Goal: Task Accomplishment & Management: Manage account settings

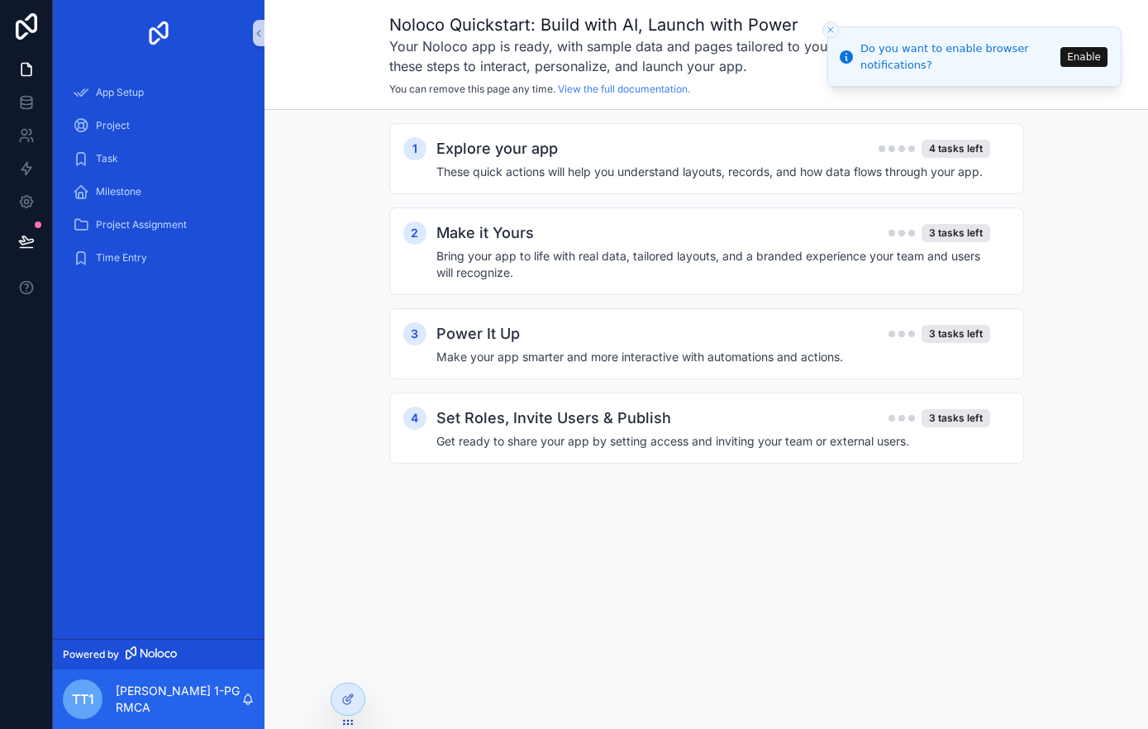
click at [828, 29] on icon "Close toast" at bounding box center [831, 30] width 10 height 10
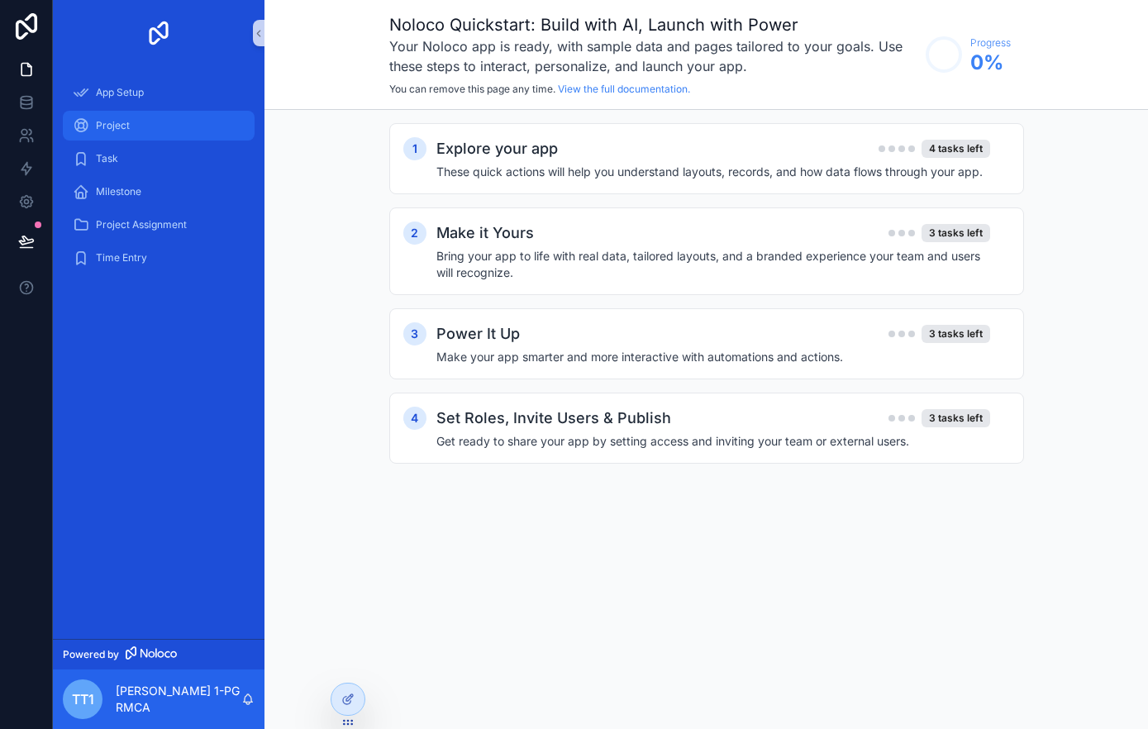
click at [85, 131] on icon "scrollable content" at bounding box center [81, 125] width 17 height 17
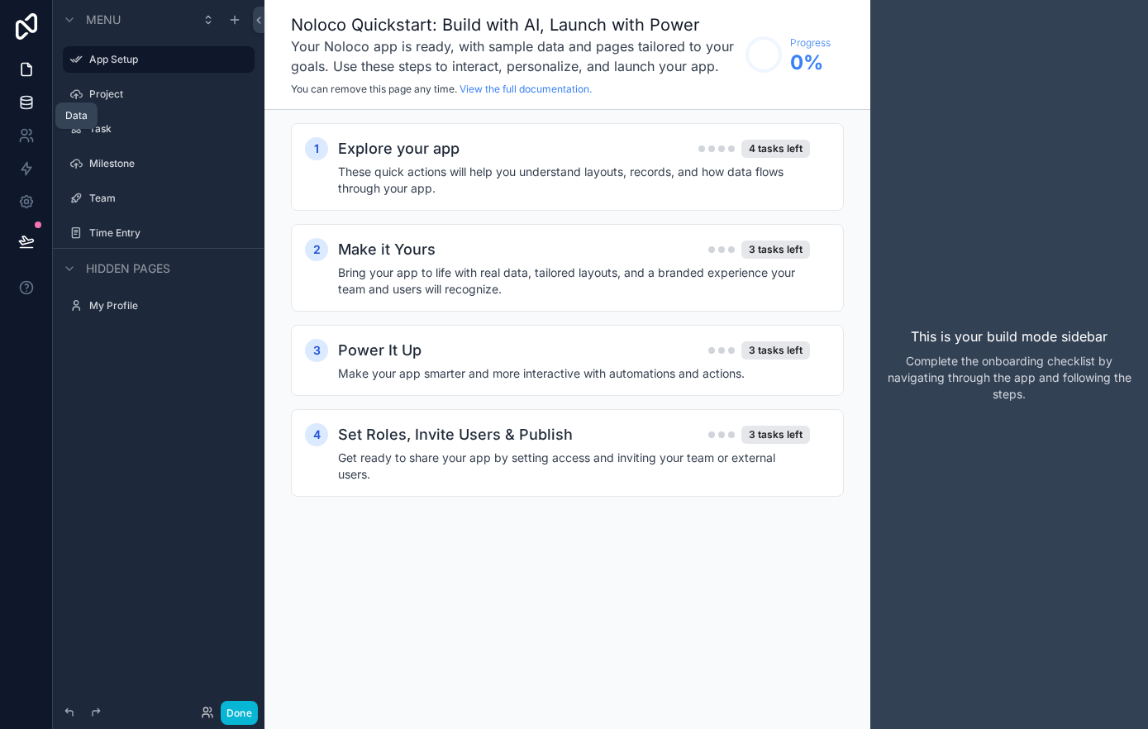
click at [33, 100] on icon at bounding box center [26, 102] width 17 height 17
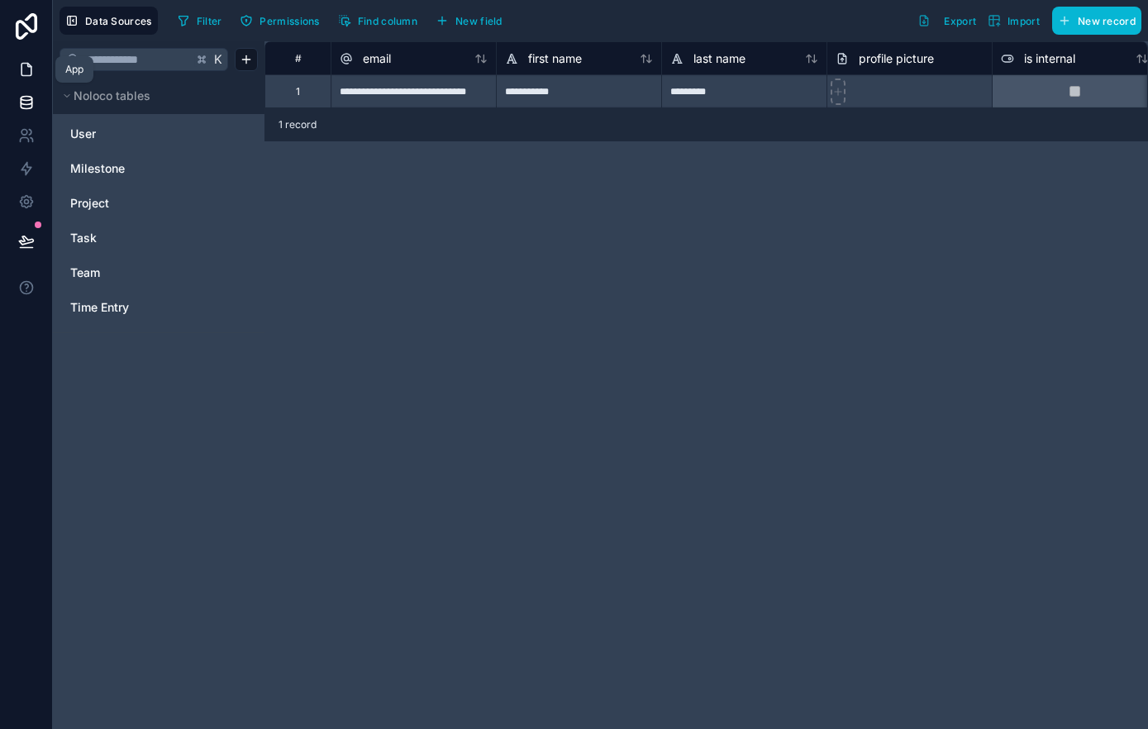
click at [26, 75] on icon at bounding box center [26, 70] width 10 height 12
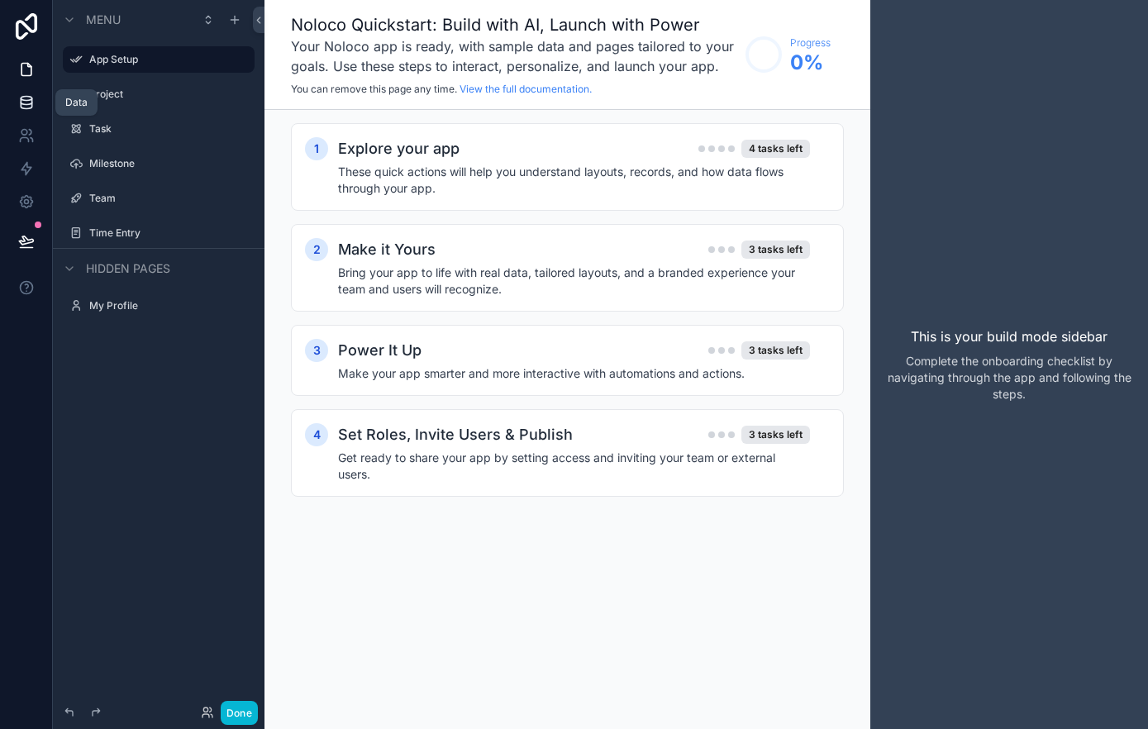
click at [18, 103] on icon at bounding box center [26, 102] width 17 height 17
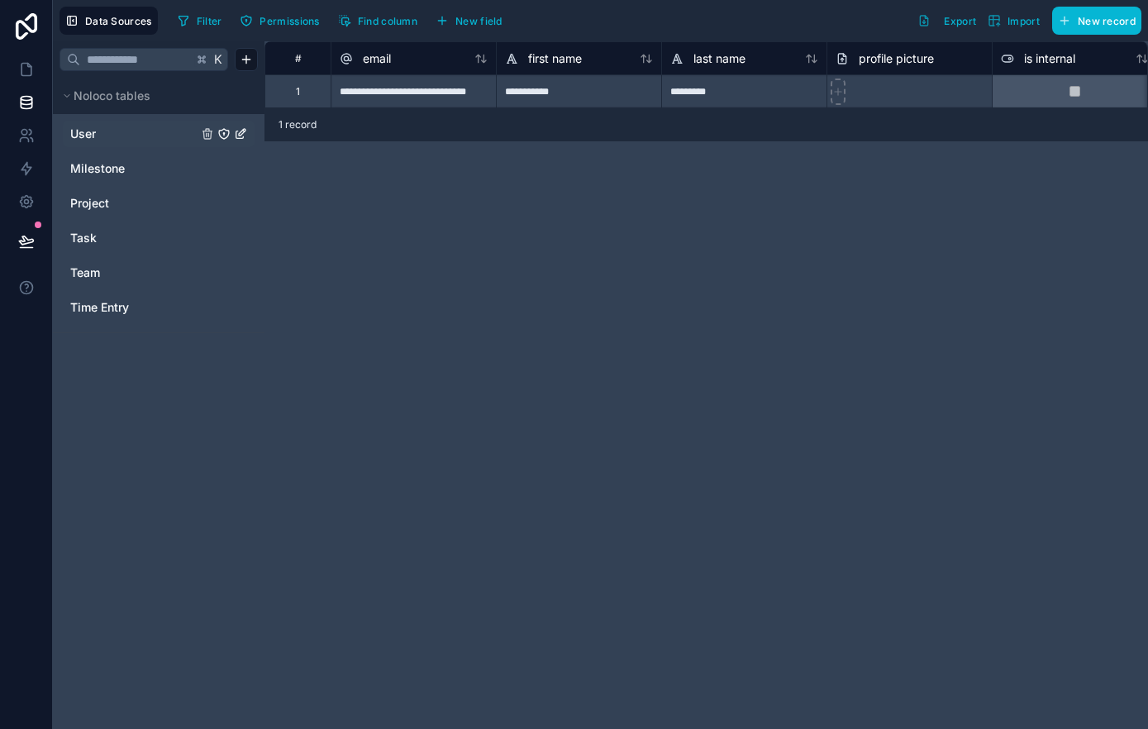
click at [129, 133] on link "User" at bounding box center [133, 134] width 127 height 17
click at [105, 165] on span "Milestone" at bounding box center [97, 168] width 55 height 17
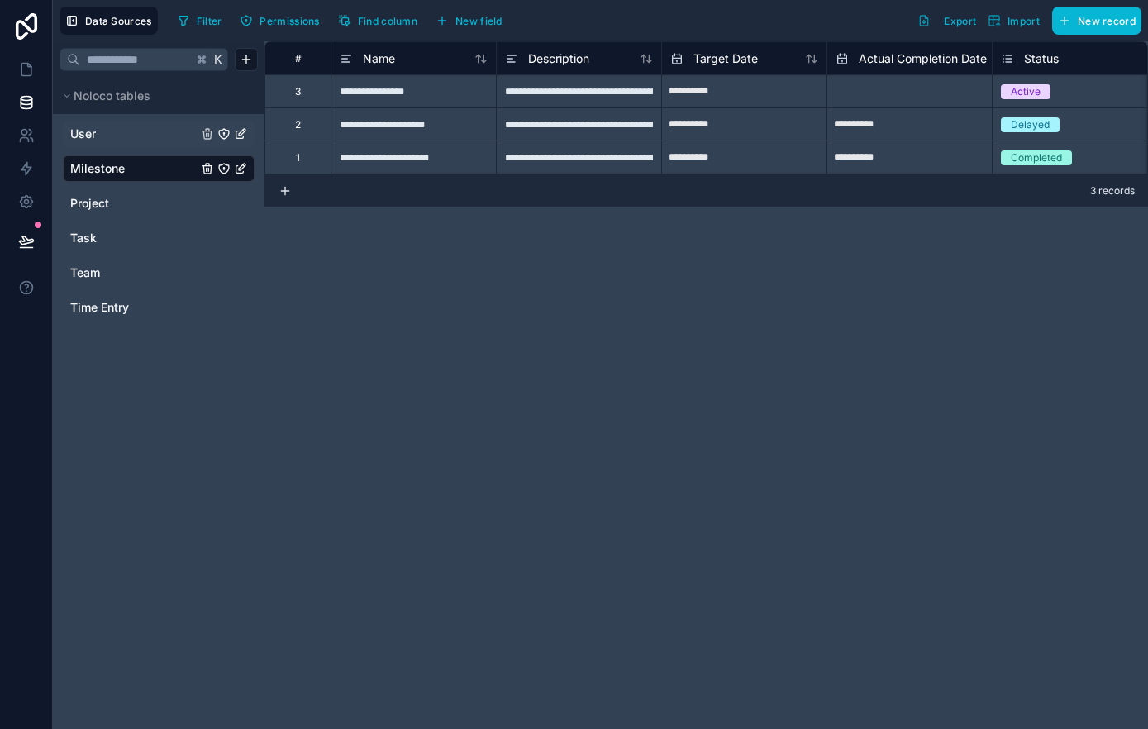
click at [122, 134] on link "User" at bounding box center [133, 134] width 127 height 17
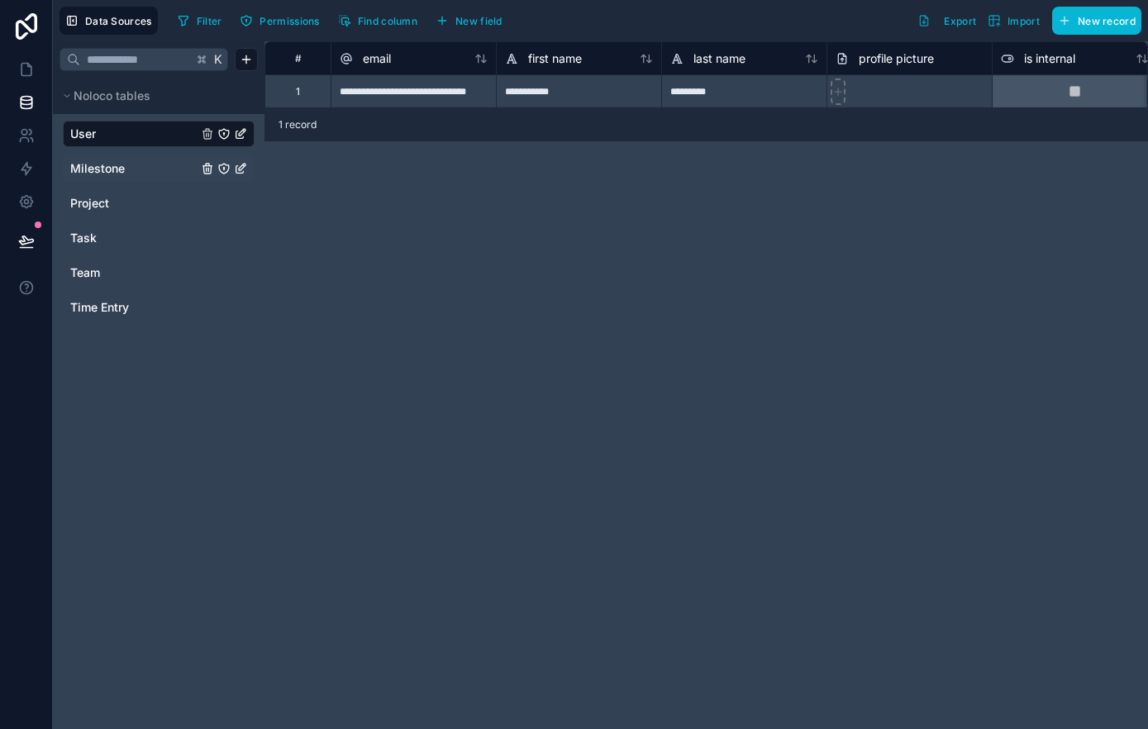
click at [121, 161] on span "Milestone" at bounding box center [97, 168] width 55 height 17
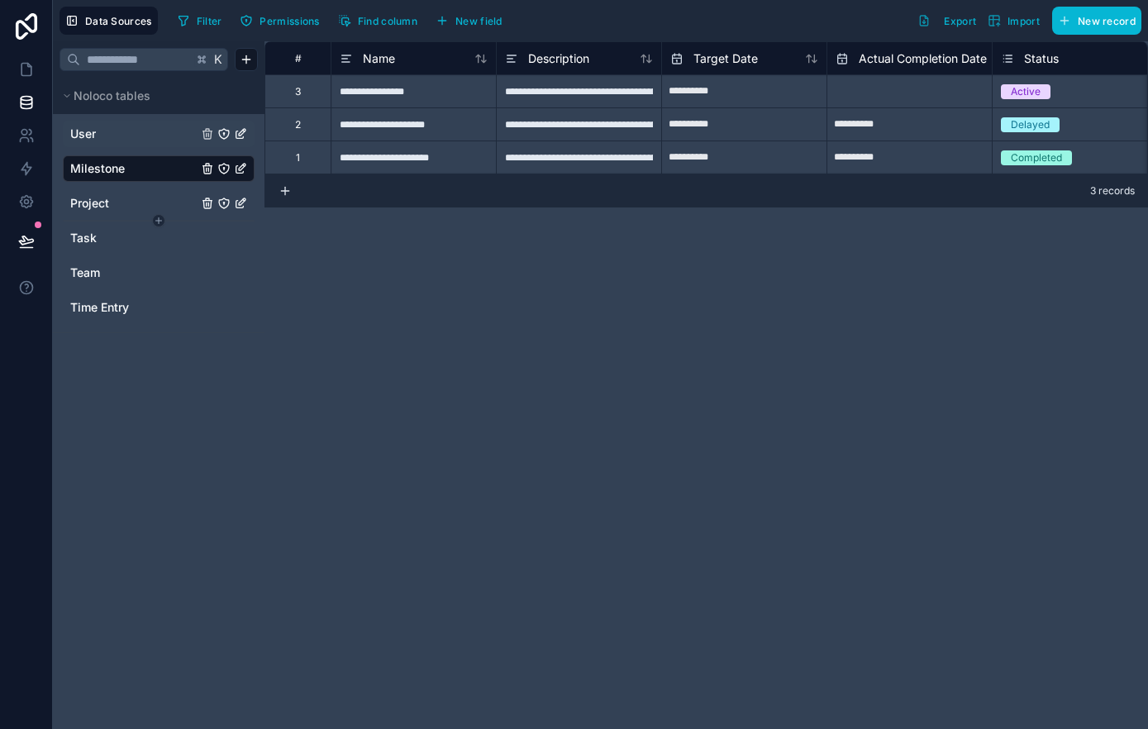
drag, startPoint x: 118, startPoint y: 207, endPoint x: 121, endPoint y: 221, distance: 14.3
click at [117, 207] on link "Project" at bounding box center [133, 203] width 127 height 17
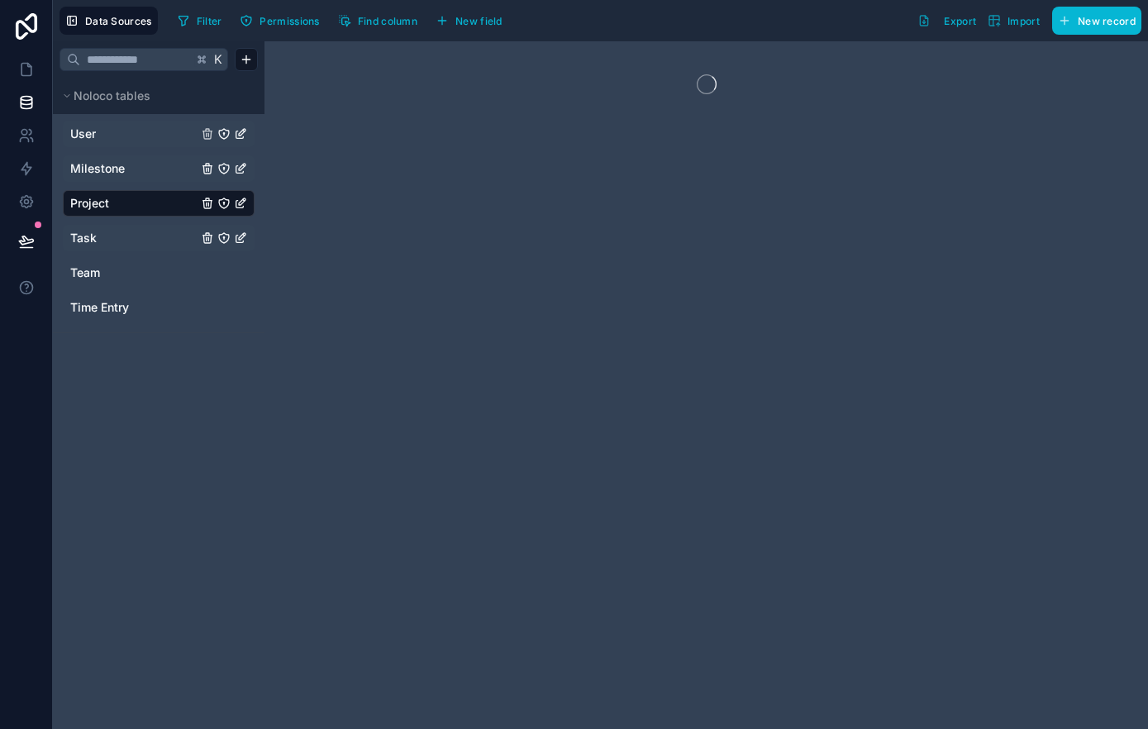
click at [125, 246] on link "Task" at bounding box center [133, 238] width 127 height 17
click at [122, 274] on link "Team" at bounding box center [133, 273] width 127 height 17
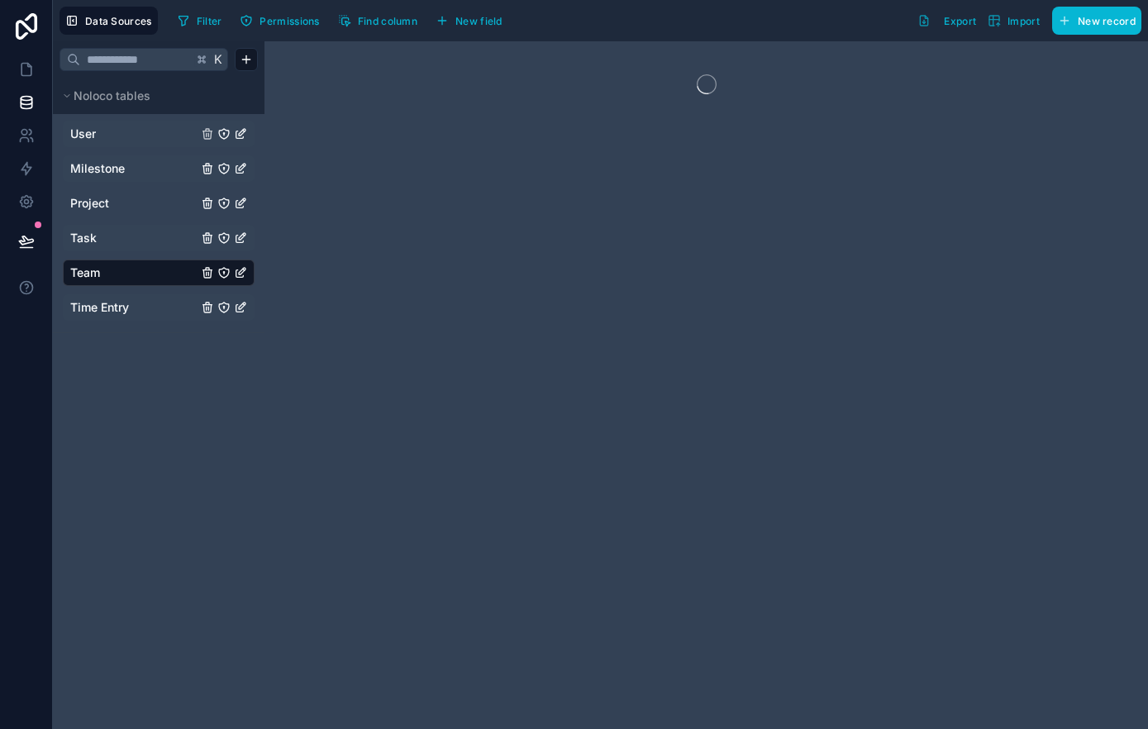
click at [134, 301] on link "Time Entry" at bounding box center [133, 307] width 127 height 17
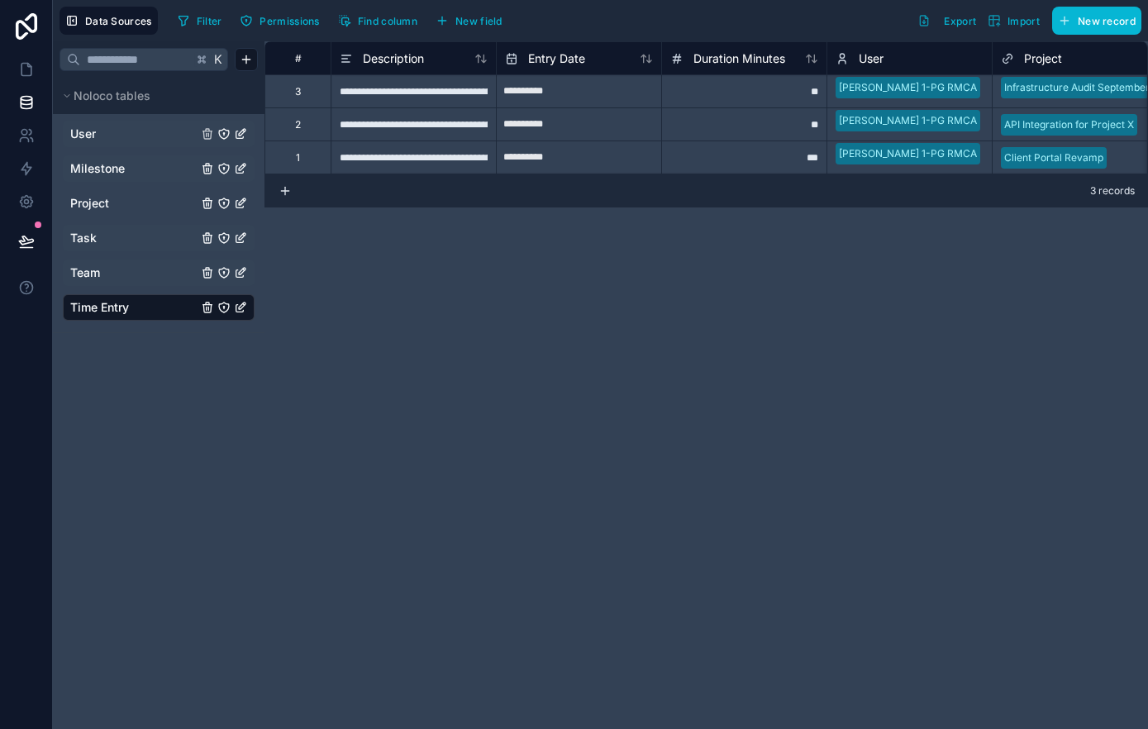
click at [162, 131] on link "User" at bounding box center [133, 134] width 127 height 17
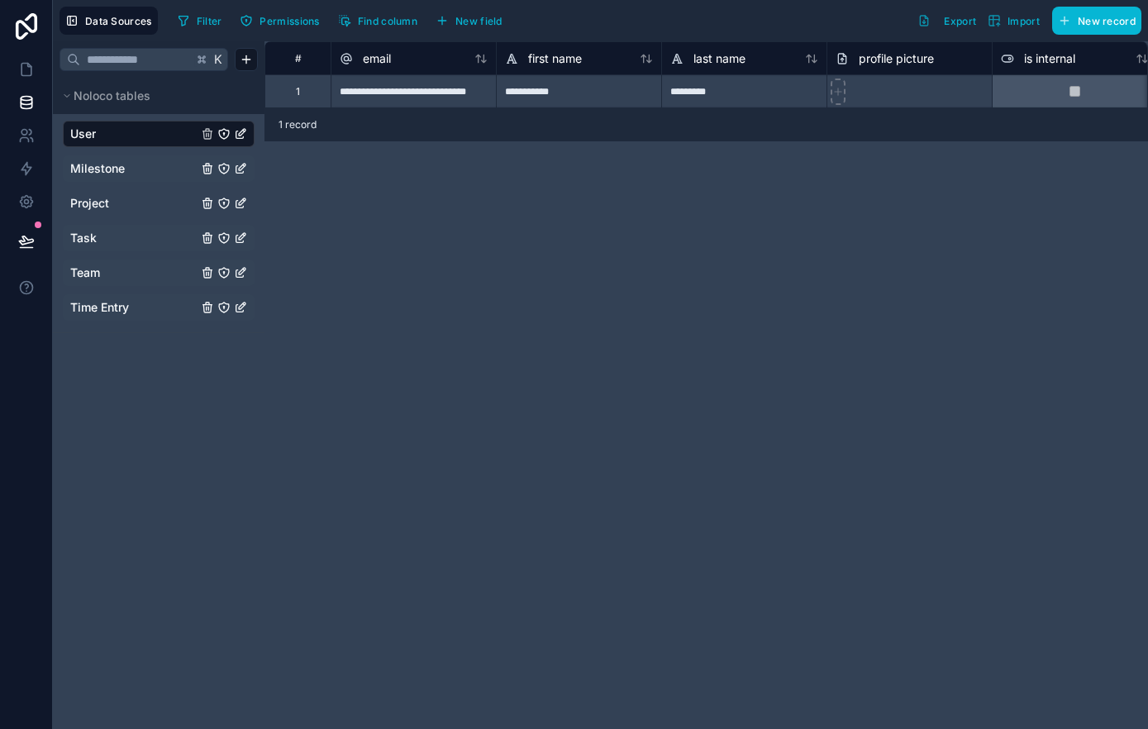
click at [129, 238] on link "Task" at bounding box center [133, 238] width 127 height 17
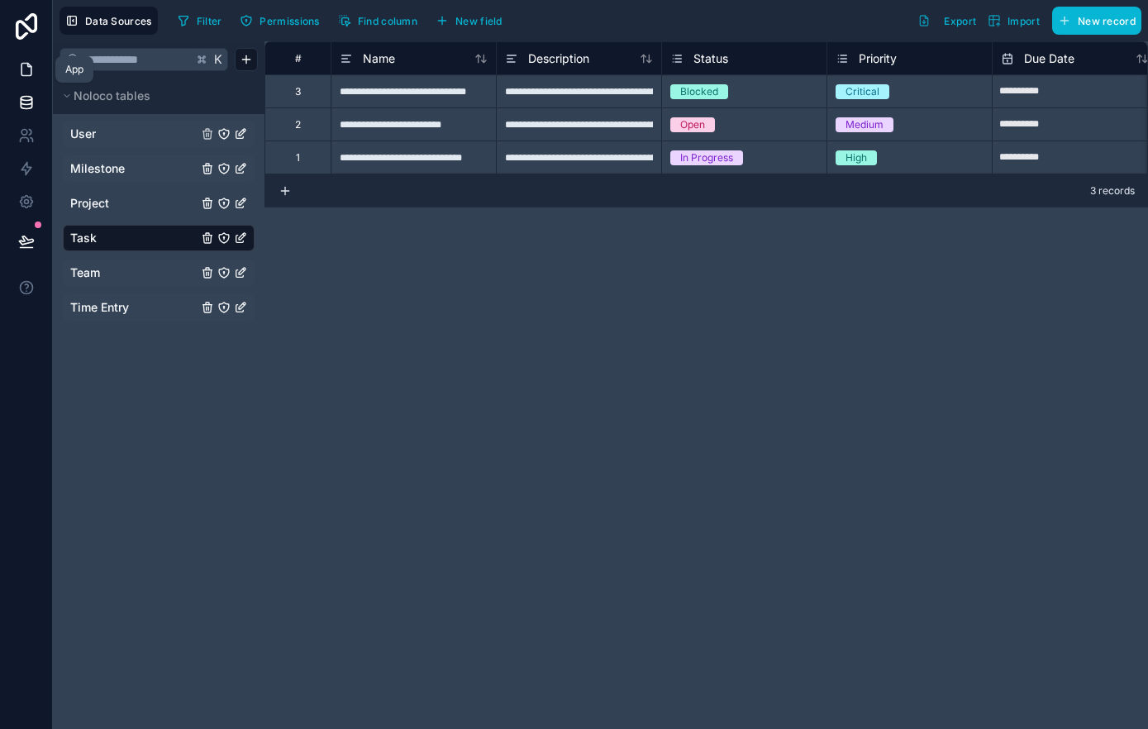
click at [26, 75] on icon at bounding box center [26, 70] width 10 height 12
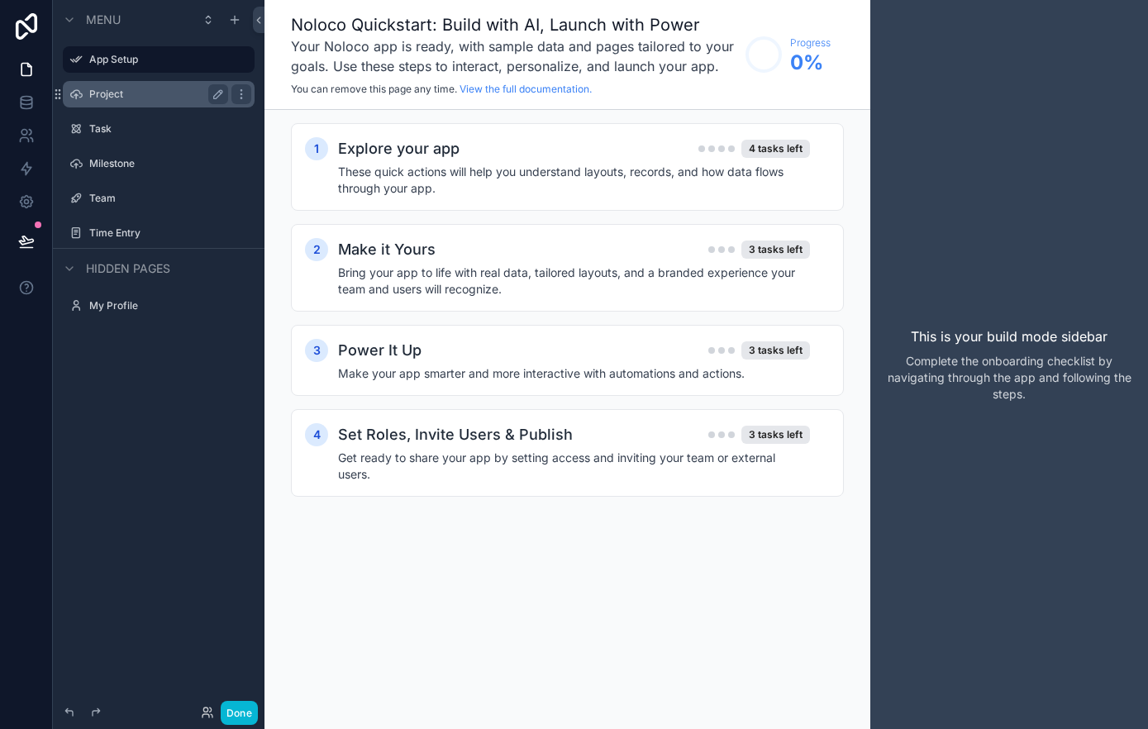
click at [137, 96] on label "Project" at bounding box center [155, 94] width 132 height 13
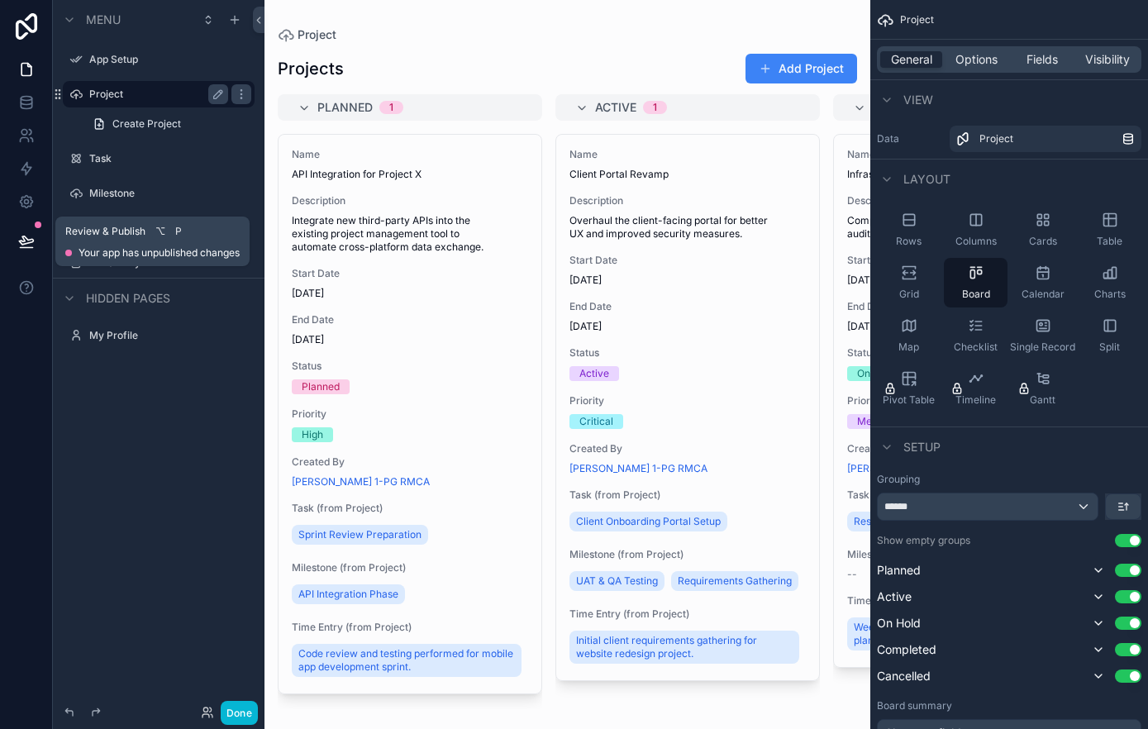
click at [31, 242] on icon at bounding box center [26, 240] width 14 height 8
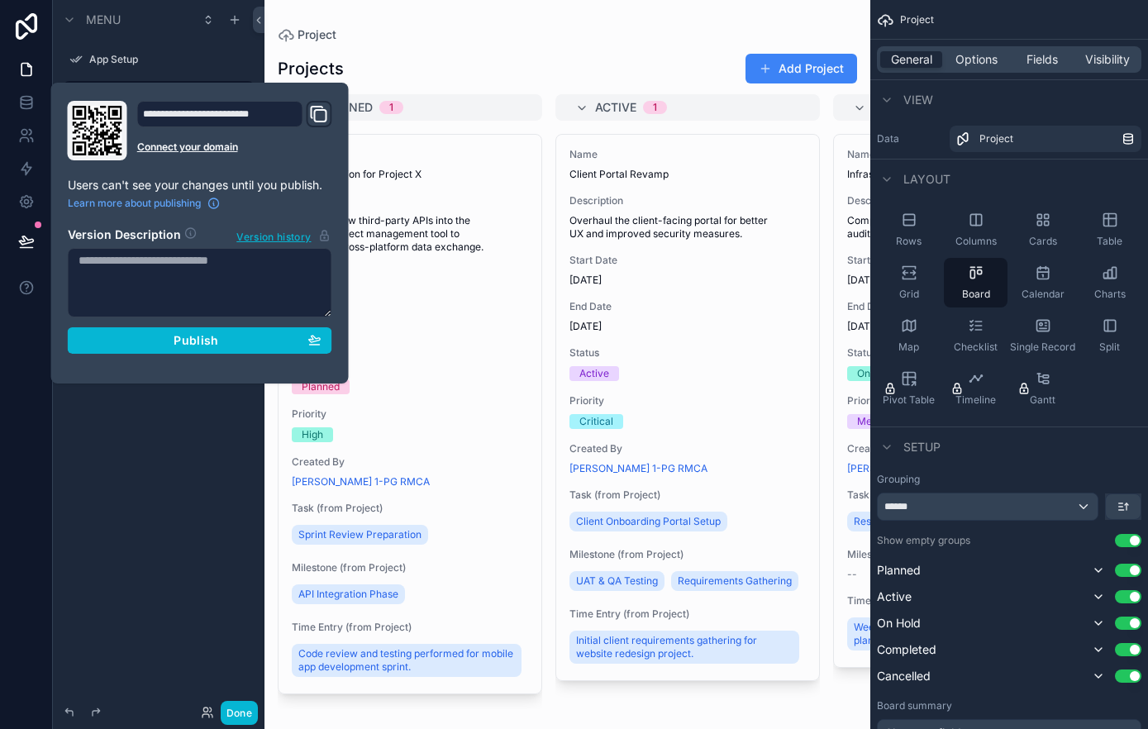
click at [319, 113] on icon "Domain and Custom Link" at bounding box center [319, 114] width 20 height 20
click at [181, 432] on div "Menu App Setup Project Create Project Task Milestone Team Time Entry Hidden pag…" at bounding box center [159, 354] width 212 height 709
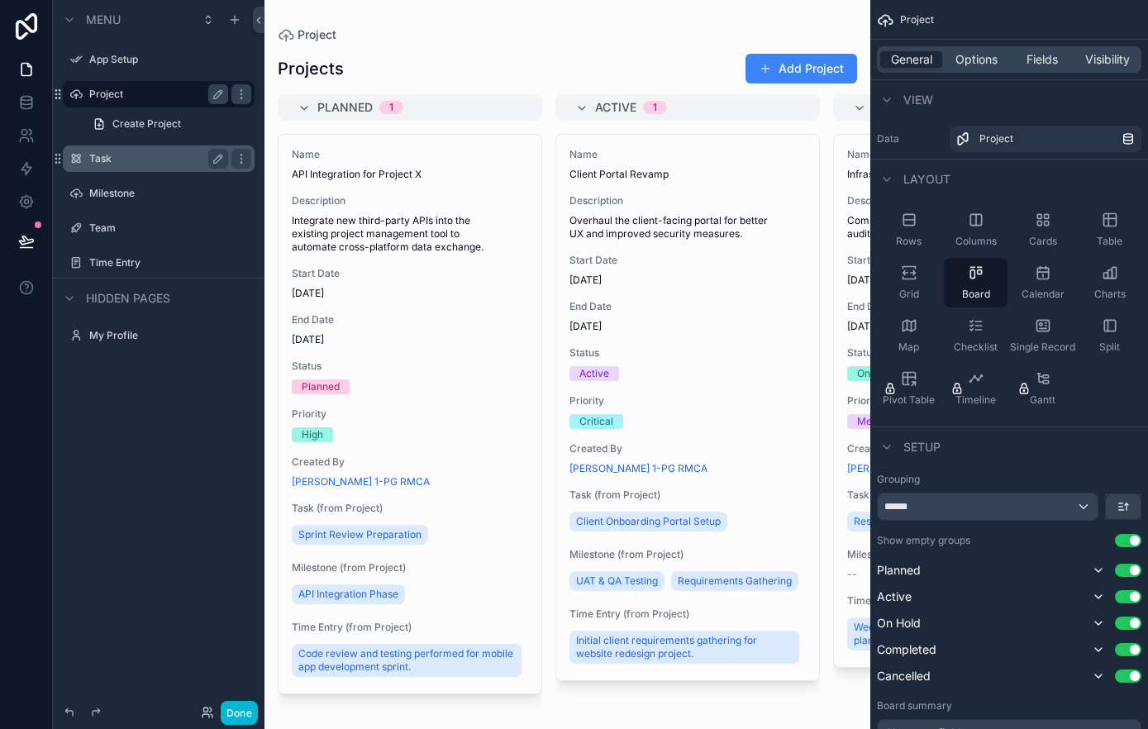
click at [141, 157] on label "Task" at bounding box center [155, 158] width 132 height 13
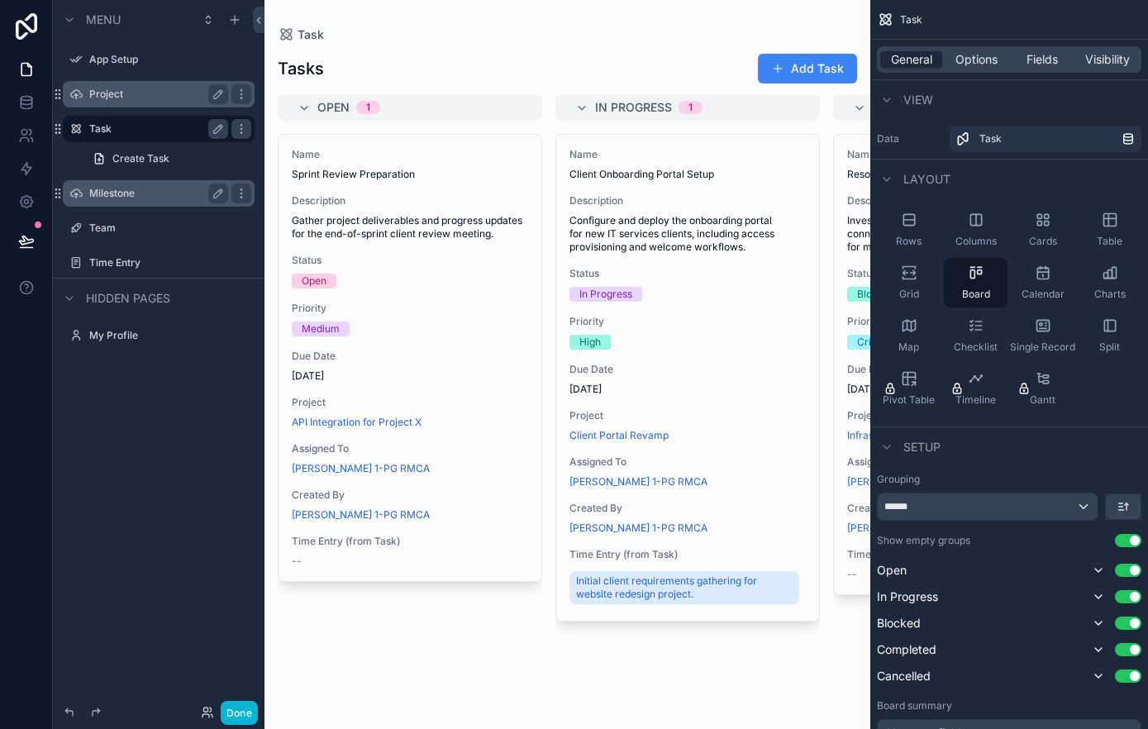
click at [126, 194] on label "Milestone" at bounding box center [155, 193] width 132 height 13
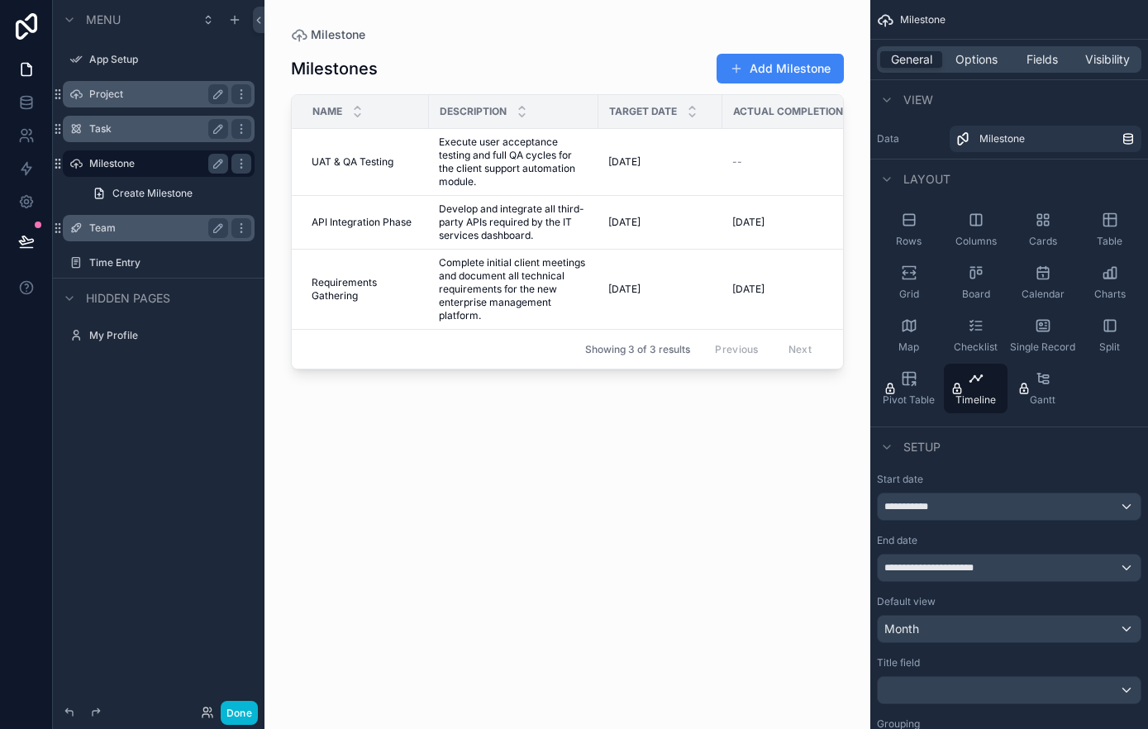
click at [141, 230] on label "Team" at bounding box center [155, 228] width 132 height 13
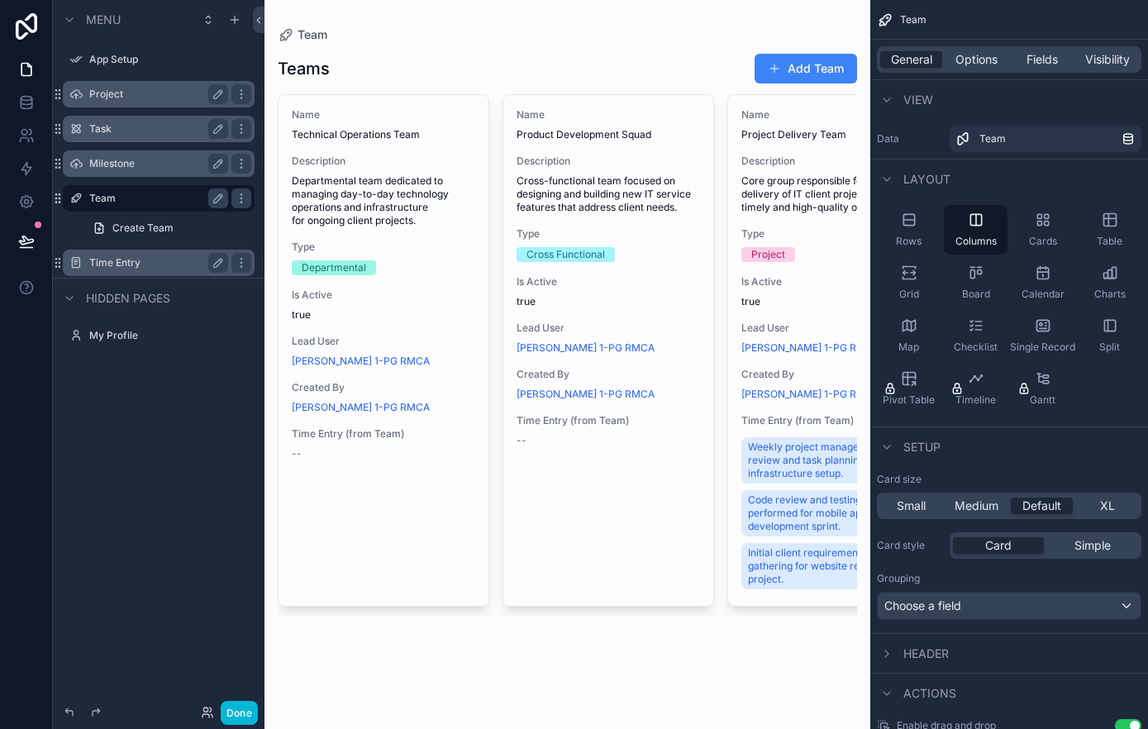
click at [137, 256] on label "Time Entry" at bounding box center [155, 262] width 132 height 13
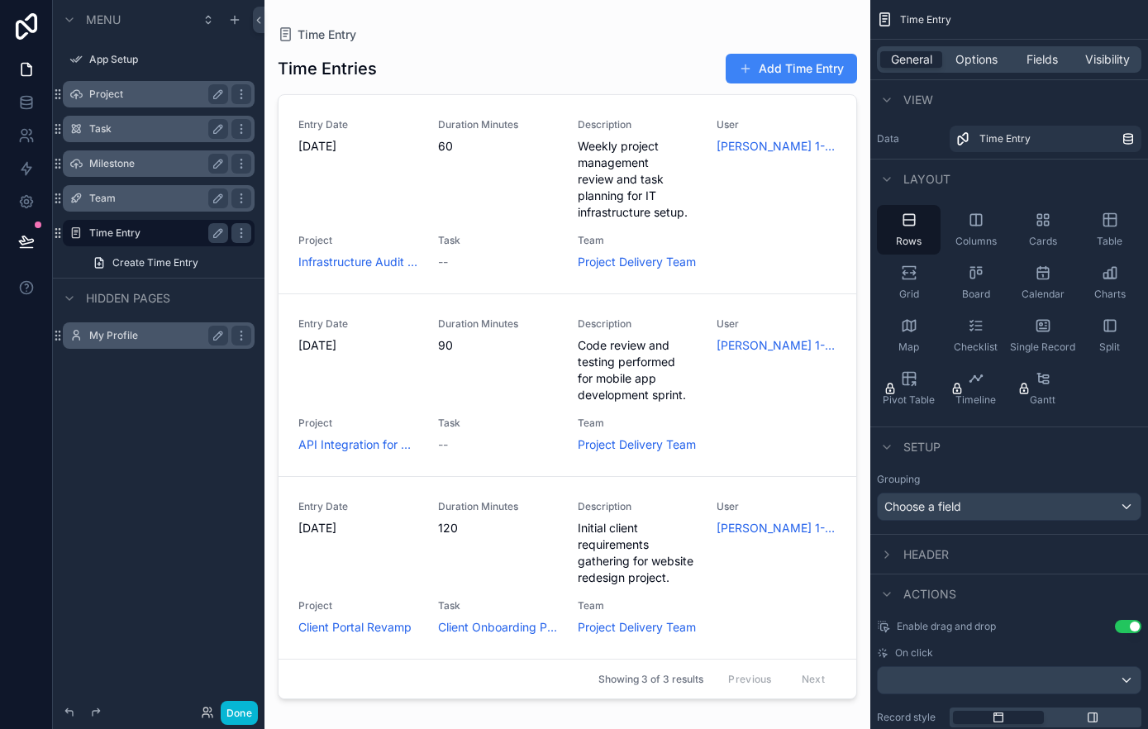
click at [141, 336] on label "My Profile" at bounding box center [155, 335] width 132 height 13
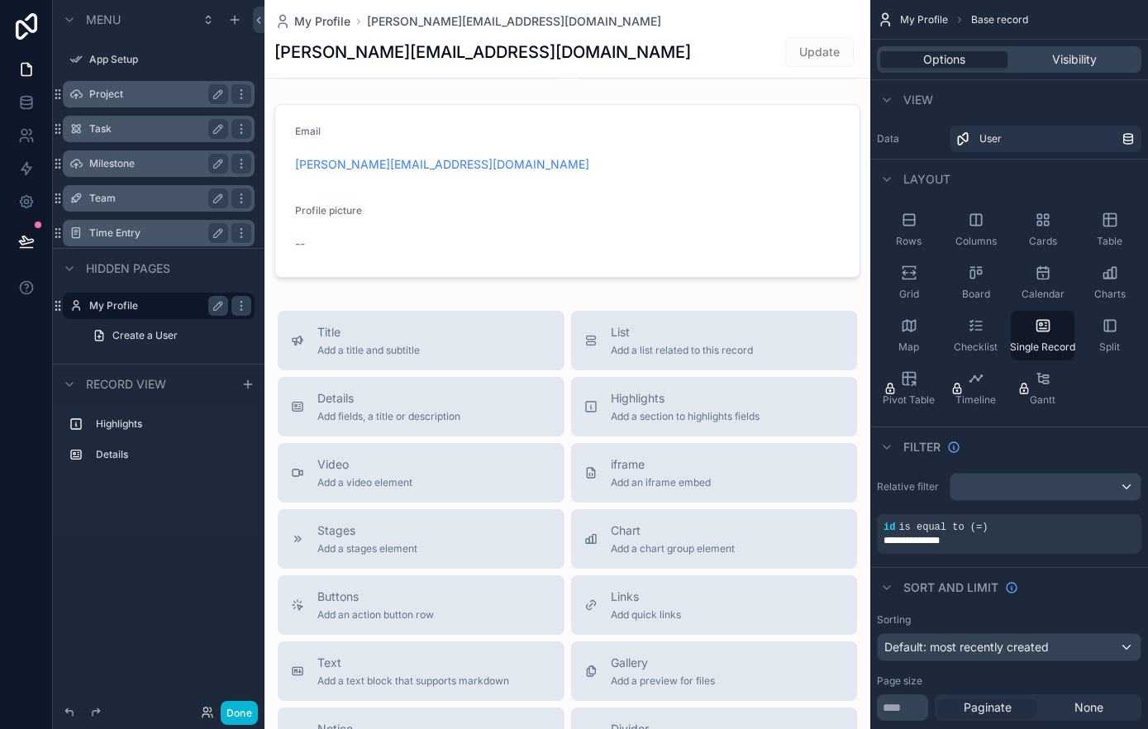
scroll to position [112, 0]
click at [333, 206] on div "scrollable content" at bounding box center [568, 465] width 606 height 1155
click at [394, 234] on div "scrollable content" at bounding box center [568, 188] width 606 height 187
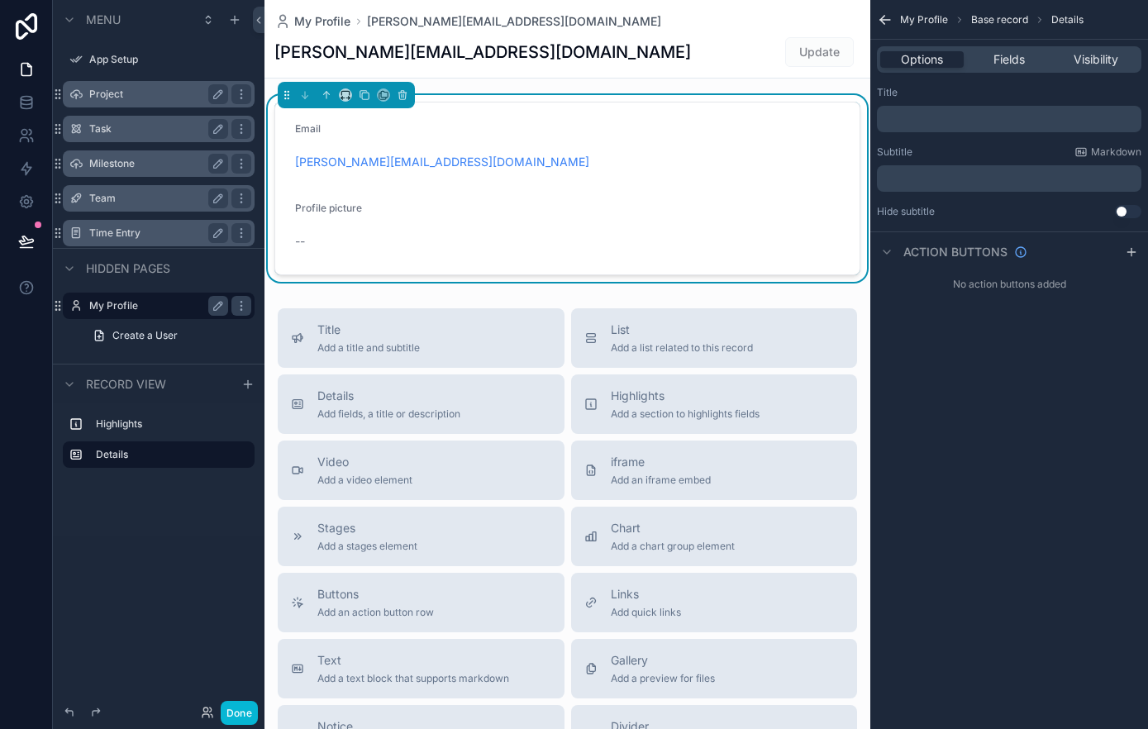
click at [106, 97] on label "Project" at bounding box center [155, 94] width 132 height 13
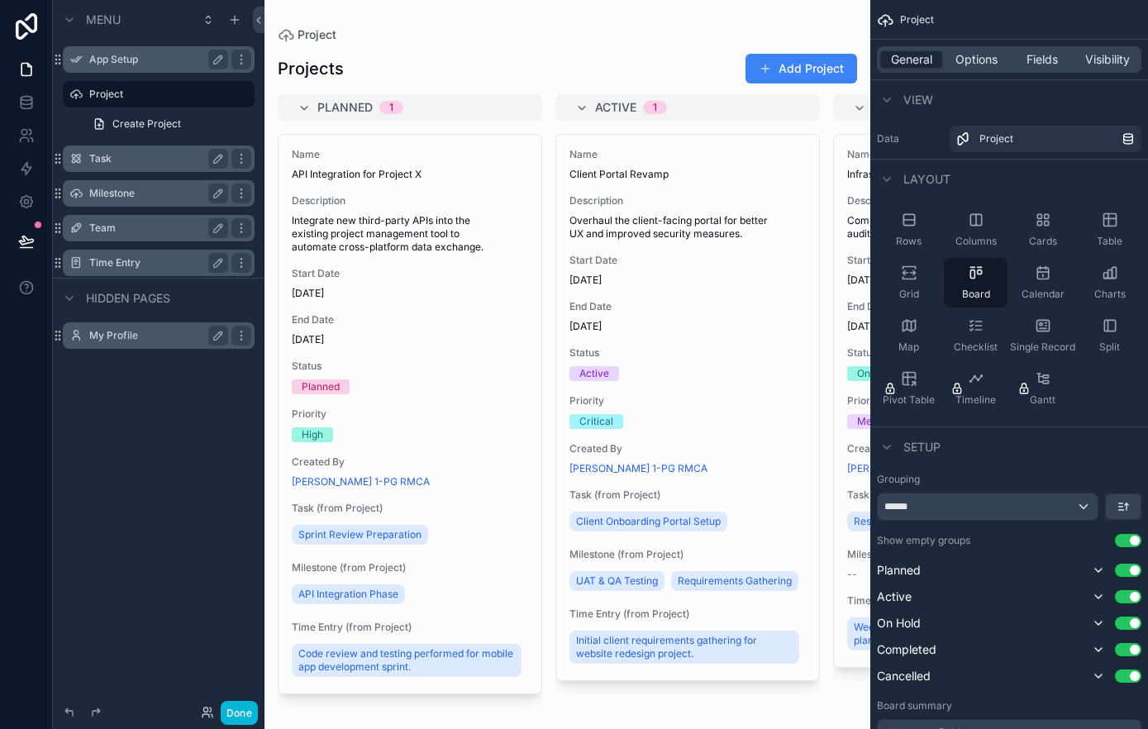
click at [158, 62] on label "App Setup" at bounding box center [155, 59] width 132 height 13
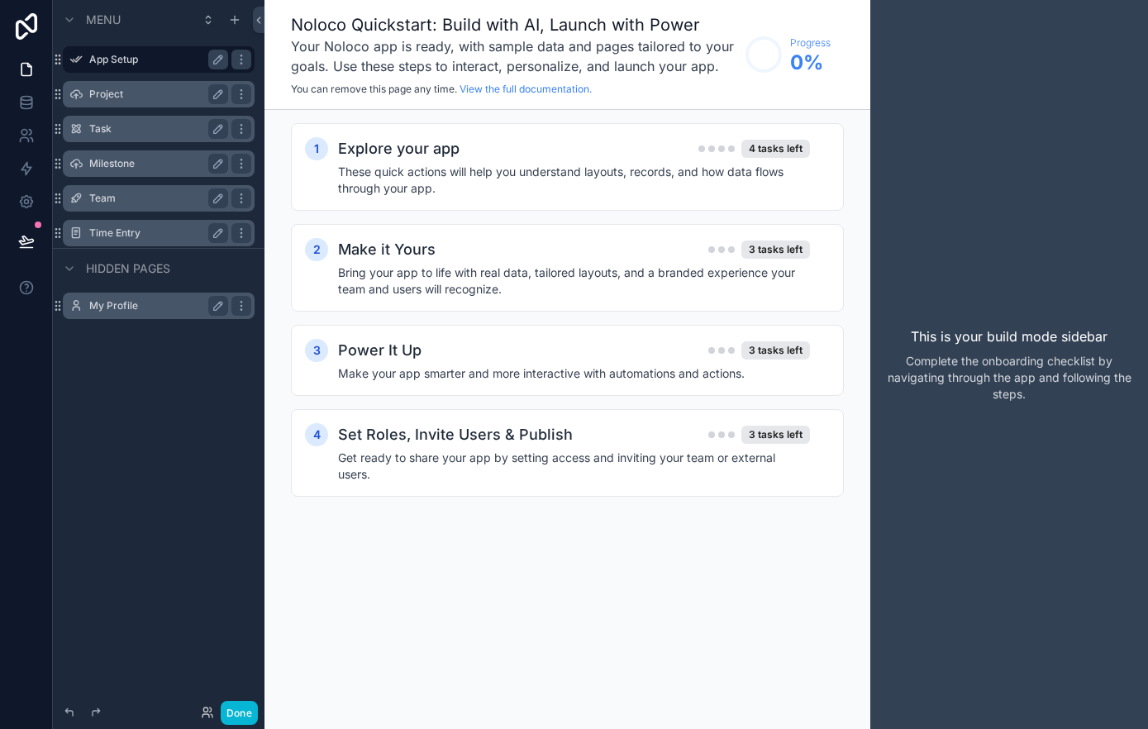
click at [155, 88] on label "Project" at bounding box center [155, 94] width 132 height 13
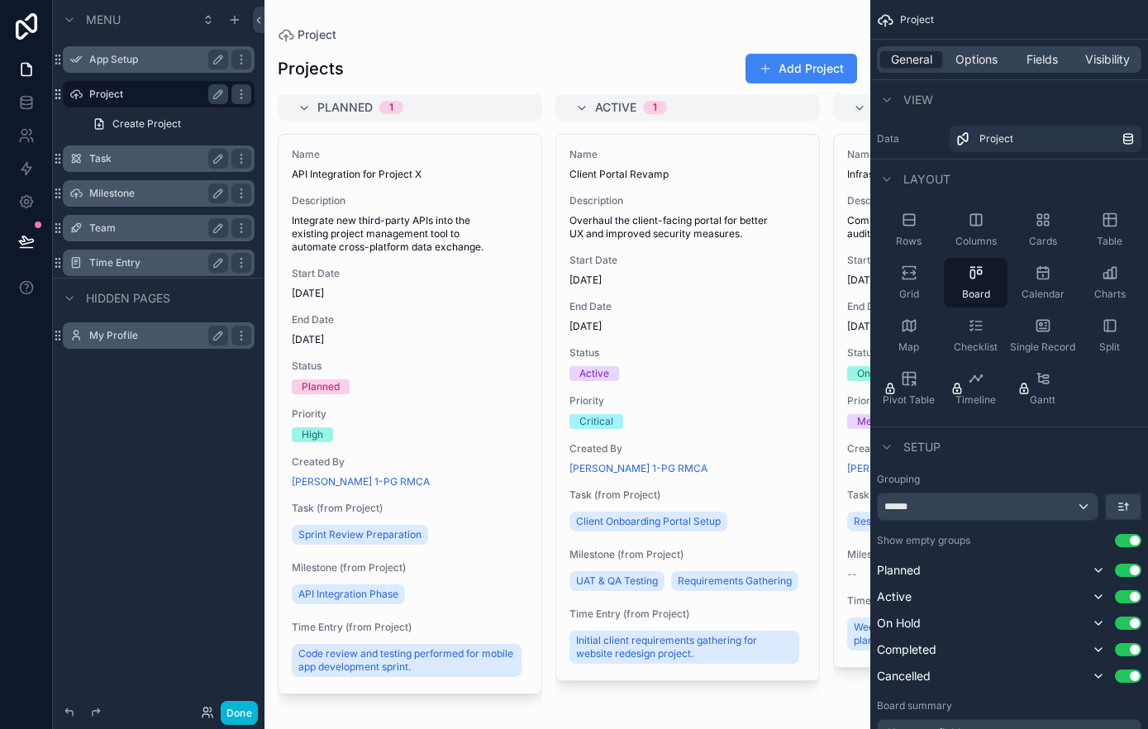
click at [133, 57] on label "App Setup" at bounding box center [155, 59] width 132 height 13
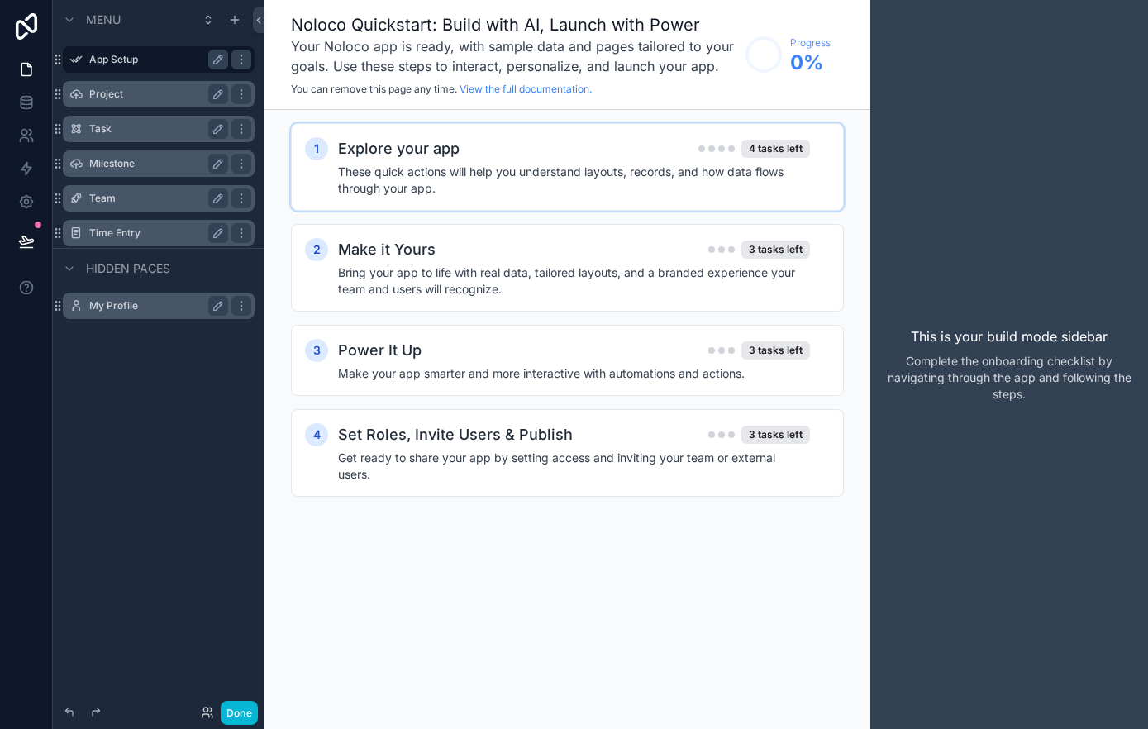
click at [626, 145] on div "Explore your app 4 tasks left" at bounding box center [574, 148] width 472 height 23
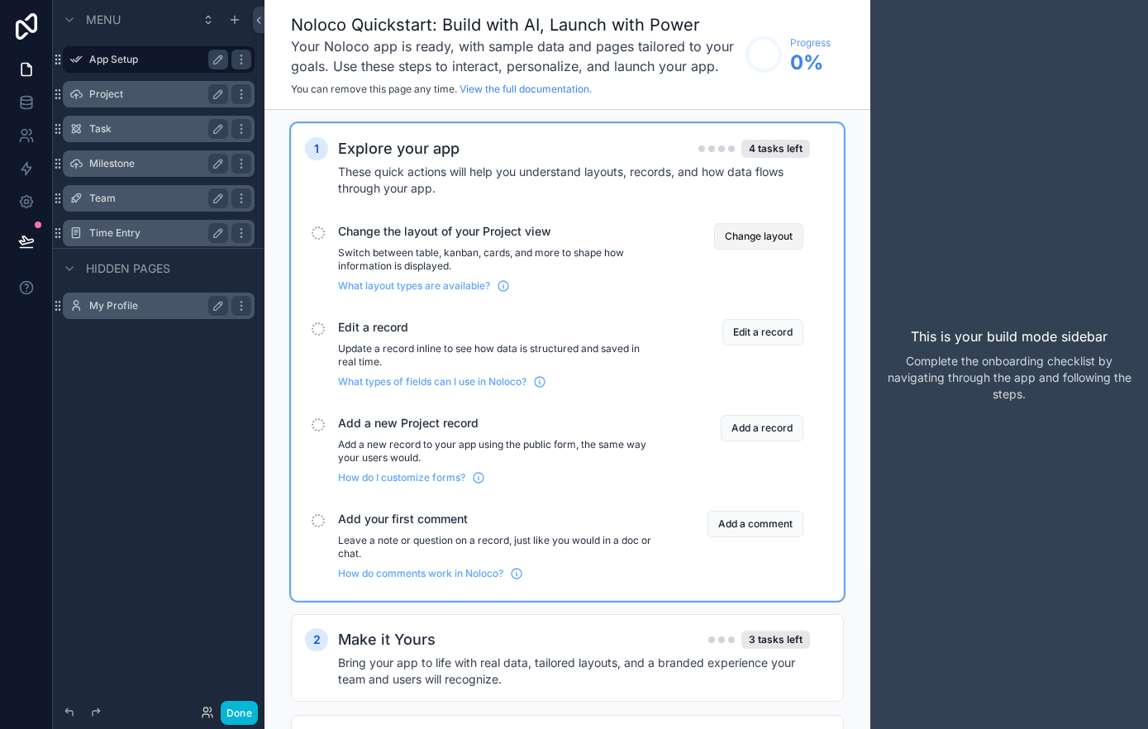
click at [765, 240] on button "Change layout" at bounding box center [758, 236] width 89 height 26
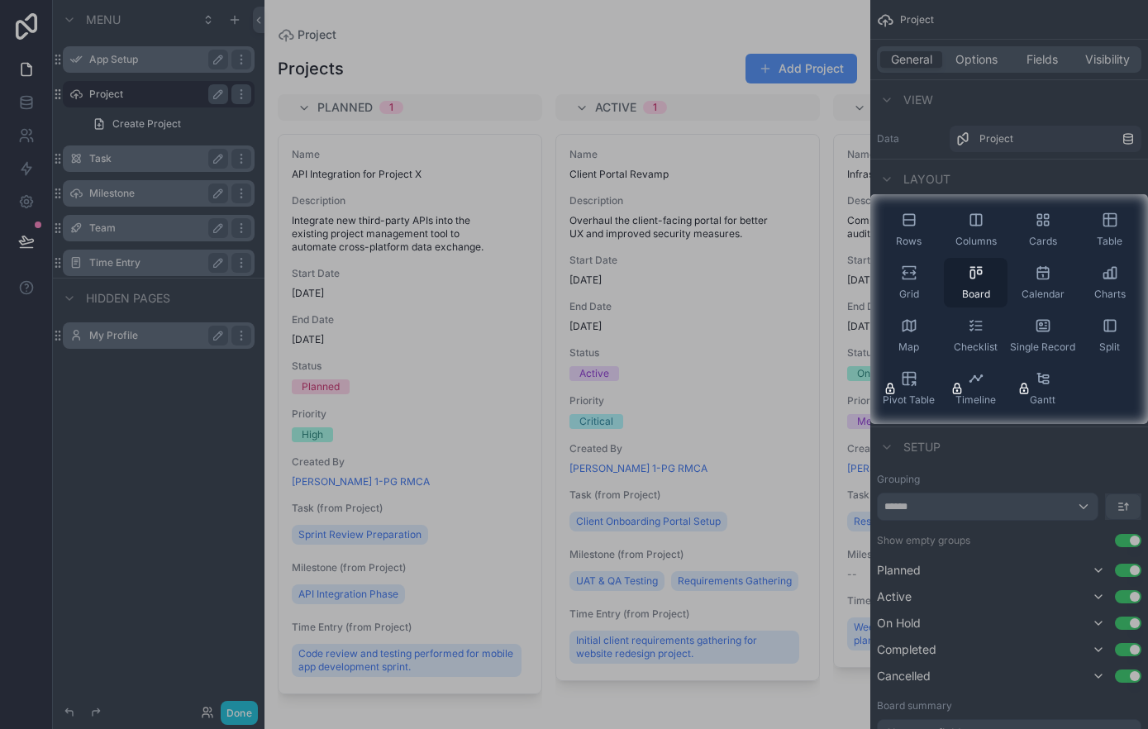
click at [987, 286] on div "Board" at bounding box center [976, 283] width 64 height 50
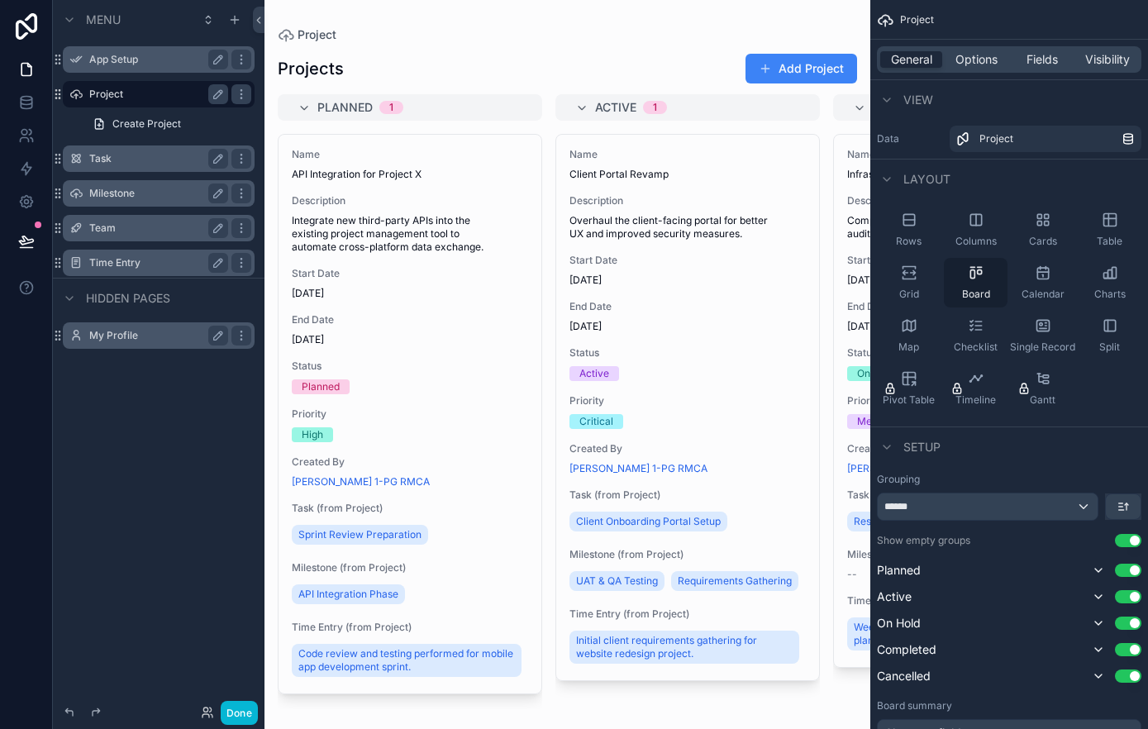
click at [987, 286] on div "Board" at bounding box center [976, 283] width 64 height 50
click at [476, 203] on div "scrollable content" at bounding box center [568, 364] width 606 height 729
click at [476, 203] on span "Description" at bounding box center [410, 200] width 236 height 13
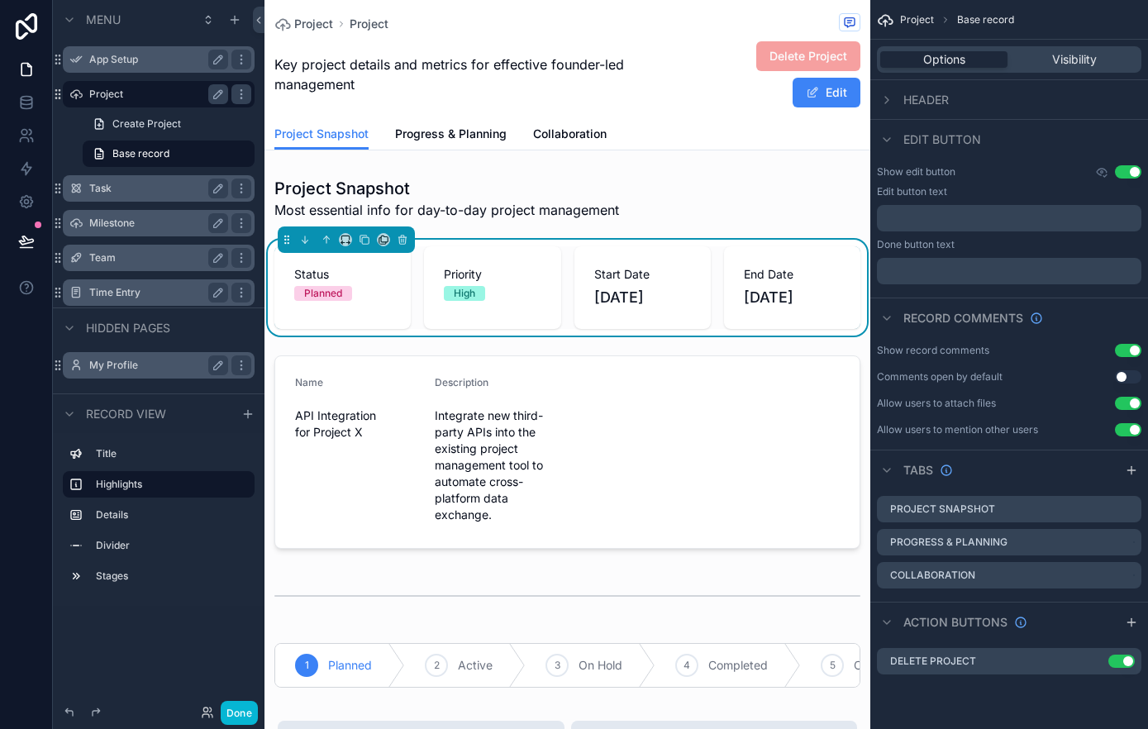
scroll to position [20, 0]
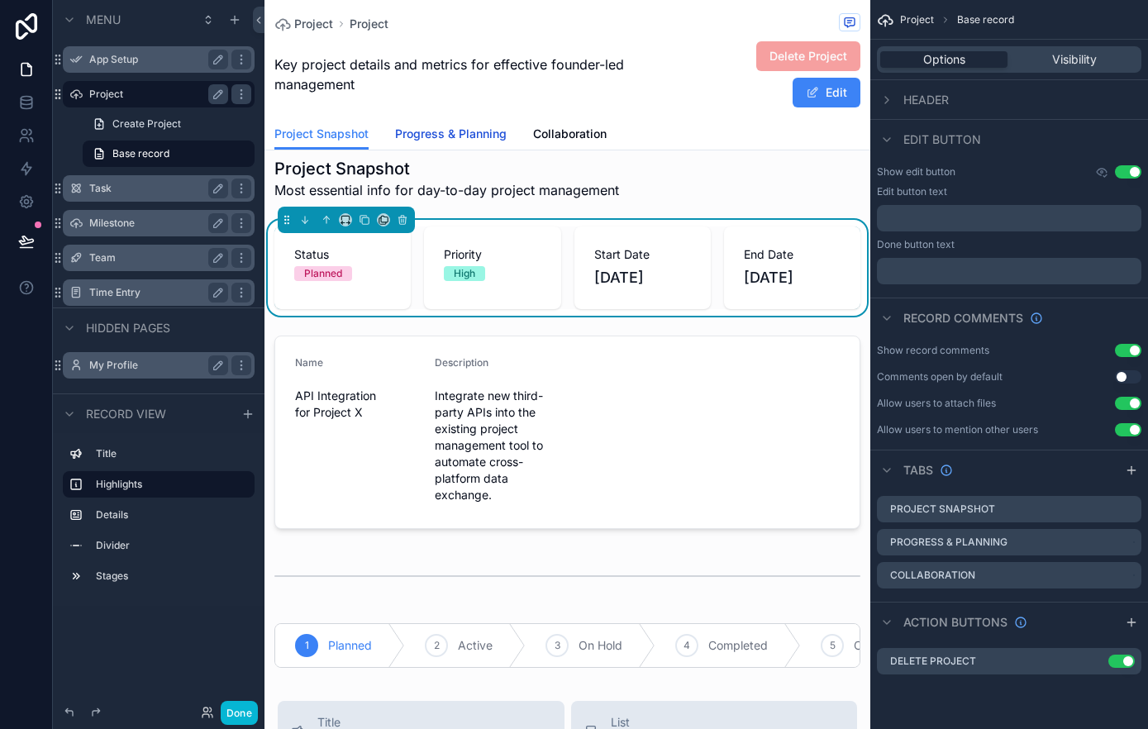
click at [494, 141] on span "Progress & Planning" at bounding box center [451, 134] width 112 height 17
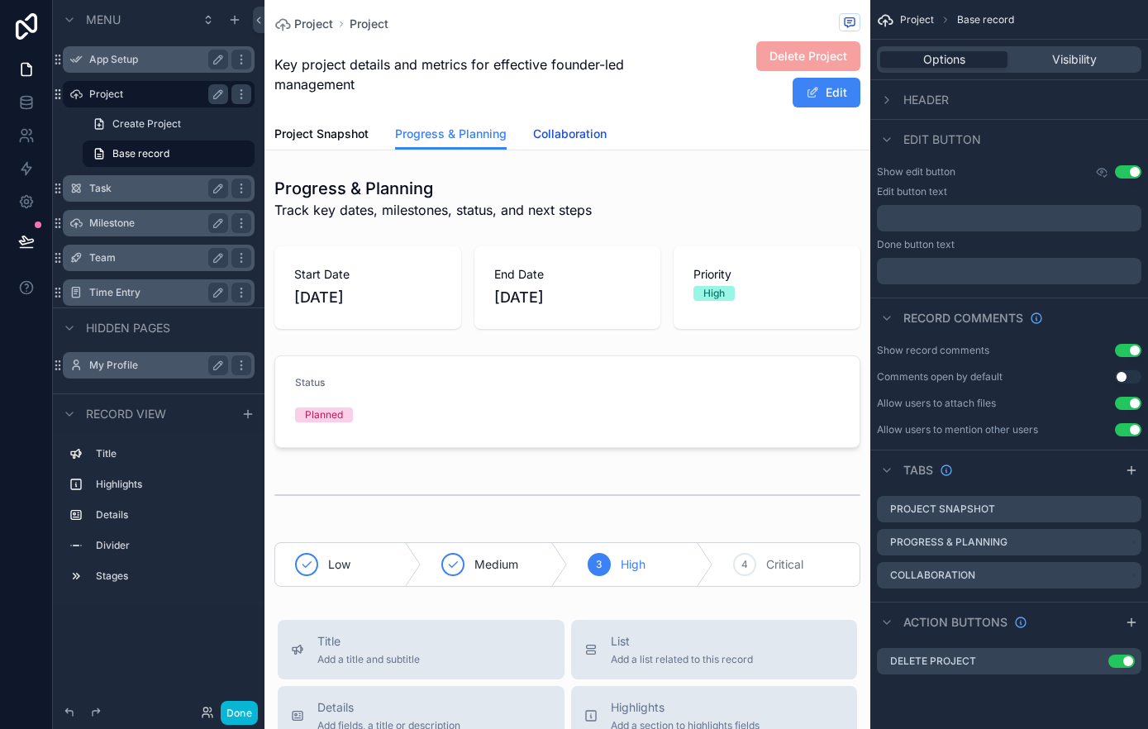
click at [568, 141] on span "Collaboration" at bounding box center [570, 134] width 74 height 17
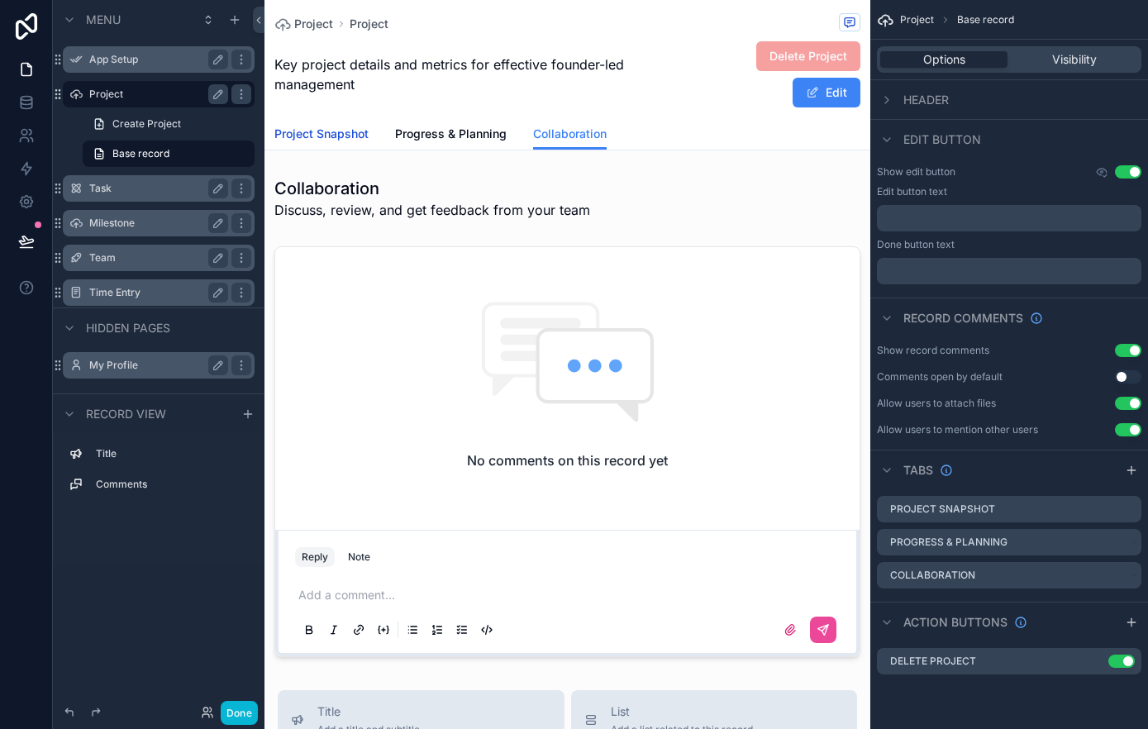
click at [335, 134] on span "Project Snapshot" at bounding box center [321, 134] width 94 height 17
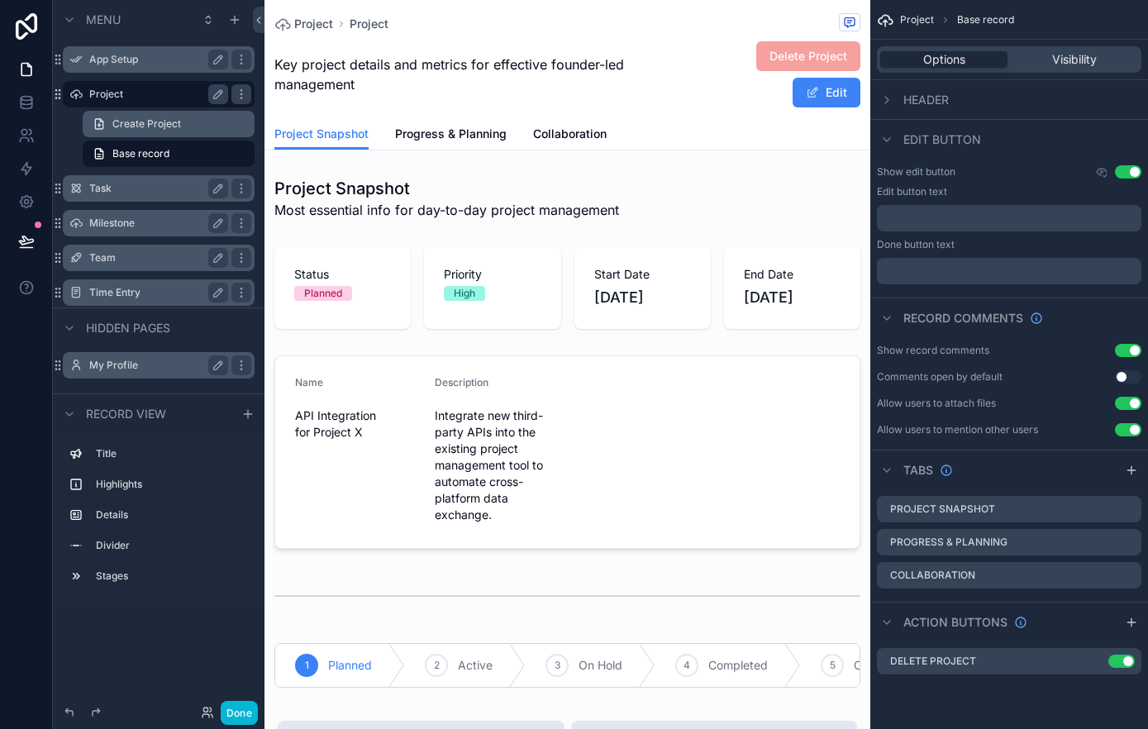
click at [126, 122] on span "Create Project" at bounding box center [146, 123] width 69 height 13
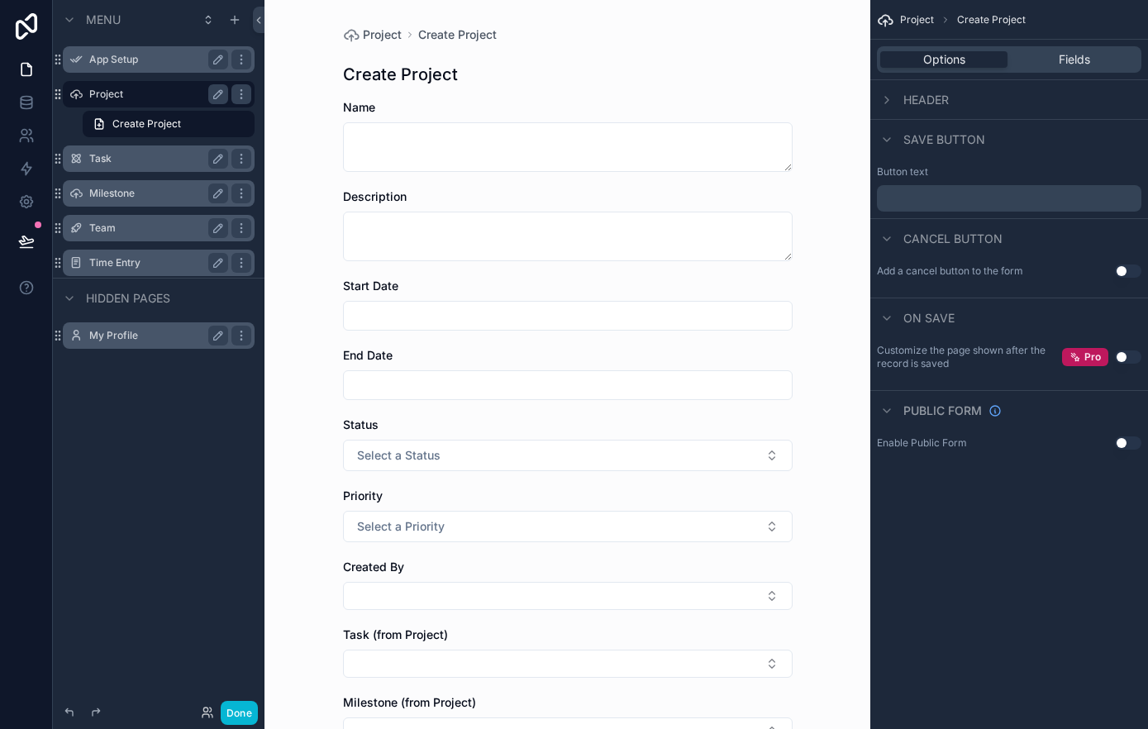
click at [144, 95] on label "Project" at bounding box center [155, 94] width 132 height 13
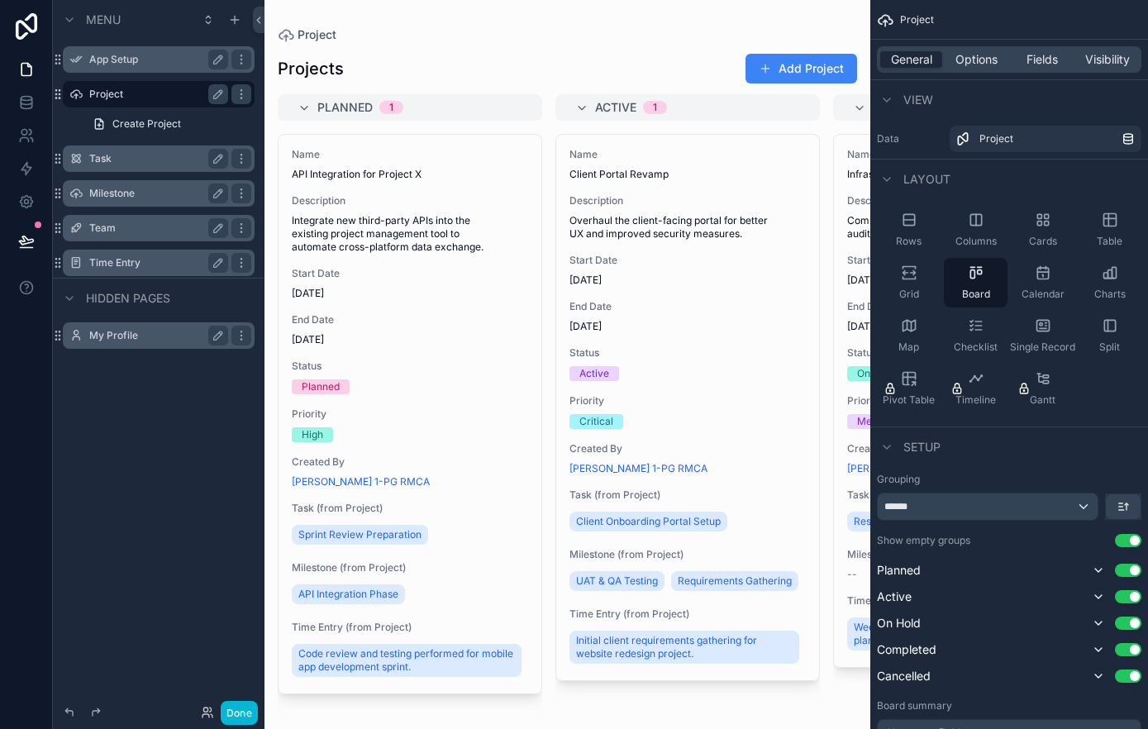
click at [129, 50] on div "App Setup" at bounding box center [158, 60] width 139 height 20
click at [118, 63] on label "App Setup" at bounding box center [155, 59] width 132 height 13
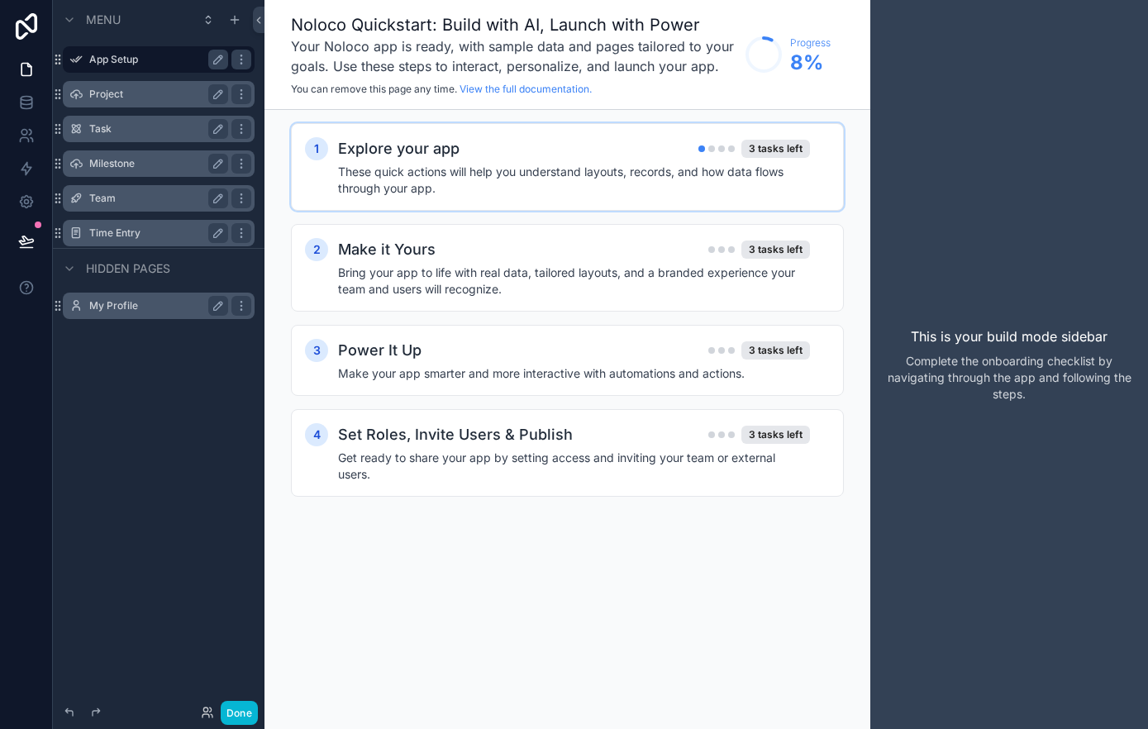
click at [597, 138] on div "Explore your app 3 tasks left" at bounding box center [574, 148] width 472 height 23
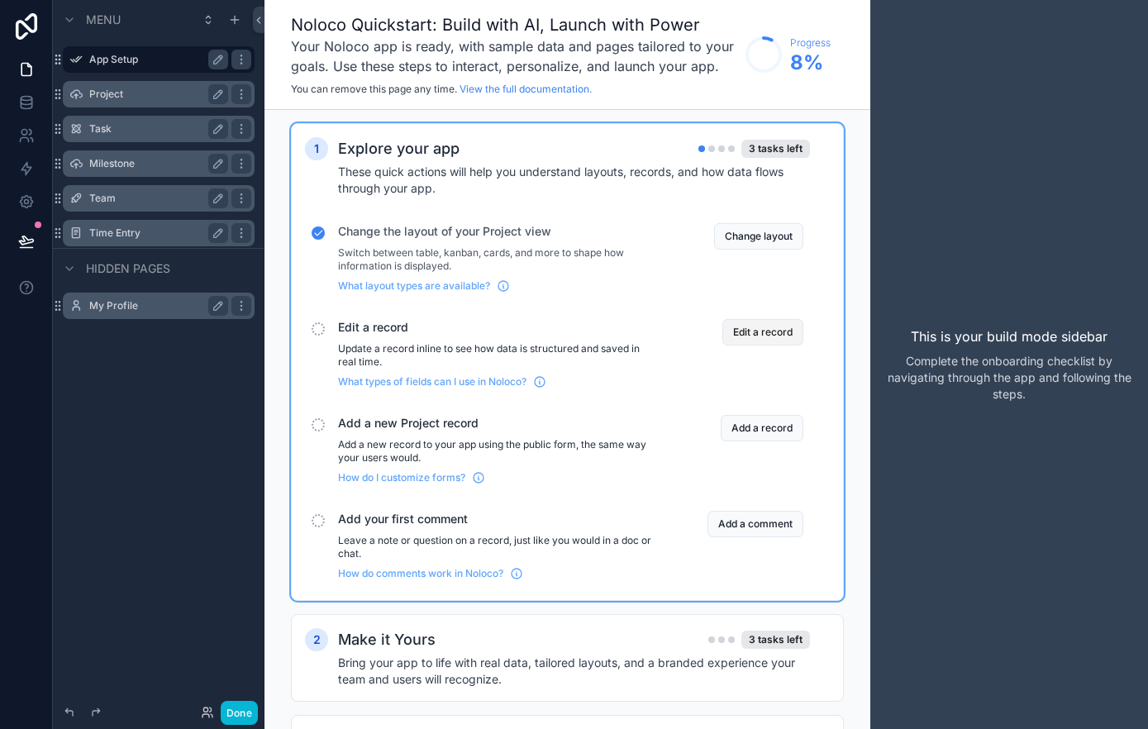
click at [752, 337] on button "Edit a record" at bounding box center [763, 332] width 81 height 26
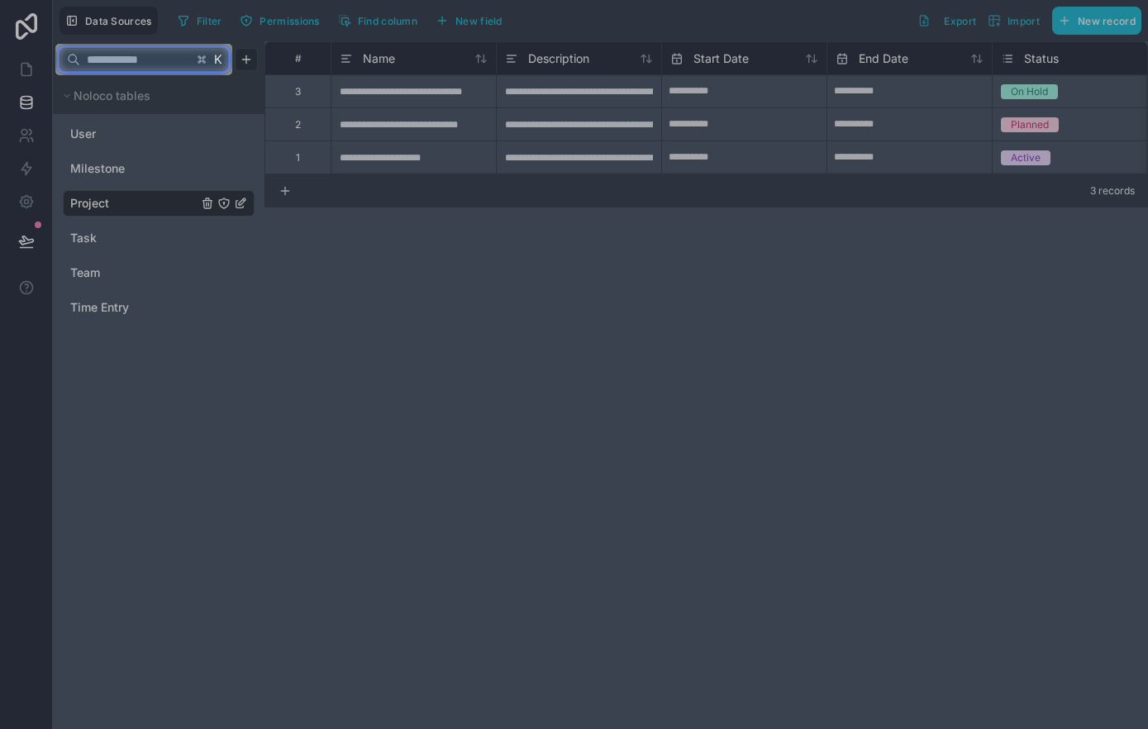
click at [137, 66] on input "text" at bounding box center [136, 60] width 112 height 30
type input "****"
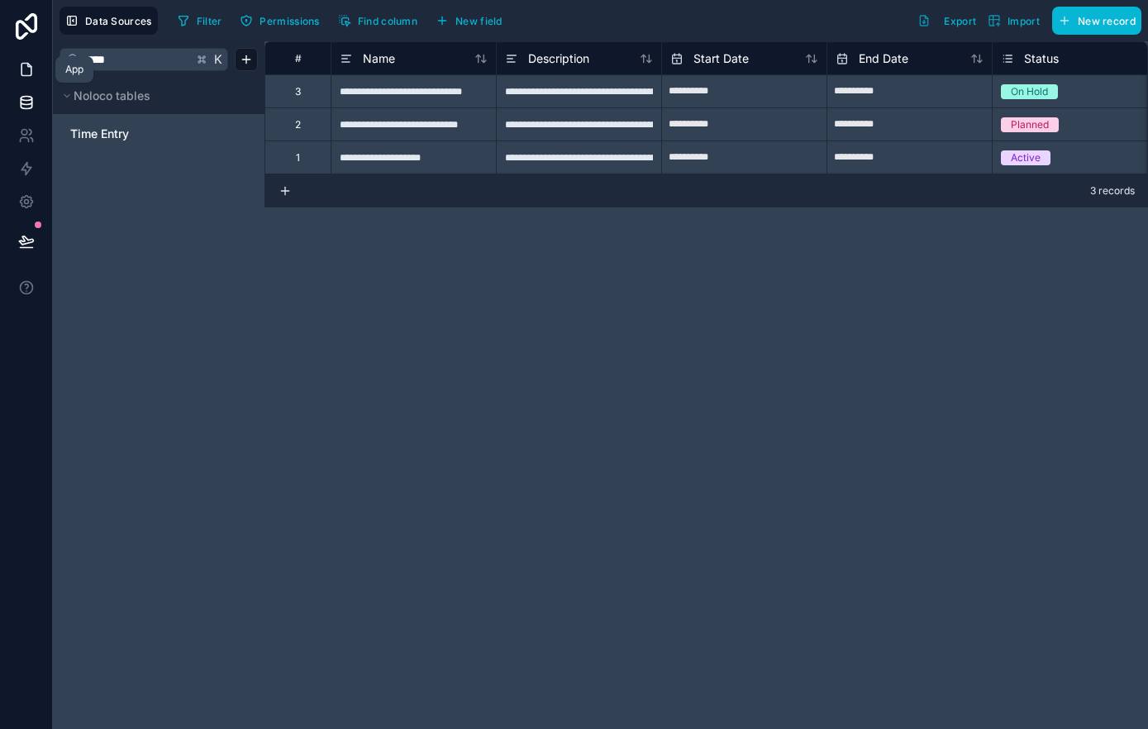
click at [26, 66] on icon at bounding box center [26, 69] width 17 height 17
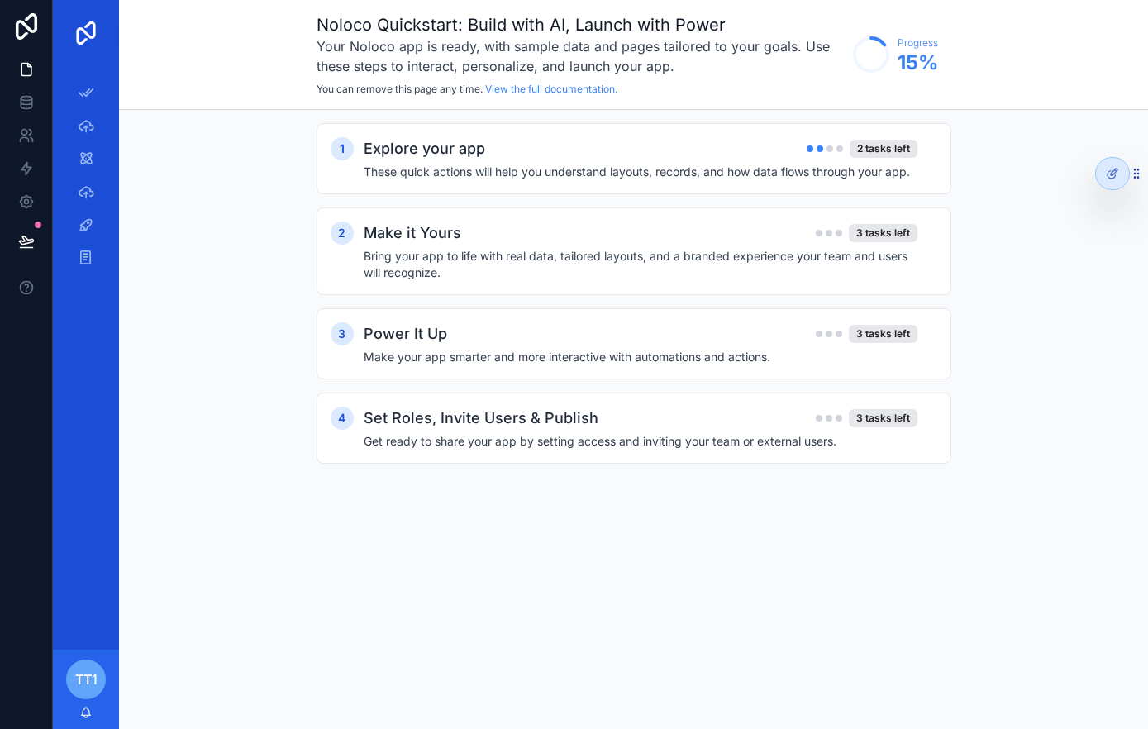
click at [80, 43] on img "scrollable content" at bounding box center [86, 33] width 26 height 26
click at [645, 174] on h4 "These quick actions will help you understand layouts, records, and how data flo…" at bounding box center [641, 172] width 554 height 17
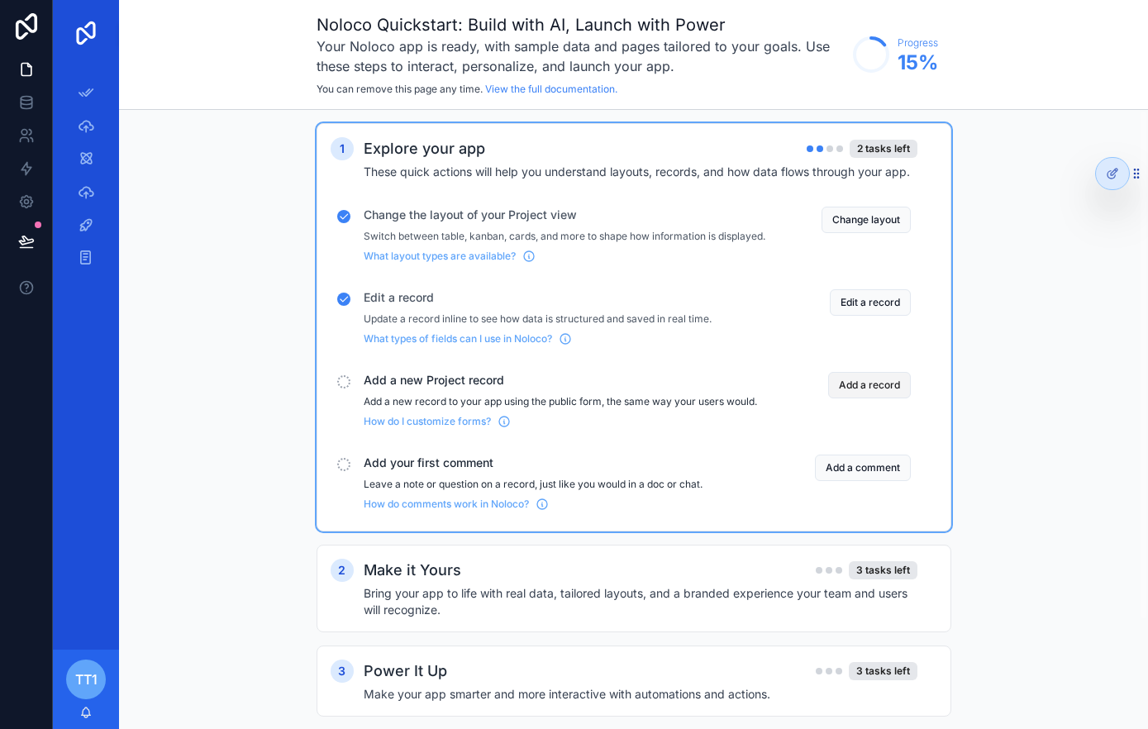
click at [848, 398] on button "Add a record" at bounding box center [869, 385] width 83 height 26
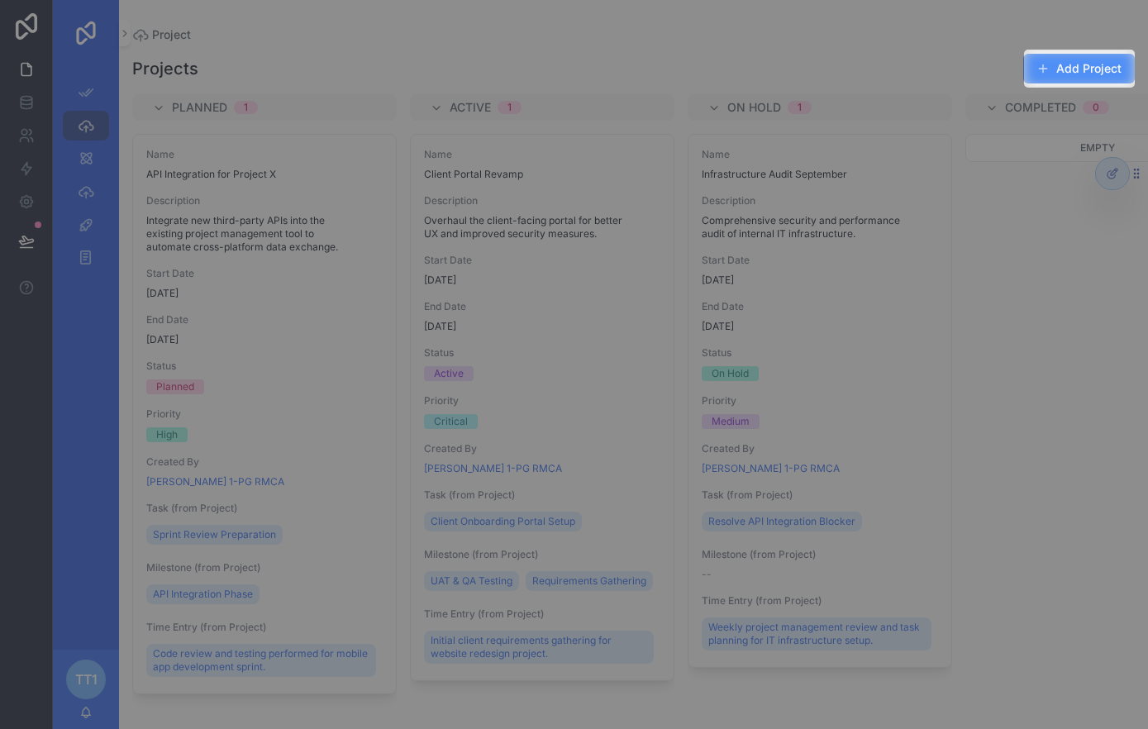
click at [1103, 69] on button "Add Project" at bounding box center [1080, 69] width 112 height 30
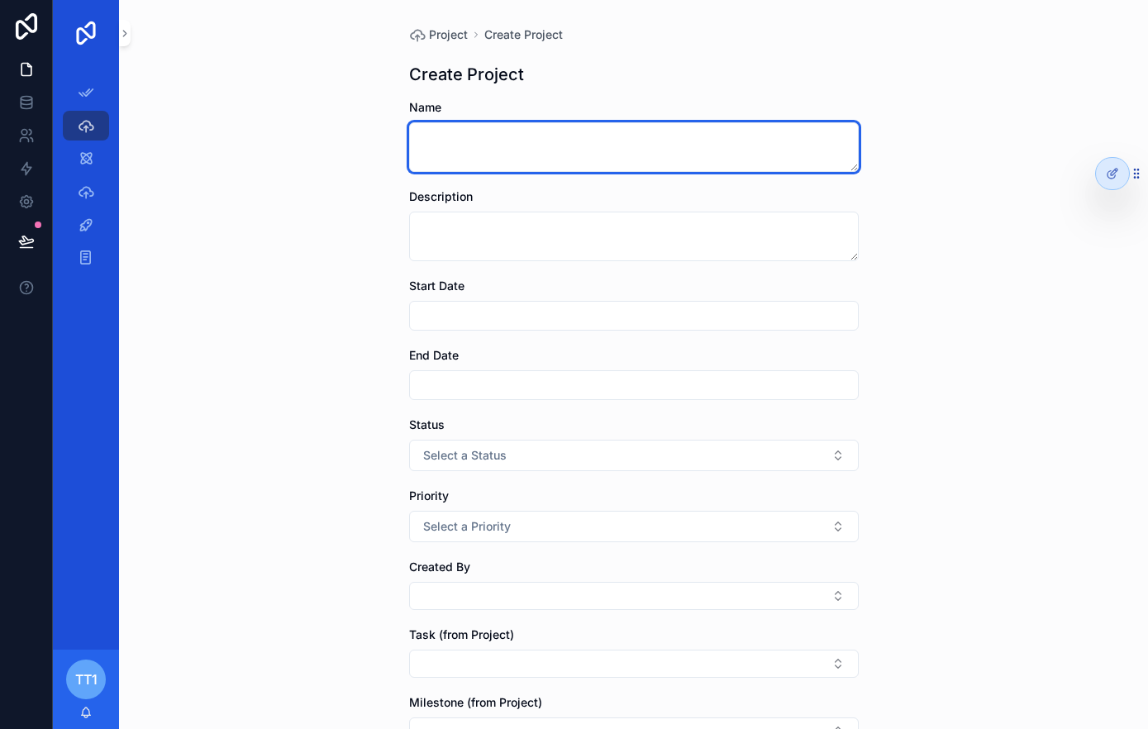
click at [668, 141] on textarea "scrollable content" at bounding box center [634, 147] width 450 height 50
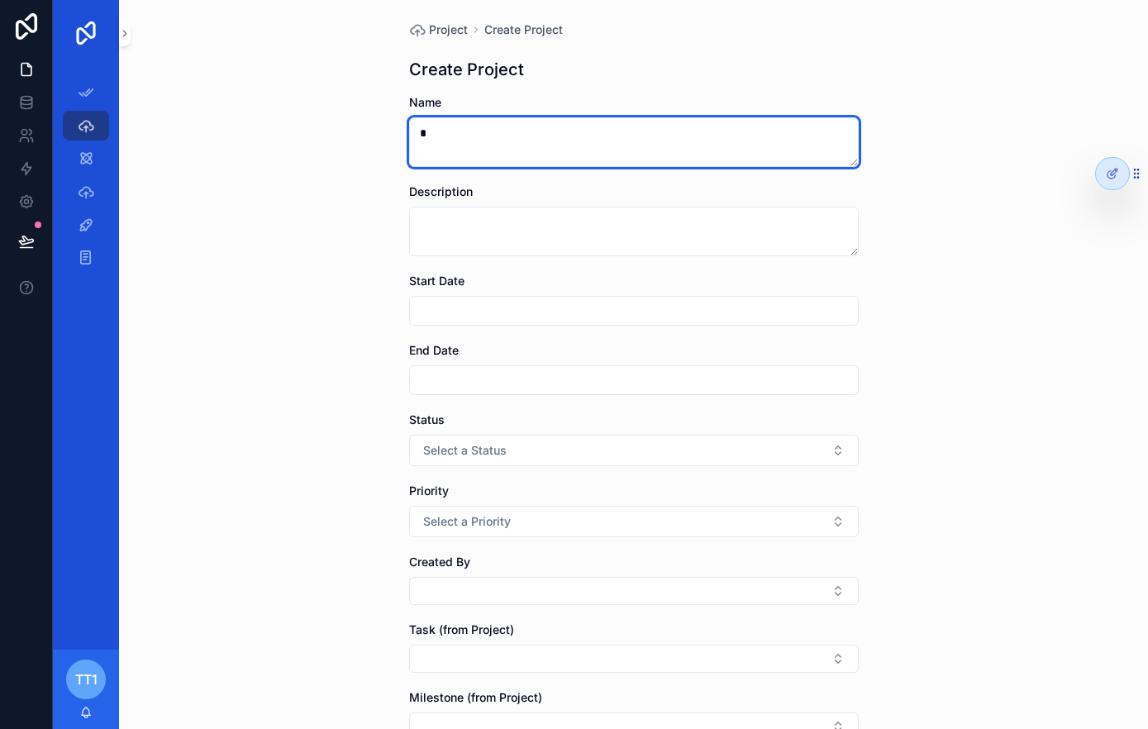
paste textarea "**********"
type textarea "**********"
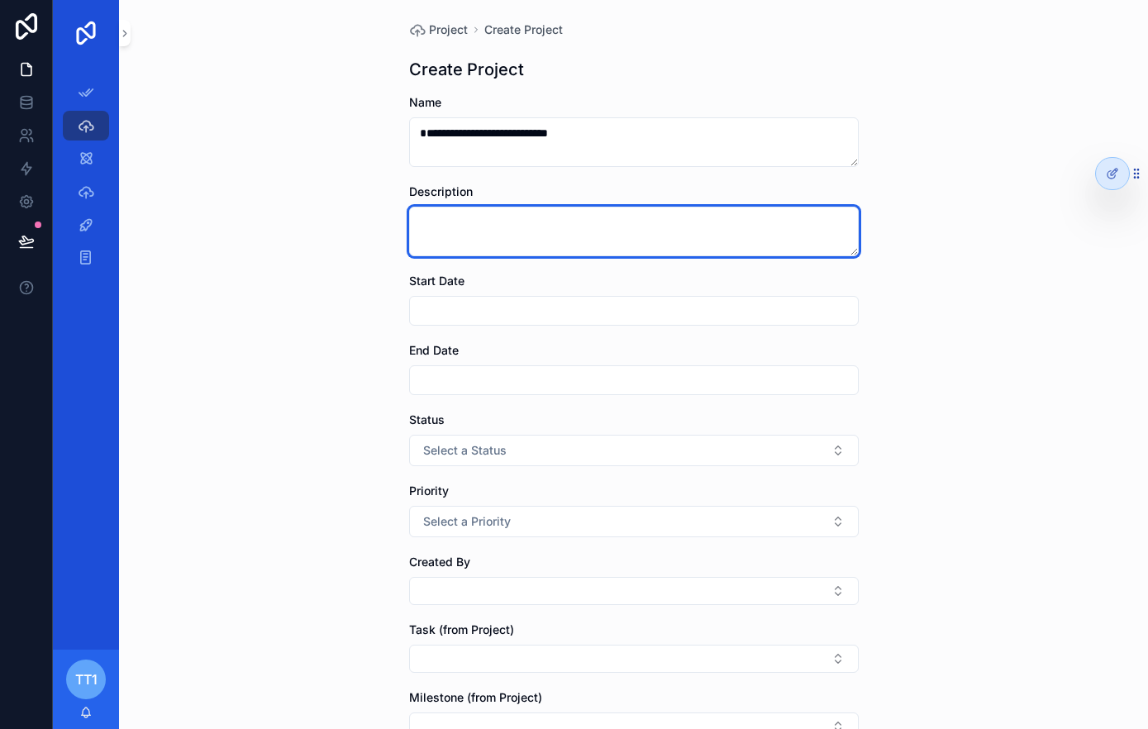
click at [441, 221] on textarea "scrollable content" at bounding box center [634, 232] width 450 height 50
paste textarea "**********"
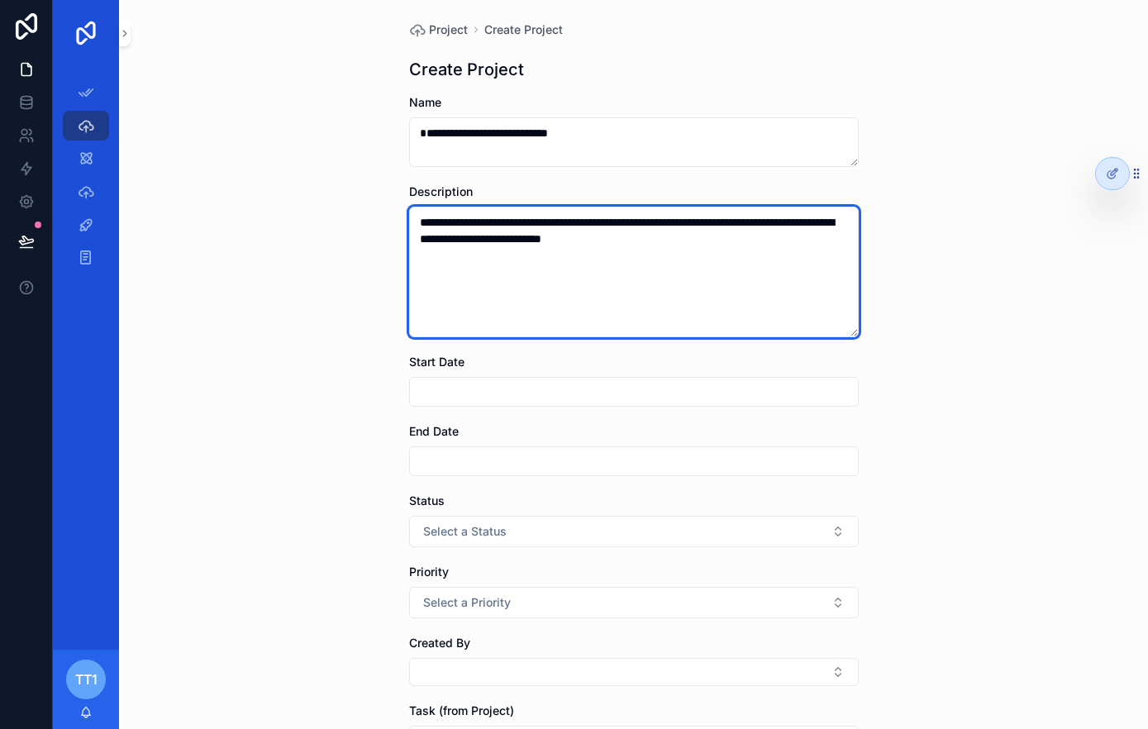
type textarea "**********"
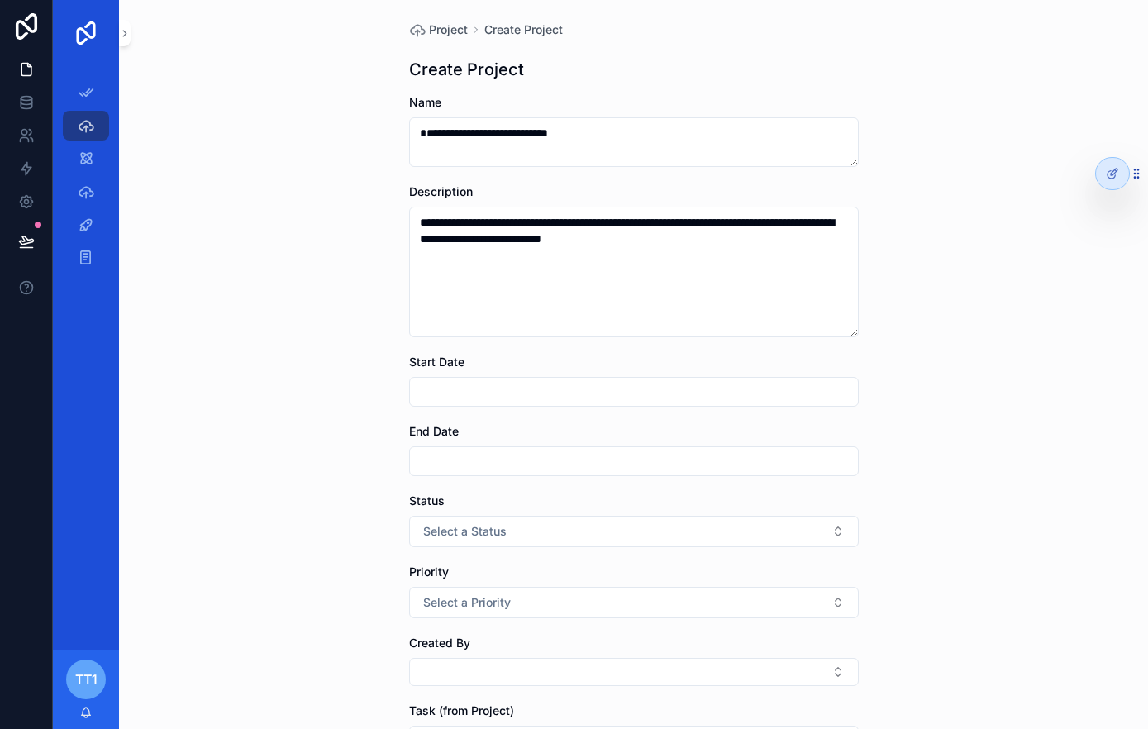
click at [485, 386] on input "scrollable content" at bounding box center [634, 391] width 448 height 23
click at [575, 665] on button "30" at bounding box center [575, 675] width 30 height 30
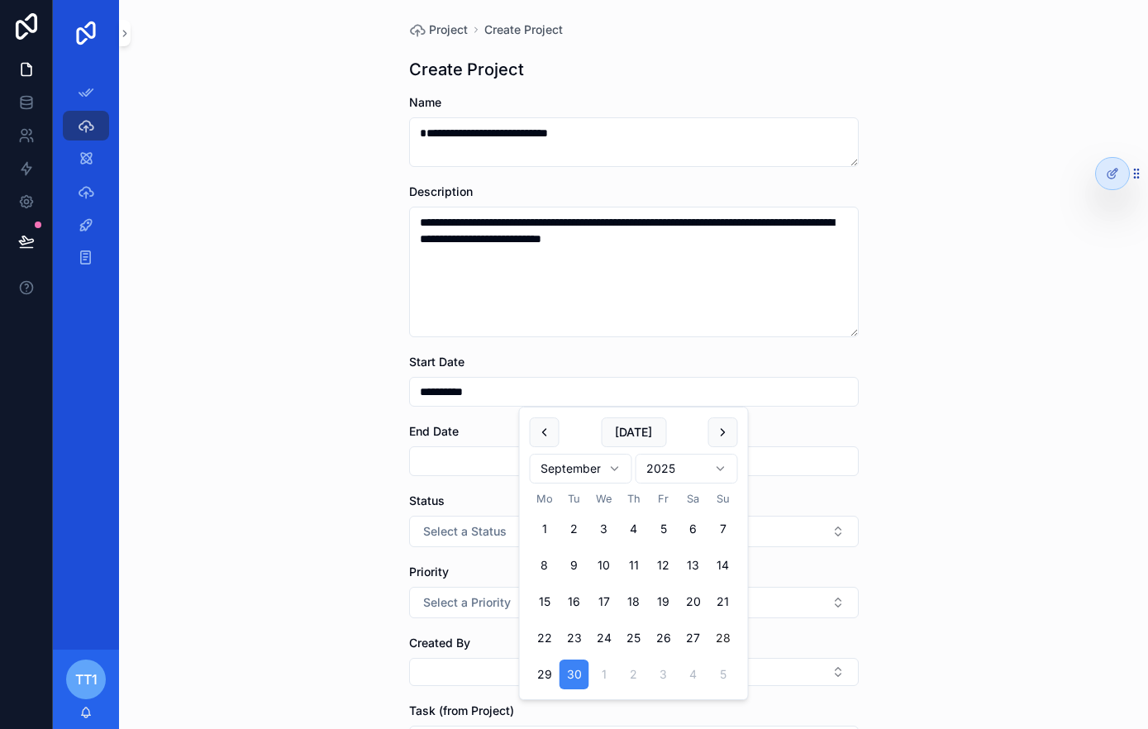
type input "**********"
click at [446, 454] on input "scrollable content" at bounding box center [634, 461] width 448 height 23
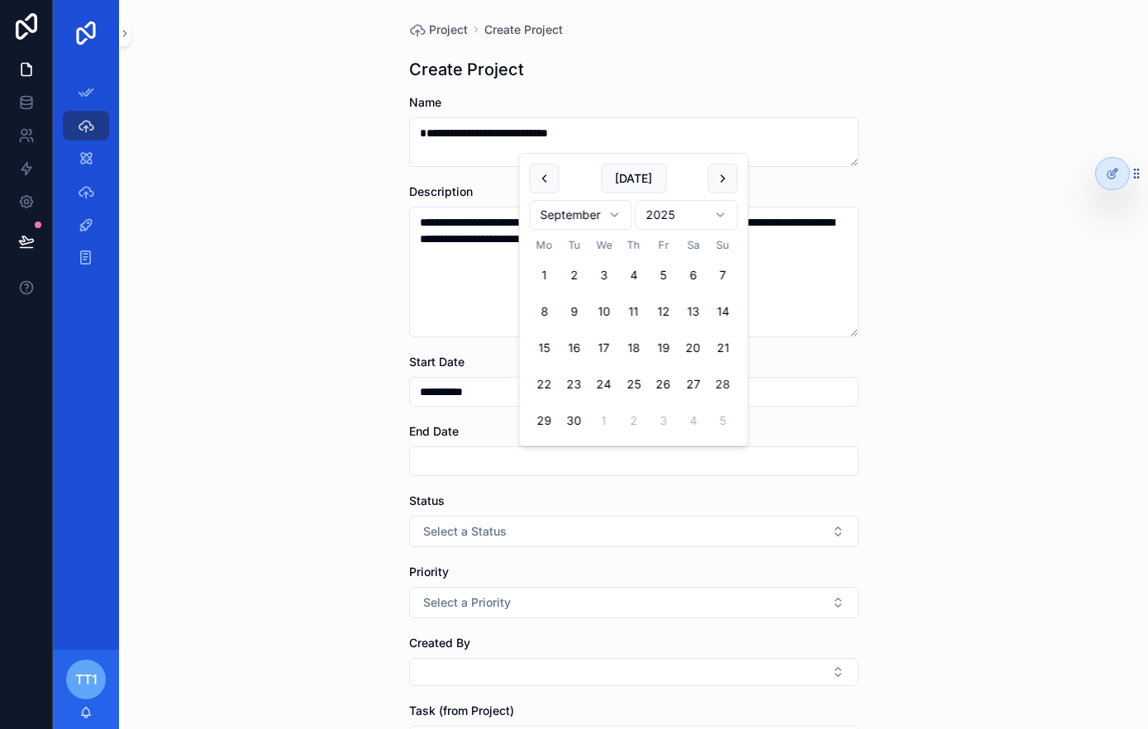
click at [613, 219] on html "**********" at bounding box center [574, 364] width 1148 height 729
click at [639, 418] on button "30" at bounding box center [634, 421] width 30 height 30
type input "**********"
click at [579, 528] on button "Select a Status" at bounding box center [634, 531] width 450 height 31
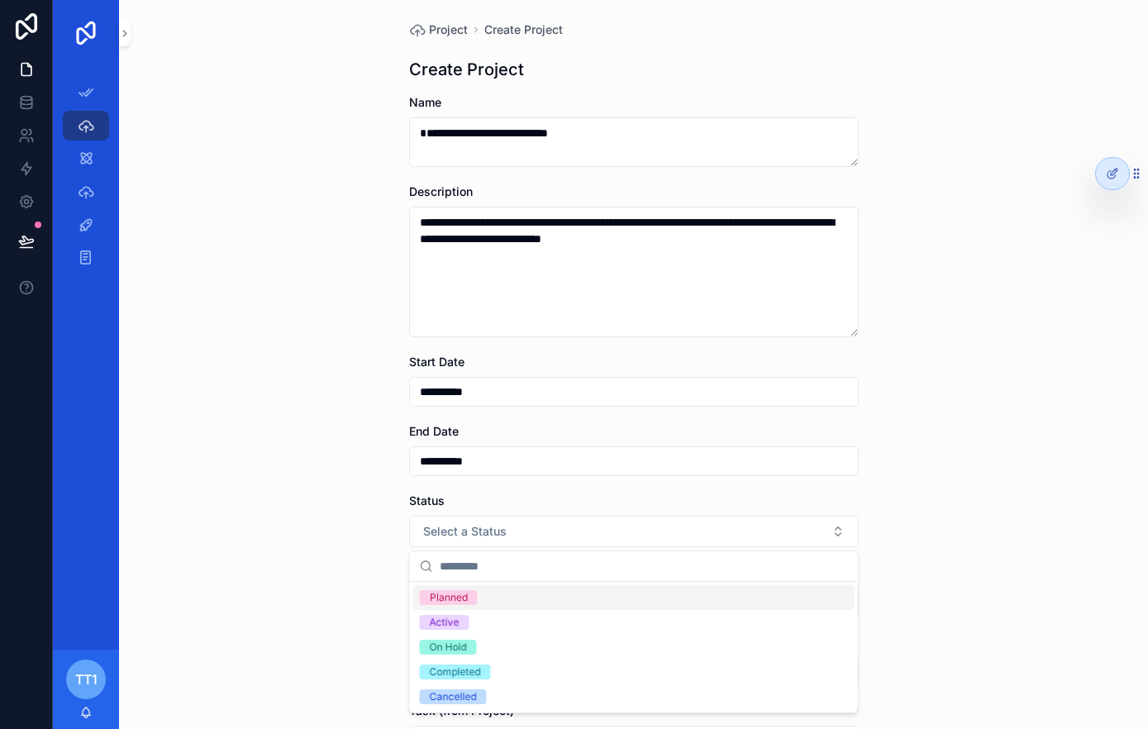
click at [506, 594] on div "Planned" at bounding box center [633, 597] width 441 height 25
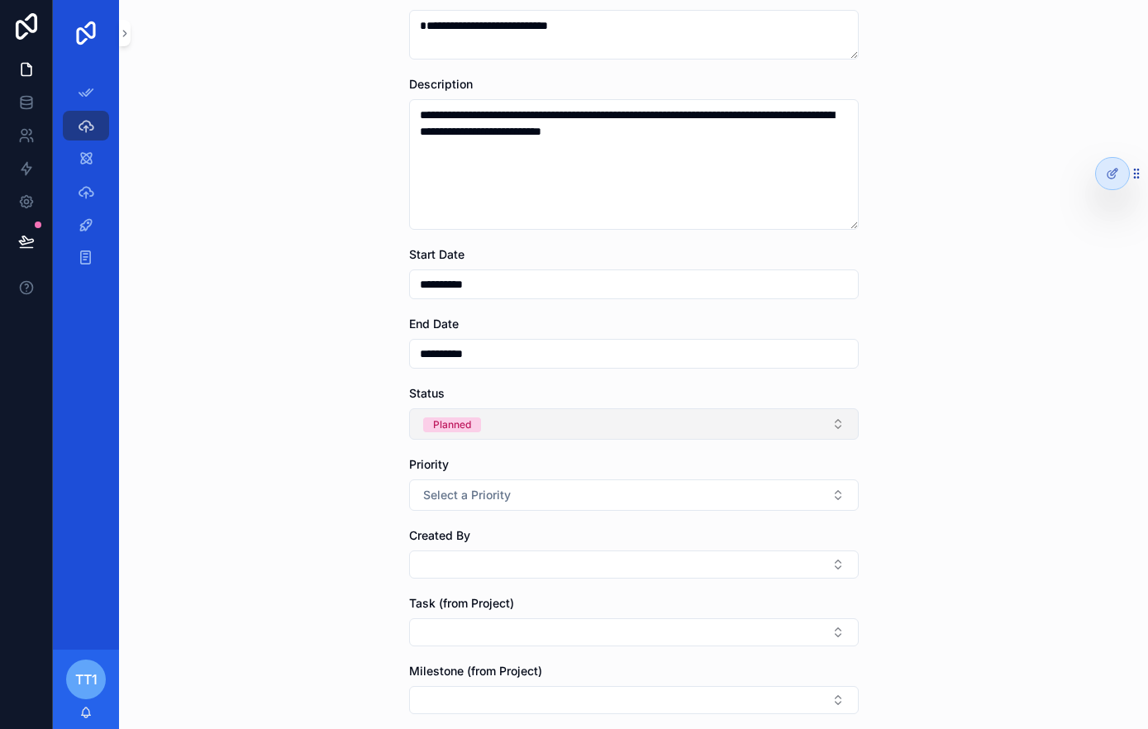
scroll to position [116, 0]
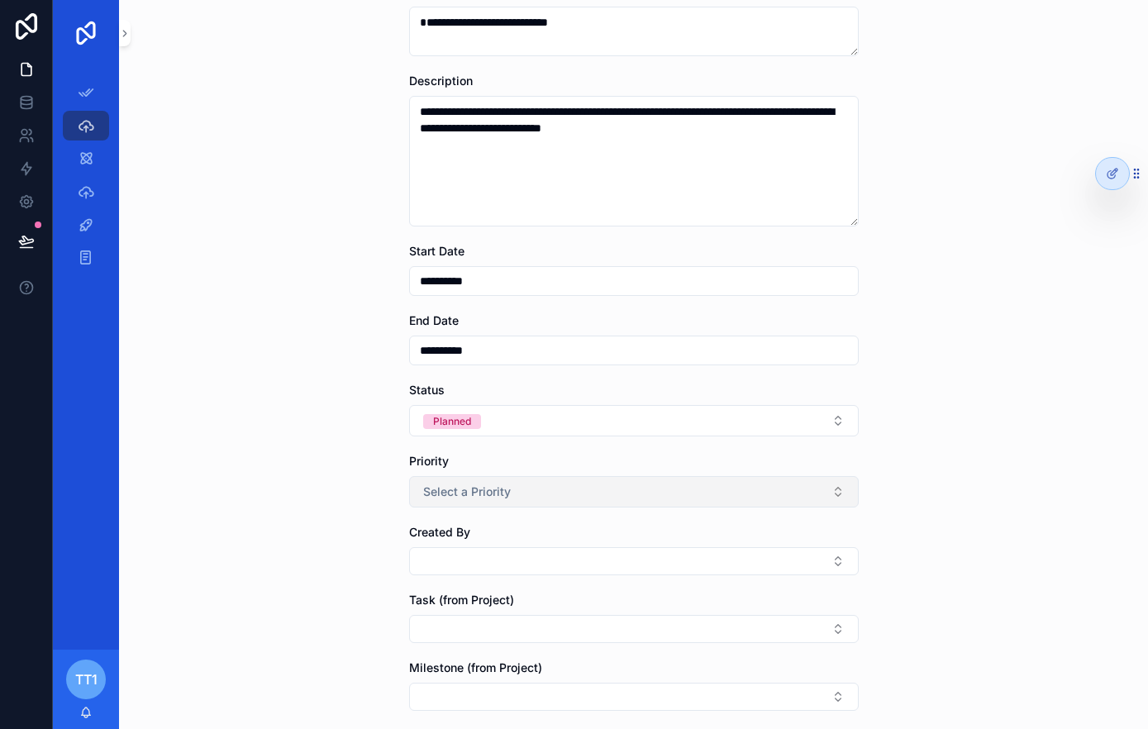
click at [580, 489] on button "Select a Priority" at bounding box center [634, 491] width 450 height 31
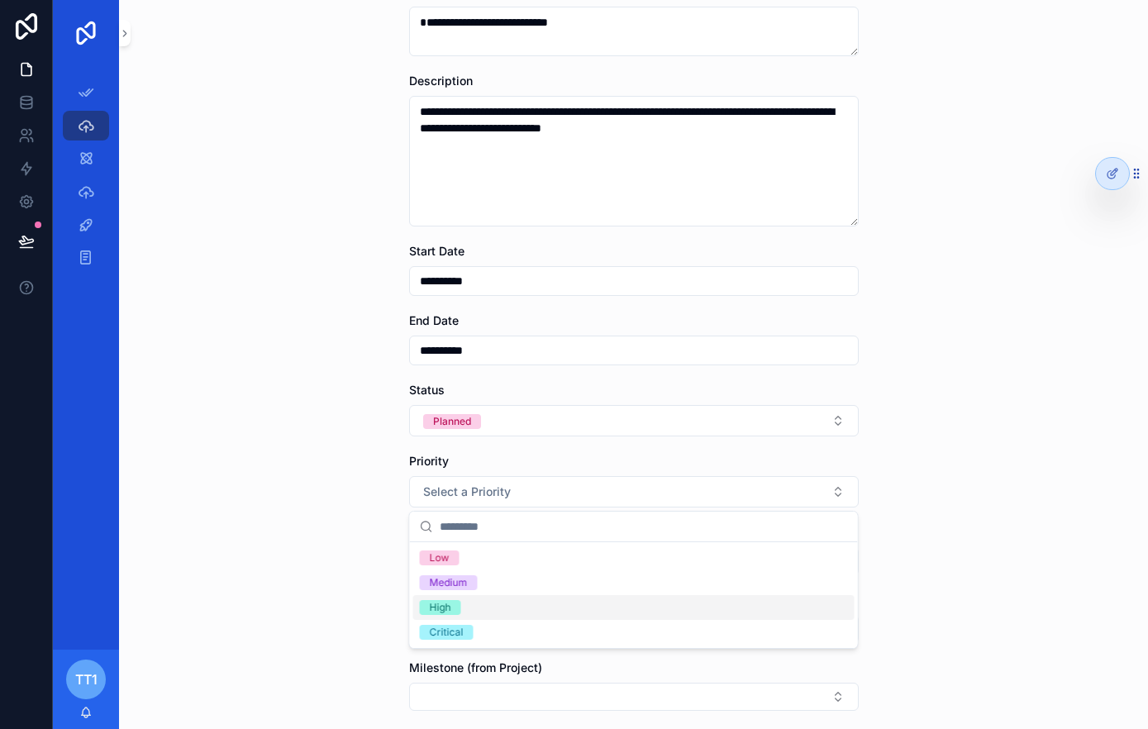
click at [461, 608] on div "High" at bounding box center [633, 607] width 441 height 25
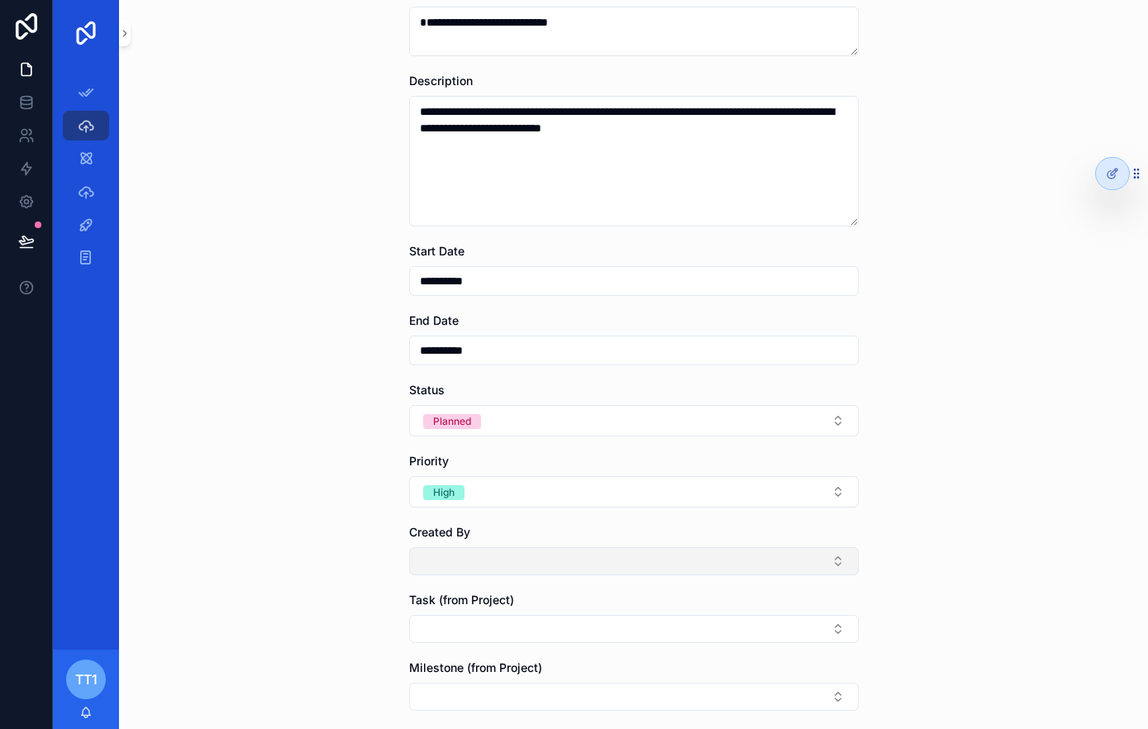
scroll to position [252, 0]
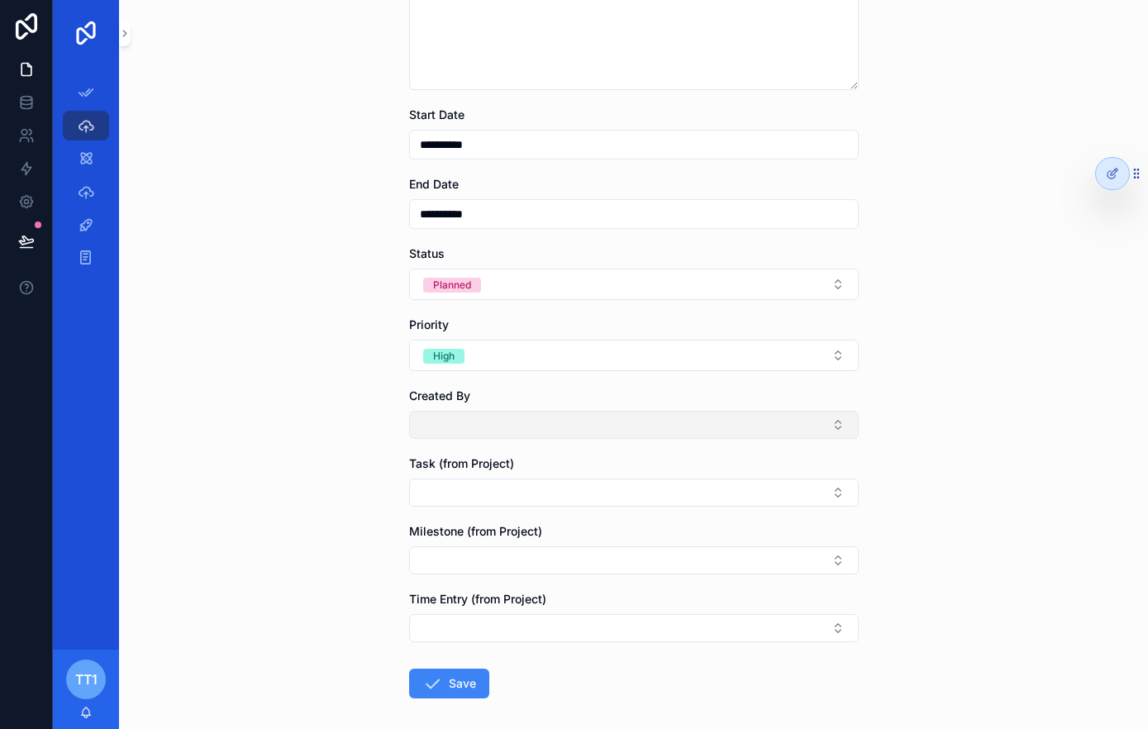
click at [675, 427] on button "Select Button" at bounding box center [634, 425] width 450 height 28
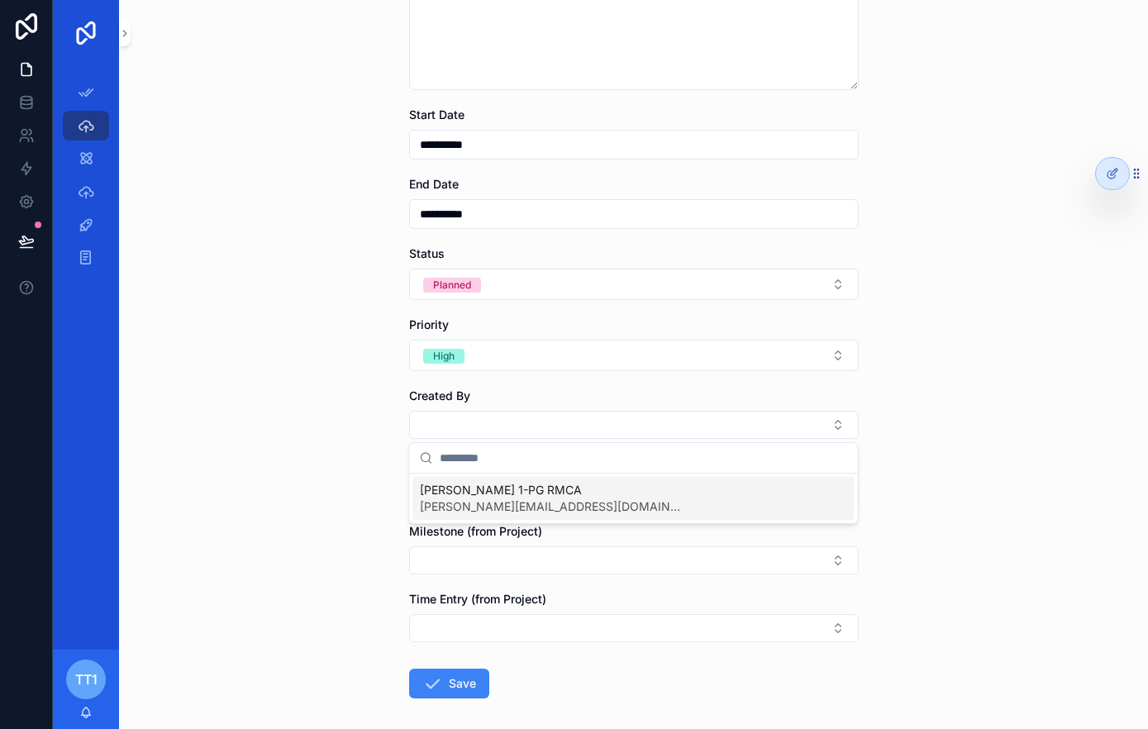
click at [621, 509] on div "Tony Thomas 1-PG RMCA tony.14mca126@mariancollege.org" at bounding box center [633, 498] width 441 height 43
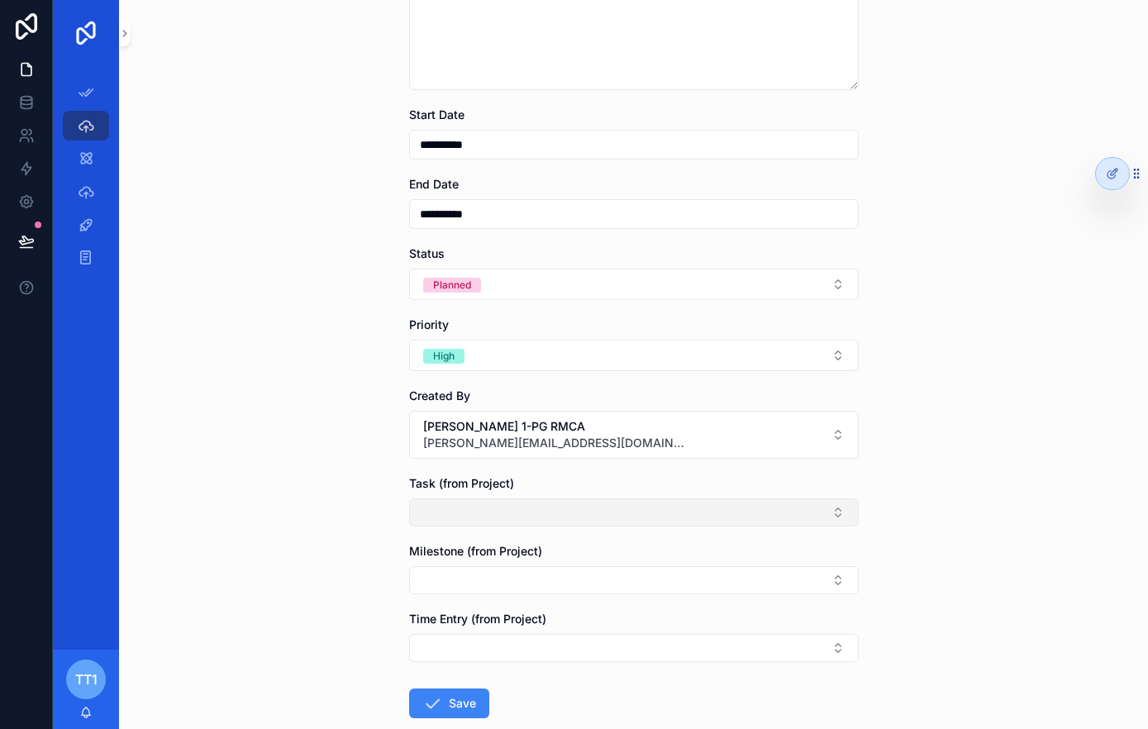
click at [558, 512] on button "Select Button" at bounding box center [634, 513] width 450 height 28
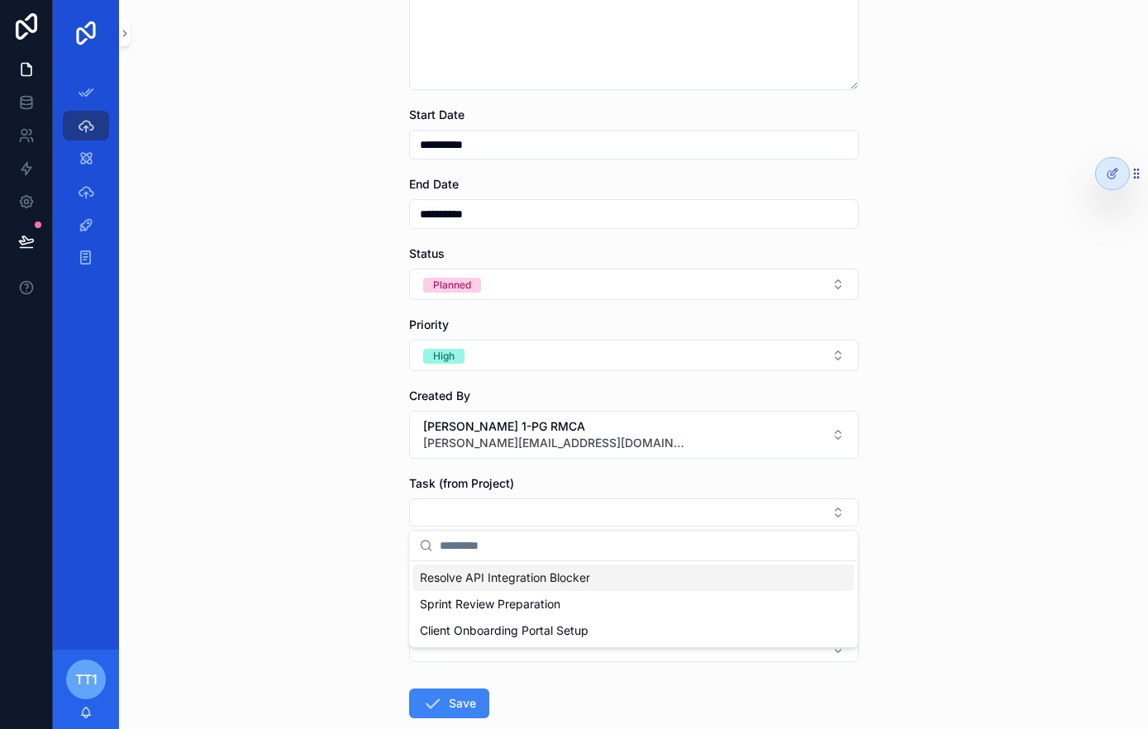
click at [263, 491] on div "**********" at bounding box center [633, 364] width 1029 height 729
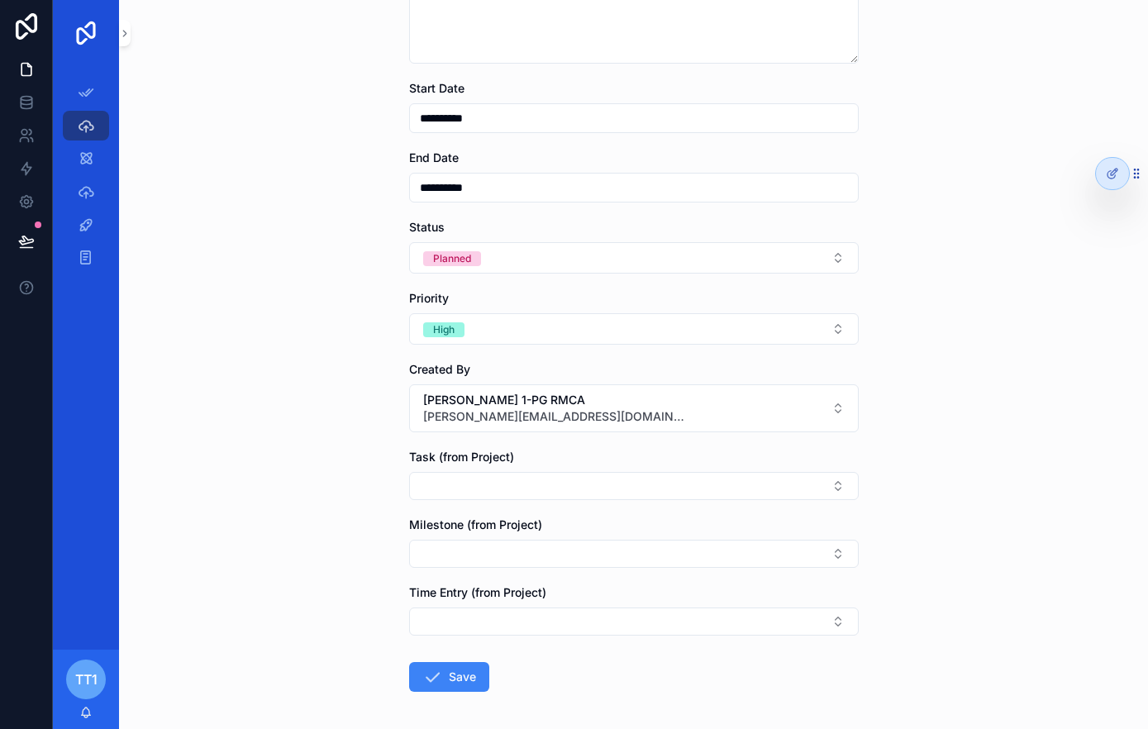
scroll to position [280, 0]
click at [458, 668] on button "Save" at bounding box center [449, 676] width 80 height 30
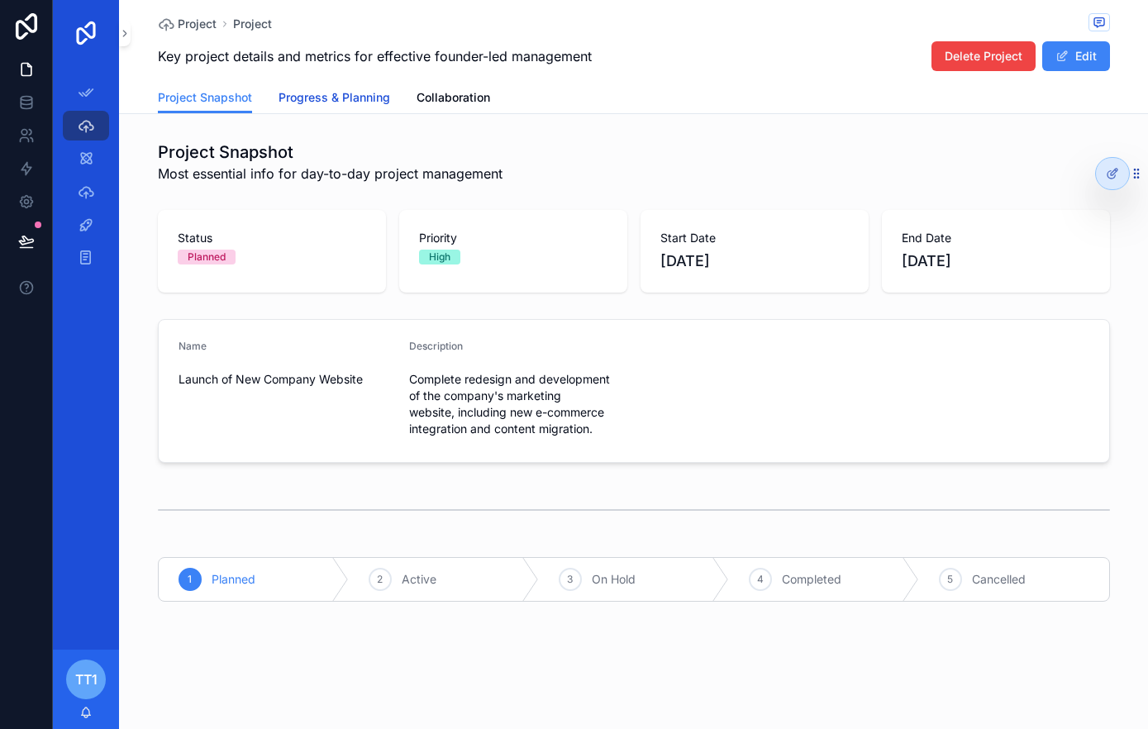
click at [317, 102] on span "Progress & Planning" at bounding box center [335, 97] width 112 height 17
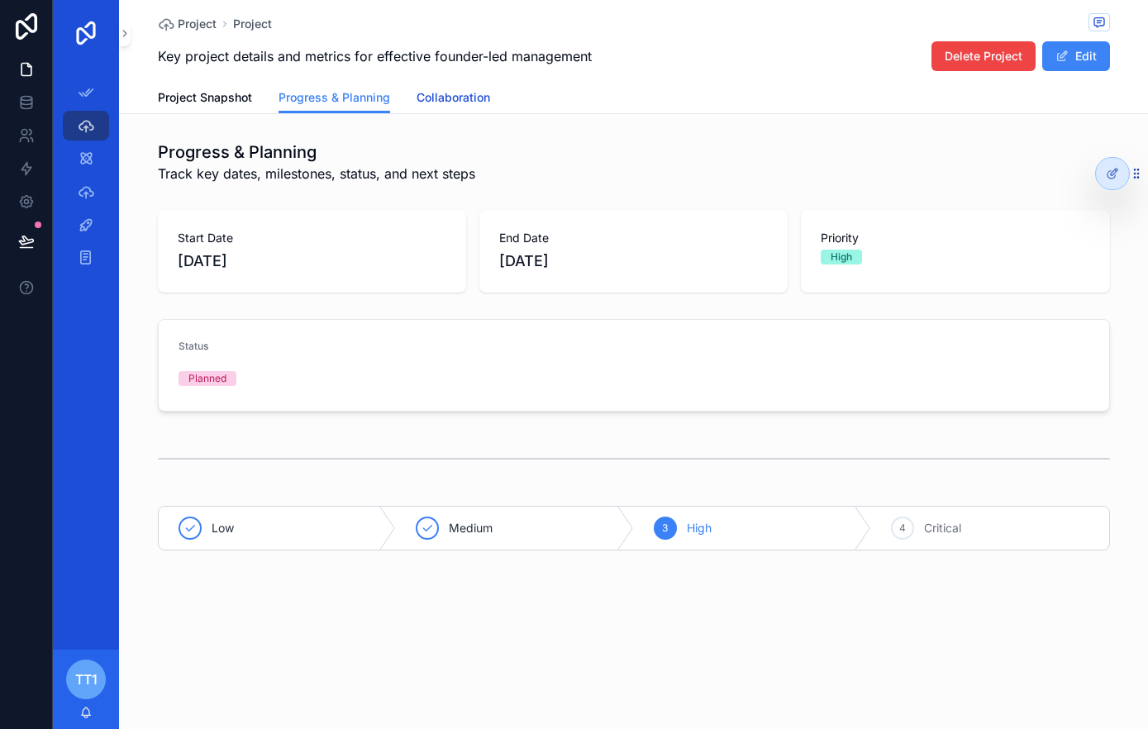
click at [456, 101] on span "Collaboration" at bounding box center [454, 97] width 74 height 17
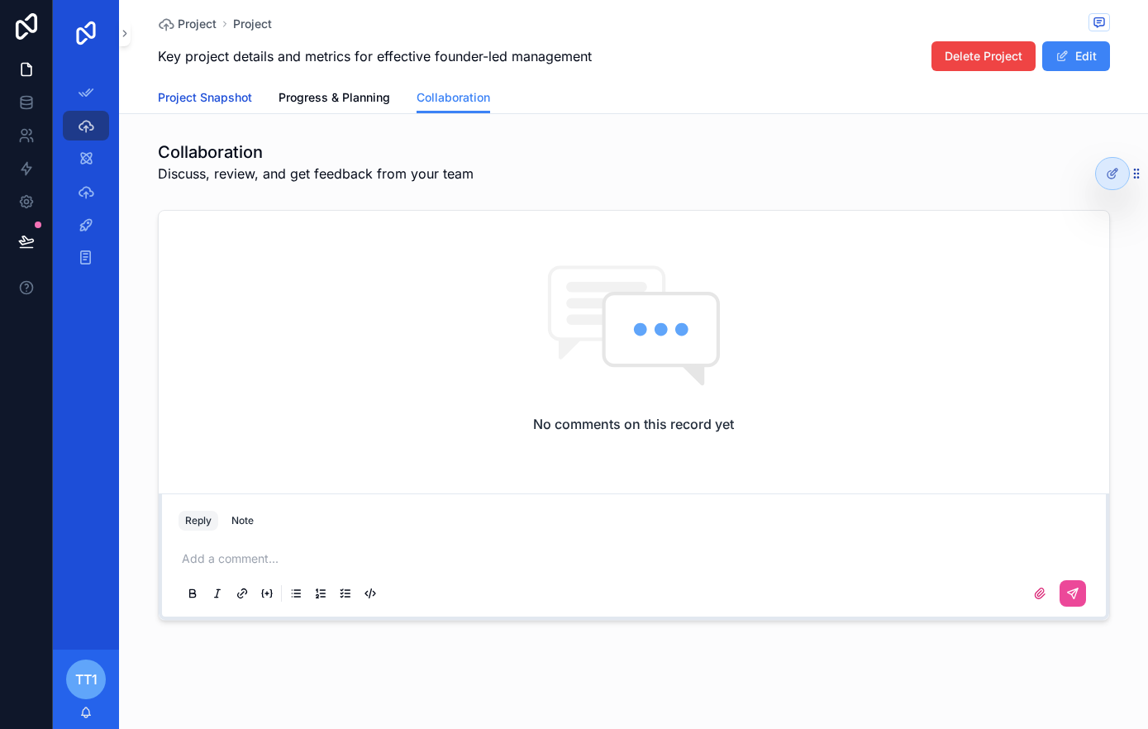
click at [213, 90] on span "Project Snapshot" at bounding box center [205, 97] width 94 height 17
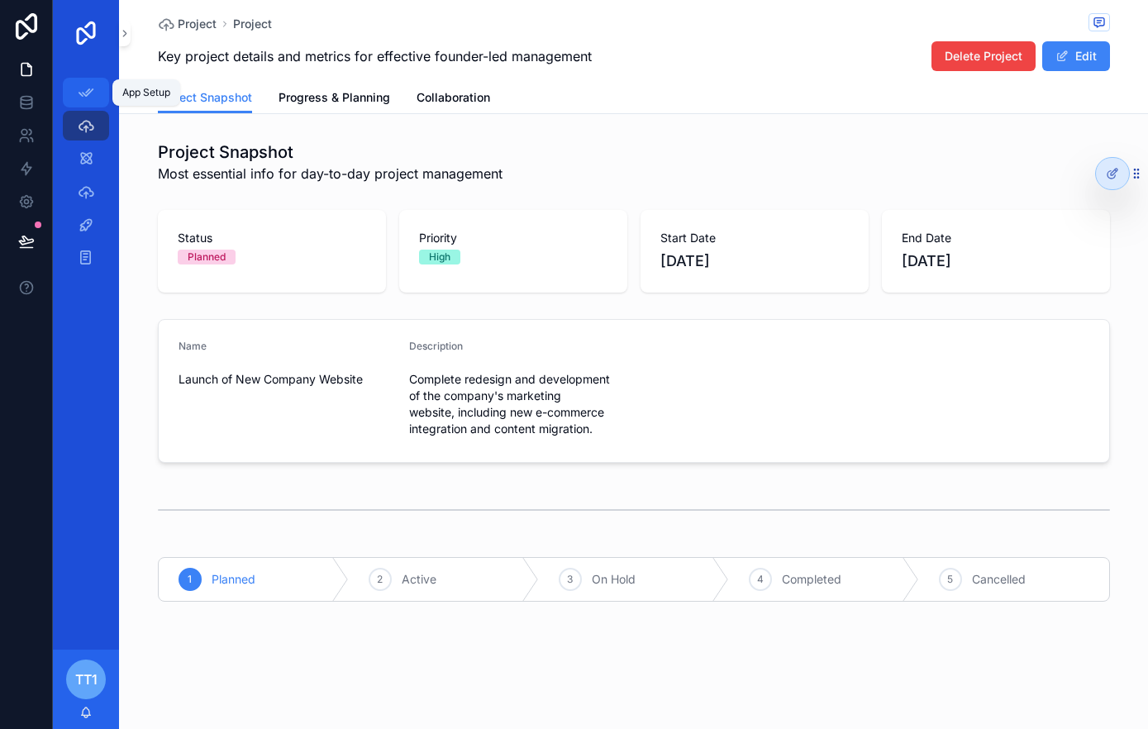
click at [90, 88] on icon "scrollable content" at bounding box center [86, 92] width 17 height 17
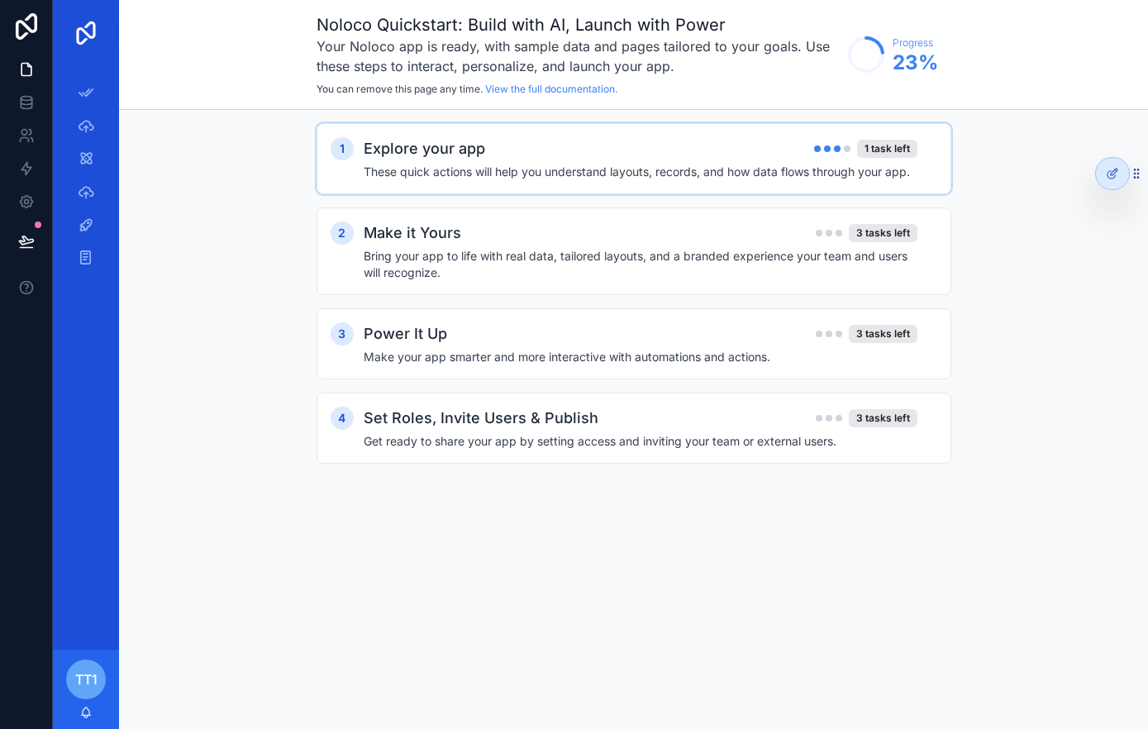
click at [701, 155] on div "Explore your app 1 task left" at bounding box center [641, 148] width 554 height 23
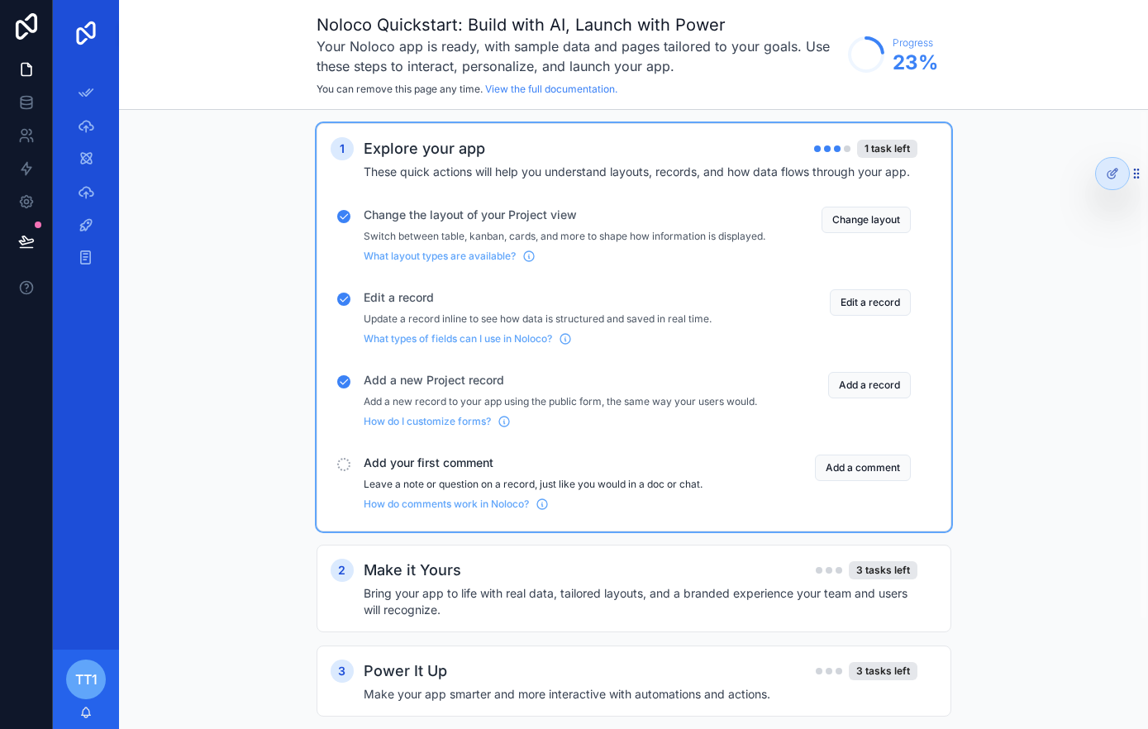
click at [845, 479] on button "Add a comment" at bounding box center [863, 468] width 96 height 26
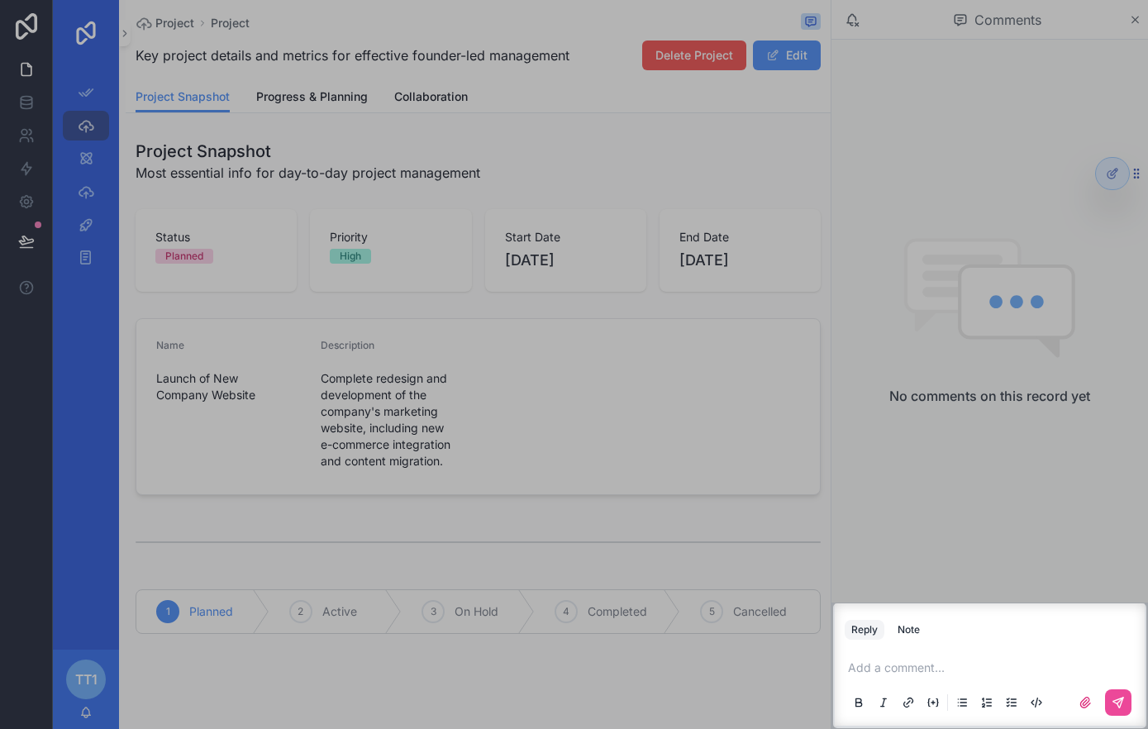
click at [917, 662] on p "scrollable content" at bounding box center [993, 668] width 290 height 17
click at [1124, 700] on button "scrollable content" at bounding box center [1118, 703] width 26 height 26
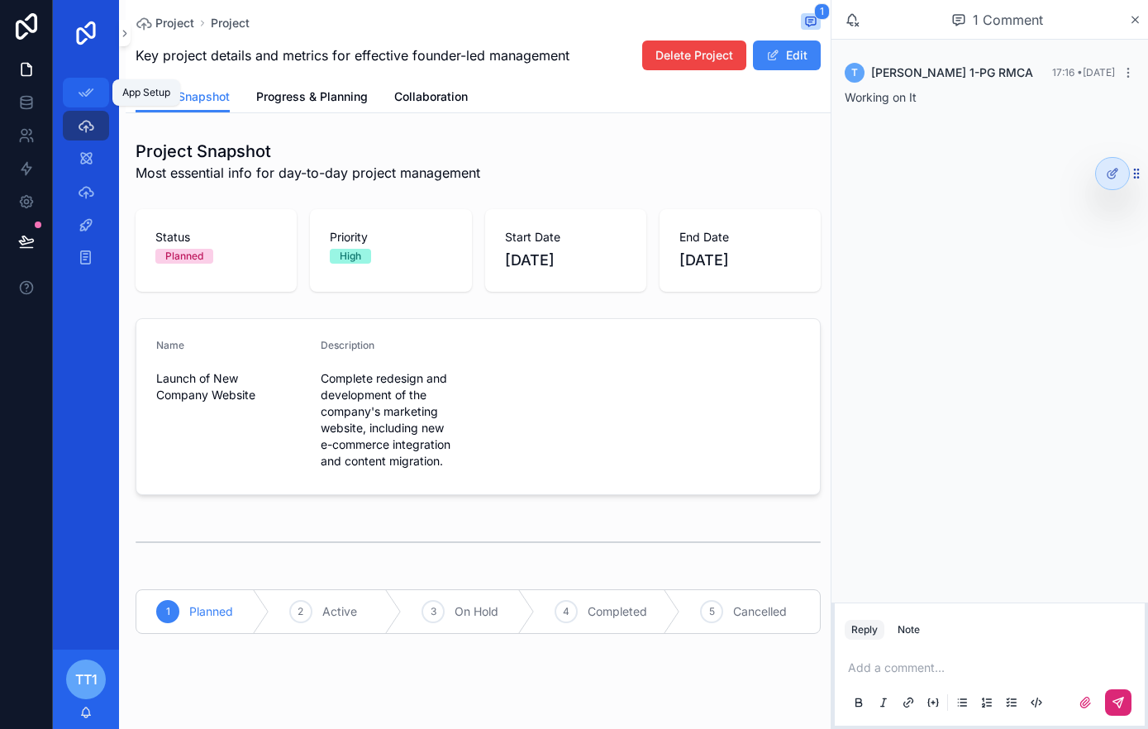
click at [89, 89] on icon "scrollable content" at bounding box center [86, 92] width 17 height 17
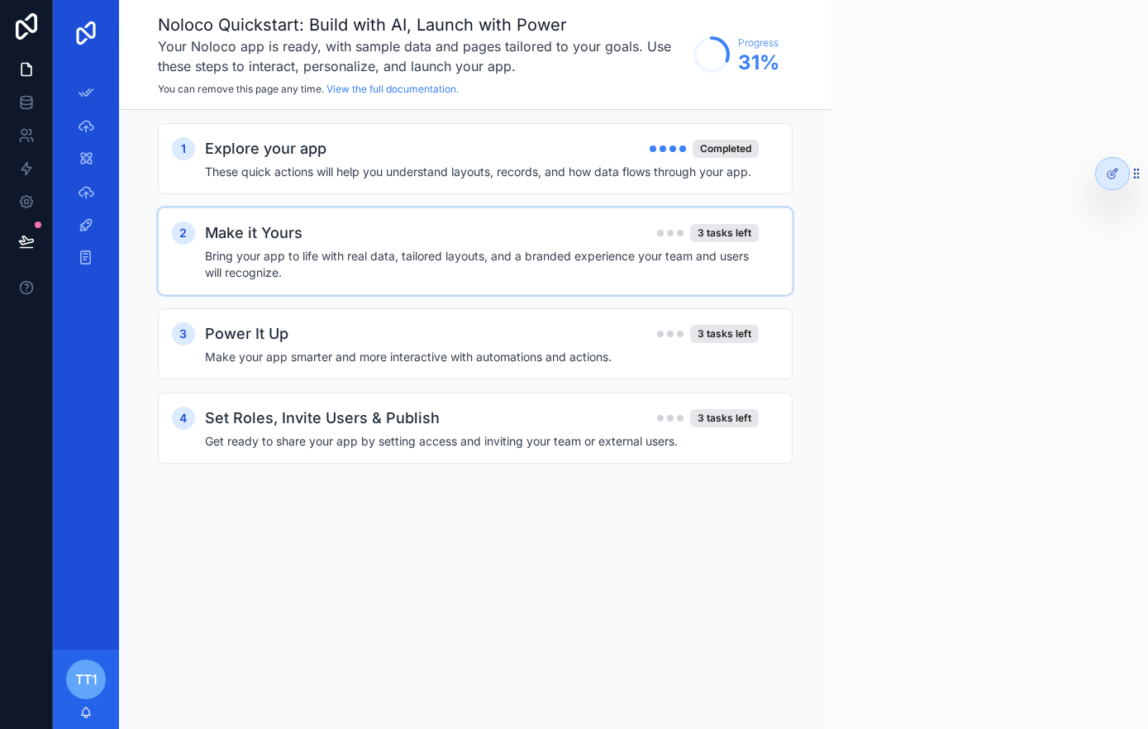
click at [467, 224] on div "Make it Yours 3 tasks left" at bounding box center [482, 233] width 554 height 23
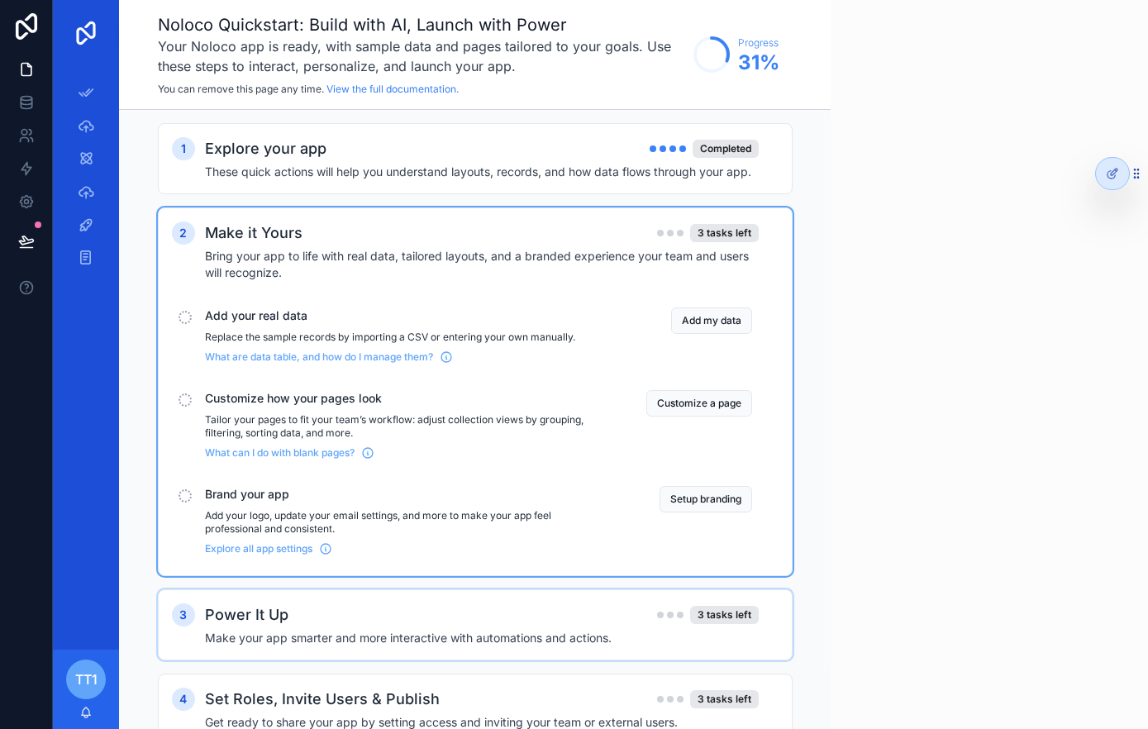
click at [402, 323] on span "Add your real data" at bounding box center [406, 316] width 402 height 17
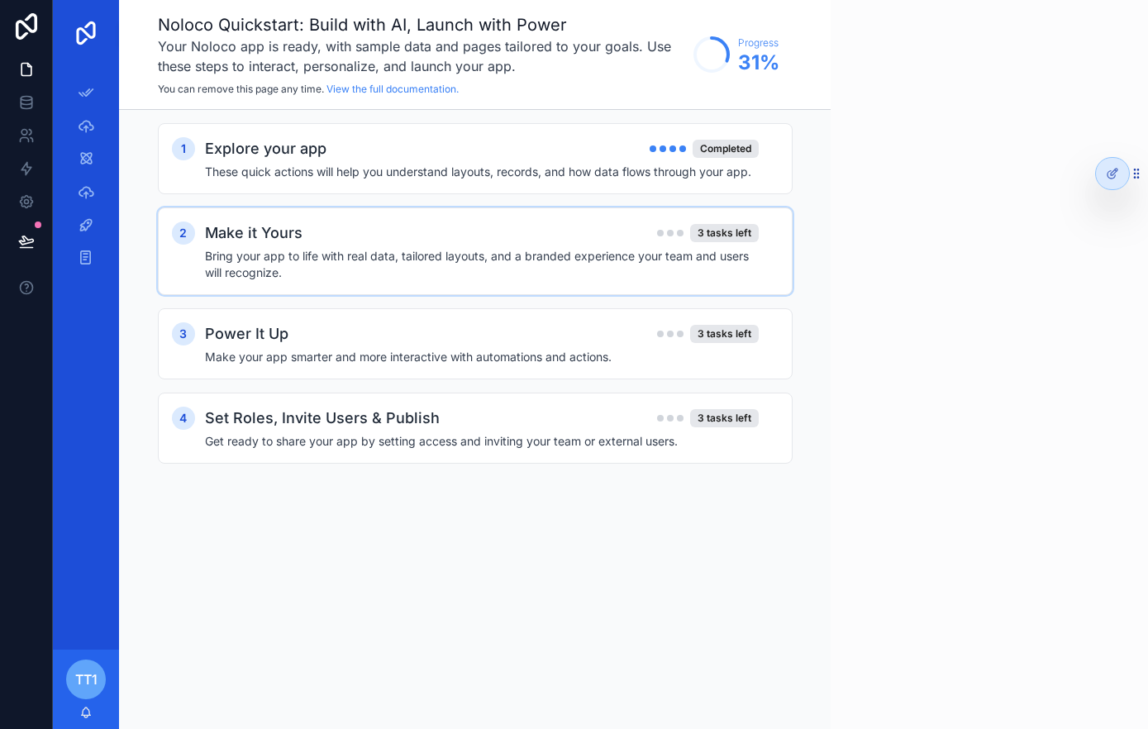
click at [510, 273] on h4 "Bring your app to life with real data, tailored layouts, and a branded experien…" at bounding box center [482, 264] width 554 height 33
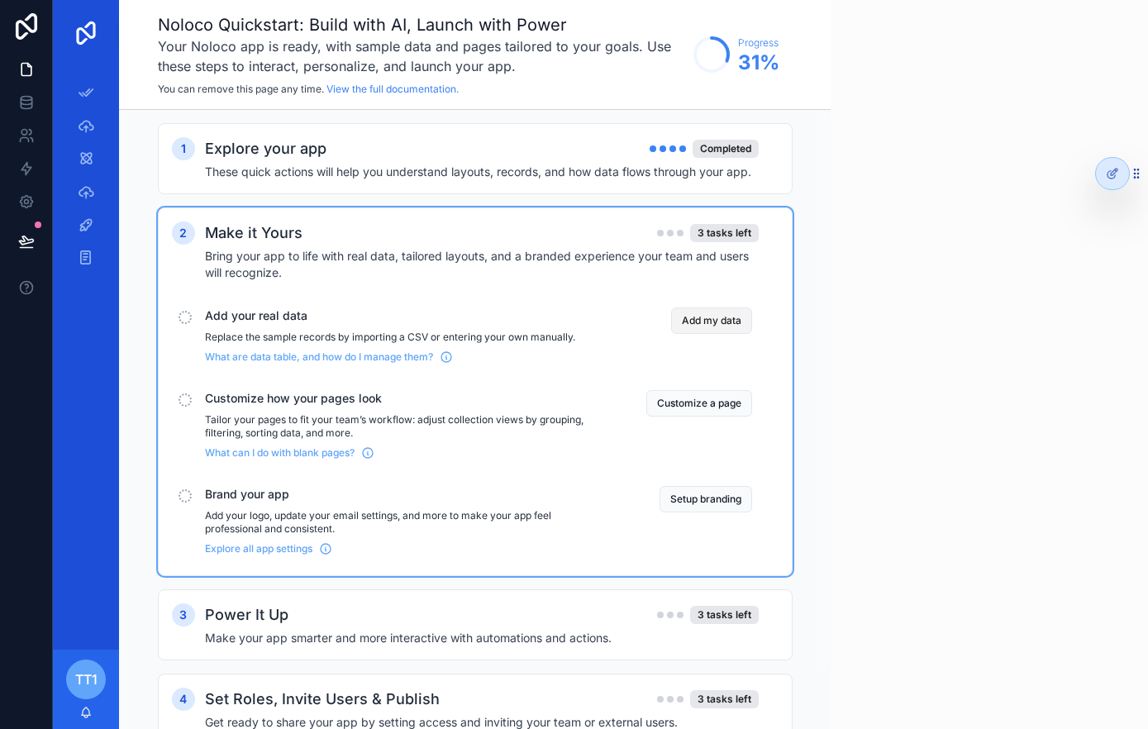
click at [701, 313] on button "Add my data" at bounding box center [711, 321] width 81 height 26
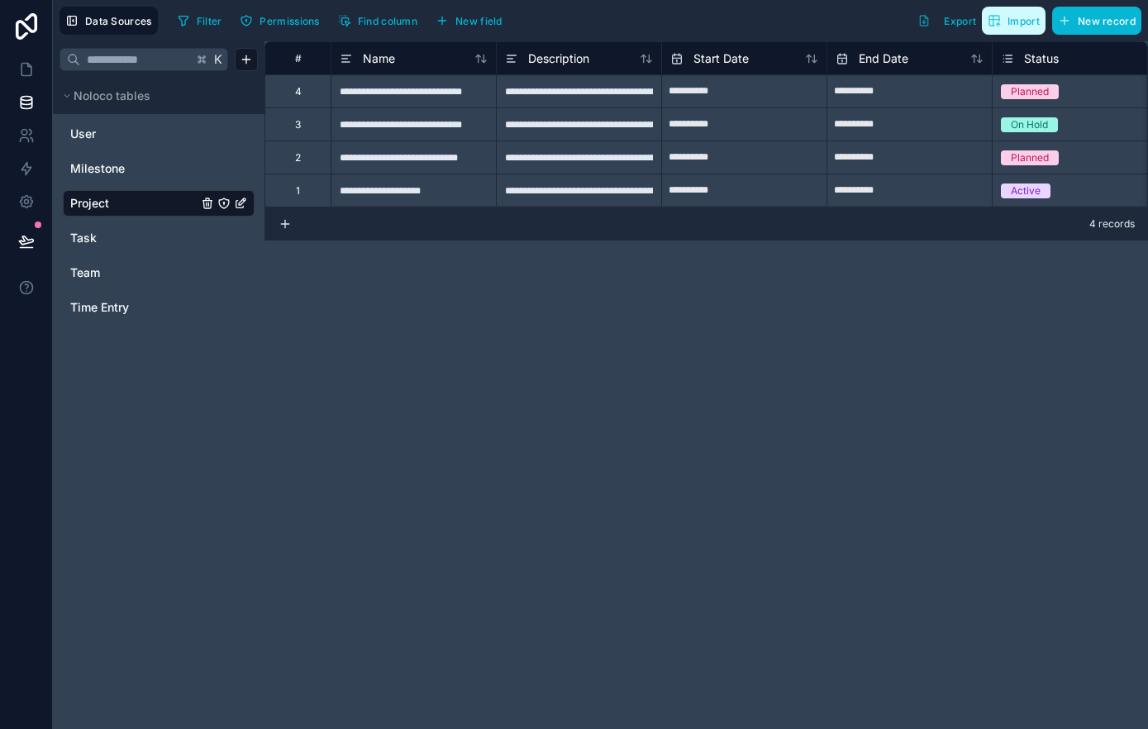
click at [1032, 24] on span "Import" at bounding box center [1024, 21] width 32 height 12
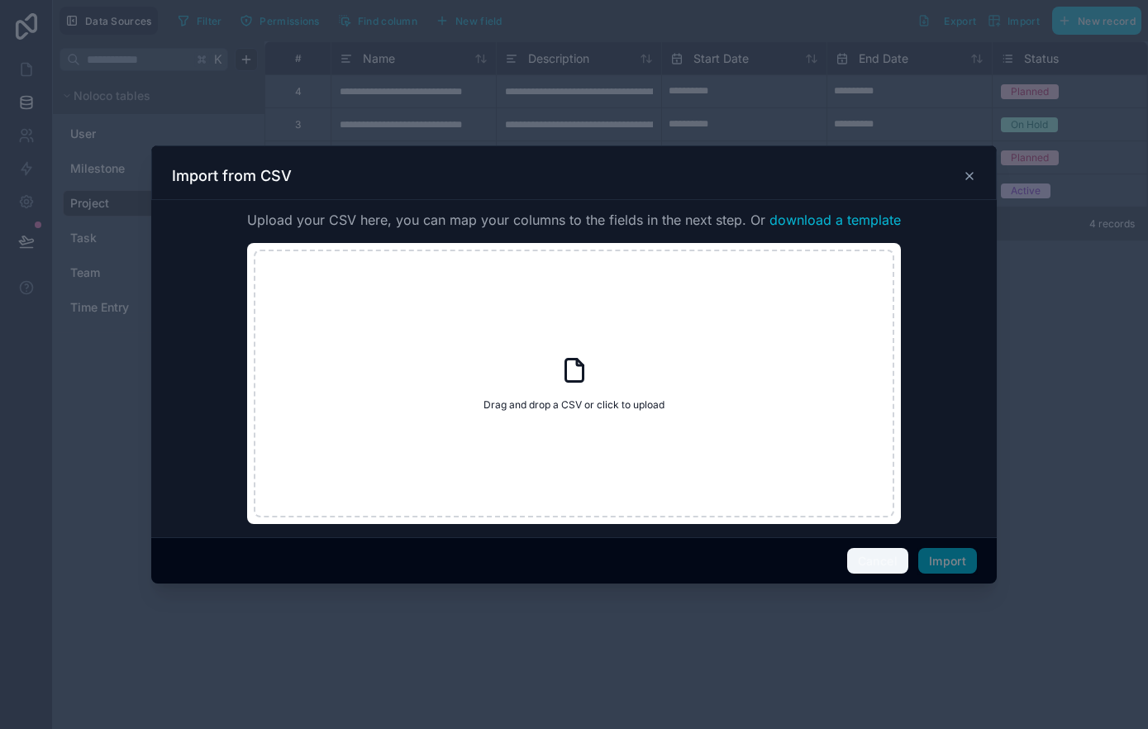
click at [880, 563] on button "Cancel" at bounding box center [877, 561] width 61 height 26
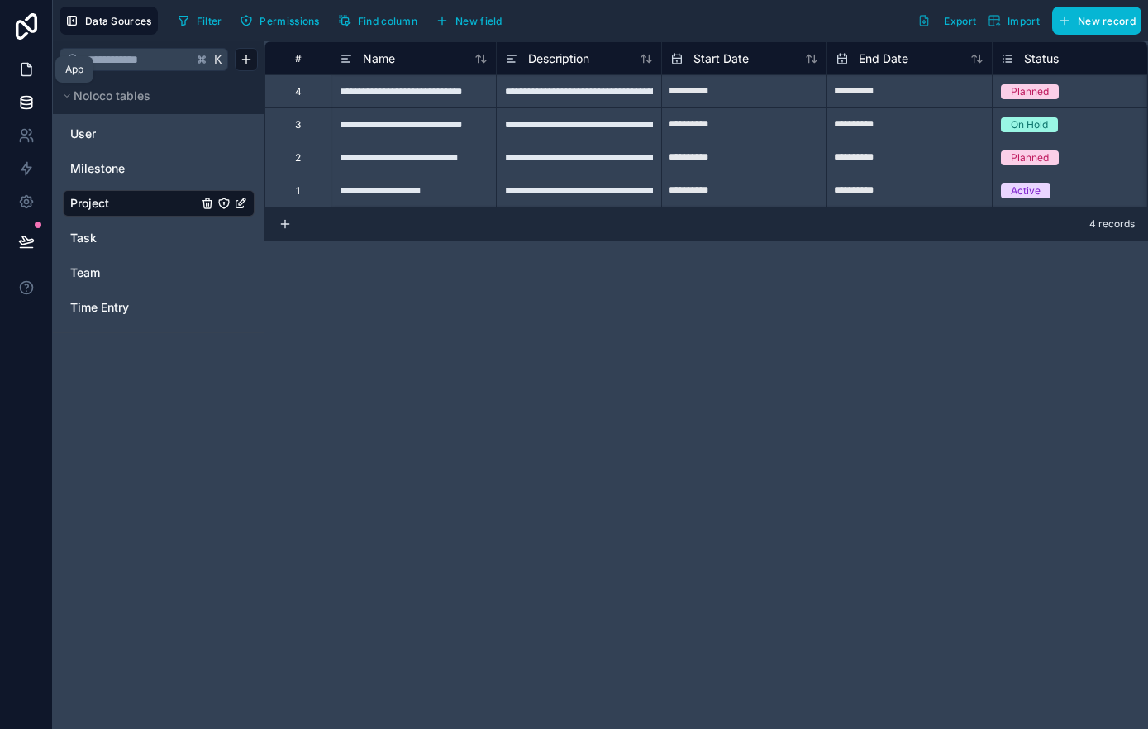
click at [30, 69] on icon at bounding box center [26, 70] width 10 height 12
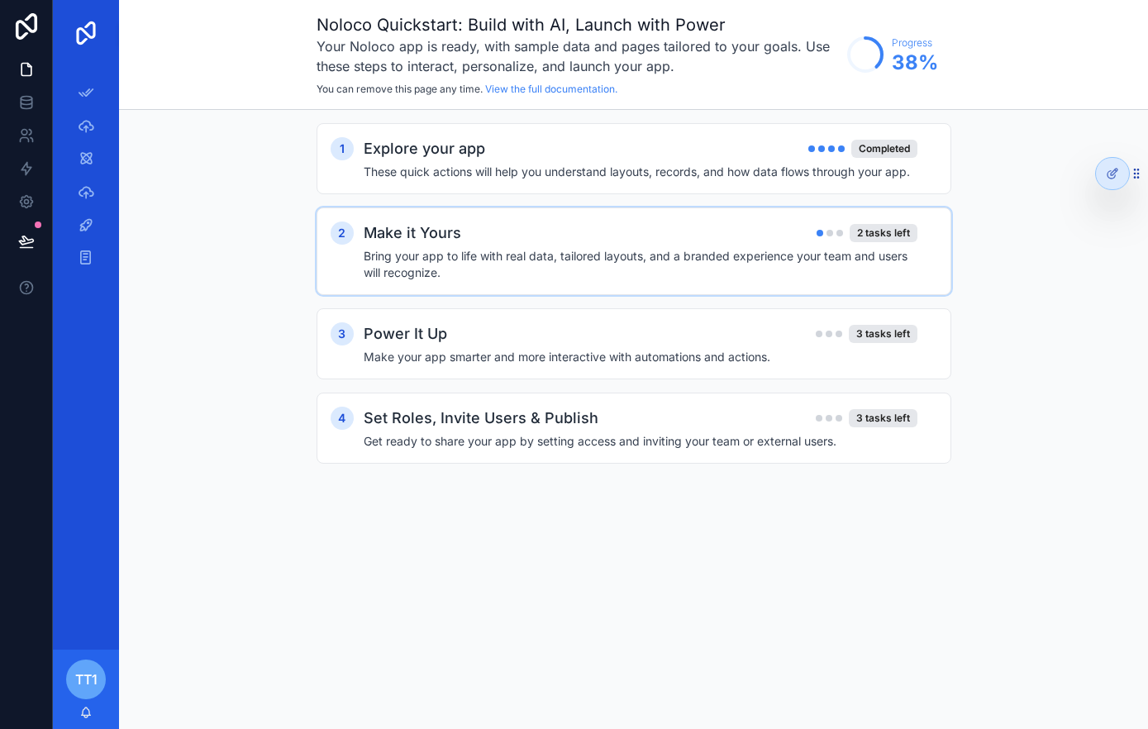
click at [640, 223] on div "Make it Yours 2 tasks left" at bounding box center [641, 233] width 554 height 23
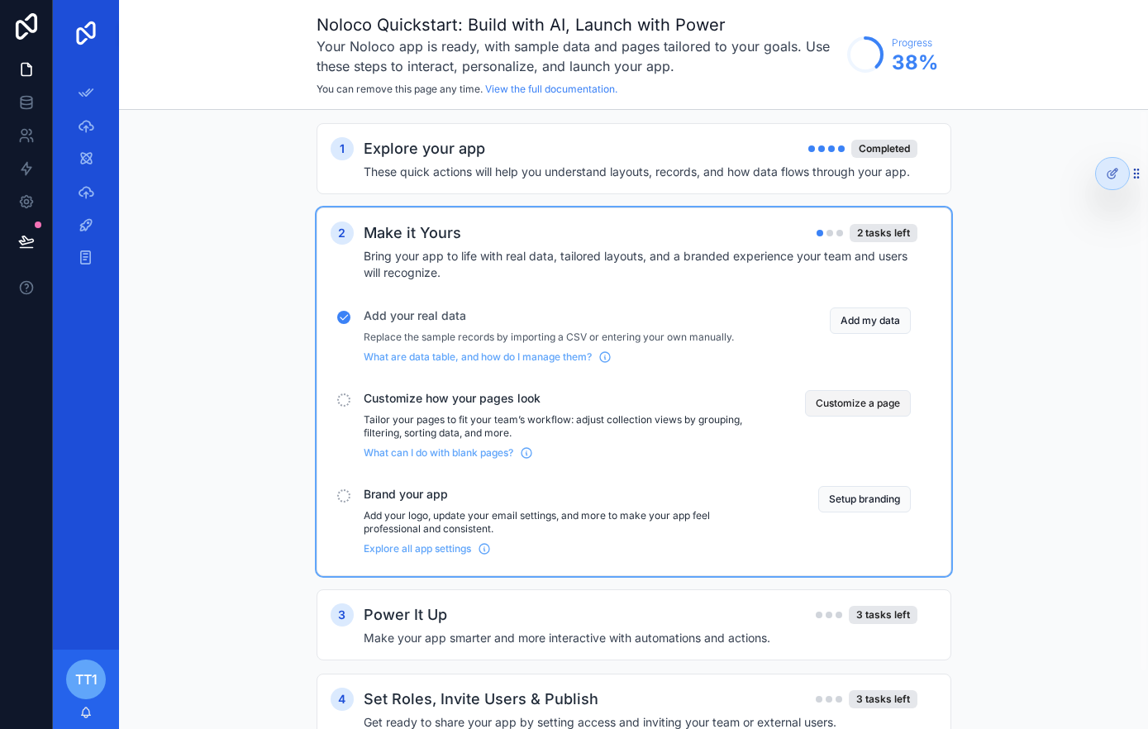
click at [860, 395] on button "Customize a page" at bounding box center [858, 403] width 106 height 26
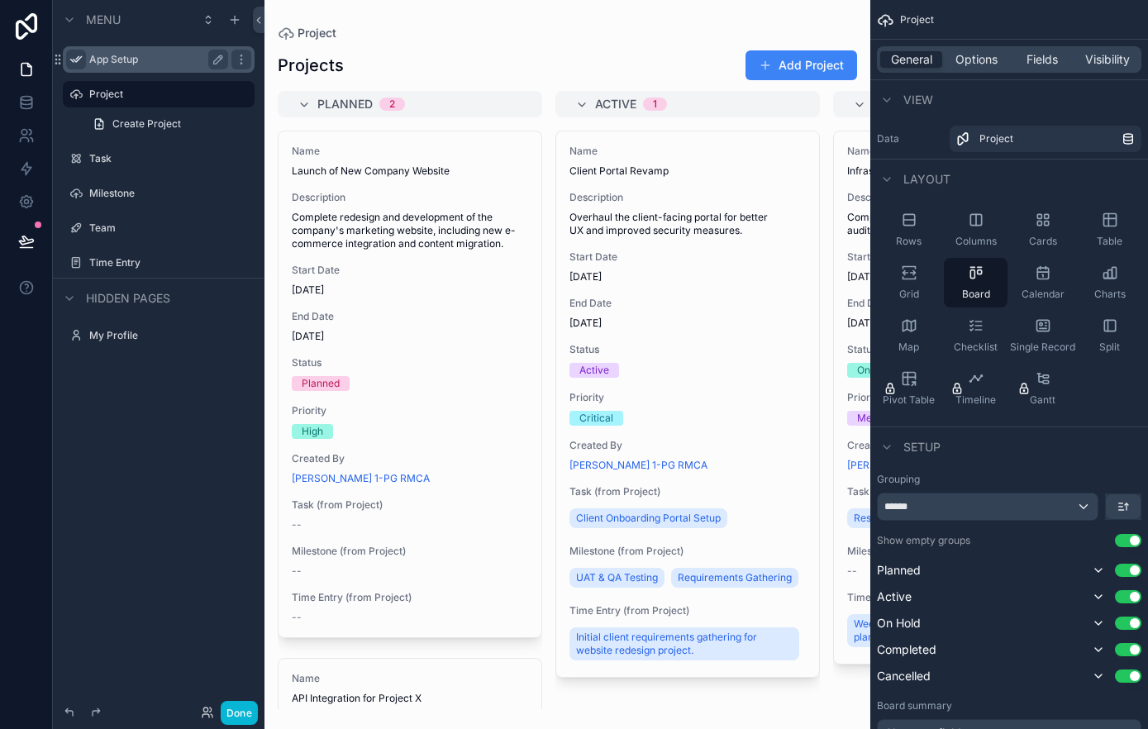
click at [84, 60] on div "scrollable content" at bounding box center [76, 60] width 20 height 20
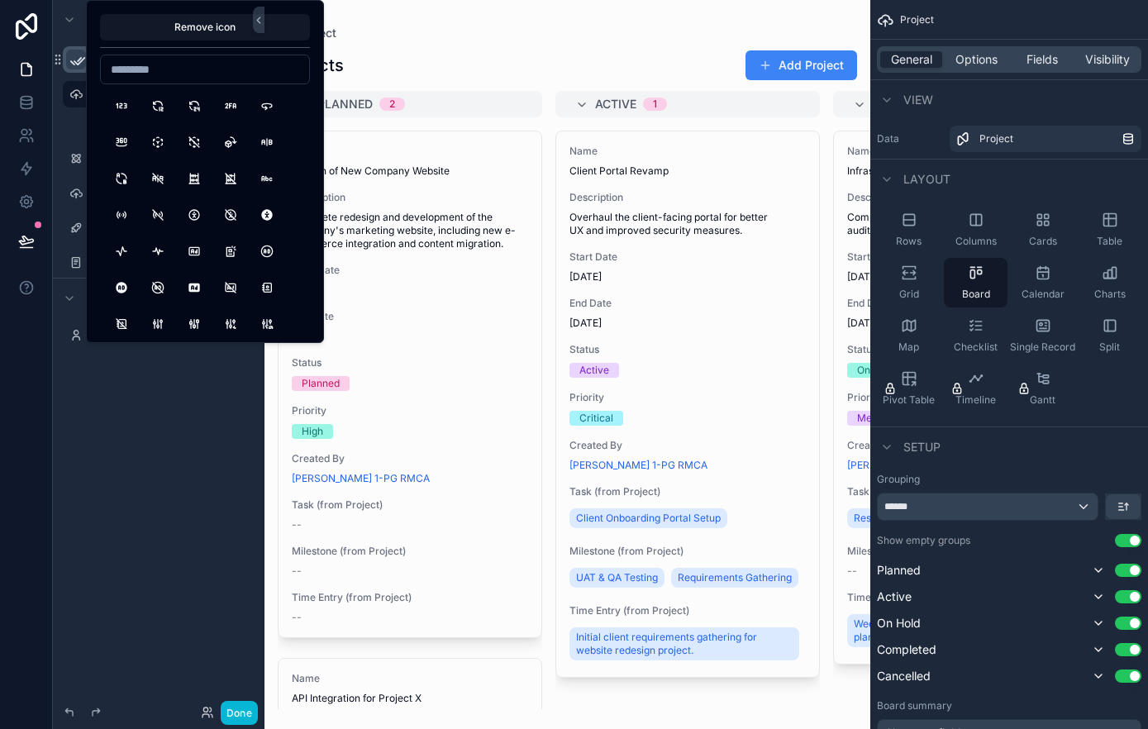
click at [72, 59] on icon "scrollable content" at bounding box center [77, 61] width 17 height 17
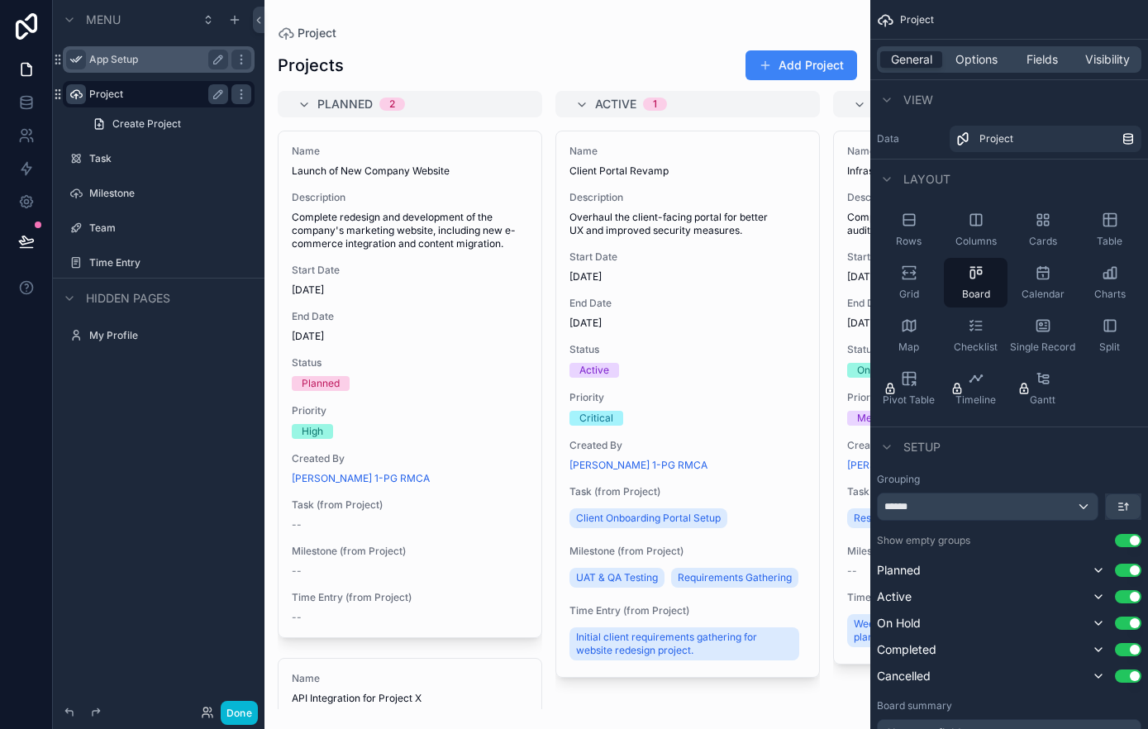
click at [70, 99] on icon "scrollable content" at bounding box center [75, 94] width 13 height 13
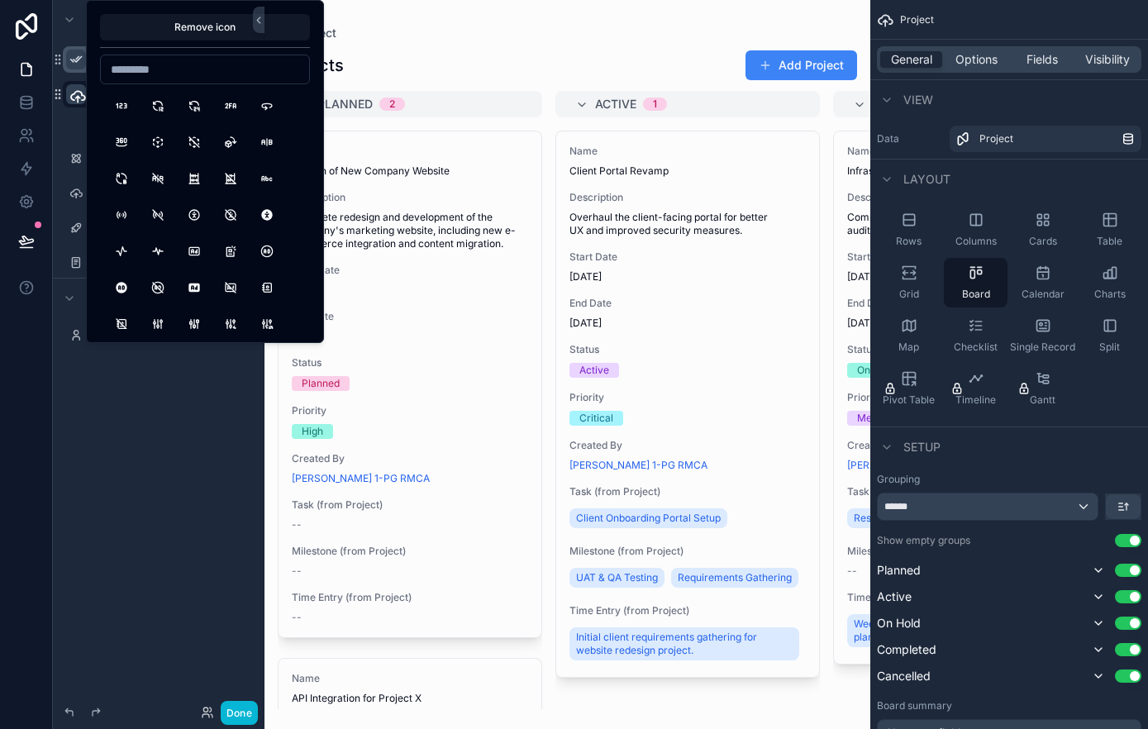
click at [70, 119] on div "Create Project" at bounding box center [159, 124] width 212 height 30
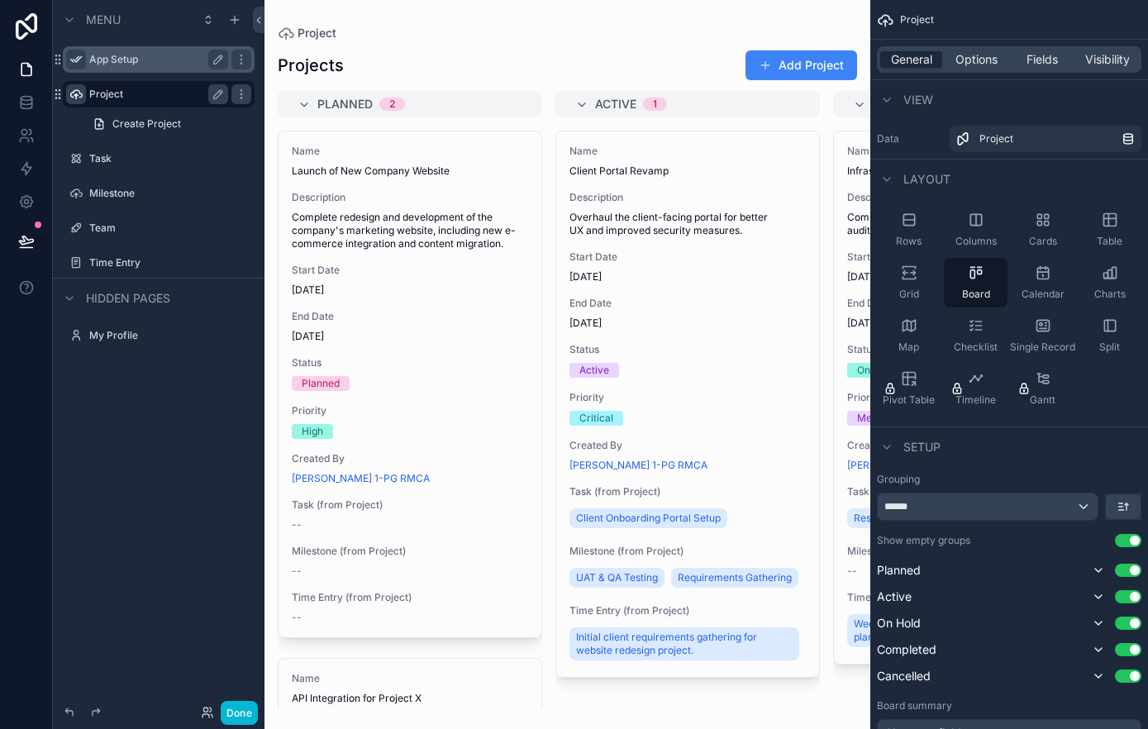
click at [71, 59] on icon "scrollable content" at bounding box center [75, 59] width 13 height 13
click at [70, 138] on div "Create Project" at bounding box center [159, 124] width 212 height 30
click at [243, 715] on button "Done" at bounding box center [239, 713] width 37 height 24
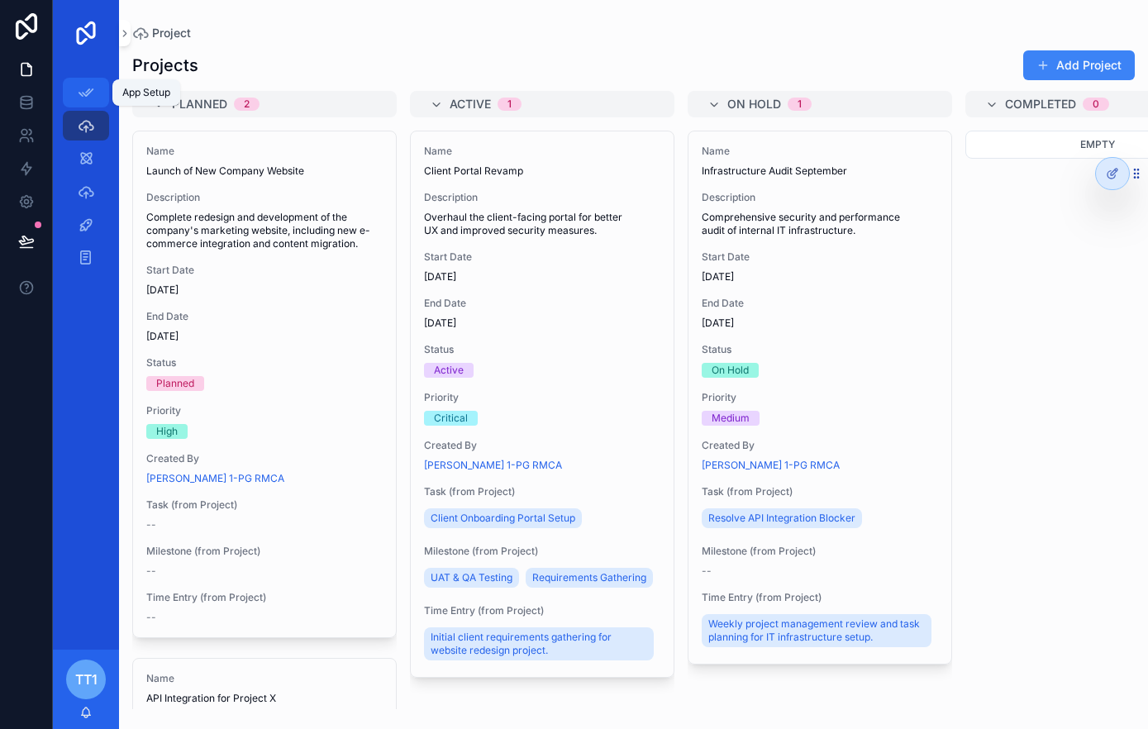
click at [89, 88] on icon "scrollable content" at bounding box center [86, 92] width 17 height 17
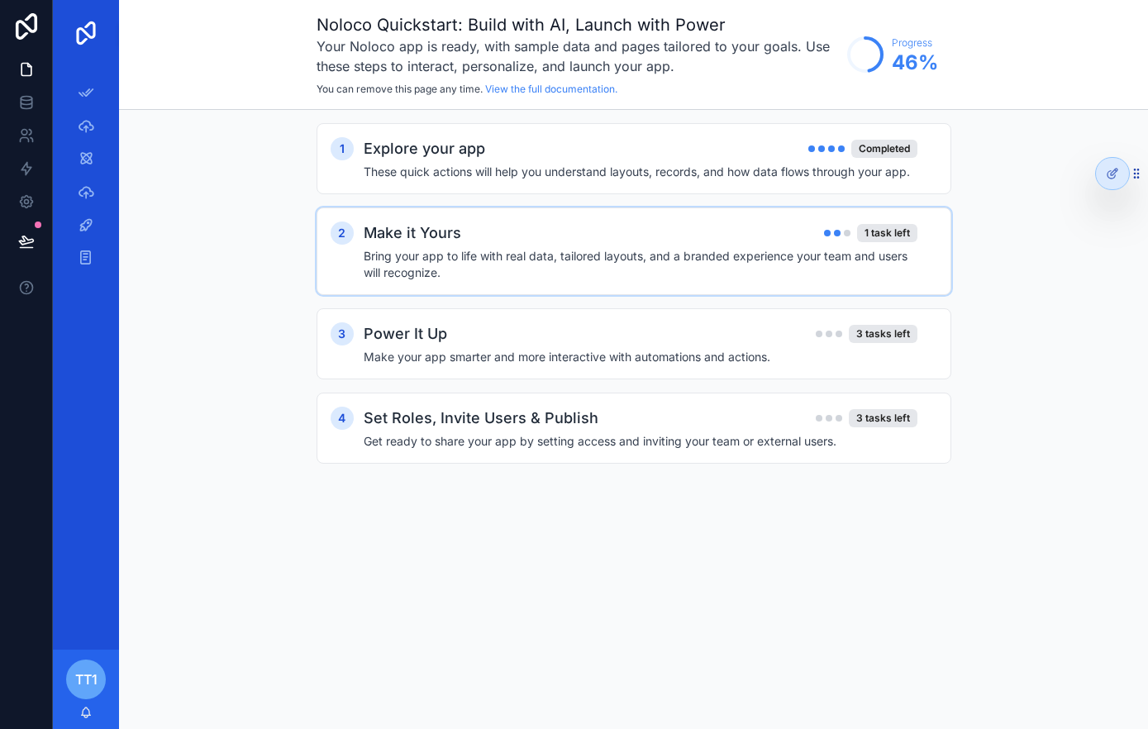
click at [734, 235] on div "Make it Yours 1 task left" at bounding box center [641, 233] width 554 height 23
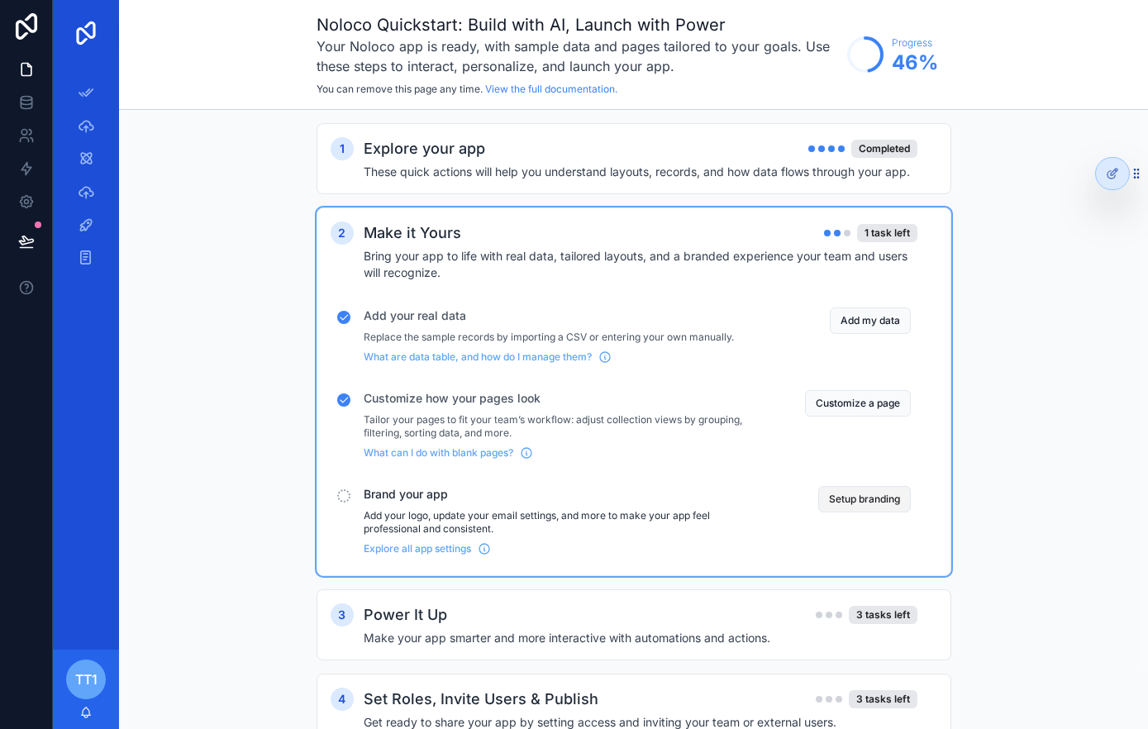
click at [854, 504] on button "Setup branding" at bounding box center [864, 499] width 93 height 26
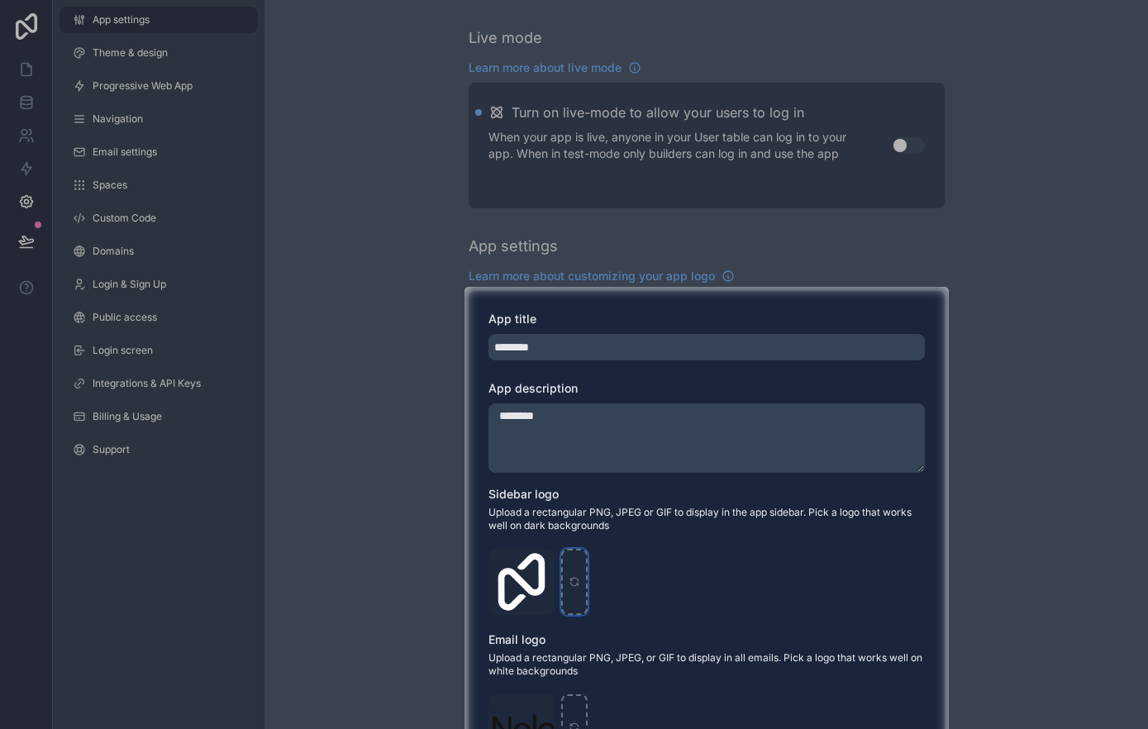
click at [569, 570] on div "scrollable content" at bounding box center [574, 582] width 26 height 66
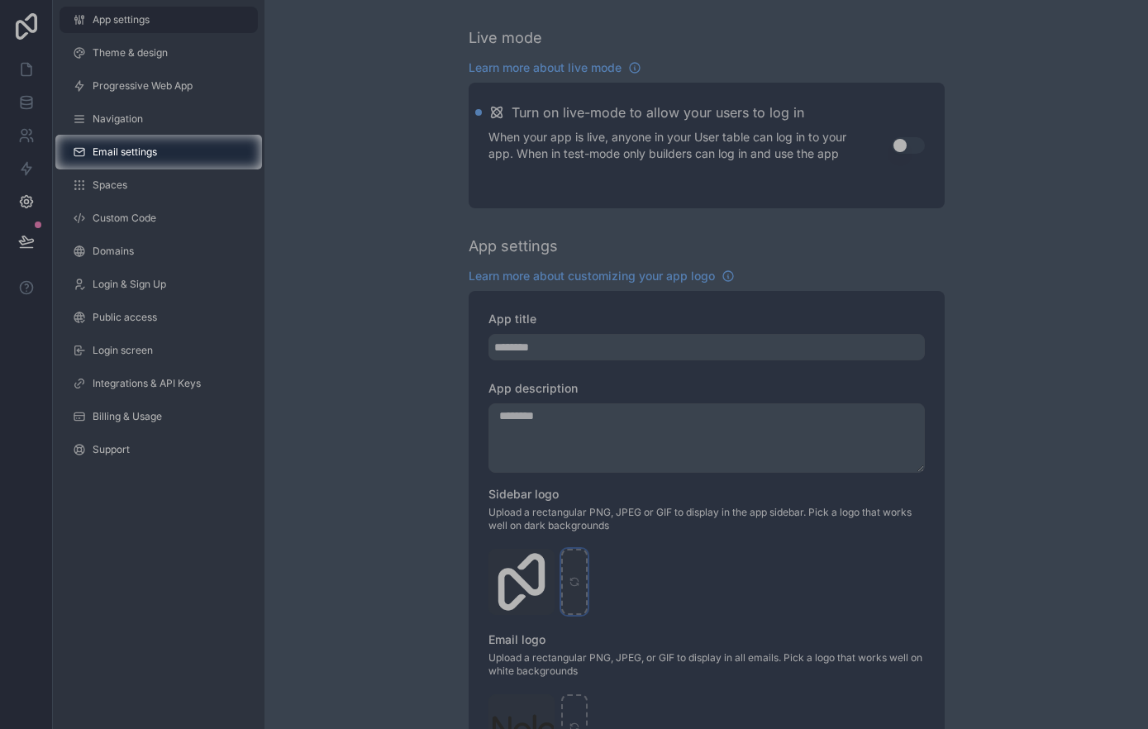
type input "**********"
click at [524, 575] on div at bounding box center [574, 449] width 1148 height 560
click at [345, 434] on div at bounding box center [574, 449] width 1148 height 560
click at [335, 450] on div at bounding box center [574, 449] width 1148 height 560
click at [139, 53] on div at bounding box center [574, 67] width 1148 height 135
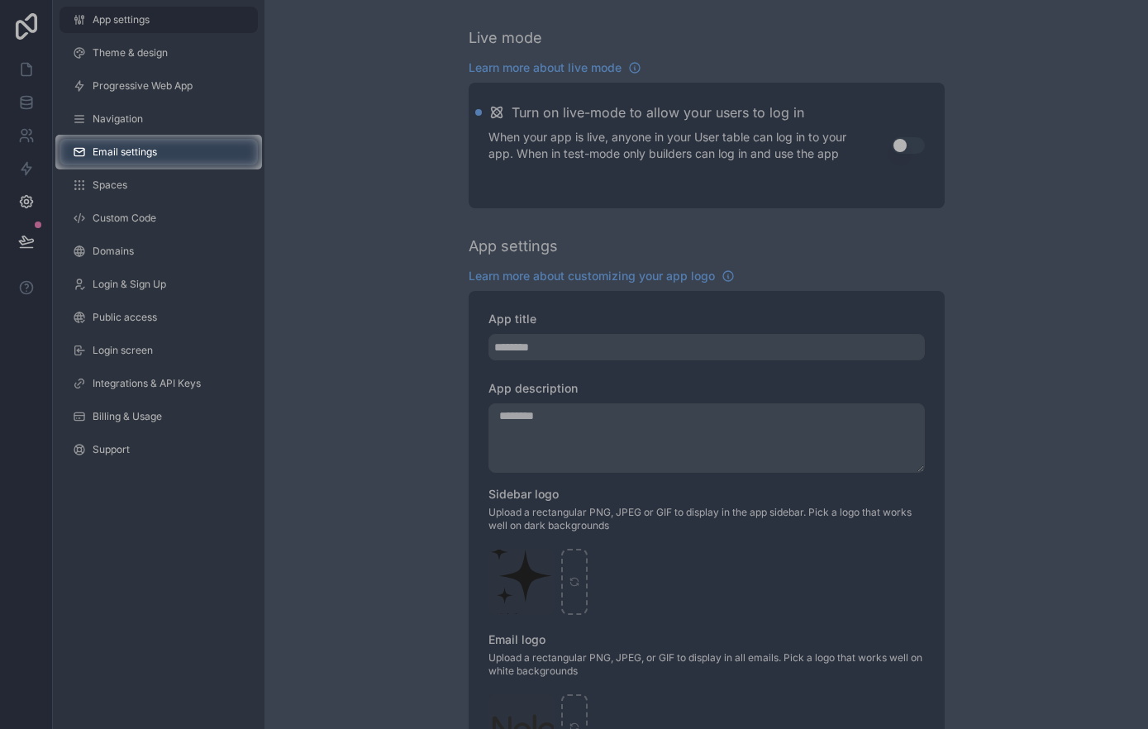
click at [136, 158] on span "Email settings" at bounding box center [125, 152] width 64 height 13
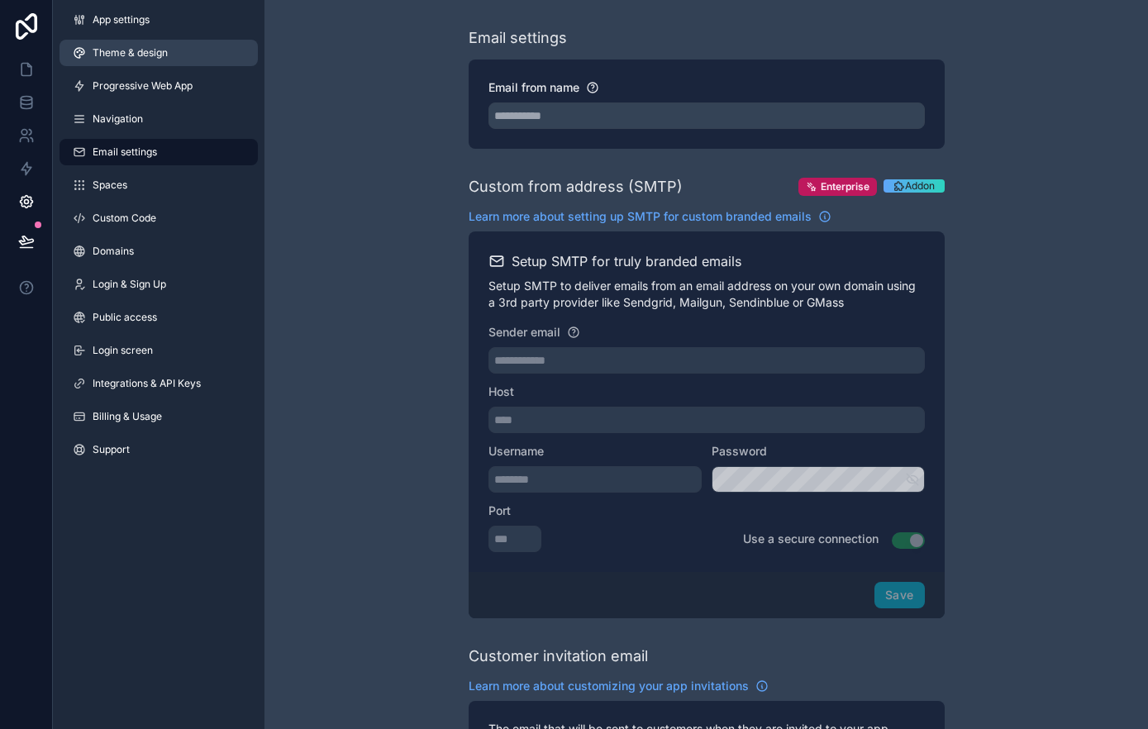
click at [179, 58] on link "Theme & design" at bounding box center [159, 53] width 198 height 26
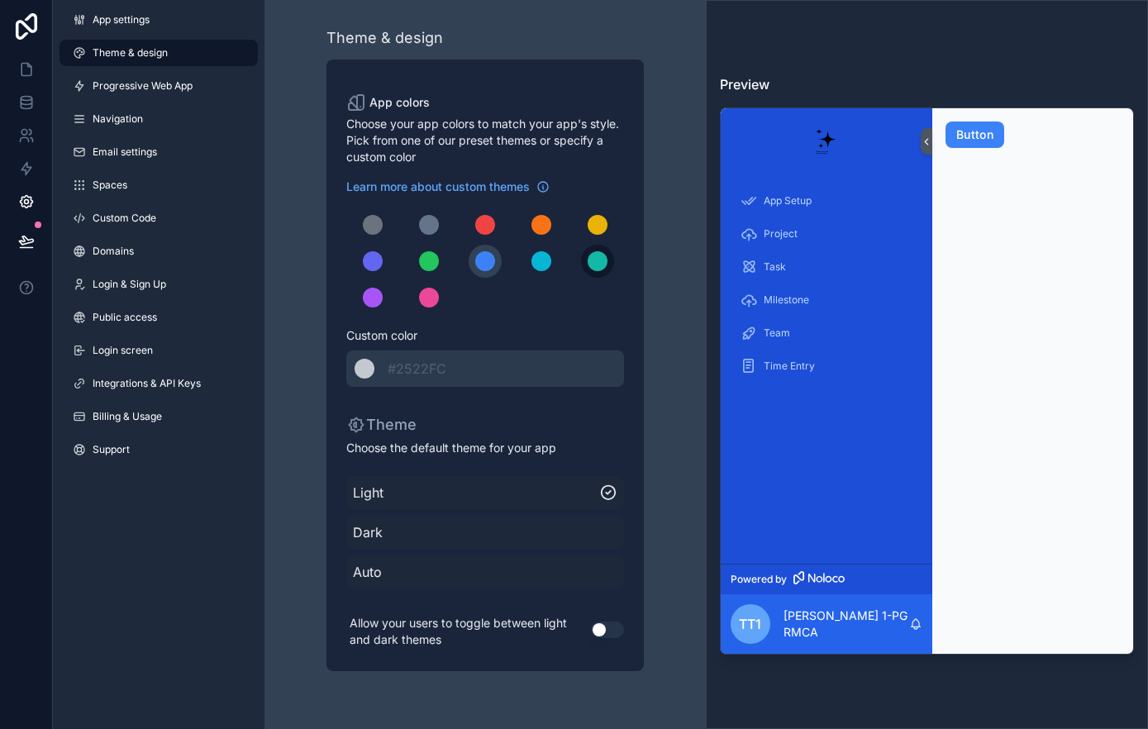
click at [604, 265] on div "scrollable content" at bounding box center [598, 261] width 20 height 20
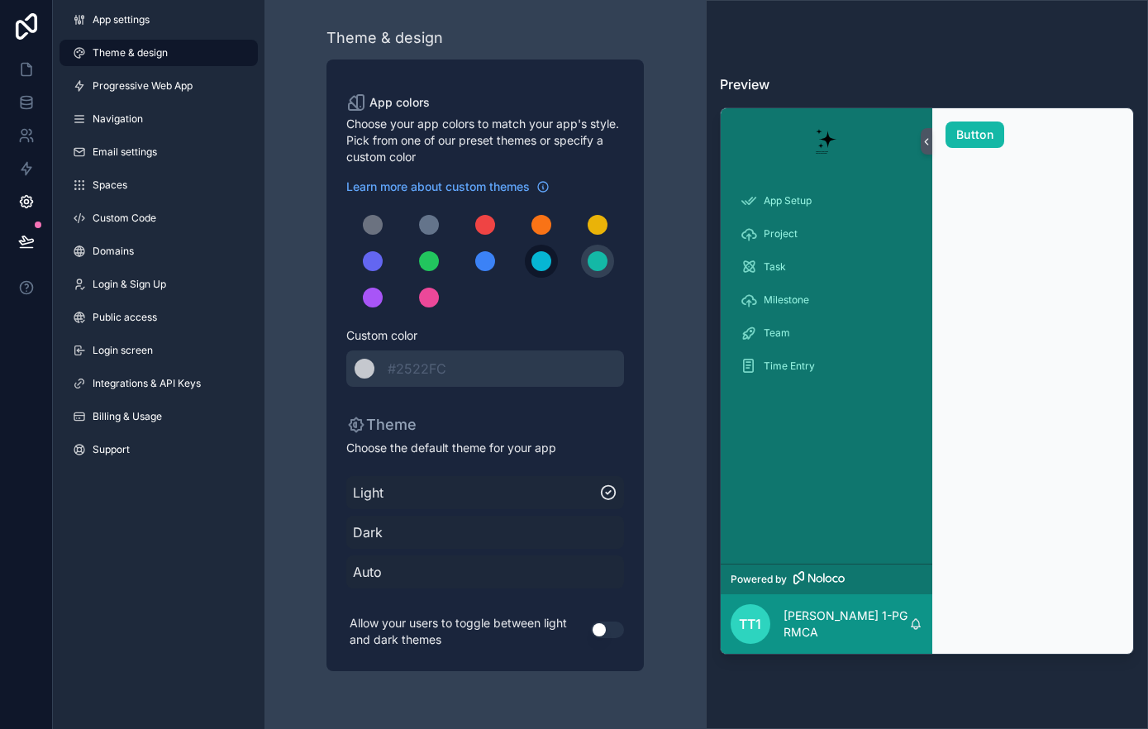
click at [534, 260] on div "scrollable content" at bounding box center [542, 261] width 20 height 20
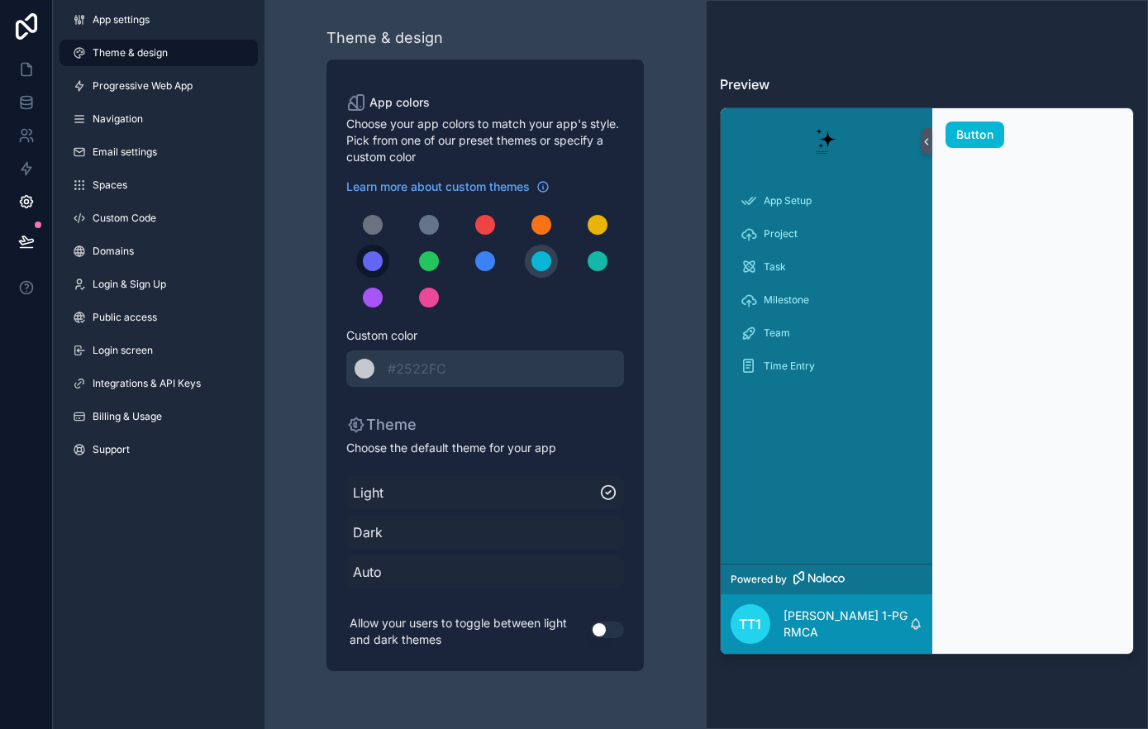
click at [370, 259] on div "scrollable content" at bounding box center [373, 261] width 20 height 20
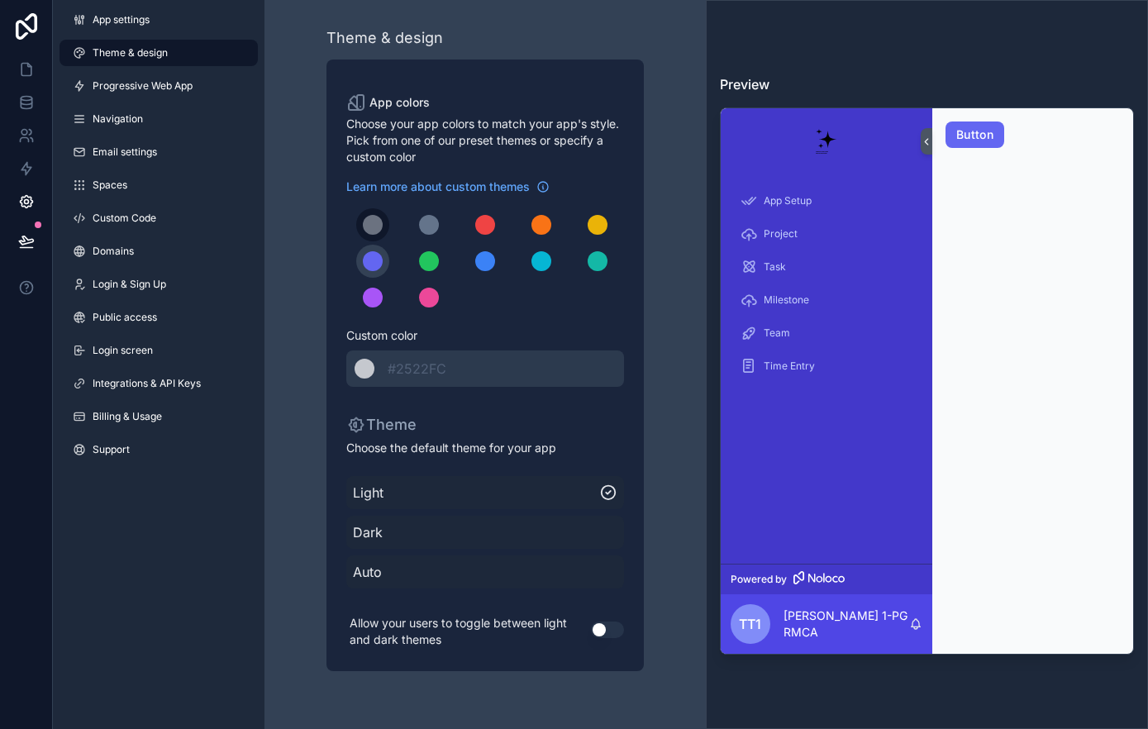
click at [380, 236] on button "scrollable content" at bounding box center [372, 224] width 33 height 33
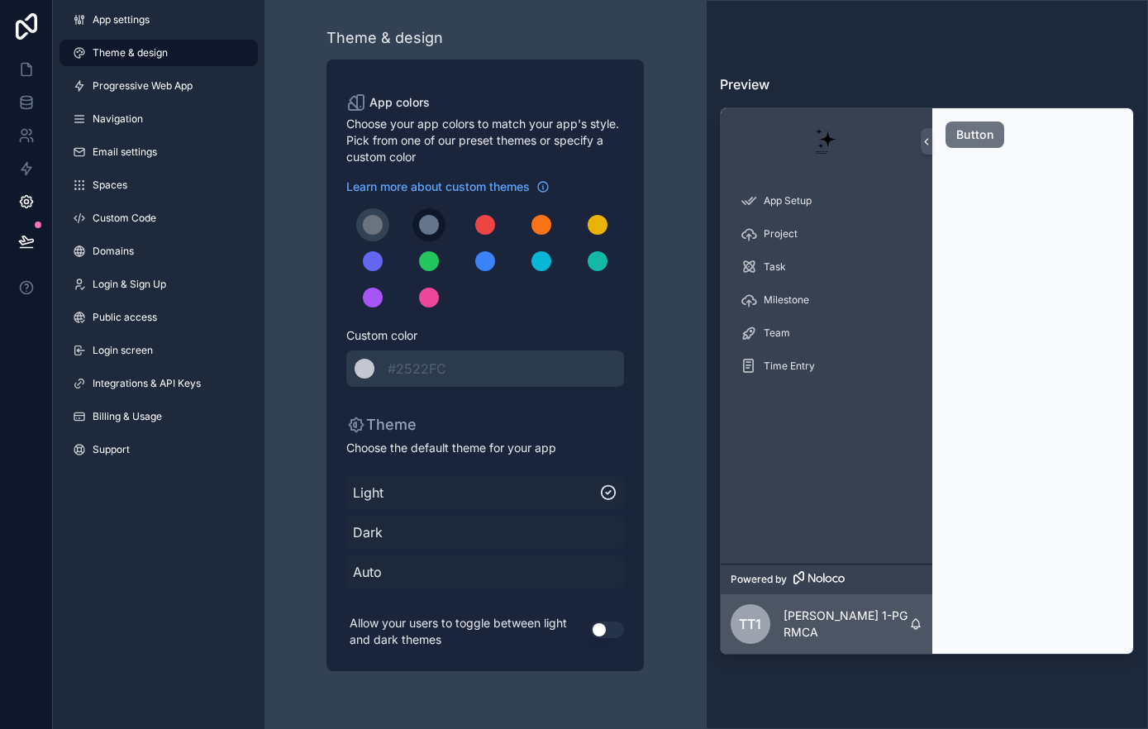
click at [437, 233] on button "scrollable content" at bounding box center [429, 224] width 33 height 33
click at [494, 229] on button "scrollable content" at bounding box center [485, 224] width 33 height 33
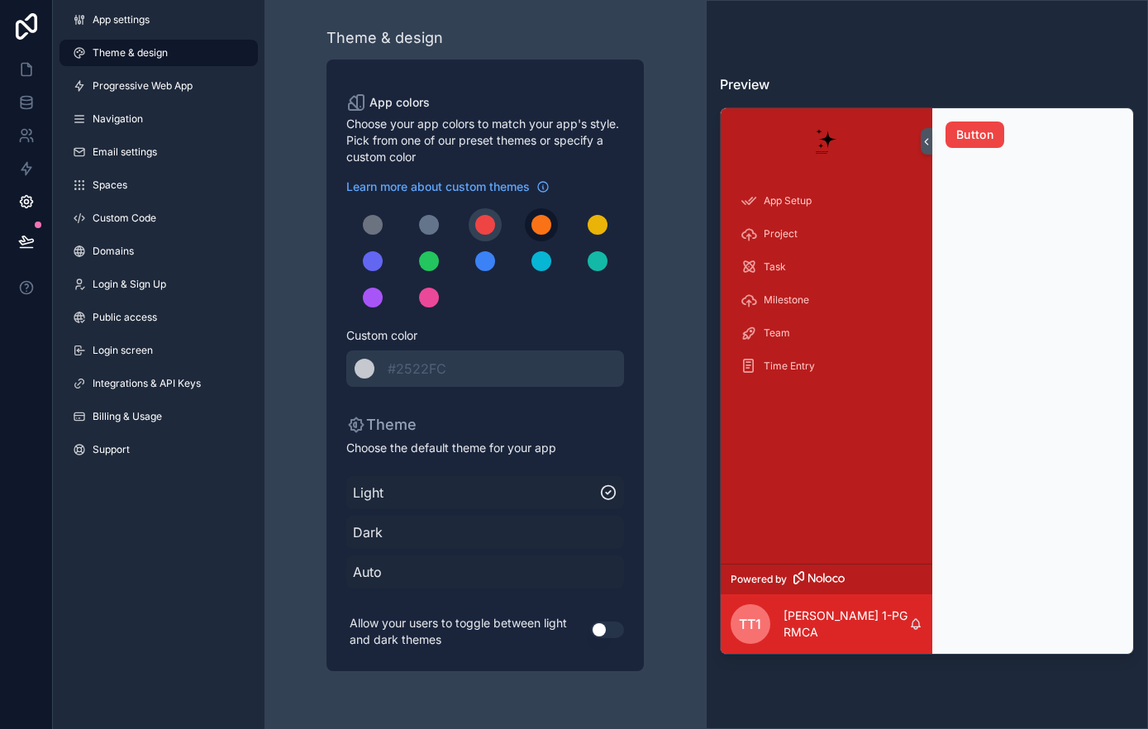
click at [546, 227] on div "scrollable content" at bounding box center [542, 225] width 20 height 20
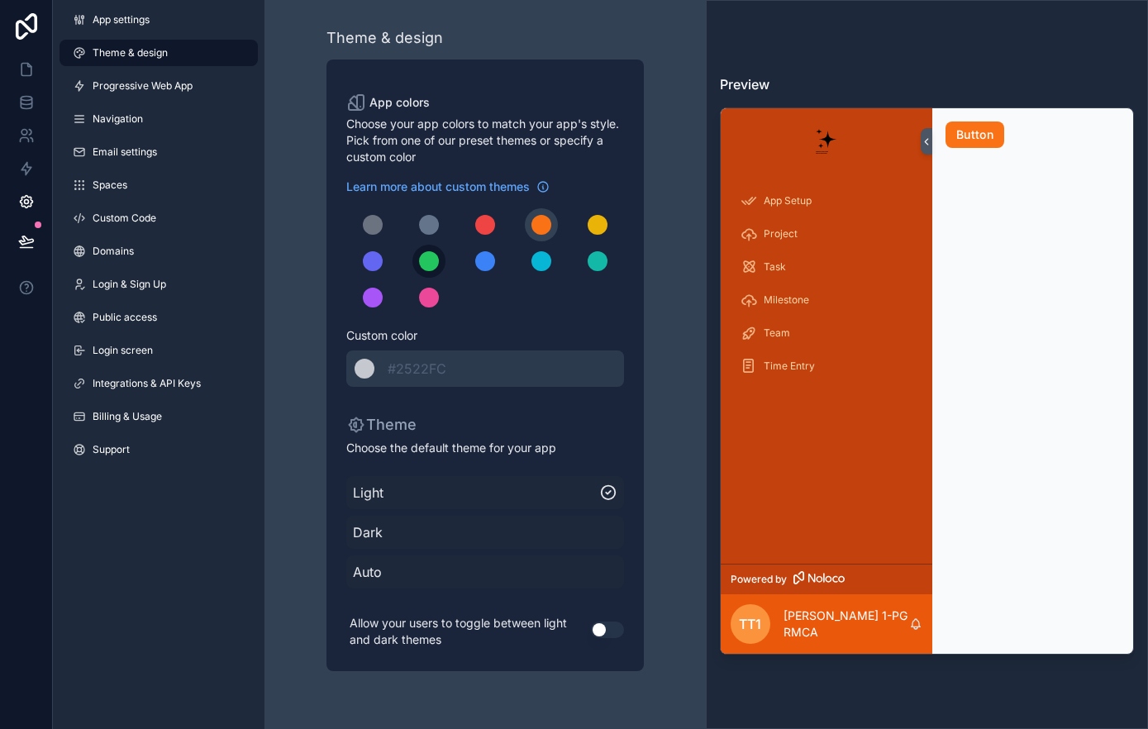
click at [429, 253] on div "scrollable content" at bounding box center [429, 261] width 20 height 20
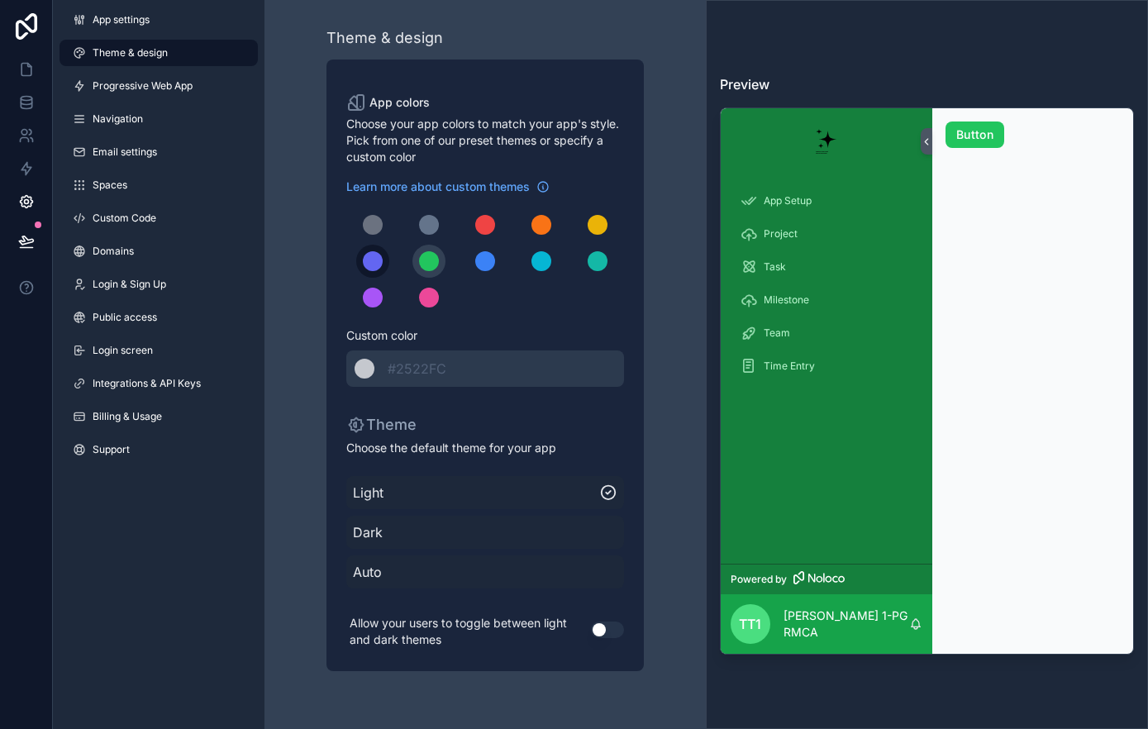
click at [372, 255] on div "scrollable content" at bounding box center [373, 261] width 20 height 20
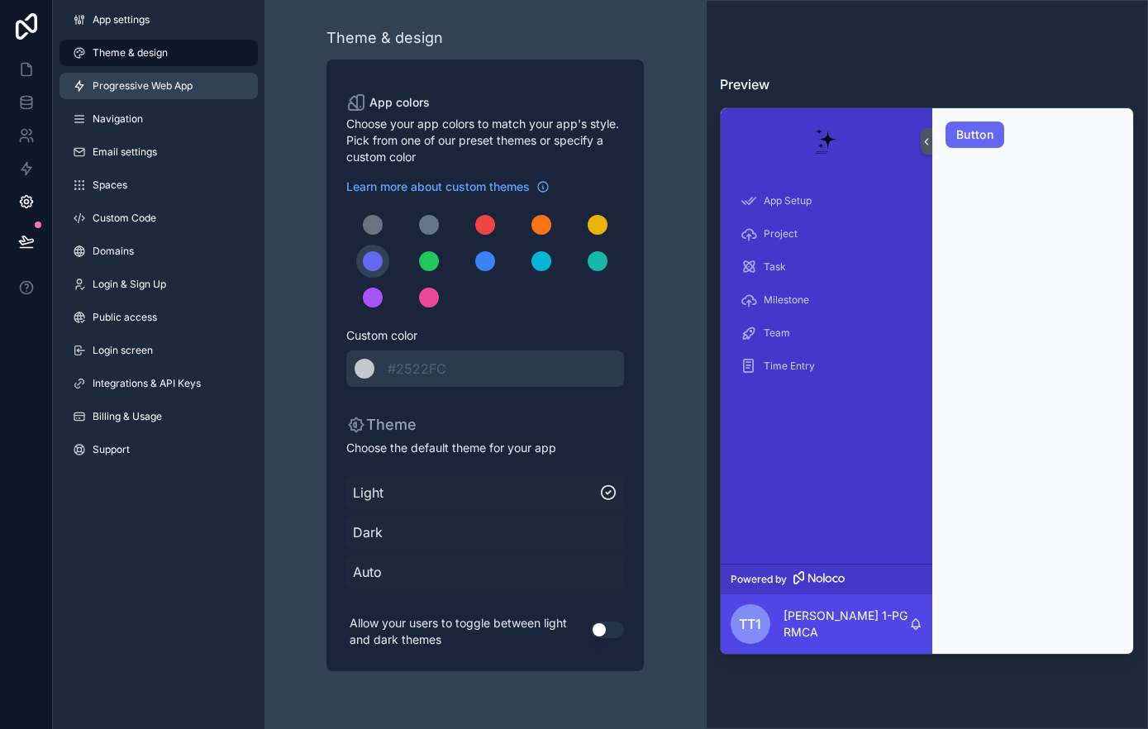
click at [200, 87] on link "Progressive Web App" at bounding box center [159, 86] width 198 height 26
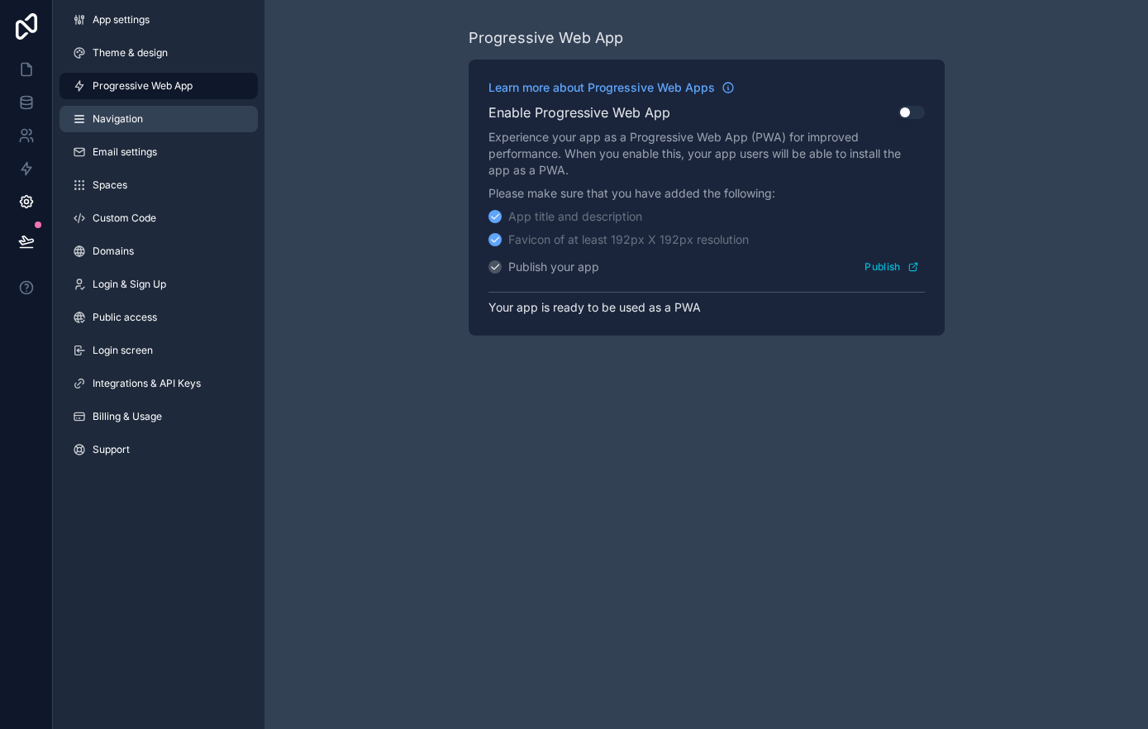
click at [136, 121] on span "Navigation" at bounding box center [118, 118] width 50 height 13
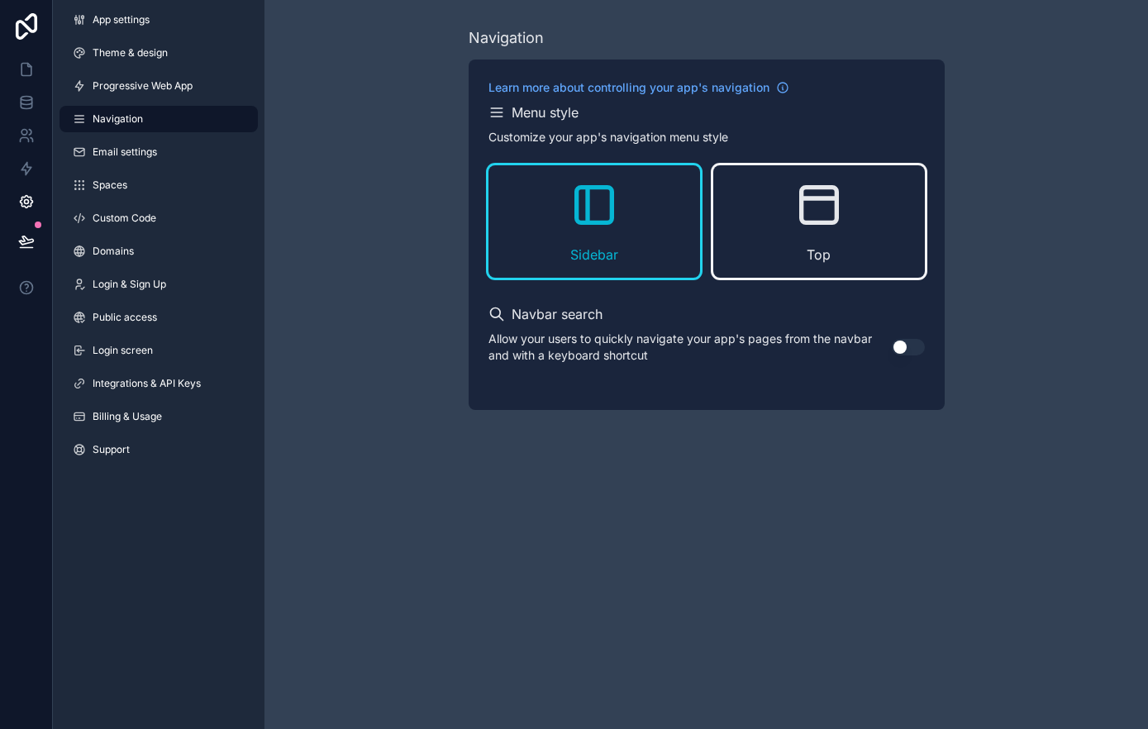
click at [846, 224] on div "Top" at bounding box center [819, 221] width 212 height 112
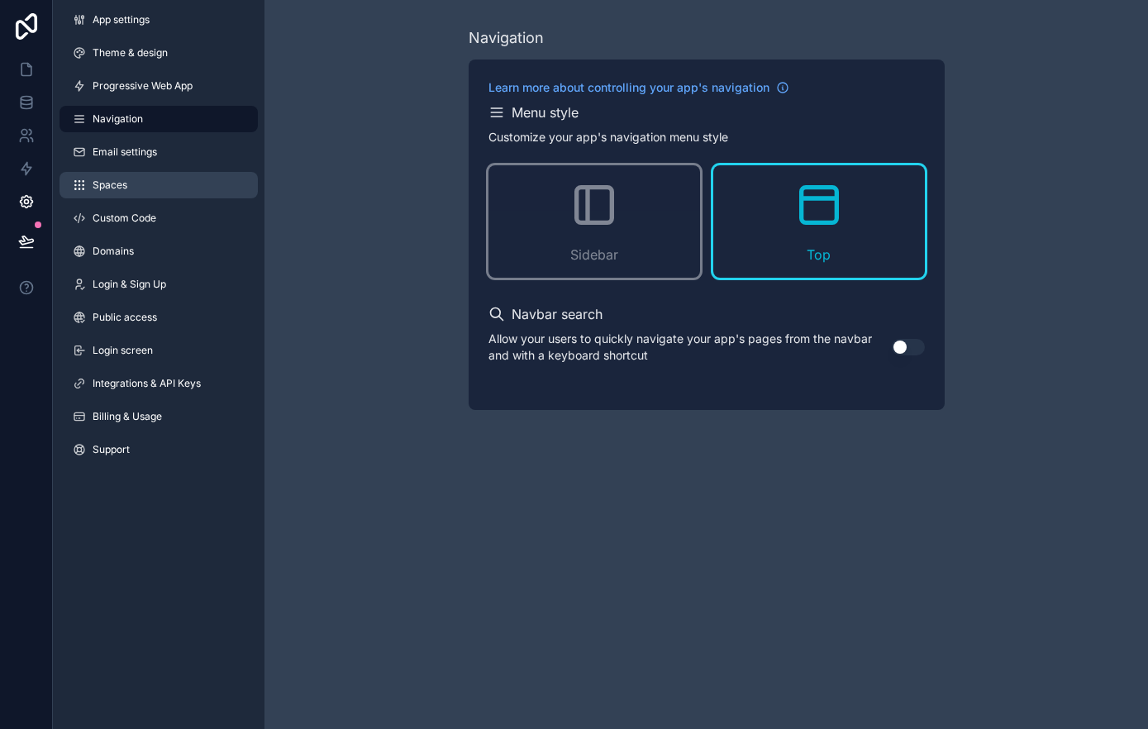
click at [136, 185] on link "Spaces" at bounding box center [159, 185] width 198 height 26
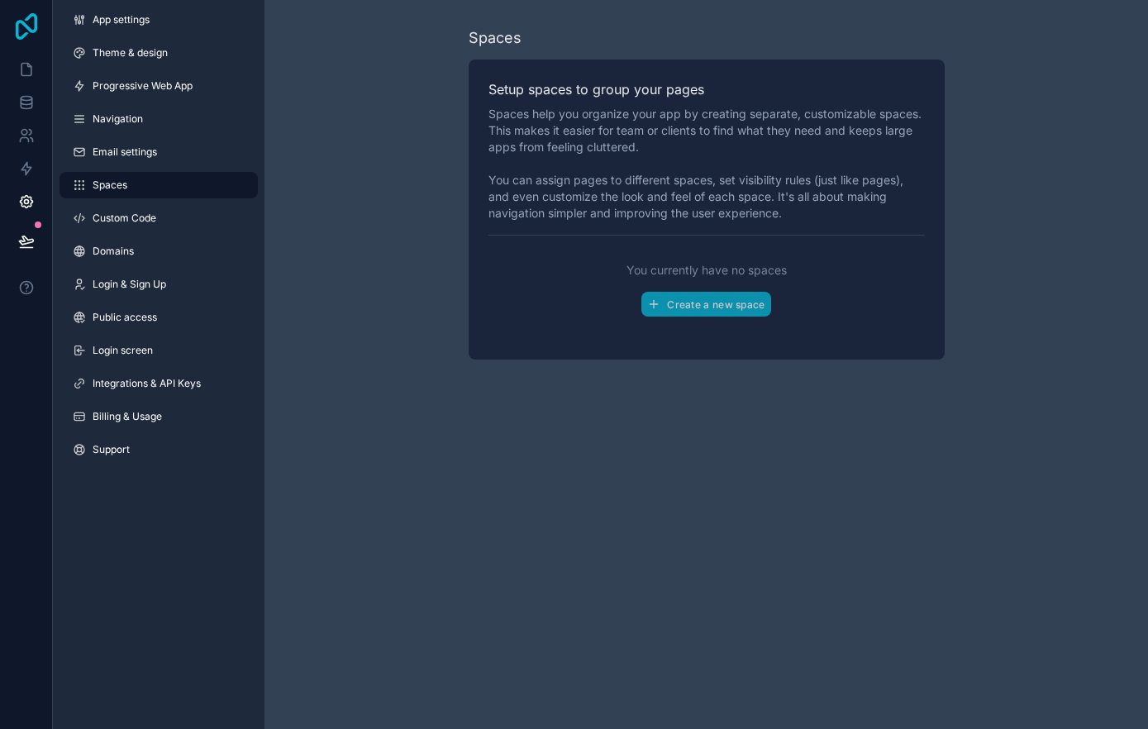
click at [28, 33] on icon at bounding box center [26, 26] width 33 height 26
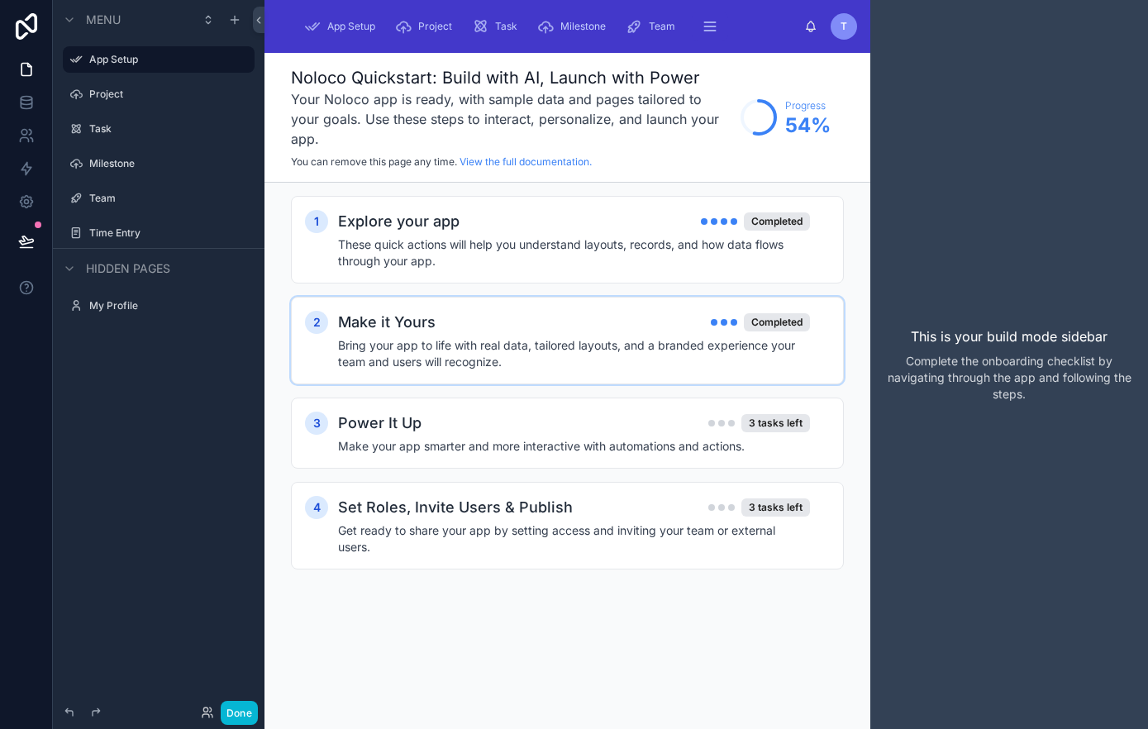
click at [674, 311] on div "Make it Yours Completed" at bounding box center [574, 322] width 472 height 23
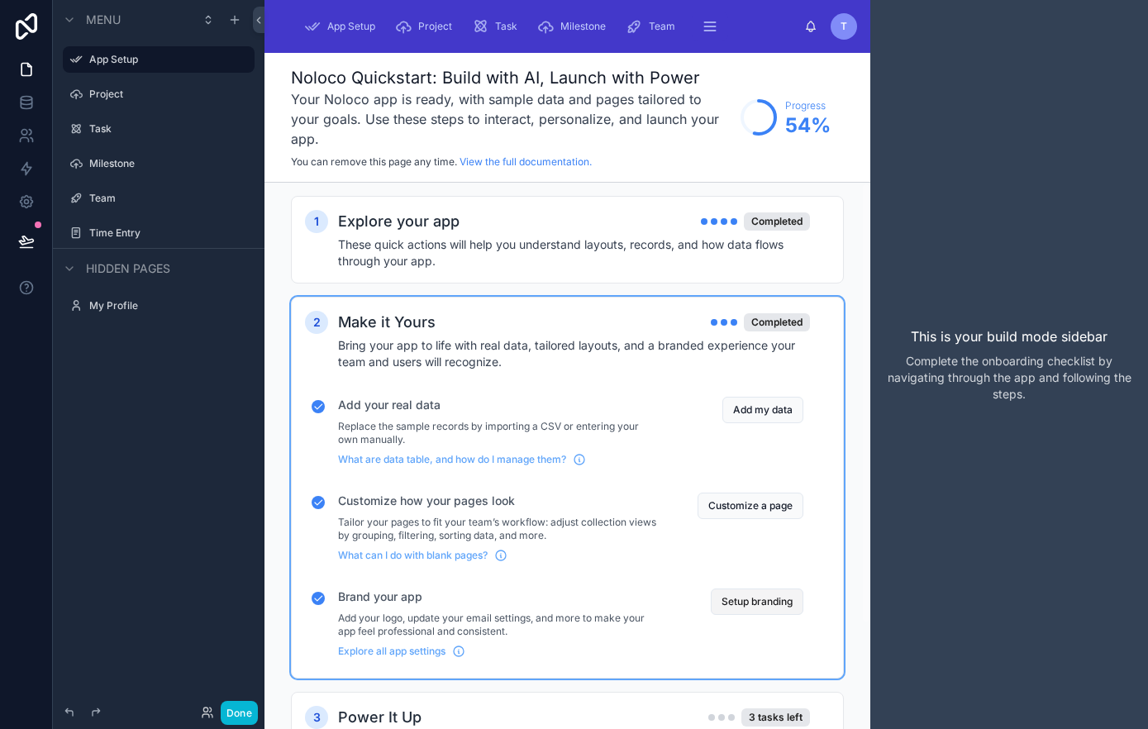
click at [738, 589] on button "Setup branding" at bounding box center [757, 602] width 93 height 26
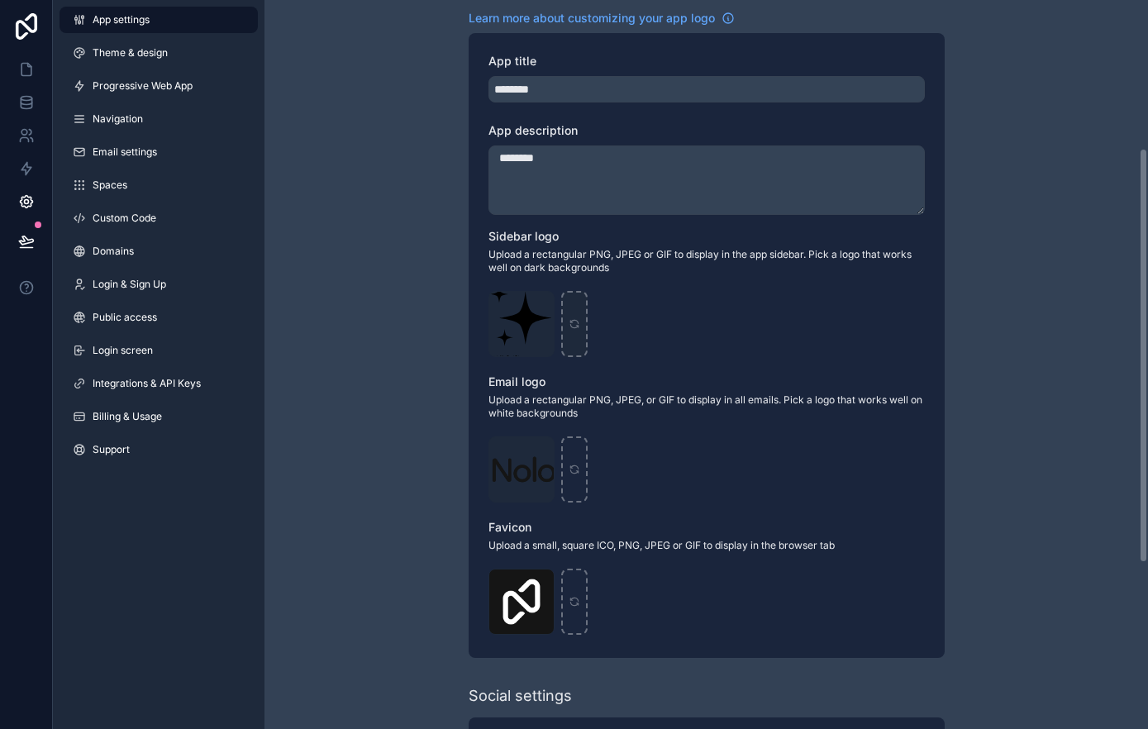
scroll to position [267, 0]
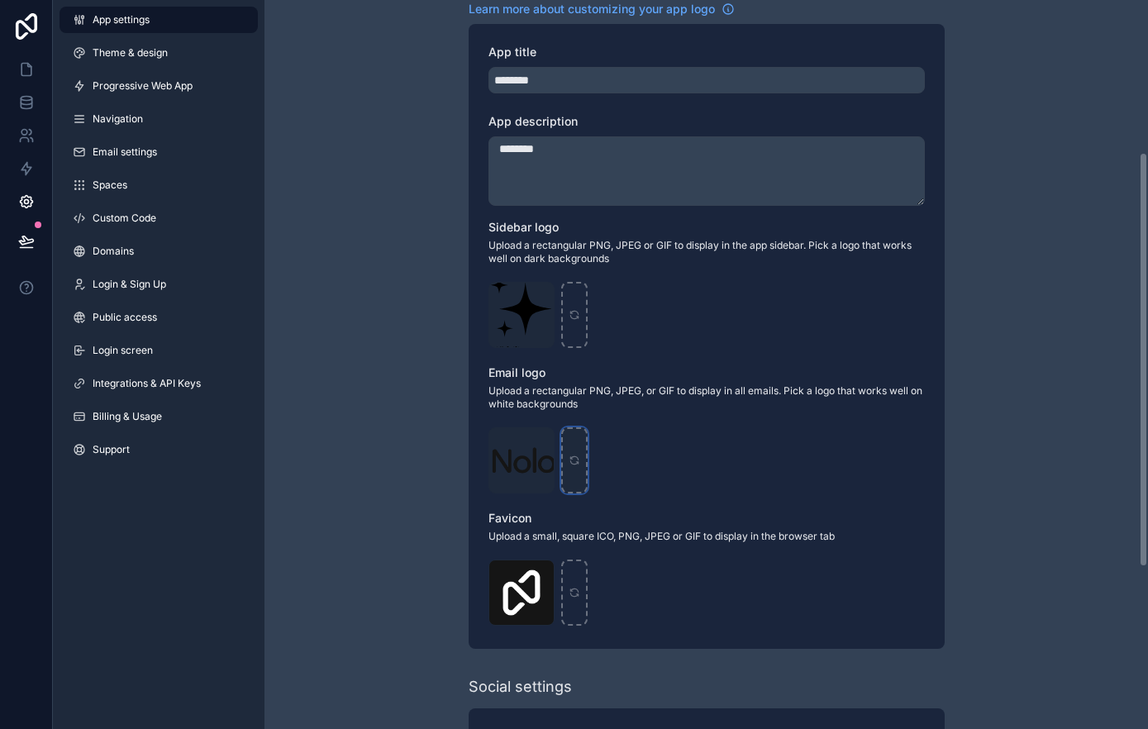
click at [580, 458] on div "scrollable content" at bounding box center [574, 460] width 26 height 66
type input "**********"
click at [576, 597] on icon "scrollable content" at bounding box center [575, 593] width 12 height 12
type input "**********"
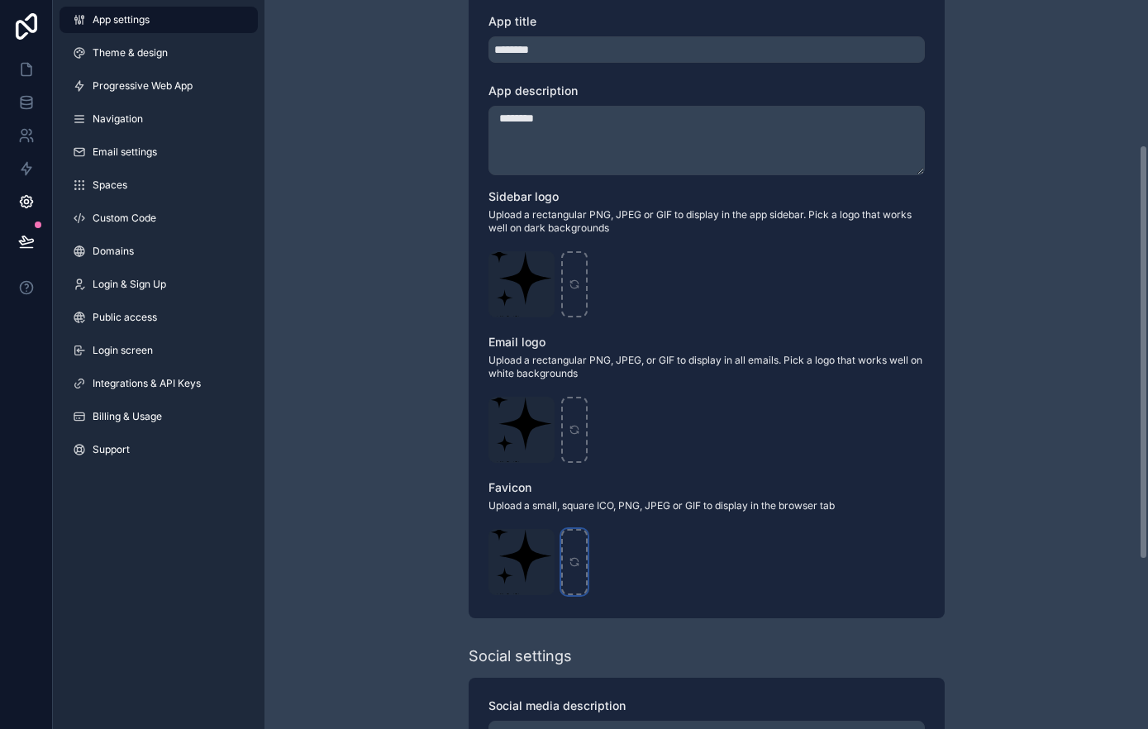
scroll to position [215, 0]
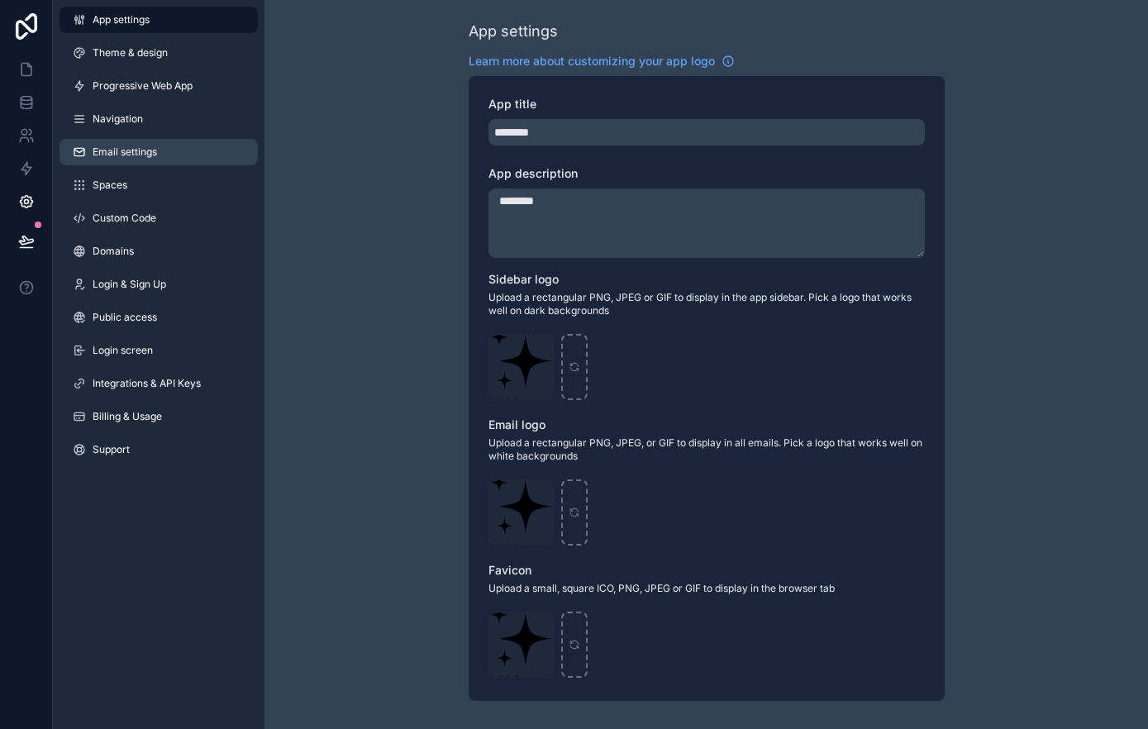
click at [158, 159] on link "Email settings" at bounding box center [159, 152] width 198 height 26
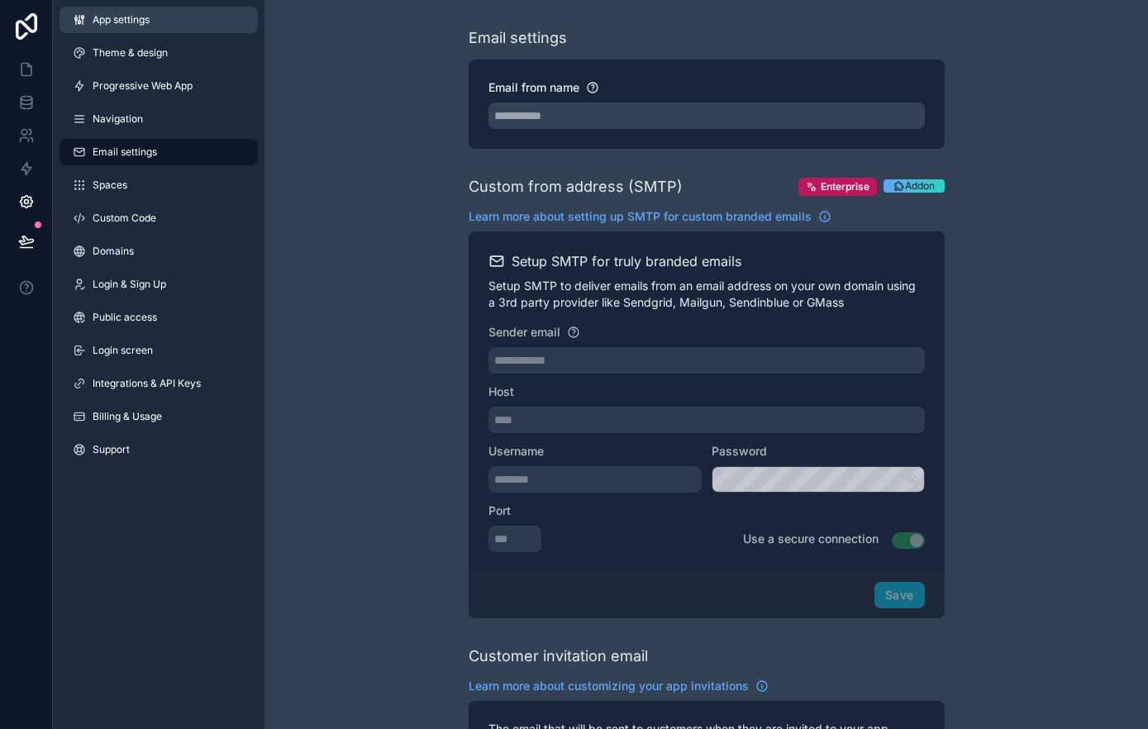
click at [153, 28] on link "App settings" at bounding box center [159, 20] width 198 height 26
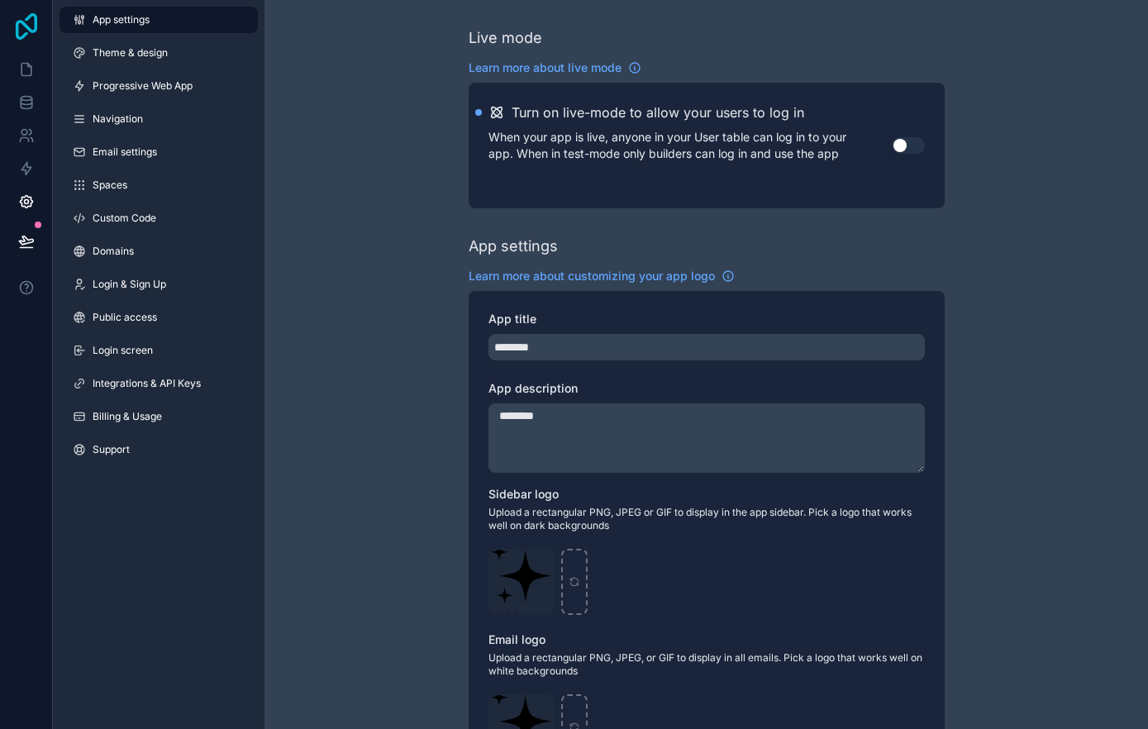
click at [34, 37] on icon at bounding box center [26, 26] width 33 height 26
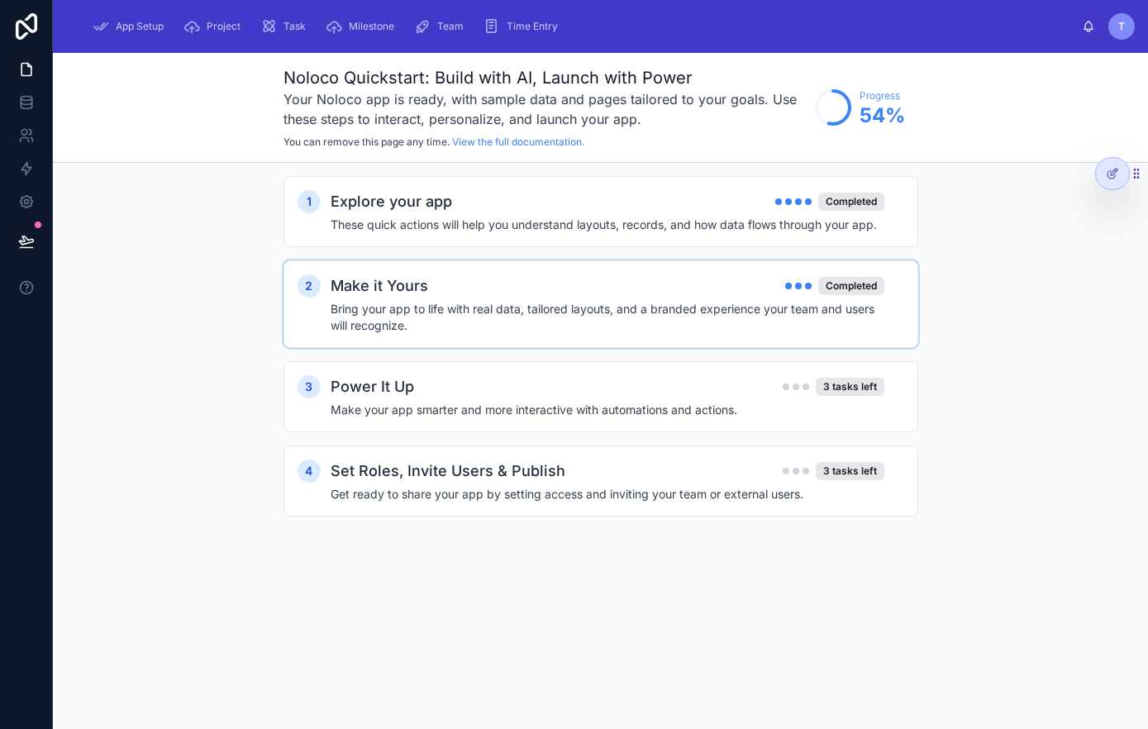
click at [588, 297] on div "Make it Yours Completed" at bounding box center [608, 285] width 554 height 23
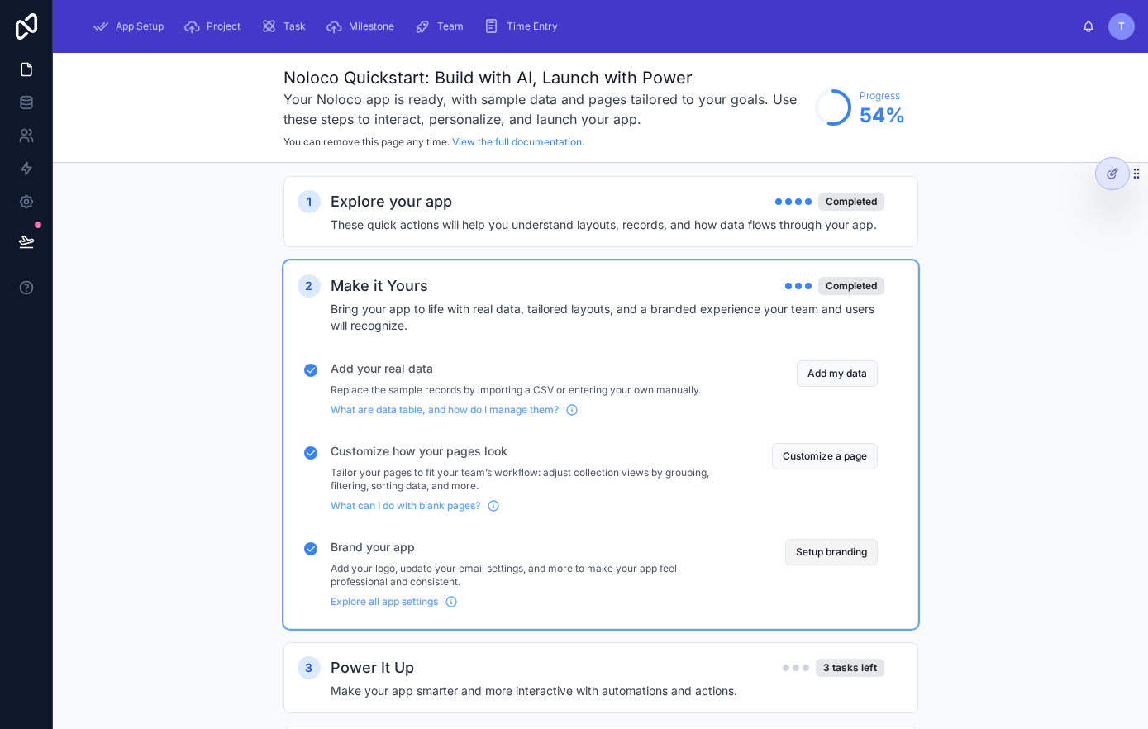
click at [853, 553] on button "Setup branding" at bounding box center [831, 552] width 93 height 26
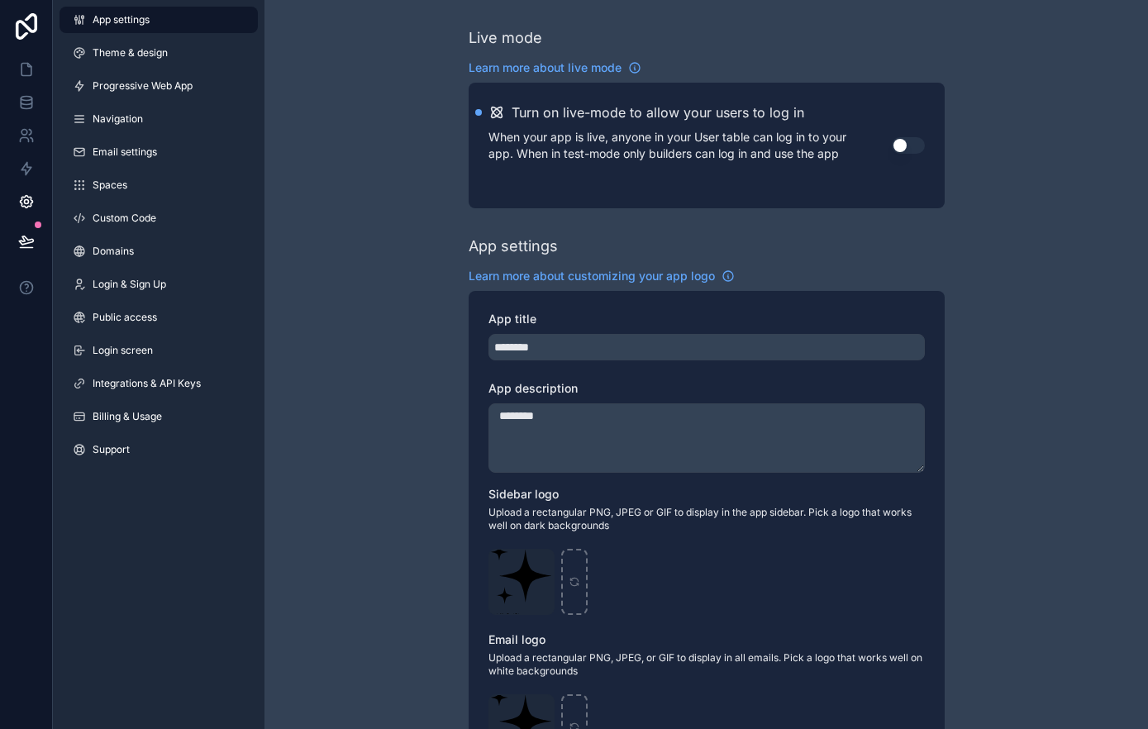
click at [907, 148] on button "Use setting" at bounding box center [908, 145] width 33 height 17
click at [143, 50] on span "Theme & design" at bounding box center [130, 52] width 75 height 13
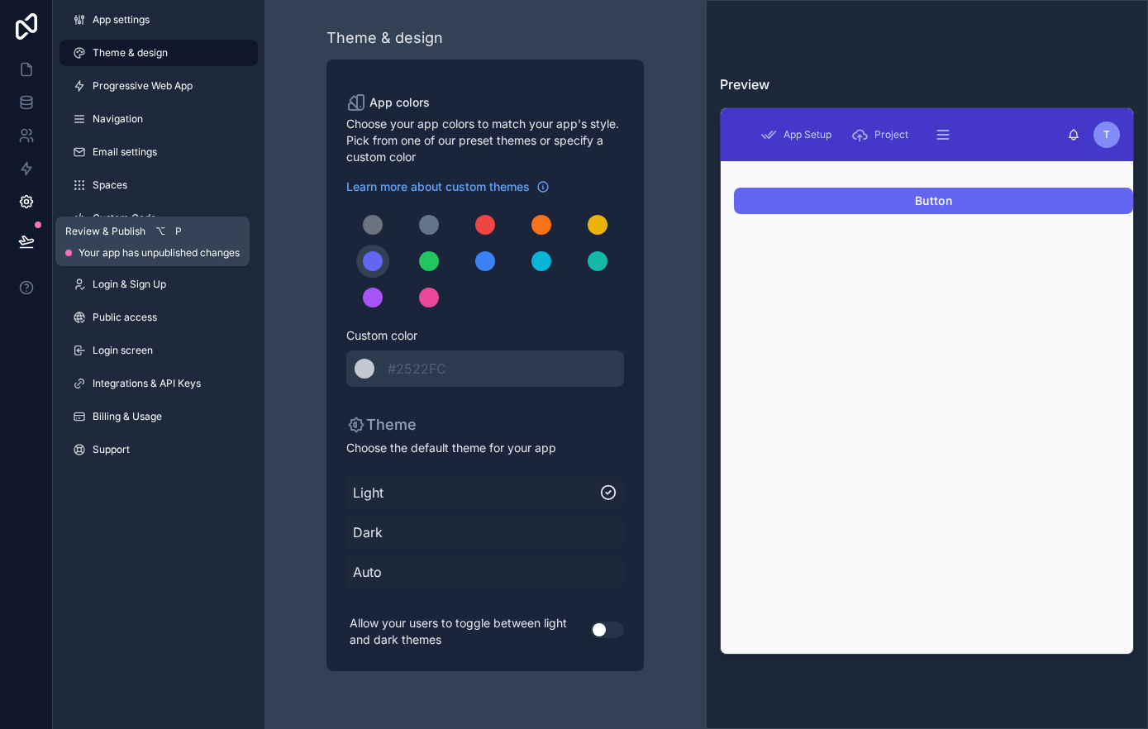
click at [16, 240] on button at bounding box center [26, 241] width 36 height 46
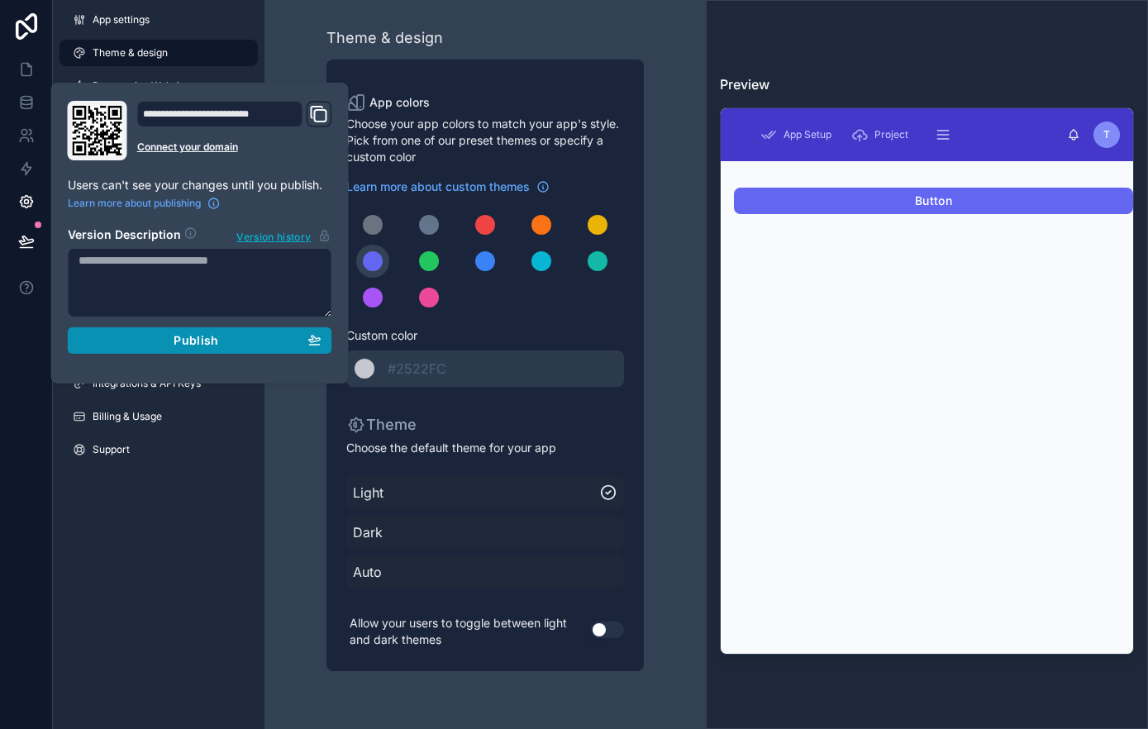
click at [172, 343] on div "Publish" at bounding box center [200, 340] width 243 height 15
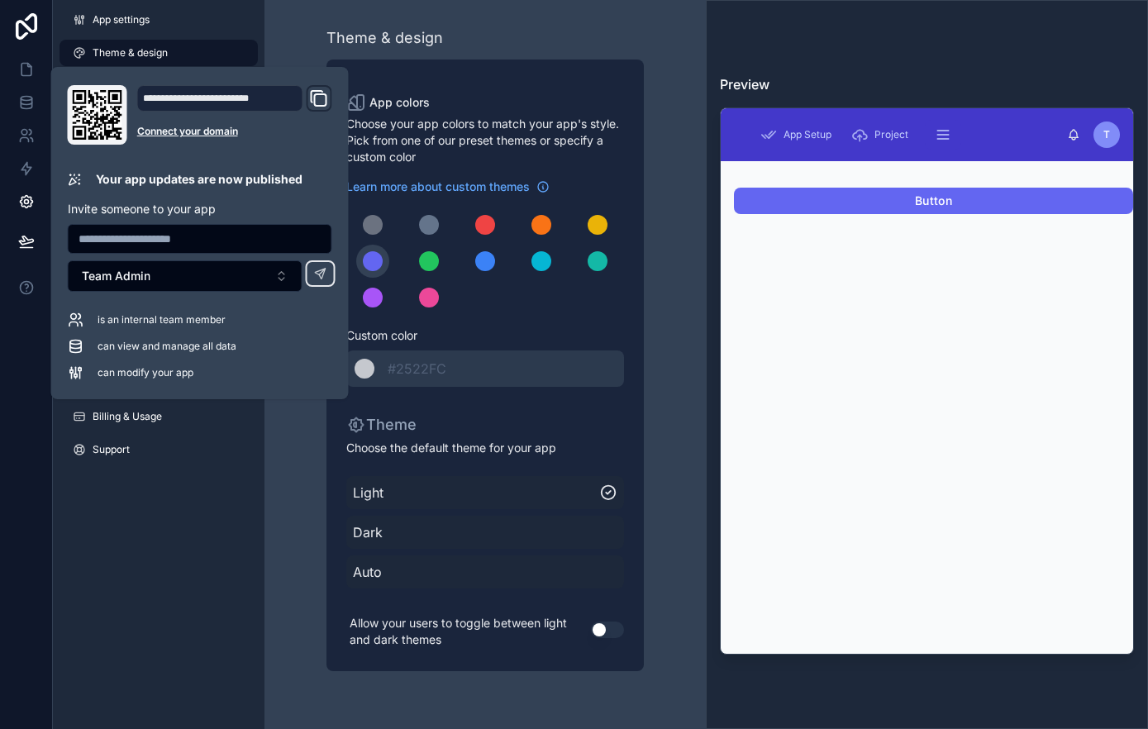
click at [214, 433] on div "App settings Theme & design Progressive Web App Navigation Email settings Space…" at bounding box center [159, 238] width 212 height 476
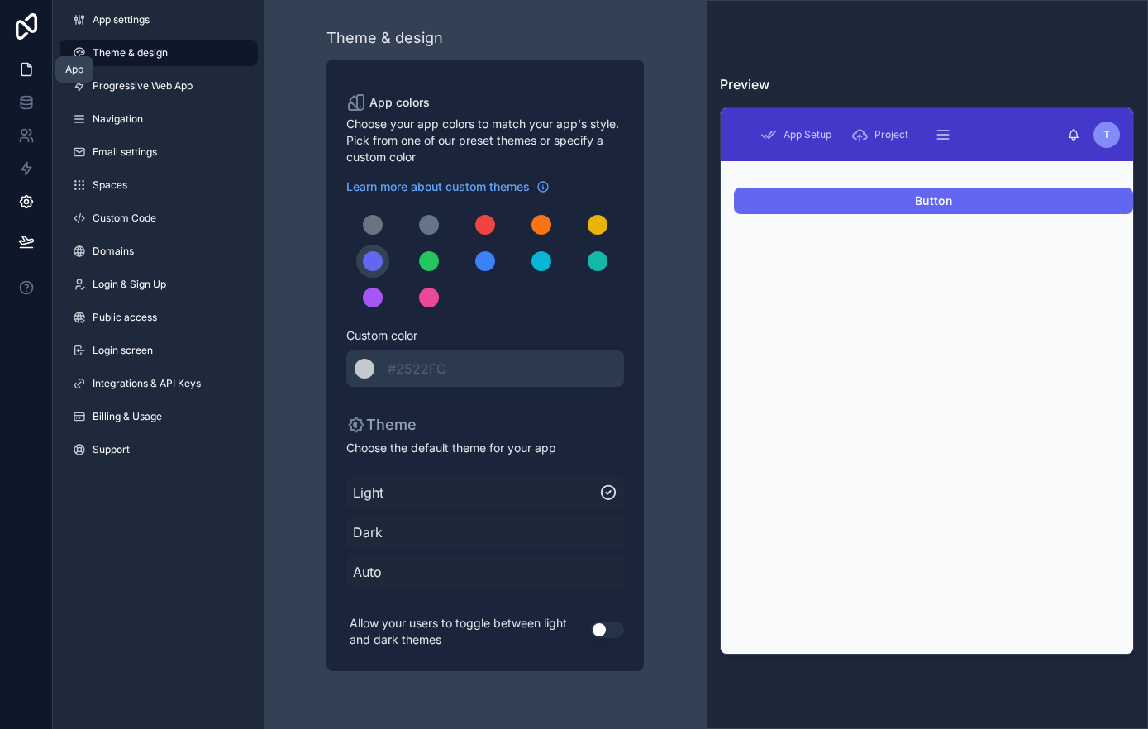
click at [31, 77] on icon at bounding box center [26, 69] width 17 height 17
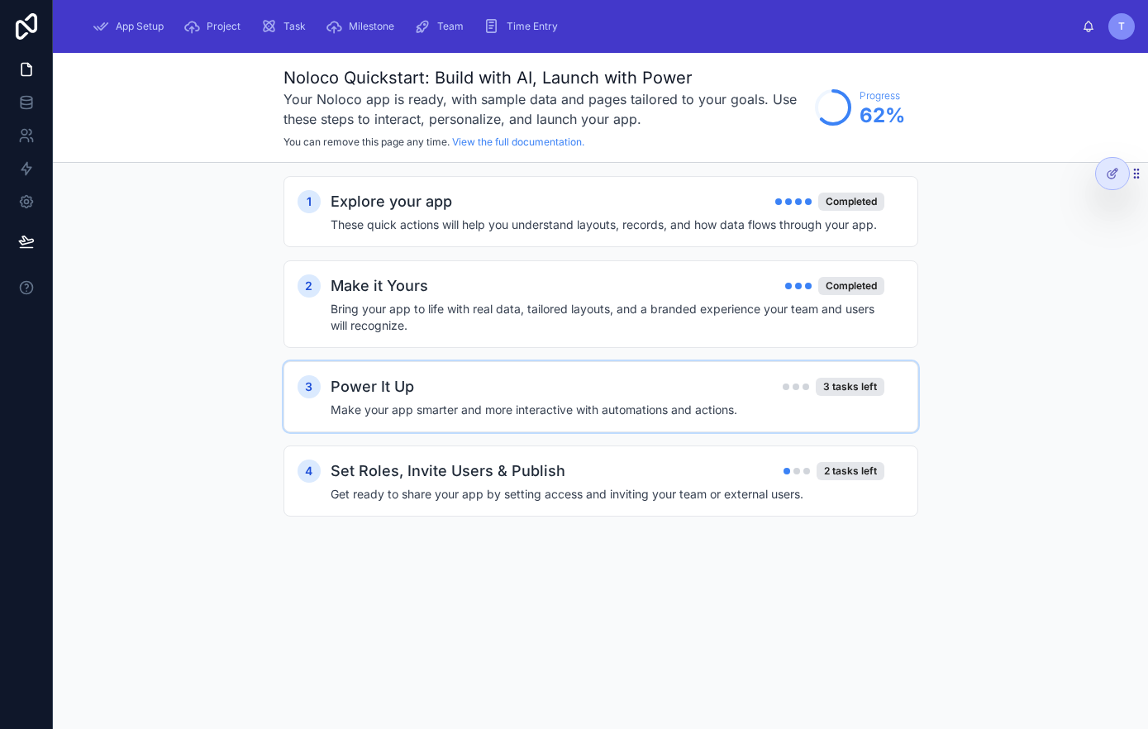
click at [766, 397] on div "Power It Up 3 tasks left" at bounding box center [608, 386] width 554 height 23
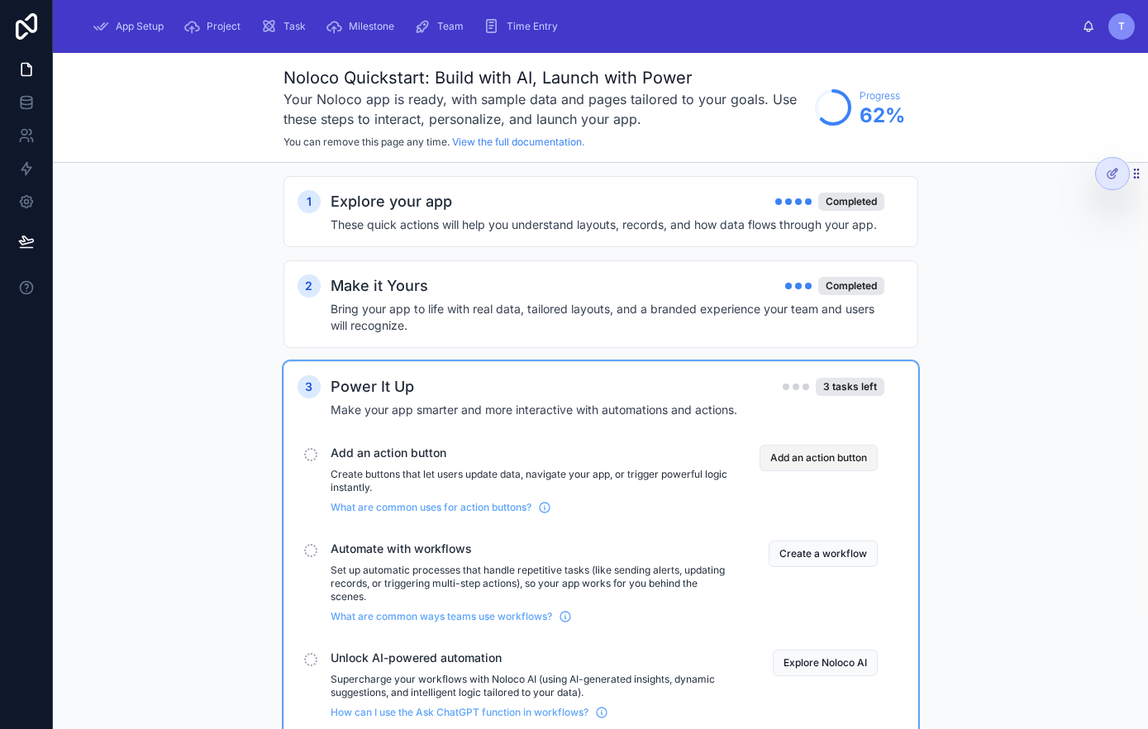
click at [808, 459] on button "Add an action button" at bounding box center [819, 458] width 118 height 26
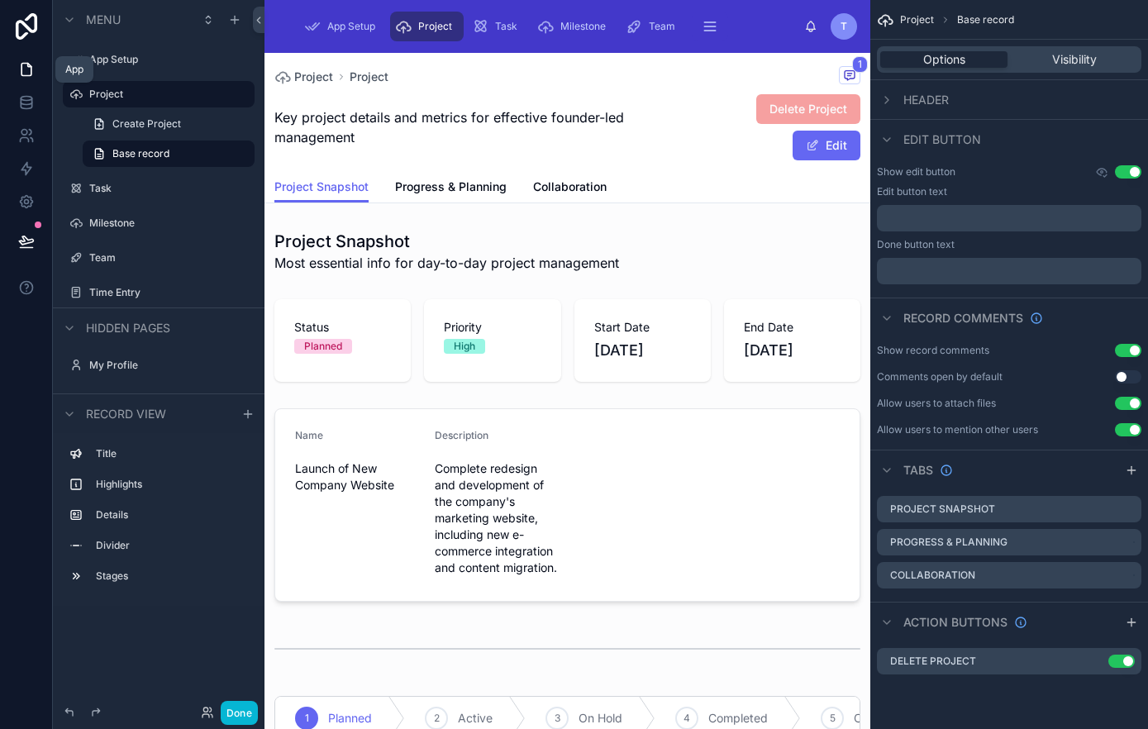
click at [26, 75] on icon at bounding box center [26, 70] width 10 height 12
click at [29, 74] on icon at bounding box center [26, 69] width 17 height 17
click at [21, 72] on icon at bounding box center [26, 69] width 17 height 17
click at [245, 712] on button "Done" at bounding box center [239, 713] width 37 height 24
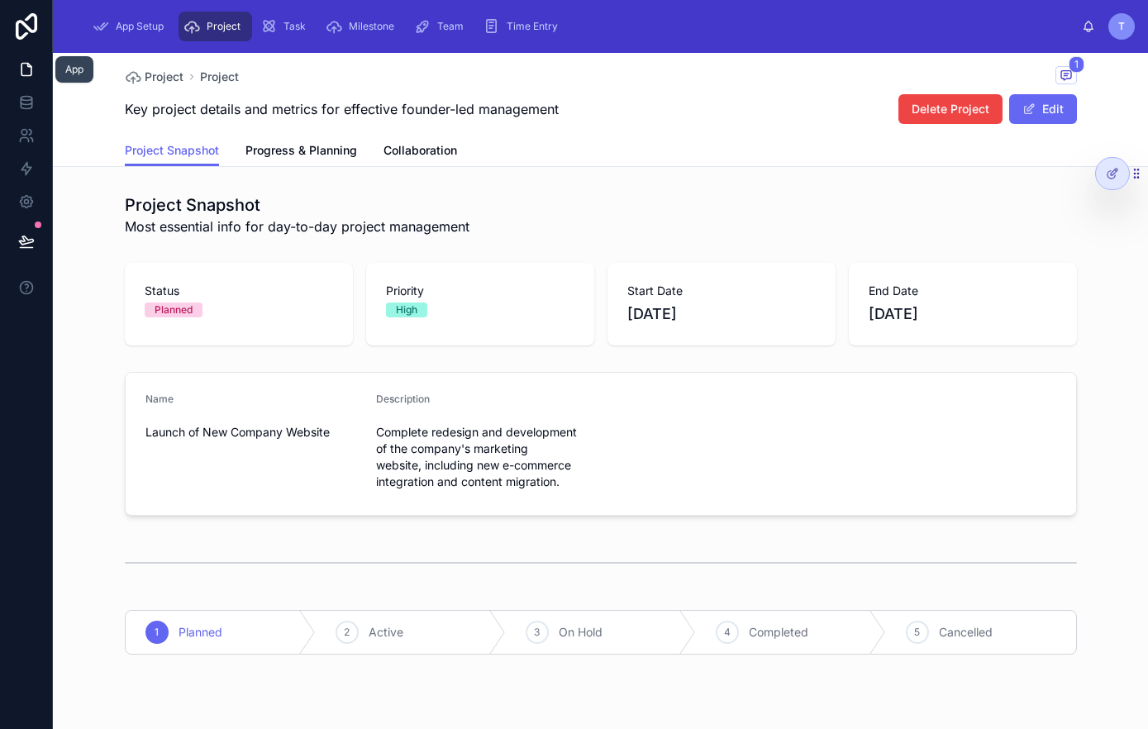
click at [37, 72] on link at bounding box center [26, 69] width 52 height 33
click at [22, 72] on icon at bounding box center [26, 69] width 17 height 17
click at [22, 15] on icon at bounding box center [26, 26] width 33 height 26
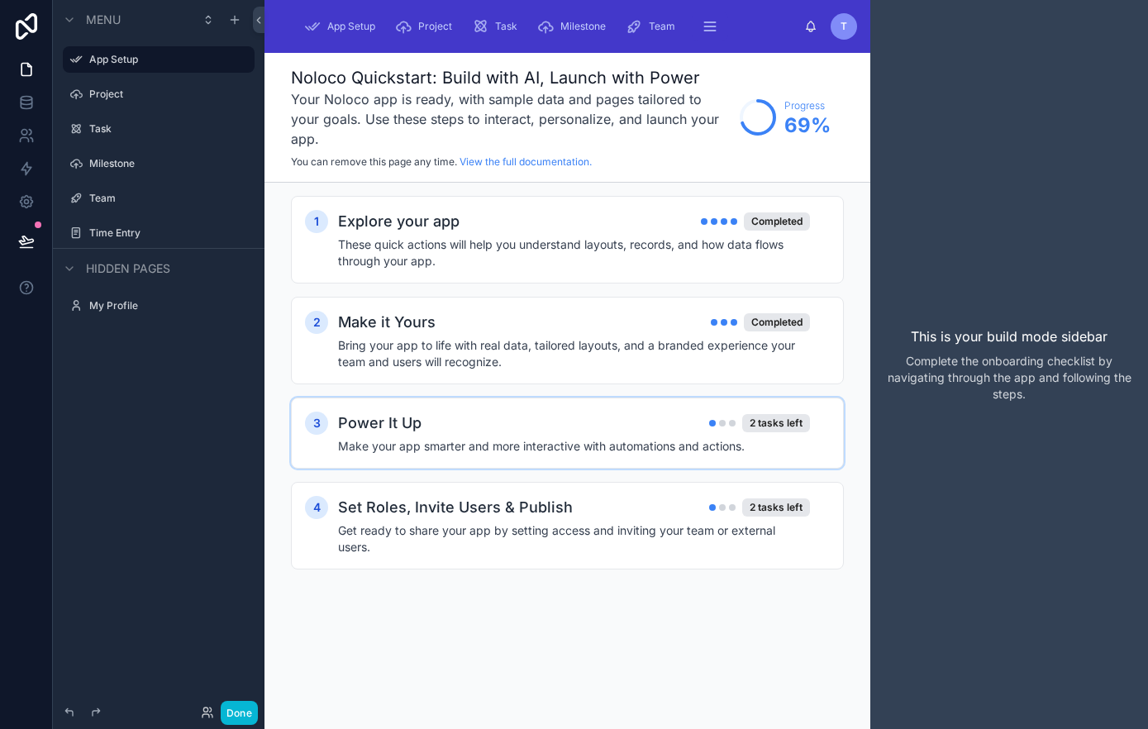
click at [475, 412] on div "Power It Up 2 tasks left" at bounding box center [574, 423] width 472 height 23
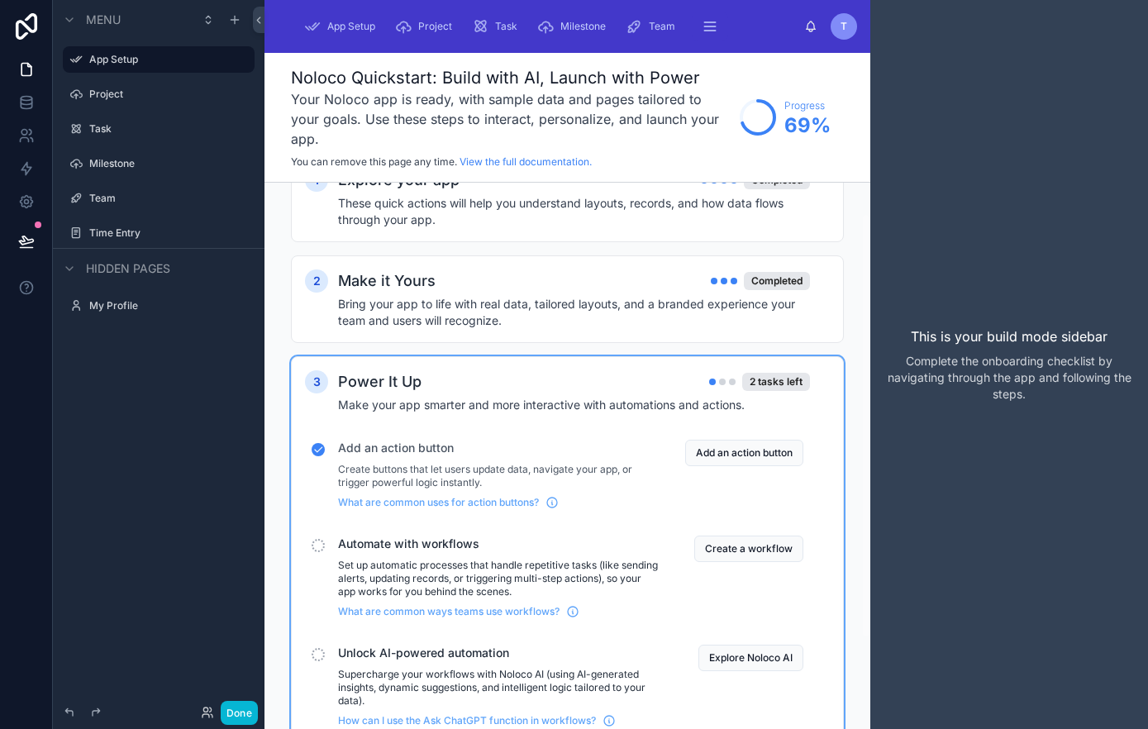
scroll to position [42, 0]
click at [735, 535] on button "Create a workflow" at bounding box center [748, 548] width 109 height 26
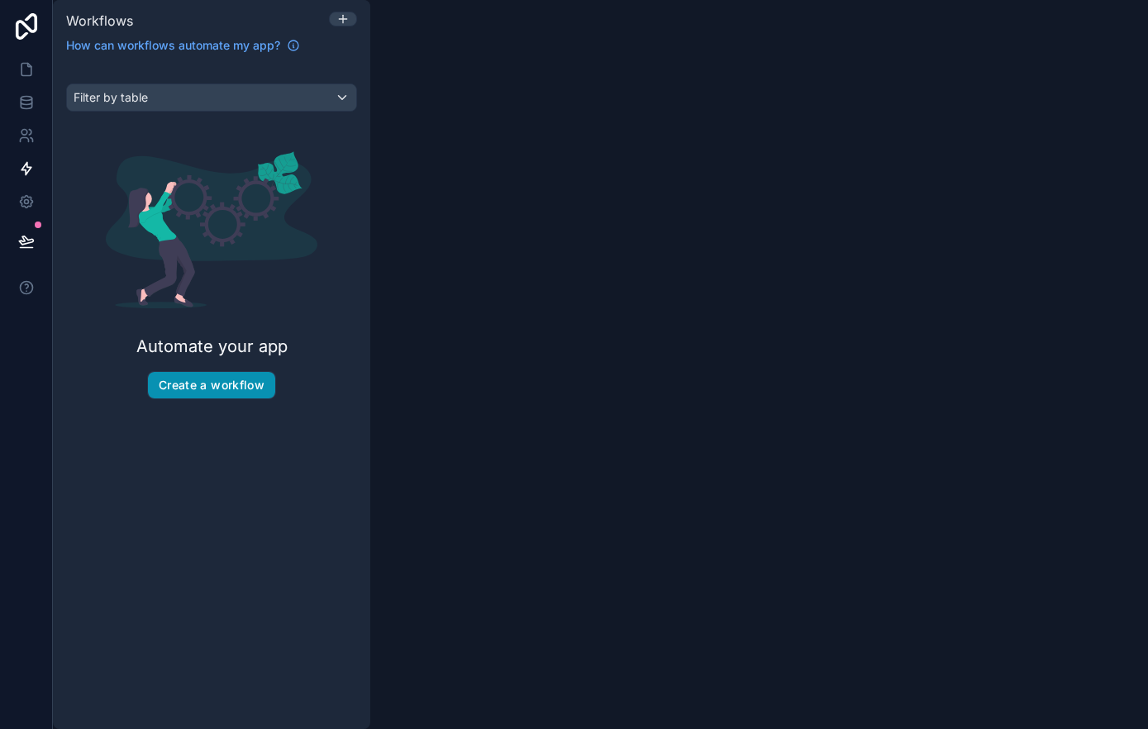
click at [217, 380] on button "Create a workflow" at bounding box center [211, 385] width 127 height 26
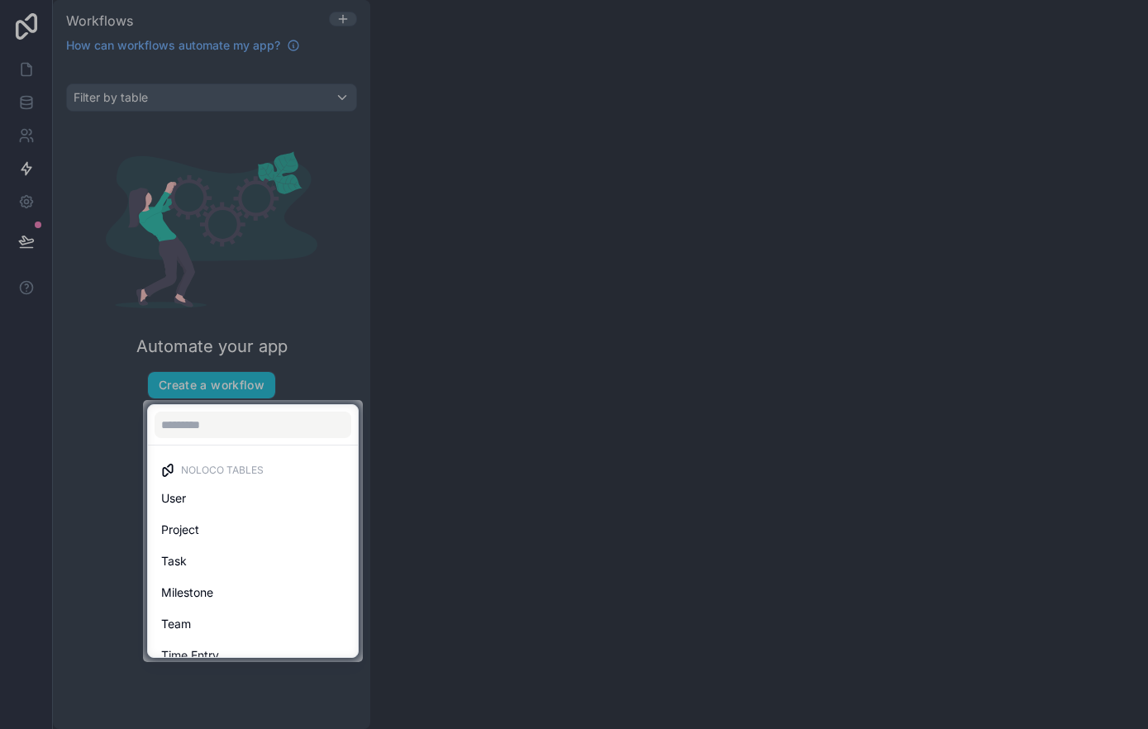
click at [207, 525] on div "Project" at bounding box center [253, 530] width 184 height 20
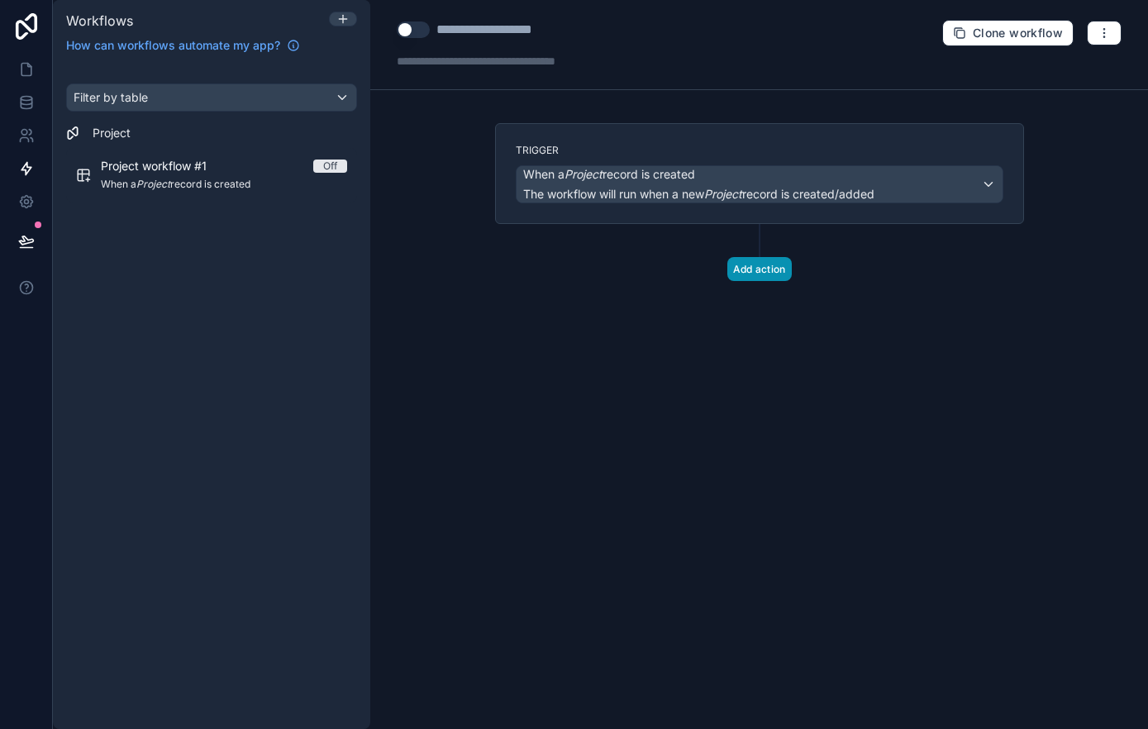
click at [765, 265] on button "Add action" at bounding box center [760, 269] width 64 height 24
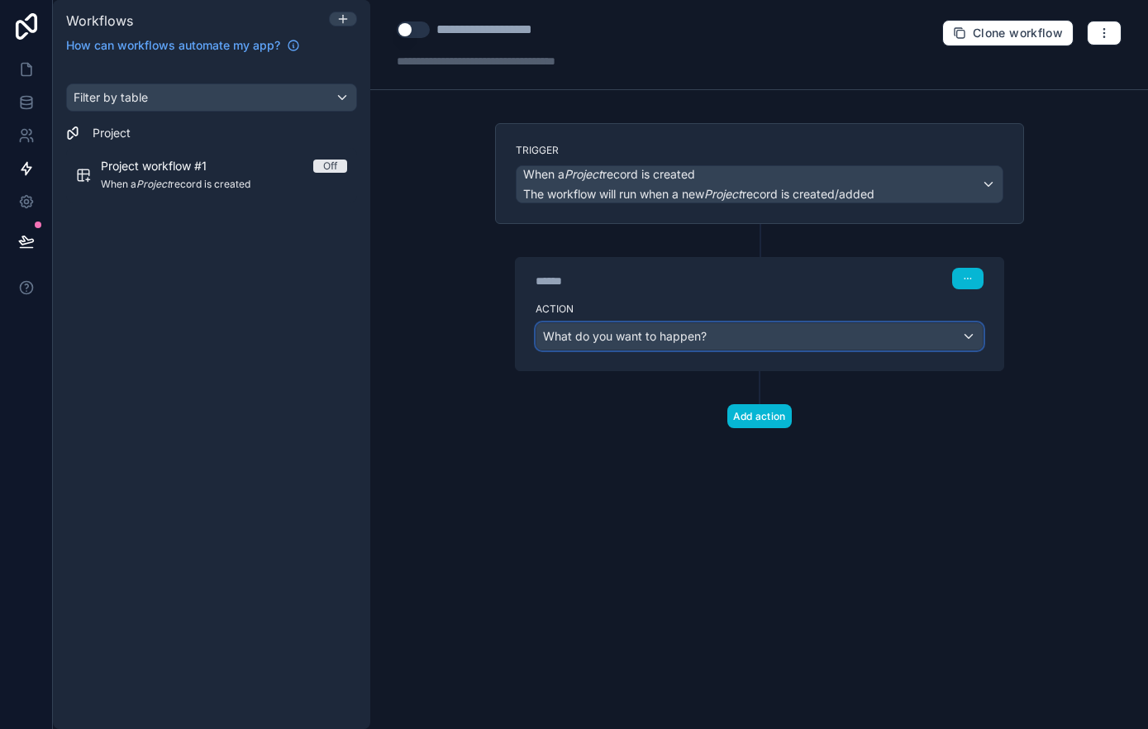
click at [681, 343] on span "What do you want to happen?" at bounding box center [625, 336] width 164 height 17
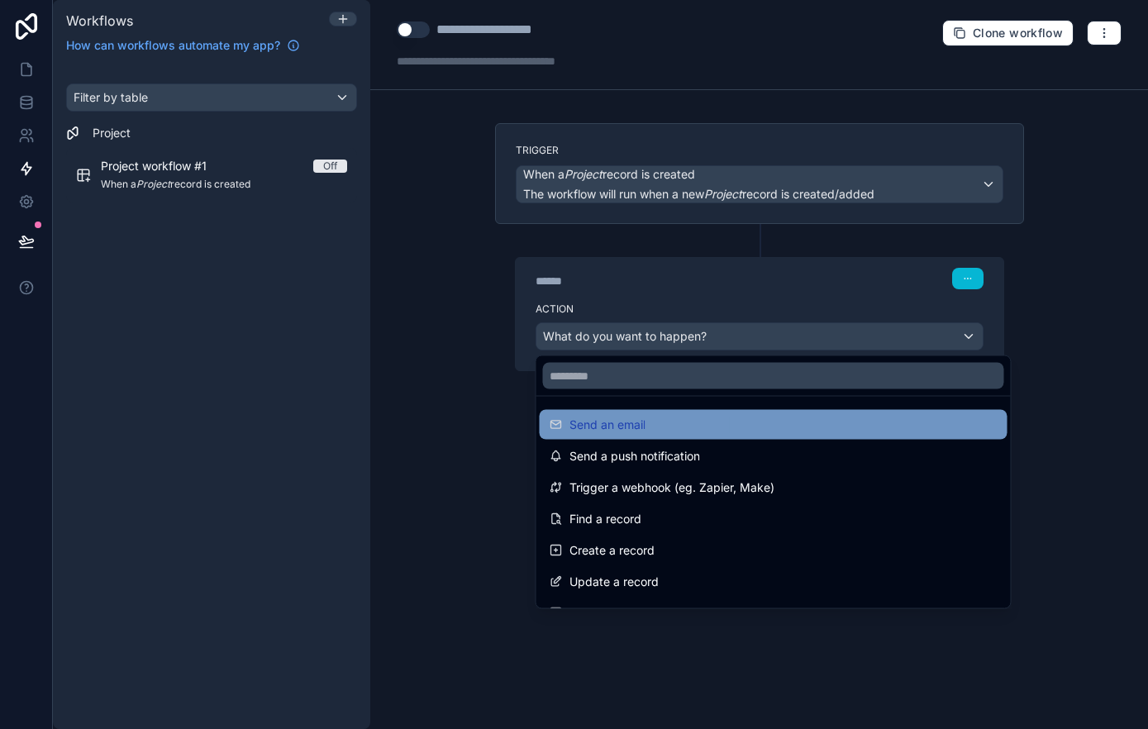
click at [659, 419] on div "Send an email" at bounding box center [774, 425] width 448 height 20
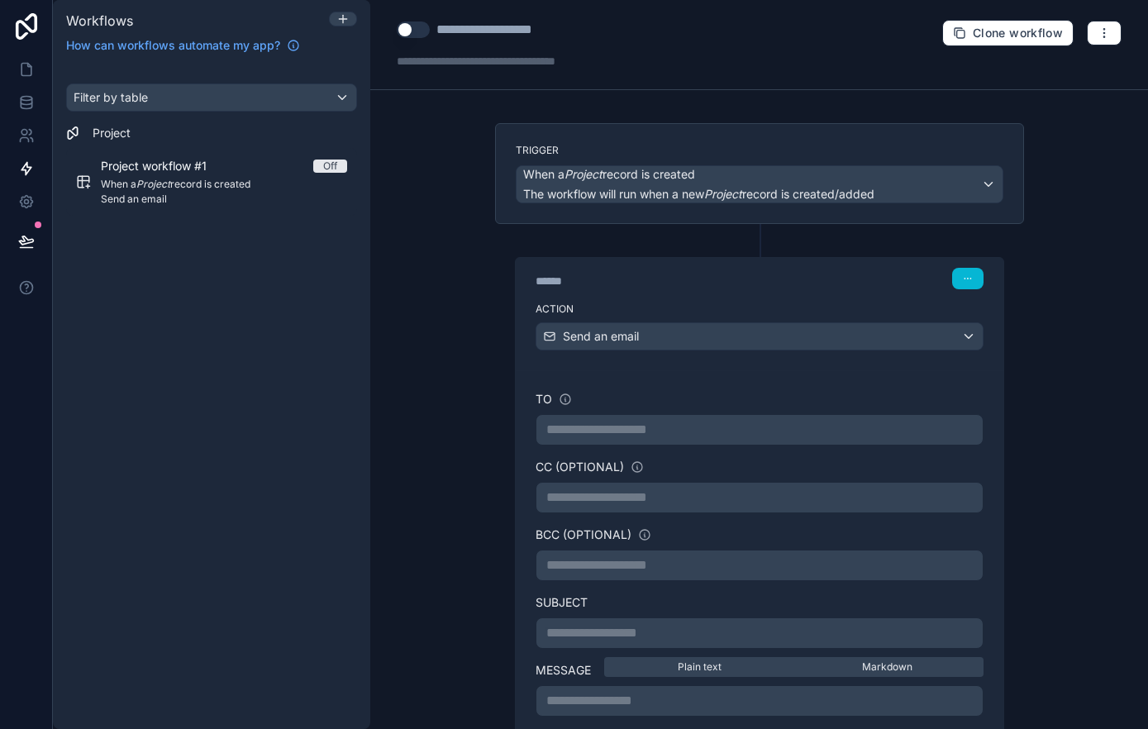
click at [659, 432] on p "**********" at bounding box center [759, 430] width 427 height 20
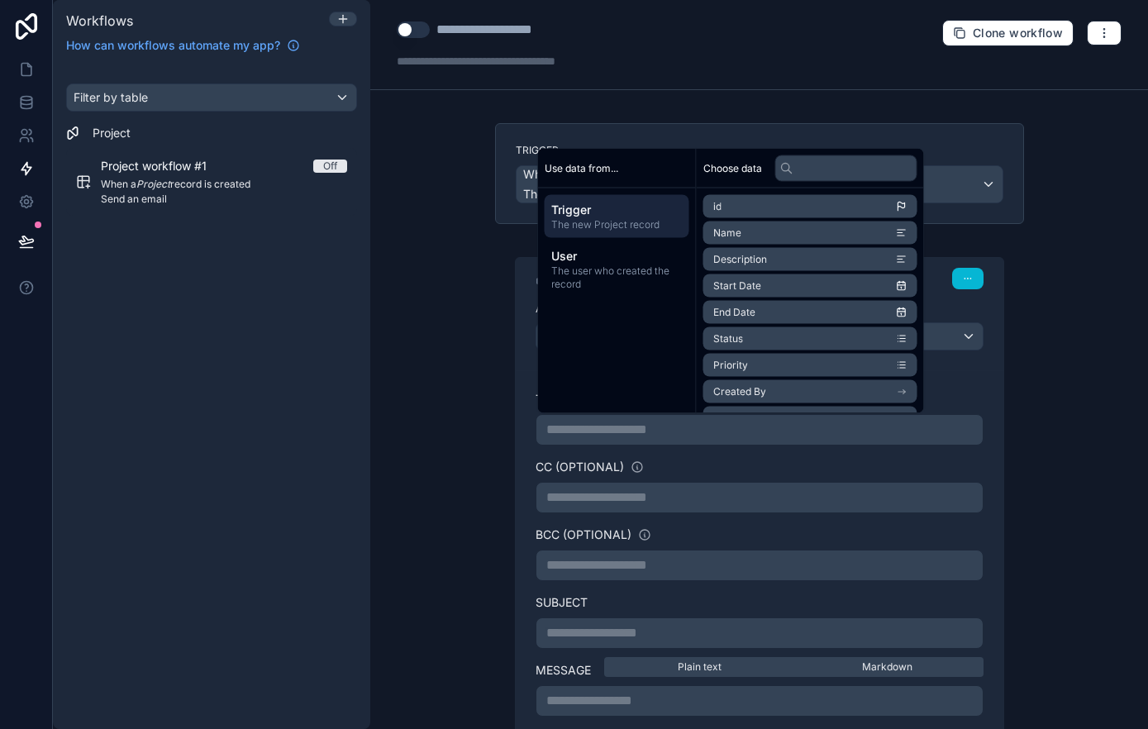
click at [899, 203] on li "id" at bounding box center [811, 206] width 214 height 23
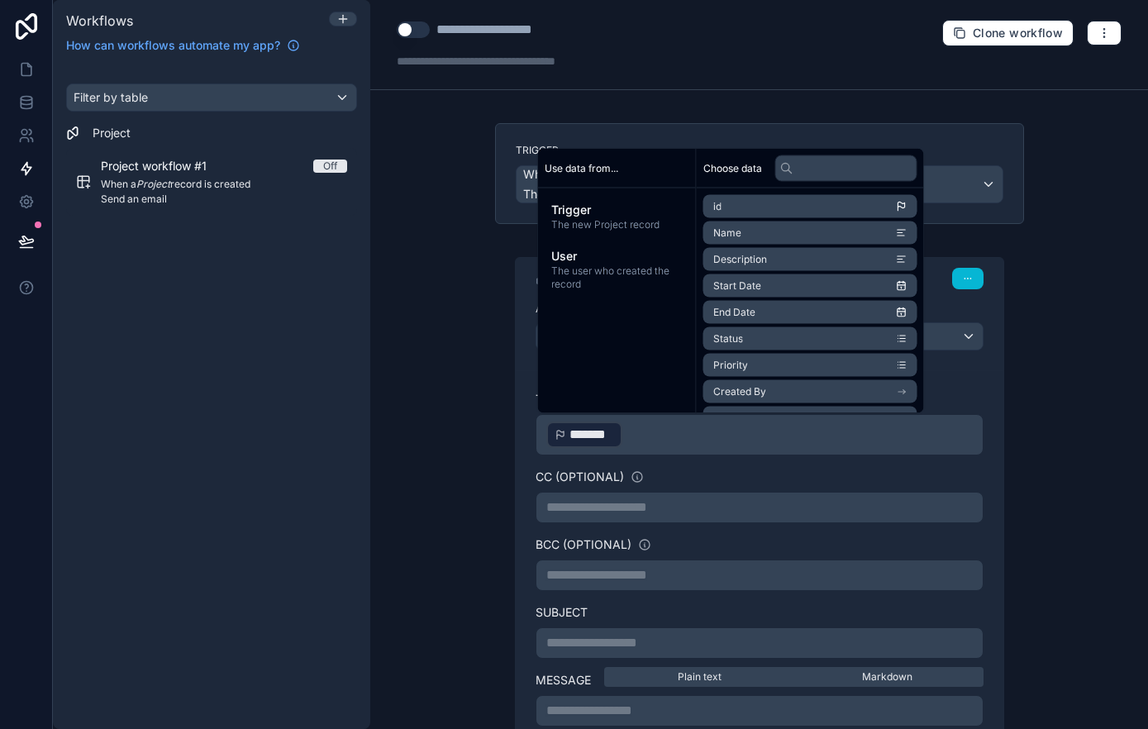
click at [823, 211] on li "id" at bounding box center [811, 206] width 214 height 23
click at [767, 343] on li "Status" at bounding box center [811, 338] width 214 height 23
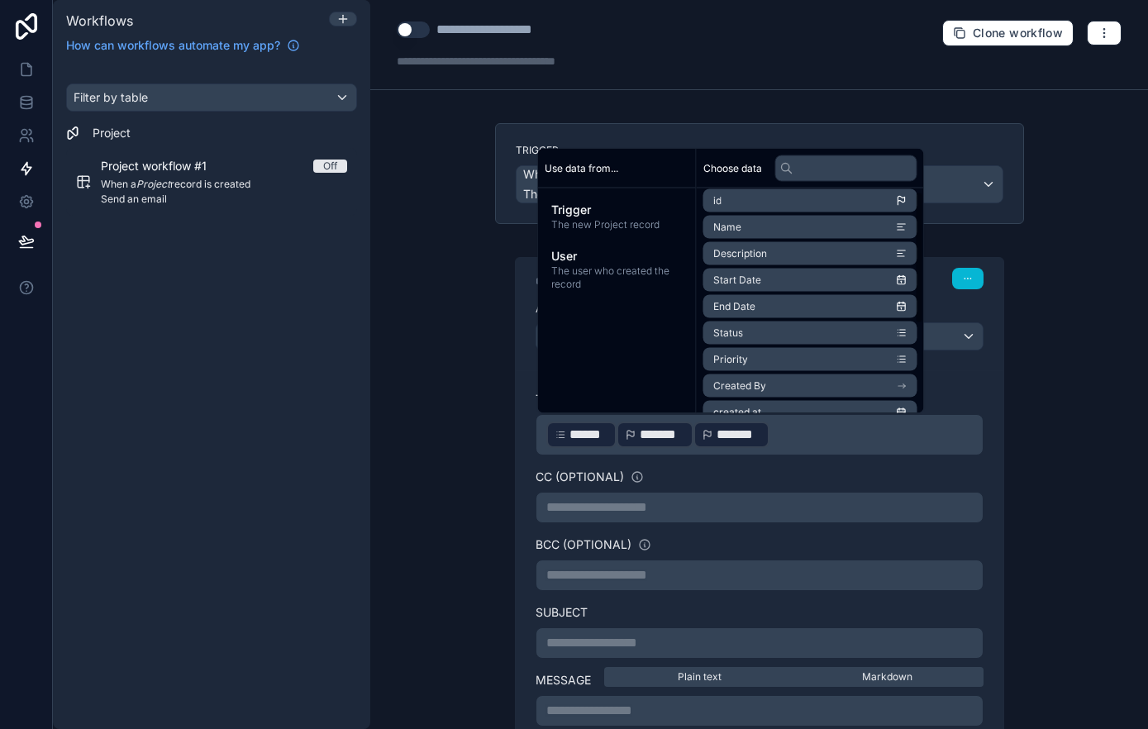
click at [756, 364] on li "Priority" at bounding box center [811, 359] width 214 height 23
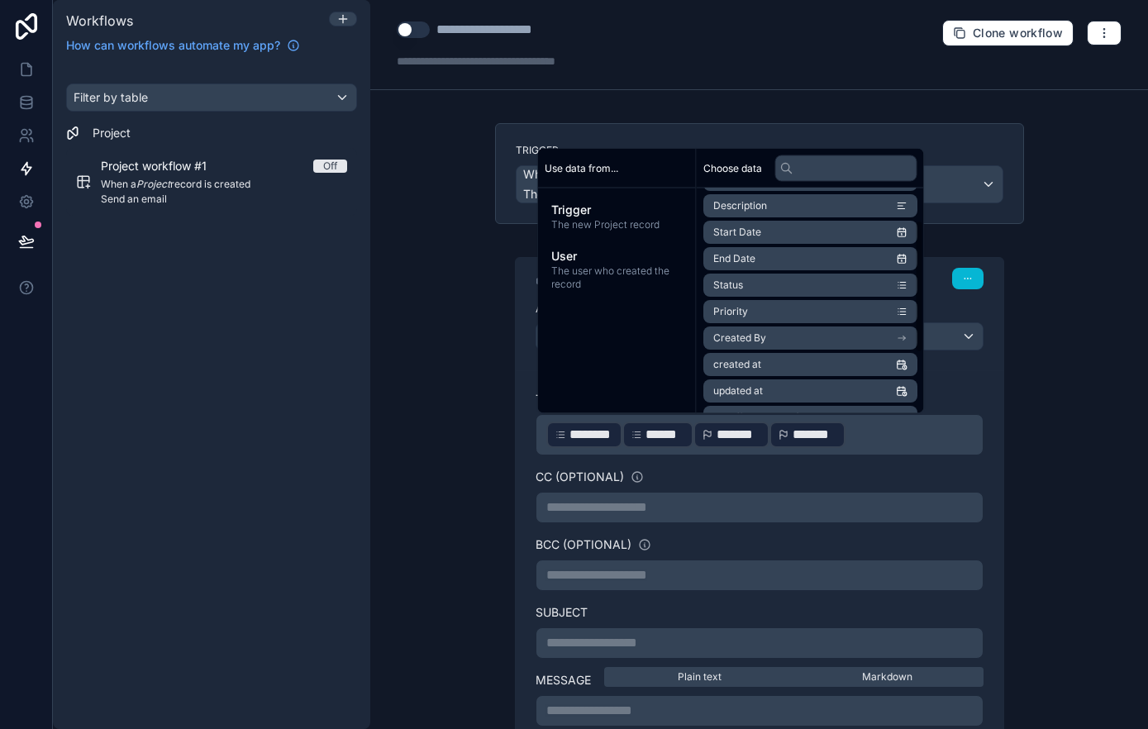
scroll to position [55, 0]
click at [801, 332] on li "Created By" at bounding box center [811, 337] width 214 height 23
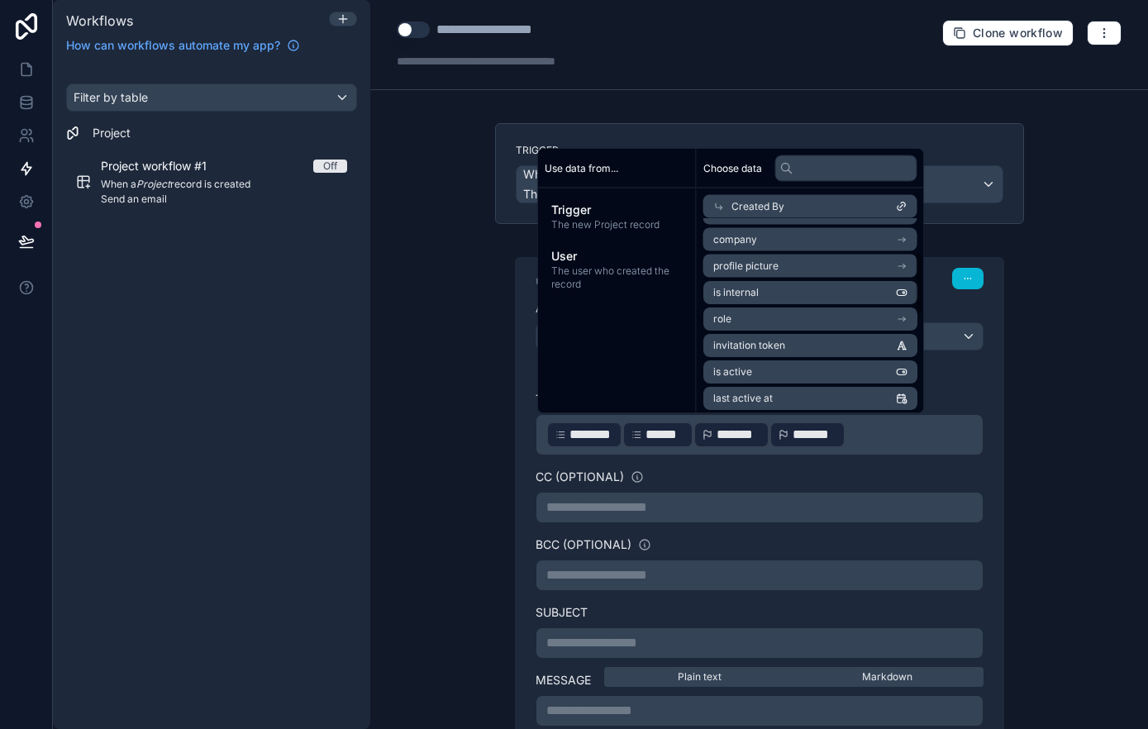
click at [645, 511] on p "**********" at bounding box center [759, 508] width 427 height 20
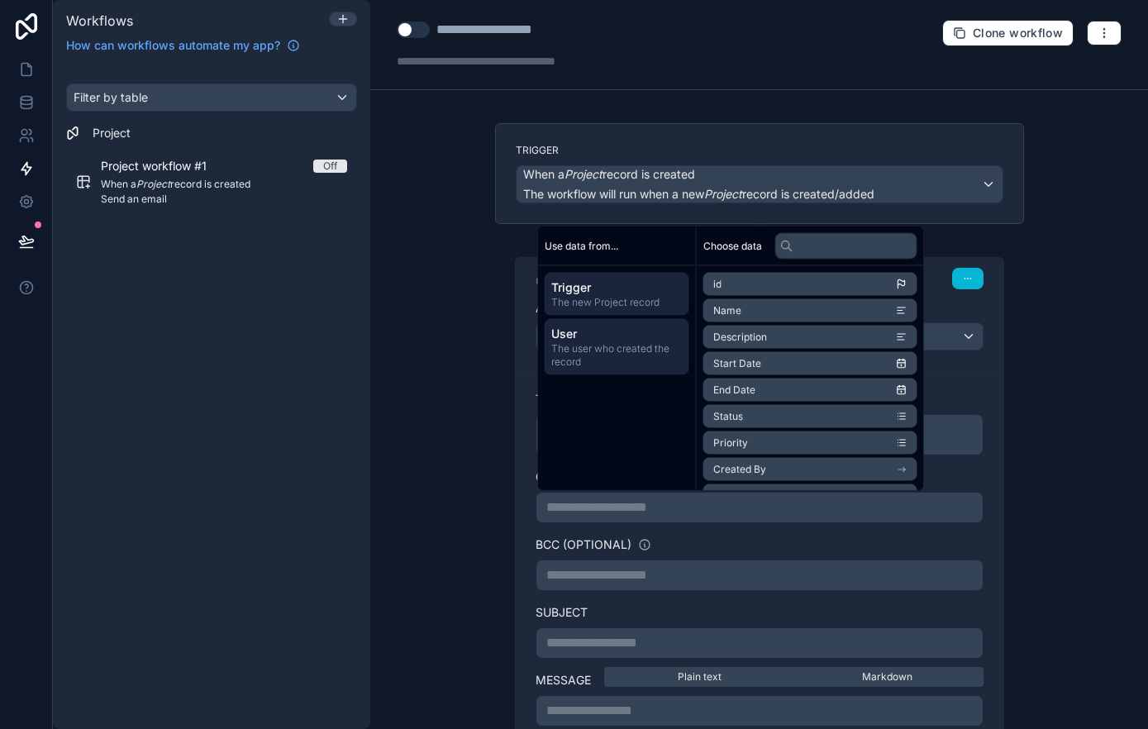
click at [637, 339] on span "User" at bounding box center [616, 334] width 131 height 17
click at [771, 306] on li "email" at bounding box center [811, 310] width 214 height 23
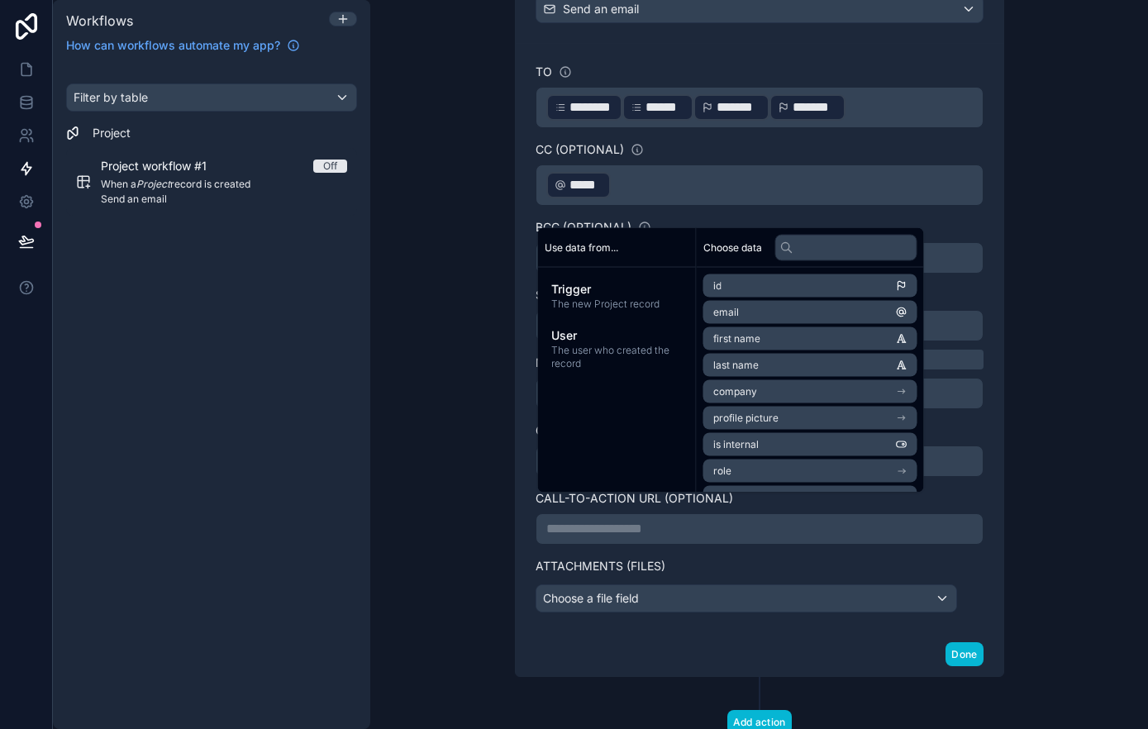
scroll to position [384, 0]
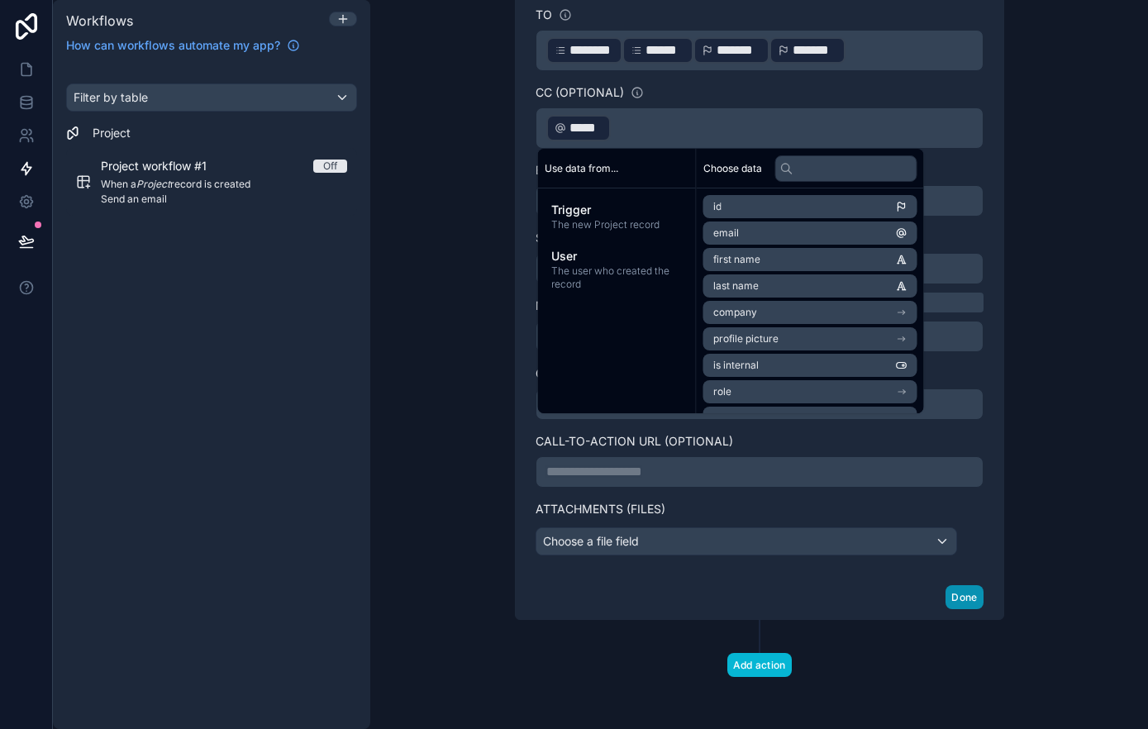
click at [971, 597] on button "Done" at bounding box center [964, 597] width 37 height 24
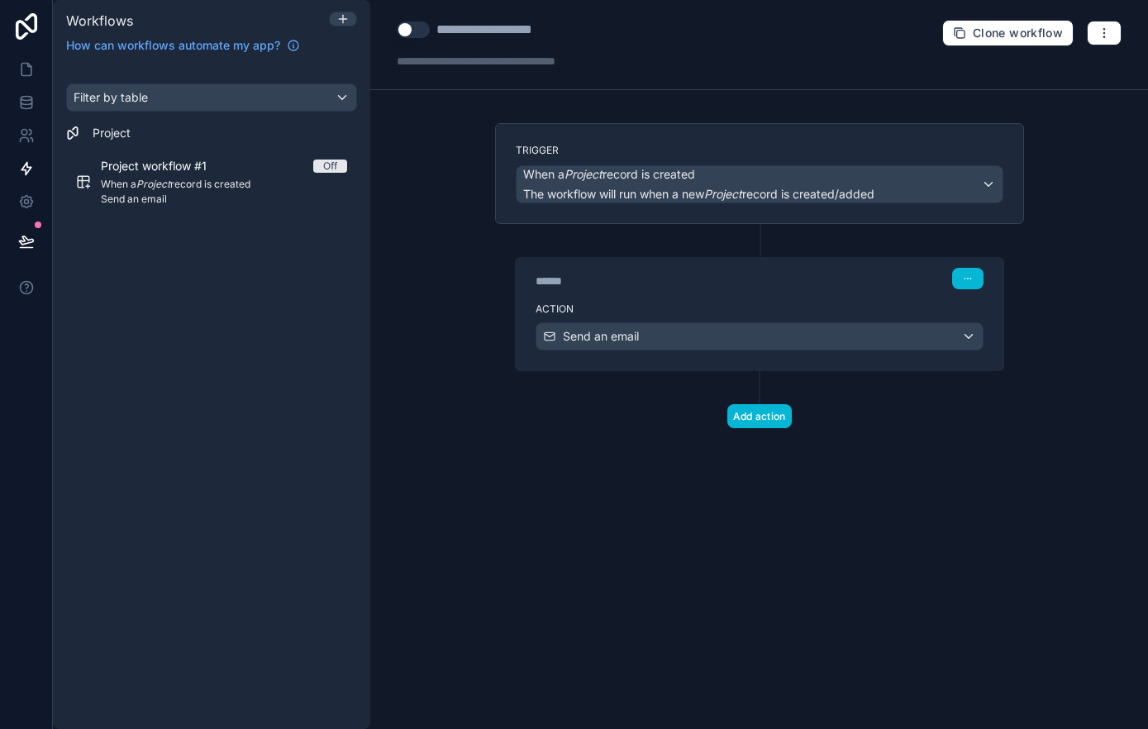
scroll to position [0, 0]
click at [18, 58] on link at bounding box center [26, 69] width 52 height 33
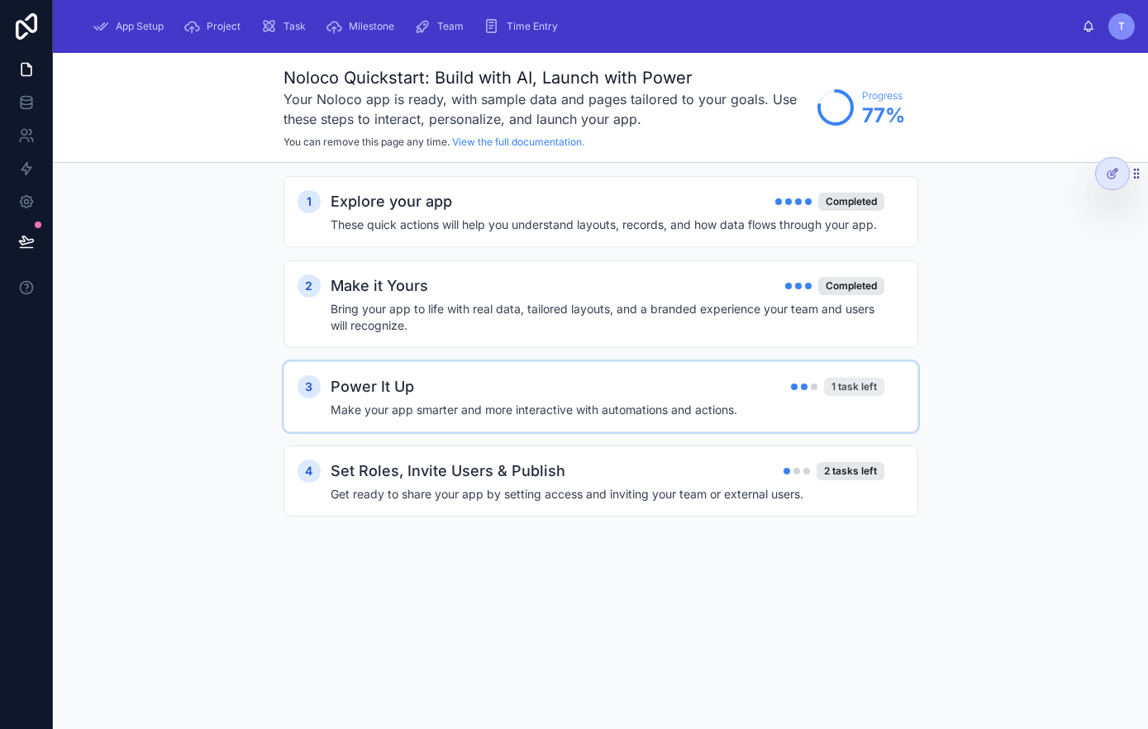
click at [848, 379] on div "1 task left" at bounding box center [854, 387] width 60 height 18
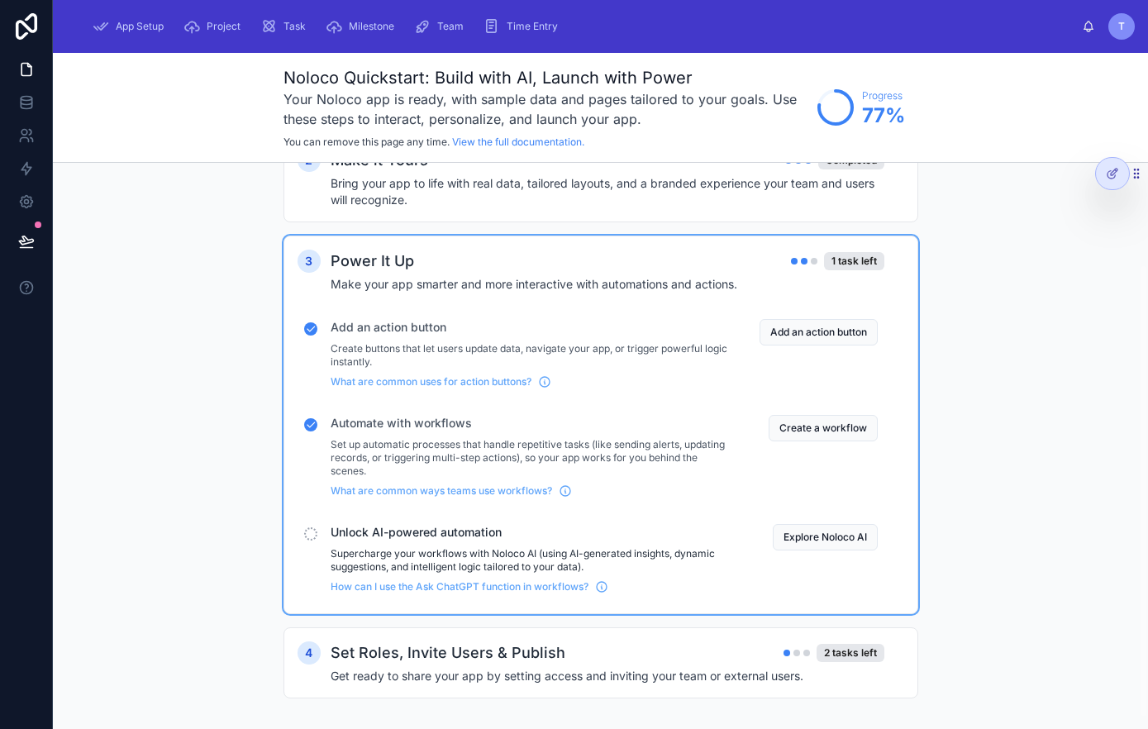
scroll to position [127, 0]
click at [841, 539] on button "Explore Noloco AI" at bounding box center [825, 536] width 105 height 26
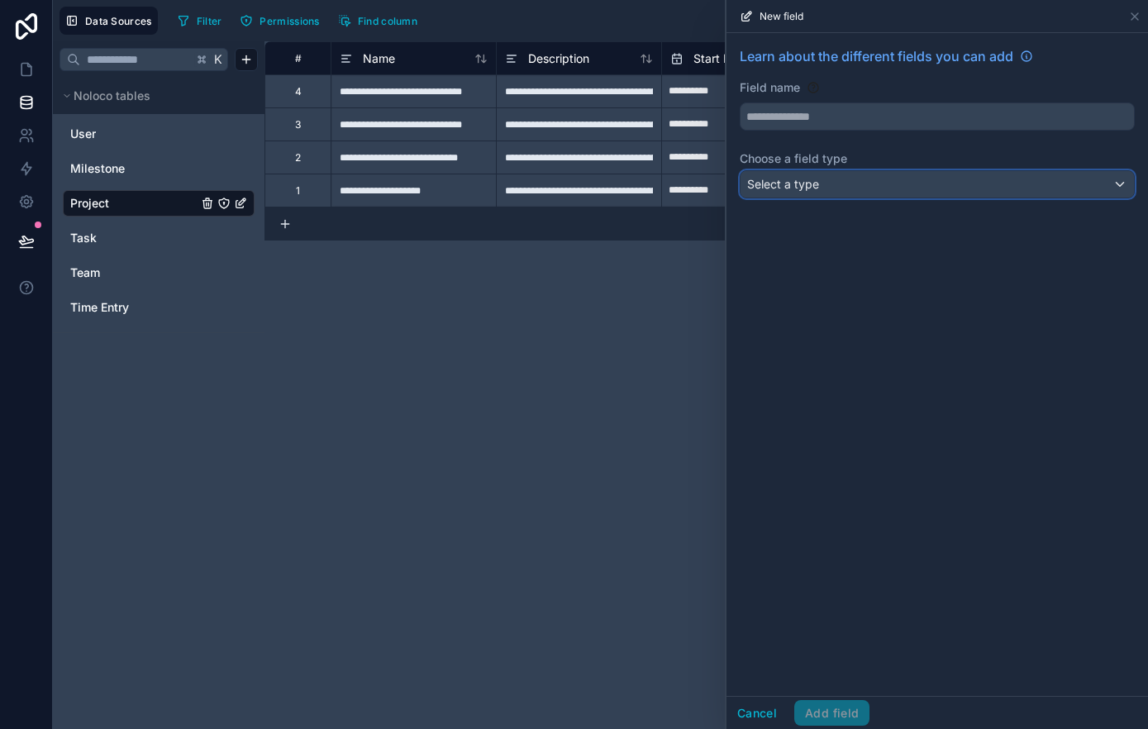
click at [848, 182] on div "Select a type" at bounding box center [938, 184] width 394 height 26
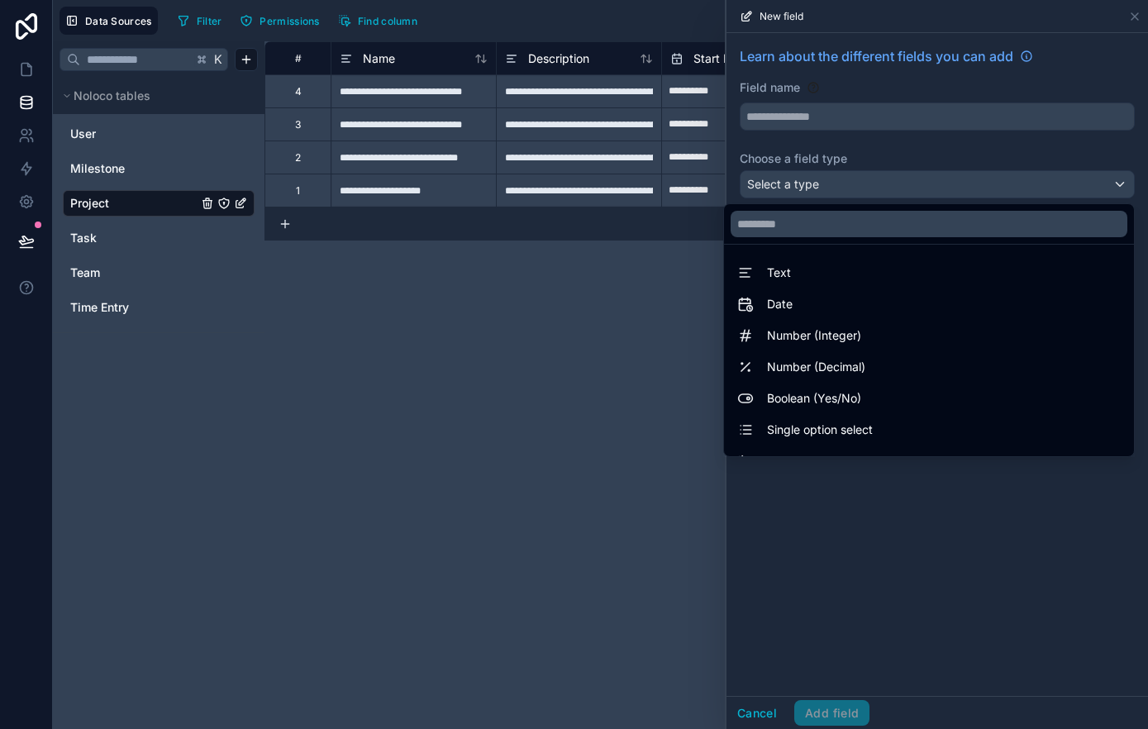
click at [862, 103] on div at bounding box center [938, 364] width 422 height 729
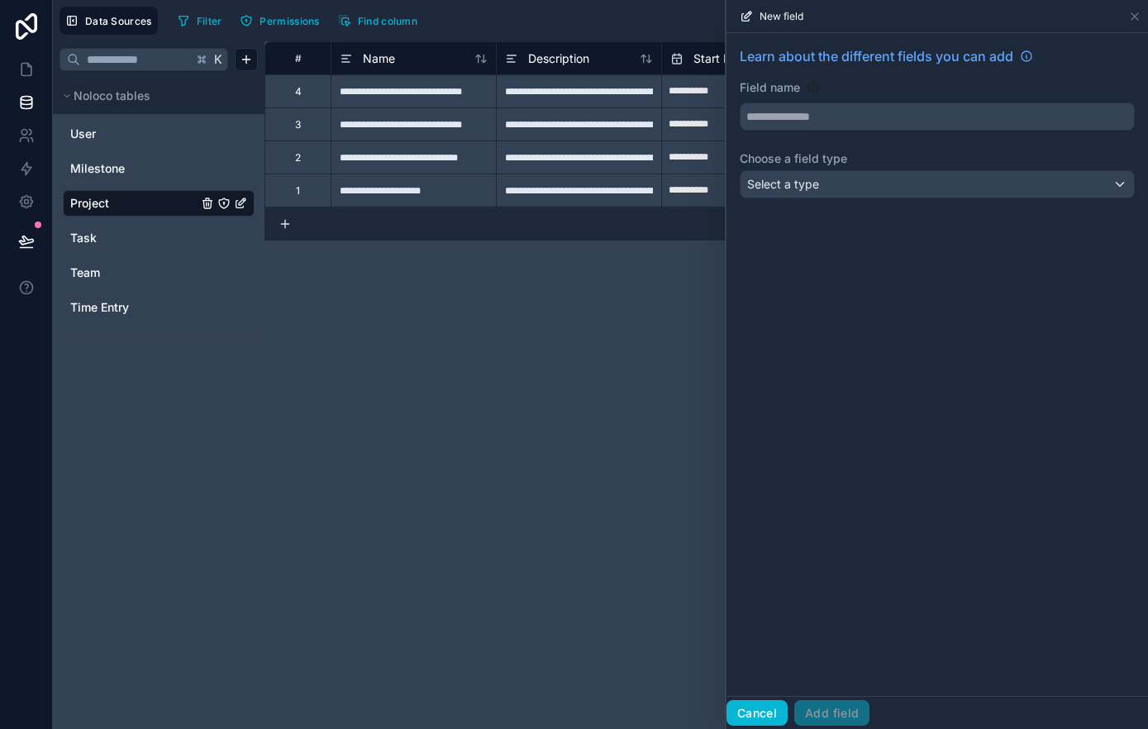
click at [736, 714] on button "Cancel" at bounding box center [757, 713] width 61 height 26
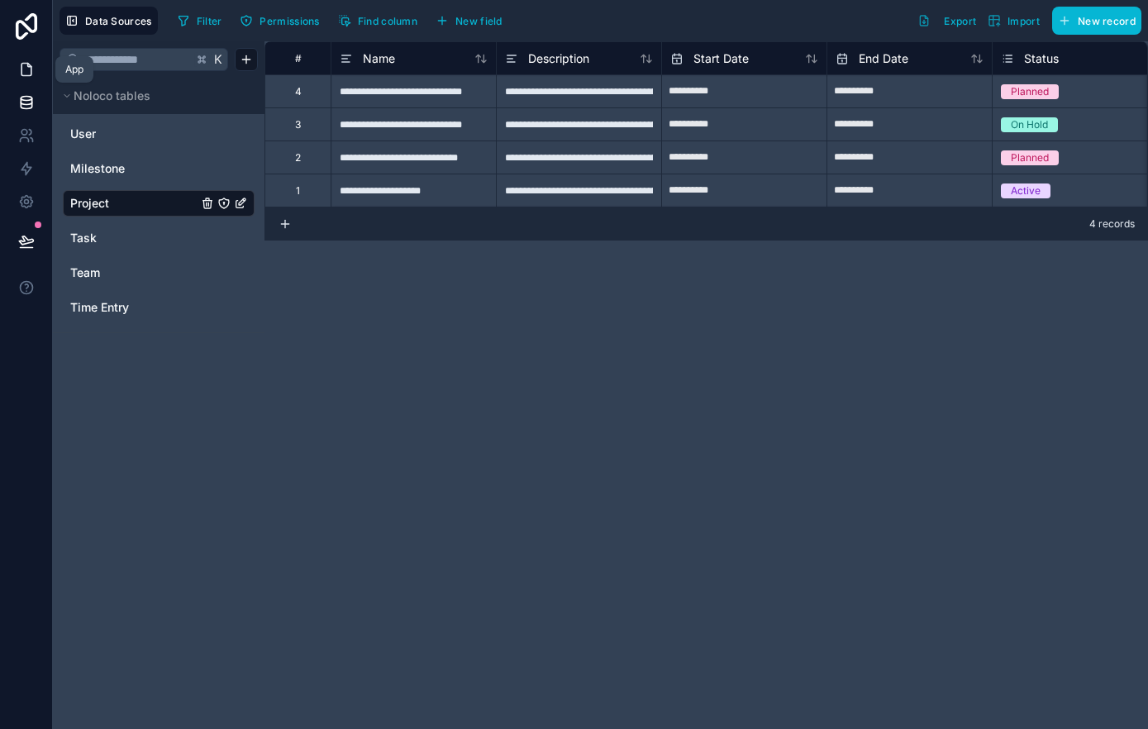
click at [31, 79] on link at bounding box center [26, 69] width 52 height 33
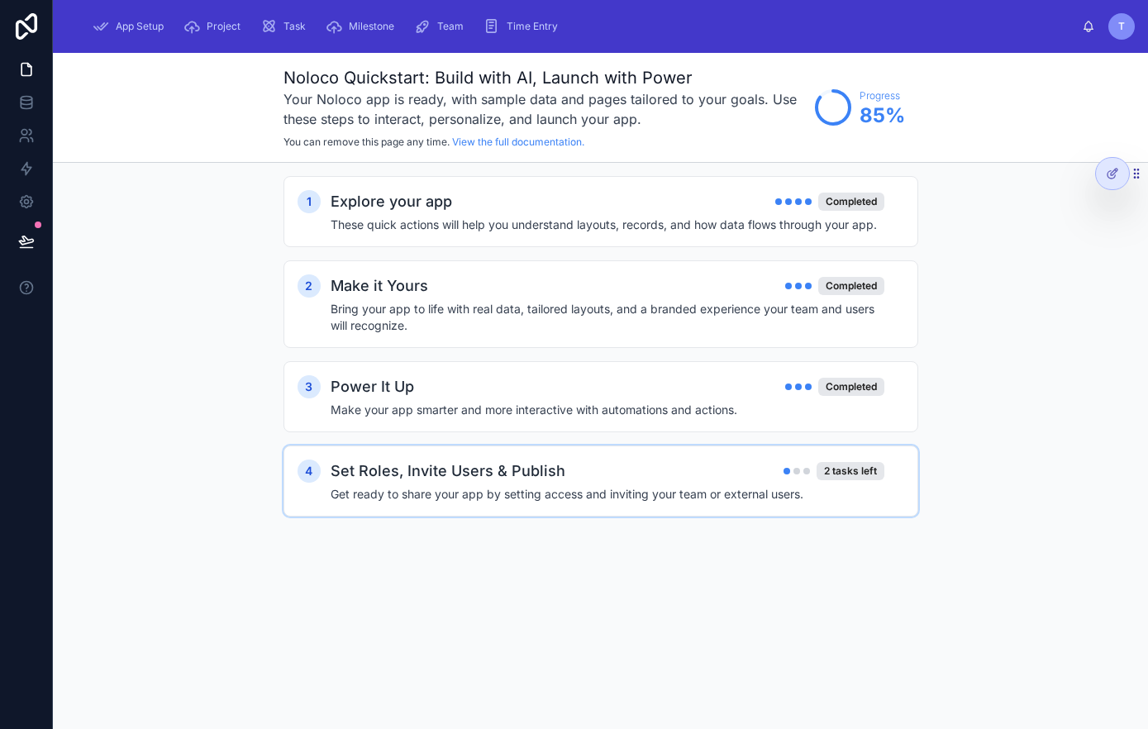
click at [658, 450] on div "4 Set Roles, Invite Users & Publish 2 tasks left Get ready to share your app by…" at bounding box center [601, 481] width 635 height 71
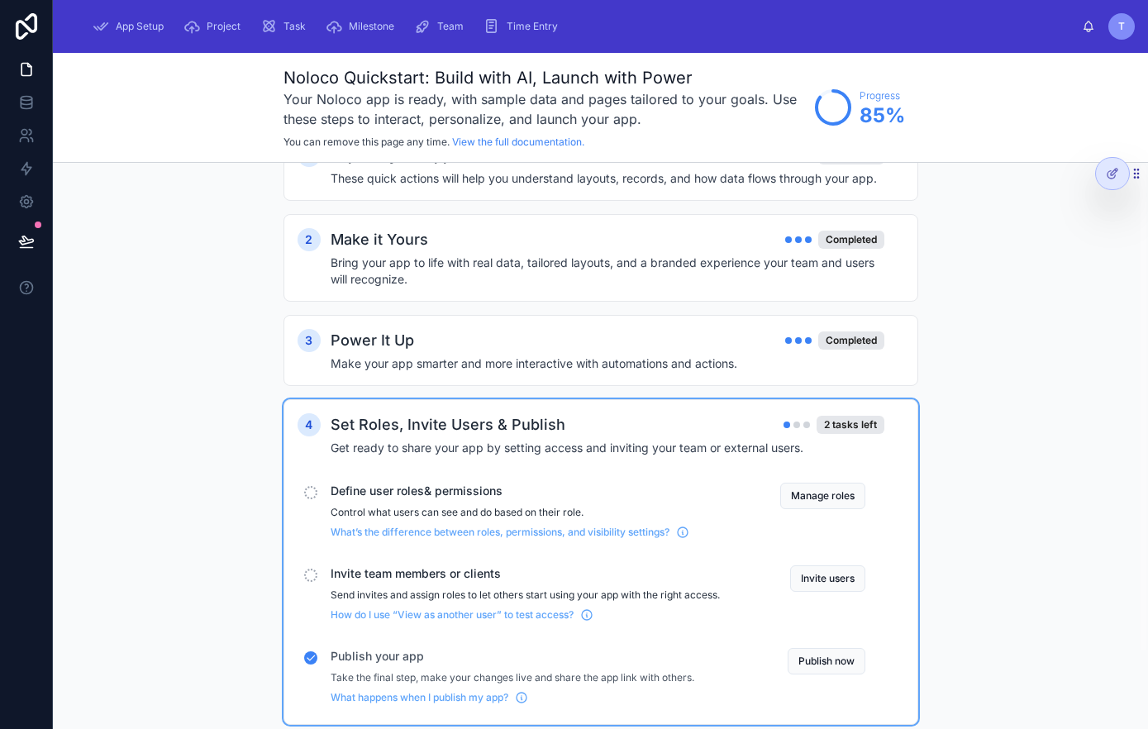
scroll to position [61, 0]
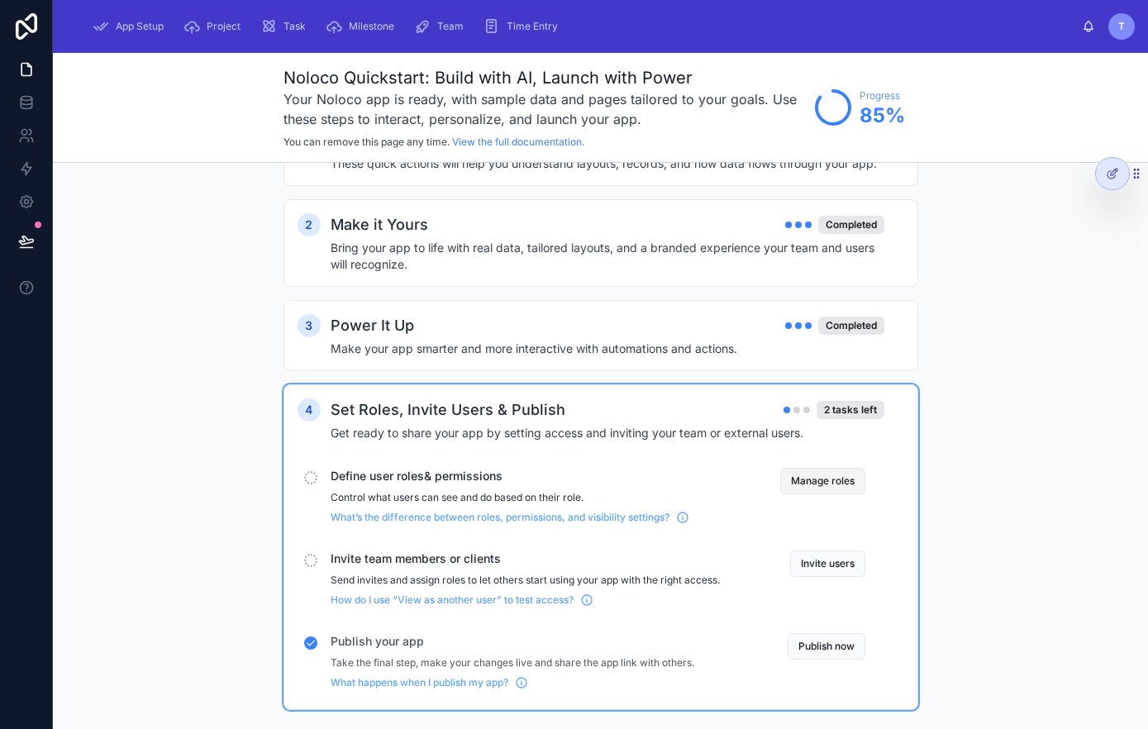
click at [852, 477] on button "Manage roles" at bounding box center [822, 481] width 85 height 26
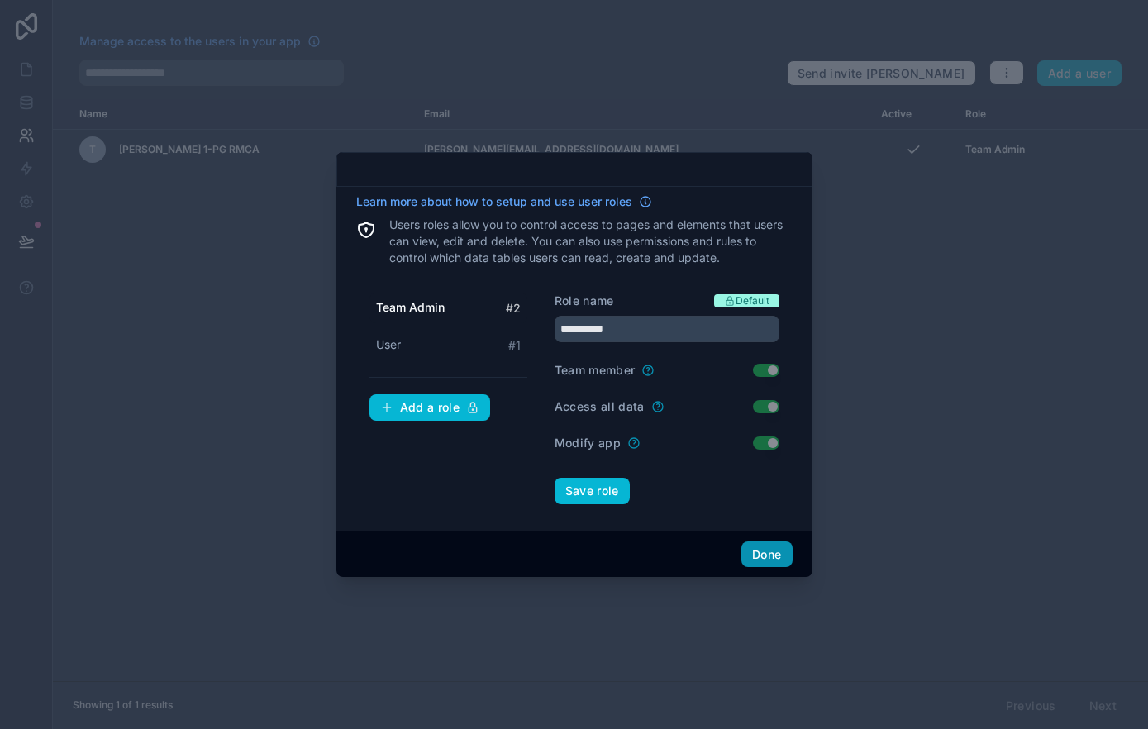
click at [753, 548] on button "Done" at bounding box center [767, 555] width 50 height 26
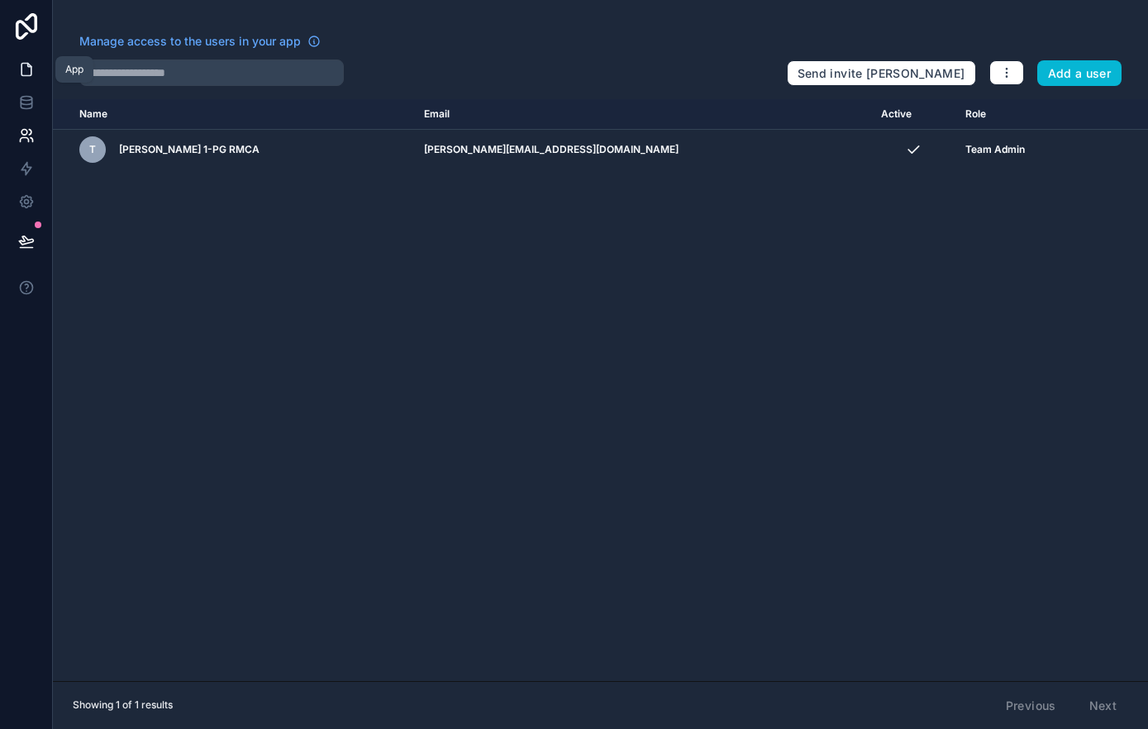
click at [18, 75] on icon at bounding box center [26, 69] width 17 height 17
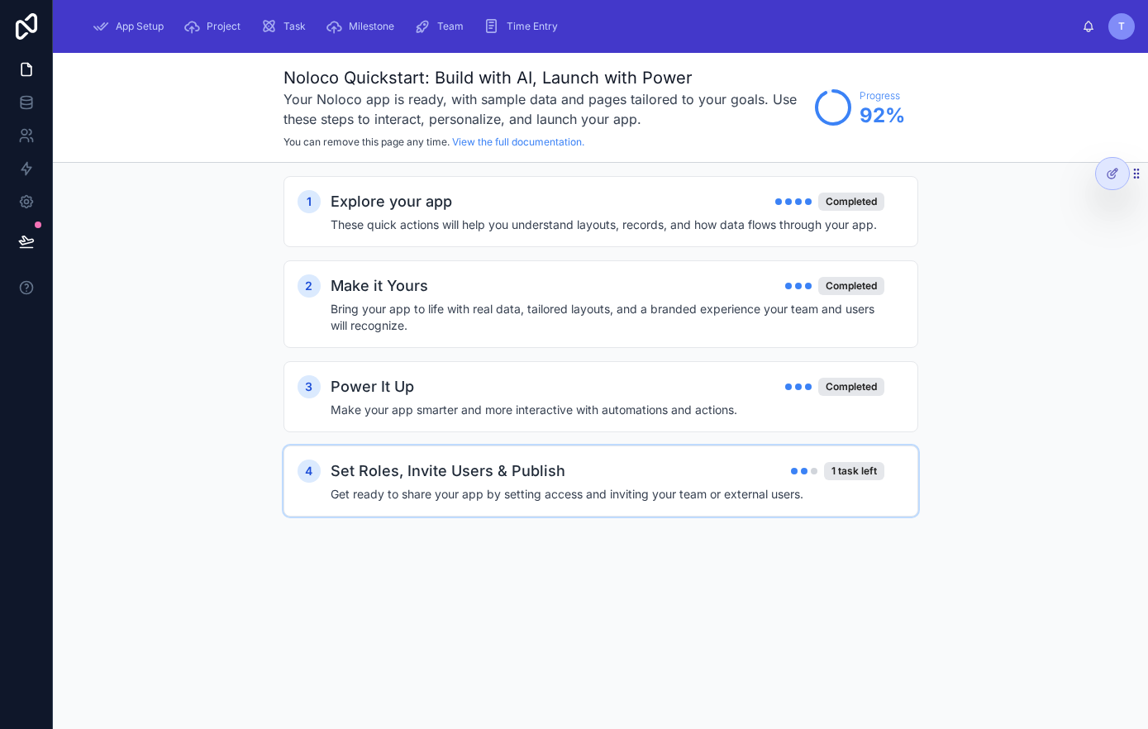
click at [670, 462] on div "Set Roles, Invite Users & Publish 1 task left" at bounding box center [608, 471] width 554 height 23
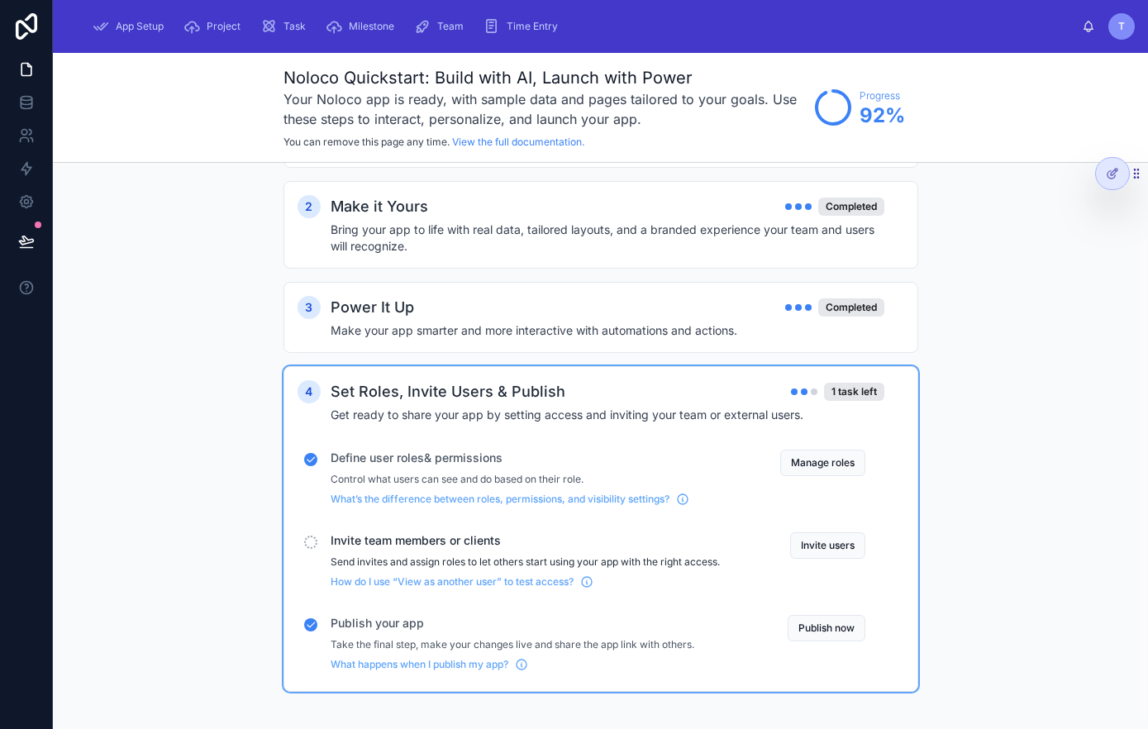
scroll to position [88, 0]
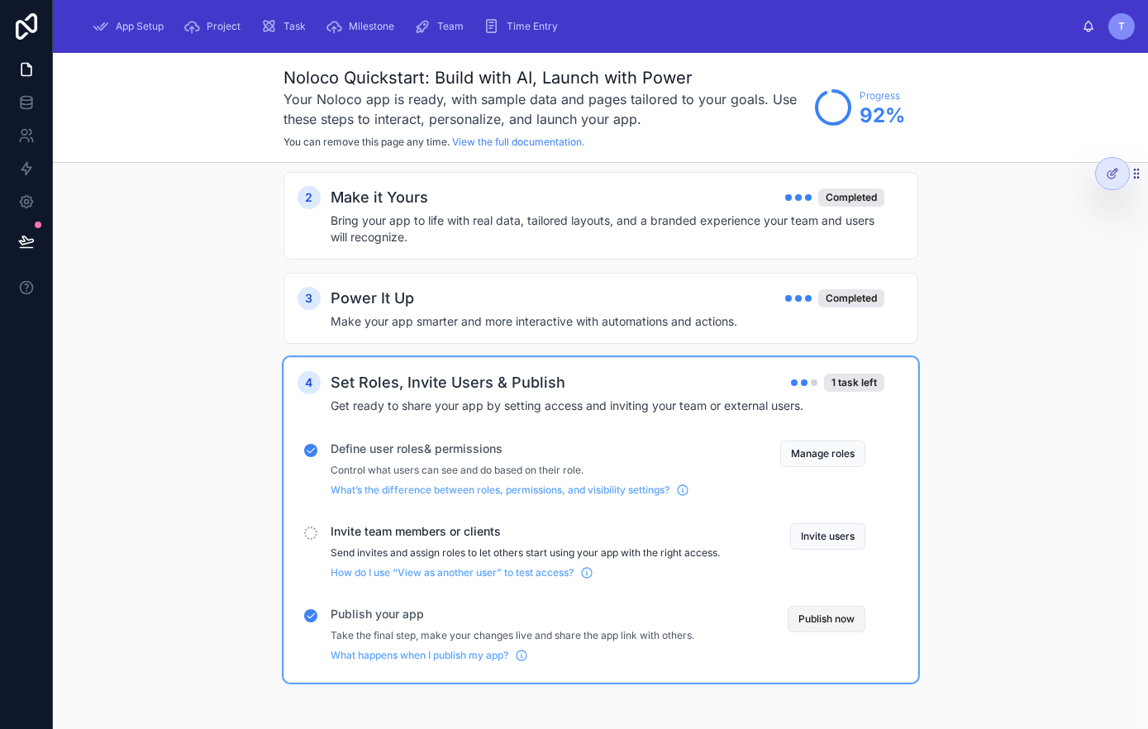
click at [834, 621] on button "Publish now" at bounding box center [827, 619] width 78 height 26
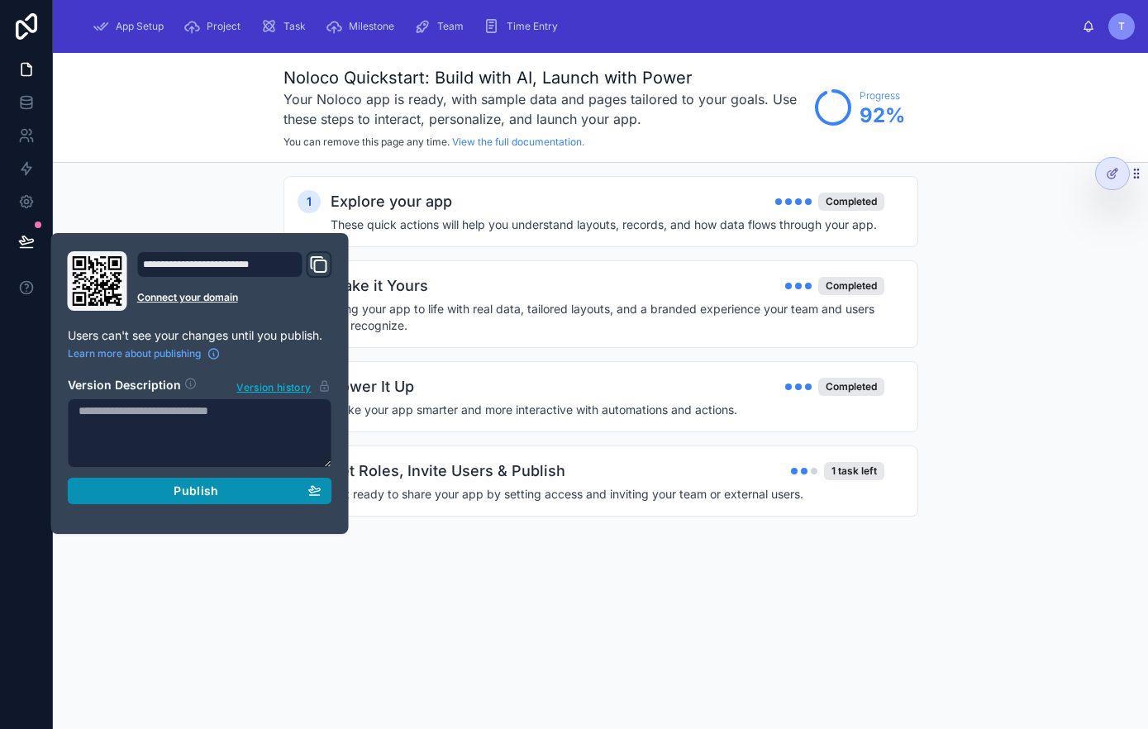
click at [210, 487] on span "Publish" at bounding box center [196, 491] width 45 height 15
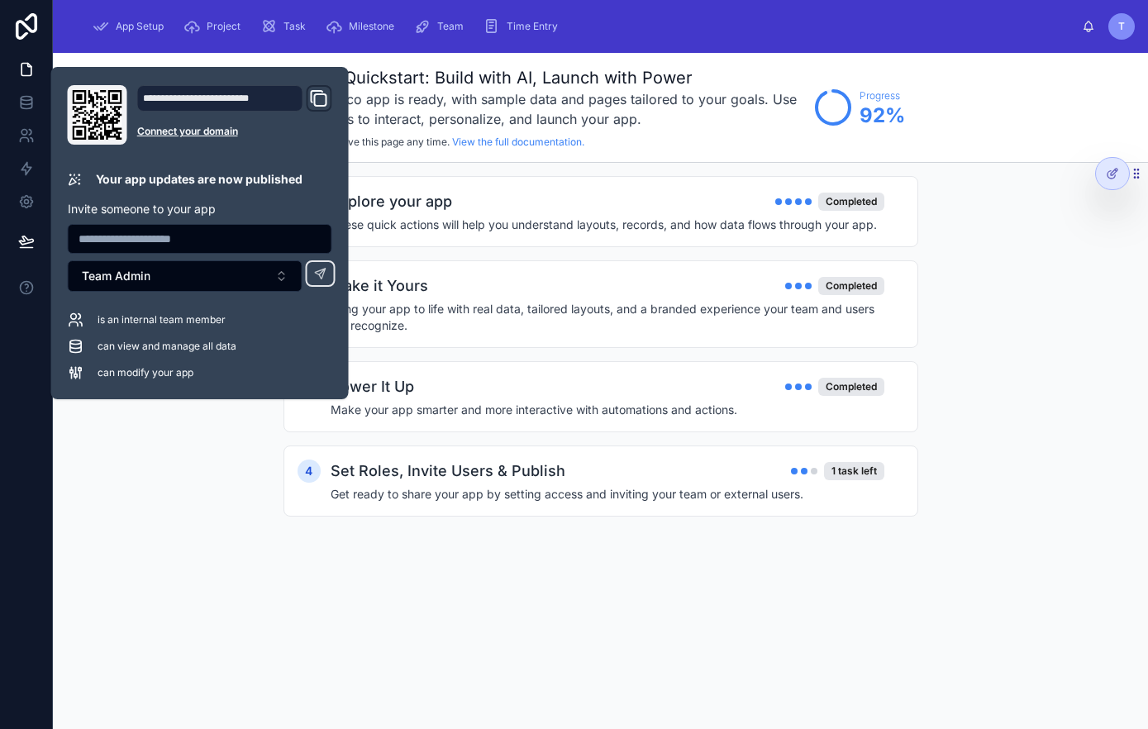
click at [186, 240] on input "text" at bounding box center [200, 238] width 263 height 23
type input "**********"
click at [322, 270] on icon at bounding box center [320, 273] width 13 height 13
click at [296, 570] on div "Noloco Quickstart: Build with AI, Launch with Power Your Noloco app is ready, w…" at bounding box center [600, 391] width 1095 height 676
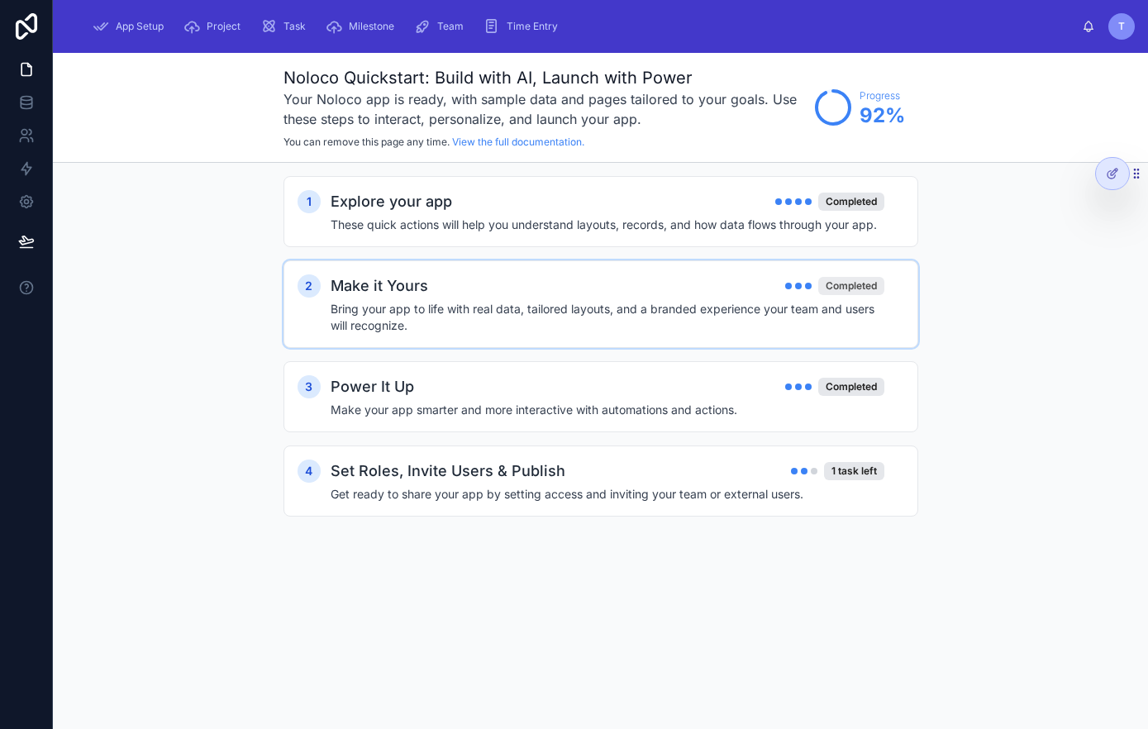
click at [852, 289] on div "Completed" at bounding box center [851, 286] width 66 height 18
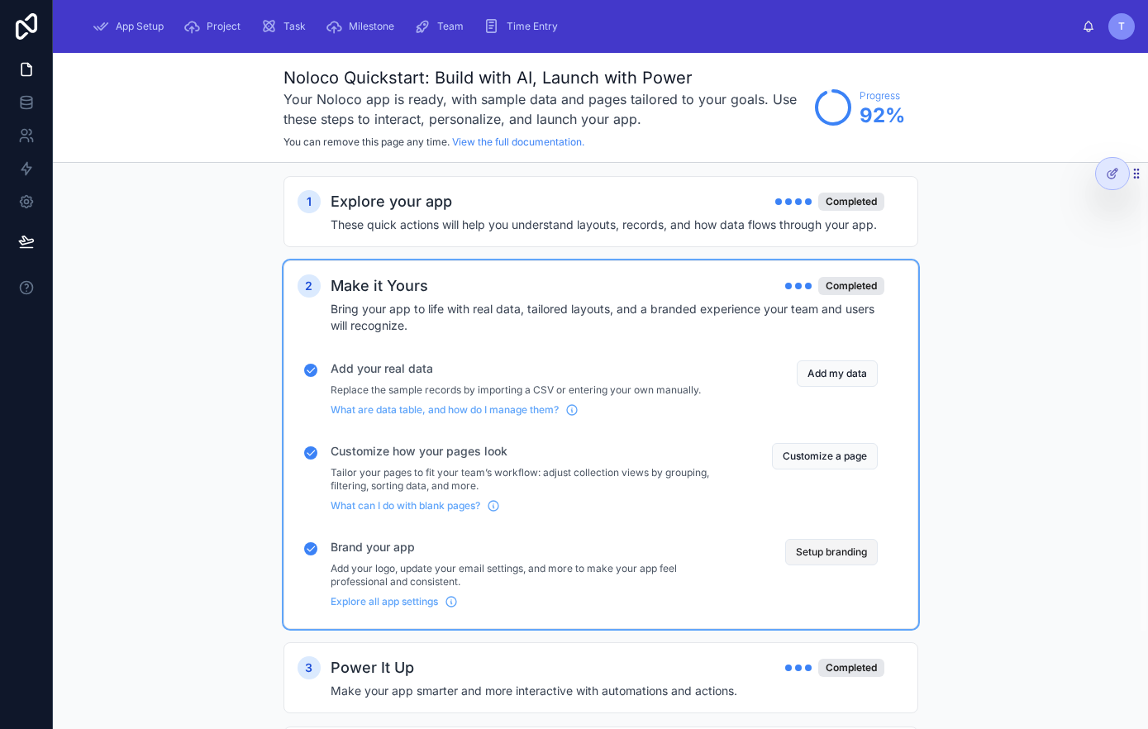
click at [830, 549] on button "Setup branding" at bounding box center [831, 552] width 93 height 26
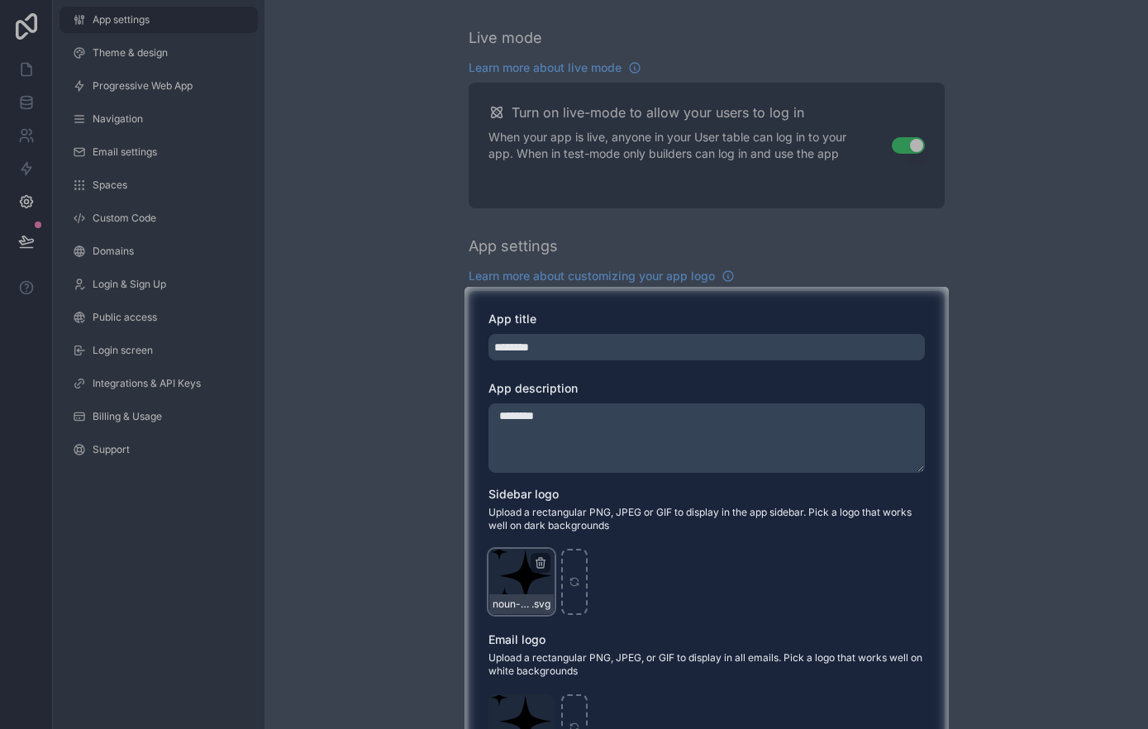
click at [536, 572] on div "scrollable content" at bounding box center [541, 563] width 20 height 20
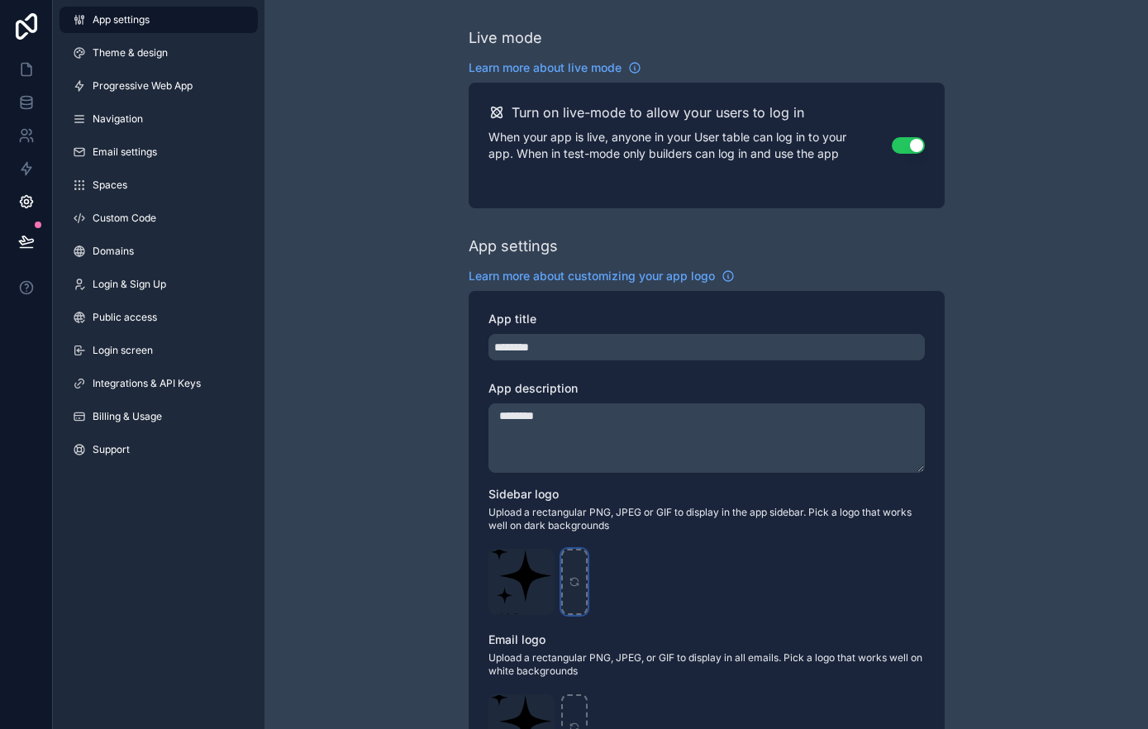
click at [568, 592] on div "scrollable content" at bounding box center [574, 582] width 26 height 66
type input "**********"
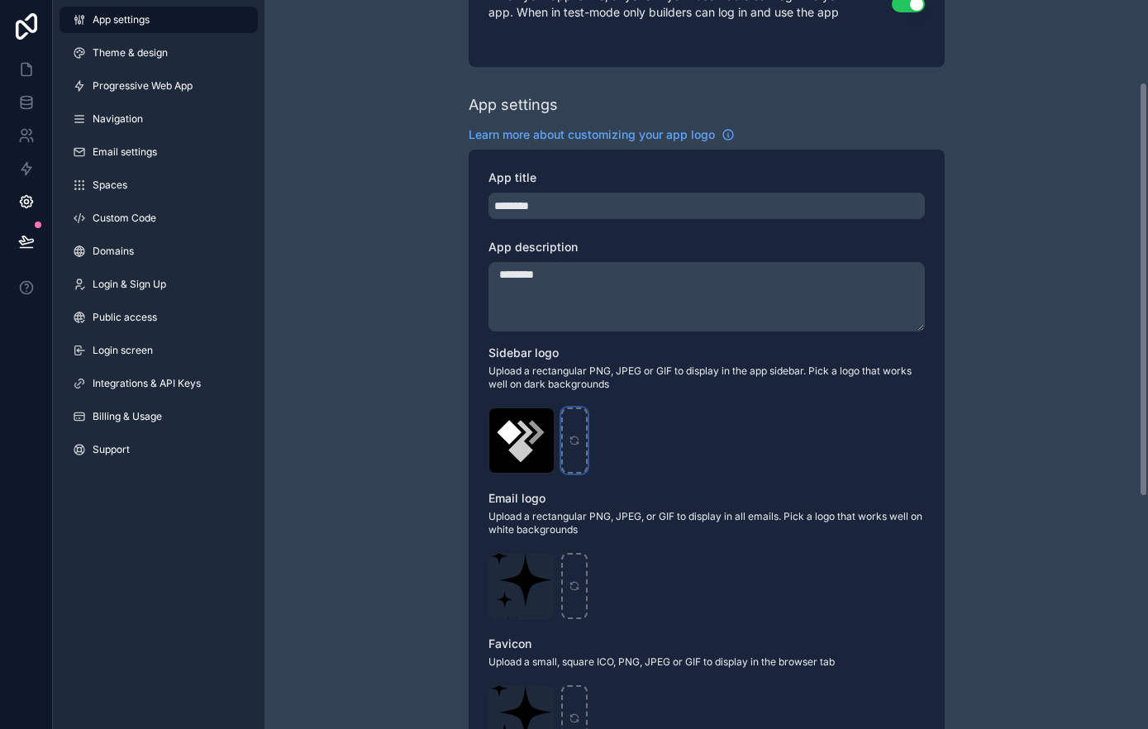
scroll to position [148, 0]
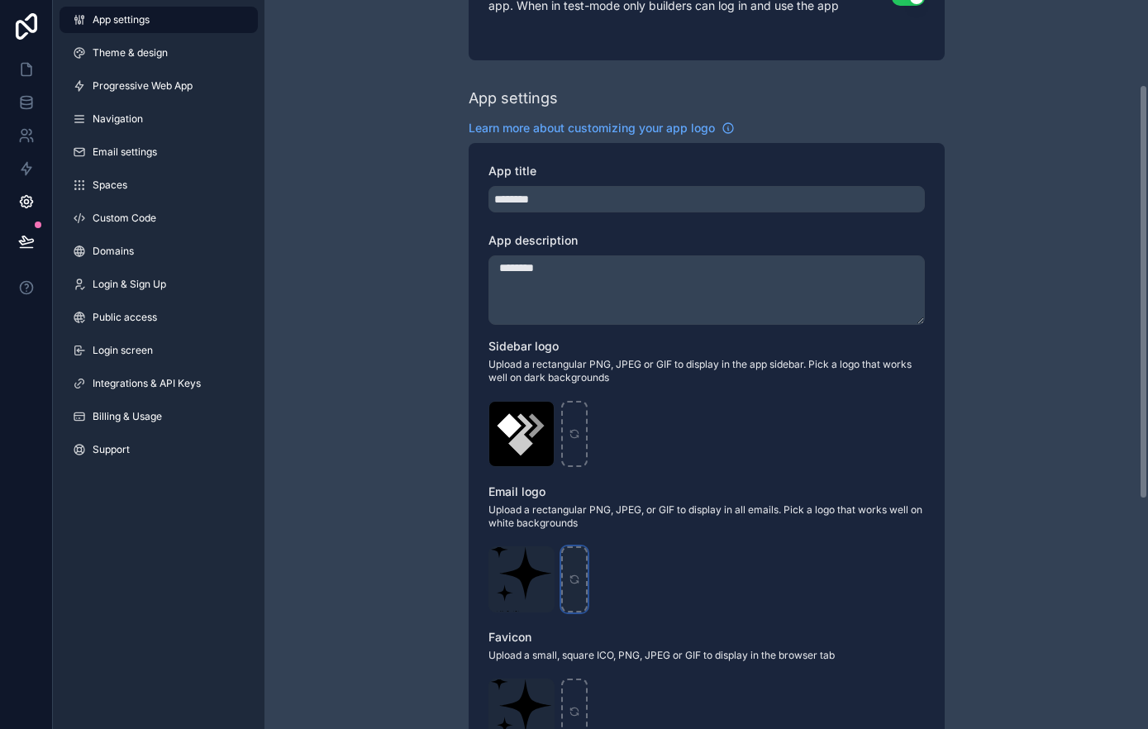
click at [573, 589] on div "scrollable content" at bounding box center [574, 579] width 26 height 66
type input "**********"
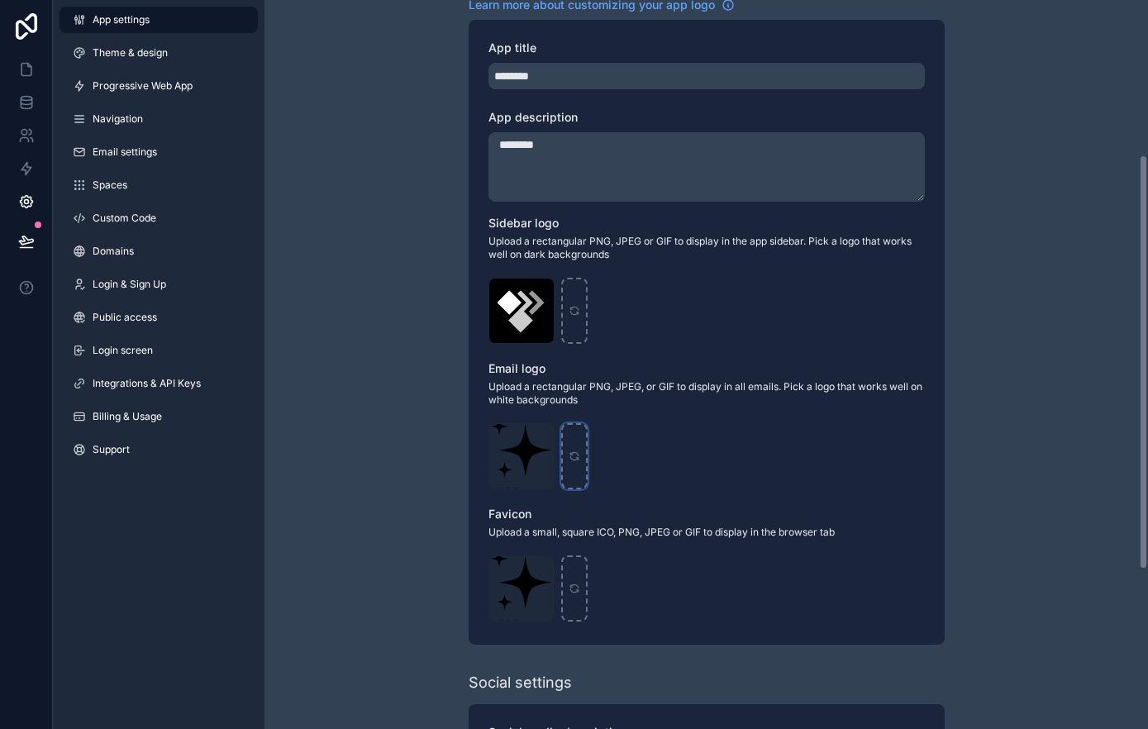
scroll to position [273, 0]
click at [577, 578] on div "scrollable content" at bounding box center [574, 587] width 26 height 66
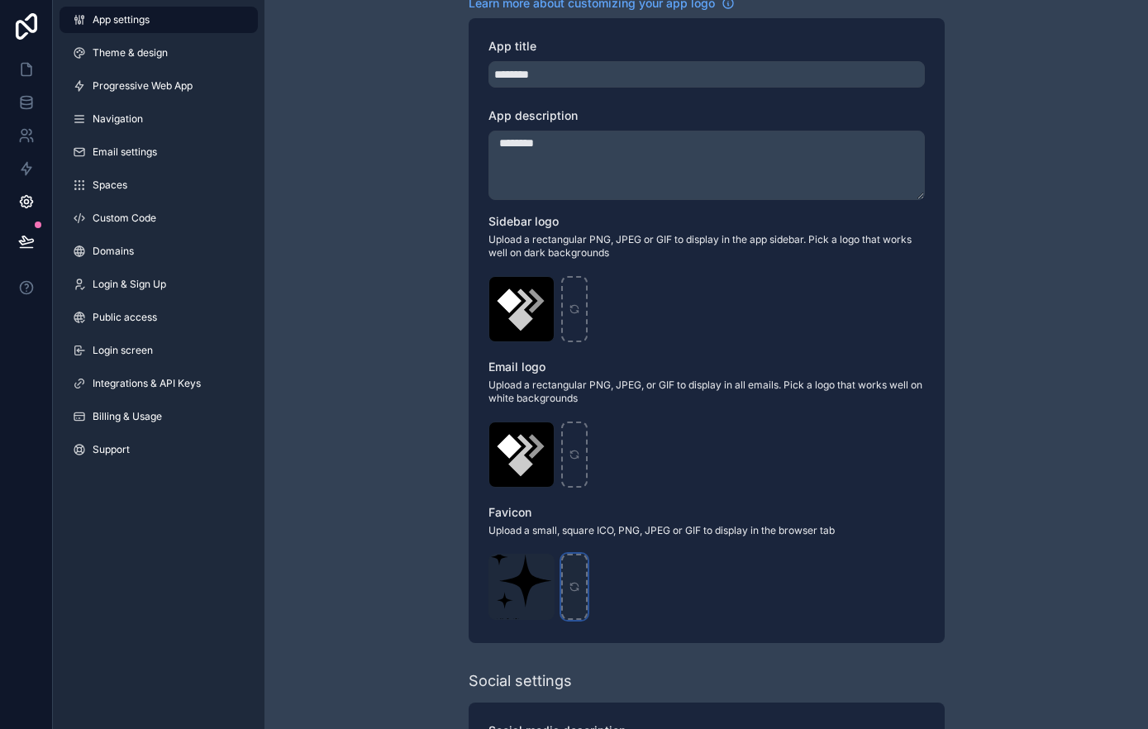
type input "**********"
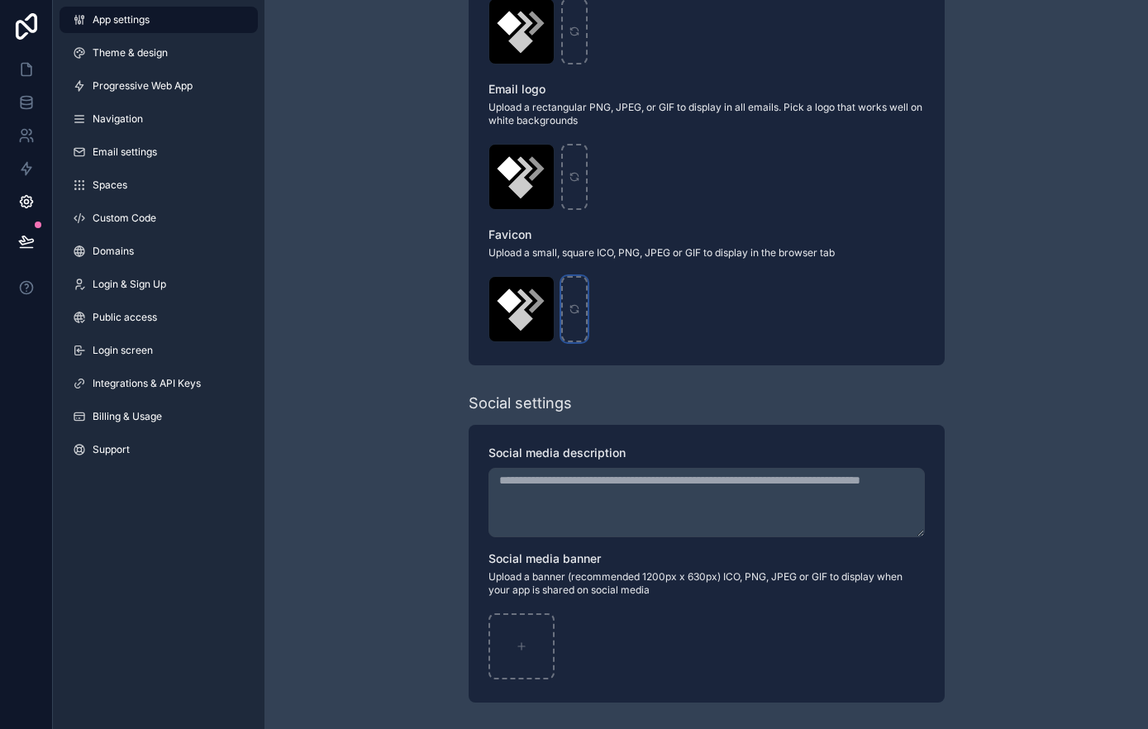
scroll to position [0, 0]
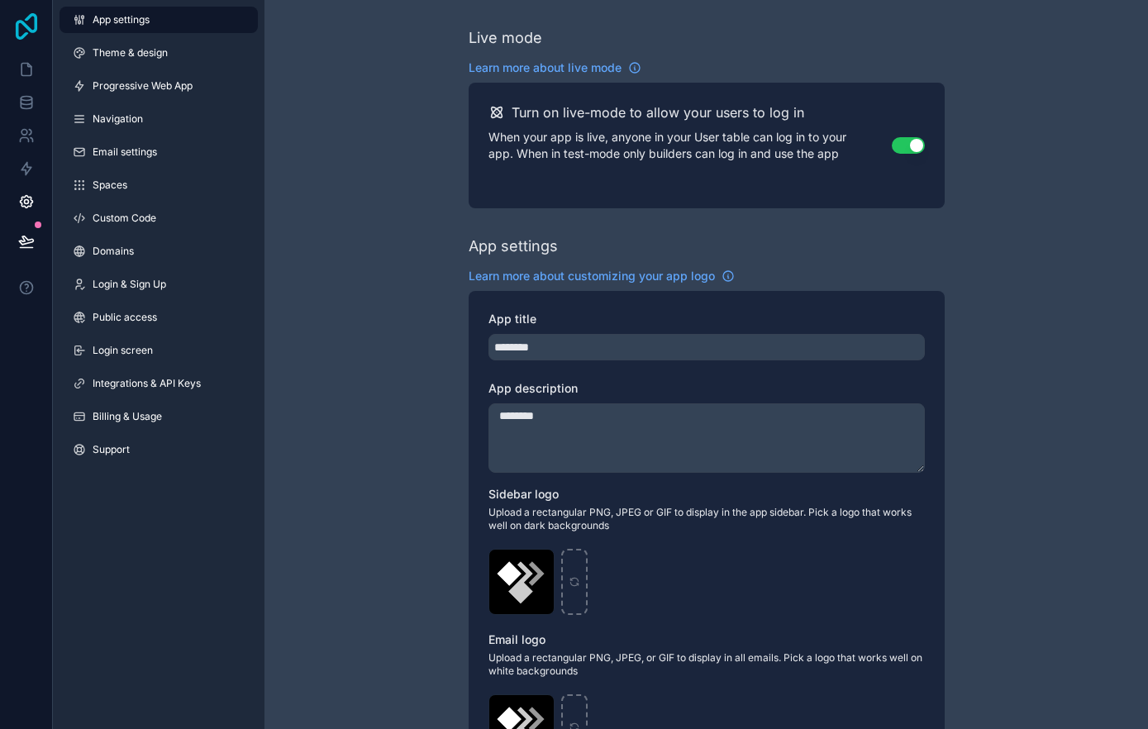
click at [23, 21] on icon at bounding box center [26, 26] width 21 height 26
click at [21, 71] on icon at bounding box center [26, 70] width 10 height 12
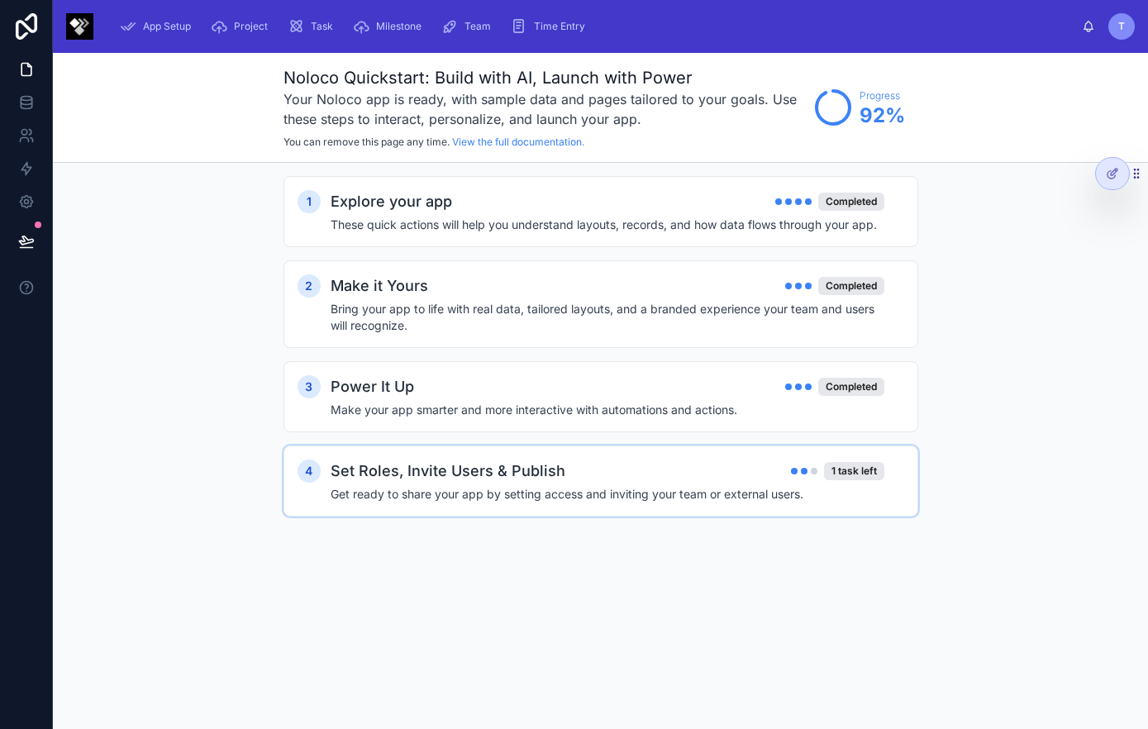
click at [859, 454] on div "4 Set Roles, Invite Users & Publish 1 task left Get ready to share your app by …" at bounding box center [601, 481] width 635 height 71
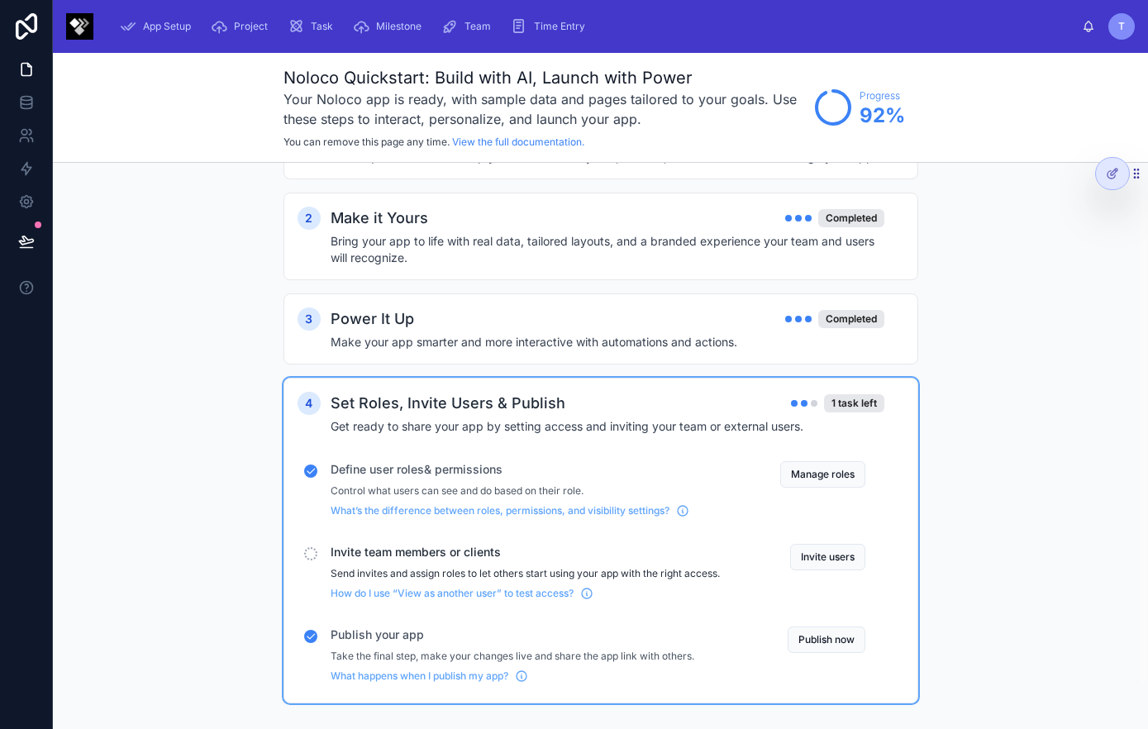
scroll to position [88, 0]
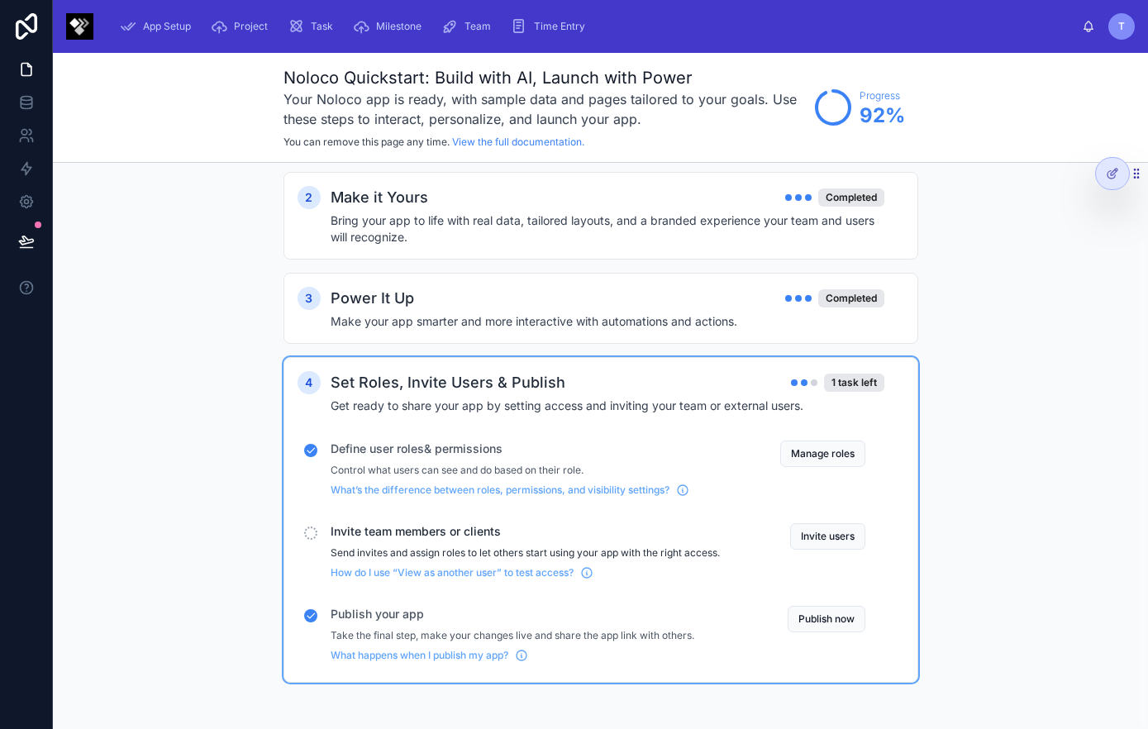
click at [701, 534] on span "Invite team members or clients" at bounding box center [525, 531] width 389 height 17
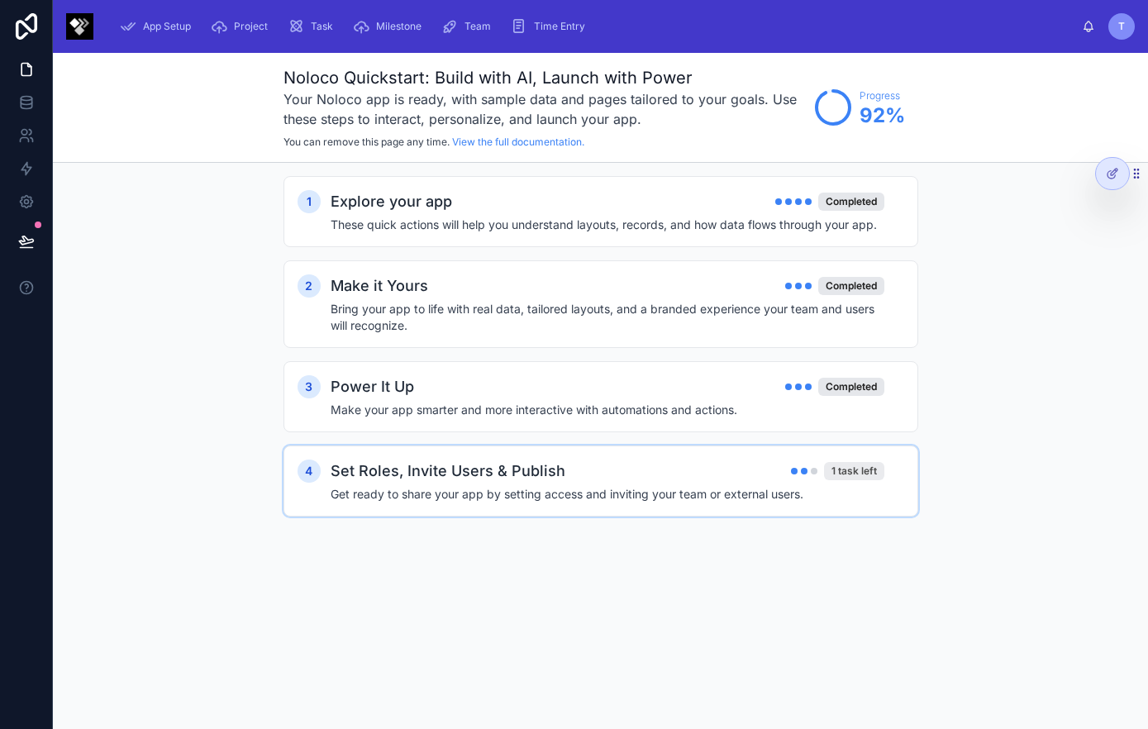
click at [856, 473] on div "1 task left" at bounding box center [854, 471] width 60 height 18
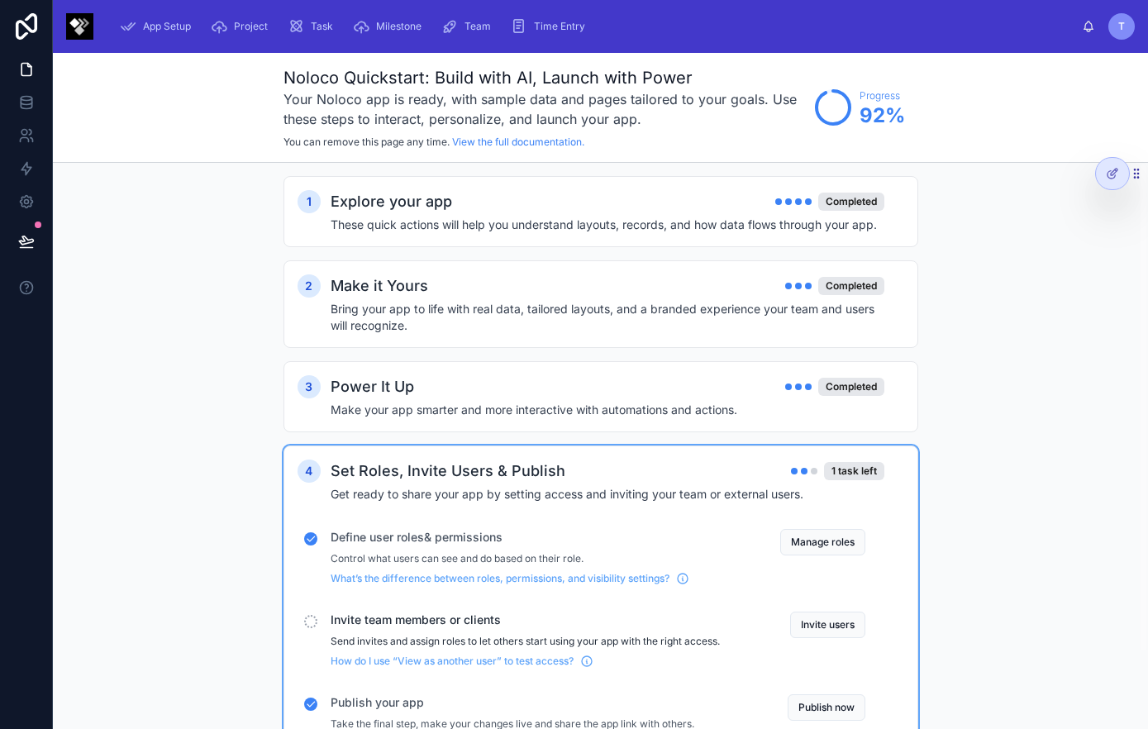
click at [475, 612] on span "Invite team members or clients" at bounding box center [525, 620] width 389 height 17
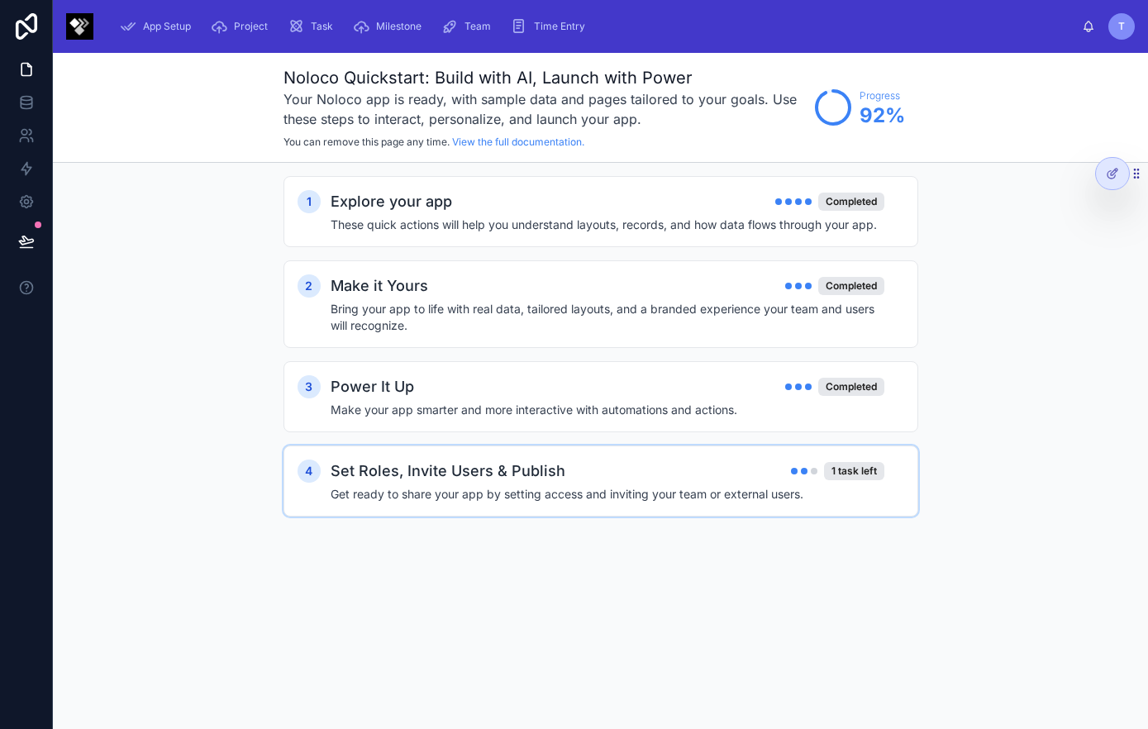
click at [771, 470] on div "Set Roles, Invite Users & Publish 1 task left" at bounding box center [608, 471] width 554 height 23
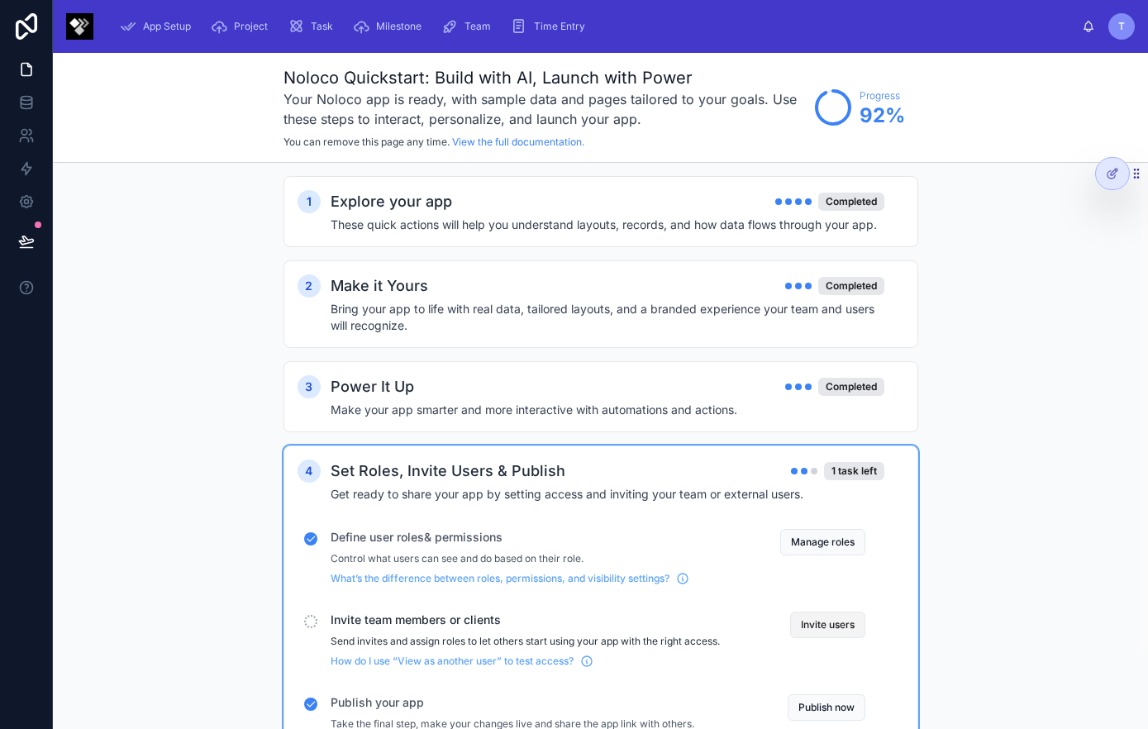
click at [833, 631] on button "Invite users" at bounding box center [827, 625] width 75 height 26
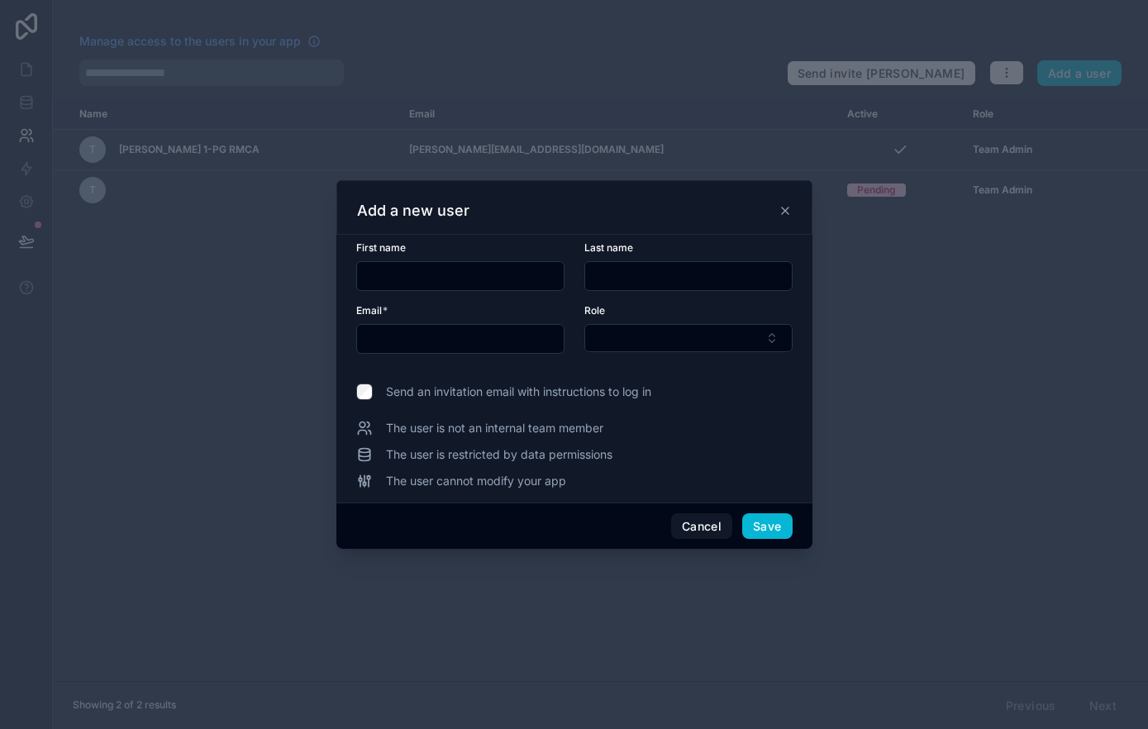
click at [386, 277] on input "text" at bounding box center [460, 276] width 207 height 23
type input "****"
click at [730, 281] on input "text" at bounding box center [688, 276] width 207 height 23
type input "******"
click at [523, 341] on input "text" at bounding box center [460, 338] width 207 height 23
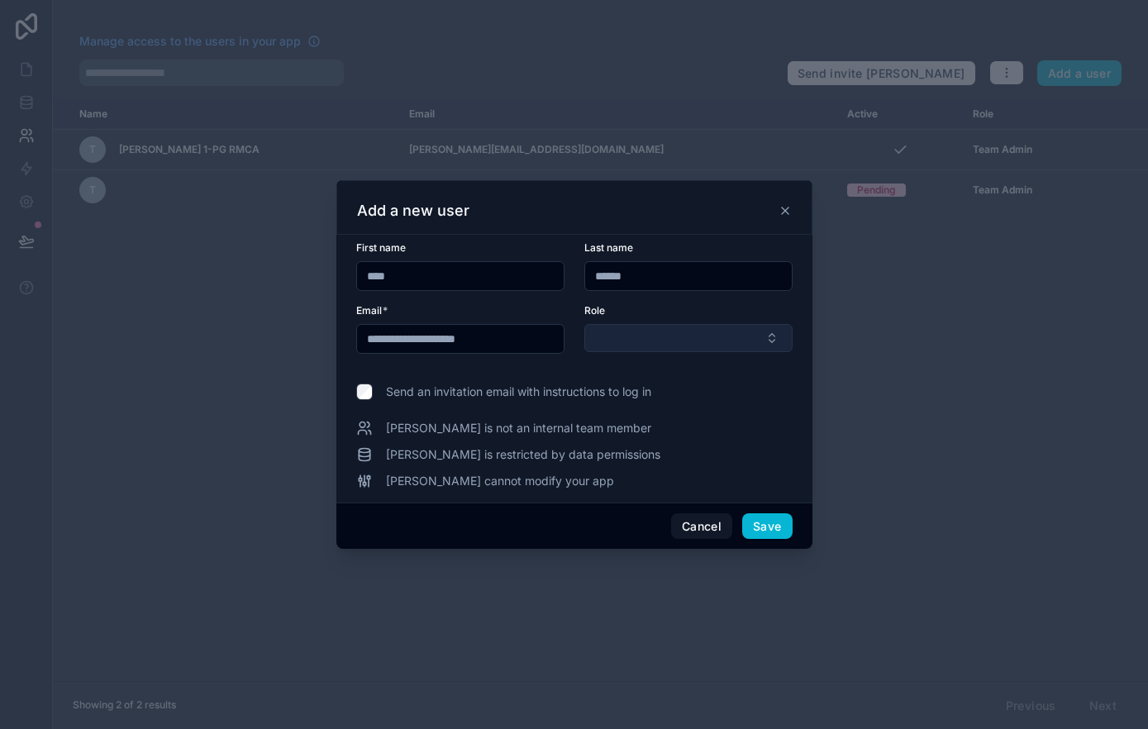
click at [701, 342] on button "Select Button" at bounding box center [689, 338] width 208 height 28
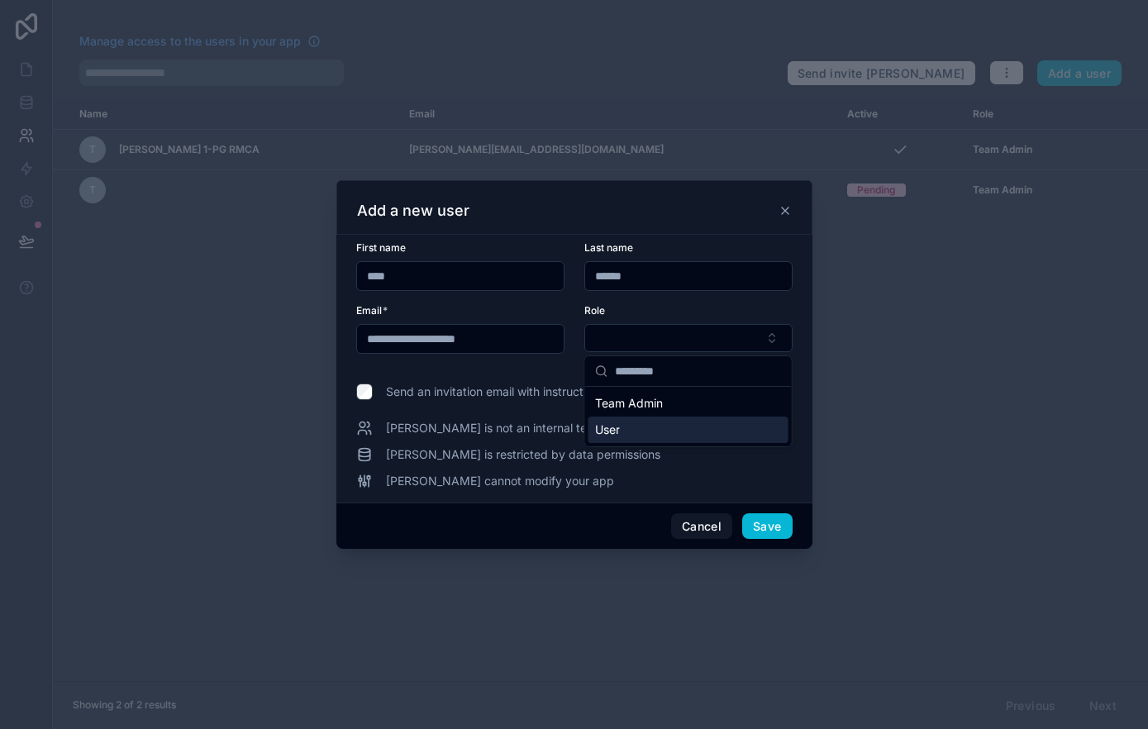
click at [664, 435] on div "User" at bounding box center [689, 430] width 200 height 26
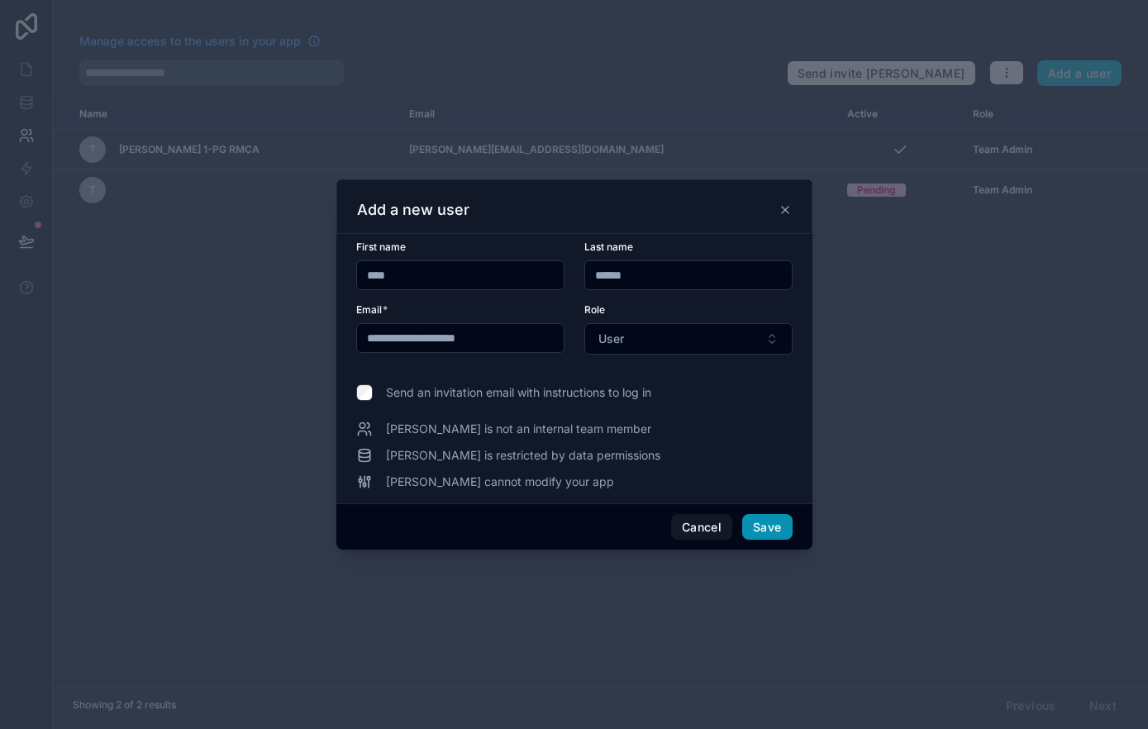
click at [772, 532] on button "Save" at bounding box center [767, 527] width 50 height 26
click at [777, 529] on button "Save" at bounding box center [767, 527] width 50 height 26
click at [434, 344] on input "**********" at bounding box center [460, 338] width 207 height 23
click at [430, 339] on input "**********" at bounding box center [460, 338] width 207 height 23
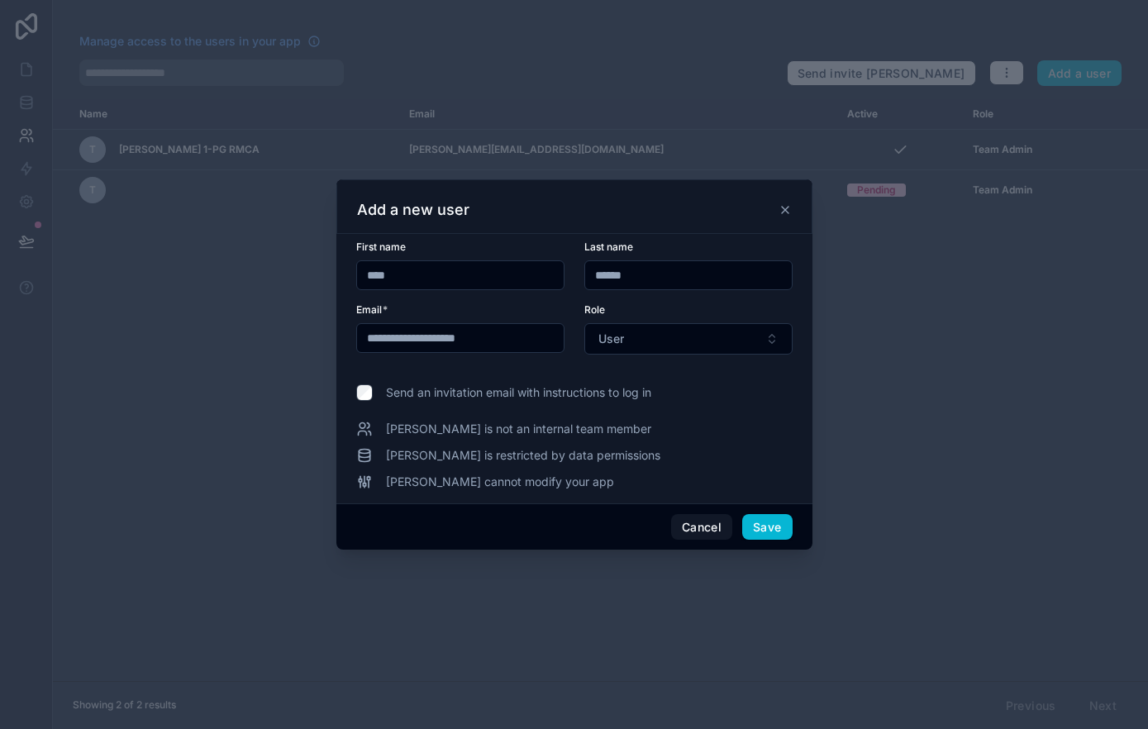
drag, startPoint x: 376, startPoint y: 336, endPoint x: 347, endPoint y: 335, distance: 28.9
click at [347, 335] on div "**********" at bounding box center [574, 369] width 476 height 270
drag, startPoint x: 316, startPoint y: 337, endPoint x: 303, endPoint y: 336, distance: 13.3
click at [303, 336] on div "**********" at bounding box center [574, 364] width 1148 height 729
paste input "*********"
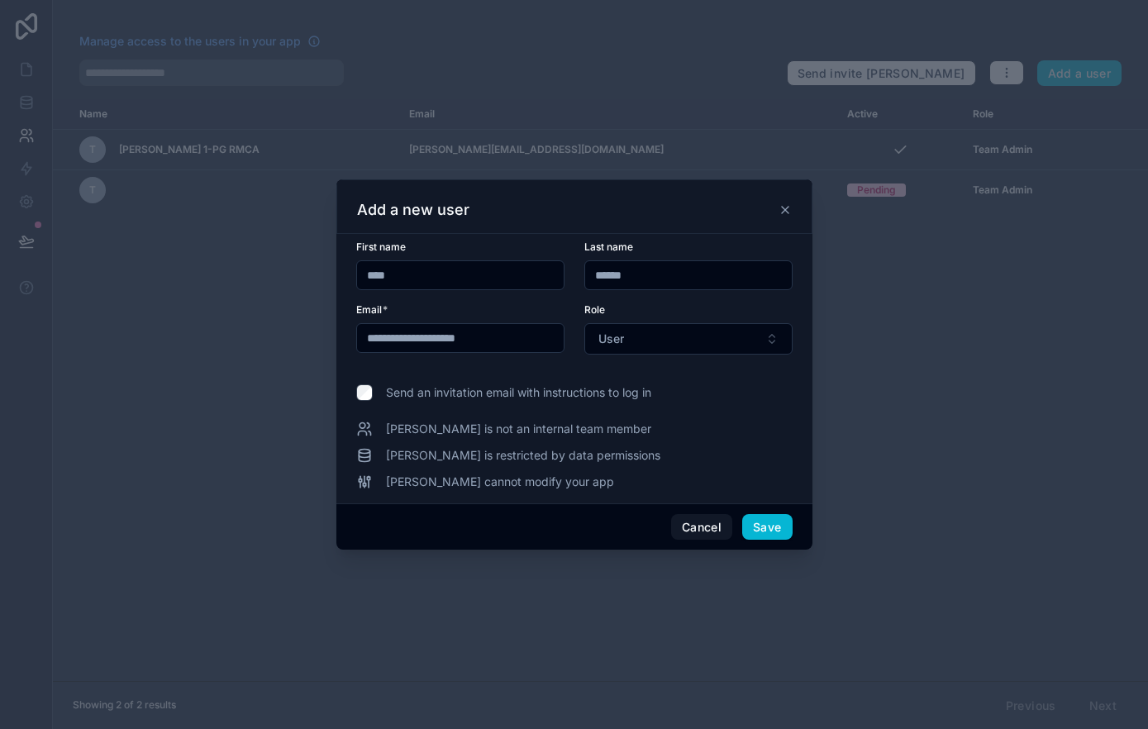
type input "**********"
click at [365, 274] on input "****" at bounding box center [460, 275] width 207 height 23
type input "*****"
drag, startPoint x: 569, startPoint y: 279, endPoint x: 556, endPoint y: 279, distance: 13.2
click at [556, 279] on form "**********" at bounding box center [574, 308] width 437 height 134
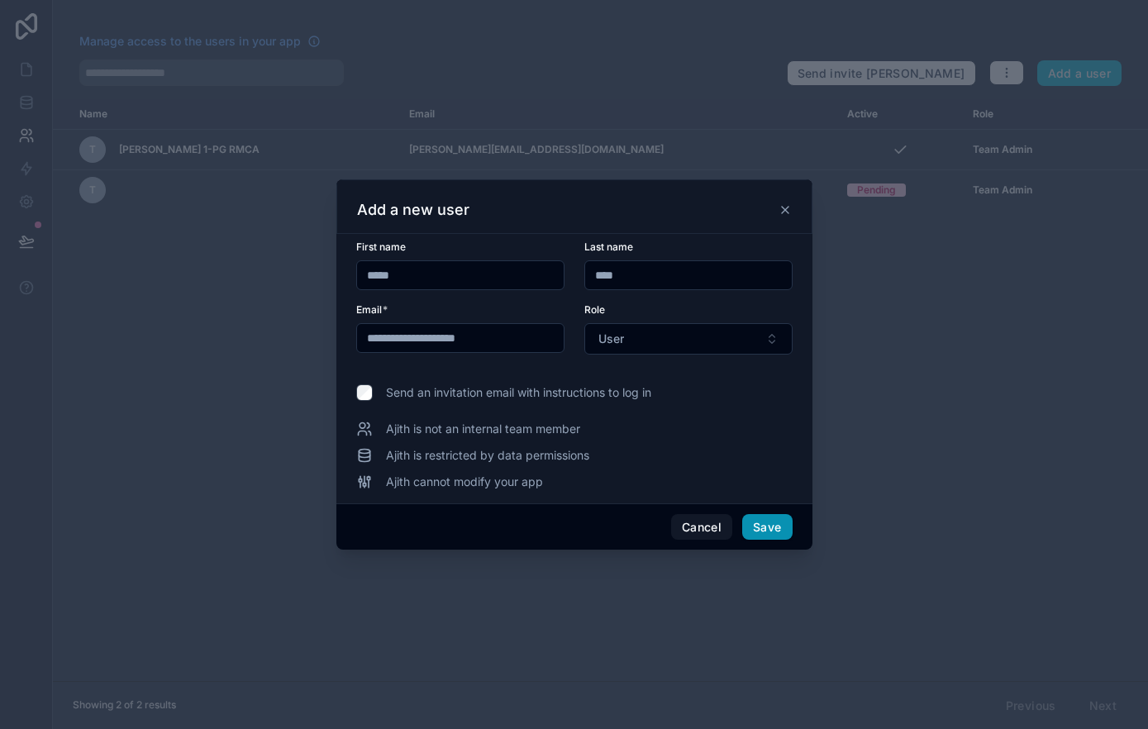
type input "****"
click at [770, 525] on button "Save" at bounding box center [767, 527] width 50 height 26
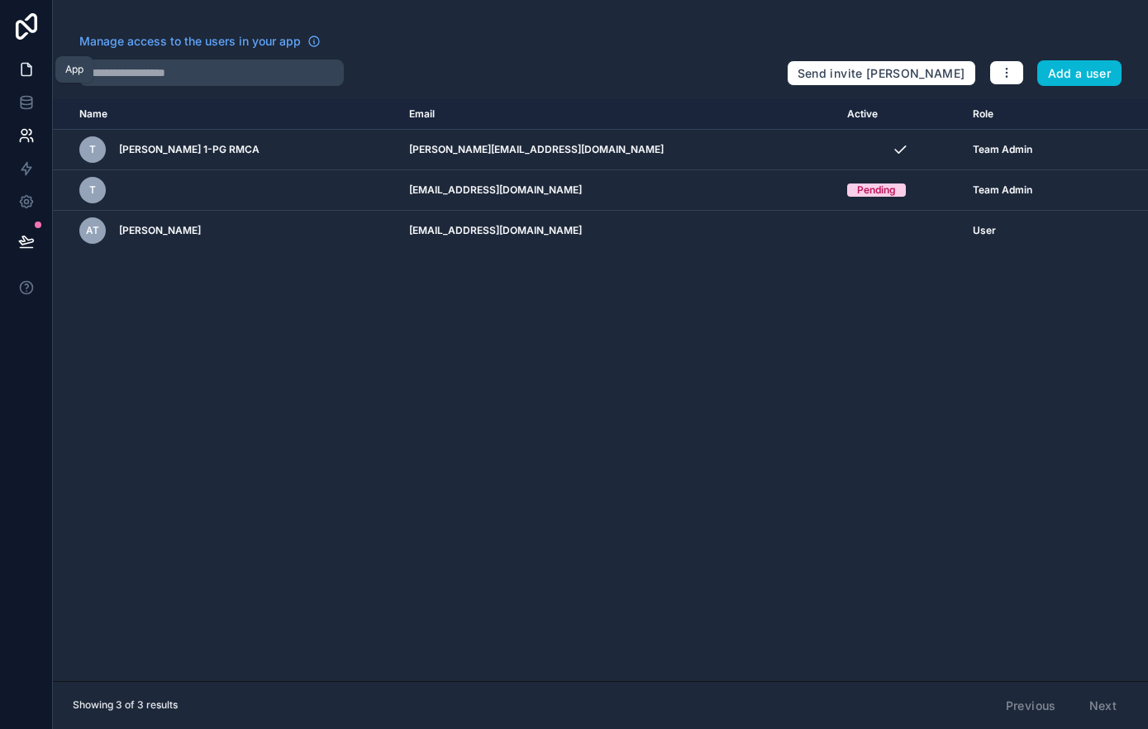
click at [35, 71] on link at bounding box center [26, 69] width 52 height 33
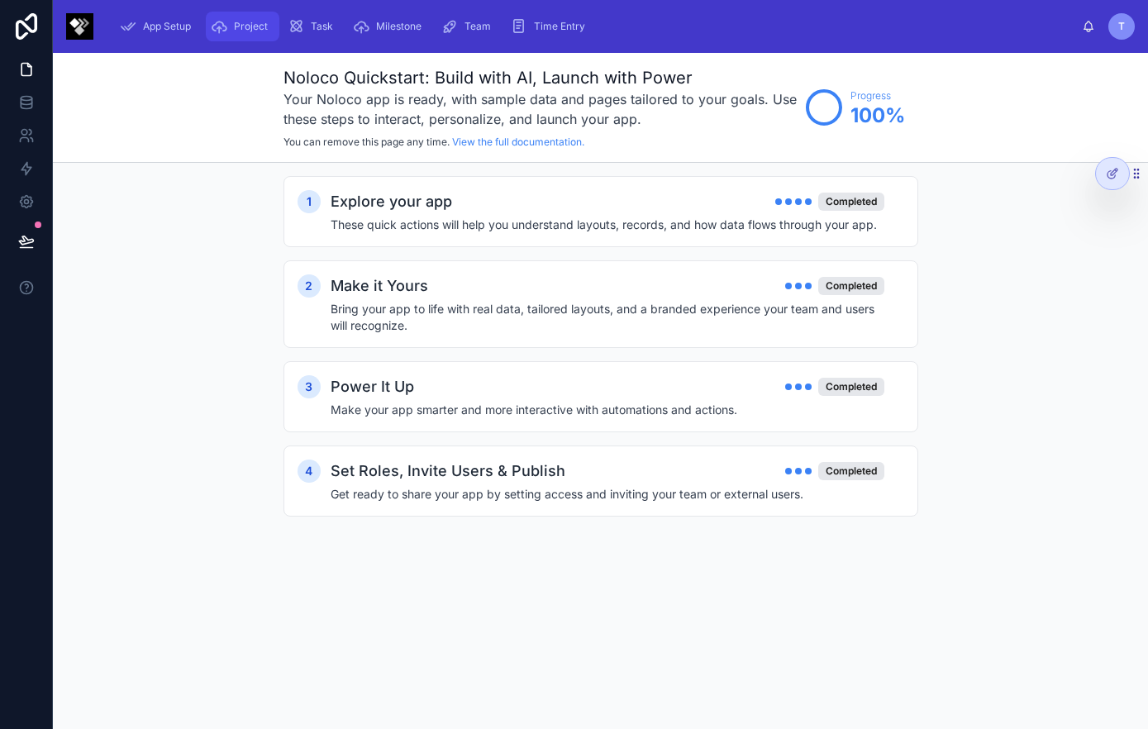
click at [236, 26] on span "Project" at bounding box center [251, 26] width 34 height 13
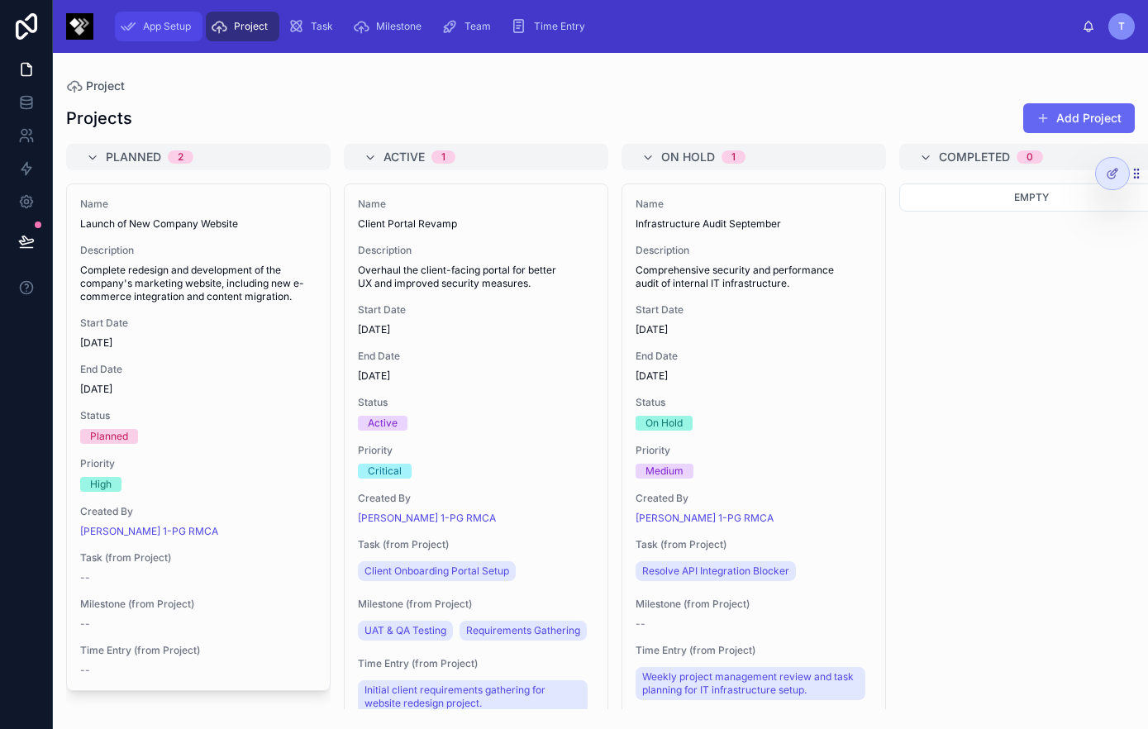
click at [167, 36] on div "App Setup" at bounding box center [159, 26] width 78 height 26
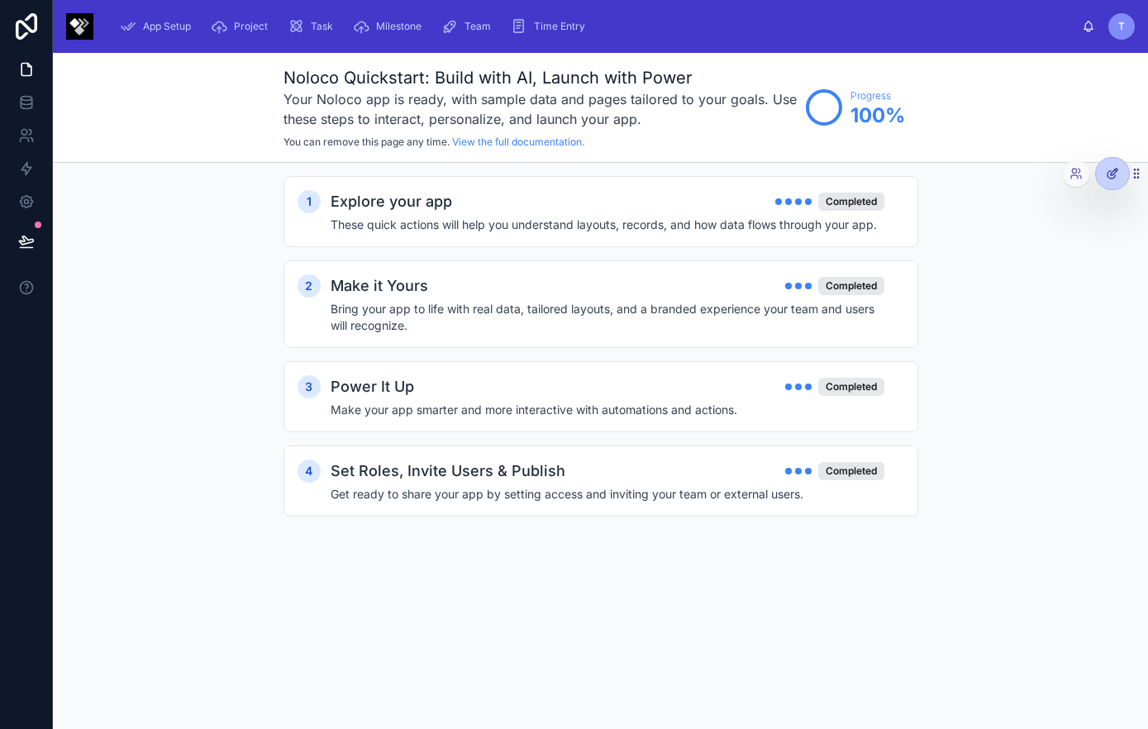
click at [1109, 165] on div at bounding box center [1112, 173] width 33 height 31
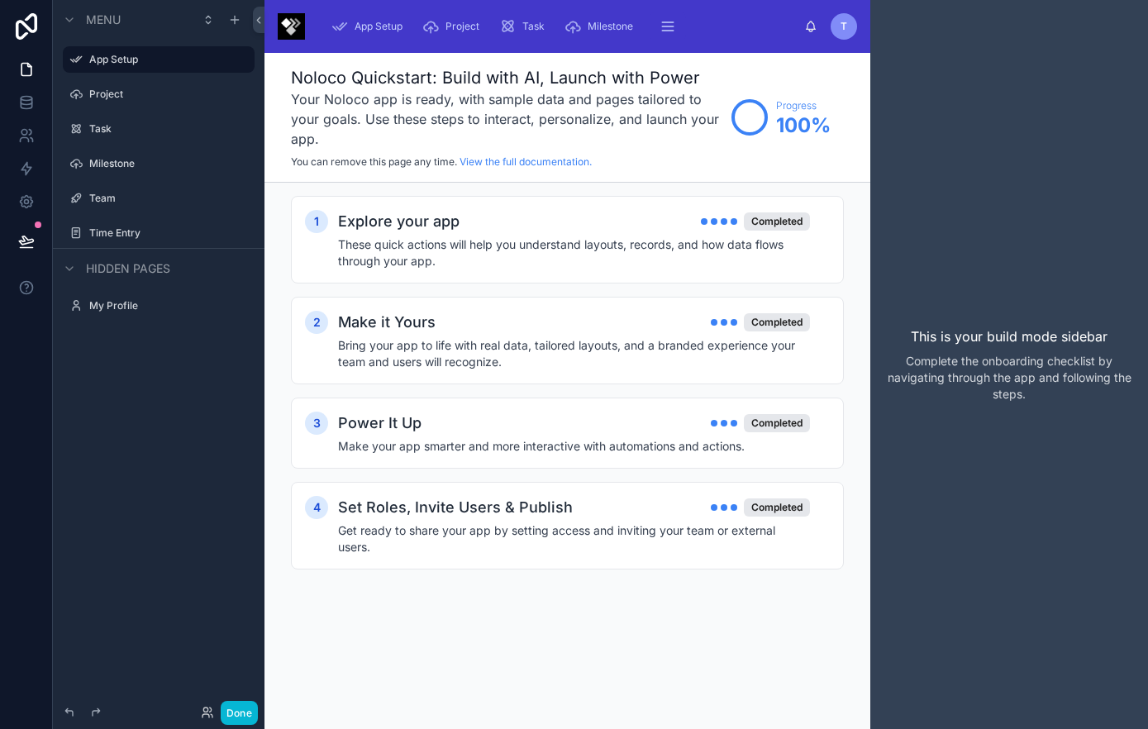
click at [609, 150] on div "Noloco Quickstart: Build with AI, Launch with Power Your Noloco app is ready, w…" at bounding box center [507, 117] width 432 height 103
click at [239, 695] on div "Menu App Setup Project Task Milestone Team Time Entry Hidden pages My Profile" at bounding box center [159, 354] width 212 height 709
click at [233, 711] on button "Done" at bounding box center [239, 713] width 37 height 24
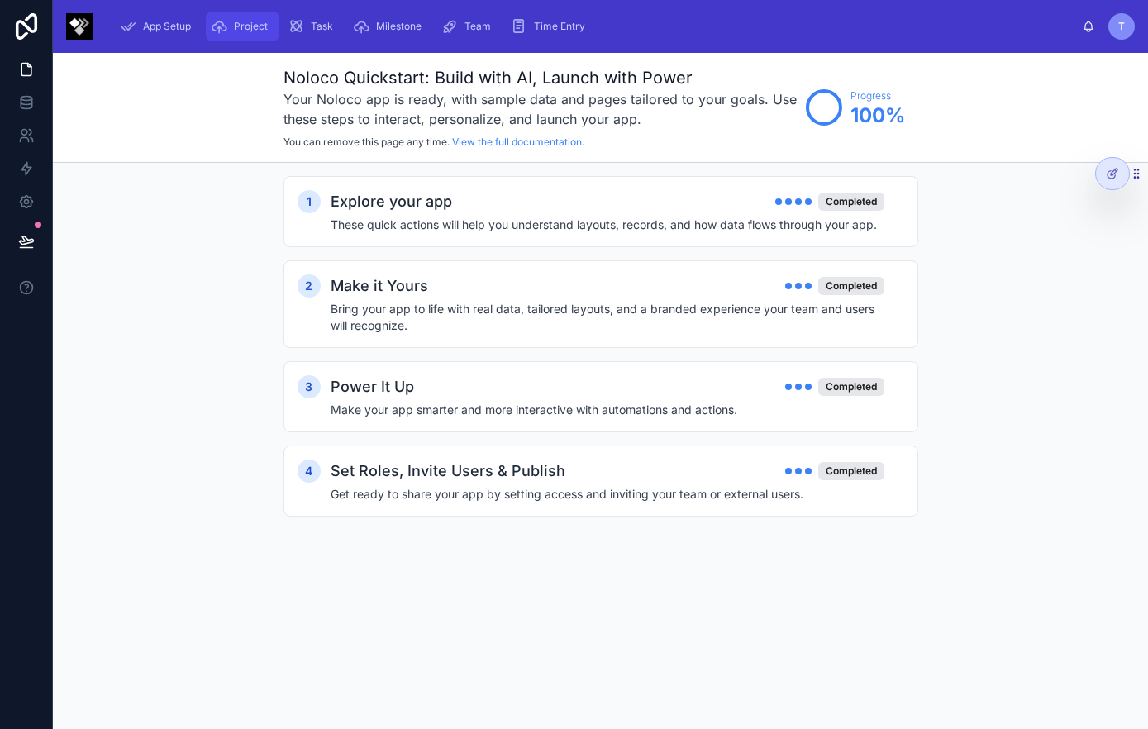
click at [251, 24] on span "Project" at bounding box center [251, 26] width 34 height 13
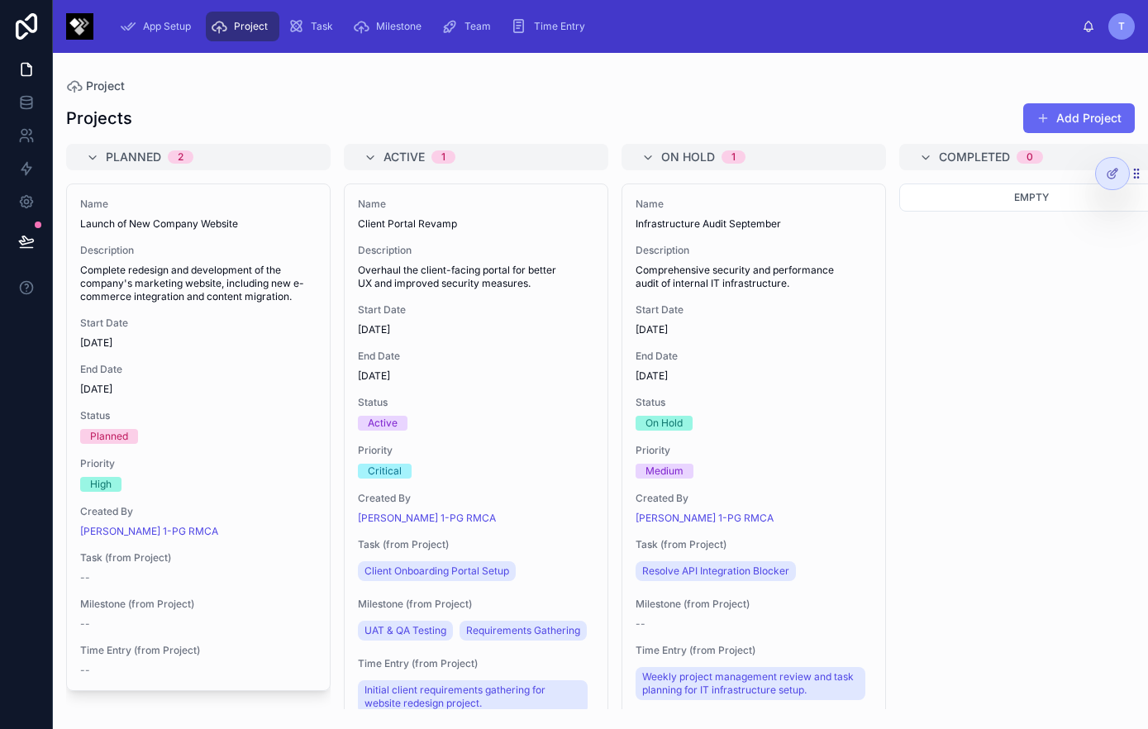
click at [470, 159] on div "Active 1" at bounding box center [486, 157] width 205 height 26
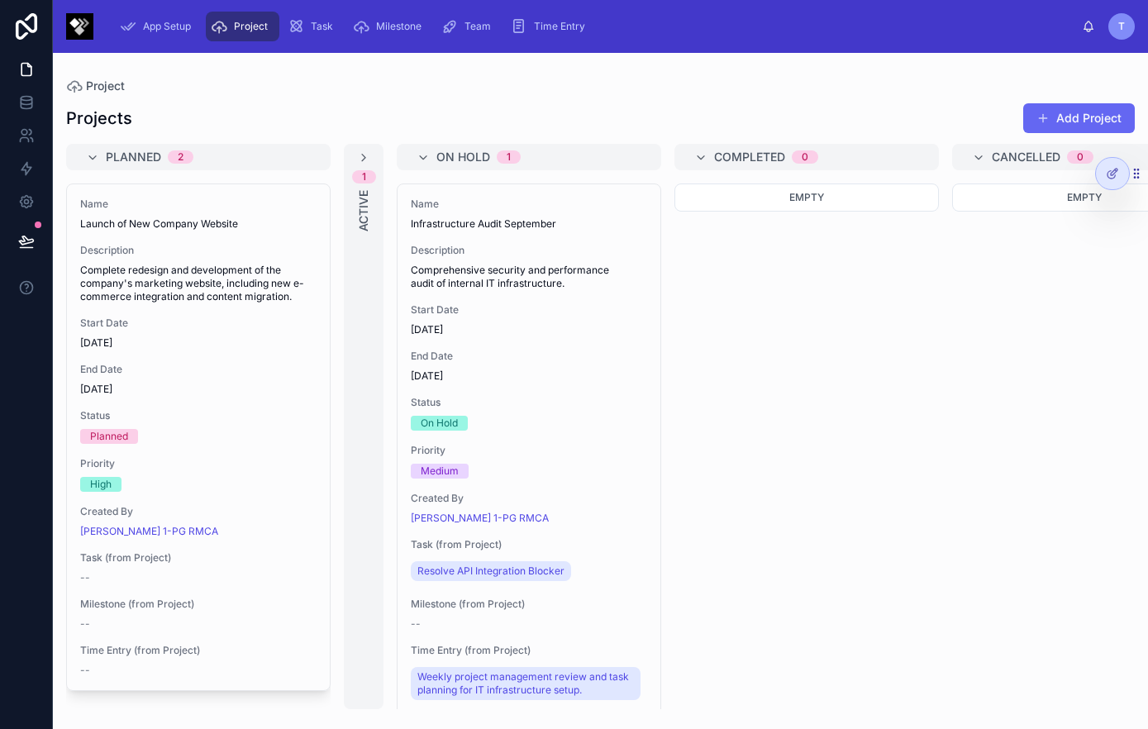
click at [377, 155] on div "1 Active" at bounding box center [364, 426] width 40 height 565
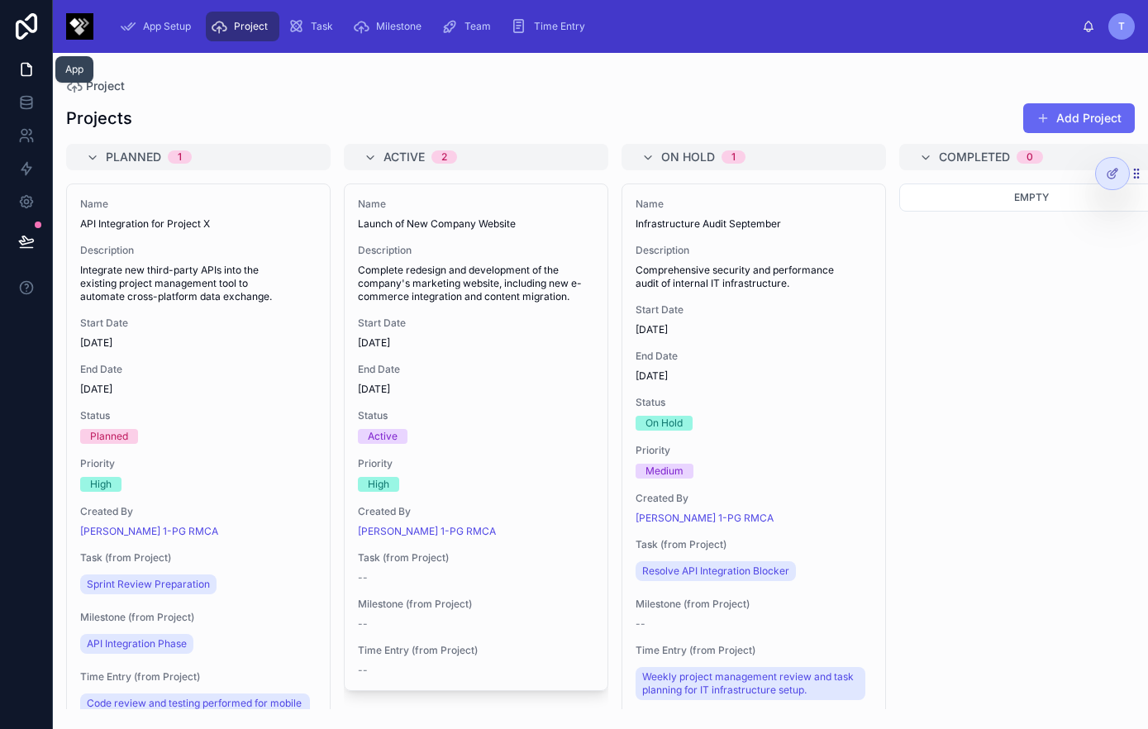
click at [21, 64] on icon at bounding box center [26, 70] width 10 height 12
click at [24, 65] on icon at bounding box center [26, 69] width 17 height 17
click at [26, 73] on icon at bounding box center [26, 69] width 17 height 17
click at [26, 35] on icon at bounding box center [26, 26] width 21 height 26
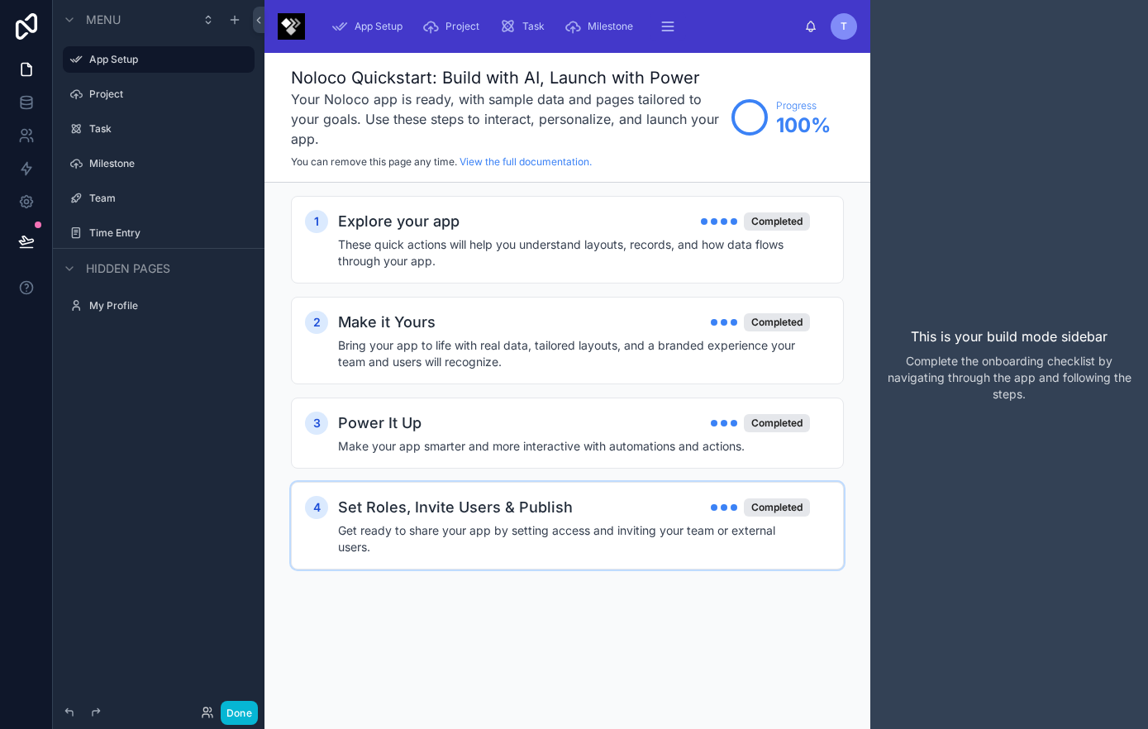
click at [481, 499] on h2 "Set Roles, Invite Users & Publish" at bounding box center [455, 507] width 235 height 23
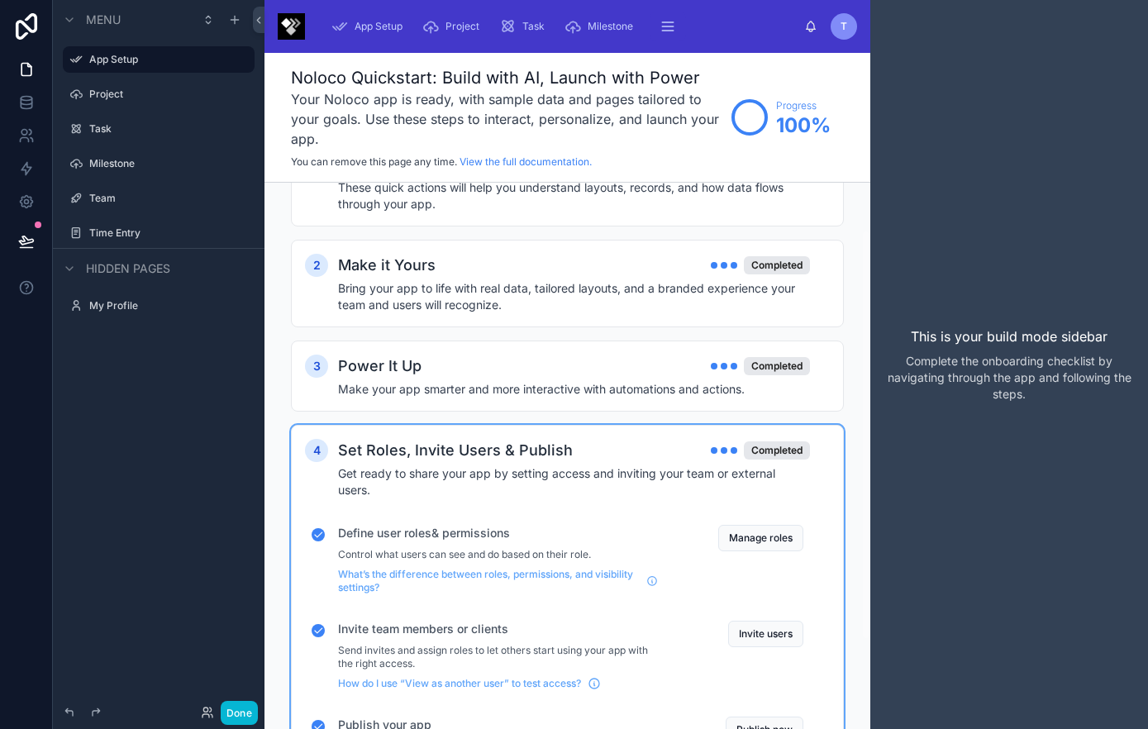
scroll to position [68, 0]
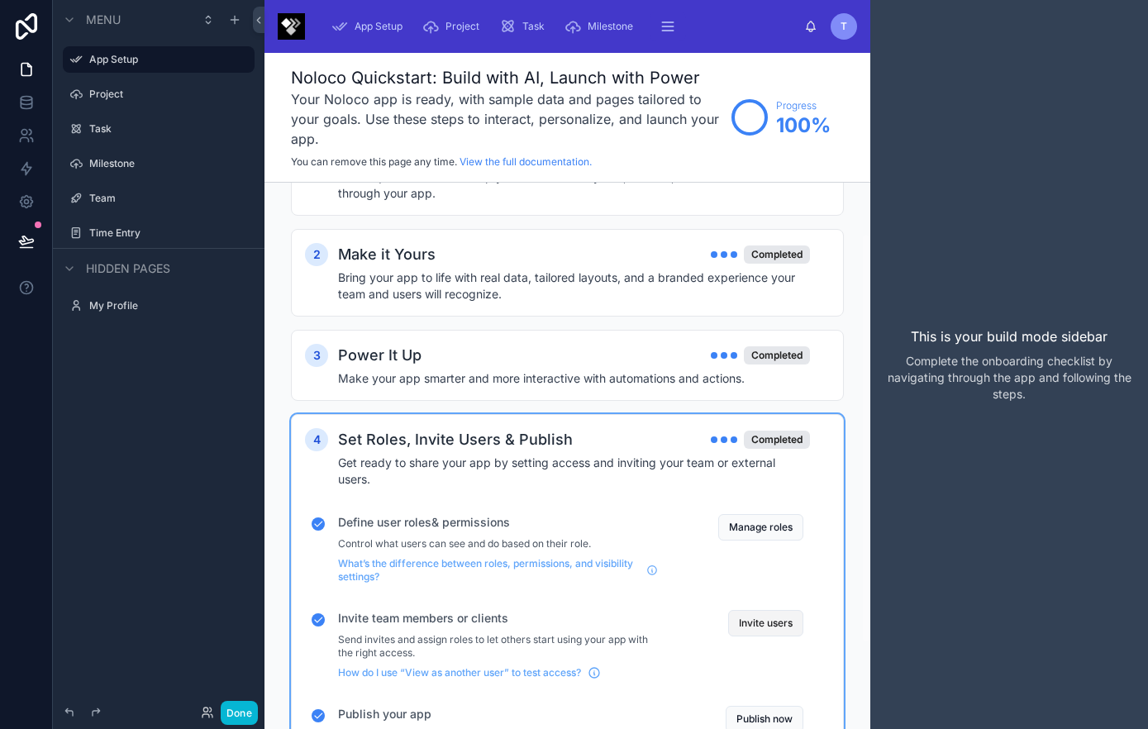
click at [746, 626] on button "Invite users" at bounding box center [765, 623] width 75 height 26
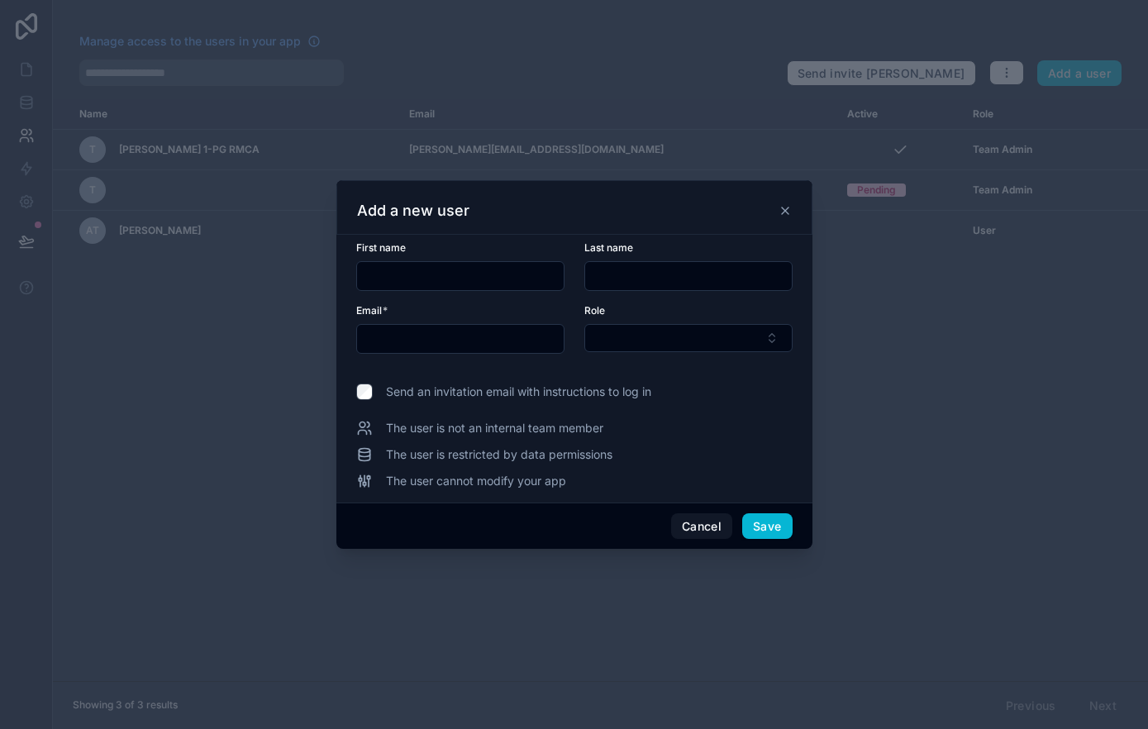
click at [432, 268] on input "text" at bounding box center [460, 276] width 207 height 23
type input "*****"
click at [614, 273] on input "text" at bounding box center [688, 276] width 207 height 23
type input "****"
click at [472, 346] on input "text" at bounding box center [460, 338] width 207 height 23
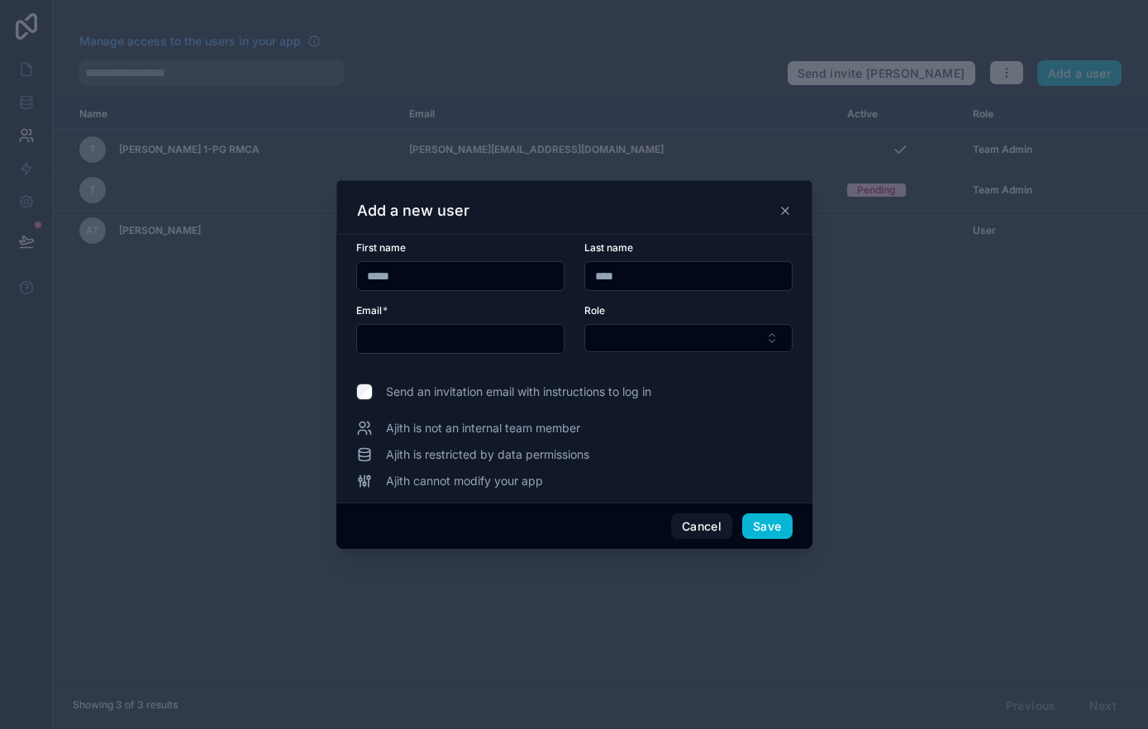
type input "**********"
click at [683, 329] on button "Select Button" at bounding box center [689, 338] width 208 height 28
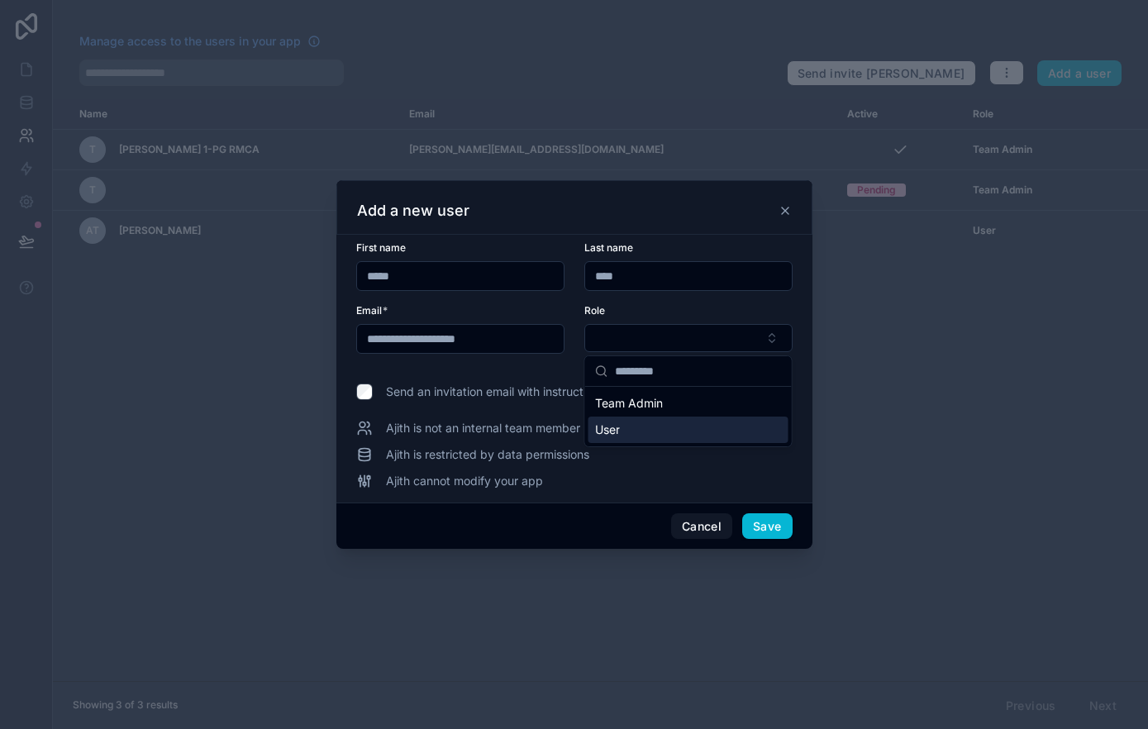
click at [662, 429] on div "User" at bounding box center [689, 430] width 200 height 26
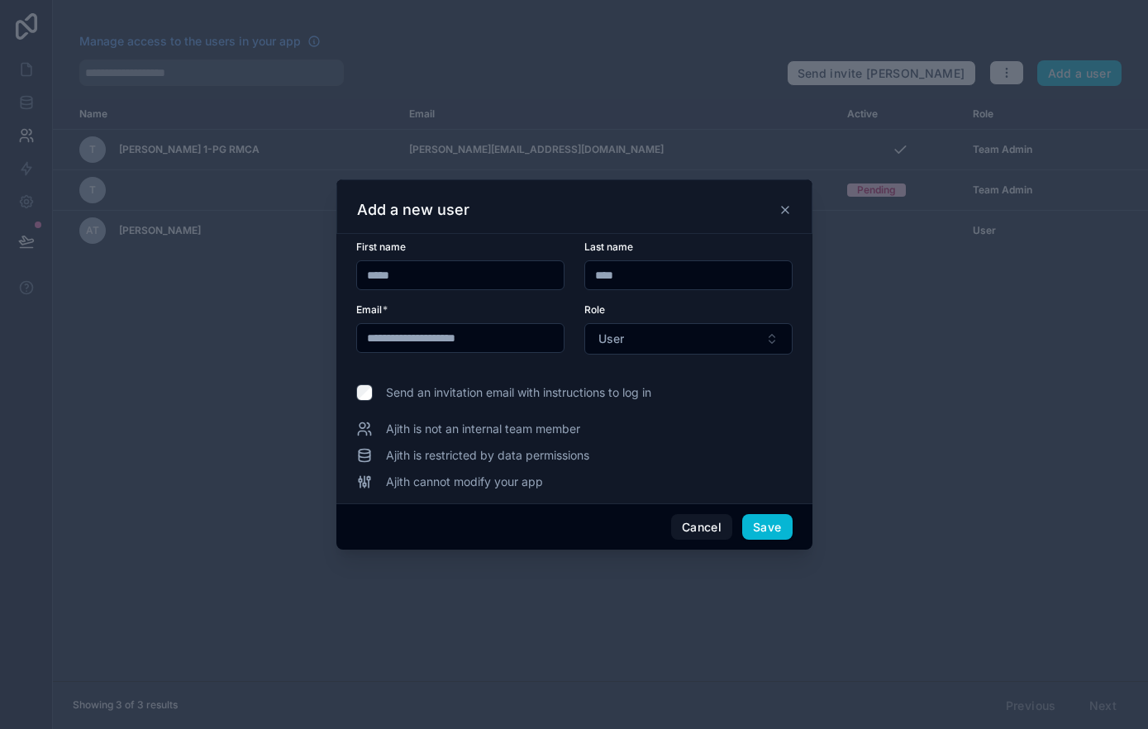
click at [551, 390] on span "Send an invitation email with instructions to log in" at bounding box center [518, 392] width 265 height 17
click at [756, 528] on button "Save" at bounding box center [767, 527] width 50 height 26
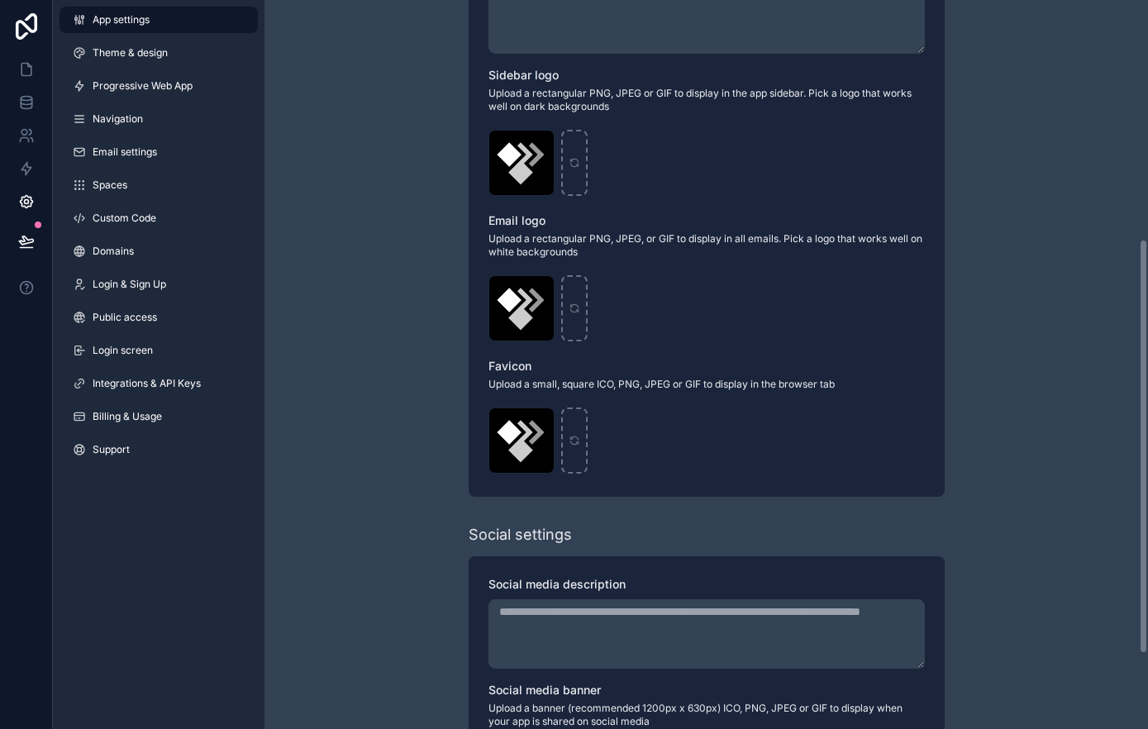
scroll to position [551, 0]
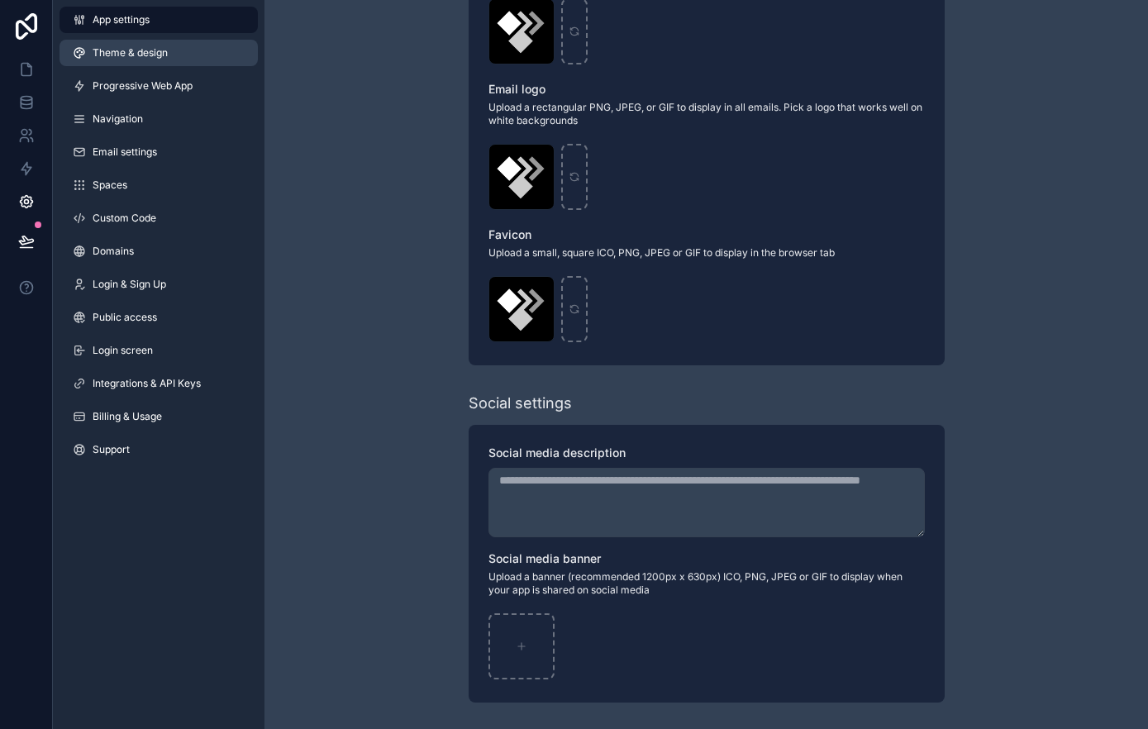
click at [142, 58] on span "Theme & design" at bounding box center [130, 52] width 75 height 13
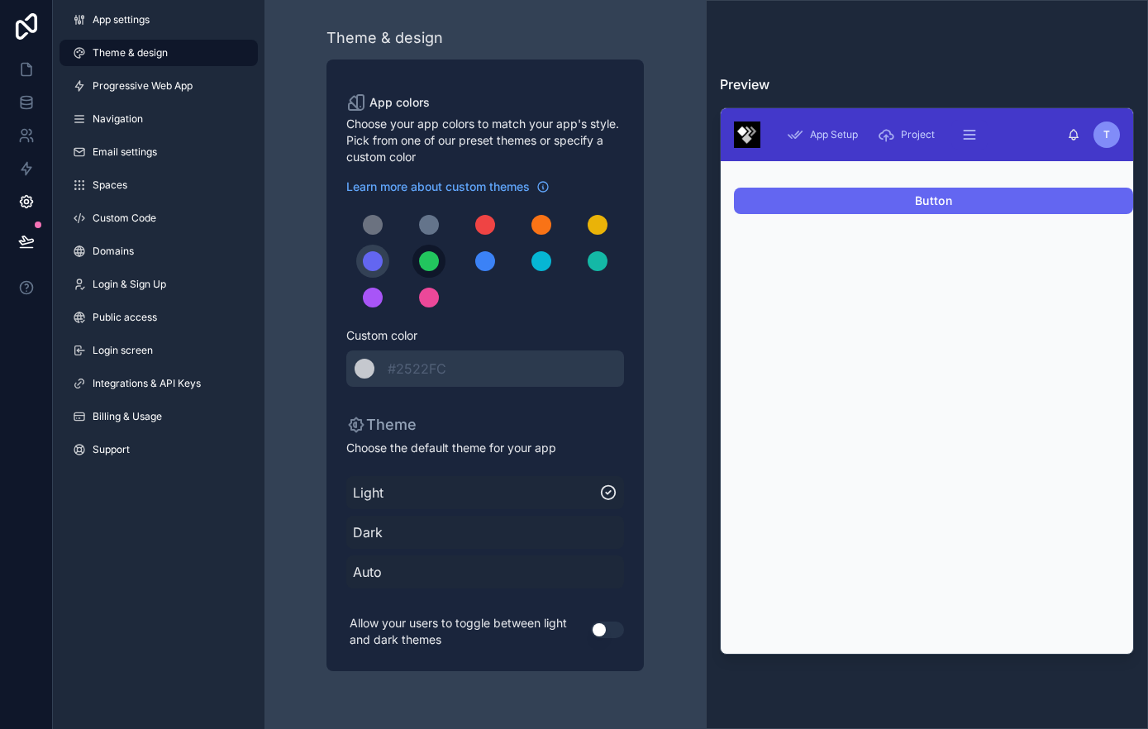
click at [431, 268] on div "scrollable content" at bounding box center [429, 261] width 20 height 20
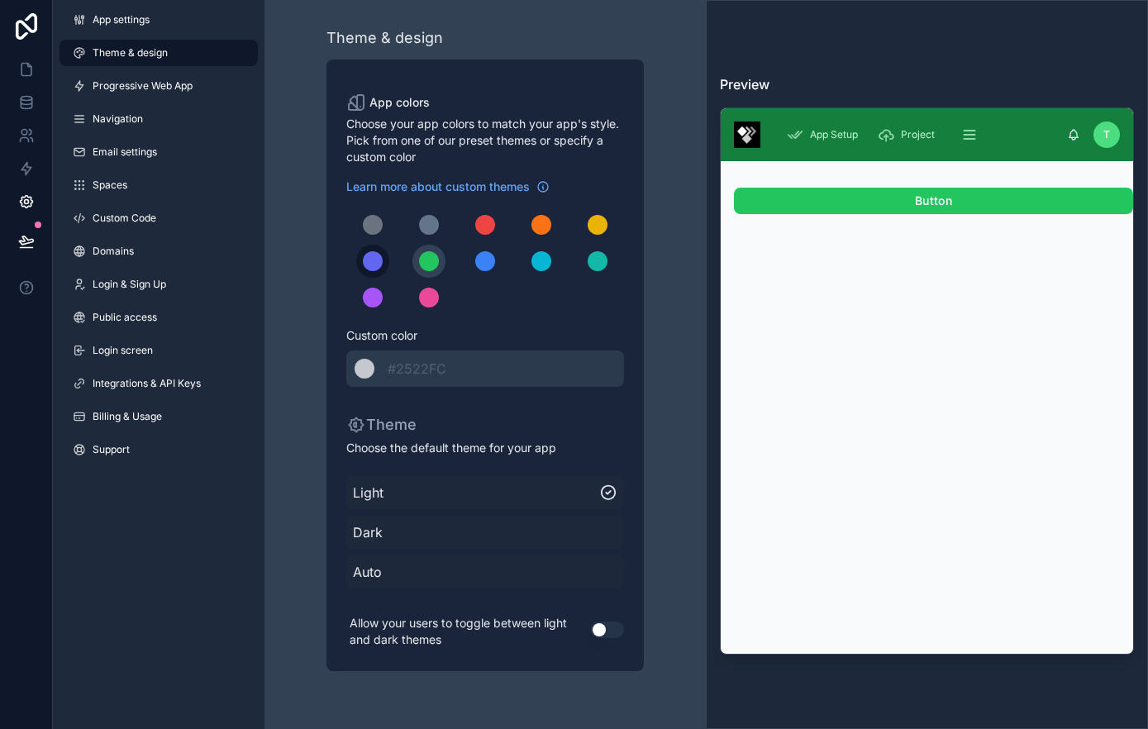
click at [366, 262] on div "scrollable content" at bounding box center [373, 261] width 20 height 20
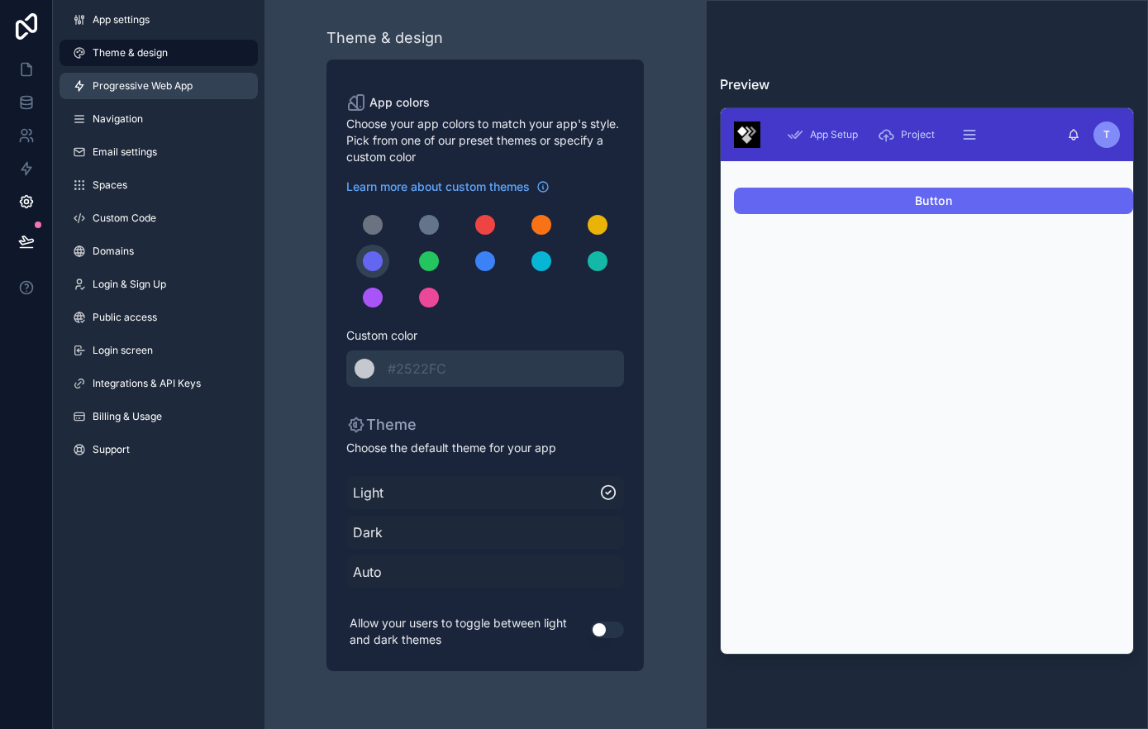
click at [174, 91] on span "Progressive Web App" at bounding box center [143, 85] width 100 height 13
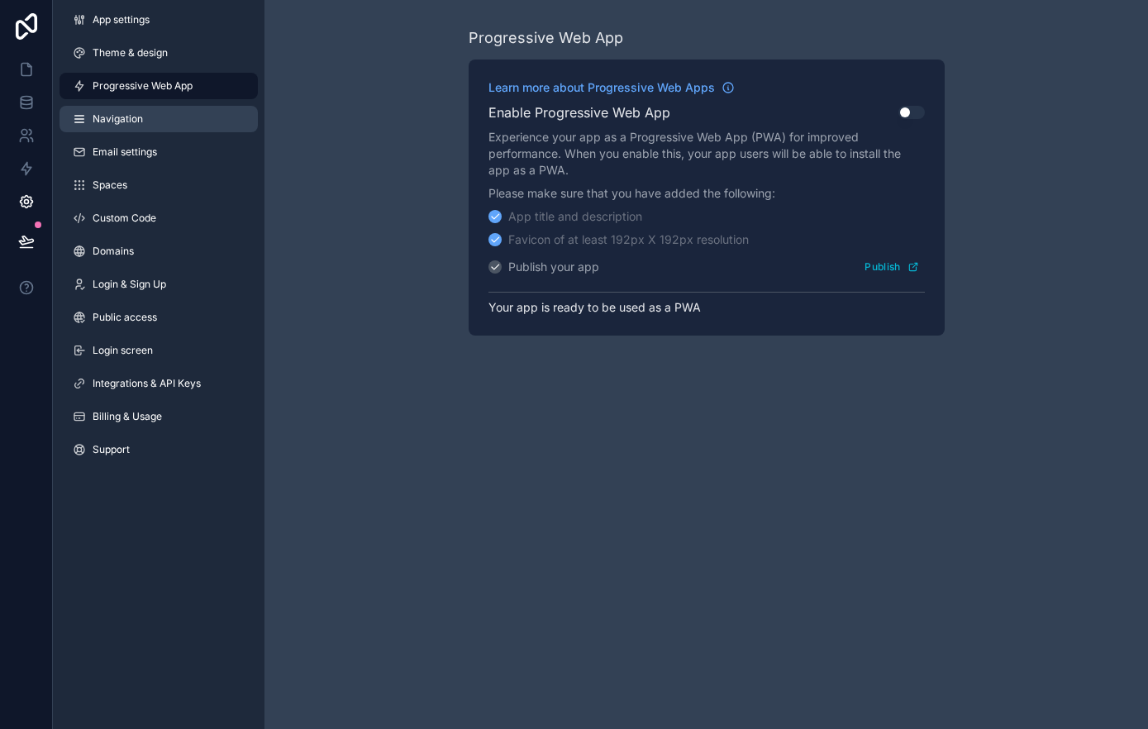
click at [148, 125] on link "Navigation" at bounding box center [159, 119] width 198 height 26
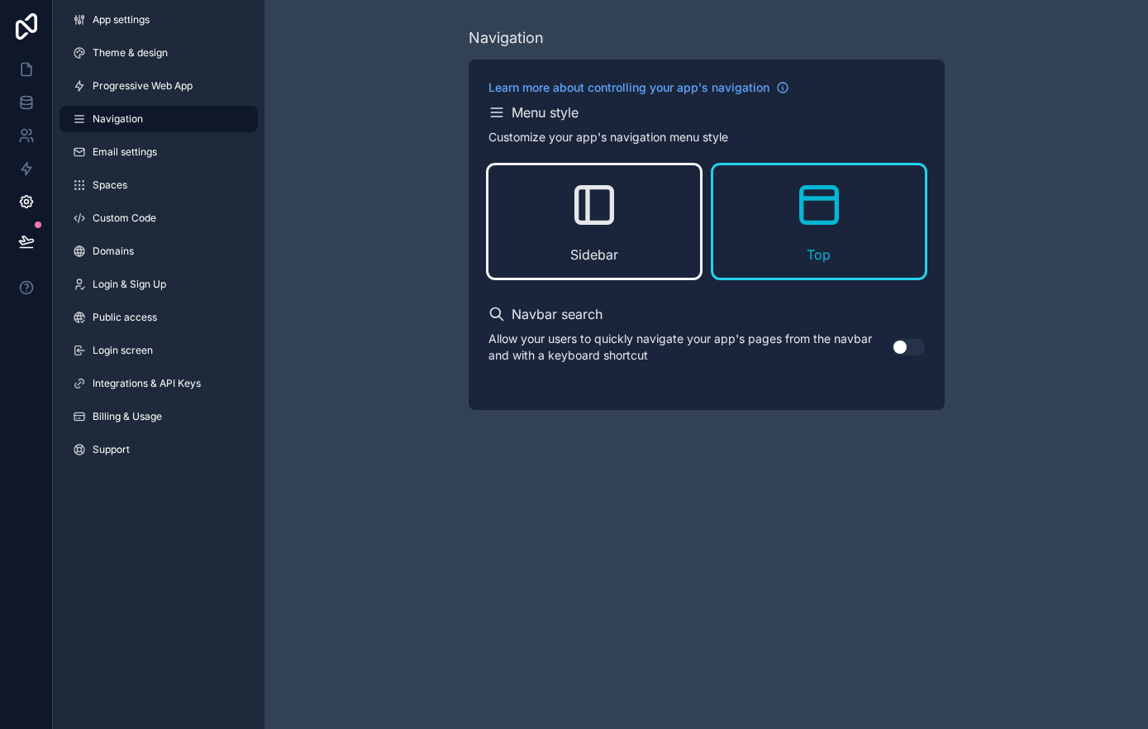
click at [615, 207] on icon "scrollable content" at bounding box center [594, 205] width 53 height 53
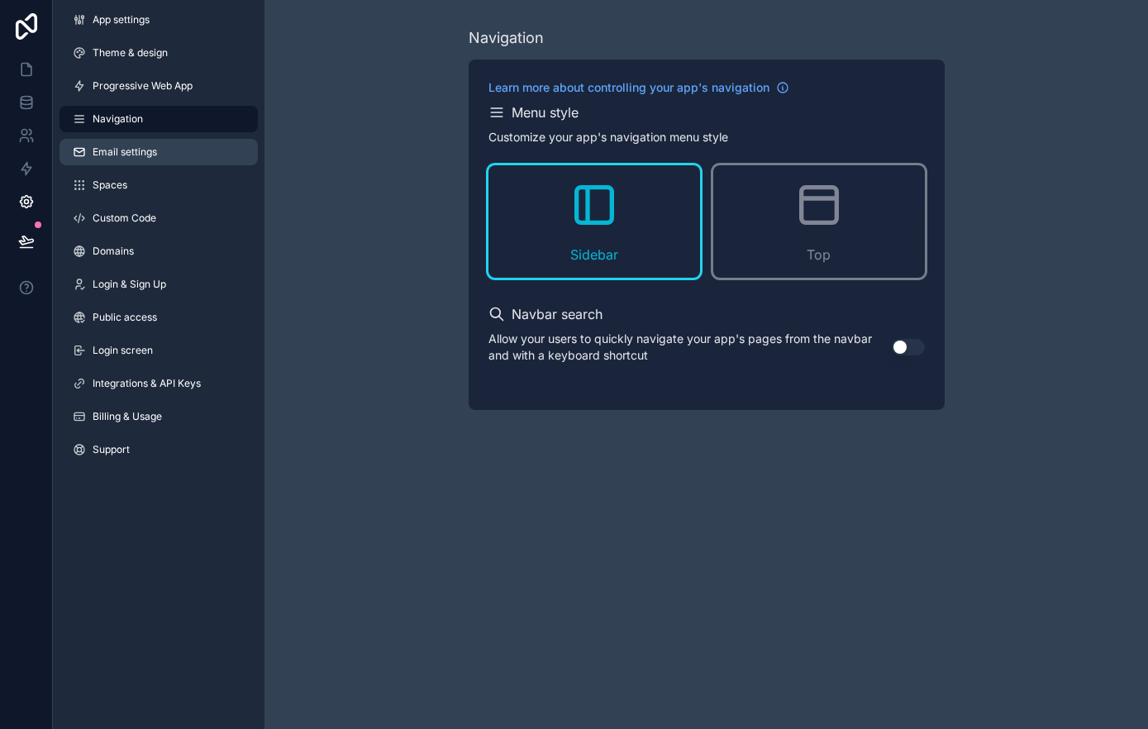
click at [192, 154] on link "Email settings" at bounding box center [159, 152] width 198 height 26
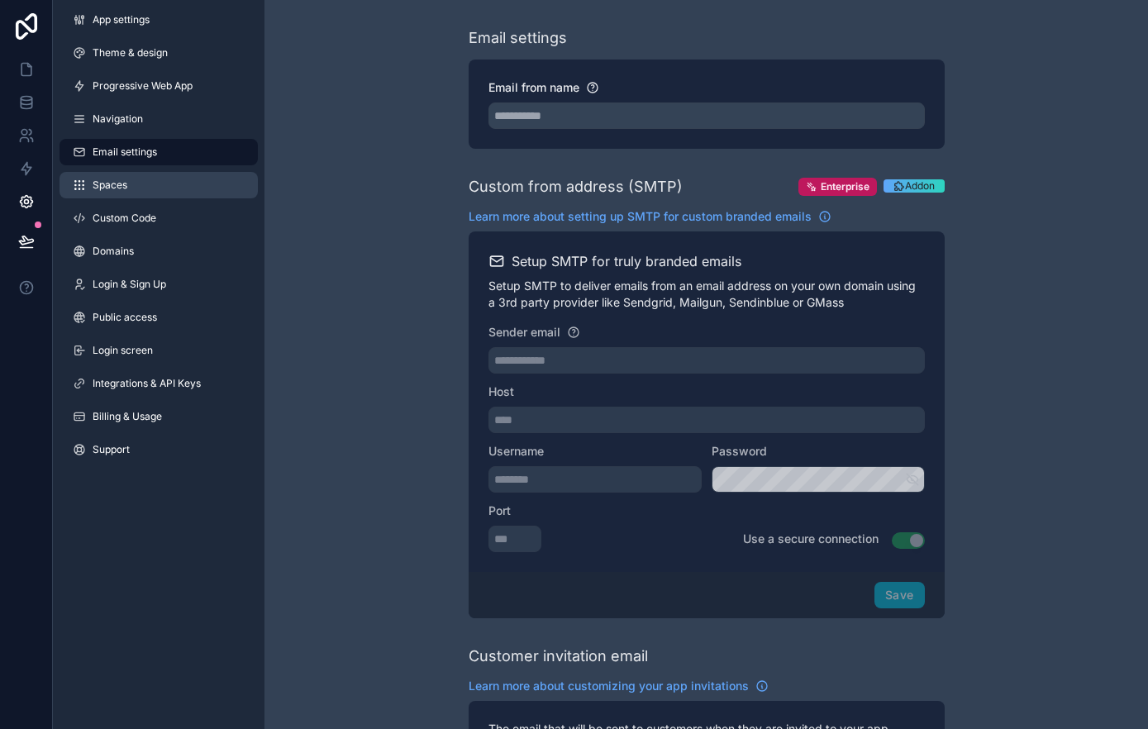
click at [166, 184] on link "Spaces" at bounding box center [159, 185] width 198 height 26
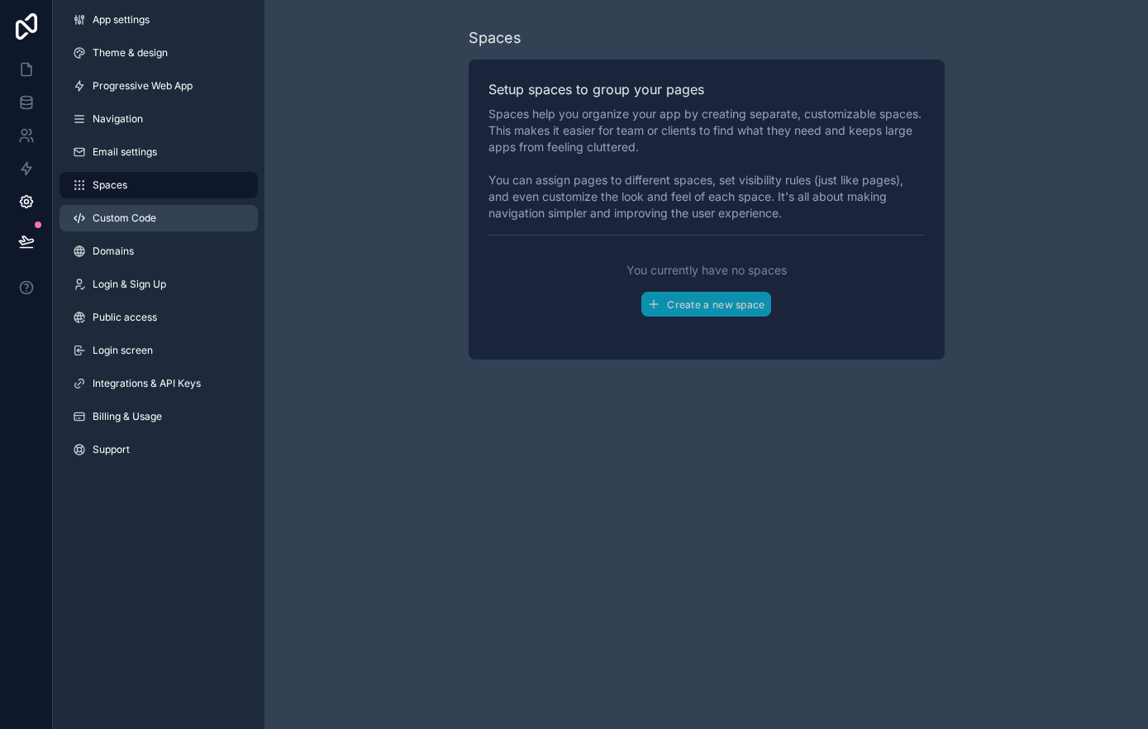
click at [162, 222] on link "Custom Code" at bounding box center [159, 218] width 198 height 26
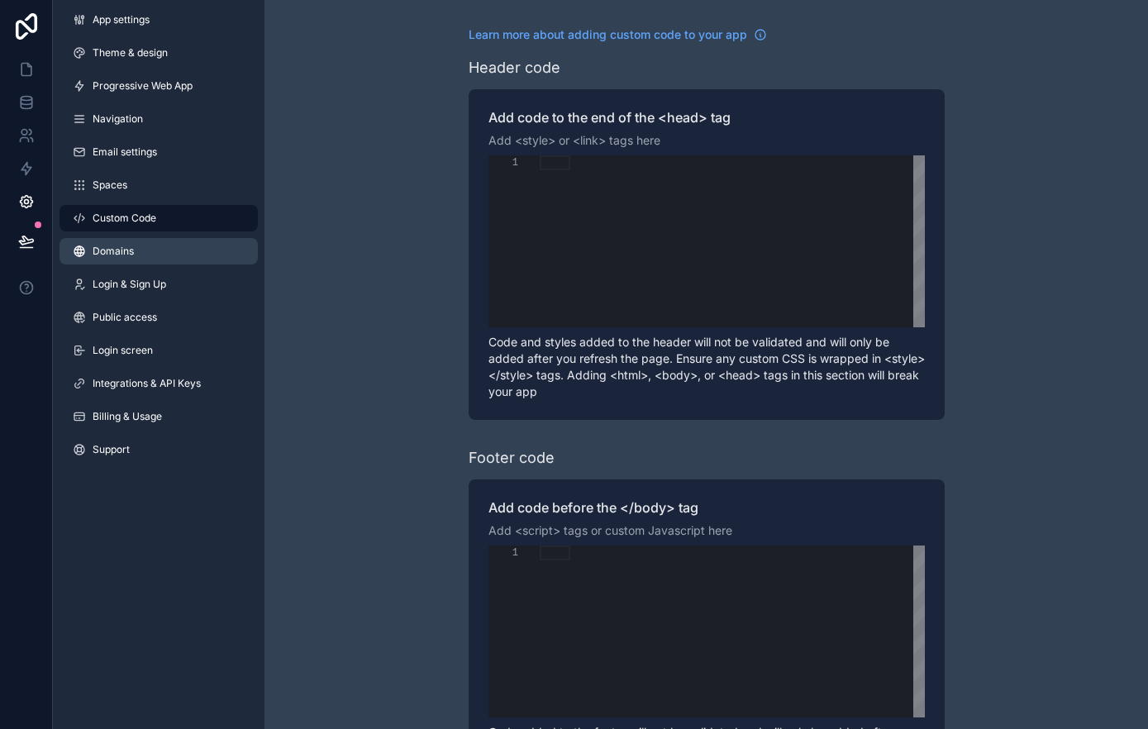
click at [159, 249] on link "Domains" at bounding box center [159, 251] width 198 height 26
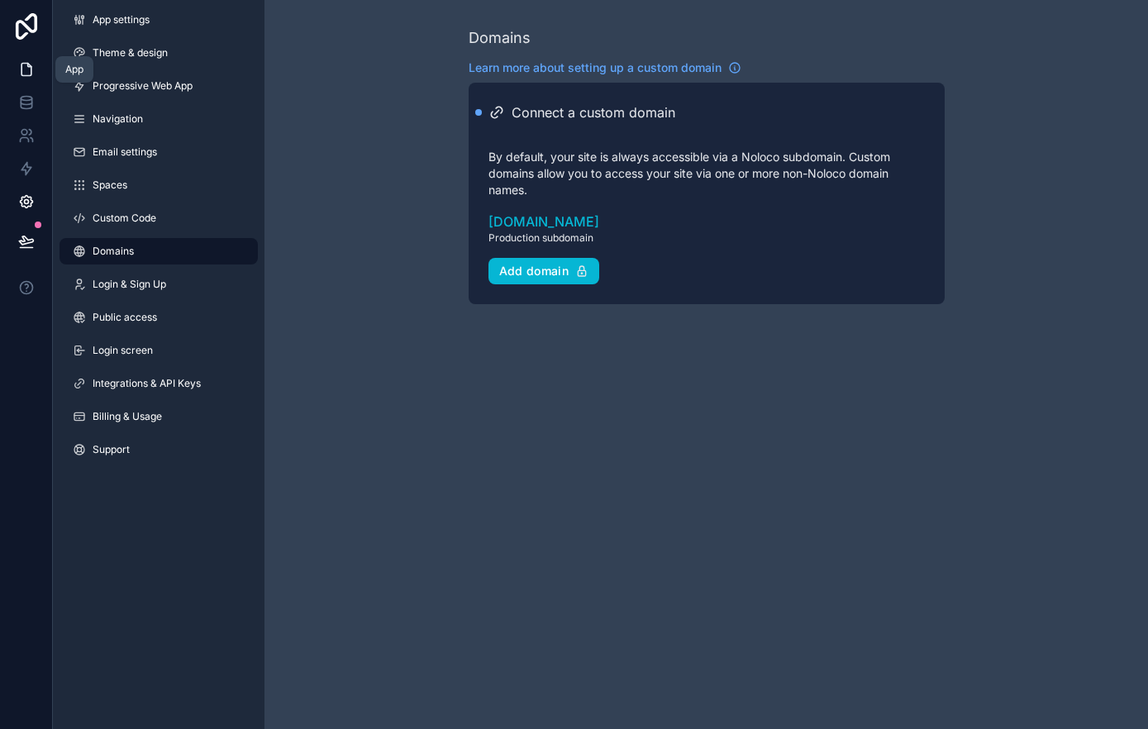
click at [19, 71] on icon at bounding box center [26, 69] width 17 height 17
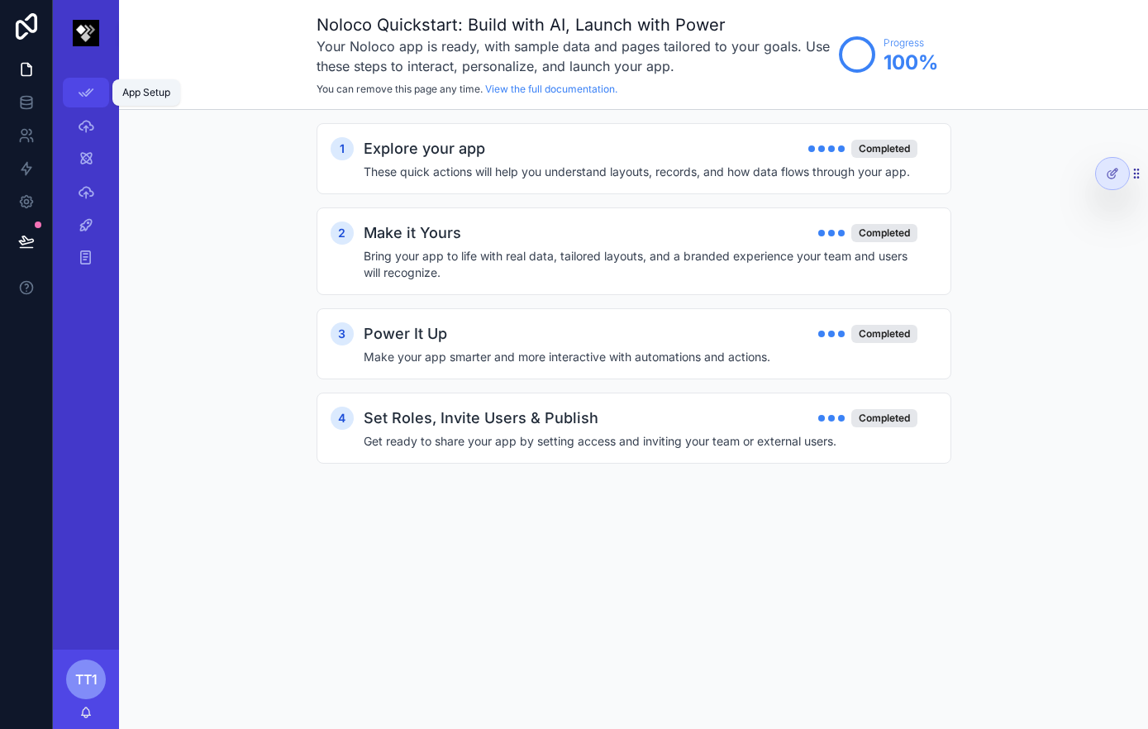
click at [83, 89] on icon "scrollable content" at bounding box center [86, 92] width 17 height 17
click at [607, 425] on div "Set Roles, Invite Users & Publish Completed" at bounding box center [641, 418] width 554 height 23
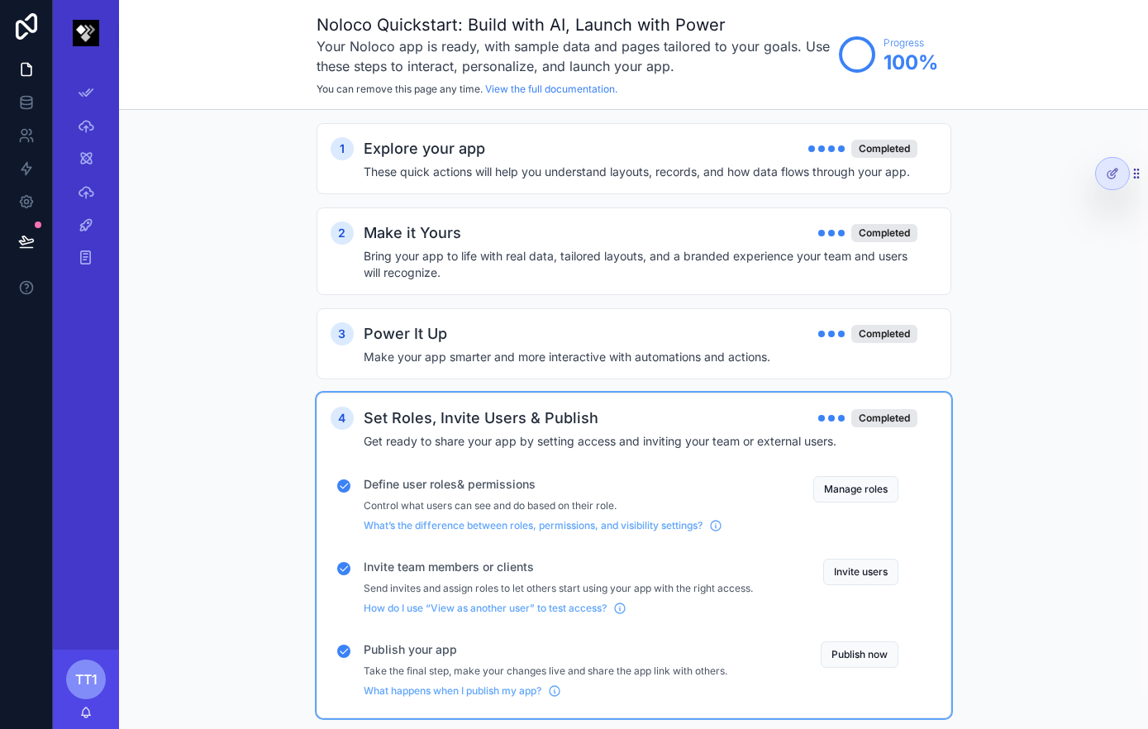
scroll to position [36, 0]
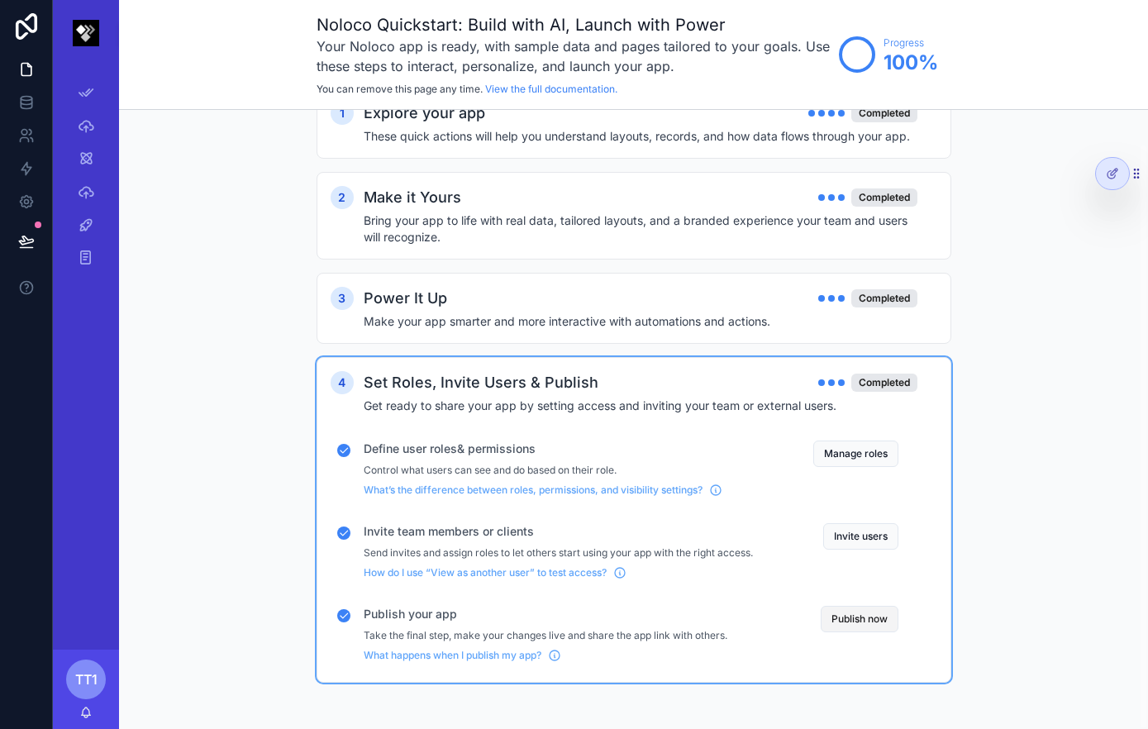
click at [880, 619] on button "Publish now" at bounding box center [860, 619] width 78 height 26
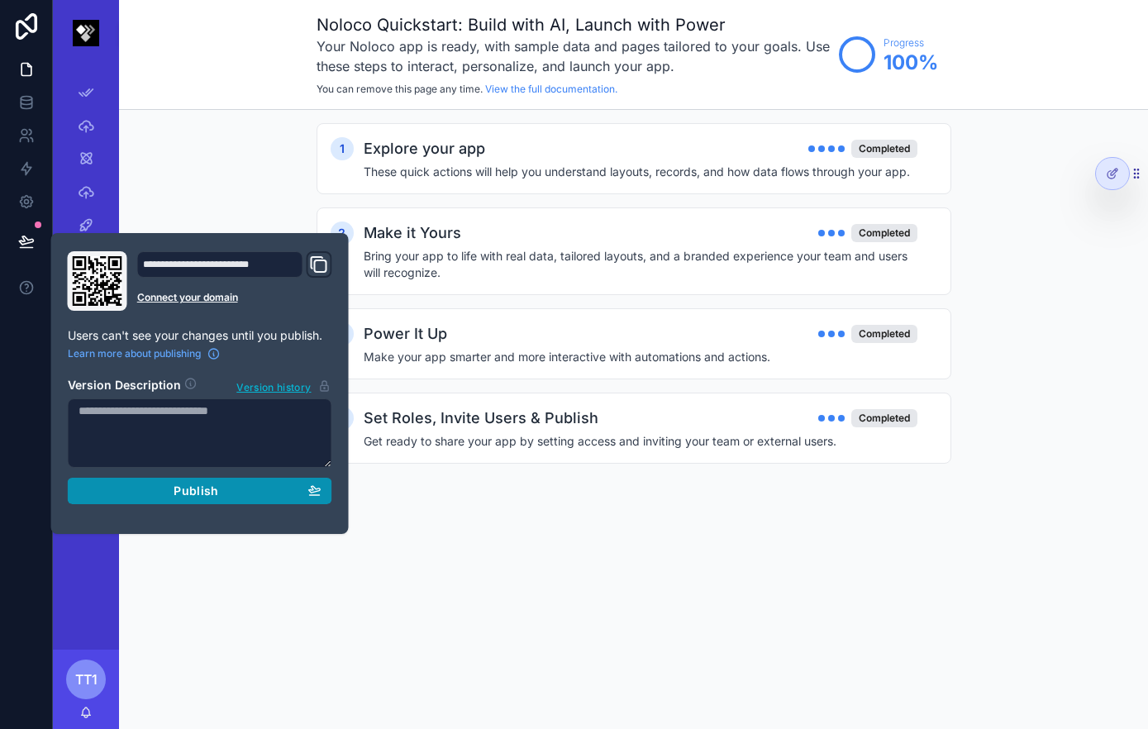
click at [240, 500] on button "Publish" at bounding box center [200, 491] width 265 height 26
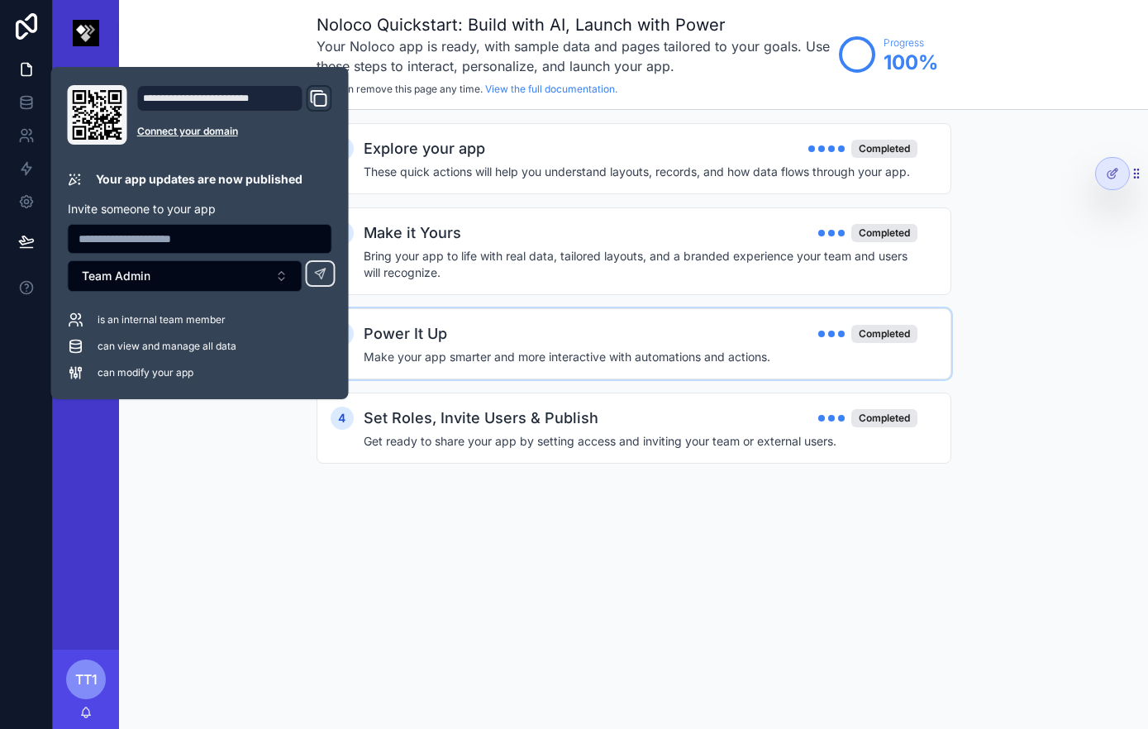
click at [597, 339] on div "Power It Up Completed" at bounding box center [641, 333] width 554 height 23
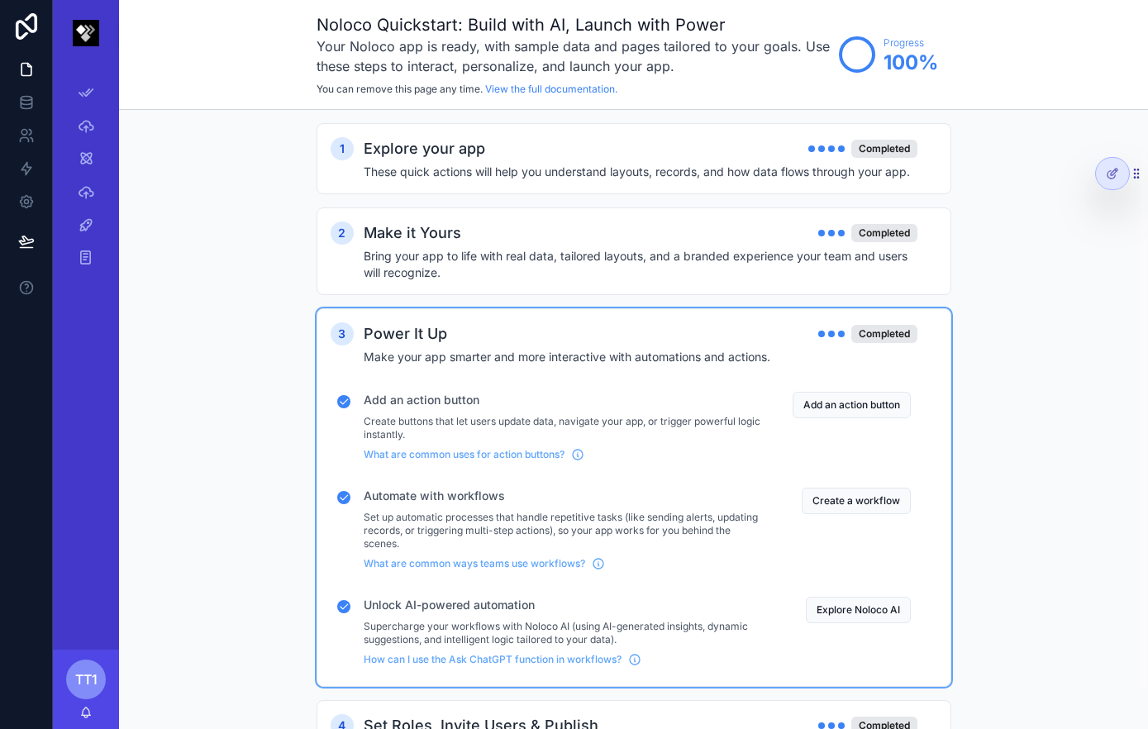
scroll to position [88, 0]
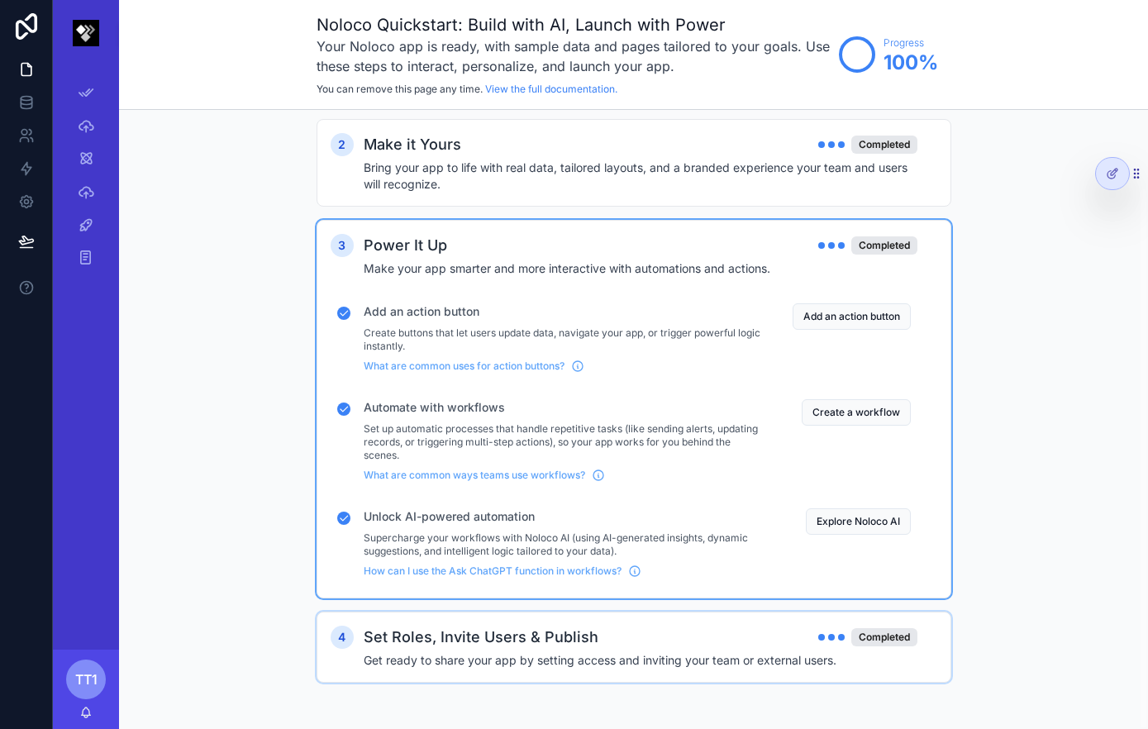
click at [629, 627] on div "Set Roles, Invite Users & Publish Completed" at bounding box center [641, 637] width 554 height 23
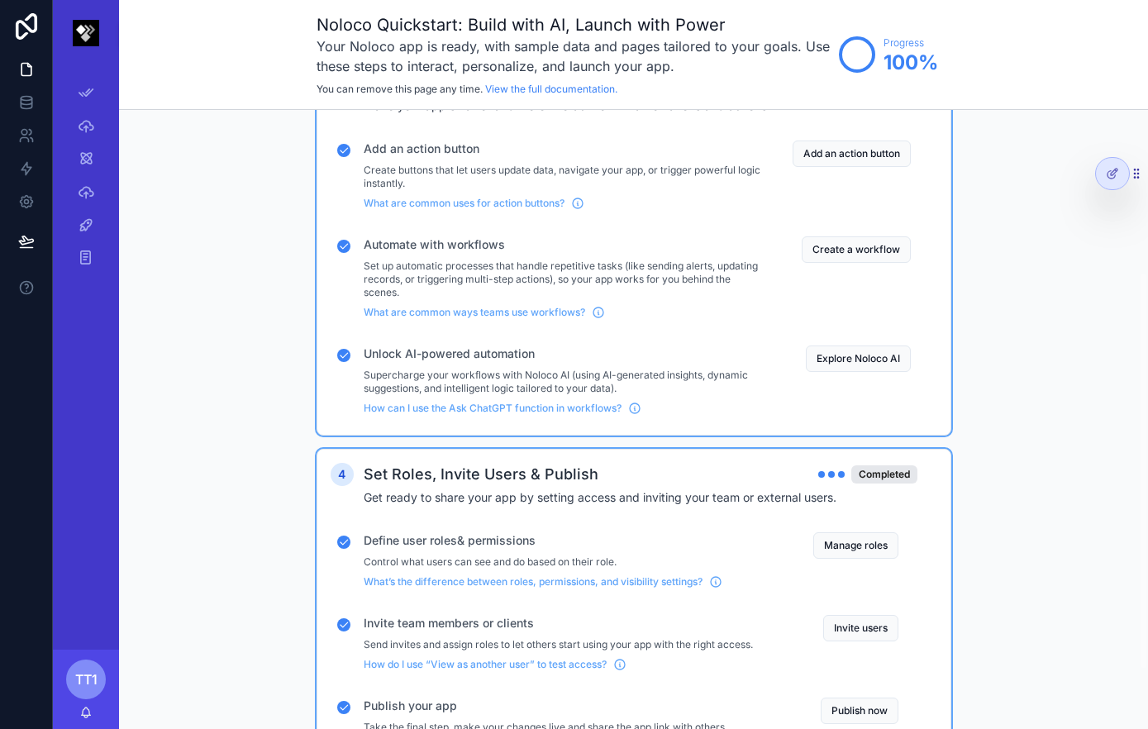
scroll to position [259, 0]
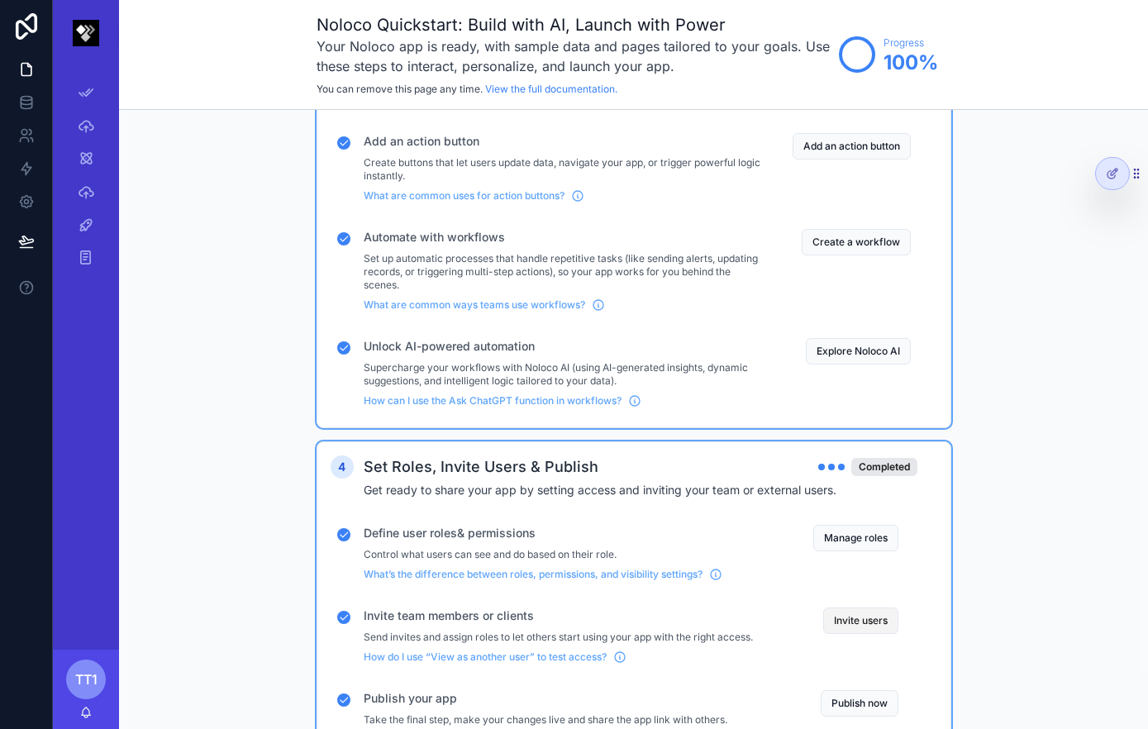
click at [861, 615] on button "Invite users" at bounding box center [860, 621] width 75 height 26
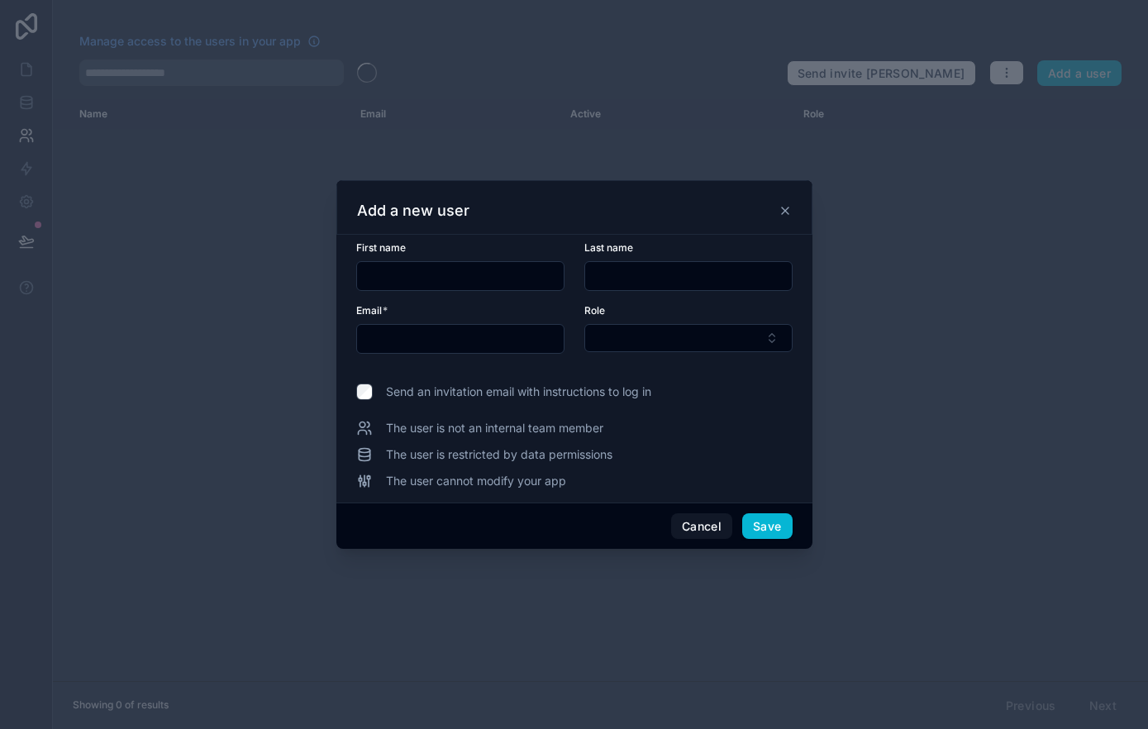
click at [532, 272] on input "text" at bounding box center [460, 276] width 207 height 23
type input "*****"
click at [608, 289] on div at bounding box center [689, 276] width 208 height 30
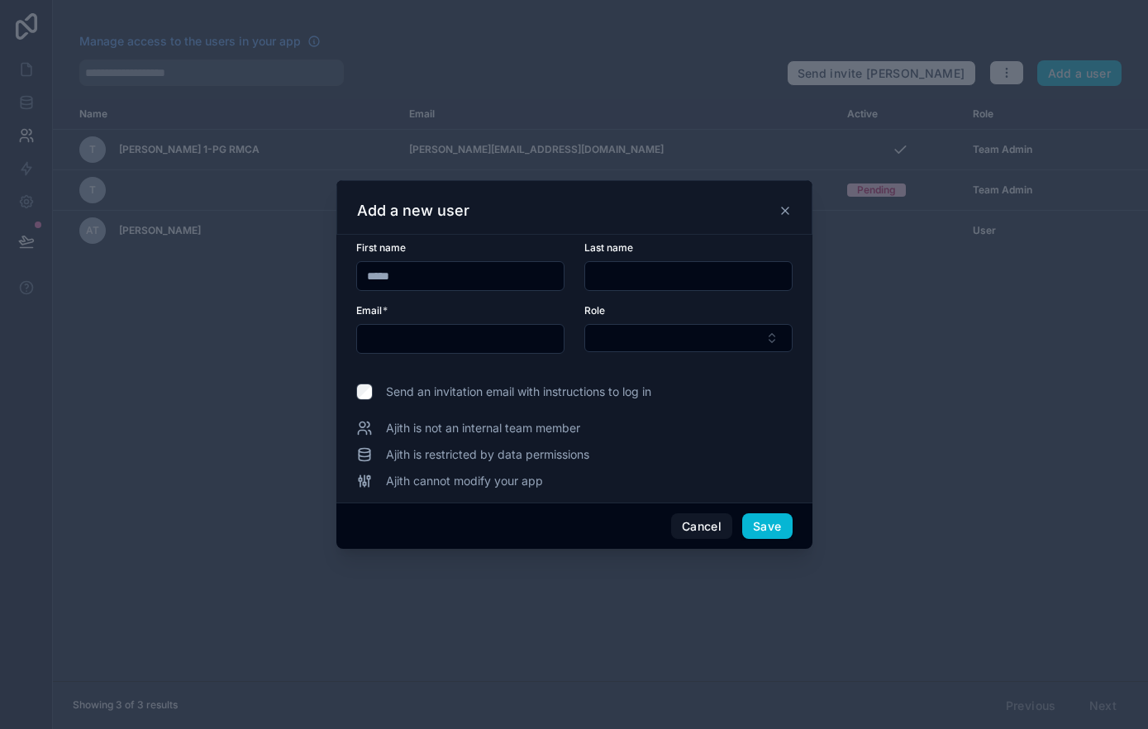
click at [630, 275] on input "text" at bounding box center [688, 276] width 207 height 23
type input "****"
click at [513, 330] on input "text" at bounding box center [460, 338] width 207 height 23
type input "**********"
click at [772, 529] on button "Save" at bounding box center [767, 526] width 50 height 26
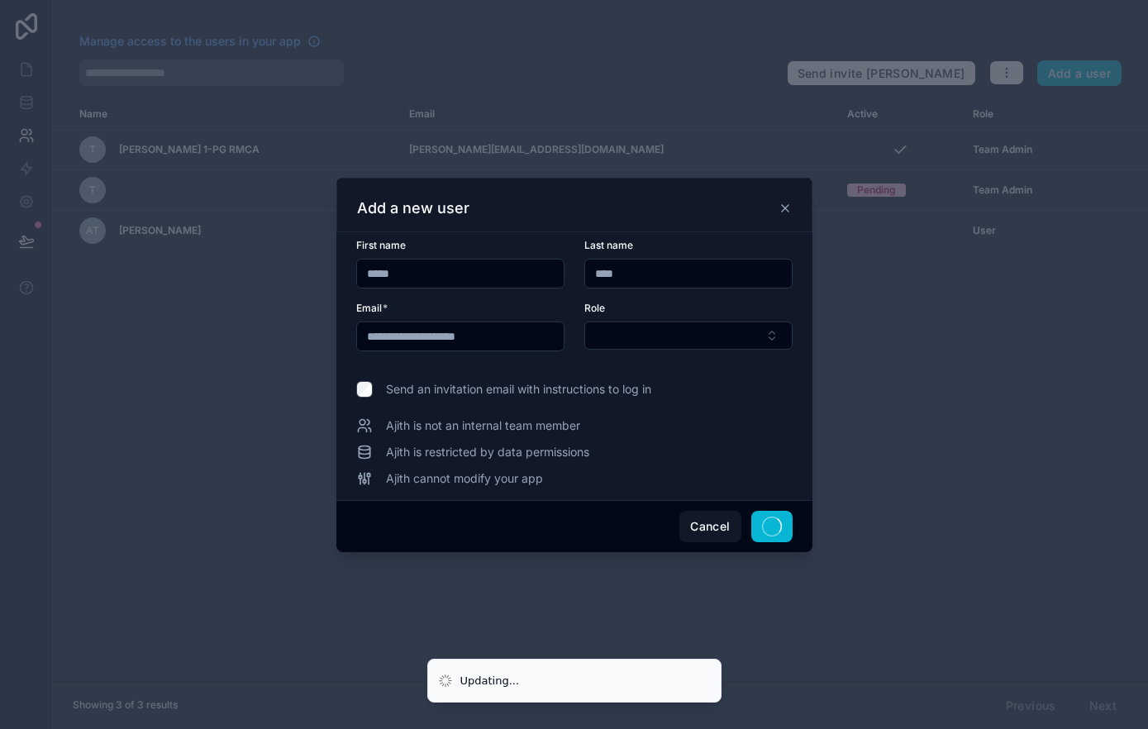
click at [499, 379] on div "**********" at bounding box center [574, 363] width 437 height 248
click at [482, 386] on span "Send an invitation email with instructions to log in" at bounding box center [518, 389] width 265 height 17
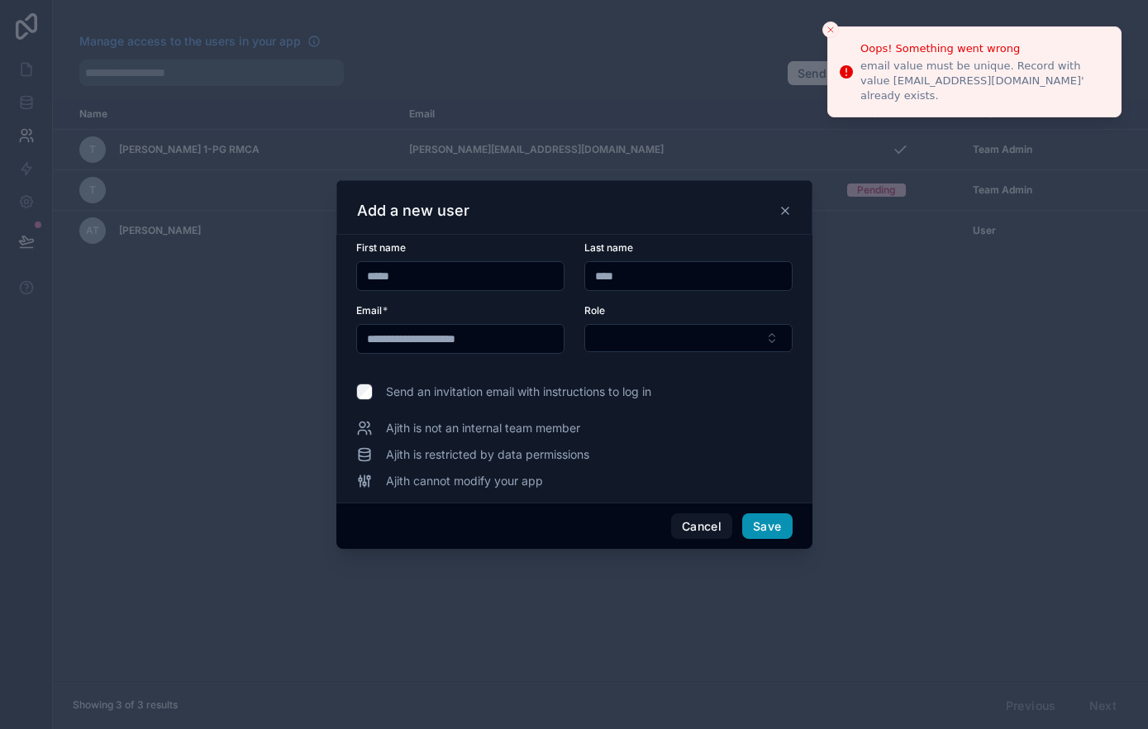
click at [757, 523] on button "Save" at bounding box center [767, 526] width 50 height 26
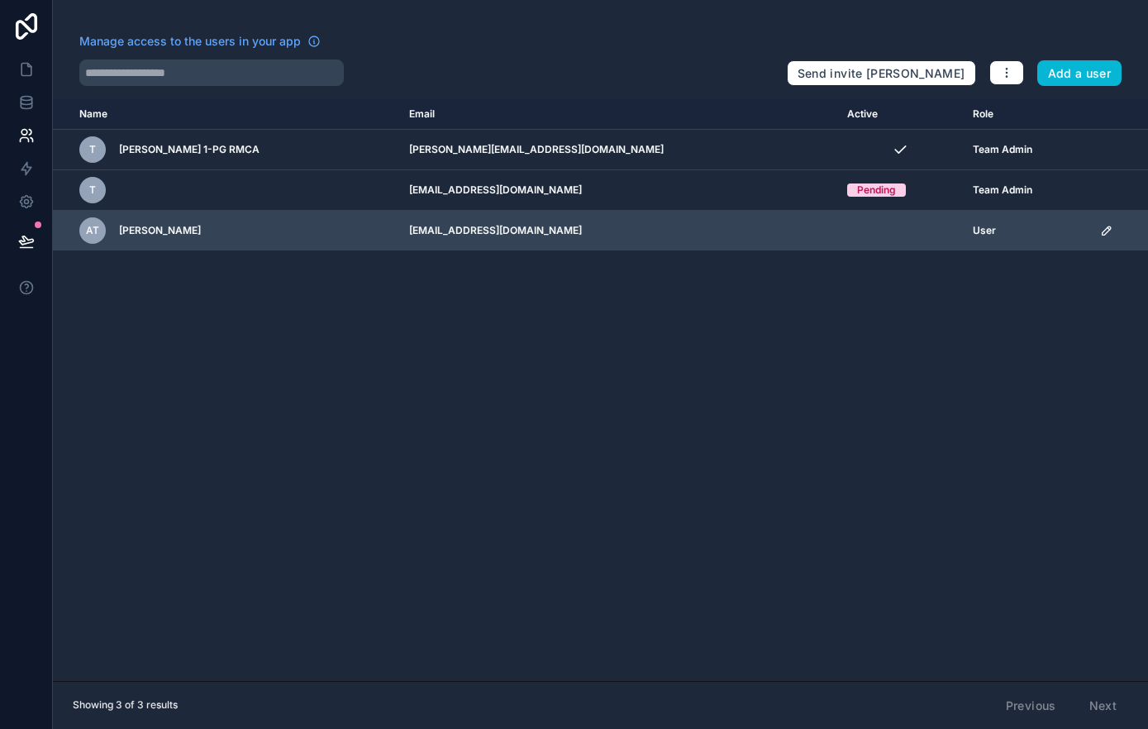
click at [1100, 228] on icon "scrollable content" at bounding box center [1106, 230] width 13 height 13
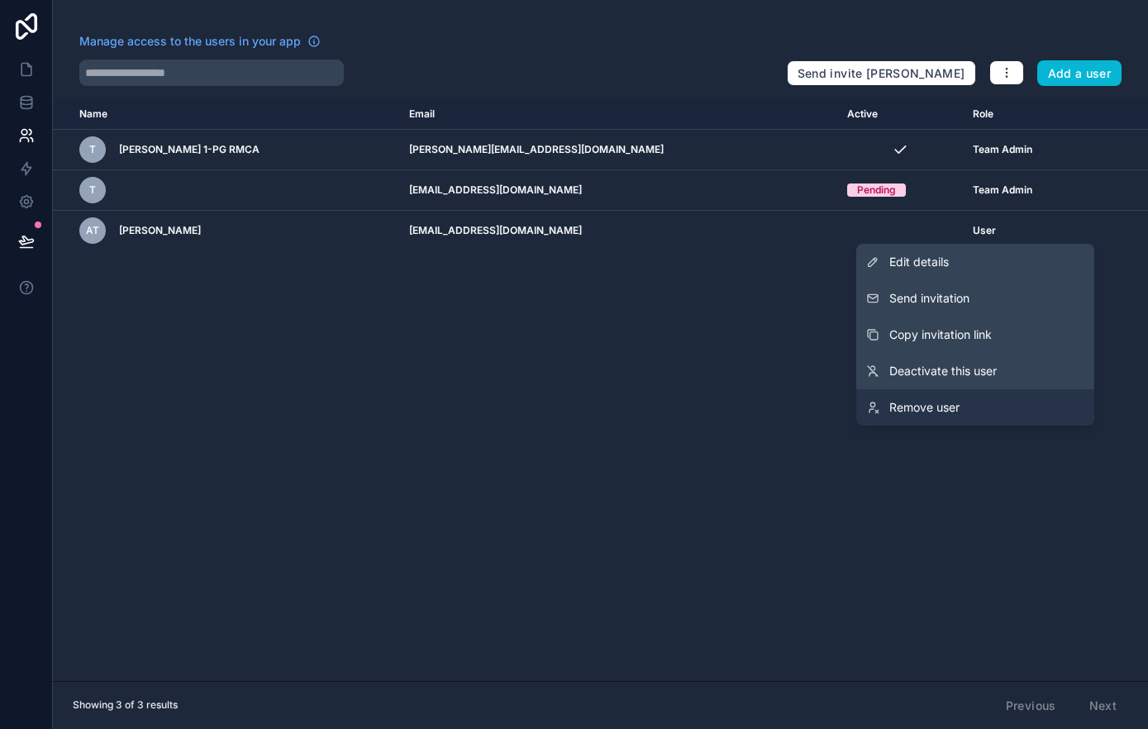
click at [950, 396] on link "Remove user" at bounding box center [976, 407] width 238 height 36
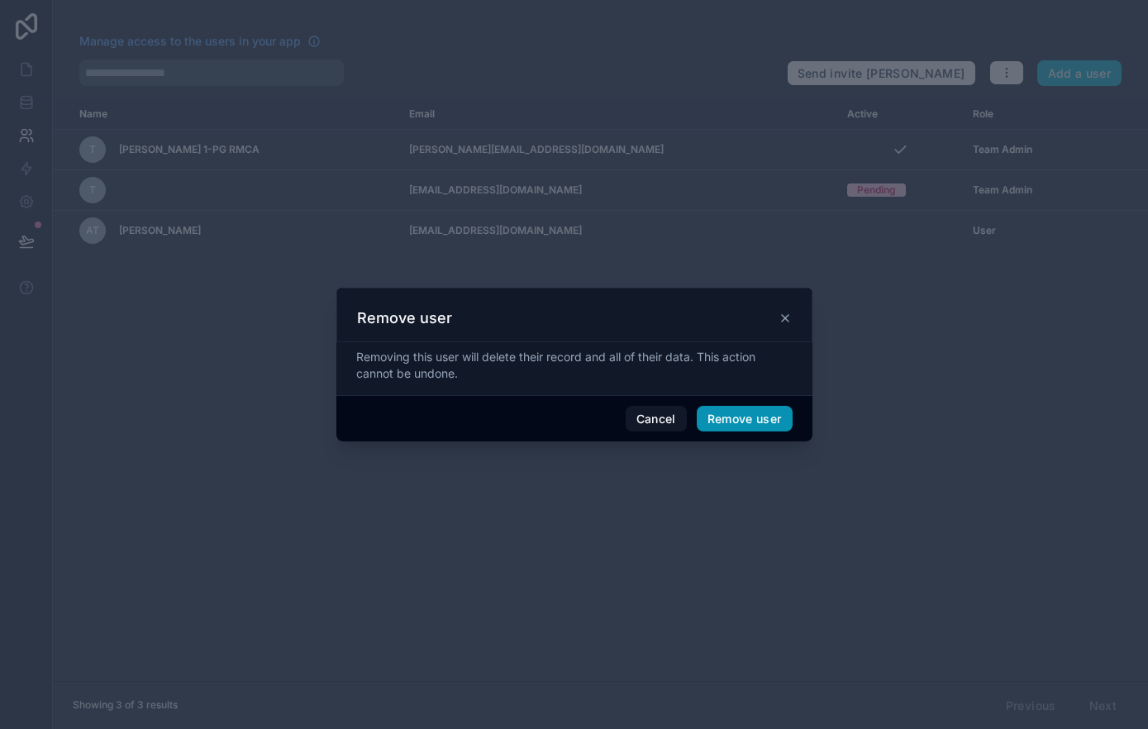
click at [762, 423] on button "Remove user" at bounding box center [745, 419] width 96 height 26
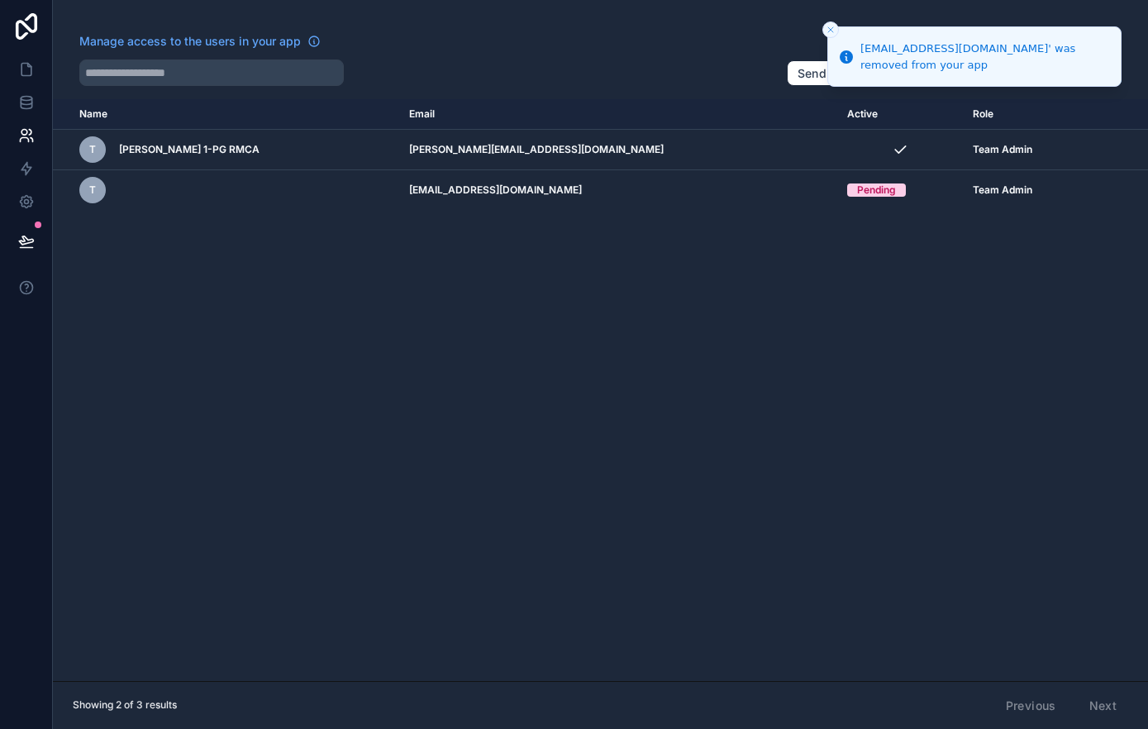
click at [830, 31] on icon "Close toast" at bounding box center [831, 30] width 10 height 10
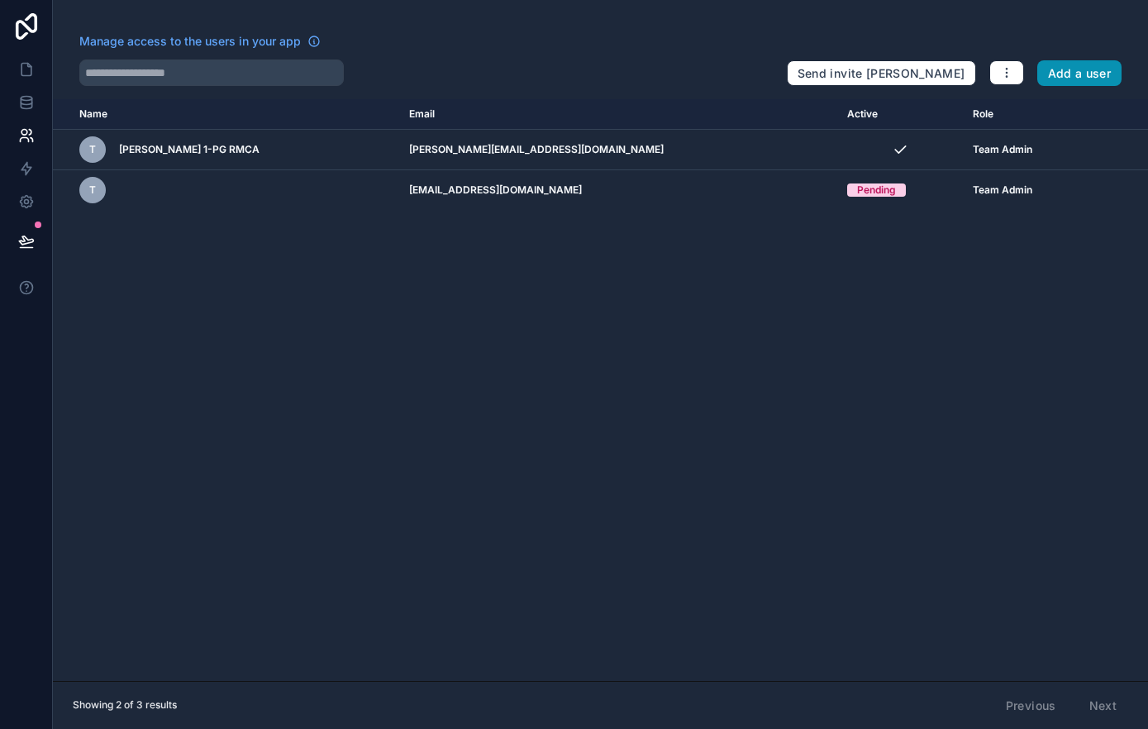
click at [1083, 70] on button "Add a user" at bounding box center [1080, 73] width 85 height 26
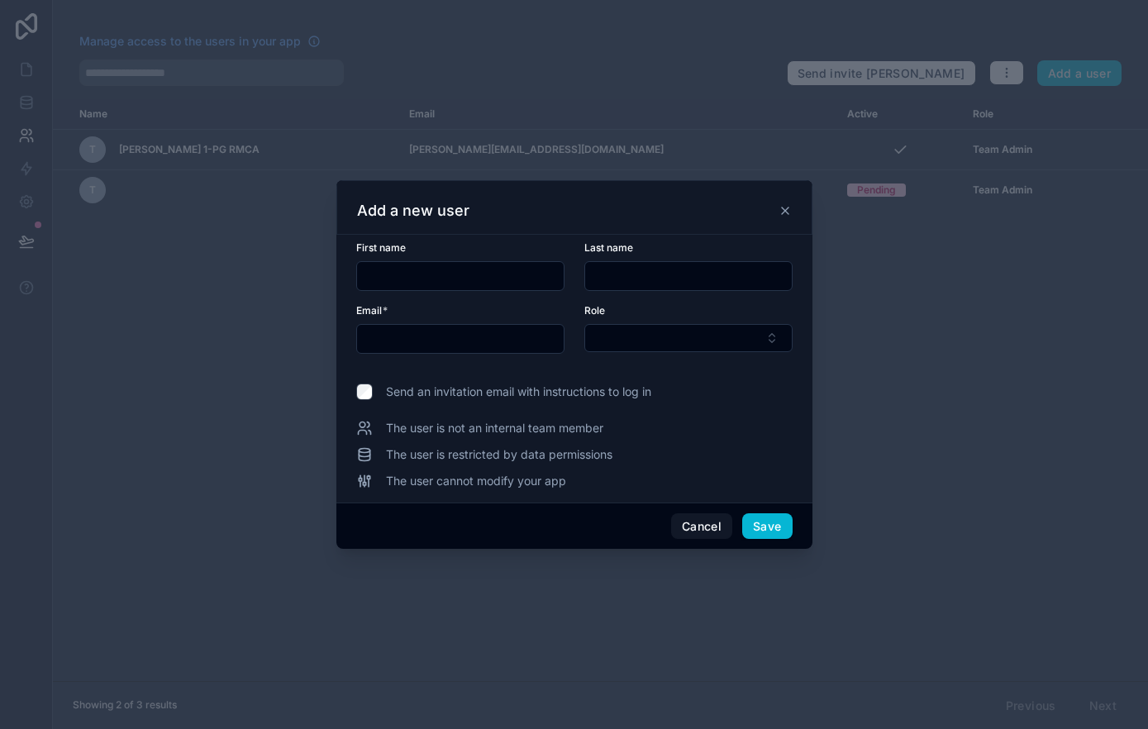
click at [435, 274] on input "text" at bounding box center [460, 276] width 207 height 23
type input "*****"
click at [632, 279] on input "text" at bounding box center [688, 276] width 207 height 23
type input "****"
click at [531, 335] on input "text" at bounding box center [460, 338] width 207 height 23
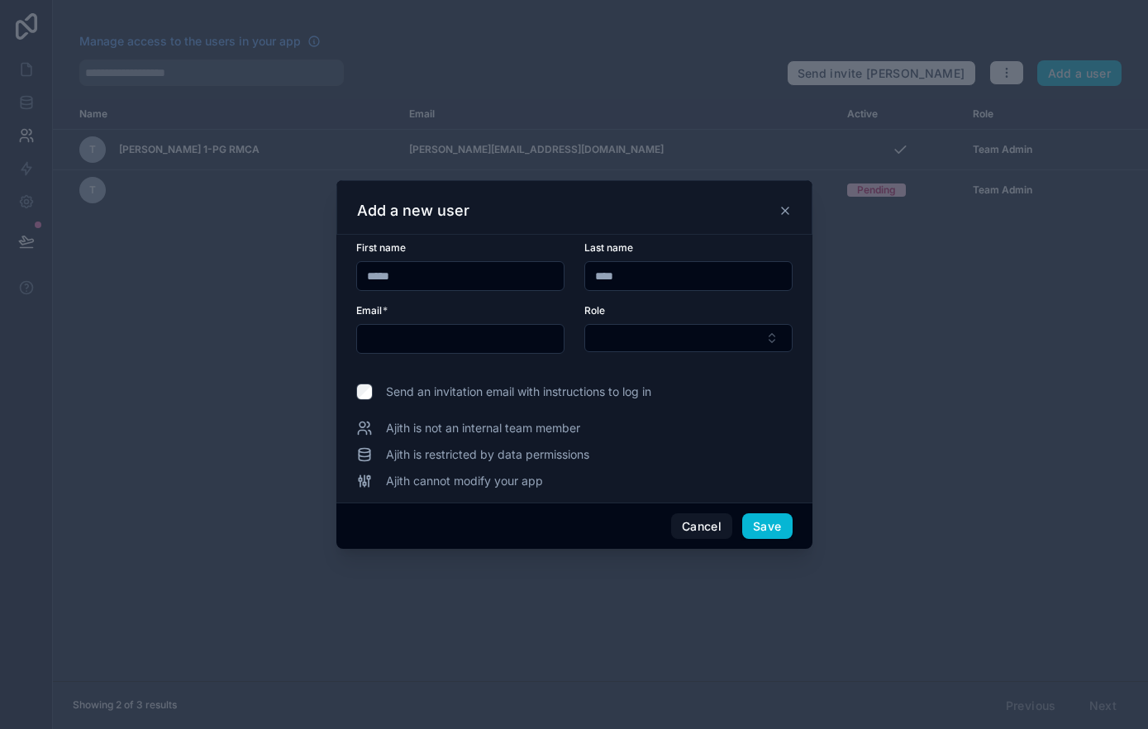
type input "**********"
drag, startPoint x: 435, startPoint y: 391, endPoint x: 470, endPoint y: 390, distance: 34.7
click at [435, 391] on span "Send an invitation email with instructions to log in" at bounding box center [518, 392] width 265 height 17
click at [771, 527] on button "Save" at bounding box center [767, 526] width 50 height 26
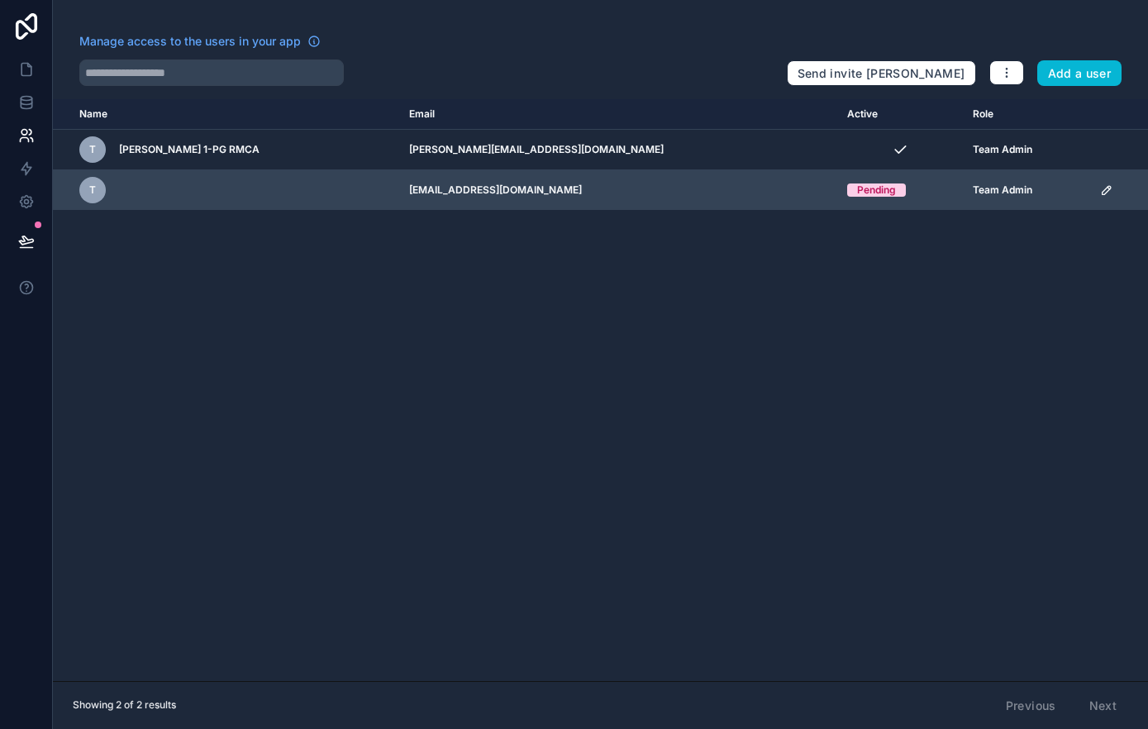
click at [639, 179] on td "[EMAIL_ADDRESS][DOMAIN_NAME]" at bounding box center [618, 190] width 439 height 41
click at [857, 189] on div "Pending" at bounding box center [876, 190] width 39 height 13
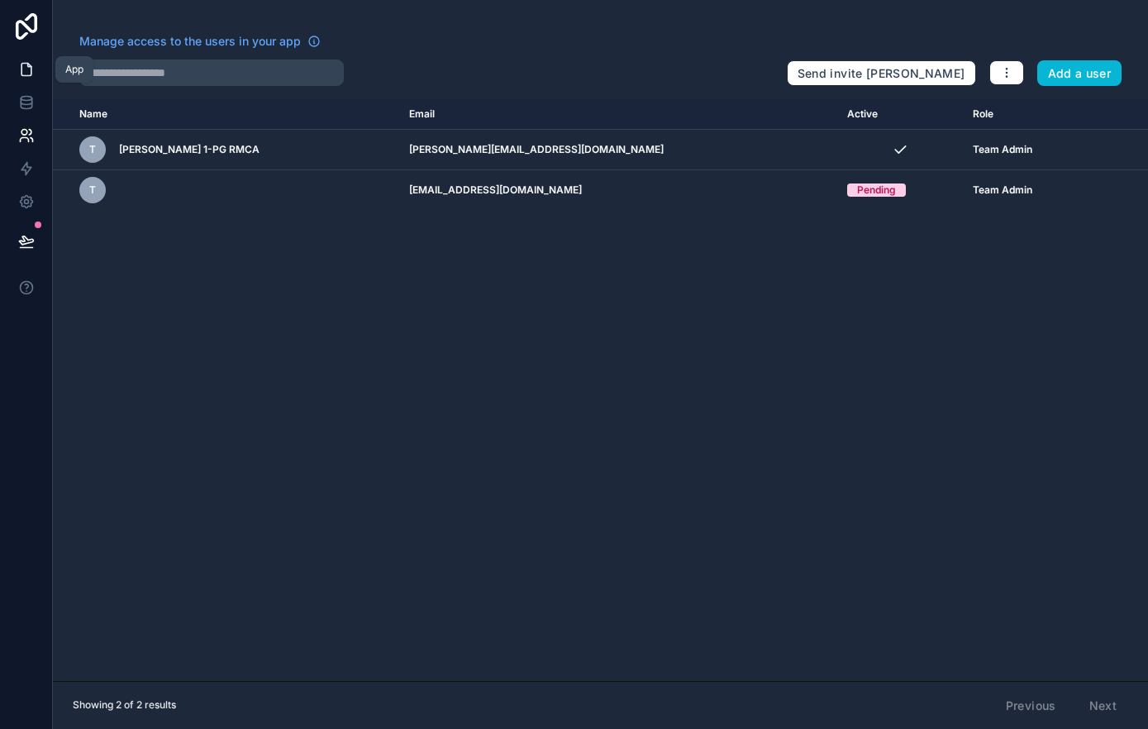
click at [21, 78] on link at bounding box center [26, 69] width 52 height 33
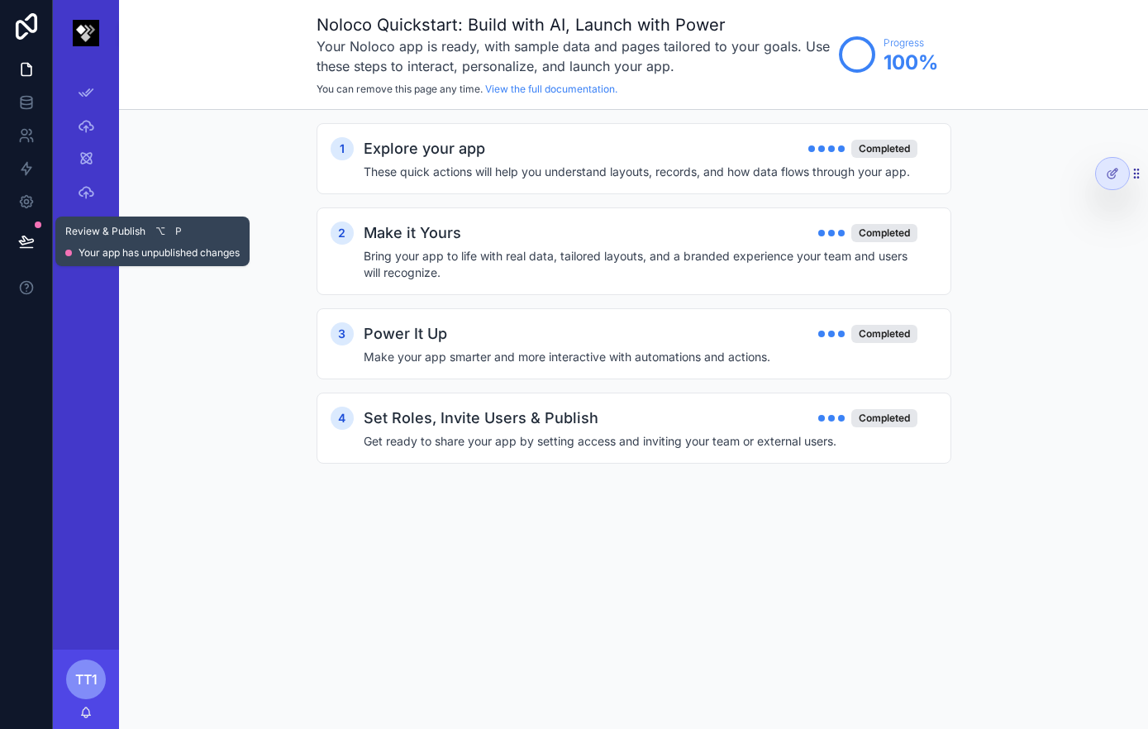
click at [28, 241] on icon at bounding box center [26, 241] width 17 height 17
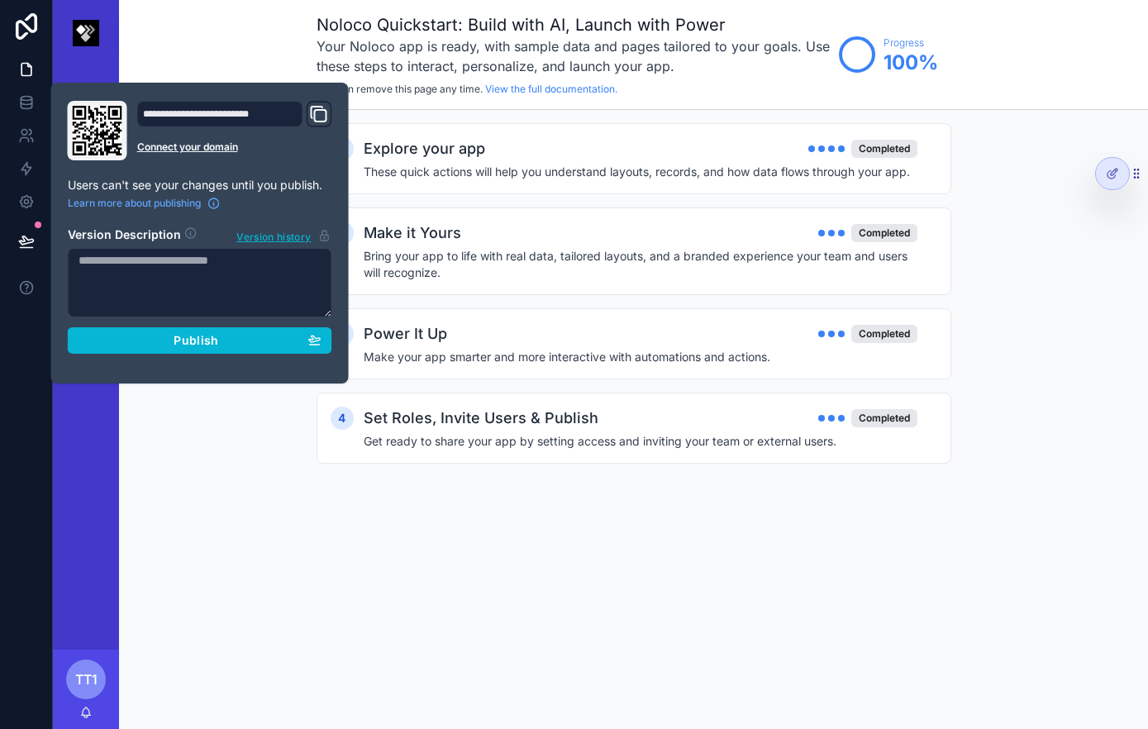
click at [316, 114] on icon "Domain and Custom Link" at bounding box center [319, 114] width 20 height 20
click at [216, 147] on link "Connect your domain" at bounding box center [234, 147] width 195 height 13
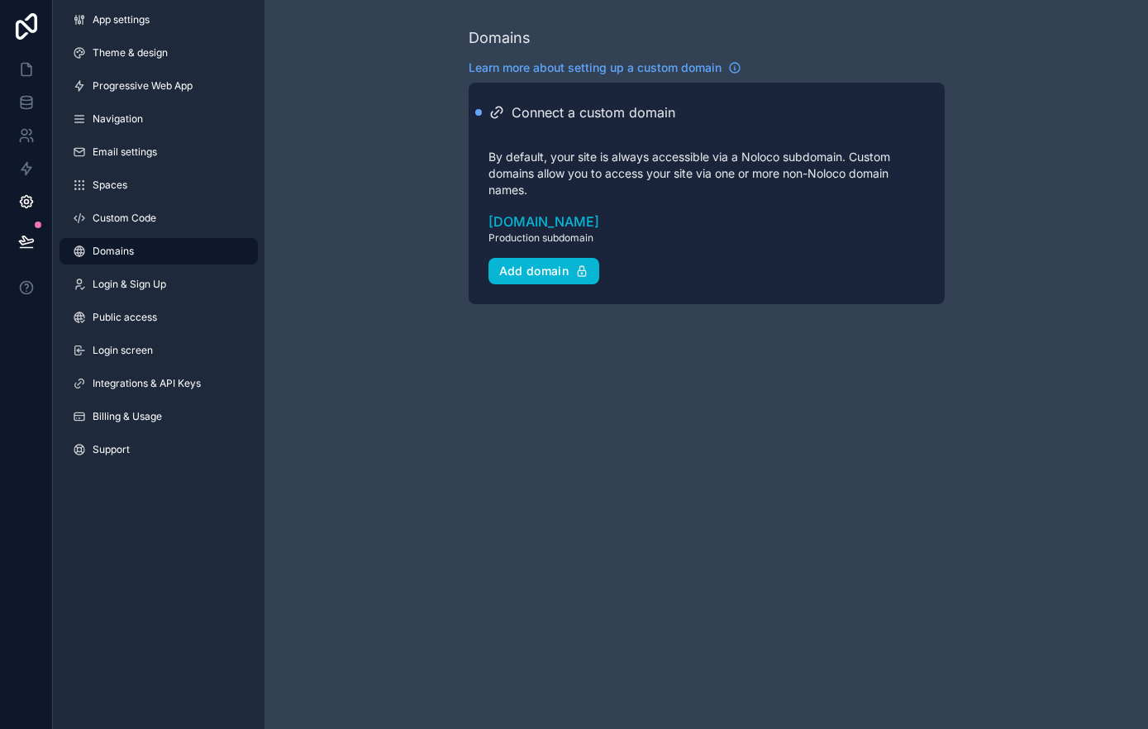
click at [354, 145] on div "Domains Learn more about setting up a custom domain Connect a custom domain By …" at bounding box center [707, 165] width 884 height 331
click at [153, 66] on div "App settings Theme & design Progressive Web App Navigation Email settings Space…" at bounding box center [159, 238] width 212 height 476
click at [157, 61] on link "Theme & design" at bounding box center [159, 53] width 198 height 26
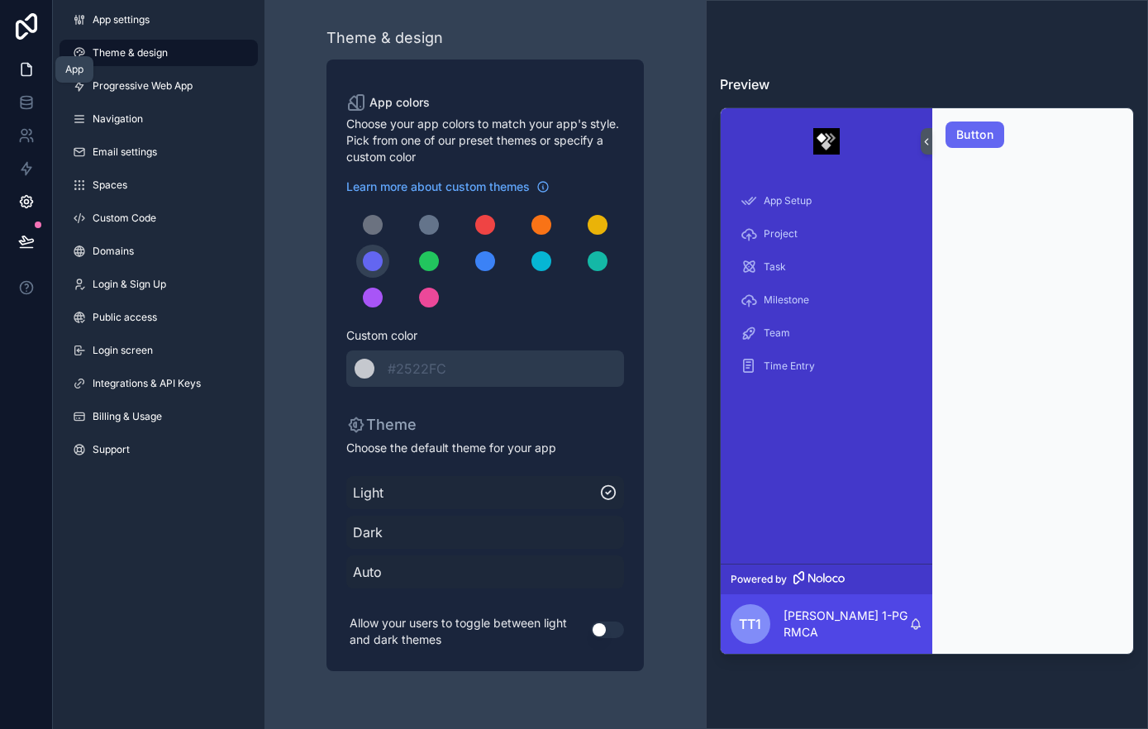
click at [31, 74] on icon at bounding box center [26, 70] width 10 height 12
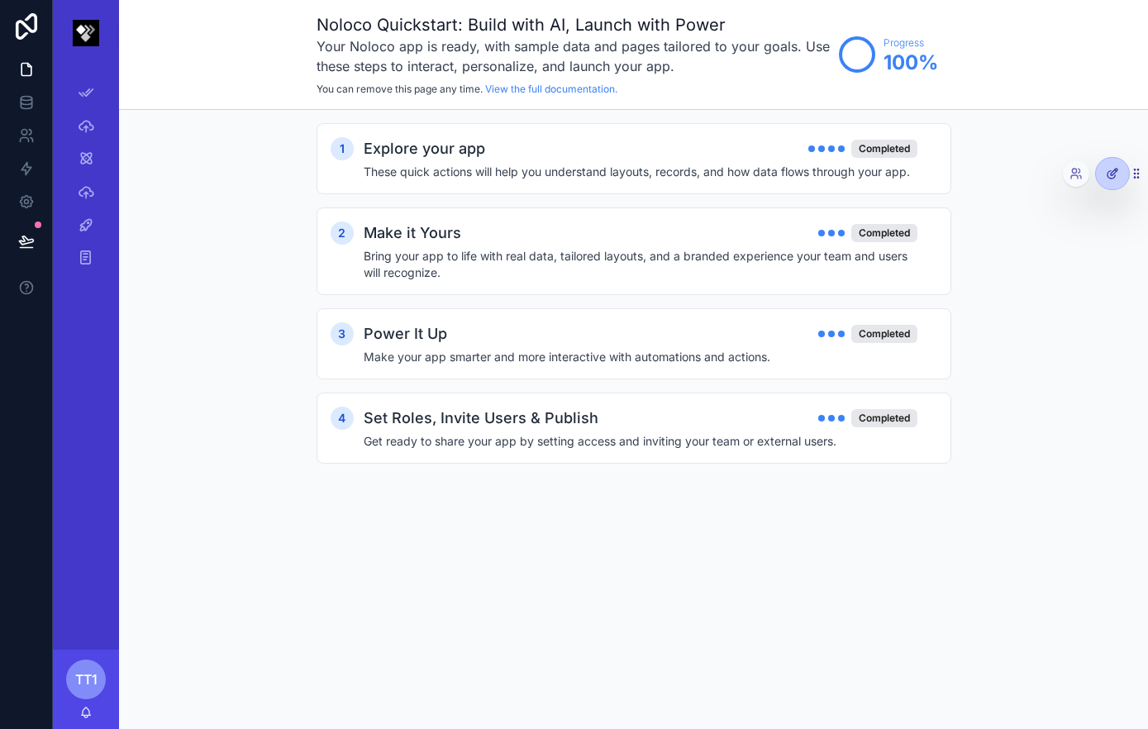
click at [1117, 174] on icon at bounding box center [1112, 173] width 13 height 13
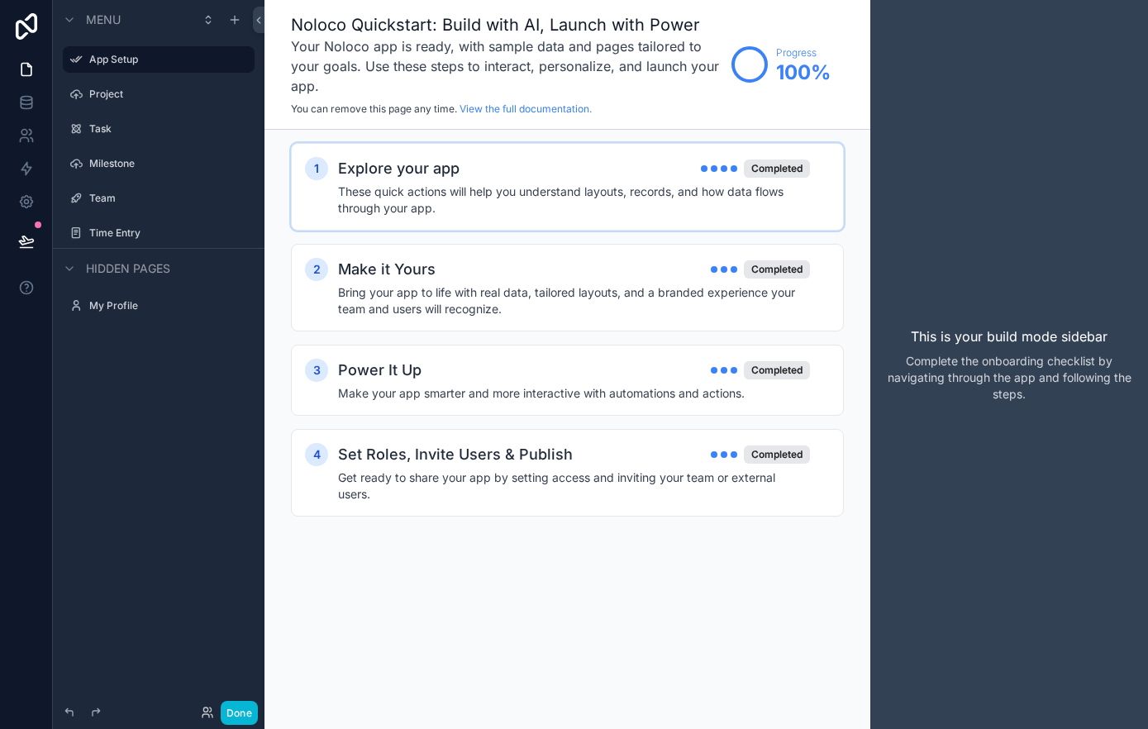
click at [562, 146] on div "1 Explore your app Completed These quick actions will help you understand layou…" at bounding box center [567, 187] width 553 height 88
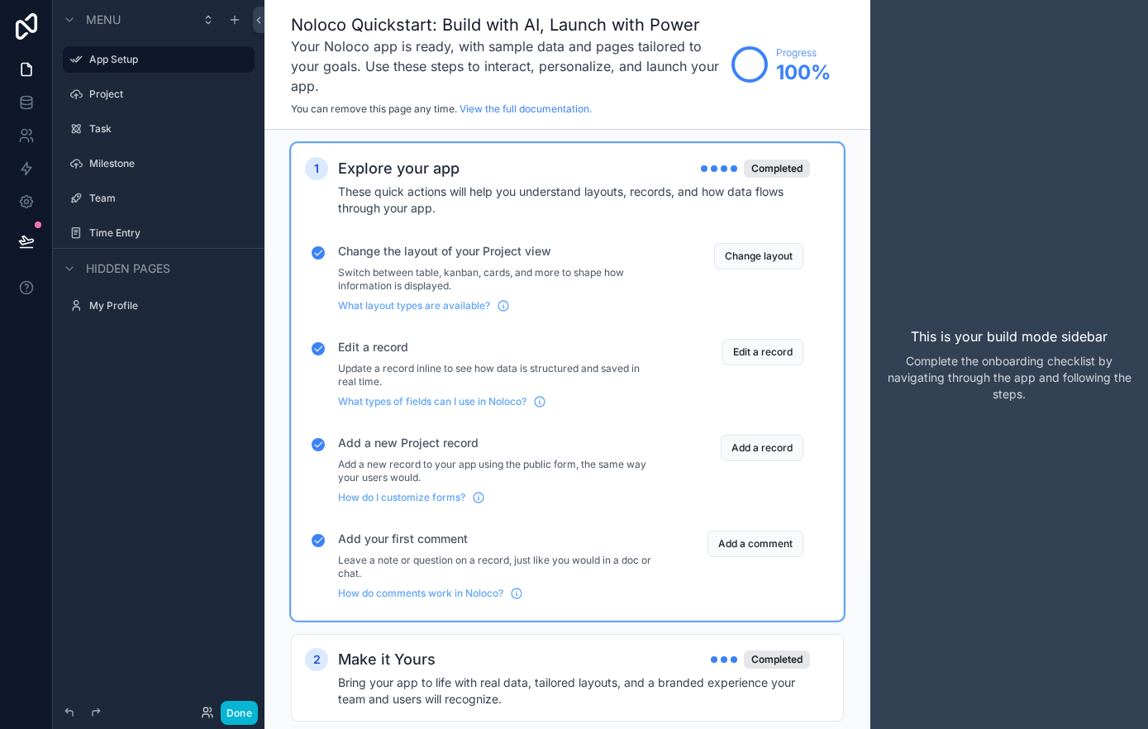
drag, startPoint x: 728, startPoint y: 105, endPoint x: 699, endPoint y: 100, distance: 29.4
click at [728, 104] on div "Noloco Quickstart: Build with AI, Launch with Power Your Noloco app is ready, w…" at bounding box center [567, 64] width 553 height 103
click at [246, 64] on icon "scrollable content" at bounding box center [241, 59] width 13 height 13
click at [306, 66] on span "Remove" at bounding box center [316, 71] width 44 height 17
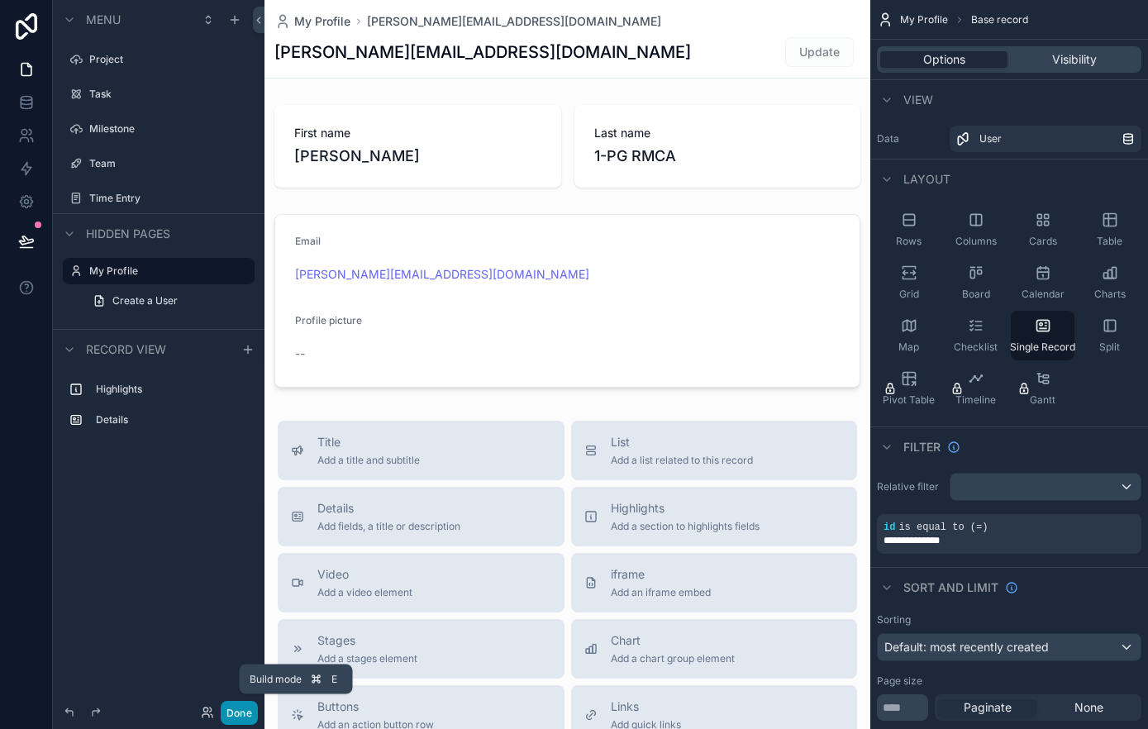
click at [241, 707] on button "Done" at bounding box center [239, 713] width 37 height 24
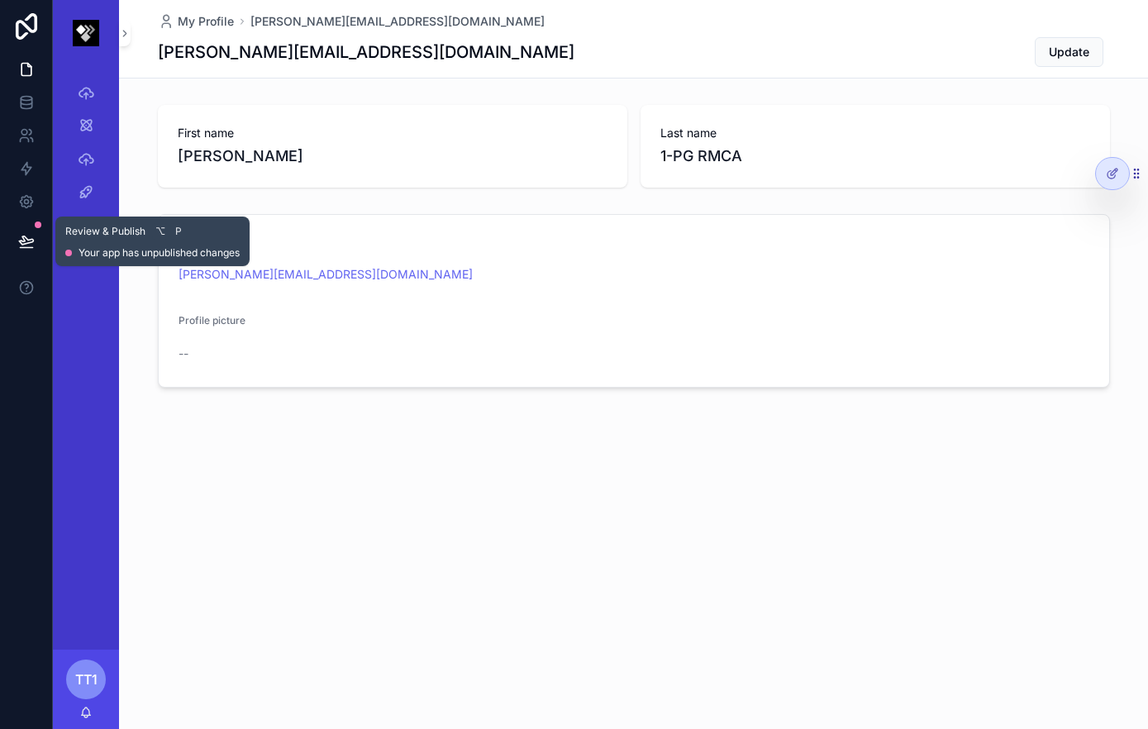
click at [119, 231] on span "Review & Publish" at bounding box center [105, 231] width 80 height 13
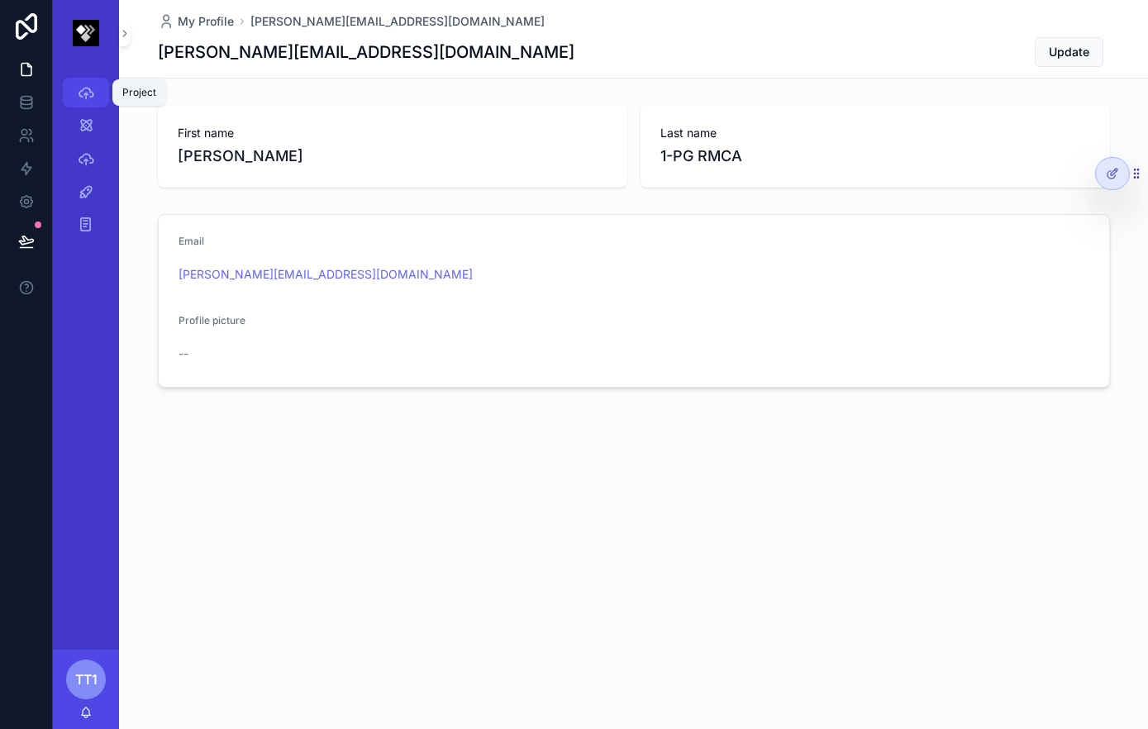
click at [81, 97] on icon "scrollable content" at bounding box center [86, 92] width 17 height 17
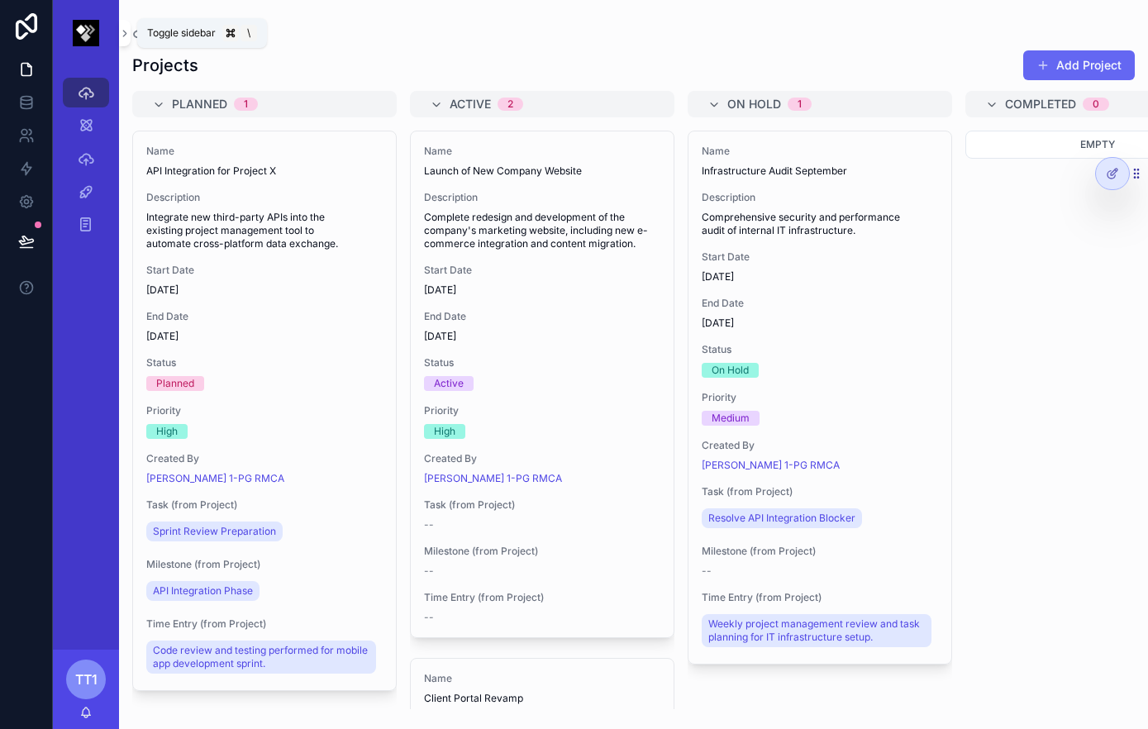
click at [124, 39] on icon "scrollable content" at bounding box center [125, 33] width 12 height 12
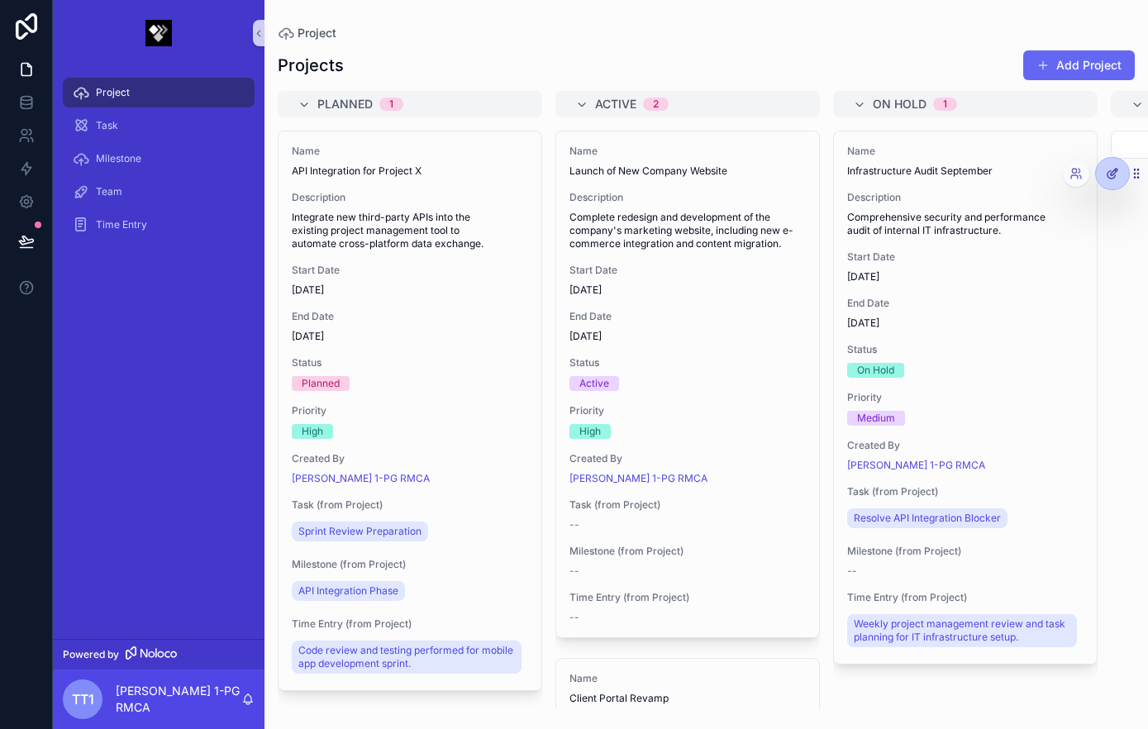
click at [1114, 181] on div at bounding box center [1112, 173] width 33 height 31
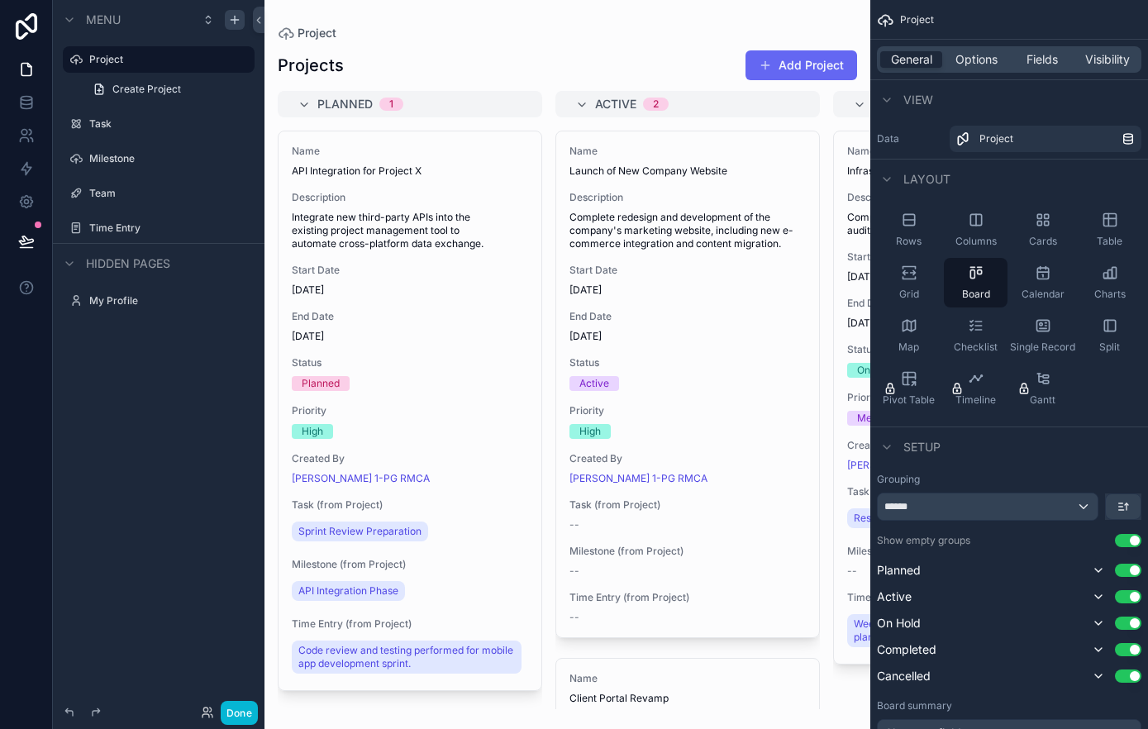
click at [236, 19] on icon "scrollable content" at bounding box center [234, 19] width 13 height 13
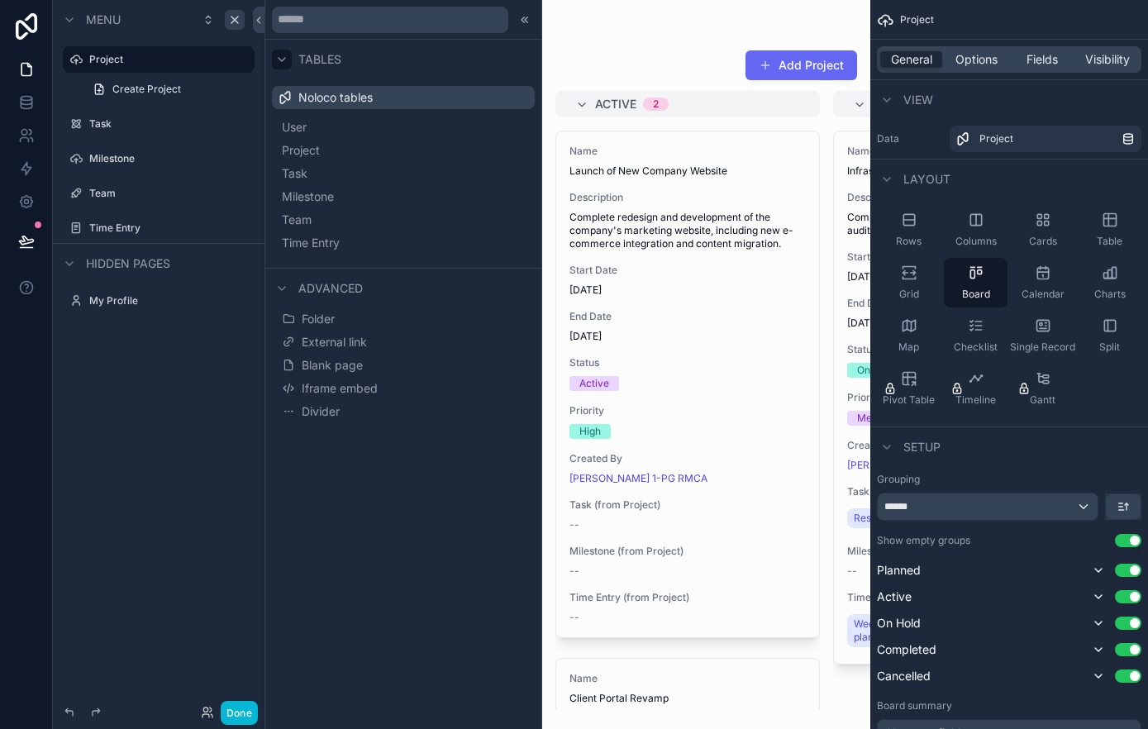
click at [287, 59] on icon at bounding box center [281, 59] width 13 height 13
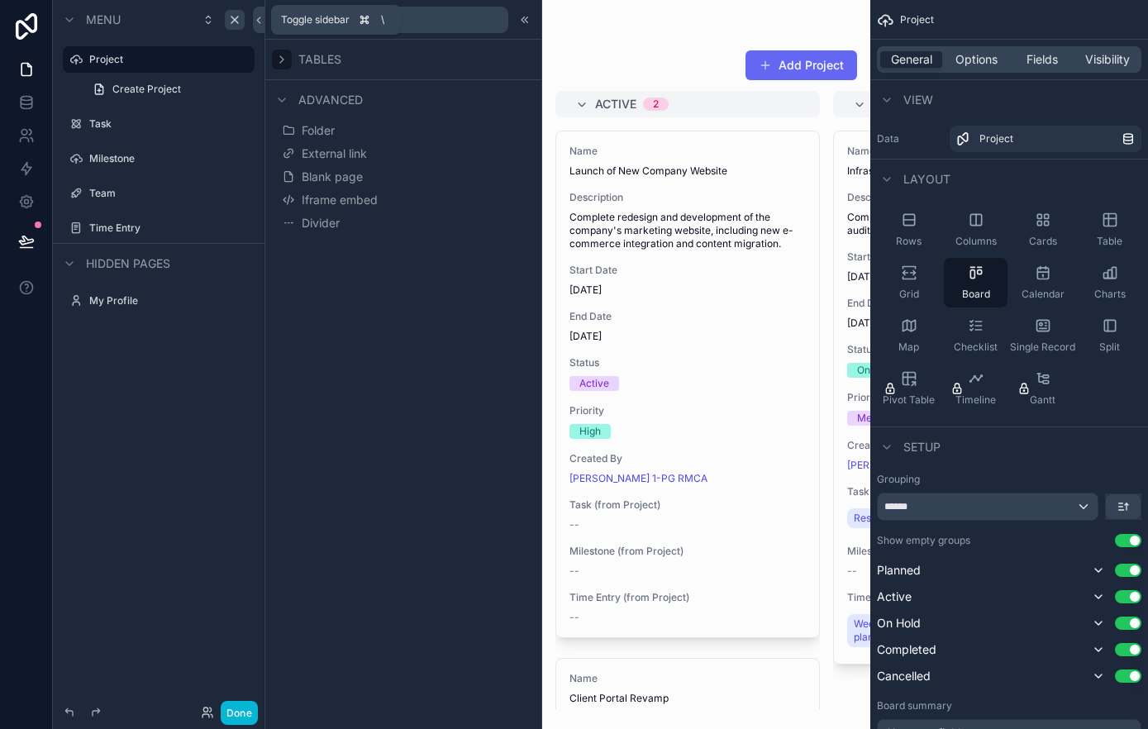
click at [336, 16] on span "Toggle sidebar" at bounding box center [315, 19] width 69 height 13
click at [436, 22] on input "text" at bounding box center [390, 20] width 236 height 26
drag, startPoint x: 312, startPoint y: 16, endPoint x: 252, endPoint y: 12, distance: 59.6
click at [252, 12] on div "**** Tables Advanced Toggle sidebar \ Menu Project Create Project Task Mileston…" at bounding box center [574, 364] width 1148 height 729
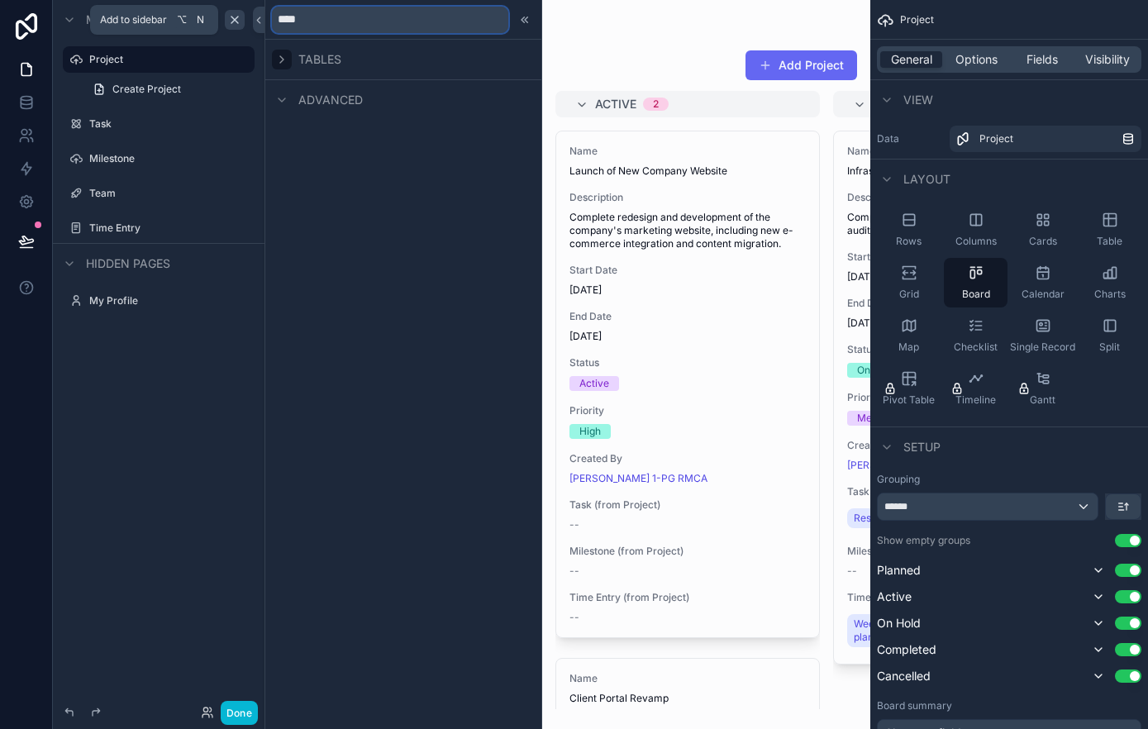
type input "****"
click at [231, 24] on icon "scrollable content" at bounding box center [234, 19] width 13 height 13
click at [233, 21] on icon "scrollable content" at bounding box center [234, 19] width 13 height 13
click at [245, 60] on icon "scrollable content" at bounding box center [241, 59] width 13 height 13
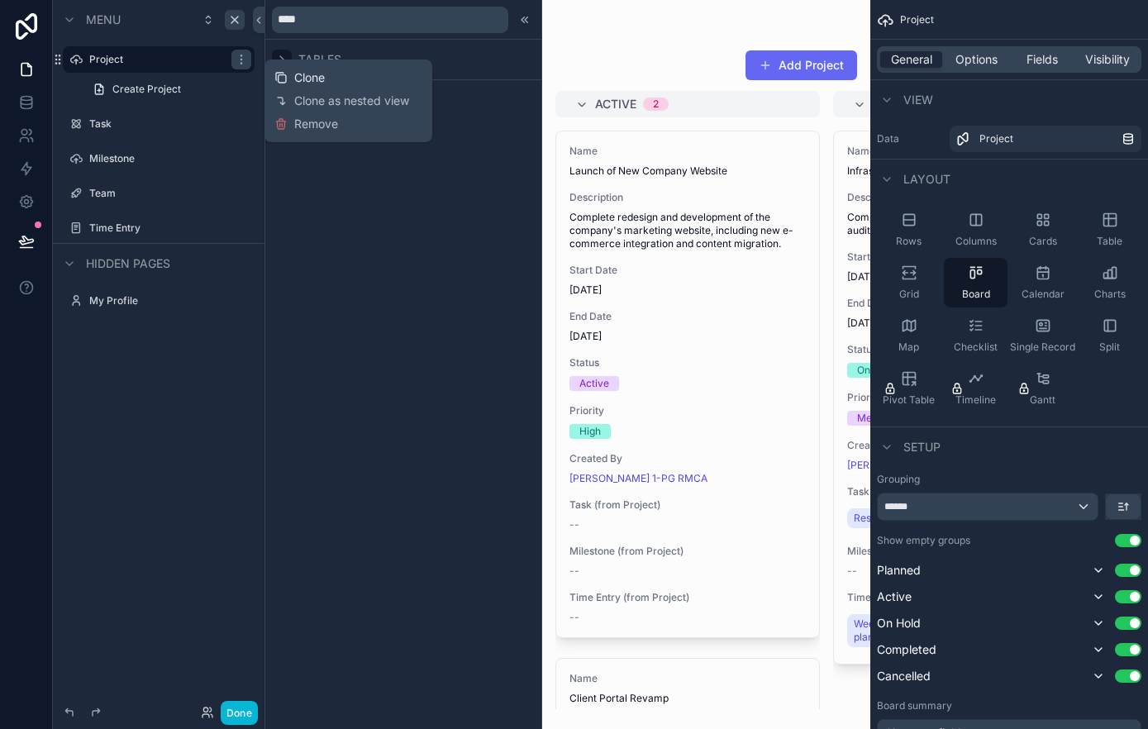
click at [313, 79] on span "Clone" at bounding box center [309, 77] width 31 height 17
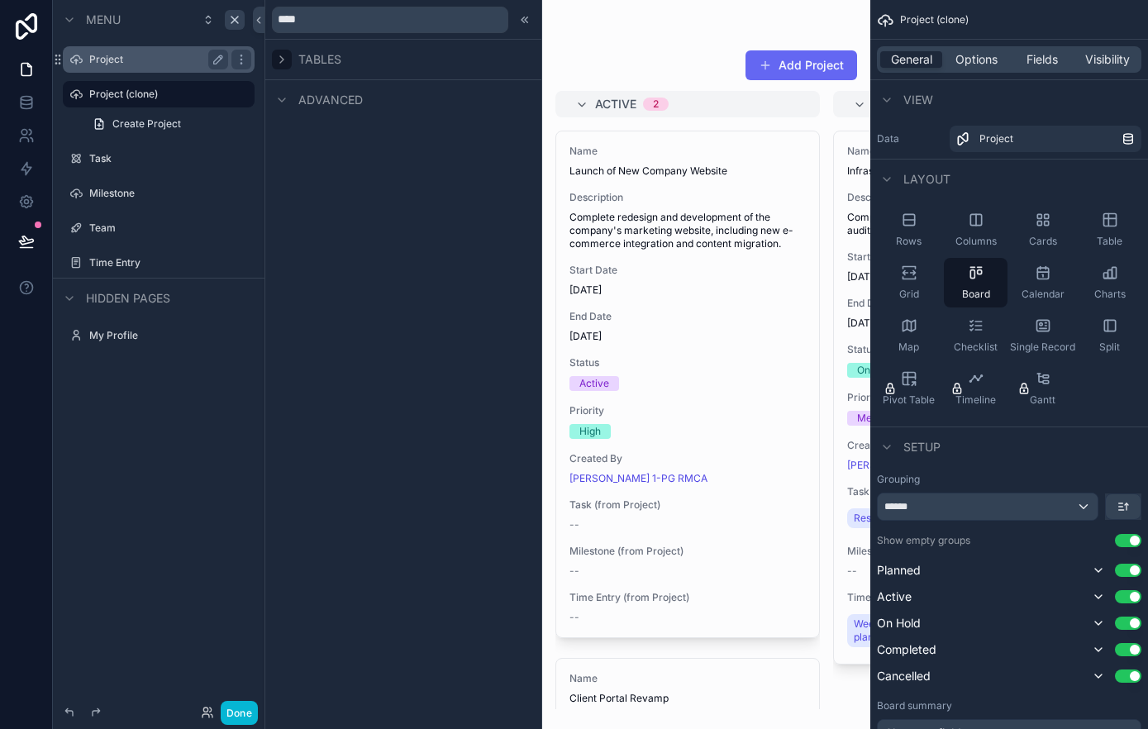
click at [107, 55] on label "Project" at bounding box center [155, 59] width 132 height 13
click at [222, 55] on icon "scrollable content" at bounding box center [218, 59] width 8 height 8
click at [172, 56] on input "*******" at bounding box center [145, 60] width 112 height 20
type input "****"
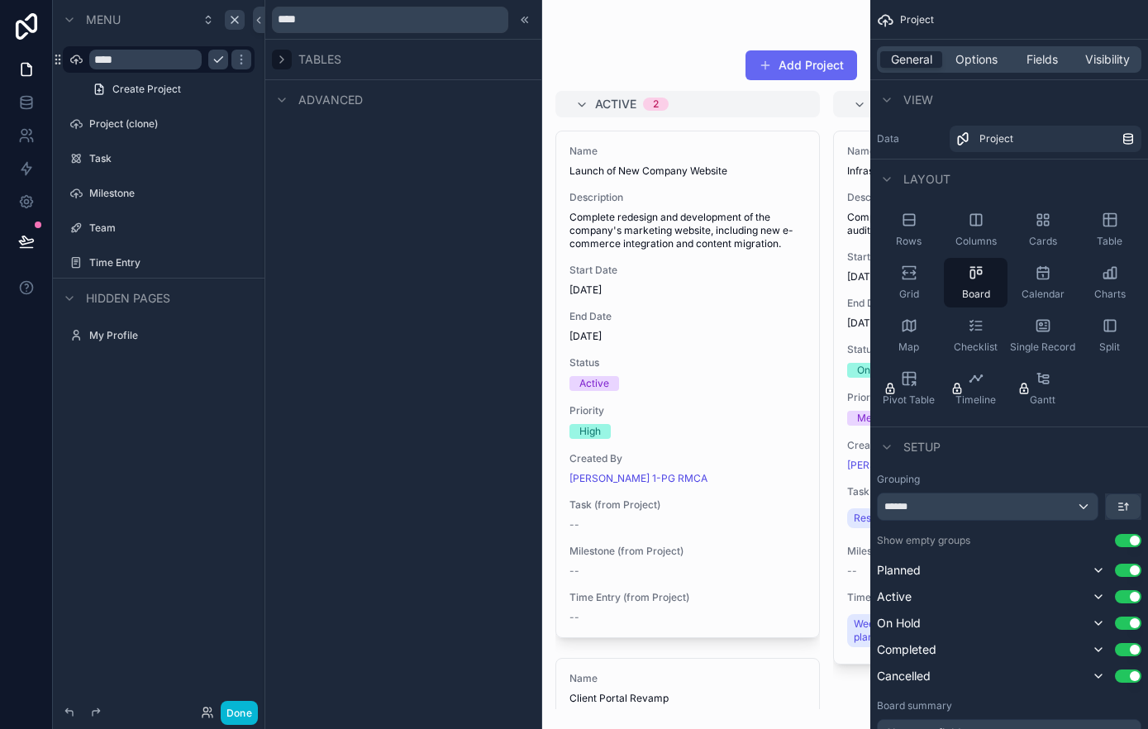
click at [71, 78] on div "Create Project" at bounding box center [159, 89] width 212 height 30
click at [156, 87] on span "Create Project" at bounding box center [146, 89] width 69 height 13
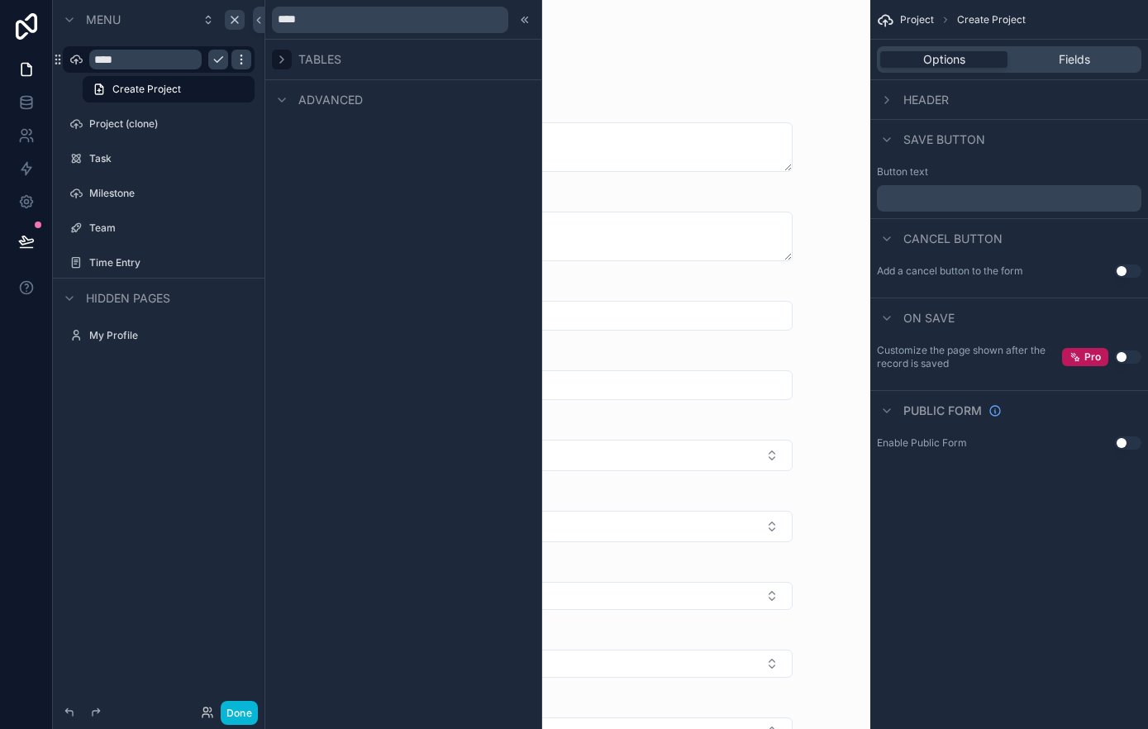
click at [239, 58] on icon "scrollable content" at bounding box center [241, 59] width 13 height 13
click at [286, 54] on icon at bounding box center [280, 59] width 13 height 13
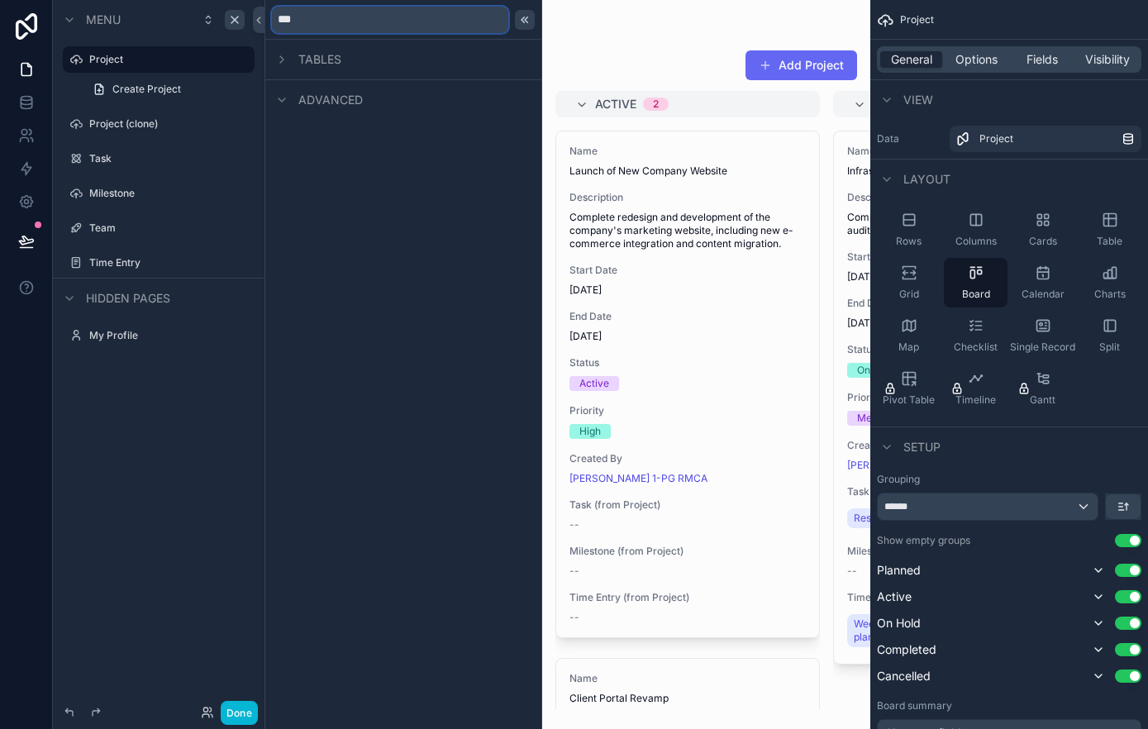
type input "***"
click at [527, 20] on icon at bounding box center [524, 19] width 13 height 13
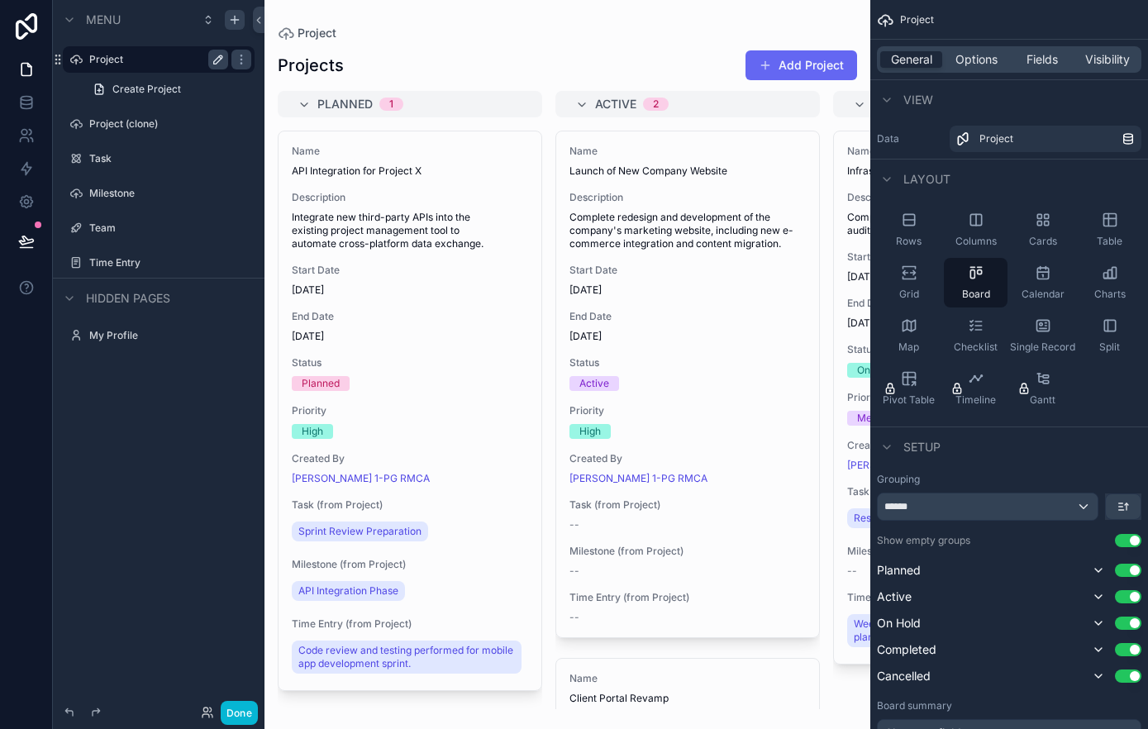
click at [215, 55] on icon "scrollable content" at bounding box center [218, 59] width 13 height 13
click at [143, 126] on label "Project (clone)" at bounding box center [155, 123] width 132 height 13
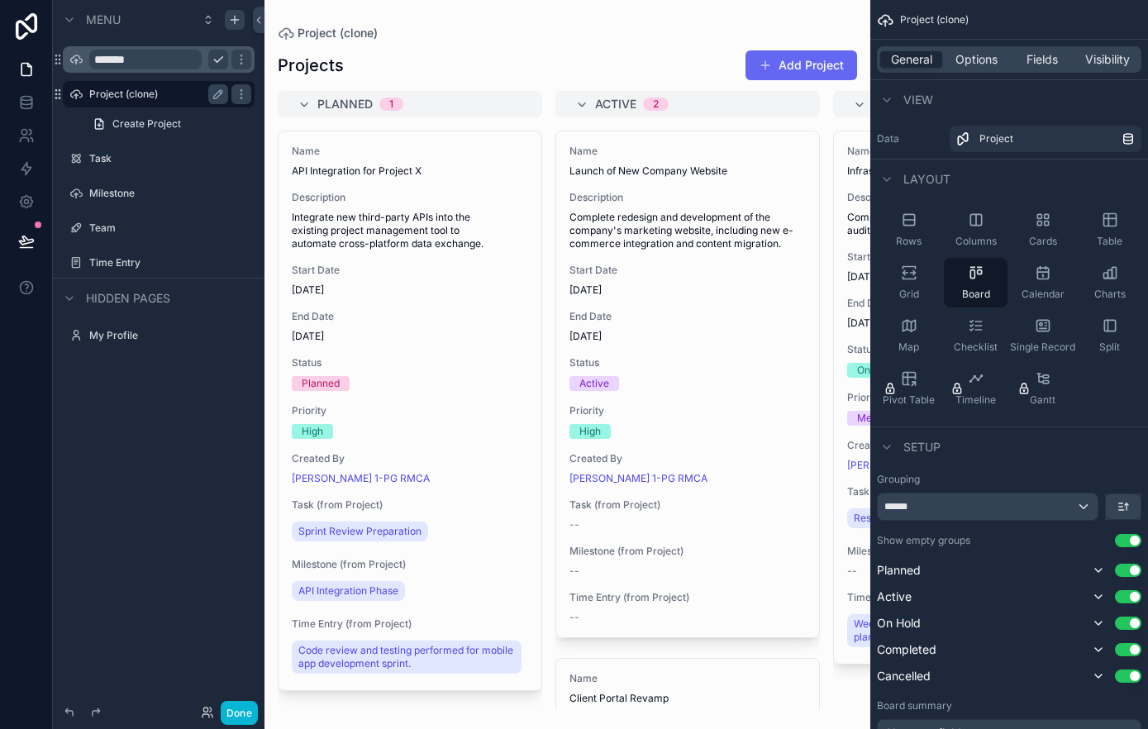
click at [166, 88] on label "Project (clone)" at bounding box center [155, 94] width 132 height 13
click at [214, 98] on icon "scrollable content" at bounding box center [218, 94] width 8 height 8
click at [171, 98] on input "**********" at bounding box center [145, 94] width 112 height 20
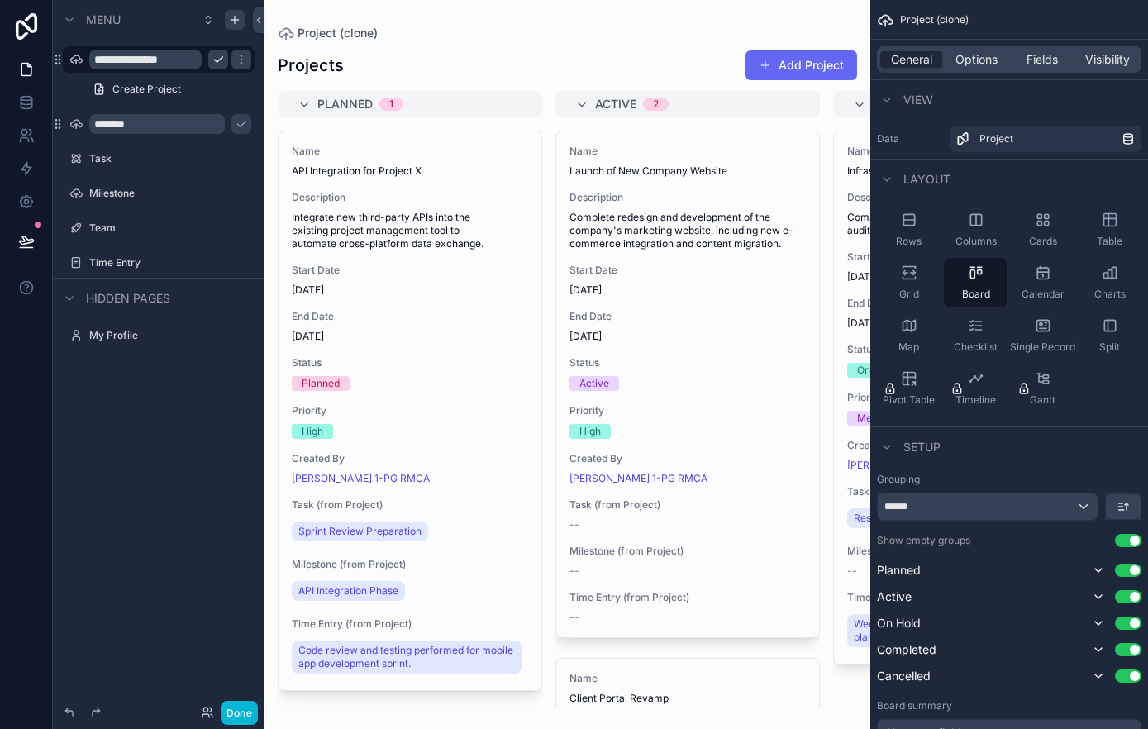
click at [190, 58] on input "**********" at bounding box center [145, 60] width 112 height 20
type input "*"
type input "****"
click at [222, 62] on icon "scrollable content" at bounding box center [218, 59] width 13 height 13
click at [192, 87] on link "Create Project" at bounding box center [169, 89] width 172 height 26
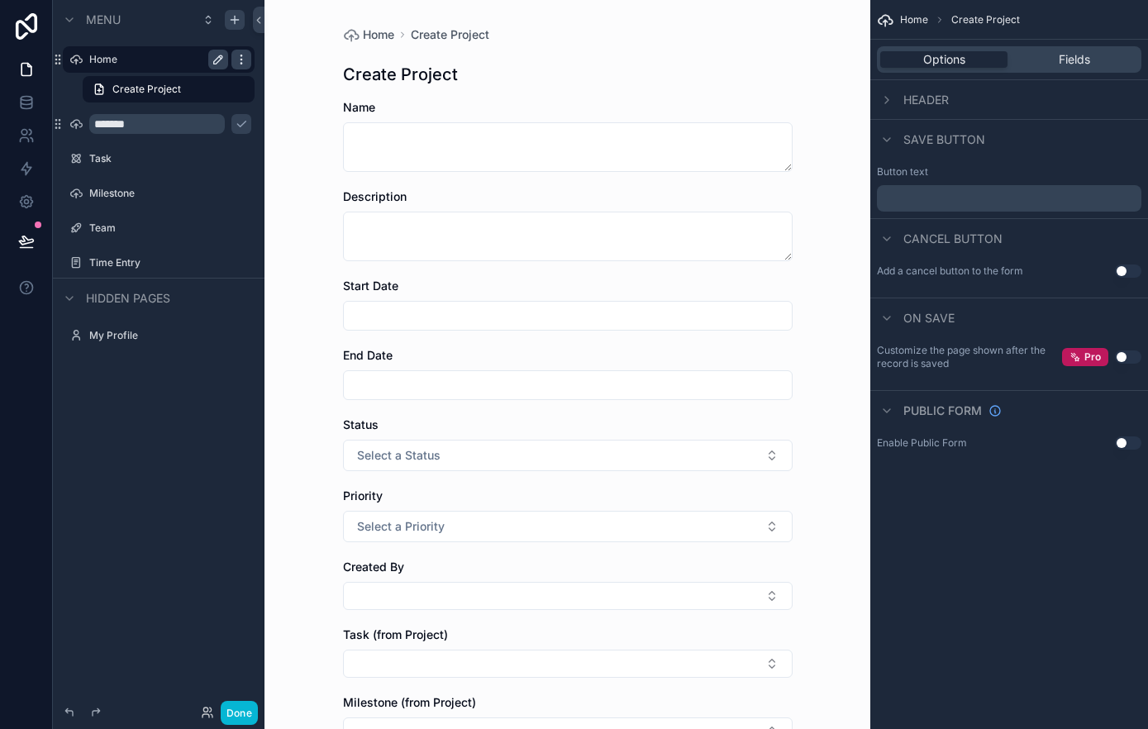
click at [244, 61] on icon "scrollable content" at bounding box center [241, 59] width 13 height 13
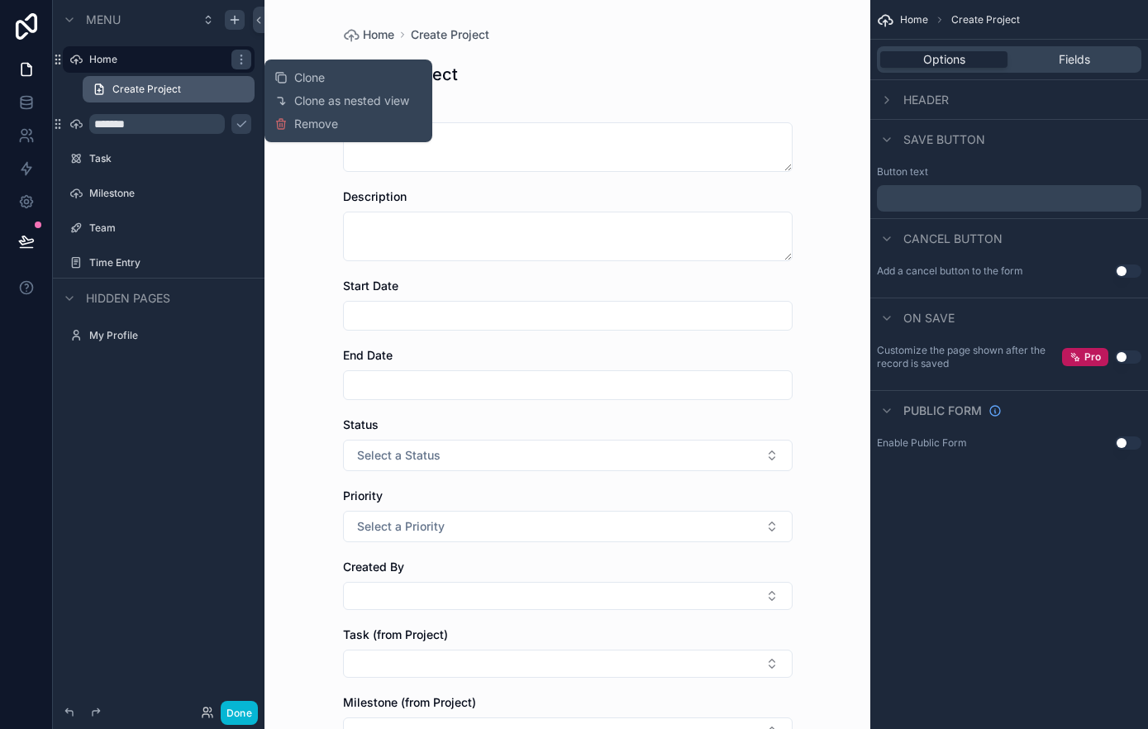
click at [224, 93] on link "Create Project" at bounding box center [169, 89] width 172 height 26
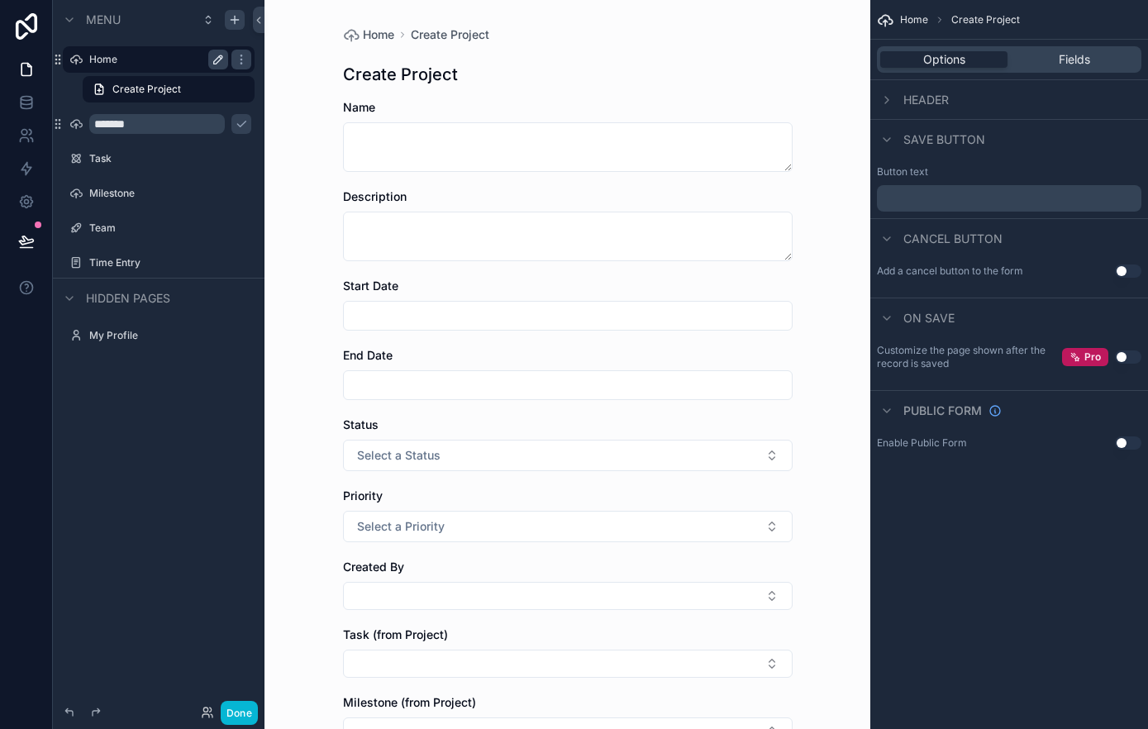
click at [181, 63] on label "Home" at bounding box center [155, 59] width 132 height 13
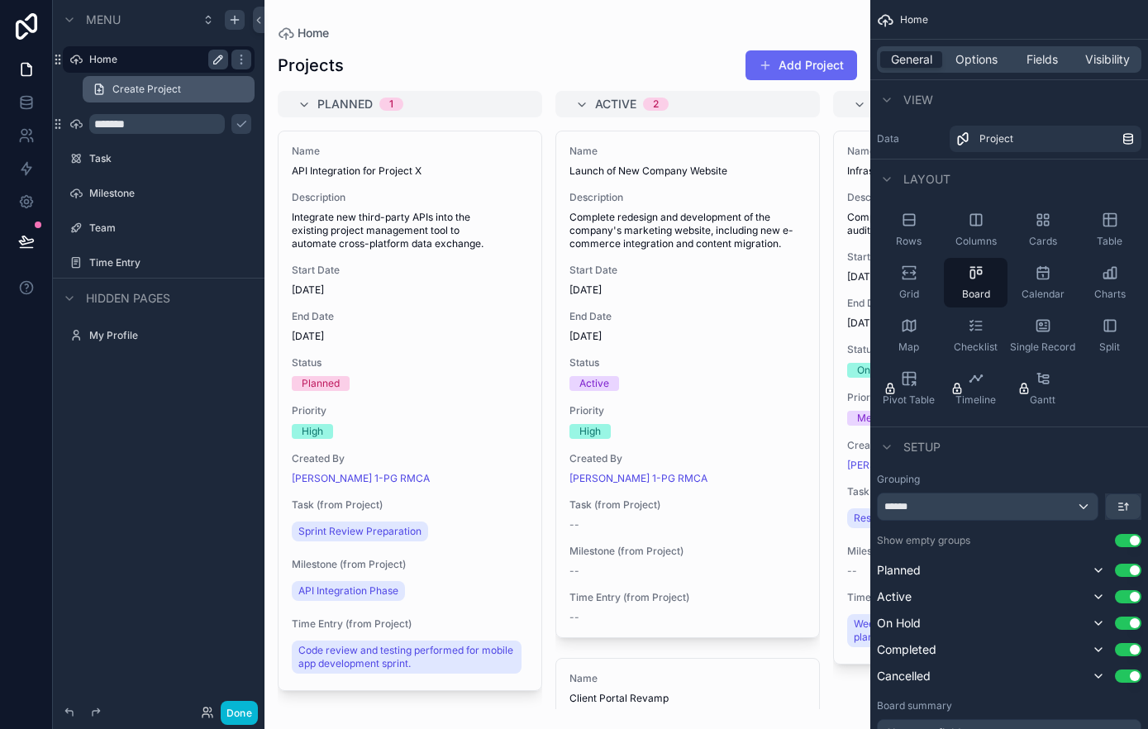
click at [203, 93] on link "Create Project" at bounding box center [169, 89] width 172 height 26
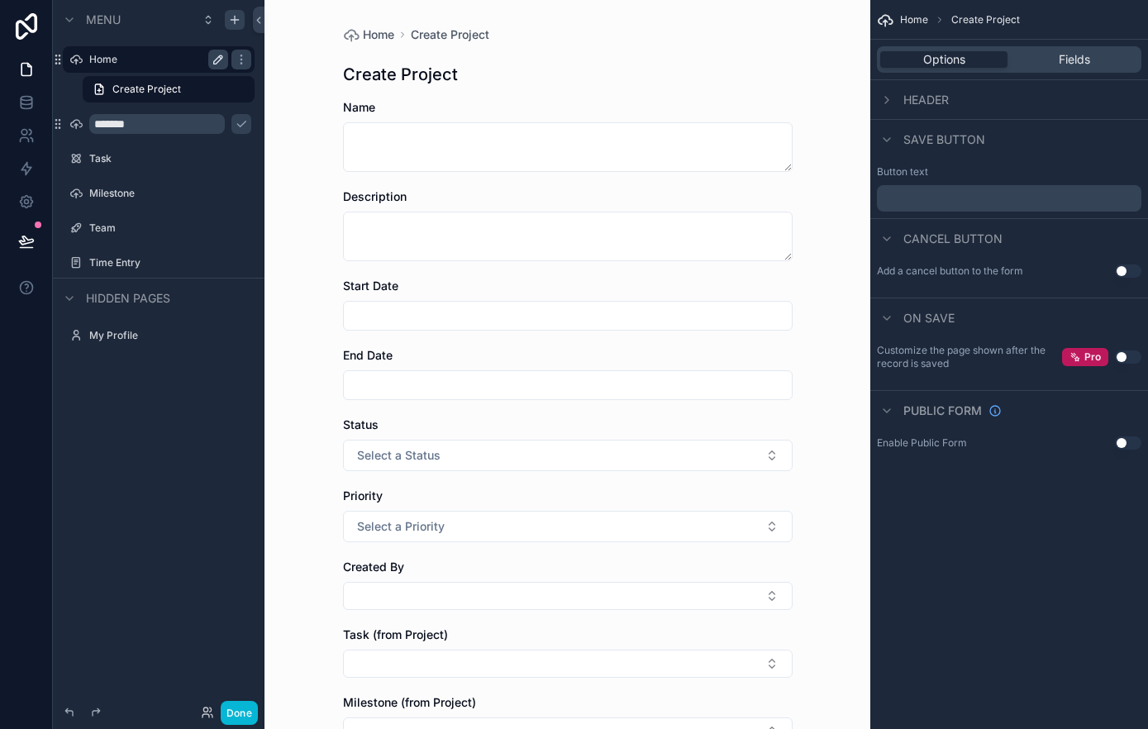
click at [212, 62] on icon "scrollable content" at bounding box center [218, 59] width 13 height 13
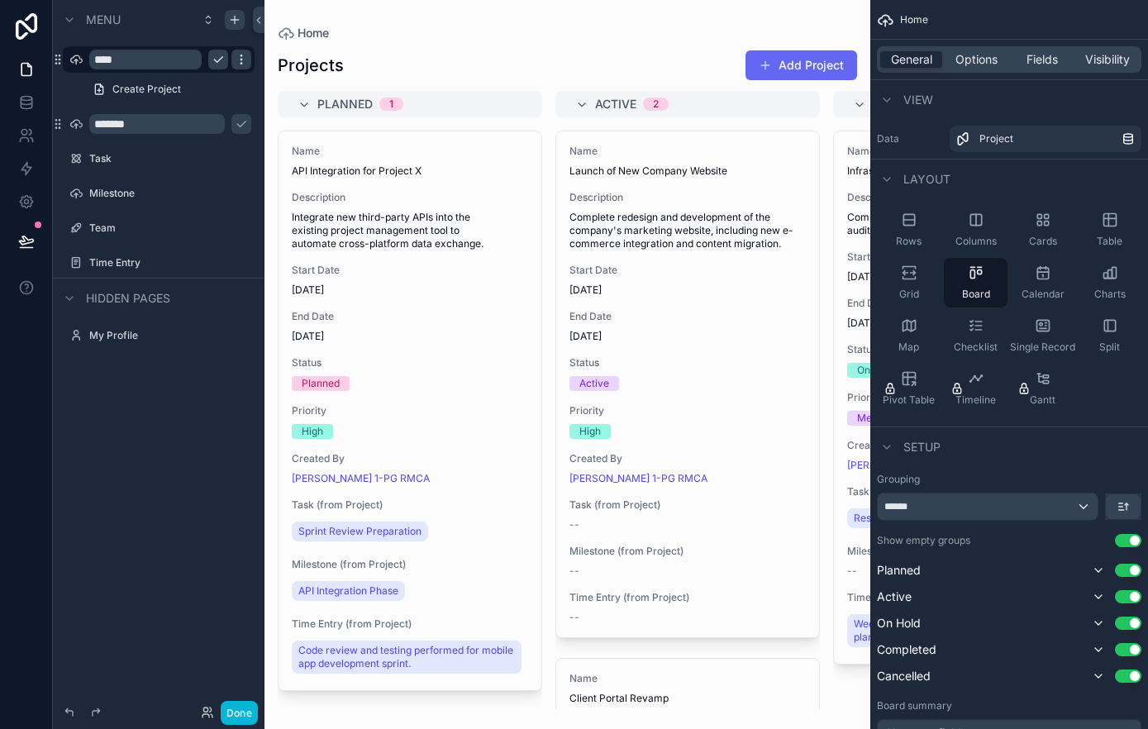
click at [246, 61] on icon "scrollable content" at bounding box center [241, 59] width 13 height 13
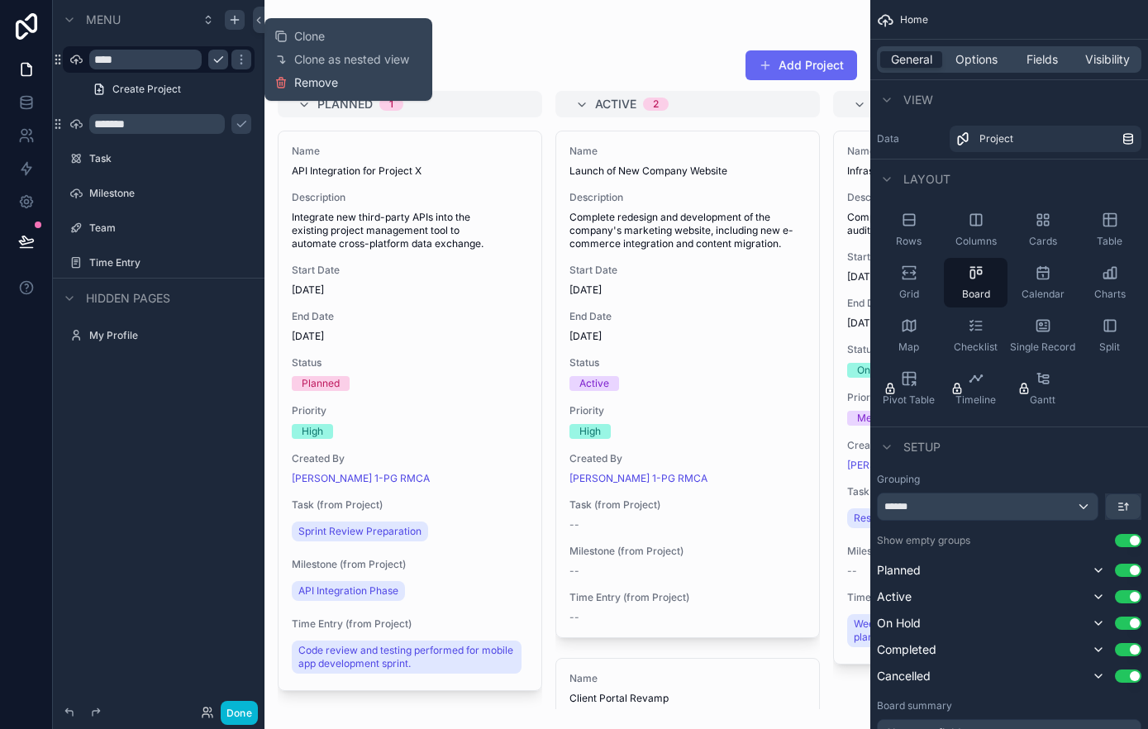
click at [317, 76] on span "Remove" at bounding box center [316, 82] width 44 height 17
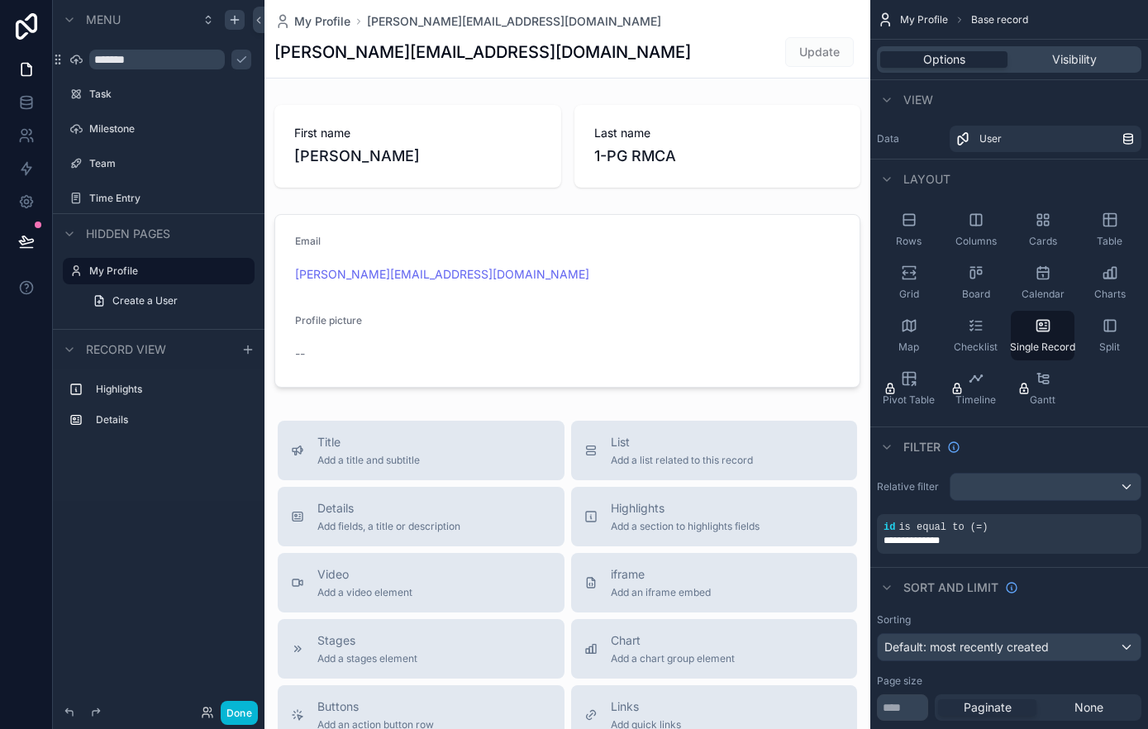
click at [129, 35] on div "Menu" at bounding box center [159, 20] width 212 height 40
click at [125, 43] on div "scrollable content" at bounding box center [159, 44] width 192 height 2
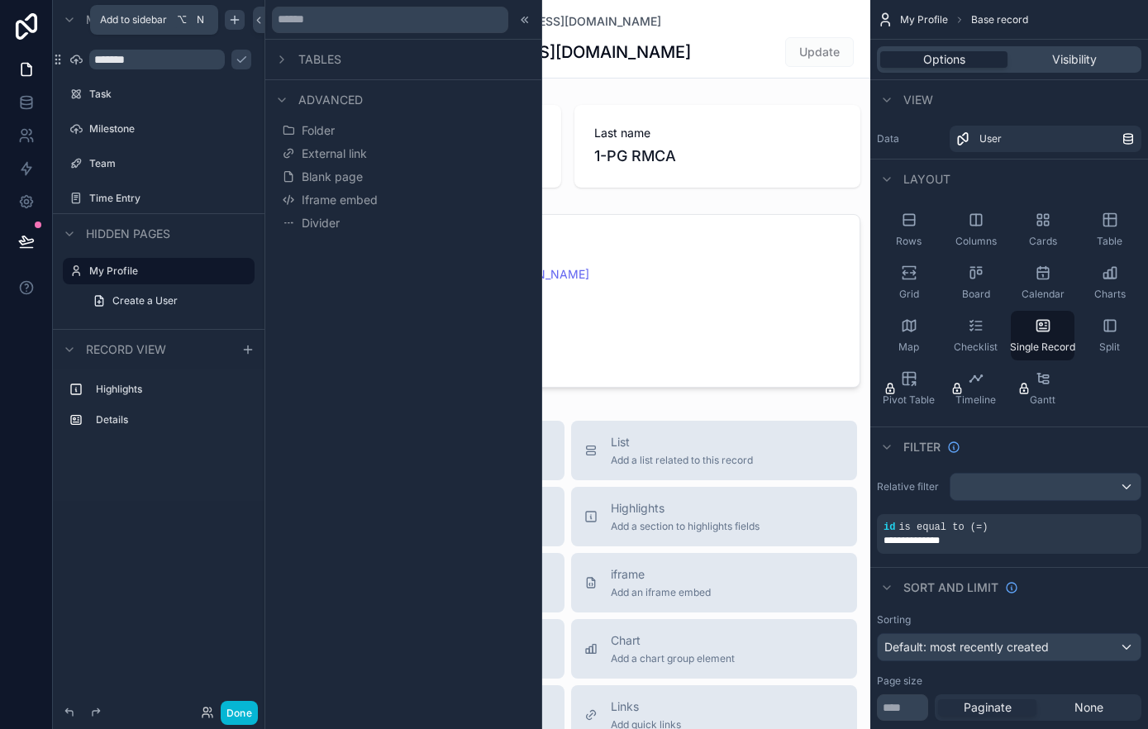
click at [238, 18] on icon "scrollable content" at bounding box center [234, 19] width 13 height 13
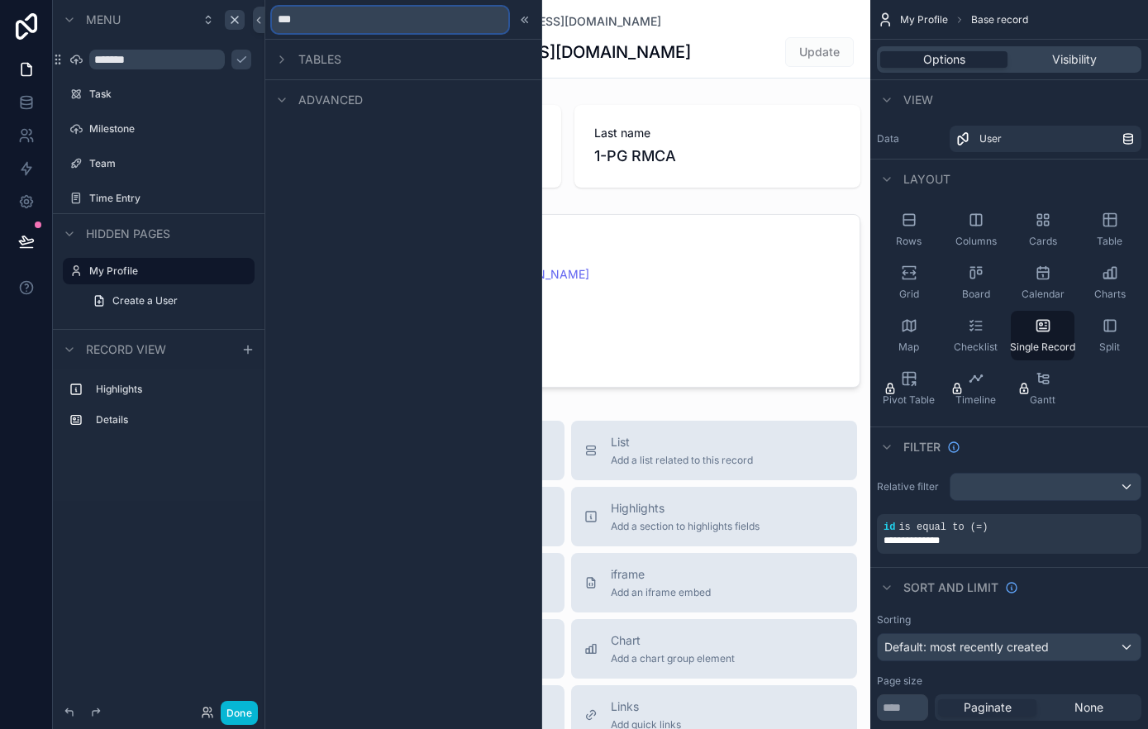
click at [427, 17] on input "***" at bounding box center [390, 20] width 236 height 26
drag, startPoint x: 422, startPoint y: 18, endPoint x: 245, endPoint y: 11, distance: 177.1
click at [245, 11] on div "Tables Advanced Folder External link Blank page Iframe embed Divider *** Tables…" at bounding box center [574, 364] width 1148 height 729
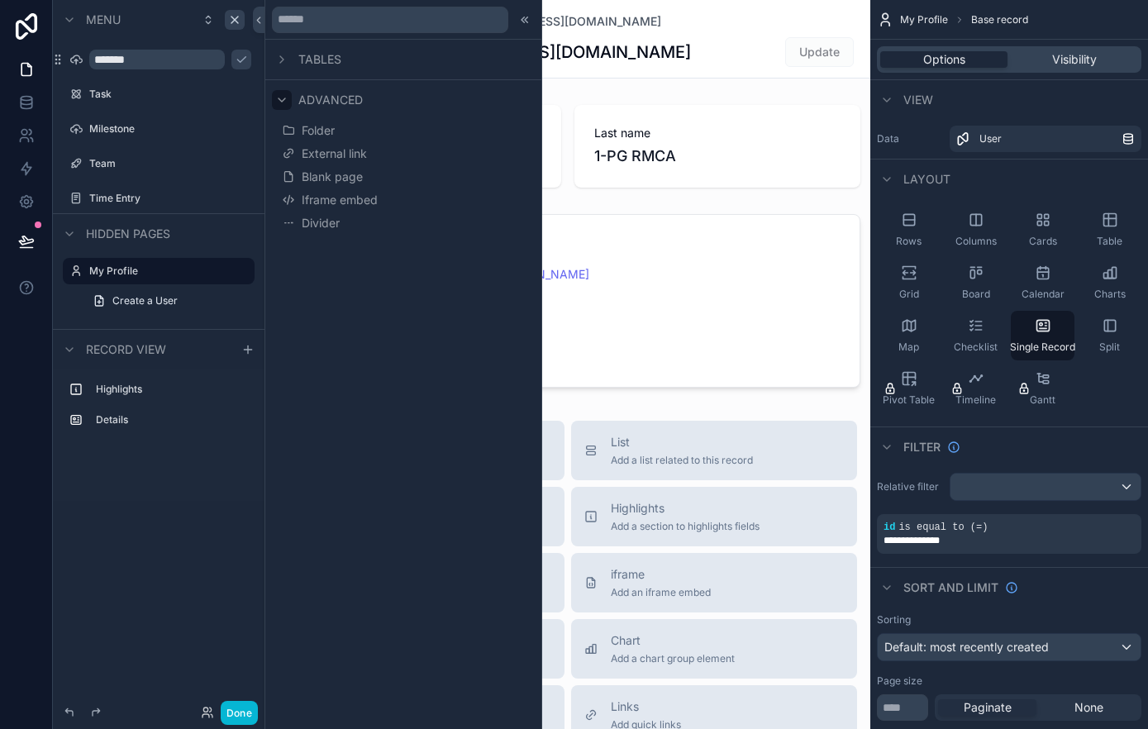
click at [284, 98] on icon at bounding box center [281, 99] width 13 height 13
click at [312, 131] on span "Folder" at bounding box center [318, 130] width 33 height 17
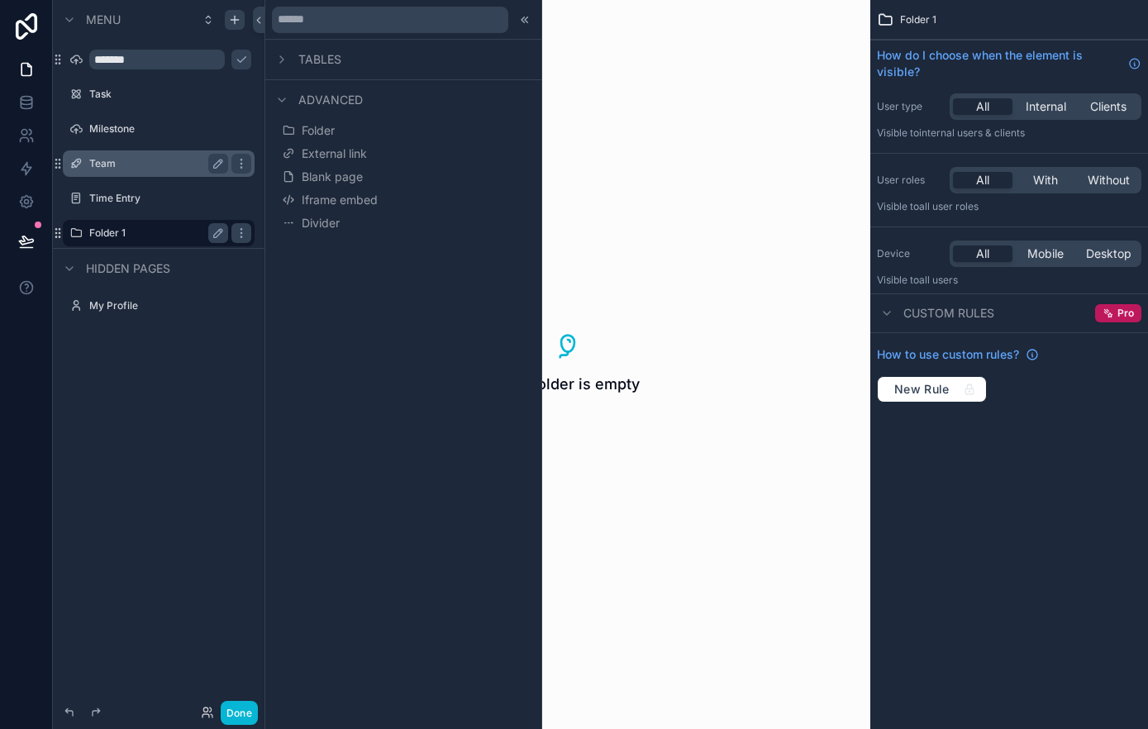
drag, startPoint x: 179, startPoint y: 232, endPoint x: 161, endPoint y: 176, distance: 58.8
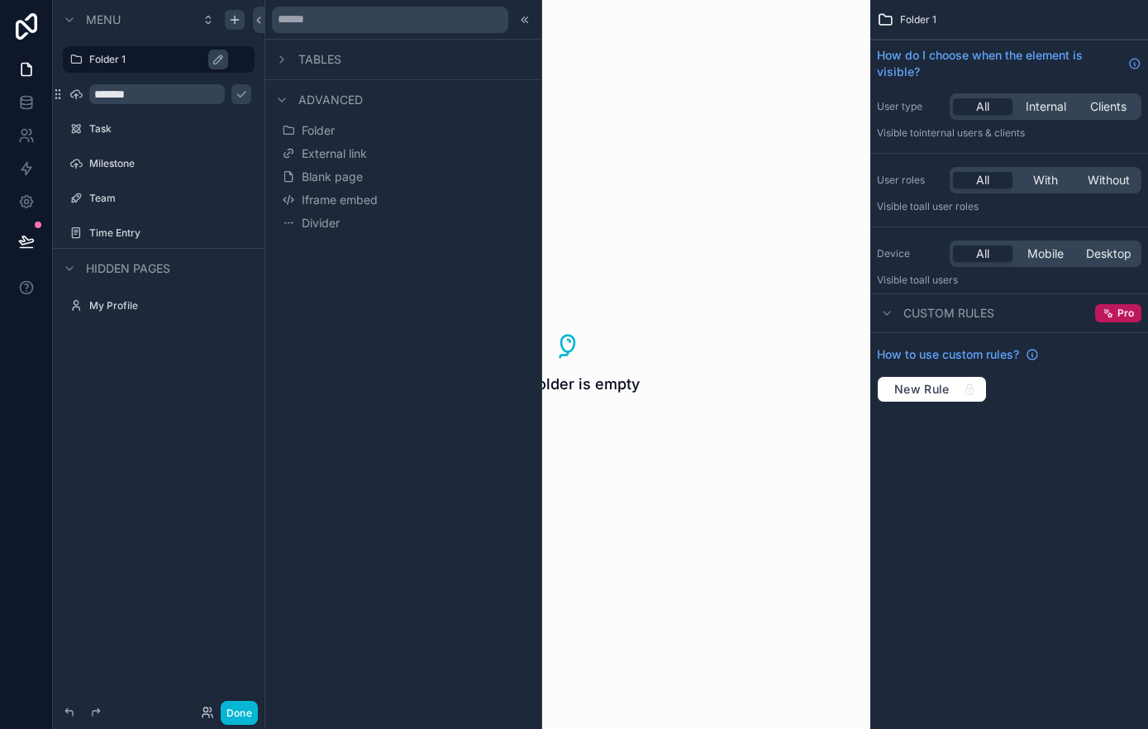
click at [121, 60] on label "Folder 1" at bounding box center [166, 59] width 155 height 13
click at [219, 60] on icon "scrollable content" at bounding box center [218, 59] width 8 height 8
type input "*"
type input "****"
click at [69, 55] on icon "scrollable content" at bounding box center [75, 59] width 13 height 13
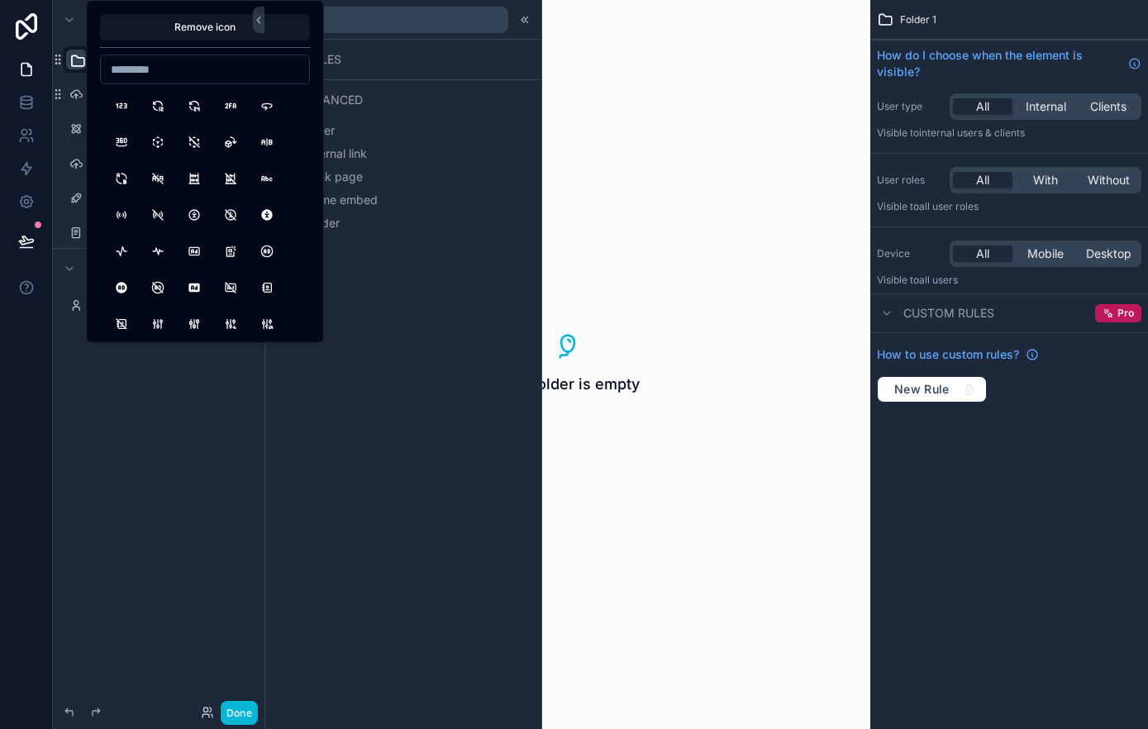
click at [174, 68] on input at bounding box center [205, 69] width 208 height 23
type input "****"
click at [124, 103] on button "Home" at bounding box center [122, 106] width 30 height 30
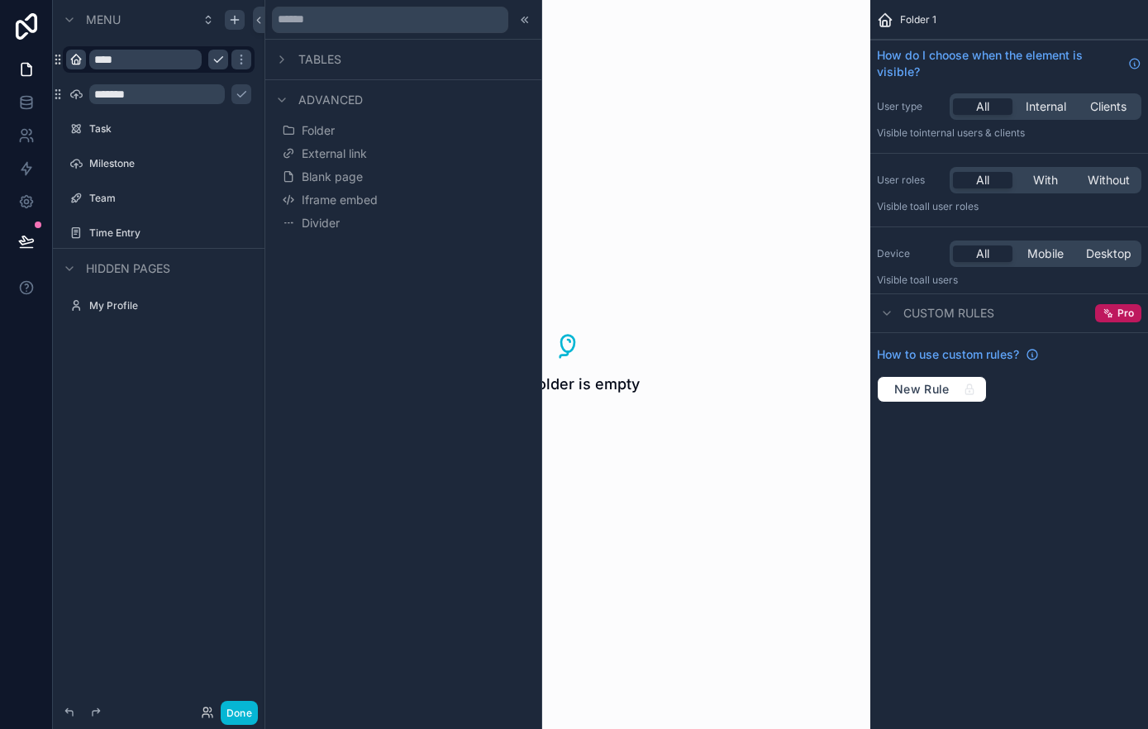
click at [432, 117] on div "Advanced" at bounding box center [403, 99] width 276 height 40
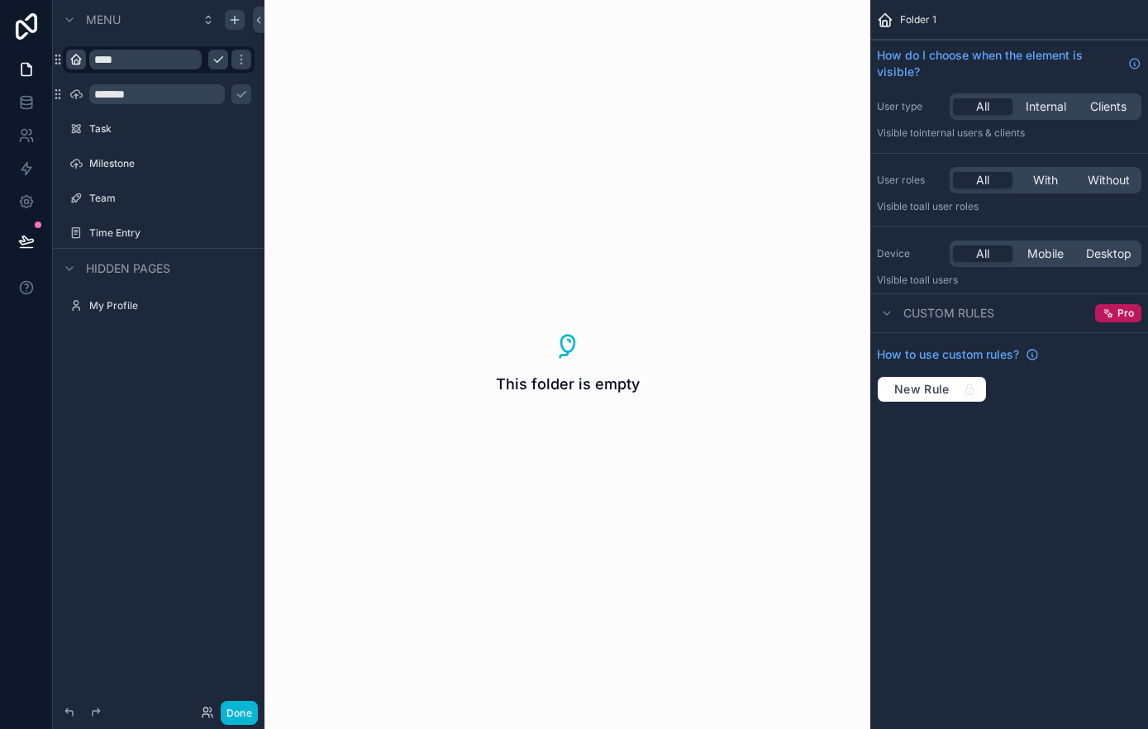
click at [216, 57] on icon "scrollable content" at bounding box center [218, 59] width 13 height 13
click at [405, 111] on div "This folder is empty" at bounding box center [568, 364] width 606 height 729
click at [146, 61] on label "Home" at bounding box center [155, 59] width 132 height 13
click at [157, 132] on label "Task" at bounding box center [155, 128] width 132 height 13
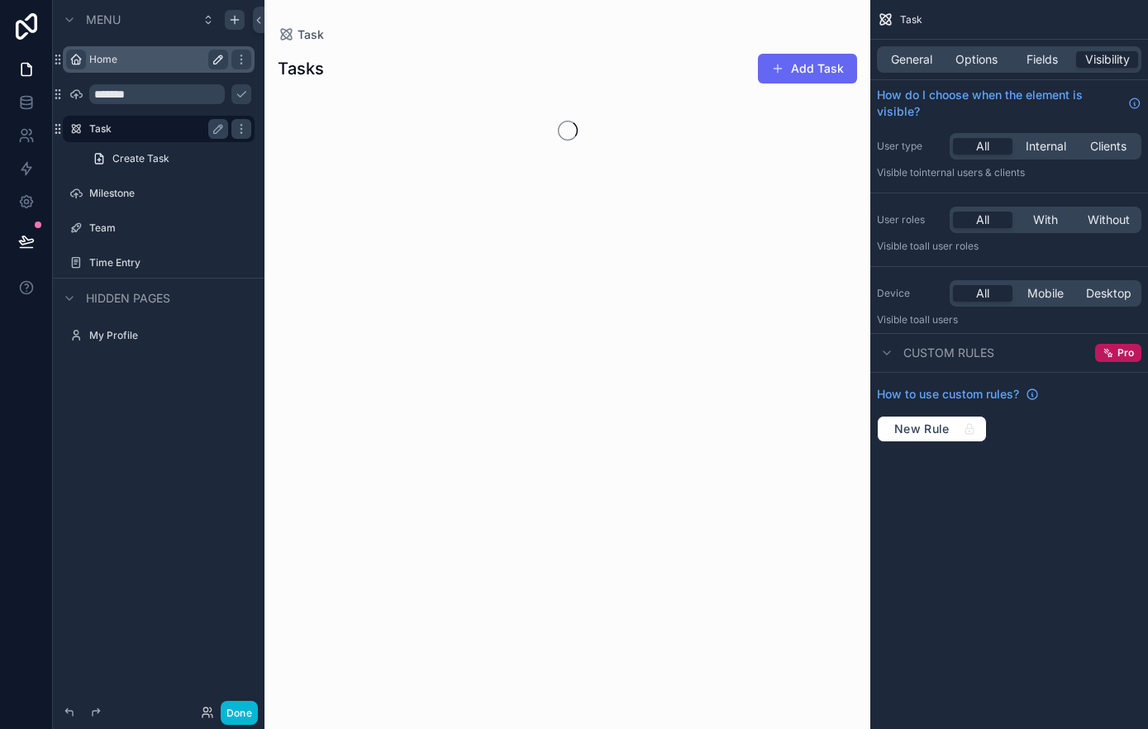
click at [408, 135] on div "scrollable content" at bounding box center [568, 364] width 606 height 729
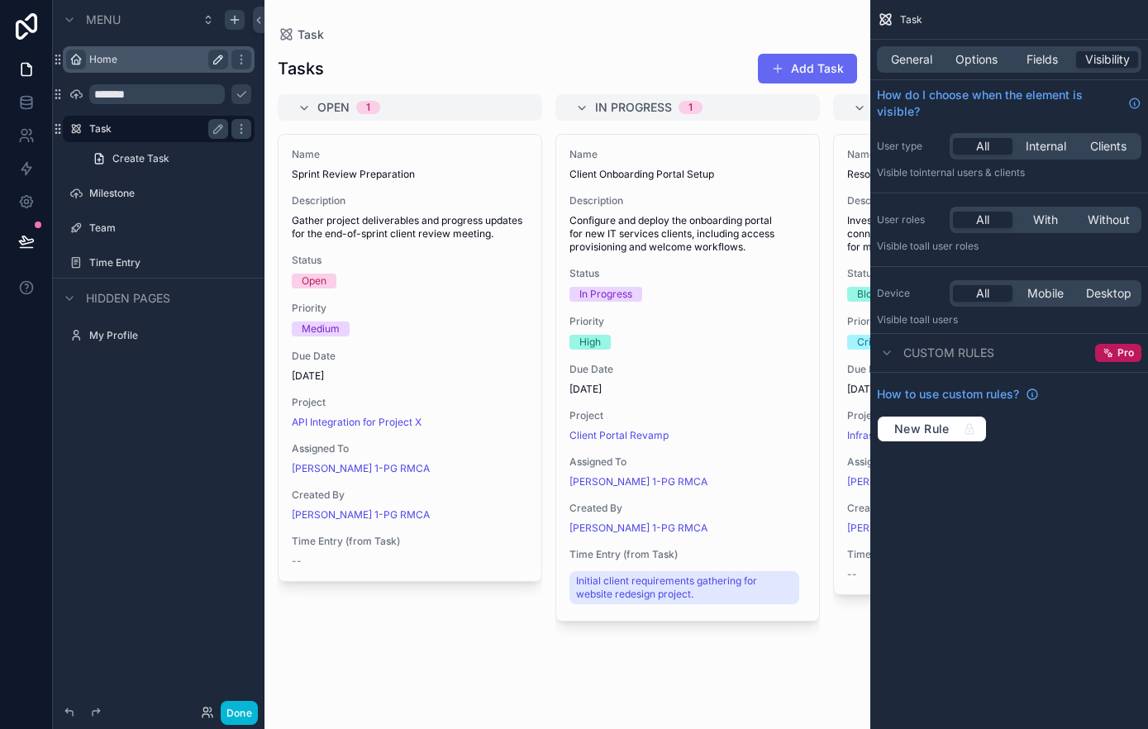
click at [166, 55] on label "Home" at bounding box center [155, 59] width 132 height 13
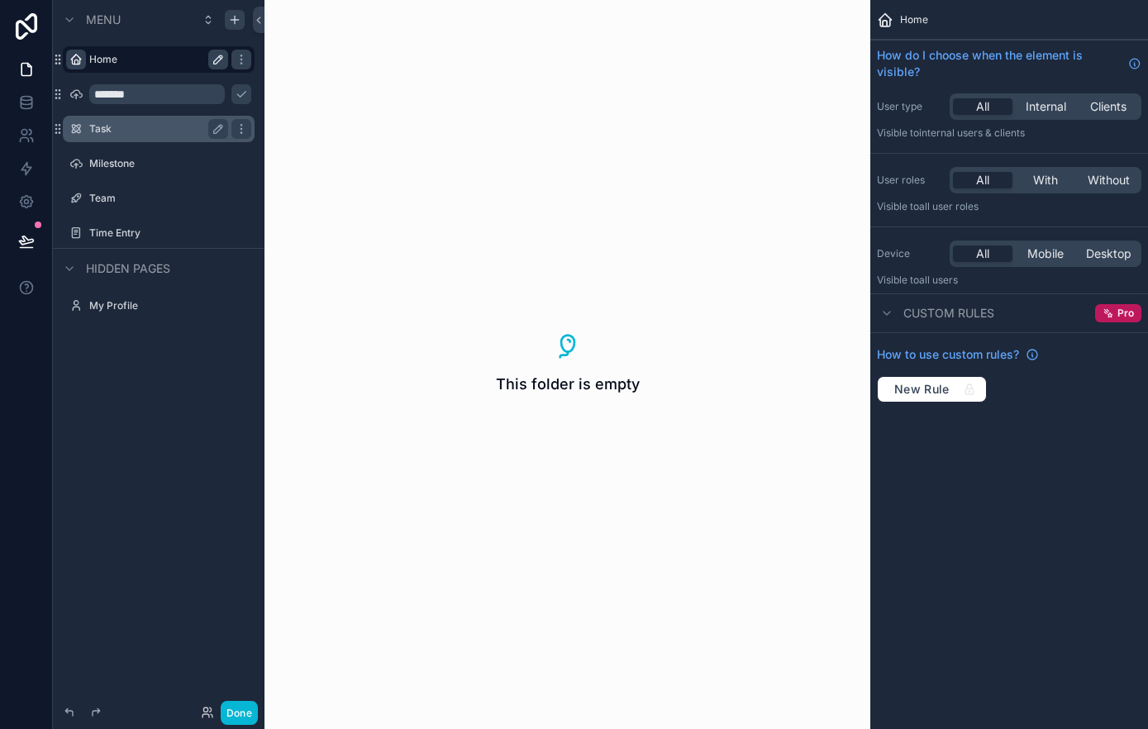
click at [181, 69] on div "Home" at bounding box center [158, 60] width 139 height 20
click at [215, 93] on icon "scrollable content" at bounding box center [218, 94] width 13 height 13
click at [157, 62] on label "Home" at bounding box center [155, 59] width 132 height 13
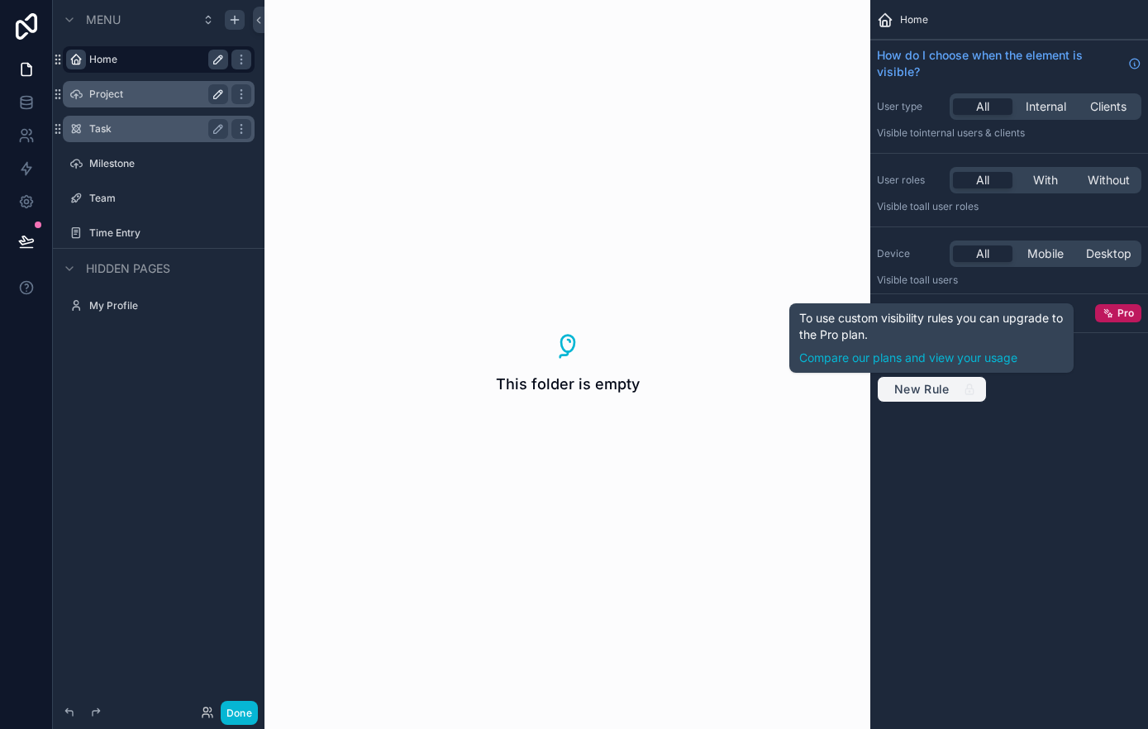
click at [928, 397] on button "New Rule" at bounding box center [932, 389] width 110 height 26
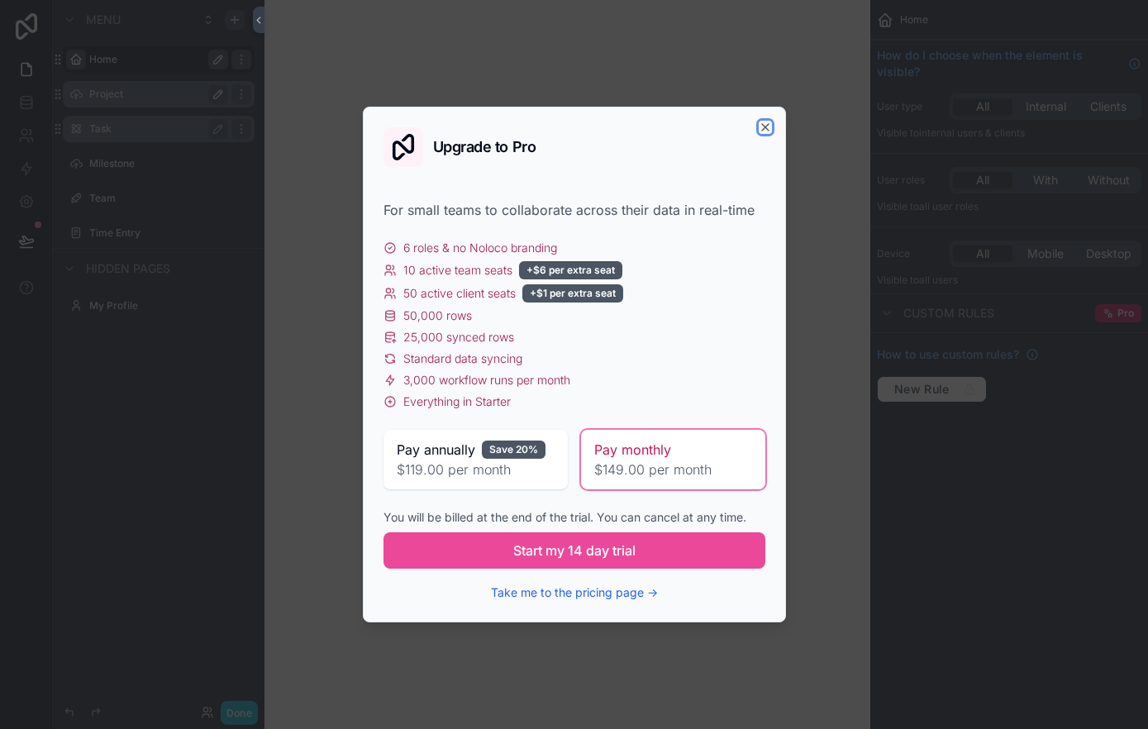
click at [768, 130] on icon "button" at bounding box center [765, 127] width 7 height 7
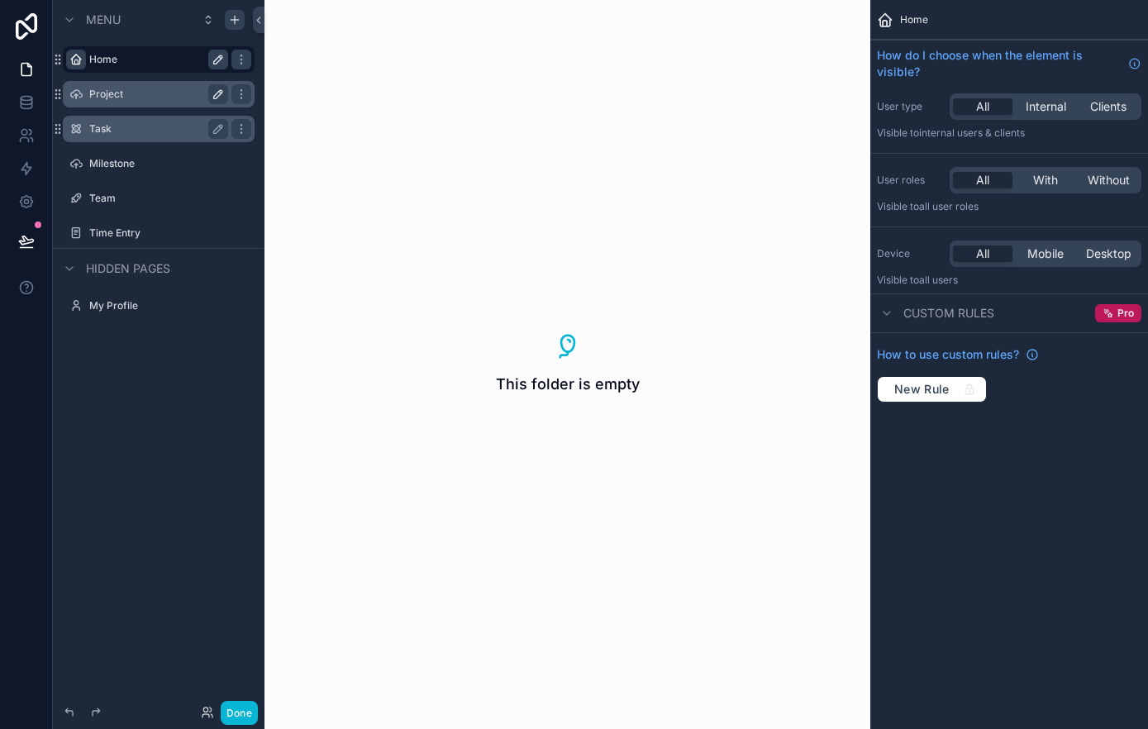
click at [172, 103] on div "Project" at bounding box center [158, 94] width 139 height 20
click at [144, 93] on label "Project" at bounding box center [155, 94] width 132 height 13
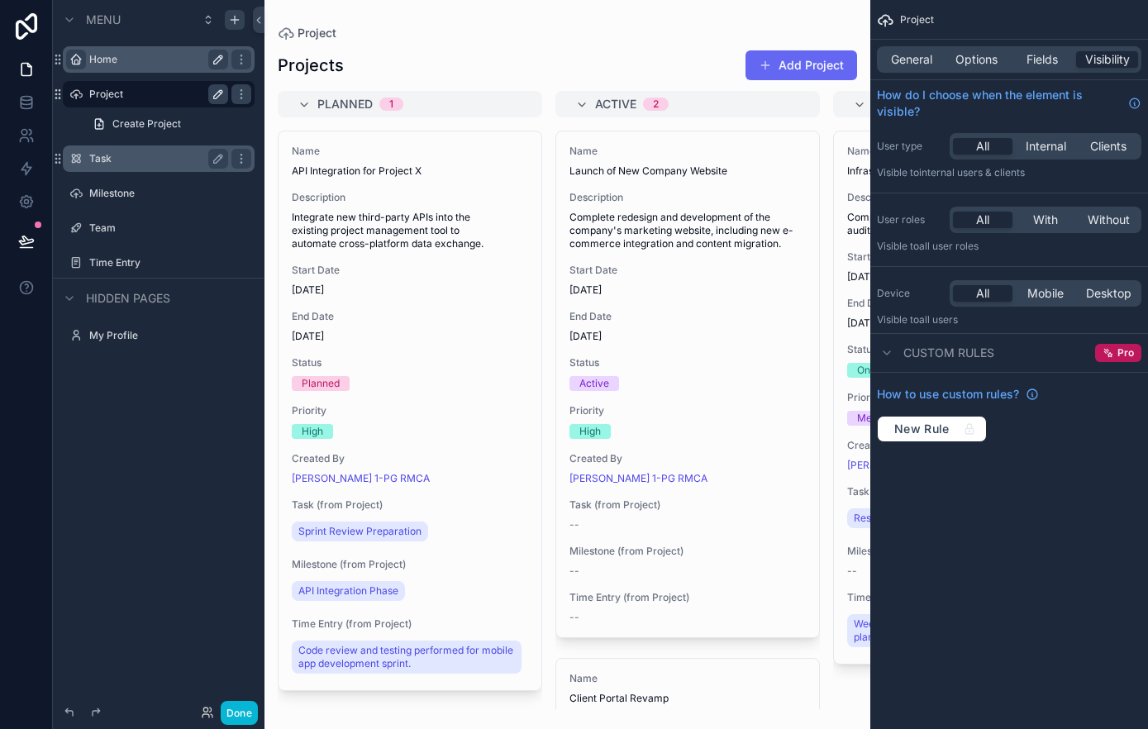
click at [159, 64] on label "Home" at bounding box center [155, 59] width 132 height 13
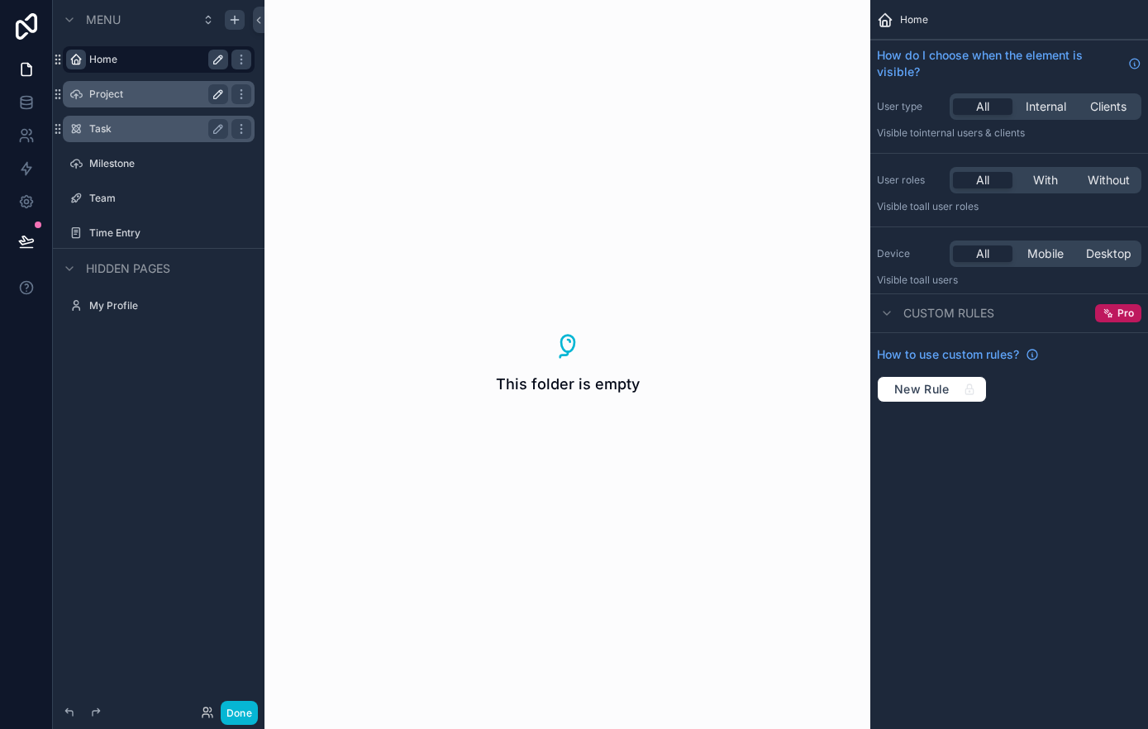
click at [103, 98] on label "Project" at bounding box center [155, 94] width 132 height 13
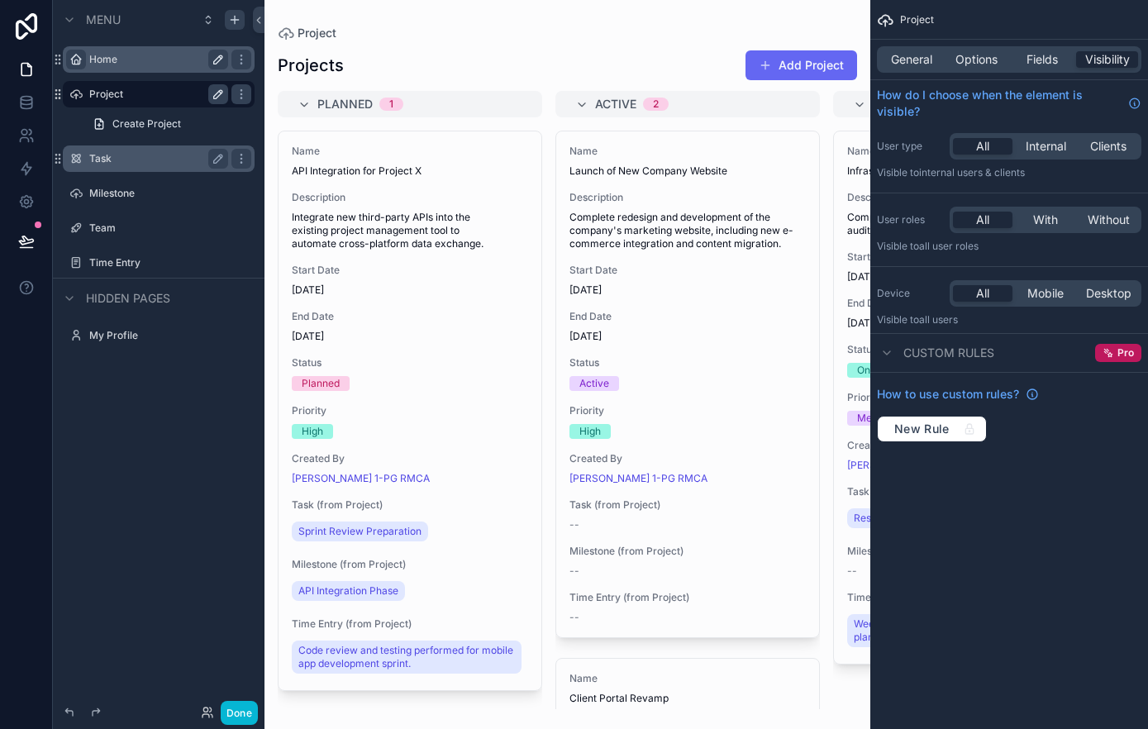
click at [147, 53] on label "Home" at bounding box center [155, 59] width 132 height 13
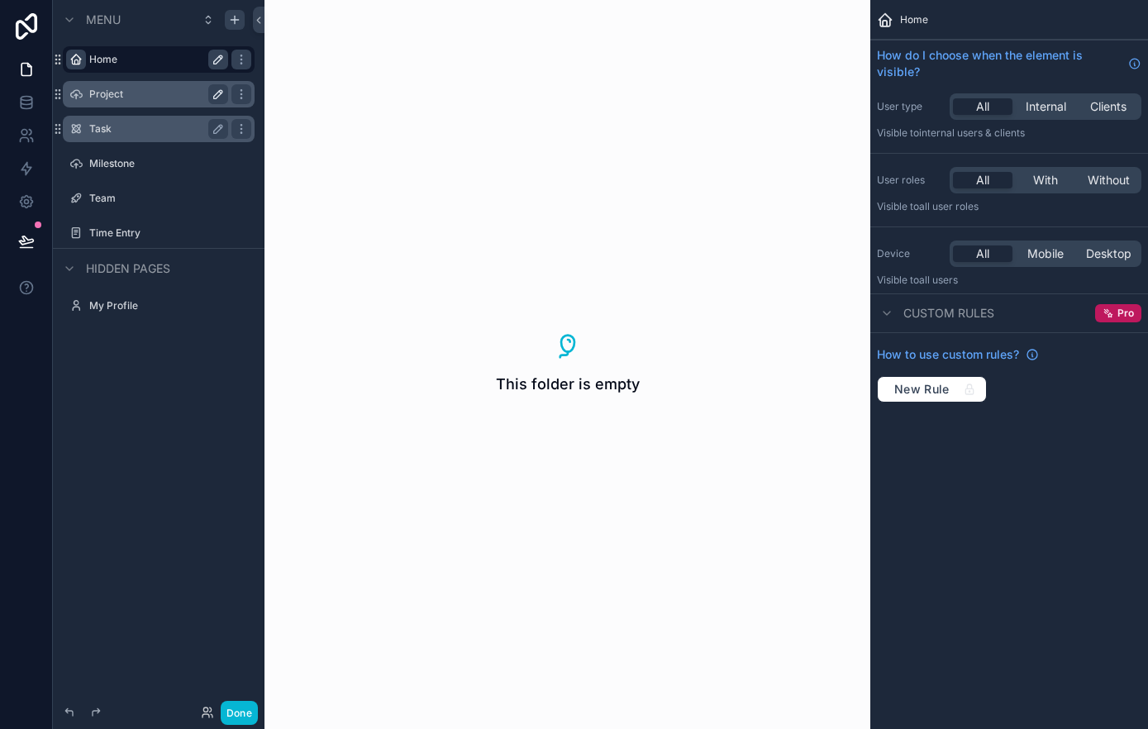
click at [918, 18] on span "Home" at bounding box center [914, 19] width 28 height 13
click at [72, 273] on icon "scrollable content" at bounding box center [69, 268] width 13 height 13
click at [71, 273] on icon "scrollable content" at bounding box center [69, 268] width 13 height 13
click at [176, 62] on label "Home" at bounding box center [155, 59] width 132 height 13
click at [244, 63] on icon "scrollable content" at bounding box center [241, 59] width 13 height 13
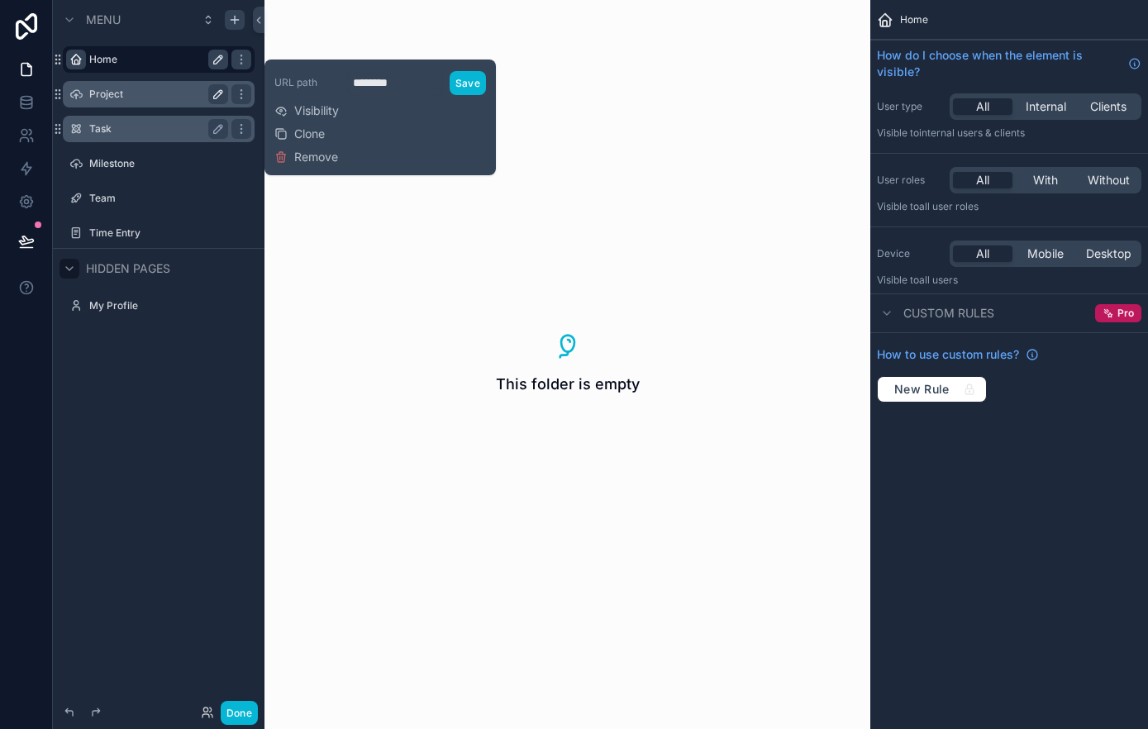
click at [333, 155] on span "Remove" at bounding box center [316, 157] width 44 height 17
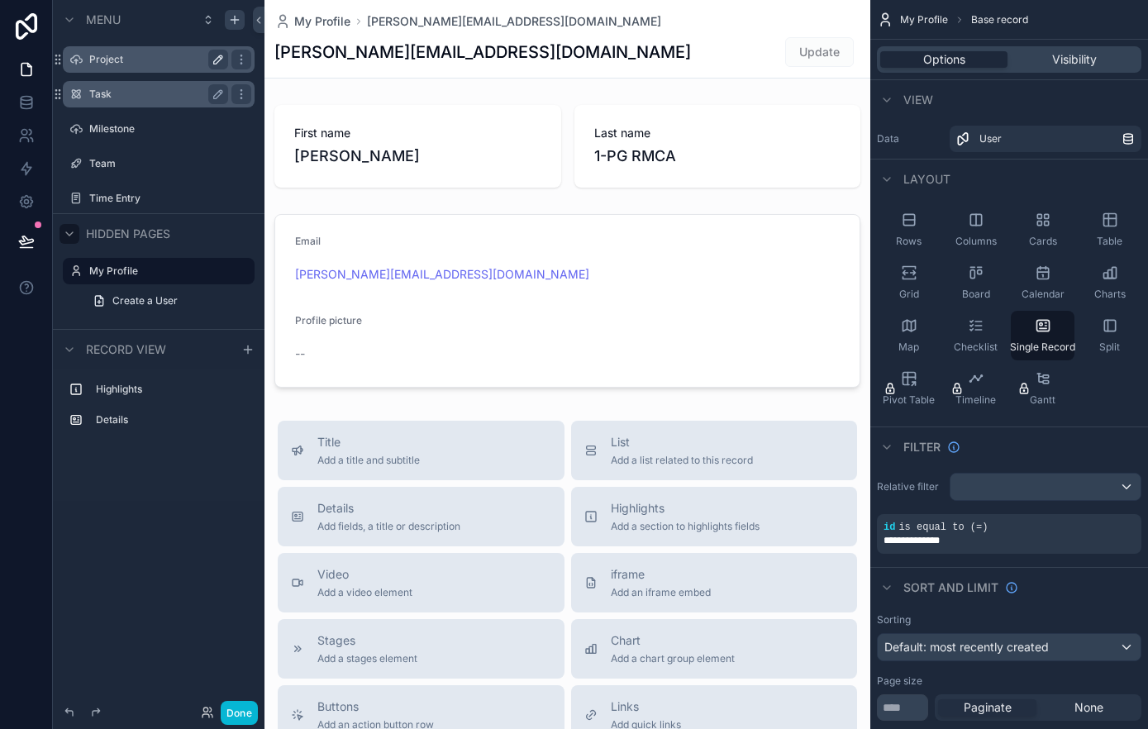
click at [549, 41] on h1 "tony.14mca126@mariancollege.org" at bounding box center [482, 52] width 417 height 23
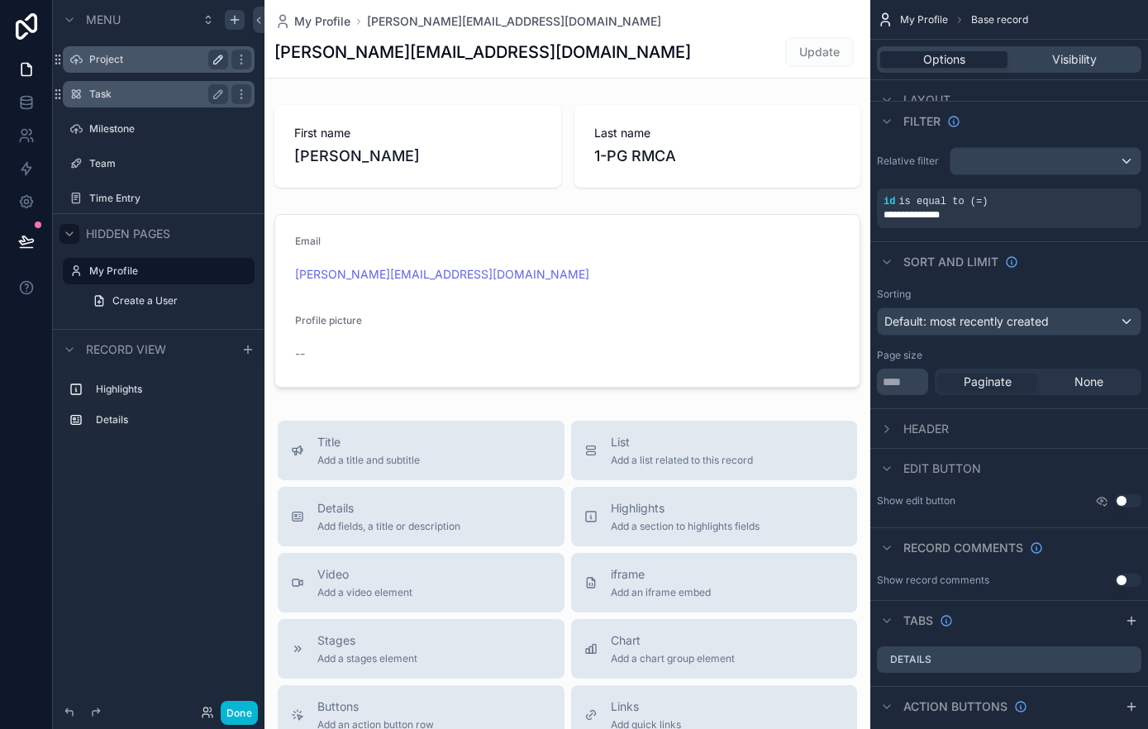
click at [155, 56] on label "Project" at bounding box center [155, 59] width 132 height 13
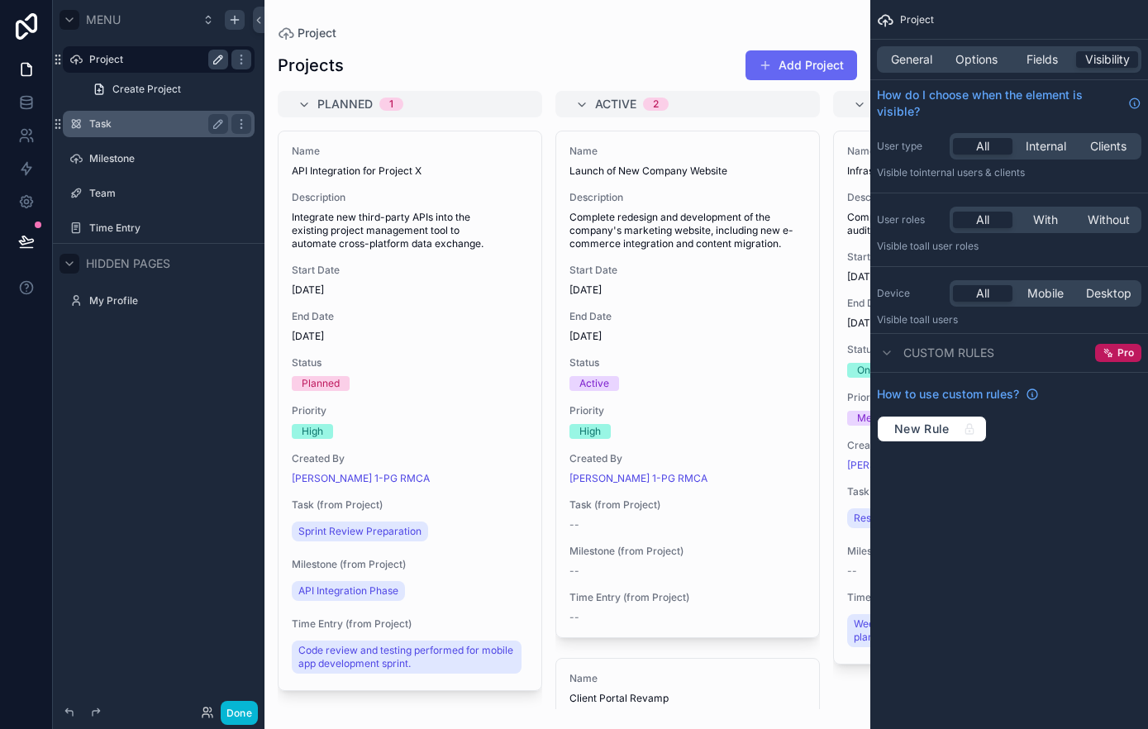
click at [65, 21] on icon "scrollable content" at bounding box center [69, 19] width 13 height 13
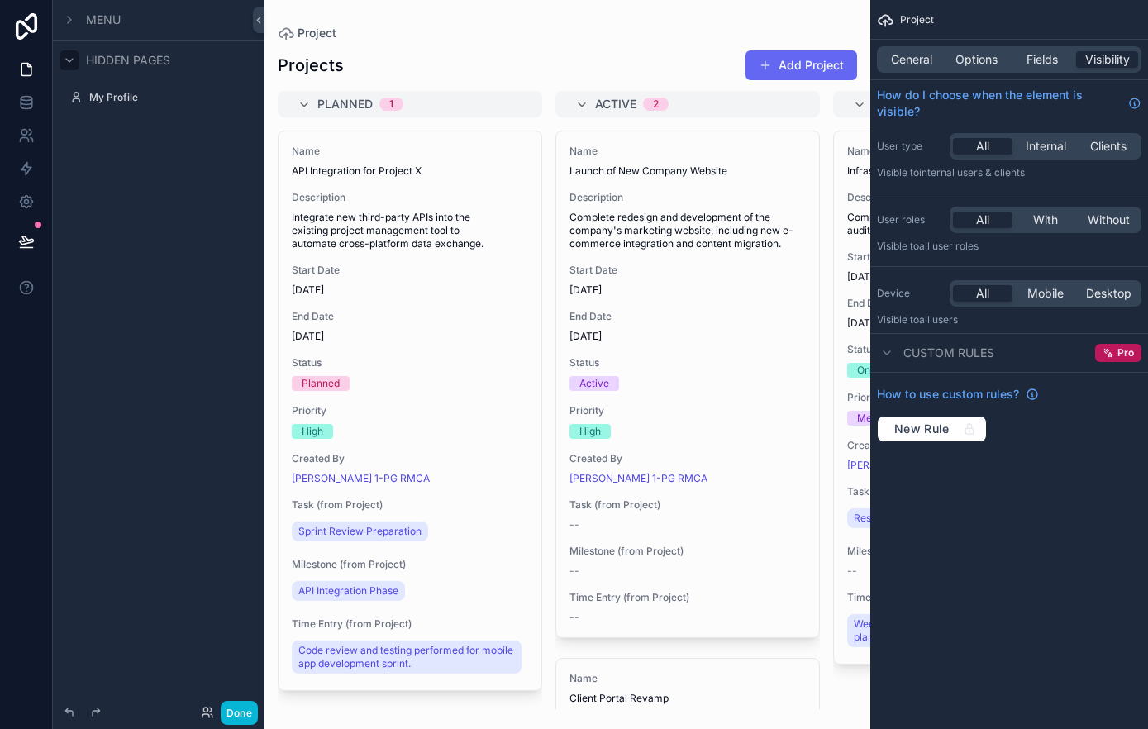
drag, startPoint x: 67, startPoint y: 21, endPoint x: 98, endPoint y: 21, distance: 30.6
click at [67, 21] on icon "scrollable content" at bounding box center [69, 19] width 13 height 13
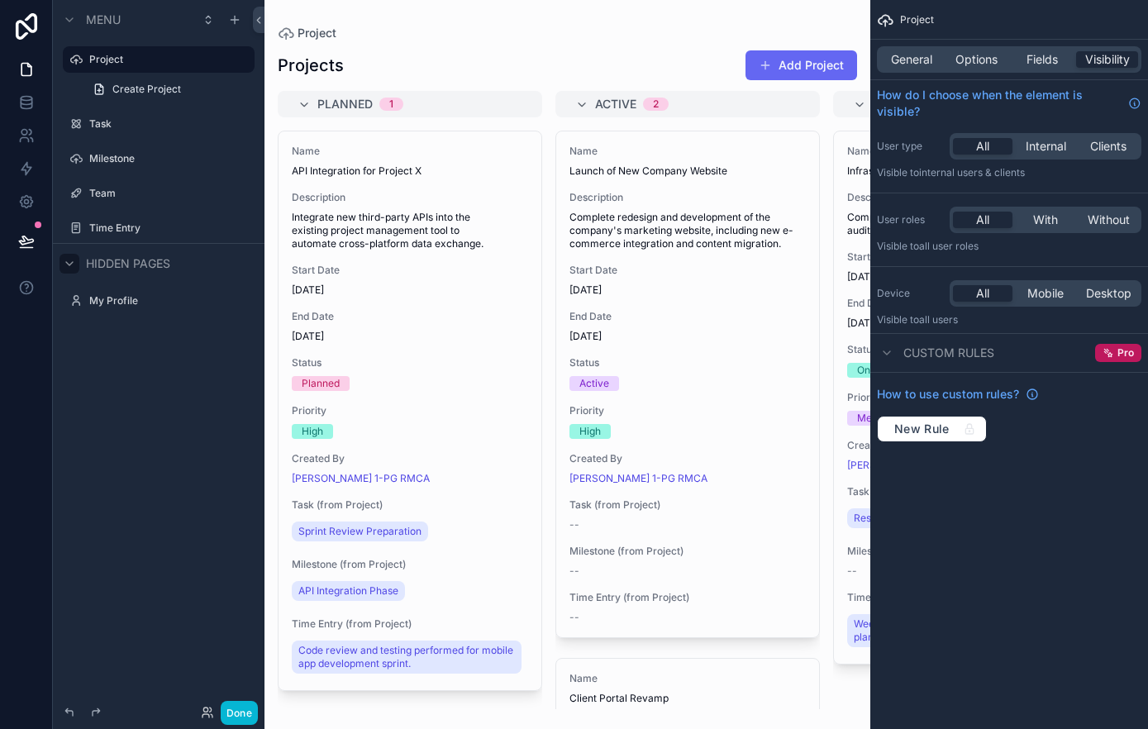
click at [102, 21] on span "Menu" at bounding box center [103, 20] width 35 height 17
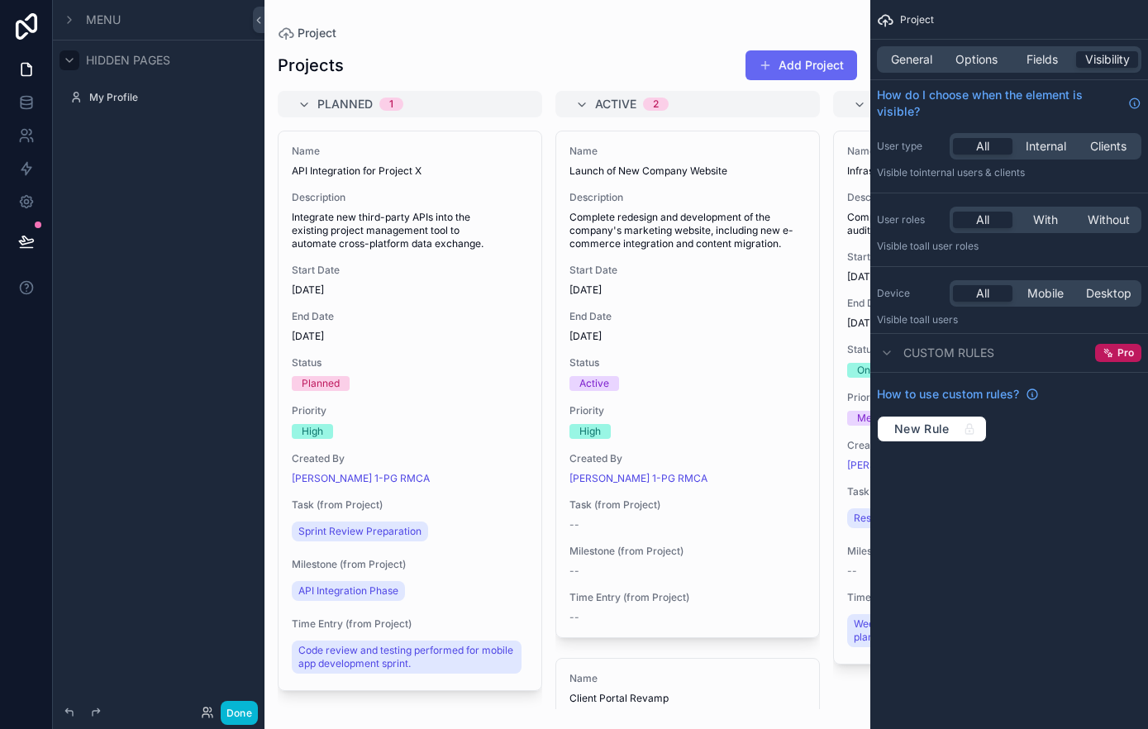
click at [124, 21] on div "Menu" at bounding box center [159, 20] width 212 height 40
drag, startPoint x: 106, startPoint y: 21, endPoint x: 89, endPoint y: 21, distance: 16.5
click at [106, 21] on span "Menu" at bounding box center [103, 20] width 35 height 17
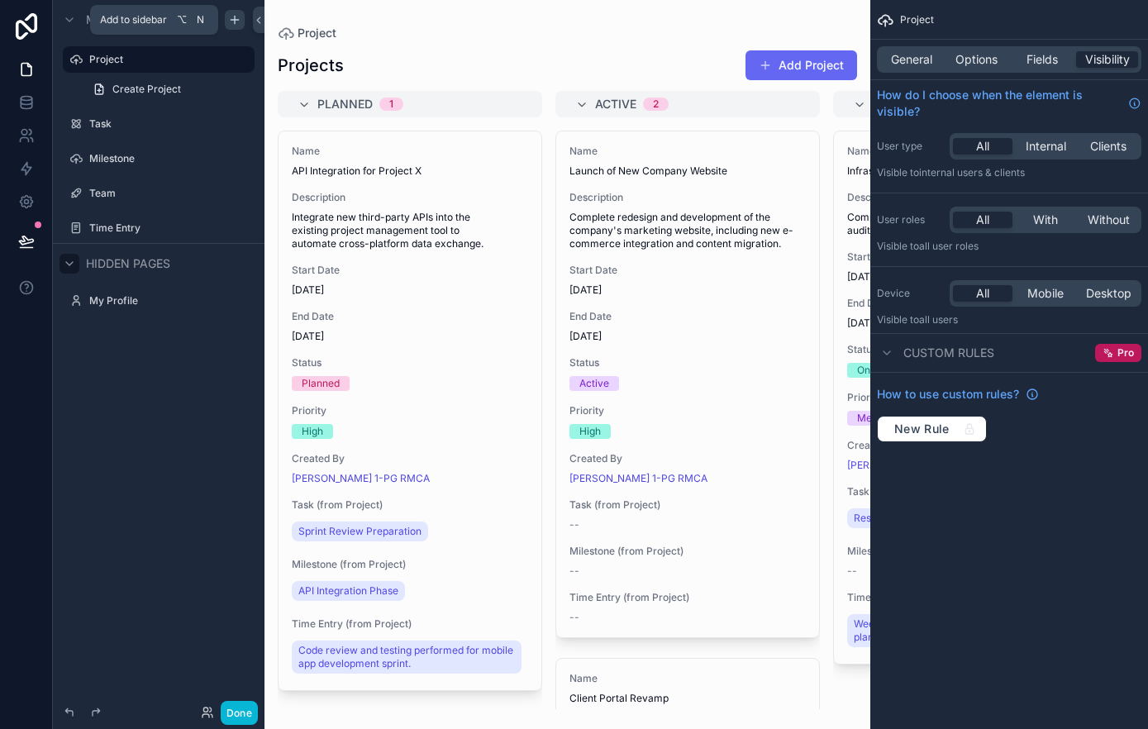
click at [230, 20] on icon "scrollable content" at bounding box center [234, 19] width 13 height 13
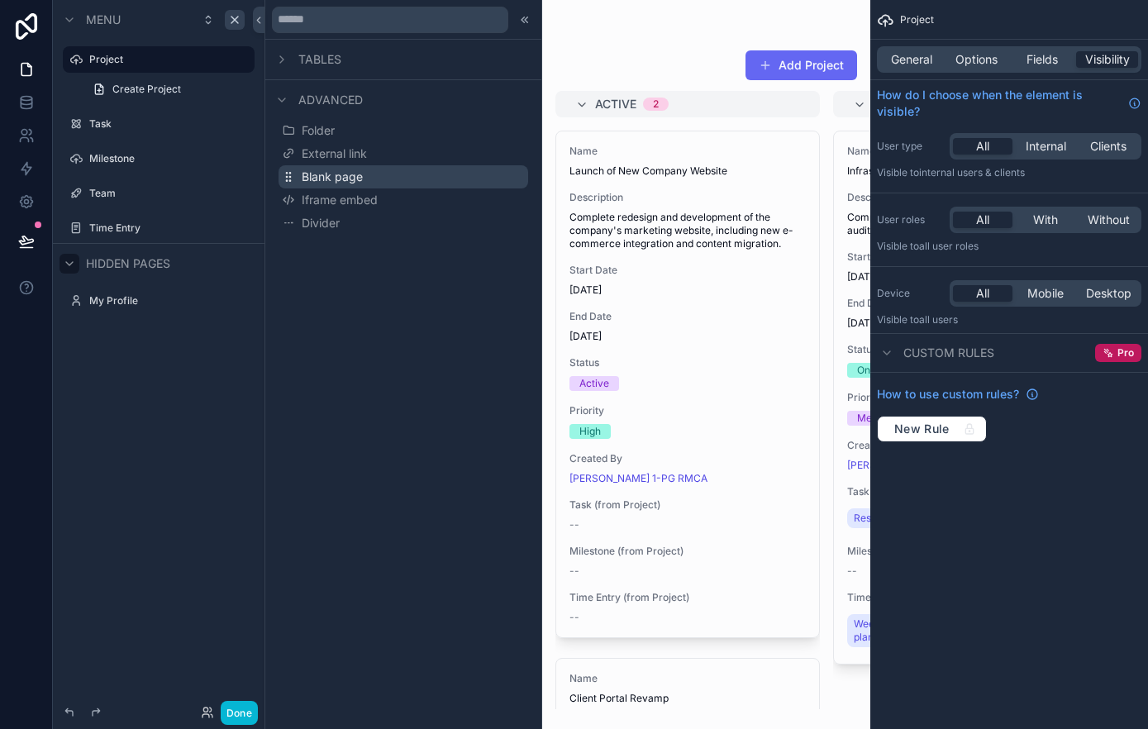
click at [329, 178] on span "Blank page" at bounding box center [332, 177] width 61 height 17
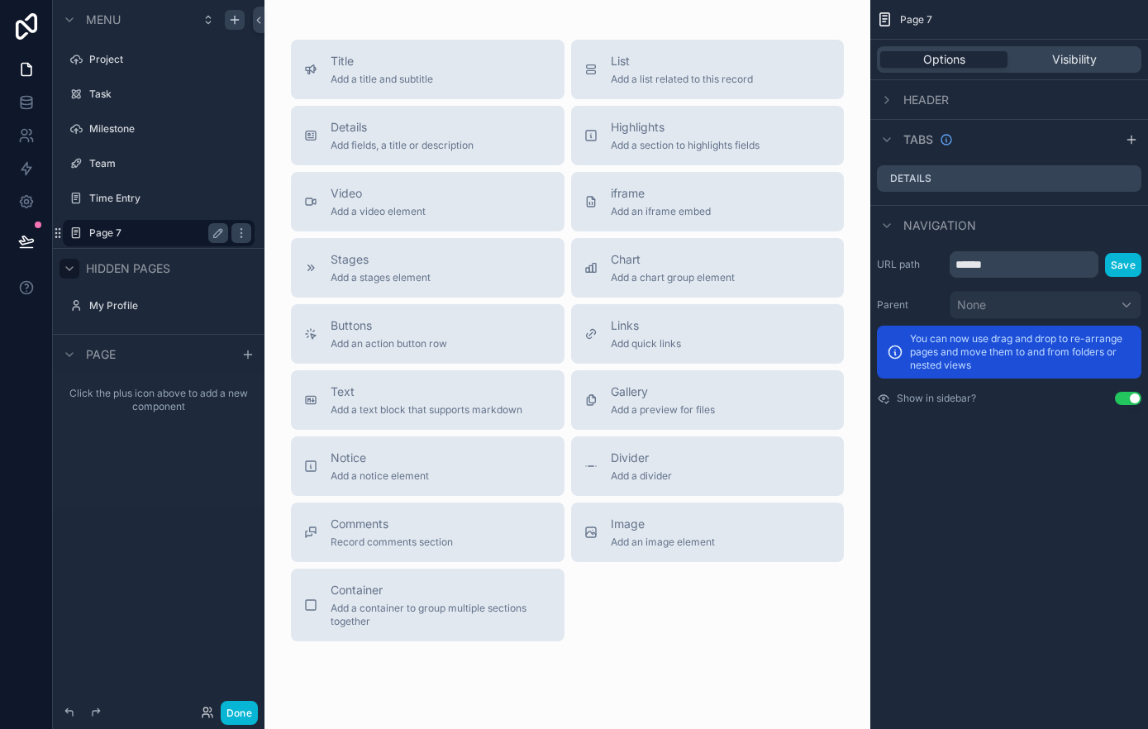
click at [116, 233] on label "Page 7" at bounding box center [155, 233] width 132 height 13
click at [217, 234] on icon "scrollable content" at bounding box center [218, 233] width 13 height 13
type input "*"
type input "****"
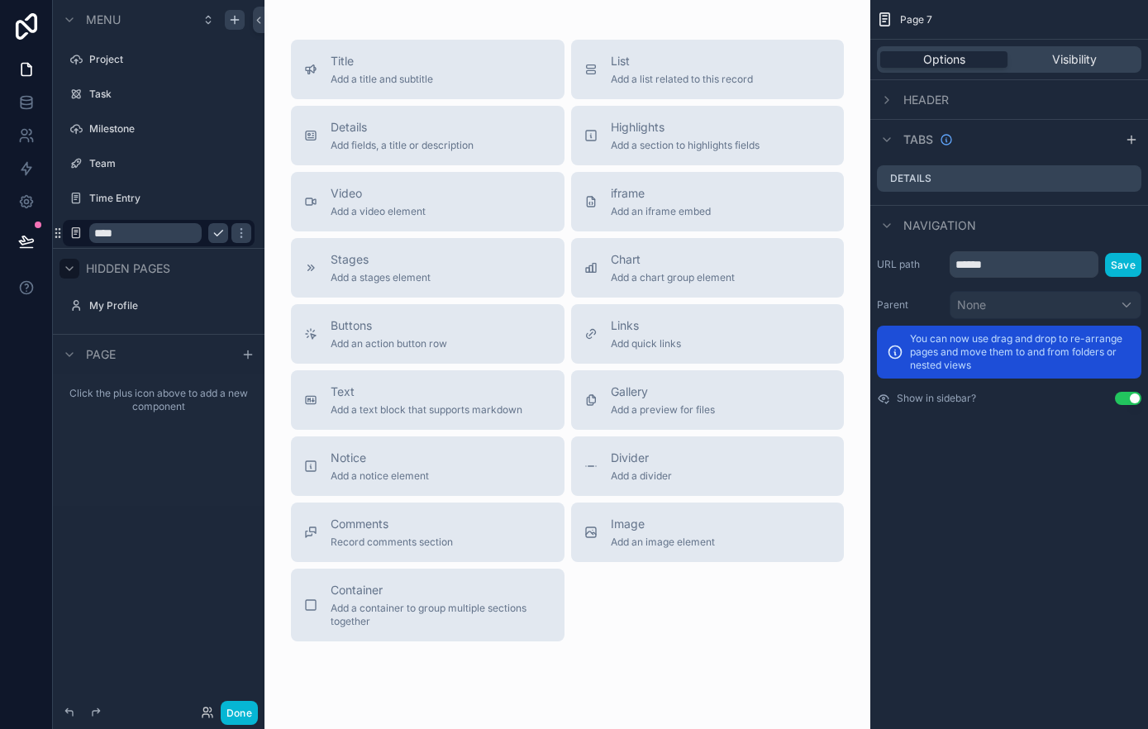
click at [215, 233] on icon "scrollable content" at bounding box center [218, 234] width 8 height 6
click at [75, 232] on icon "scrollable content" at bounding box center [75, 233] width 13 height 13
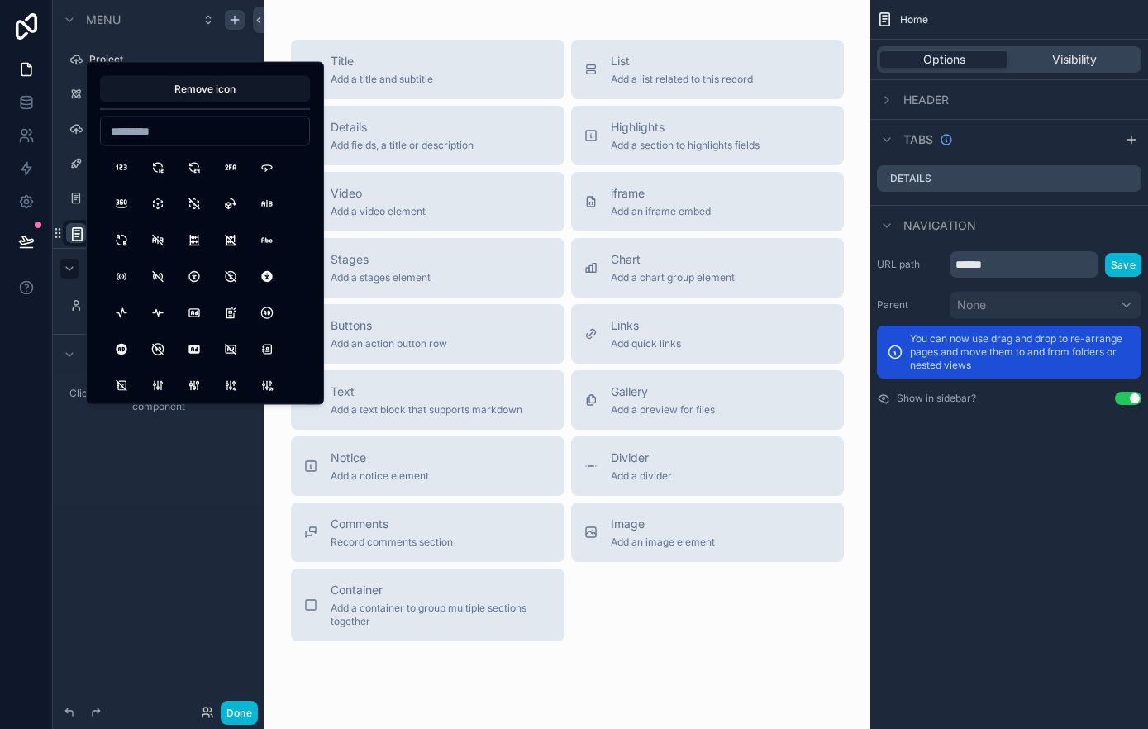
click at [193, 135] on input at bounding box center [205, 131] width 208 height 23
type input "****"
click at [117, 167] on button "Home" at bounding box center [122, 168] width 30 height 30
click at [57, 232] on icon "scrollable content" at bounding box center [57, 233] width 13 height 13
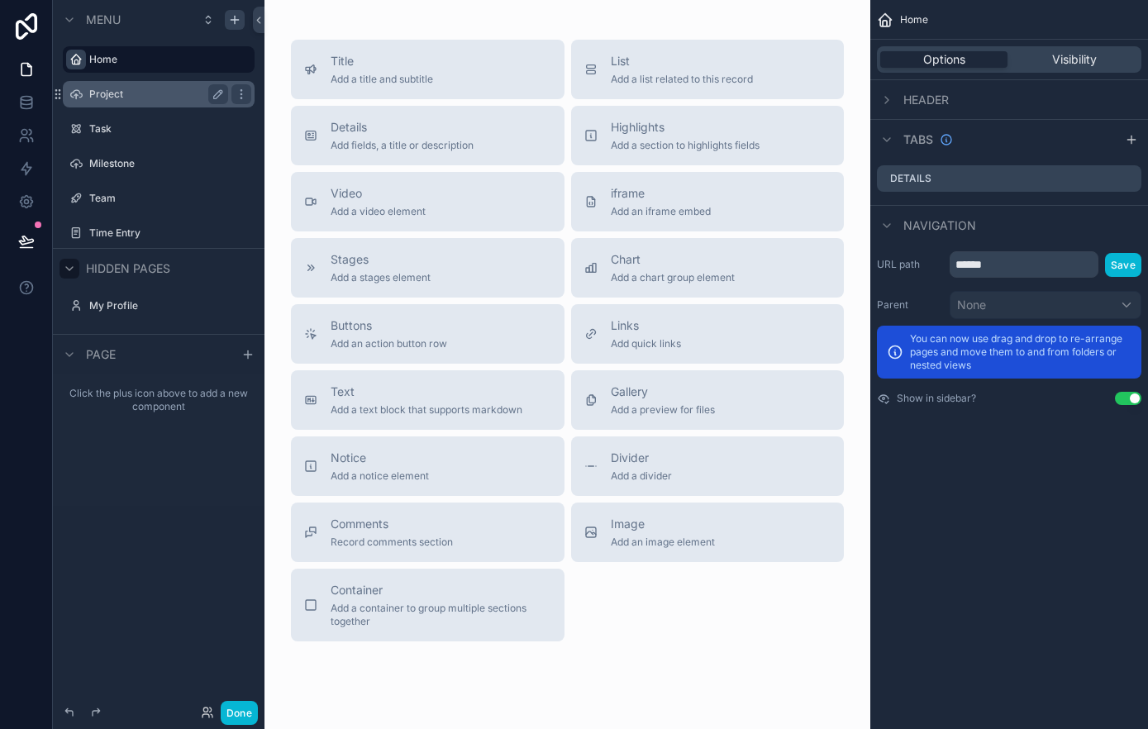
click at [126, 86] on div "Project" at bounding box center [158, 94] width 139 height 20
click at [142, 95] on label "Project" at bounding box center [155, 94] width 132 height 13
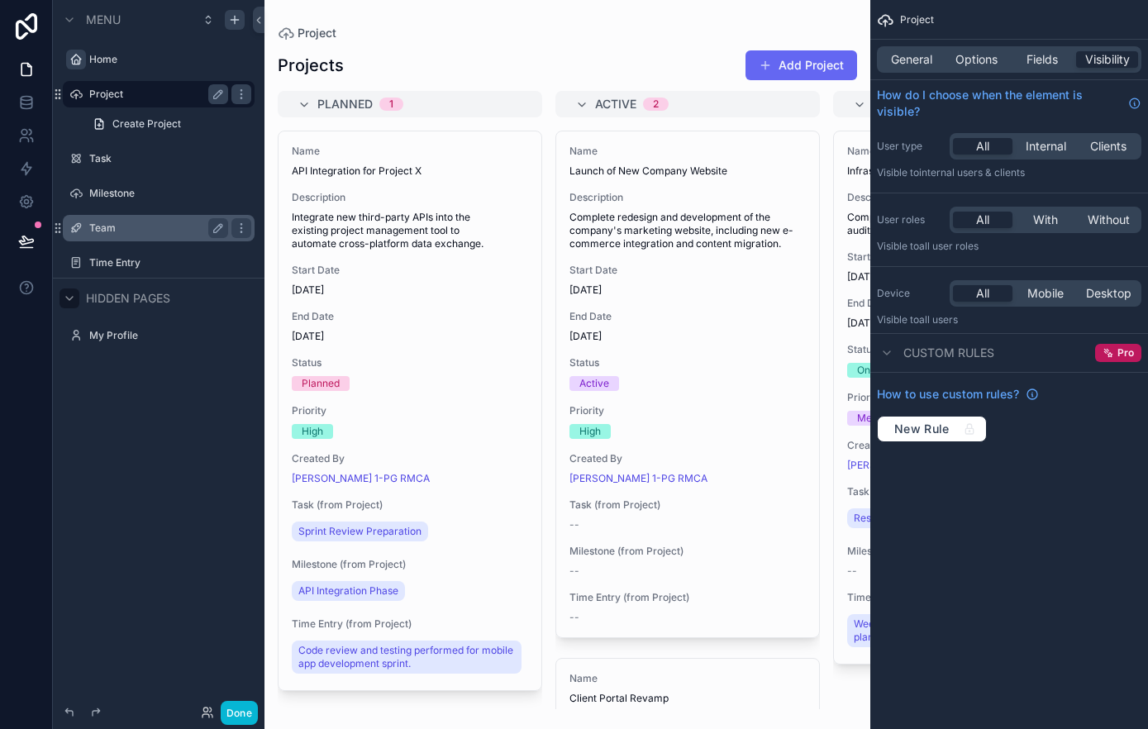
click at [147, 227] on label "Team" at bounding box center [155, 228] width 132 height 13
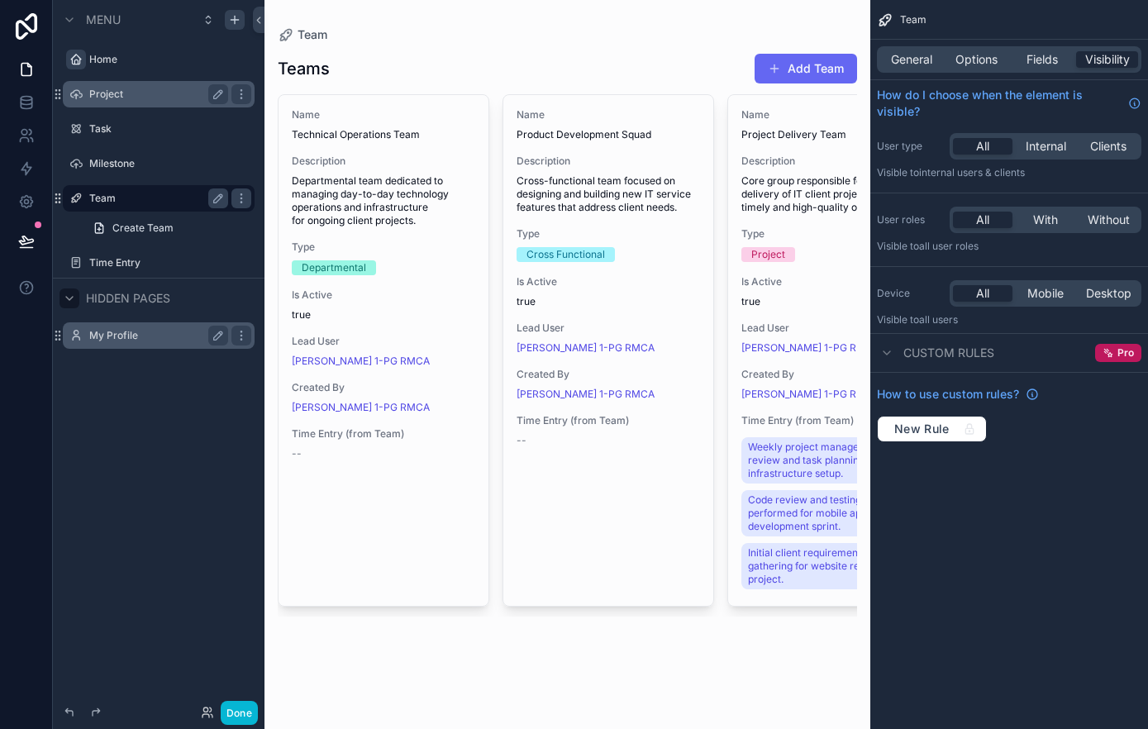
click at [135, 332] on label "My Profile" at bounding box center [155, 335] width 132 height 13
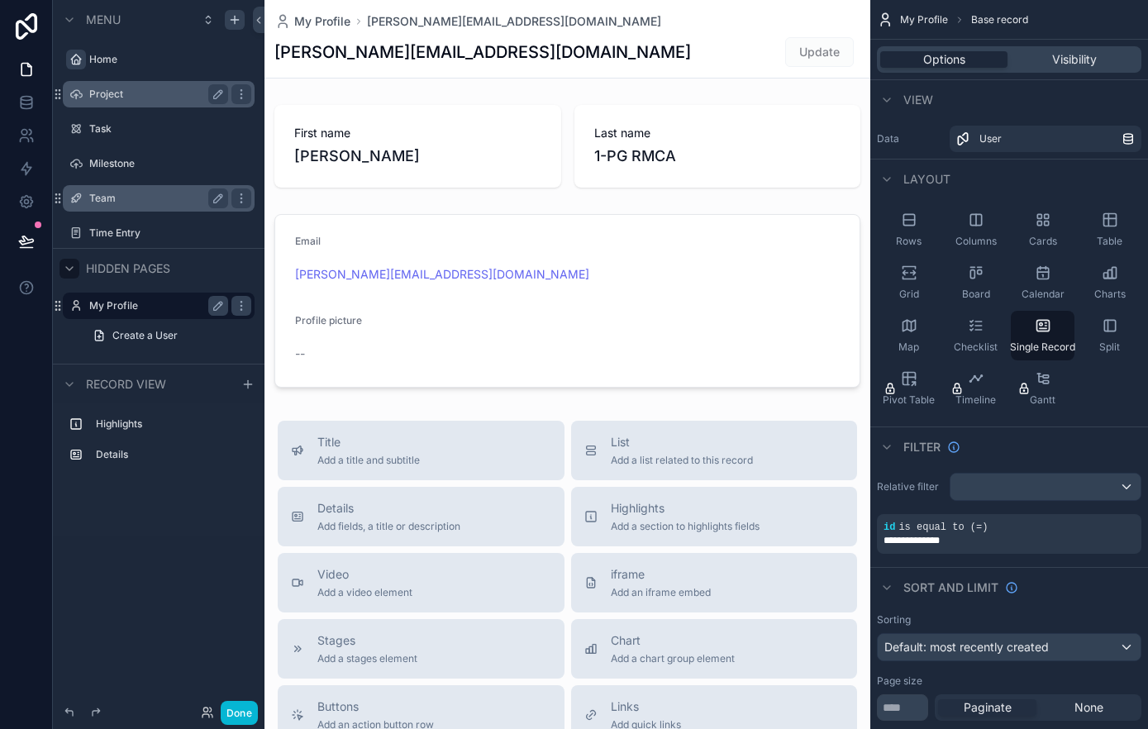
click at [675, 21] on div "My Profile tony.14mca126@mariancollege.org" at bounding box center [567, 21] width 586 height 17
click at [628, 44] on div "tony.14mca126@mariancollege.org Update" at bounding box center [567, 51] width 586 height 31
click at [530, 61] on h1 "tony.14mca126@mariancollege.org" at bounding box center [482, 52] width 417 height 23
click at [164, 60] on label "Home" at bounding box center [155, 59] width 132 height 13
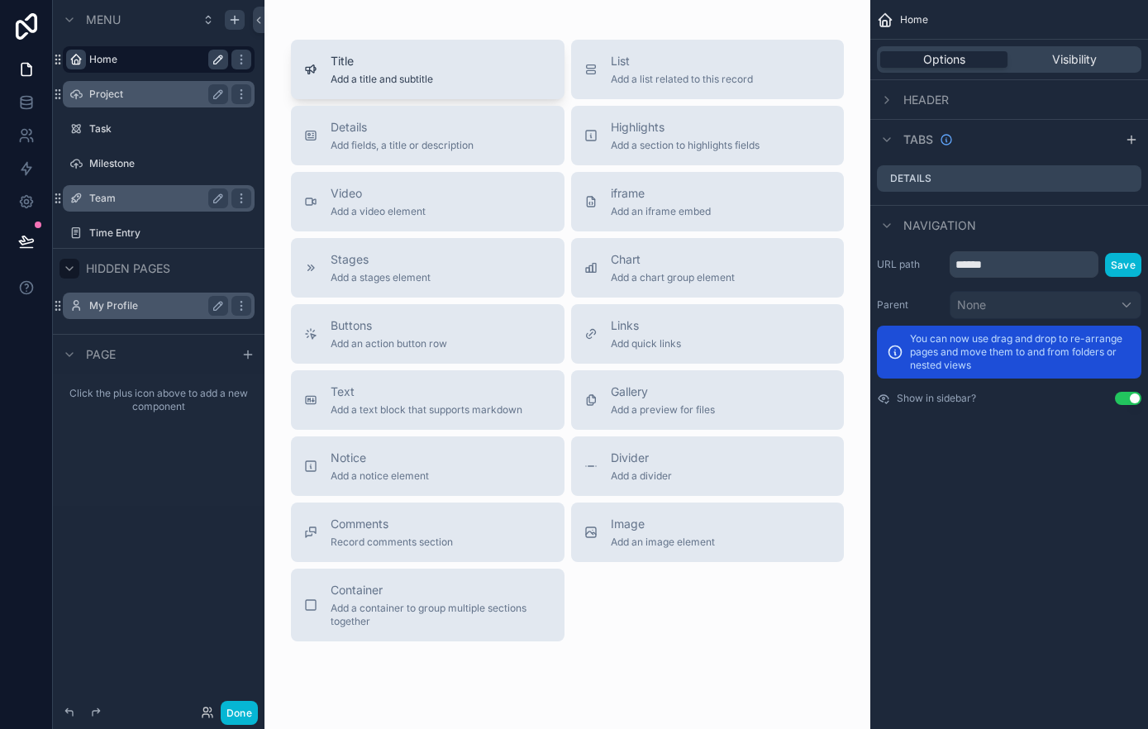
drag, startPoint x: 425, startPoint y: 40, endPoint x: 432, endPoint y: 46, distance: 10.0
click at [432, 21] on div "Title Add a title and subtitle List Add a list related to this record Details A…" at bounding box center [568, 387] width 606 height 774
click at [432, 60] on span "Title" at bounding box center [382, 60] width 103 height 17
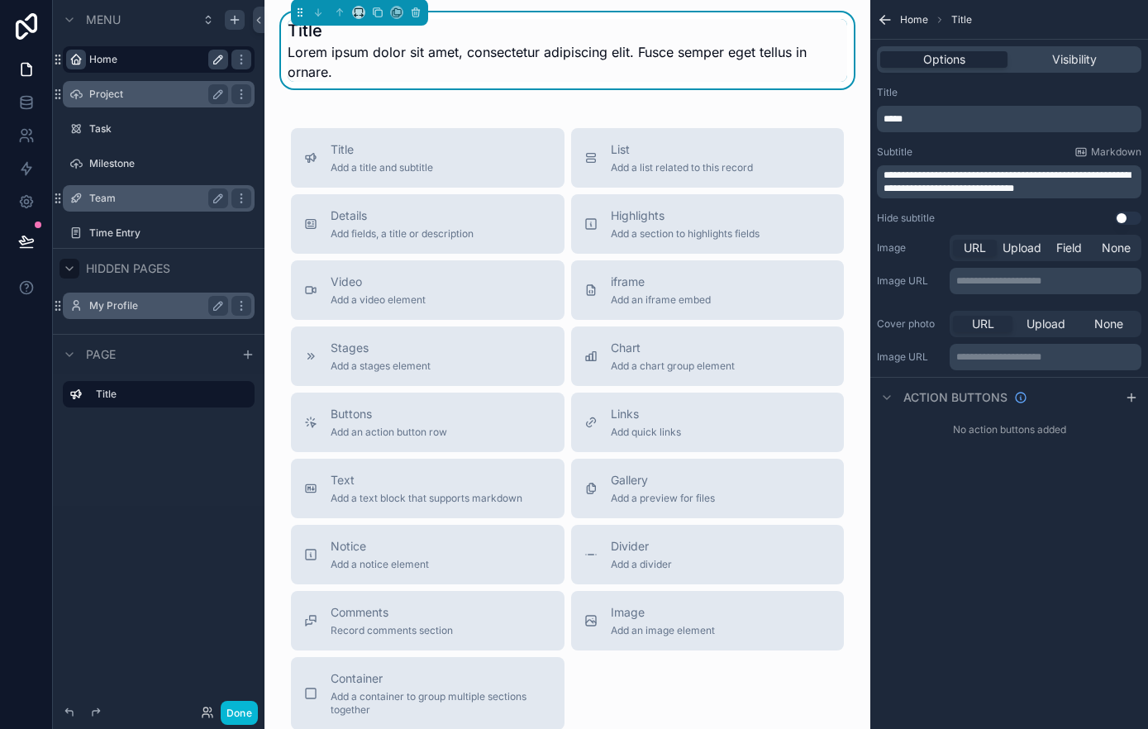
scroll to position [0, 0]
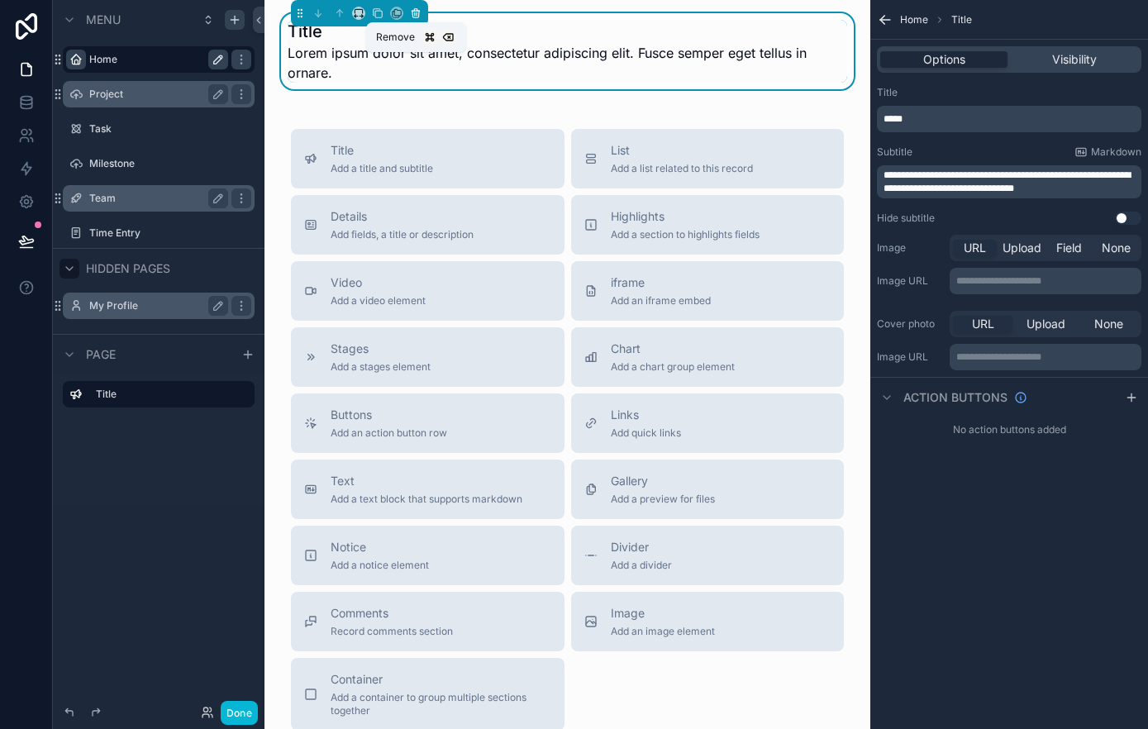
click at [415, 14] on icon "scrollable content" at bounding box center [415, 13] width 0 height 3
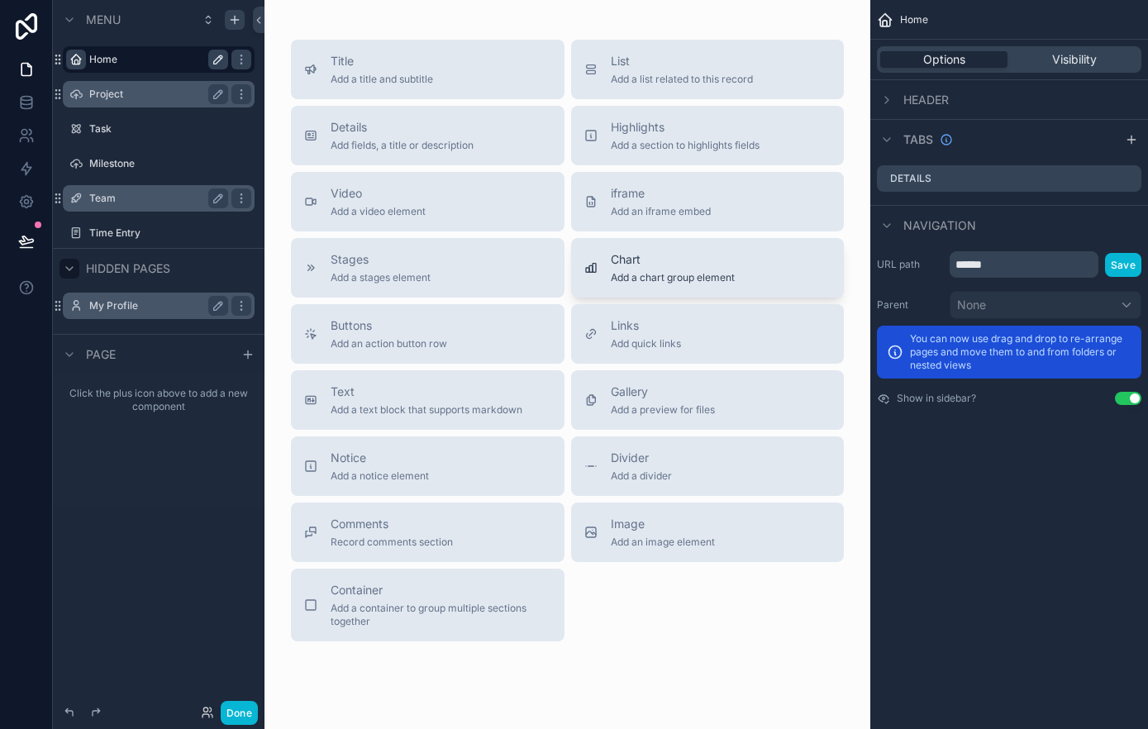
click at [660, 271] on span "Add a chart group element" at bounding box center [673, 277] width 124 height 13
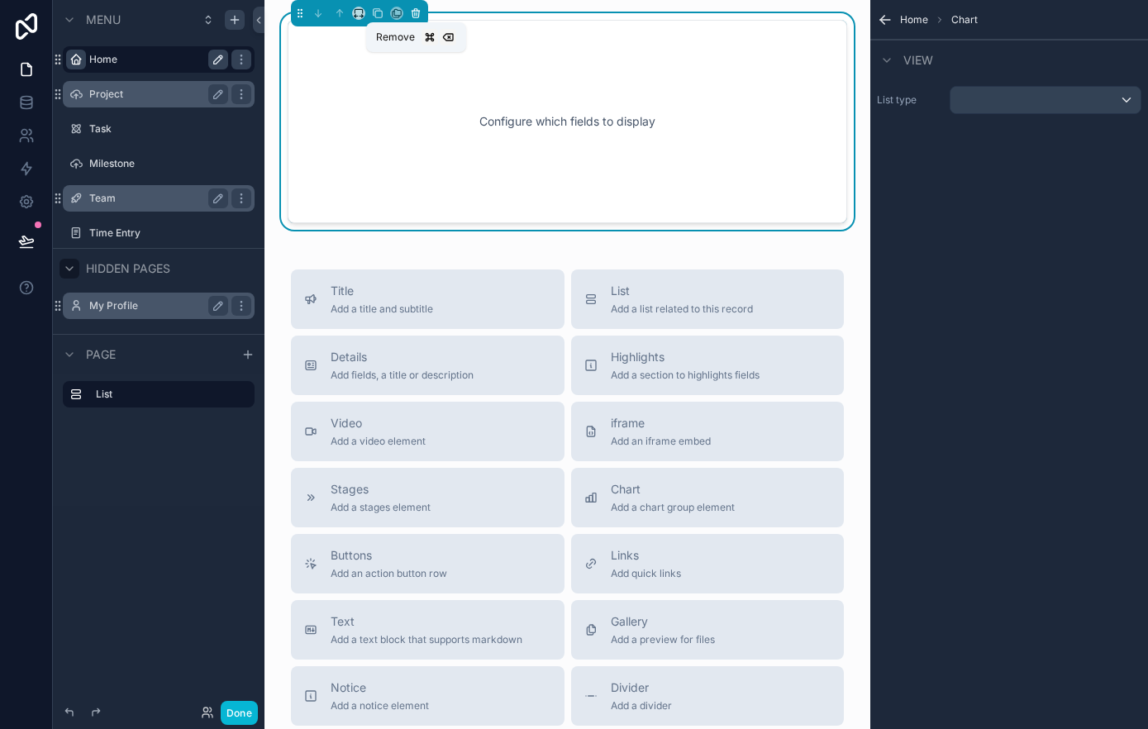
click at [418, 15] on icon "scrollable content" at bounding box center [416, 14] width 7 height 7
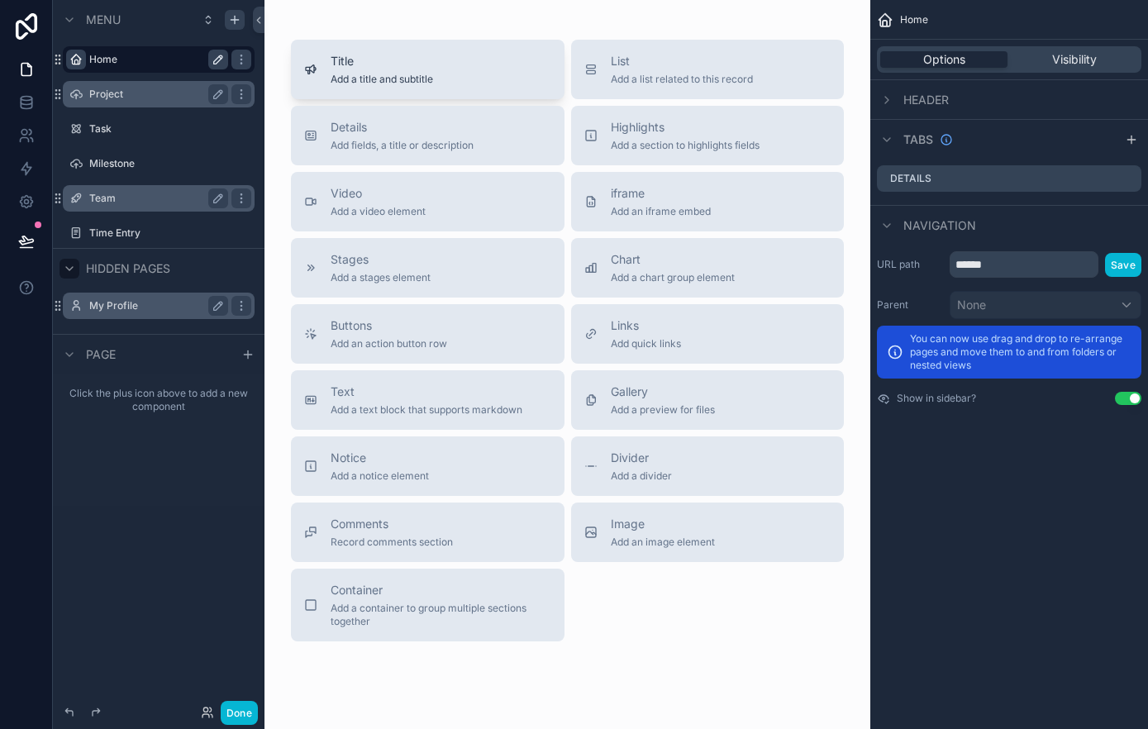
click at [431, 86] on button "Title Add a title and subtitle" at bounding box center [428, 70] width 274 height 60
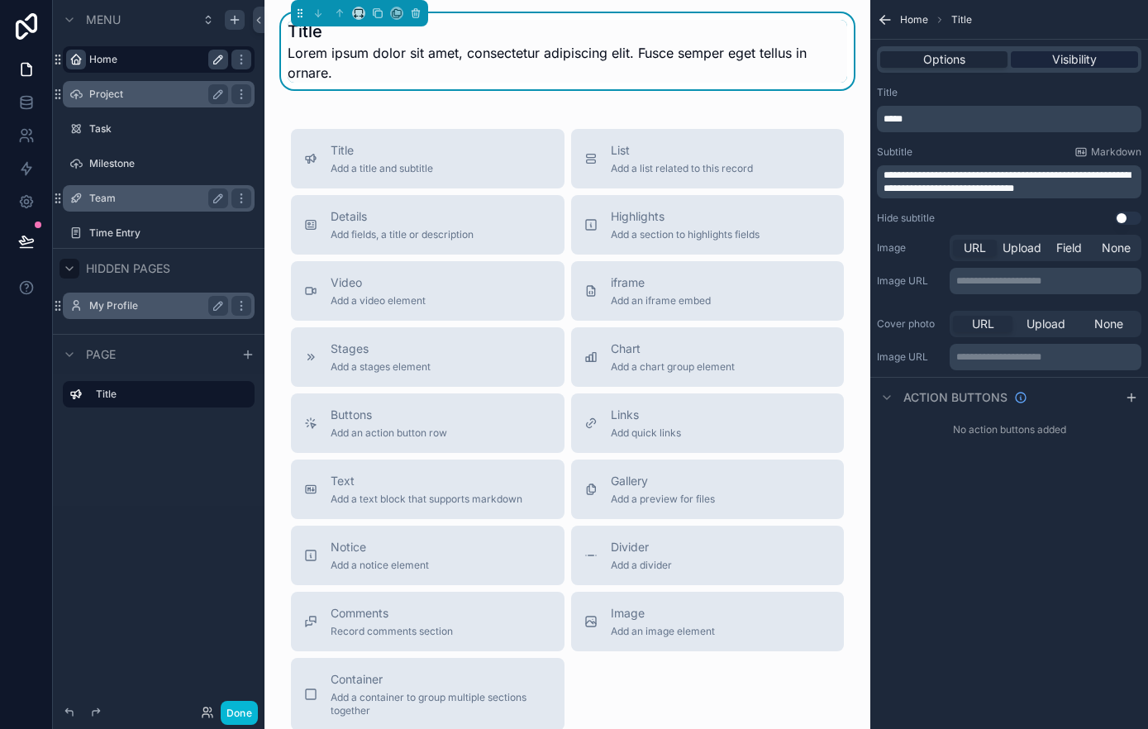
click at [1057, 60] on span "Visibility" at bounding box center [1074, 59] width 45 height 17
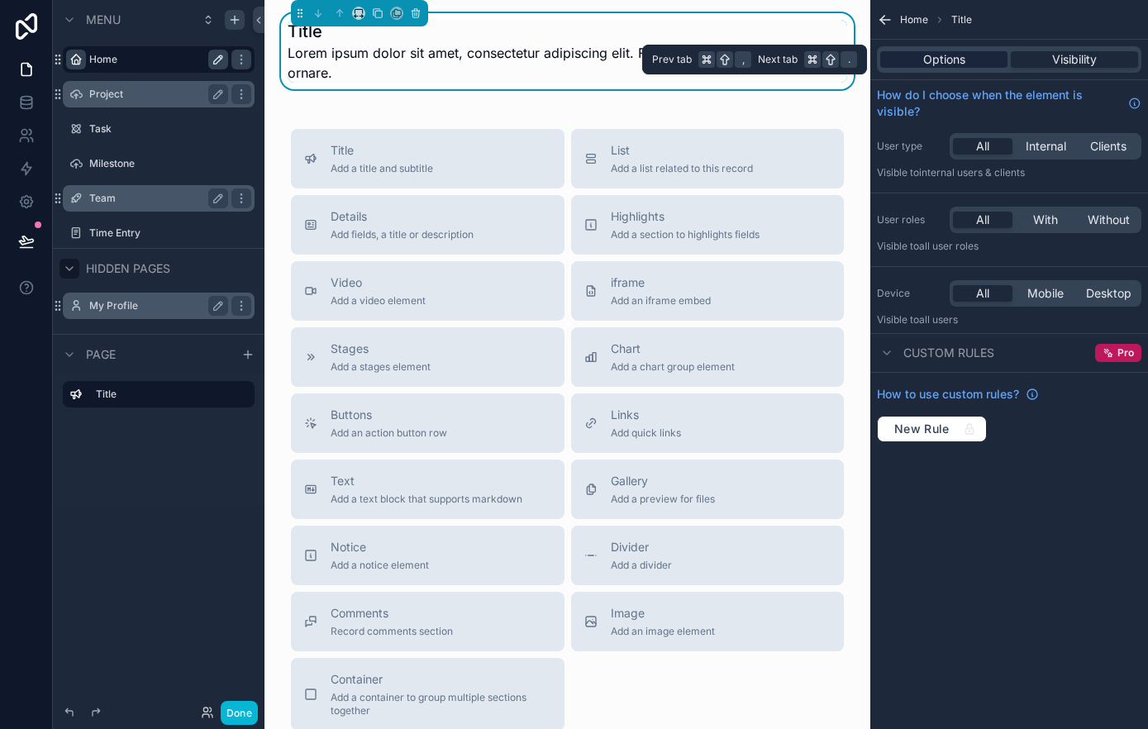
click at [933, 65] on span "Options" at bounding box center [944, 59] width 42 height 17
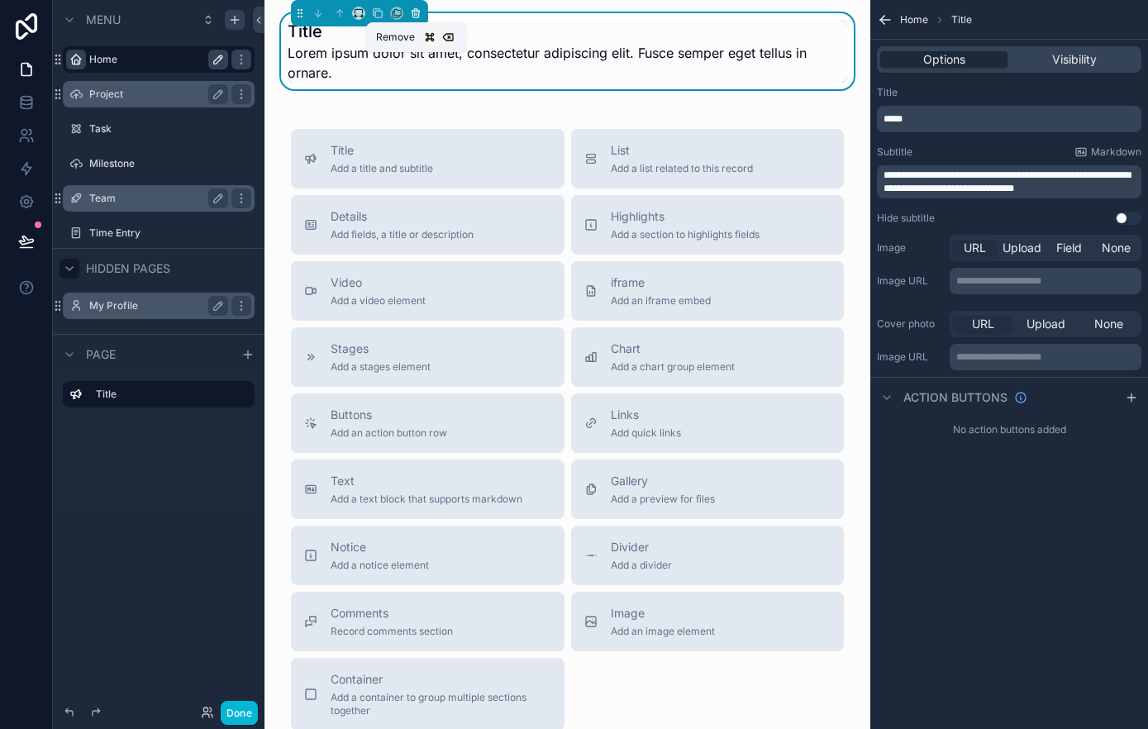
click at [414, 9] on icon "scrollable content" at bounding box center [415, 10] width 3 height 2
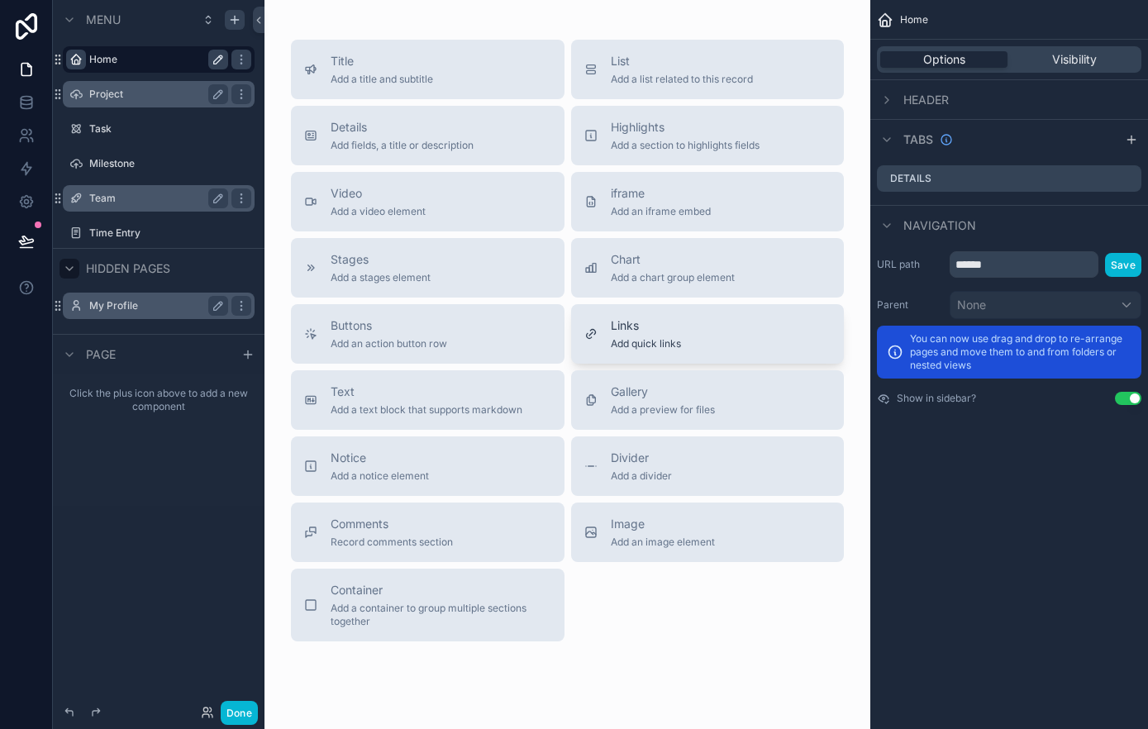
click at [672, 316] on button "Links Add quick links" at bounding box center [708, 334] width 274 height 60
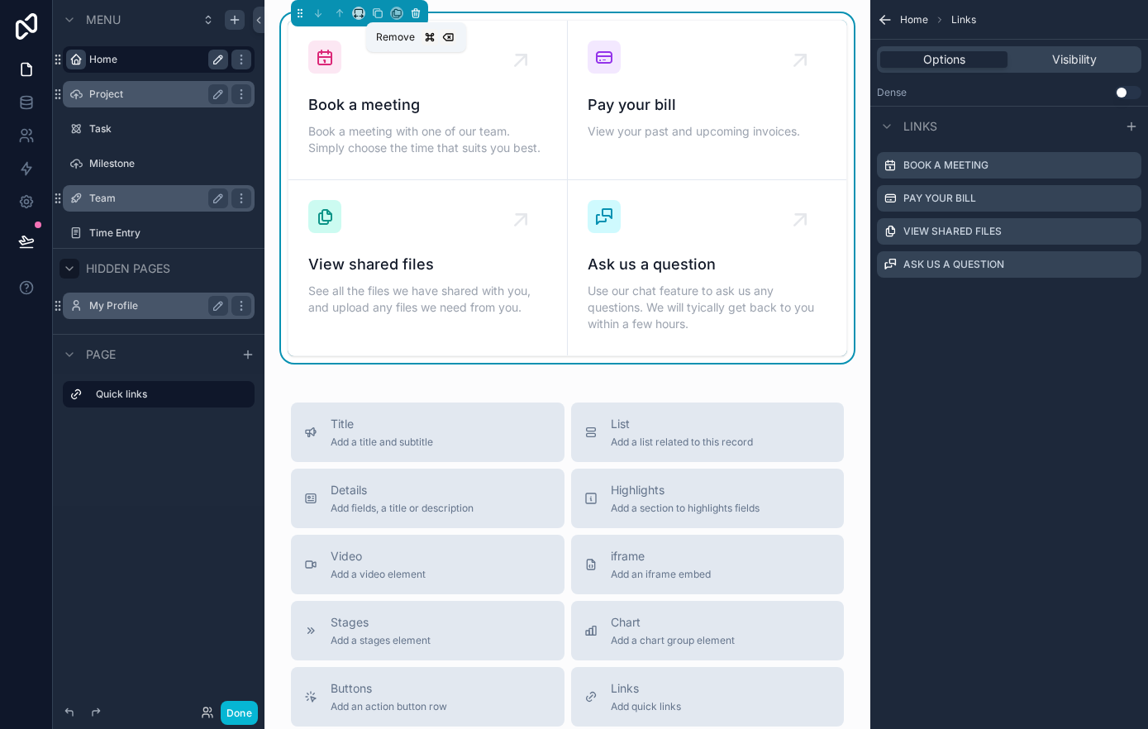
click at [416, 12] on icon "scrollable content" at bounding box center [416, 13] width 12 height 12
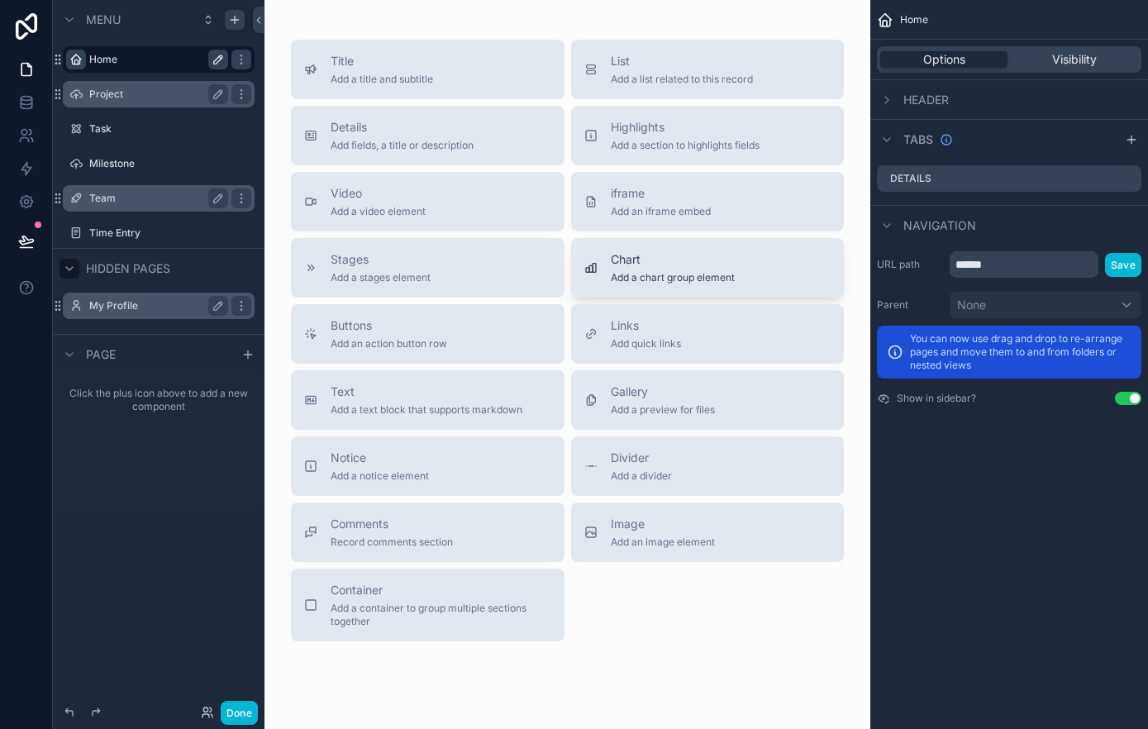
click at [753, 274] on div "Chart Add a chart group element" at bounding box center [708, 267] width 247 height 33
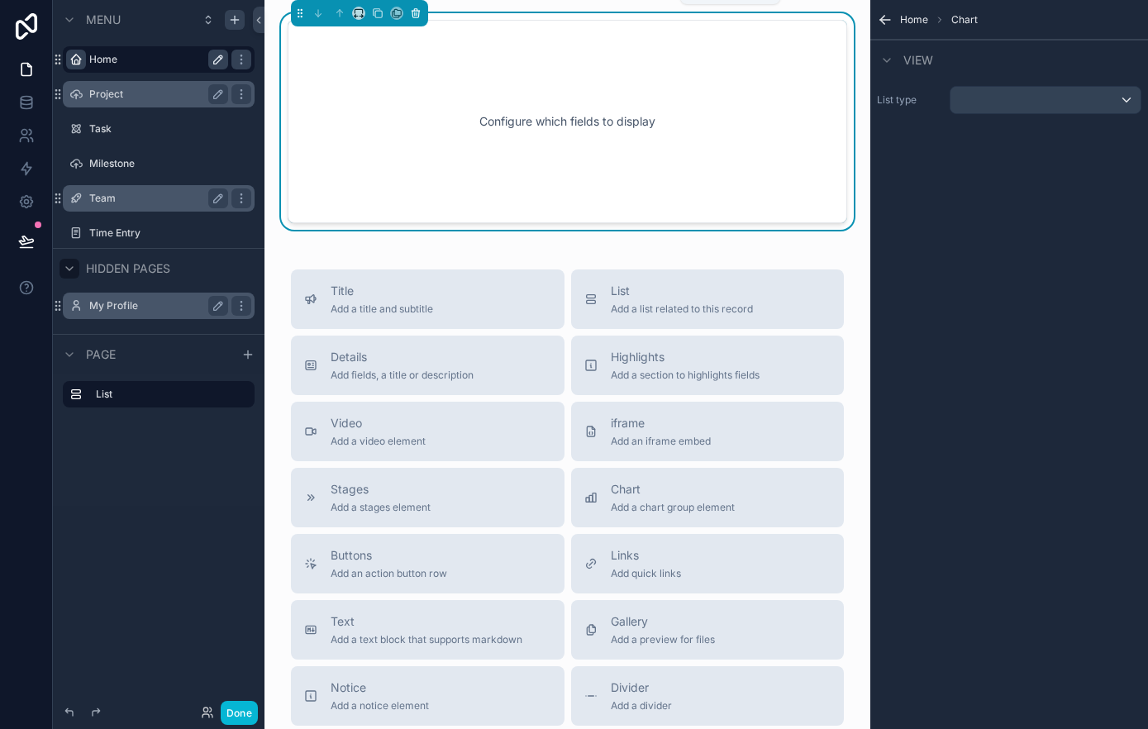
click at [418, 14] on icon "scrollable content" at bounding box center [416, 13] width 12 height 12
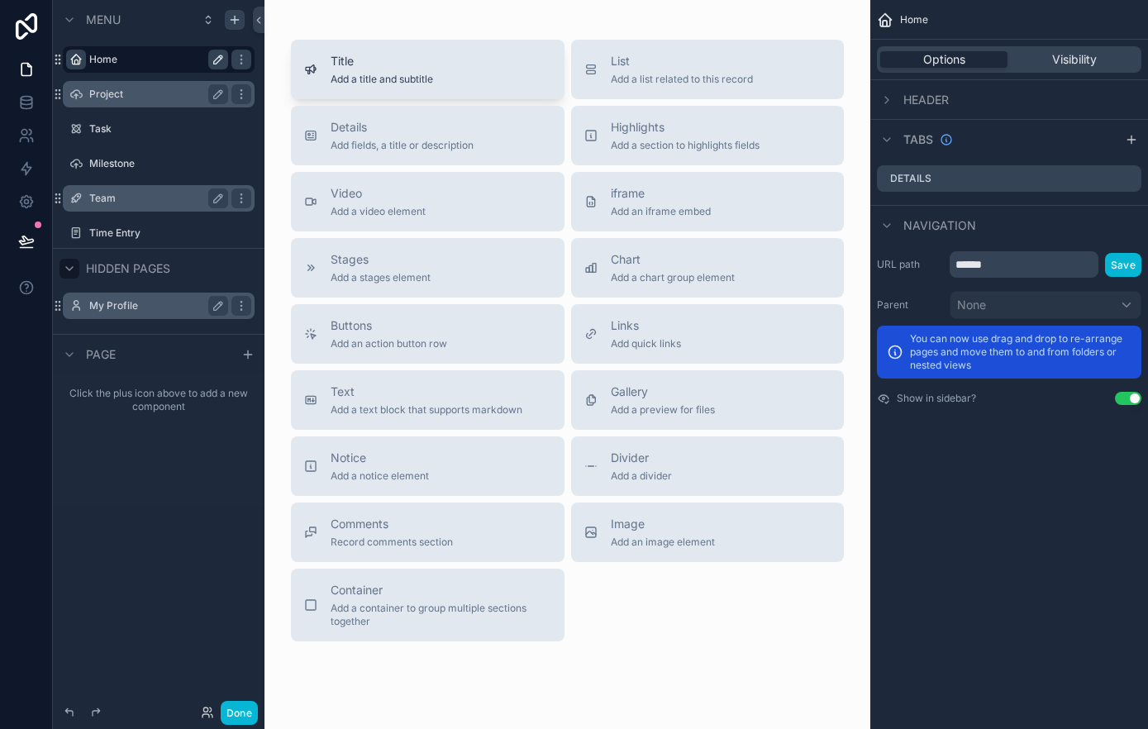
click at [369, 64] on span "Title" at bounding box center [382, 61] width 103 height 17
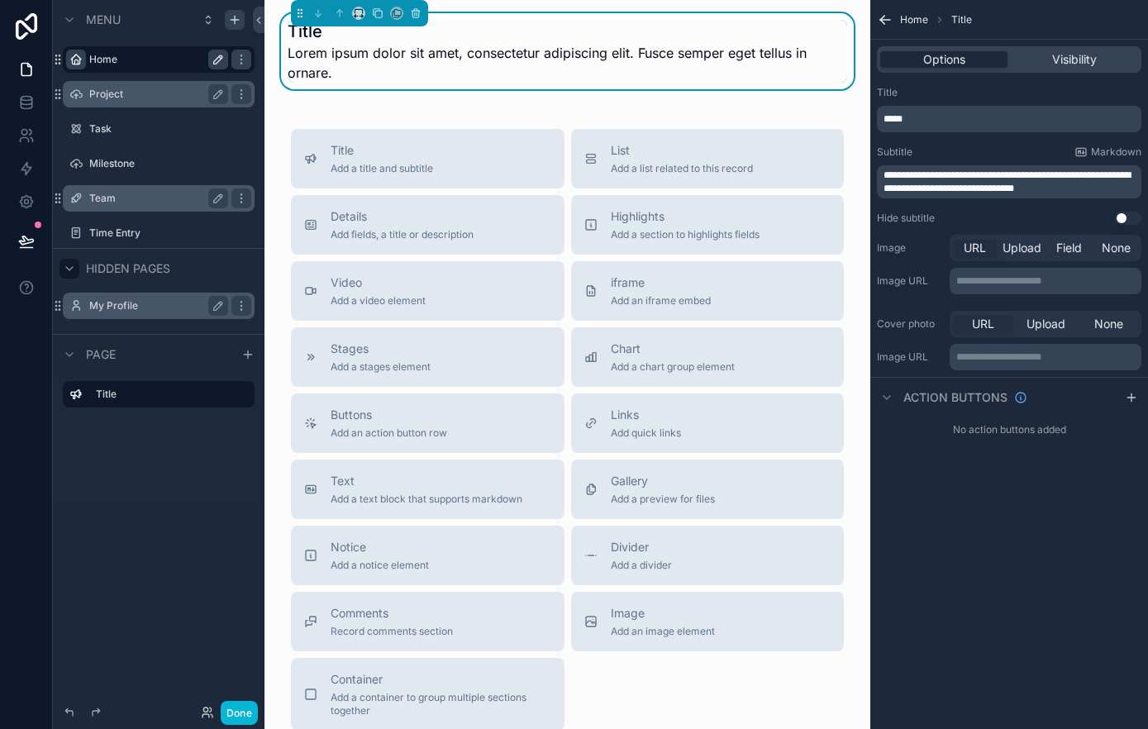
click at [359, 35] on h1 "Title" at bounding box center [568, 31] width 560 height 23
click at [981, 127] on div "*****" at bounding box center [1009, 119] width 265 height 26
click at [964, 120] on p "*****" at bounding box center [1011, 118] width 255 height 13
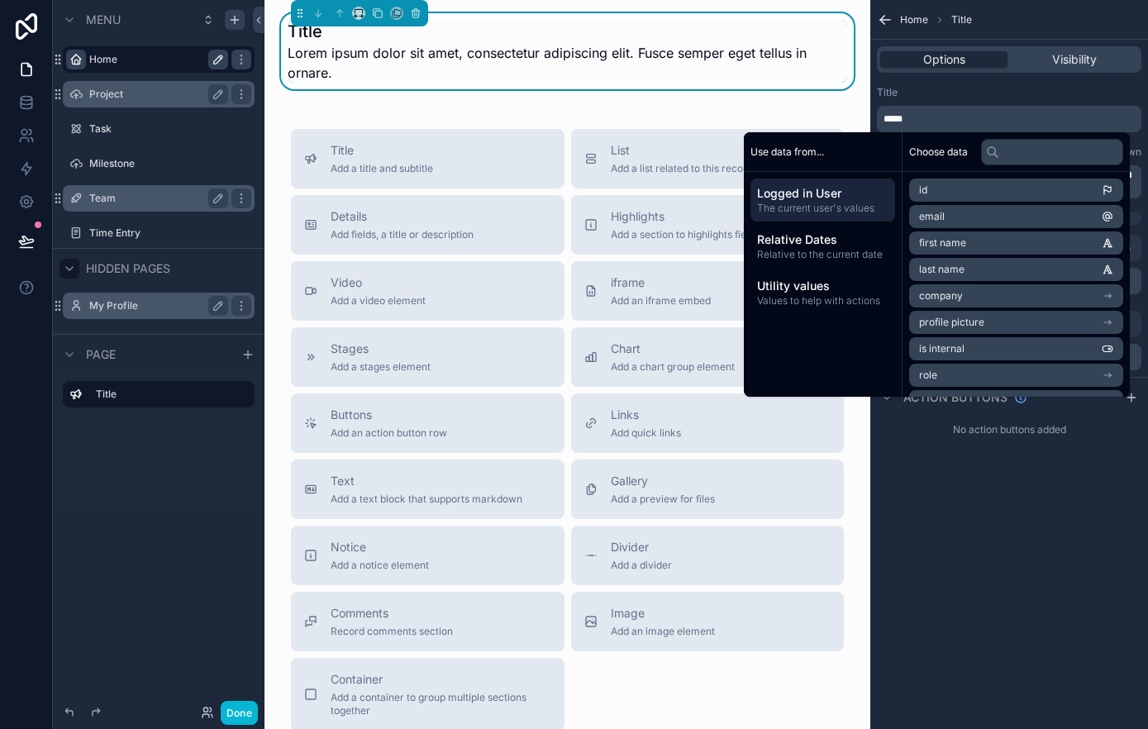
click at [990, 247] on li "first name" at bounding box center [1016, 242] width 214 height 23
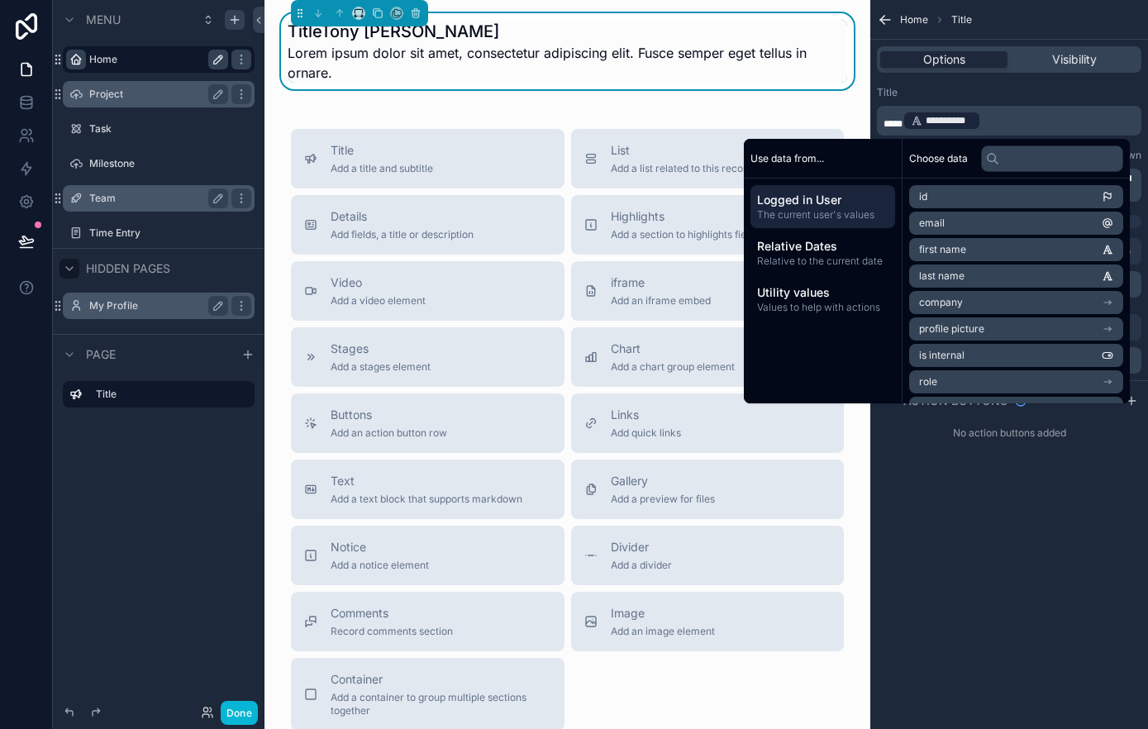
click at [323, 36] on h1 "TitleTony Thomas" at bounding box center [568, 31] width 560 height 23
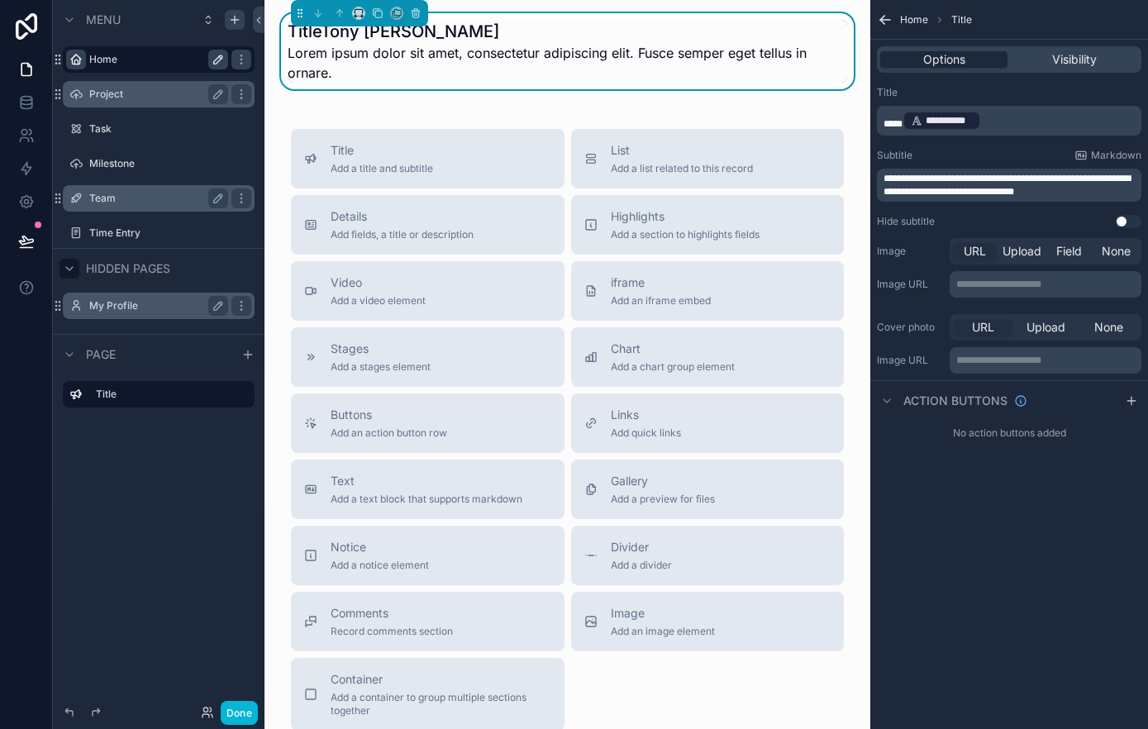
click at [476, 26] on h1 "TitleTony Thomas" at bounding box center [568, 31] width 560 height 23
click at [308, 31] on h1 "TitleTony Thomas" at bounding box center [568, 31] width 560 height 23
drag, startPoint x: 289, startPoint y: 31, endPoint x: 322, endPoint y: 35, distance: 33.3
click at [322, 34] on h1 "TitleTony Thomas" at bounding box center [568, 31] width 560 height 23
click at [358, 45] on span "Lorem ipsum dolor sit amet, consectetur adipiscing elit. Fusce semper eget tell…" at bounding box center [568, 63] width 560 height 40
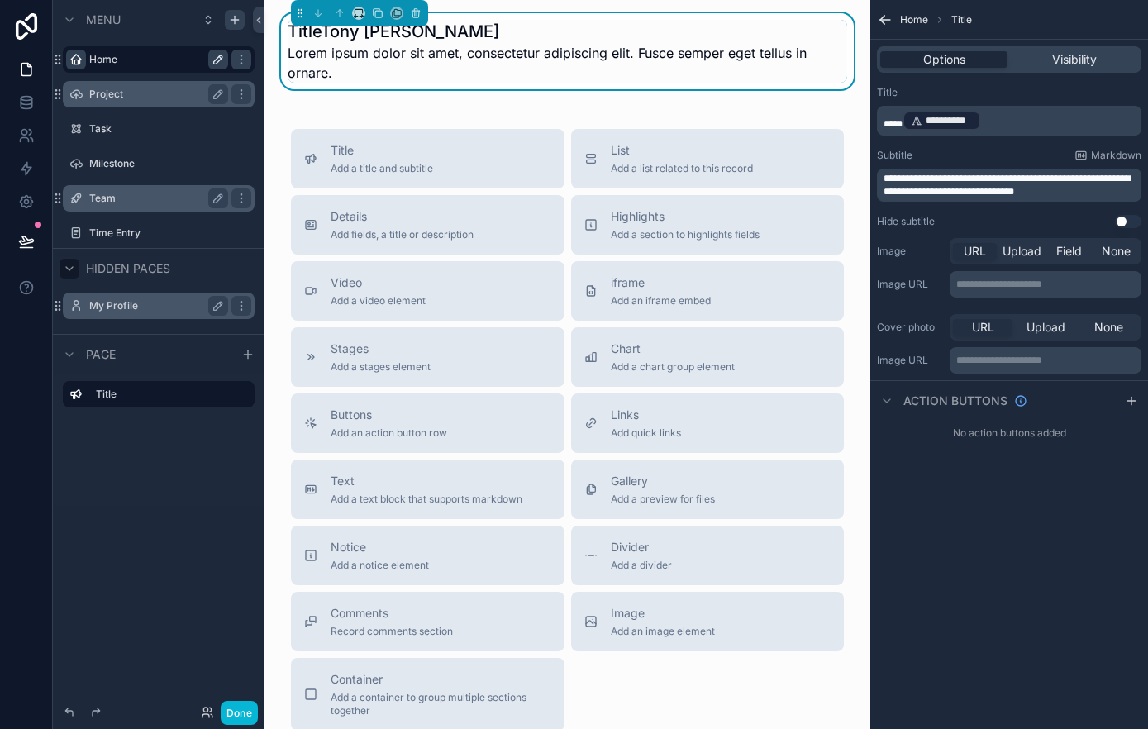
click at [899, 120] on span "*****" at bounding box center [893, 124] width 19 height 10
click at [904, 121] on div "**********" at bounding box center [942, 121] width 79 height 20
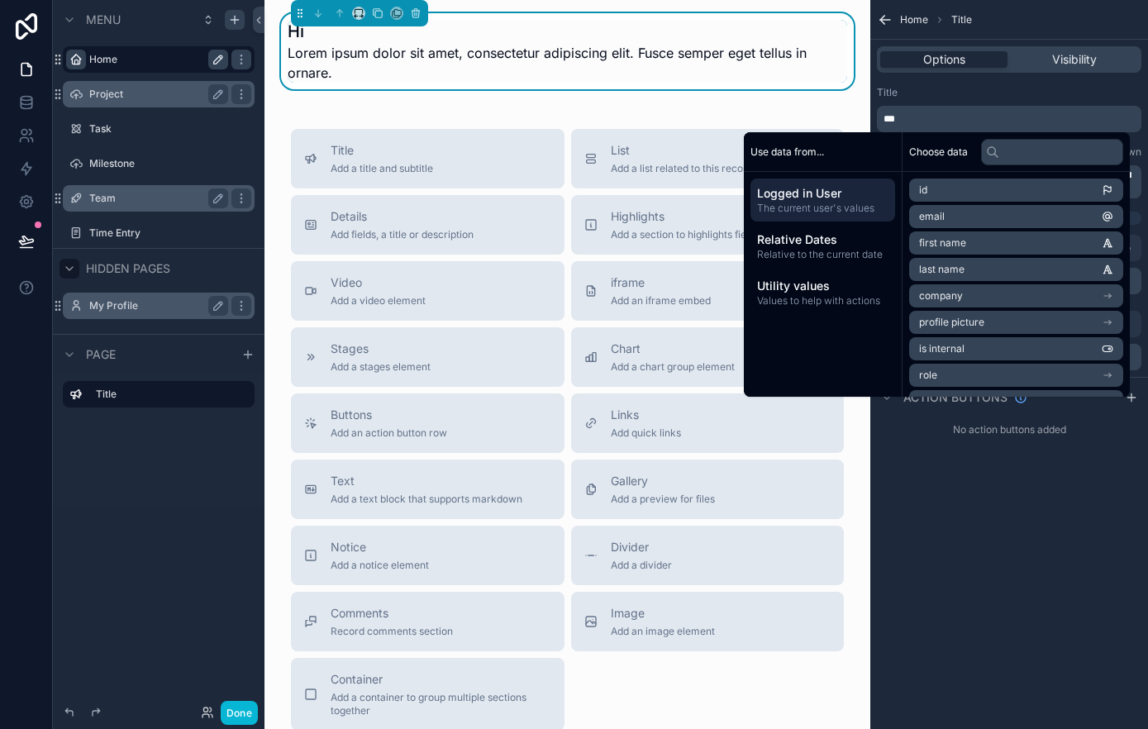
click at [963, 238] on li "first name" at bounding box center [1016, 242] width 214 height 23
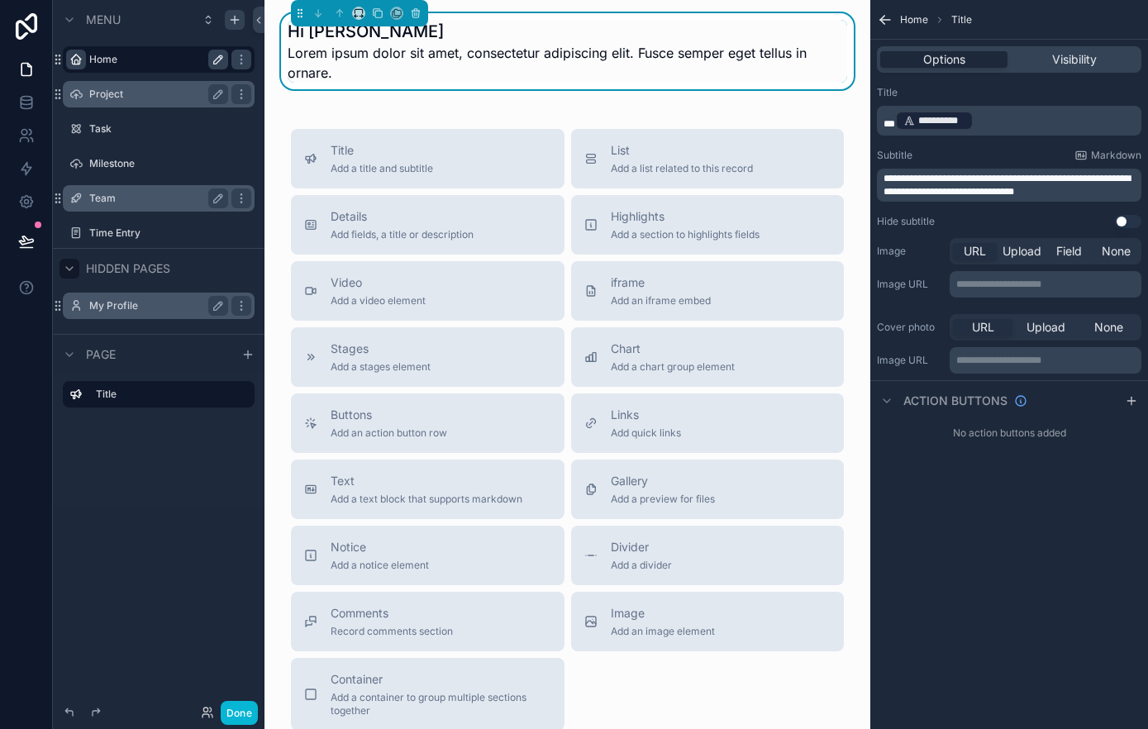
click at [333, 71] on span "Lorem ipsum dolor sit amet, consectetur adipiscing elit. Fusce semper eget tell…" at bounding box center [568, 63] width 560 height 40
click at [332, 71] on span "Lorem ipsum dolor sit amet, consectetur adipiscing elit. Fusce semper eget tell…" at bounding box center [568, 63] width 560 height 40
drag, startPoint x: 1092, startPoint y: 191, endPoint x: 880, endPoint y: 174, distance: 212.3
click at [880, 174] on div "**********" at bounding box center [1009, 185] width 265 height 33
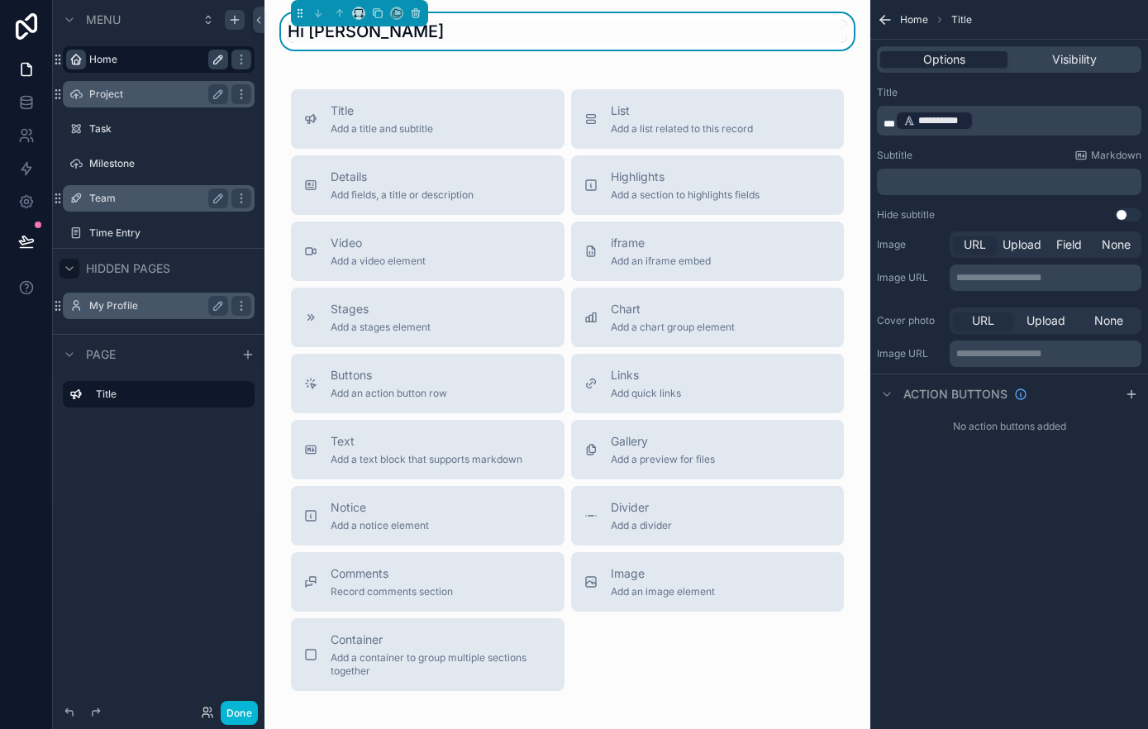
click at [649, 69] on div "Hi Tony Thomas Title Add a title and subtitle List Add a list related to this r…" at bounding box center [568, 411] width 606 height 823
click at [624, 71] on div "Hi Tony Thomas Title Add a title and subtitle List Add a list related to this r…" at bounding box center [568, 411] width 606 height 823
click at [659, 126] on span "Add a list related to this record" at bounding box center [682, 128] width 142 height 13
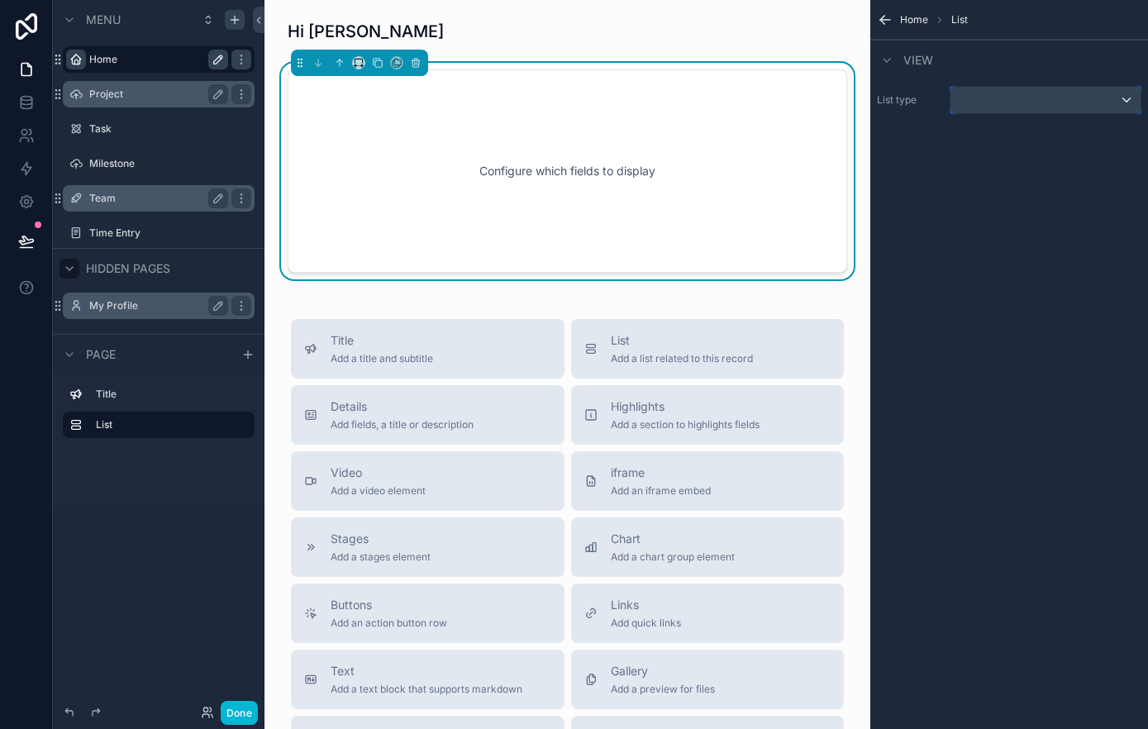
click at [1052, 109] on div "scrollable content" at bounding box center [1046, 100] width 190 height 26
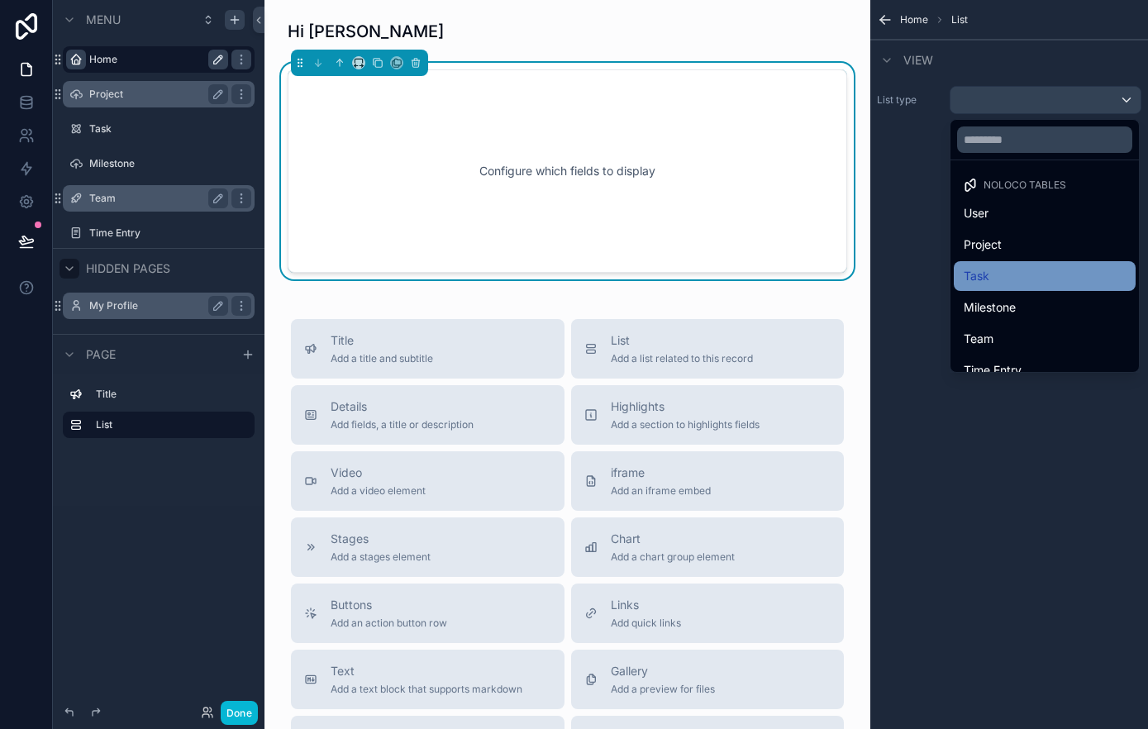
click at [1012, 270] on div "Task" at bounding box center [1045, 276] width 162 height 20
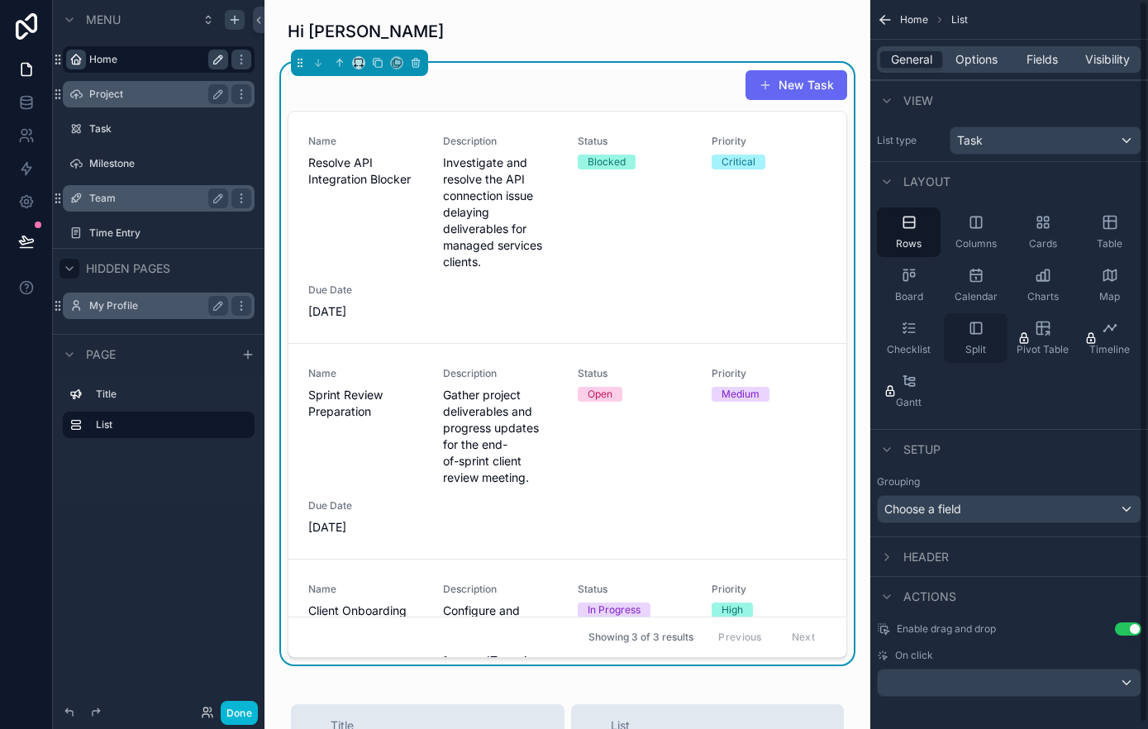
scroll to position [7, 0]
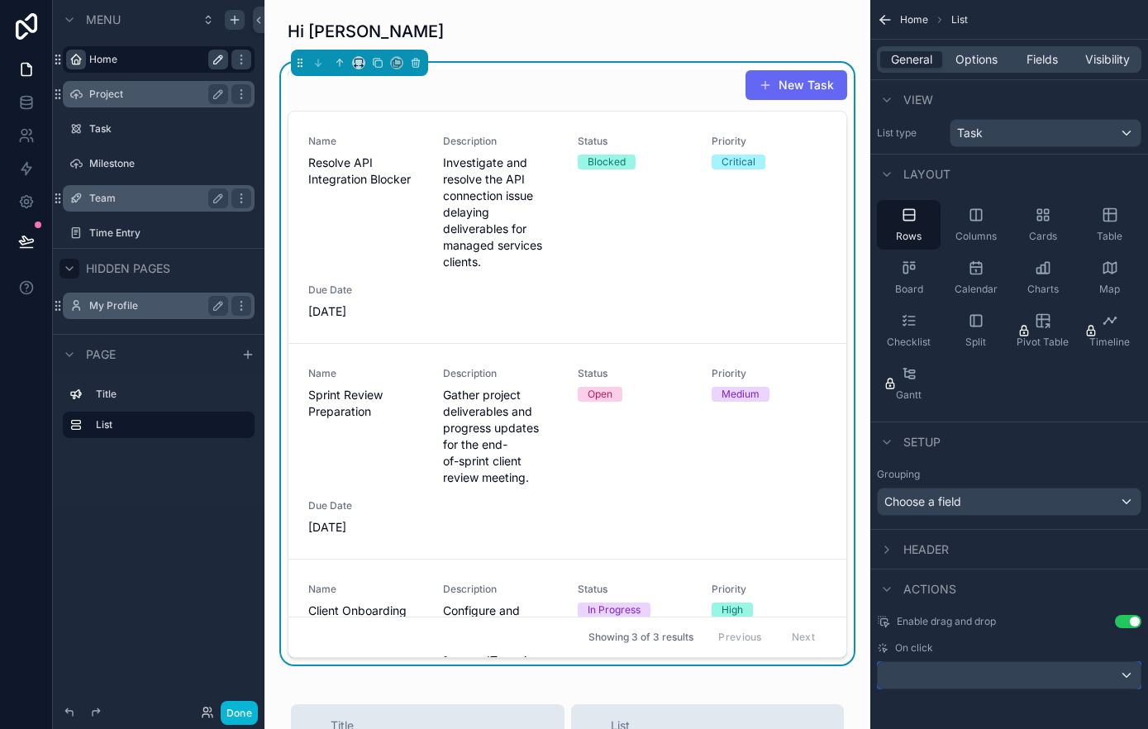
click at [1002, 686] on div "scrollable content" at bounding box center [1009, 675] width 263 height 26
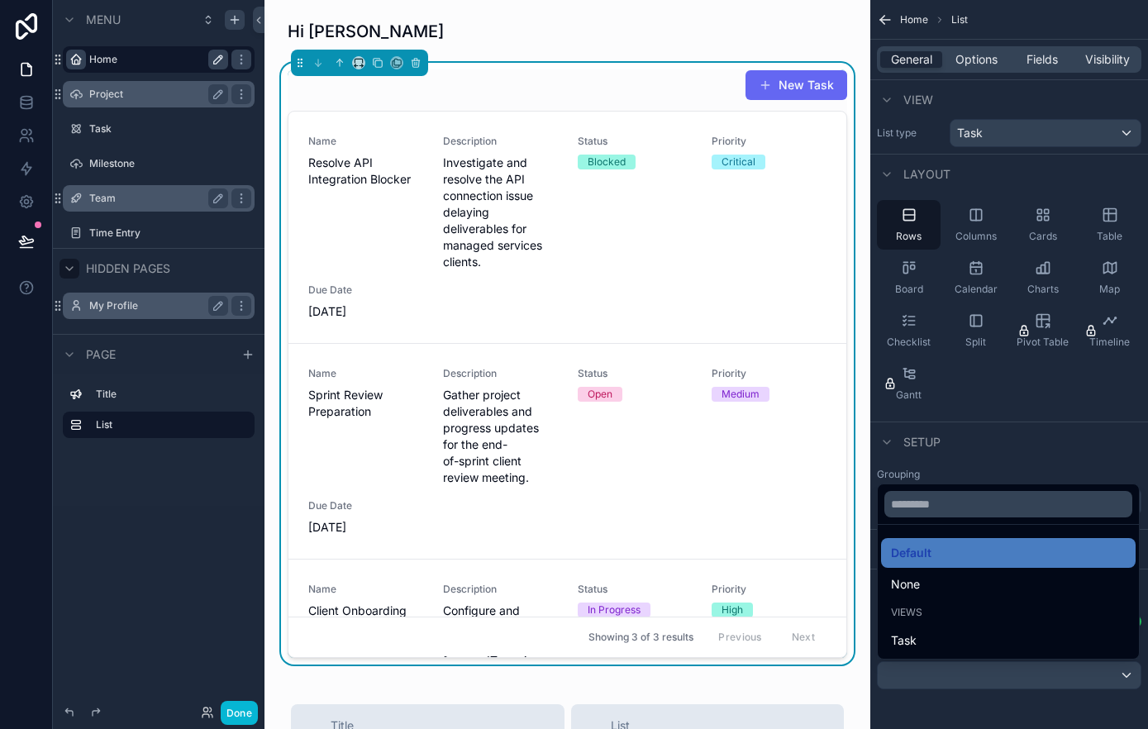
click at [1028, 679] on div "scrollable content" at bounding box center [574, 364] width 1148 height 729
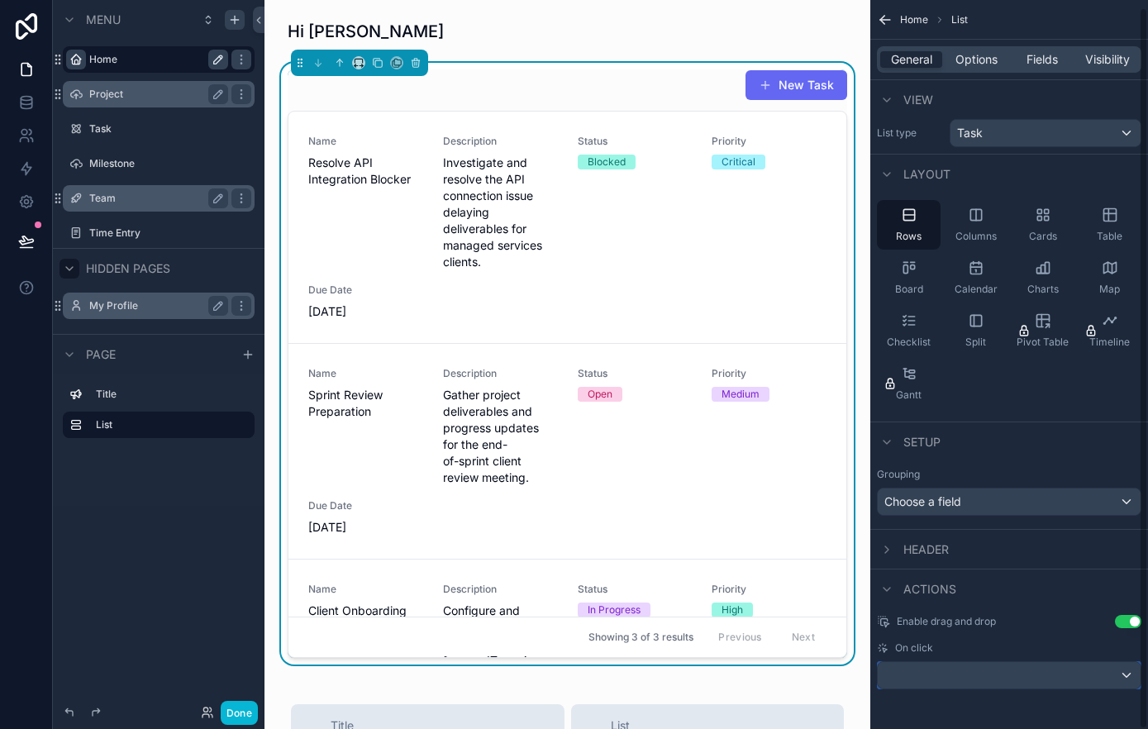
click at [1028, 679] on div "scrollable content" at bounding box center [1009, 675] width 263 height 26
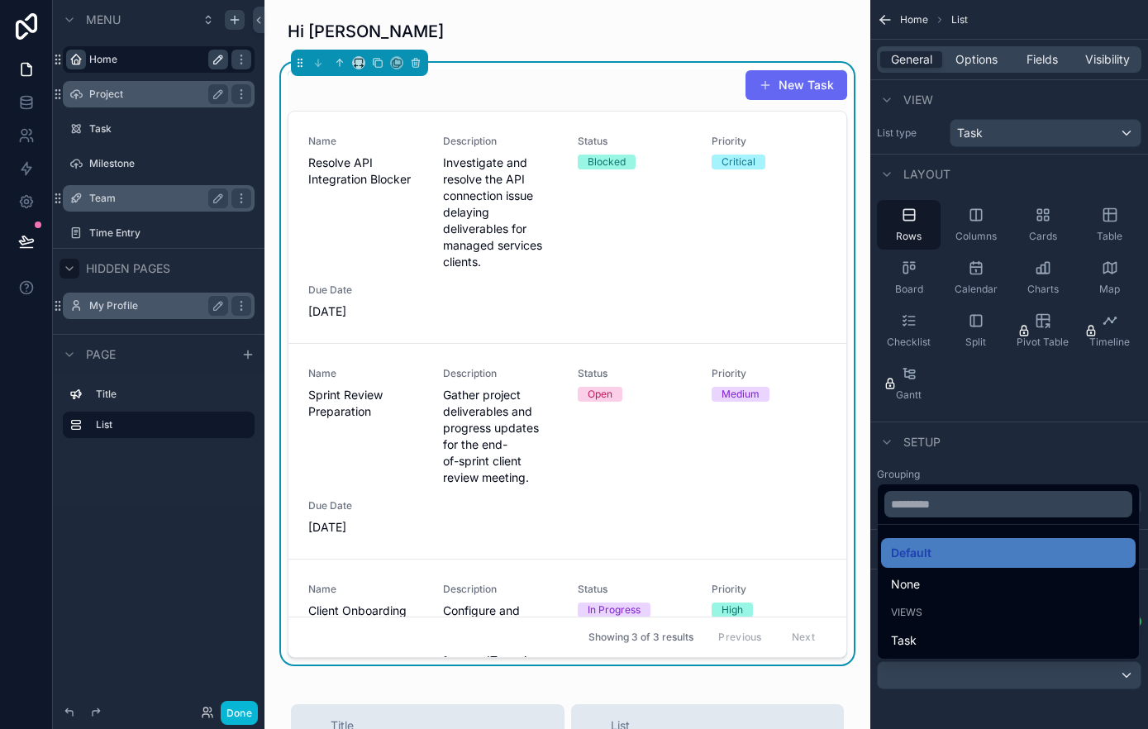
click at [1013, 647] on div "Task" at bounding box center [1008, 641] width 235 height 20
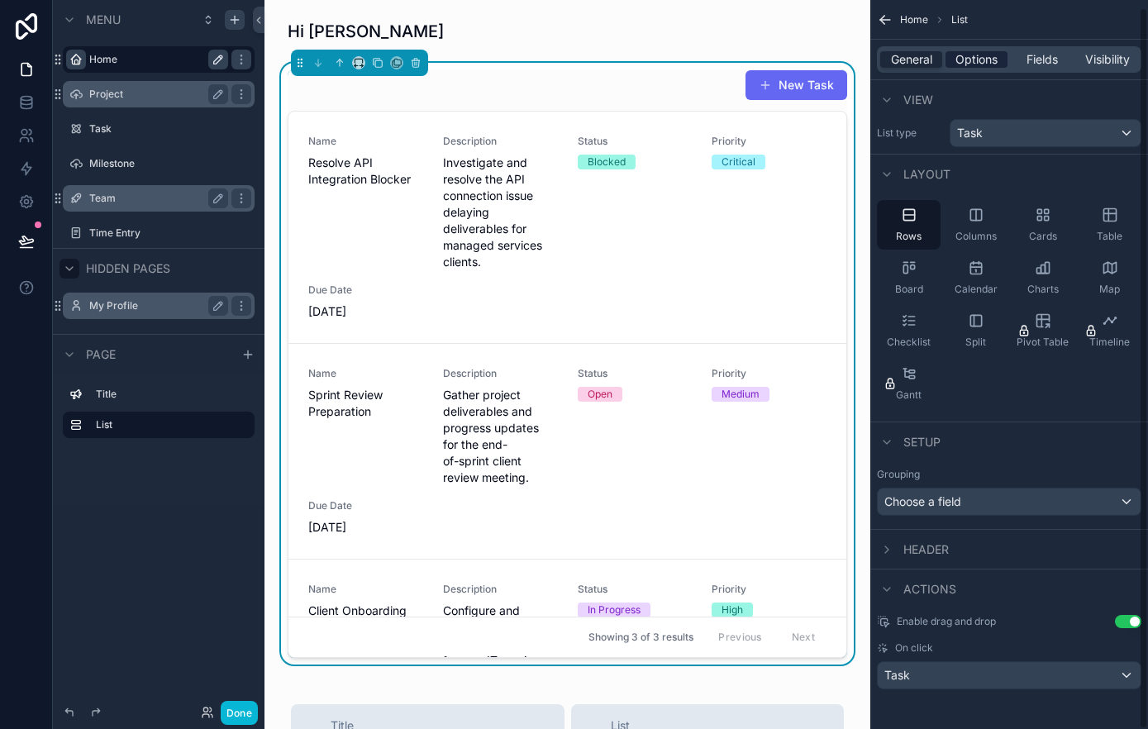
click at [987, 53] on span "Options" at bounding box center [977, 59] width 42 height 17
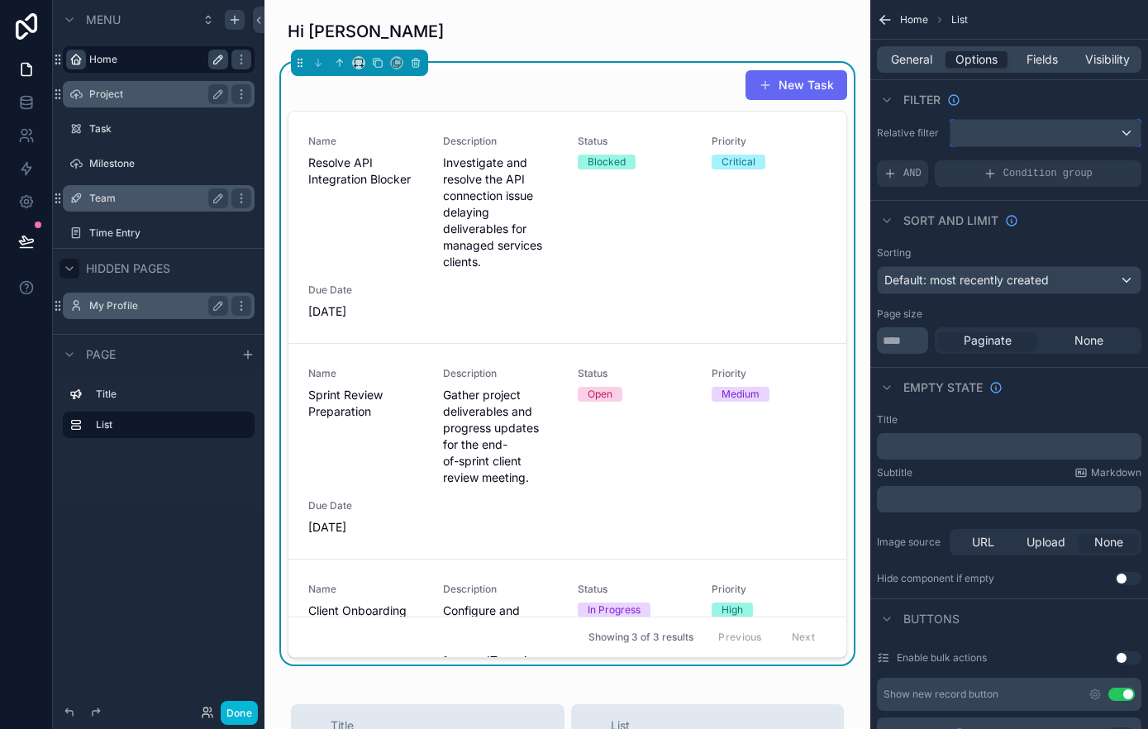
click at [1049, 141] on div "scrollable content" at bounding box center [1046, 133] width 190 height 26
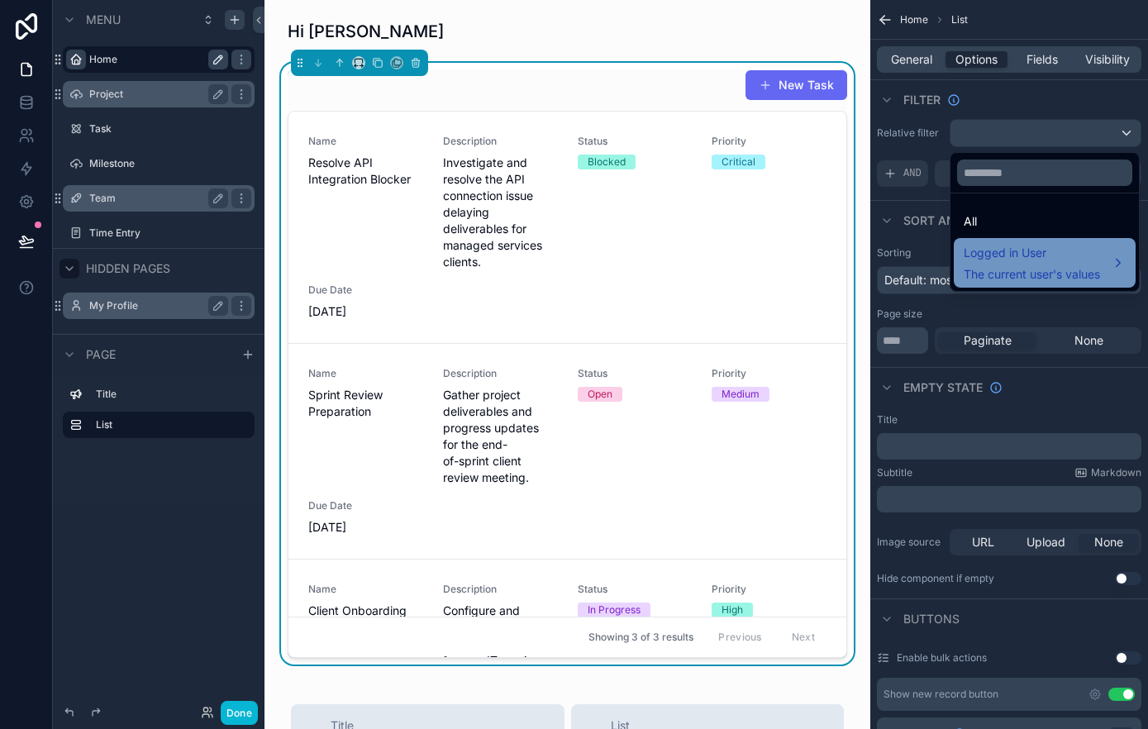
click at [1039, 246] on span "Logged in User" at bounding box center [1032, 253] width 136 height 20
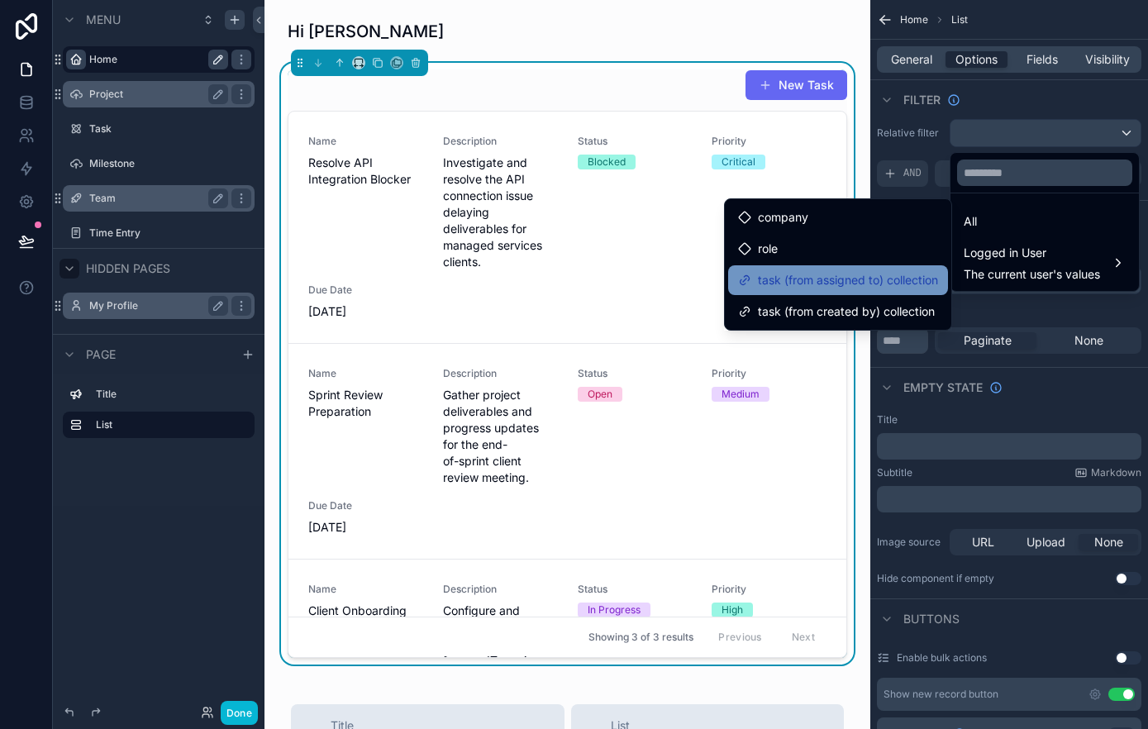
click at [808, 287] on span "task (from assigned to) collection" at bounding box center [848, 280] width 180 height 20
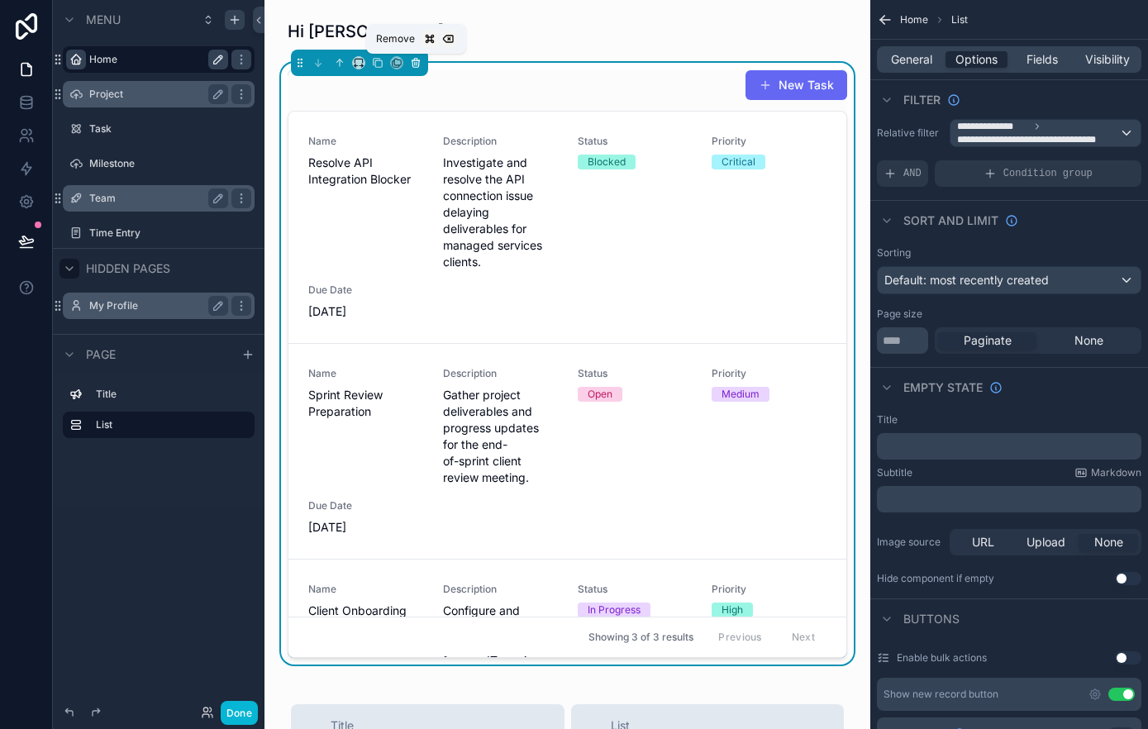
click at [414, 63] on icon "scrollable content" at bounding box center [416, 63] width 12 height 12
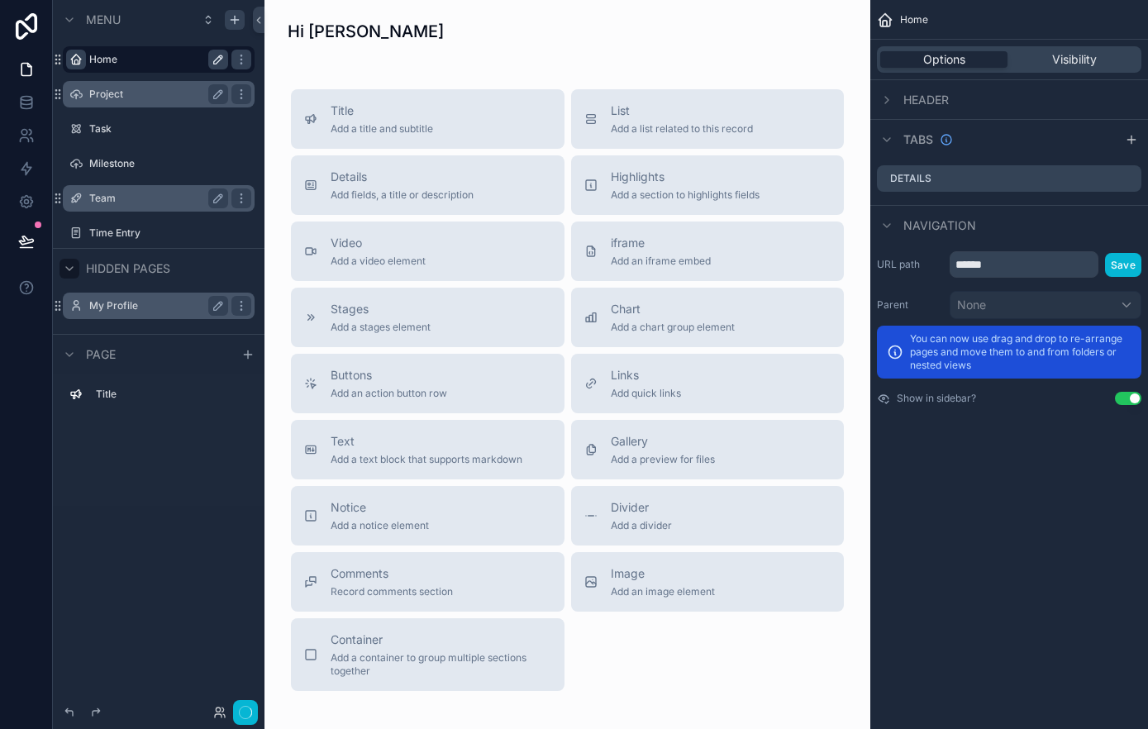
scroll to position [0, 0]
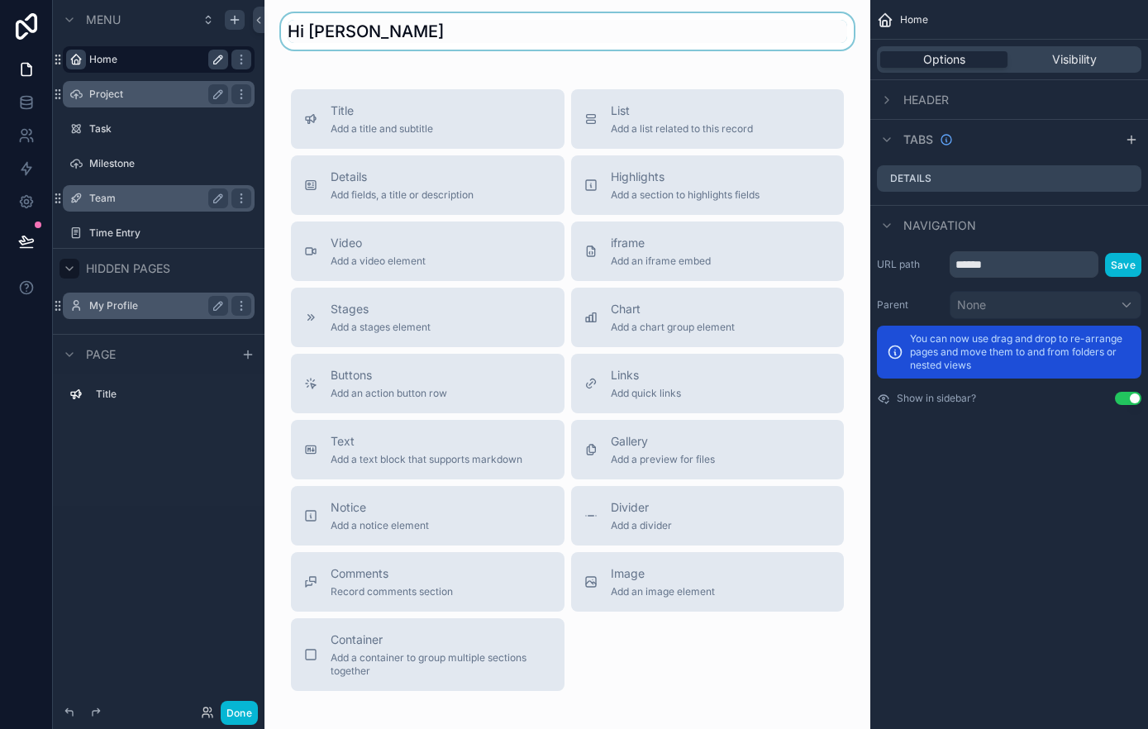
click at [453, 30] on div "scrollable content" at bounding box center [568, 31] width 580 height 36
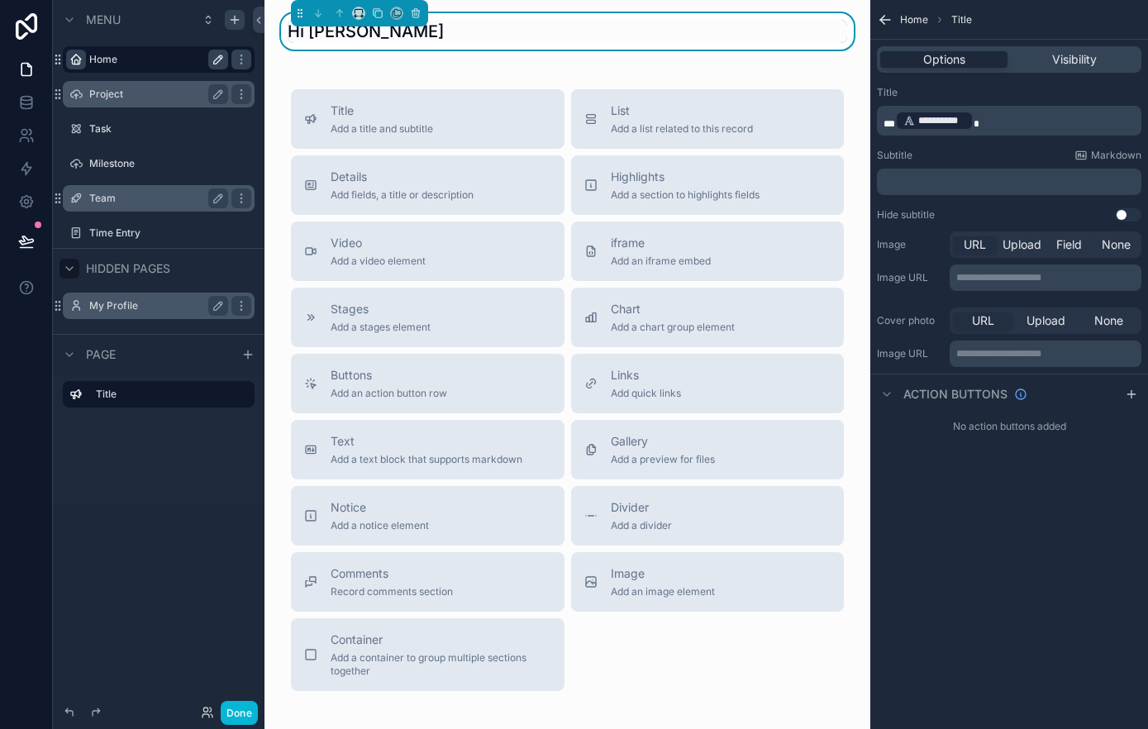
click at [985, 185] on p "﻿" at bounding box center [1011, 181] width 255 height 13
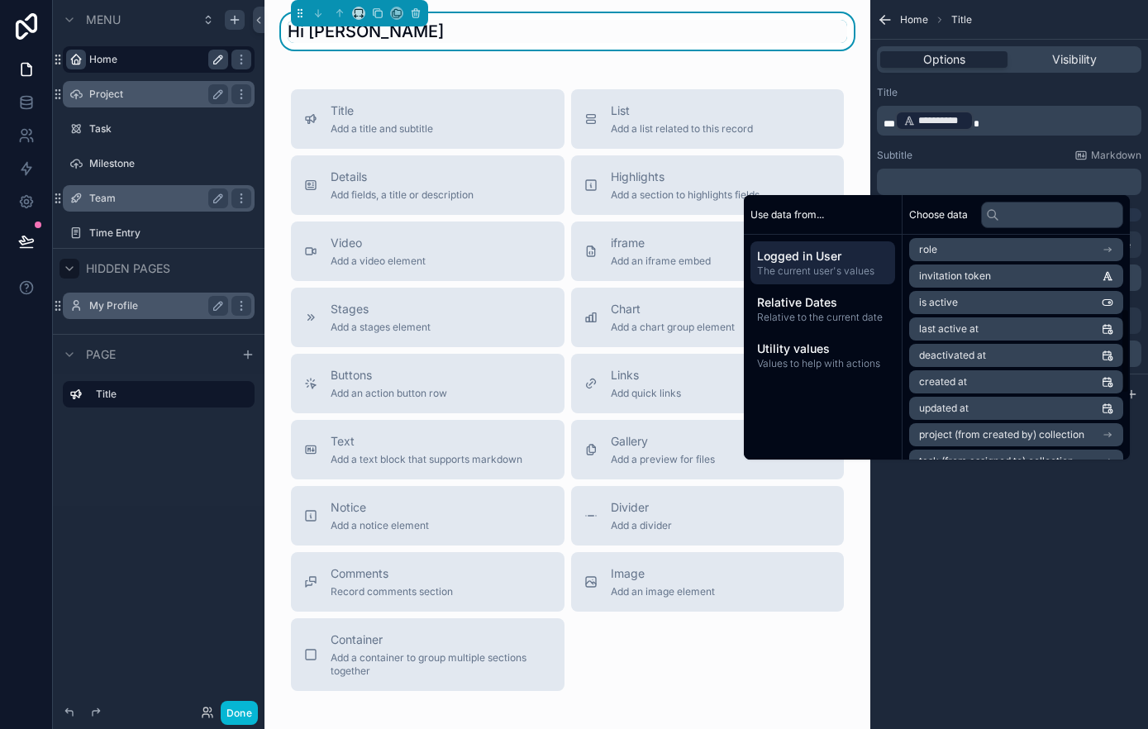
scroll to position [203, 0]
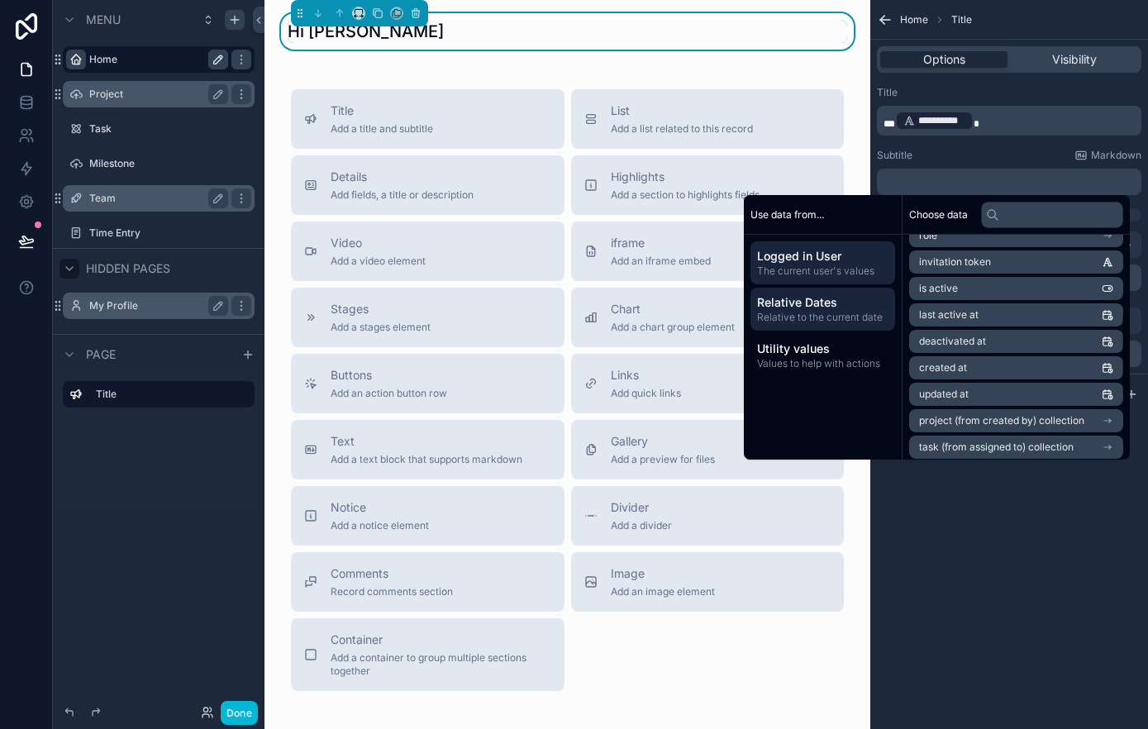
click at [856, 303] on span "Relative Dates" at bounding box center [822, 302] width 131 height 17
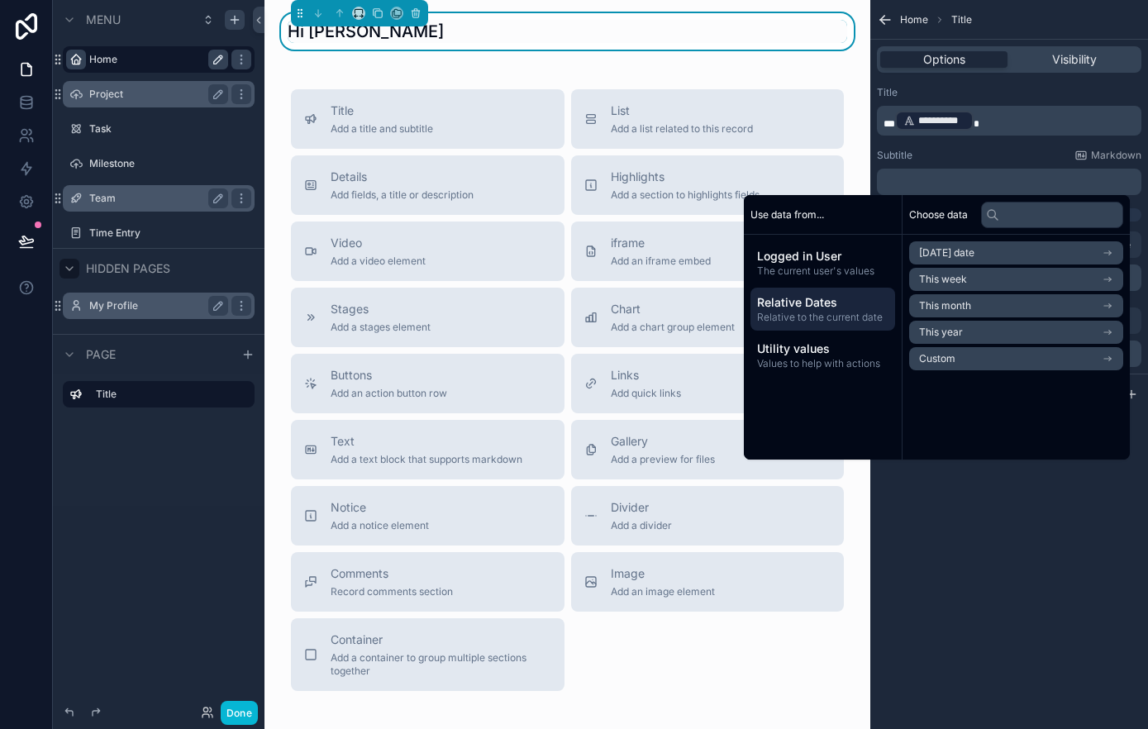
scroll to position [0, 0]
click at [983, 252] on li "Today's date" at bounding box center [1016, 252] width 214 height 23
click at [991, 279] on li "Now" at bounding box center [1016, 282] width 214 height 23
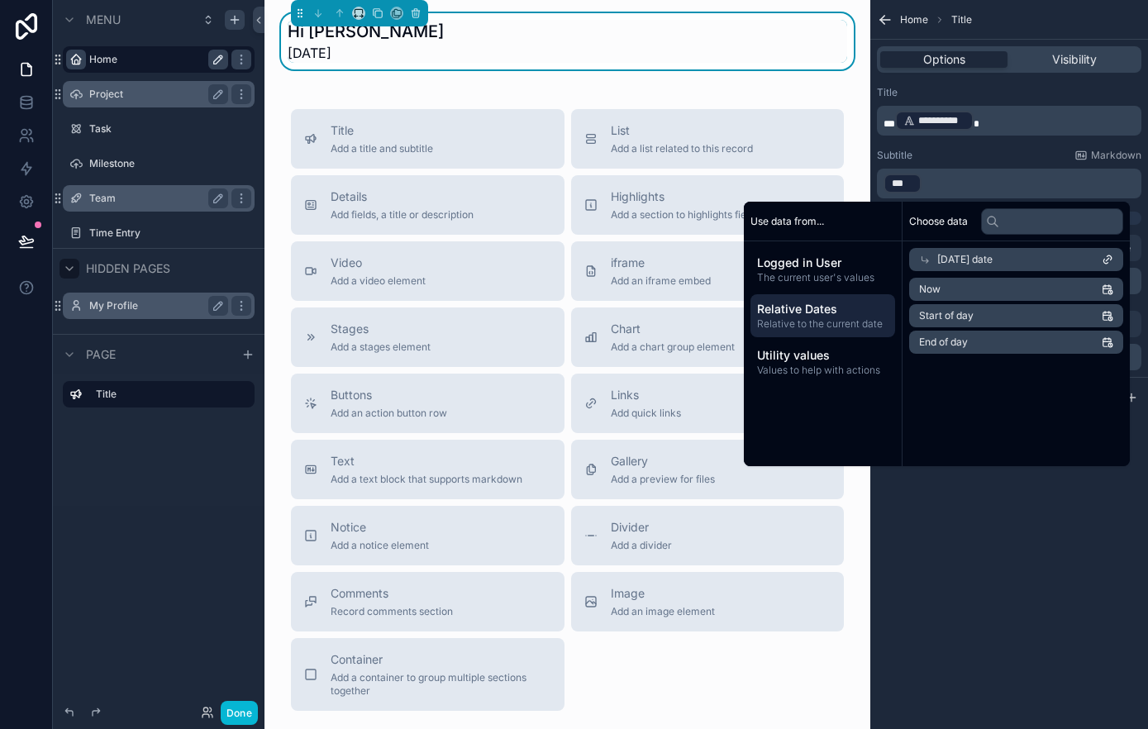
click at [432, 87] on div "Hi Tony Thomas 28/09/2025 Title Add a title and subtitle List Add a list relate…" at bounding box center [568, 421] width 606 height 843
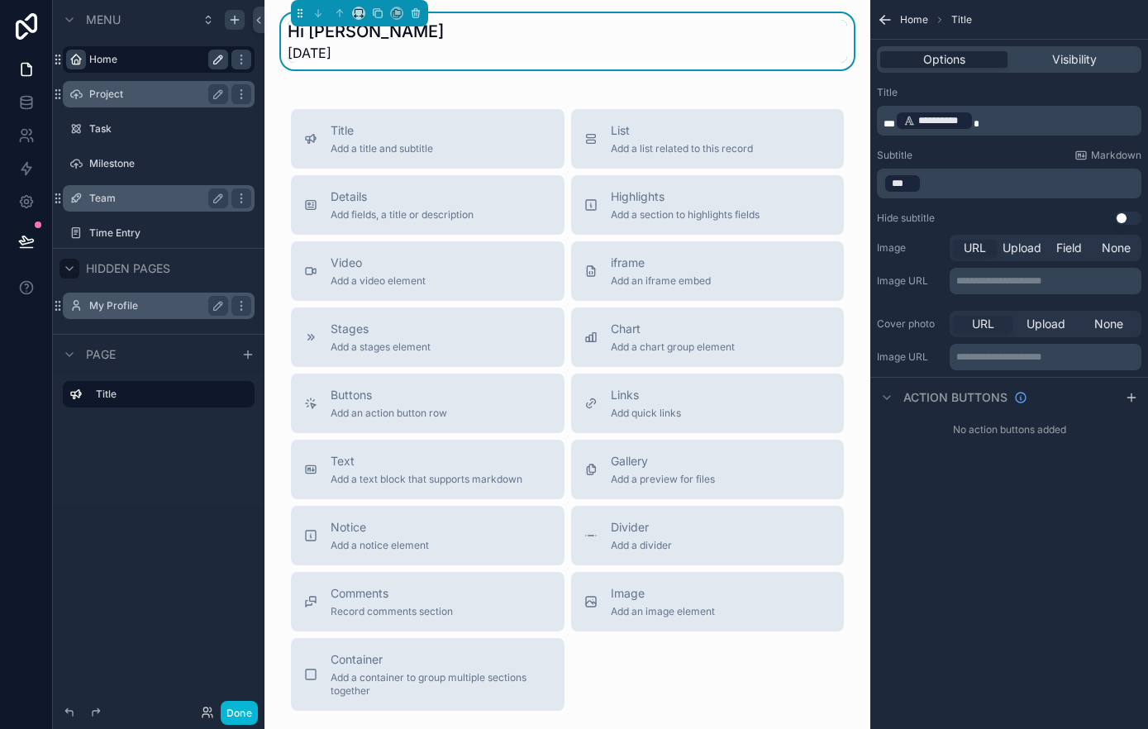
drag, startPoint x: 276, startPoint y: 75, endPoint x: 285, endPoint y: 63, distance: 15.4
click at [276, 75] on div "Hi Tony Thomas 28/09/2025 Title Add a title and subtitle List Add a list relate…" at bounding box center [568, 421] width 606 height 843
drag, startPoint x: 664, startPoint y: 348, endPoint x: 541, endPoint y: 135, distance: 246.3
click at [528, 117] on div "Title Add a title and subtitle List Add a list related to this record Details A…" at bounding box center [568, 410] width 580 height 602
click at [666, 341] on span "Add a chart group element" at bounding box center [673, 347] width 124 height 13
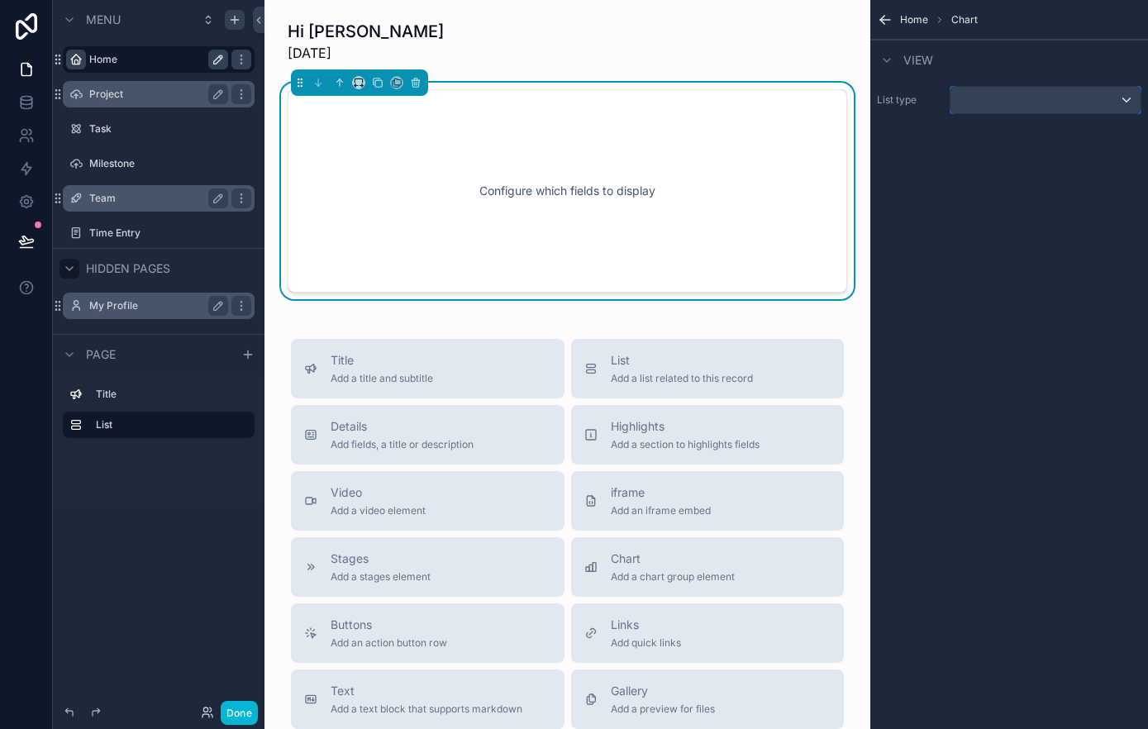
click at [1054, 106] on div "scrollable content" at bounding box center [1046, 100] width 190 height 26
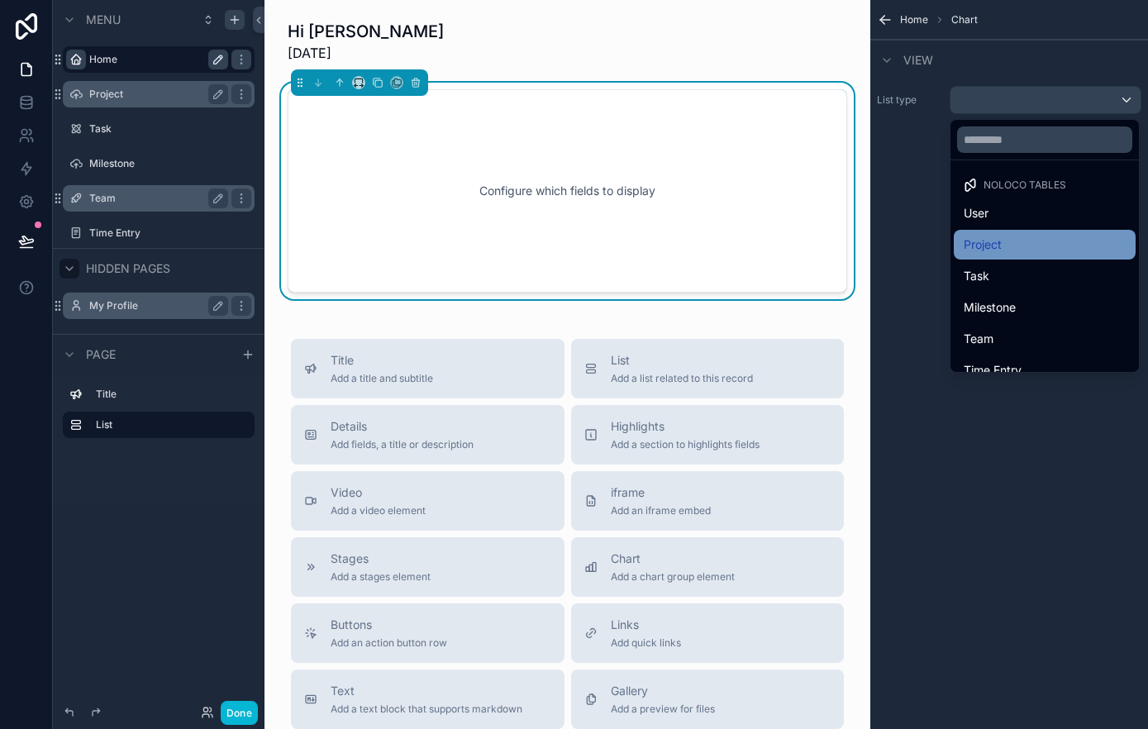
click at [1021, 242] on div "Project" at bounding box center [1045, 245] width 162 height 20
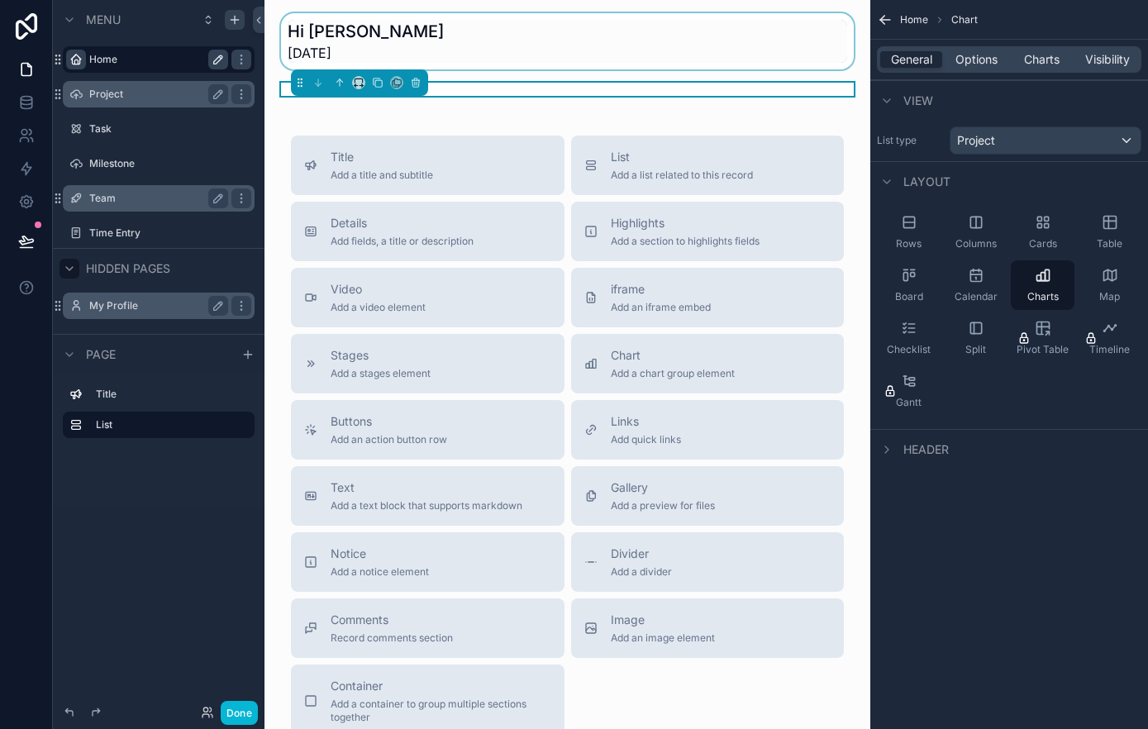
click at [428, 36] on div "scrollable content" at bounding box center [568, 41] width 580 height 56
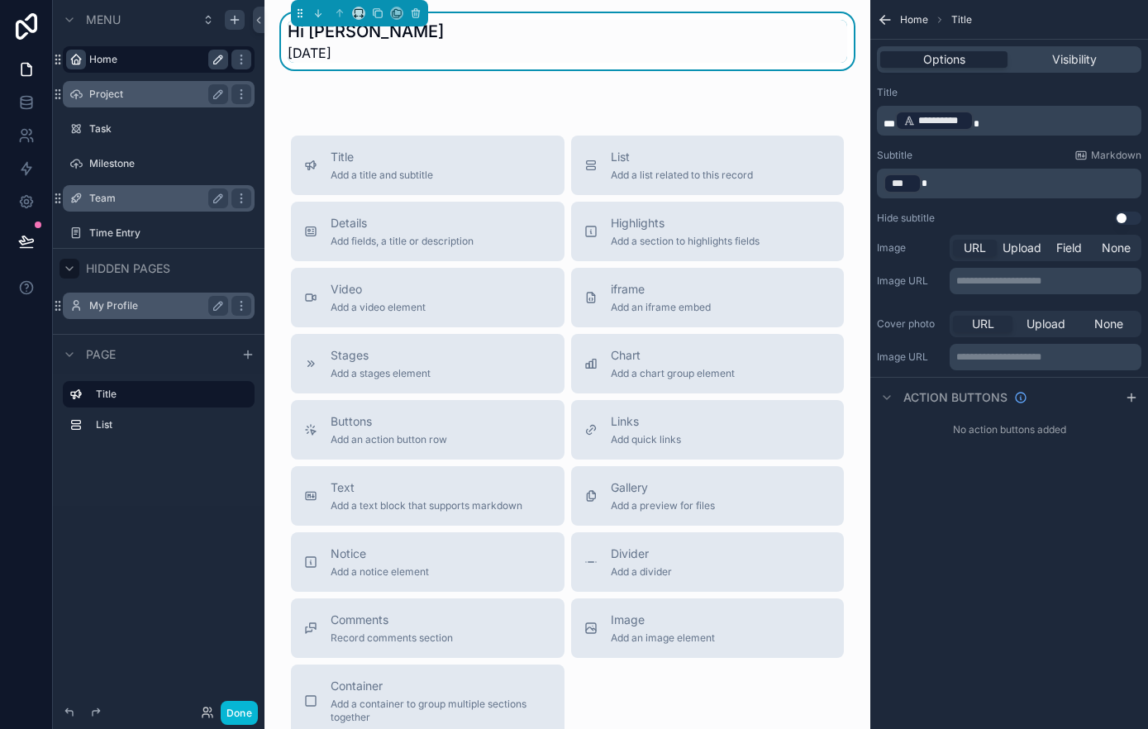
click at [429, 91] on div "scrollable content" at bounding box center [568, 89] width 580 height 13
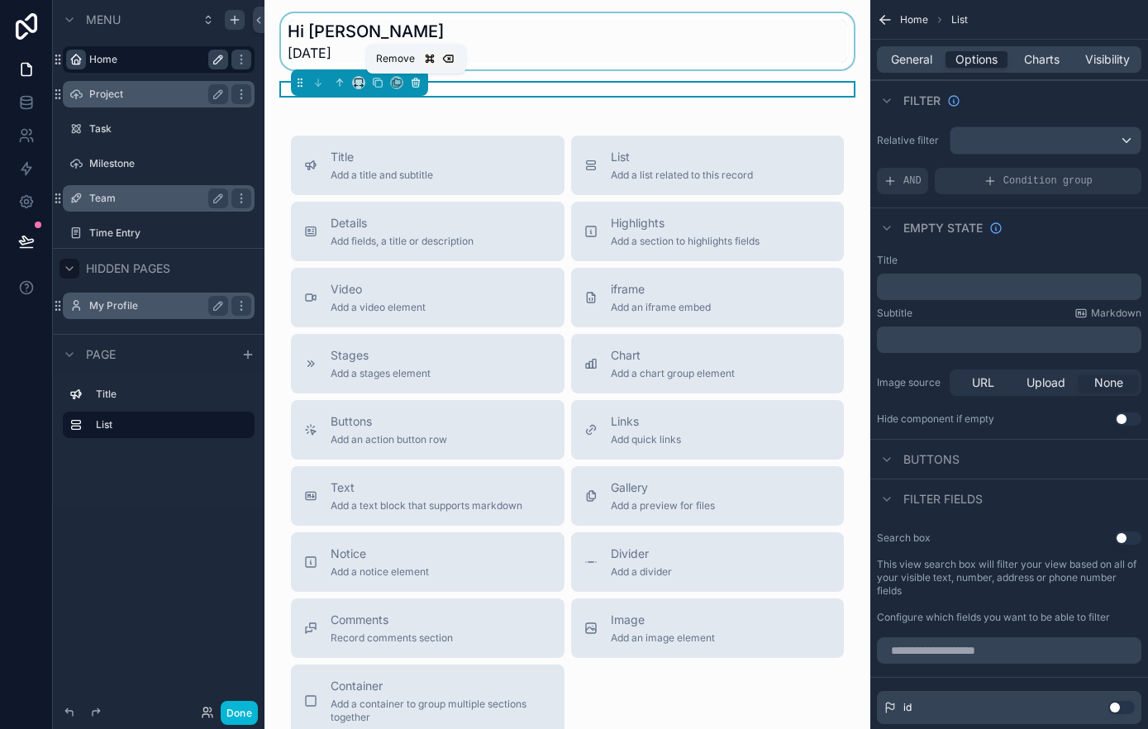
click at [419, 84] on icon "scrollable content" at bounding box center [416, 83] width 12 height 12
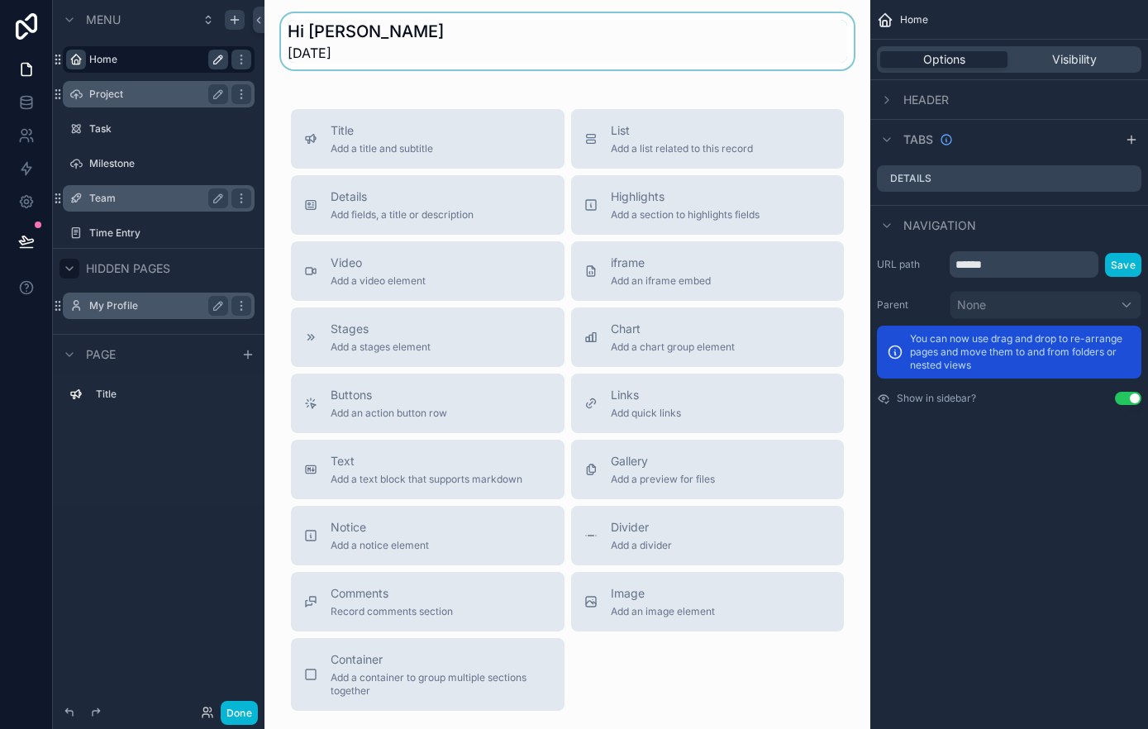
click at [483, 28] on div "scrollable content" at bounding box center [568, 41] width 580 height 56
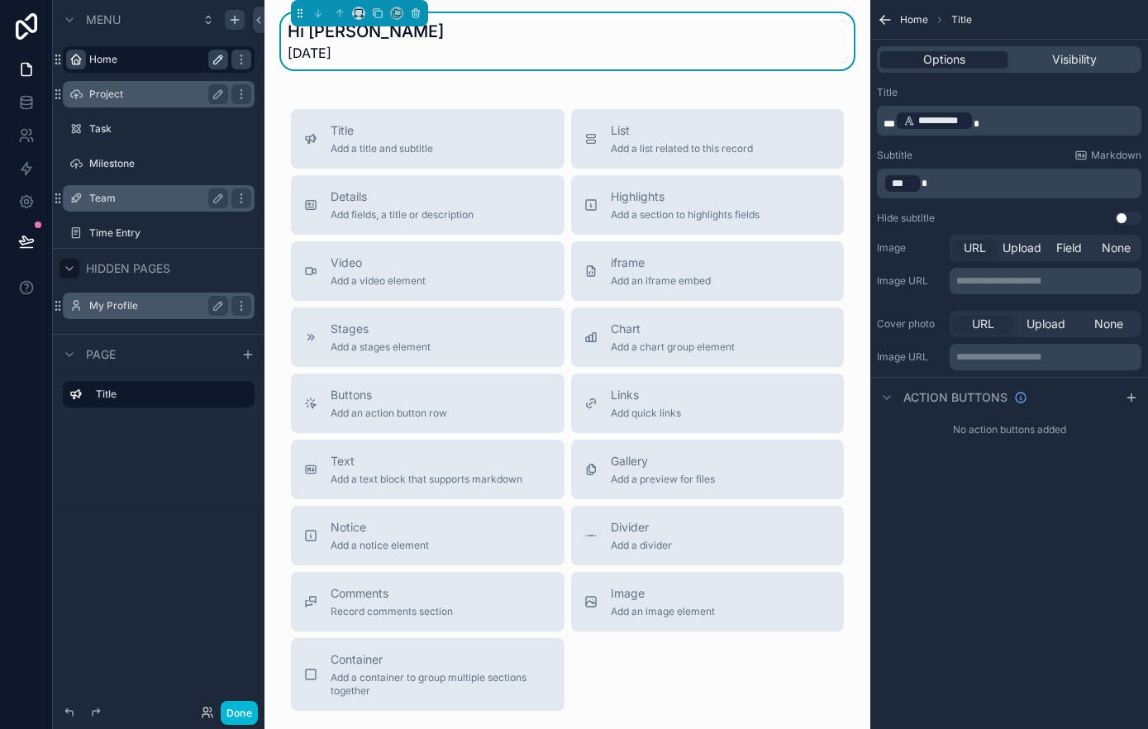
drag, startPoint x: 1004, startPoint y: 151, endPoint x: 1008, endPoint y: 169, distance: 17.8
click at [1003, 169] on div "**********" at bounding box center [1010, 155] width 278 height 152
click at [1094, 159] on span "Markdown" at bounding box center [1116, 155] width 50 height 13
click at [1031, 116] on p "**********" at bounding box center [1011, 120] width 255 height 23
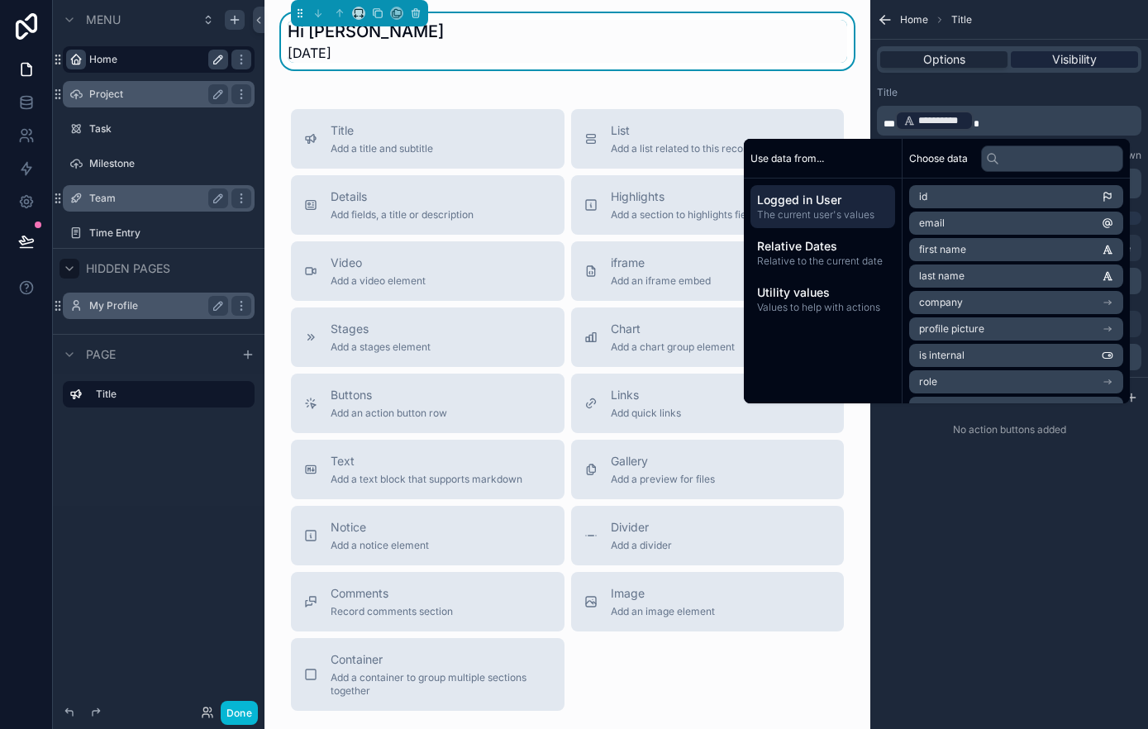
click at [1081, 60] on span "Visibility" at bounding box center [1074, 59] width 45 height 17
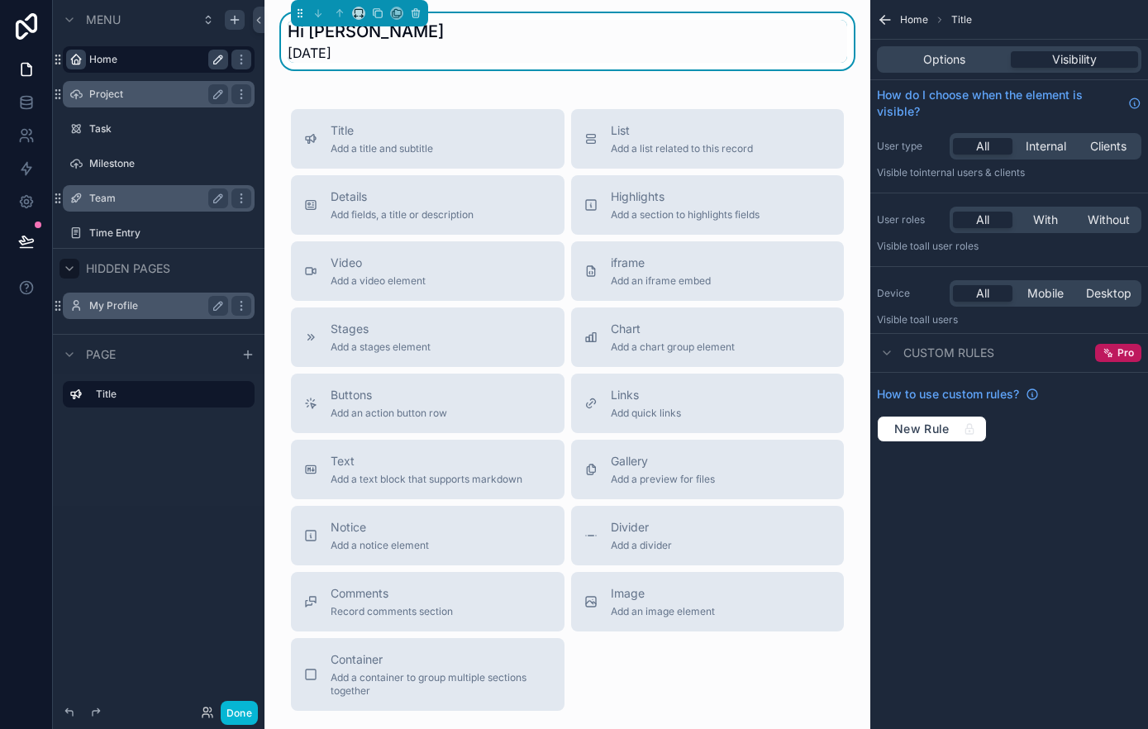
click at [410, 31] on h1 "Hi [PERSON_NAME]" at bounding box center [366, 31] width 156 height 23
click at [460, 90] on div "Hi Tony Thomas 28/09/2025 Title Add a title and subtitle List Add a list relate…" at bounding box center [568, 421] width 606 height 843
click at [885, 21] on icon "scrollable content" at bounding box center [885, 20] width 17 height 17
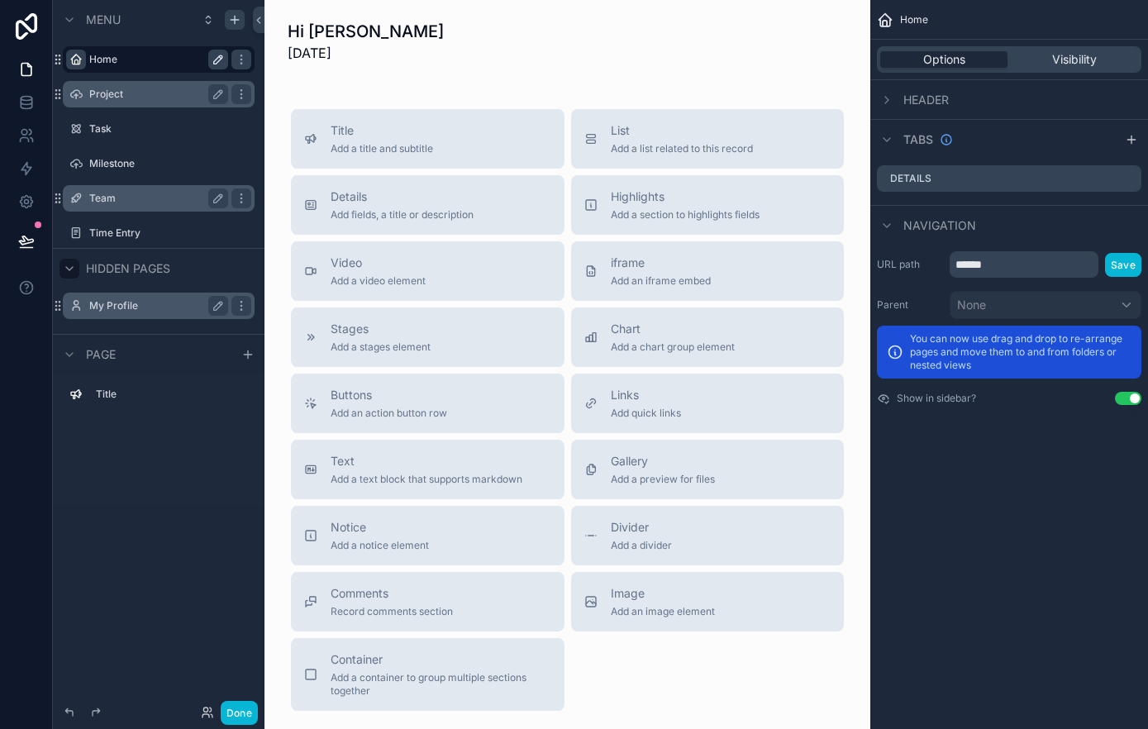
drag, startPoint x: 676, startPoint y: 140, endPoint x: 401, endPoint y: 81, distance: 281.5
click at [401, 81] on div "Hi Tony Thomas 28/09/2025 Title Add a title and subtitle List Add a list relate…" at bounding box center [568, 421] width 606 height 843
click at [684, 126] on span "List" at bounding box center [682, 130] width 142 height 17
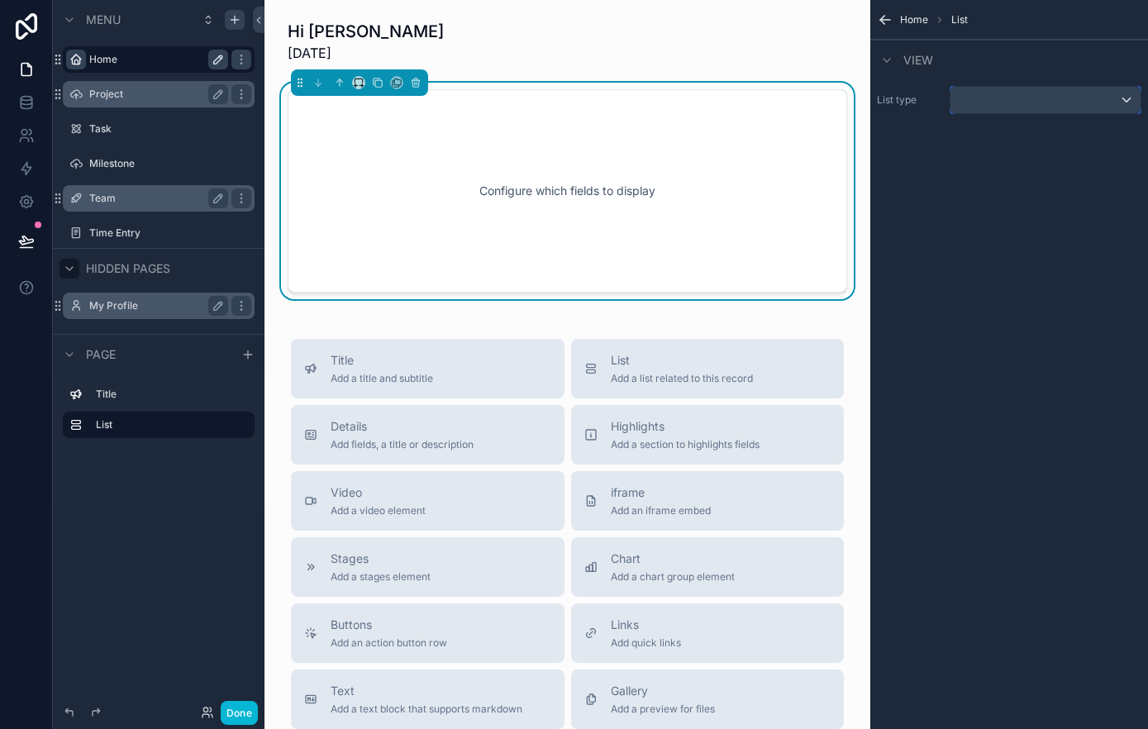
click at [1087, 105] on div "scrollable content" at bounding box center [1046, 100] width 190 height 26
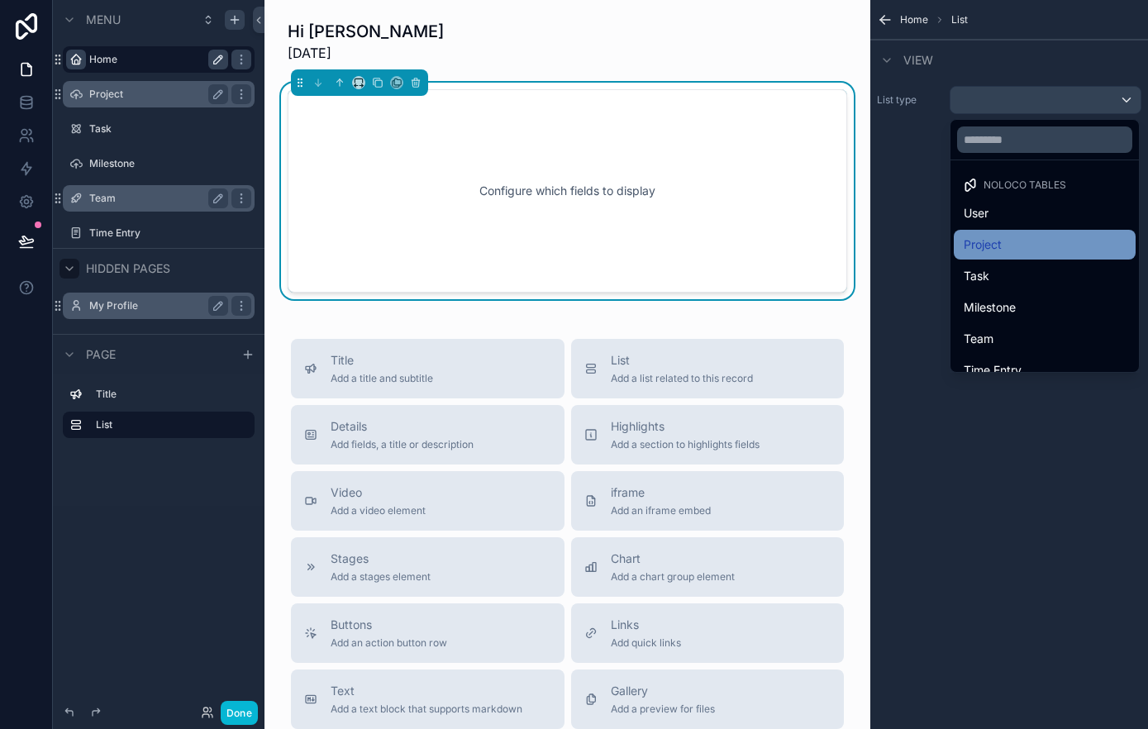
click at [1042, 235] on div "Project" at bounding box center [1045, 245] width 162 height 20
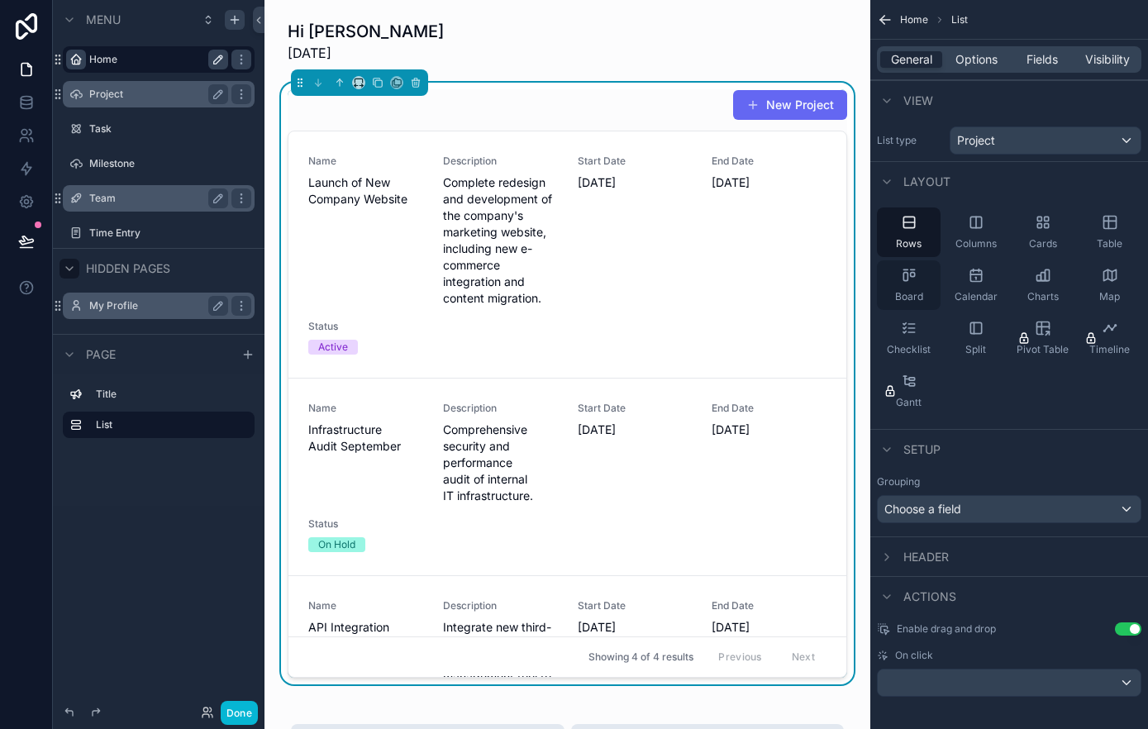
click at [912, 283] on icon "scrollable content" at bounding box center [909, 275] width 17 height 17
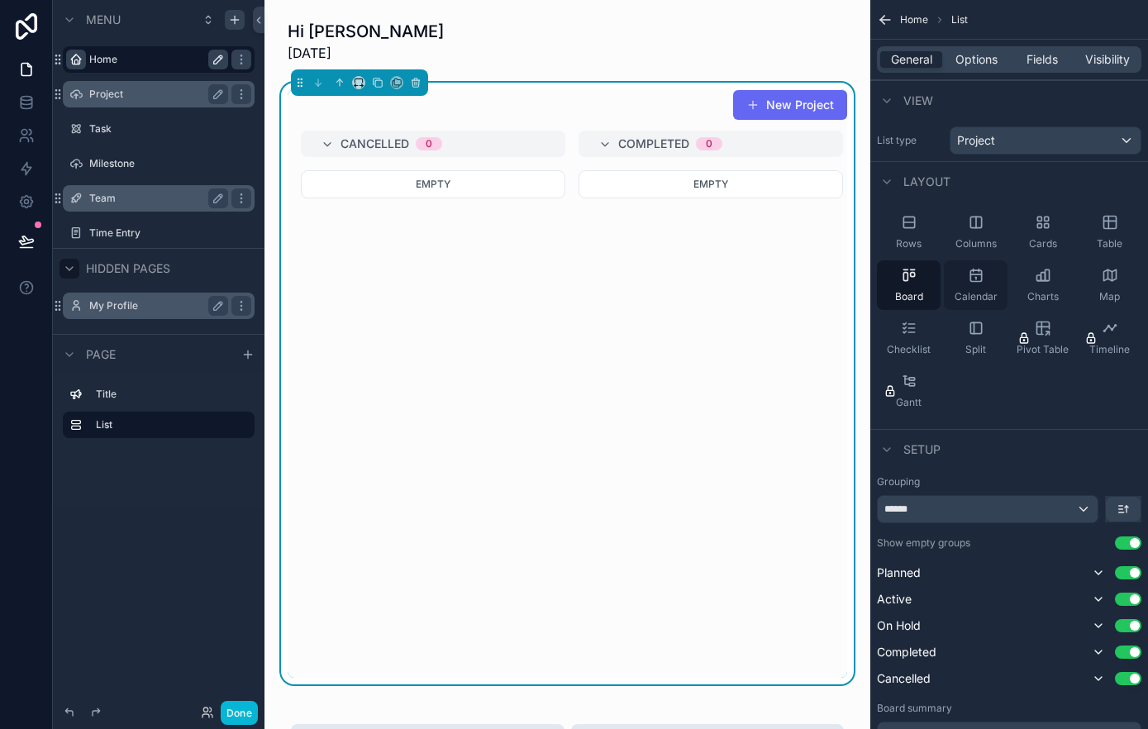
click at [975, 282] on icon "scrollable content" at bounding box center [976, 275] width 17 height 17
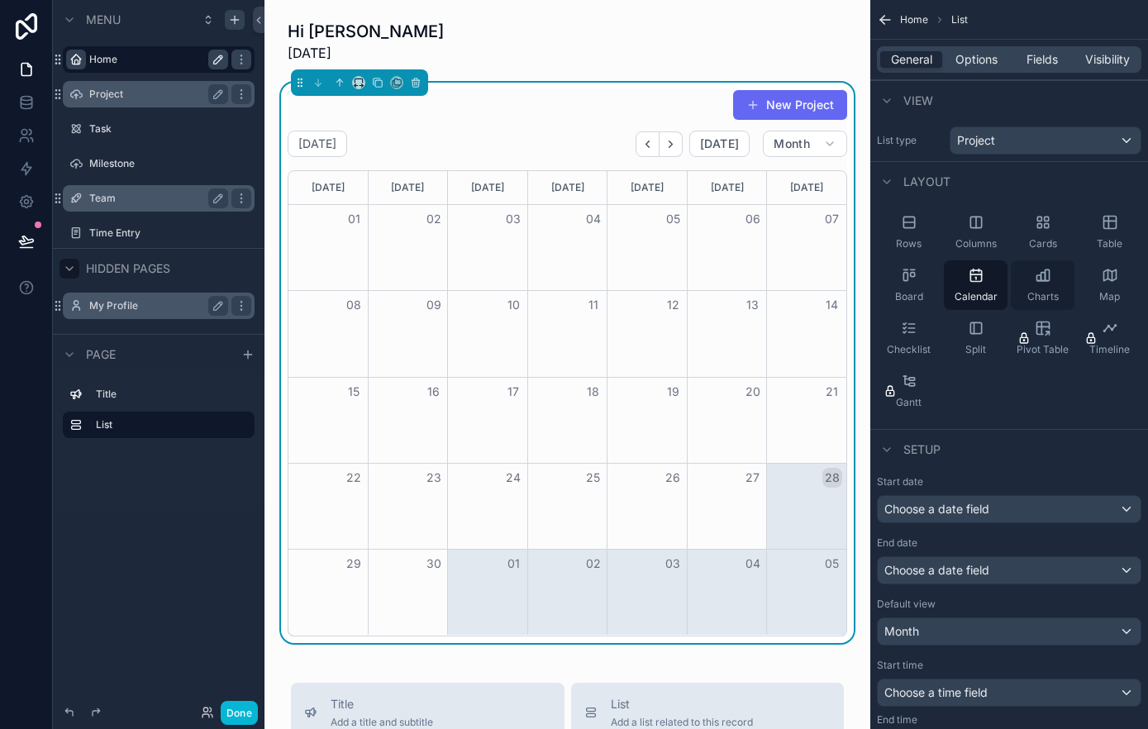
click at [1029, 279] on div "Charts" at bounding box center [1043, 285] width 64 height 50
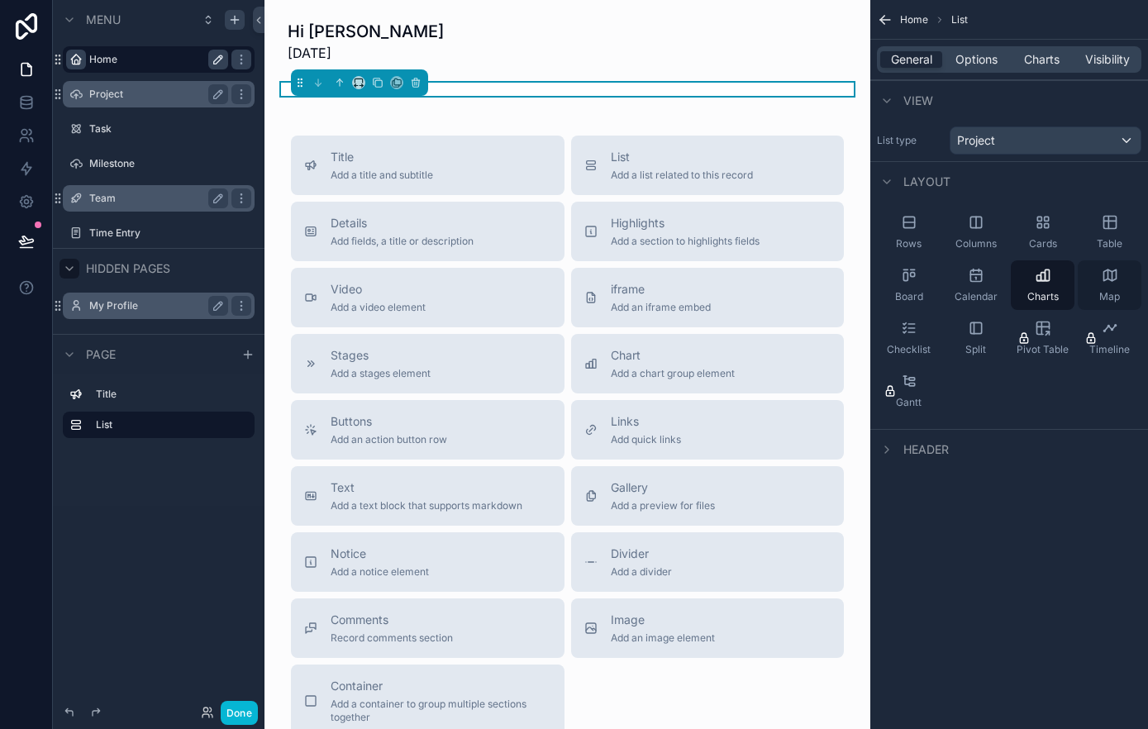
click at [1102, 279] on icon "scrollable content" at bounding box center [1110, 275] width 17 height 17
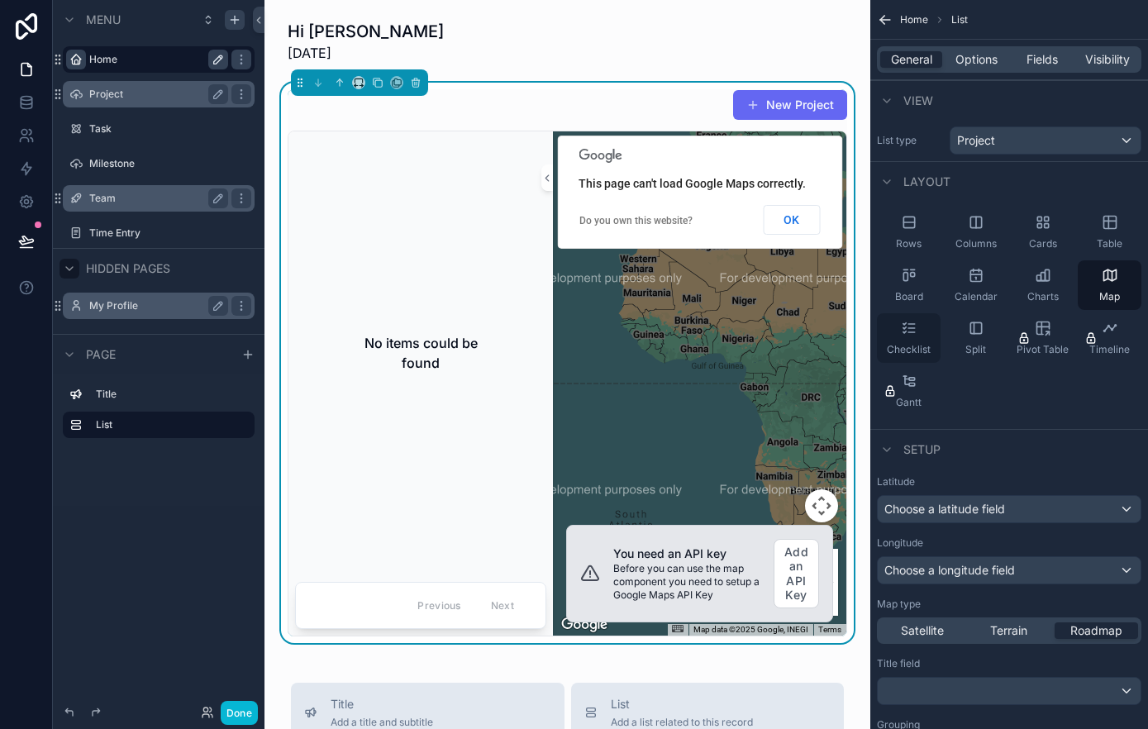
click at [918, 324] on div "Checklist" at bounding box center [909, 338] width 64 height 50
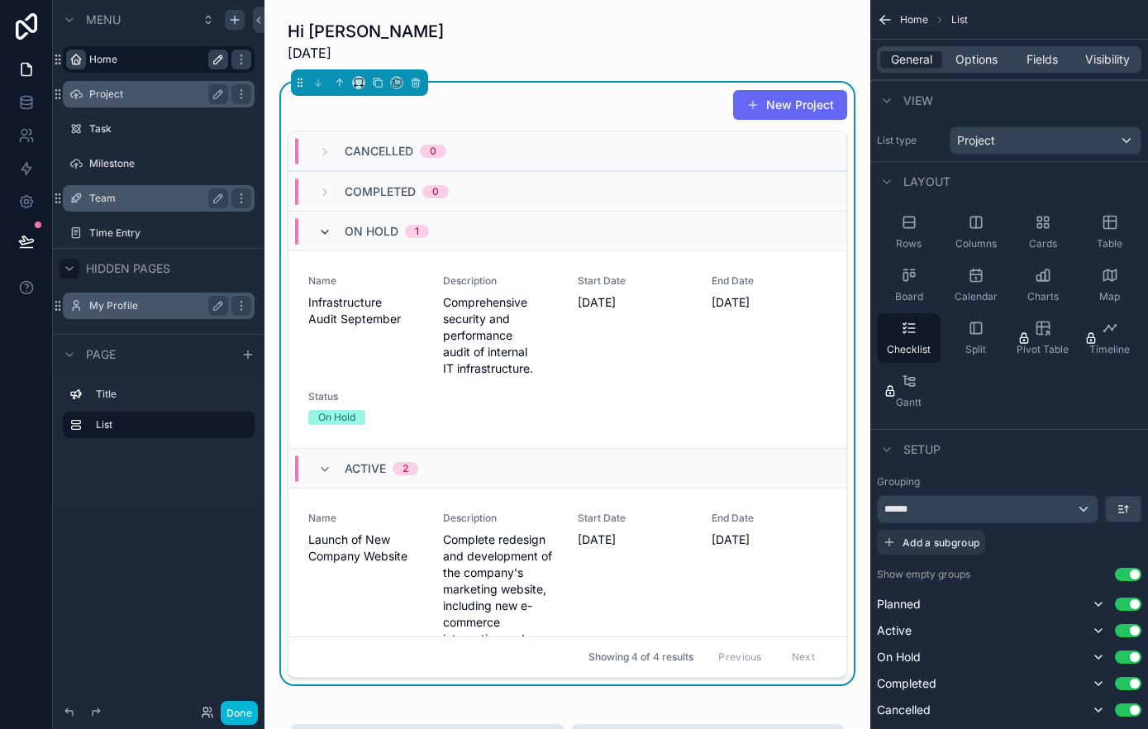
click at [325, 231] on icon "scrollable content" at bounding box center [324, 232] width 13 height 13
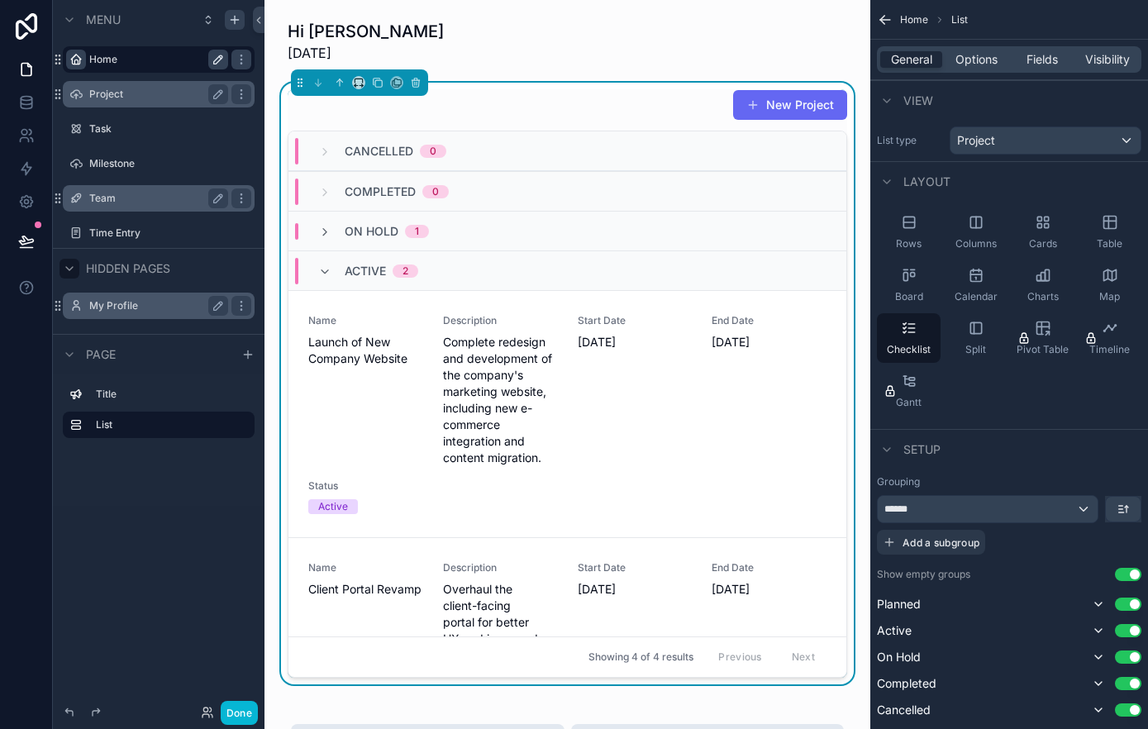
click at [332, 267] on div "Active 2" at bounding box center [368, 271] width 100 height 26
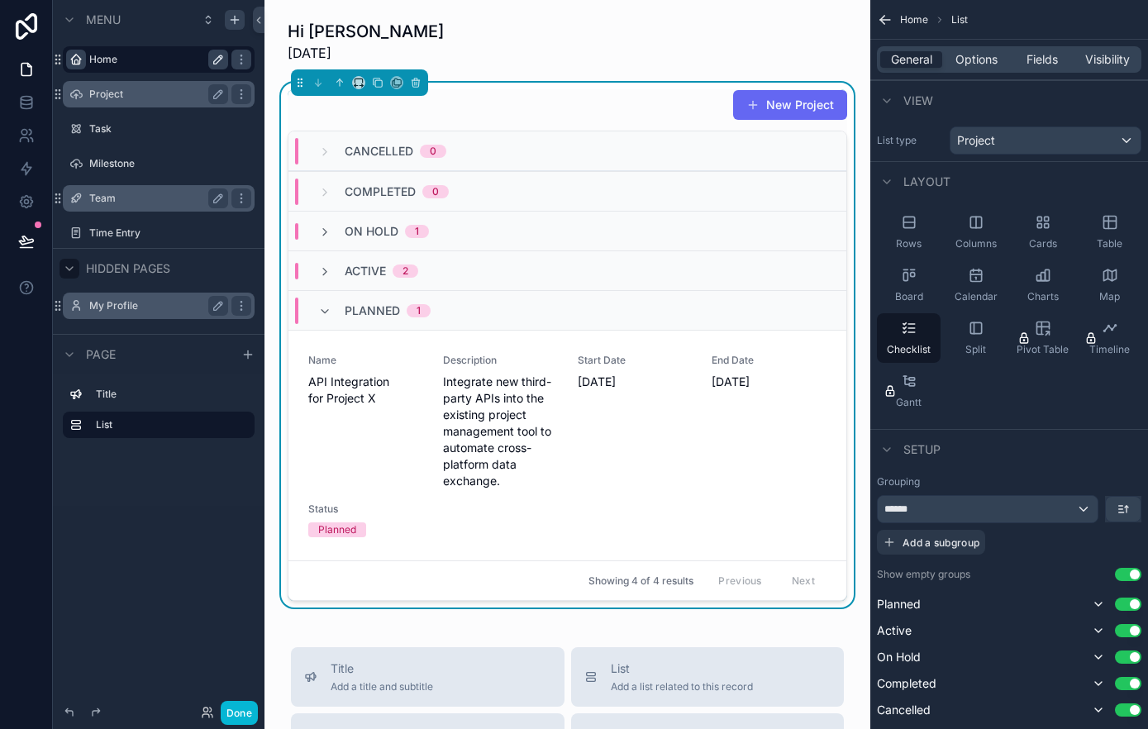
click at [332, 303] on div "Planned 1" at bounding box center [374, 311] width 112 height 26
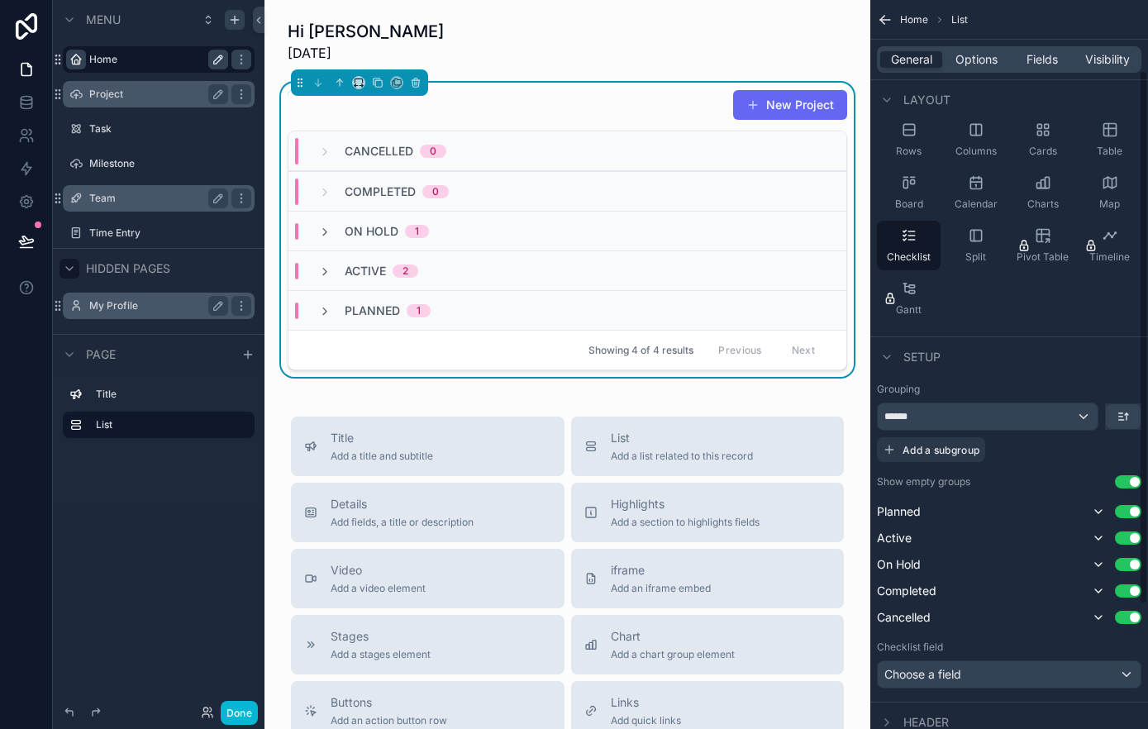
scroll to position [96, 0]
click at [1129, 506] on button "Use setting" at bounding box center [1128, 508] width 26 height 13
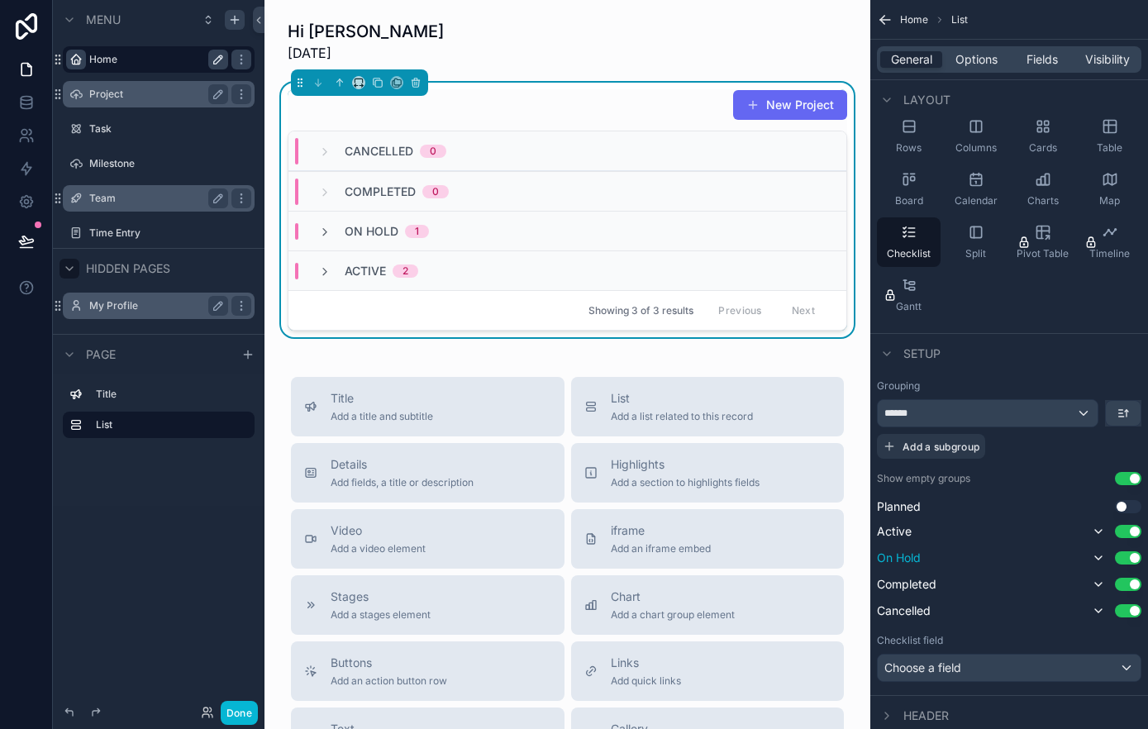
click at [1133, 557] on button "Use setting" at bounding box center [1128, 557] width 26 height 13
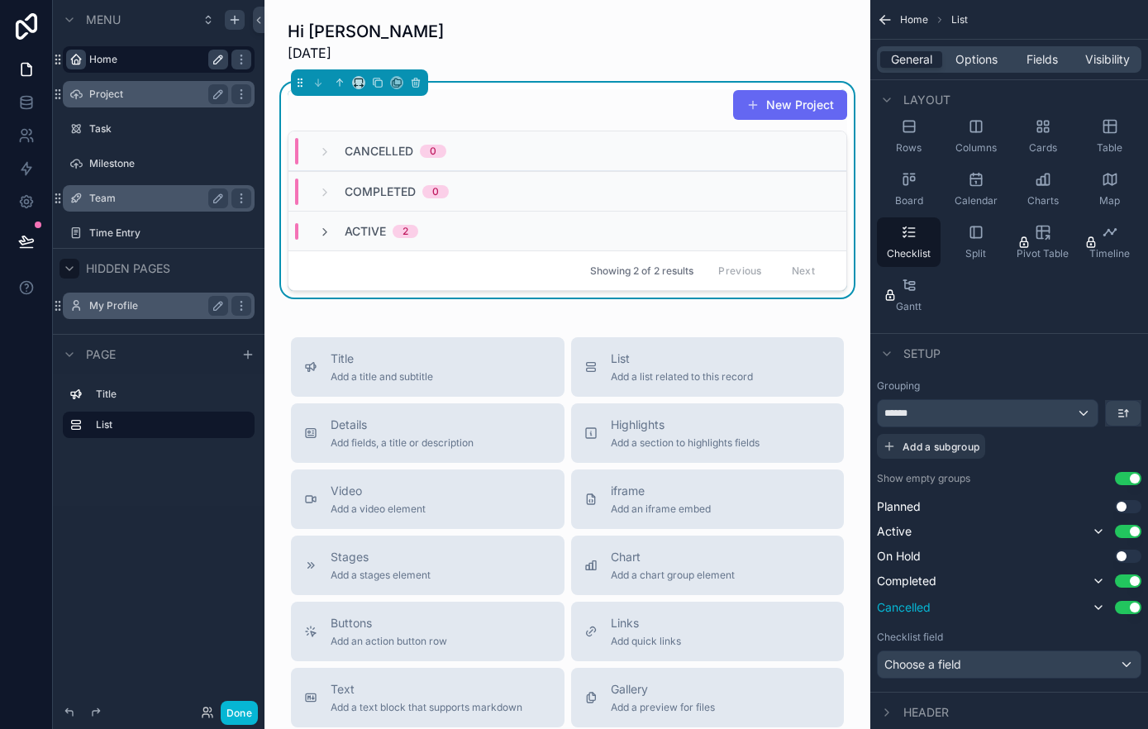
click at [1129, 607] on button "Use setting" at bounding box center [1128, 607] width 26 height 13
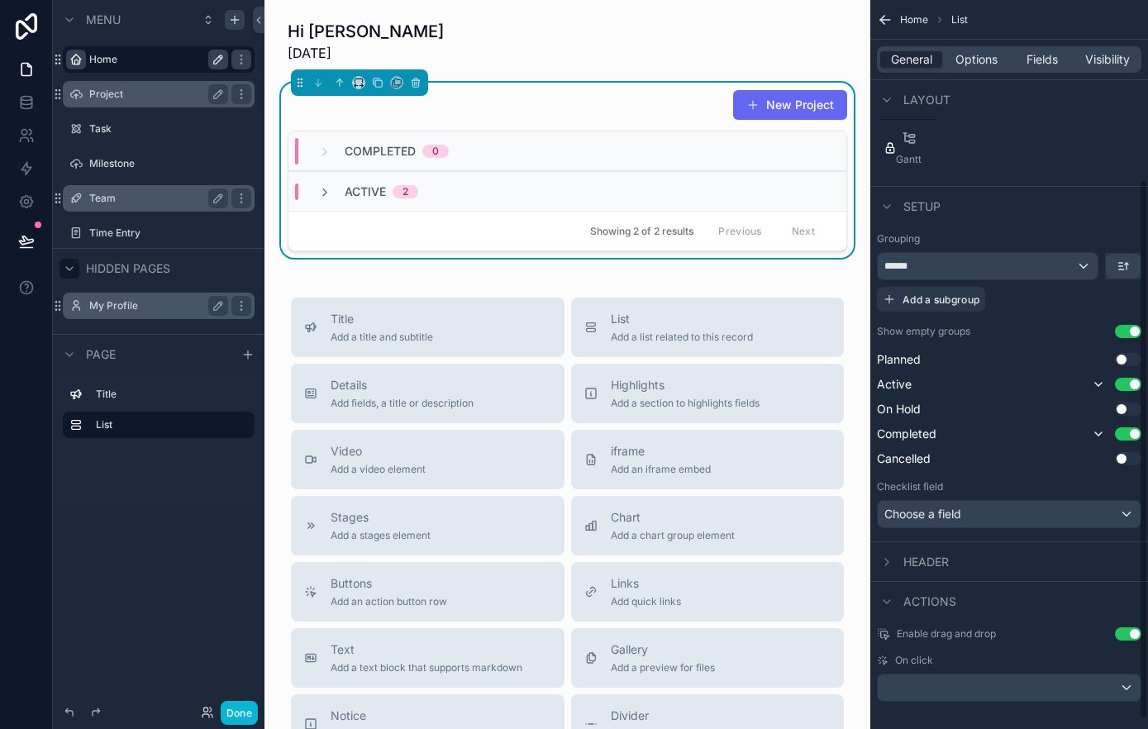
scroll to position [255, 0]
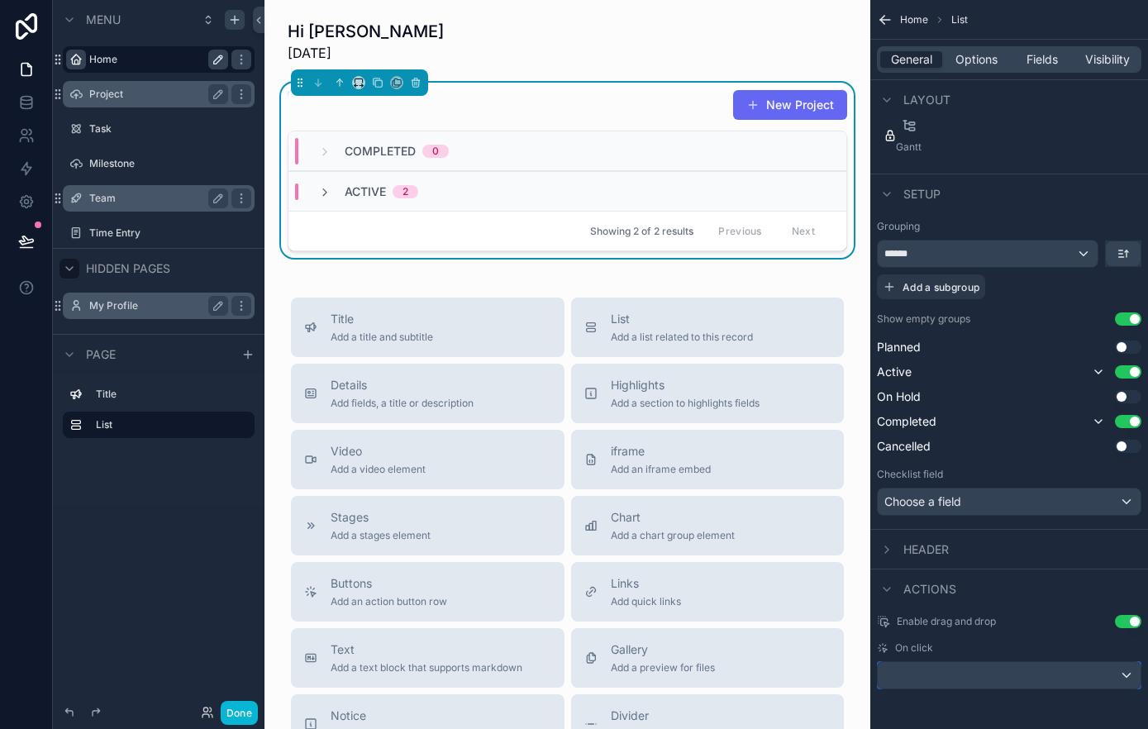
click at [994, 670] on div "scrollable content" at bounding box center [1009, 675] width 263 height 26
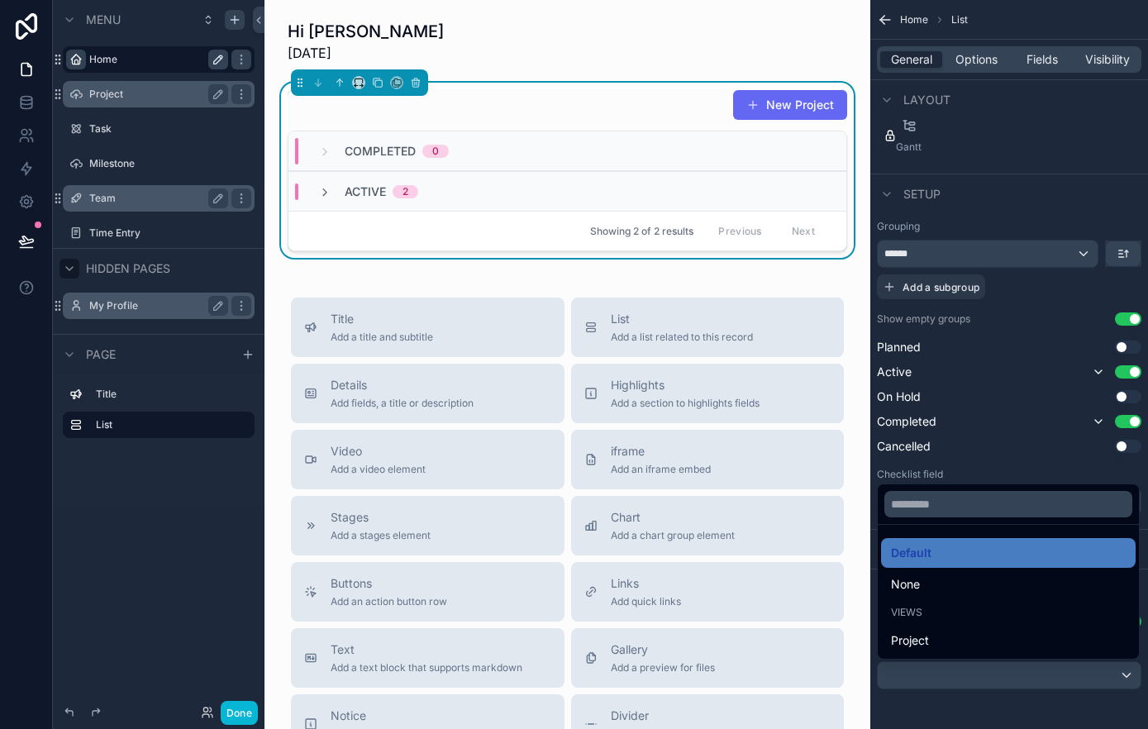
click at [994, 670] on div "scrollable content" at bounding box center [574, 364] width 1148 height 729
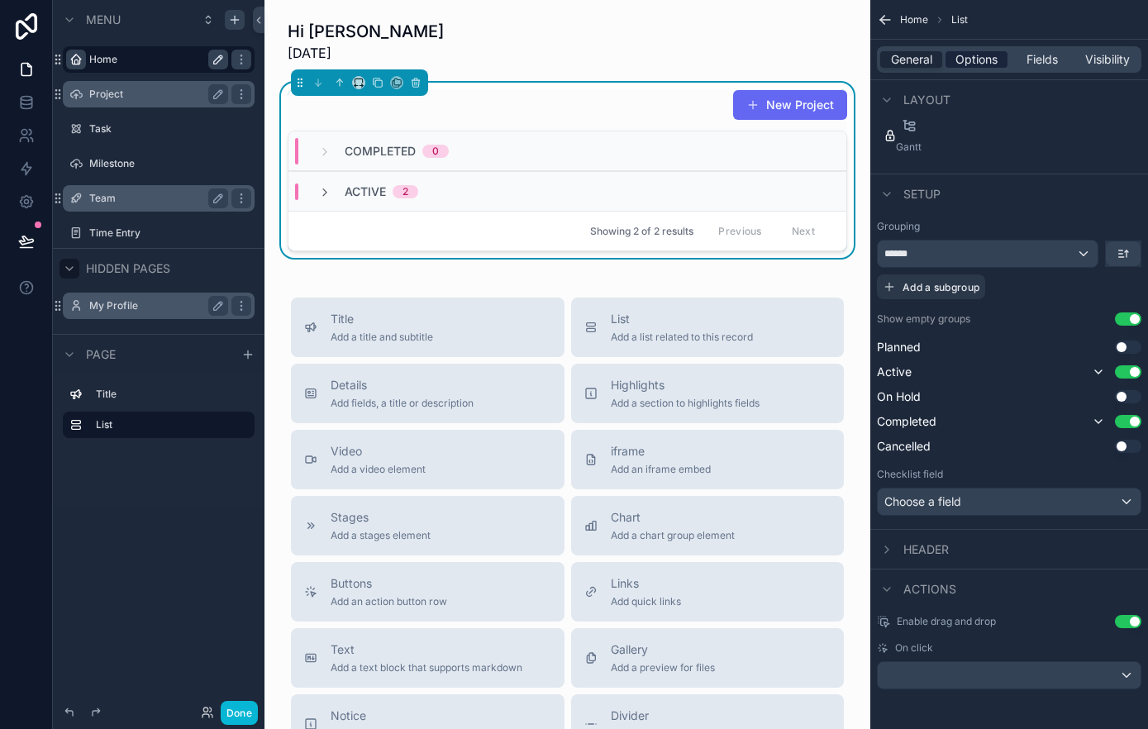
click at [978, 54] on span "Options" at bounding box center [977, 59] width 42 height 17
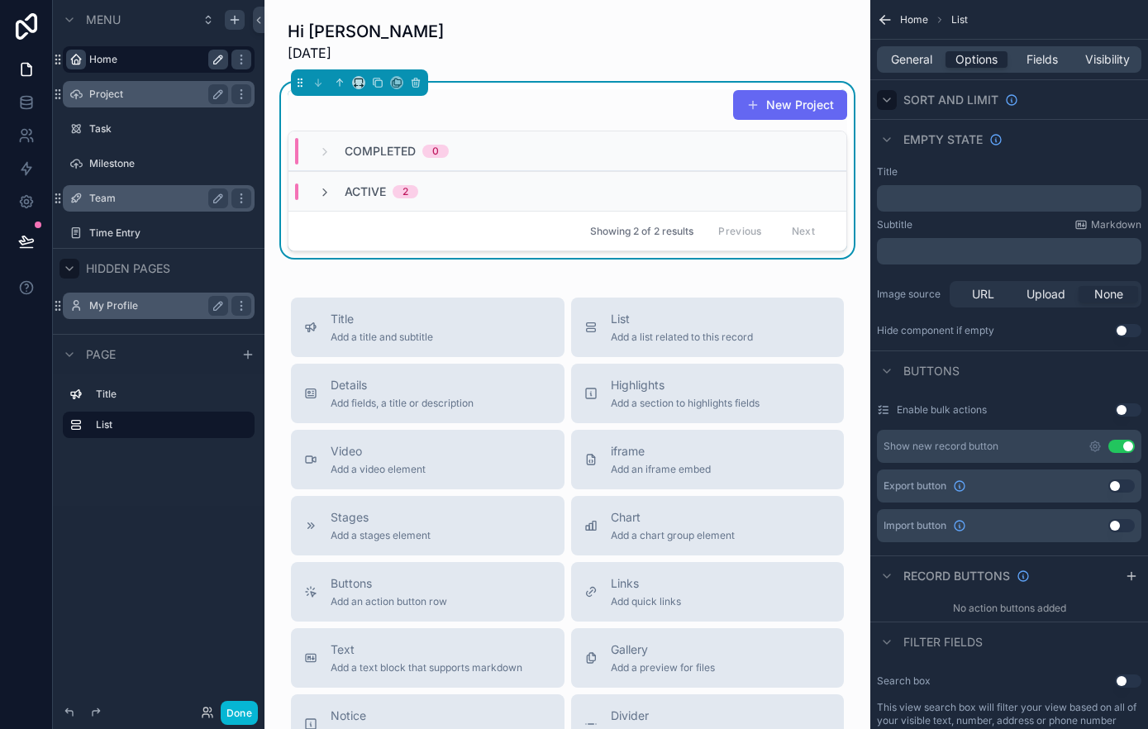
click at [890, 101] on icon "scrollable content" at bounding box center [886, 99] width 13 height 13
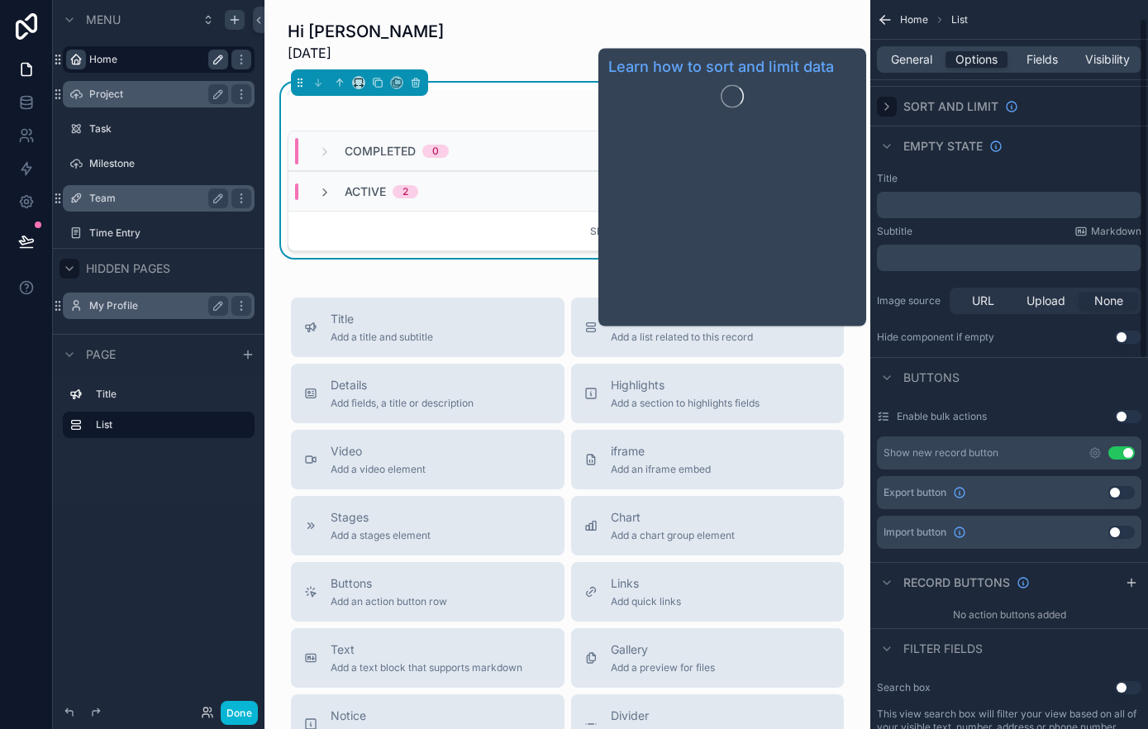
scroll to position [0, 0]
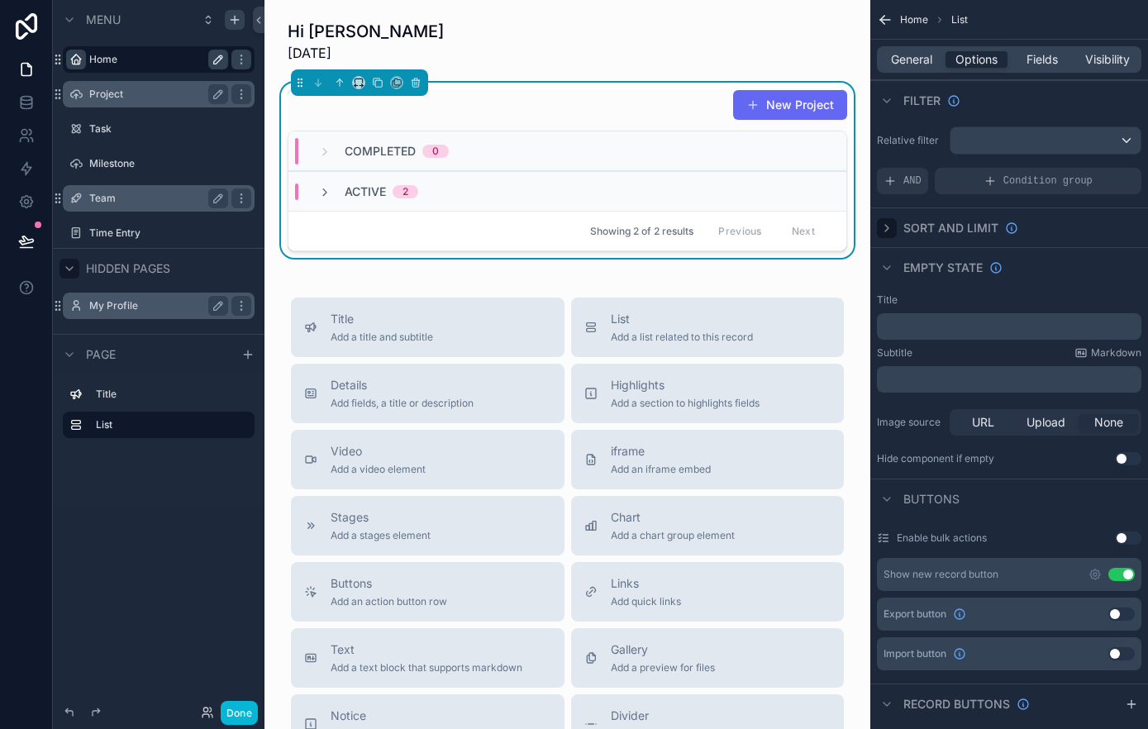
click at [890, 231] on icon "scrollable content" at bounding box center [886, 228] width 13 height 13
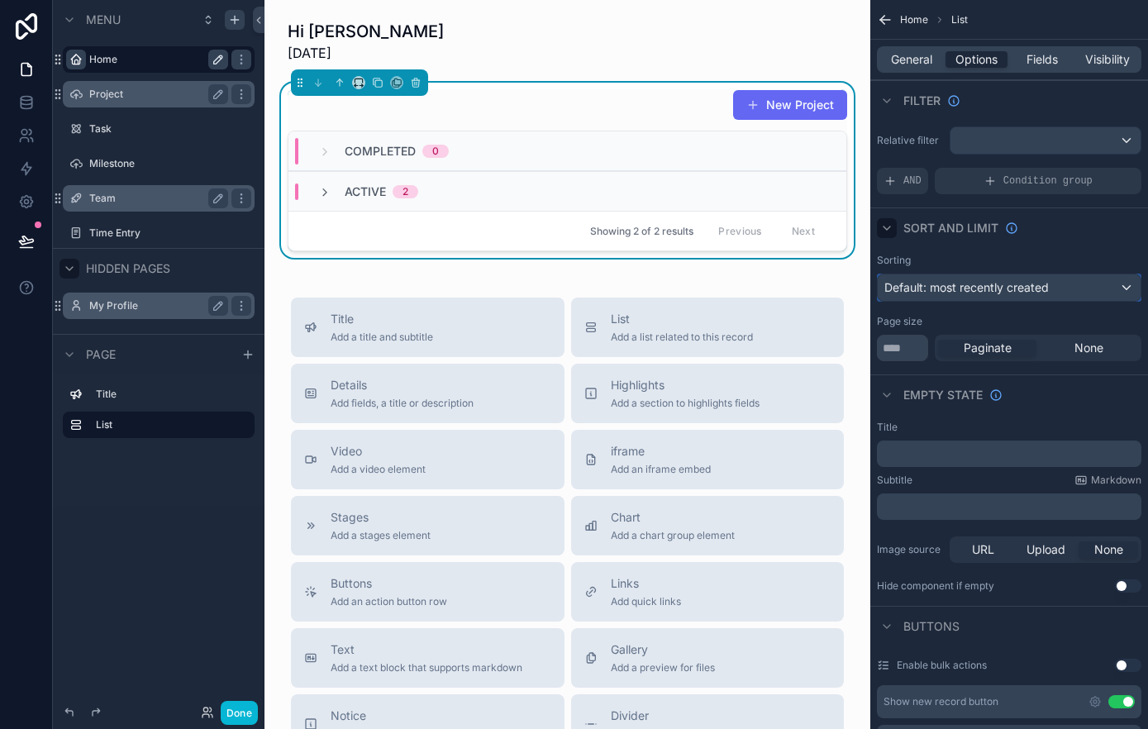
click at [1126, 285] on div "Default: most recently created" at bounding box center [1009, 287] width 263 height 26
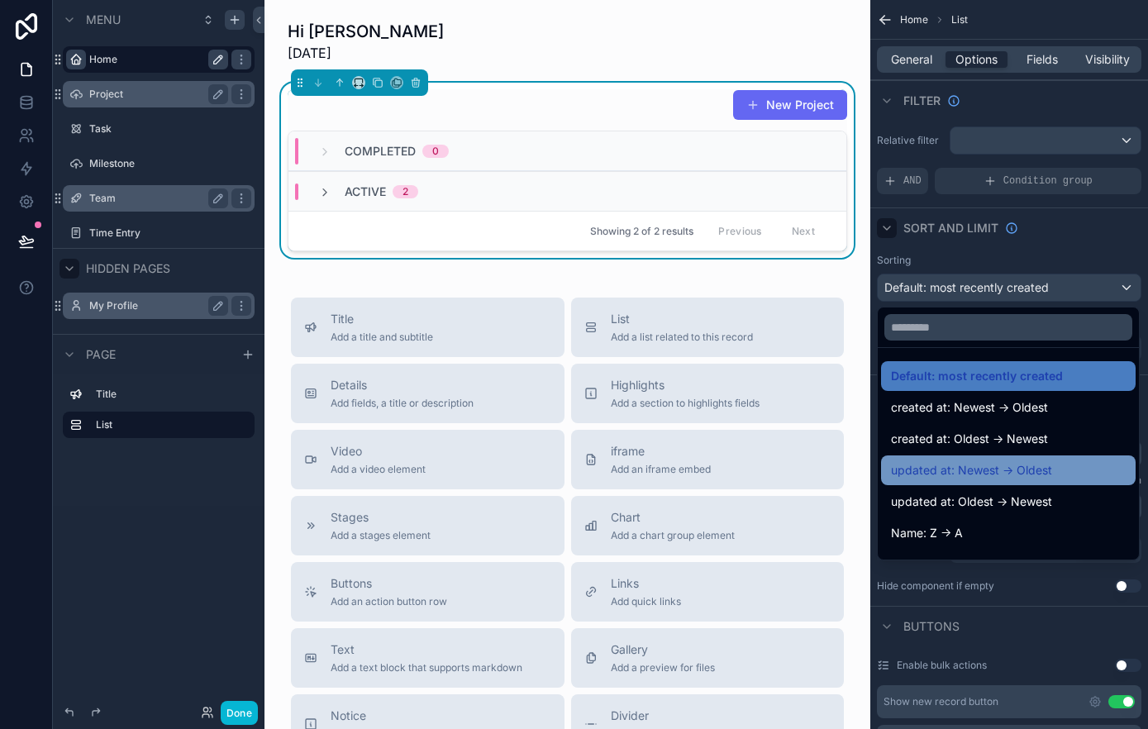
click at [1062, 465] on div "updated at: Newest -> Oldest" at bounding box center [1008, 470] width 235 height 20
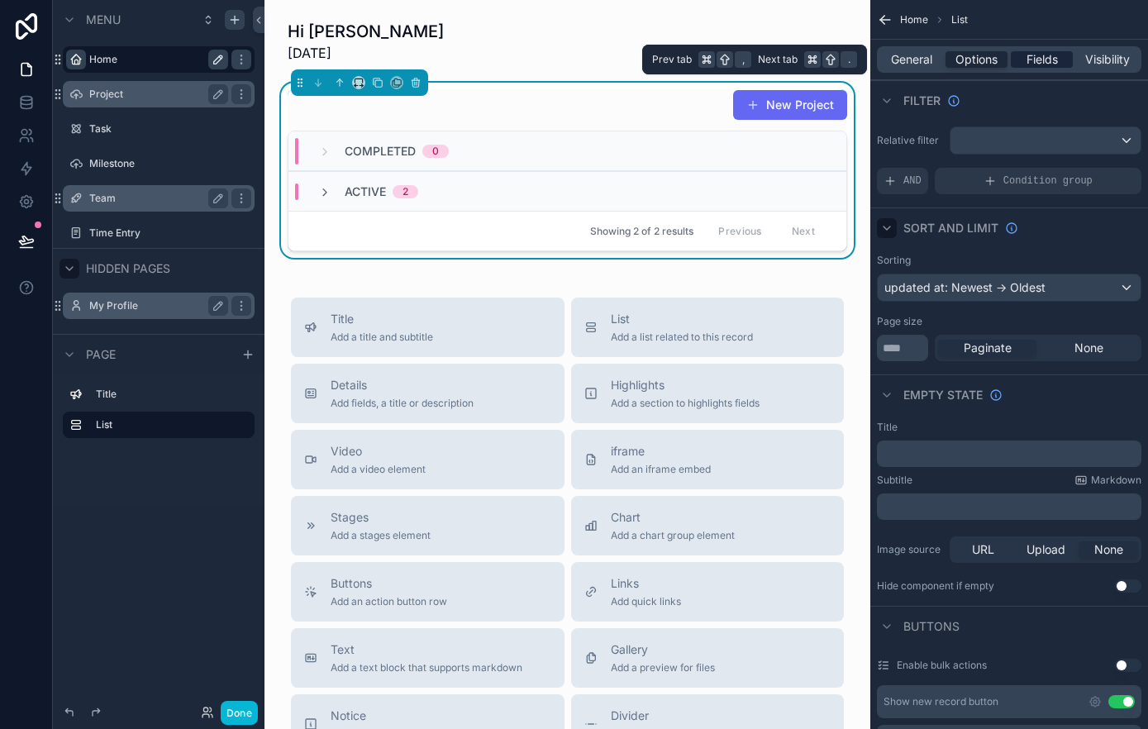
click at [1045, 62] on span "Fields" at bounding box center [1042, 59] width 31 height 17
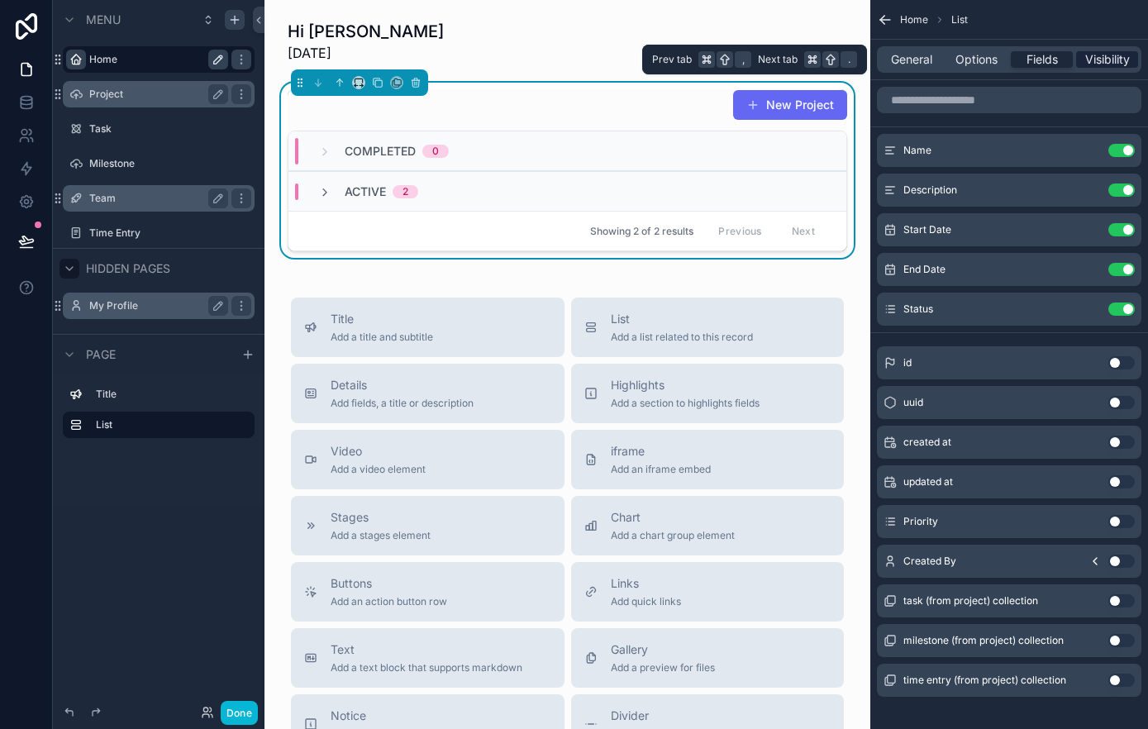
click at [1114, 60] on span "Visibility" at bounding box center [1108, 59] width 45 height 17
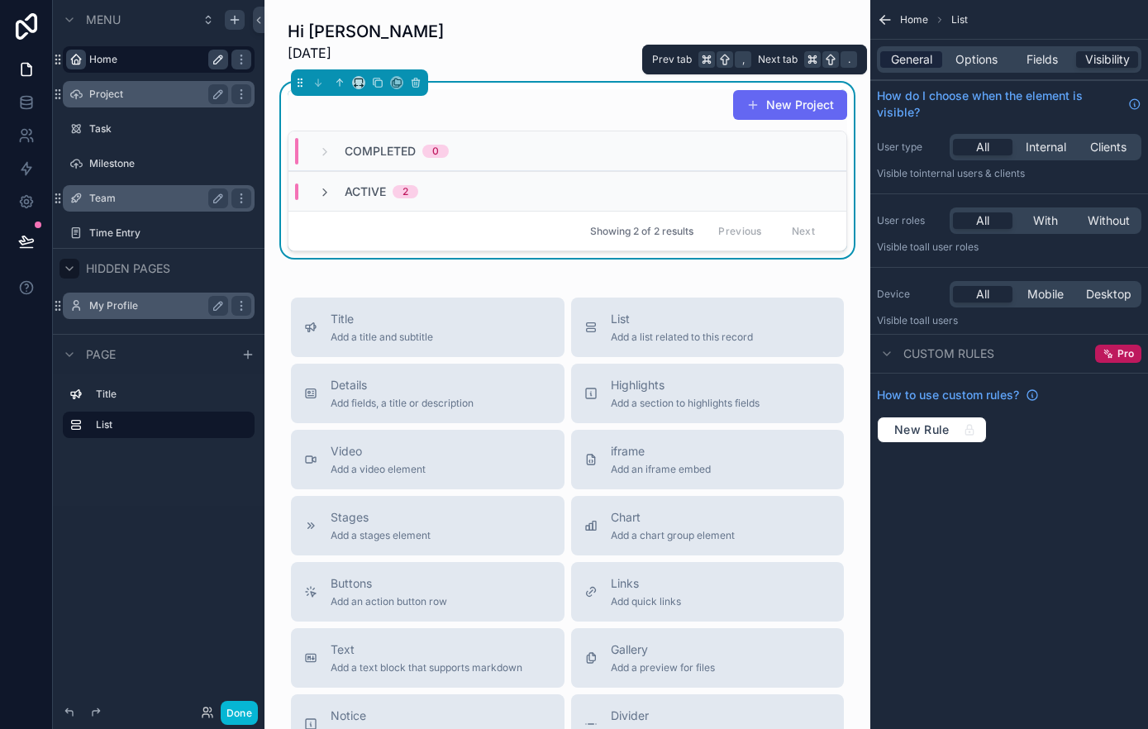
click at [912, 61] on span "General" at bounding box center [911, 59] width 41 height 17
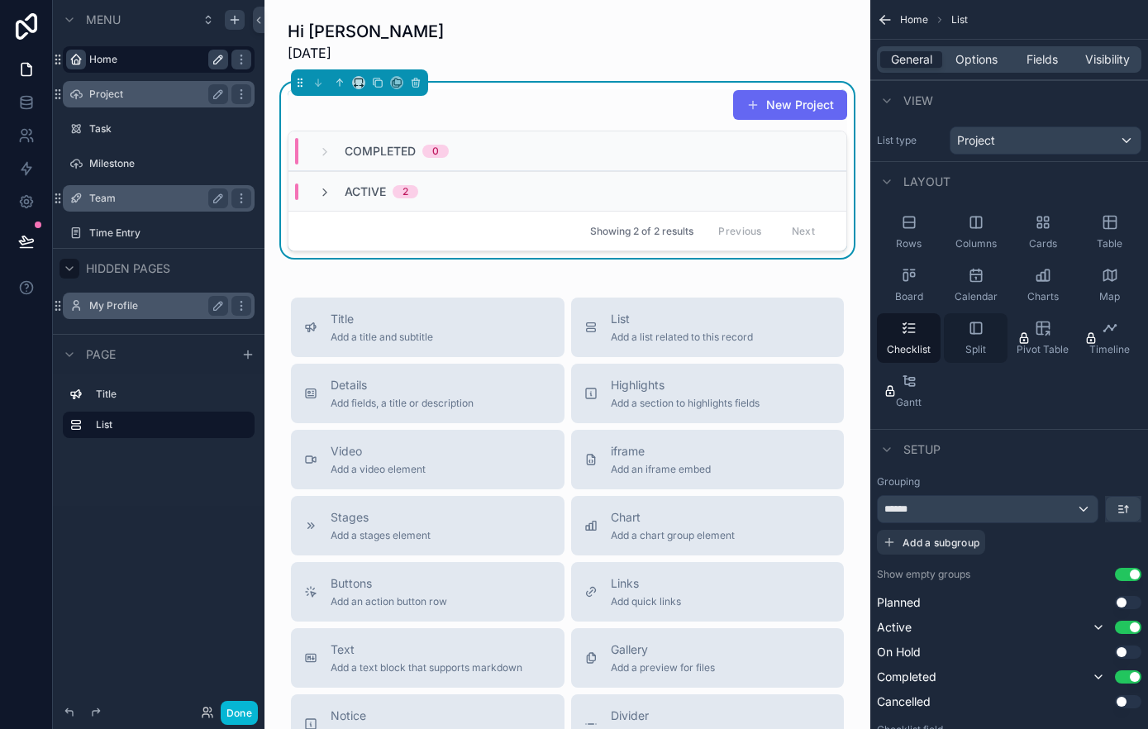
click at [975, 329] on icon "scrollable content" at bounding box center [976, 328] width 17 height 17
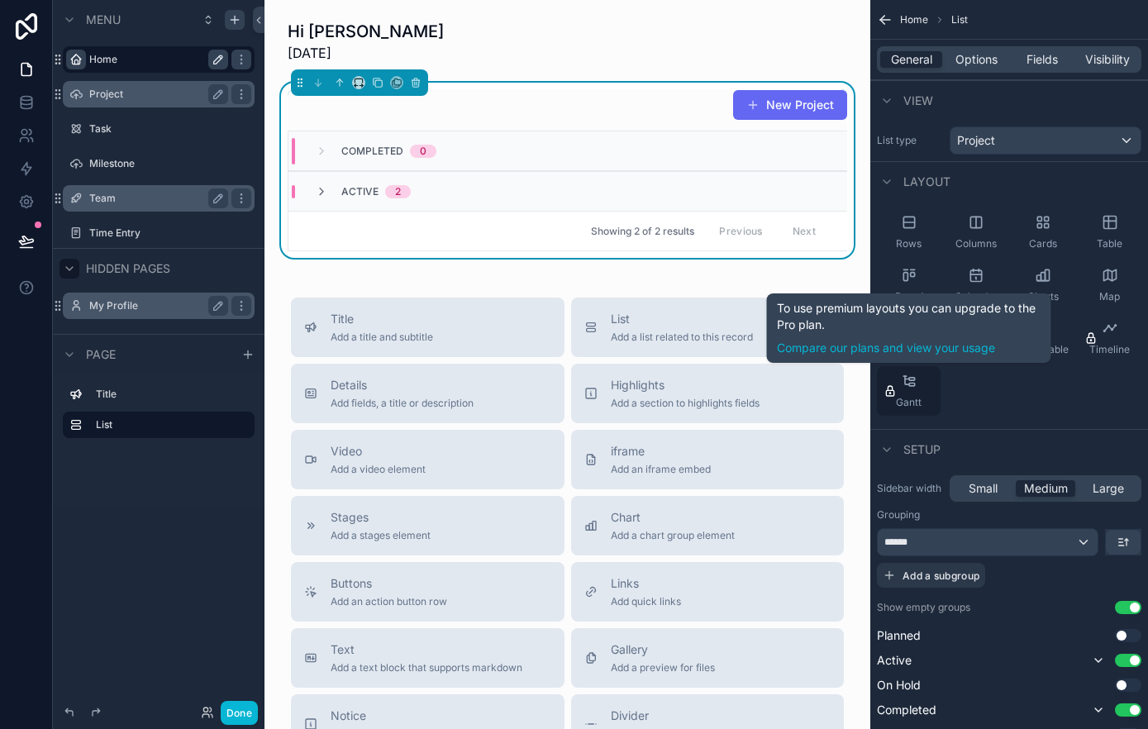
click at [915, 379] on icon "scrollable content" at bounding box center [909, 381] width 17 height 17
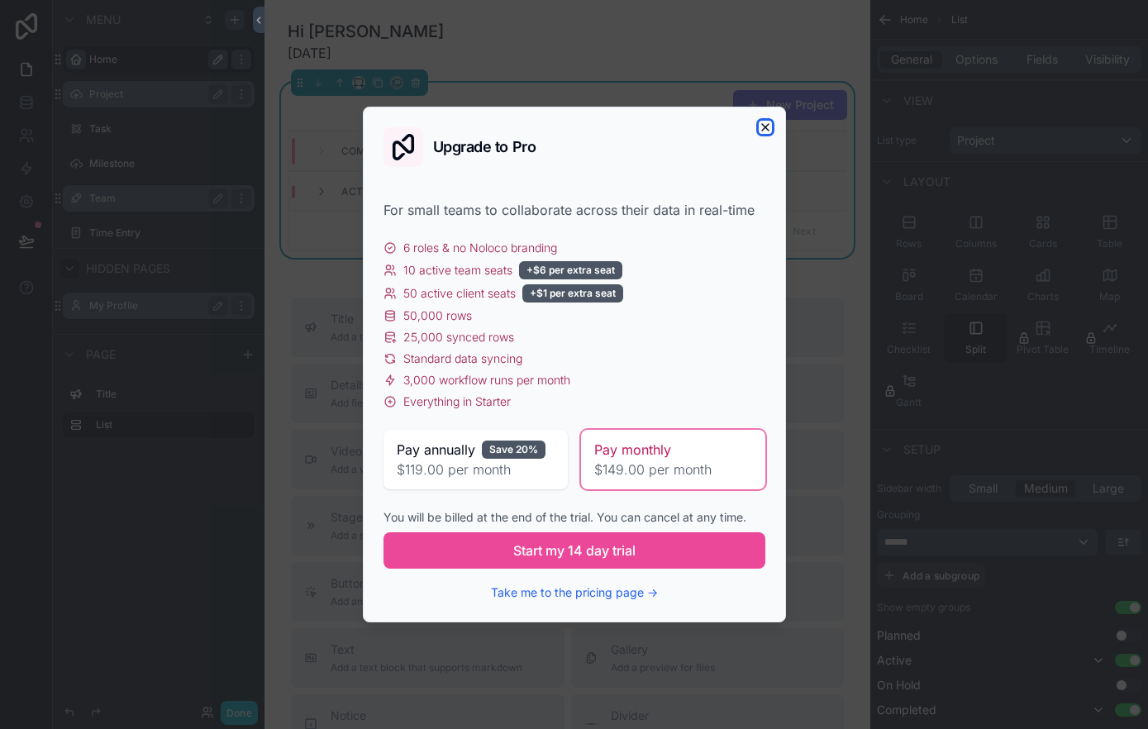
click at [769, 129] on icon "button" at bounding box center [765, 127] width 13 height 13
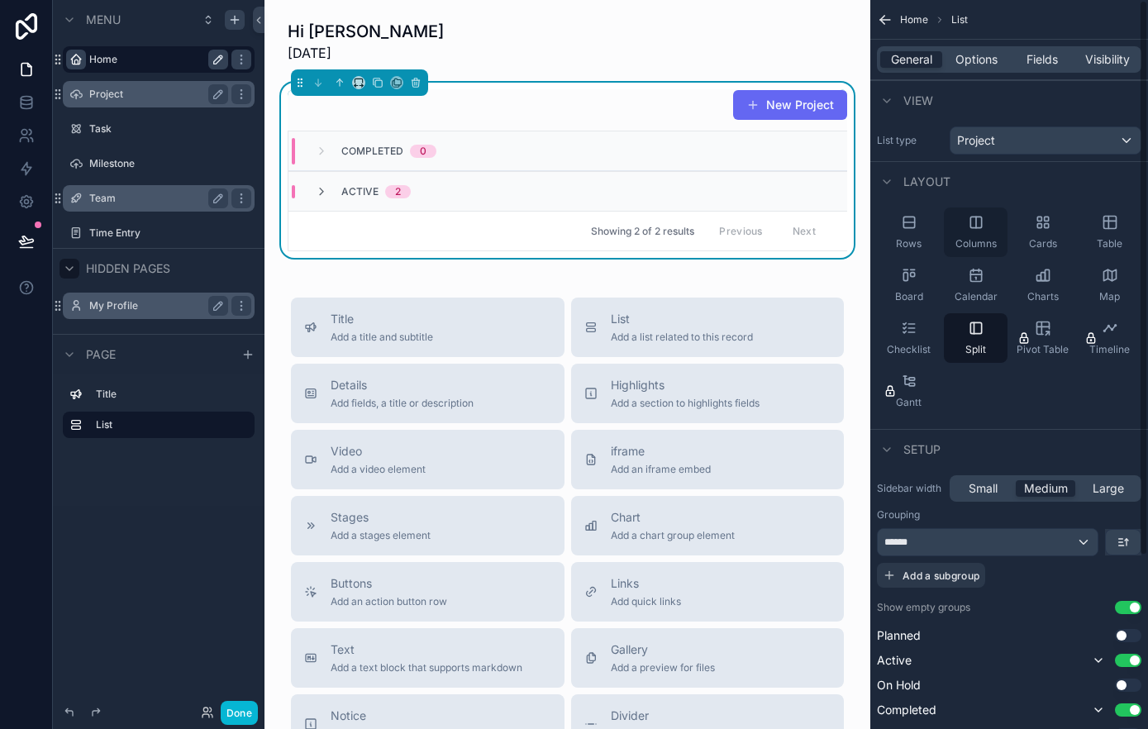
click at [984, 232] on div "Columns" at bounding box center [976, 233] width 64 height 50
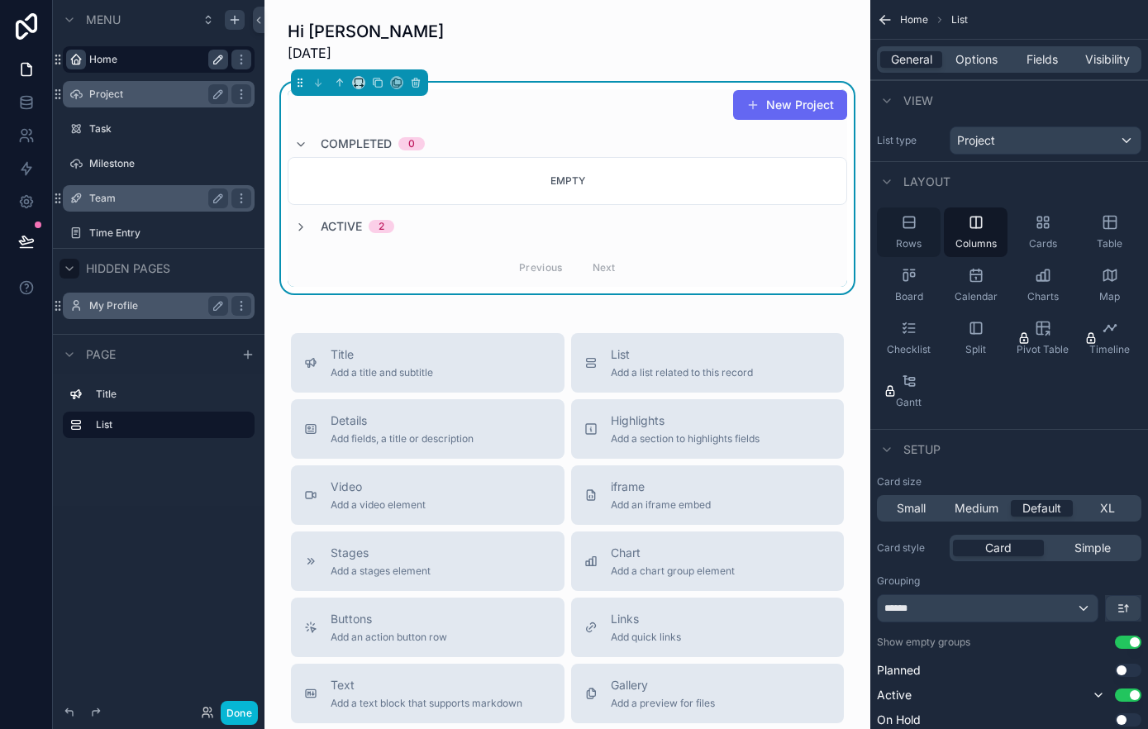
click at [918, 228] on div "Rows" at bounding box center [909, 233] width 64 height 50
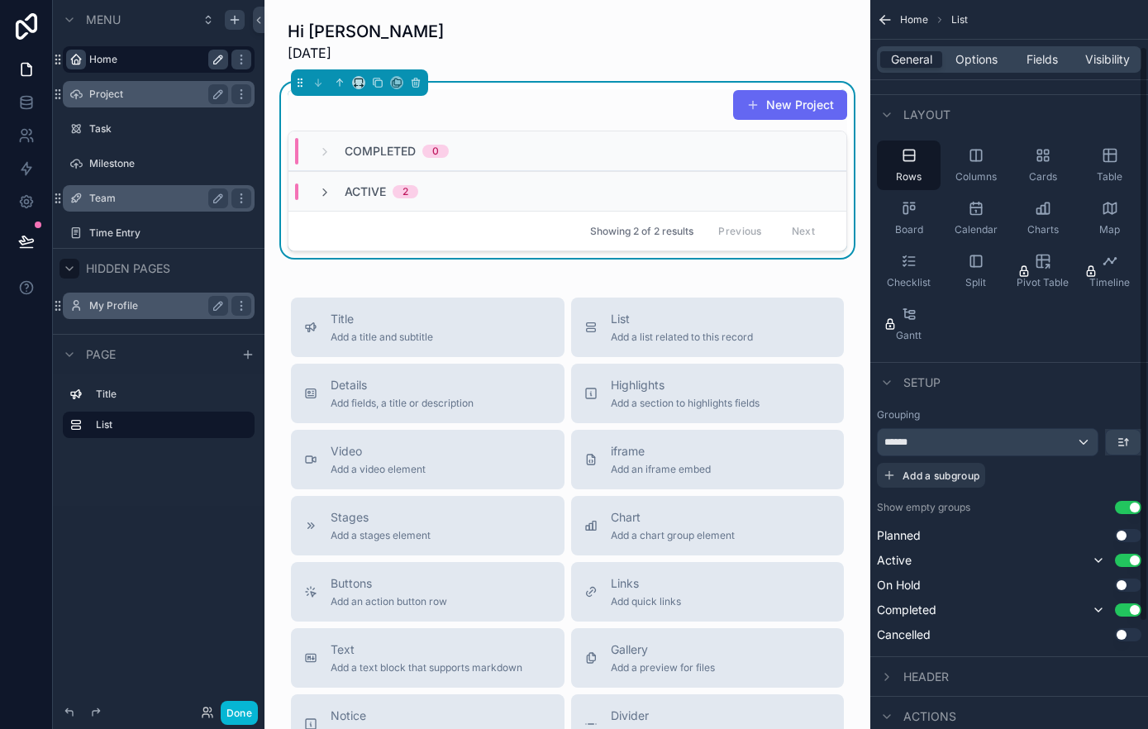
scroll to position [8, 0]
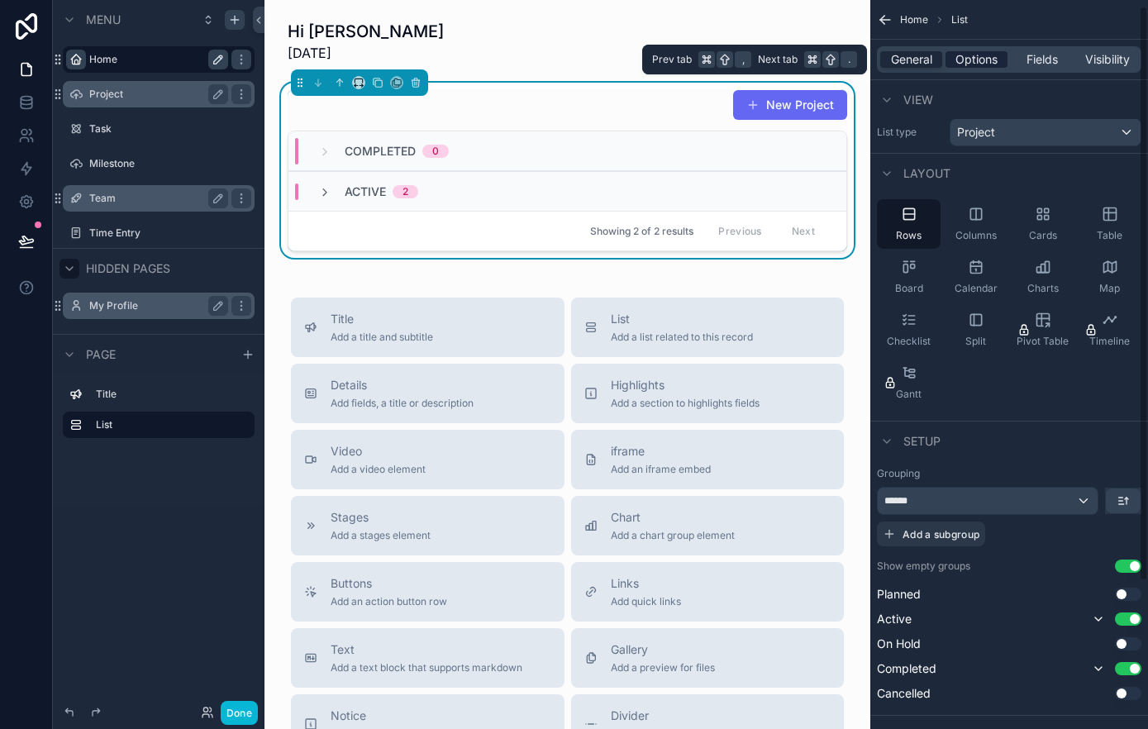
click at [976, 56] on span "Options" at bounding box center [977, 59] width 42 height 17
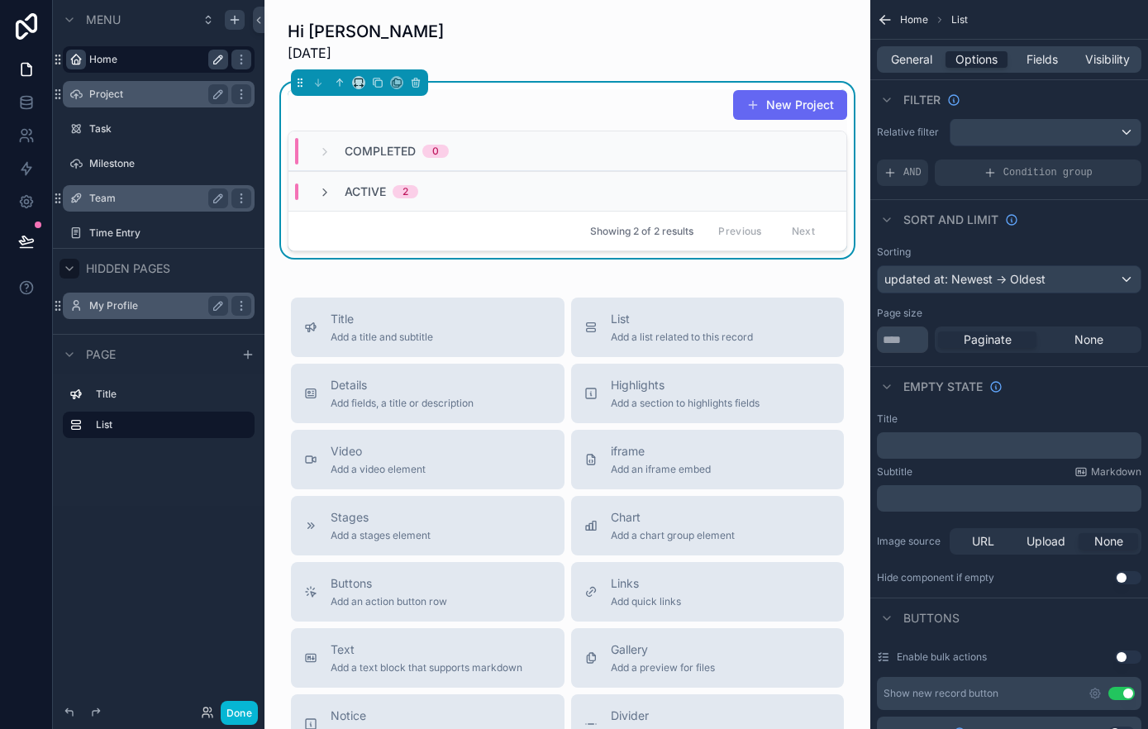
click at [935, 446] on p "﻿" at bounding box center [1011, 445] width 255 height 13
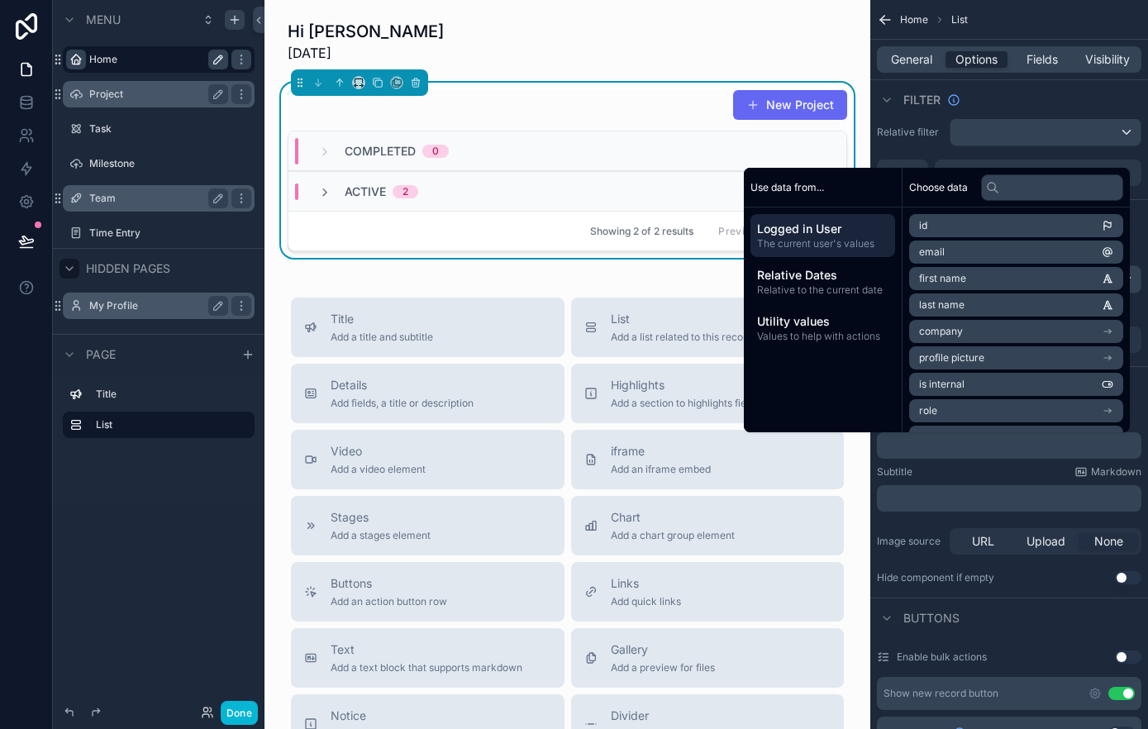
click at [862, 237] on span "The current user's values" at bounding box center [822, 243] width 131 height 13
click at [942, 274] on span "first name" at bounding box center [942, 278] width 47 height 13
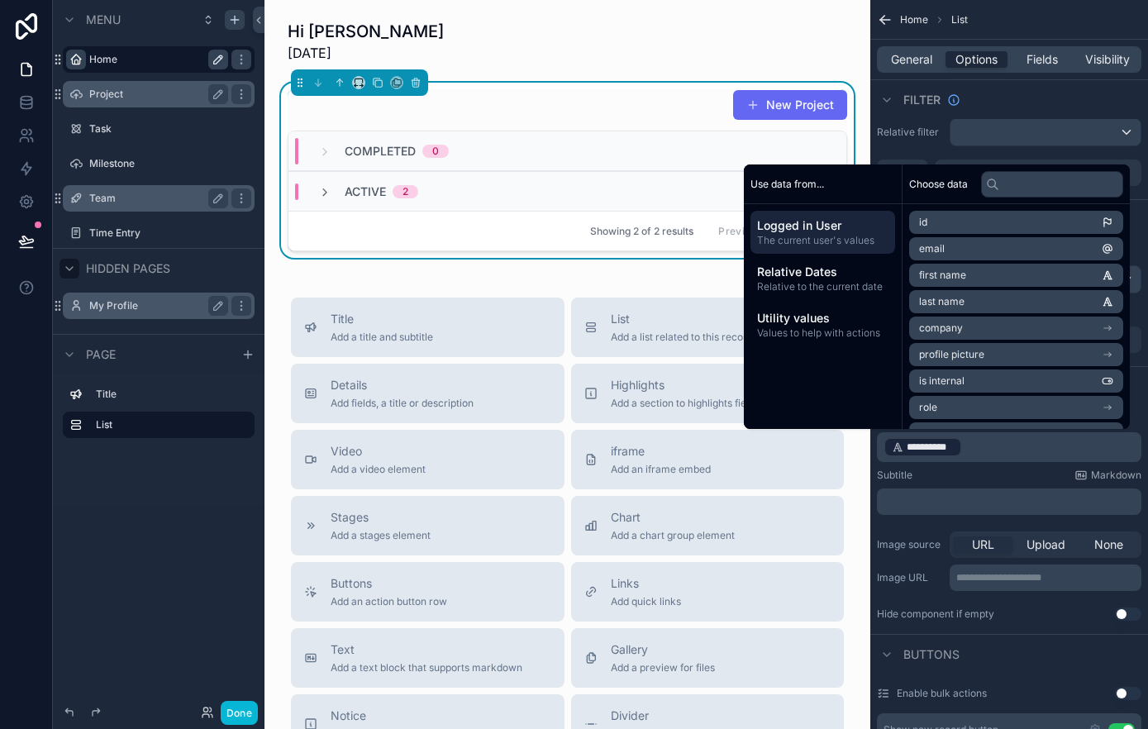
click at [953, 500] on p "﻿" at bounding box center [1011, 501] width 255 height 13
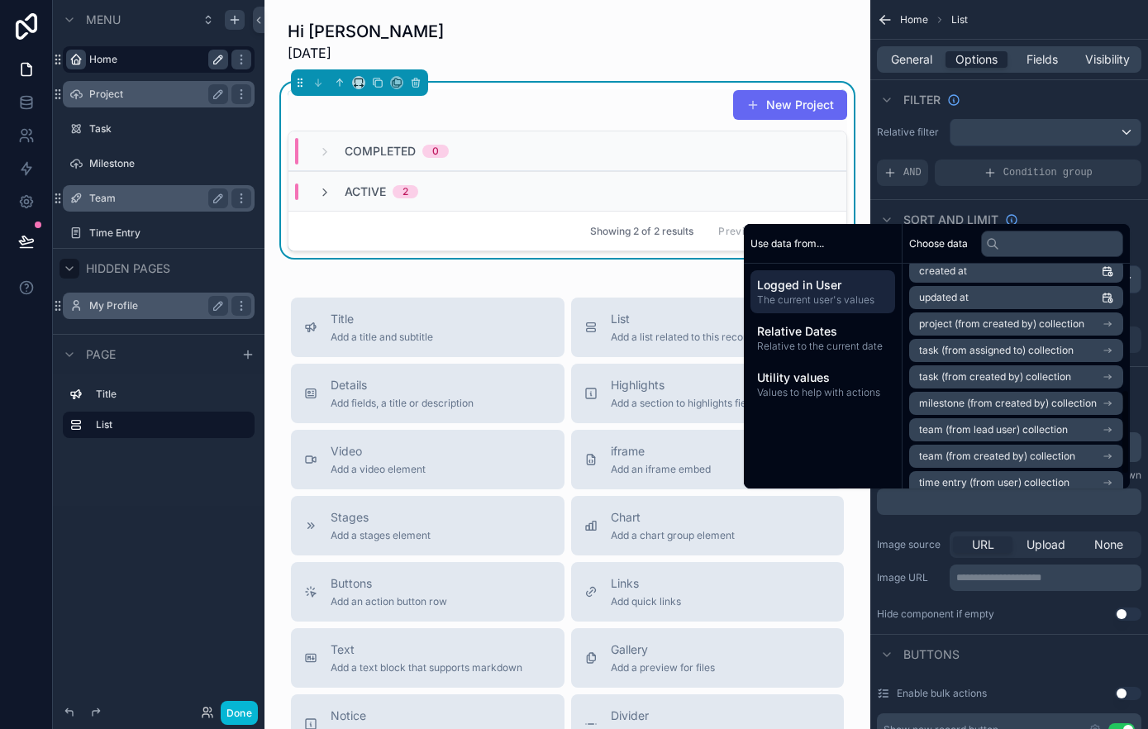
scroll to position [331, 0]
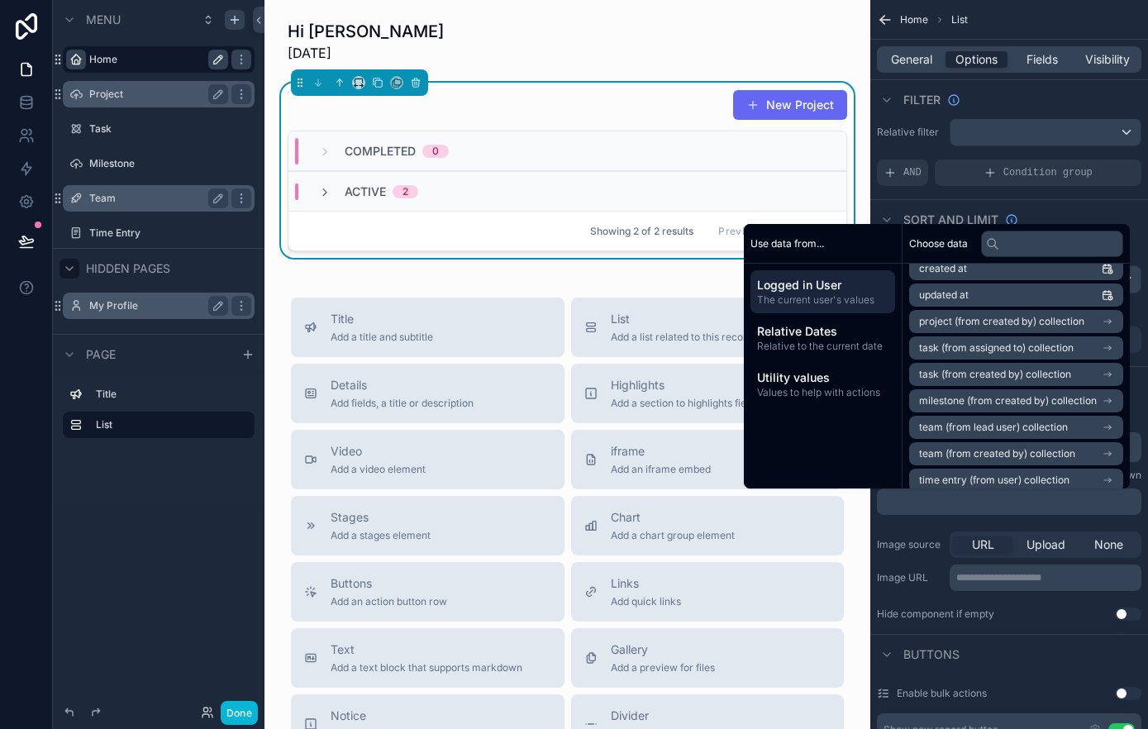
click at [1050, 349] on span "task (from assigned to) collection" at bounding box center [996, 347] width 155 height 13
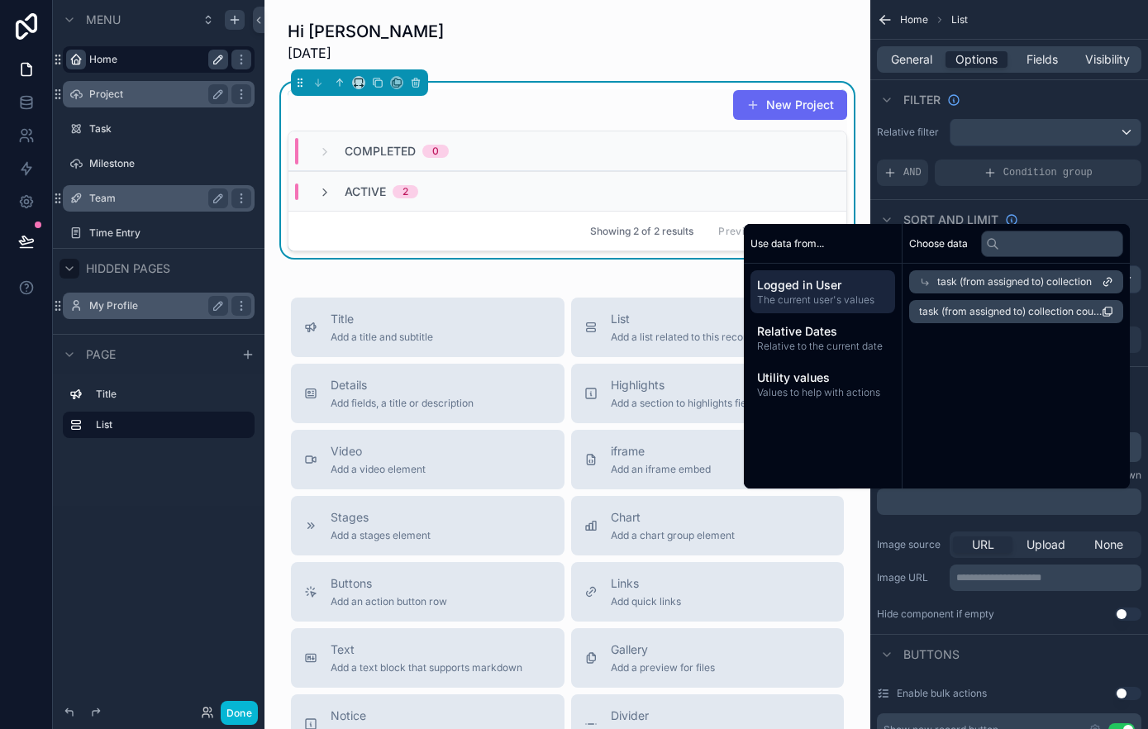
click at [1014, 289] on div "task (from assigned to) collection" at bounding box center [1016, 281] width 214 height 23
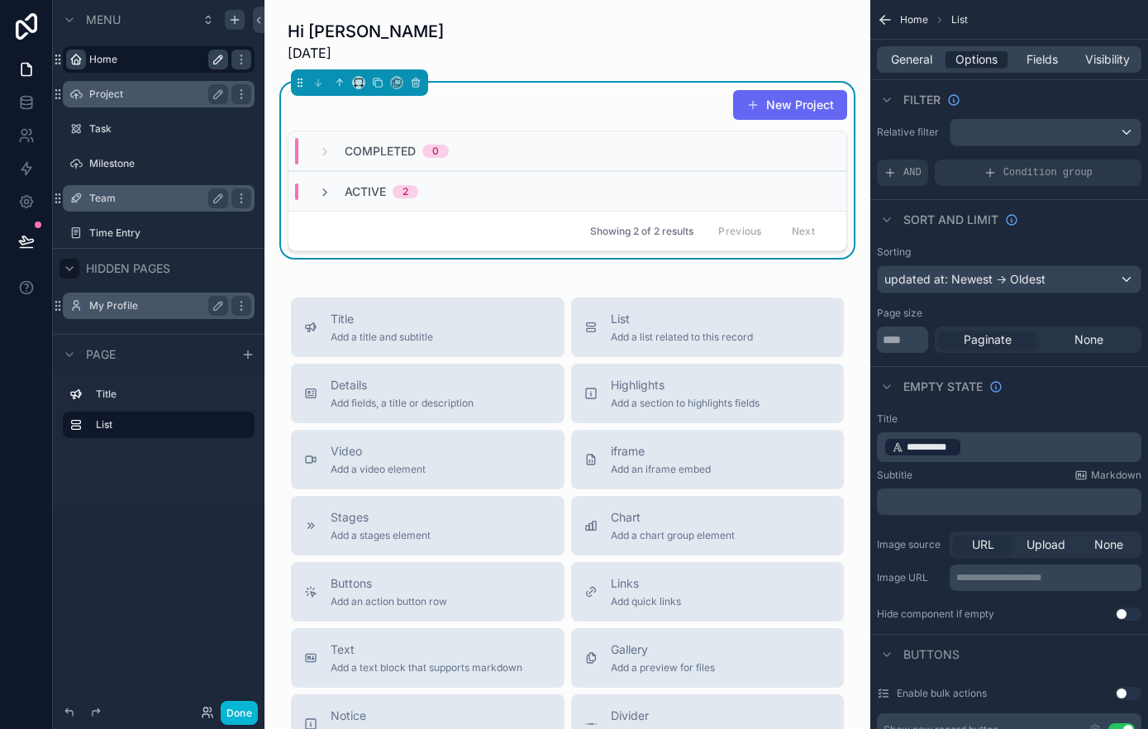
click at [862, 198] on div "Hi Tony Thomas 28/09/2025 New Project Completed 0 Active 2 Showing 2 of 2 resul…" at bounding box center [568, 516] width 606 height 1032
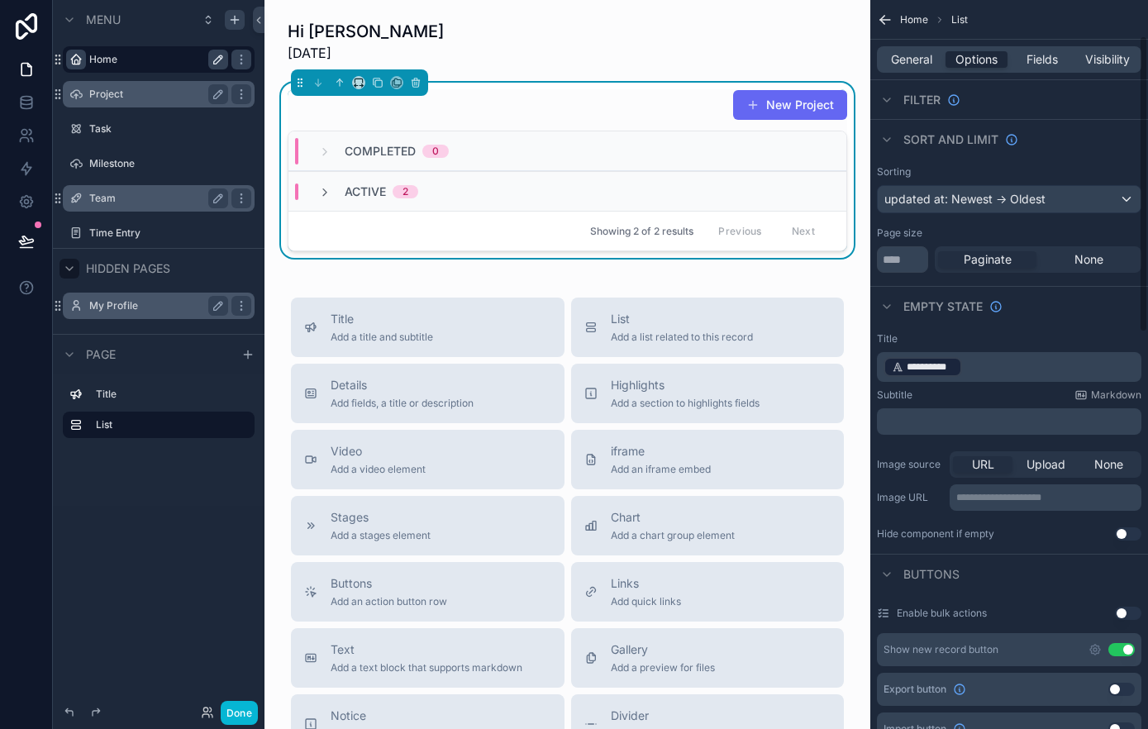
scroll to position [91, 0]
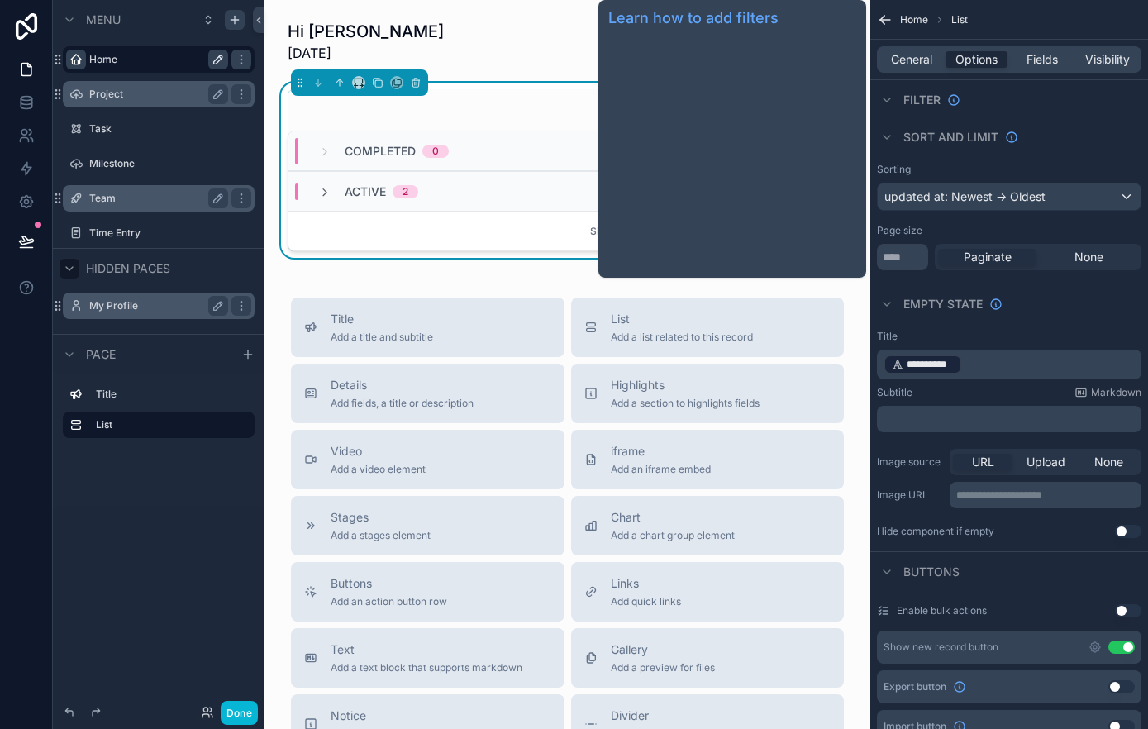
click at [911, 99] on span "Filter" at bounding box center [922, 100] width 37 height 17
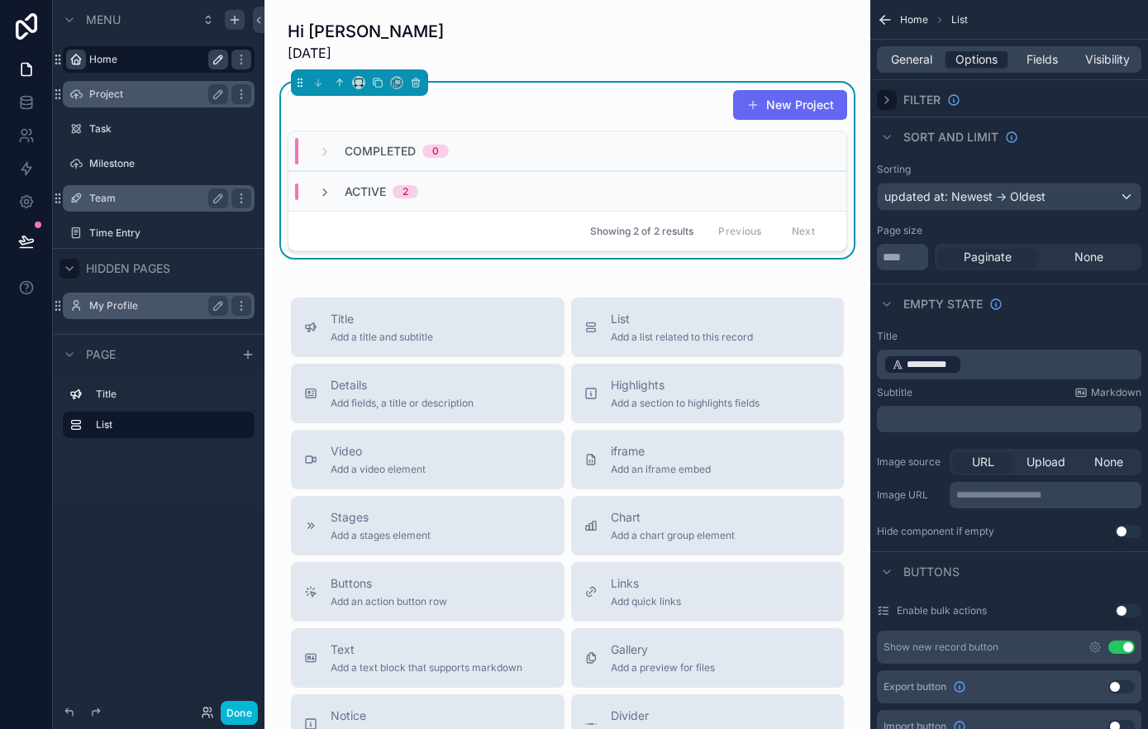
click at [890, 103] on icon "scrollable content" at bounding box center [886, 99] width 13 height 13
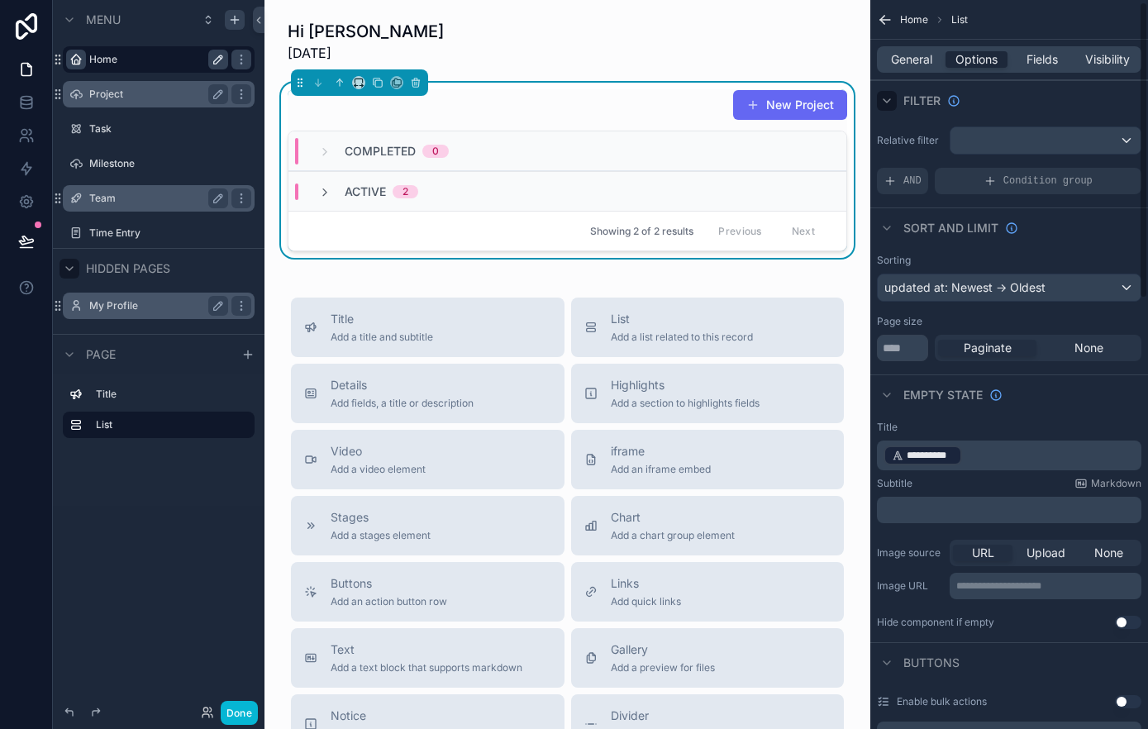
scroll to position [0, 0]
click at [1016, 144] on div "scrollable content" at bounding box center [1046, 140] width 190 height 26
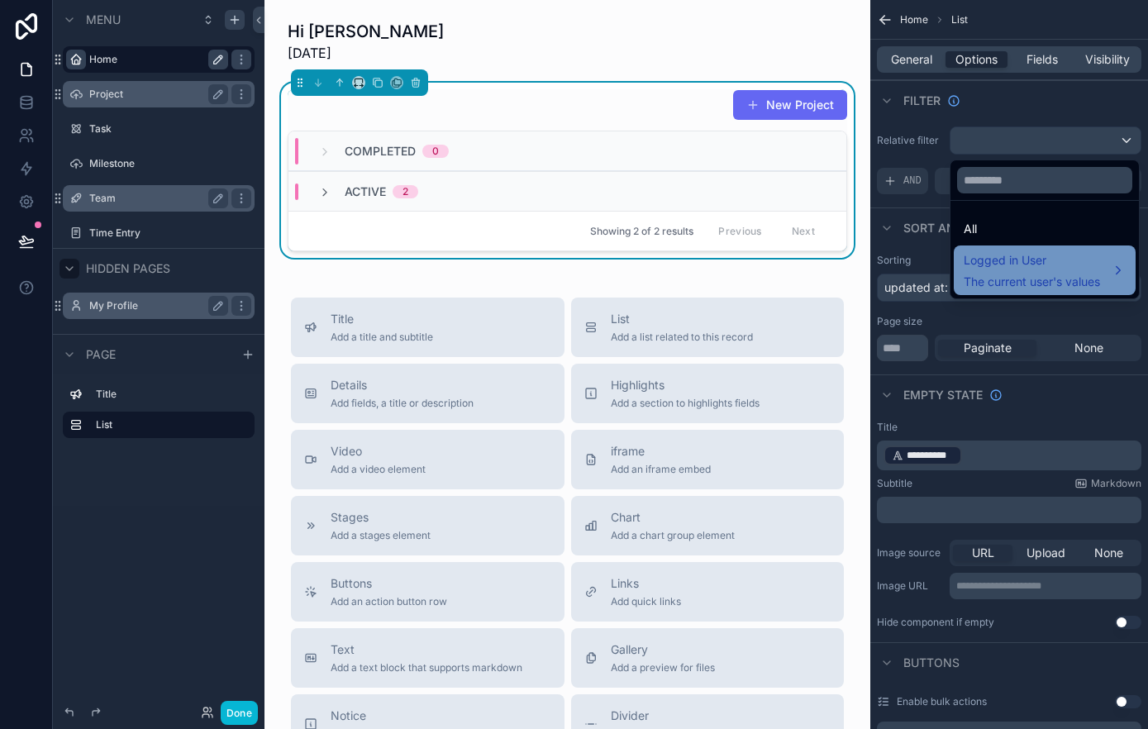
click at [1069, 247] on div "Logged in User The current user's values" at bounding box center [1045, 271] width 182 height 50
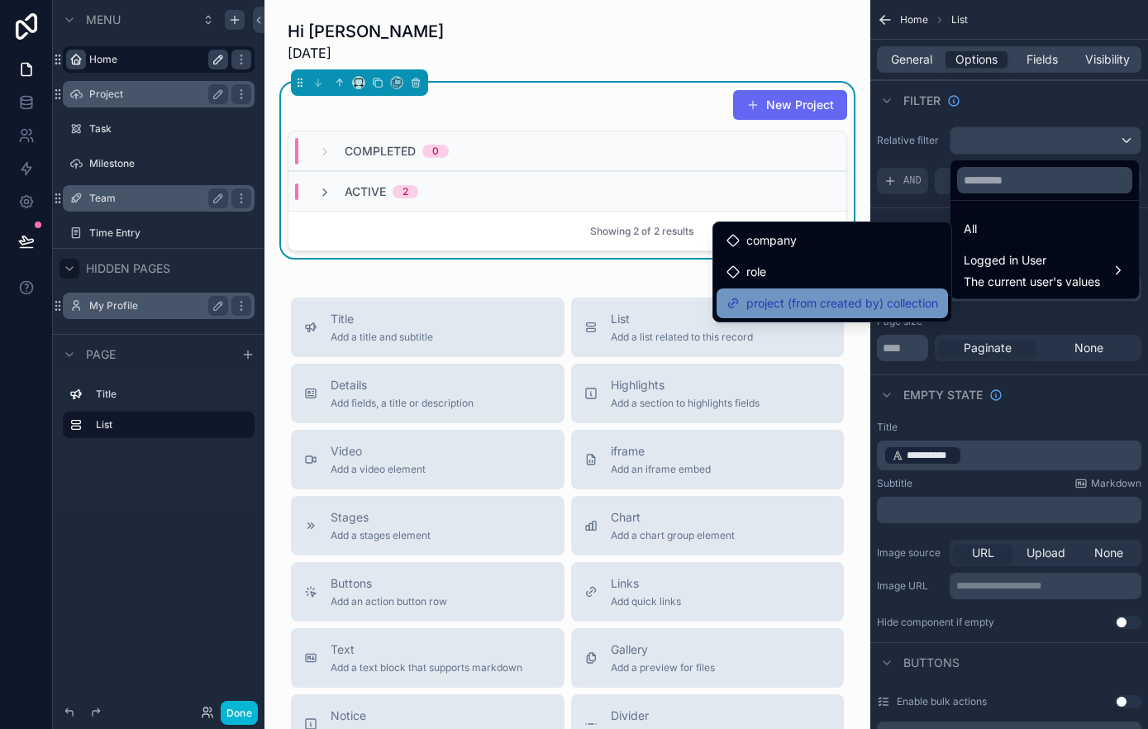
click at [839, 303] on span "project (from created by) collection" at bounding box center [843, 303] width 192 height 20
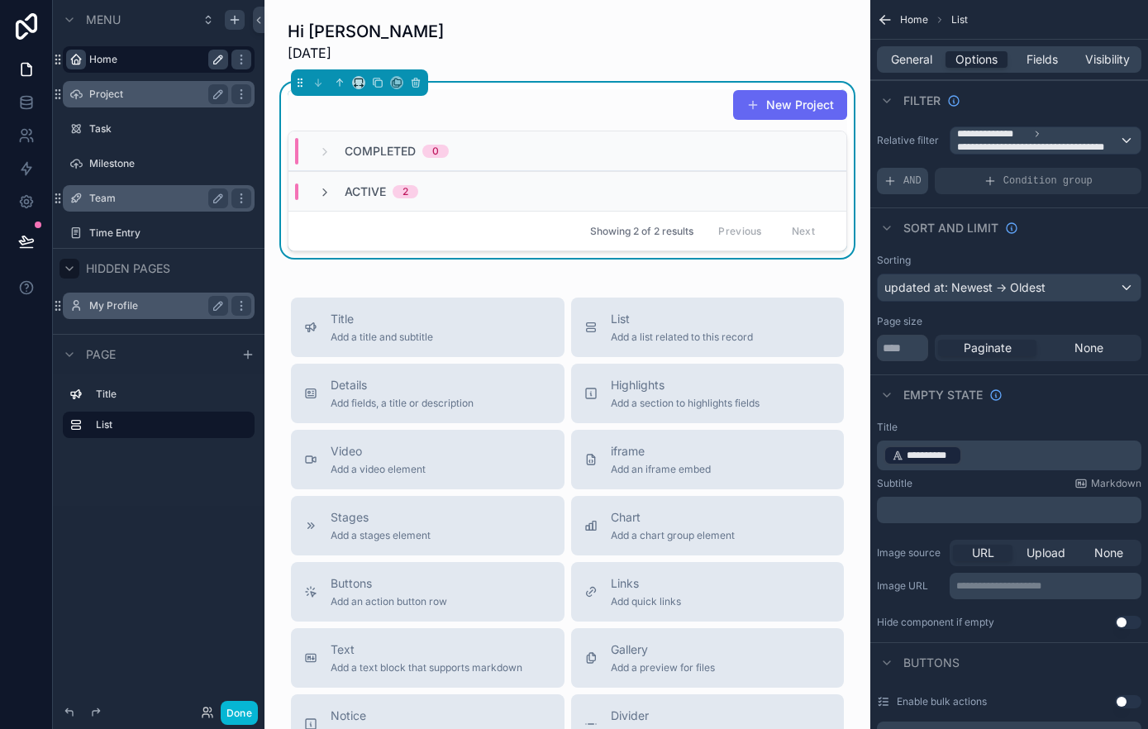
click at [919, 184] on span "AND" at bounding box center [913, 180] width 18 height 13
click at [978, 184] on div "Add a filter" at bounding box center [1009, 181] width 265 height 26
click at [914, 182] on span "Add a filter" at bounding box center [919, 180] width 71 height 13
click at [1100, 166] on icon "scrollable content" at bounding box center [1100, 170] width 10 height 10
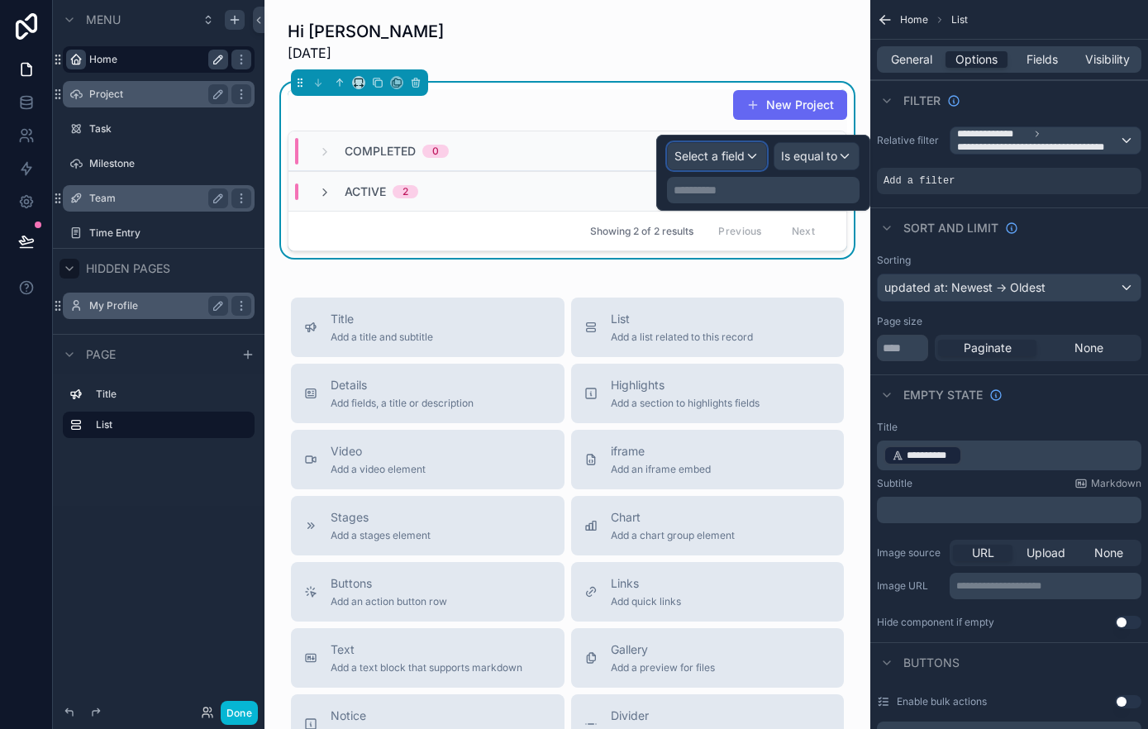
click at [747, 156] on div "Select a field" at bounding box center [717, 156] width 98 height 26
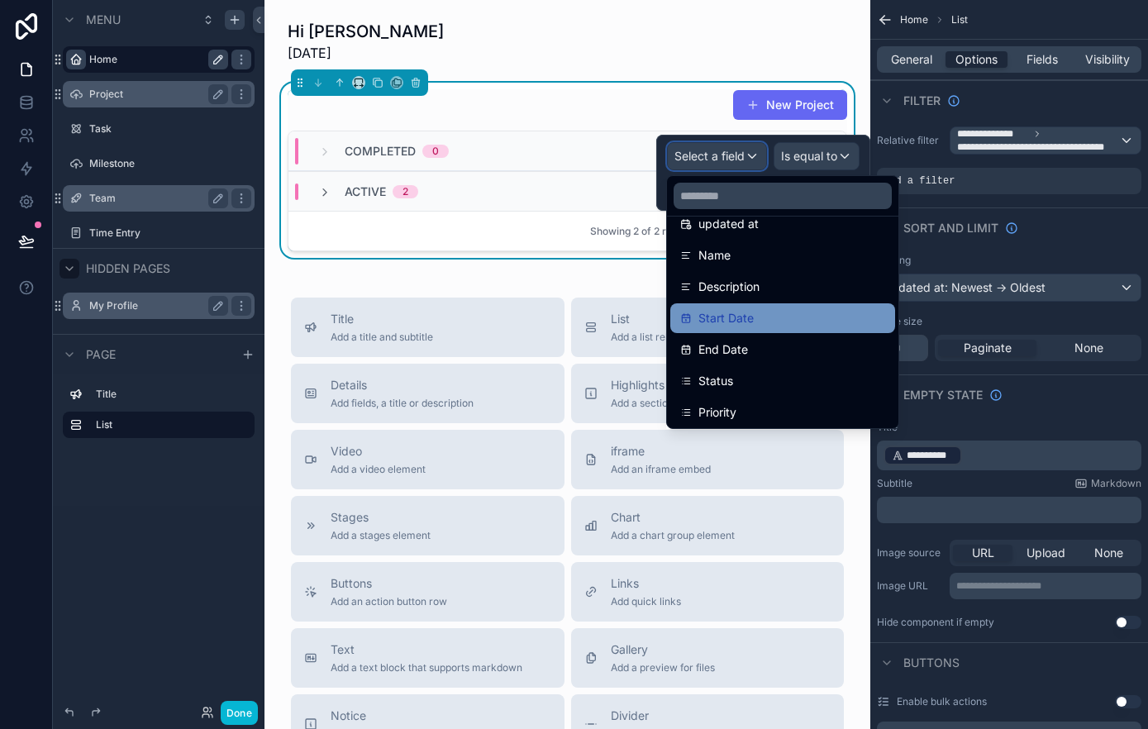
scroll to position [117, 0]
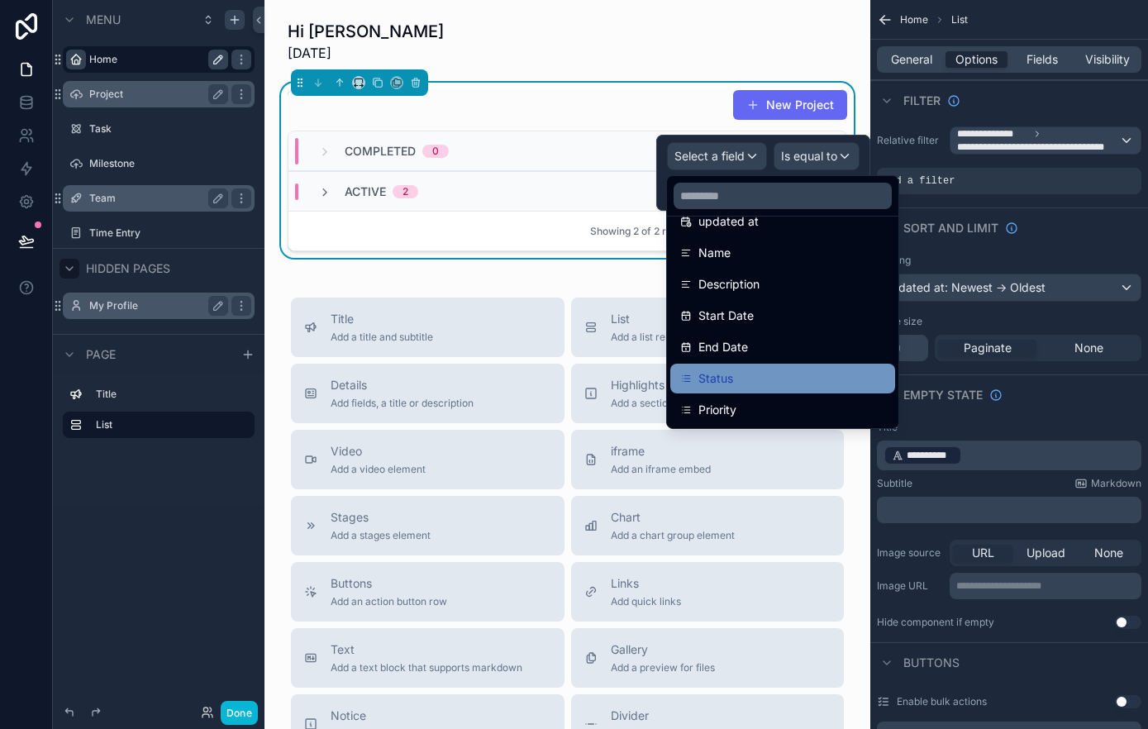
click at [749, 379] on div "Status" at bounding box center [782, 379] width 205 height 20
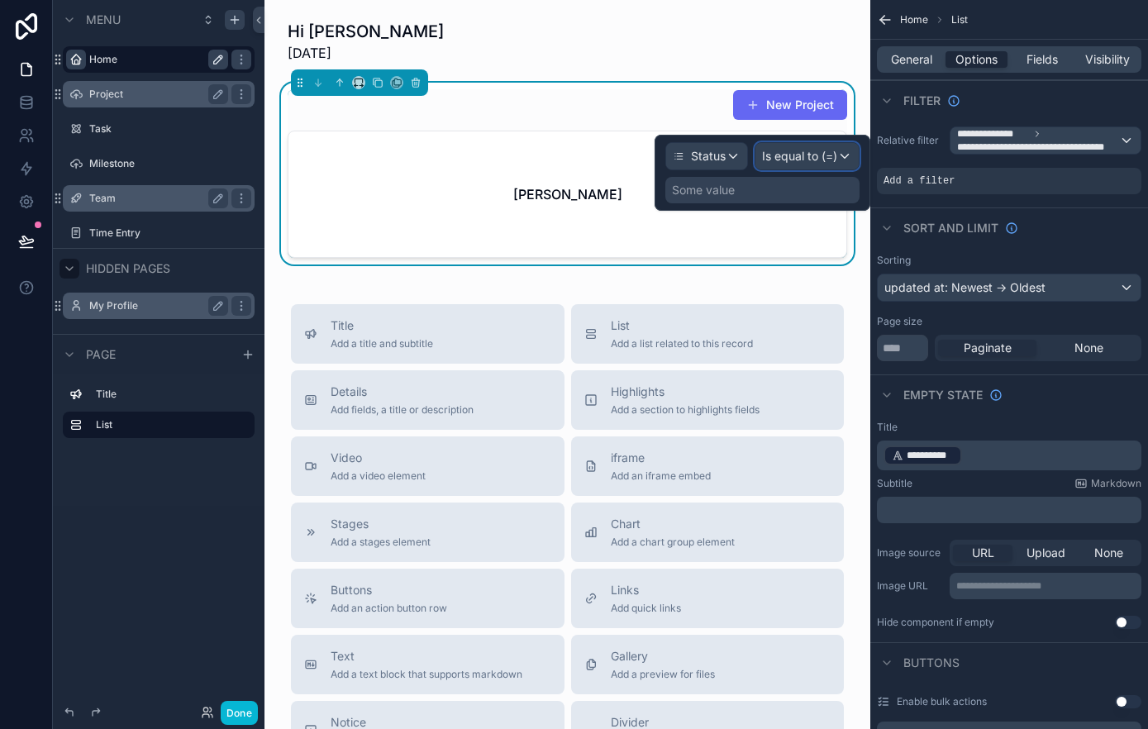
click at [845, 152] on div "Is equal to (=)" at bounding box center [807, 156] width 103 height 26
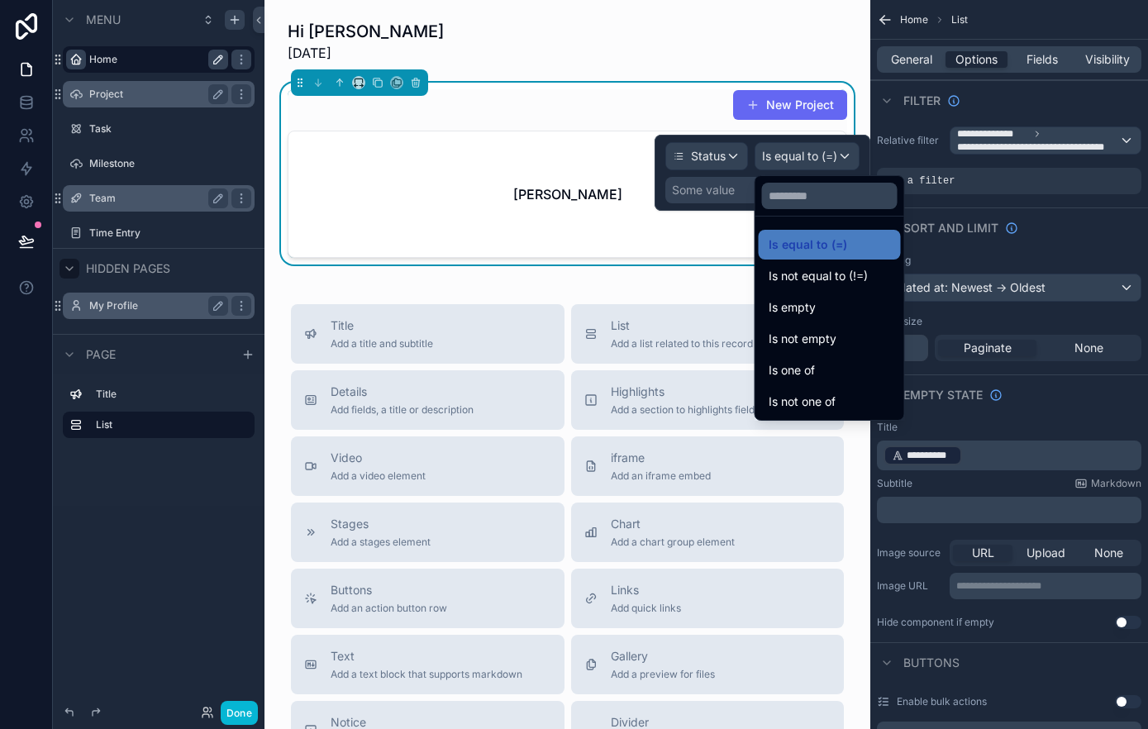
click at [708, 197] on div at bounding box center [763, 173] width 216 height 76
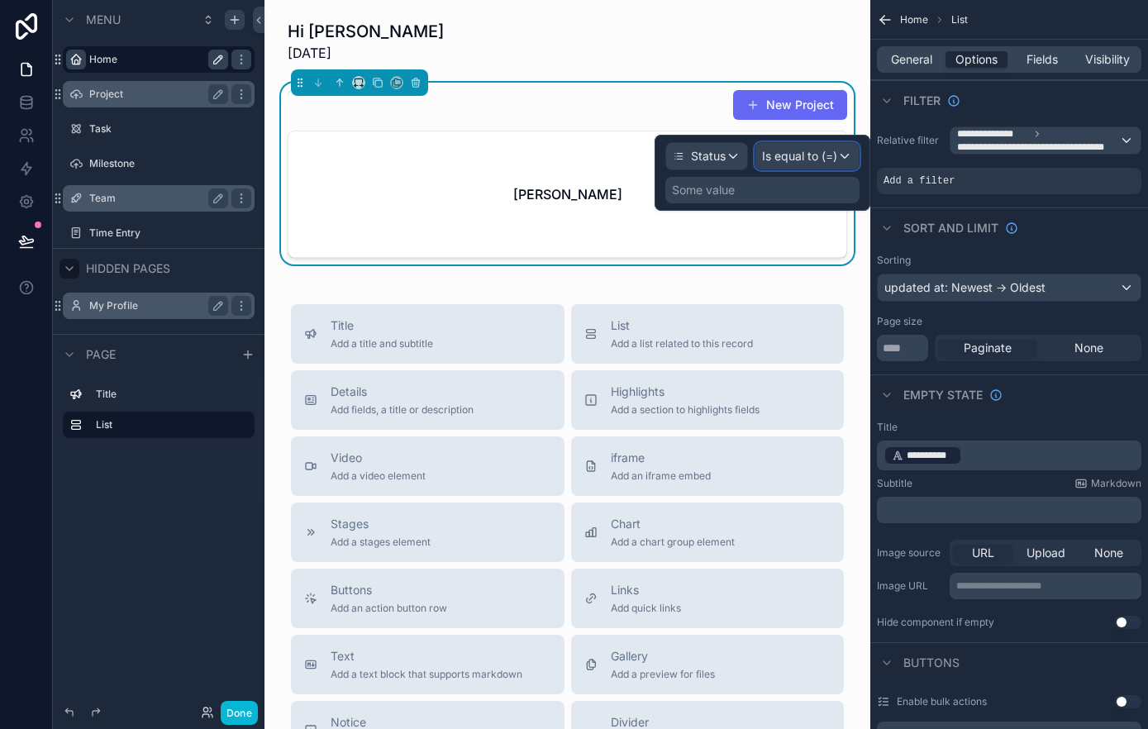
click at [823, 162] on span "Is equal to (=)" at bounding box center [799, 156] width 75 height 17
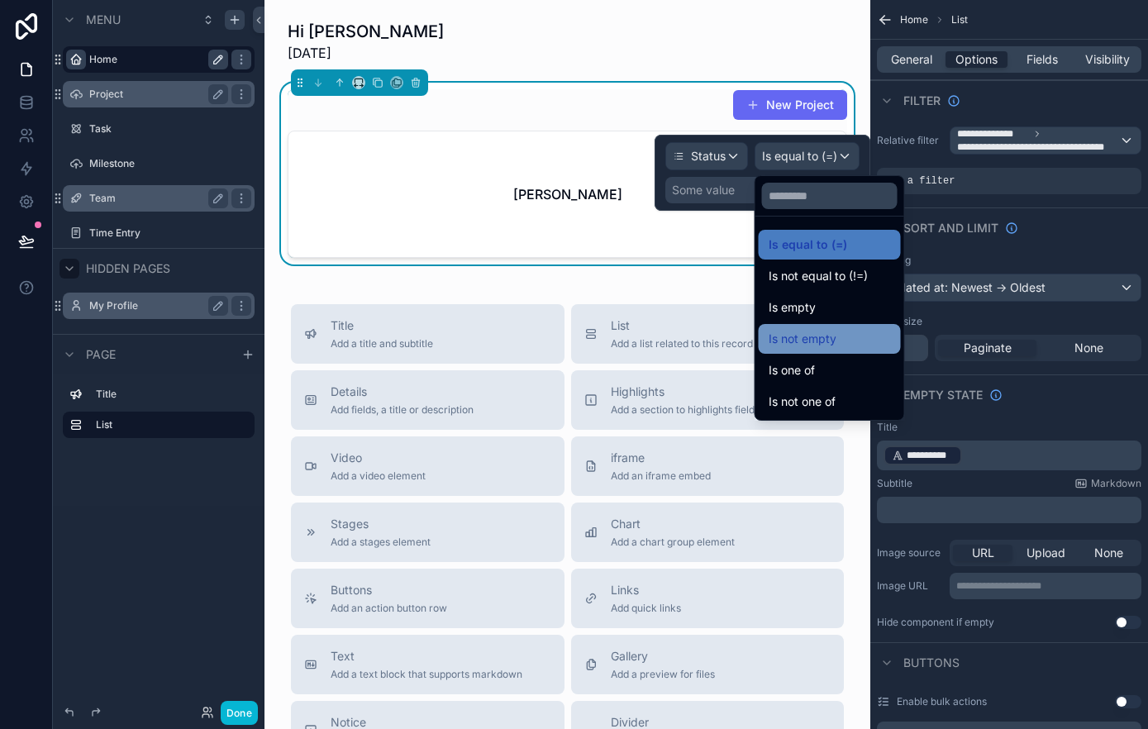
click at [833, 341] on span "Is not empty" at bounding box center [803, 339] width 68 height 20
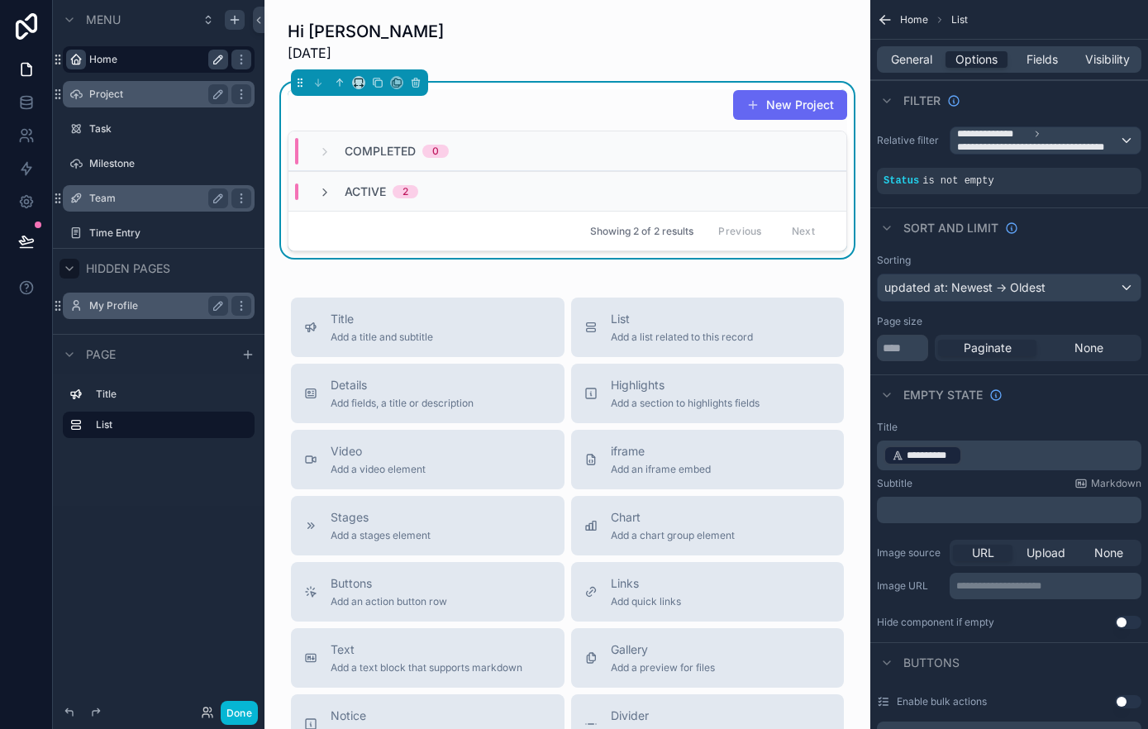
click at [854, 300] on div "Title Add a title and subtitle List Add a list related to this record Details A…" at bounding box center [568, 599] width 580 height 602
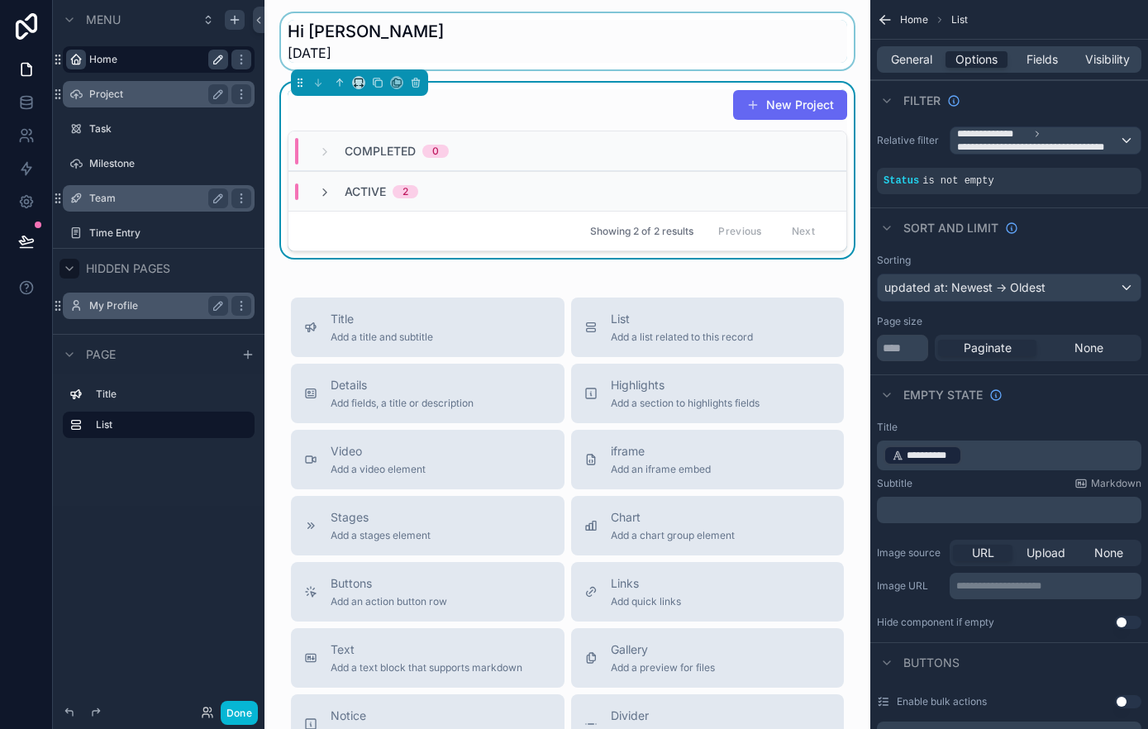
click at [757, 56] on div "scrollable content" at bounding box center [568, 41] width 580 height 56
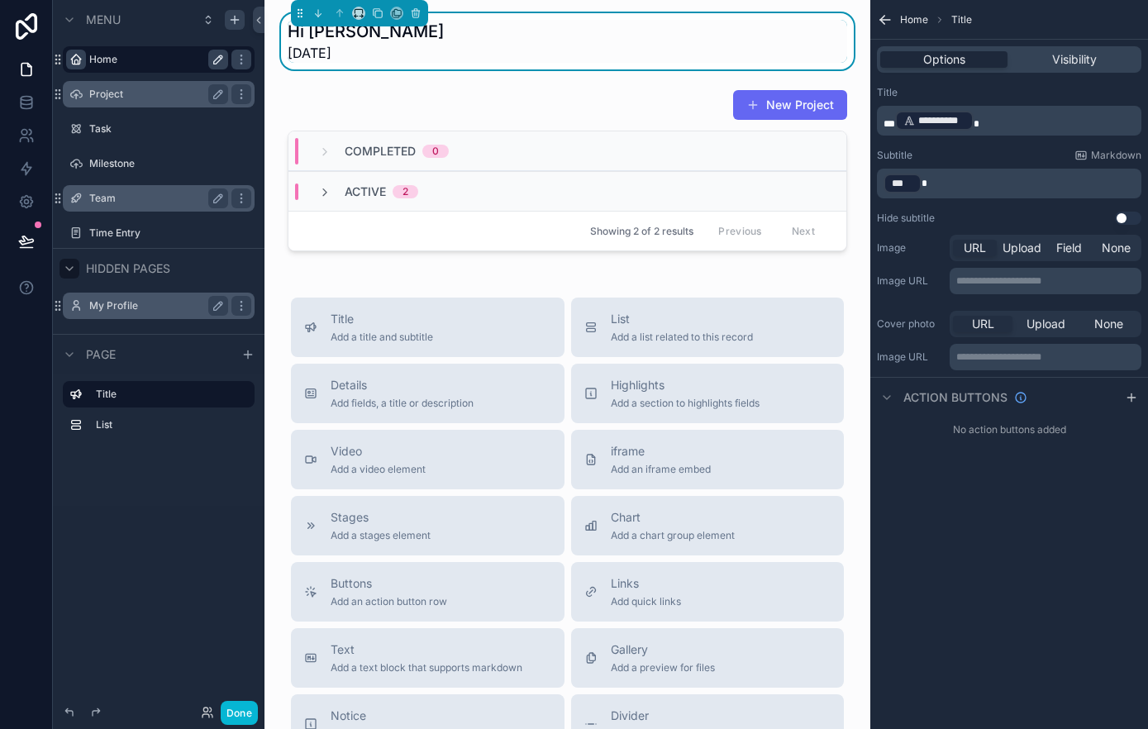
click at [280, 284] on div "Hi Tony Thomas 28/09/2025 New Project Completed 0 Active 2 Showing 2 of 2 resul…" at bounding box center [568, 516] width 606 height 1032
click at [883, 17] on icon "scrollable content" at bounding box center [882, 18] width 4 height 4
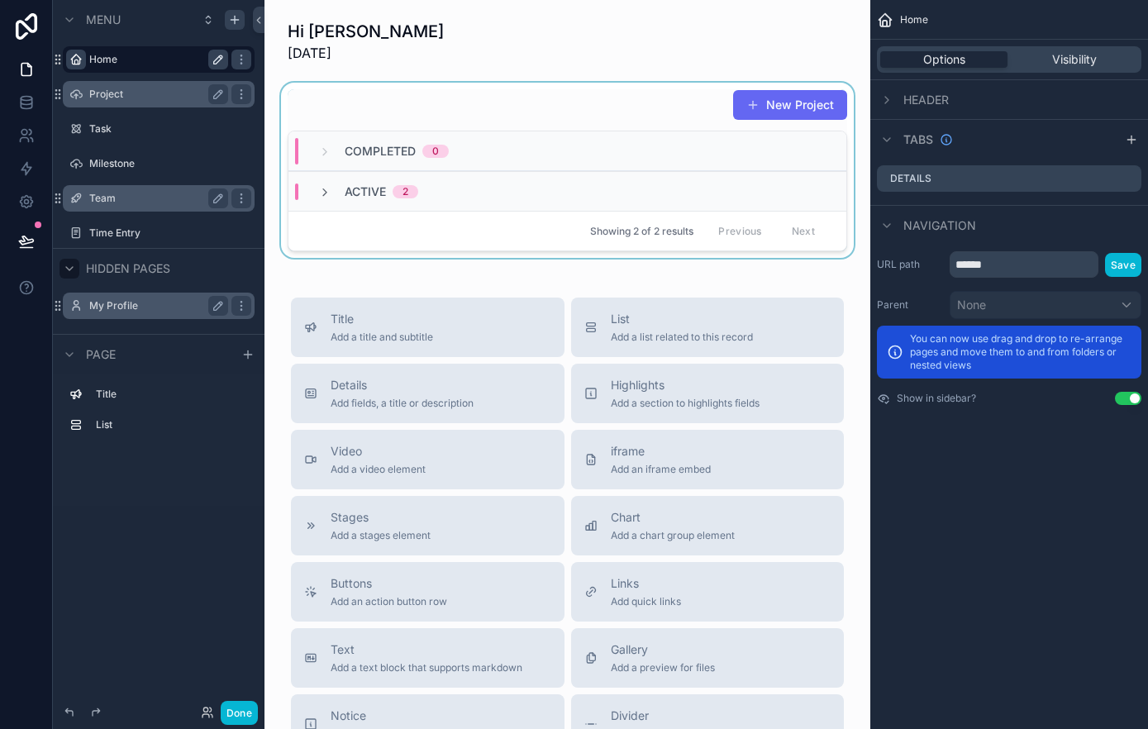
click at [523, 123] on div "scrollable content" at bounding box center [568, 170] width 580 height 175
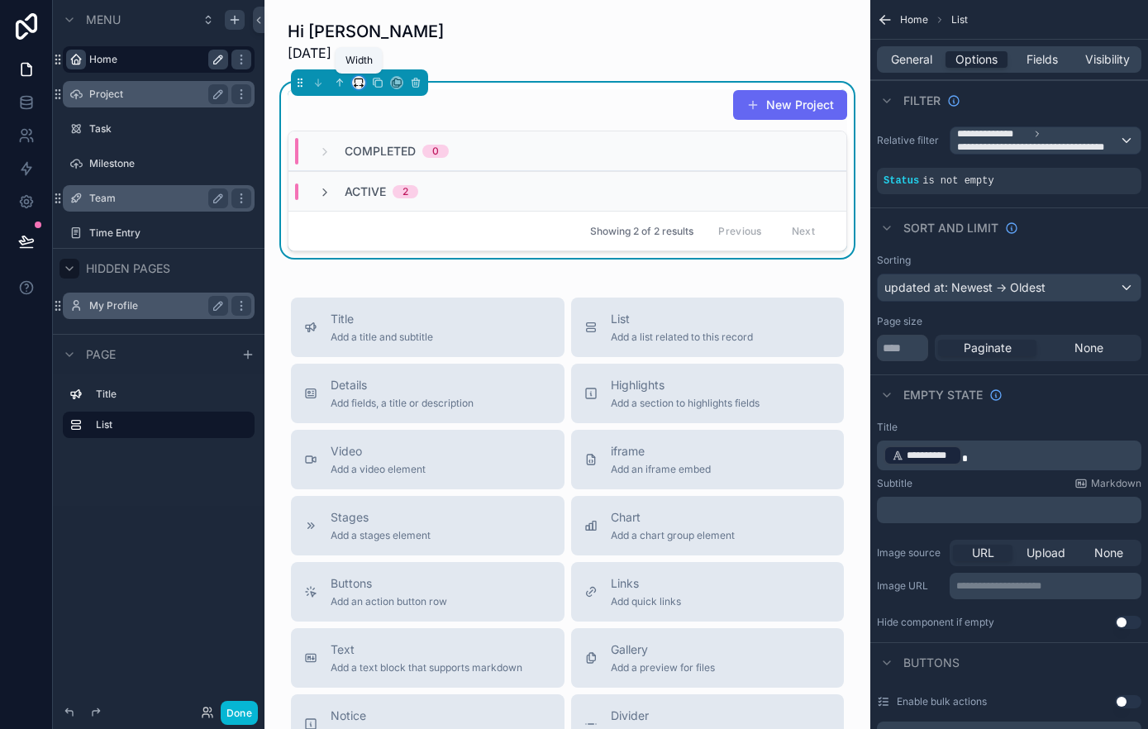
click at [362, 84] on icon "scrollable content" at bounding box center [359, 83] width 12 height 12
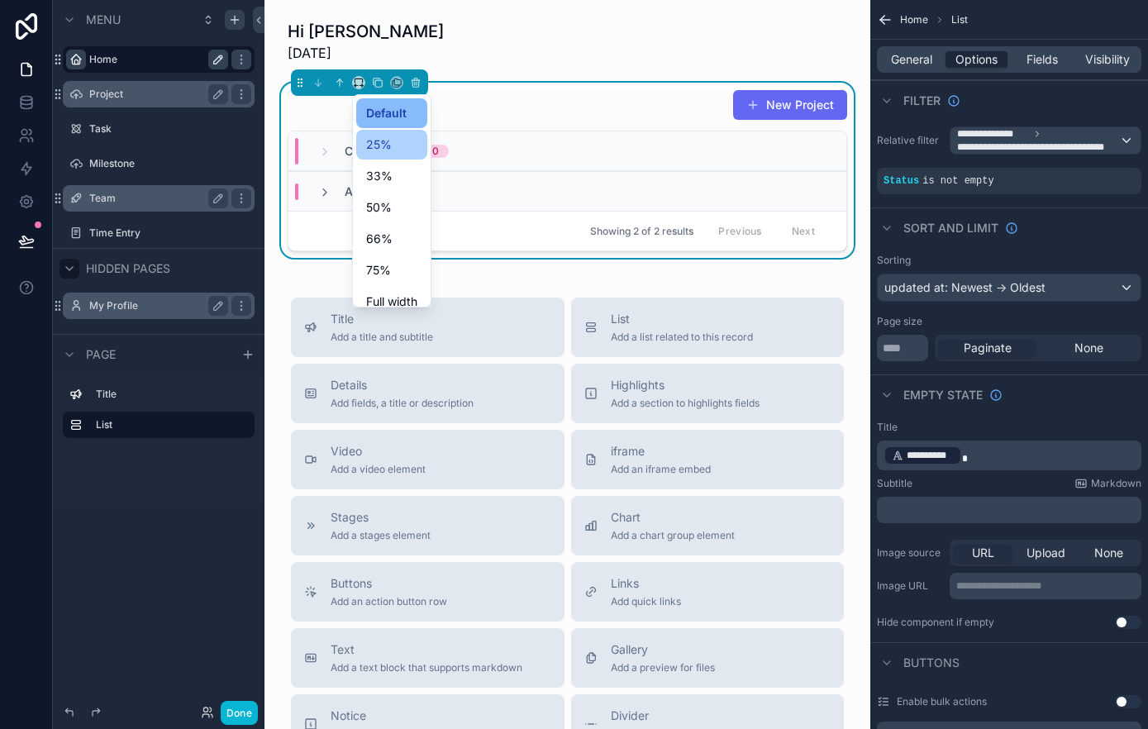
click at [385, 141] on span "25%" at bounding box center [379, 145] width 26 height 20
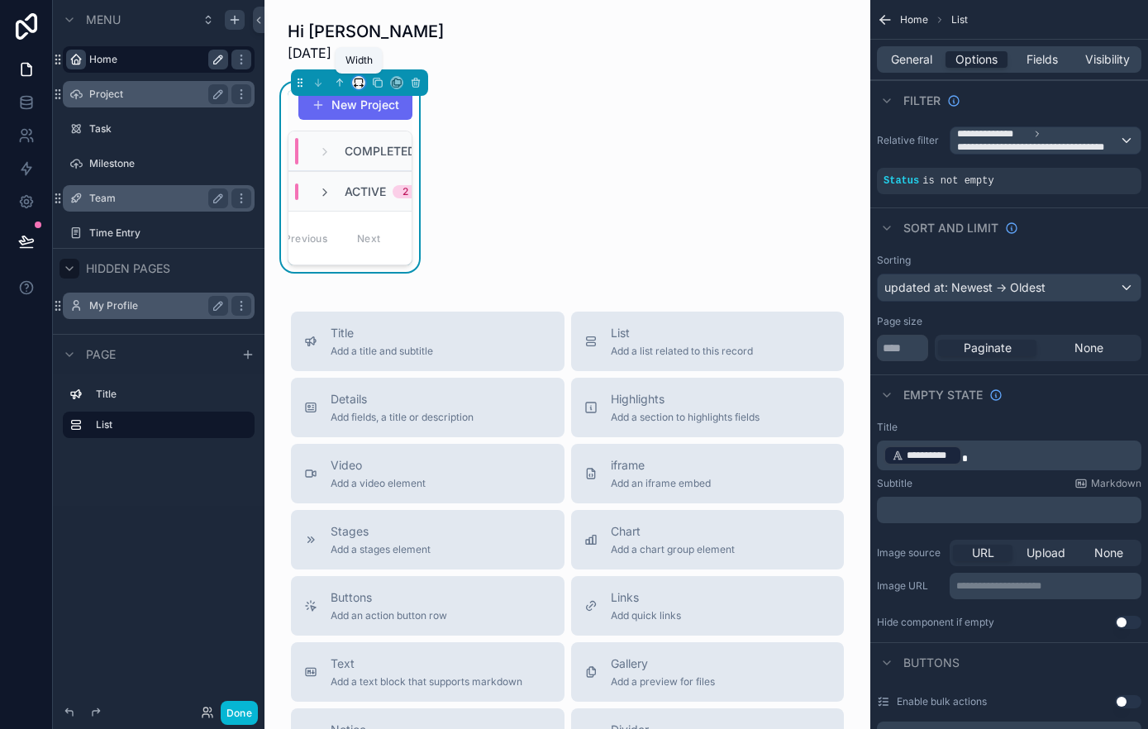
click at [359, 79] on icon "scrollable content" at bounding box center [359, 83] width 12 height 12
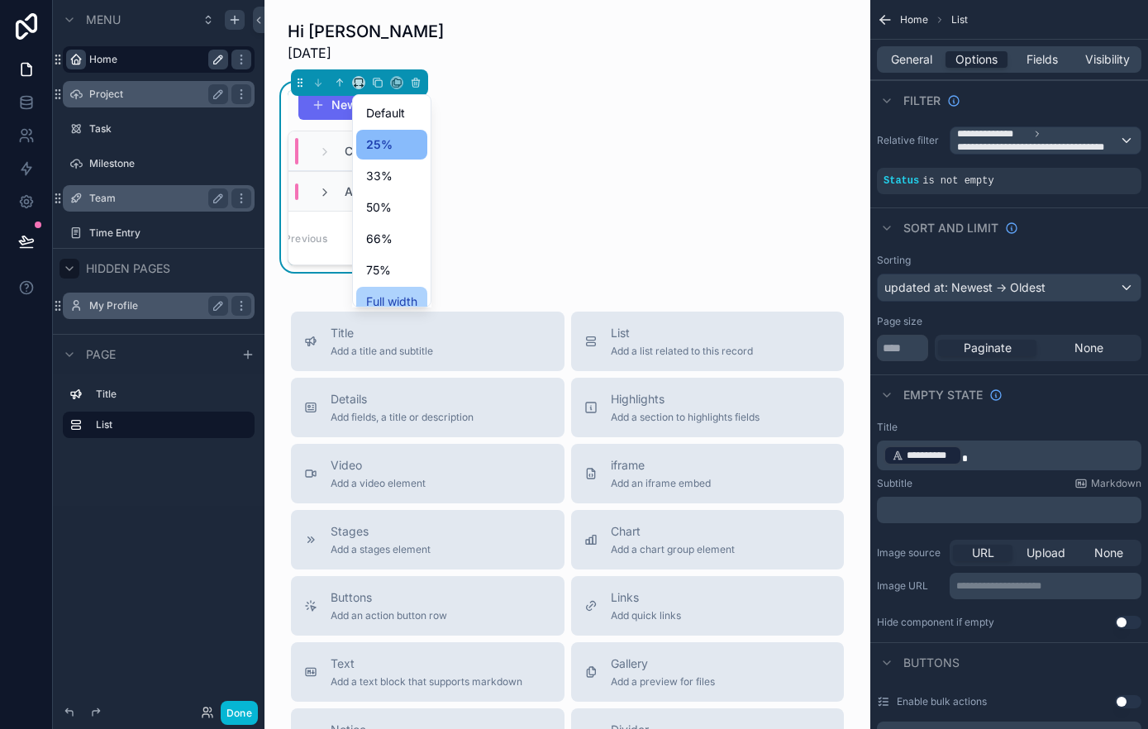
click at [405, 291] on div "Full width" at bounding box center [391, 302] width 71 height 30
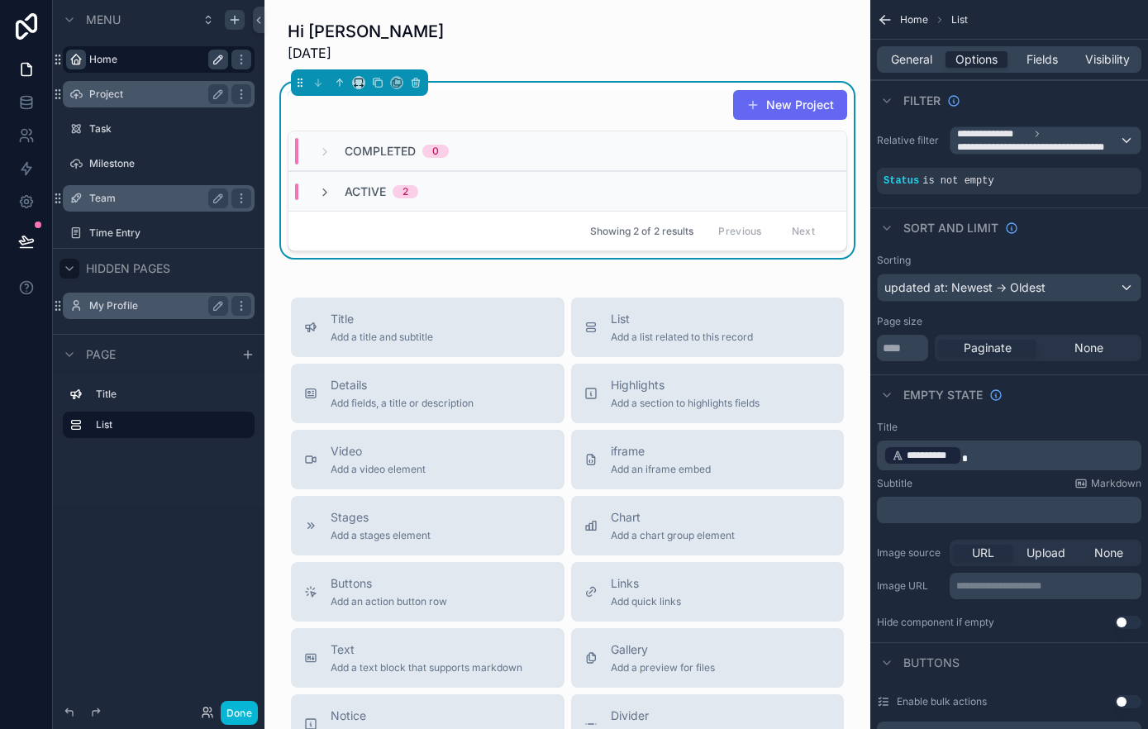
click at [605, 106] on div "New Project" at bounding box center [568, 104] width 560 height 31
click at [413, 78] on icon "scrollable content" at bounding box center [416, 83] width 12 height 12
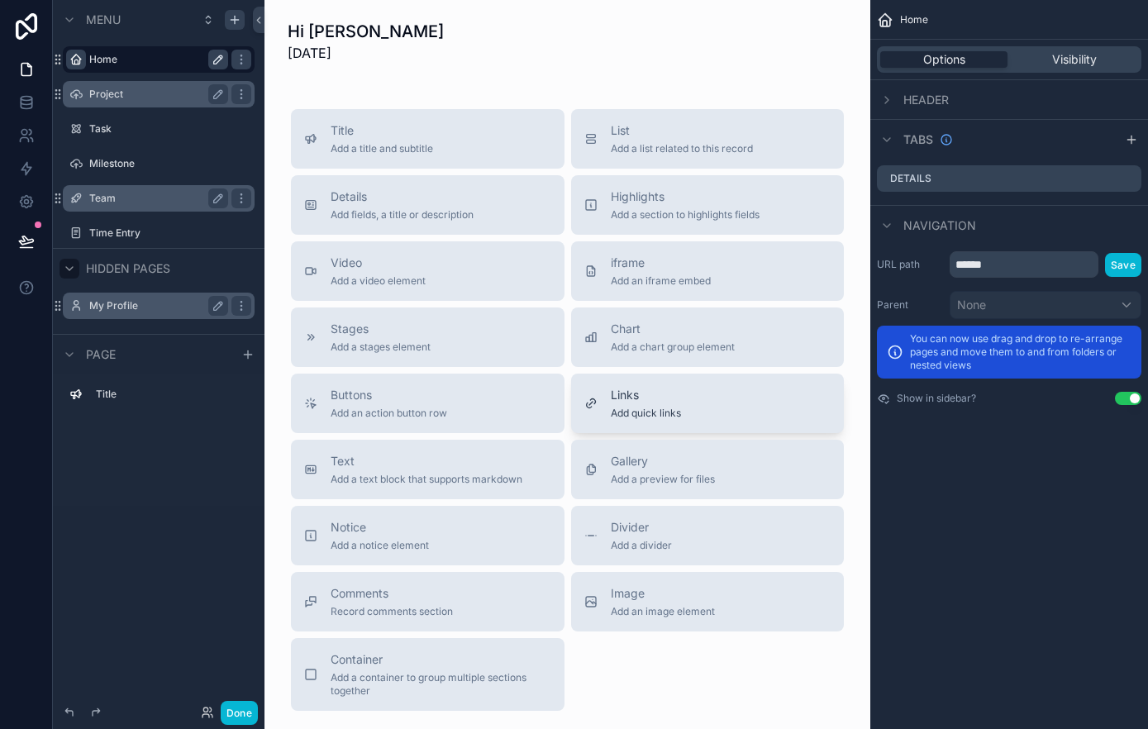
click at [718, 398] on div "Links Add quick links" at bounding box center [708, 403] width 247 height 33
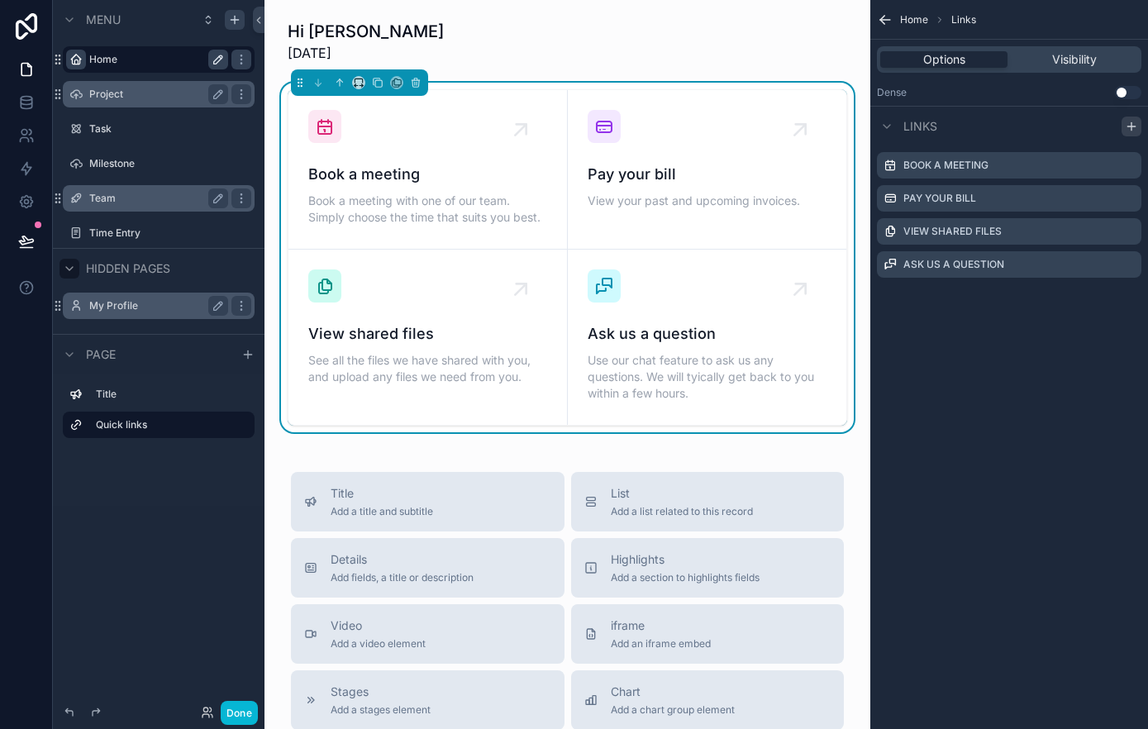
click at [1130, 124] on icon "scrollable content" at bounding box center [1131, 126] width 13 height 13
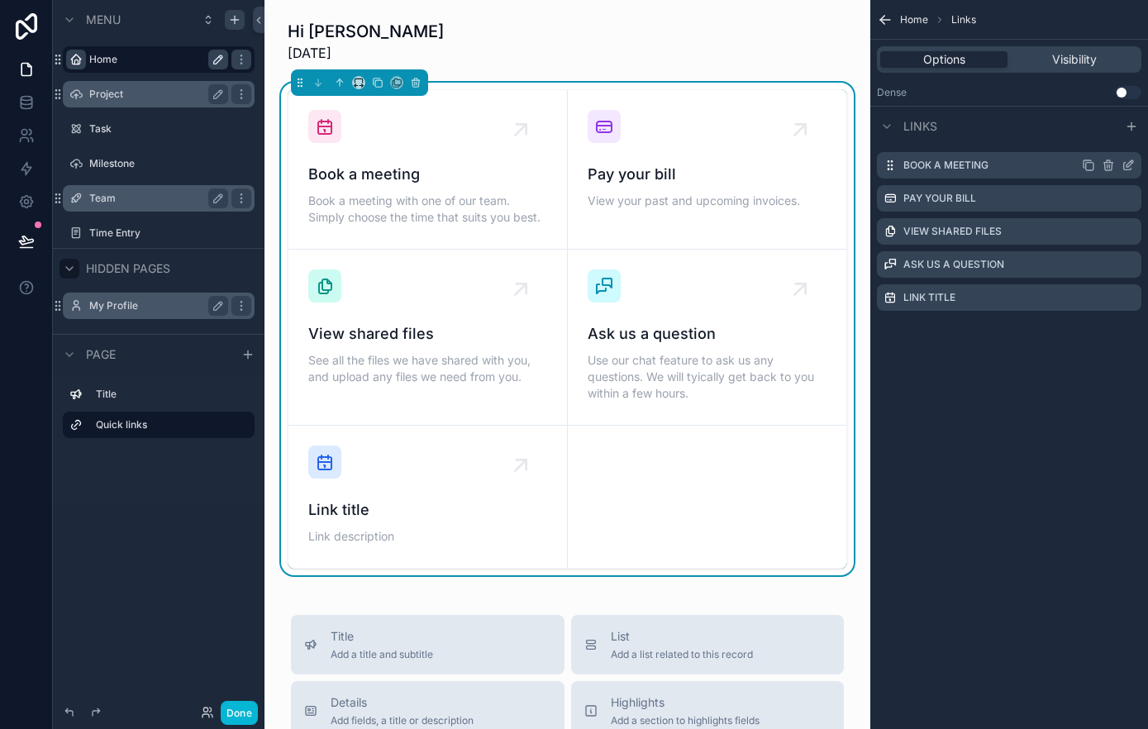
click at [1108, 166] on icon "scrollable content" at bounding box center [1108, 165] width 13 height 13
click at [1104, 144] on icon at bounding box center [1101, 139] width 7 height 7
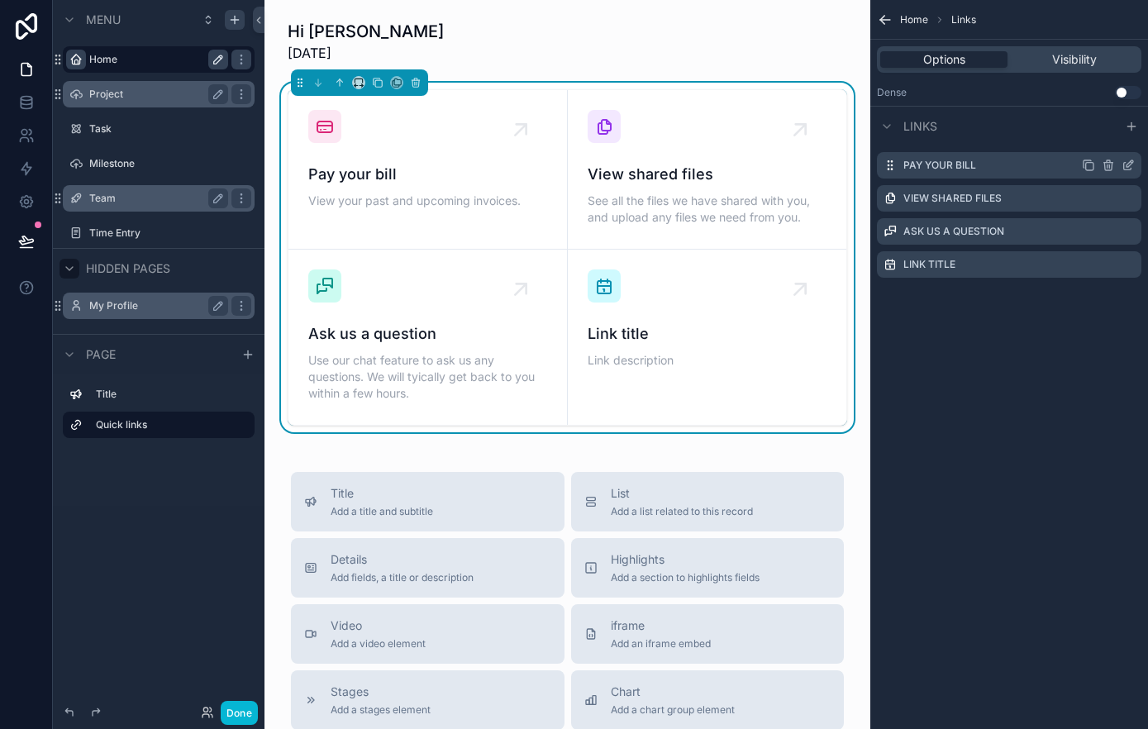
click at [1105, 165] on icon "scrollable content" at bounding box center [1108, 166] width 7 height 7
click at [1096, 136] on icon at bounding box center [1101, 138] width 13 height 13
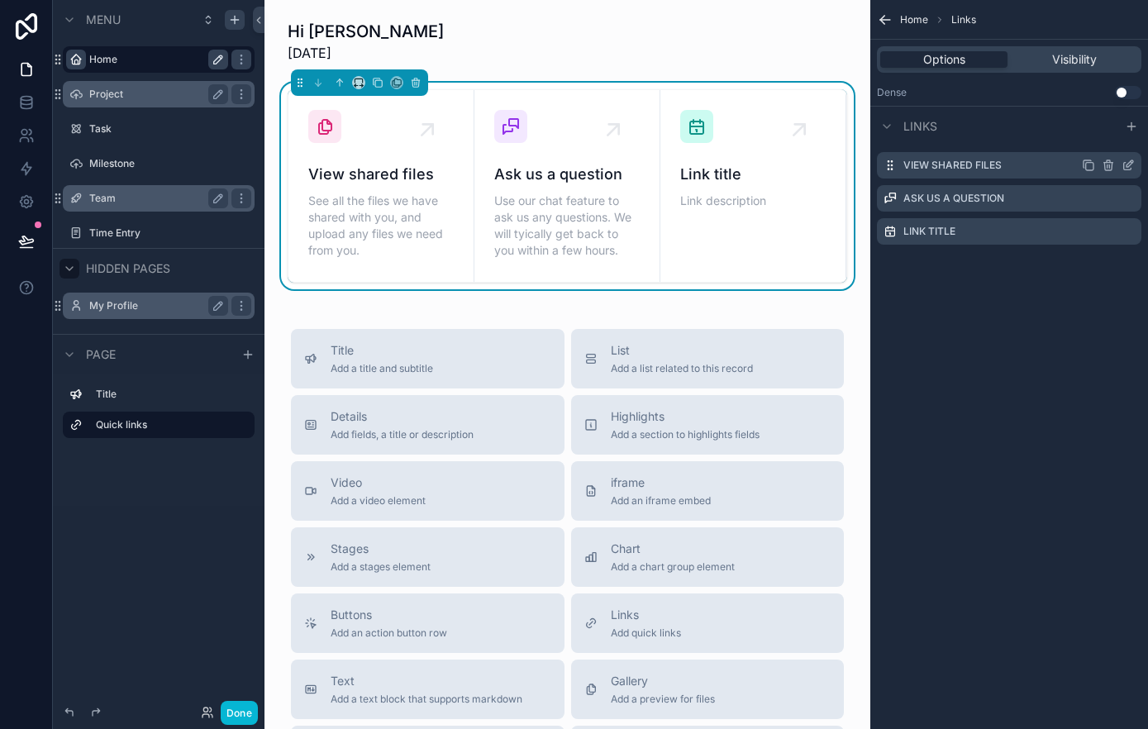
click at [1106, 163] on icon "scrollable content" at bounding box center [1108, 165] width 13 height 13
click at [1098, 136] on icon at bounding box center [1101, 138] width 13 height 13
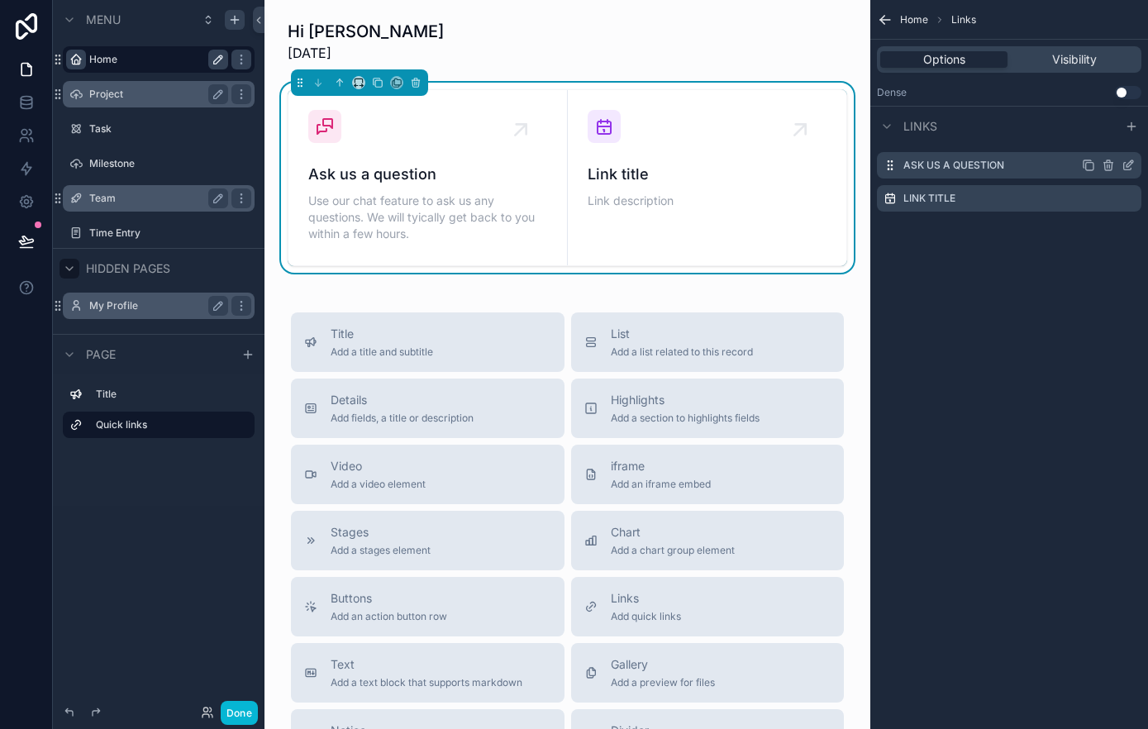
click at [1108, 164] on icon "scrollable content" at bounding box center [1108, 165] width 13 height 13
click at [1105, 133] on icon at bounding box center [1101, 138] width 13 height 13
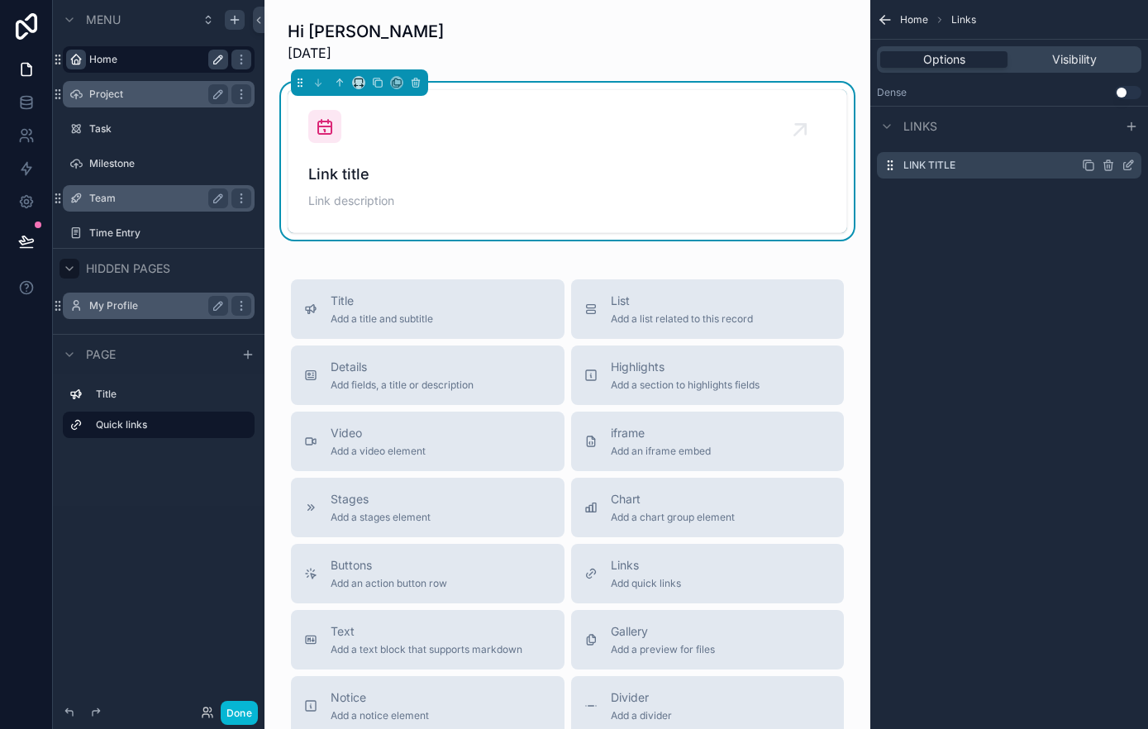
click at [1036, 167] on div "Link title" at bounding box center [1009, 165] width 265 height 26
click at [1129, 167] on icon "scrollable content" at bounding box center [1130, 163] width 7 height 7
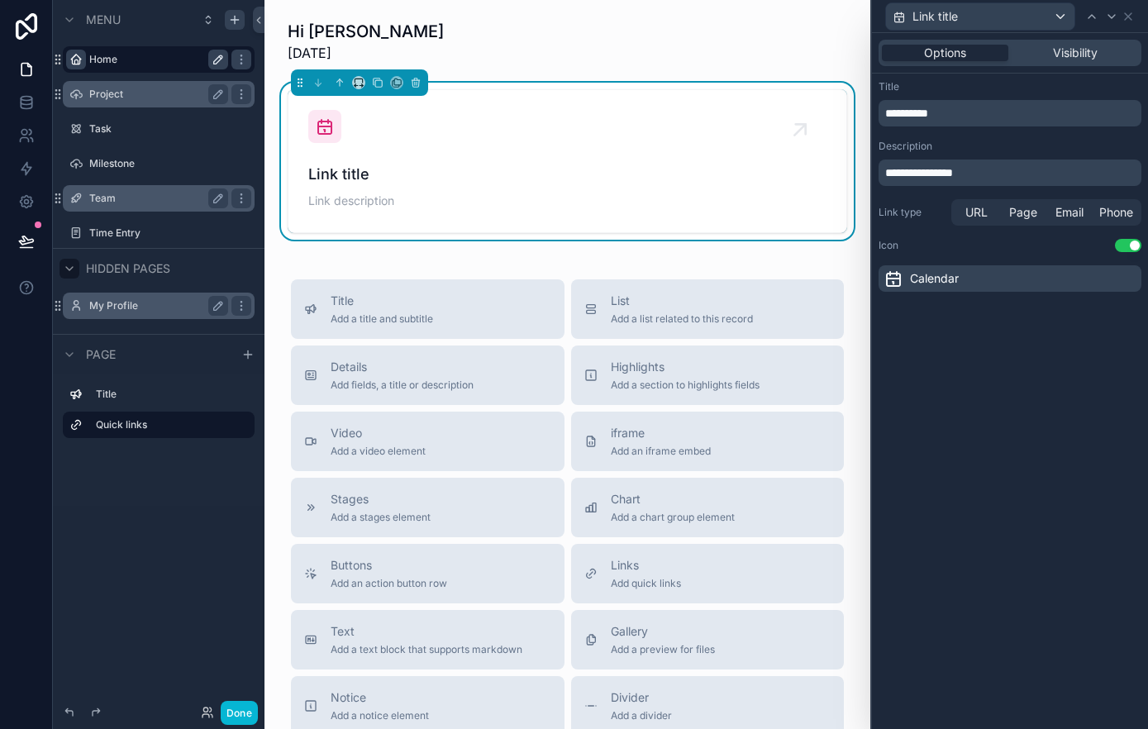
click at [946, 117] on p "**********" at bounding box center [1011, 113] width 253 height 17
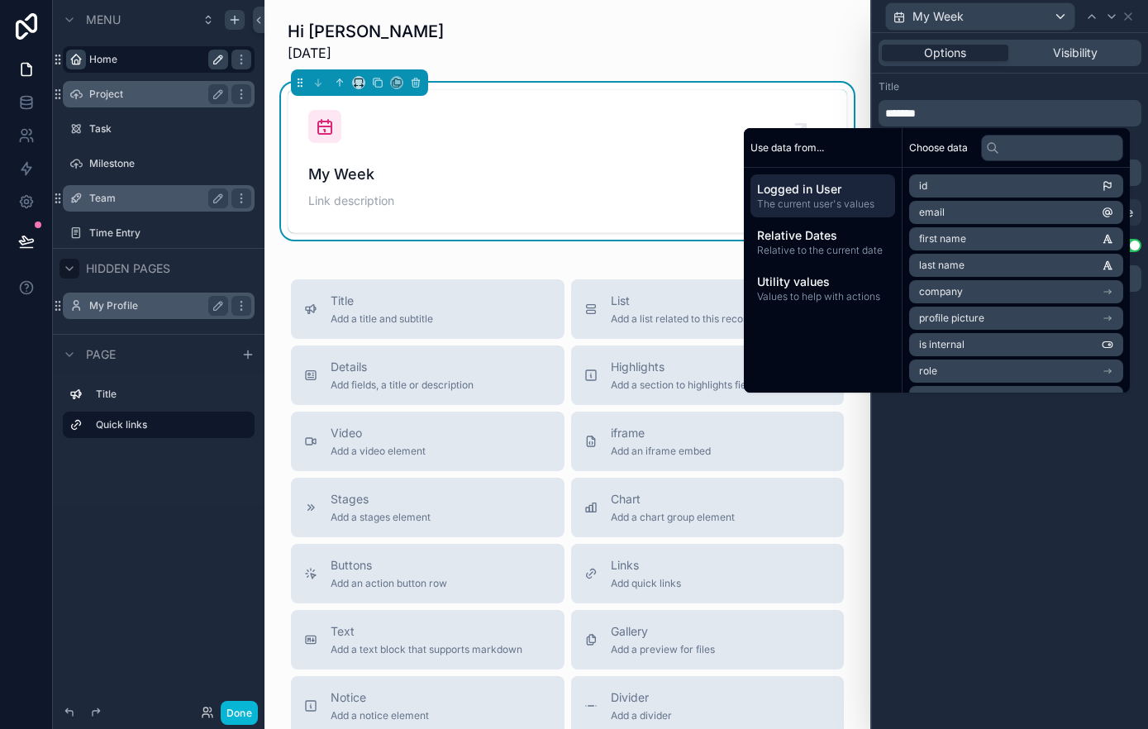
click at [993, 87] on div "Title" at bounding box center [1010, 86] width 263 height 13
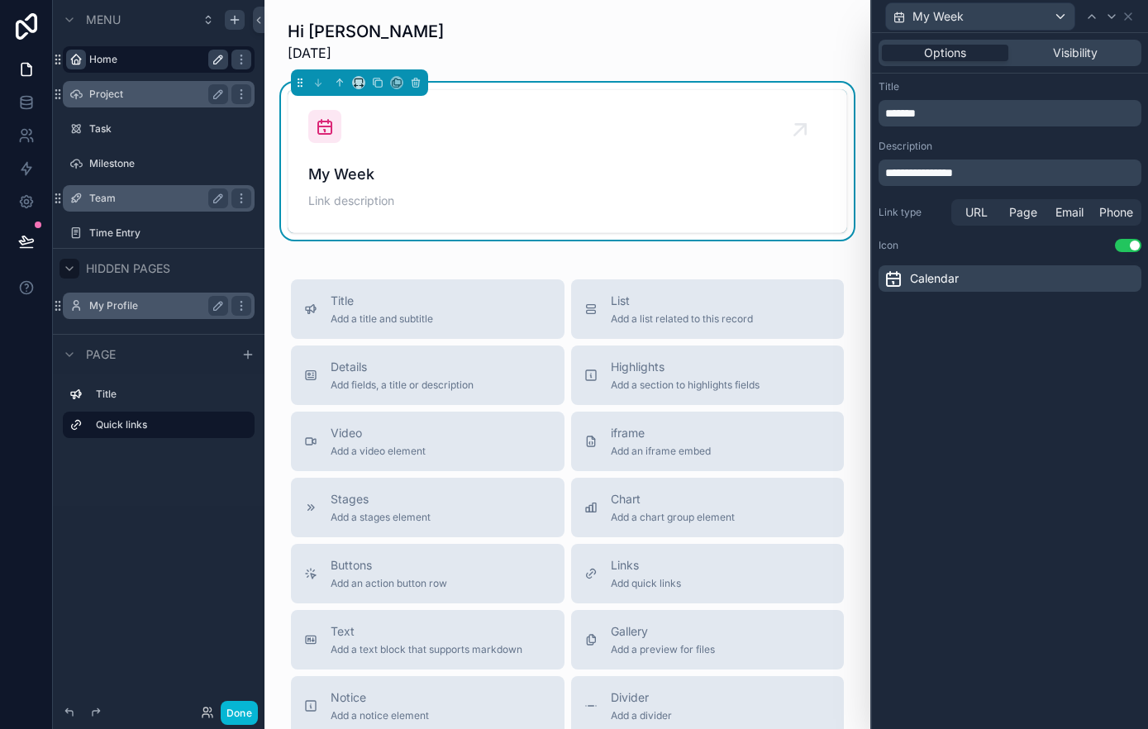
click at [985, 171] on p "**********" at bounding box center [1011, 173] width 253 height 17
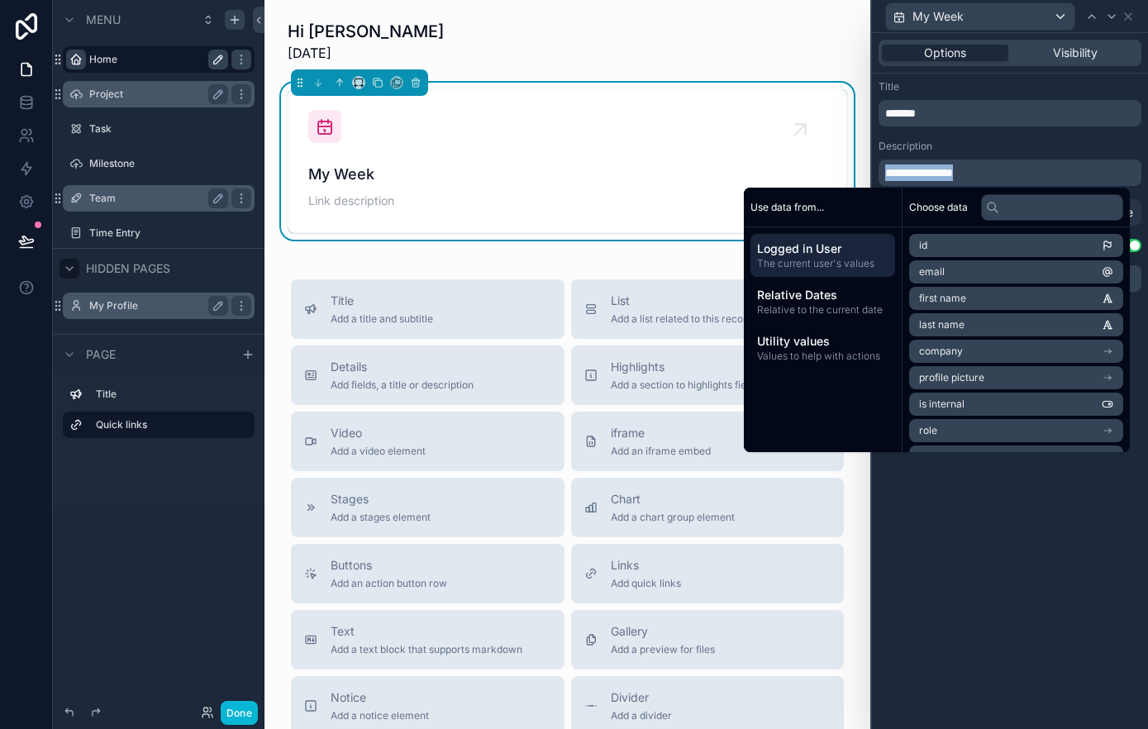
click at [985, 171] on p "**********" at bounding box center [1011, 173] width 253 height 17
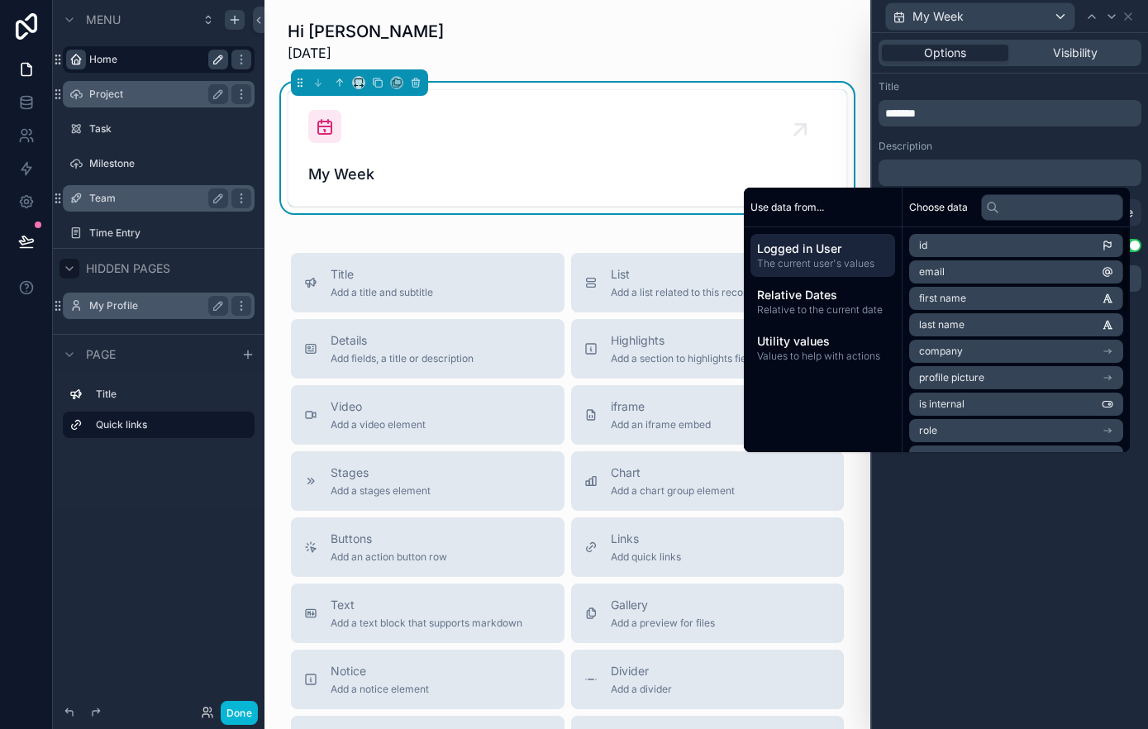
click at [1006, 495] on div "Options Visibility Title ******* Description ﻿ Link type URL Page Email Phone I…" at bounding box center [1010, 381] width 276 height 696
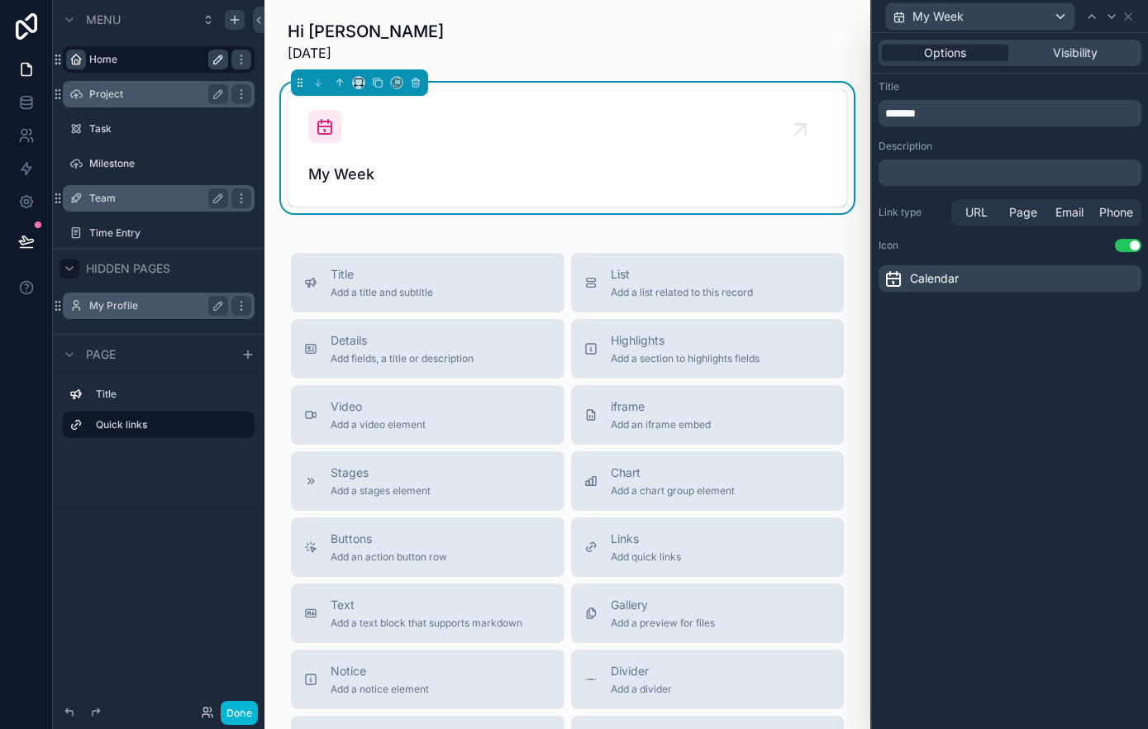
click at [993, 279] on div "Calendar" at bounding box center [1010, 278] width 263 height 26
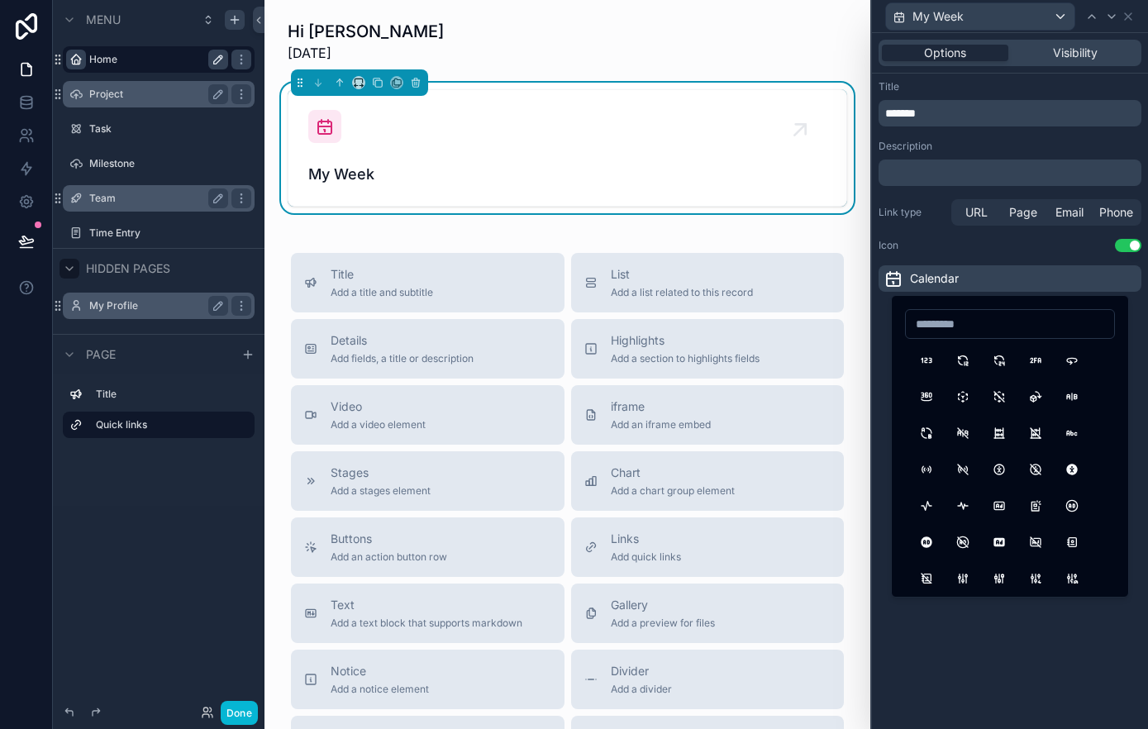
click at [993, 279] on div "Calendar" at bounding box center [1010, 278] width 263 height 26
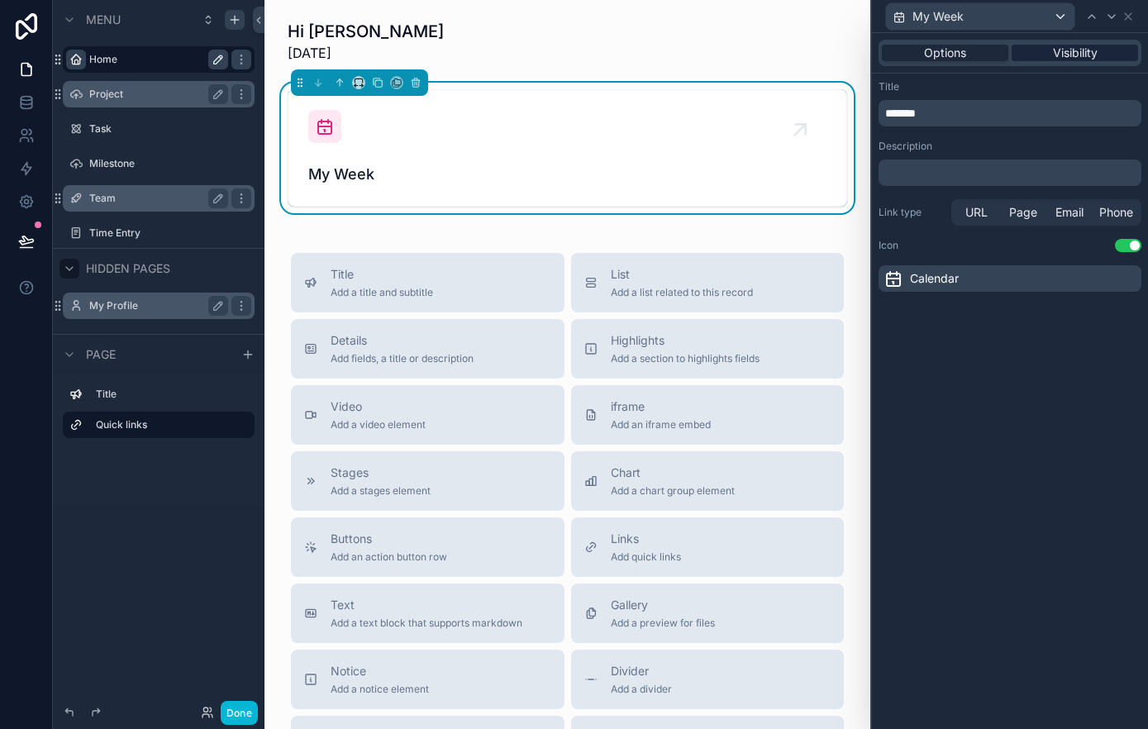
click at [1095, 50] on span "Visibility" at bounding box center [1075, 53] width 45 height 17
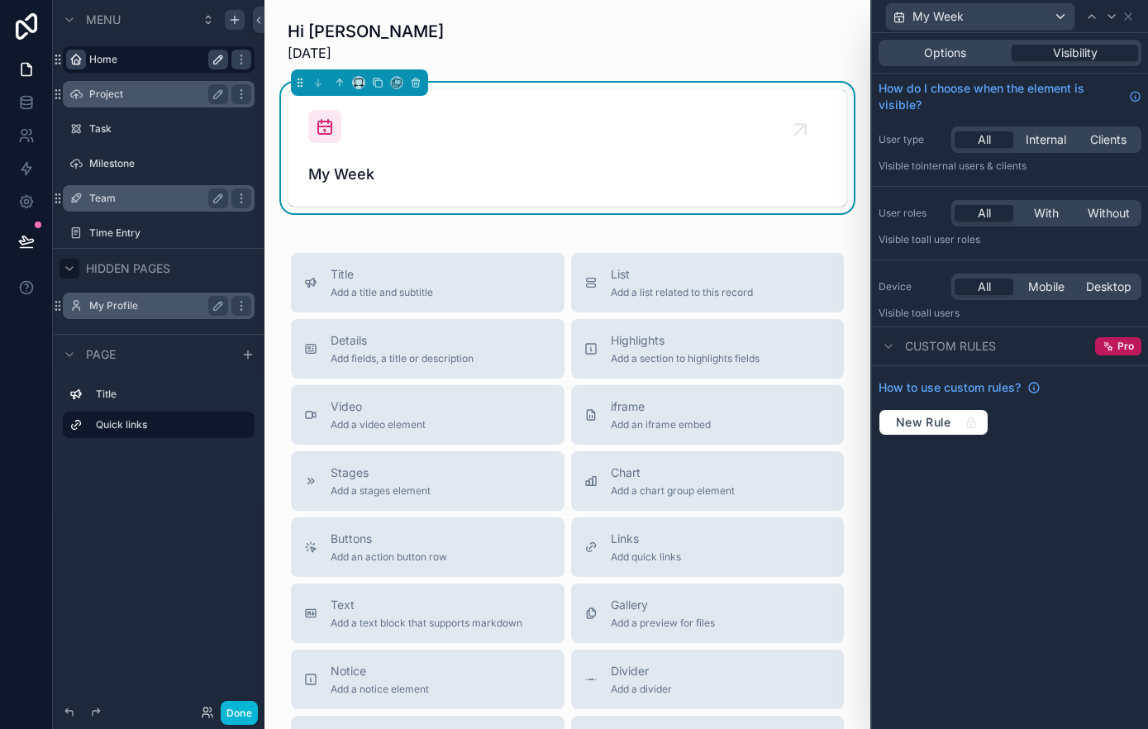
click at [863, 143] on div "Hi Tony Thomas 28/09/2025 My Week Title Add a title and subtitle List Add a lis…" at bounding box center [568, 493] width 606 height 987
click at [799, 141] on div "My Week" at bounding box center [567, 148] width 518 height 76
click at [355, 78] on icon "scrollable content" at bounding box center [359, 83] width 12 height 12
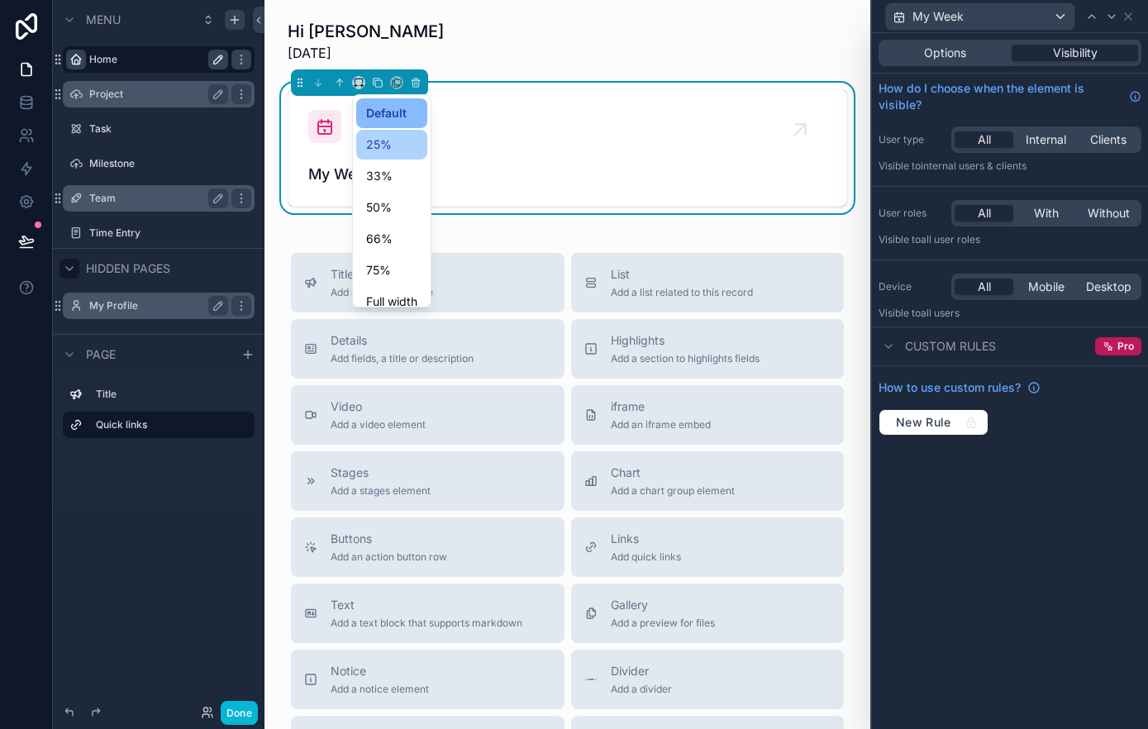
click at [392, 155] on div "25%" at bounding box center [391, 145] width 71 height 30
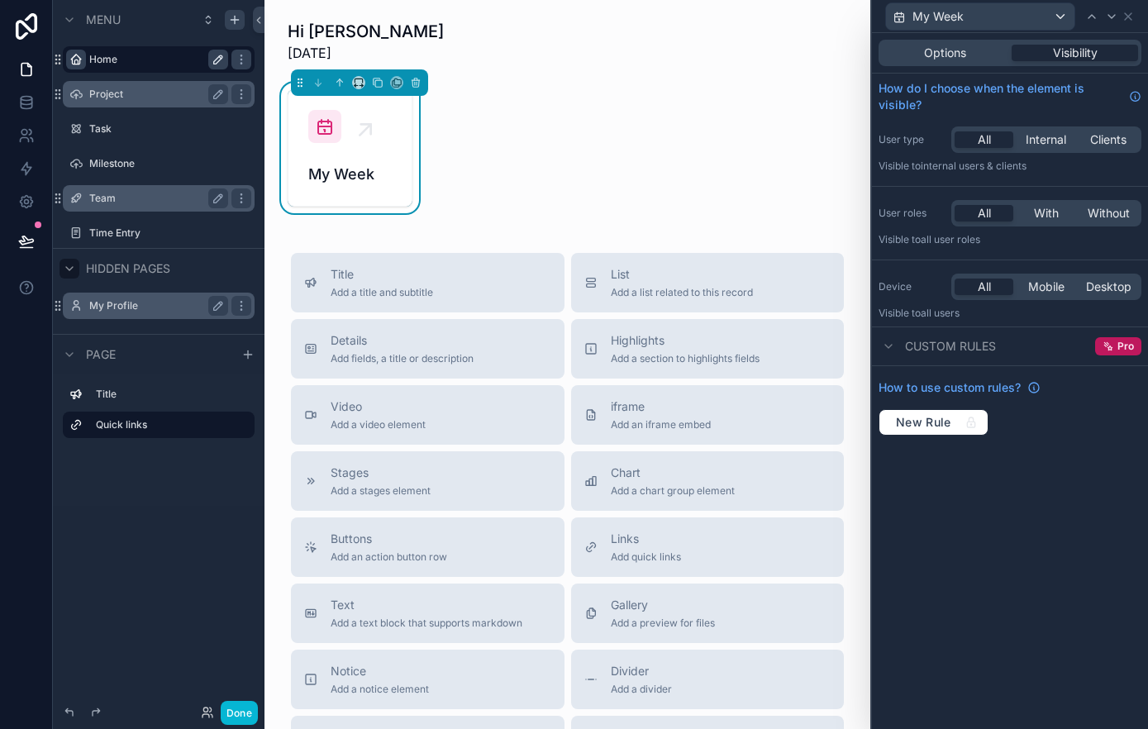
click at [501, 147] on div "Hi Tony Thomas 28/09/2025 My Week Title Add a title and subtitle List Add a lis…" at bounding box center [568, 493] width 606 height 987
click at [274, 243] on div "Hi Tony Thomas 28/09/2025 My Week Title Add a title and subtitle List Add a lis…" at bounding box center [568, 493] width 606 height 987
click at [950, 55] on span "Options" at bounding box center [945, 53] width 42 height 17
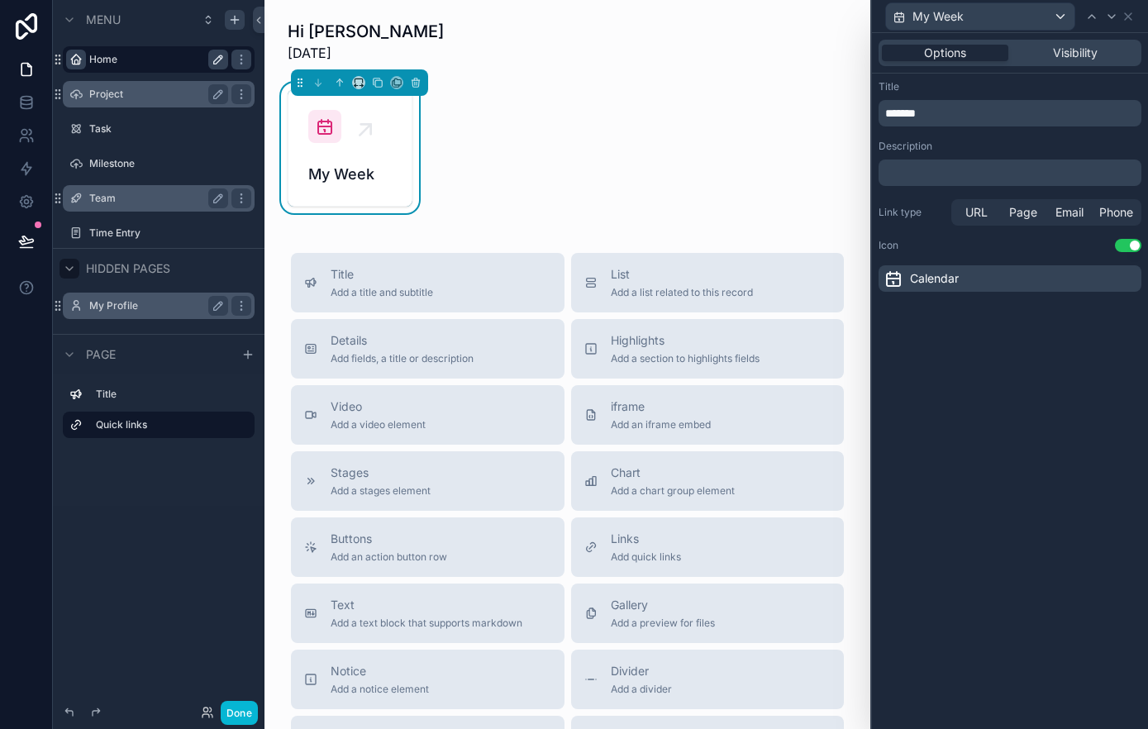
click at [1135, 245] on button "Use setting" at bounding box center [1128, 245] width 26 height 13
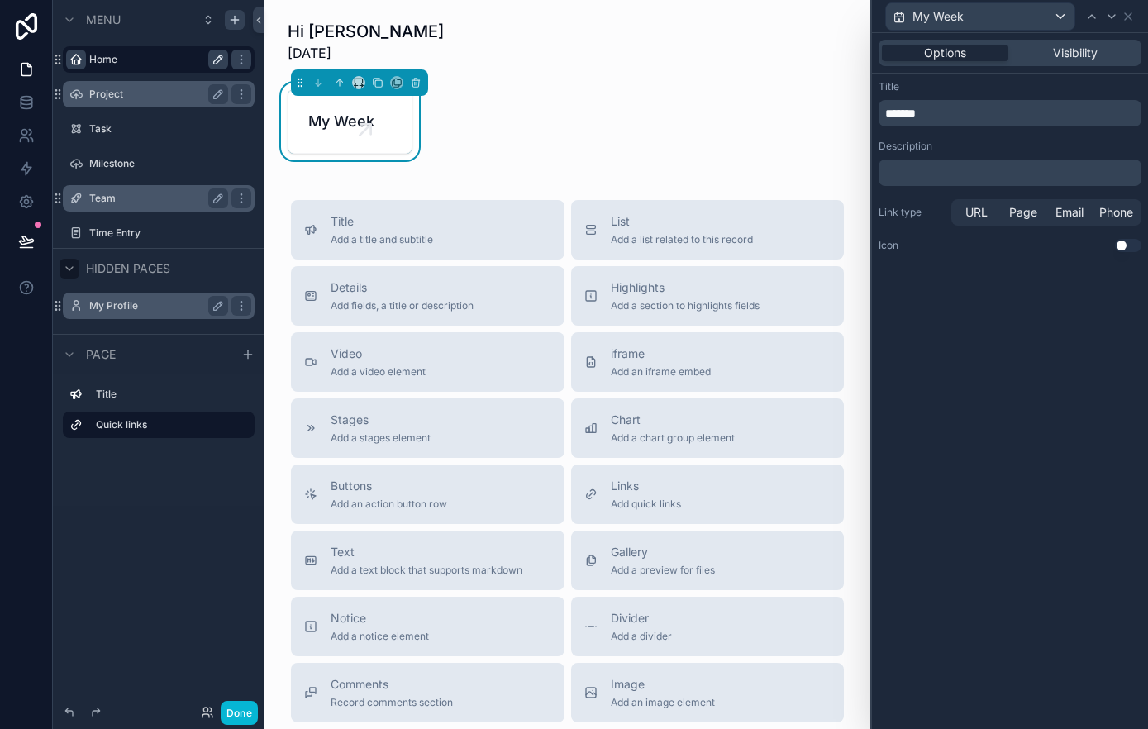
click at [1135, 245] on button "Use setting" at bounding box center [1128, 245] width 26 height 13
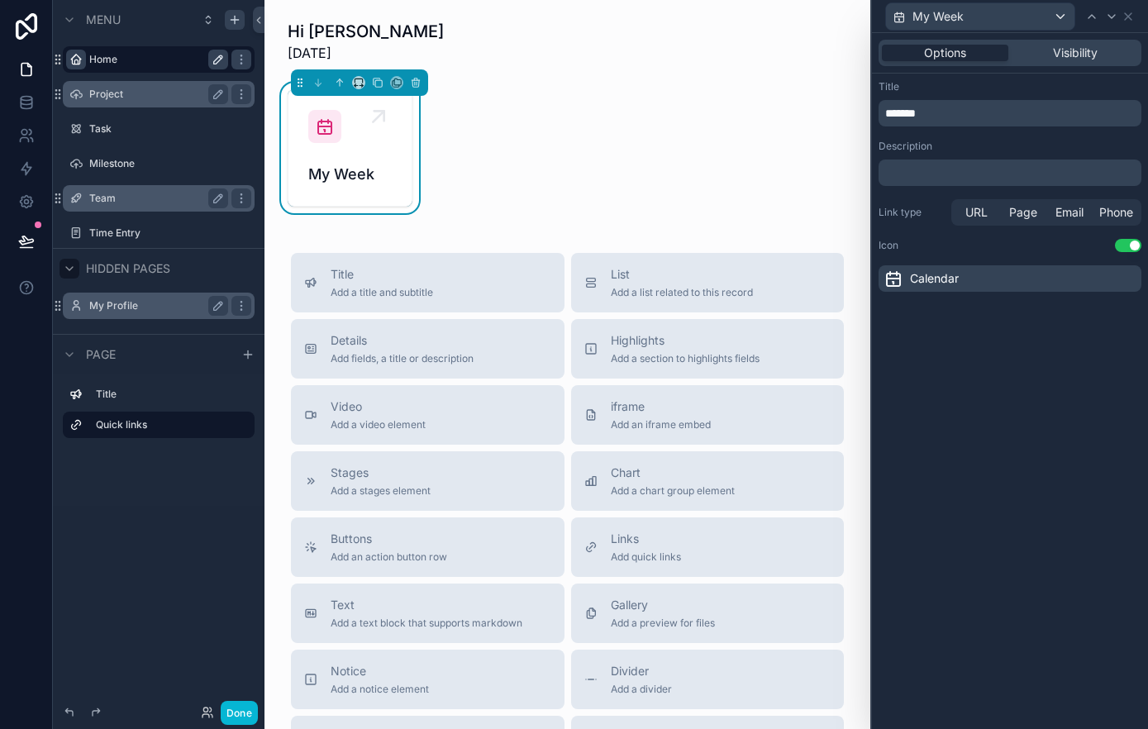
click at [376, 124] on icon "scrollable content" at bounding box center [378, 116] width 26 height 26
click at [1065, 64] on div "Options Visibility" at bounding box center [1010, 53] width 263 height 26
click at [1068, 56] on span "Visibility" at bounding box center [1075, 53] width 45 height 17
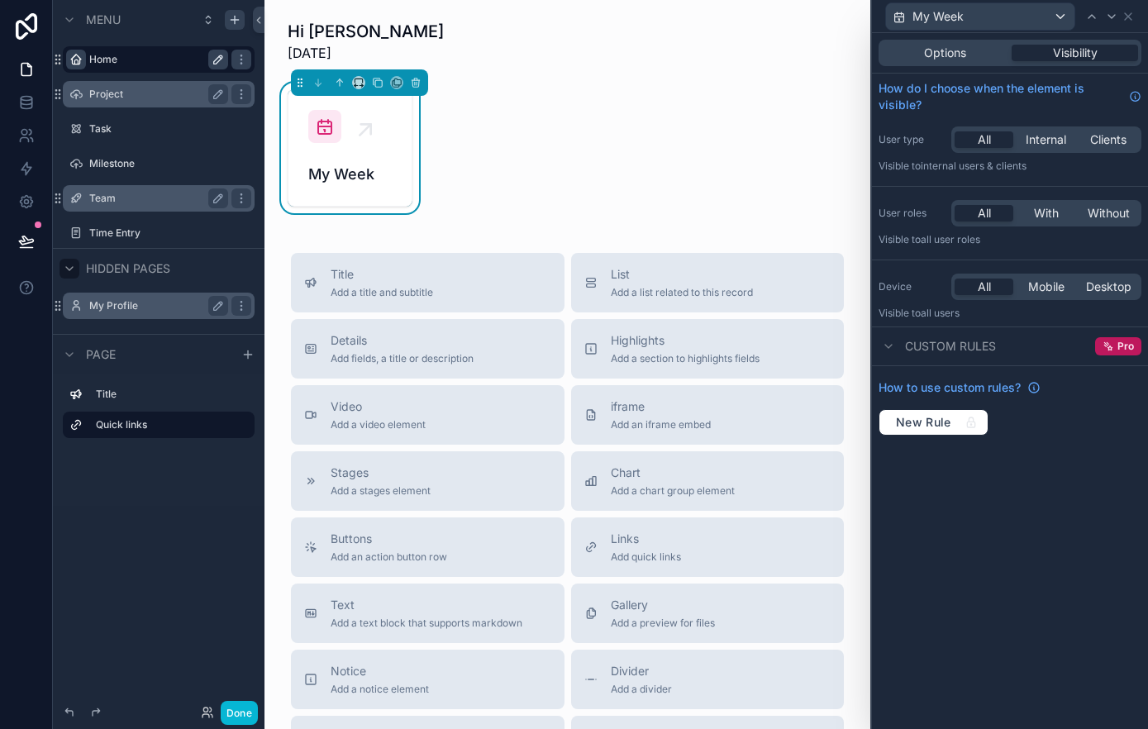
click at [563, 138] on div "Hi Tony Thomas 28/09/2025 My Week Title Add a title and subtitle List Add a lis…" at bounding box center [568, 493] width 606 height 987
click at [618, 461] on button "Chart Add a chart group element" at bounding box center [708, 481] width 274 height 60
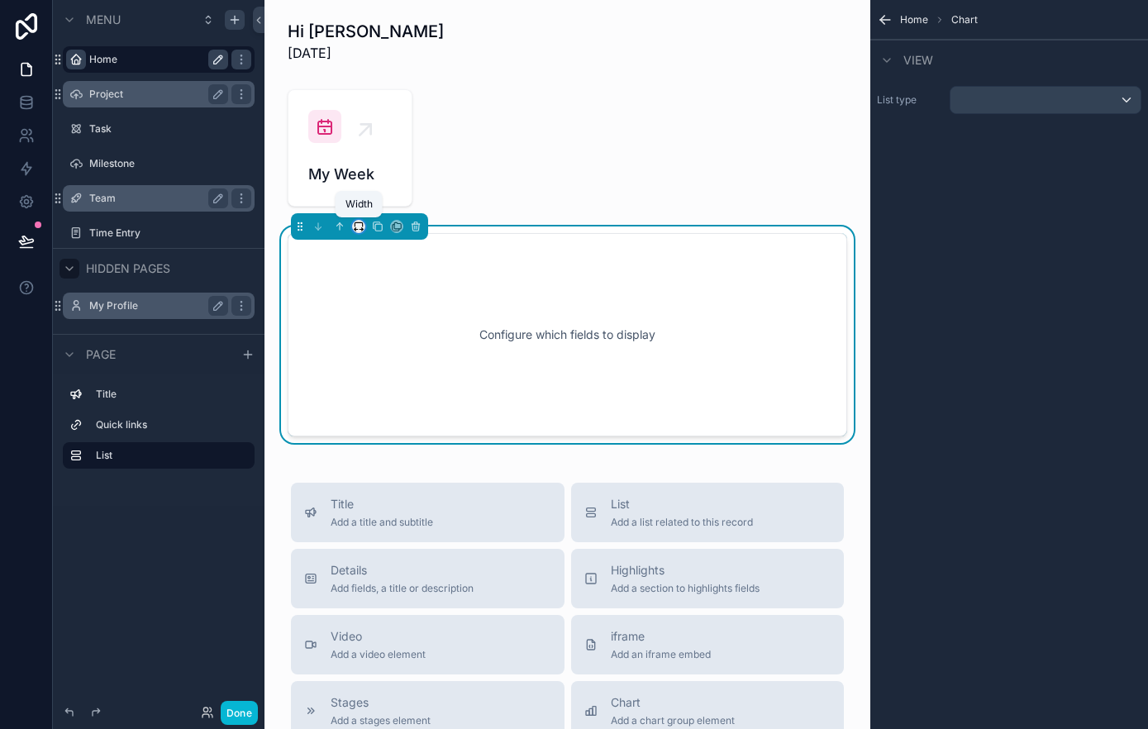
click at [361, 227] on icon "scrollable content" at bounding box center [359, 227] width 12 height 12
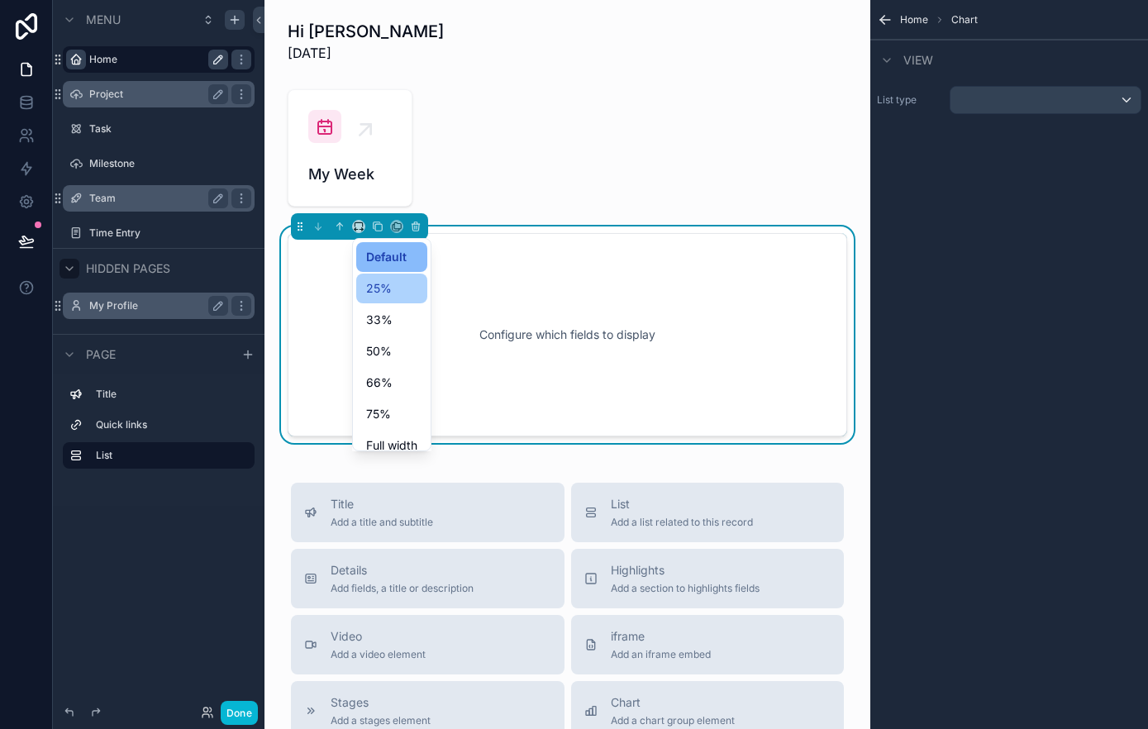
click at [386, 289] on span "25%" at bounding box center [379, 289] width 26 height 20
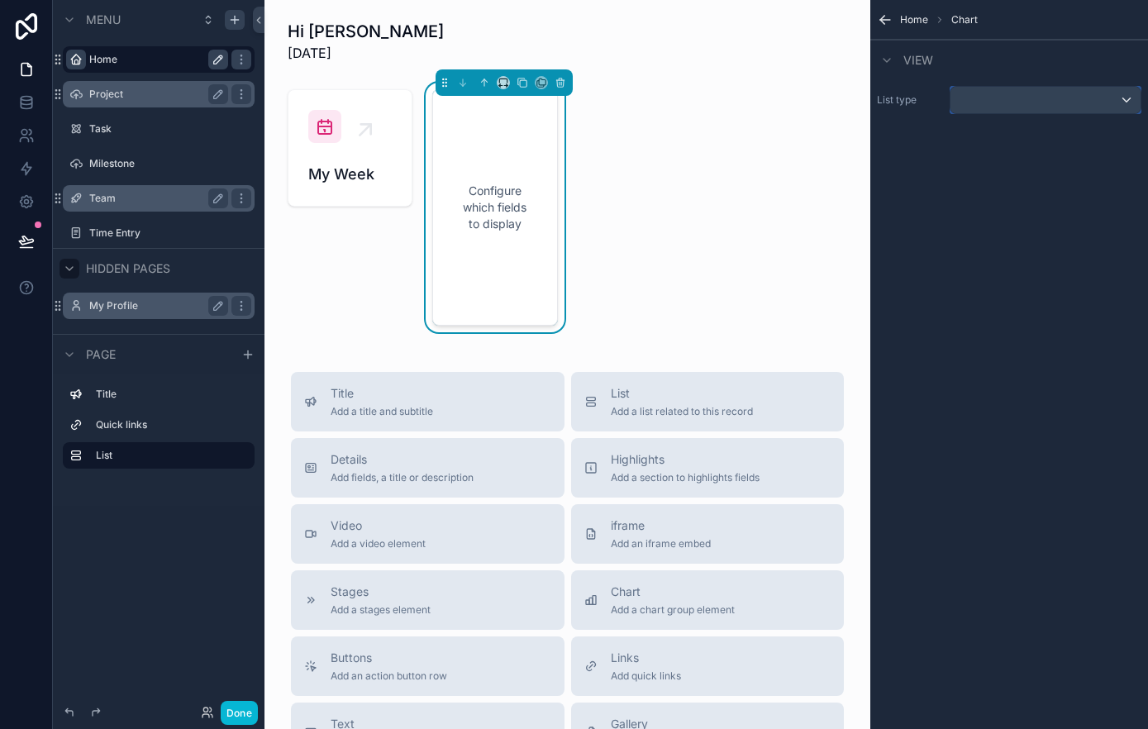
click at [1002, 100] on div "scrollable content" at bounding box center [1046, 100] width 190 height 26
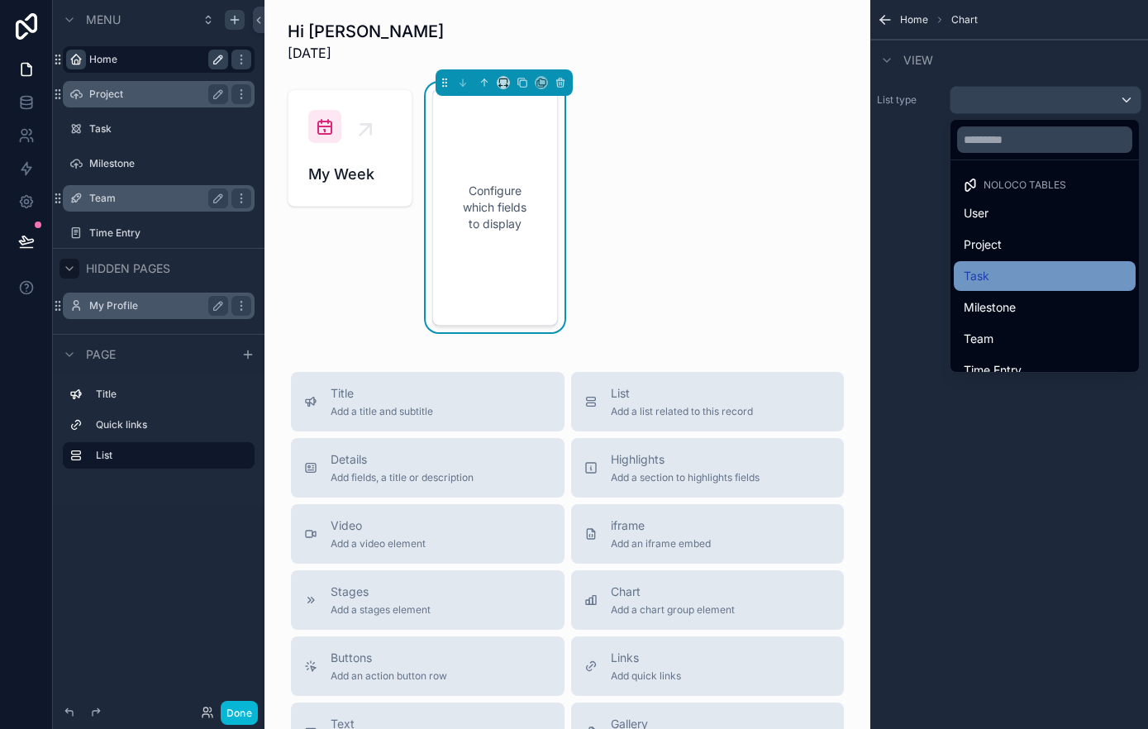
click at [995, 267] on div "Task" at bounding box center [1045, 276] width 162 height 20
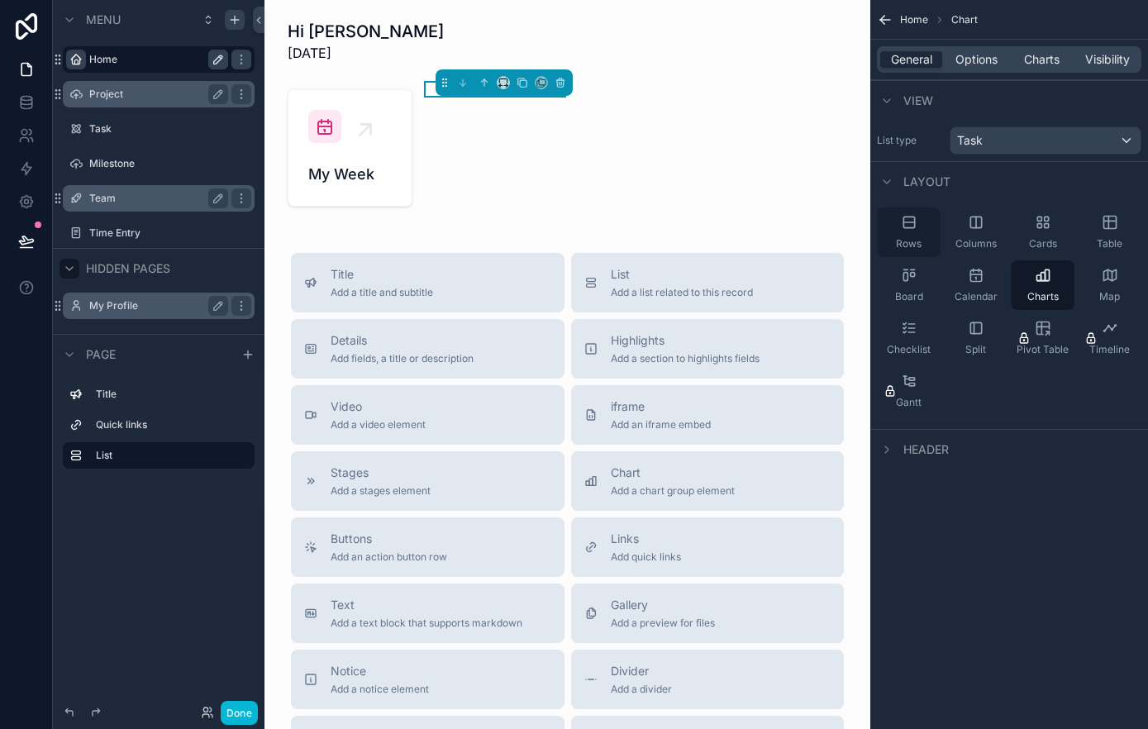
click at [923, 225] on div "Rows" at bounding box center [909, 233] width 64 height 50
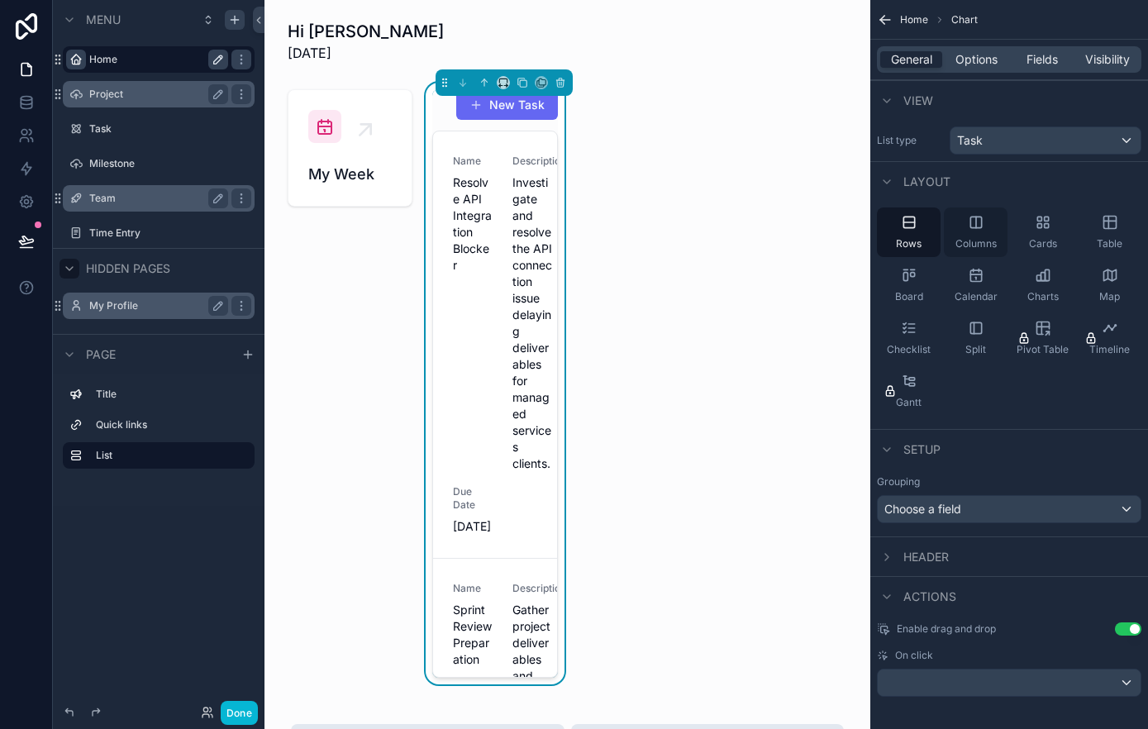
click at [979, 223] on icon "scrollable content" at bounding box center [976, 222] width 17 height 17
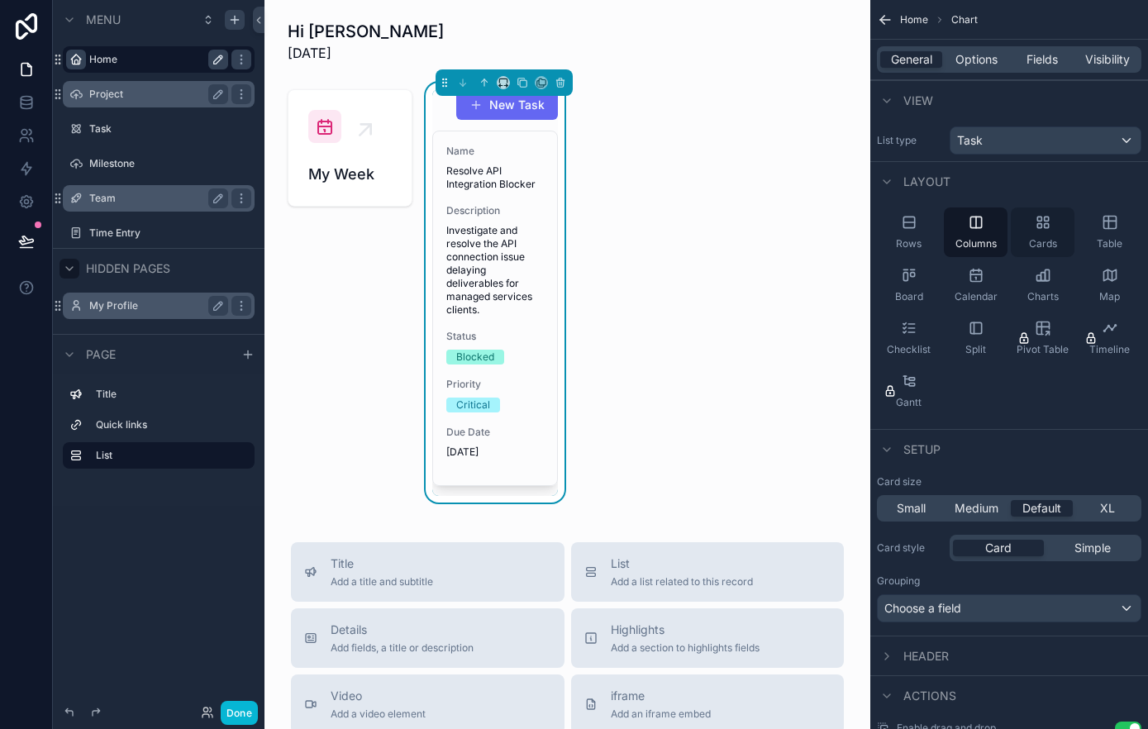
click at [1033, 226] on div "Cards" at bounding box center [1043, 233] width 64 height 50
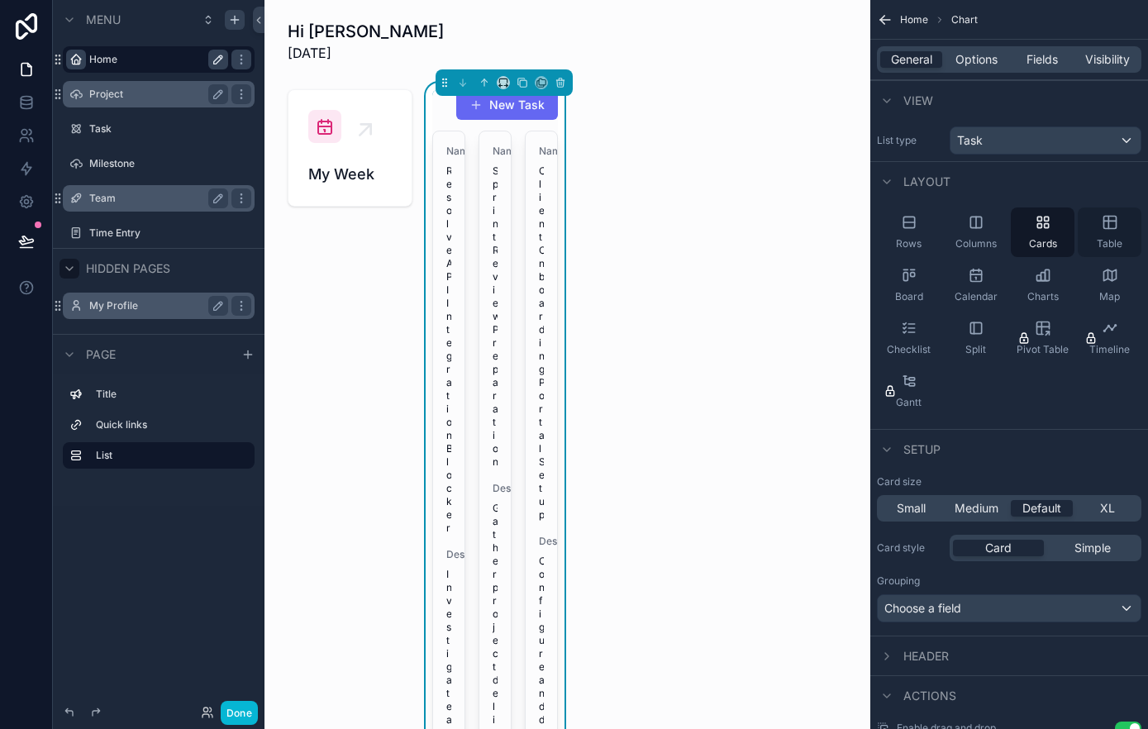
click at [1098, 224] on div "Table" at bounding box center [1110, 233] width 64 height 50
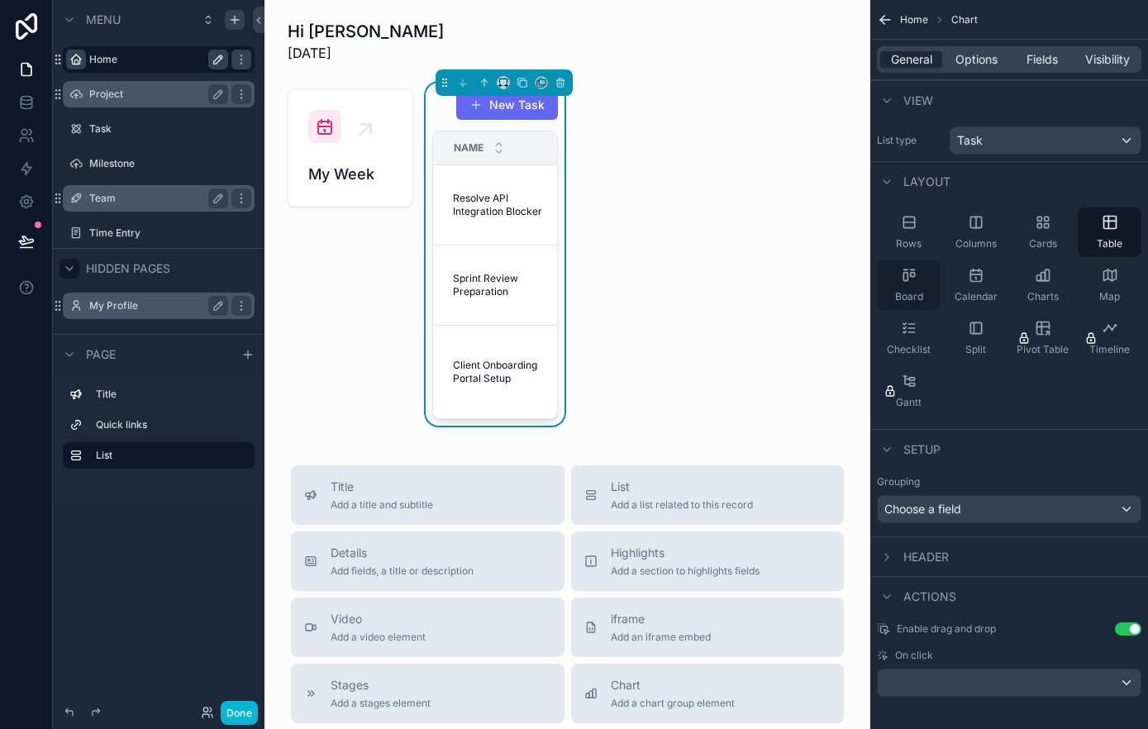
click at [910, 279] on icon "scrollable content" at bounding box center [909, 275] width 17 height 17
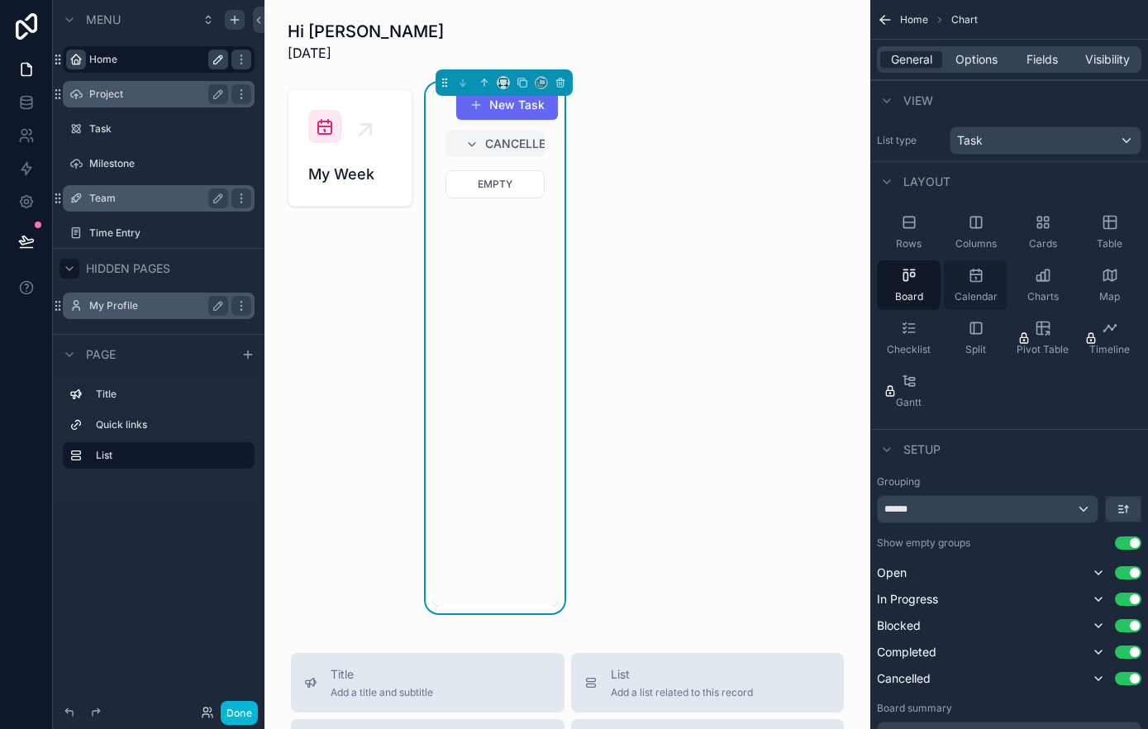
click at [974, 281] on icon "scrollable content" at bounding box center [976, 275] width 11 height 11
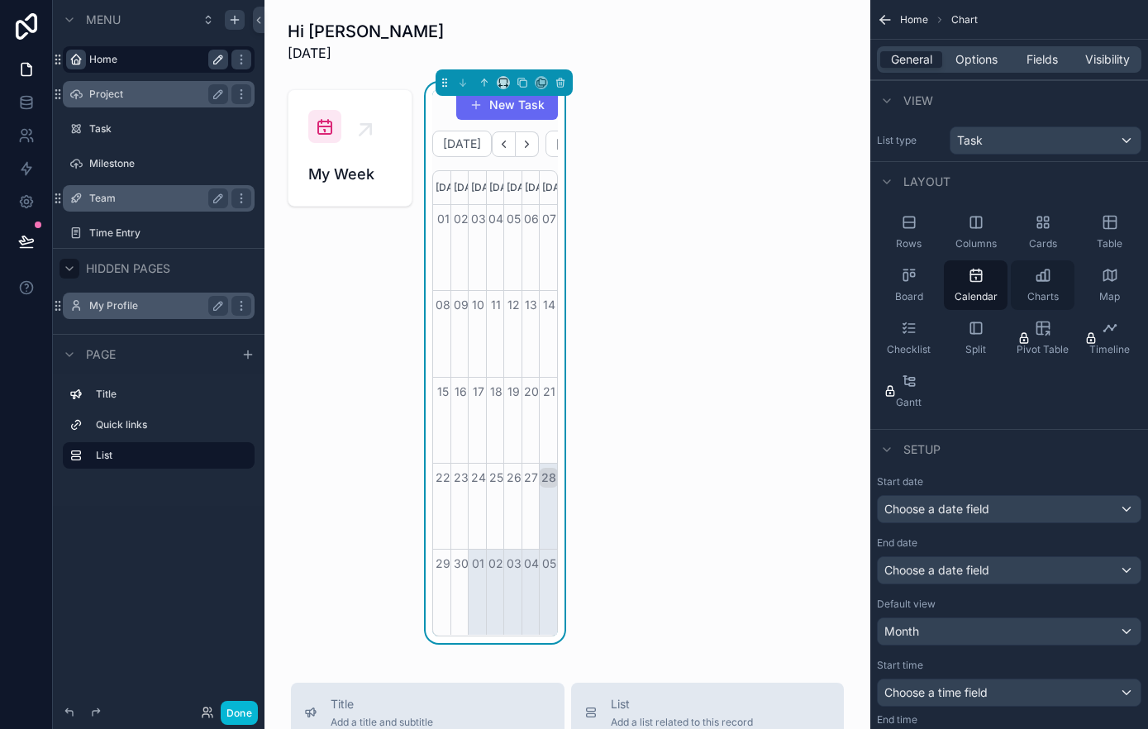
click at [1047, 281] on icon "scrollable content" at bounding box center [1043, 275] width 17 height 17
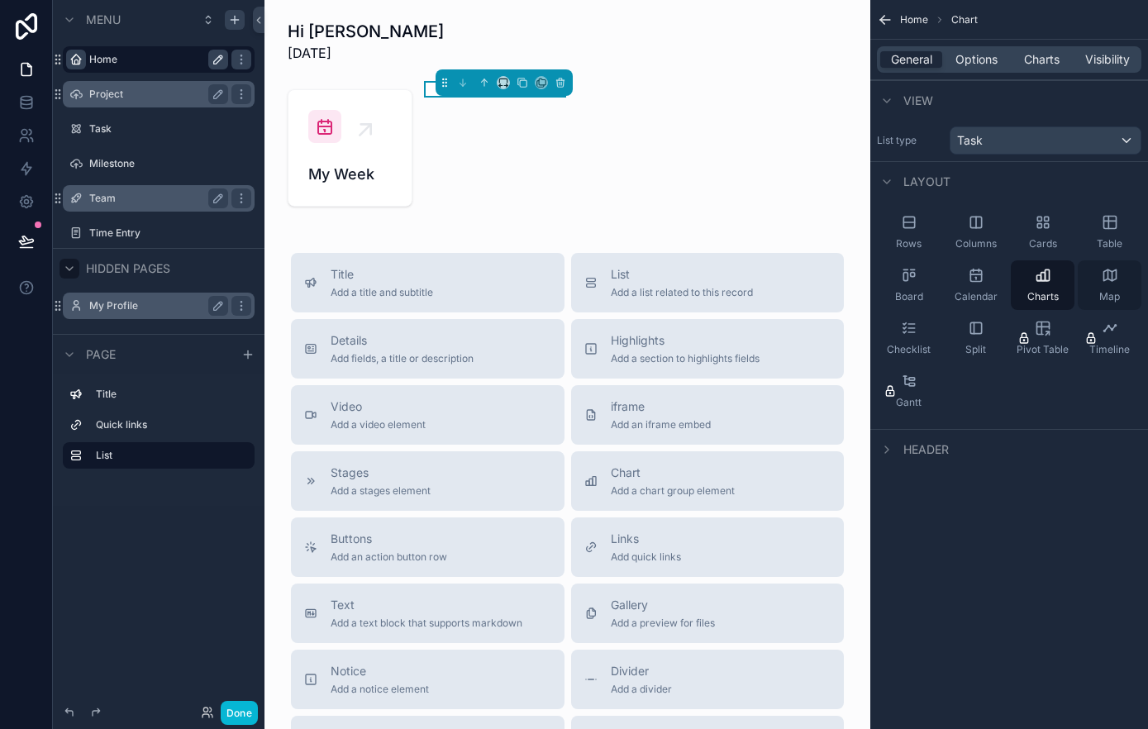
click at [1124, 279] on div "Map" at bounding box center [1110, 285] width 64 height 50
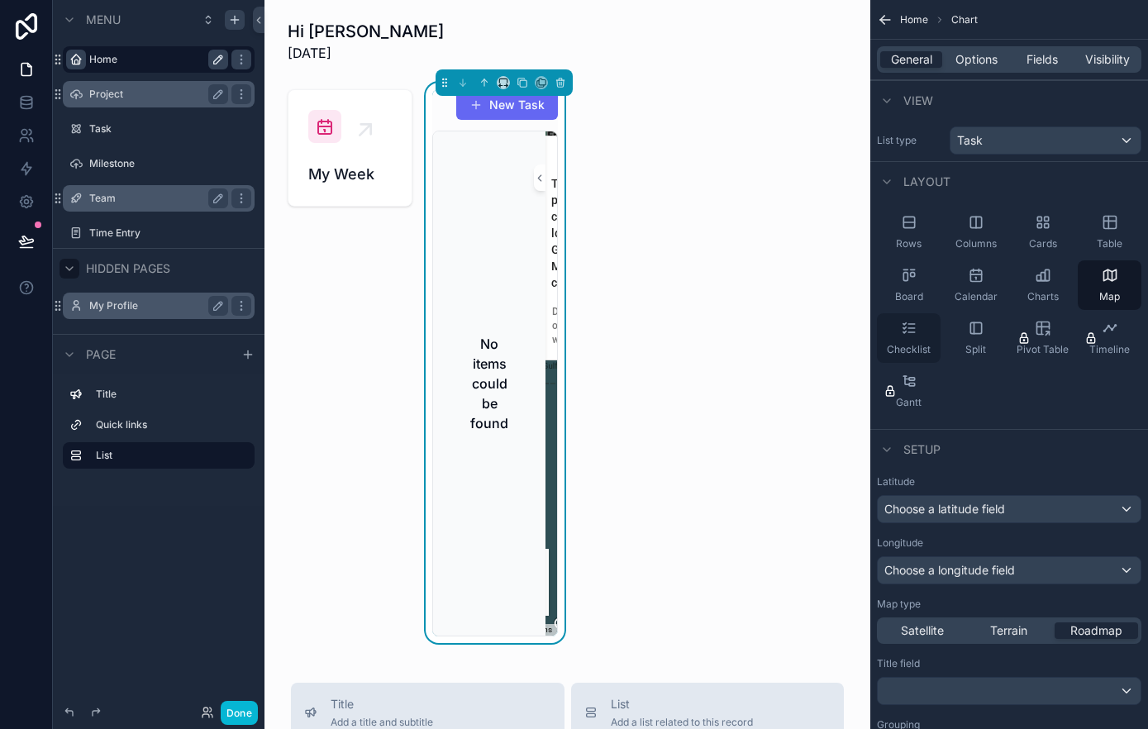
click at [907, 339] on div "Checklist" at bounding box center [909, 338] width 64 height 50
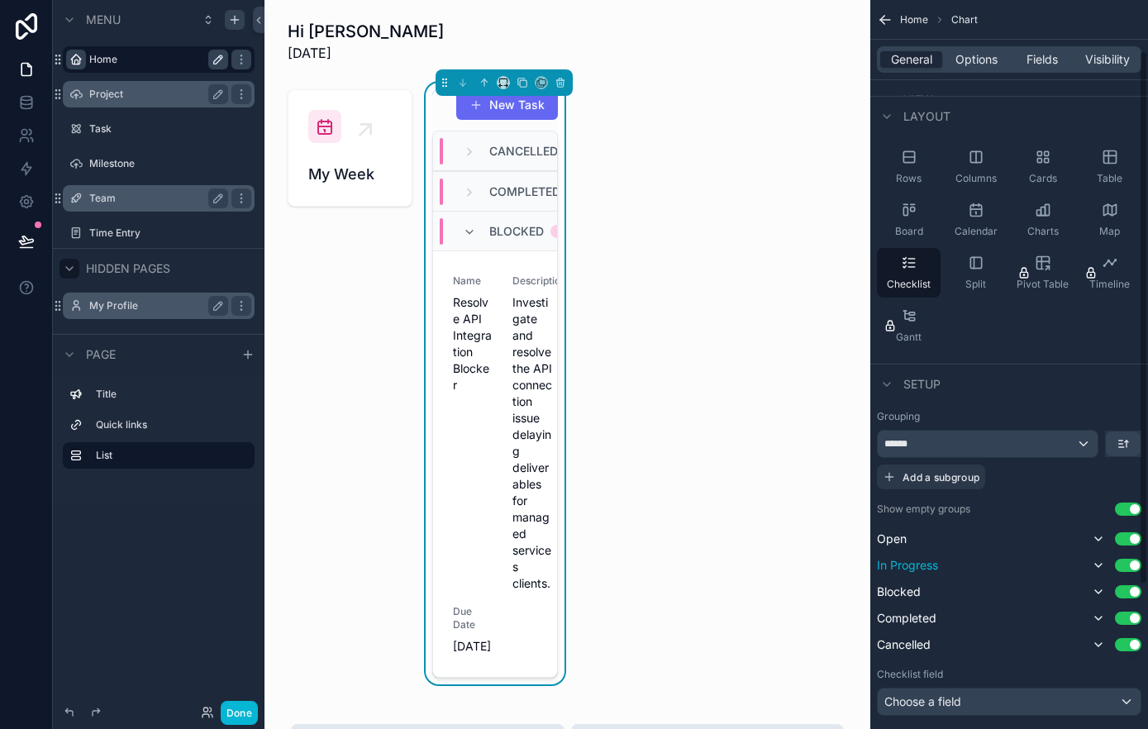
scroll to position [69, 0]
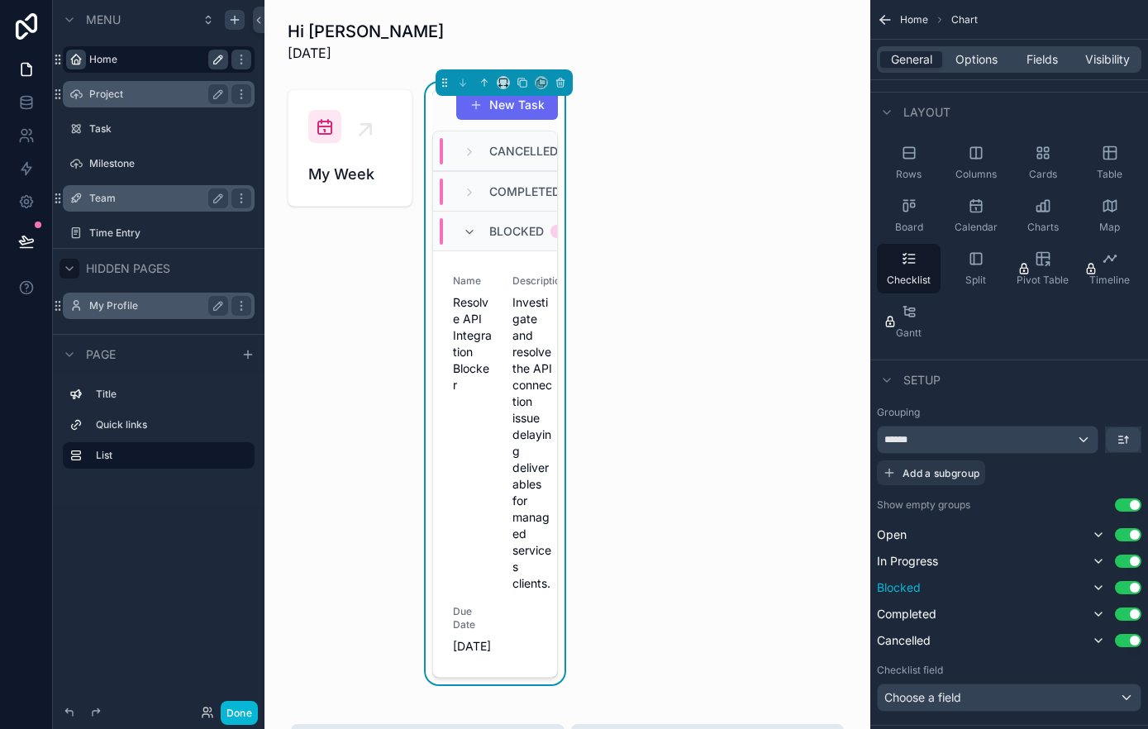
click at [1135, 591] on button "Use setting" at bounding box center [1128, 587] width 26 height 13
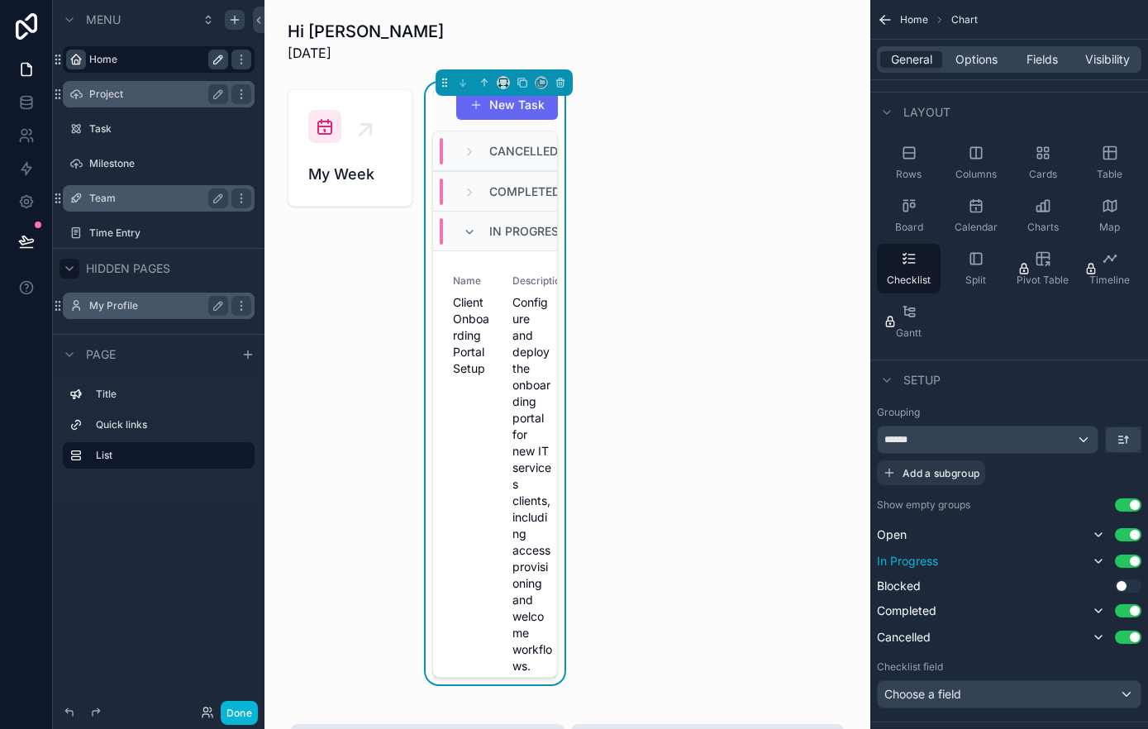
click at [1132, 561] on button "Use setting" at bounding box center [1128, 561] width 26 height 13
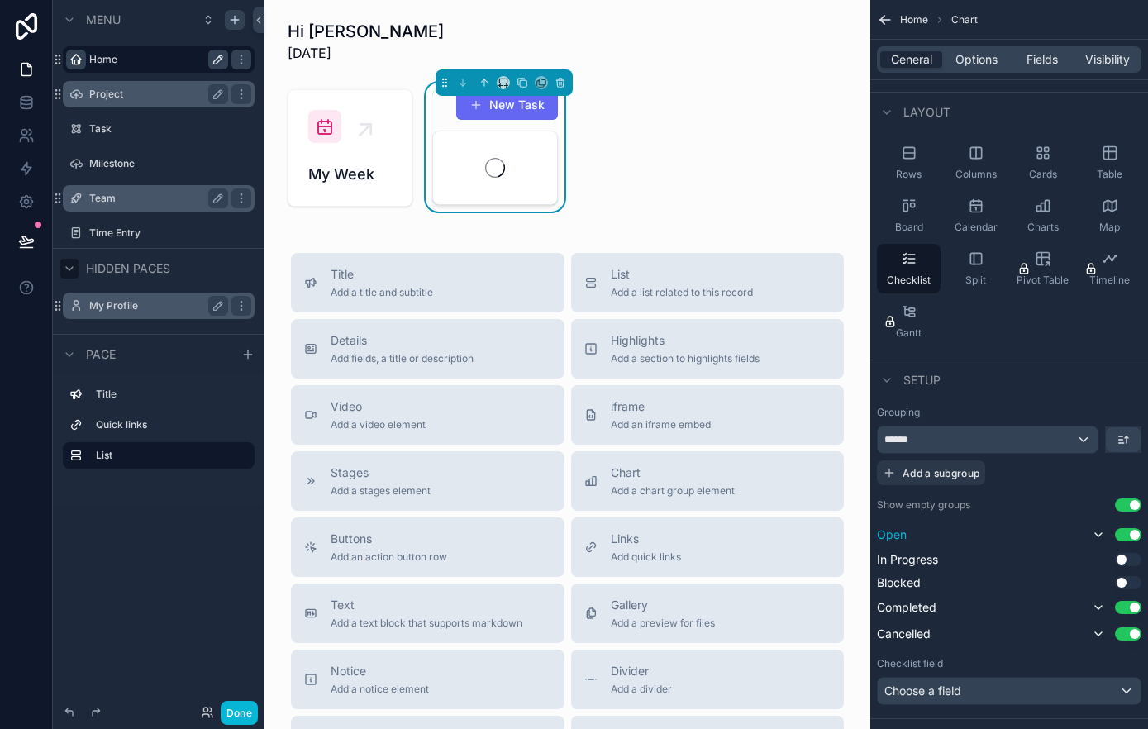
click at [1133, 532] on button "Use setting" at bounding box center [1128, 534] width 26 height 13
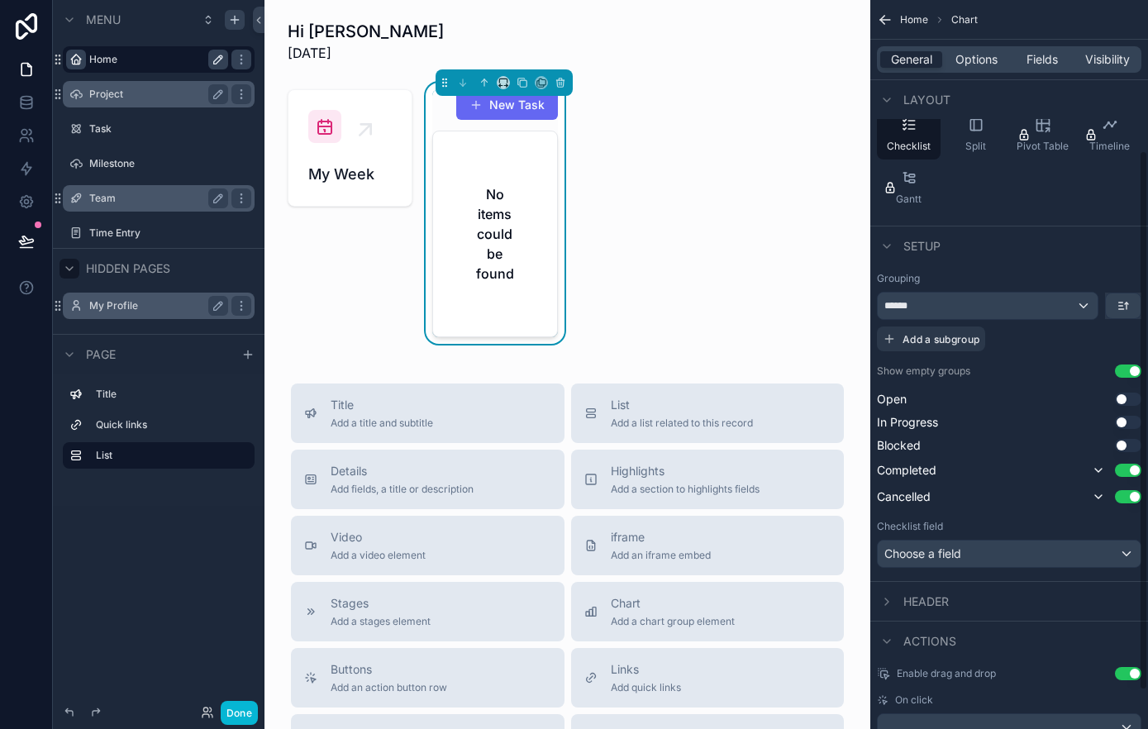
scroll to position [203, 0]
click at [1134, 673] on button "Use setting" at bounding box center [1128, 674] width 26 height 13
click at [1127, 674] on button "Use setting" at bounding box center [1128, 674] width 26 height 13
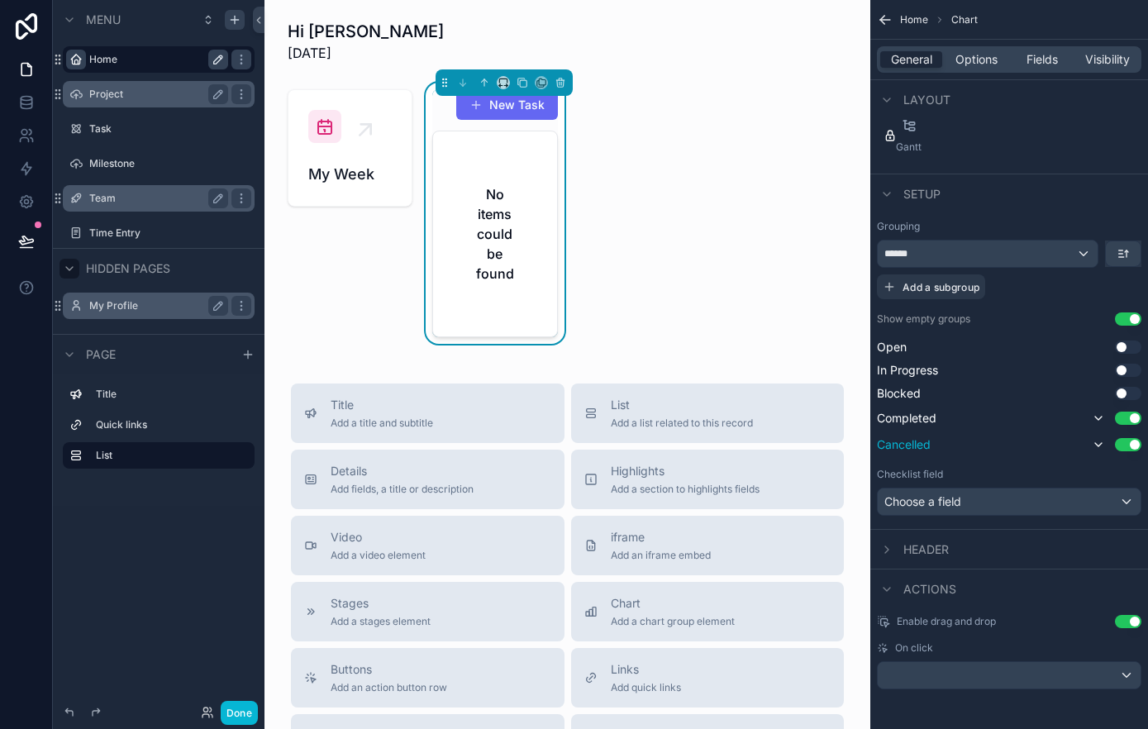
click at [1125, 447] on button "Use setting" at bounding box center [1128, 444] width 26 height 13
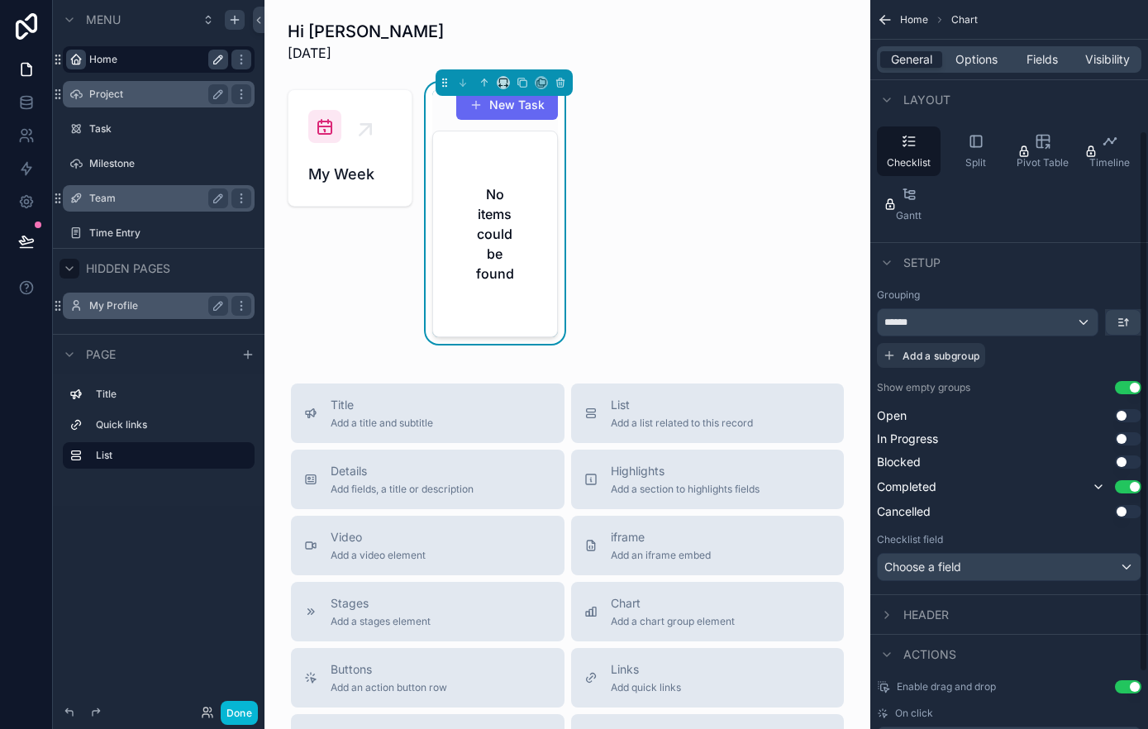
scroll to position [171, 0]
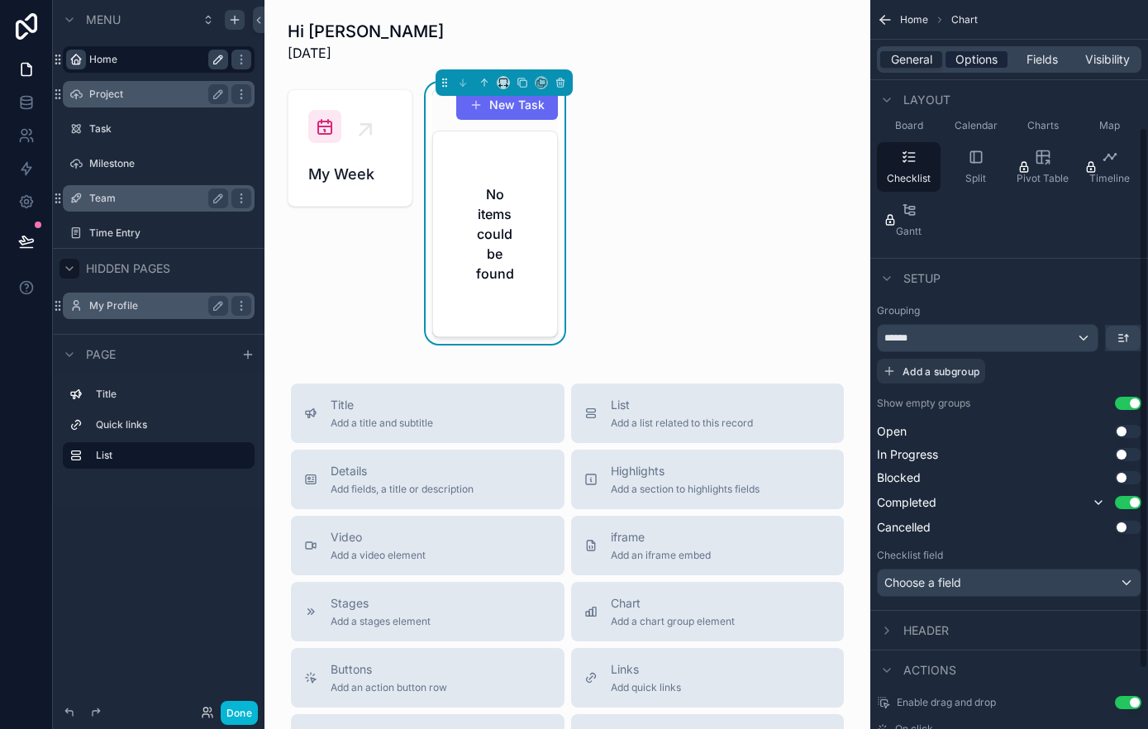
click at [979, 60] on span "Options" at bounding box center [977, 59] width 42 height 17
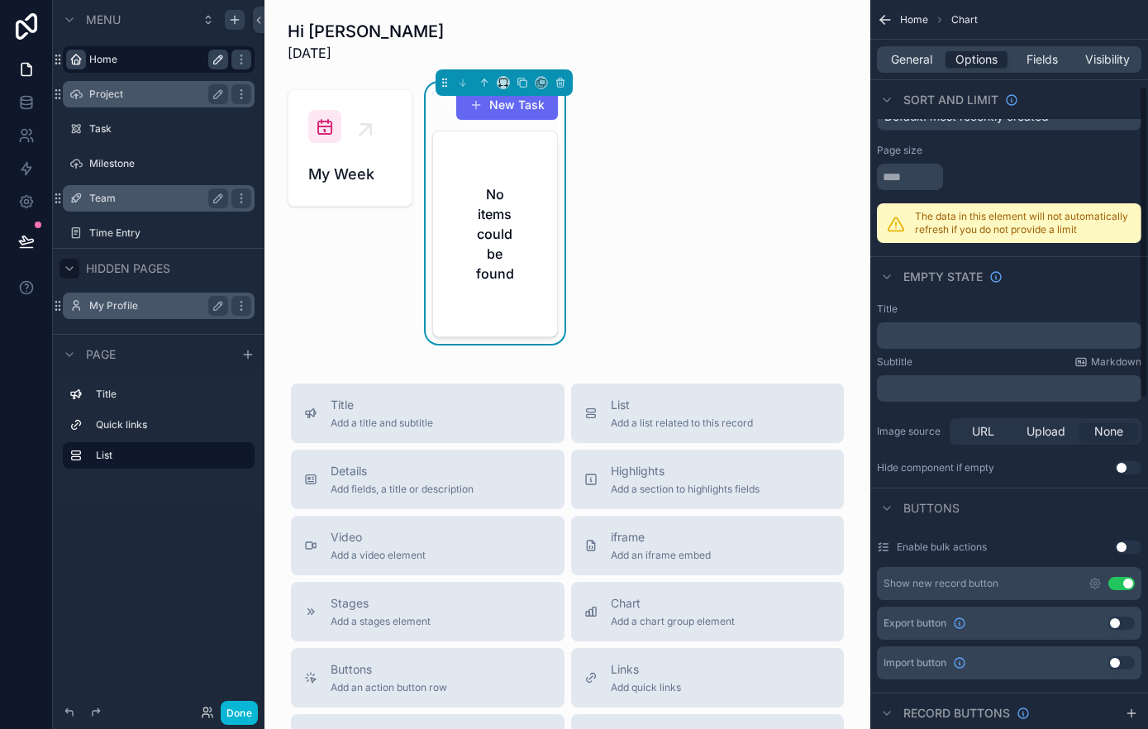
scroll to position [282, 0]
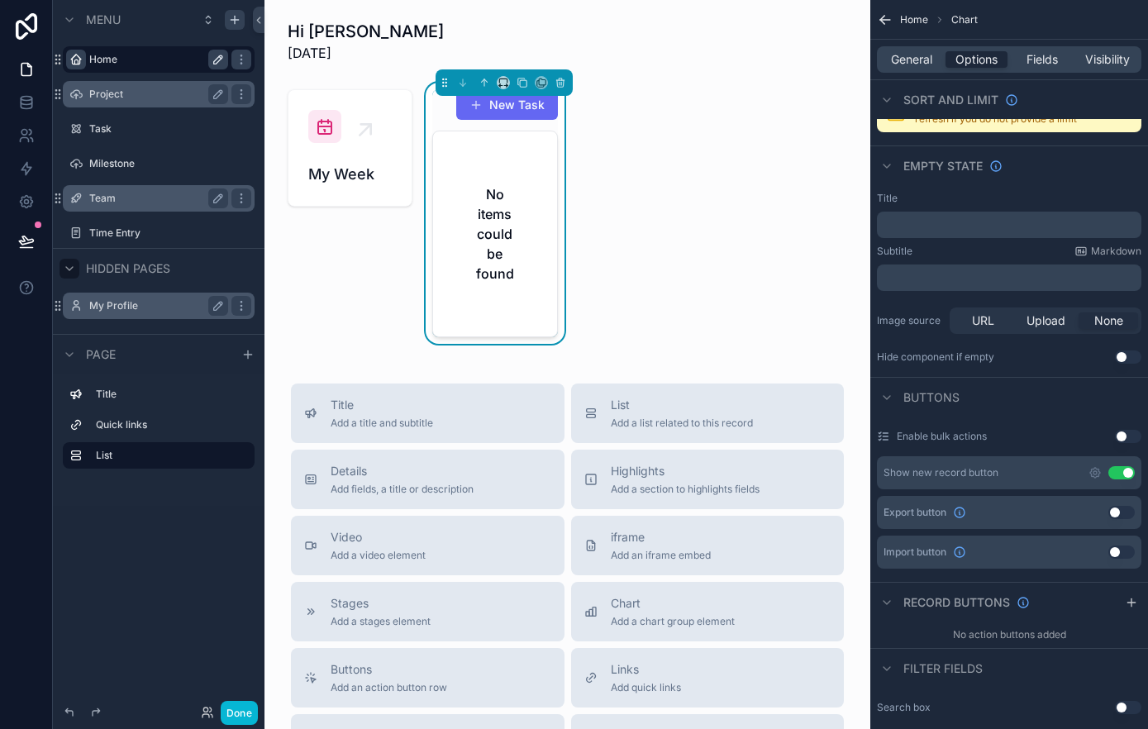
click at [1120, 470] on button "Use setting" at bounding box center [1122, 472] width 26 height 13
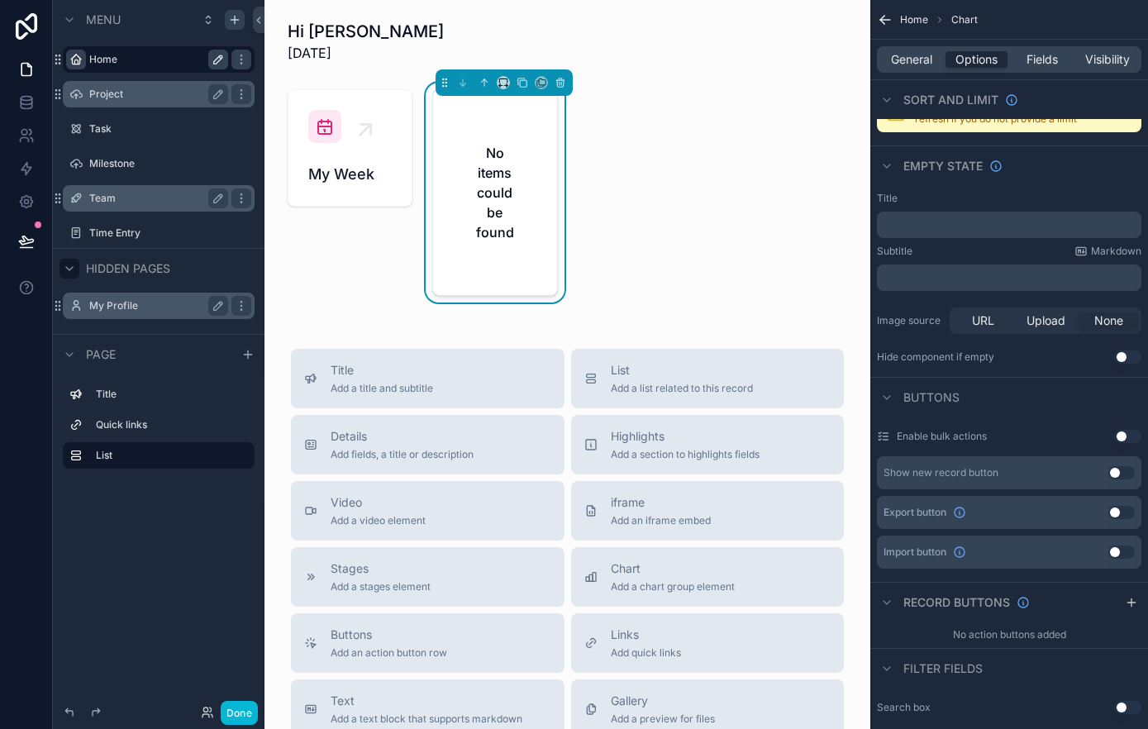
click at [1009, 222] on p "﻿" at bounding box center [1011, 224] width 255 height 13
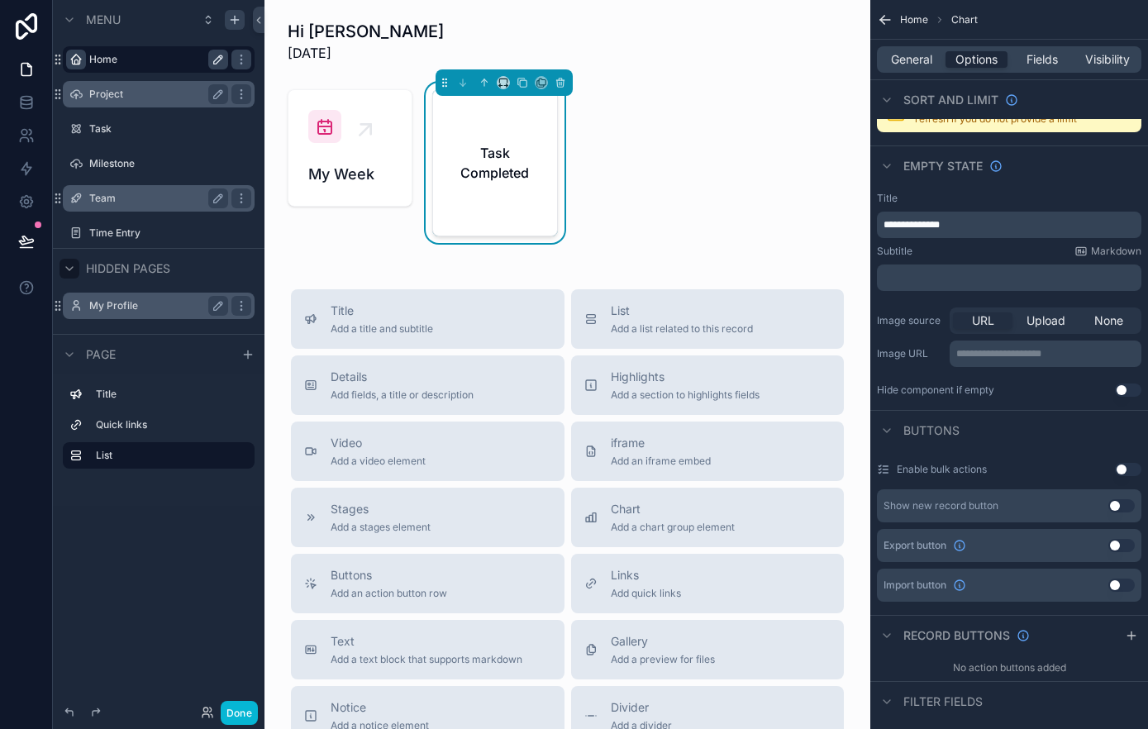
drag, startPoint x: 375, startPoint y: 201, endPoint x: 371, endPoint y: 210, distance: 9.7
click at [375, 201] on div "scrollable content" at bounding box center [350, 166] width 145 height 167
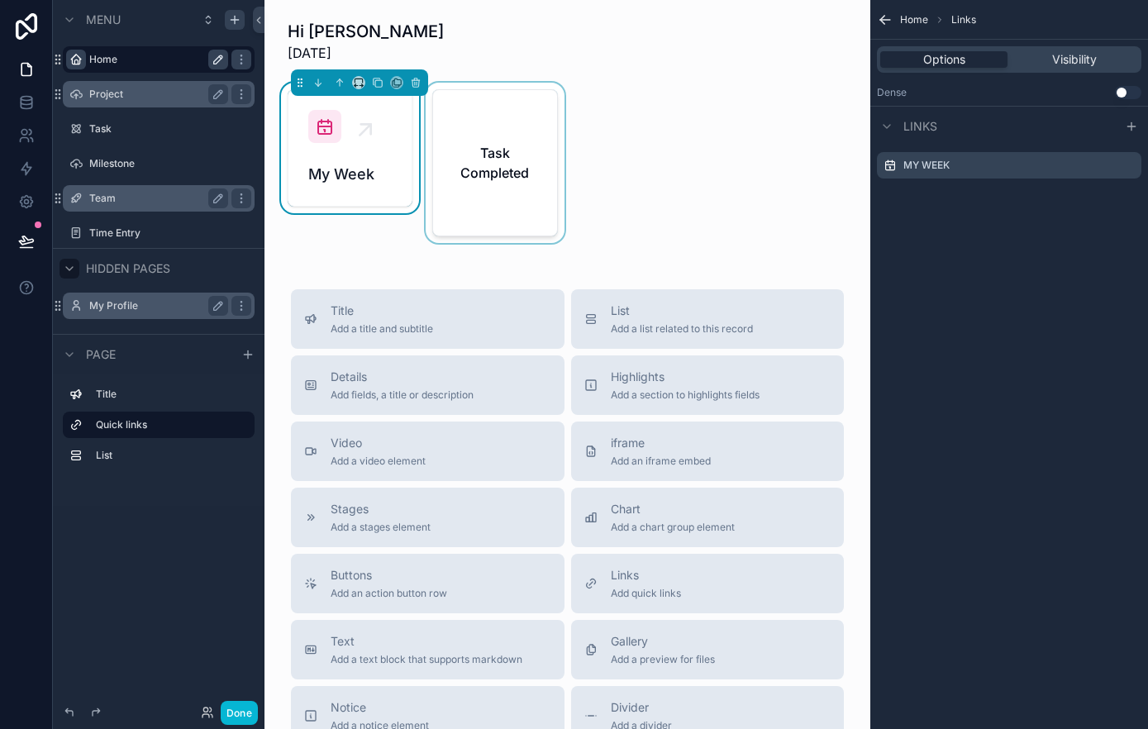
click at [499, 214] on div "scrollable content" at bounding box center [494, 166] width 145 height 167
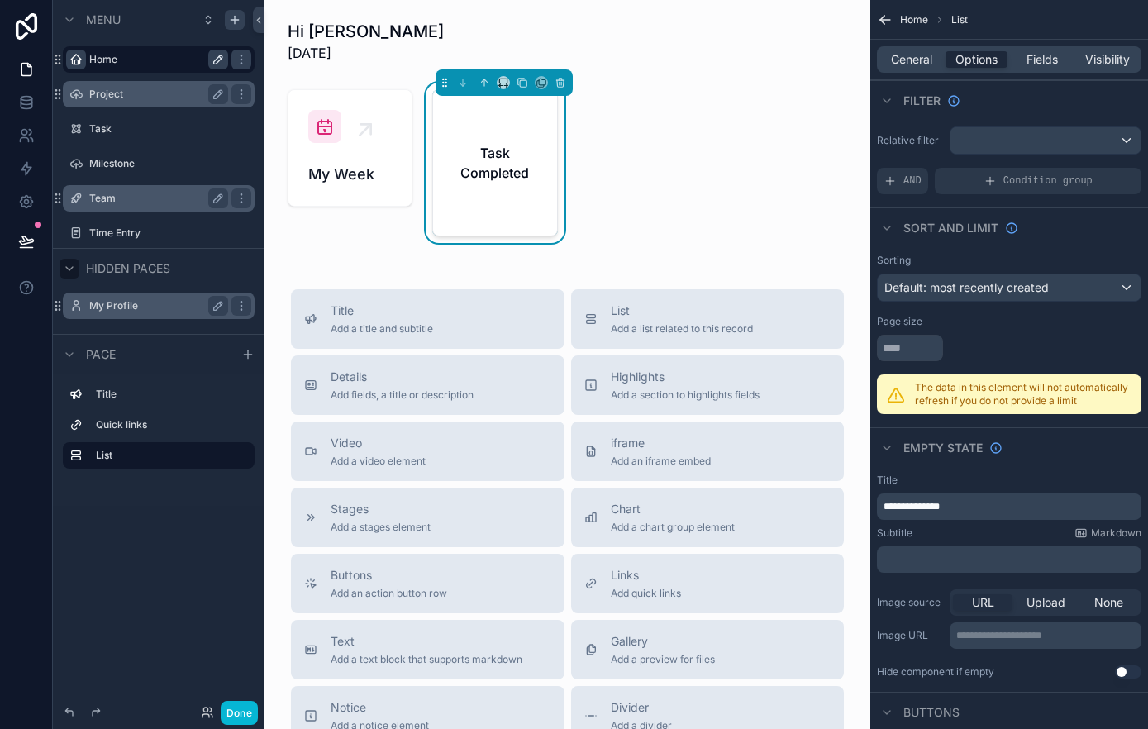
click at [1064, 501] on p "**********" at bounding box center [1011, 506] width 255 height 13
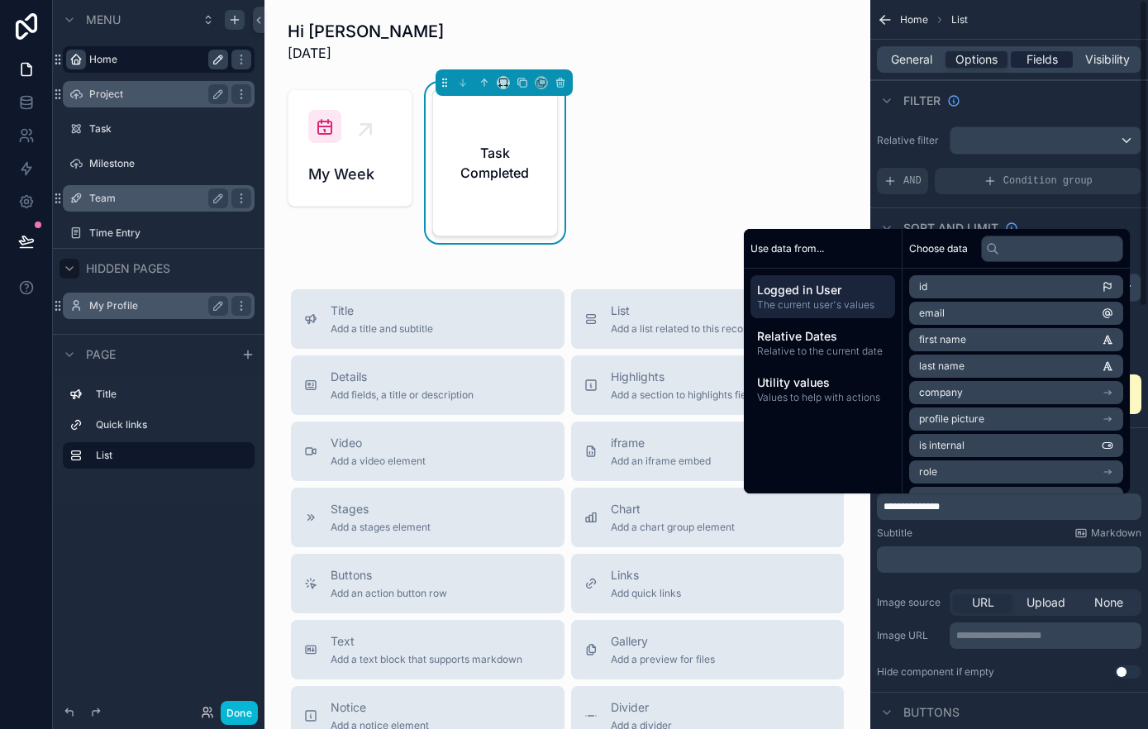
click at [1041, 55] on span "Fields" at bounding box center [1042, 59] width 31 height 17
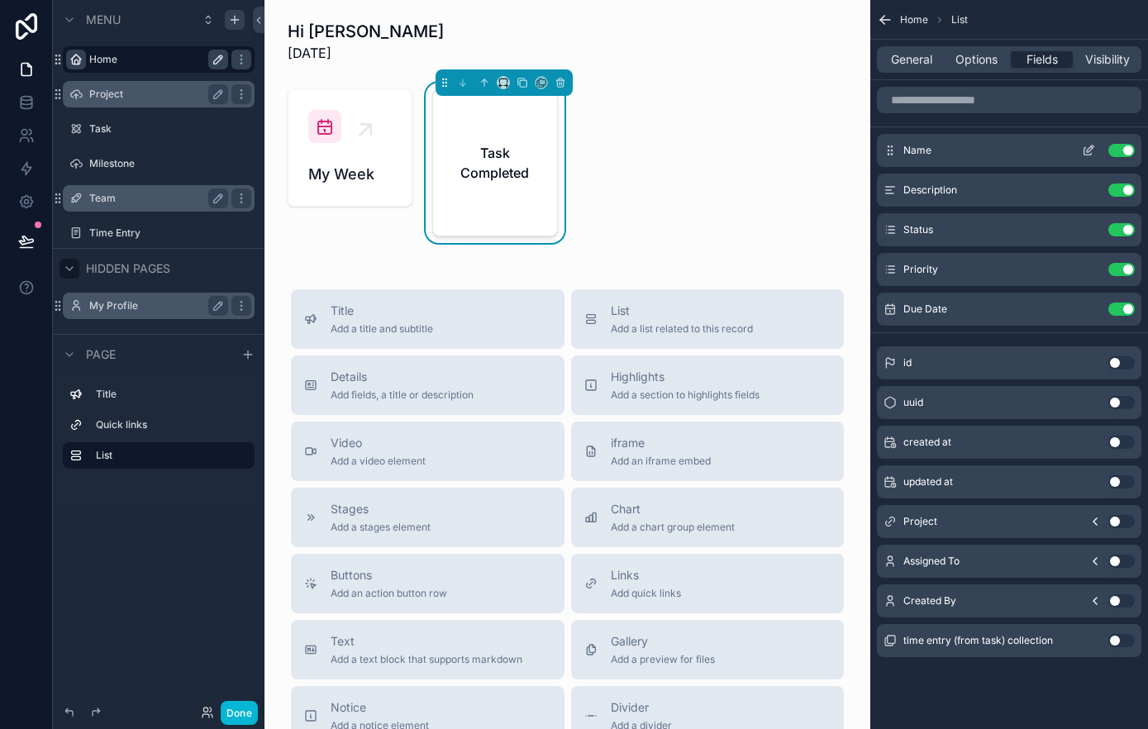
click at [1128, 151] on button "Use setting" at bounding box center [1122, 150] width 26 height 13
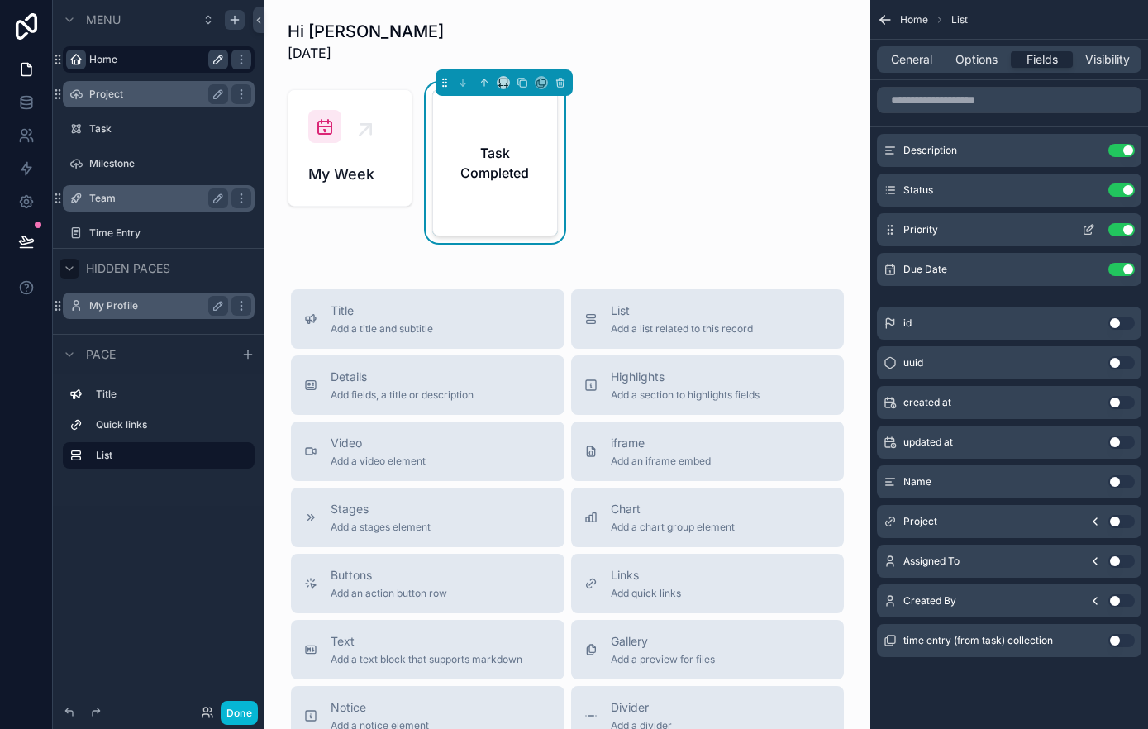
click at [1124, 190] on button "Use setting" at bounding box center [1122, 190] width 26 height 13
click at [1119, 479] on button "Use setting" at bounding box center [1122, 481] width 26 height 13
click at [1128, 151] on button "Use setting" at bounding box center [1122, 150] width 26 height 13
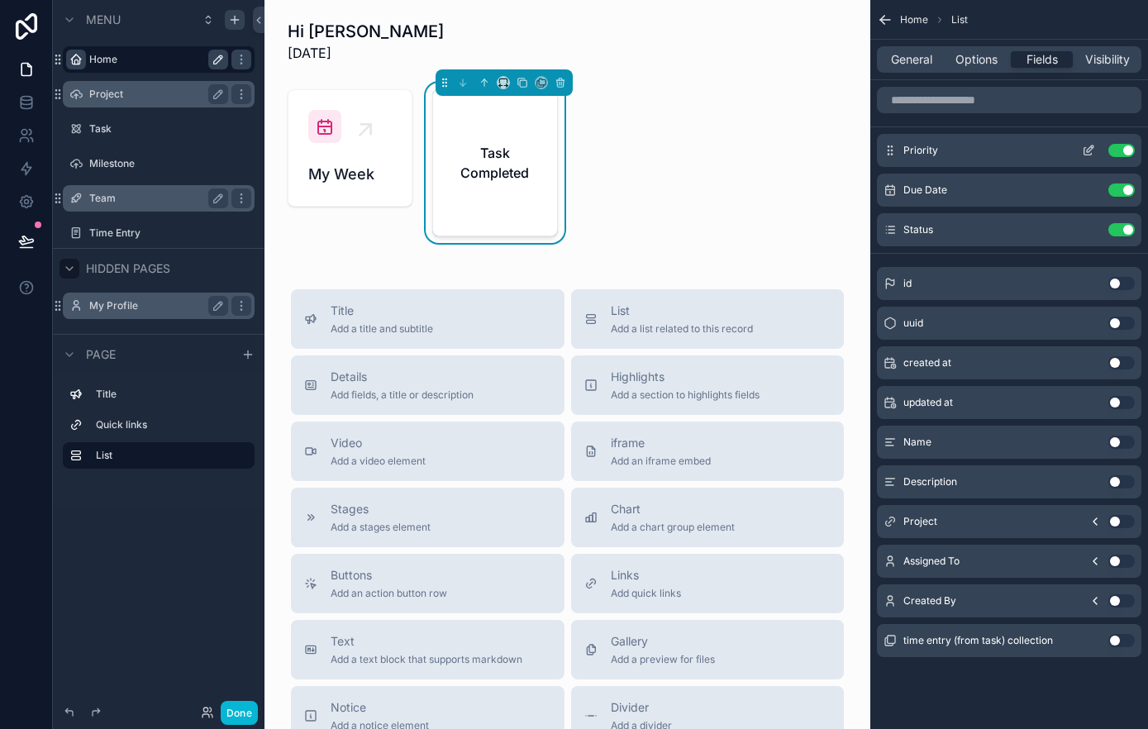
click at [1126, 151] on button "Use setting" at bounding box center [1122, 150] width 26 height 13
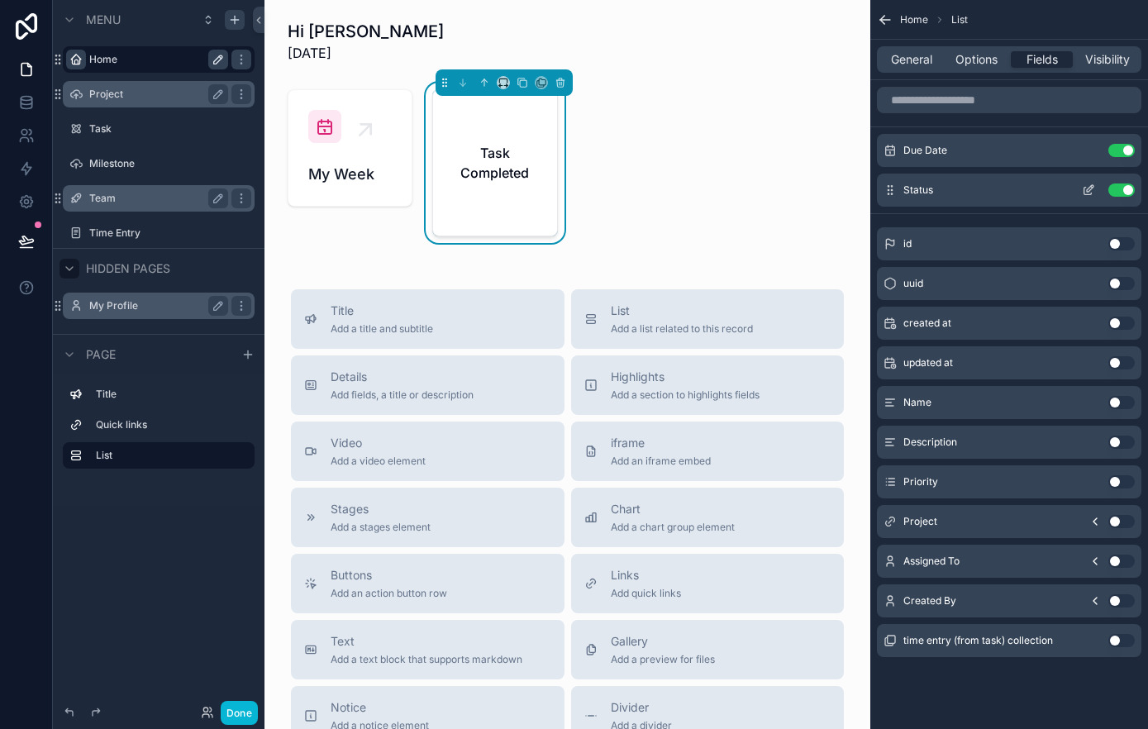
click at [1126, 151] on button "Use setting" at bounding box center [1122, 150] width 26 height 13
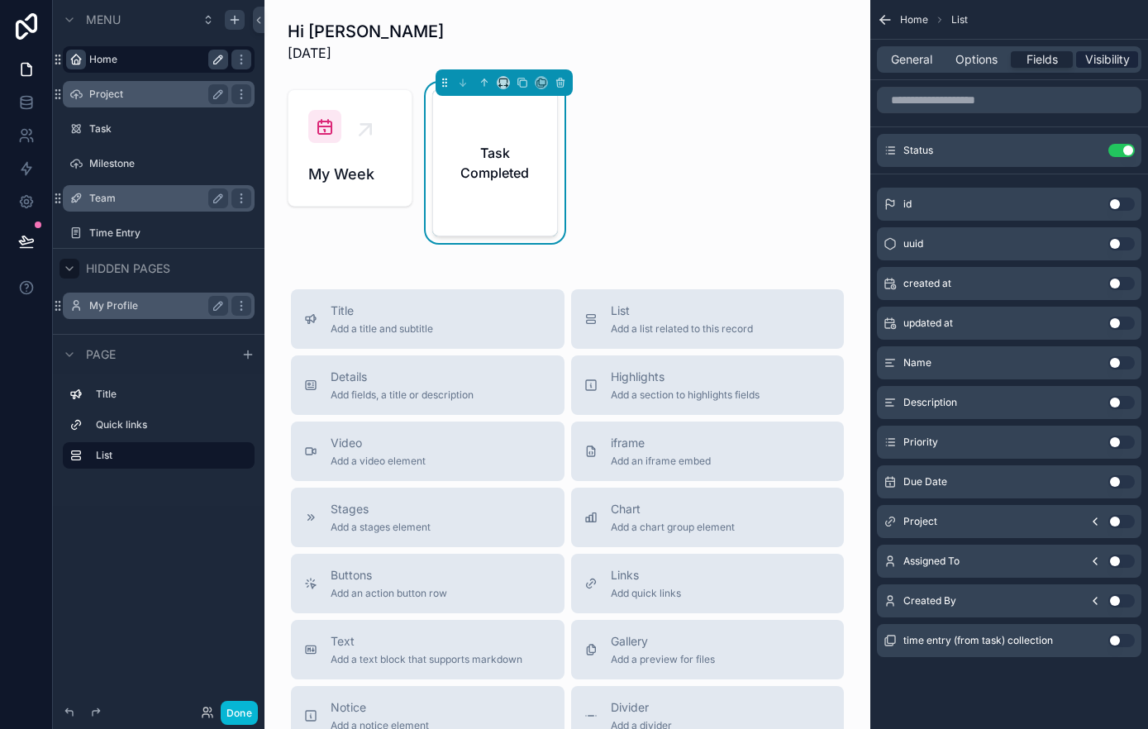
click at [1099, 63] on span "Visibility" at bounding box center [1108, 59] width 45 height 17
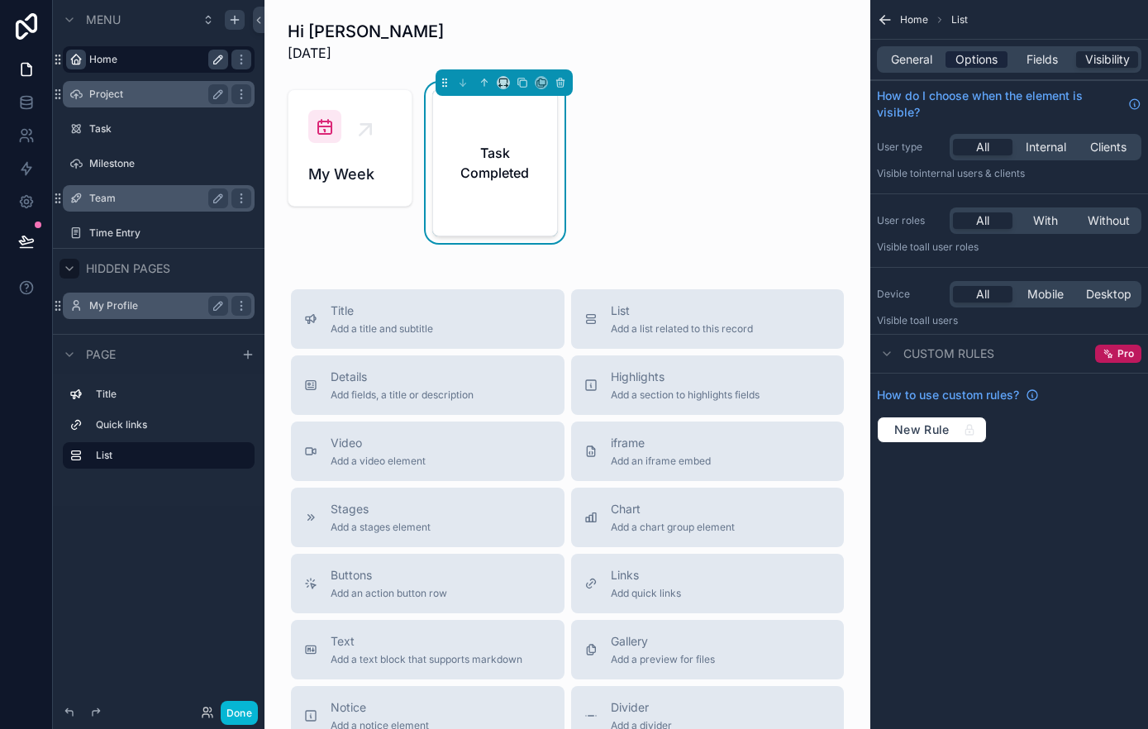
click at [984, 64] on span "Options" at bounding box center [977, 59] width 42 height 17
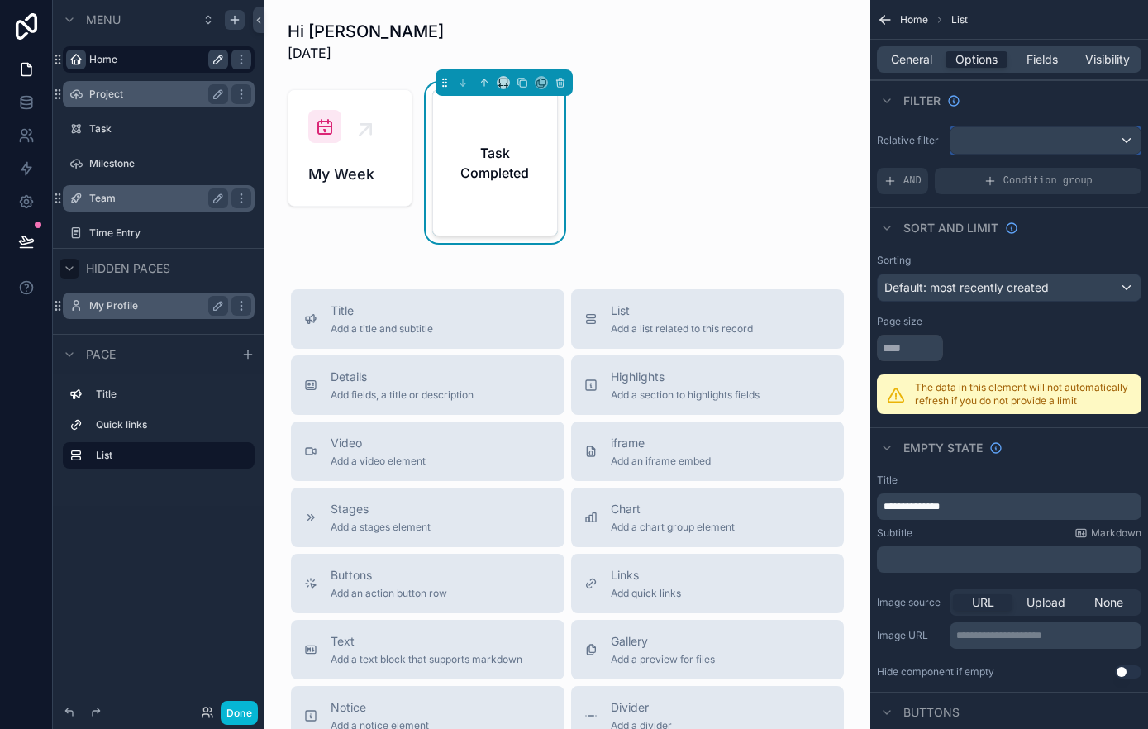
click at [1063, 146] on div "scrollable content" at bounding box center [1046, 140] width 190 height 26
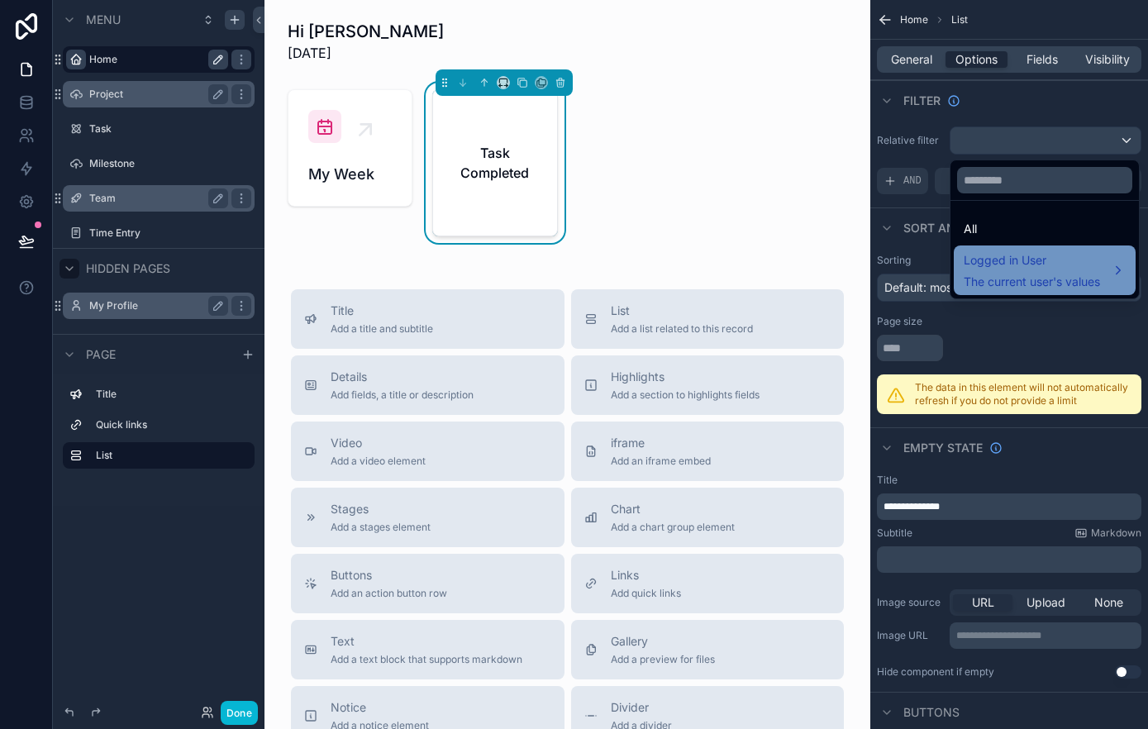
click at [1036, 263] on span "Logged in User" at bounding box center [1032, 261] width 136 height 20
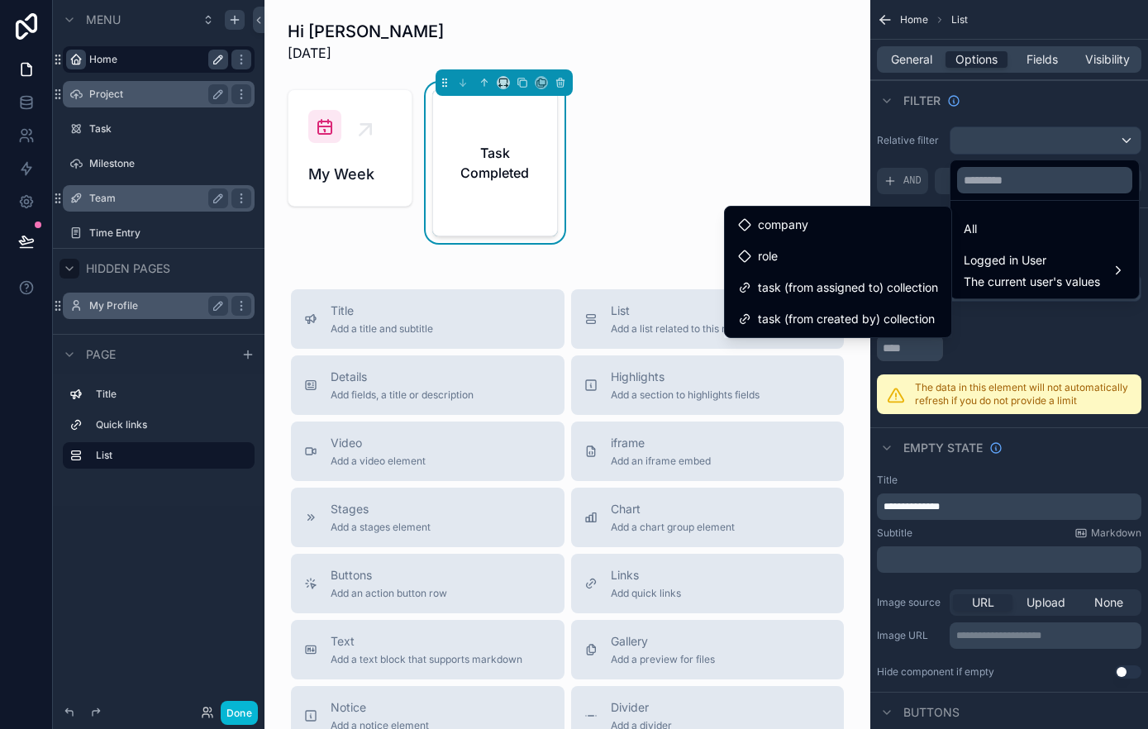
click at [919, 289] on span "task (from assigned to) collection" at bounding box center [848, 288] width 180 height 20
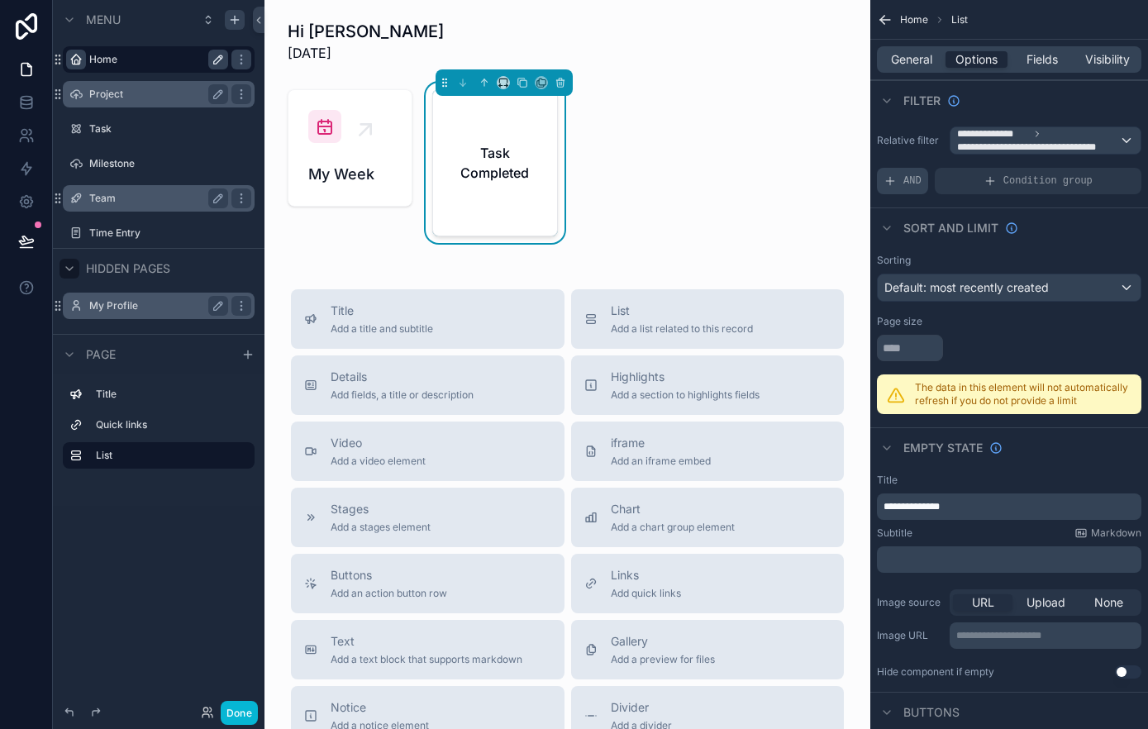
click at [916, 184] on span "AND" at bounding box center [913, 180] width 18 height 13
click at [994, 186] on div "Add a filter" at bounding box center [1009, 181] width 265 height 26
click at [1100, 169] on icon "scrollable content" at bounding box center [1102, 167] width 5 height 5
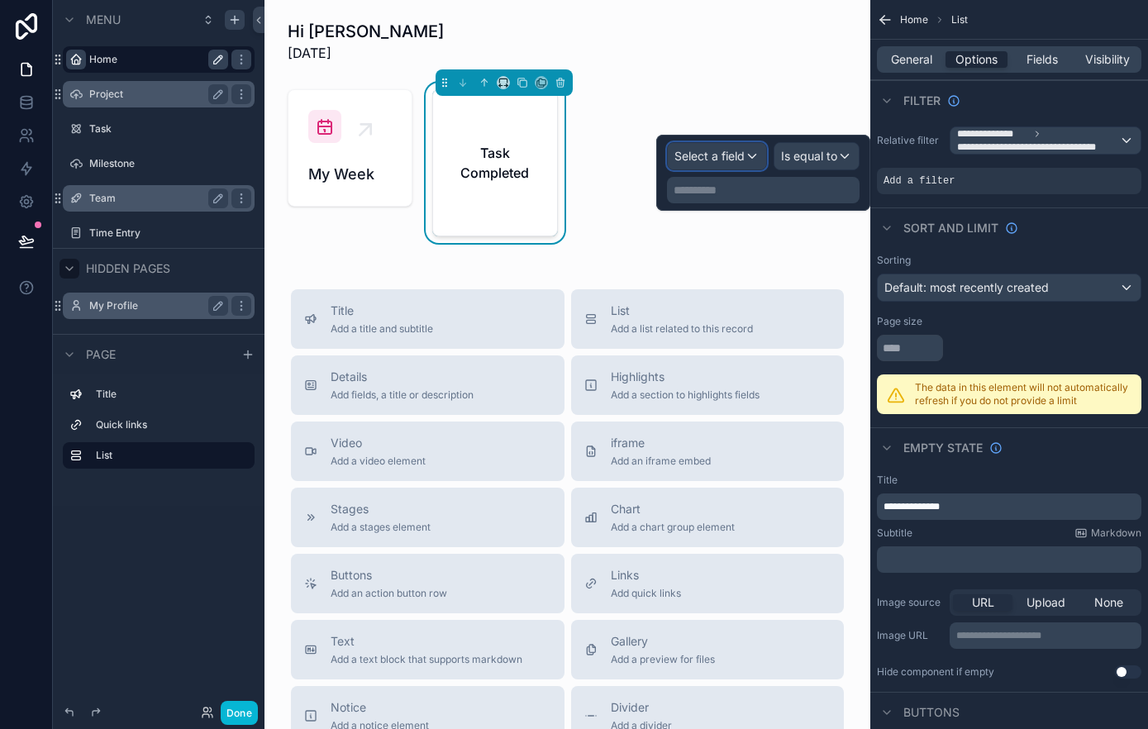
click at [732, 160] on span "Select a field" at bounding box center [710, 156] width 70 height 14
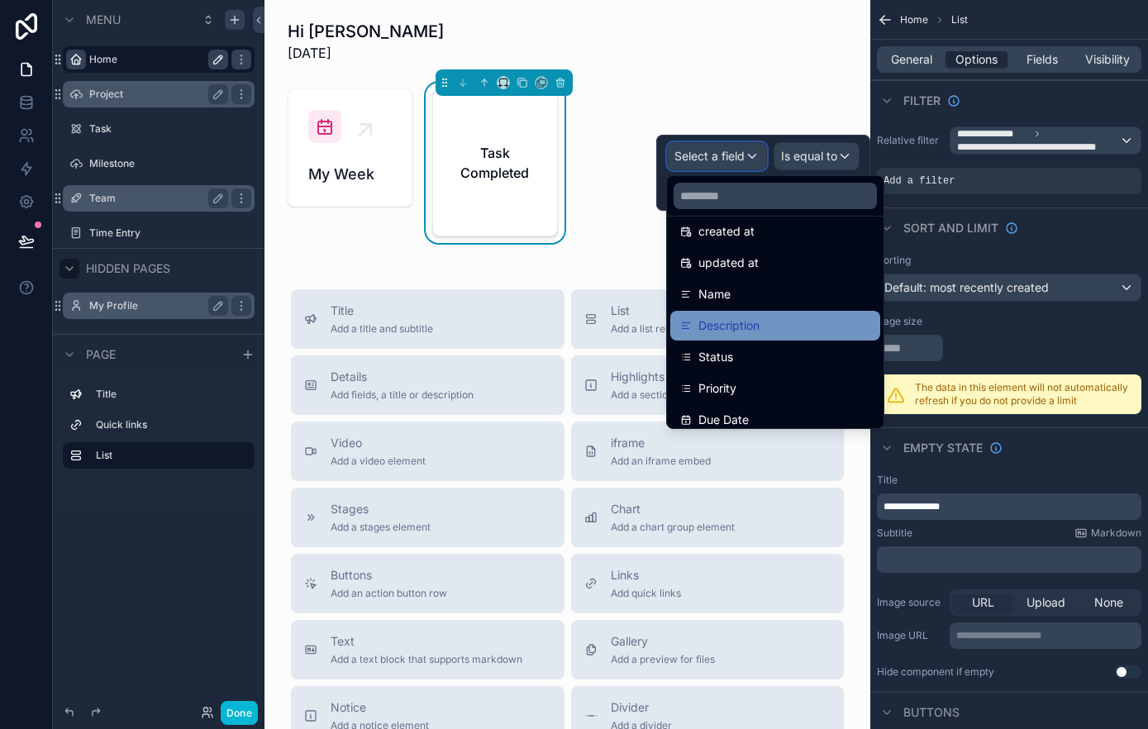
scroll to position [82, 0]
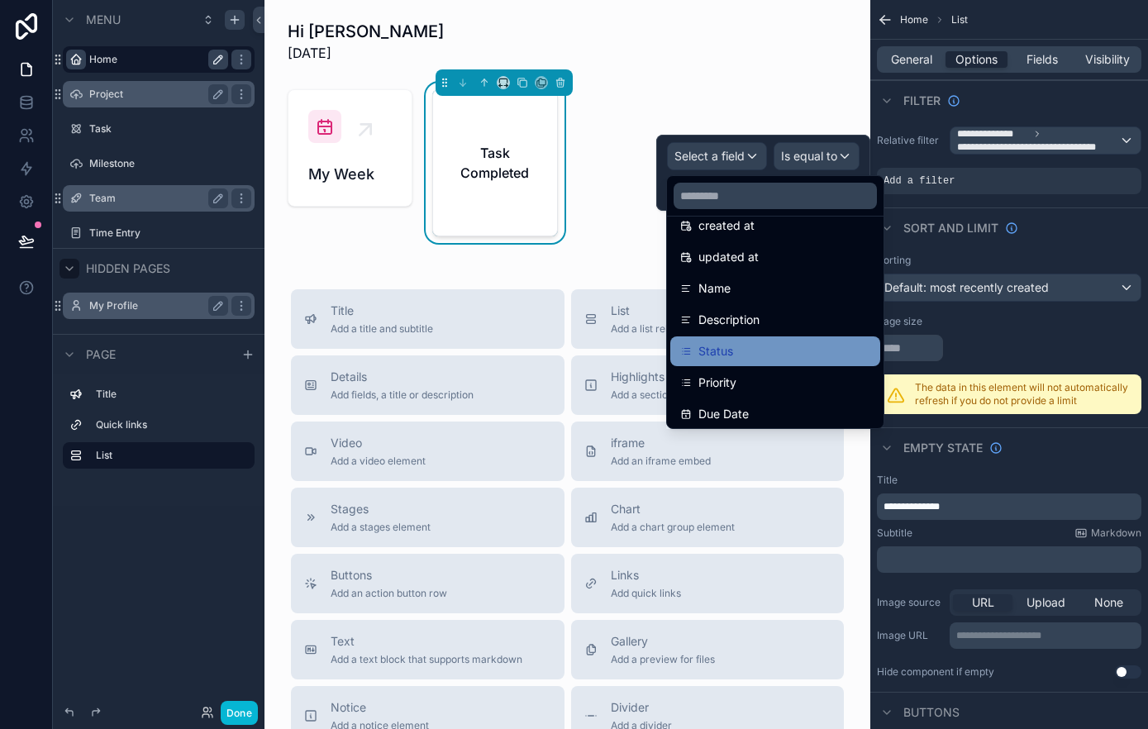
click at [740, 340] on div "Status" at bounding box center [775, 351] width 210 height 30
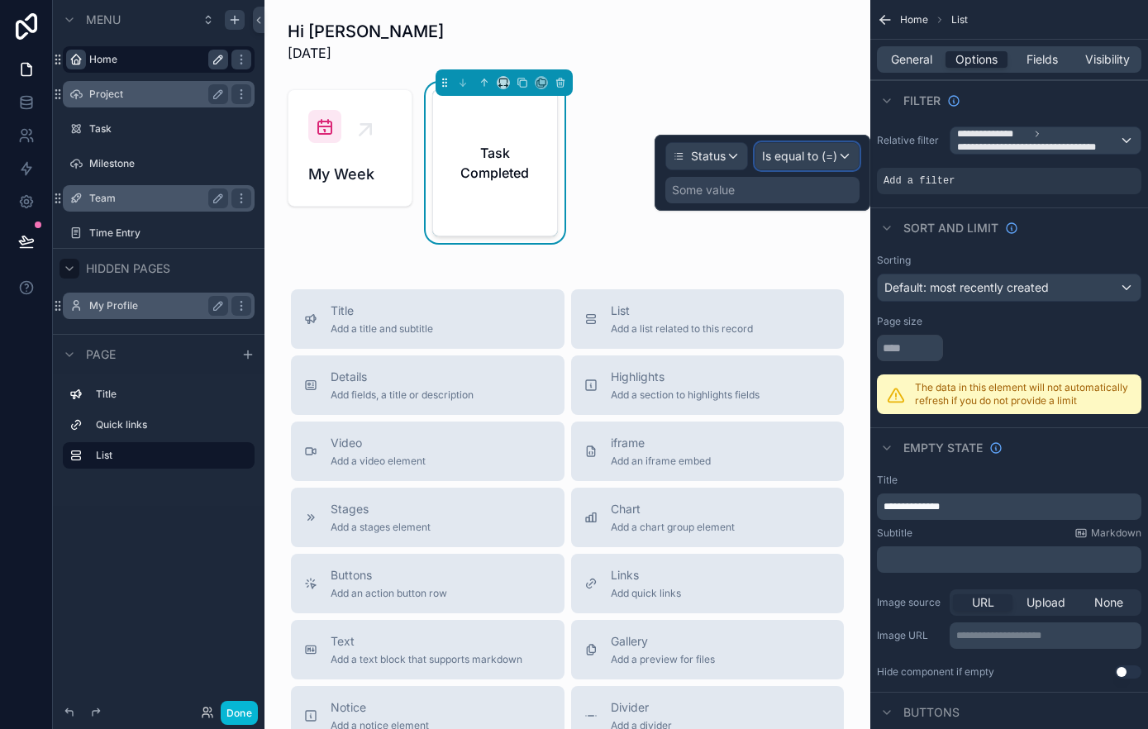
click at [835, 154] on span "Is equal to (=)" at bounding box center [799, 156] width 75 height 17
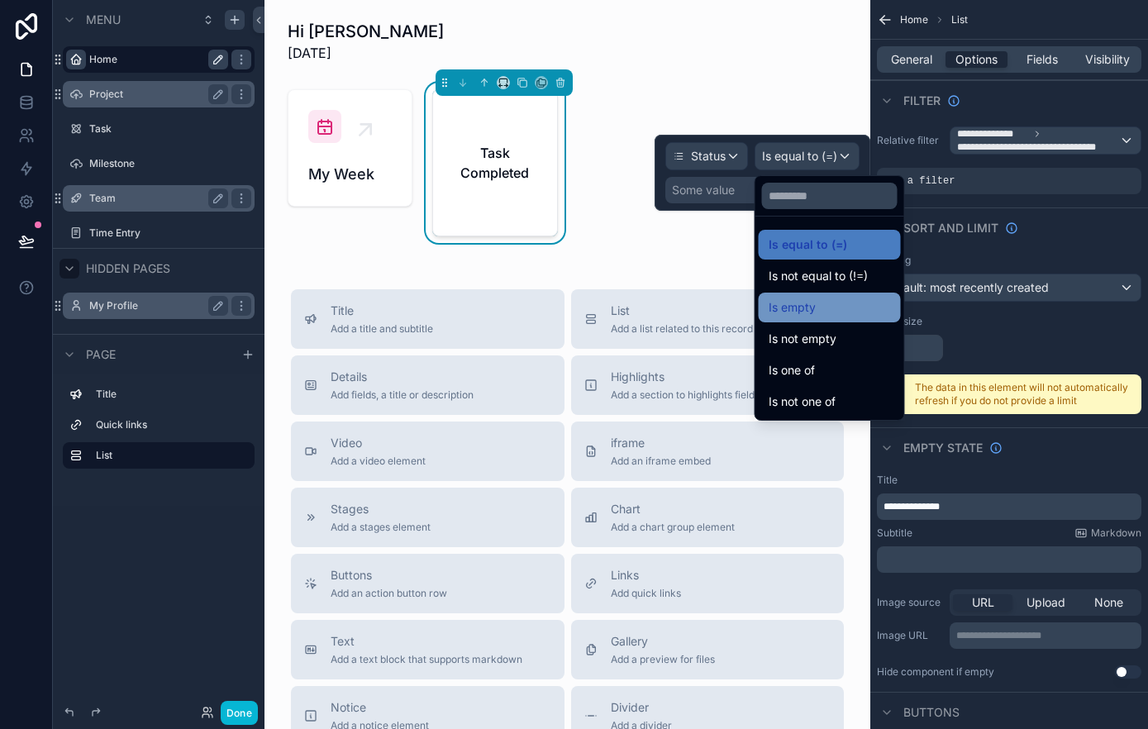
click at [824, 300] on div "Is empty" at bounding box center [830, 308] width 122 height 20
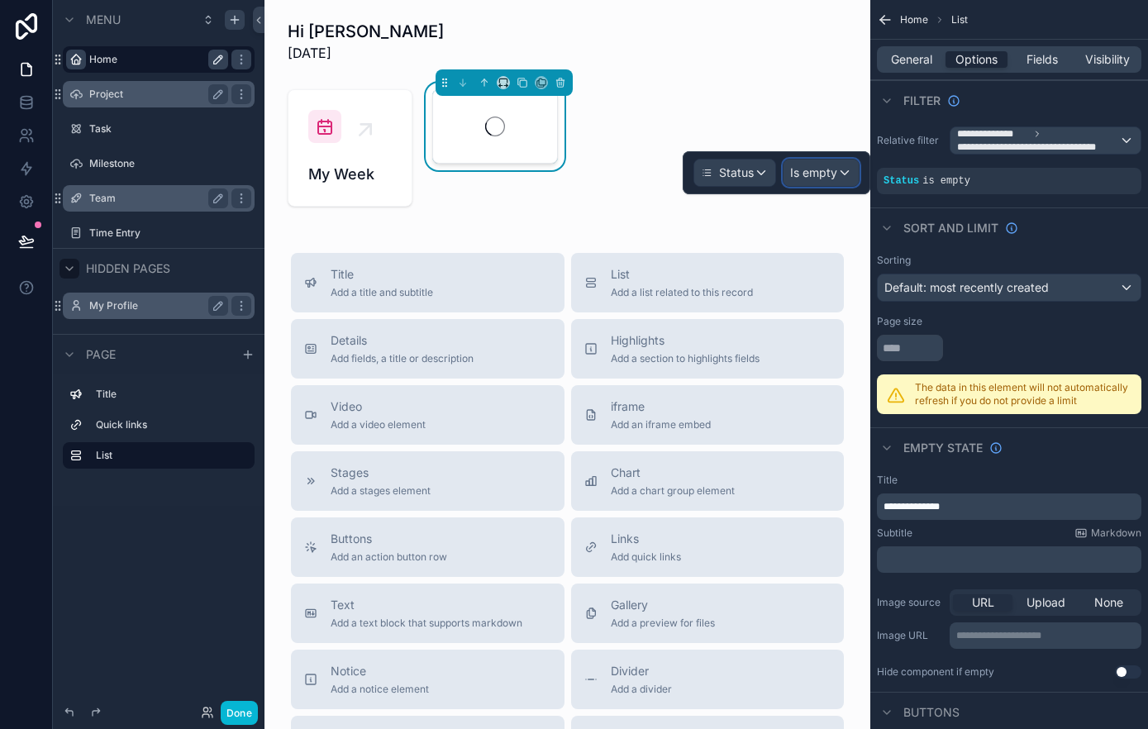
click at [837, 173] on div "Is empty" at bounding box center [821, 173] width 75 height 26
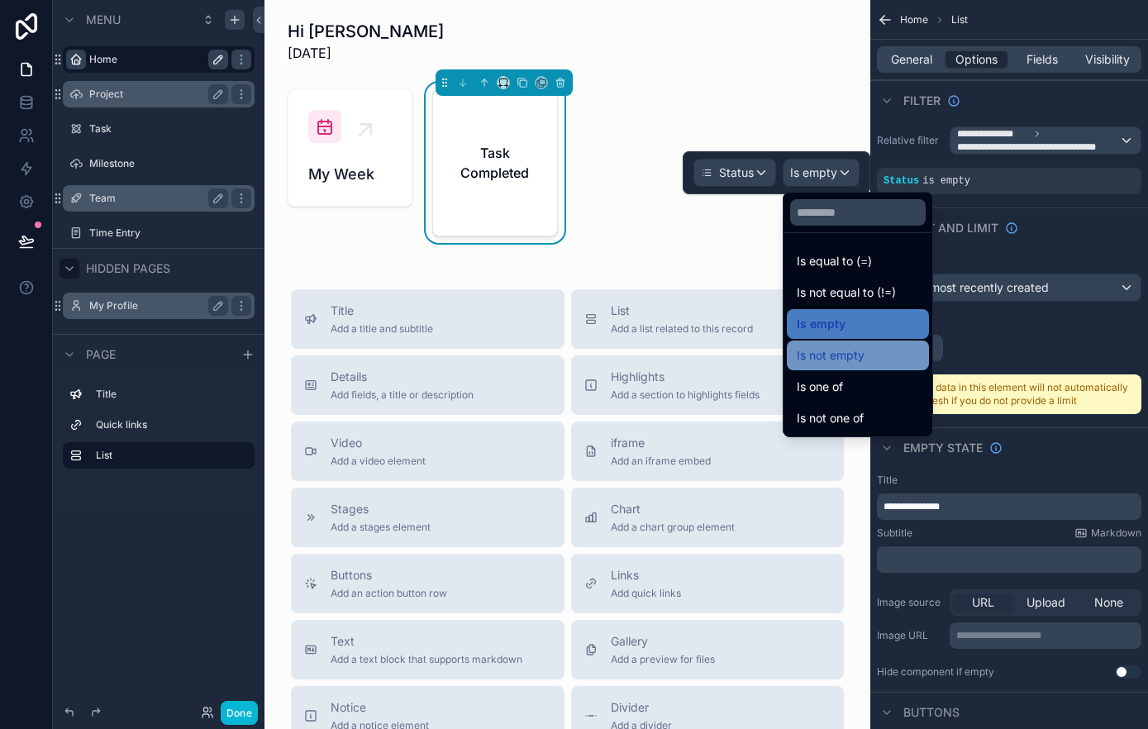
click at [847, 360] on span "Is not empty" at bounding box center [831, 356] width 68 height 20
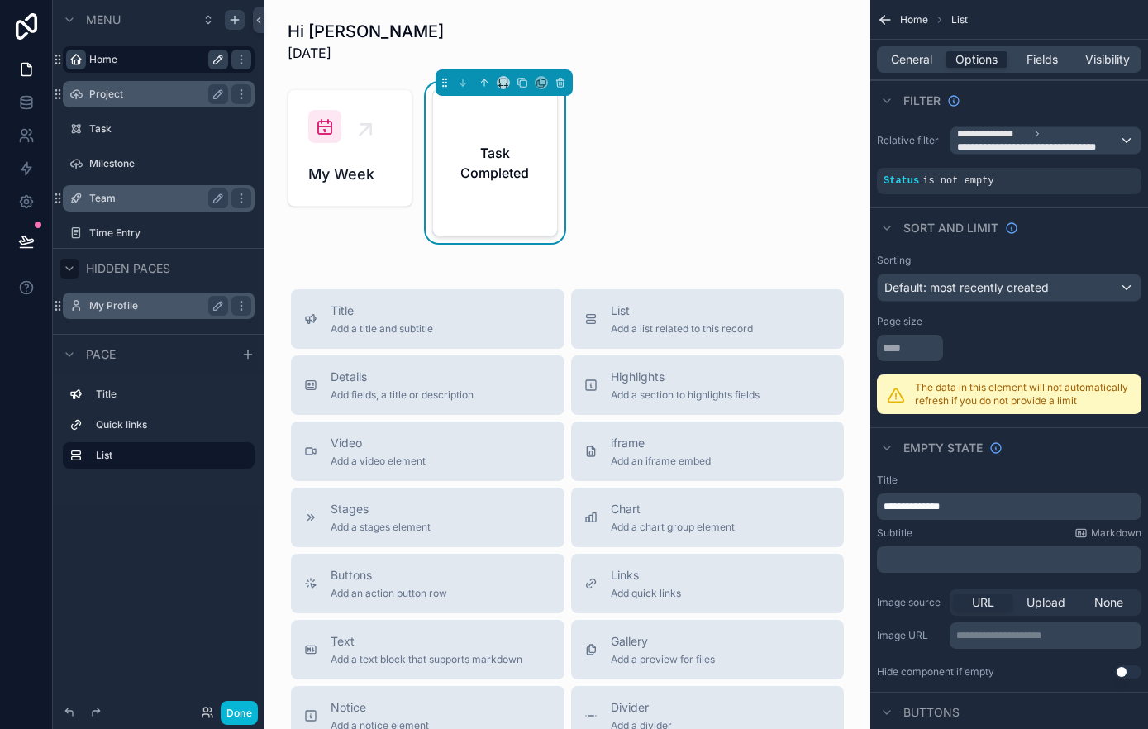
click at [652, 120] on div "Hi Tony Thomas 28/09/2025 My Week Task Completed Title Add a title and subtitle…" at bounding box center [568, 512] width 606 height 1024
click at [914, 58] on span "General" at bounding box center [911, 59] width 41 height 17
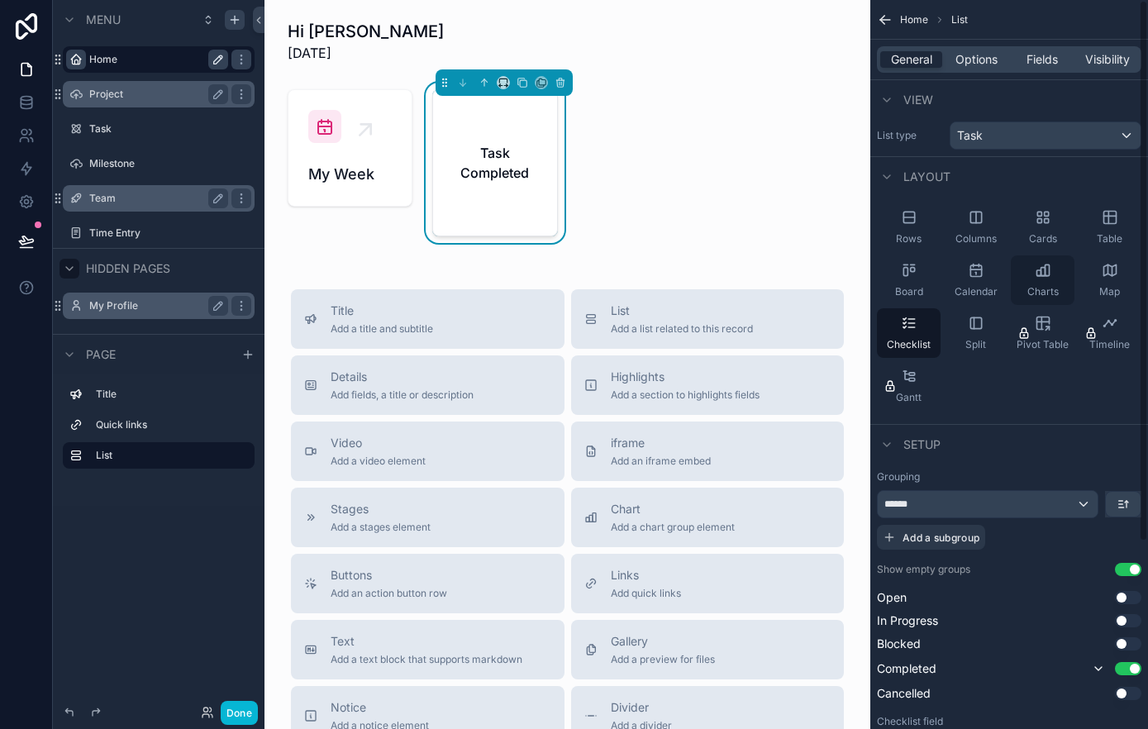
scroll to position [0, 0]
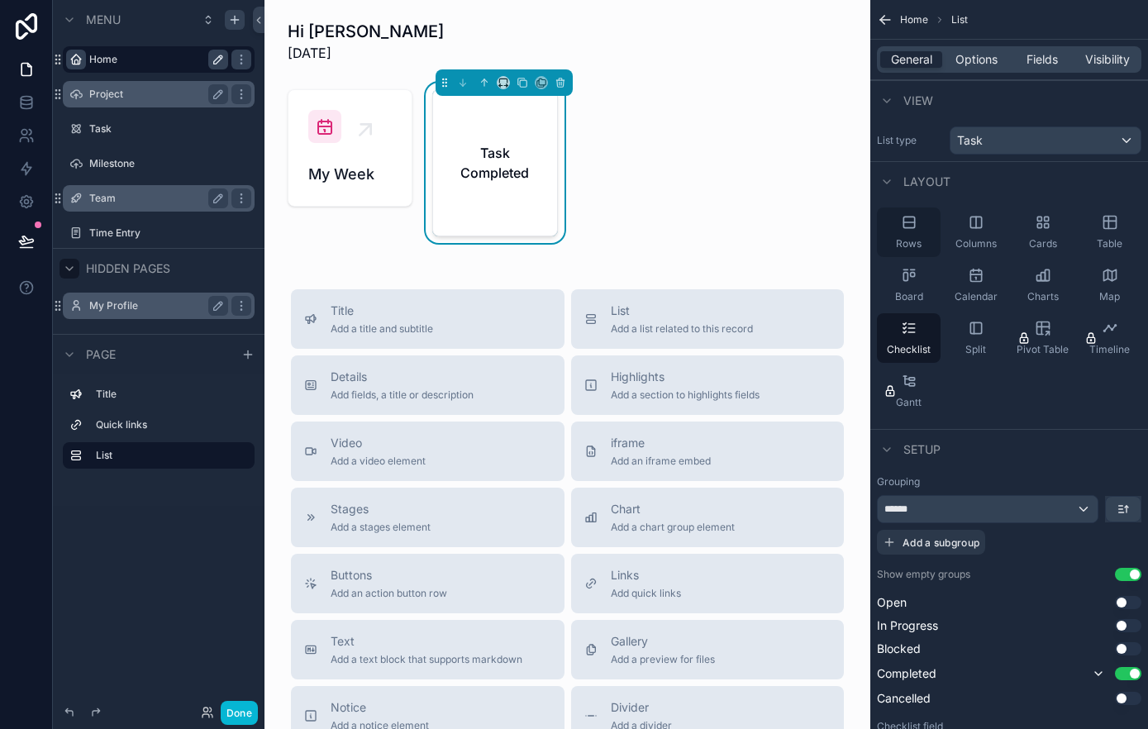
click at [921, 235] on div "Rows" at bounding box center [909, 233] width 64 height 50
click at [968, 230] on icon "scrollable content" at bounding box center [976, 222] width 17 height 17
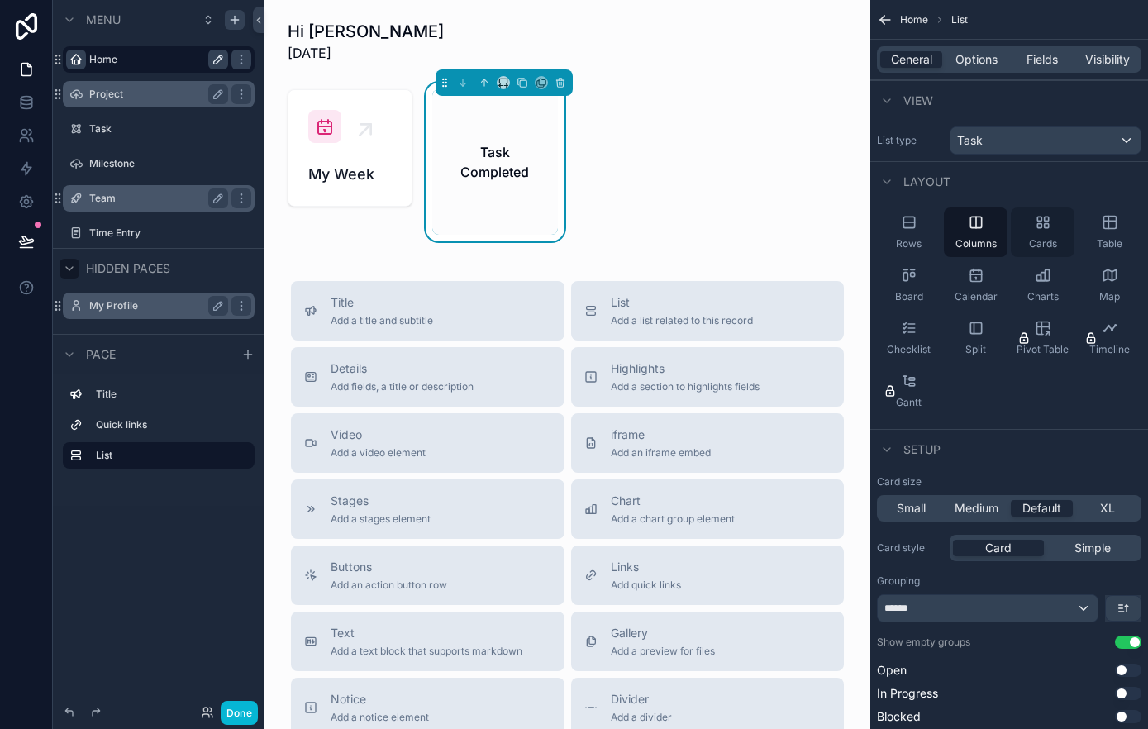
click at [1037, 233] on div "Cards" at bounding box center [1043, 233] width 64 height 50
click at [1116, 231] on div "Table" at bounding box center [1110, 233] width 64 height 50
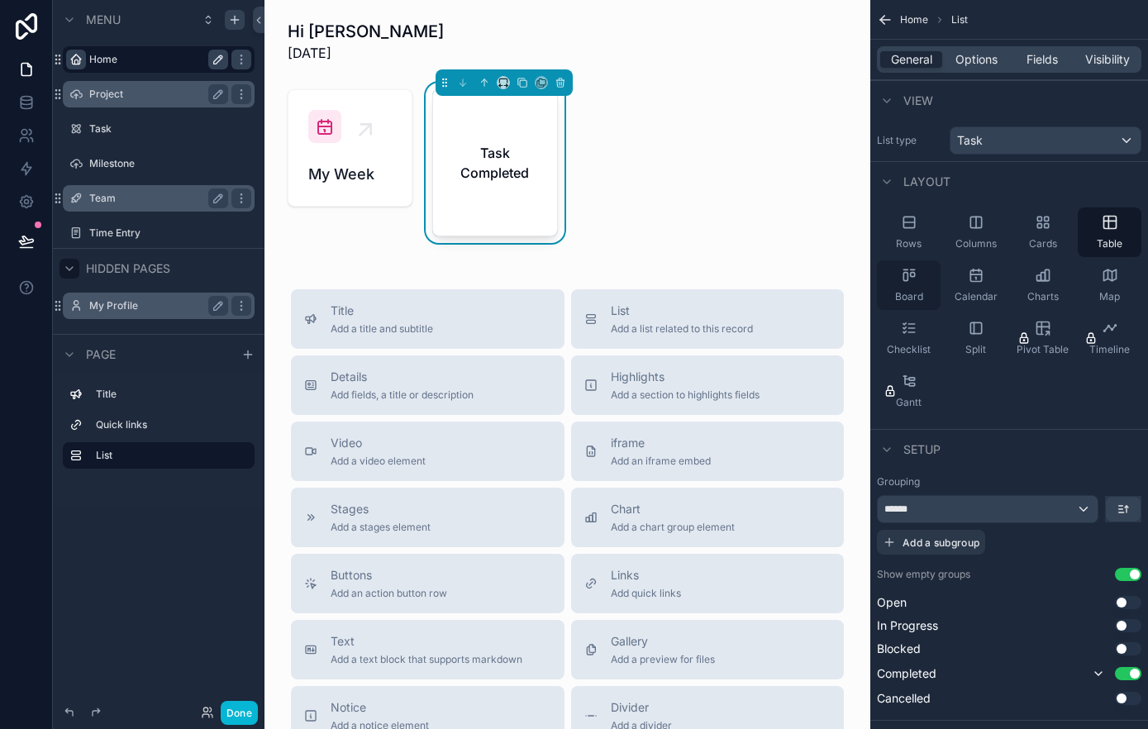
click at [915, 276] on icon "scrollable content" at bounding box center [909, 275] width 17 height 17
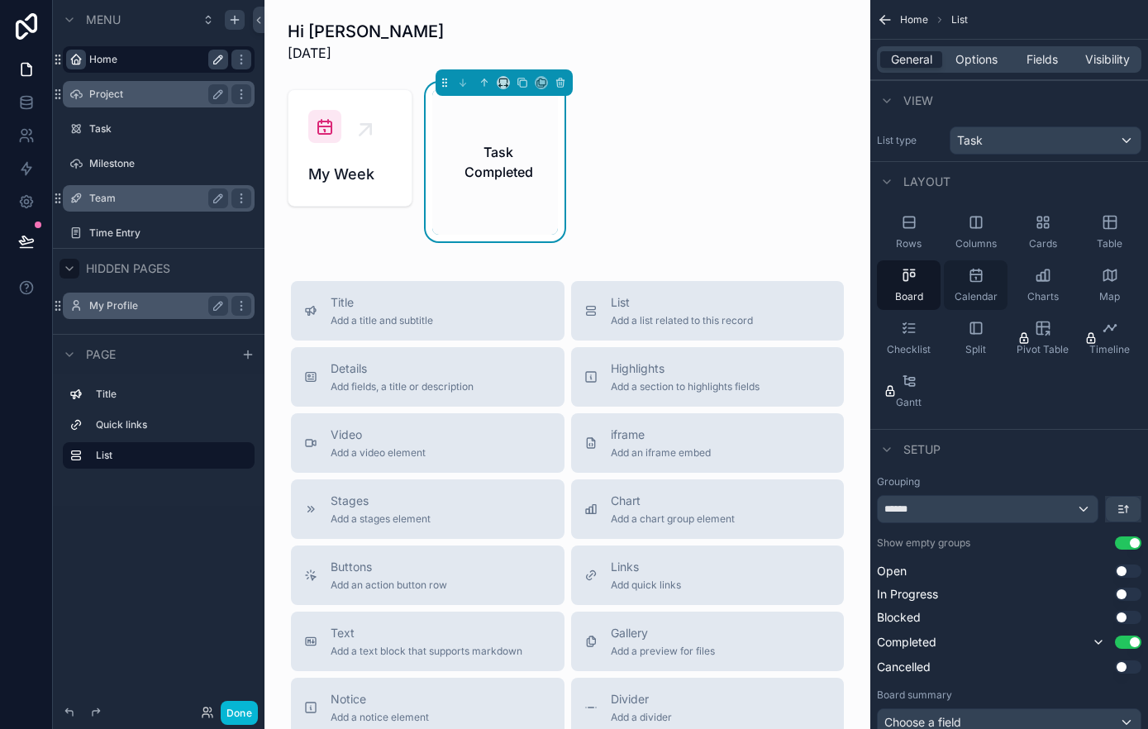
click at [977, 279] on icon "scrollable content" at bounding box center [976, 275] width 17 height 17
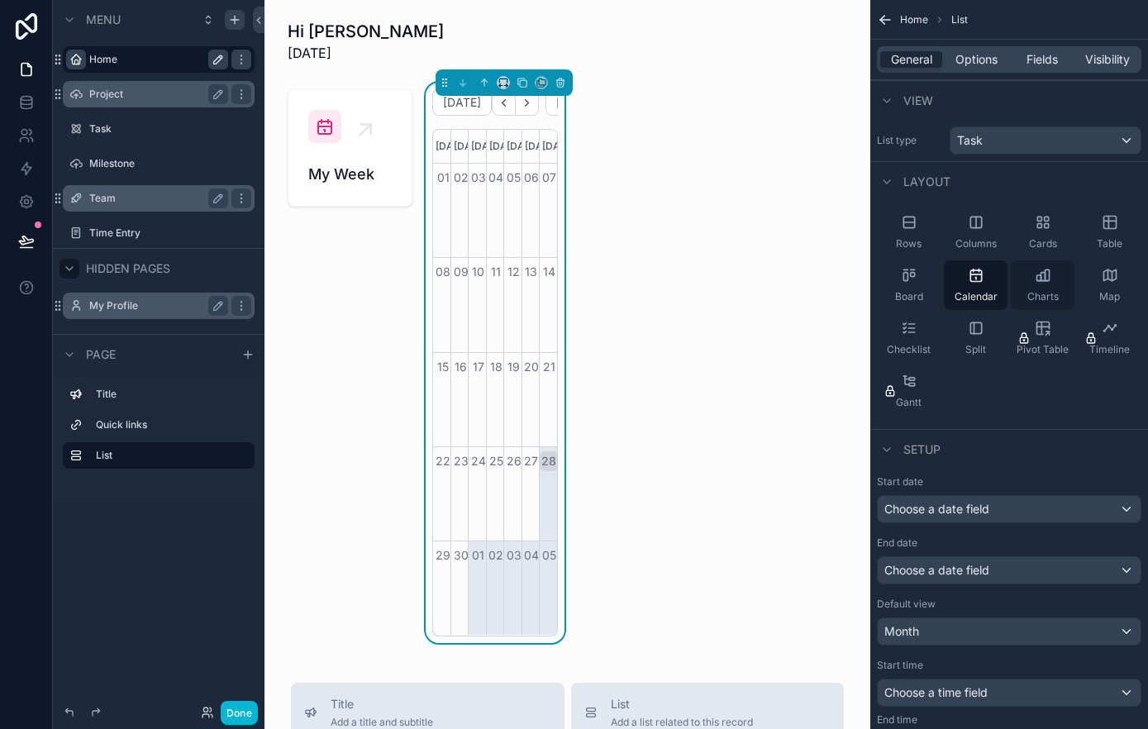
click at [1043, 279] on icon "scrollable content" at bounding box center [1043, 275] width 17 height 17
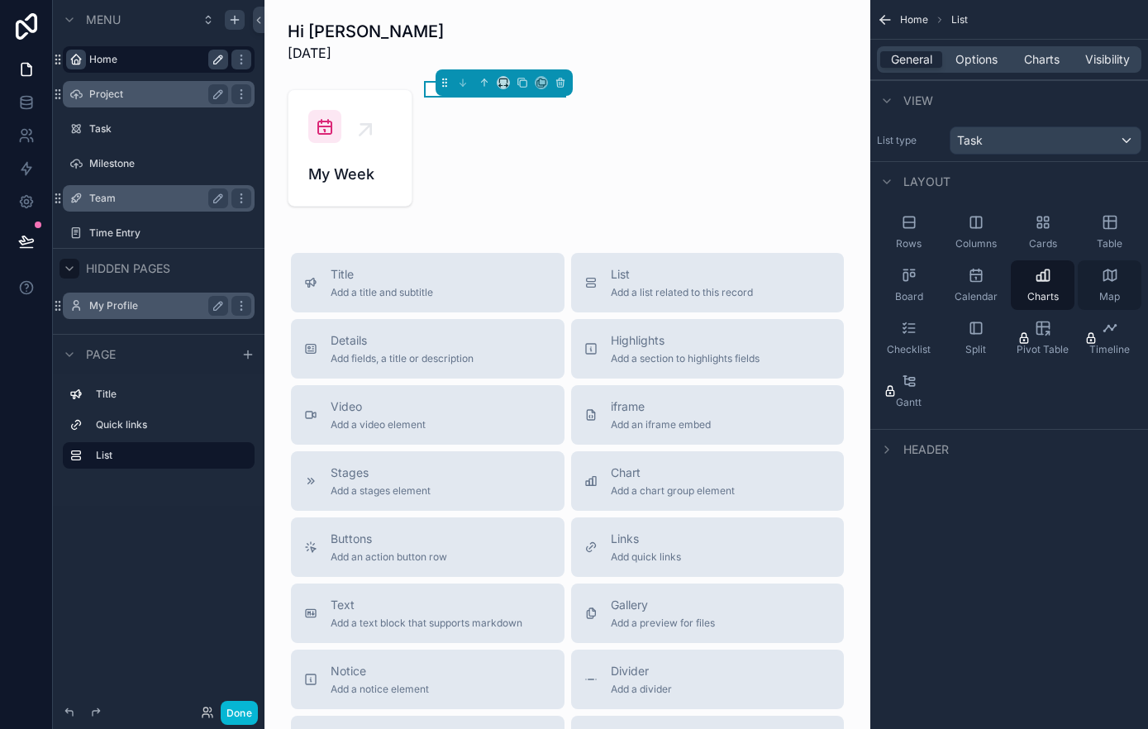
click at [1115, 283] on icon "scrollable content" at bounding box center [1110, 275] width 17 height 17
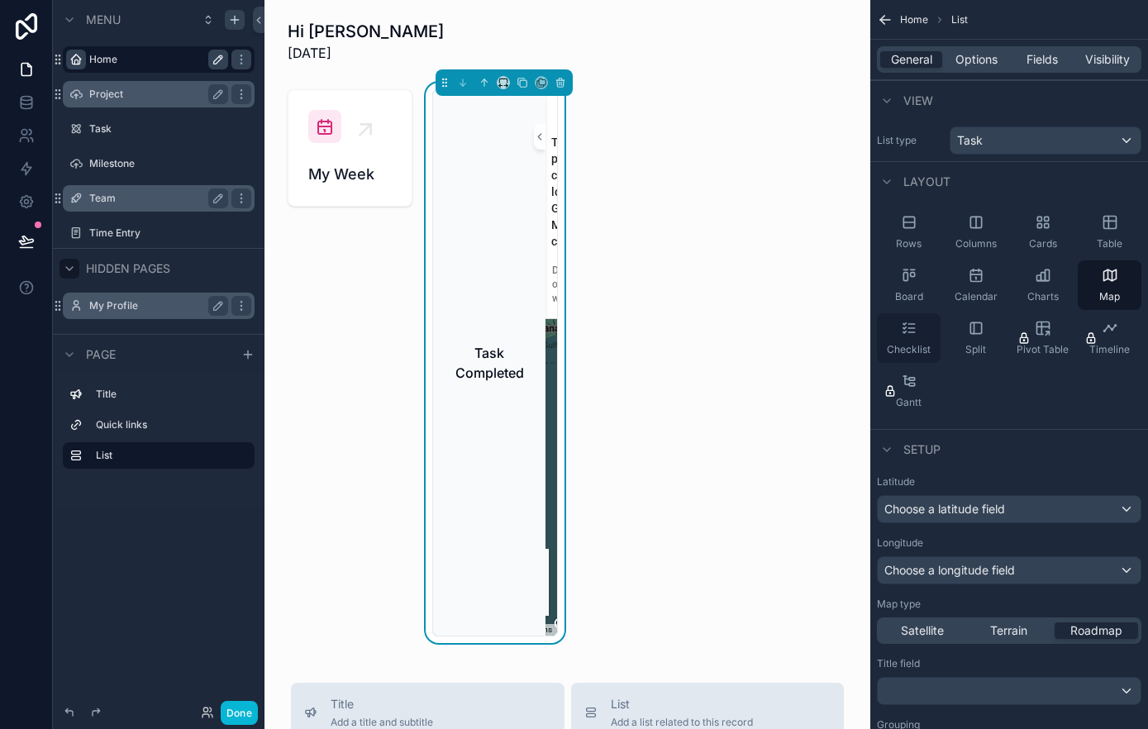
click at [918, 330] on div "Checklist" at bounding box center [909, 338] width 64 height 50
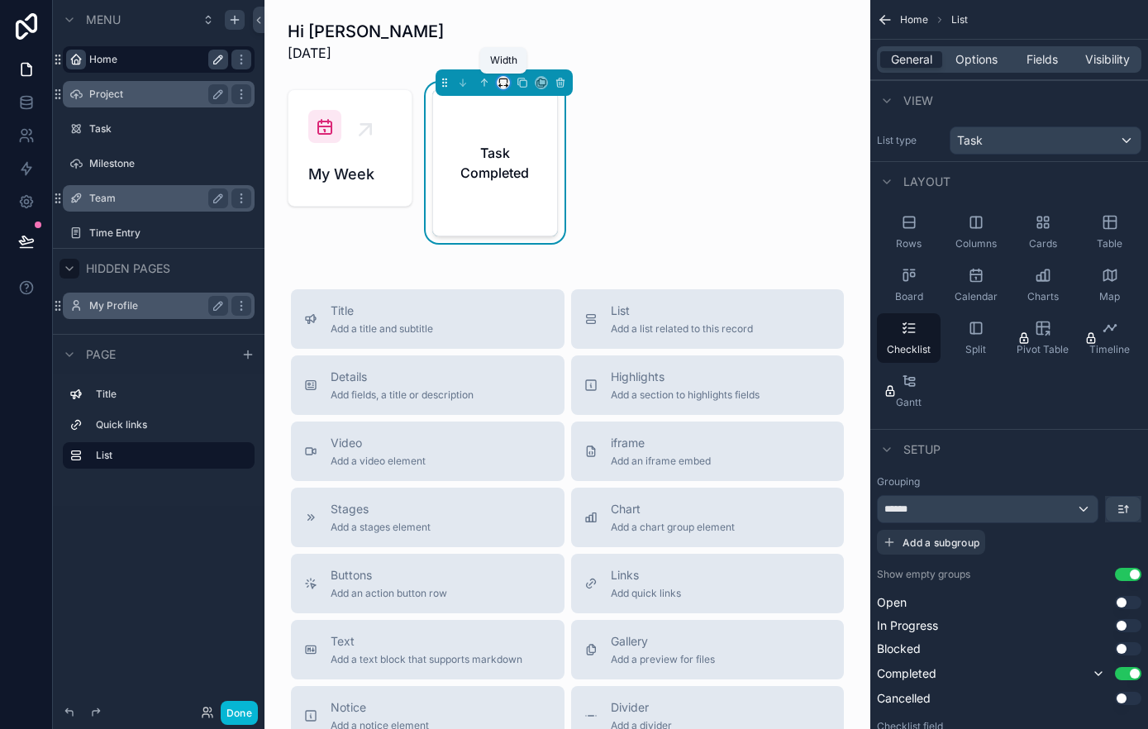
click at [506, 79] on icon "scrollable content" at bounding box center [504, 83] width 12 height 12
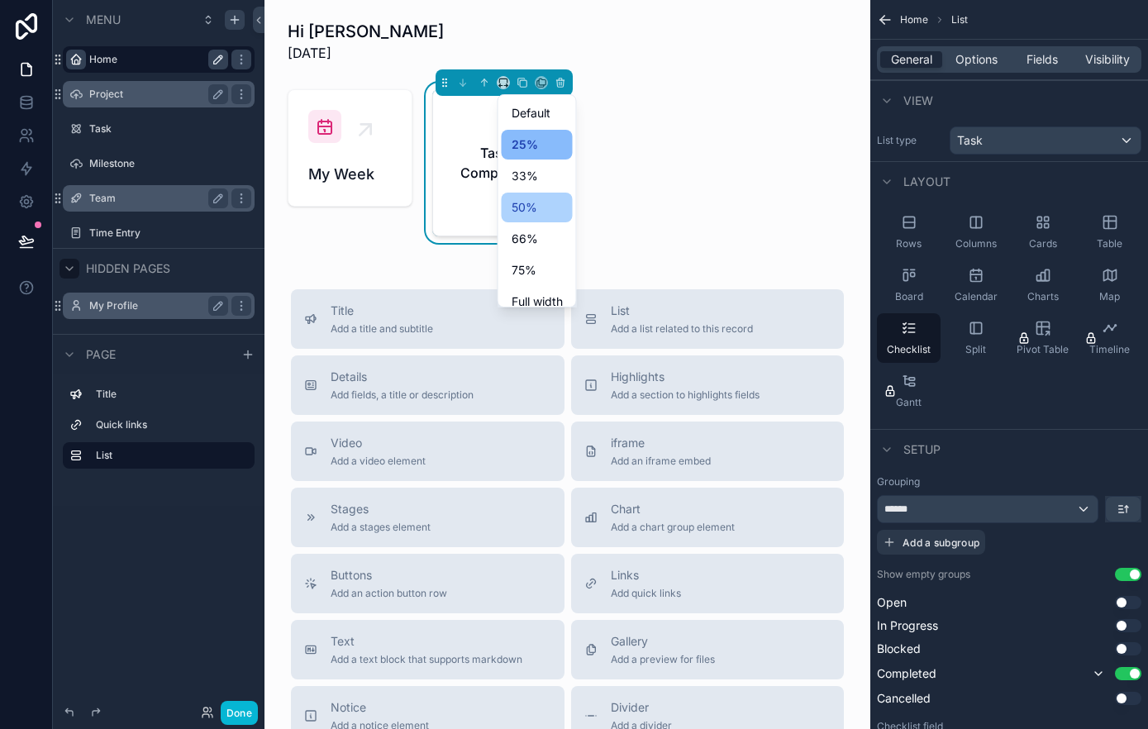
click at [541, 200] on div "50%" at bounding box center [537, 208] width 51 height 20
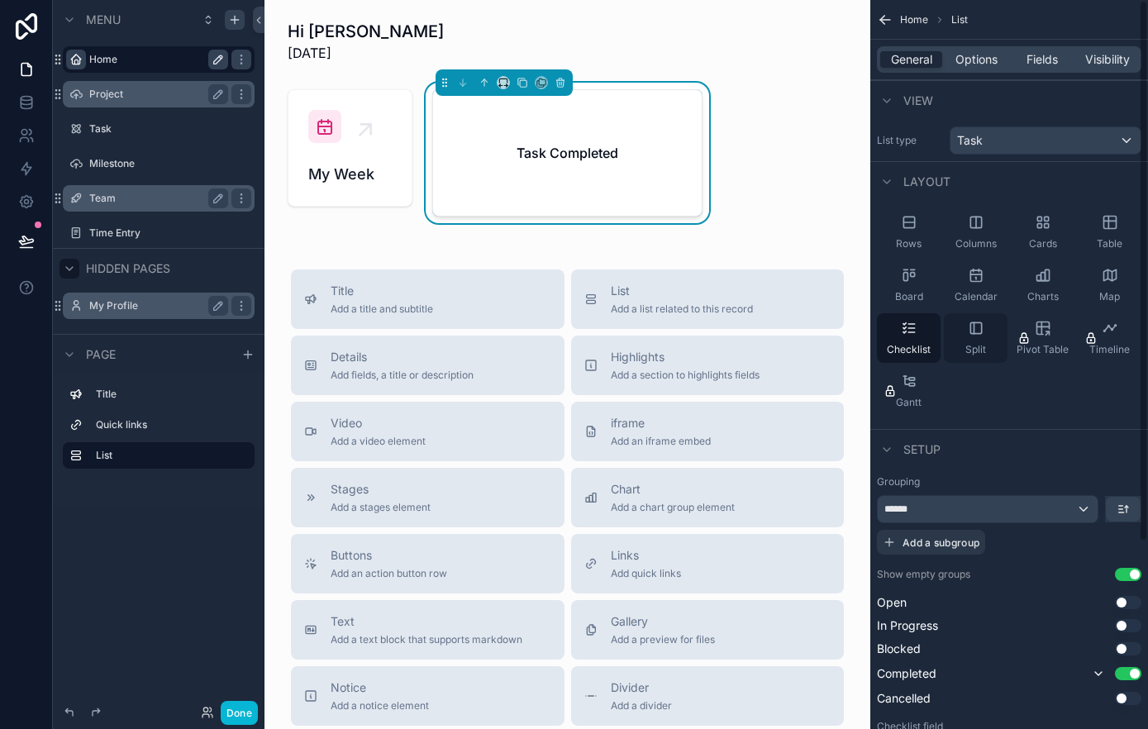
click at [977, 337] on div "Split" at bounding box center [976, 338] width 64 height 50
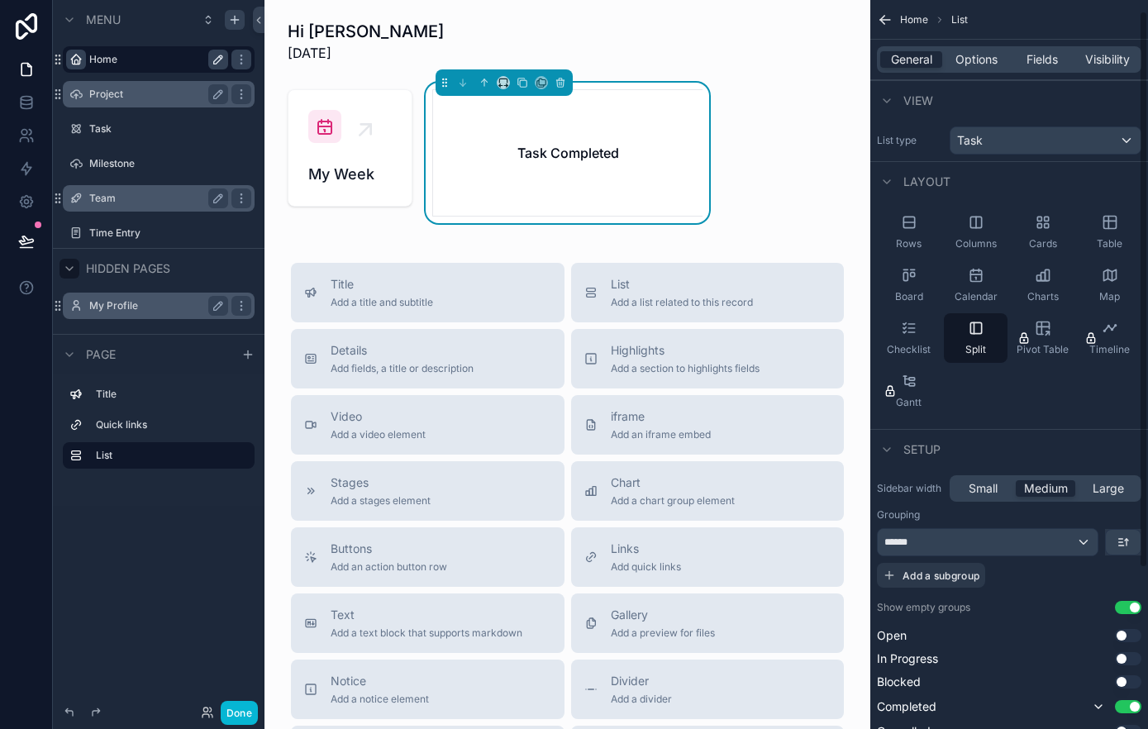
scroll to position [18, 0]
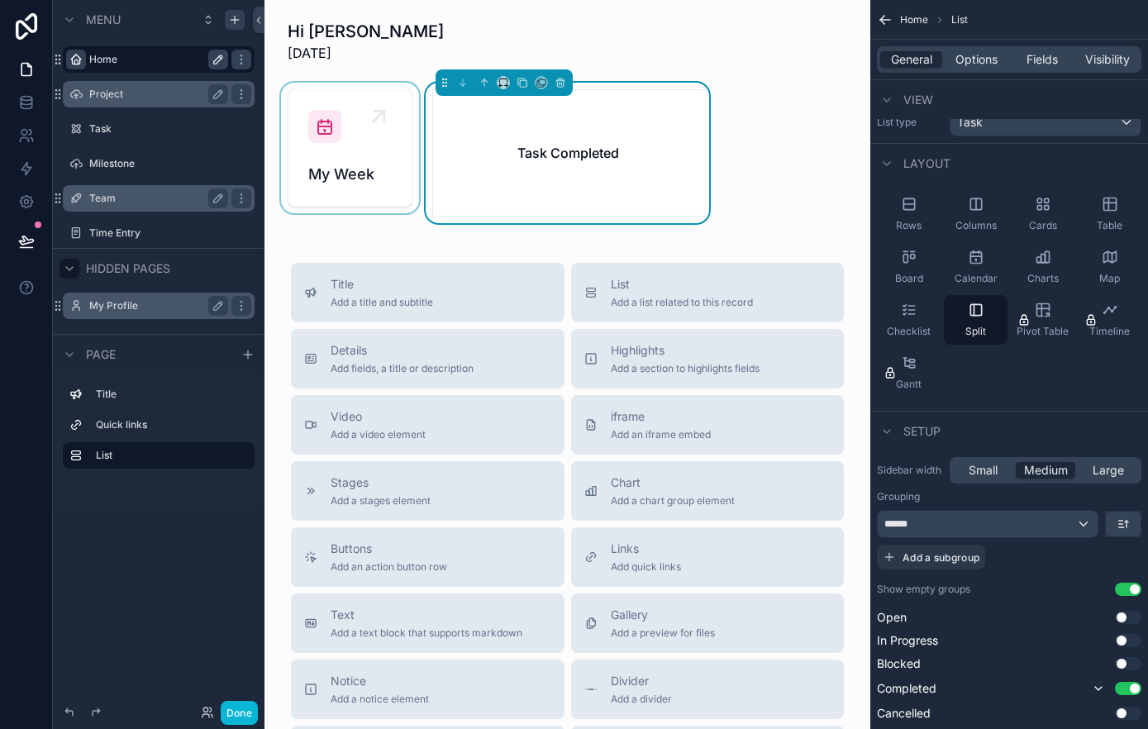
click at [378, 132] on div "scrollable content" at bounding box center [350, 153] width 145 height 141
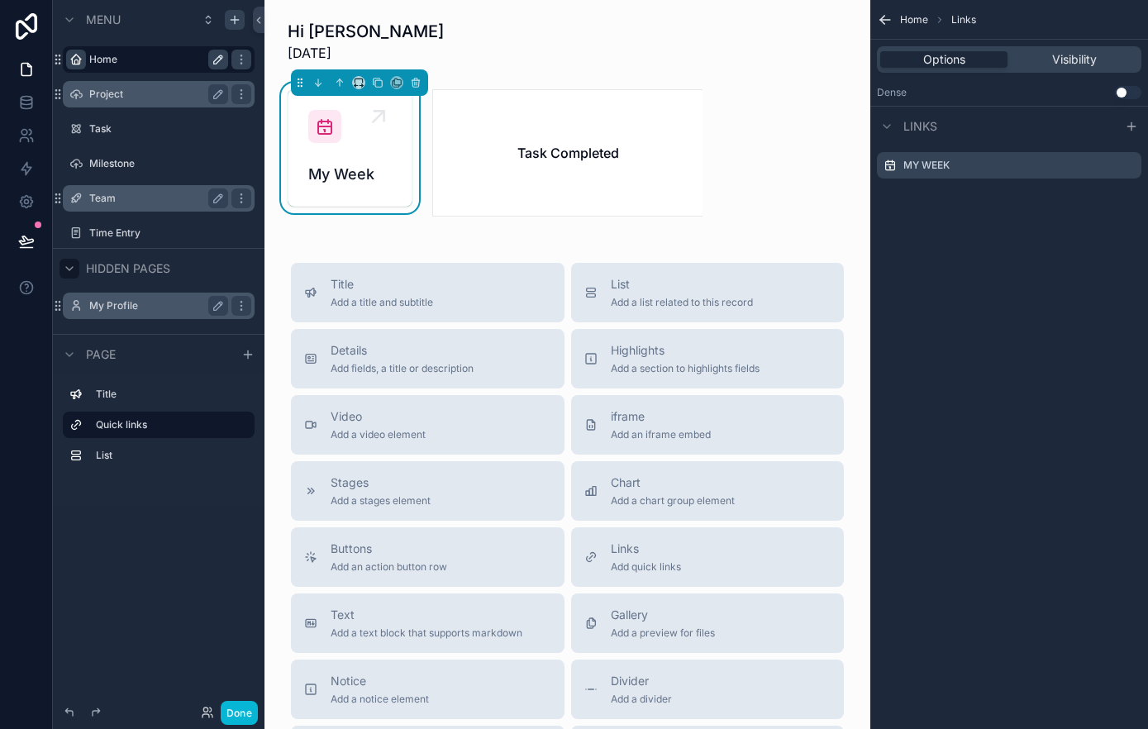
scroll to position [0, 0]
click at [472, 108] on div "scrollable content" at bounding box center [567, 153] width 290 height 141
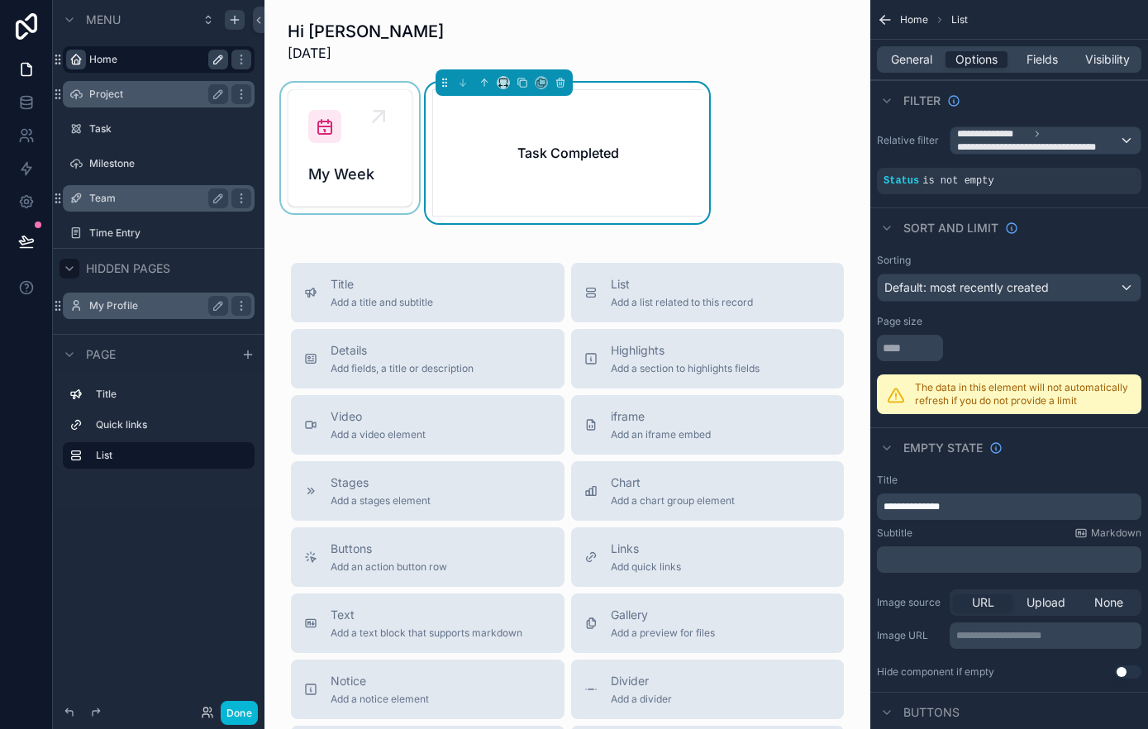
click at [385, 156] on div "scrollable content" at bounding box center [350, 153] width 145 height 141
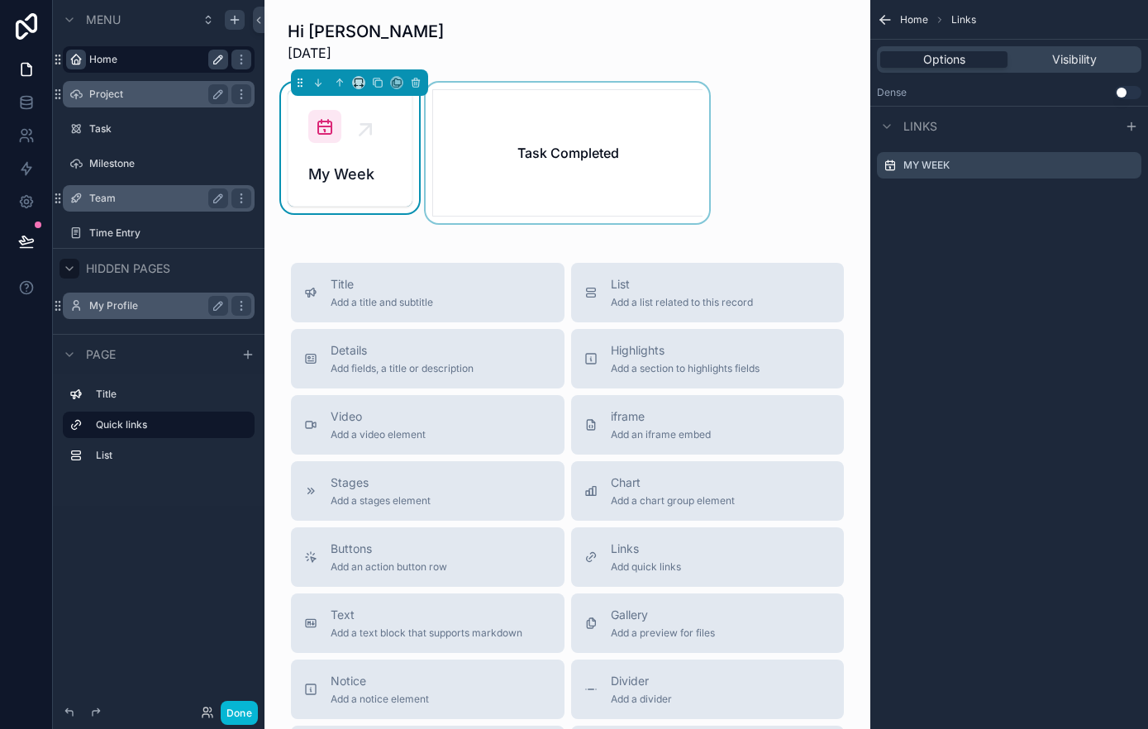
click at [643, 181] on div "scrollable content" at bounding box center [567, 153] width 290 height 141
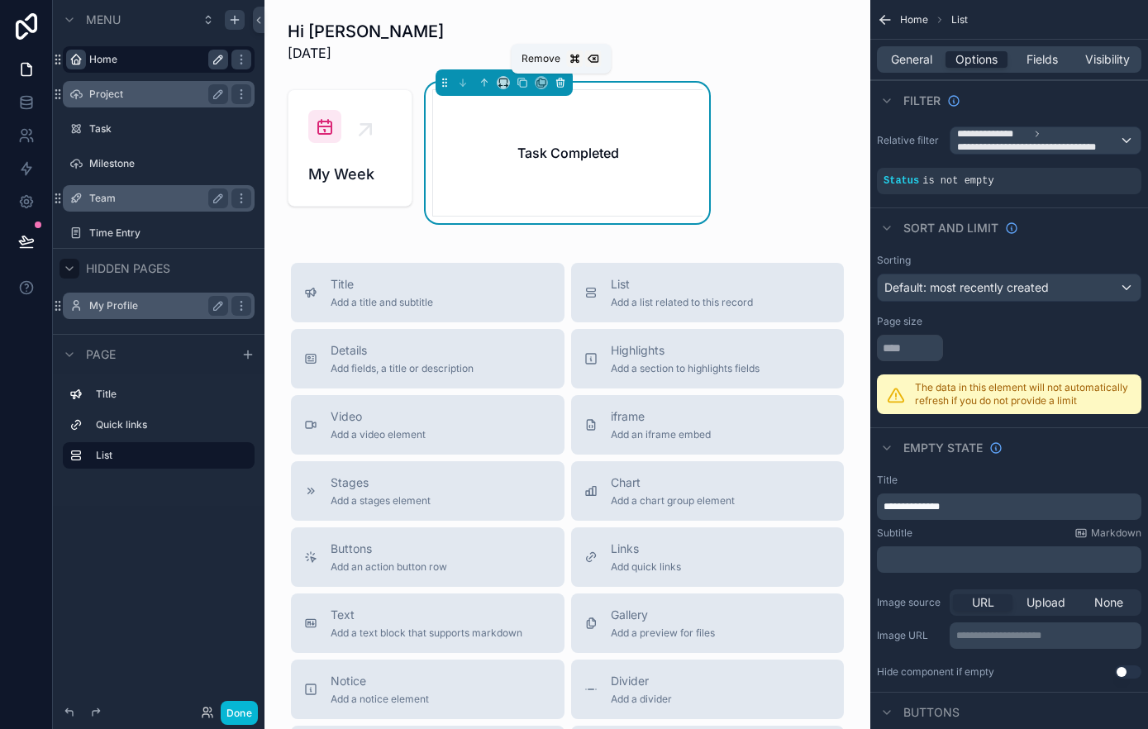
click at [560, 77] on icon "scrollable content" at bounding box center [561, 83] width 12 height 12
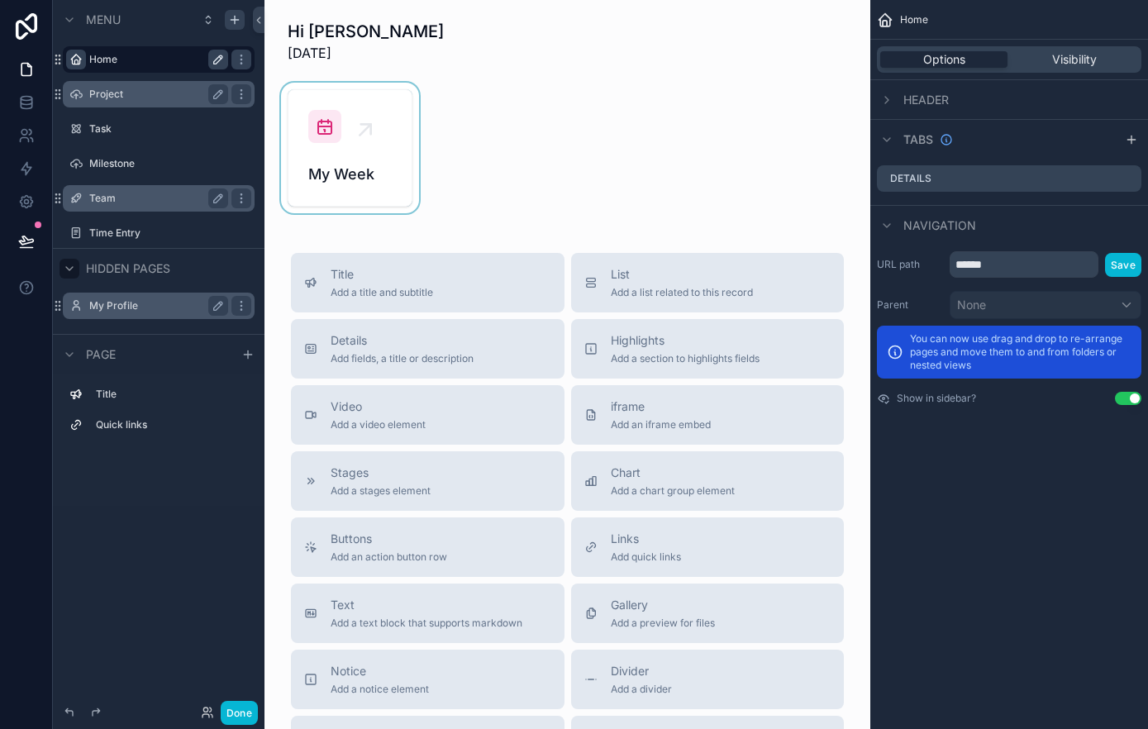
click at [353, 133] on div "scrollable content" at bounding box center [350, 148] width 145 height 131
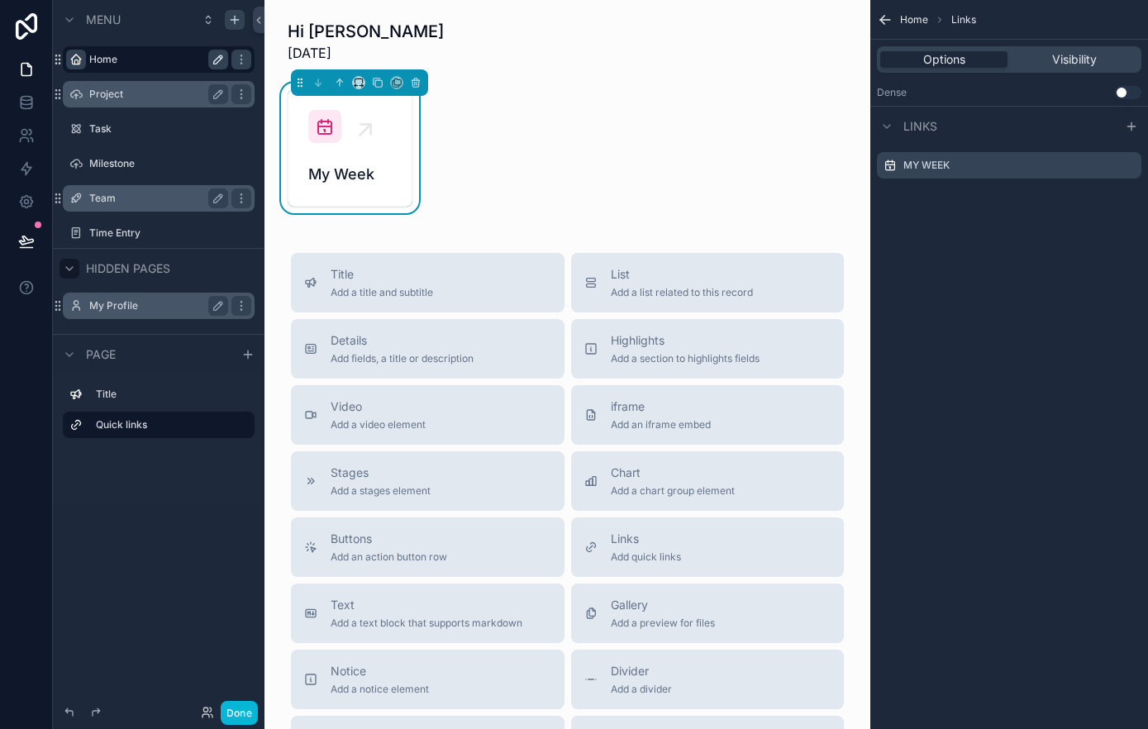
click at [518, 144] on div "Hi Tony Thomas 28/09/2025 My Week Title Add a title and subtitle List Add a lis…" at bounding box center [568, 493] width 606 height 987
click at [464, 150] on div "Hi Tony Thomas 28/09/2025 My Week Title Add a title and subtitle List Add a lis…" at bounding box center [568, 493] width 606 height 987
click at [386, 117] on icon "scrollable content" at bounding box center [378, 116] width 26 height 26
click at [363, 80] on icon "scrollable content" at bounding box center [359, 83] width 12 height 12
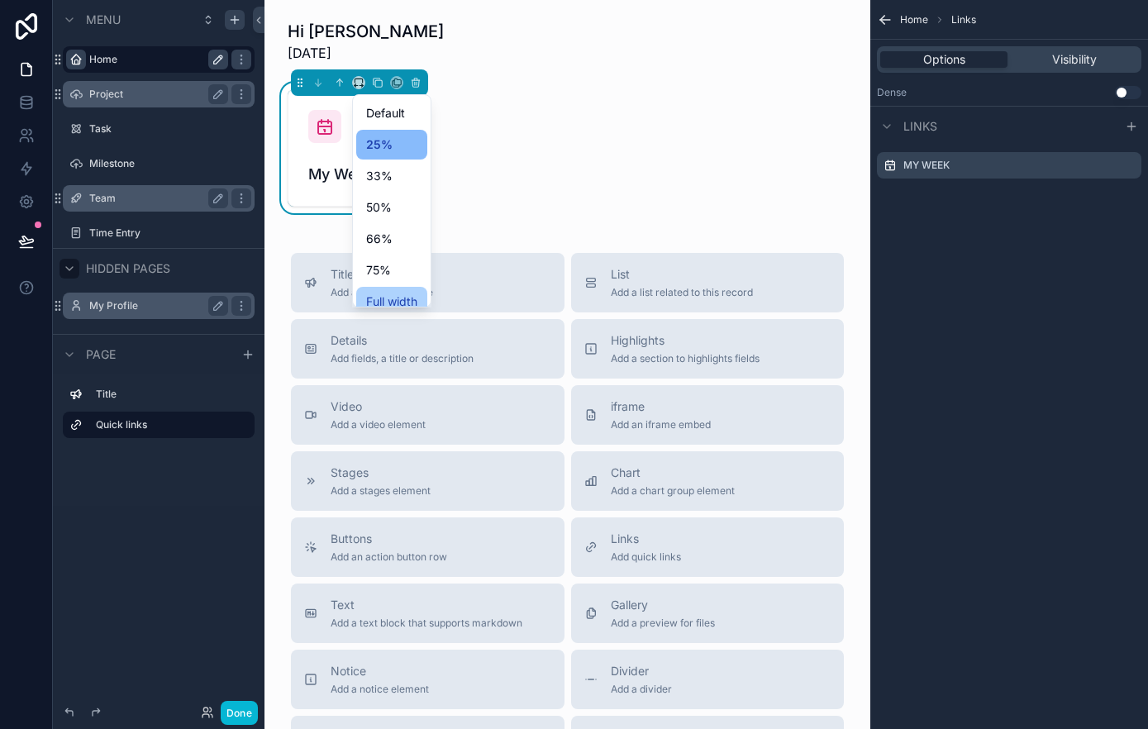
click at [378, 292] on span "Full width" at bounding box center [391, 302] width 51 height 20
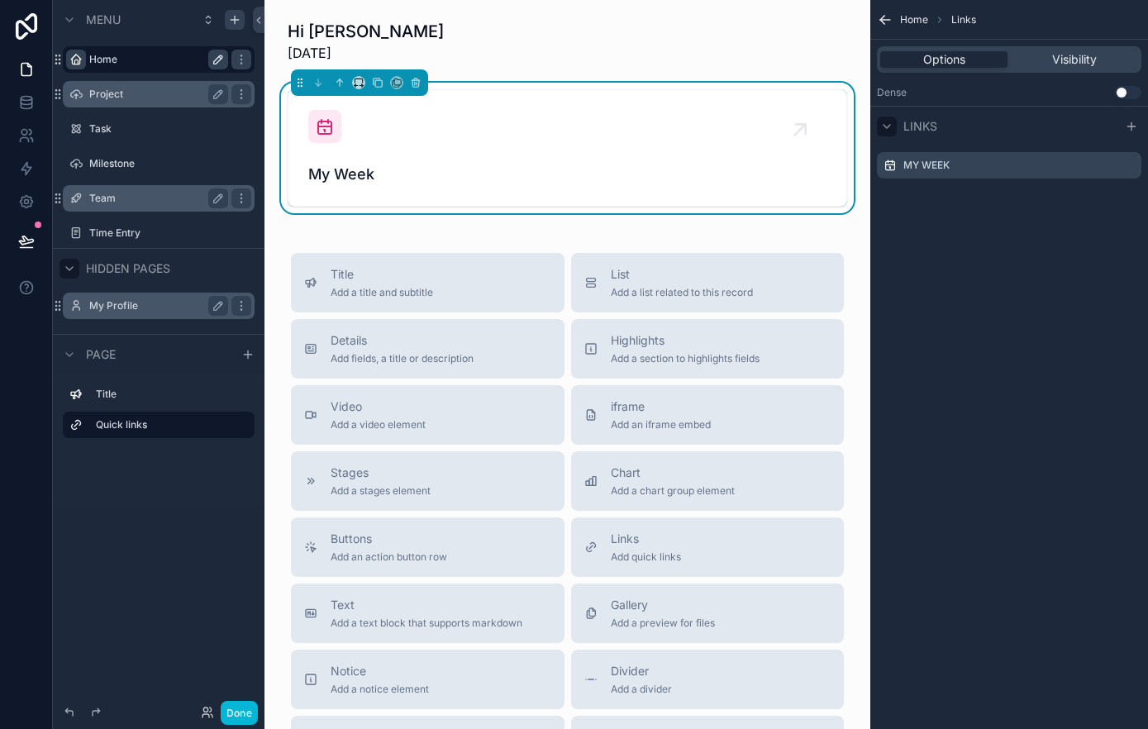
click at [887, 122] on icon "scrollable content" at bounding box center [886, 126] width 13 height 13
click at [1133, 126] on icon "scrollable content" at bounding box center [1131, 126] width 7 height 0
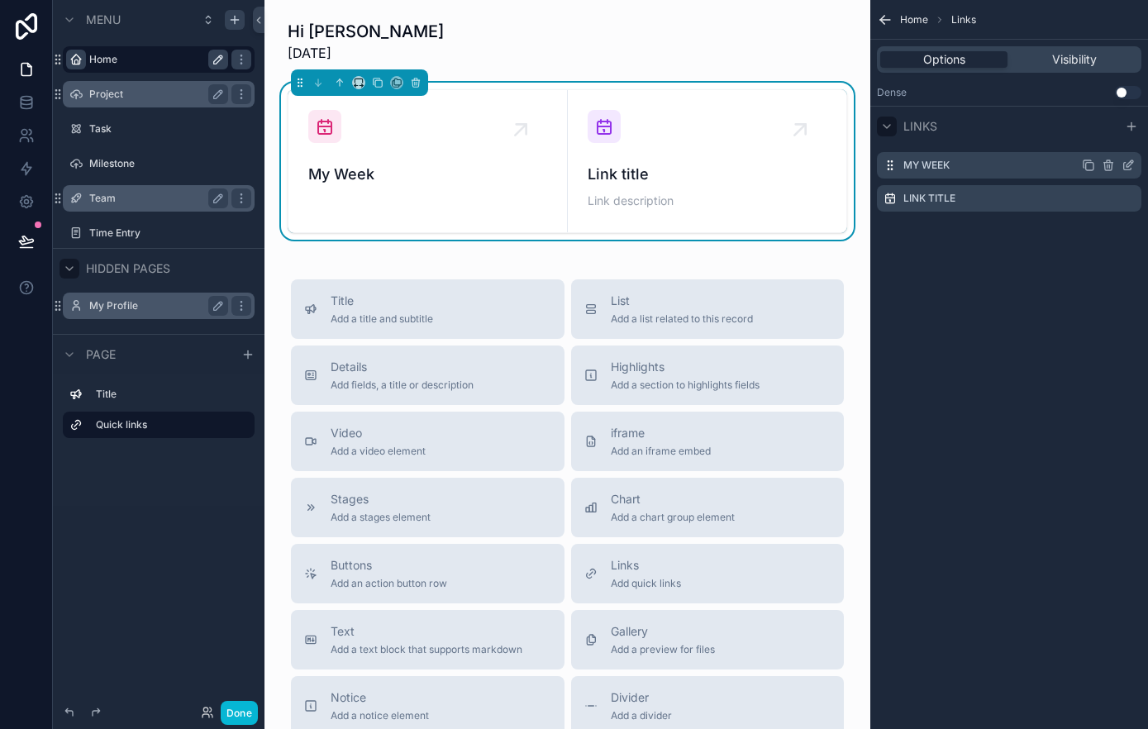
click at [1103, 161] on icon "scrollable content" at bounding box center [1108, 165] width 13 height 13
click at [1102, 137] on icon at bounding box center [1101, 138] width 13 height 13
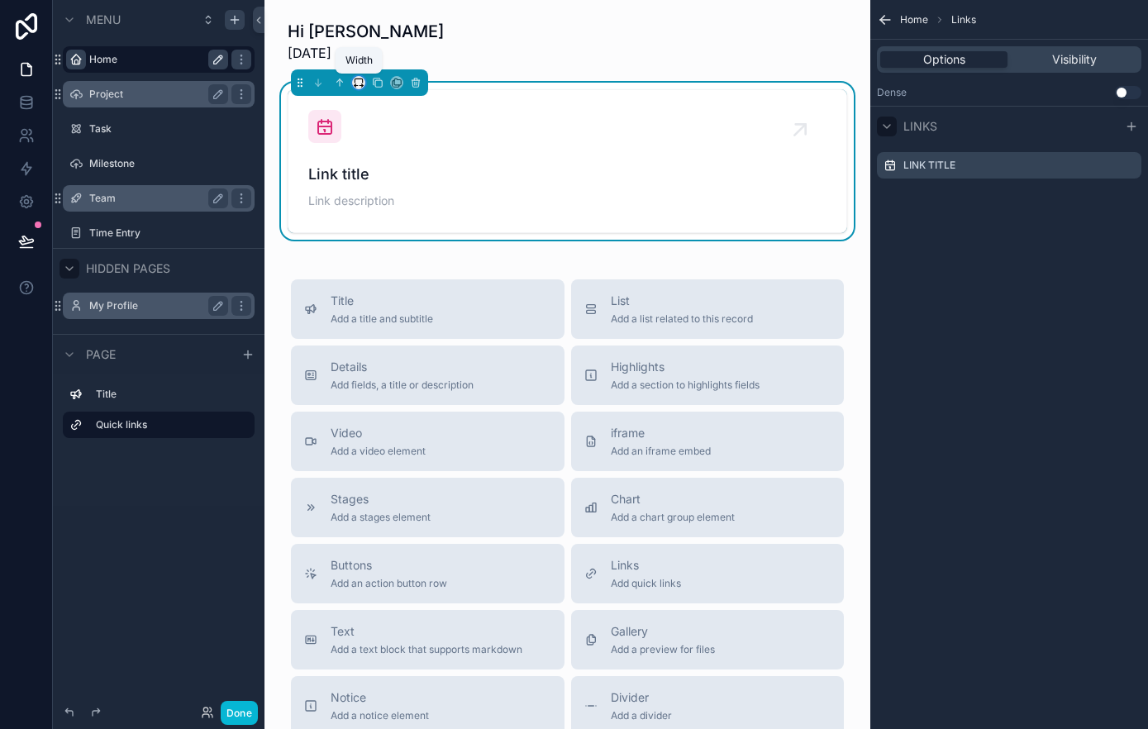
click at [361, 82] on icon "scrollable content" at bounding box center [359, 83] width 12 height 12
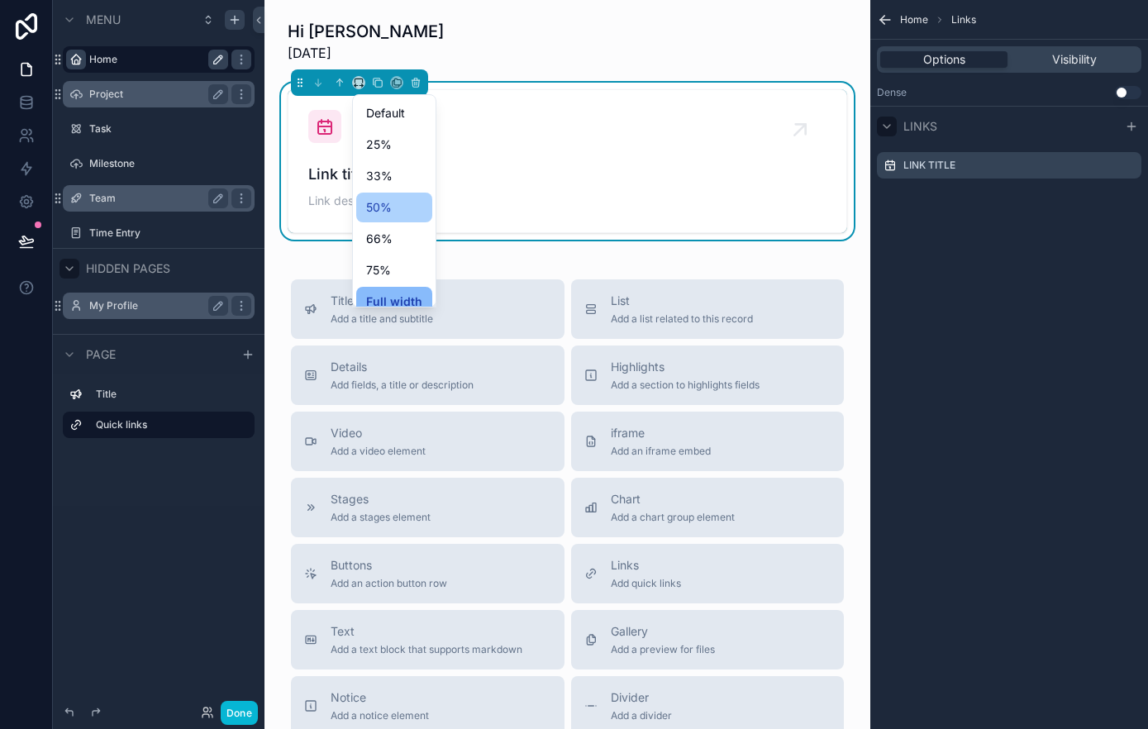
click at [388, 200] on span "50%" at bounding box center [379, 208] width 26 height 20
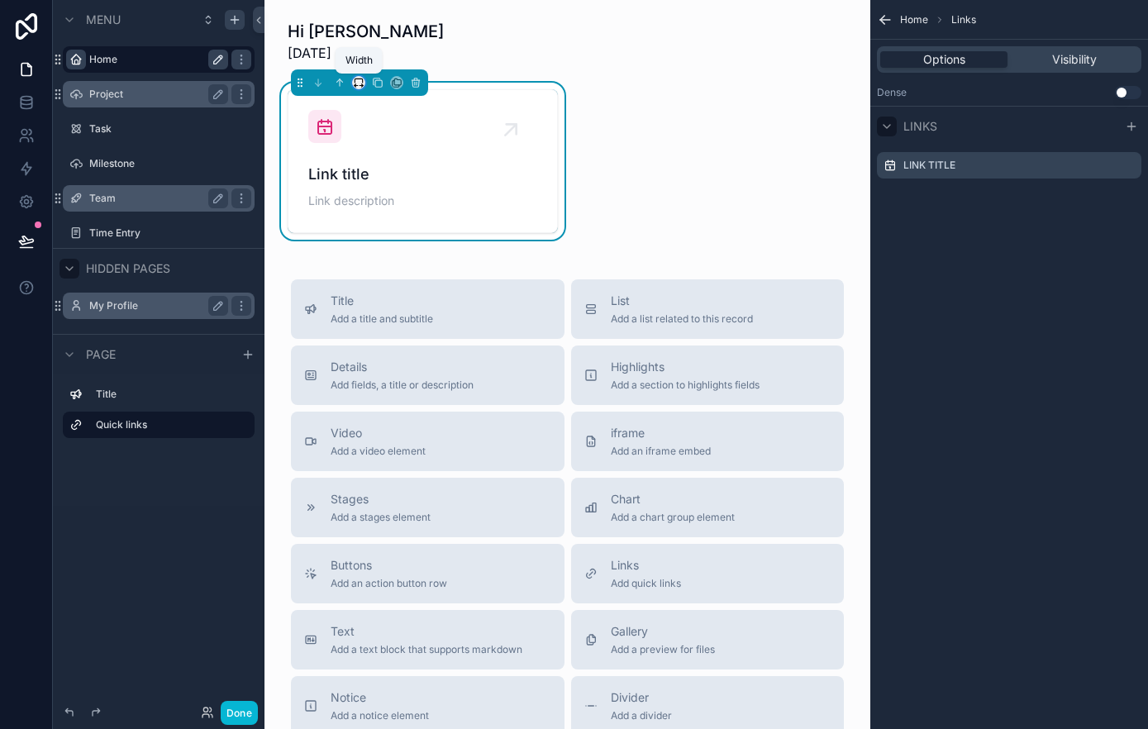
click at [364, 85] on button "scrollable content" at bounding box center [358, 82] width 13 height 13
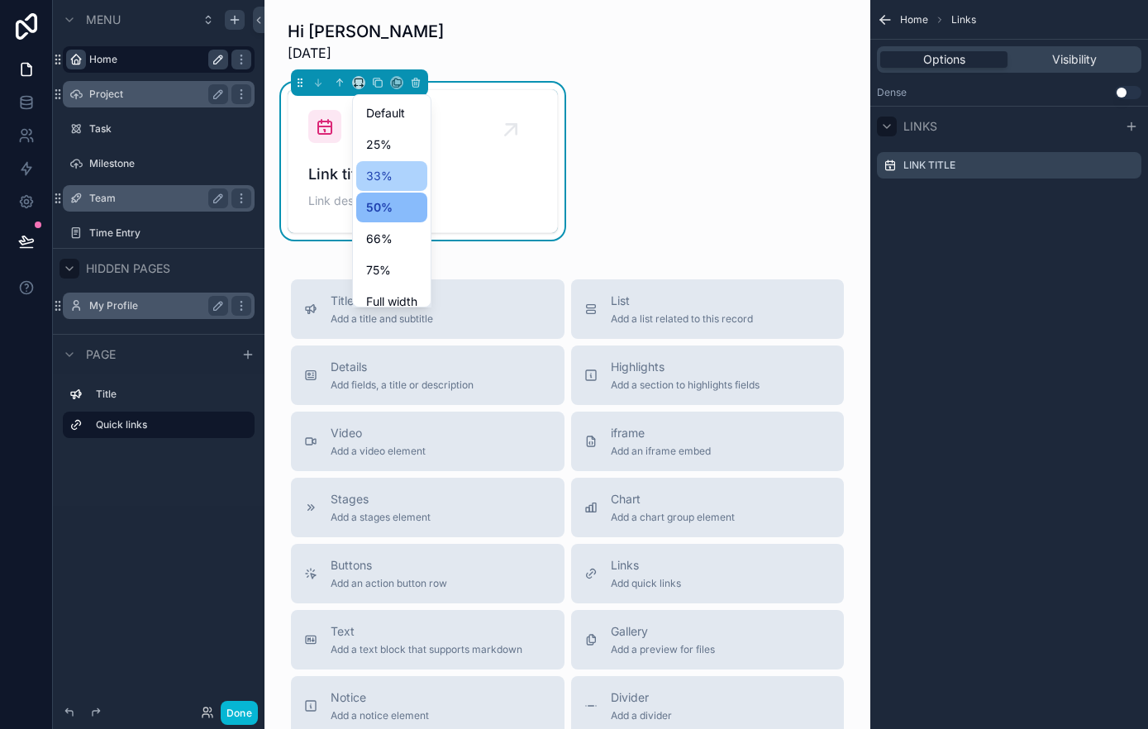
click at [374, 176] on span "33%" at bounding box center [379, 176] width 26 height 20
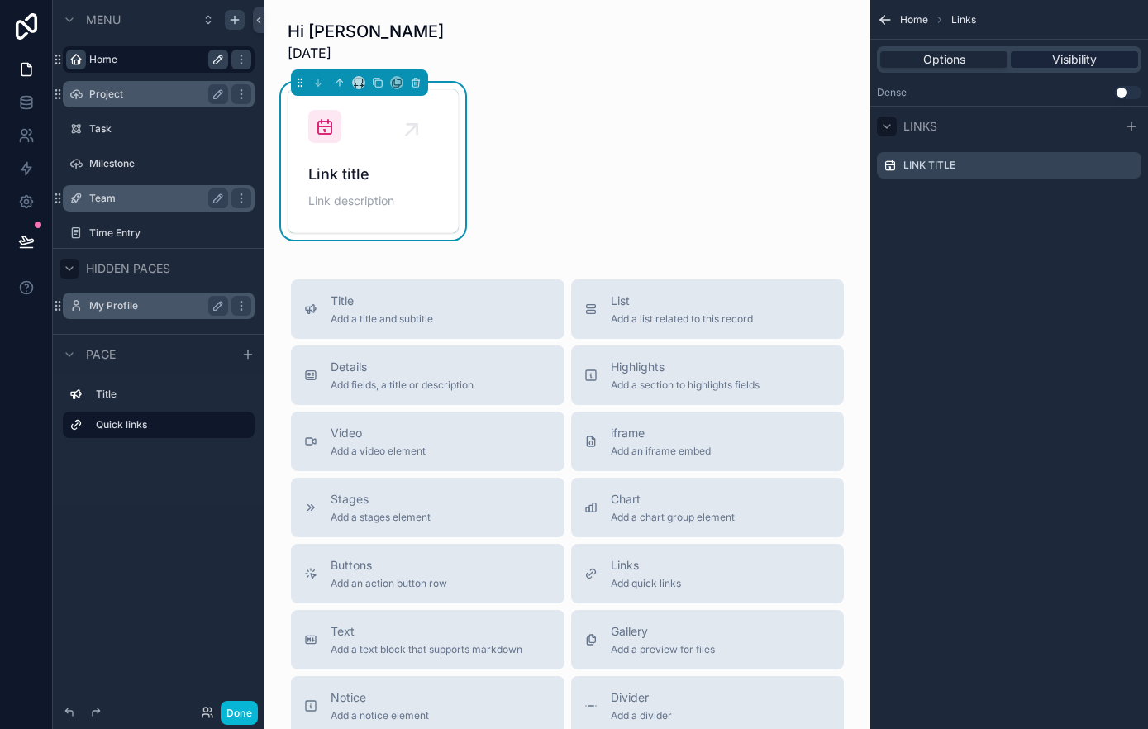
click at [1079, 59] on span "Visibility" at bounding box center [1074, 59] width 45 height 17
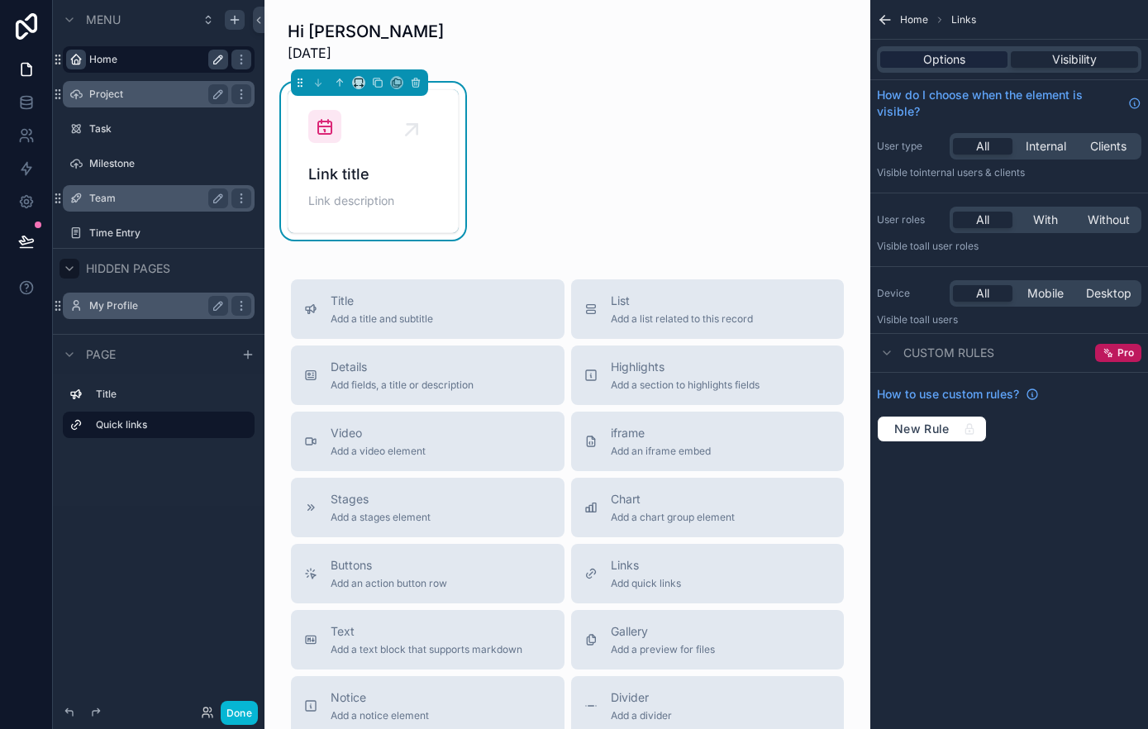
click at [949, 57] on span "Options" at bounding box center [944, 59] width 42 height 17
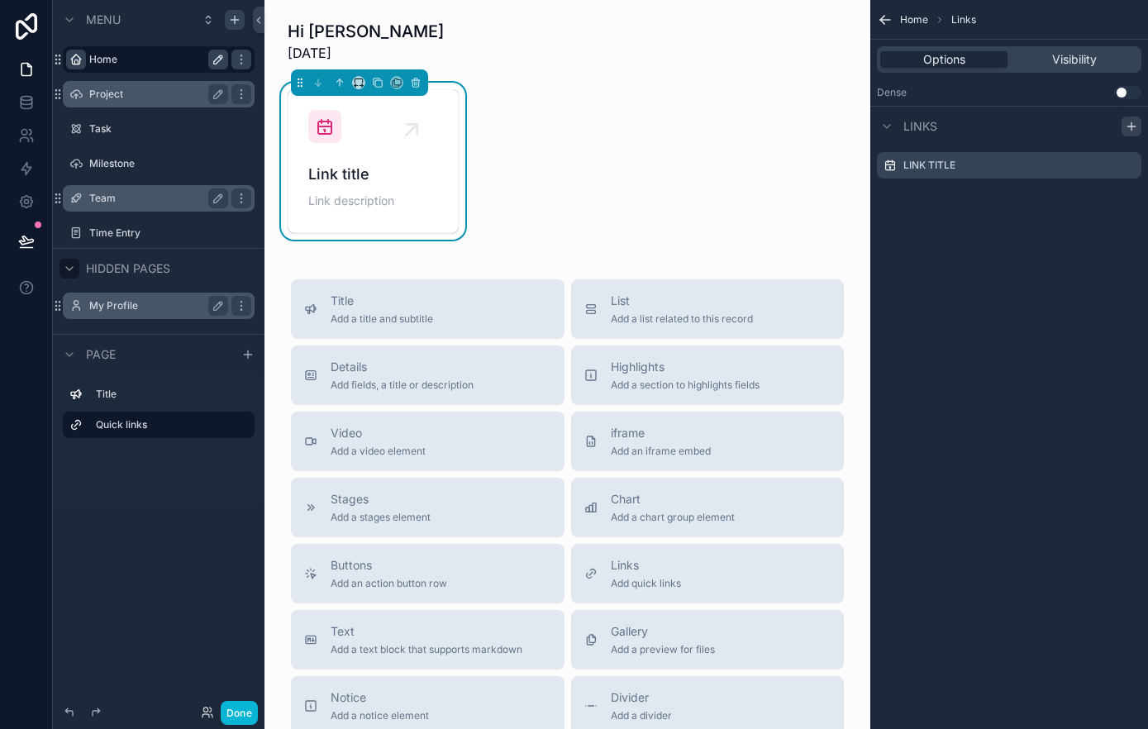
click at [1135, 128] on icon "scrollable content" at bounding box center [1131, 126] width 13 height 13
click at [610, 122] on div "Hi Tony Thomas 28/09/2025 Link title Link description Title Add a title and sub…" at bounding box center [568, 507] width 606 height 1014
click at [418, 82] on icon "scrollable content" at bounding box center [416, 83] width 12 height 12
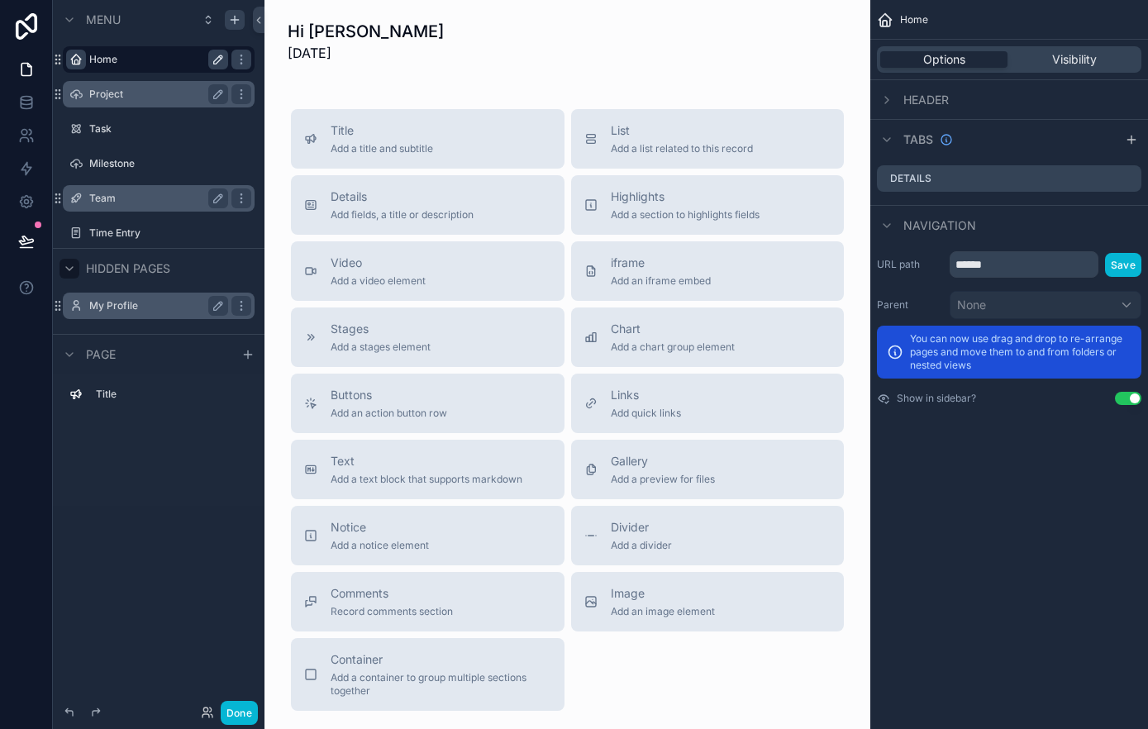
click at [463, 86] on div "Hi Tony Thomas 28/09/2025 Title Add a title and subtitle List Add a list relate…" at bounding box center [568, 421] width 606 height 843
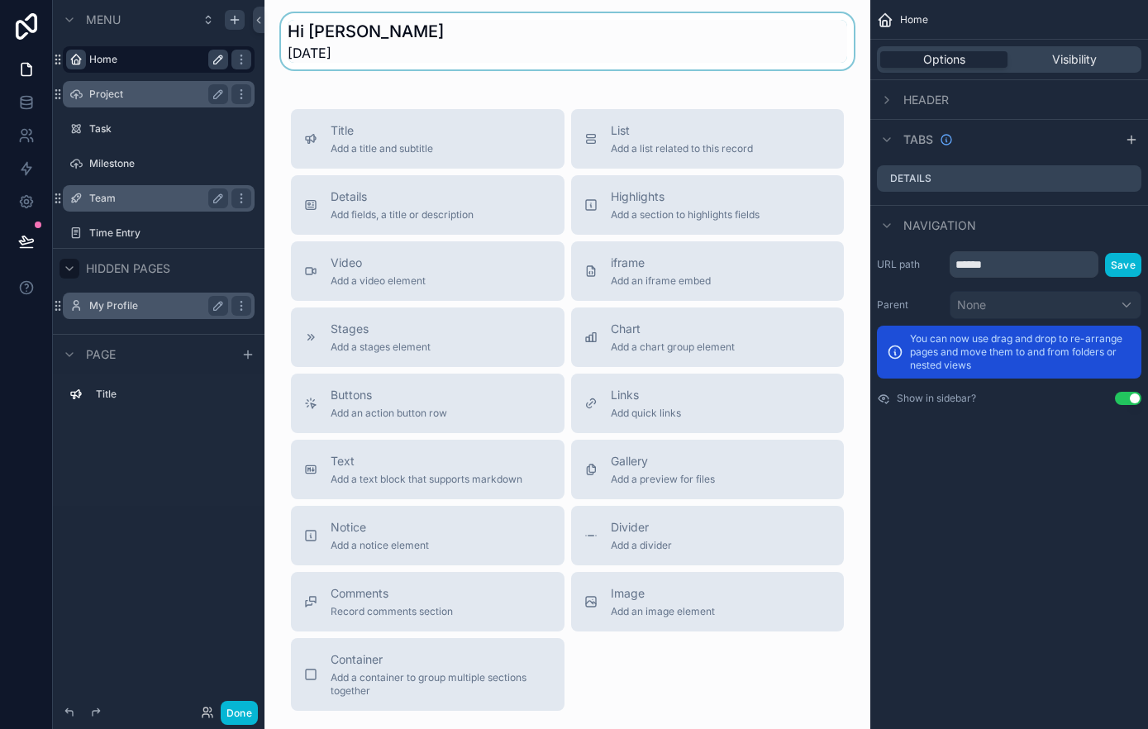
click at [333, 55] on div "scrollable content" at bounding box center [568, 41] width 580 height 56
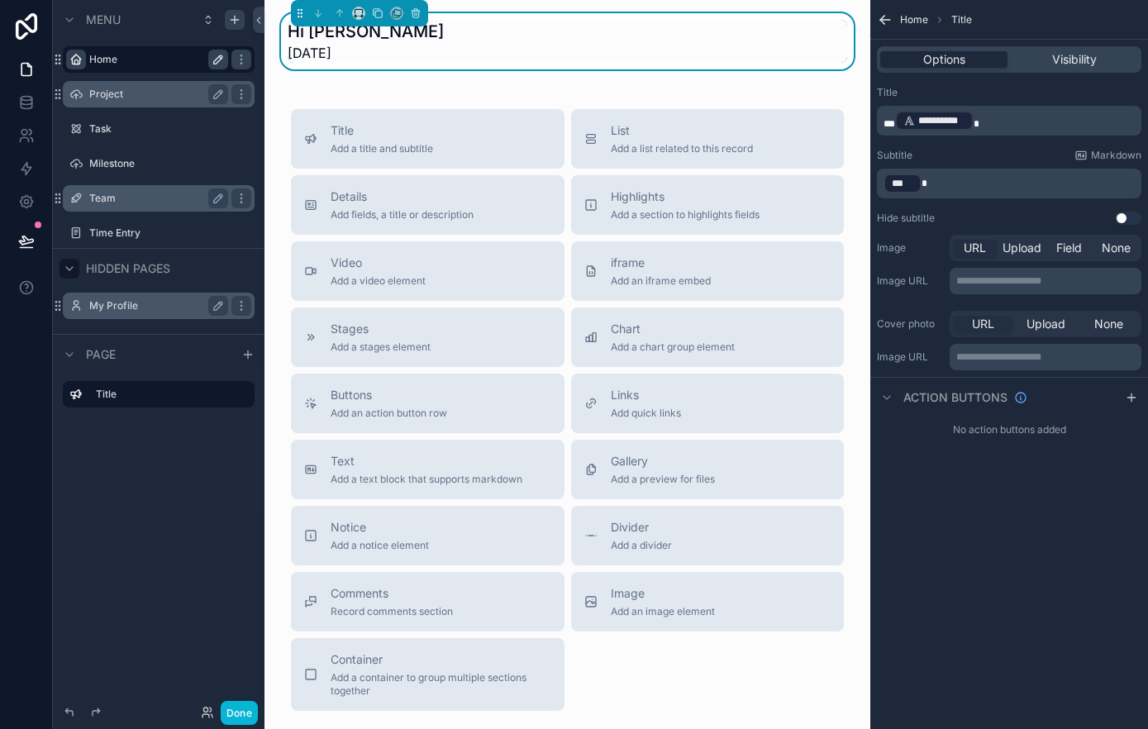
click at [984, 185] on p "﻿ *** ﻿" at bounding box center [1011, 183] width 255 height 23
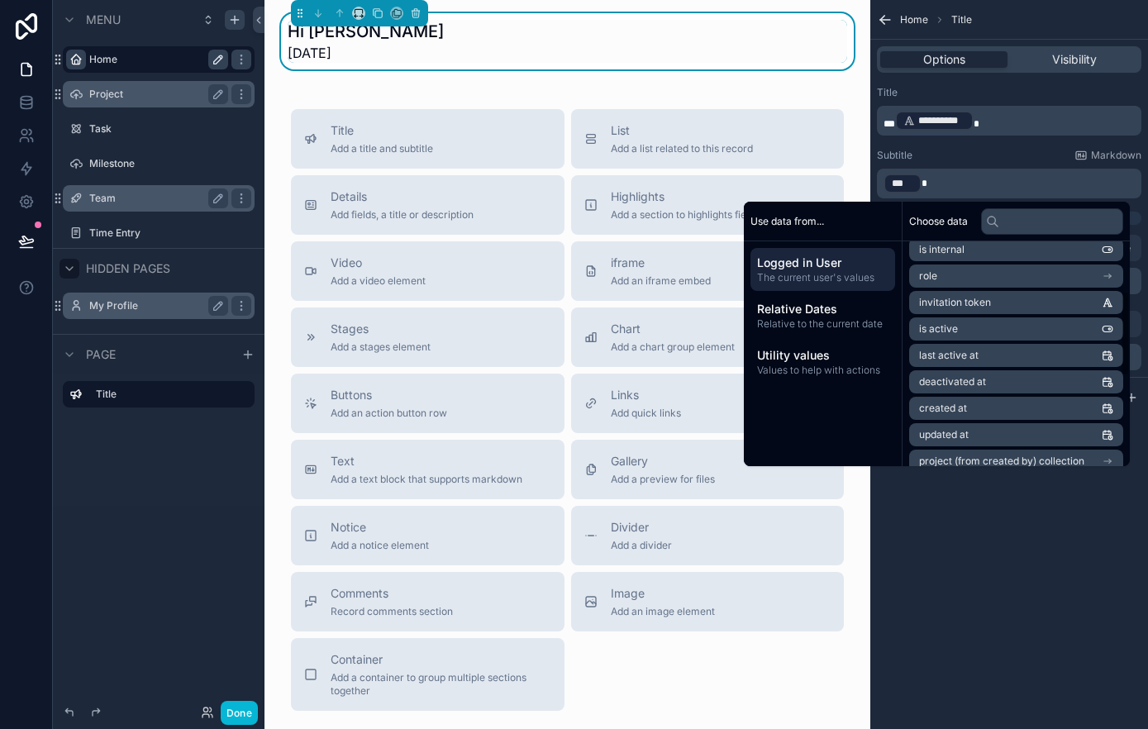
scroll to position [367, 0]
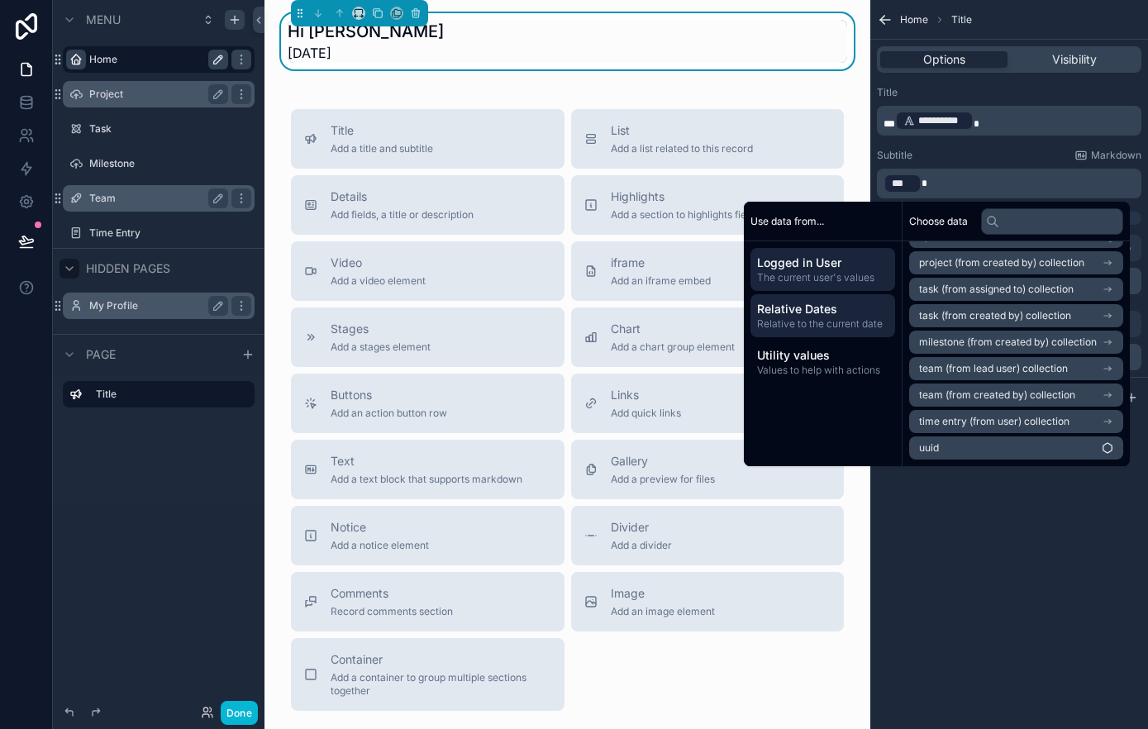
click at [844, 313] on span "Relative Dates" at bounding box center [822, 309] width 131 height 17
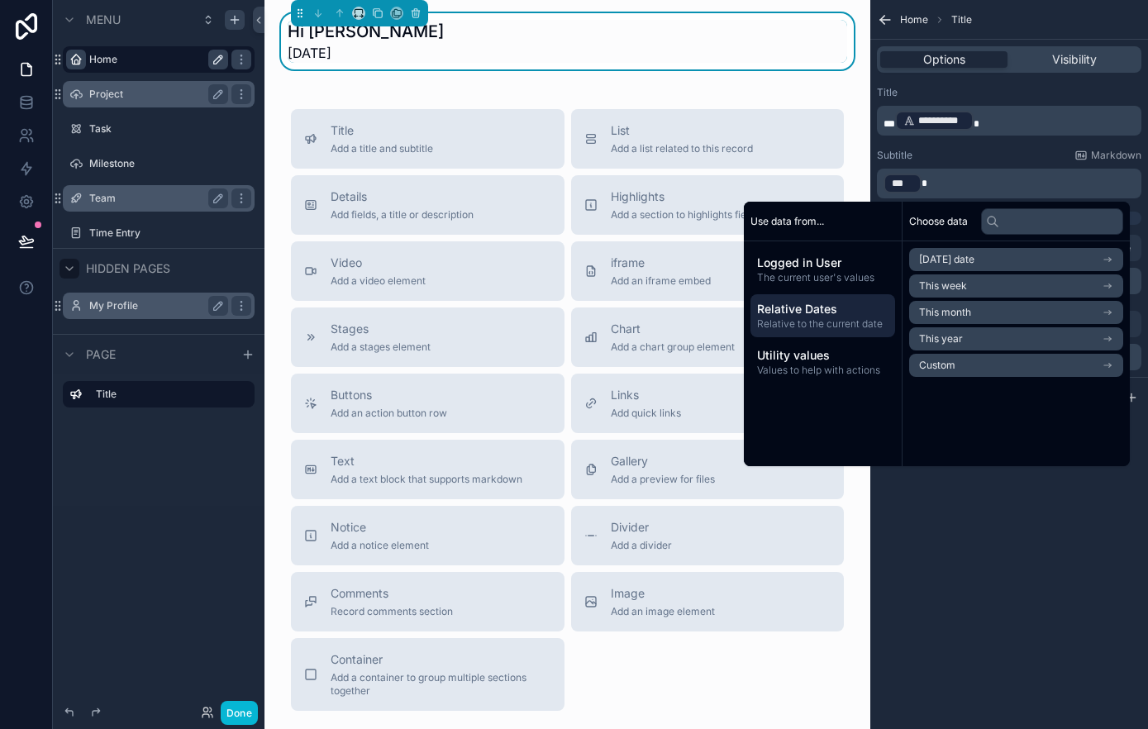
click at [962, 367] on li "Custom" at bounding box center [1016, 365] width 214 height 23
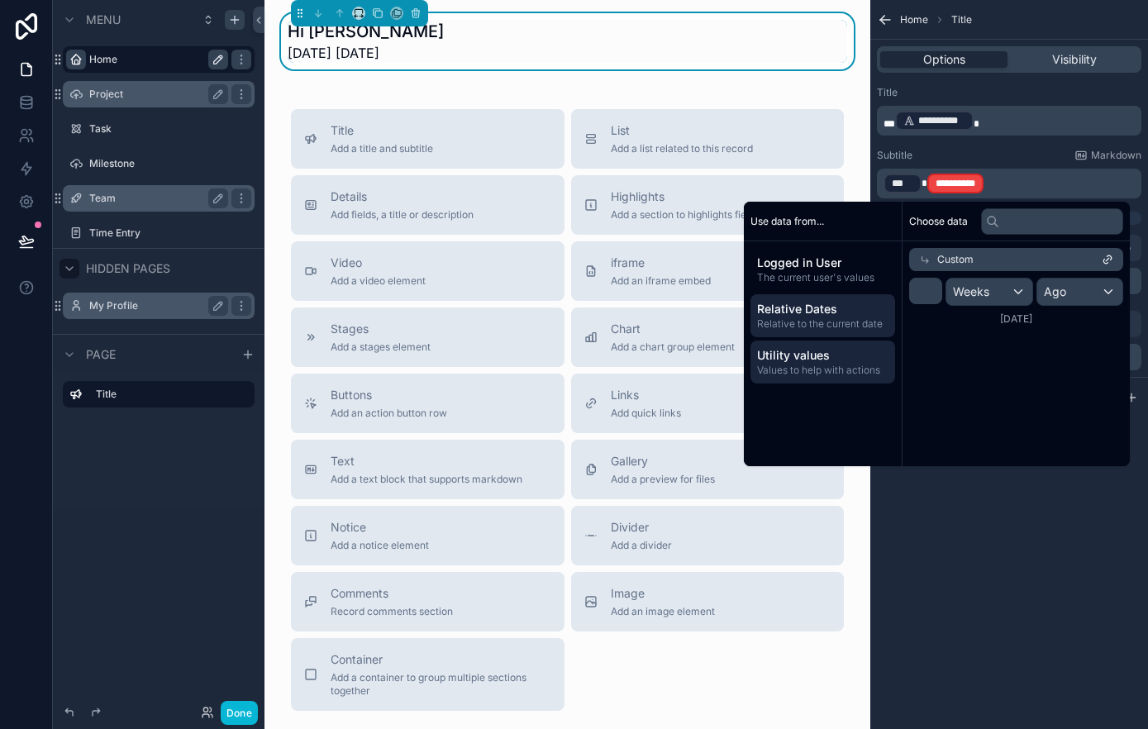
click at [854, 359] on span "Utility values" at bounding box center [822, 355] width 131 height 17
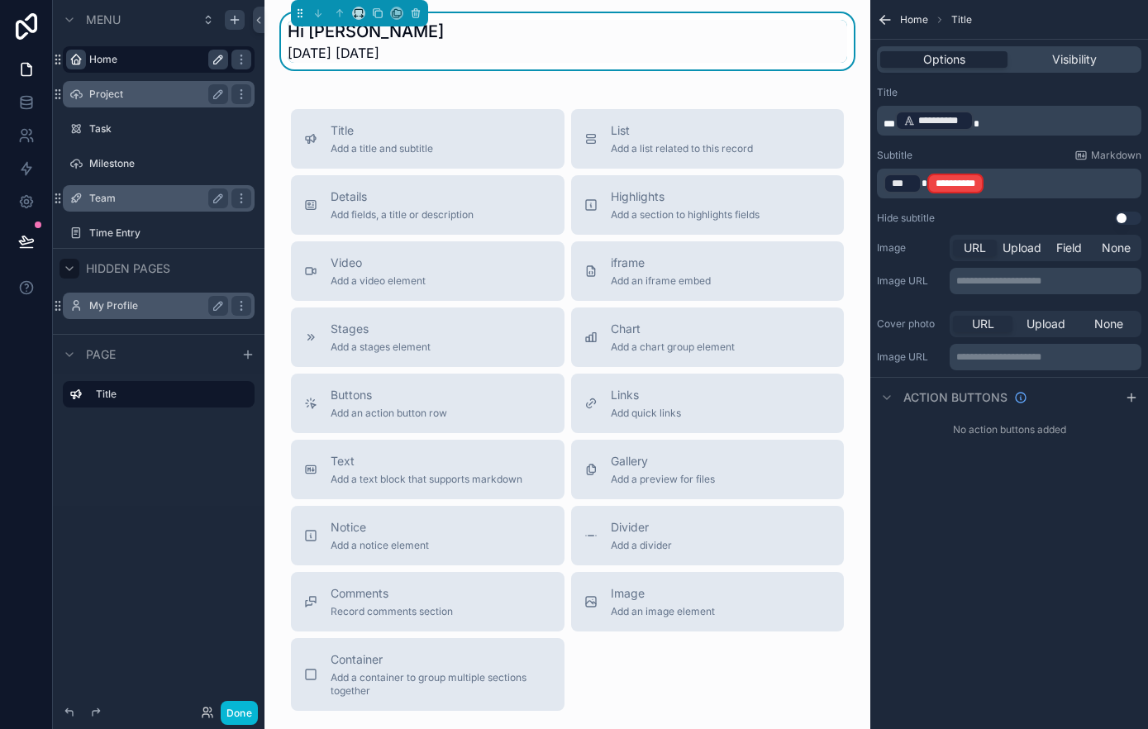
click at [857, 174] on div "Hi Tony Thomas 28/09/2025 21/09/2025 Title Add a title and subtitle List Add a …" at bounding box center [568, 421] width 606 height 843
click at [858, 146] on div "Hi Tony Thomas 28/09/2025 Title Add a title and subtitle List Add a list relate…" at bounding box center [568, 421] width 606 height 843
click at [675, 74] on div "Hi Tony Thomas 28/09/2025 Title Add a title and subtitle List Add a list relate…" at bounding box center [568, 421] width 606 height 843
click at [262, 104] on div "Project" at bounding box center [159, 94] width 212 height 30
click at [662, 338] on div "Chart Add a chart group element" at bounding box center [673, 337] width 124 height 33
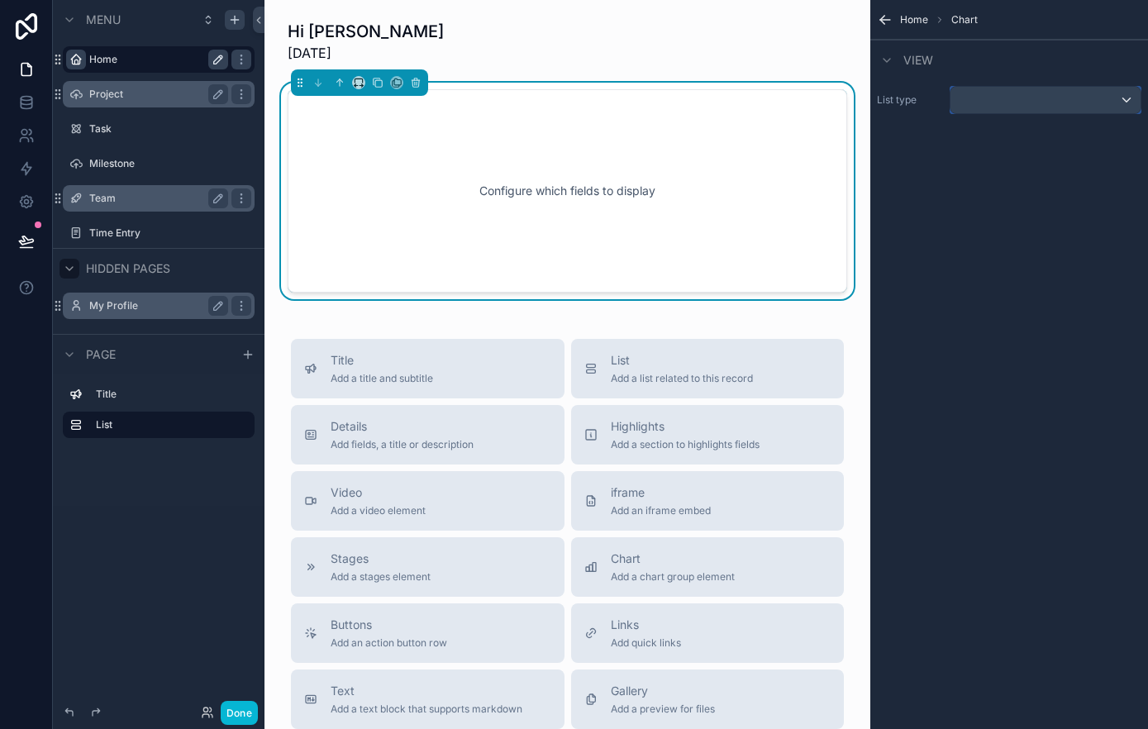
click at [1119, 106] on div "scrollable content" at bounding box center [1046, 100] width 190 height 26
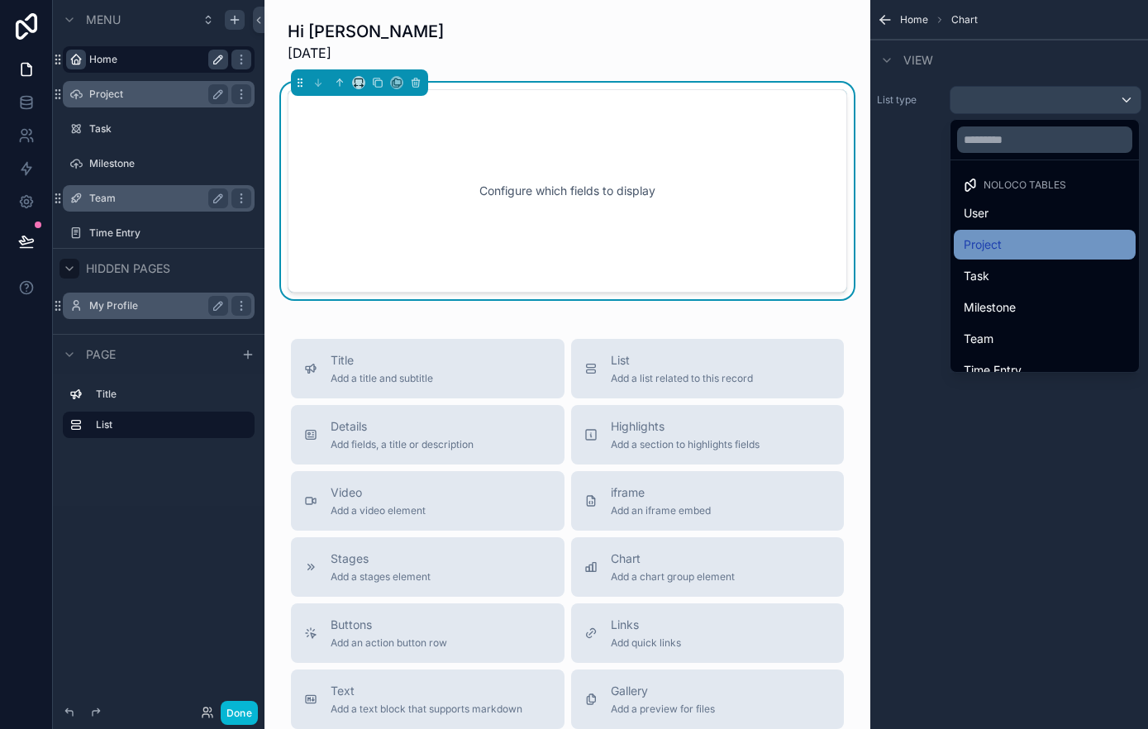
click at [1043, 242] on div "Project" at bounding box center [1045, 245] width 162 height 20
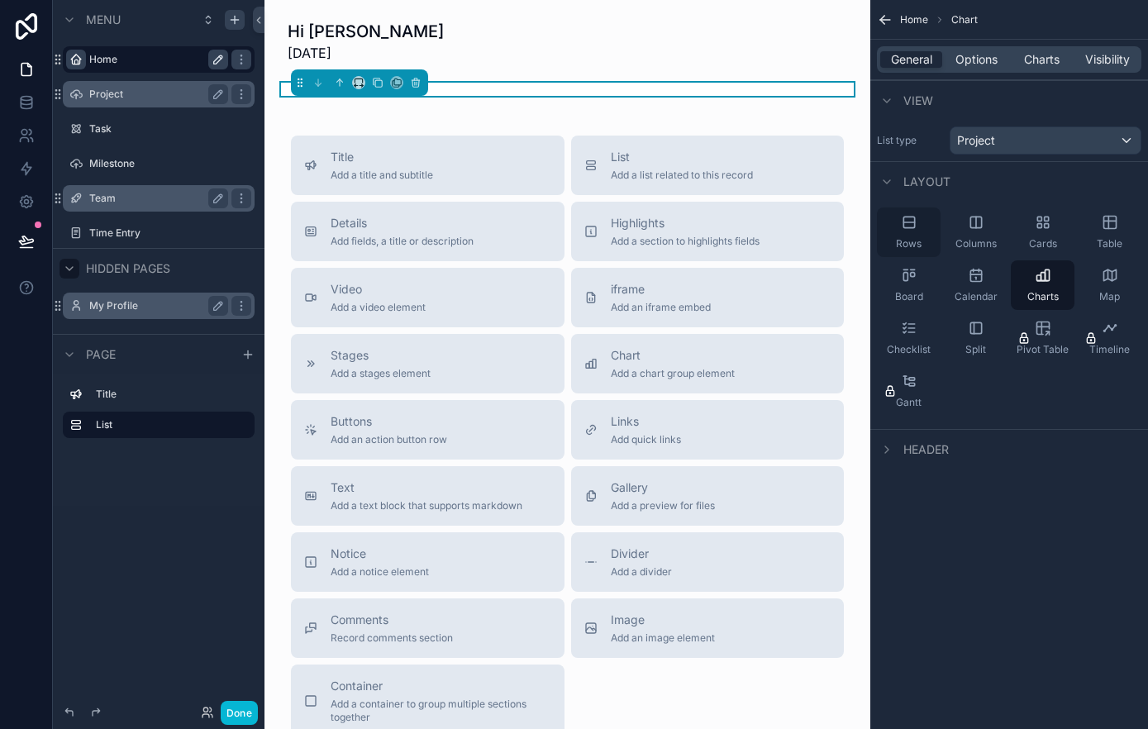
click at [918, 239] on span "Rows" at bounding box center [909, 243] width 26 height 13
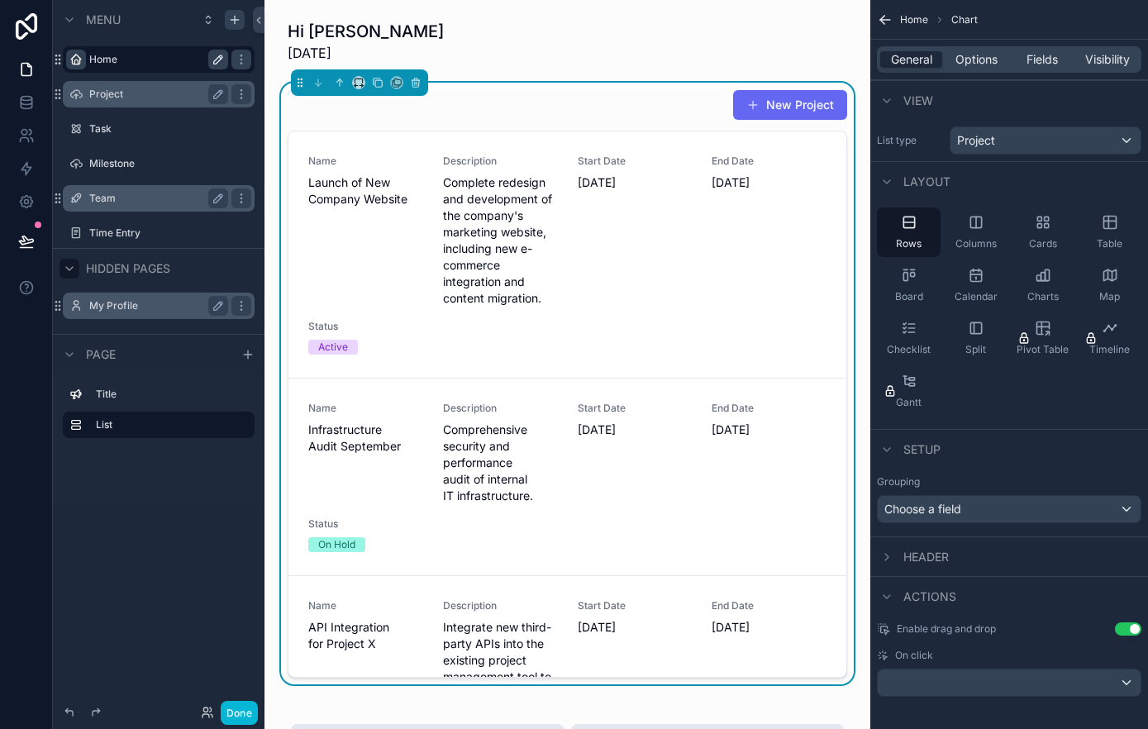
click at [888, 22] on icon "scrollable content" at bounding box center [885, 20] width 17 height 17
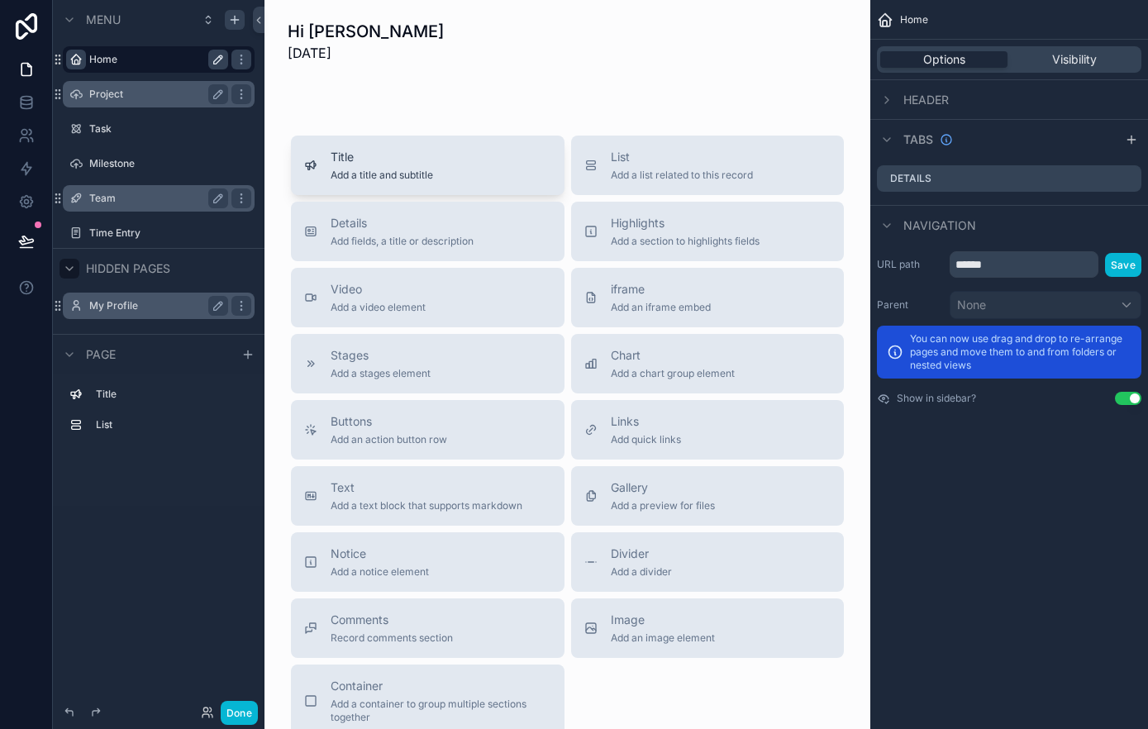
click at [449, 174] on div "Title Add a title and subtitle" at bounding box center [427, 165] width 247 height 33
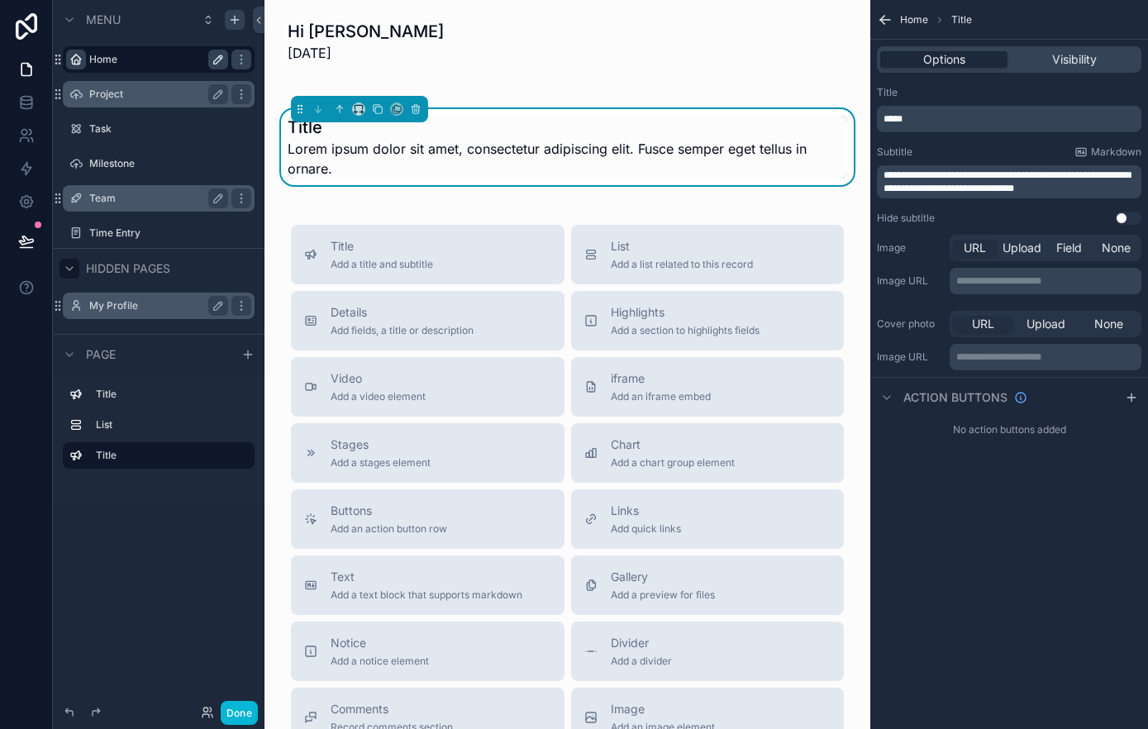
click at [418, 162] on span "Lorem ipsum dolor sit amet, consectetur adipiscing elit. Fusce semper eget tell…" at bounding box center [568, 159] width 560 height 40
click at [945, 119] on p "*****" at bounding box center [1011, 118] width 255 height 13
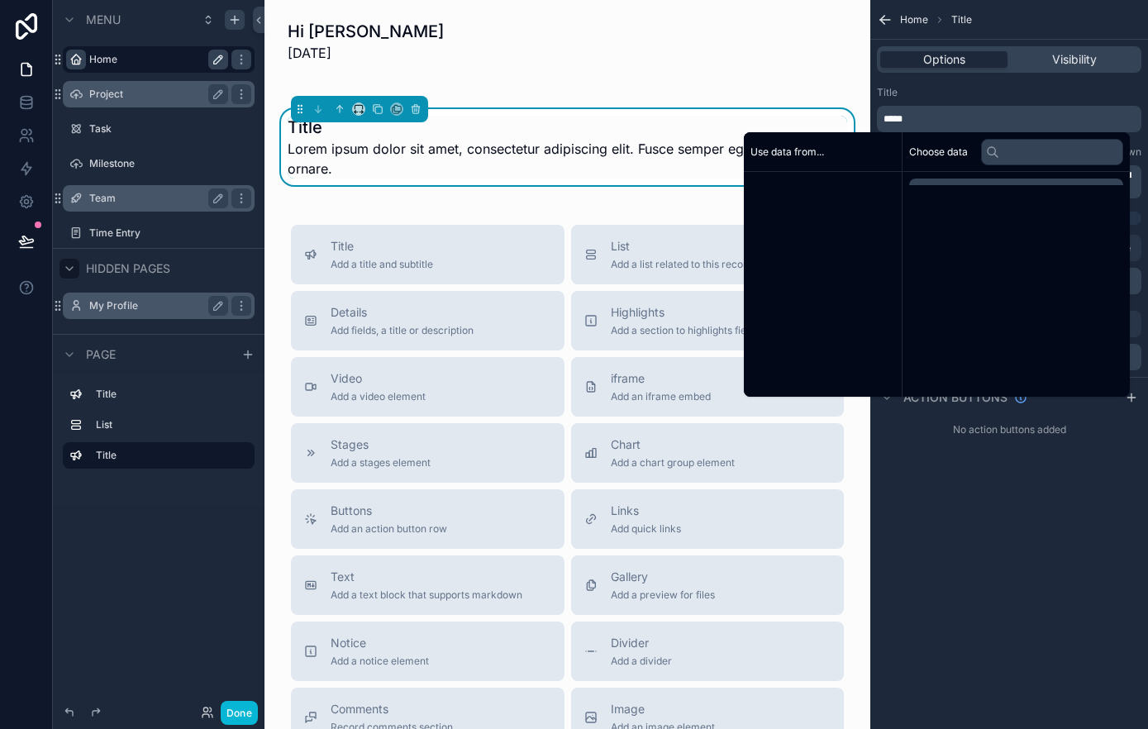
click at [945, 118] on p "*****" at bounding box center [1011, 118] width 255 height 13
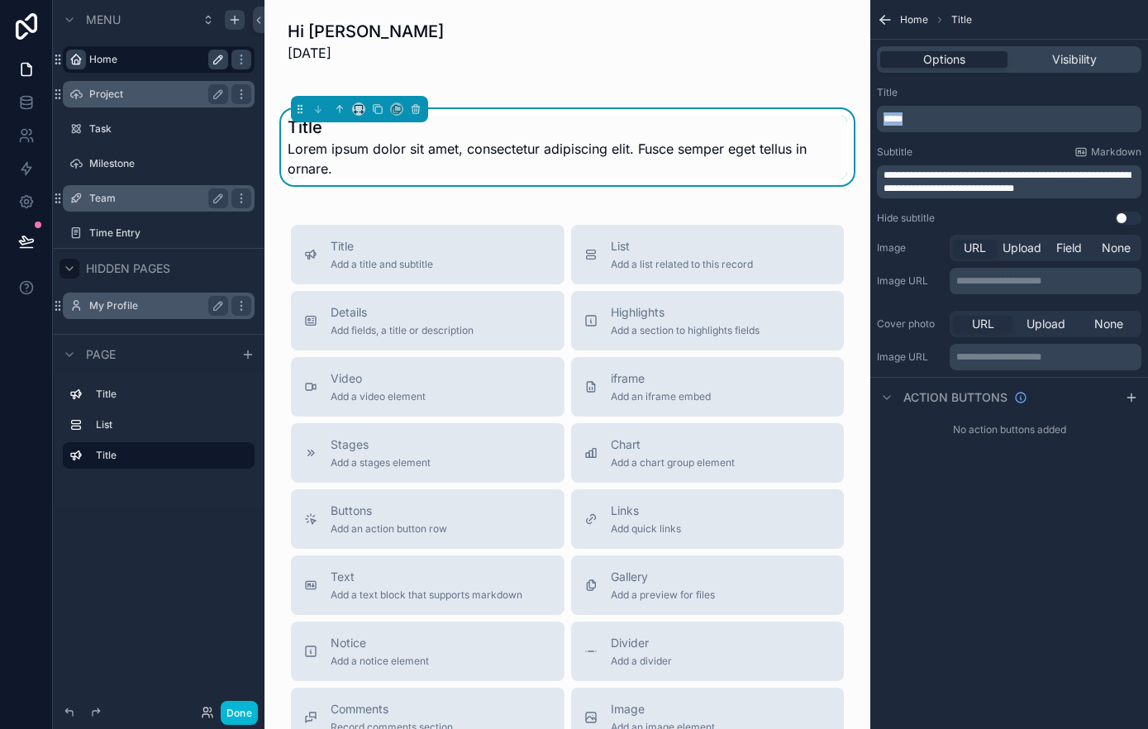
drag, startPoint x: 945, startPoint y: 118, endPoint x: 877, endPoint y: 112, distance: 68.0
click at [877, 112] on div "*****" at bounding box center [1009, 119] width 265 height 26
click at [949, 147] on div "Subtitle Markdown" at bounding box center [1009, 152] width 265 height 13
click at [575, 158] on span "Lorem ipsum dolor sit amet, consectetur adipiscing elit. Fusce semper eget tell…" at bounding box center [568, 159] width 560 height 40
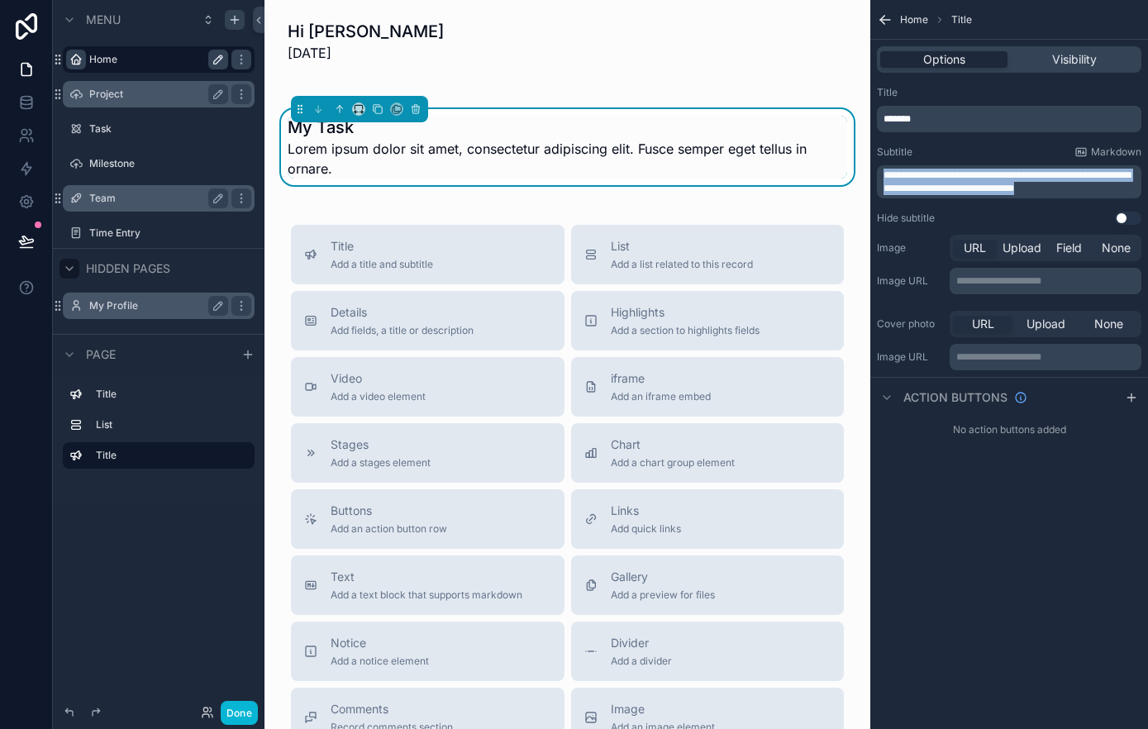
drag, startPoint x: 985, startPoint y: 193, endPoint x: 818, endPoint y: 178, distance: 167.7
click at [820, 177] on div "**********" at bounding box center [707, 364] width 884 height 729
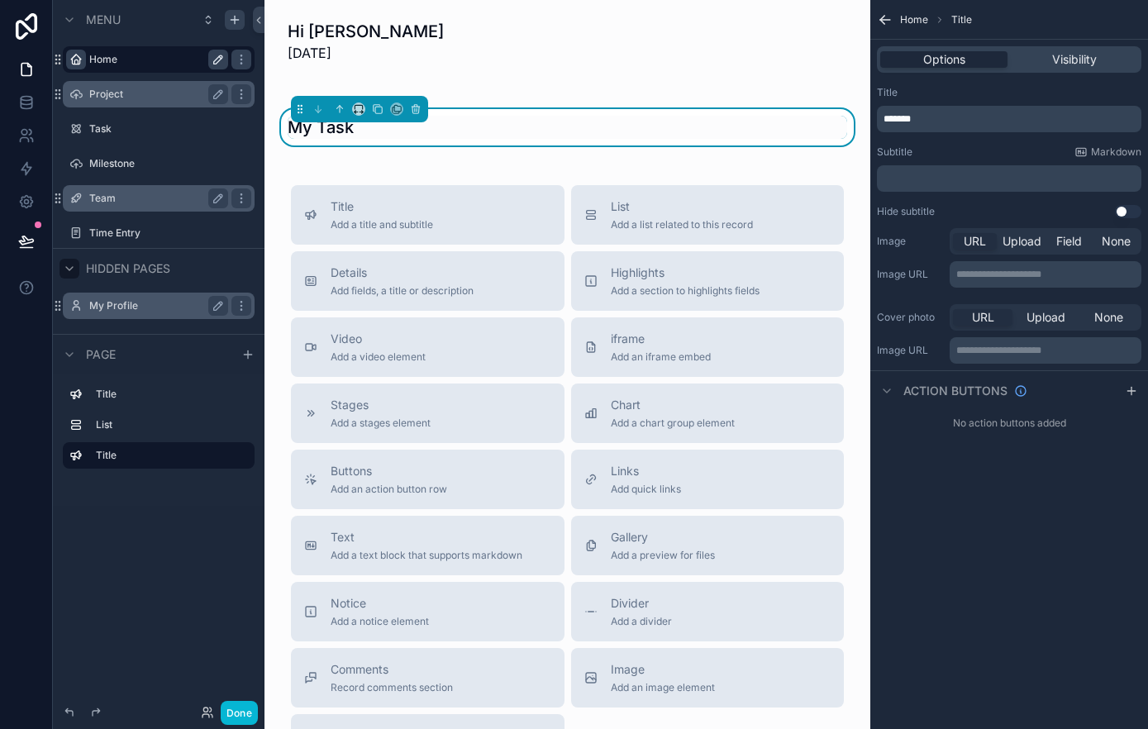
click at [1119, 211] on button "Use setting" at bounding box center [1128, 211] width 26 height 13
click at [756, 165] on div "Hi Tony Thomas 28/09/2025 My Task Title Add a title and subtitle List Add a lis…" at bounding box center [568, 459] width 606 height 919
click at [293, 85] on div "scrollable content" at bounding box center [568, 89] width 580 height 13
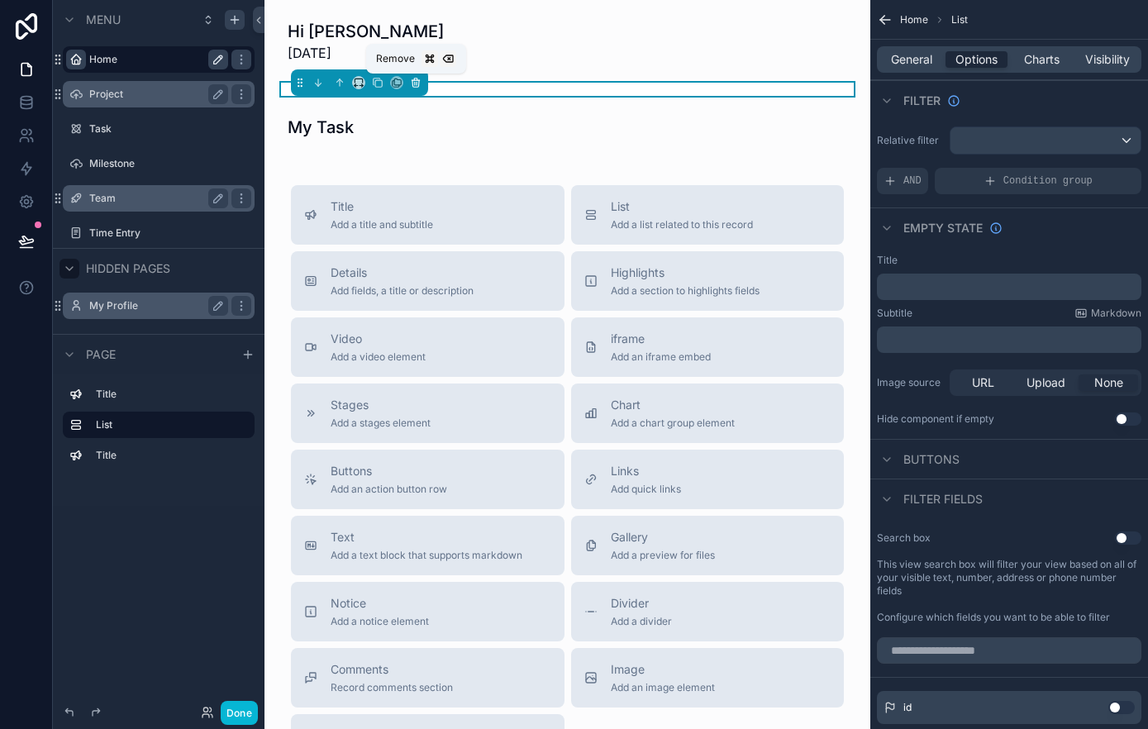
click at [413, 81] on icon "scrollable content" at bounding box center [416, 83] width 7 height 7
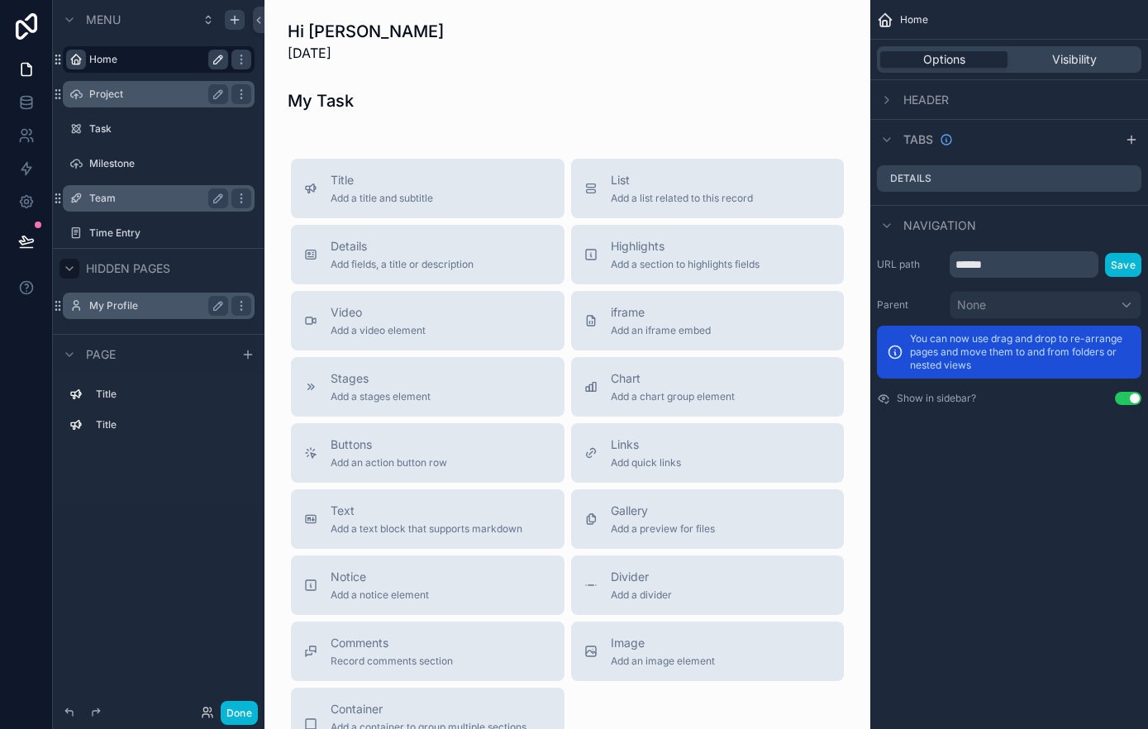
click at [420, 135] on div "Hi Tony Thomas 28/09/2025 My Task Title Add a title and subtitle List Add a lis…" at bounding box center [568, 446] width 606 height 893
click at [684, 322] on div "iframe Add an iframe embed" at bounding box center [661, 320] width 100 height 33
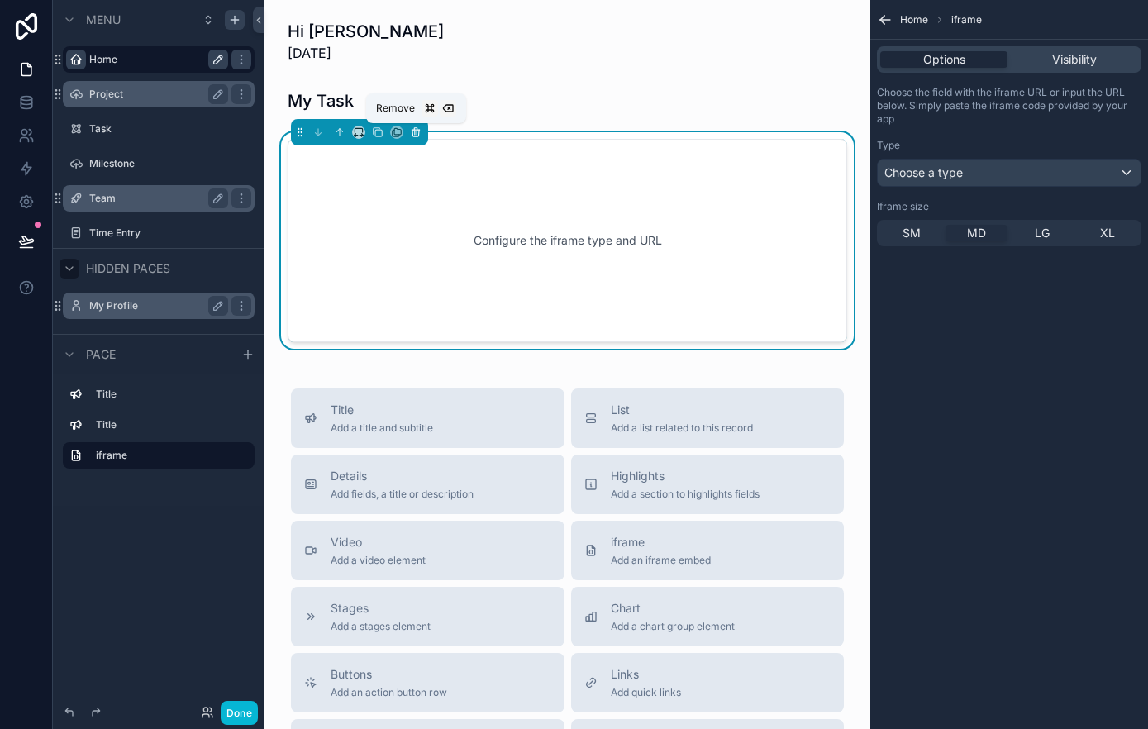
click at [422, 130] on button "scrollable content" at bounding box center [416, 132] width 18 height 18
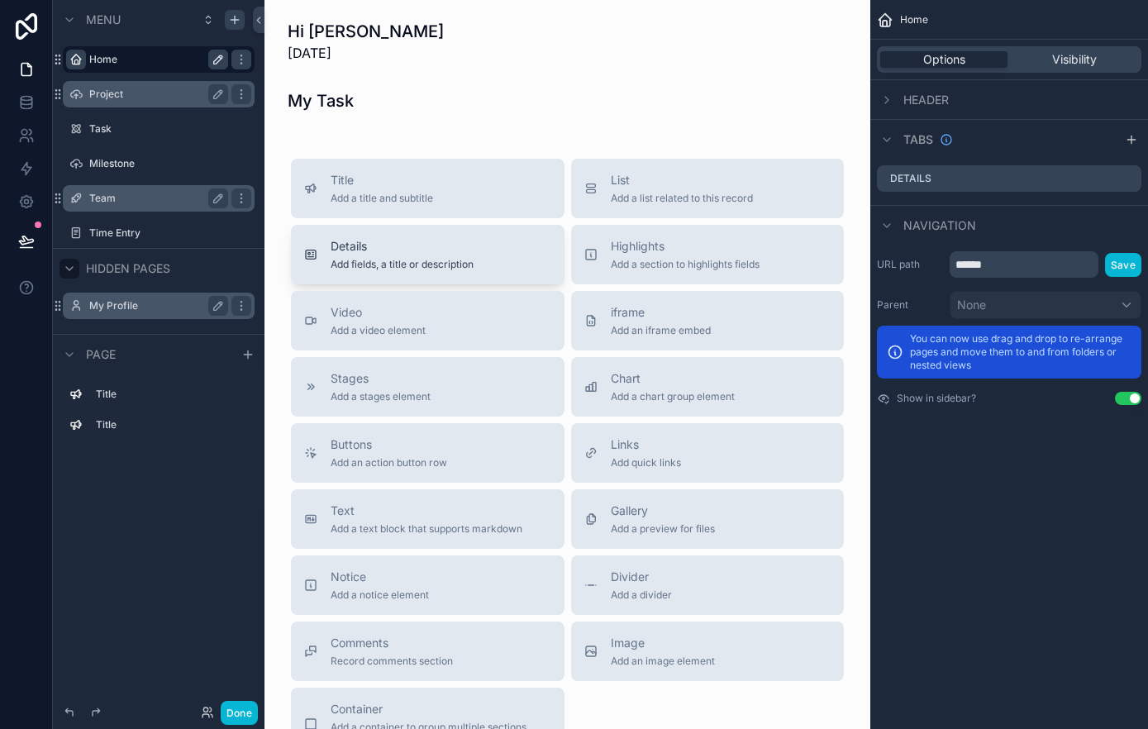
click at [436, 260] on span "Add fields, a title or description" at bounding box center [402, 264] width 143 height 13
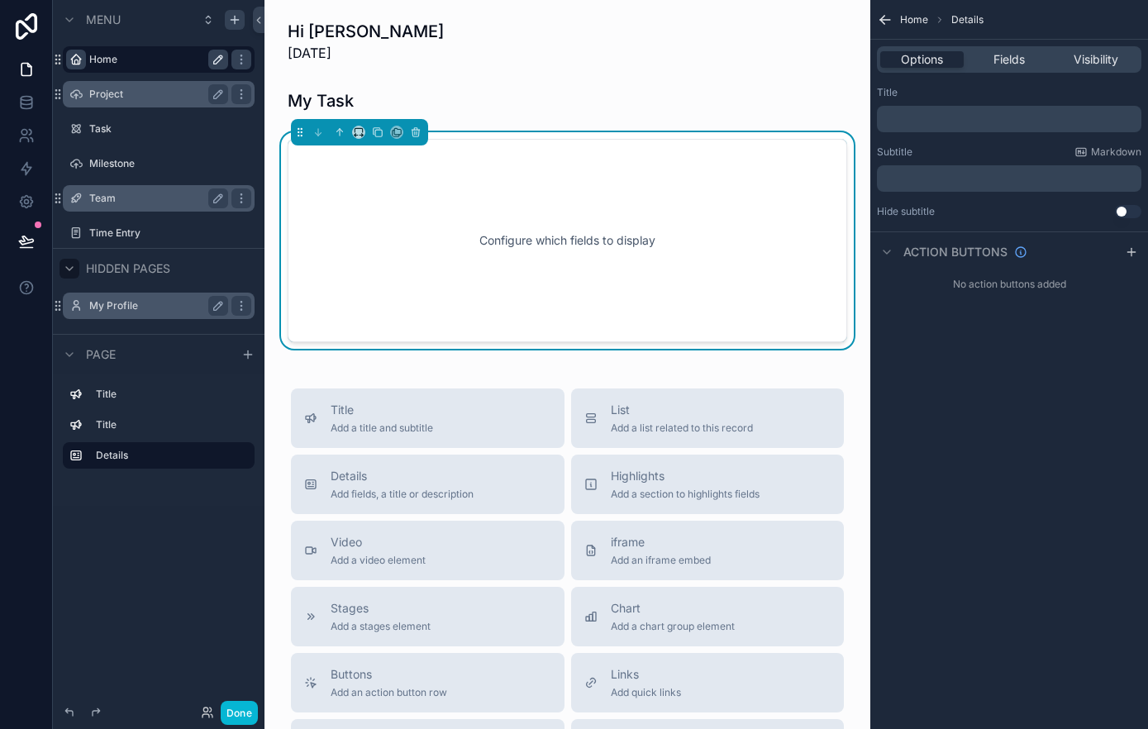
click at [992, 137] on div "Title ﻿ Subtitle Markdown ﻿ Hide subtitle Use setting" at bounding box center [1010, 152] width 278 height 146
click at [996, 127] on div "﻿" at bounding box center [1009, 119] width 265 height 26
click at [1003, 118] on p "﻿" at bounding box center [1011, 118] width 255 height 13
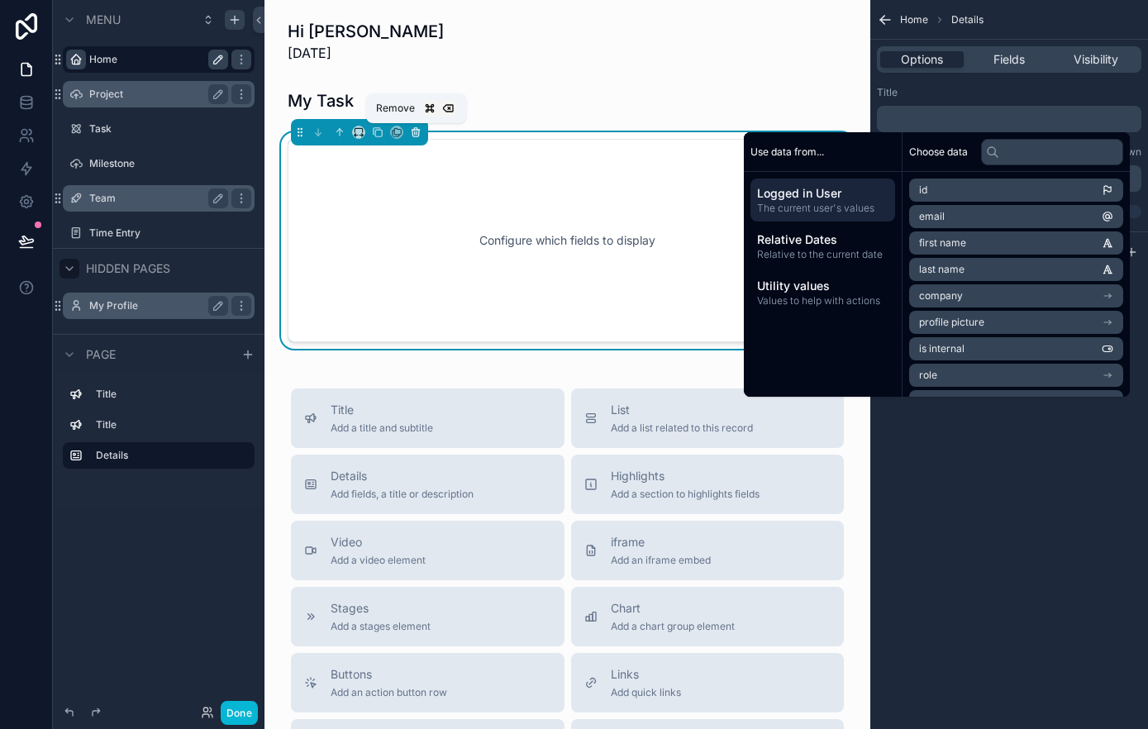
click at [417, 132] on icon "scrollable content" at bounding box center [417, 132] width 0 height 3
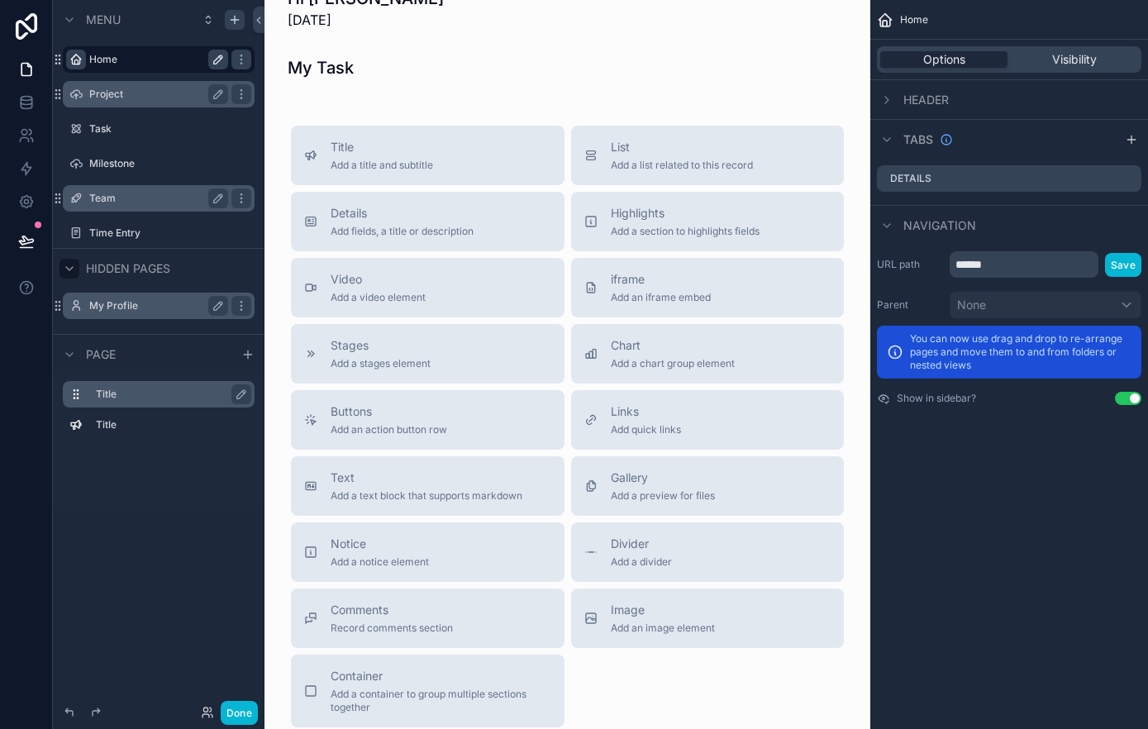
scroll to position [36, 0]
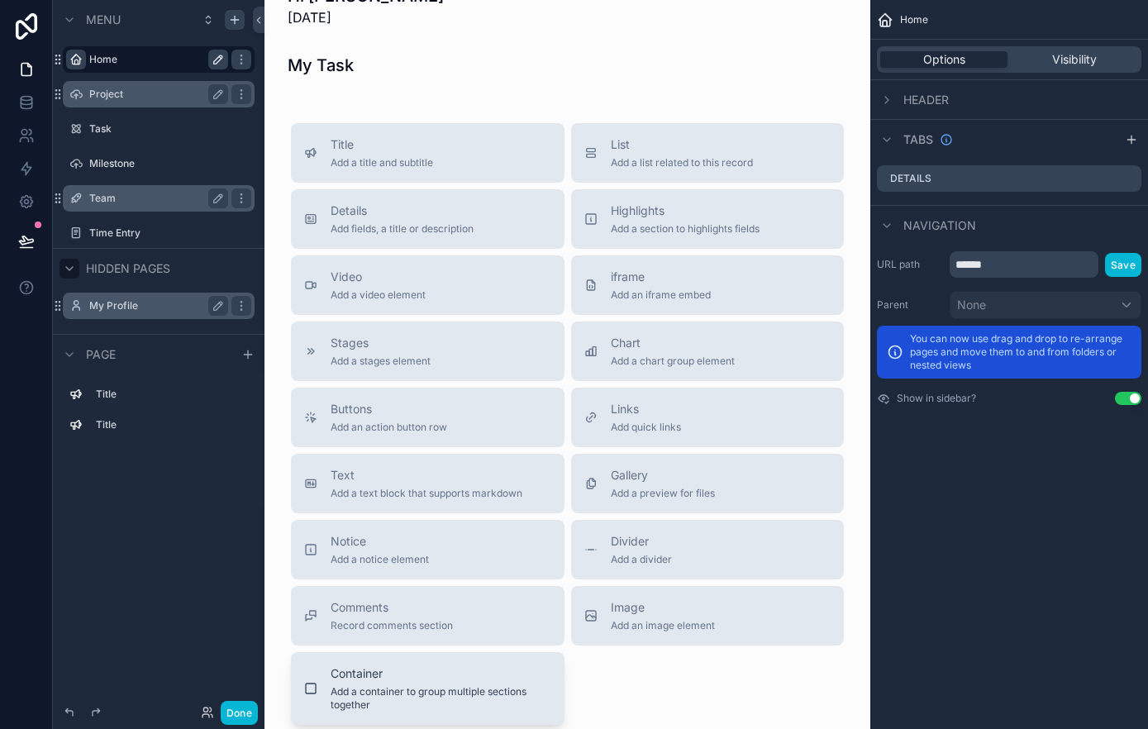
click at [402, 680] on span "Container" at bounding box center [441, 674] width 221 height 17
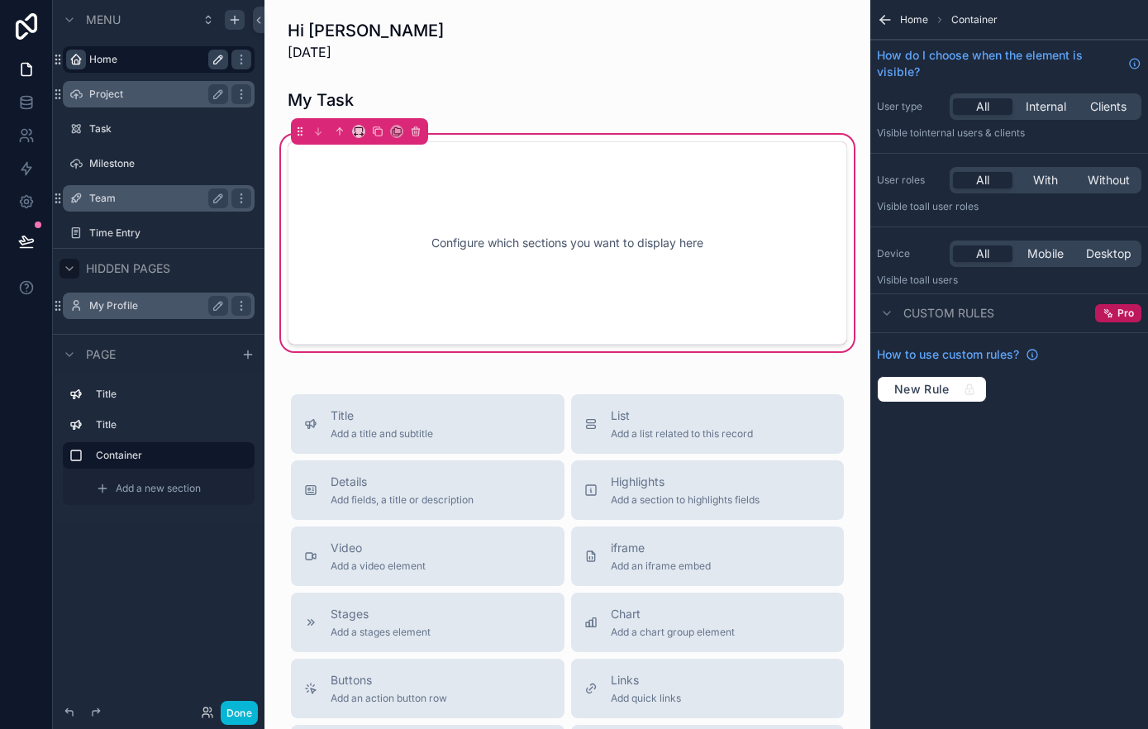
scroll to position [0, 0]
click at [887, 21] on icon "scrollable content" at bounding box center [885, 20] width 17 height 17
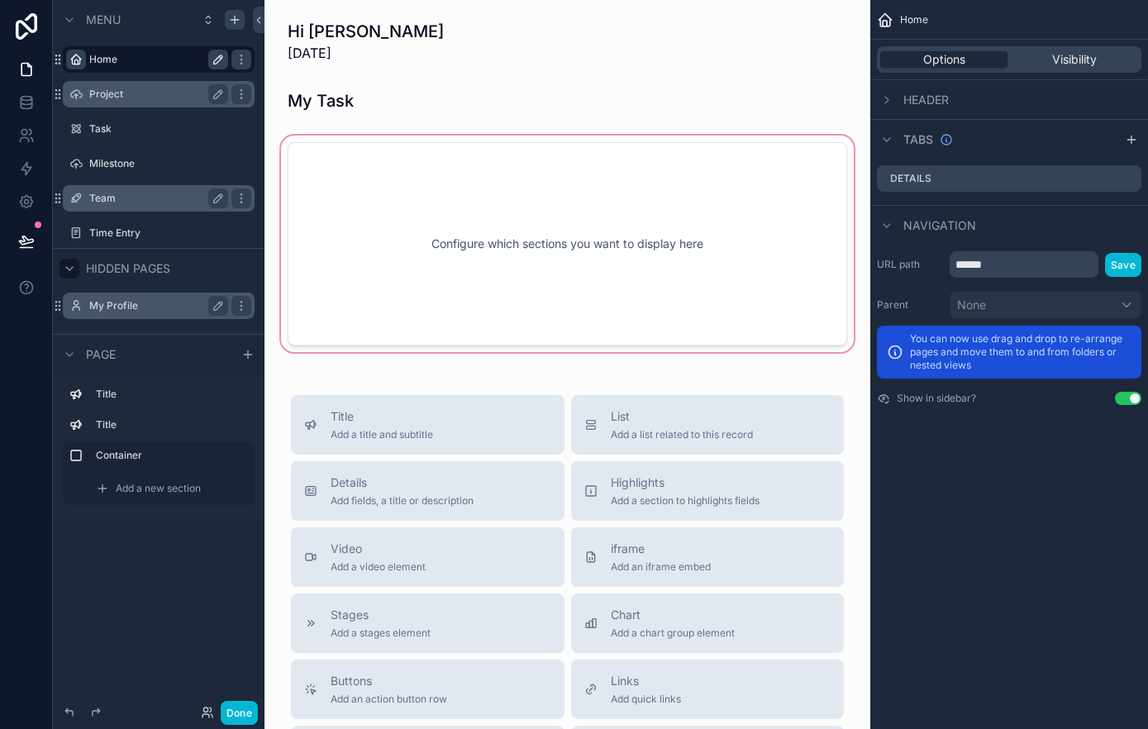
click at [711, 184] on div "scrollable content" at bounding box center [568, 243] width 580 height 223
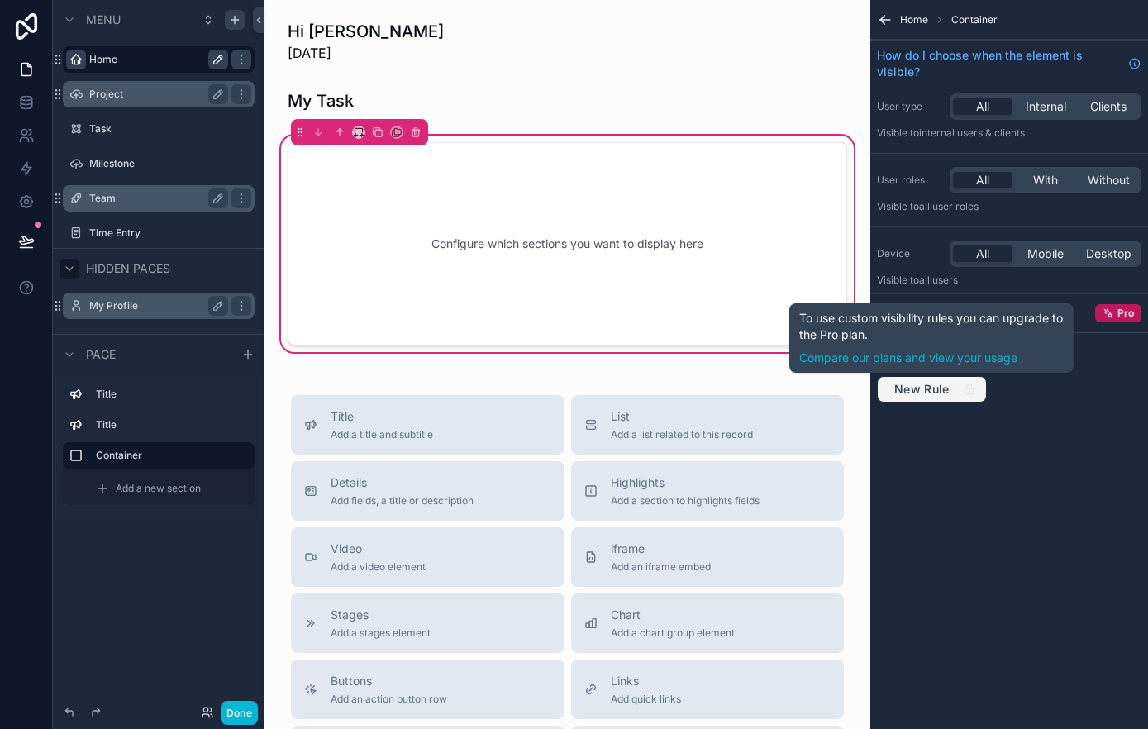
click at [942, 400] on button "New Rule" at bounding box center [932, 389] width 110 height 26
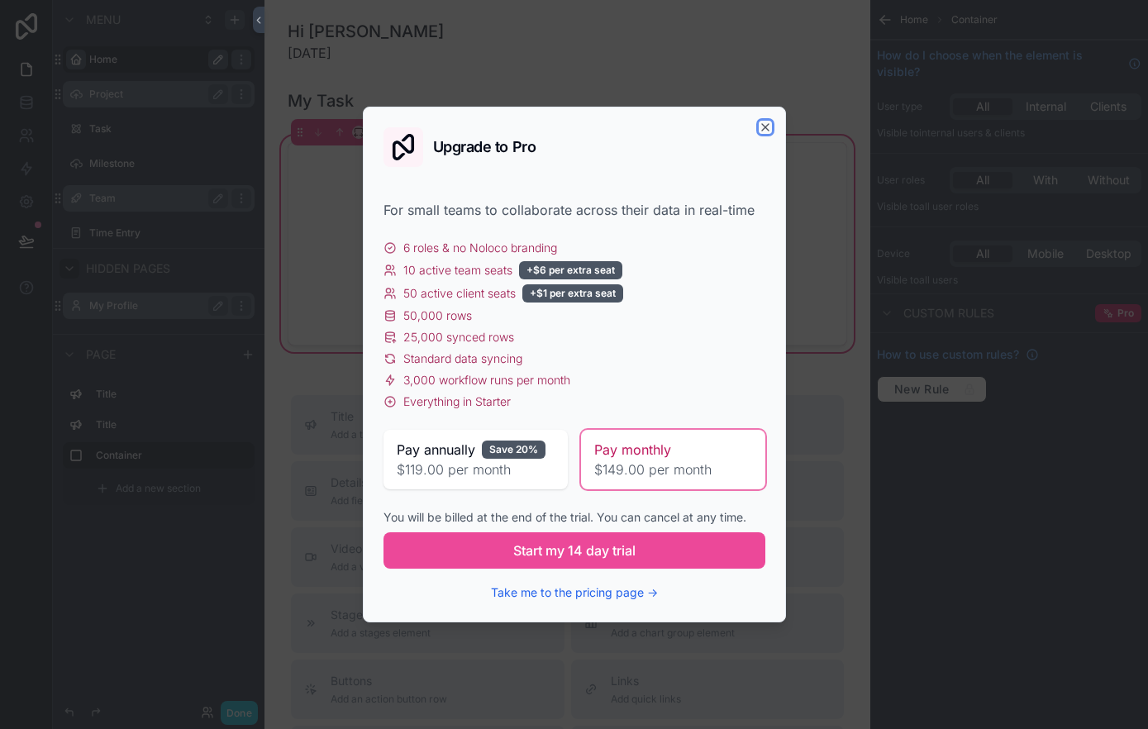
click at [766, 127] on icon "button" at bounding box center [765, 127] width 13 height 13
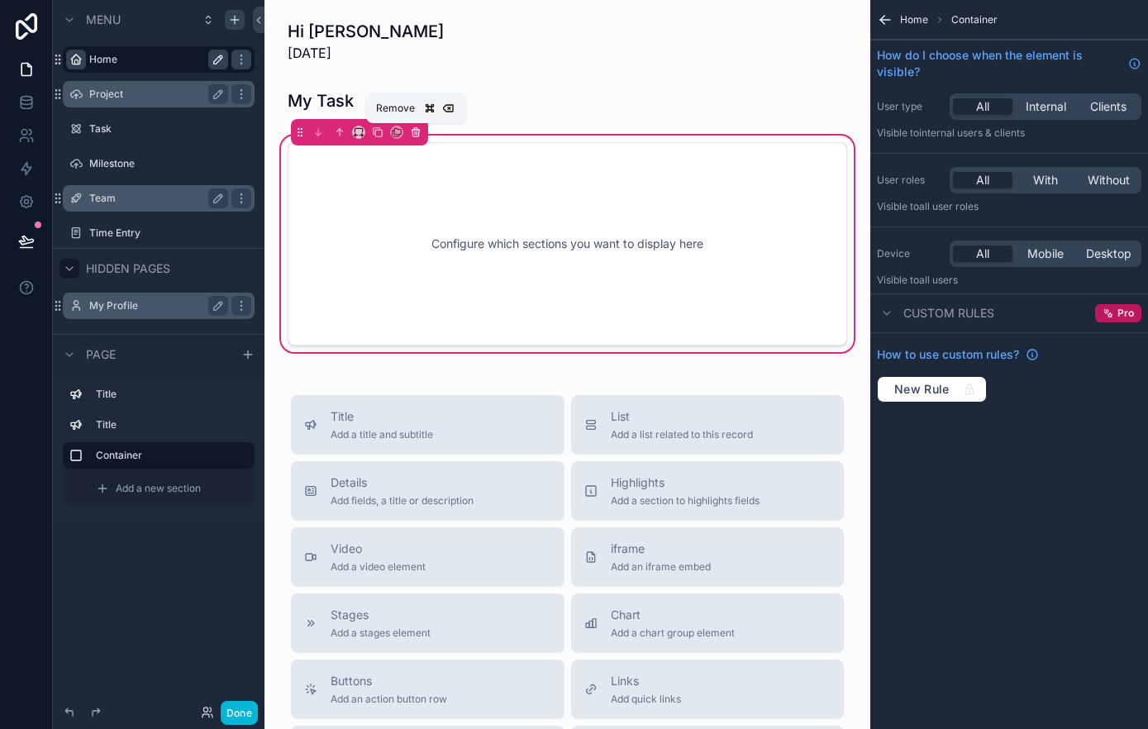
click at [418, 130] on icon "scrollable content" at bounding box center [416, 132] width 12 height 12
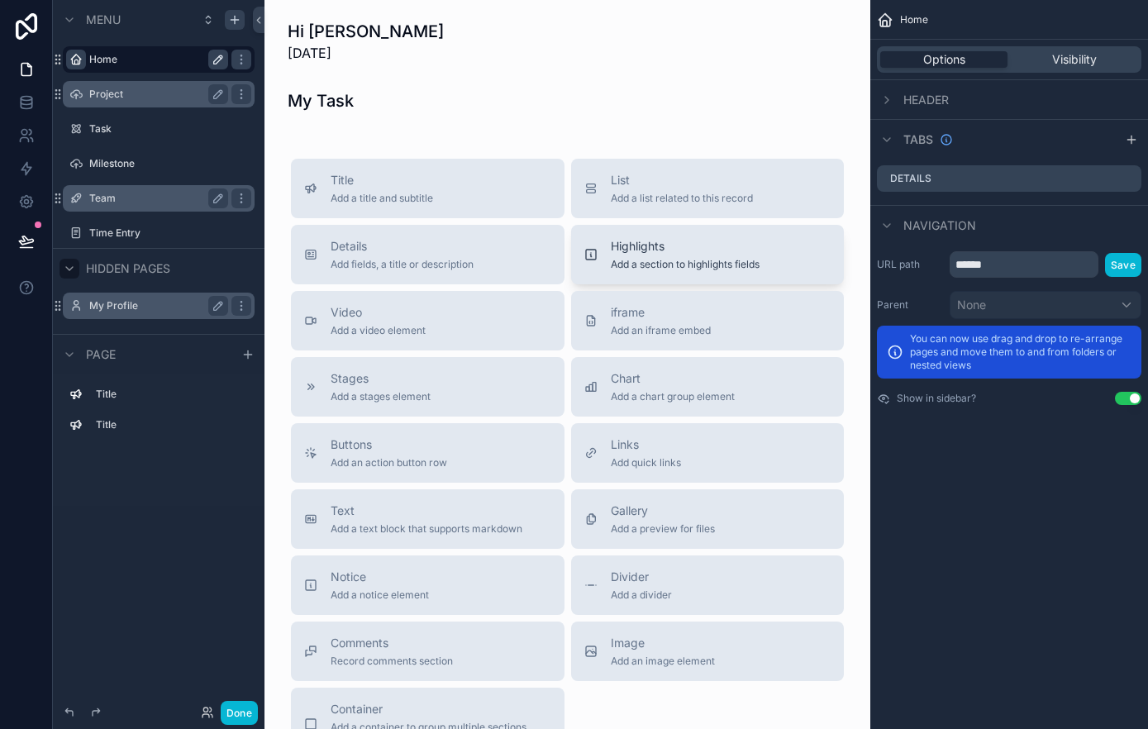
click at [675, 255] on div "Highlights Add a section to highlights fields" at bounding box center [685, 254] width 149 height 33
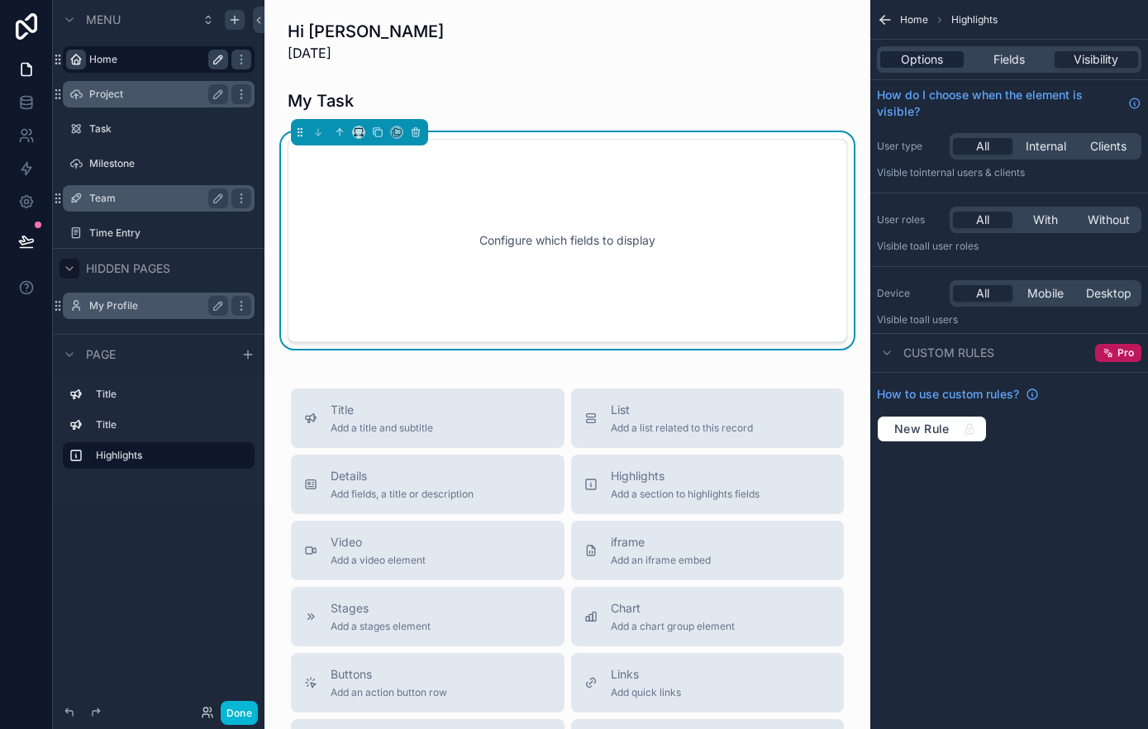
click at [945, 56] on div "Options" at bounding box center [922, 59] width 84 height 17
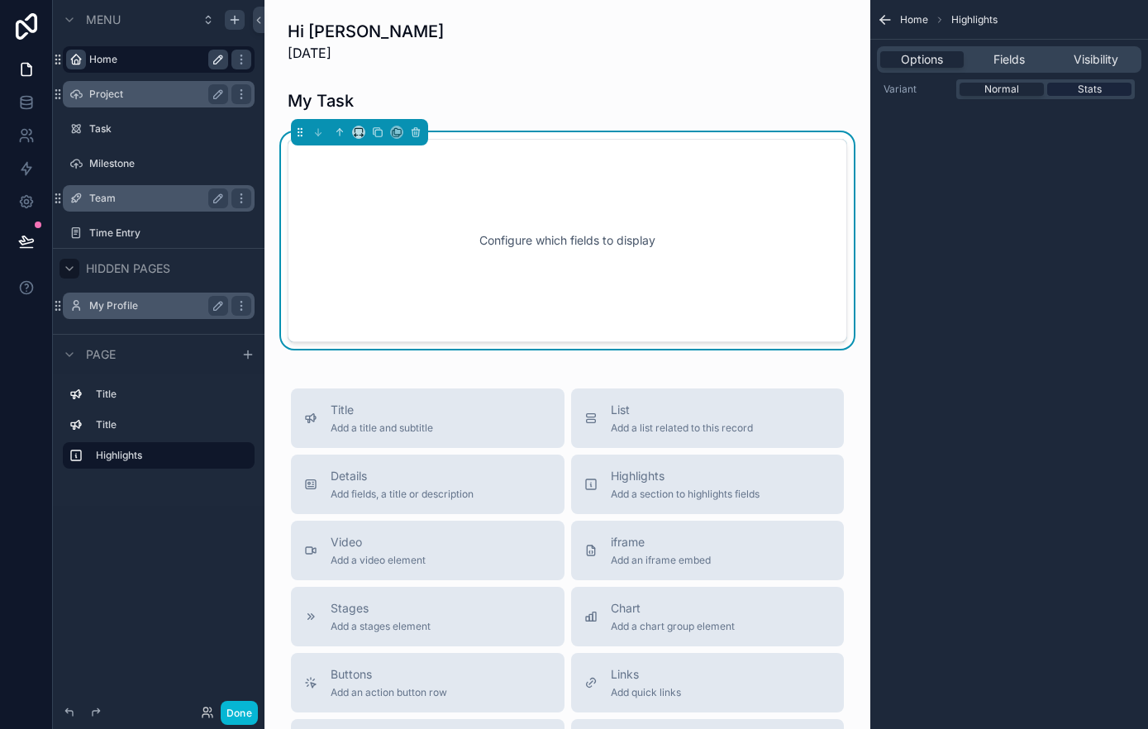
click at [1095, 91] on span "Stats" at bounding box center [1090, 89] width 24 height 13
click at [1009, 67] on span "Fields" at bounding box center [1009, 59] width 31 height 17
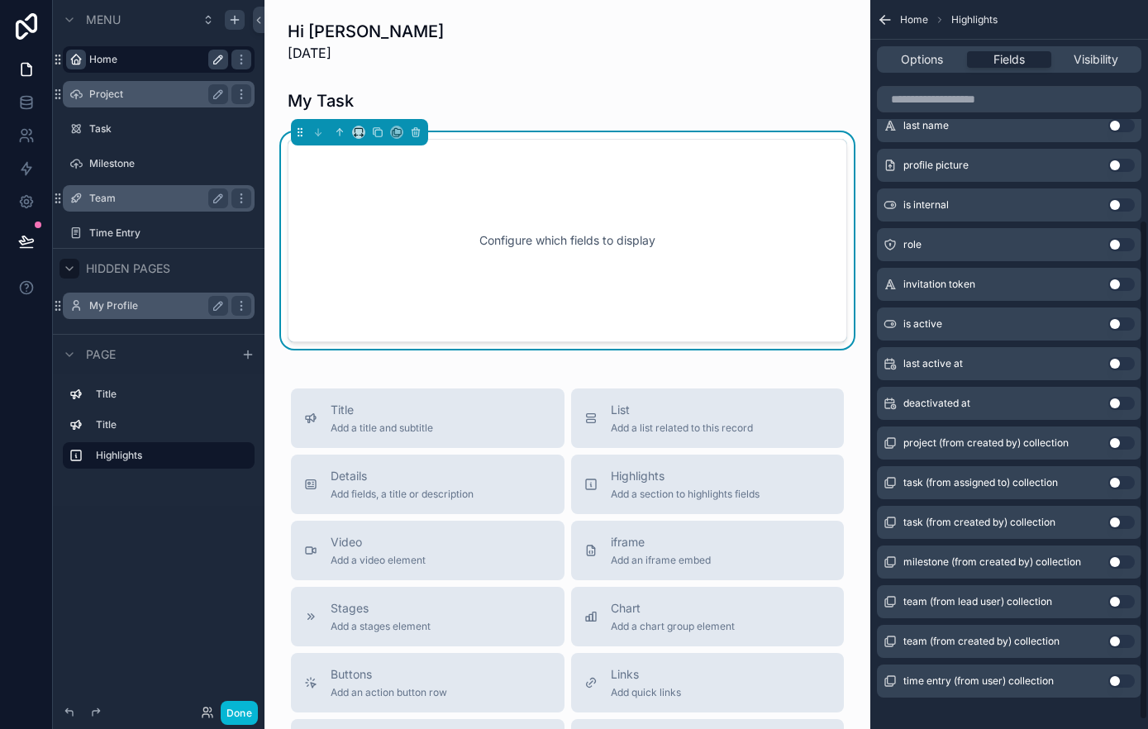
scroll to position [332, 0]
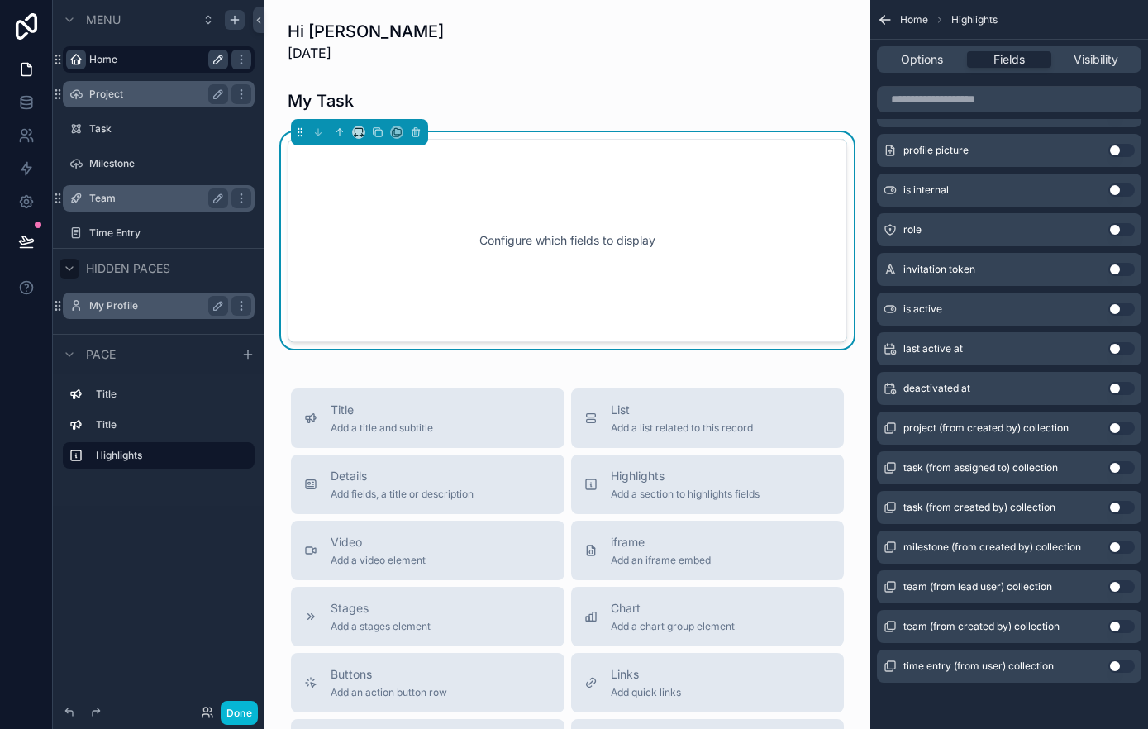
click at [1125, 475] on div "task (from assigned to) collection Use setting" at bounding box center [1009, 467] width 265 height 33
click at [1126, 467] on button "Use setting" at bounding box center [1122, 467] width 26 height 13
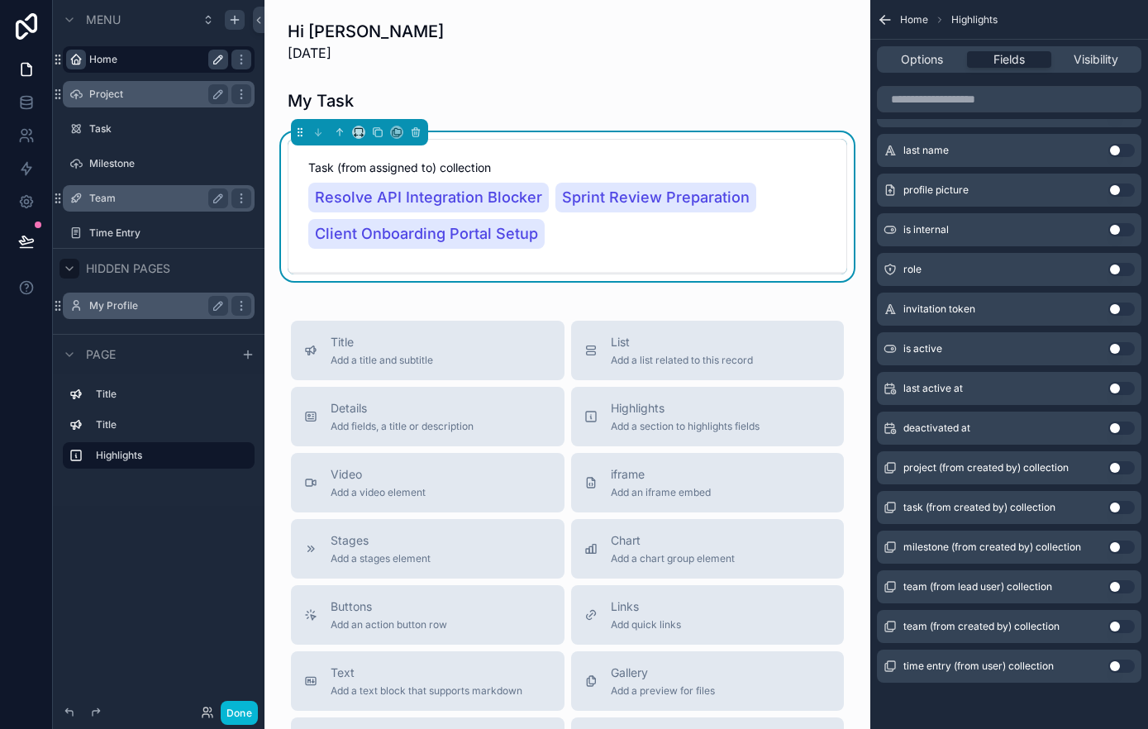
click at [1116, 504] on button "Use setting" at bounding box center [1122, 507] width 26 height 13
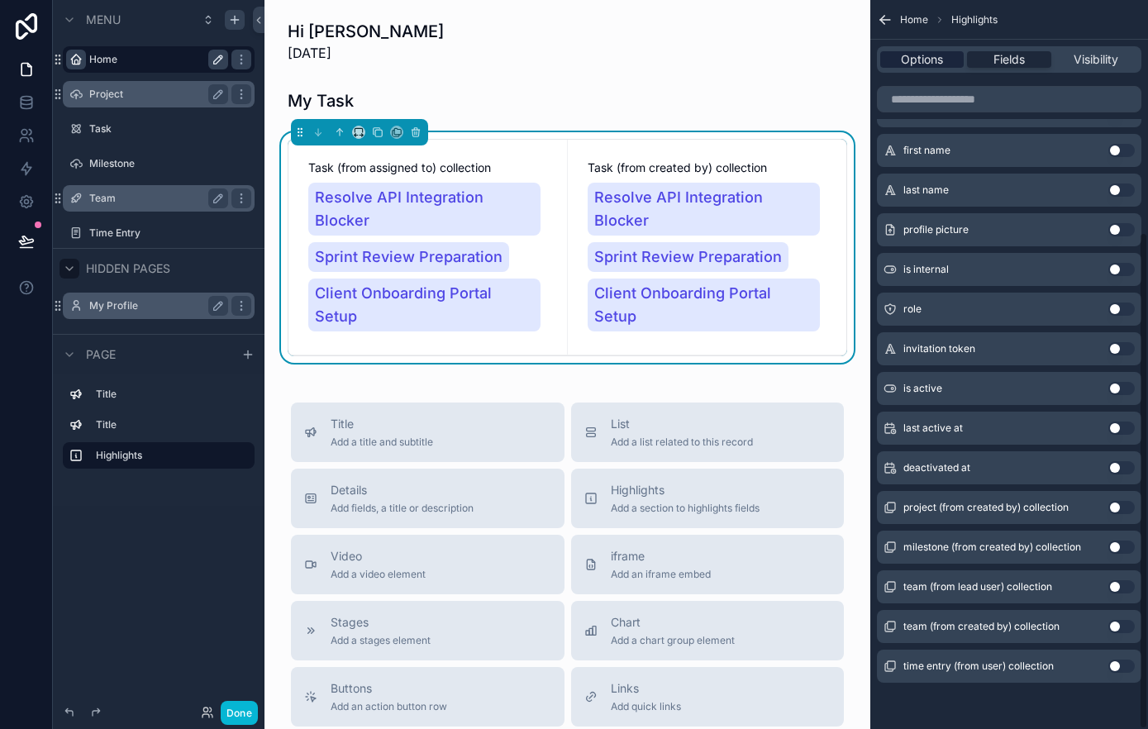
click at [933, 55] on span "Options" at bounding box center [922, 59] width 42 height 17
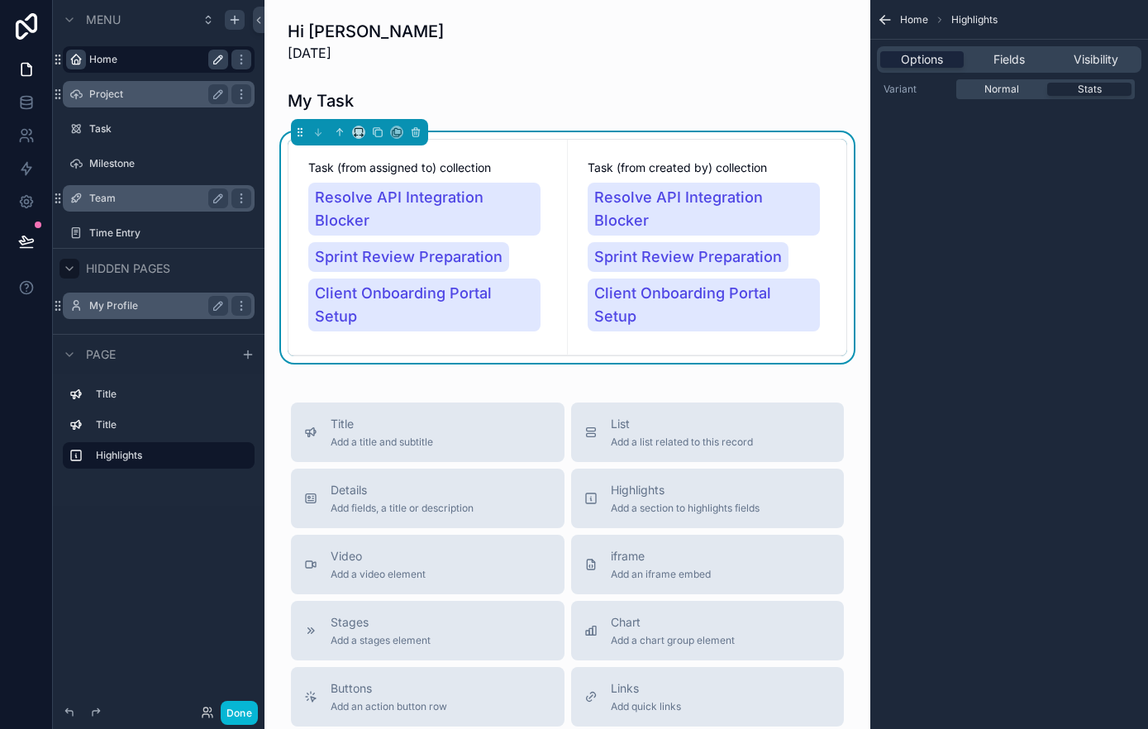
scroll to position [0, 0]
click at [420, 132] on icon "scrollable content" at bounding box center [416, 132] width 12 height 12
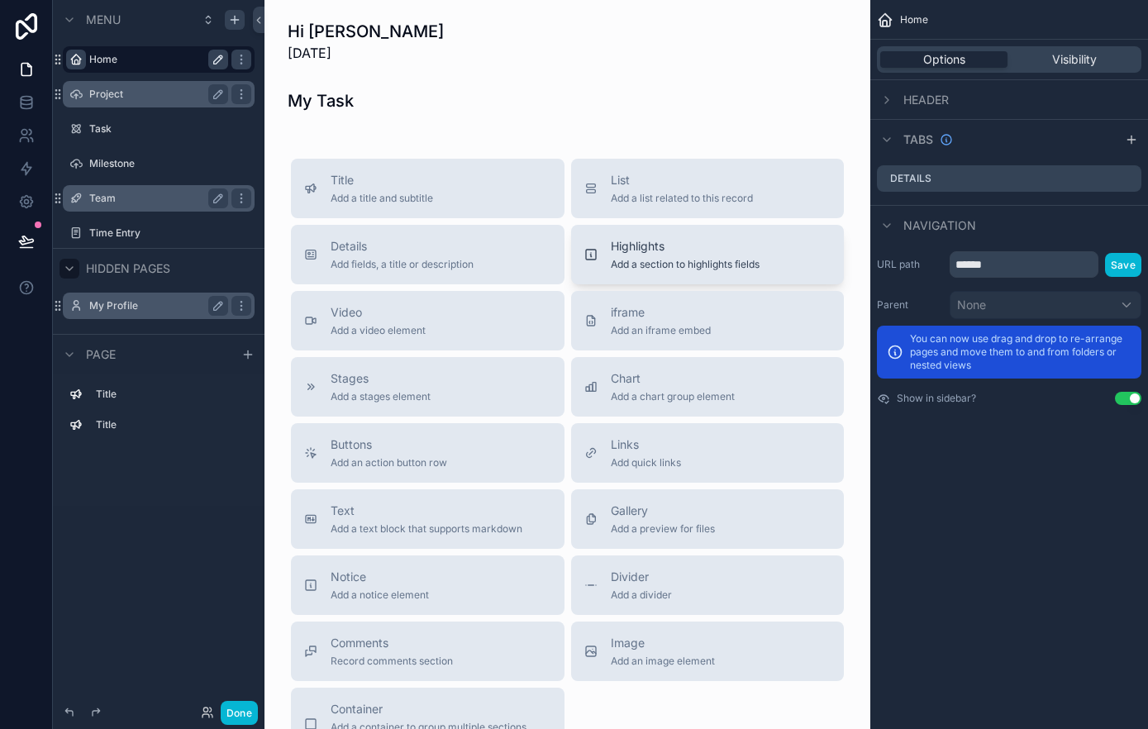
click at [680, 251] on span "Highlights" at bounding box center [685, 246] width 149 height 17
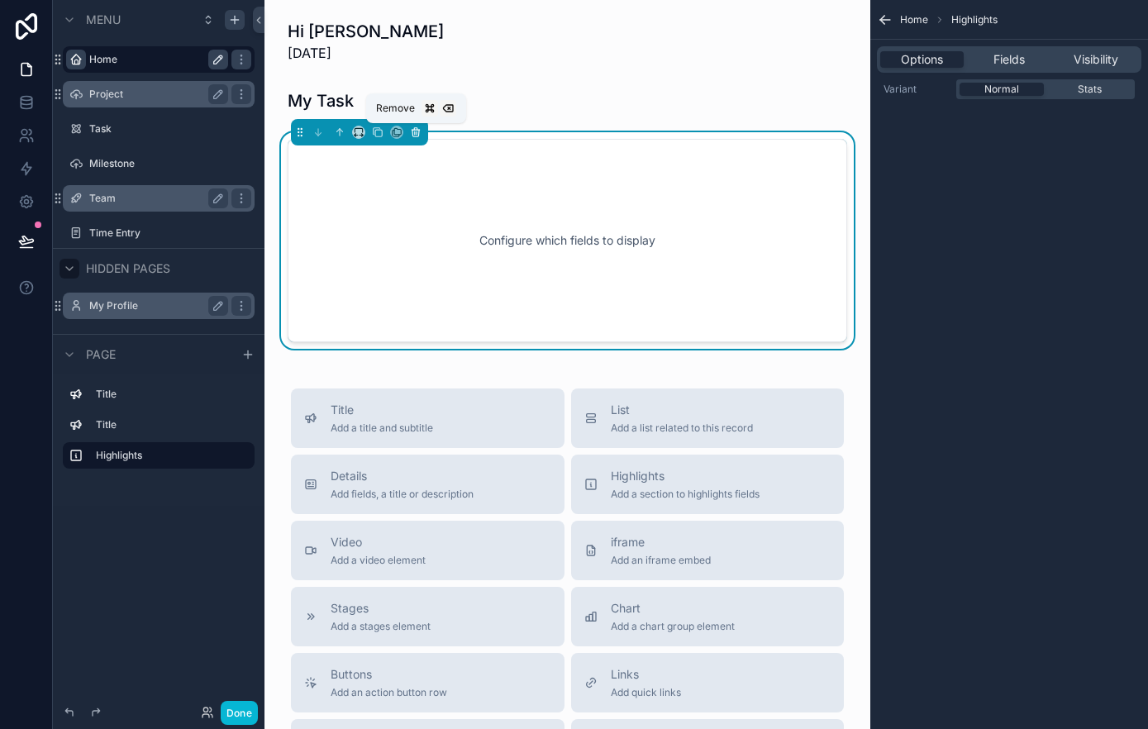
click at [418, 131] on icon "scrollable content" at bounding box center [416, 132] width 12 height 12
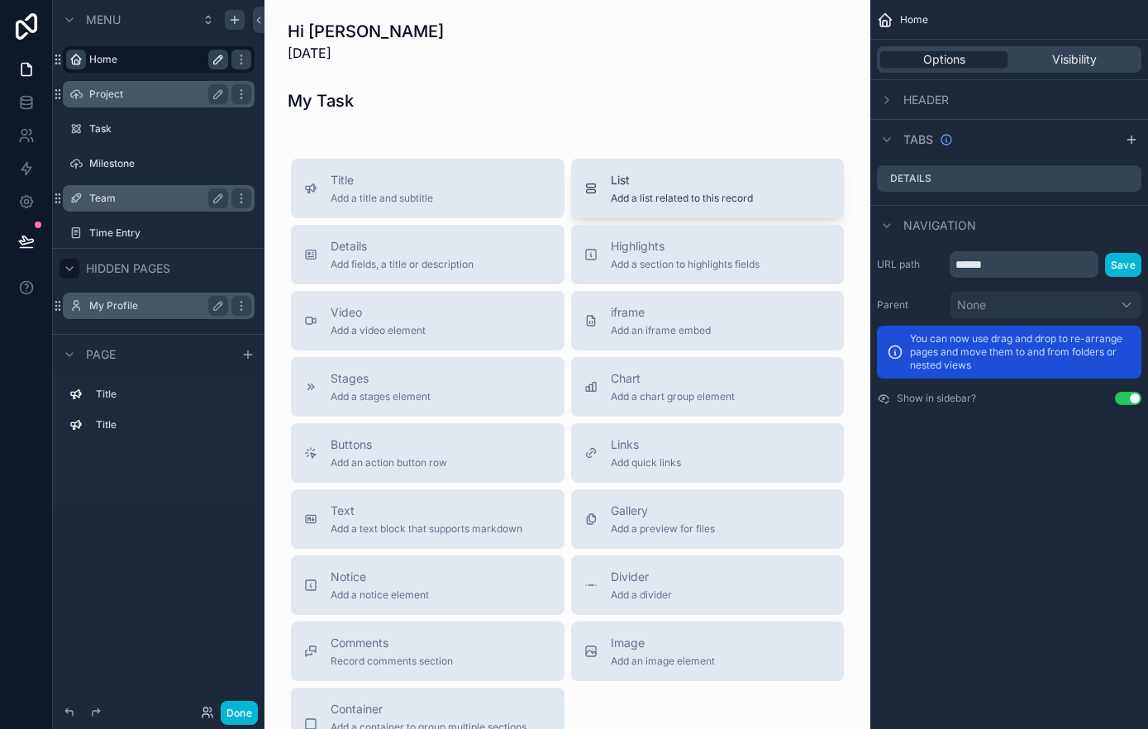
click at [636, 201] on span "Add a list related to this record" at bounding box center [682, 198] width 142 height 13
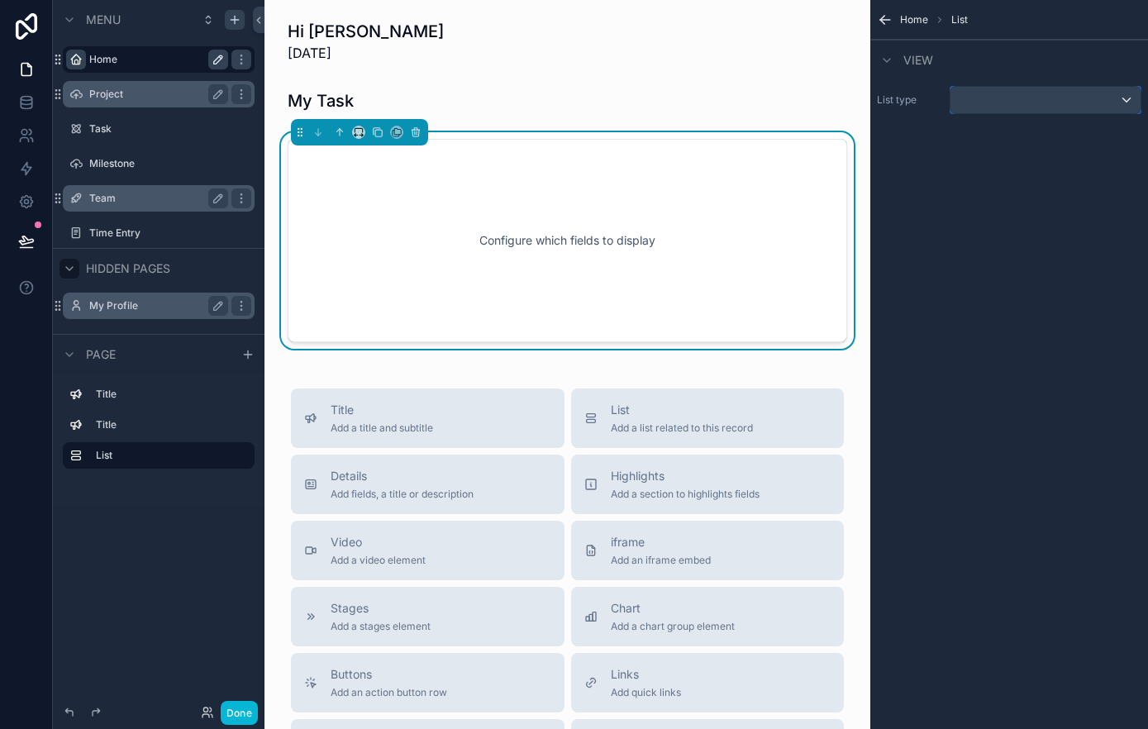
click at [1120, 101] on div "scrollable content" at bounding box center [1046, 100] width 190 height 26
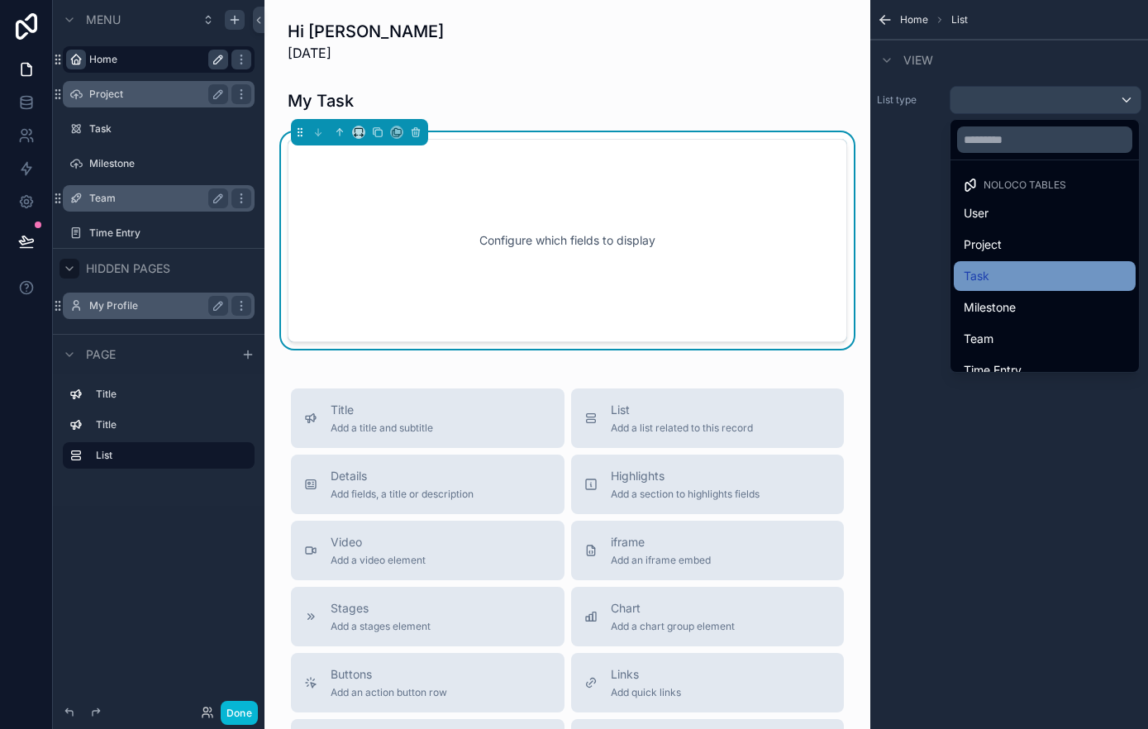
click at [992, 269] on div "Task" at bounding box center [1045, 276] width 162 height 20
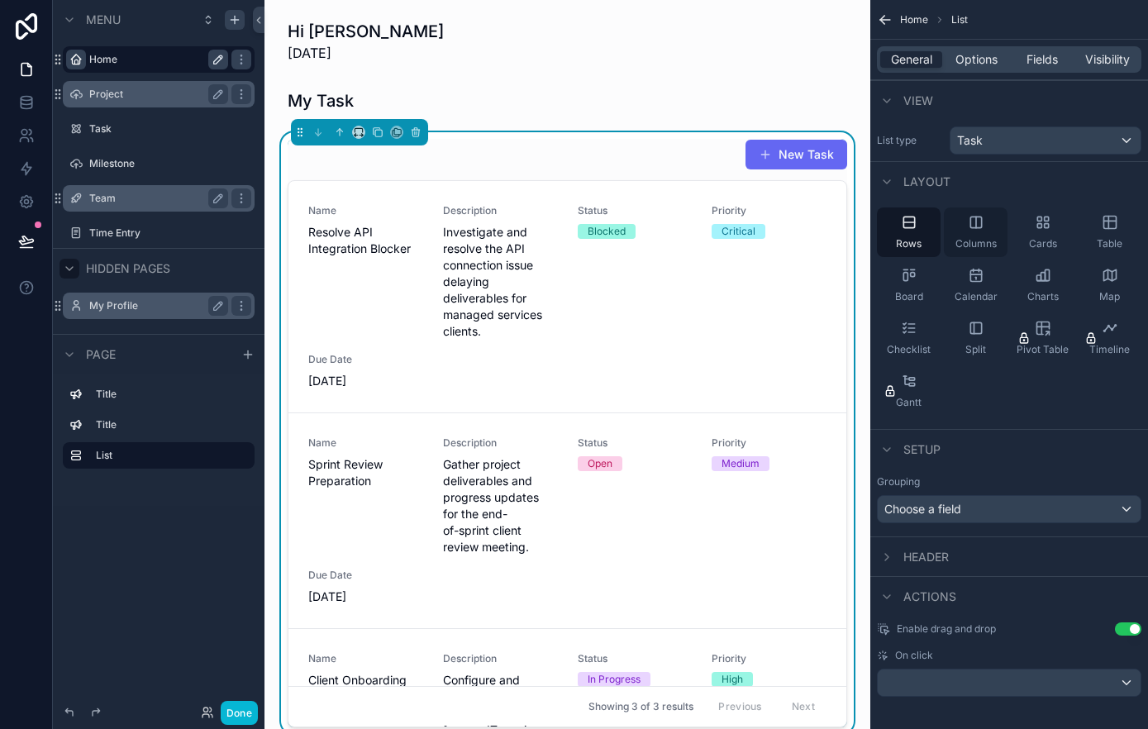
drag, startPoint x: 1003, startPoint y: 231, endPoint x: 989, endPoint y: 227, distance: 14.6
click at [1003, 231] on div "Columns" at bounding box center [976, 233] width 64 height 50
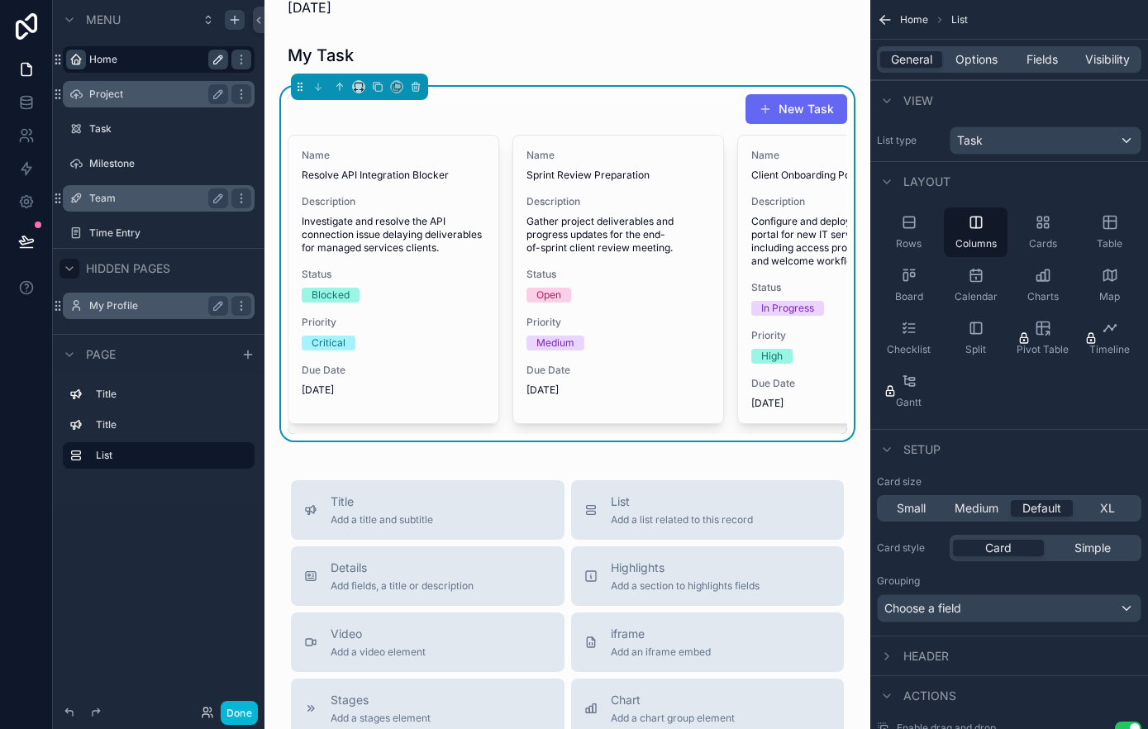
click at [274, 454] on div "Hi Tony Thomas 28/09/2025 My Task New Task Name Resolve API Integration Blocker…" at bounding box center [568, 585] width 606 height 1260
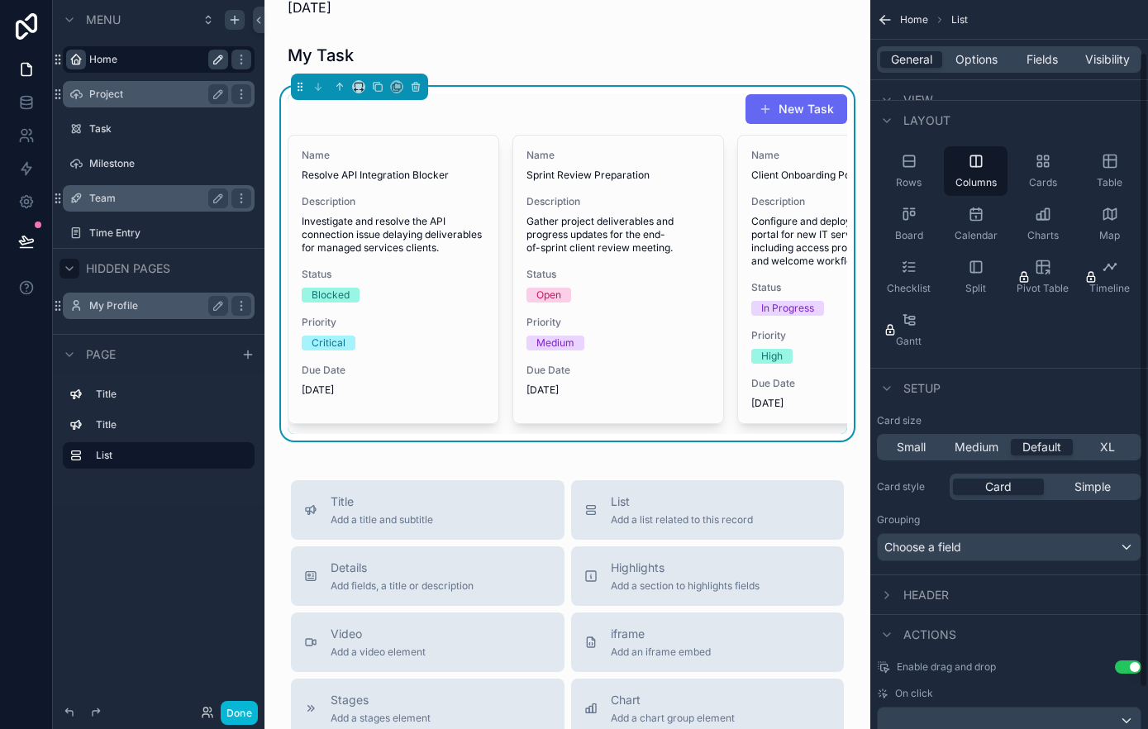
scroll to position [62, 0]
click at [1109, 487] on span "Simple" at bounding box center [1093, 486] width 36 height 17
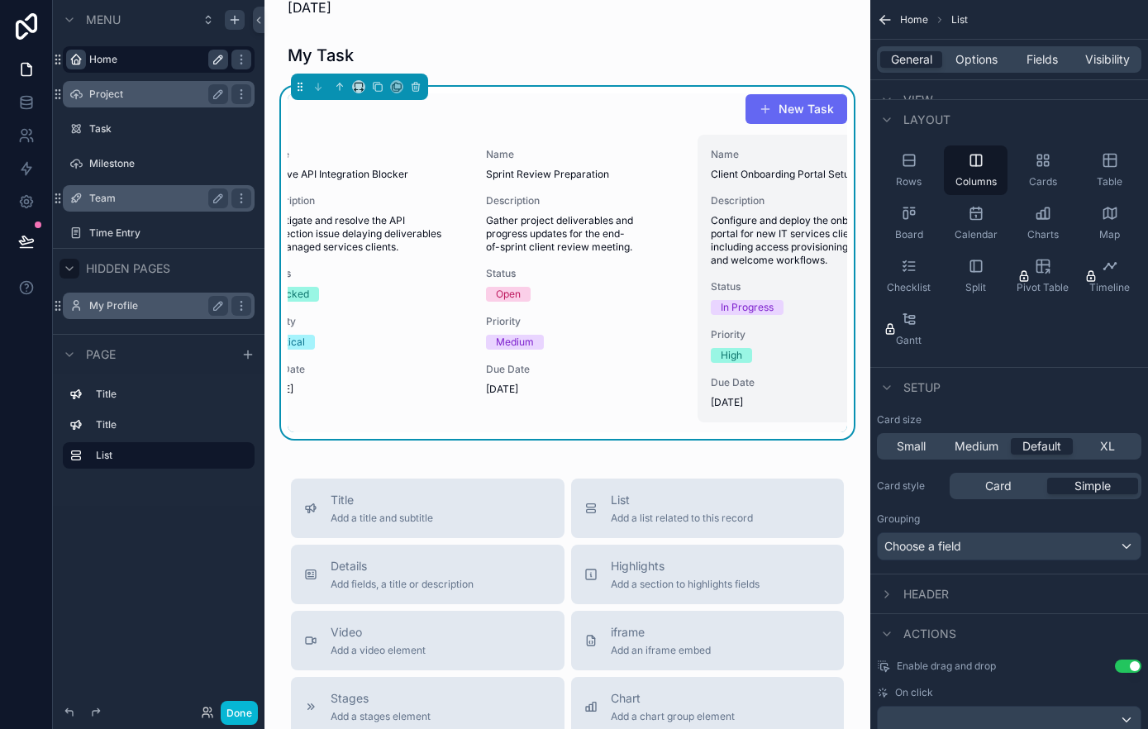
scroll to position [0, 0]
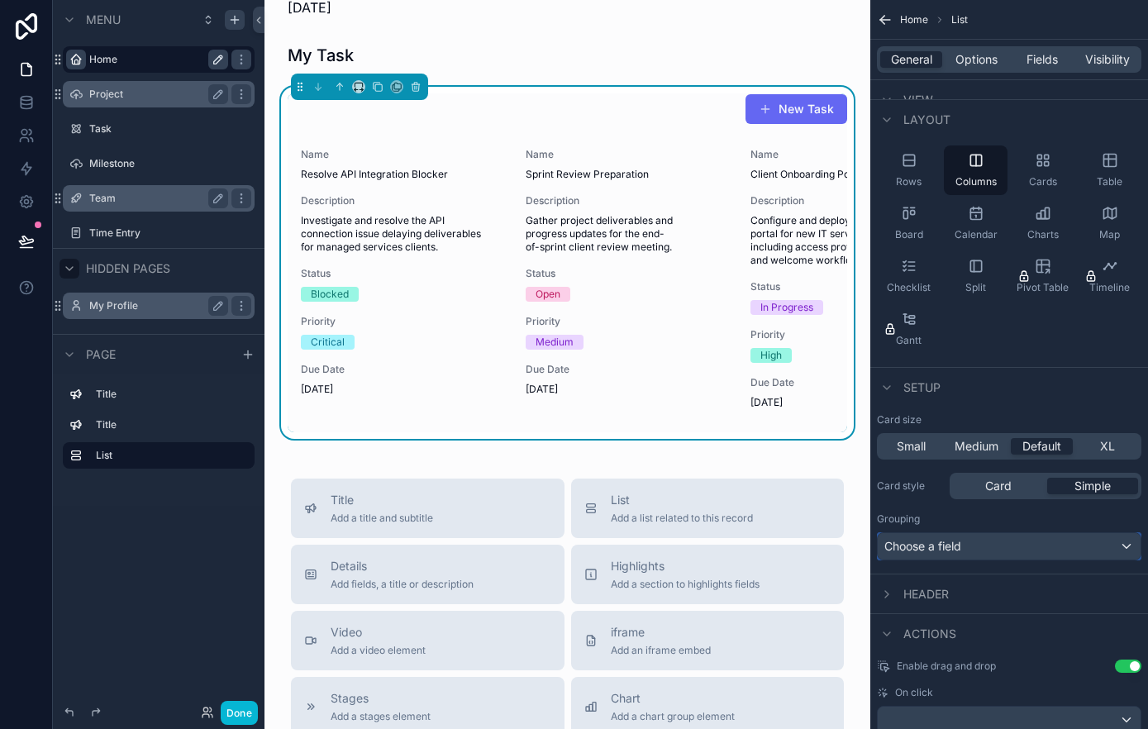
click at [1036, 548] on div "Choose a field" at bounding box center [1009, 546] width 263 height 26
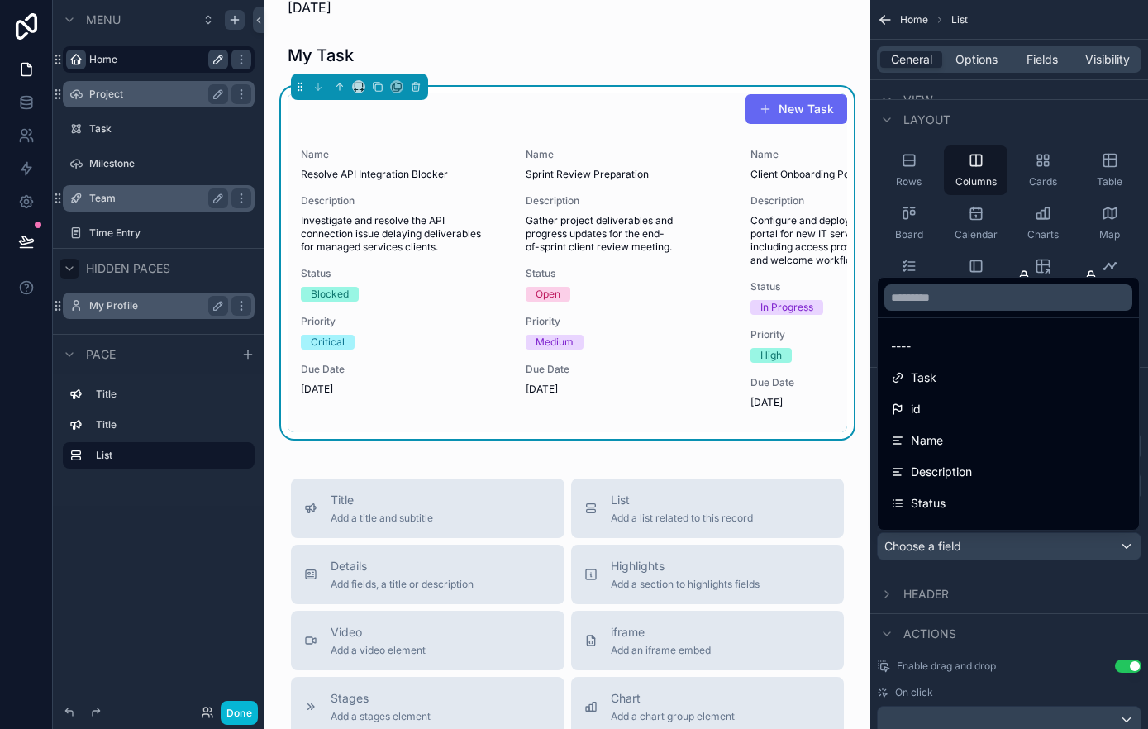
click at [978, 386] on div "Task" at bounding box center [1008, 378] width 235 height 20
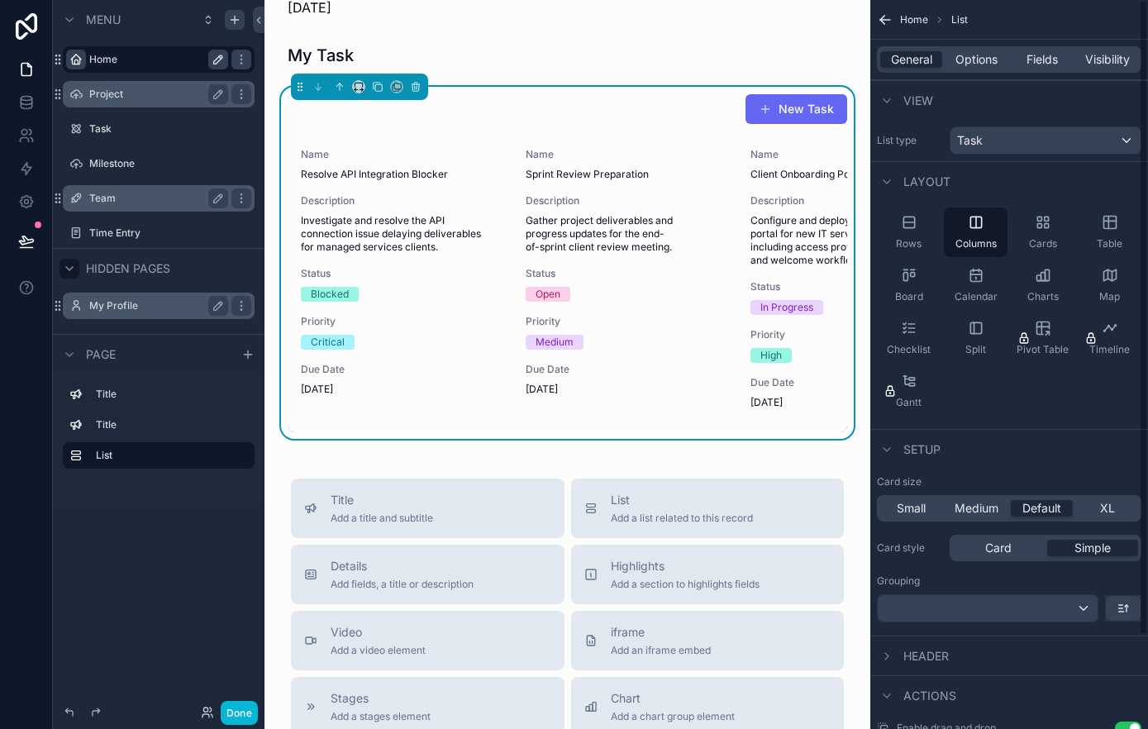
click at [985, 50] on div "General Options Fields Visibility" at bounding box center [1009, 59] width 265 height 26
click at [975, 64] on span "Options" at bounding box center [977, 59] width 42 height 17
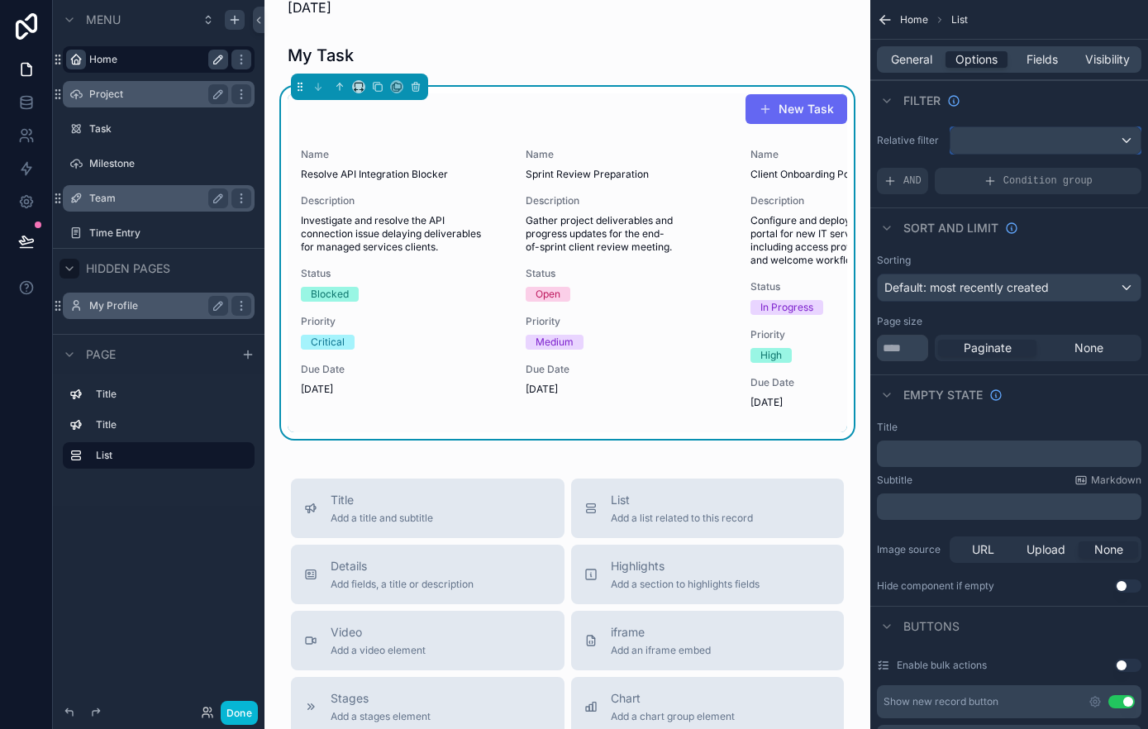
click at [1060, 146] on div "scrollable content" at bounding box center [1046, 140] width 190 height 26
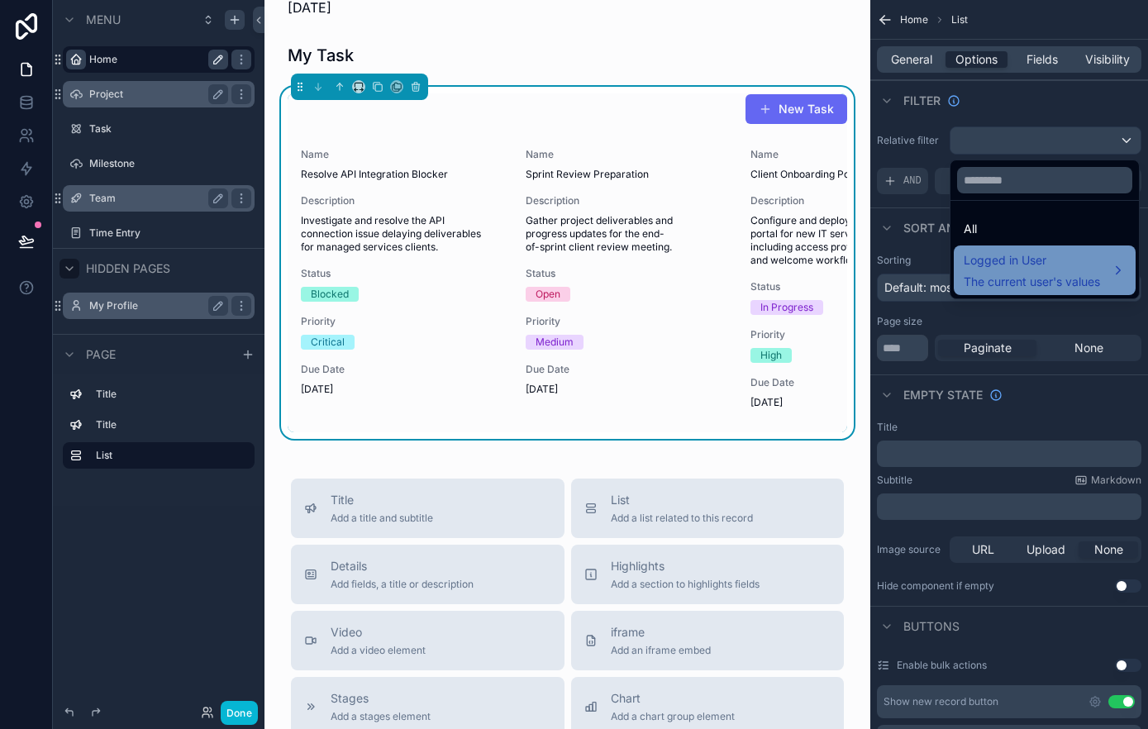
click at [1025, 255] on span "Logged in User" at bounding box center [1032, 261] width 136 height 20
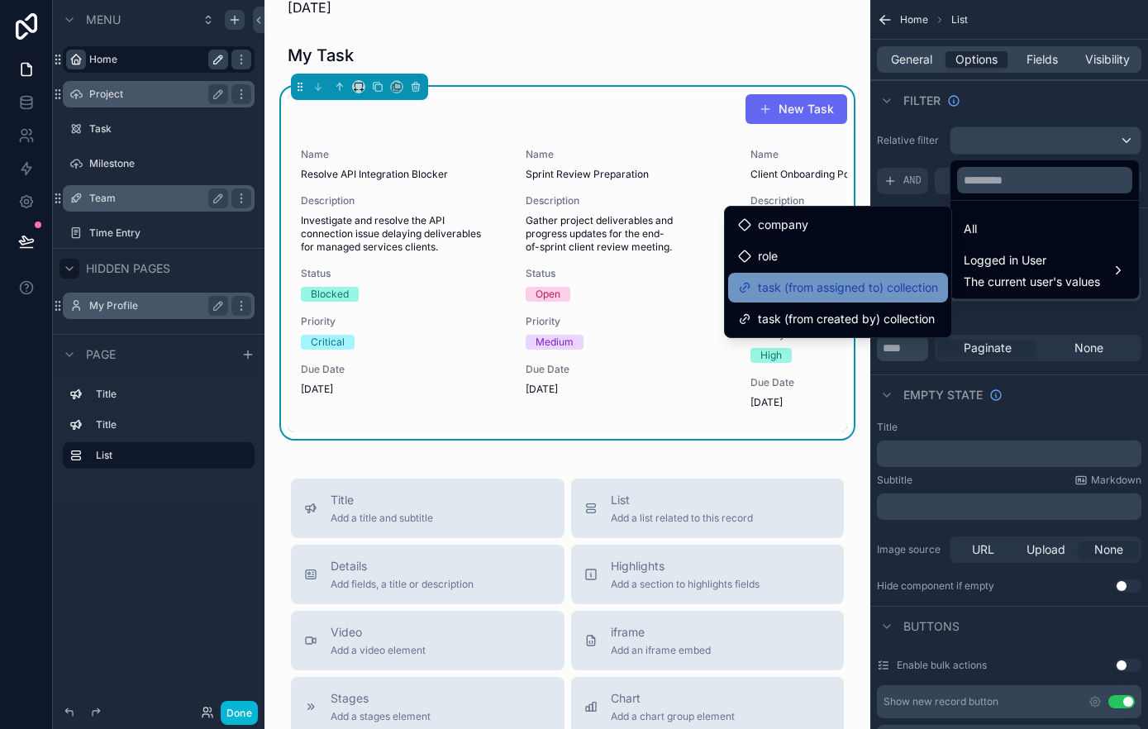
click at [865, 273] on div "task (from assigned to) collection" at bounding box center [838, 288] width 220 height 30
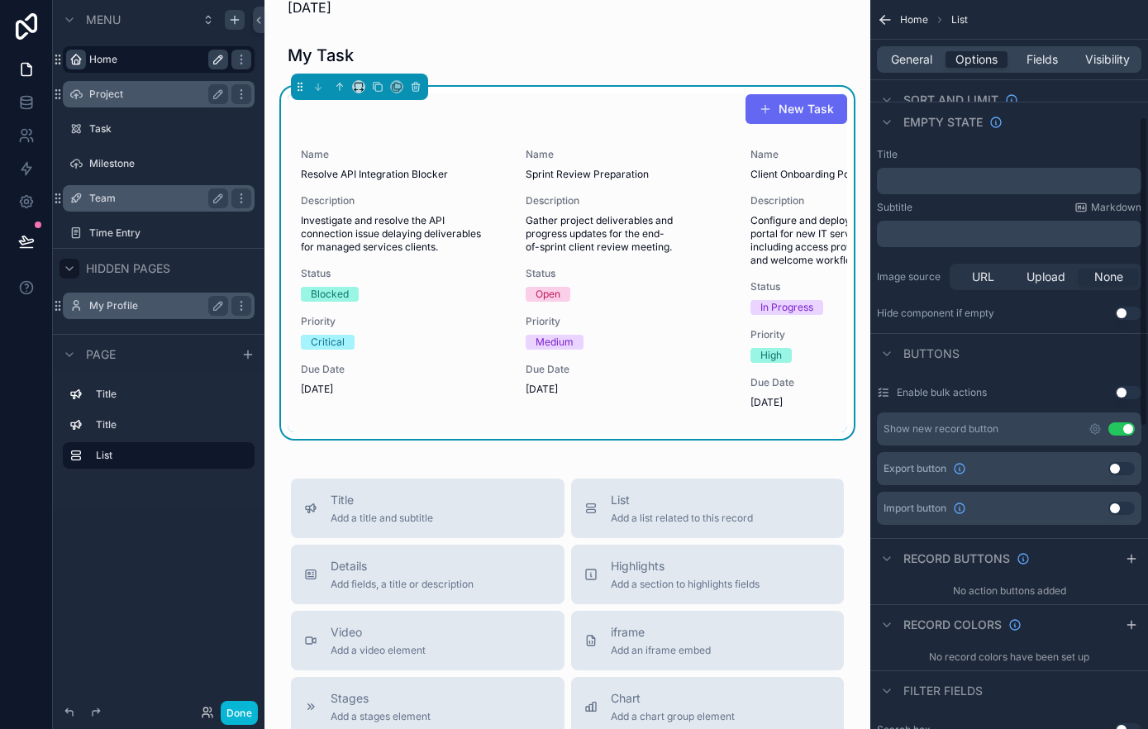
scroll to position [274, 0]
click at [1112, 427] on button "Use setting" at bounding box center [1122, 428] width 26 height 13
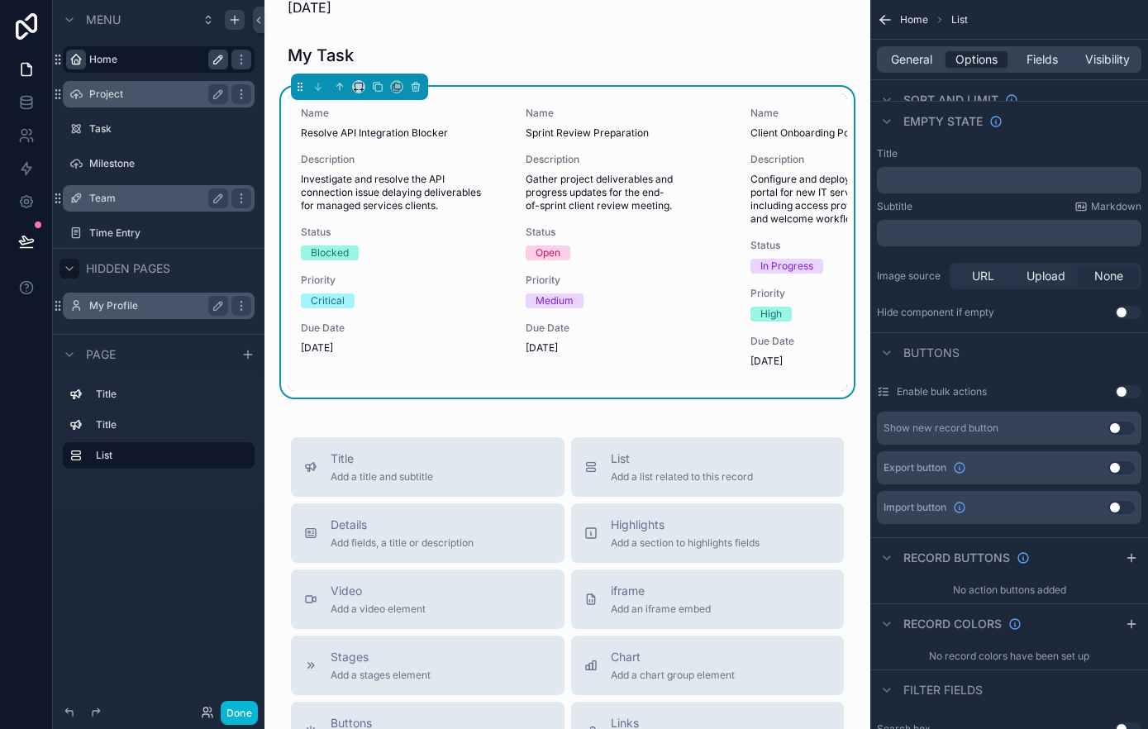
click at [1112, 427] on button "Use setting" at bounding box center [1122, 428] width 26 height 13
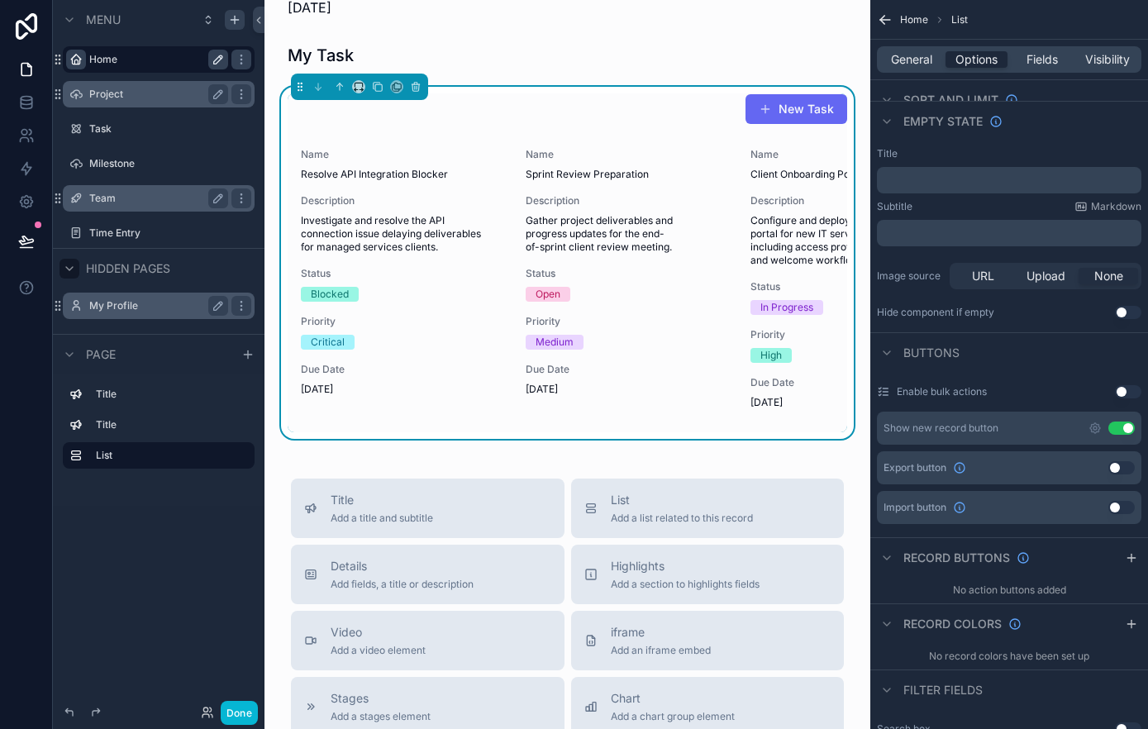
click at [814, 459] on div "Hi Tony Thomas 28/09/2025 My Task New Task Name Resolve API Integration Blocker…" at bounding box center [568, 584] width 606 height 1258
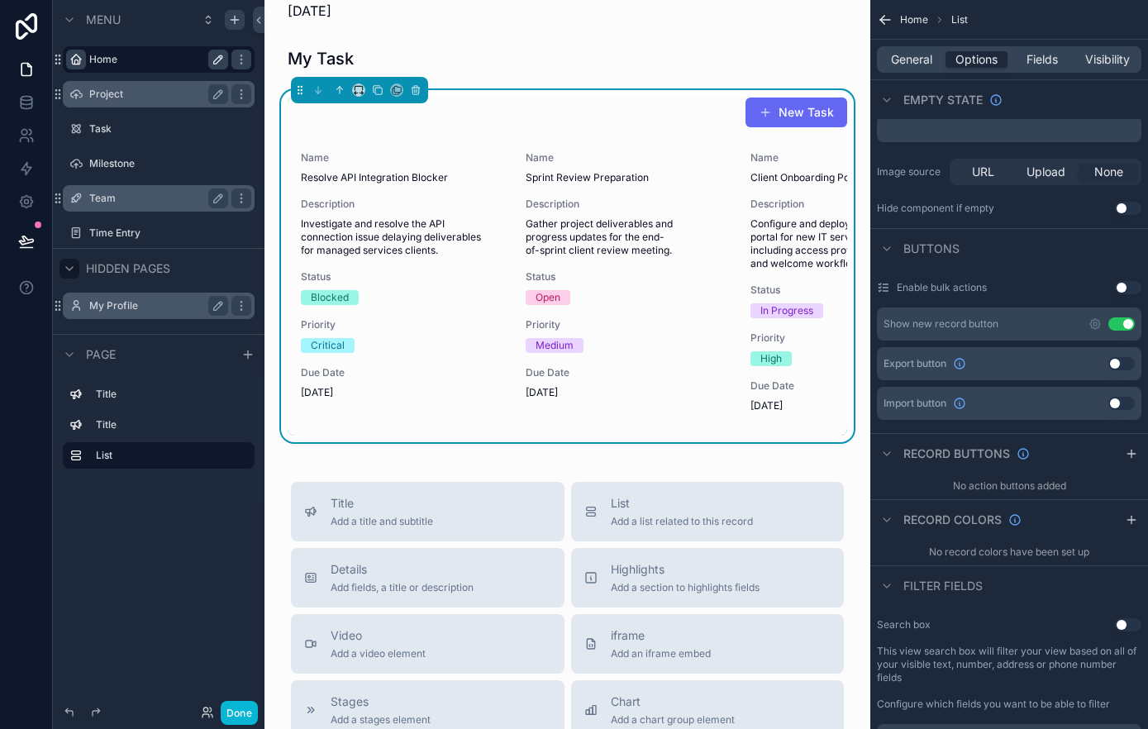
scroll to position [0, 0]
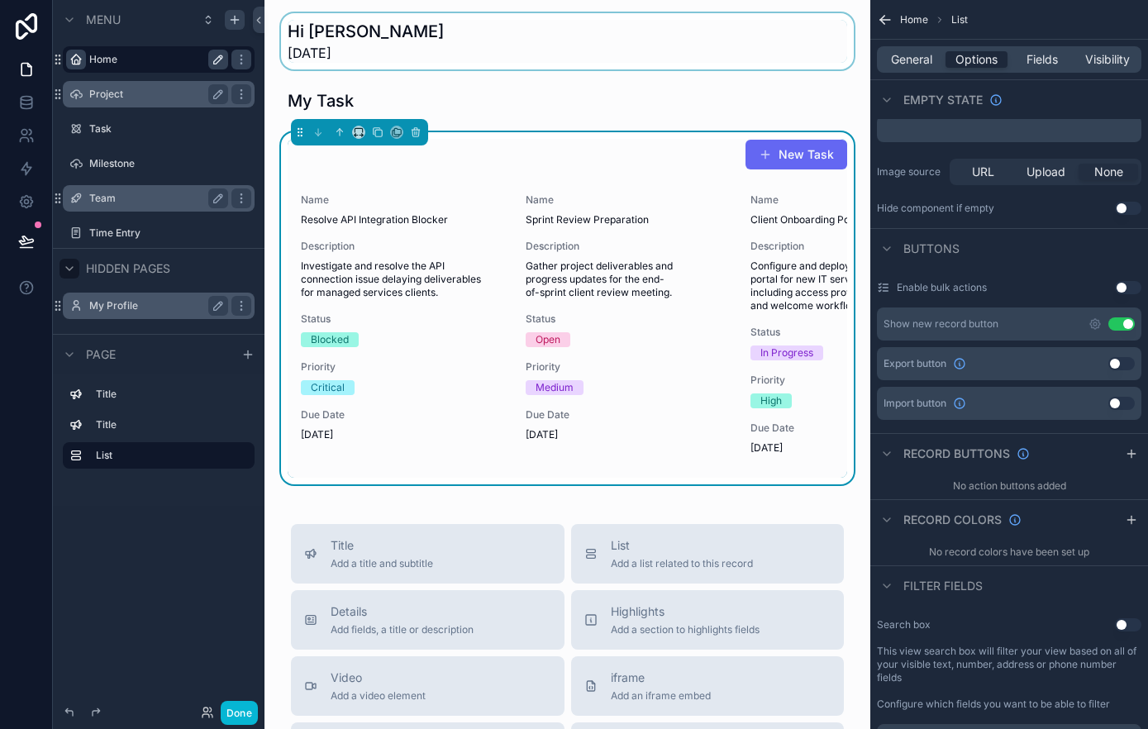
click at [575, 44] on div "scrollable content" at bounding box center [568, 41] width 580 height 56
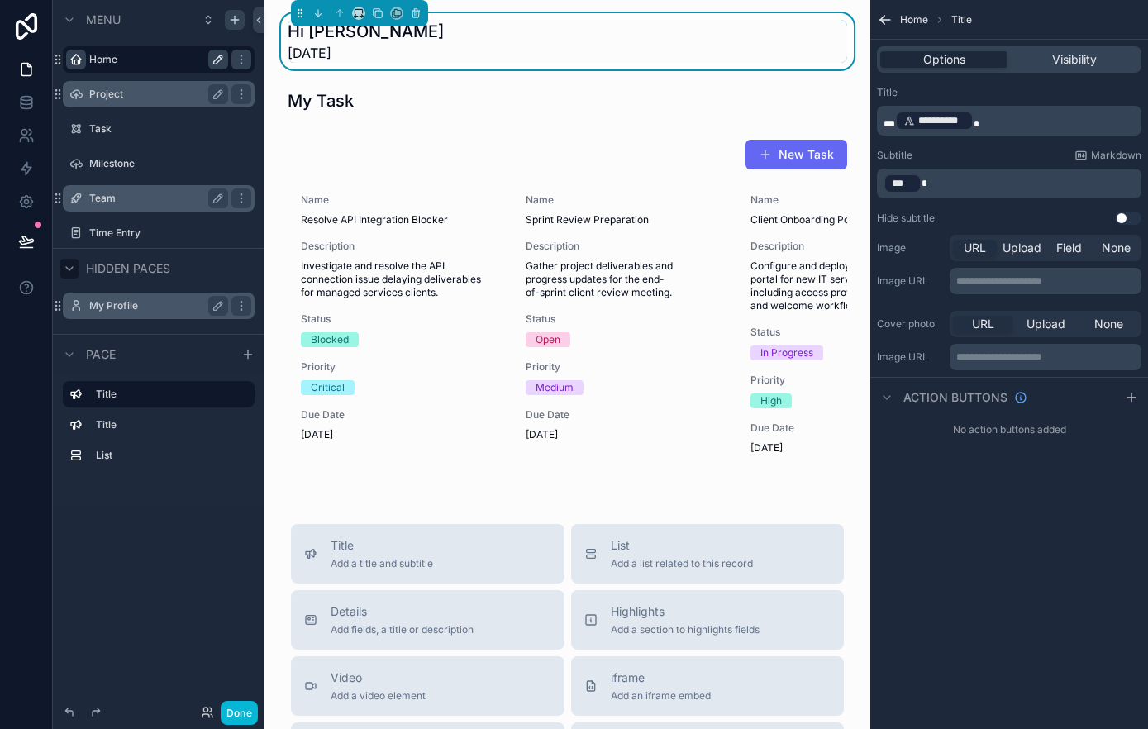
click at [427, 30] on div "Hi Tony Thomas 28/09/2025" at bounding box center [568, 41] width 560 height 43
click at [931, 117] on span "**********" at bounding box center [942, 120] width 47 height 13
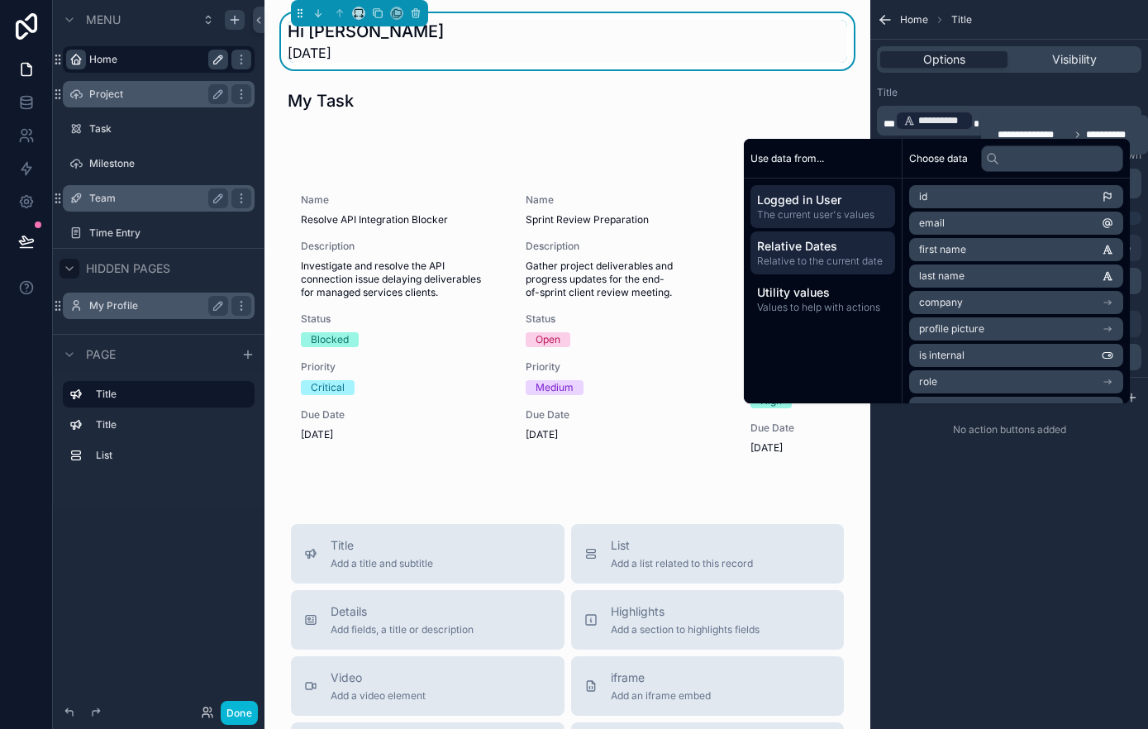
click at [850, 251] on span "Relative Dates" at bounding box center [822, 246] width 131 height 17
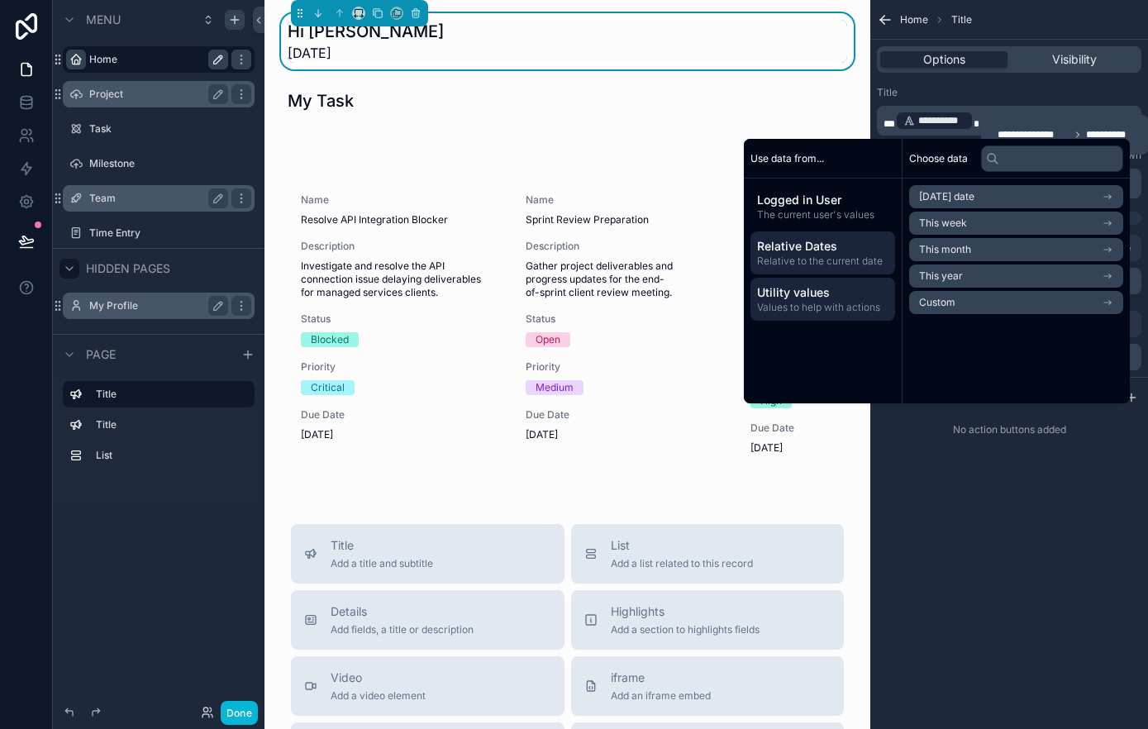
click at [834, 280] on div "Utility values Values to help with actions" at bounding box center [823, 299] width 145 height 43
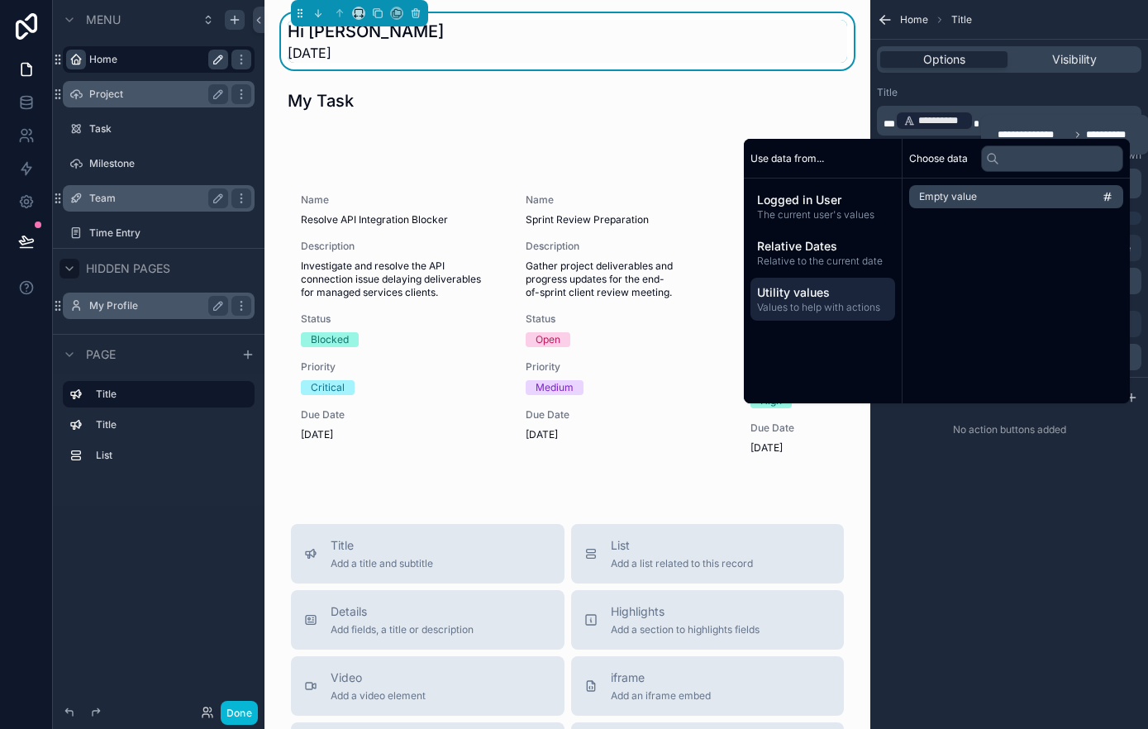
click at [861, 69] on div "Hi Tony Thomas 28/09/2025 My Task New Task Name Resolve API Integration Blocker…" at bounding box center [568, 629] width 606 height 1258
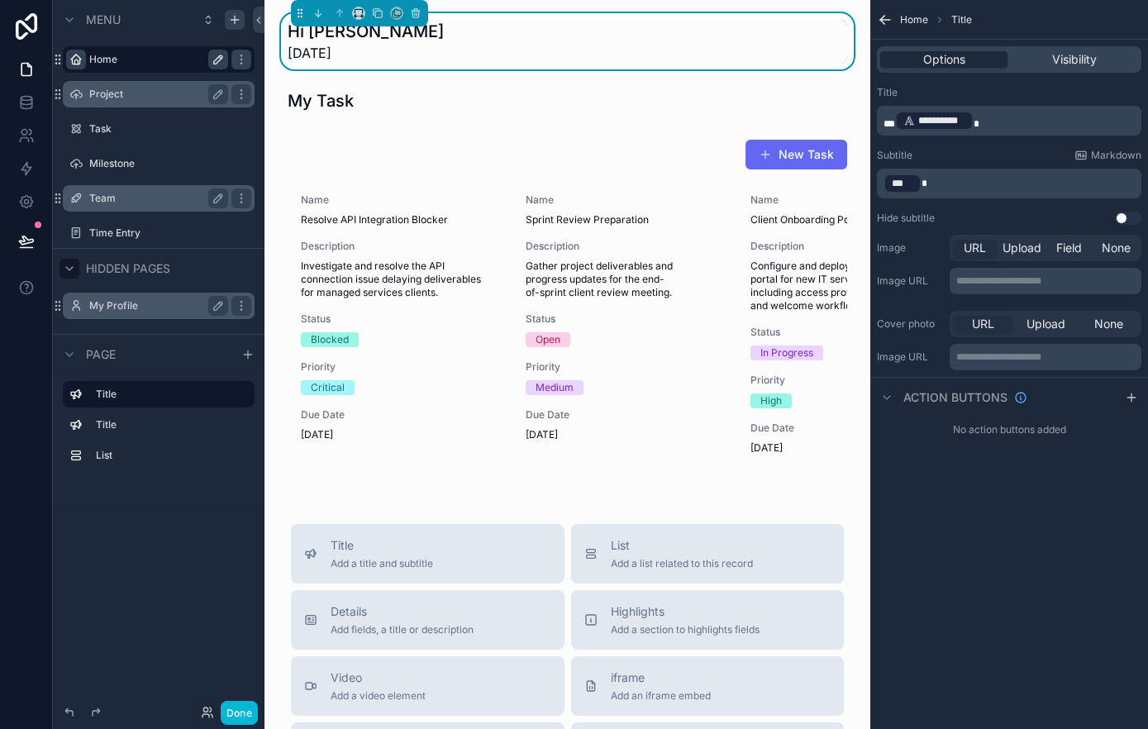
click at [860, 69] on div "Hi Tony Thomas 28/09/2025 My Task New Task Name Resolve API Integration Blocker…" at bounding box center [568, 629] width 606 height 1258
click at [251, 108] on div "Project" at bounding box center [159, 94] width 212 height 30
click at [661, 495] on div "Hi Tony Thomas 28/09/2025 My Task New Task Name Resolve API Integration Blocker…" at bounding box center [568, 629] width 606 height 1258
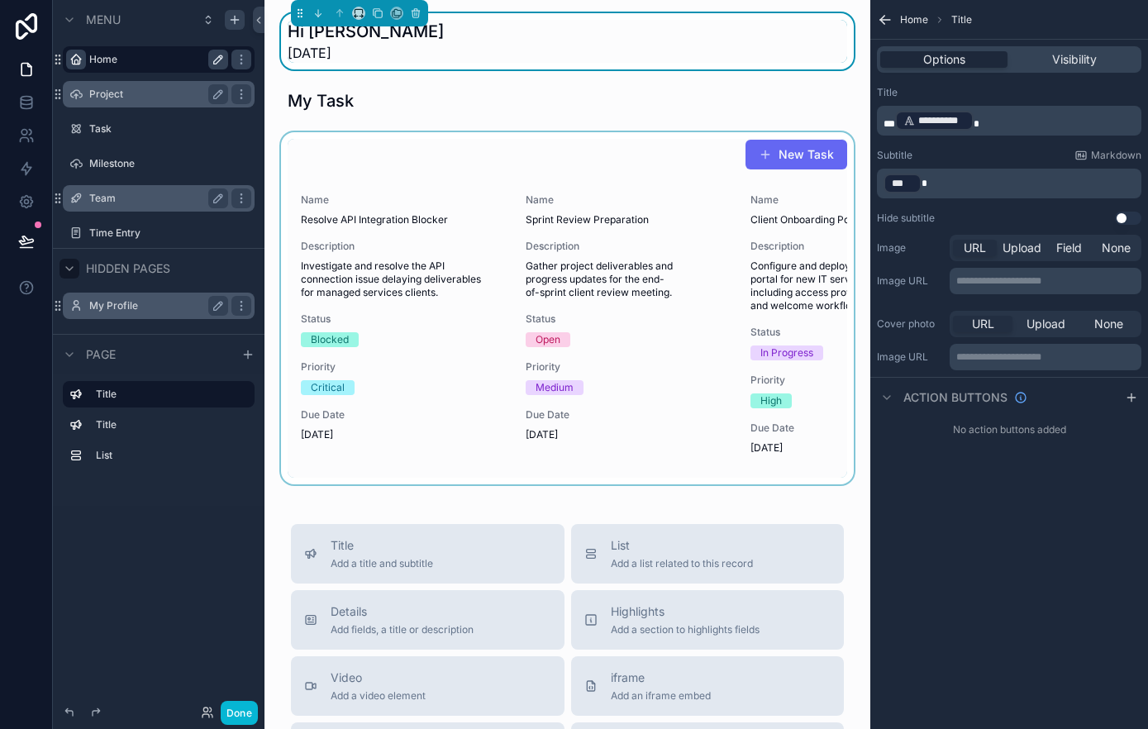
click at [657, 417] on div "scrollable content" at bounding box center [568, 308] width 580 height 352
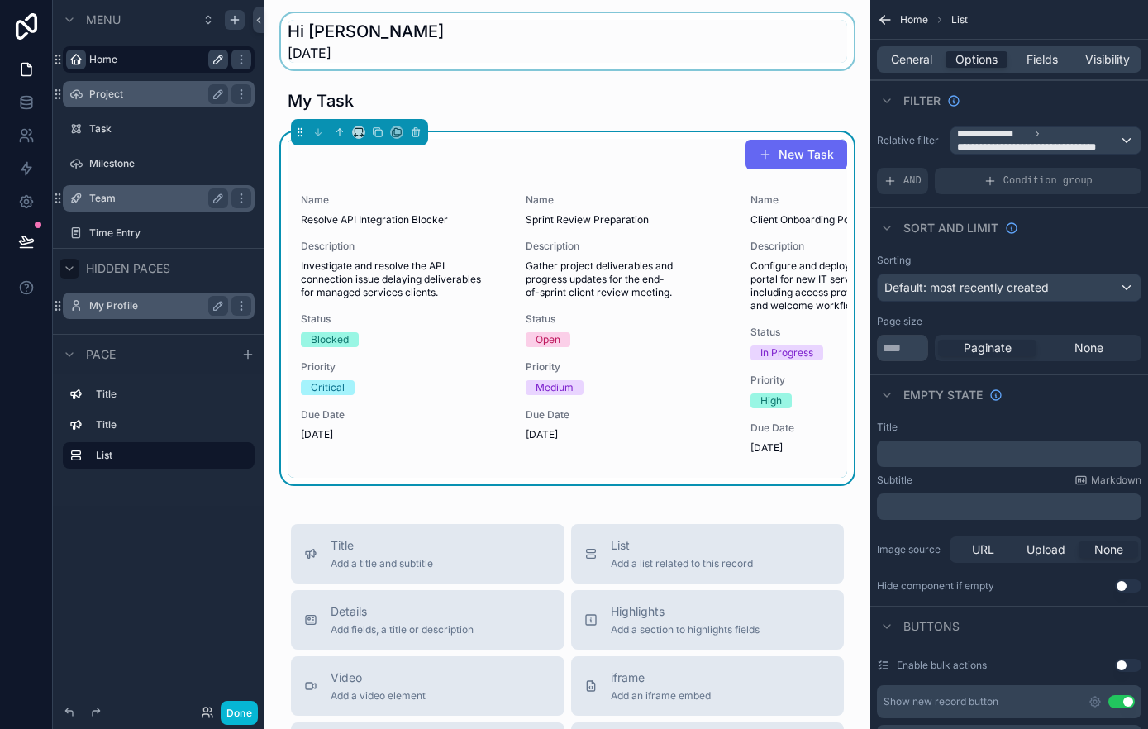
click at [495, 52] on div "scrollable content" at bounding box center [568, 41] width 580 height 56
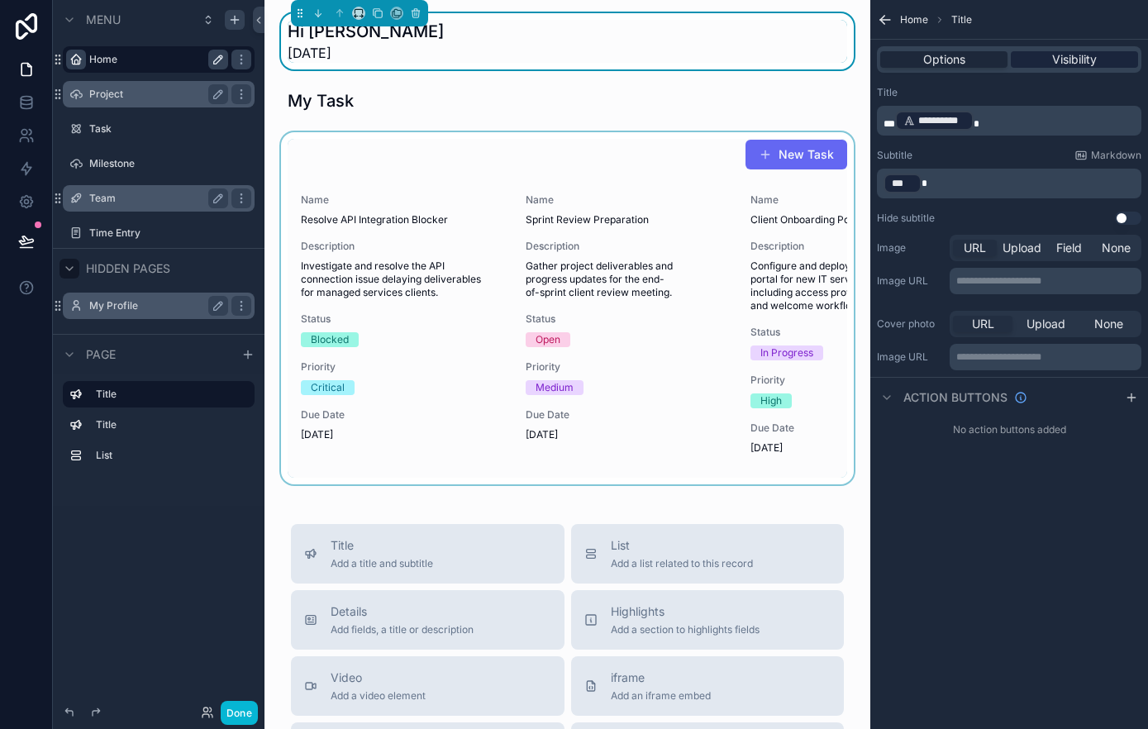
click at [1090, 64] on span "Visibility" at bounding box center [1074, 59] width 45 height 17
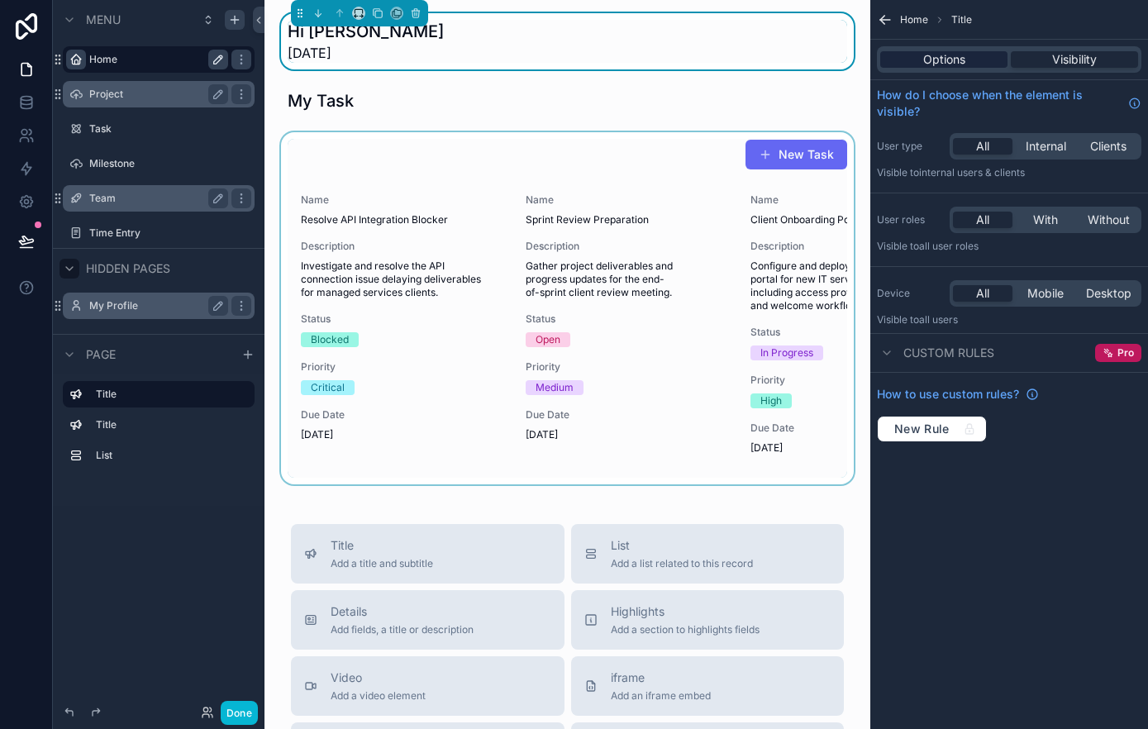
click at [924, 57] on span "Options" at bounding box center [944, 59] width 42 height 17
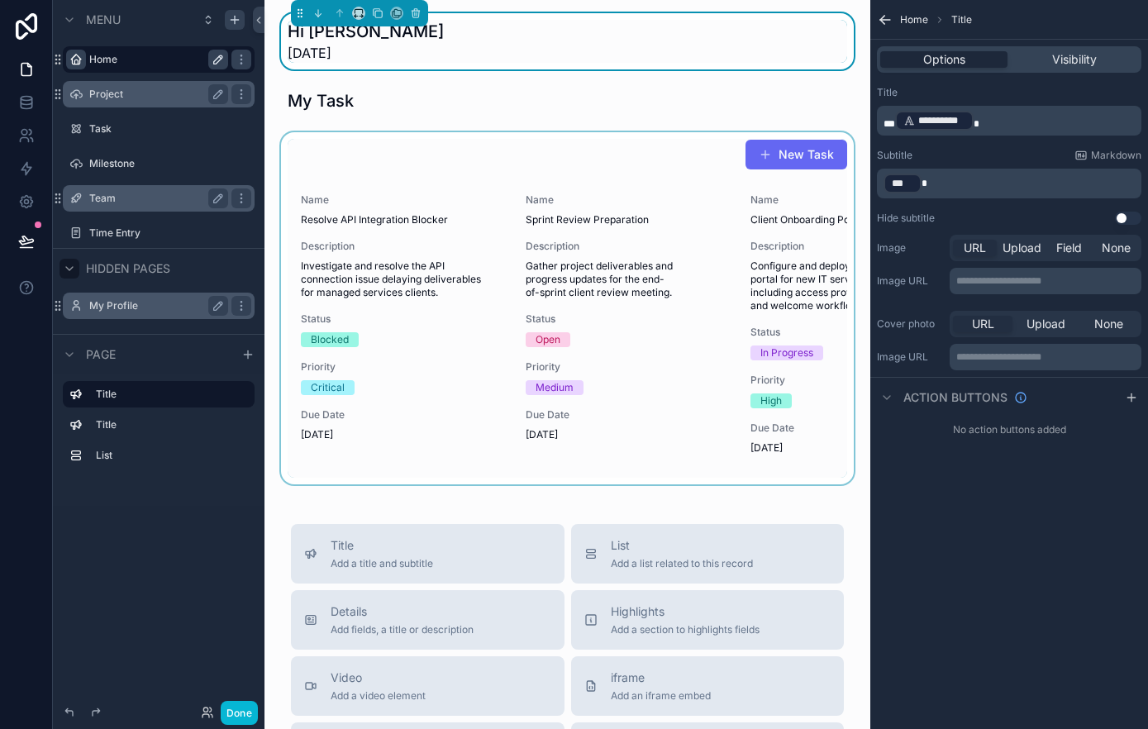
click at [281, 127] on div "Hi Tony Thomas 28/09/2025 My Task New Task Name Resolve API Integration Blocker…" at bounding box center [568, 629] width 606 height 1258
click at [863, 546] on div "Hi Tony Thomas 28/09/2025 My Task New Task Name Resolve API Integration Blocker…" at bounding box center [568, 629] width 606 height 1258
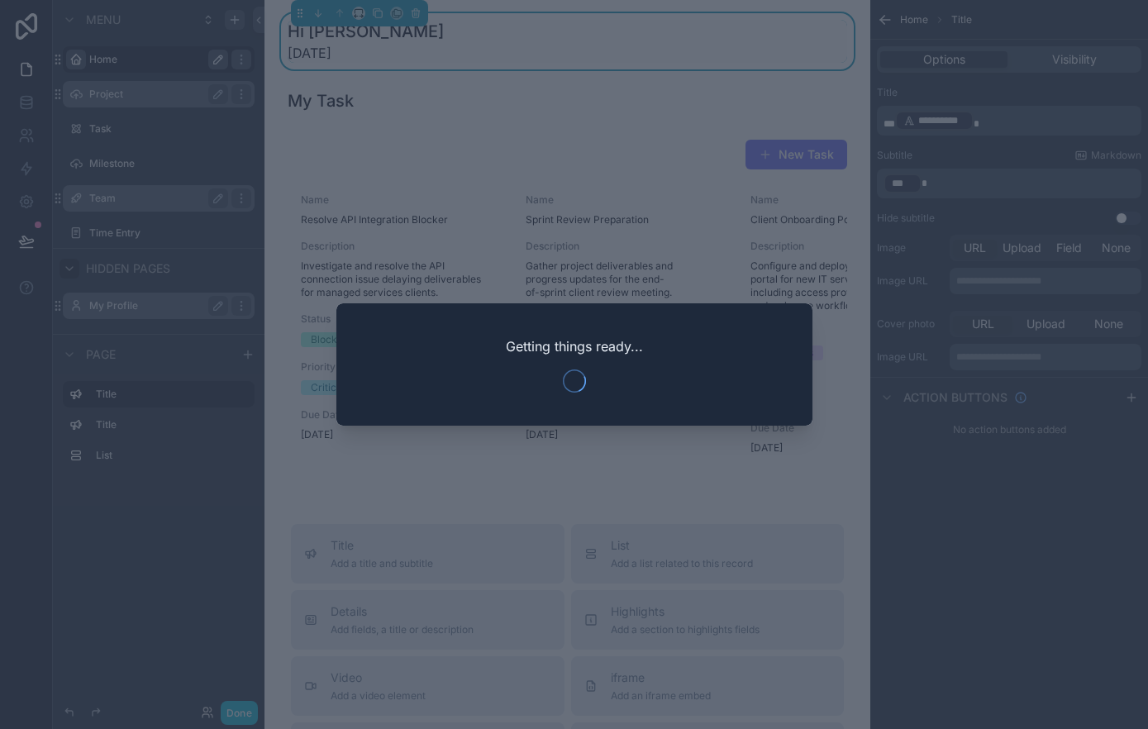
click at [582, 494] on div at bounding box center [574, 364] width 1148 height 729
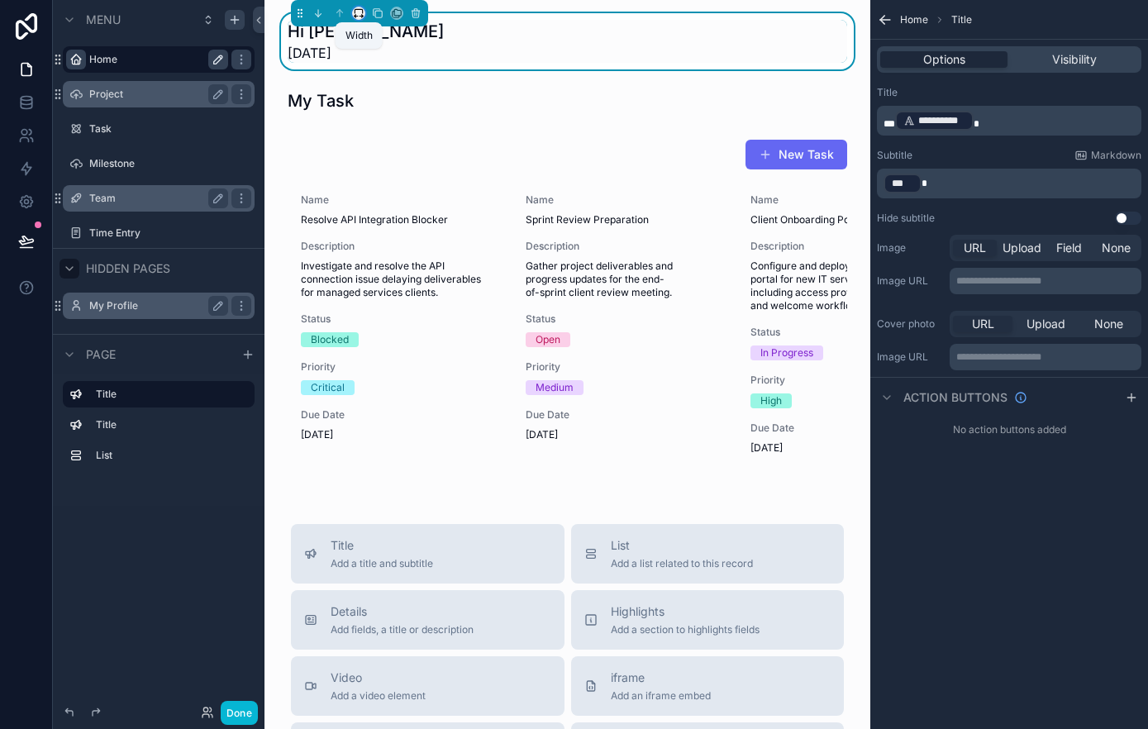
click at [364, 11] on icon "scrollable content" at bounding box center [359, 13] width 12 height 12
click at [364, 11] on div "scrollable content" at bounding box center [574, 364] width 1148 height 729
click at [1079, 251] on span "Field" at bounding box center [1070, 248] width 26 height 17
click at [1109, 247] on span "None" at bounding box center [1116, 248] width 29 height 17
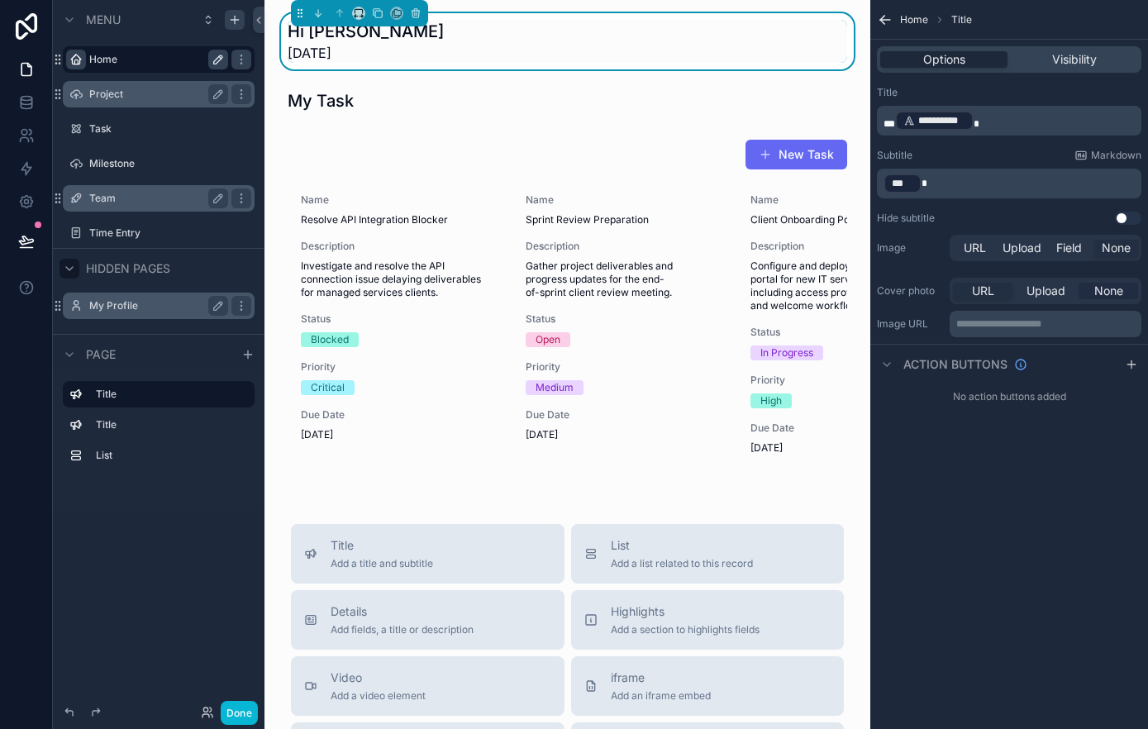
click at [1120, 295] on span "None" at bounding box center [1109, 291] width 29 height 17
click at [957, 181] on p "﻿ *** ﻿" at bounding box center [1011, 183] width 255 height 23
click at [976, 152] on div "Subtitle Markdown" at bounding box center [1009, 155] width 265 height 13
click at [1086, 62] on span "Visibility" at bounding box center [1074, 59] width 45 height 17
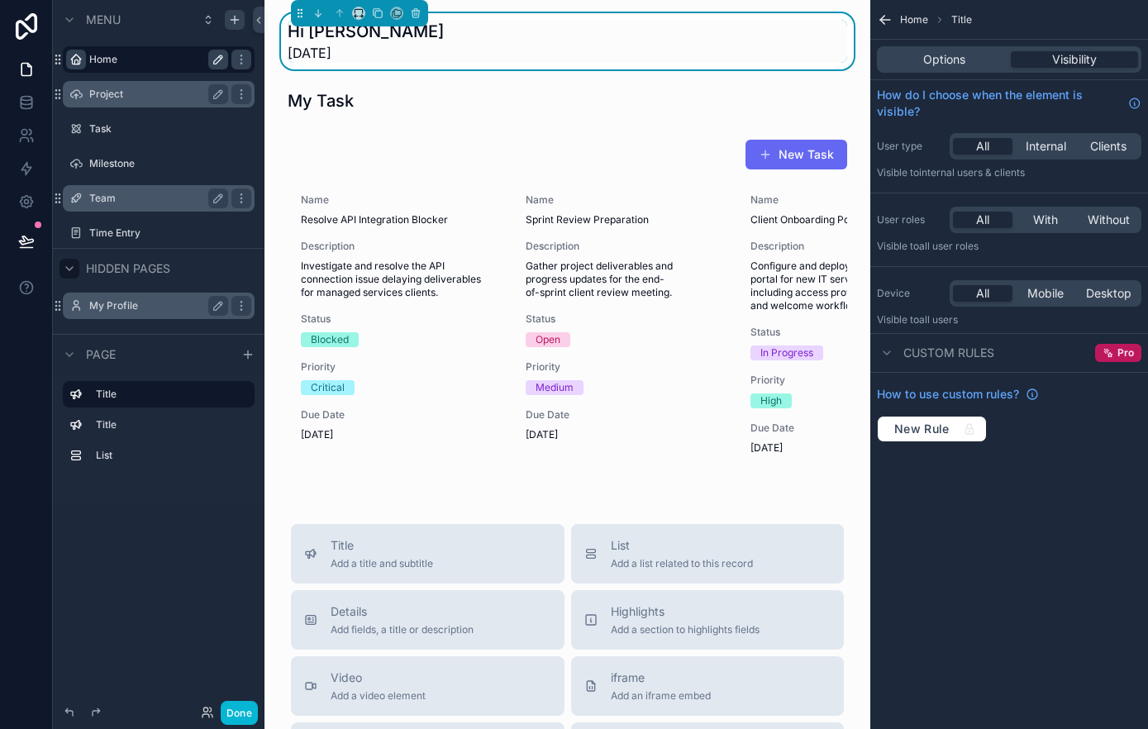
click at [274, 75] on div "Hi Tony Thomas 28/09/2025 My Task New Task Name Resolve API Integration Blocker…" at bounding box center [568, 629] width 606 height 1258
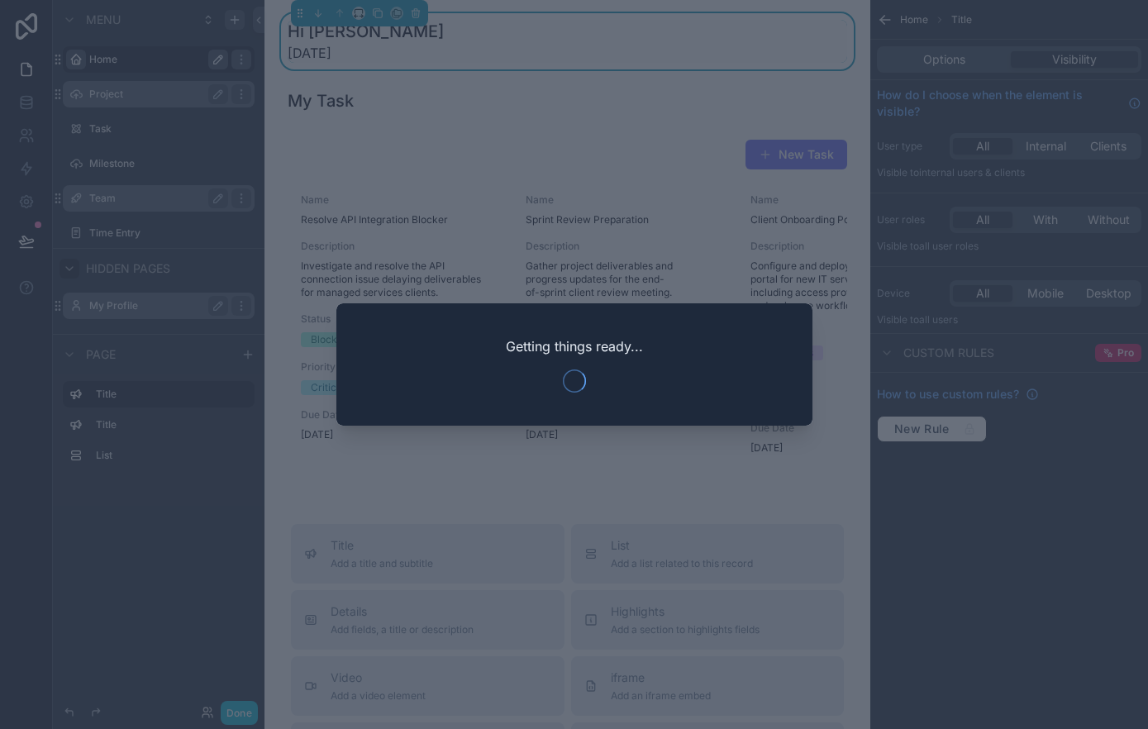
click at [1114, 244] on div at bounding box center [574, 364] width 1148 height 729
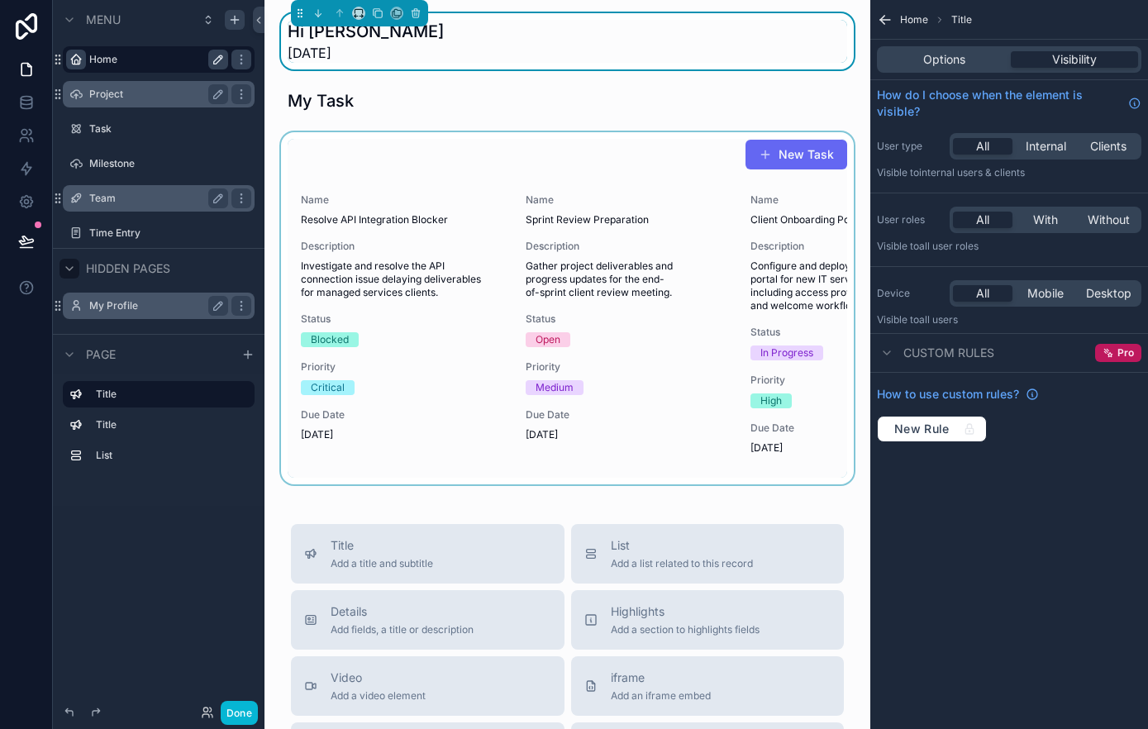
click at [351, 232] on div "scrollable content" at bounding box center [568, 308] width 580 height 352
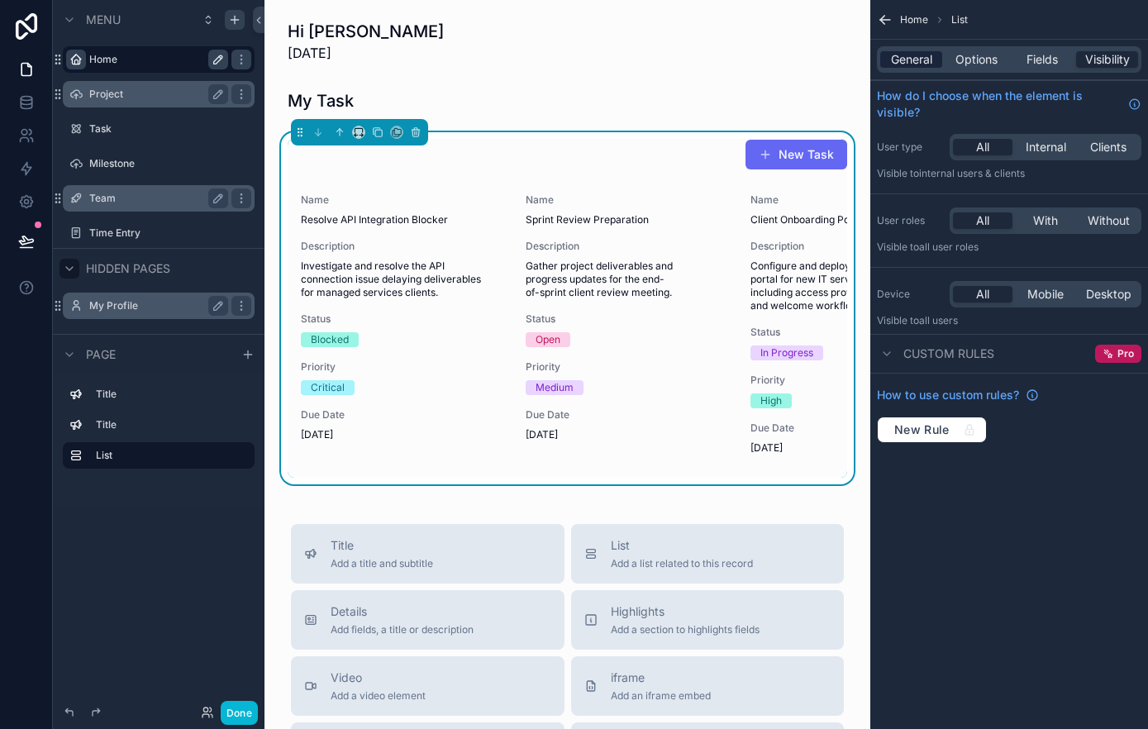
click at [911, 56] on span "General" at bounding box center [911, 59] width 41 height 17
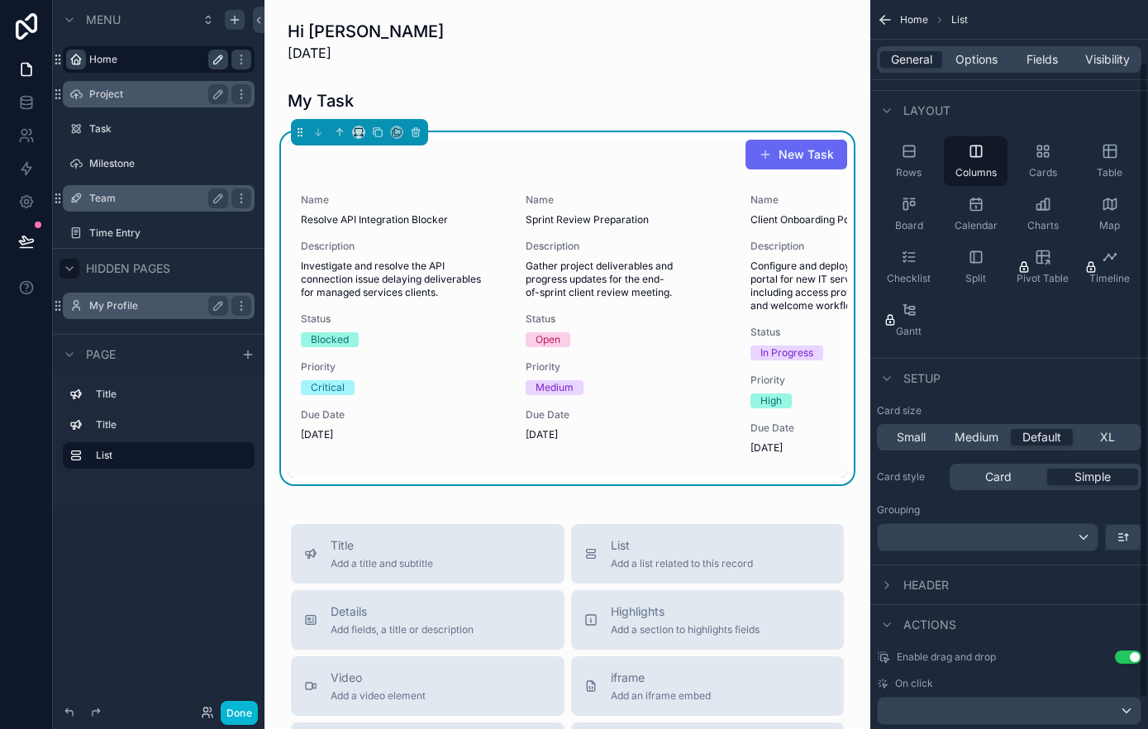
click at [925, 590] on span "Header" at bounding box center [926, 585] width 45 height 17
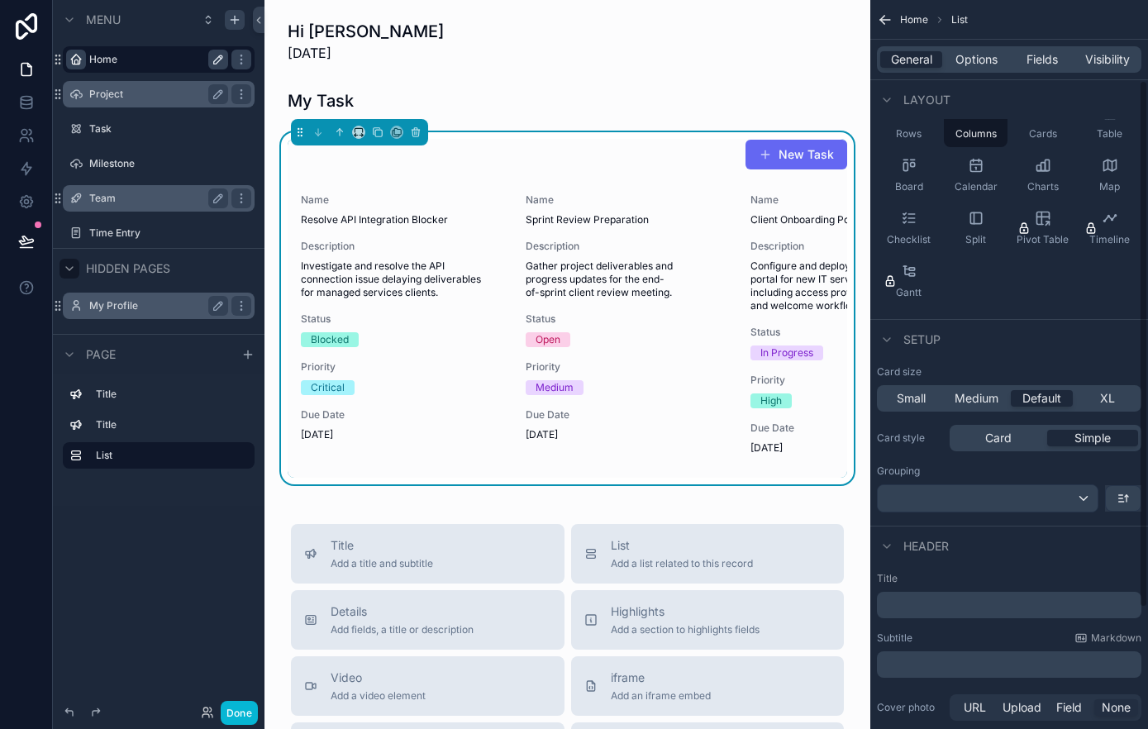
scroll to position [112, 0]
click at [327, 98] on div "scrollable content" at bounding box center [568, 101] width 580 height 36
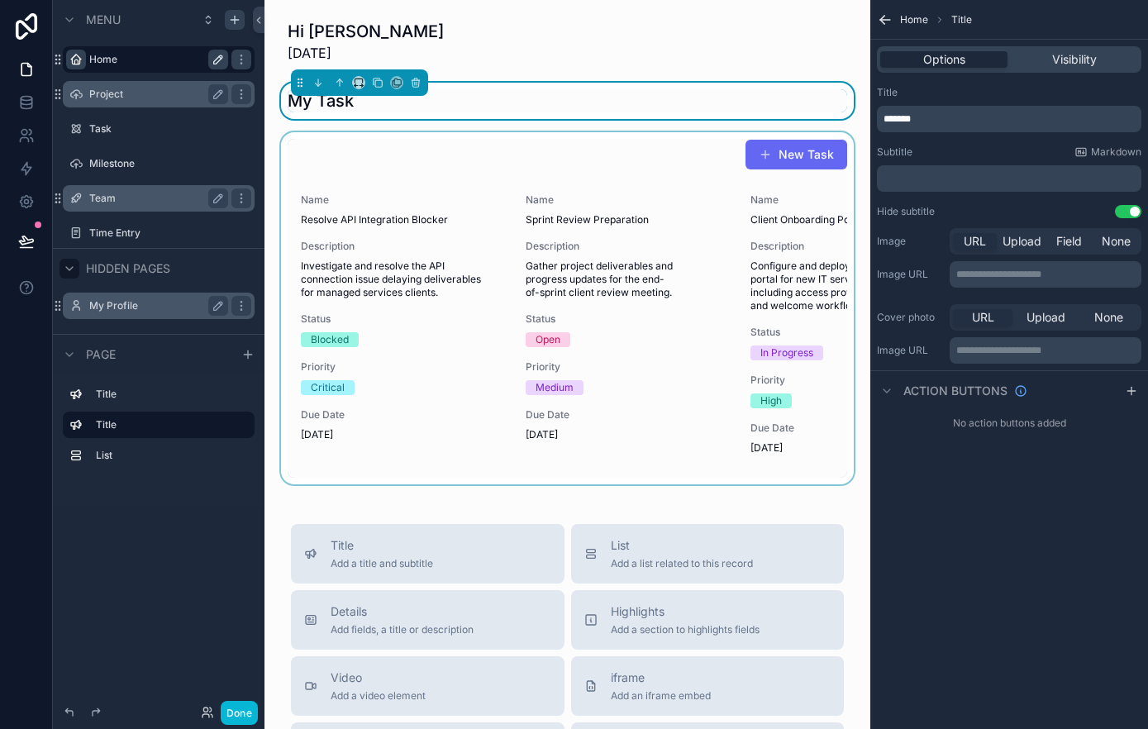
click at [328, 98] on h1 "My Task" at bounding box center [321, 100] width 66 height 23
click at [327, 98] on h1 "My Task" at bounding box center [321, 100] width 66 height 23
click at [932, 122] on p "*******" at bounding box center [1011, 118] width 255 height 13
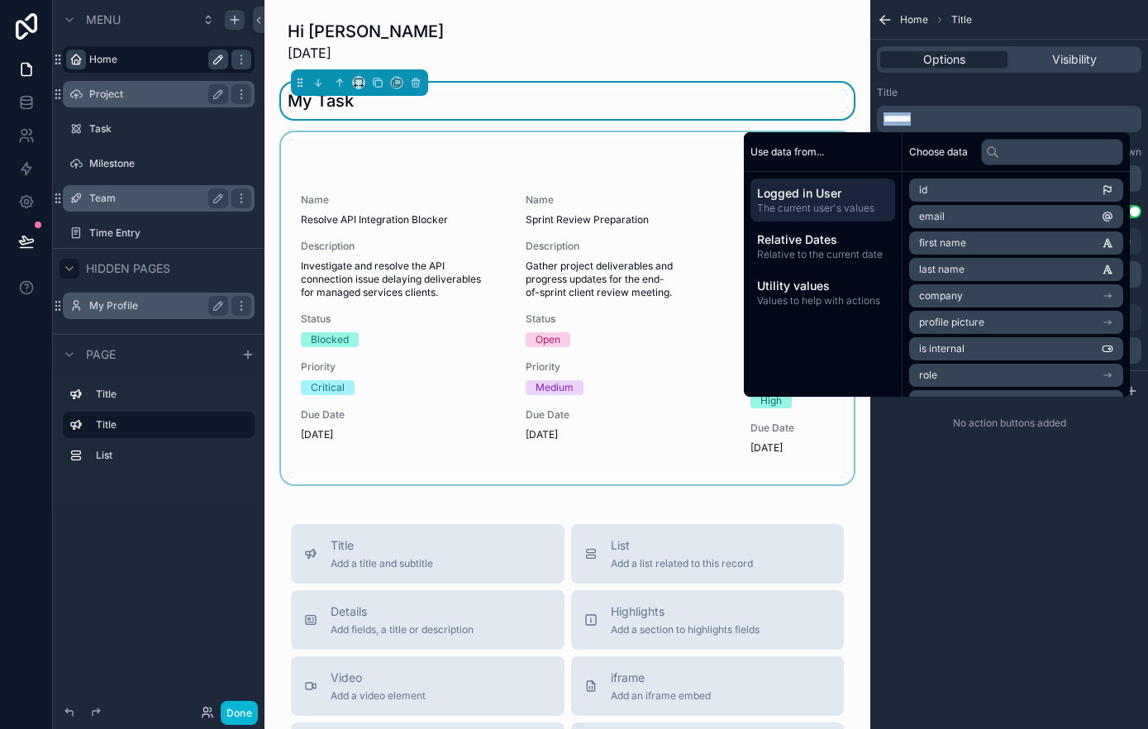
copy span "*******"
click at [448, 142] on div "scrollable content" at bounding box center [568, 308] width 580 height 352
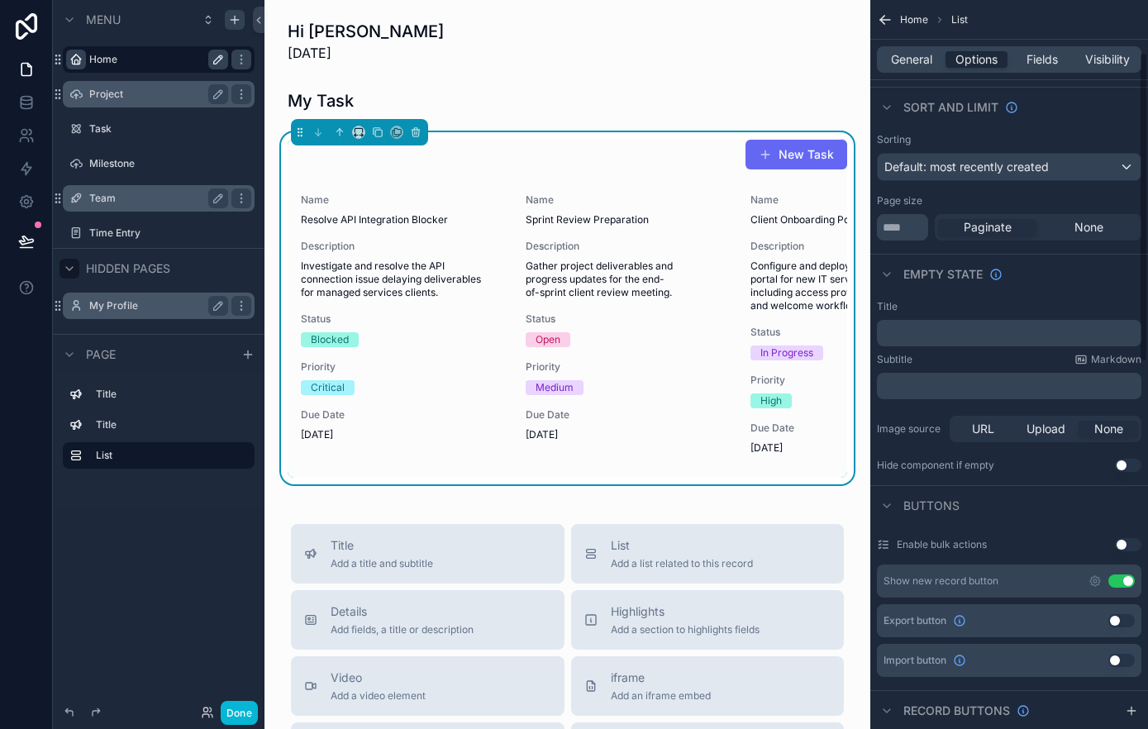
scroll to position [125, 0]
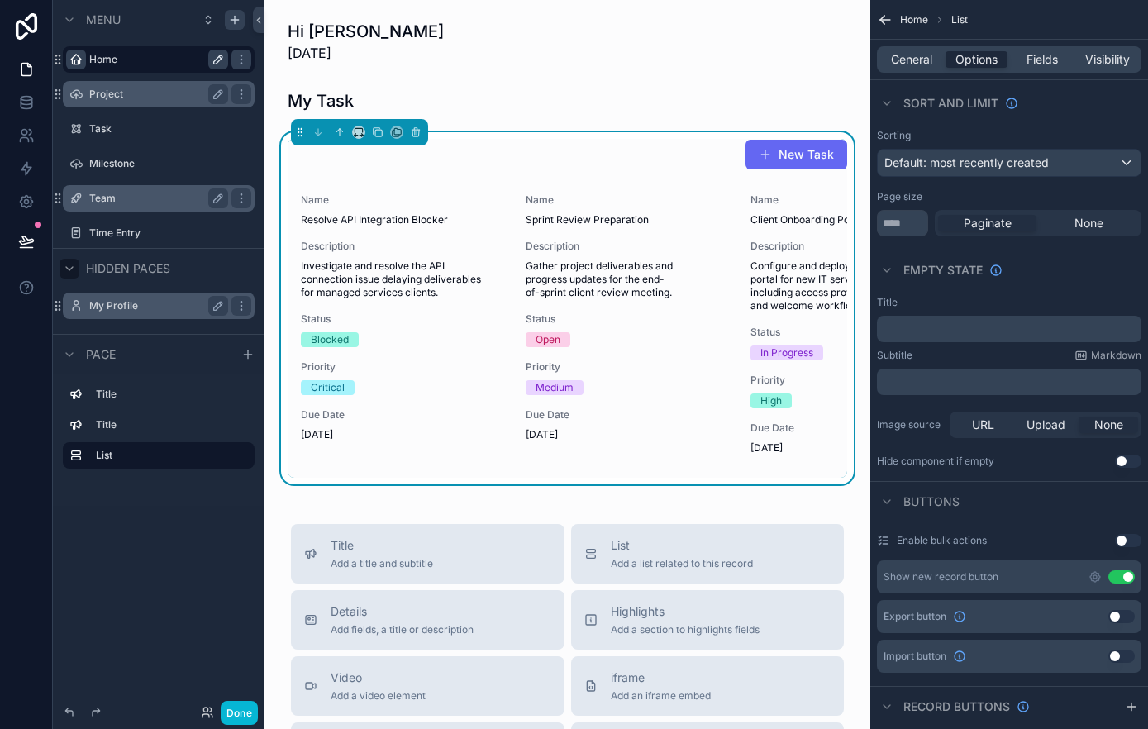
click at [933, 322] on div "﻿" at bounding box center [1009, 329] width 265 height 26
click at [928, 333] on p "﻿" at bounding box center [1011, 328] width 255 height 13
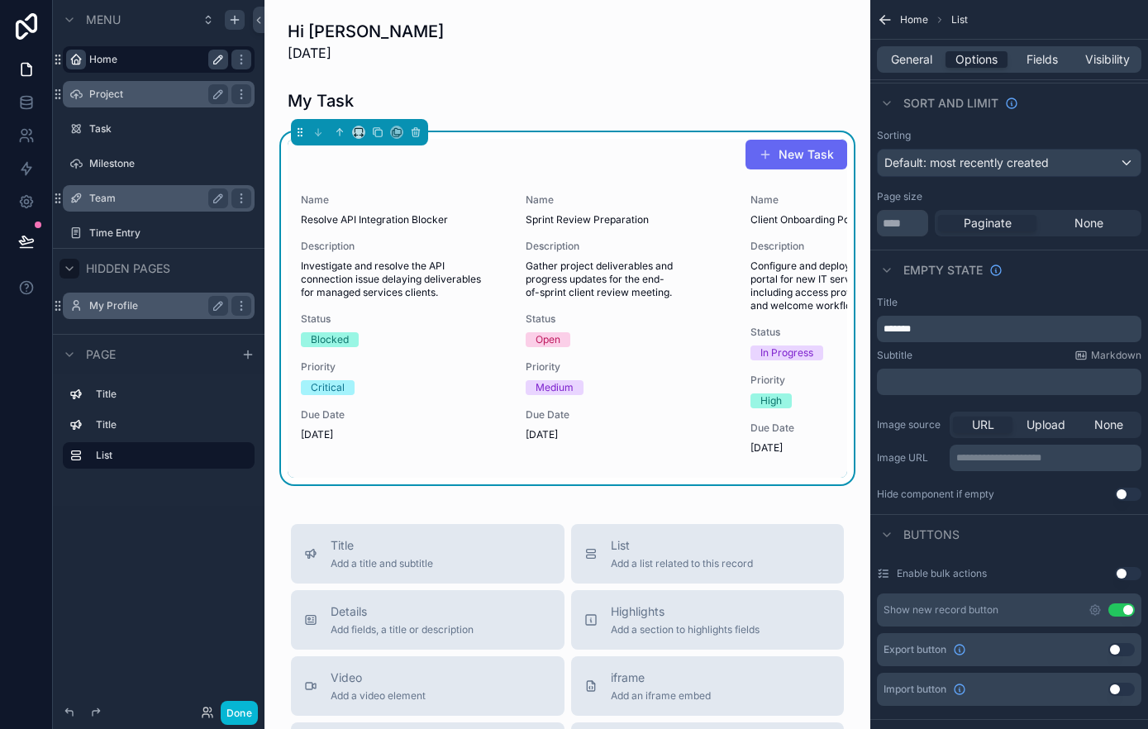
drag, startPoint x: 944, startPoint y: 353, endPoint x: 923, endPoint y: 347, distance: 21.5
click at [944, 353] on div "Subtitle Markdown" at bounding box center [1009, 355] width 265 height 13
click at [499, 95] on div "scrollable content" at bounding box center [568, 101] width 580 height 36
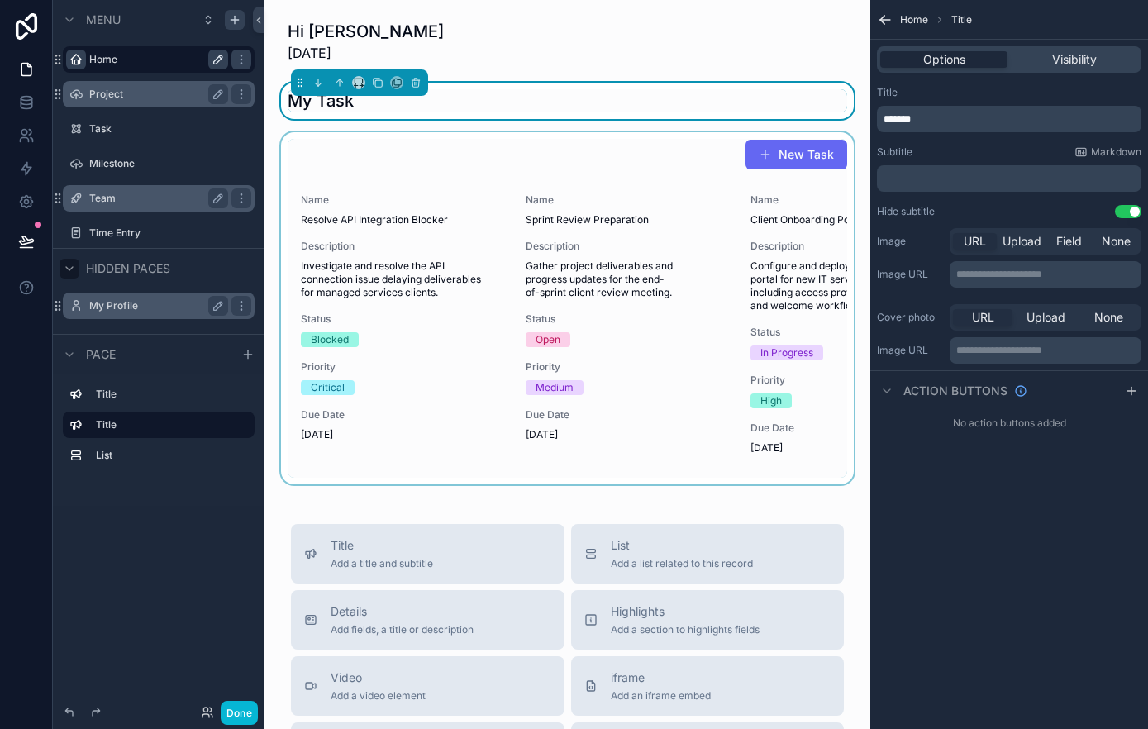
click at [418, 150] on div "scrollable content" at bounding box center [568, 308] width 580 height 352
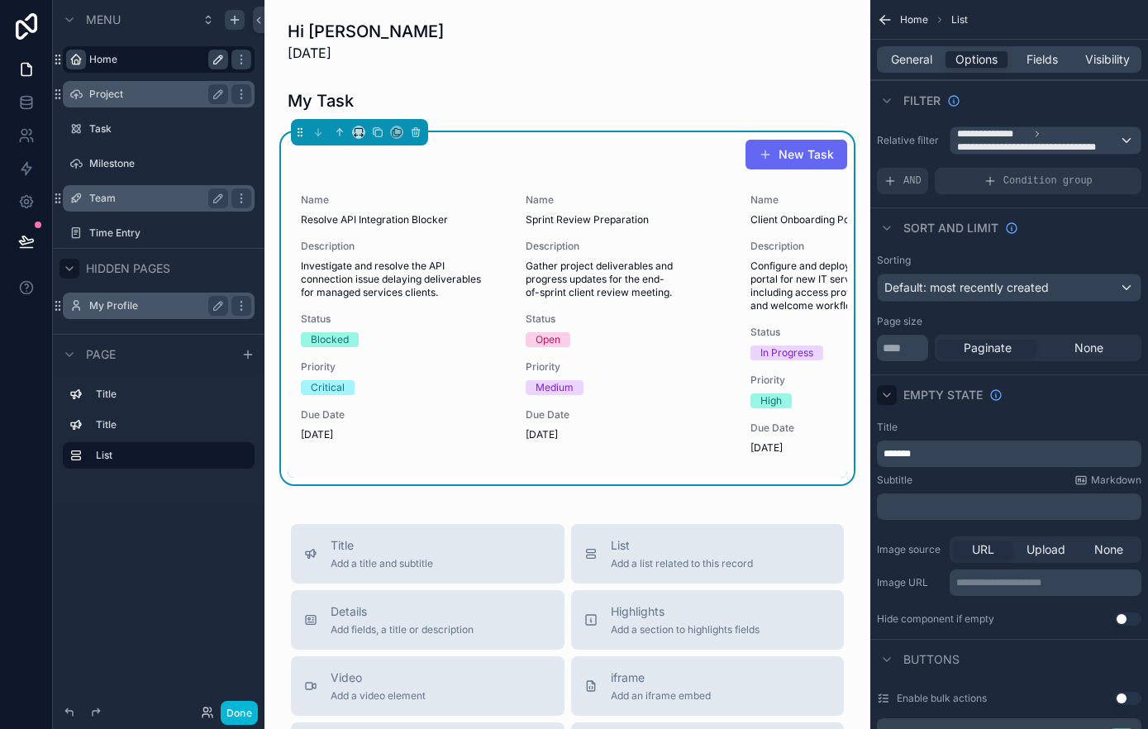
click at [888, 394] on icon "scrollable content" at bounding box center [886, 395] width 13 height 13
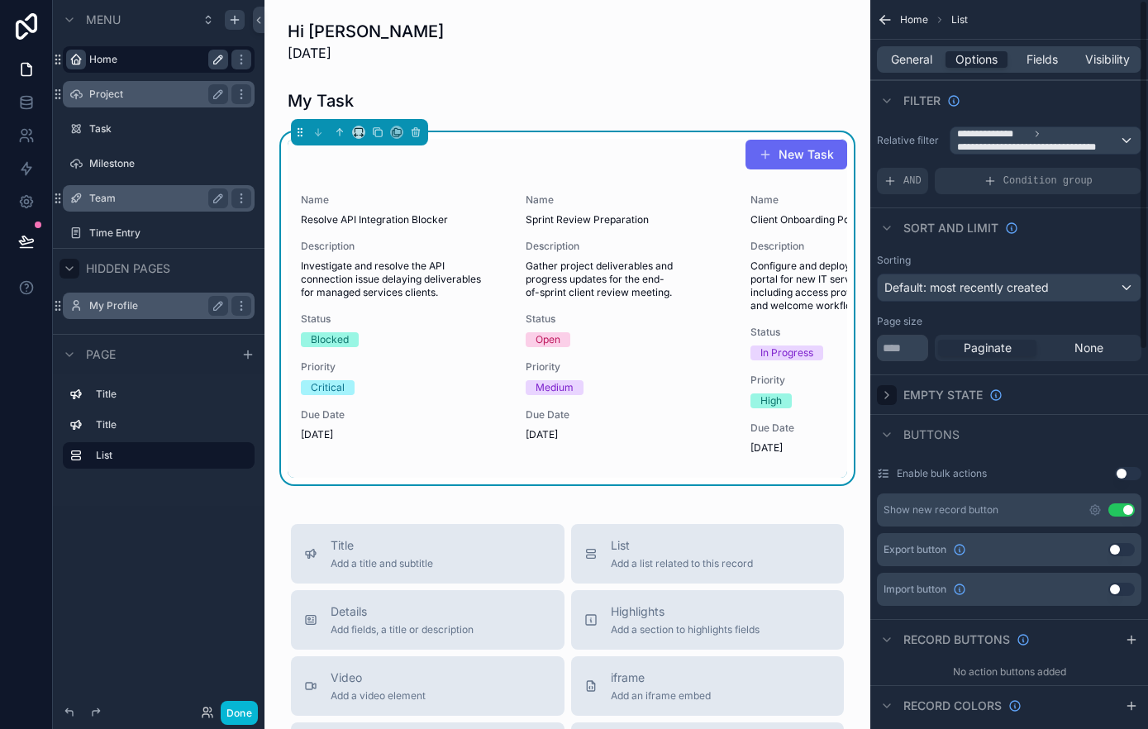
click at [887, 394] on icon "scrollable content" at bounding box center [886, 395] width 3 height 7
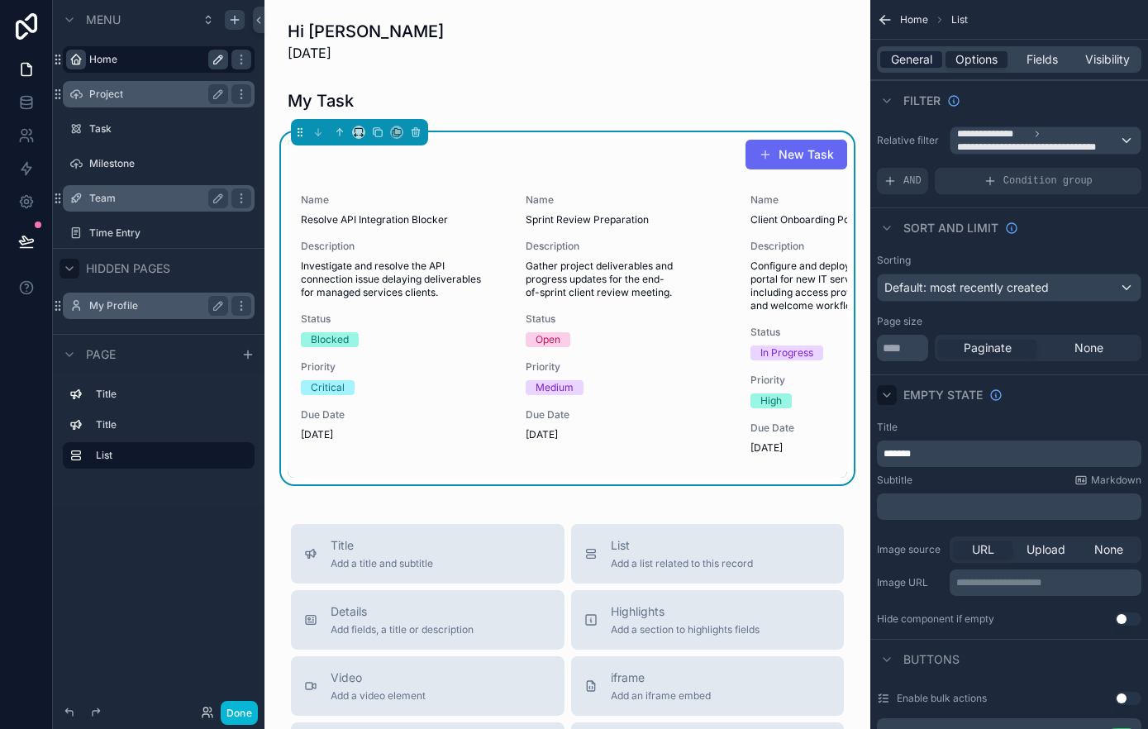
click at [918, 63] on span "General" at bounding box center [911, 59] width 41 height 17
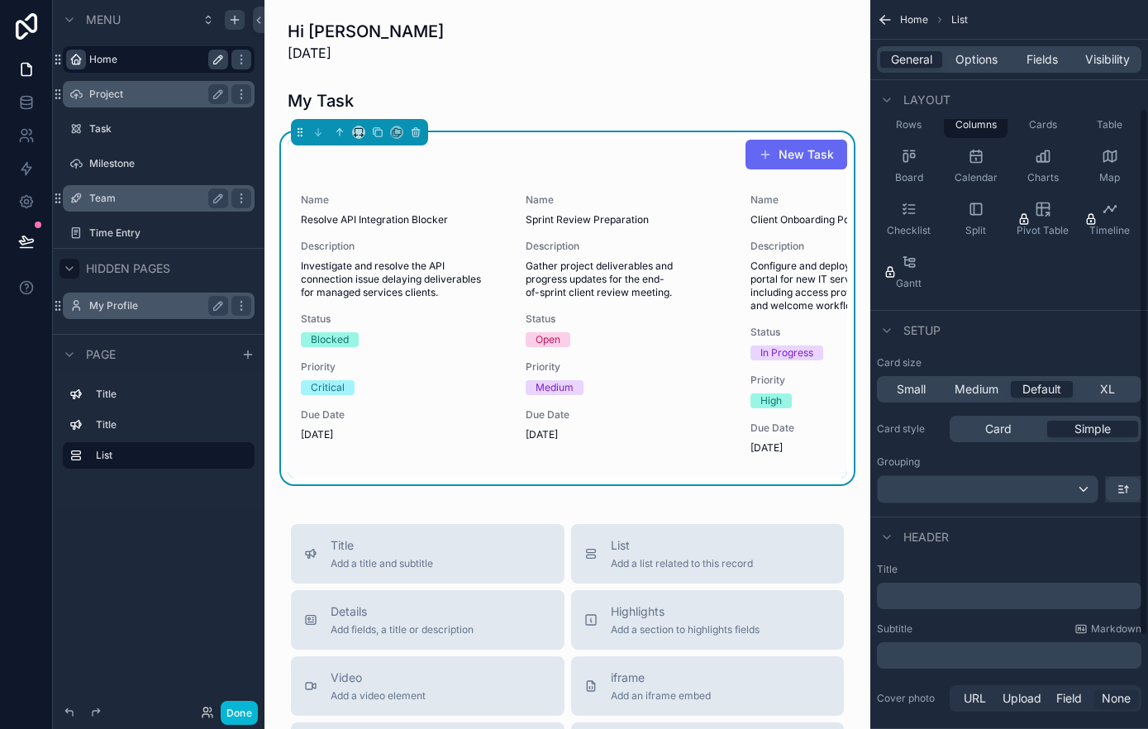
scroll to position [160, 0]
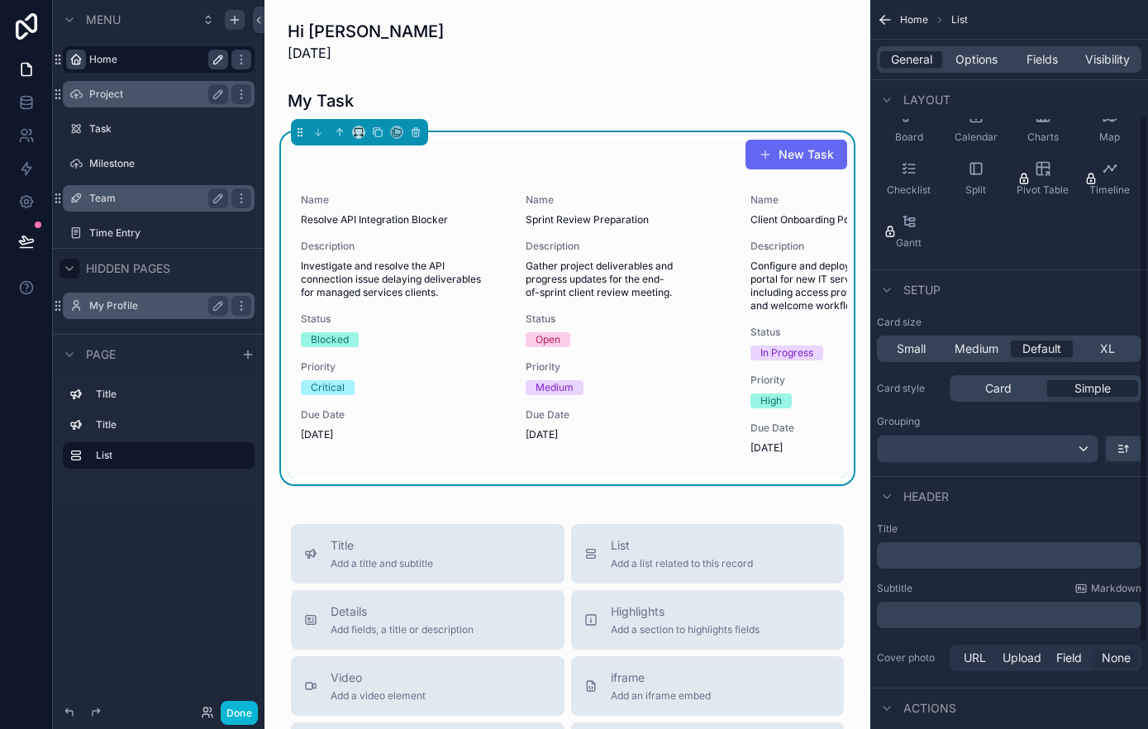
click at [957, 557] on p "﻿" at bounding box center [1011, 555] width 255 height 17
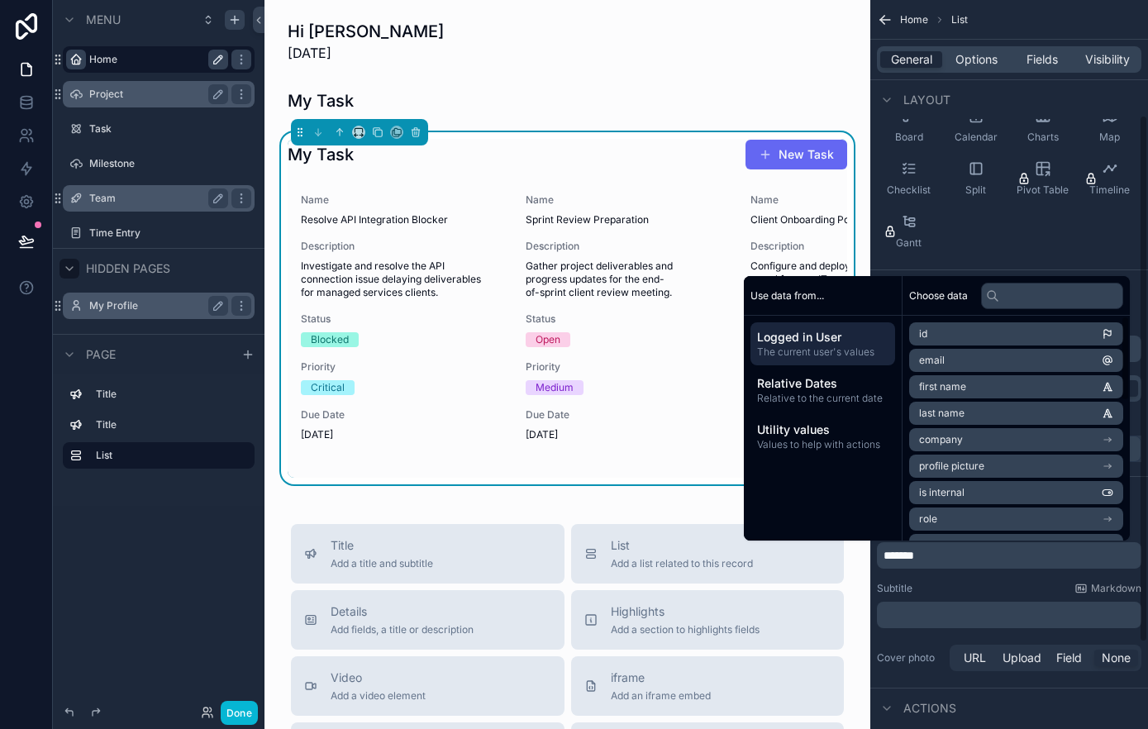
click at [979, 235] on div "Rows Columns Cards Table Board Calendar Charts Map Checklist Split Pivot Table …" at bounding box center [1010, 152] width 278 height 222
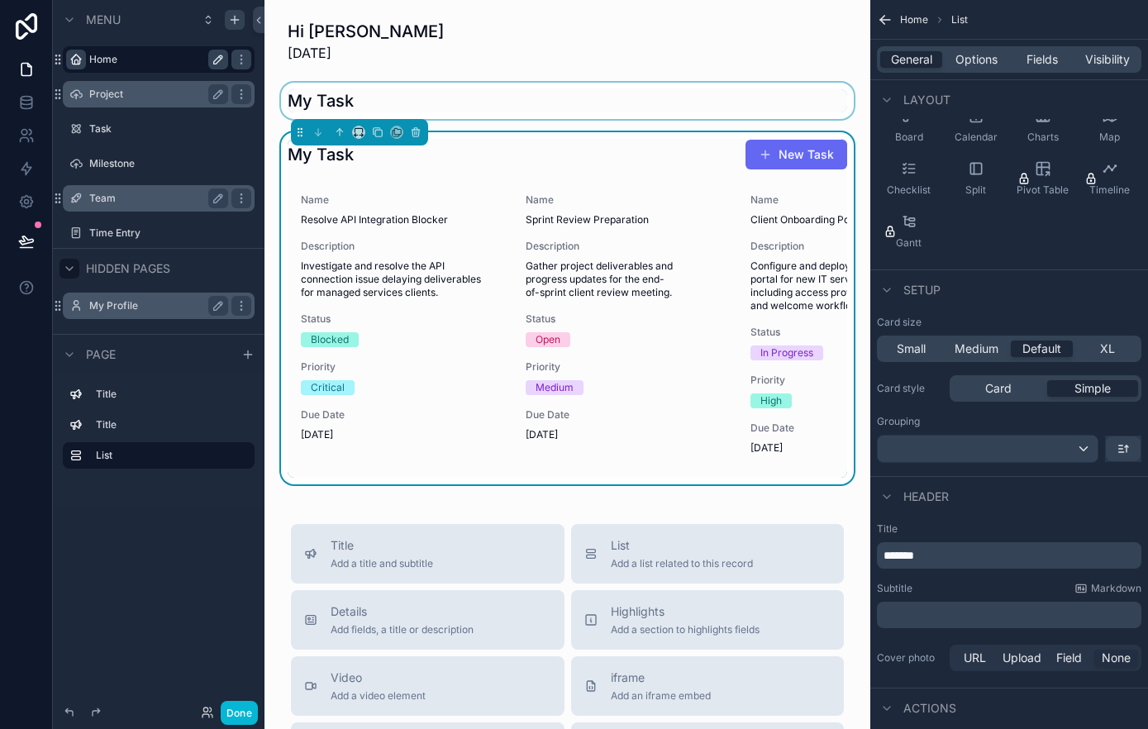
click at [416, 103] on div "scrollable content" at bounding box center [568, 101] width 580 height 36
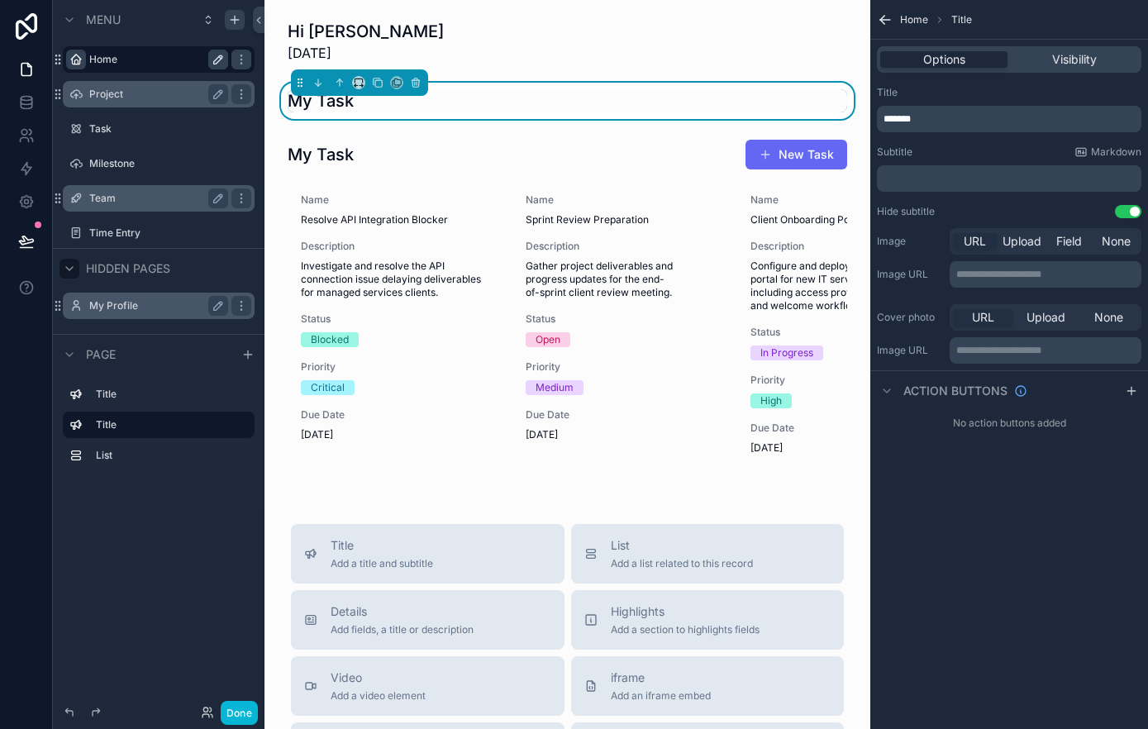
scroll to position [0, 0]
click at [414, 81] on icon "scrollable content" at bounding box center [416, 83] width 12 height 12
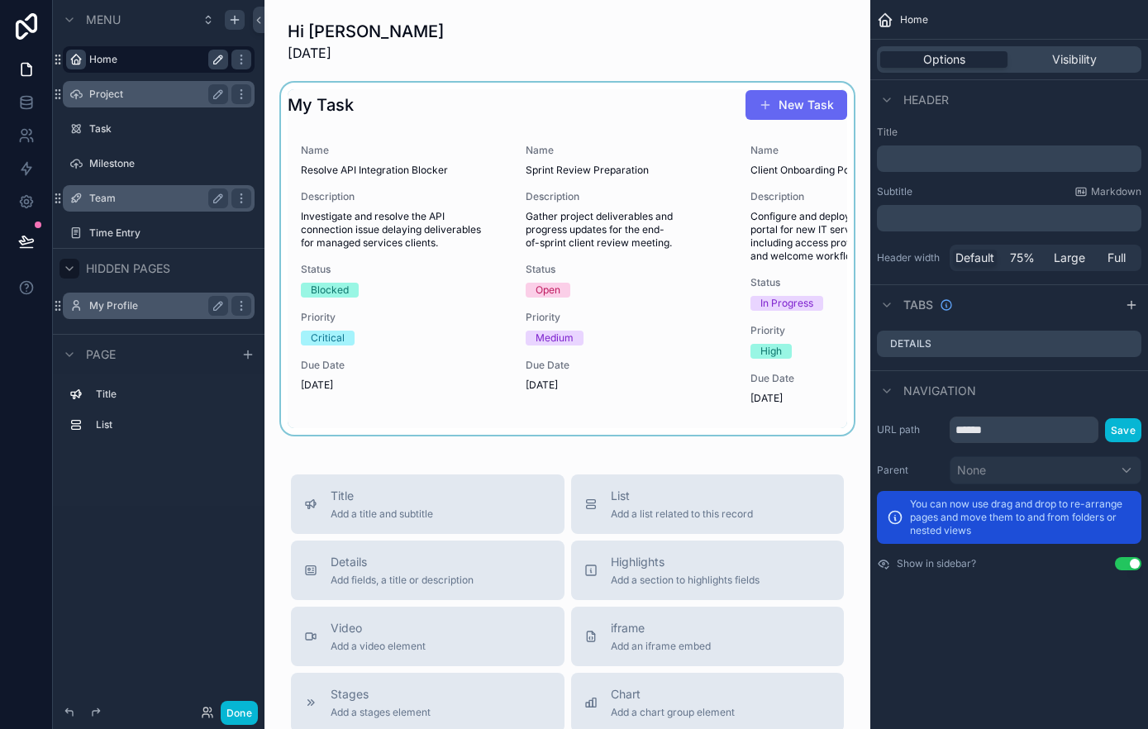
click at [484, 107] on div "scrollable content" at bounding box center [568, 259] width 580 height 352
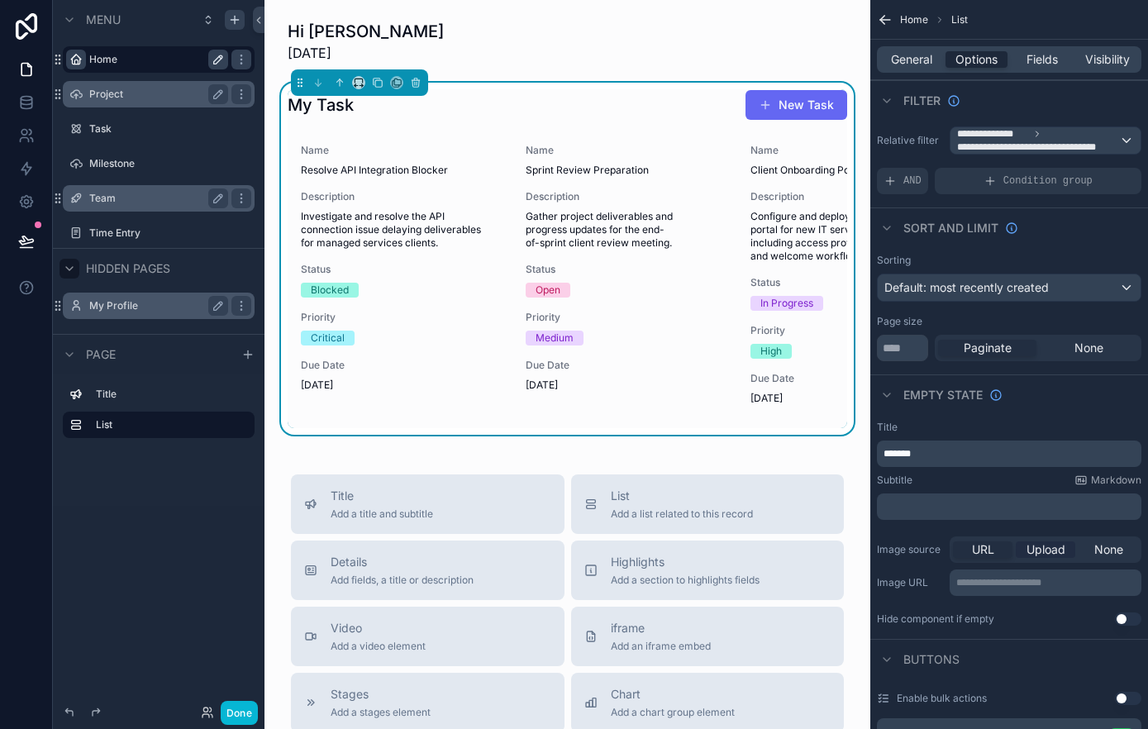
click at [1046, 553] on span "Upload" at bounding box center [1046, 550] width 39 height 17
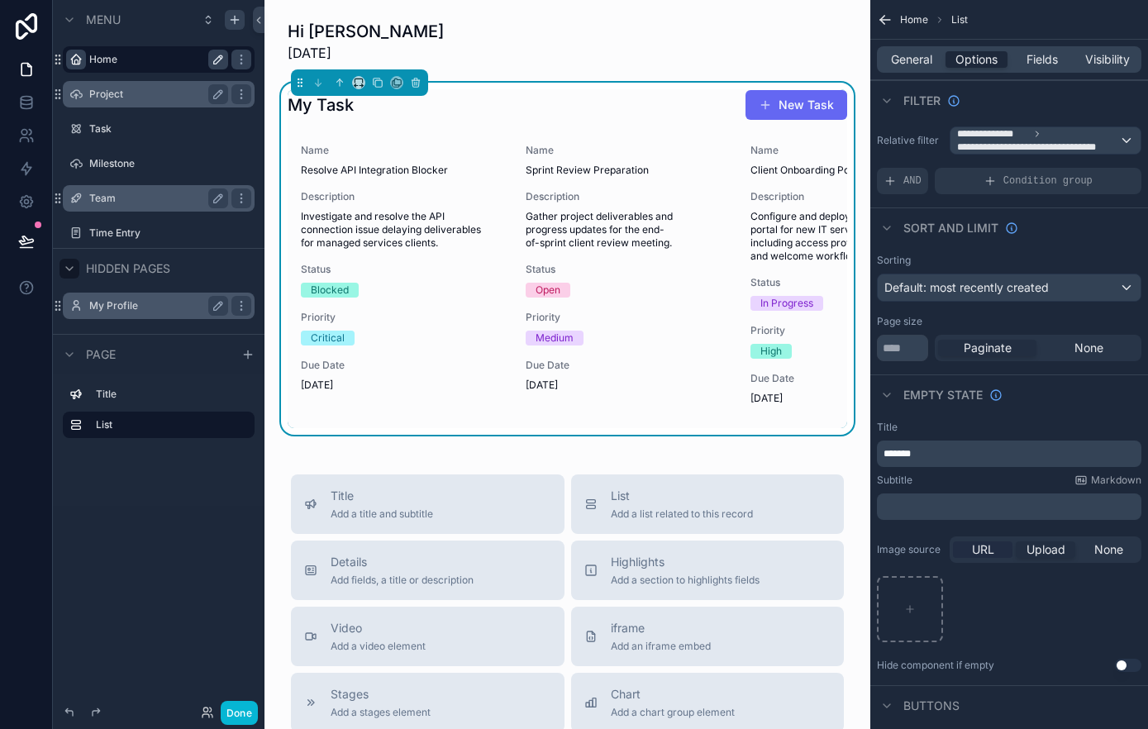
click at [982, 554] on span "URL" at bounding box center [983, 550] width 22 height 17
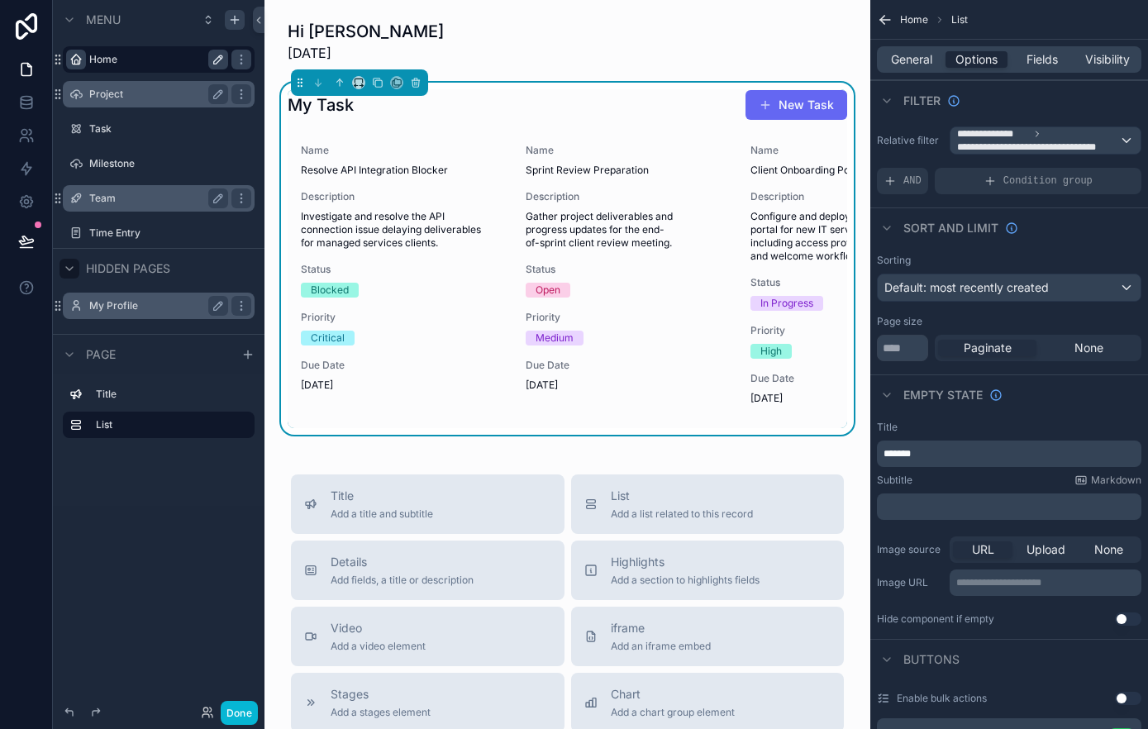
click at [1019, 581] on p "**********" at bounding box center [1048, 582] width 182 height 13
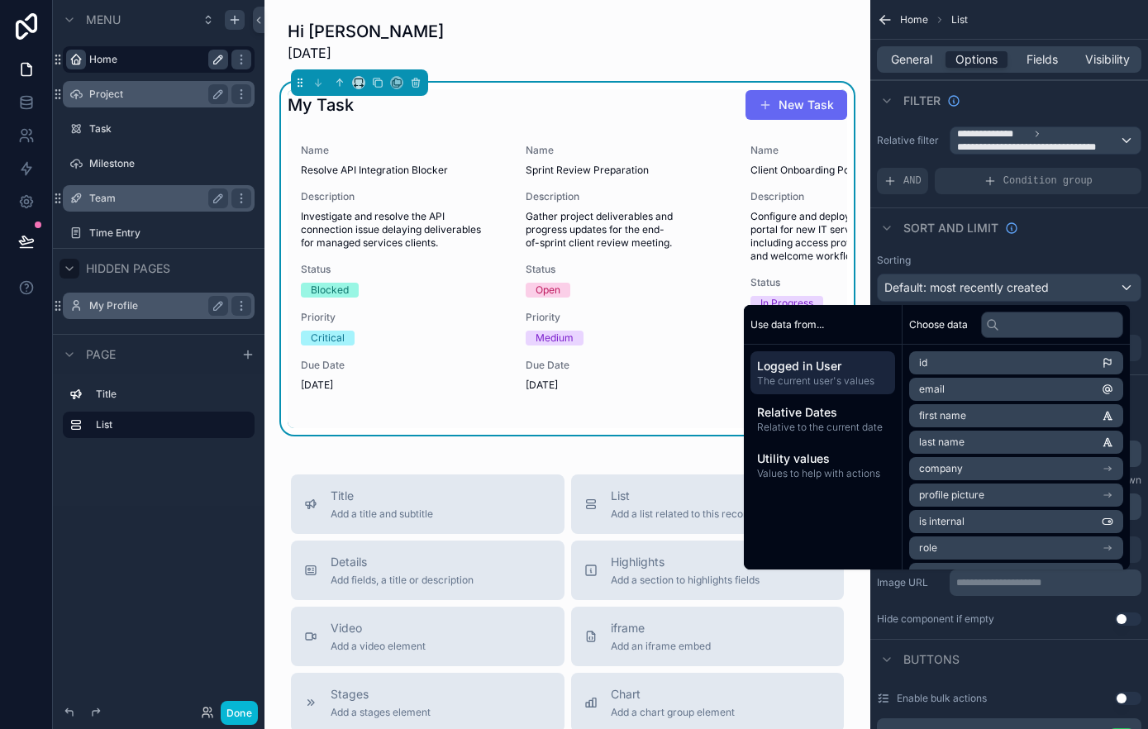
click at [970, 498] on span "profile picture" at bounding box center [951, 495] width 65 height 13
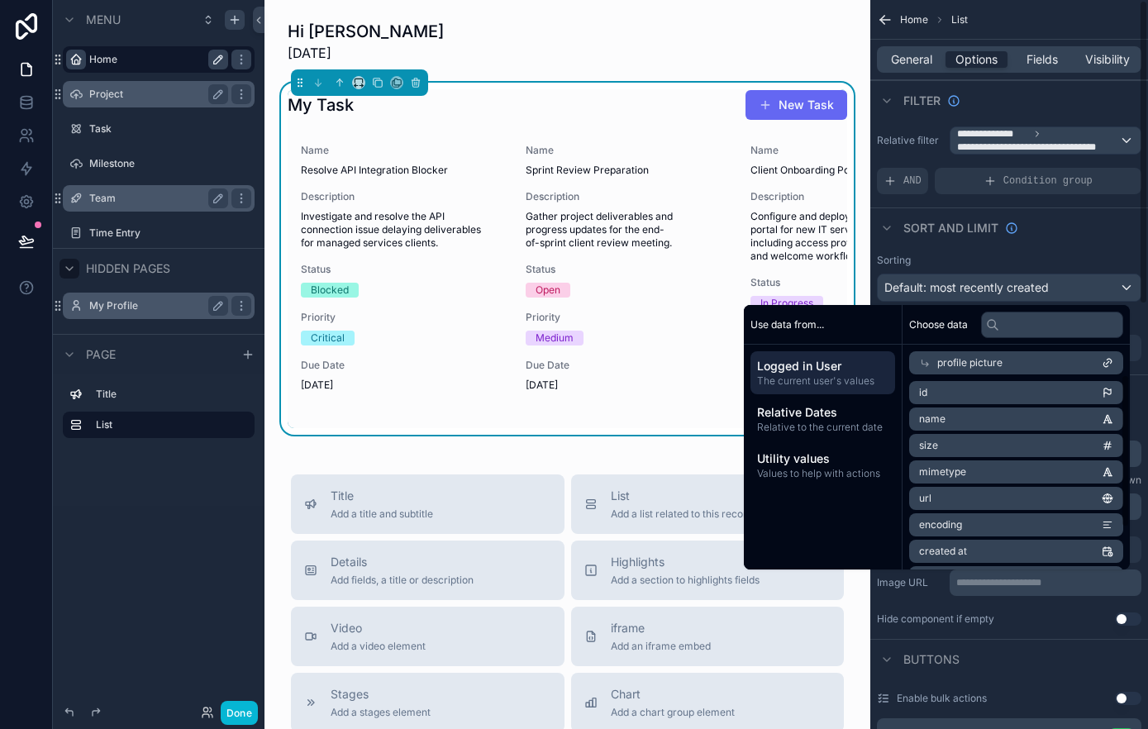
click at [1047, 618] on div "Hide component if empty Use setting" at bounding box center [1009, 619] width 265 height 13
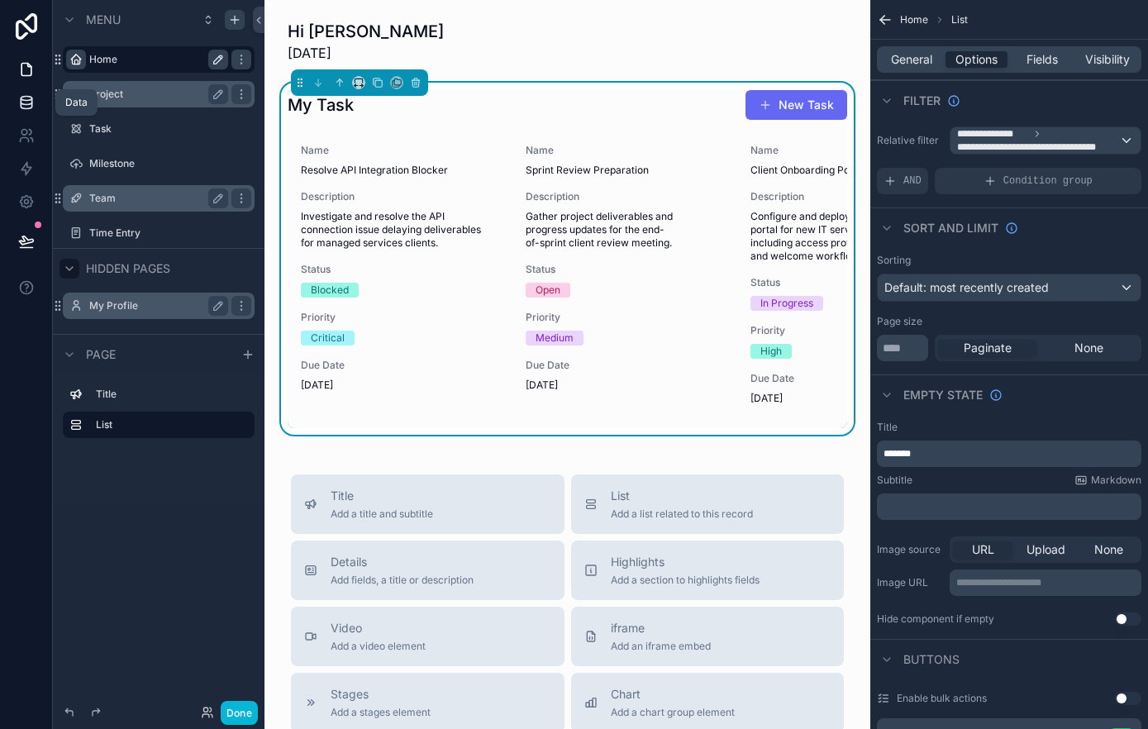
click at [26, 106] on icon at bounding box center [26, 102] width 17 height 17
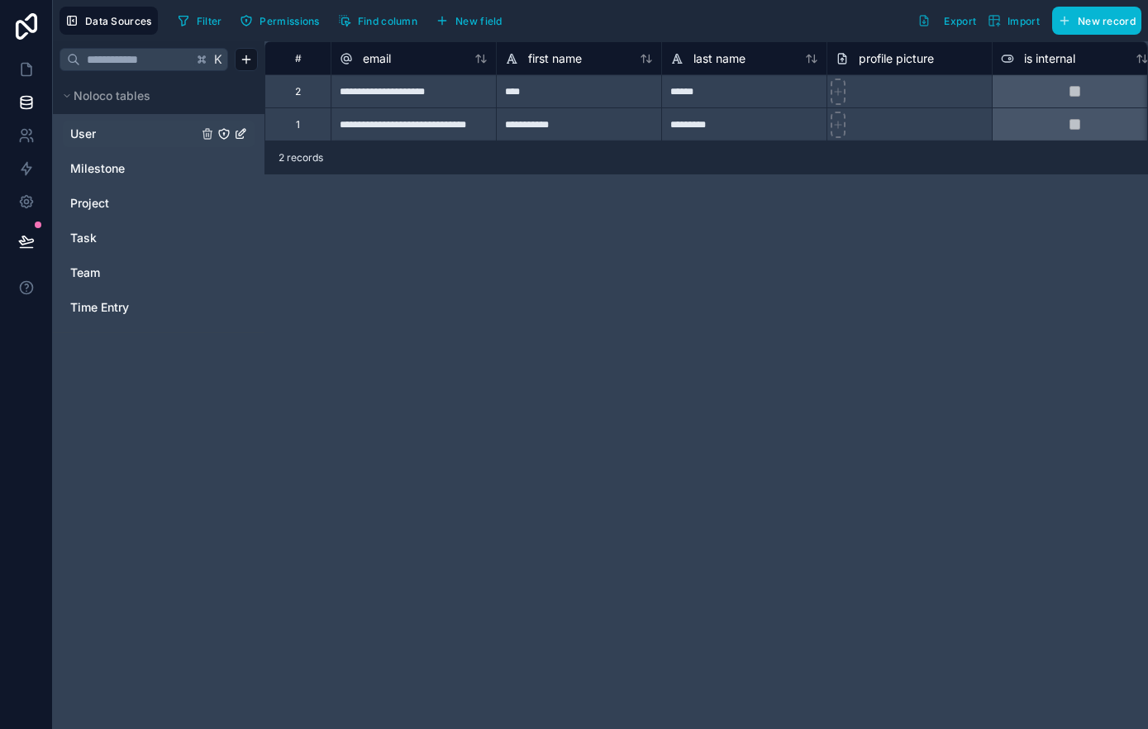
click at [121, 131] on link "User" at bounding box center [133, 134] width 127 height 17
click at [838, 90] on icon at bounding box center [839, 92] width 12 height 12
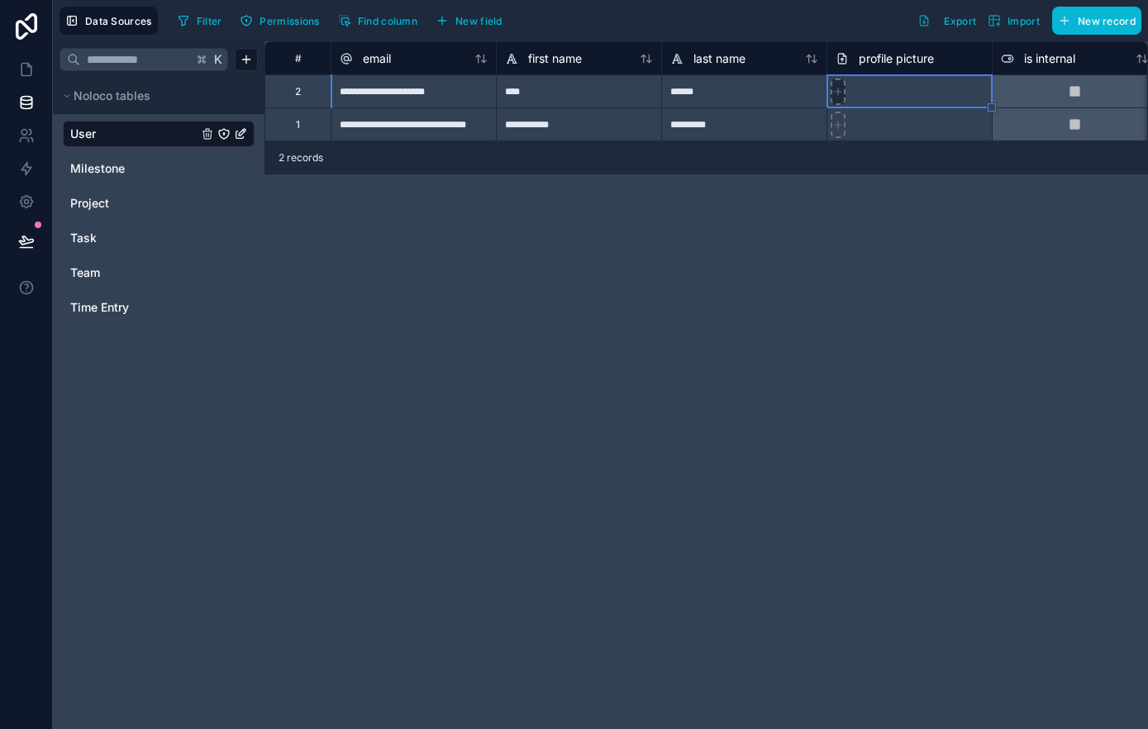
type input "**********"
click at [25, 67] on icon at bounding box center [26, 69] width 17 height 17
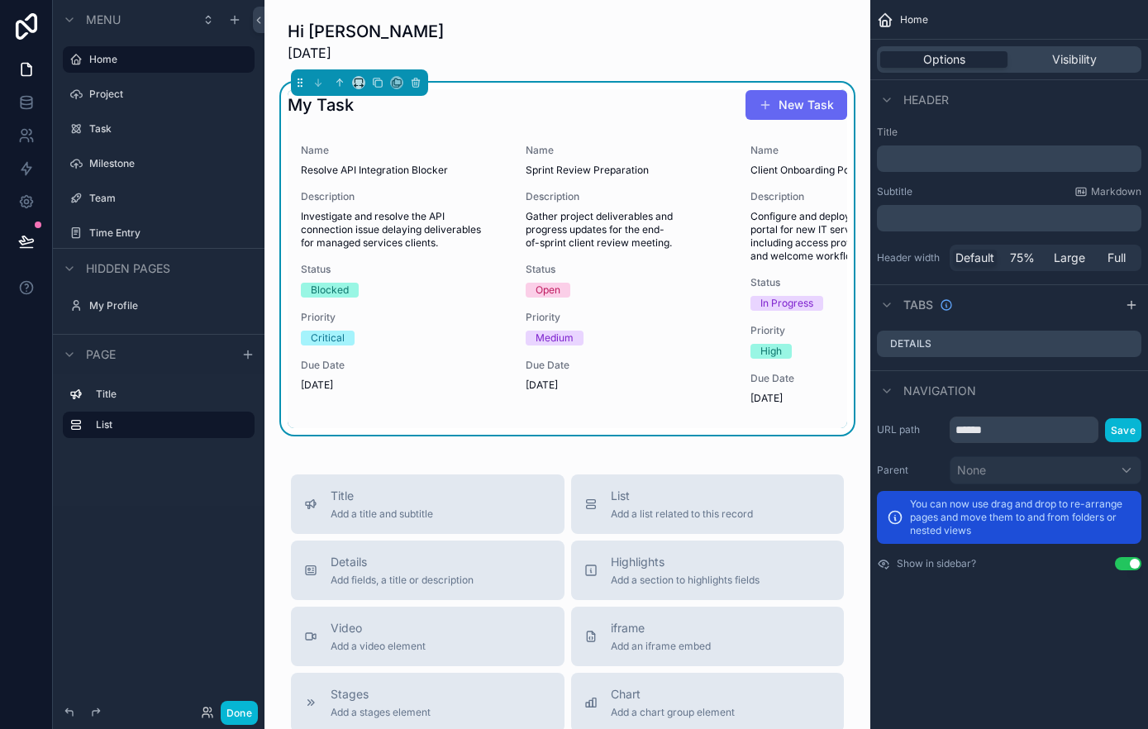
click at [547, 107] on div "My Task New Task" at bounding box center [568, 104] width 560 height 31
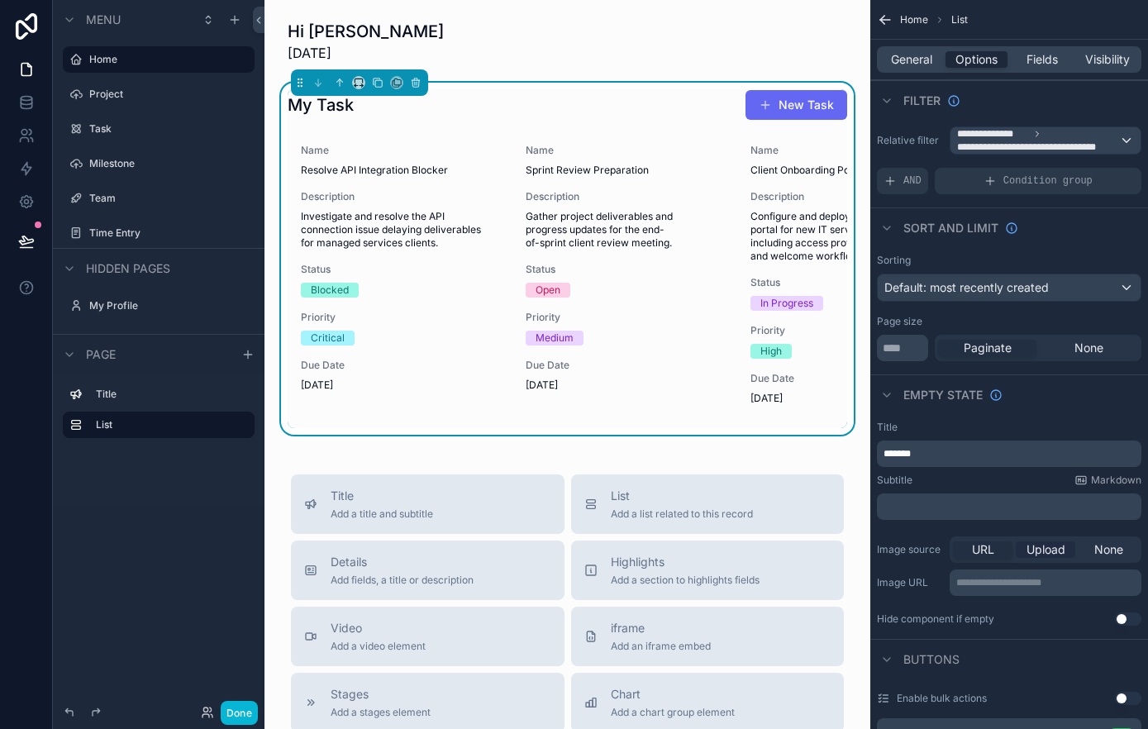
click at [1055, 551] on span "Upload" at bounding box center [1046, 550] width 39 height 17
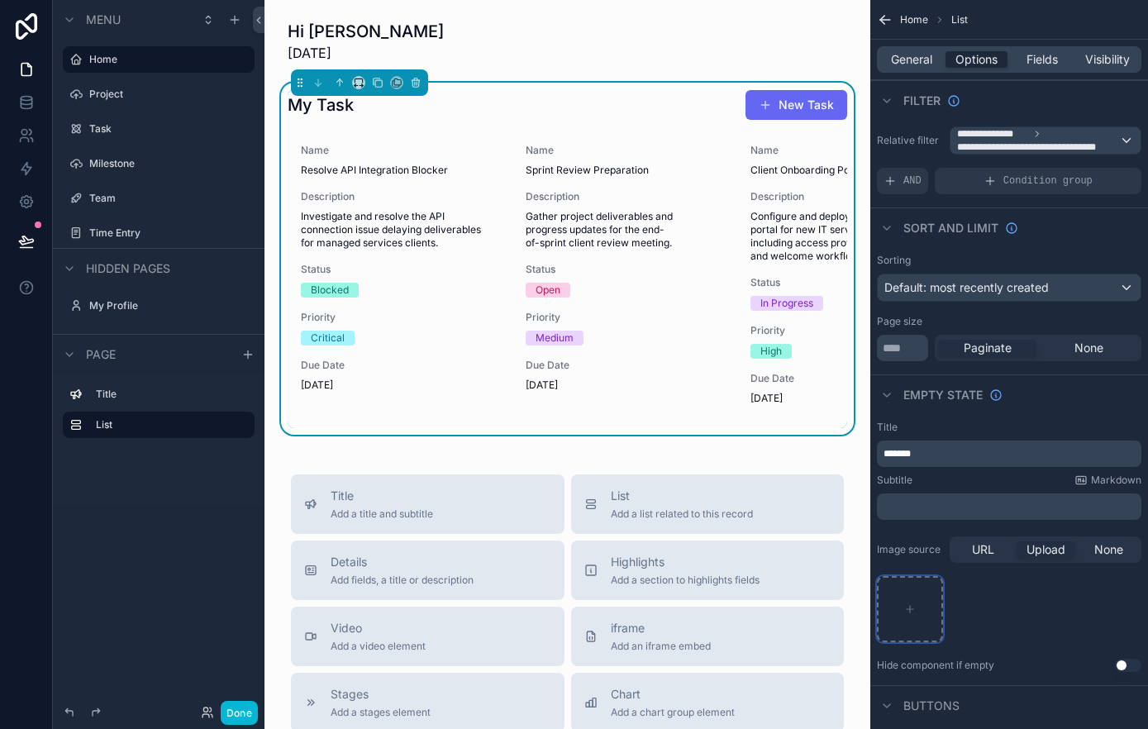
click at [930, 599] on div "scrollable content" at bounding box center [910, 609] width 66 height 66
type input "**********"
click at [910, 614] on div "Tony .jpg" at bounding box center [910, 609] width 66 height 66
click at [933, 591] on icon "scrollable content" at bounding box center [928, 591] width 7 height 7
click at [966, 560] on icon "button" at bounding box center [963, 560] width 13 height 13
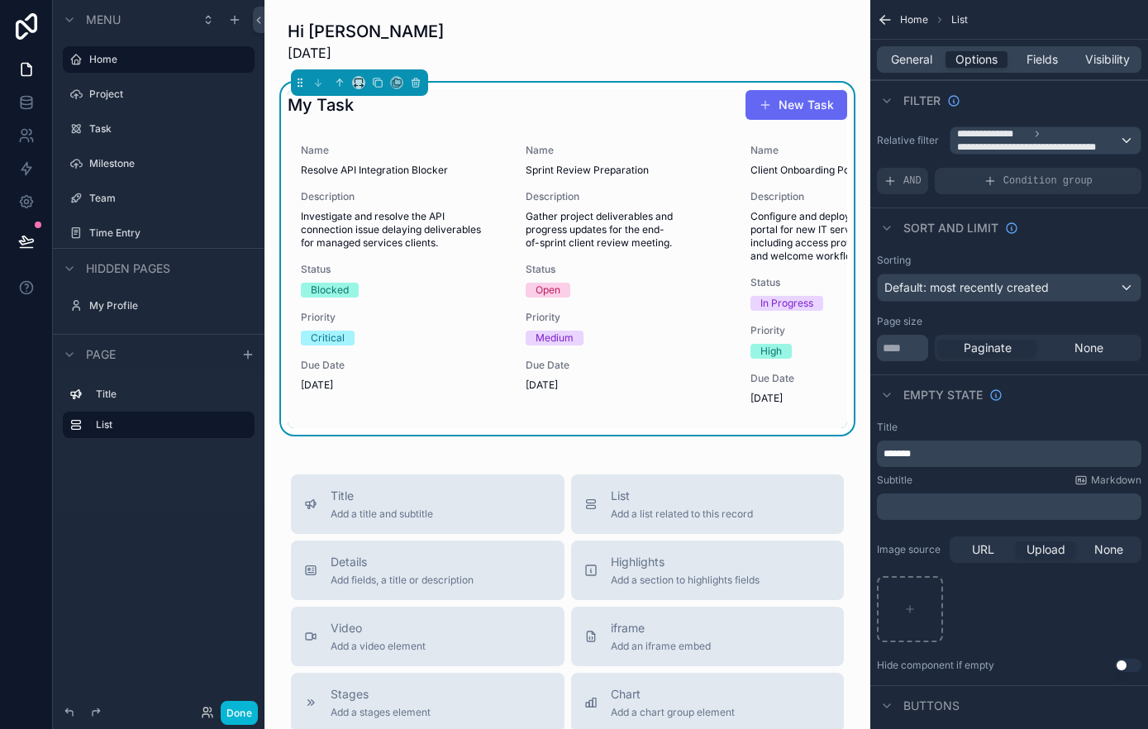
click at [513, 126] on div "My Task New Task Name Resolve API Integration Blocker Description Investigate a…" at bounding box center [568, 258] width 560 height 339
click at [913, 20] on span "Home" at bounding box center [914, 19] width 28 height 13
click at [913, 56] on span "General" at bounding box center [911, 59] width 41 height 17
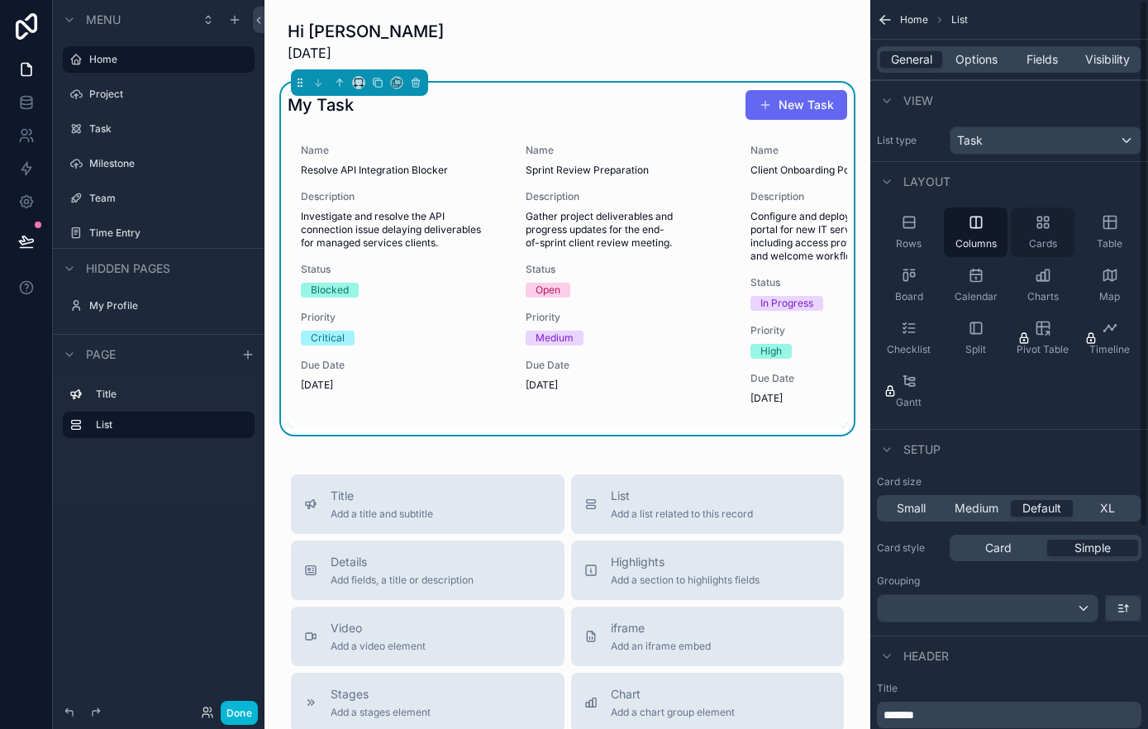
click at [1038, 224] on icon "scrollable content" at bounding box center [1040, 226] width 4 height 4
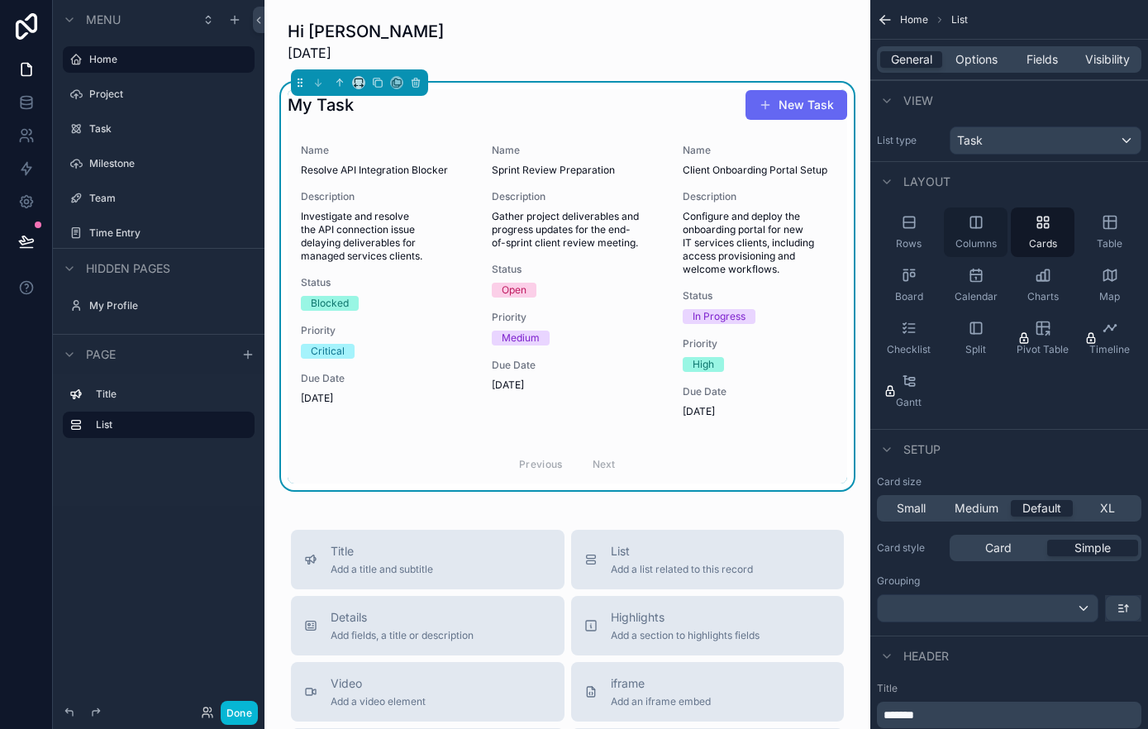
click at [984, 232] on div "Columns" at bounding box center [976, 233] width 64 height 50
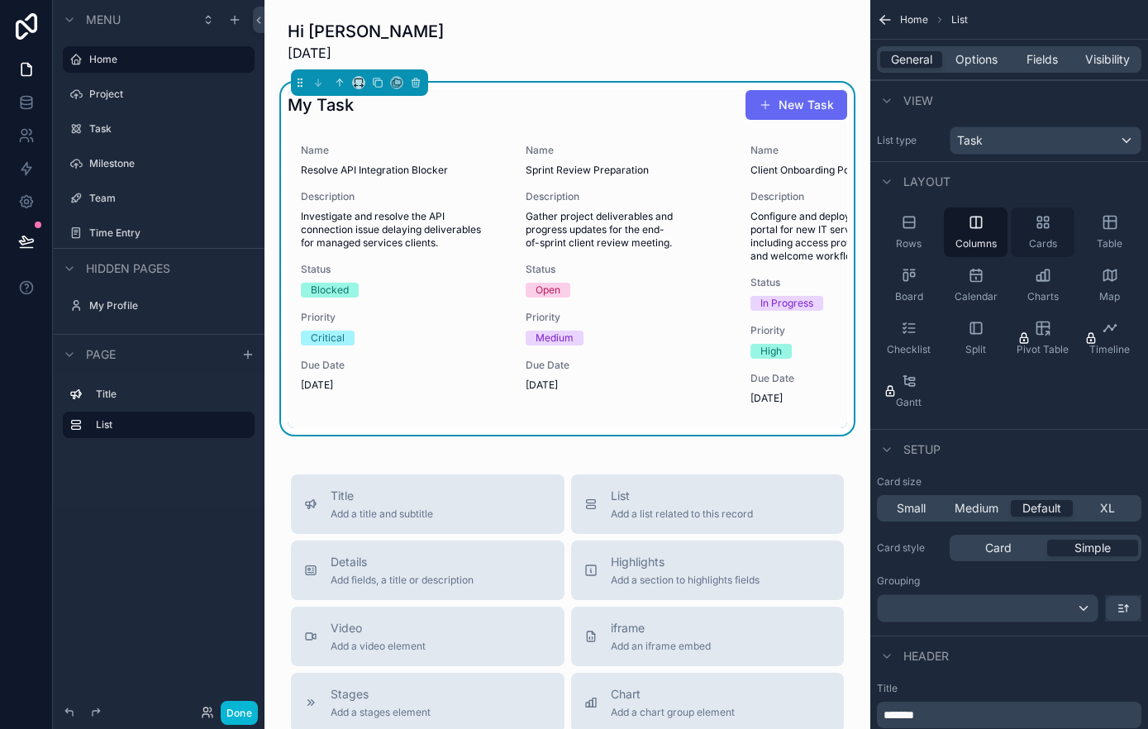
click at [1038, 228] on icon "scrollable content" at bounding box center [1043, 222] width 17 height 17
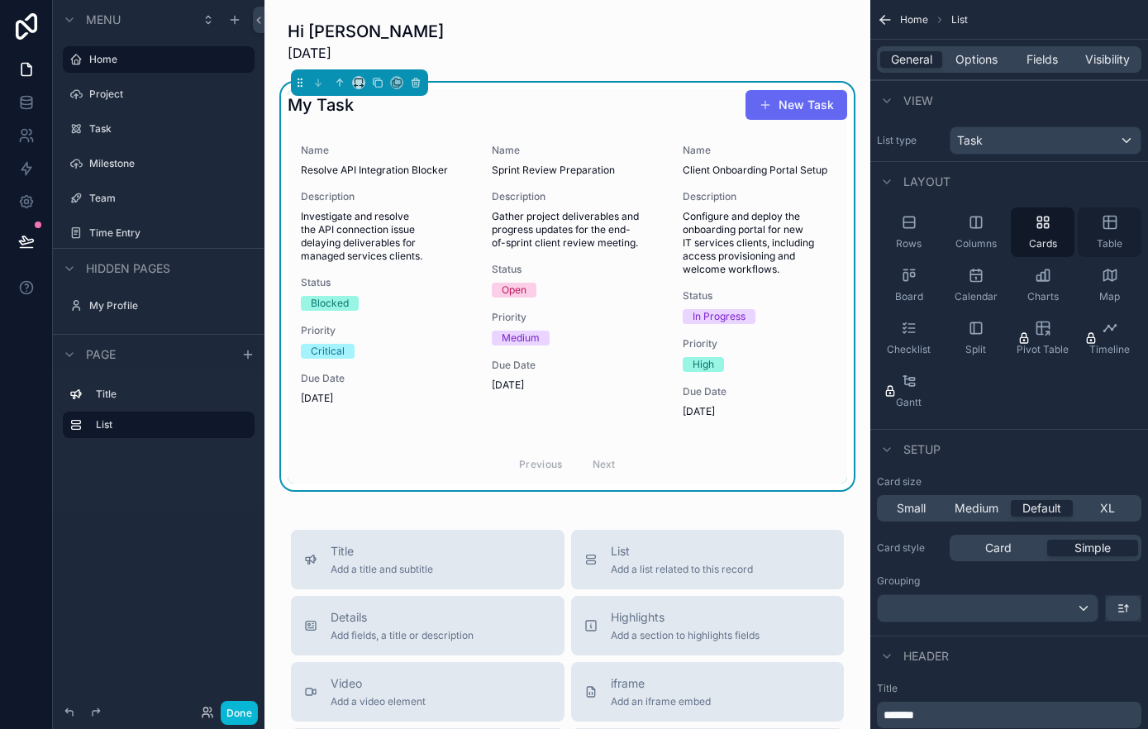
click at [1104, 229] on icon "scrollable content" at bounding box center [1110, 222] width 17 height 17
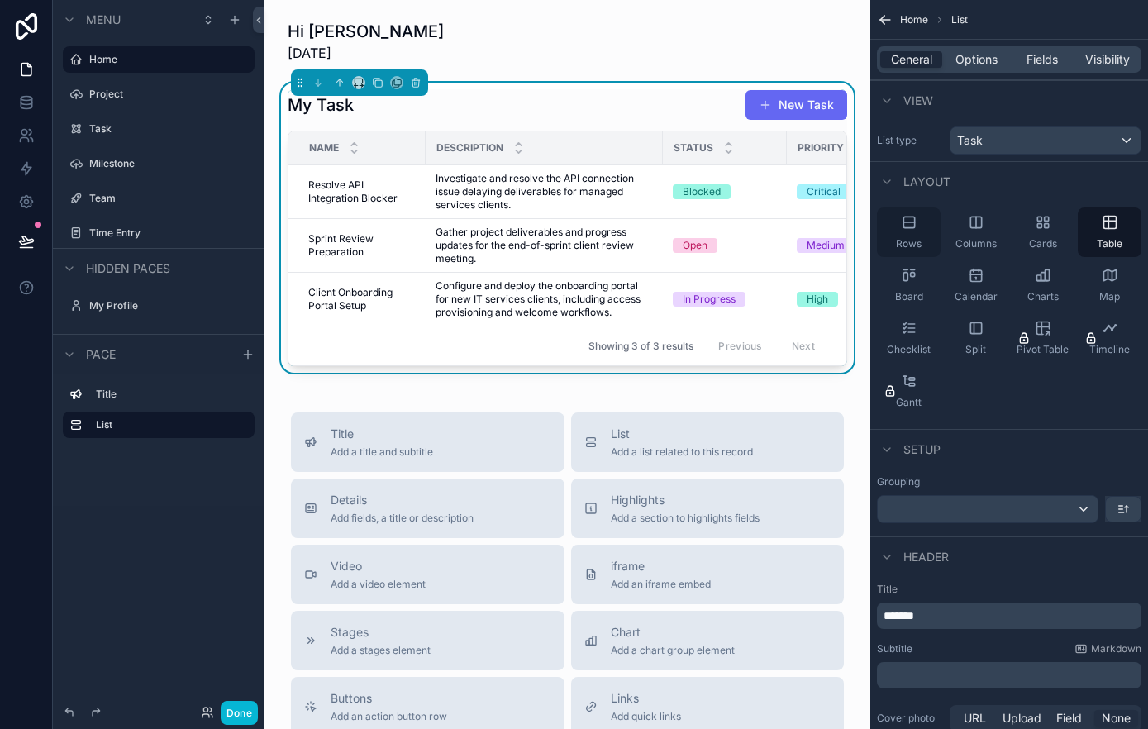
click at [913, 226] on icon "scrollable content" at bounding box center [909, 222] width 17 height 17
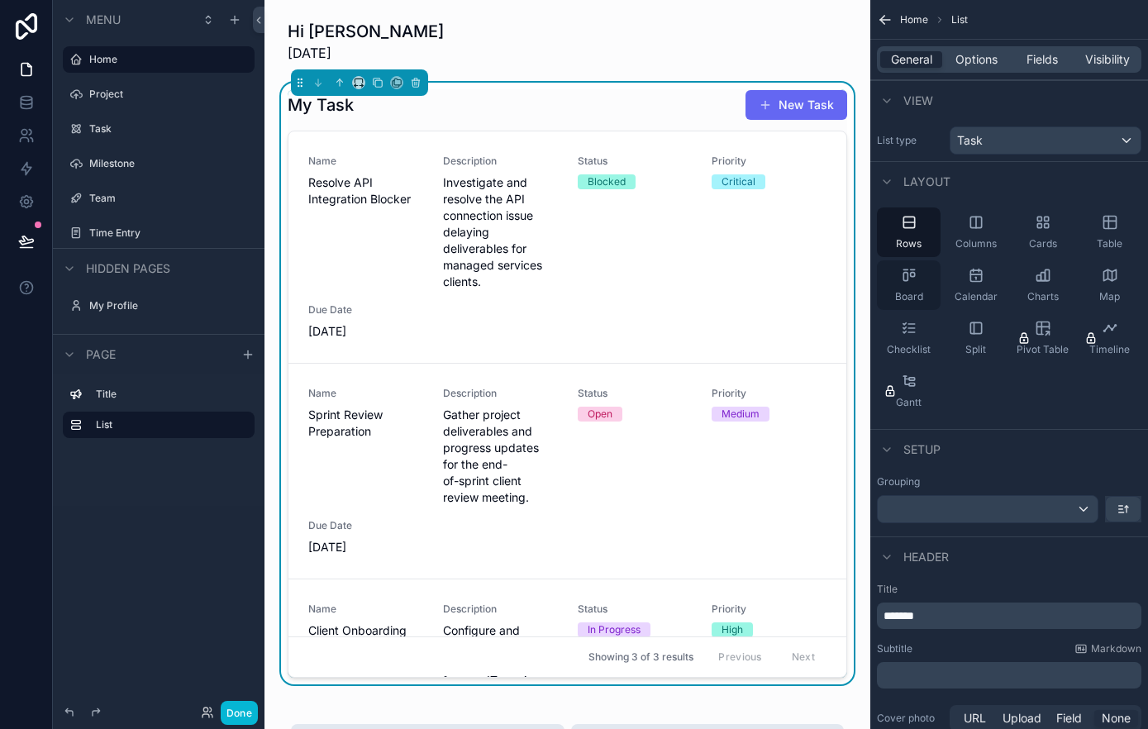
click at [903, 288] on div "Board" at bounding box center [909, 285] width 64 height 50
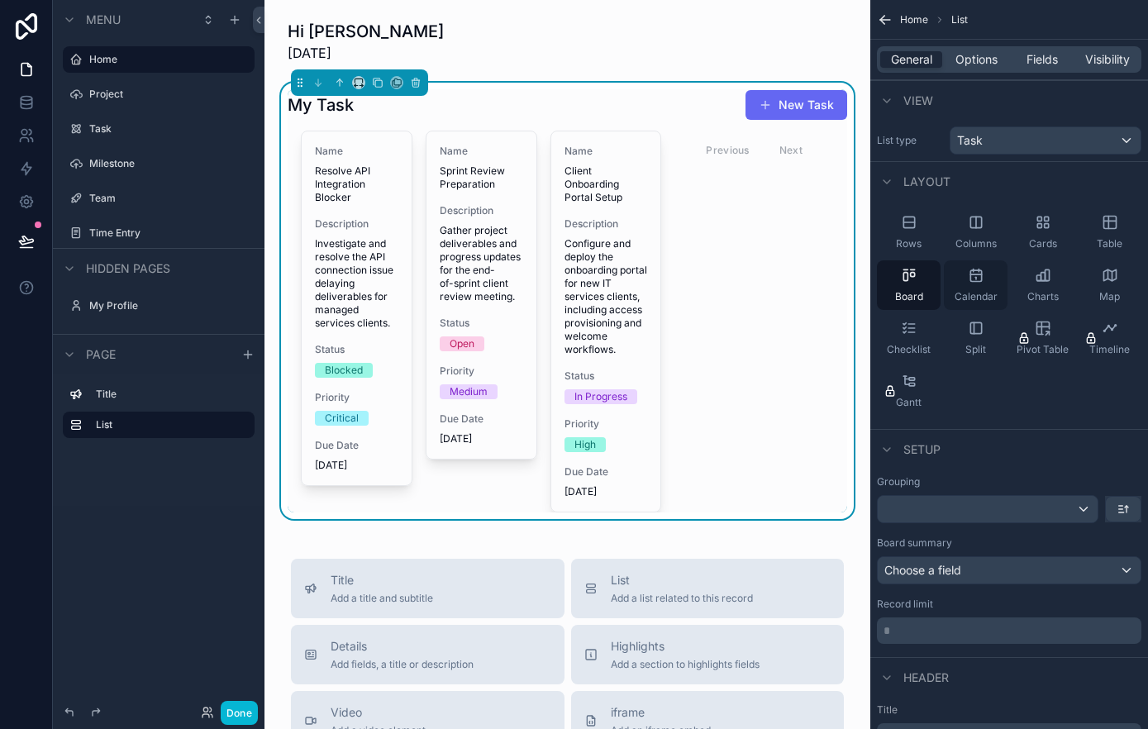
click at [972, 289] on div "Calendar" at bounding box center [976, 285] width 64 height 50
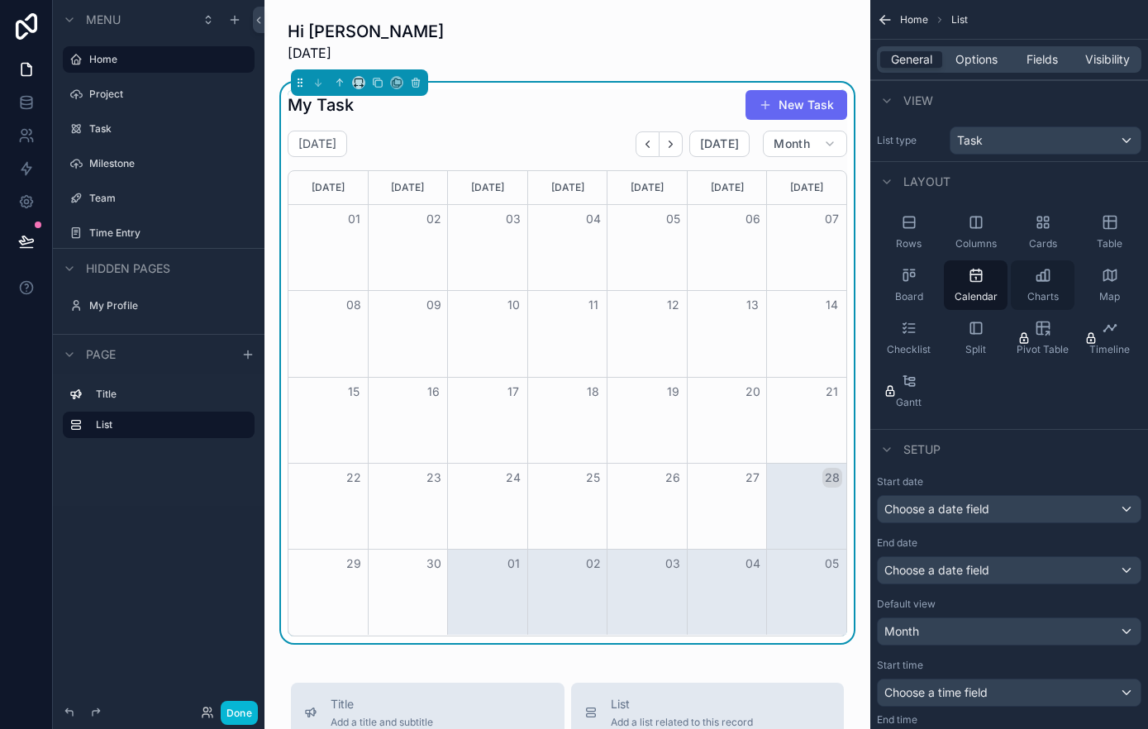
click at [1061, 281] on div "Charts" at bounding box center [1043, 285] width 64 height 50
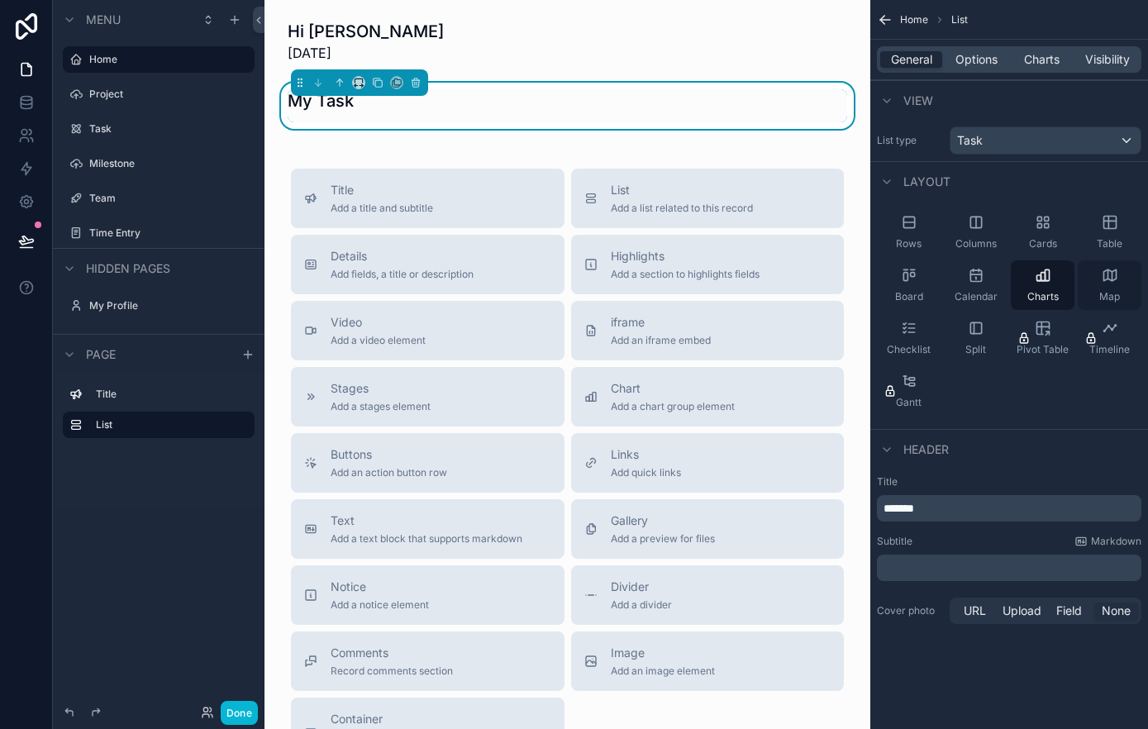
click at [1098, 279] on div "Map" at bounding box center [1110, 285] width 64 height 50
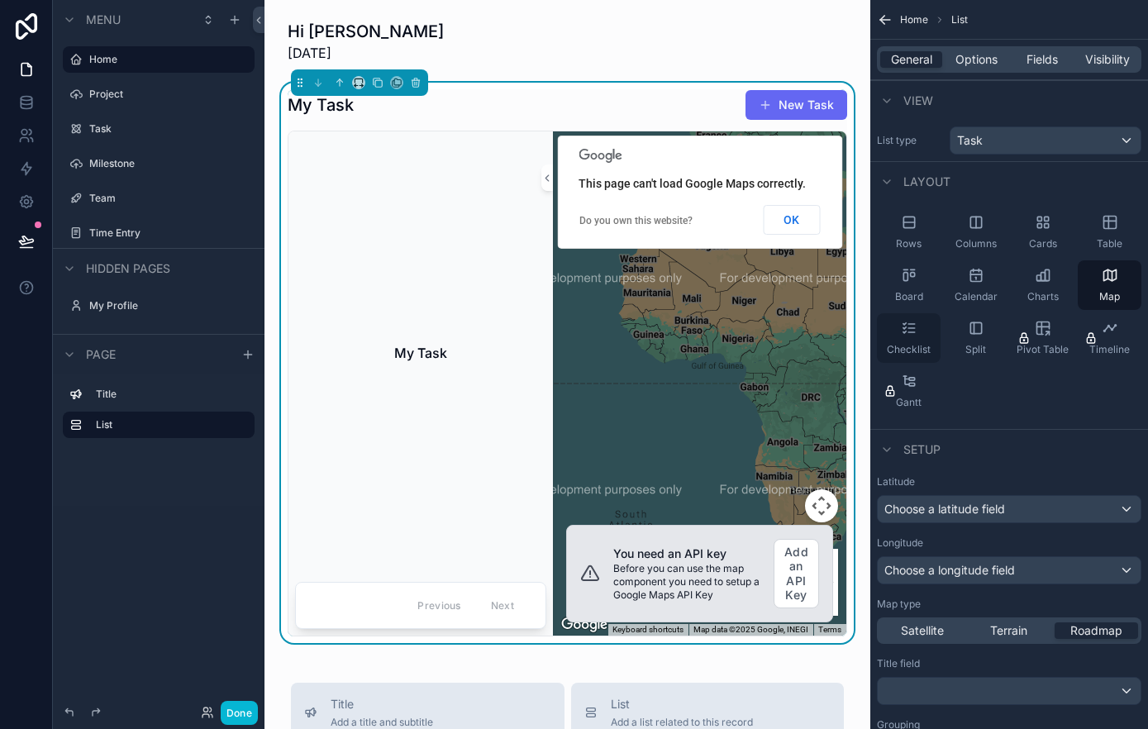
click at [915, 332] on icon "scrollable content" at bounding box center [909, 328] width 17 height 17
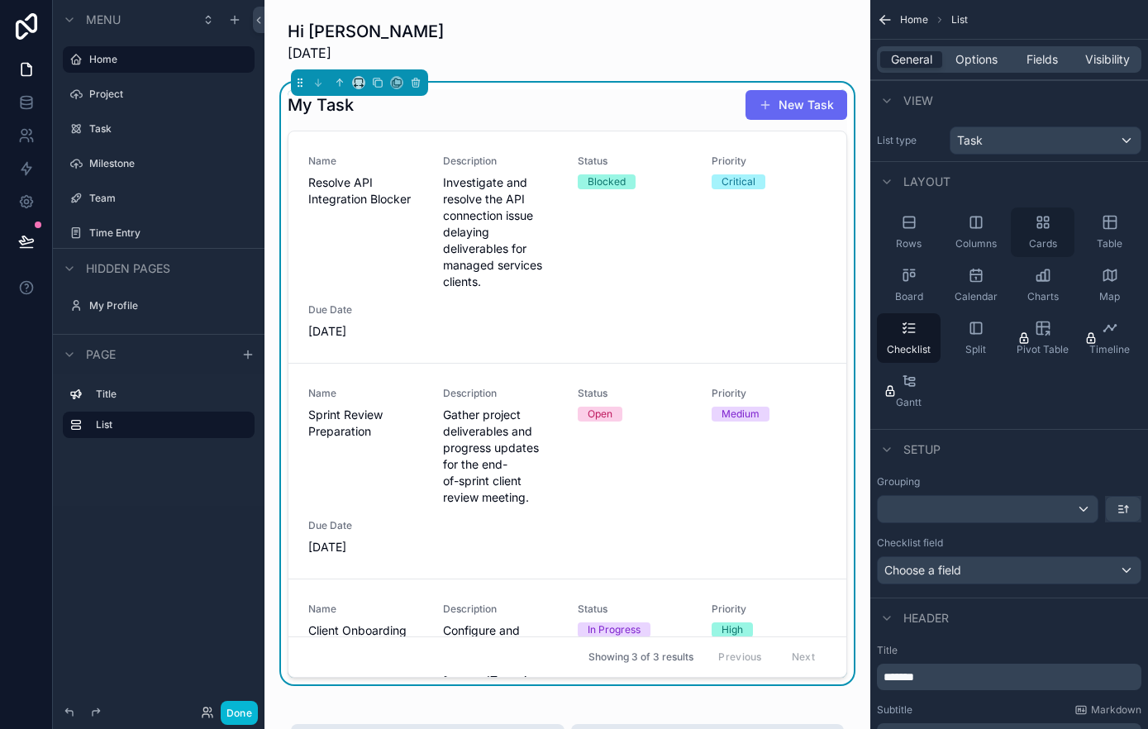
click at [1041, 220] on icon "scrollable content" at bounding box center [1040, 219] width 4 height 4
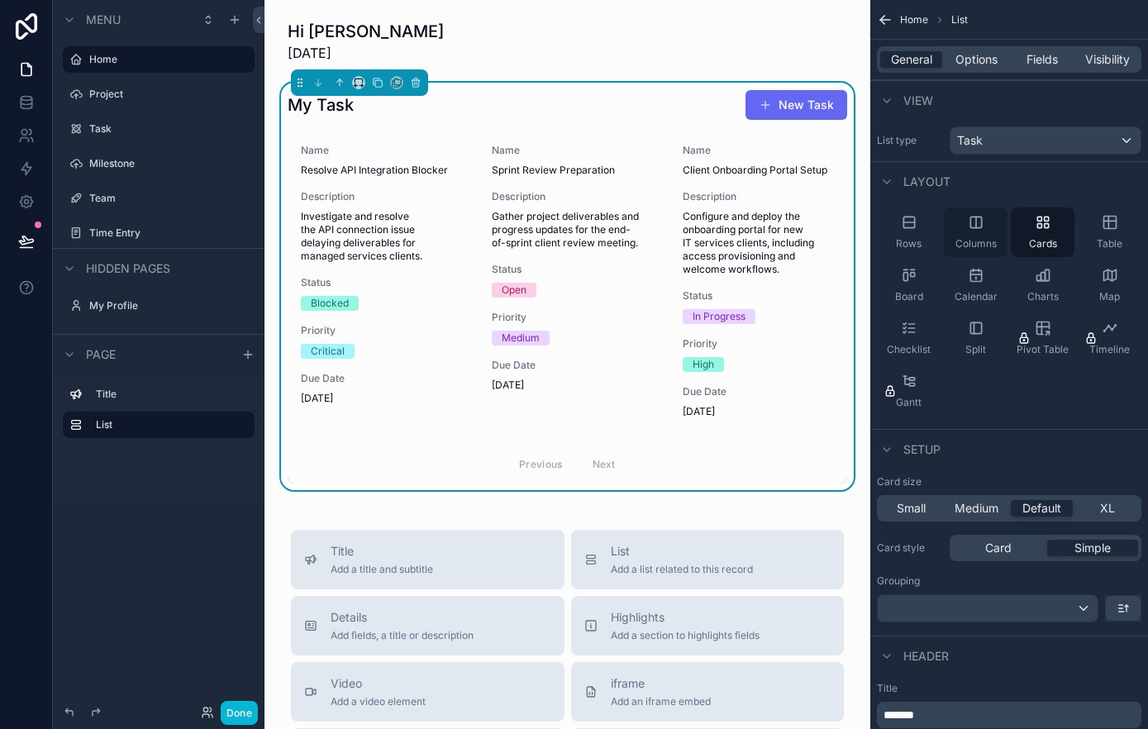
click at [978, 228] on icon "scrollable content" at bounding box center [976, 222] width 17 height 17
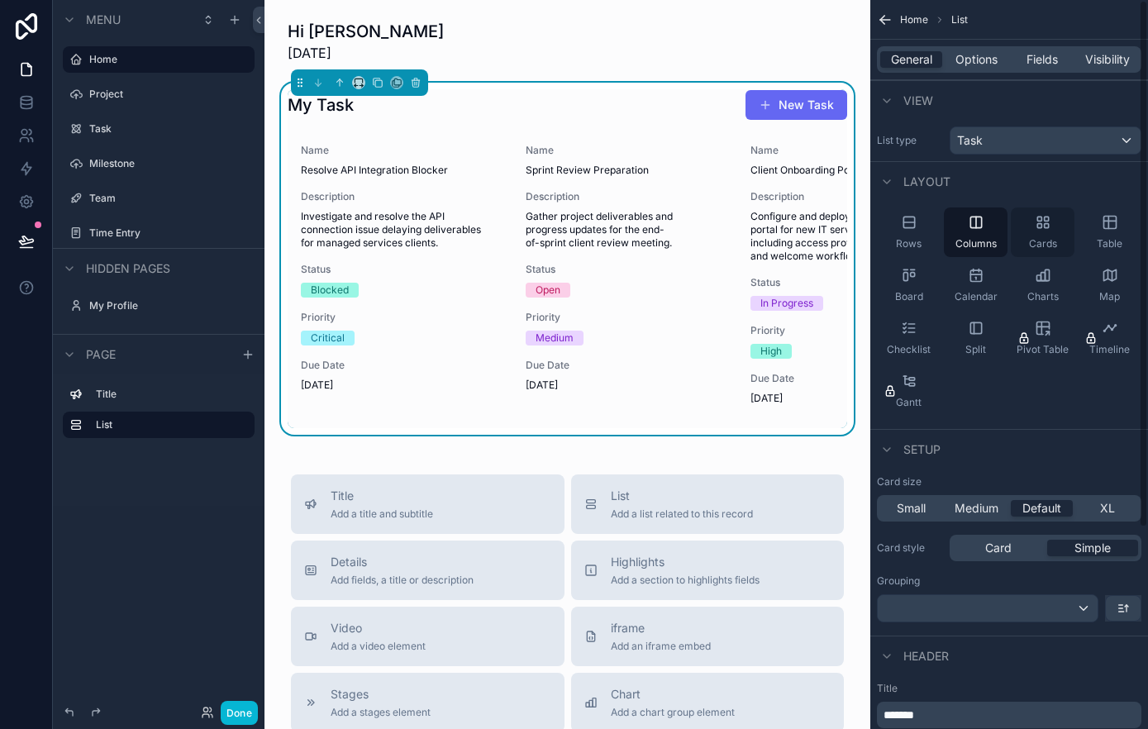
click at [1046, 236] on div "Cards" at bounding box center [1043, 233] width 64 height 50
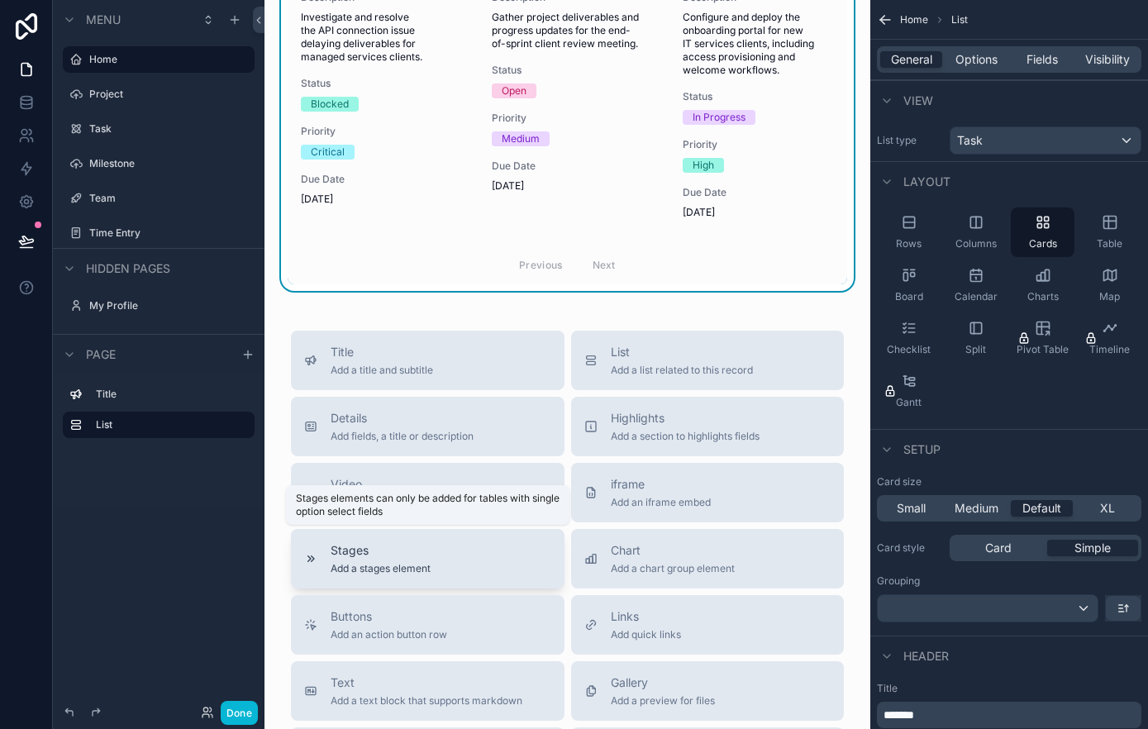
scroll to position [270, 0]
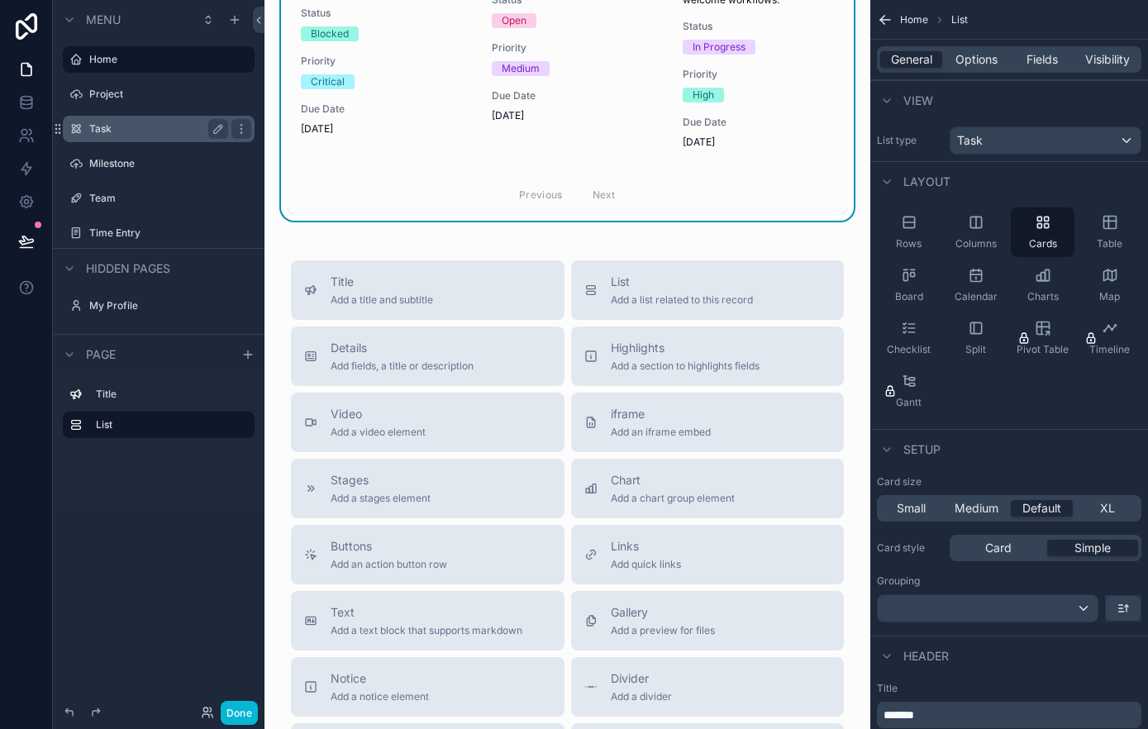
click at [103, 121] on div "Task" at bounding box center [158, 129] width 139 height 20
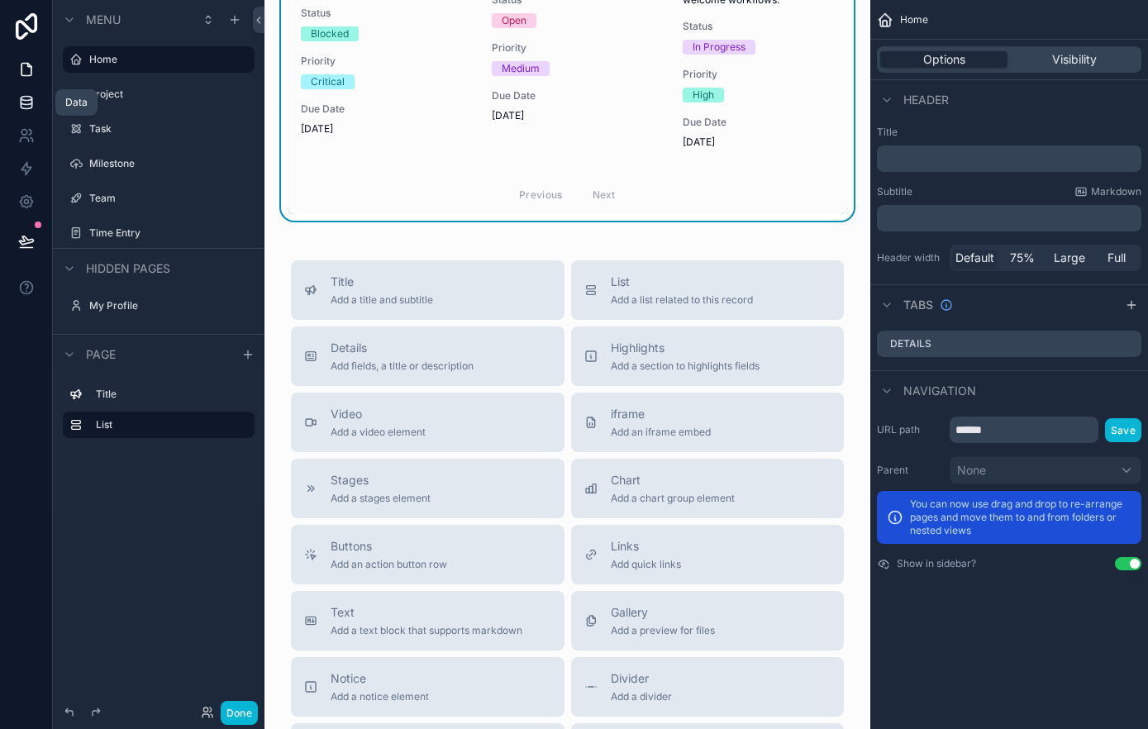
click at [28, 107] on icon at bounding box center [26, 102] width 17 height 17
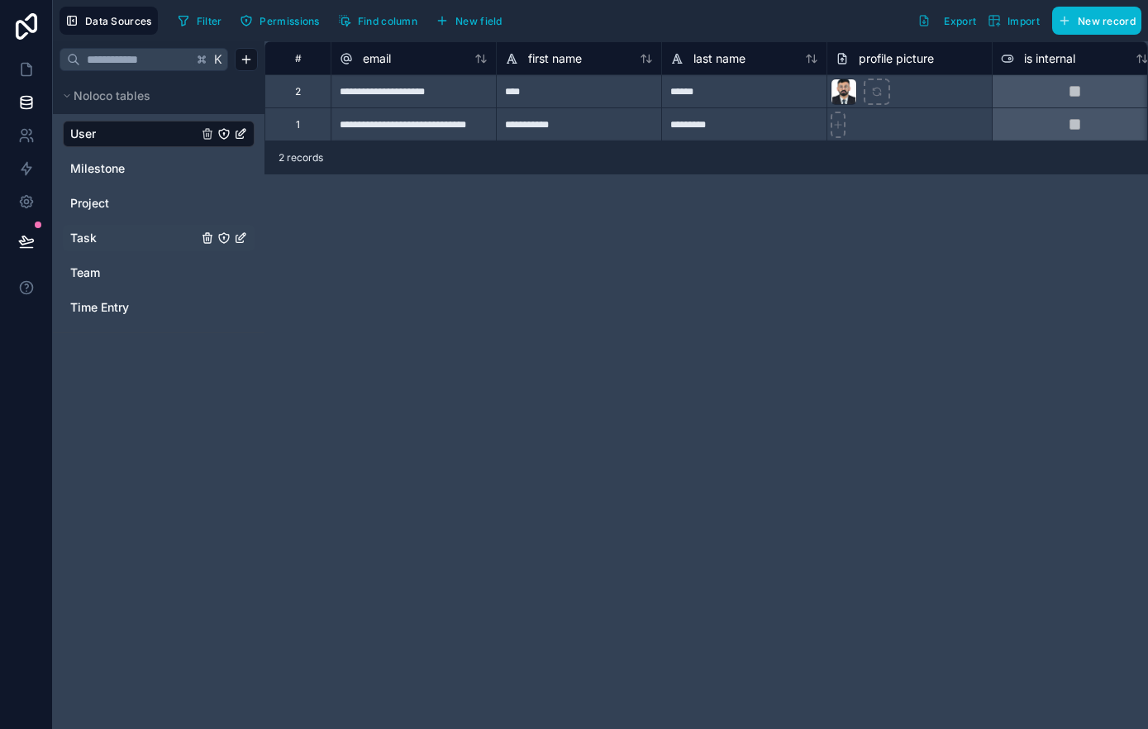
click at [114, 232] on link "Task" at bounding box center [133, 238] width 127 height 17
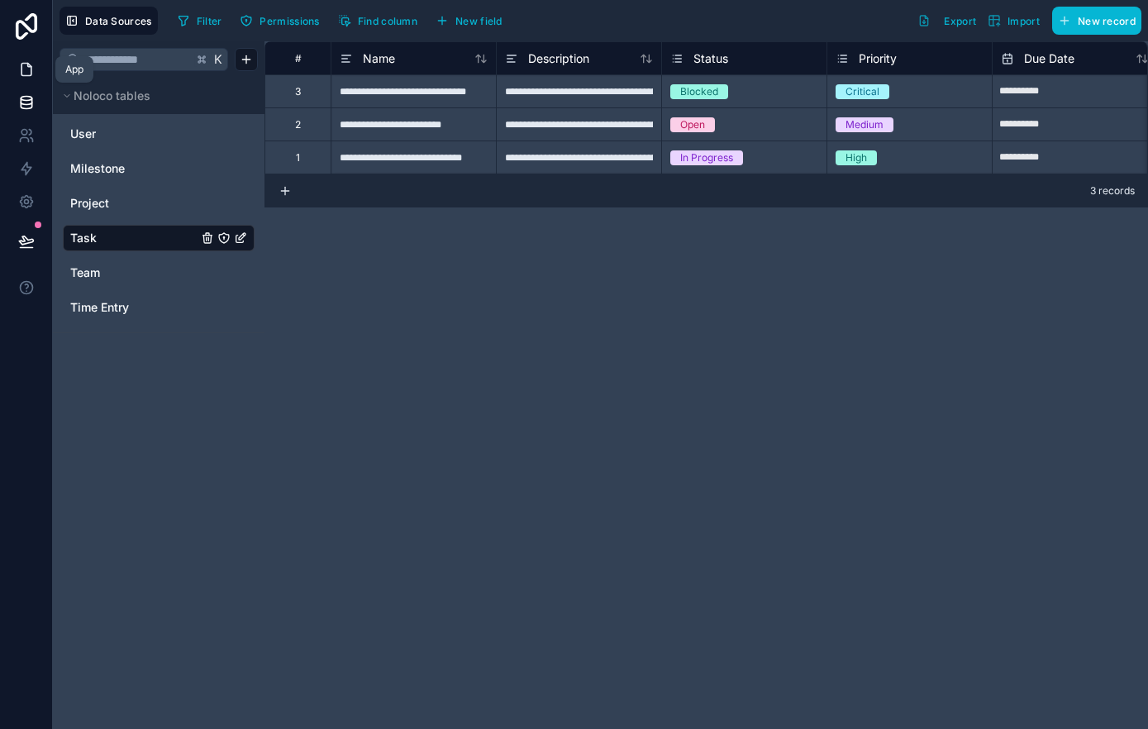
click at [16, 68] on link at bounding box center [26, 69] width 52 height 33
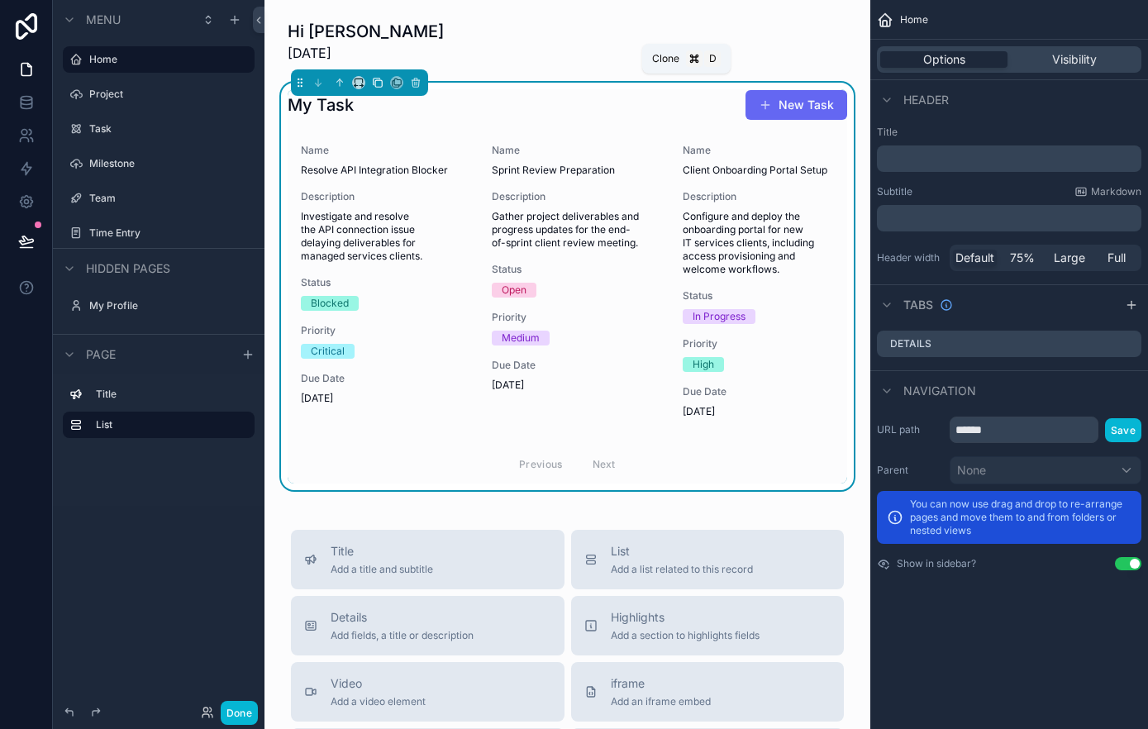
click at [380, 84] on icon "scrollable content" at bounding box center [378, 83] width 12 height 12
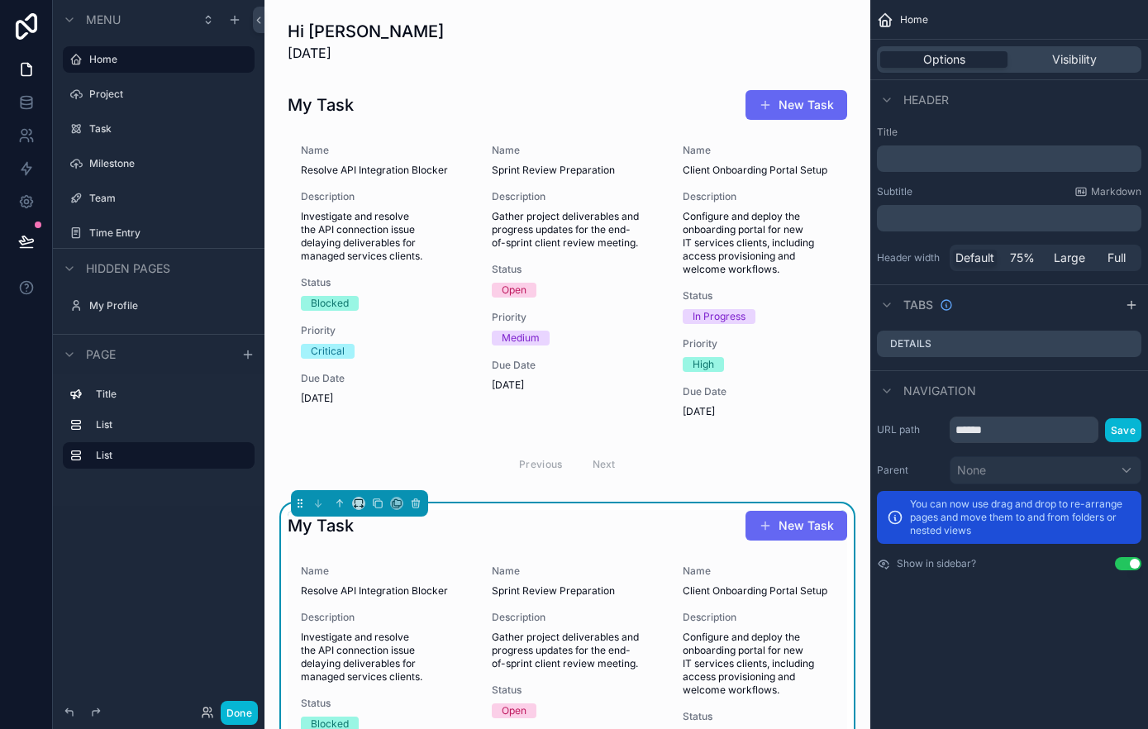
click at [341, 529] on h1 "My Task" at bounding box center [321, 525] width 66 height 23
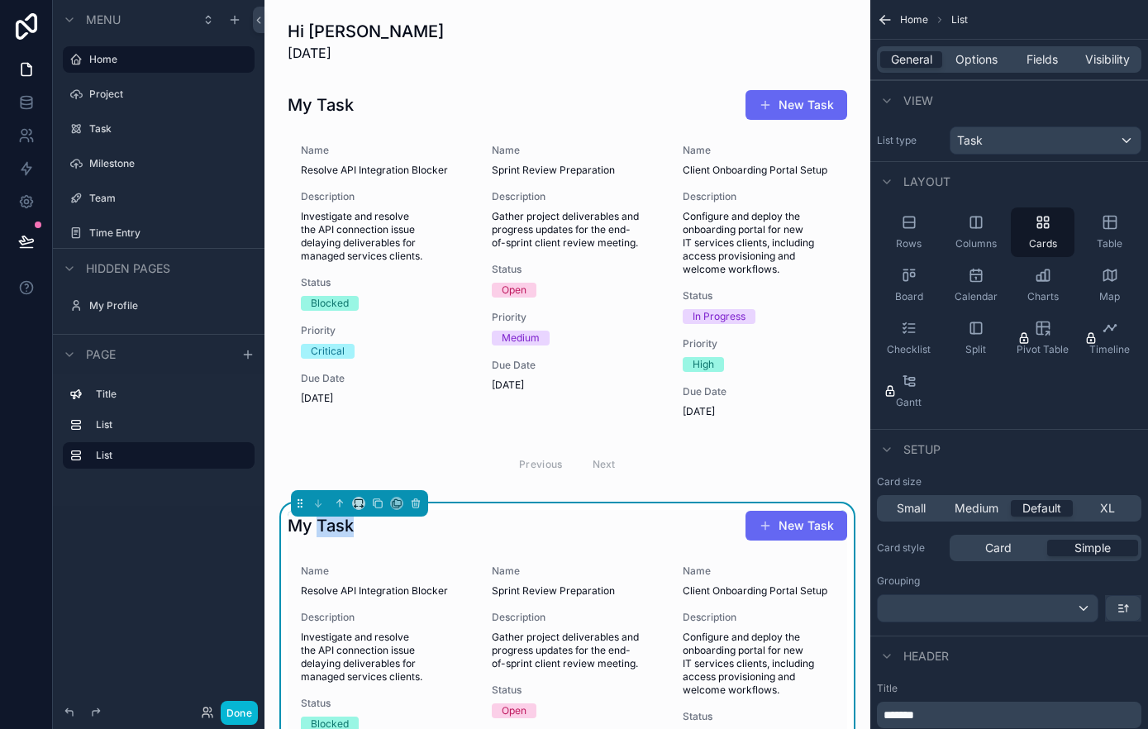
click at [341, 529] on h1 "My Task" at bounding box center [321, 525] width 66 height 23
click at [363, 531] on div "My Task New Task" at bounding box center [568, 525] width 560 height 31
drag, startPoint x: 355, startPoint y: 531, endPoint x: 363, endPoint y: 530, distance: 8.3
click at [355, 531] on div "My Task New Task" at bounding box center [568, 525] width 560 height 31
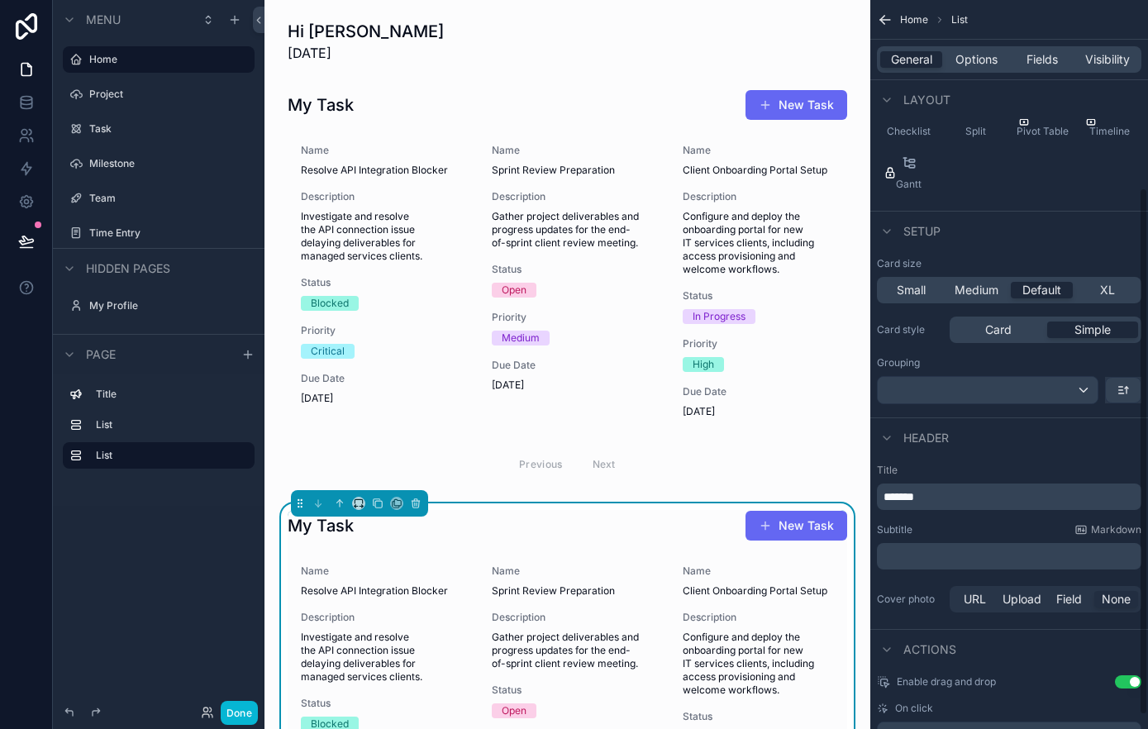
scroll to position [279, 0]
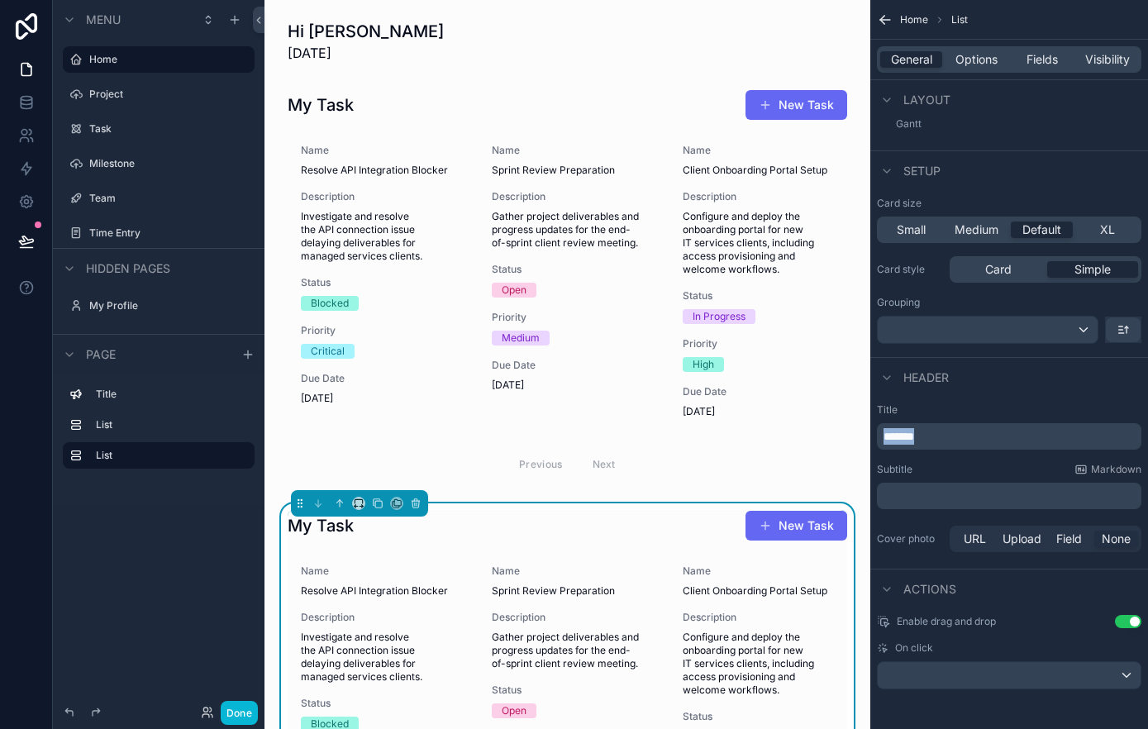
drag, startPoint x: 930, startPoint y: 440, endPoint x: 870, endPoint y: 436, distance: 60.5
click at [871, 436] on div "Title ******* Subtitle Markdown ﻿ Cover photo URL Upload Field None" at bounding box center [1010, 479] width 278 height 165
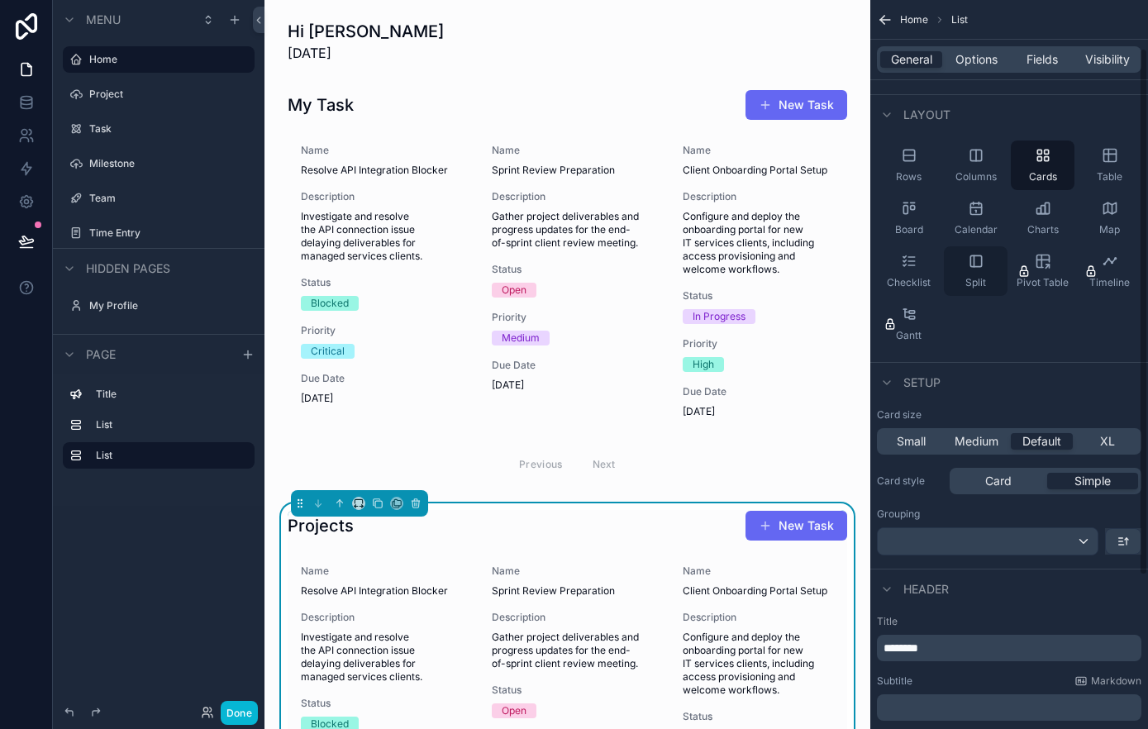
scroll to position [0, 0]
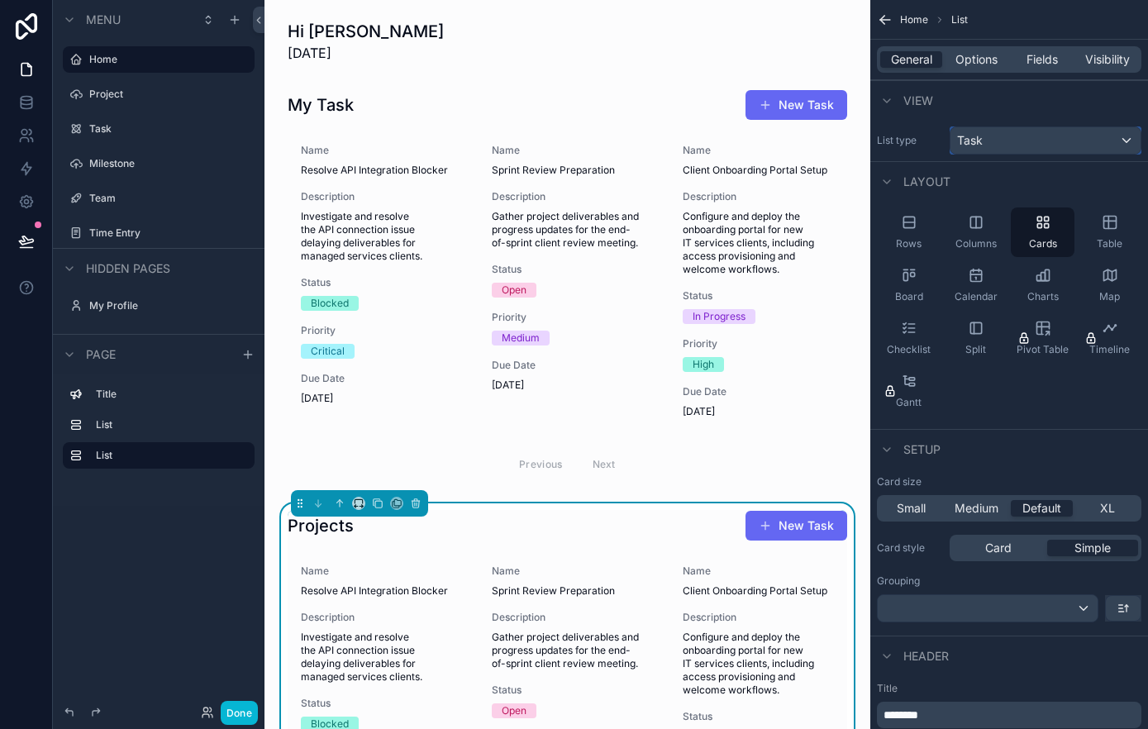
click at [1094, 141] on div "Task" at bounding box center [1046, 140] width 190 height 26
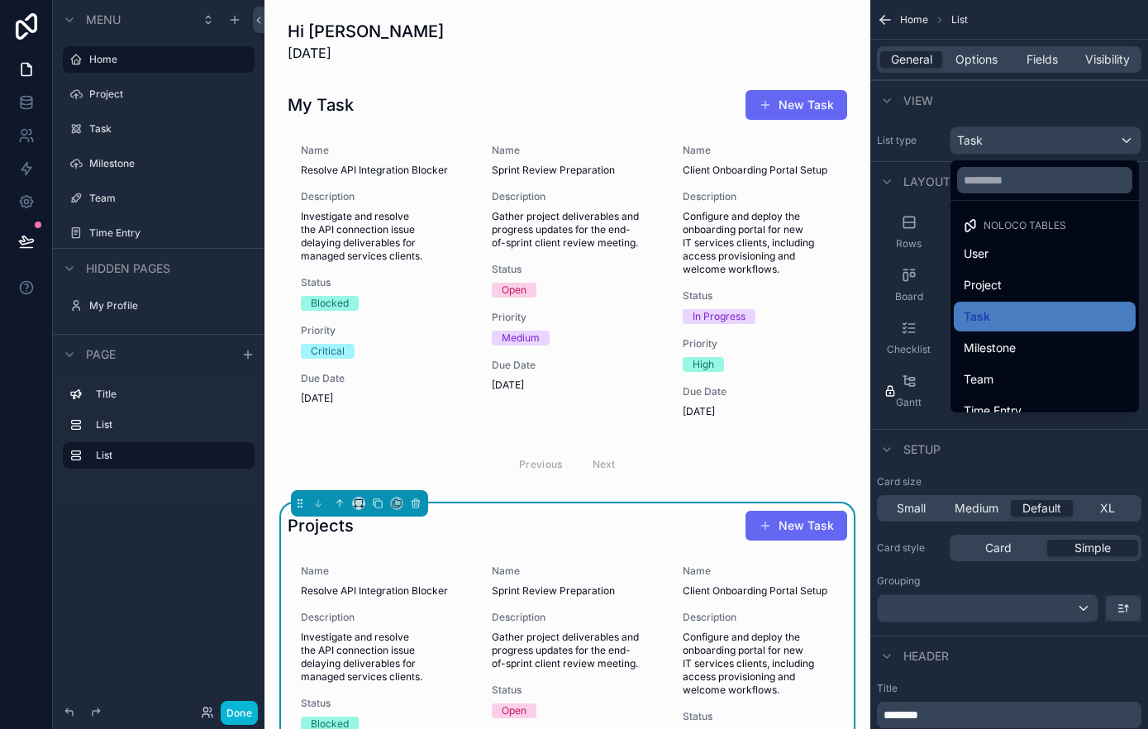
click at [1041, 293] on div "Project" at bounding box center [1045, 285] width 162 height 20
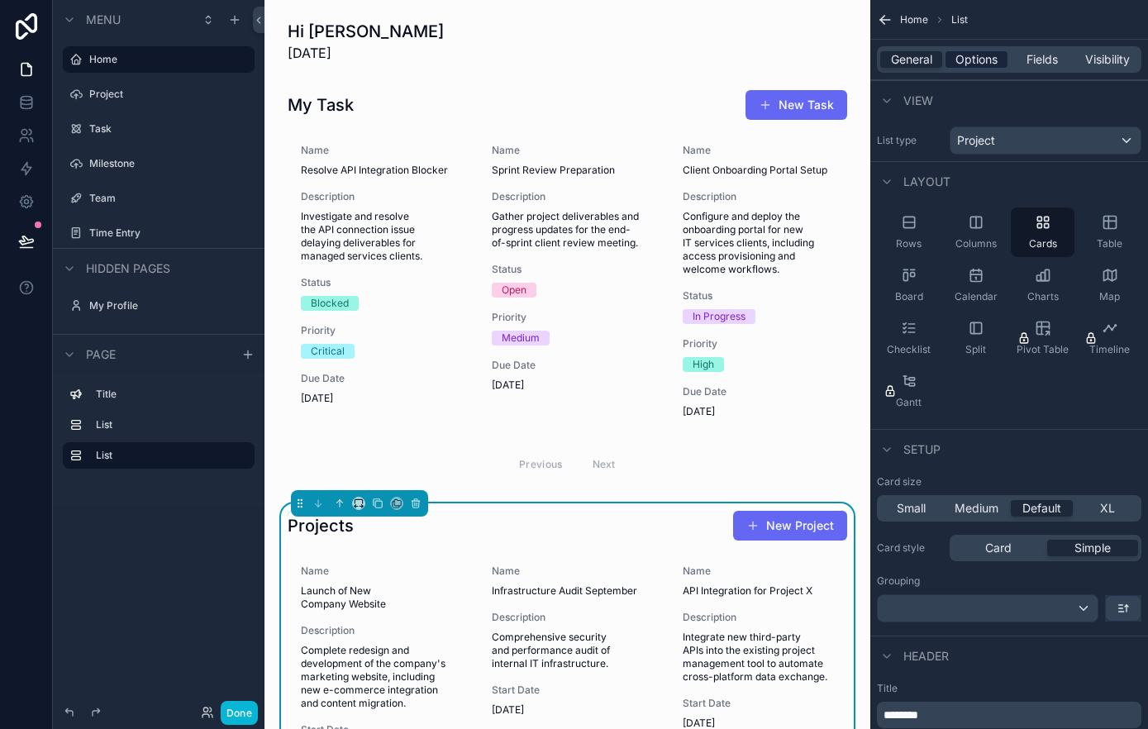
click at [981, 61] on span "Options" at bounding box center [977, 59] width 42 height 17
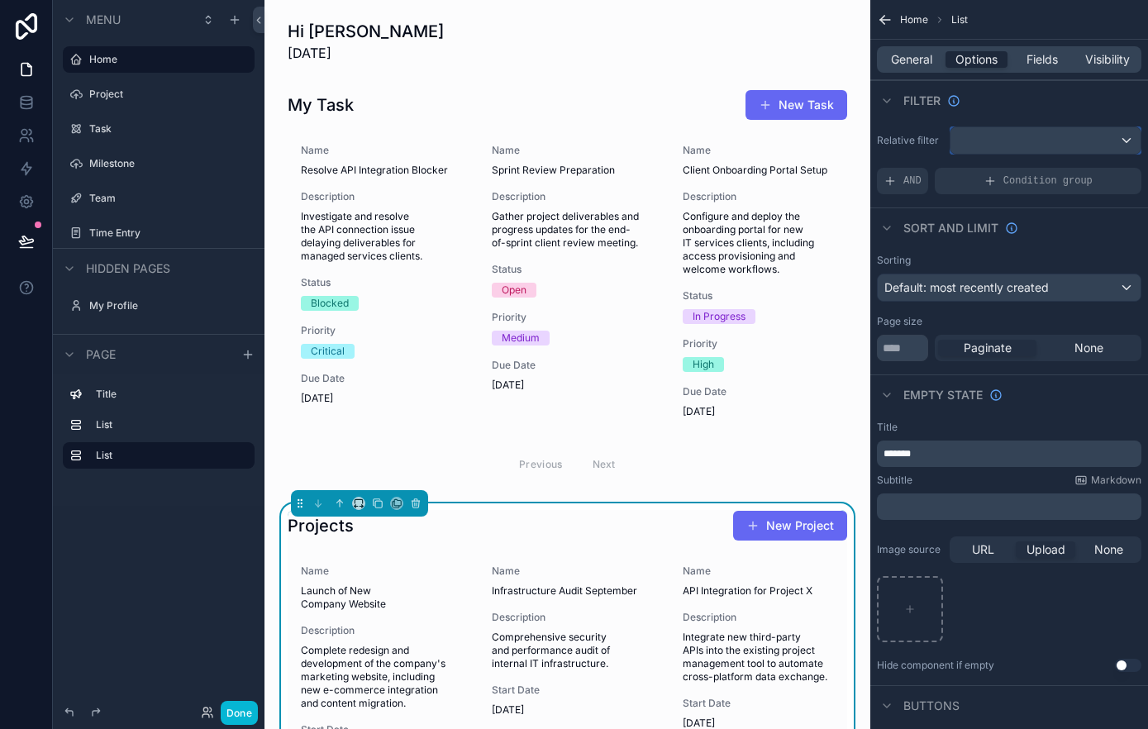
click at [1038, 151] on div "scrollable content" at bounding box center [1046, 140] width 190 height 26
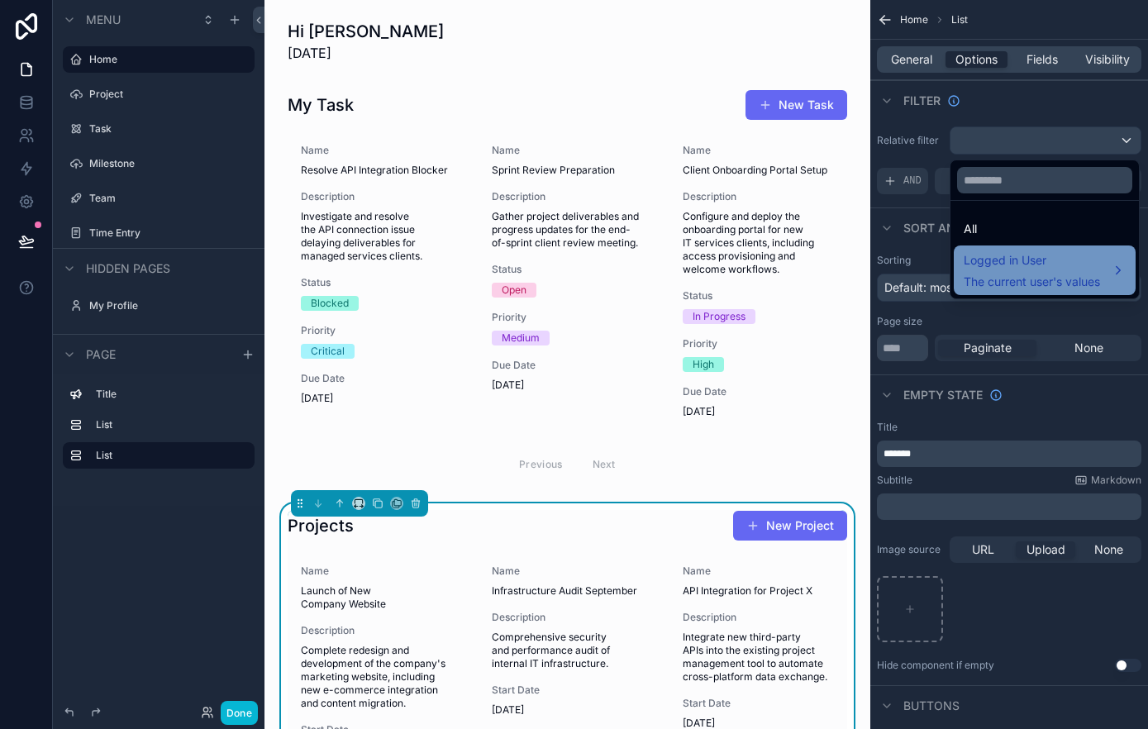
click at [1037, 255] on span "Logged in User" at bounding box center [1032, 261] width 136 height 20
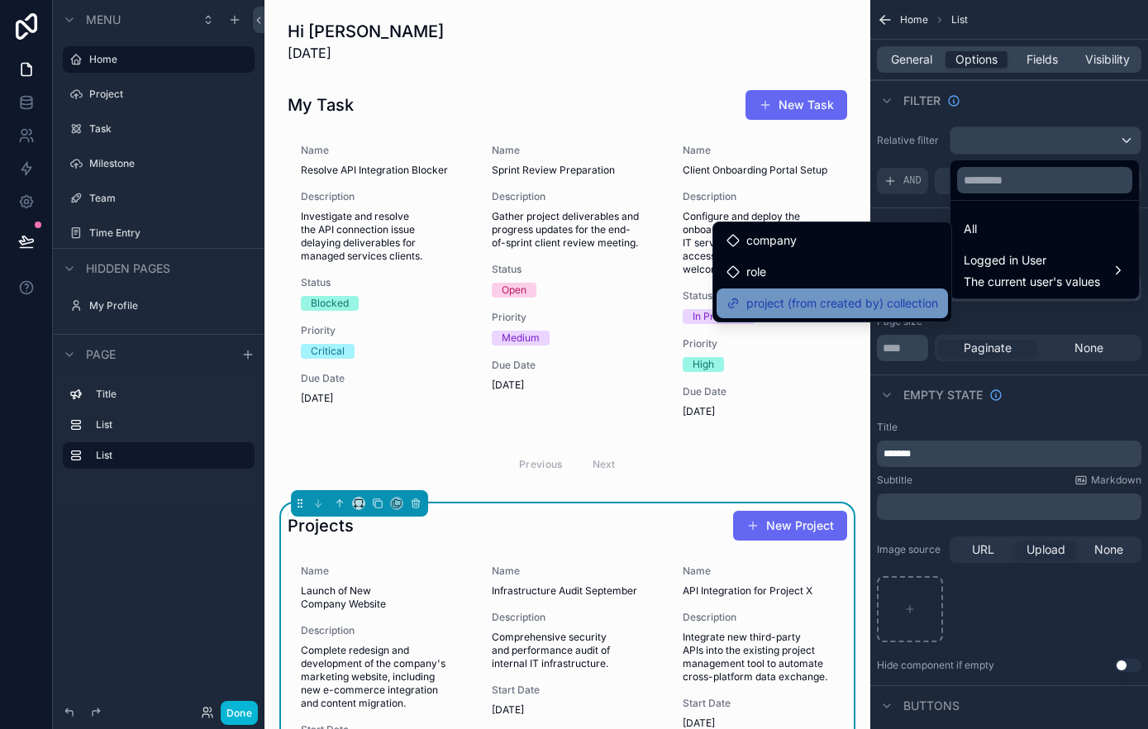
click at [847, 297] on span "project (from created by) collection" at bounding box center [843, 303] width 192 height 20
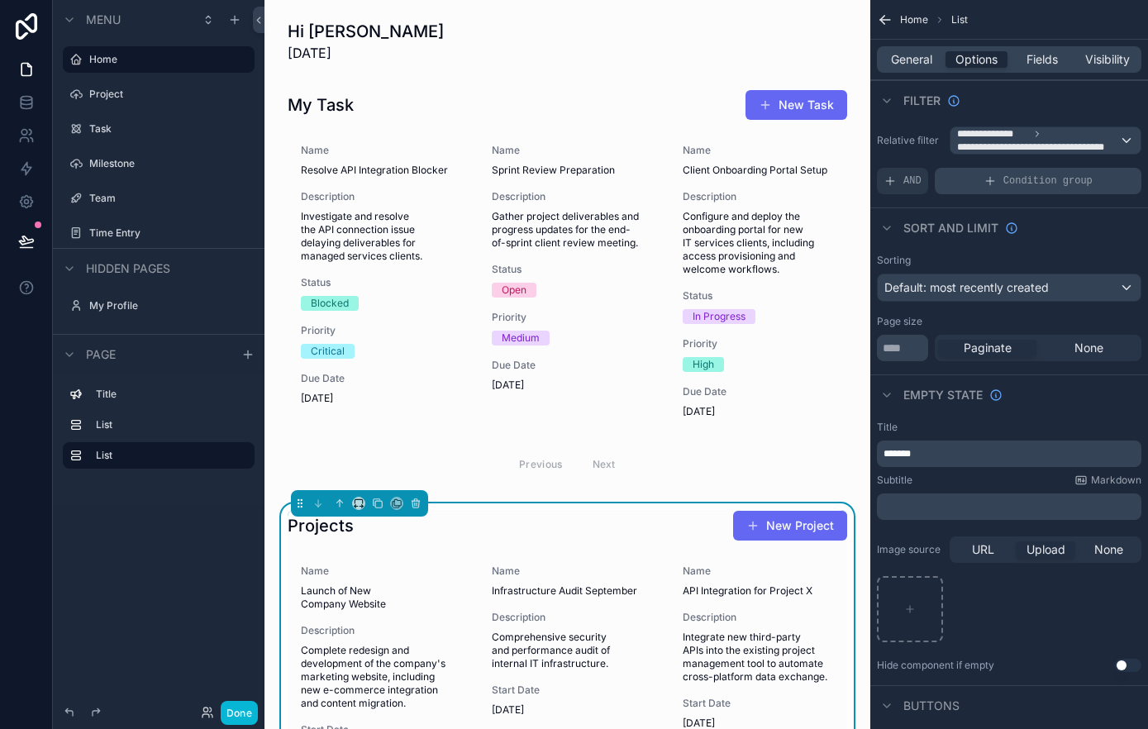
click at [1009, 184] on span "Condition group" at bounding box center [1048, 180] width 89 height 13
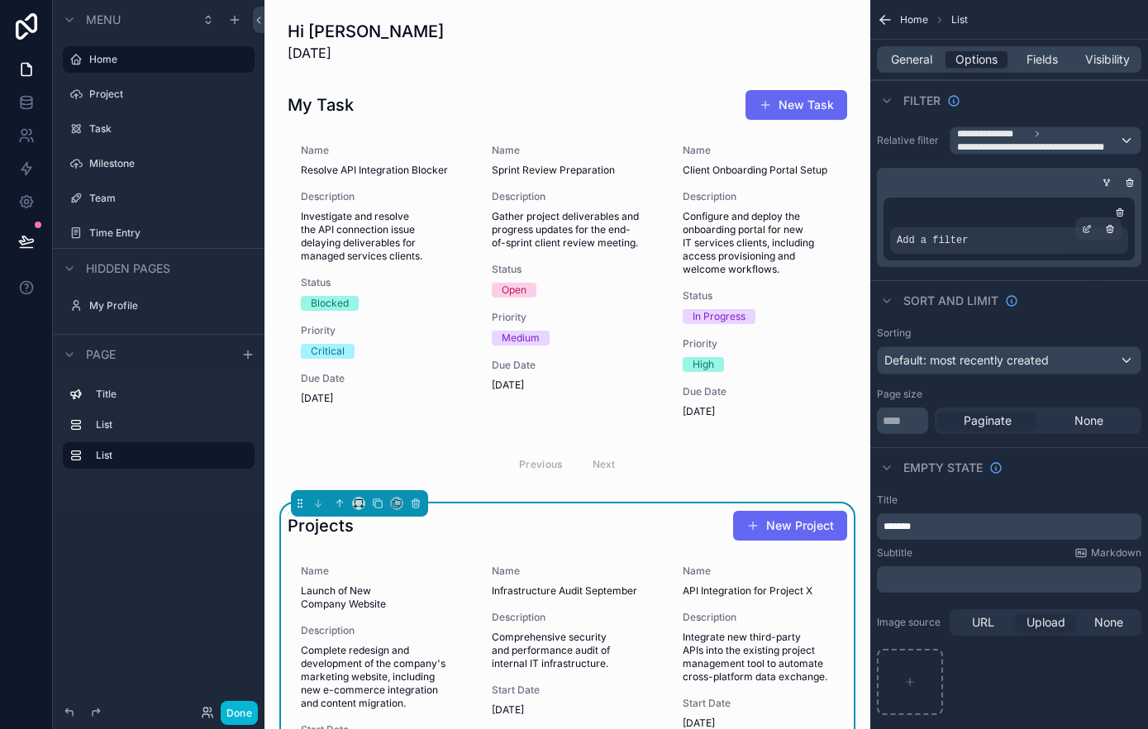
click at [962, 241] on span "Add a filter" at bounding box center [932, 240] width 71 height 13
click at [1120, 211] on icon "scrollable content" at bounding box center [1120, 213] width 10 height 10
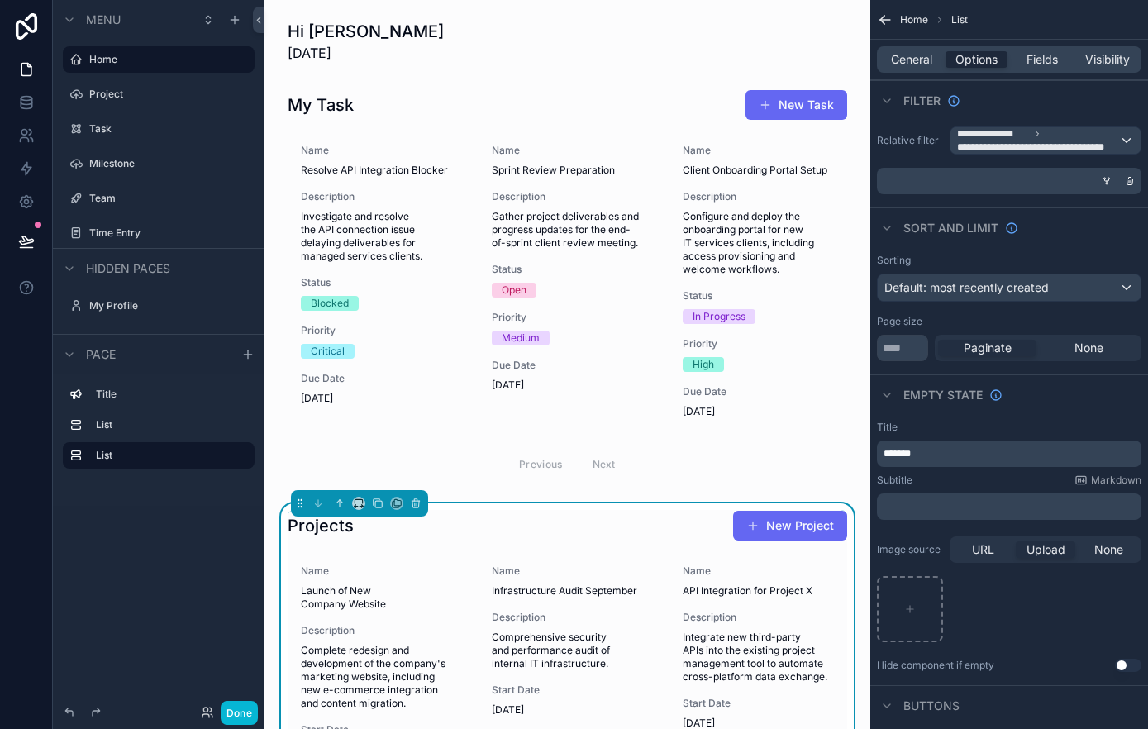
click at [971, 174] on div "scrollable content" at bounding box center [1006, 181] width 265 height 26
click at [1128, 179] on icon "scrollable content" at bounding box center [1131, 182] width 6 height 6
click at [926, 184] on div "AND" at bounding box center [902, 181] width 51 height 26
click at [1001, 184] on div "Add a filter" at bounding box center [1009, 181] width 265 height 26
click at [1005, 177] on div "Add a filter" at bounding box center [1009, 181] width 265 height 26
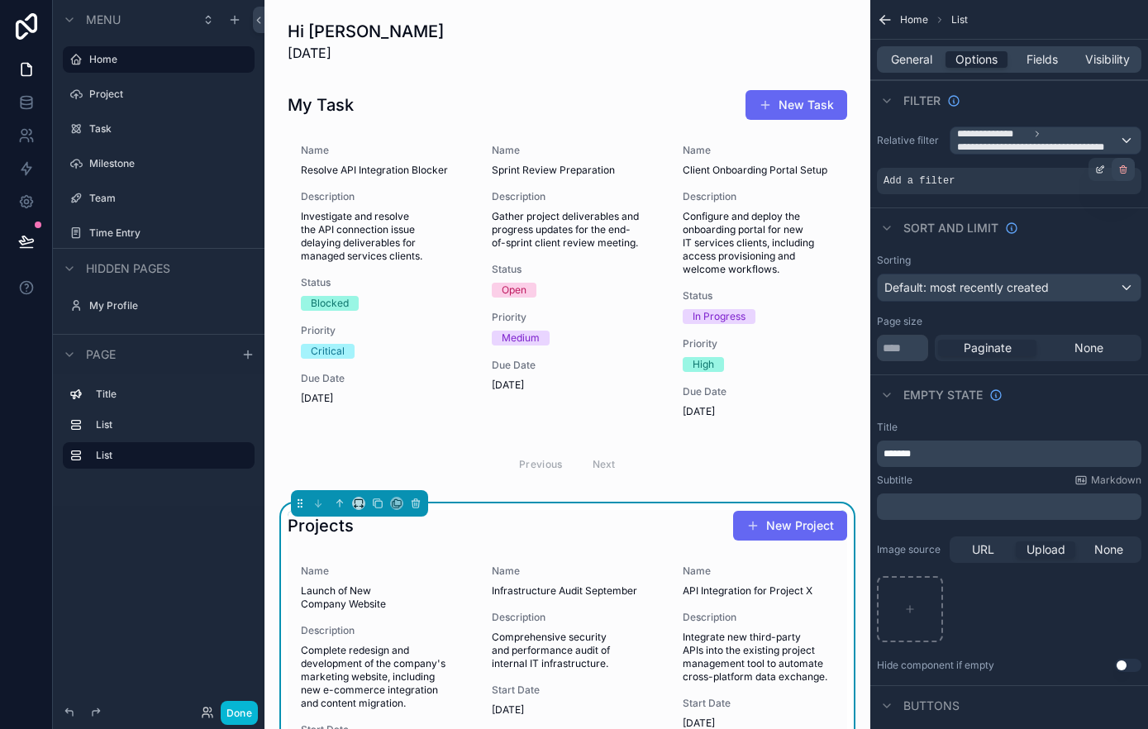
click at [1125, 169] on icon "scrollable content" at bounding box center [1124, 170] width 10 height 10
click at [896, 181] on icon "scrollable content" at bounding box center [890, 180] width 13 height 13
drag, startPoint x: 897, startPoint y: 181, endPoint x: 907, endPoint y: 181, distance: 9.9
click at [897, 181] on span "Add a filter" at bounding box center [919, 180] width 71 height 13
click at [1100, 169] on icon "scrollable content" at bounding box center [1100, 170] width 10 height 10
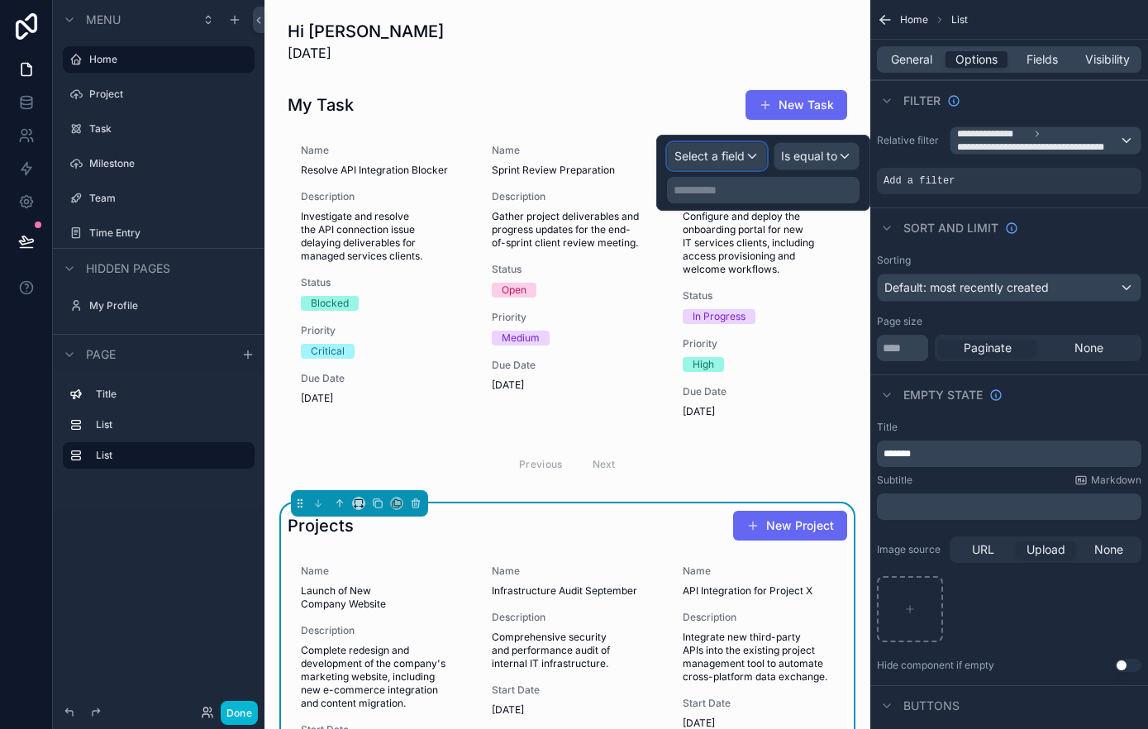
click at [749, 155] on div "Select a field" at bounding box center [717, 156] width 98 height 26
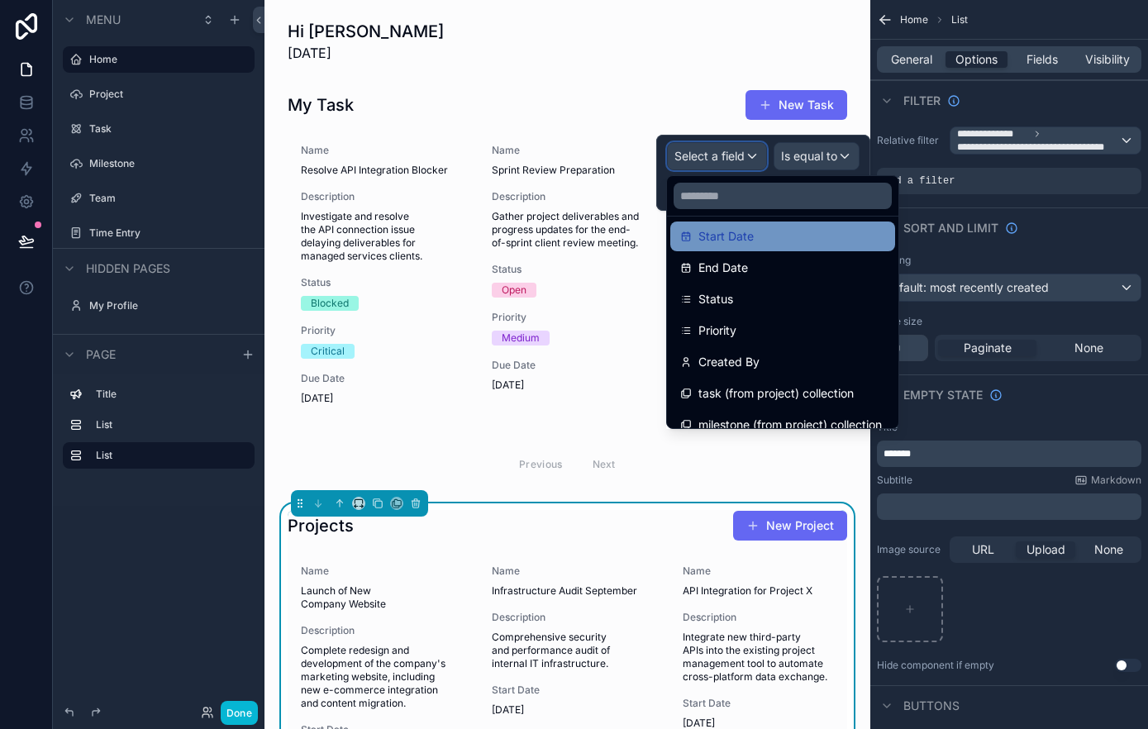
scroll to position [198, 0]
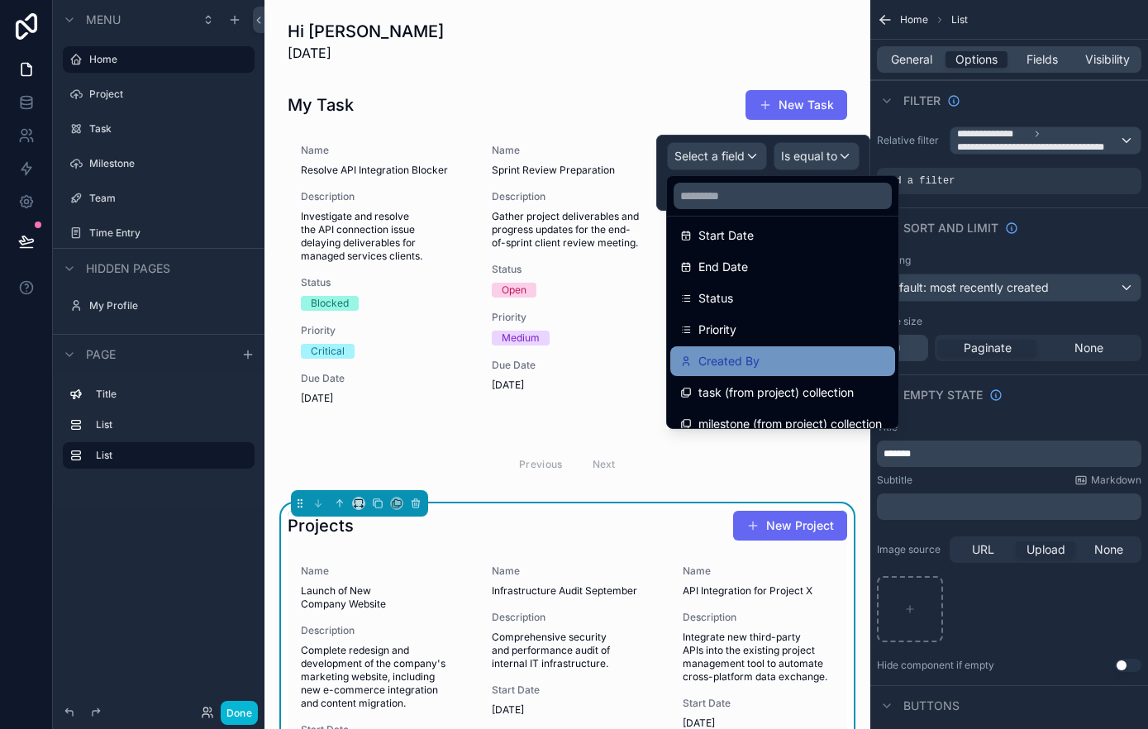
click at [762, 362] on div "Created By" at bounding box center [782, 361] width 205 height 20
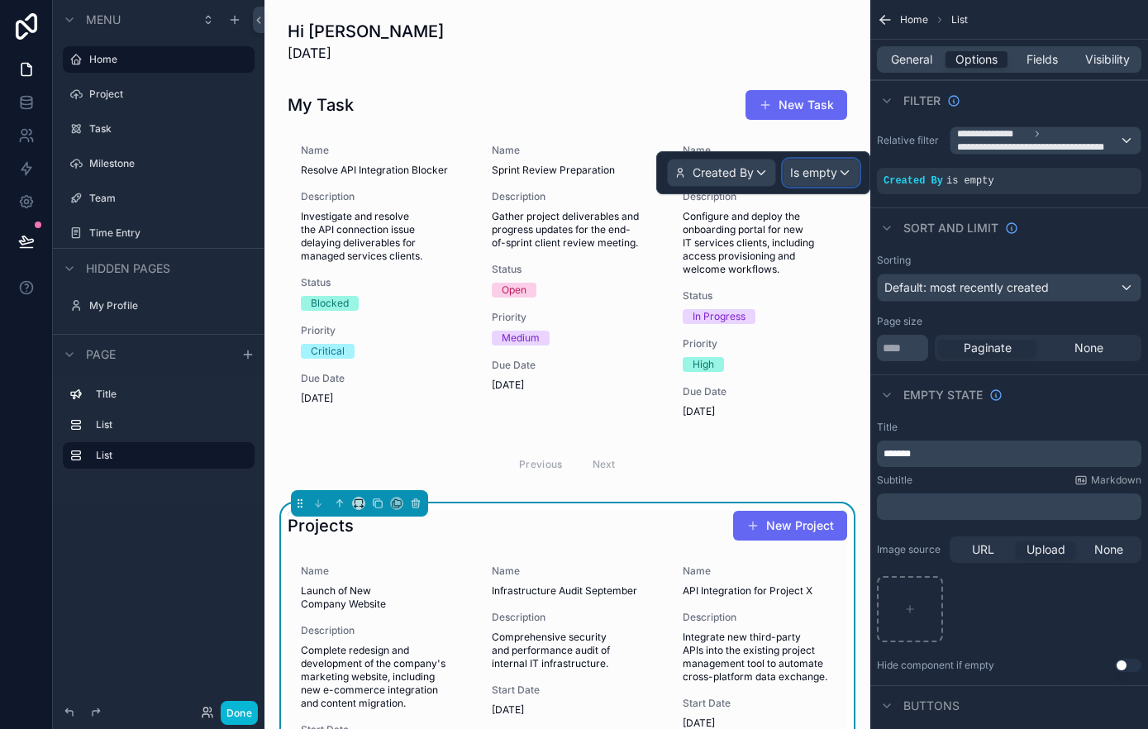
click at [836, 178] on span "Is empty" at bounding box center [813, 173] width 47 height 17
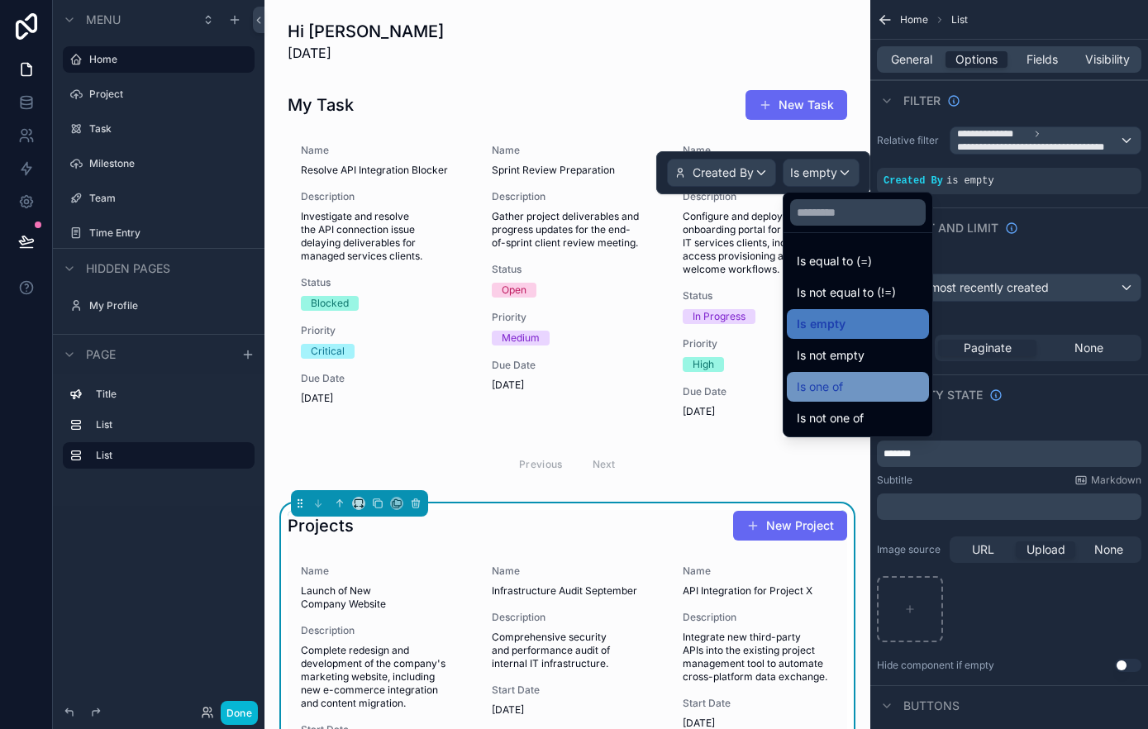
click at [857, 394] on div "Is one of" at bounding box center [858, 387] width 122 height 20
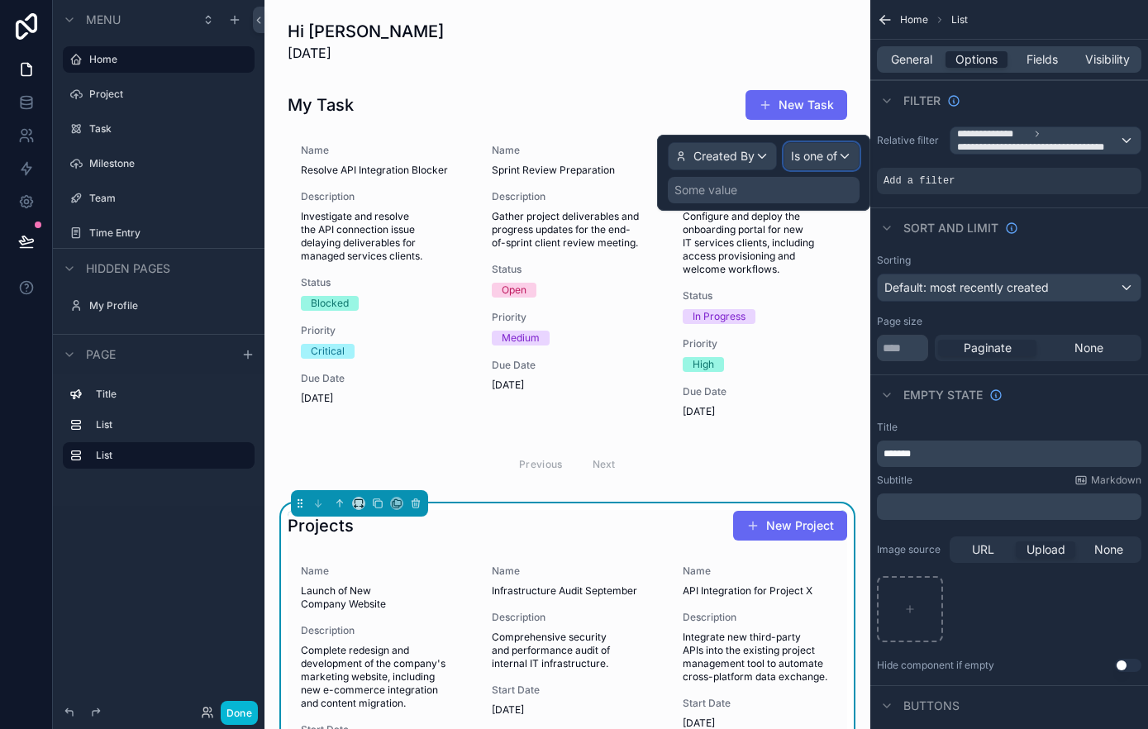
click at [840, 159] on div "Is one of" at bounding box center [822, 156] width 74 height 26
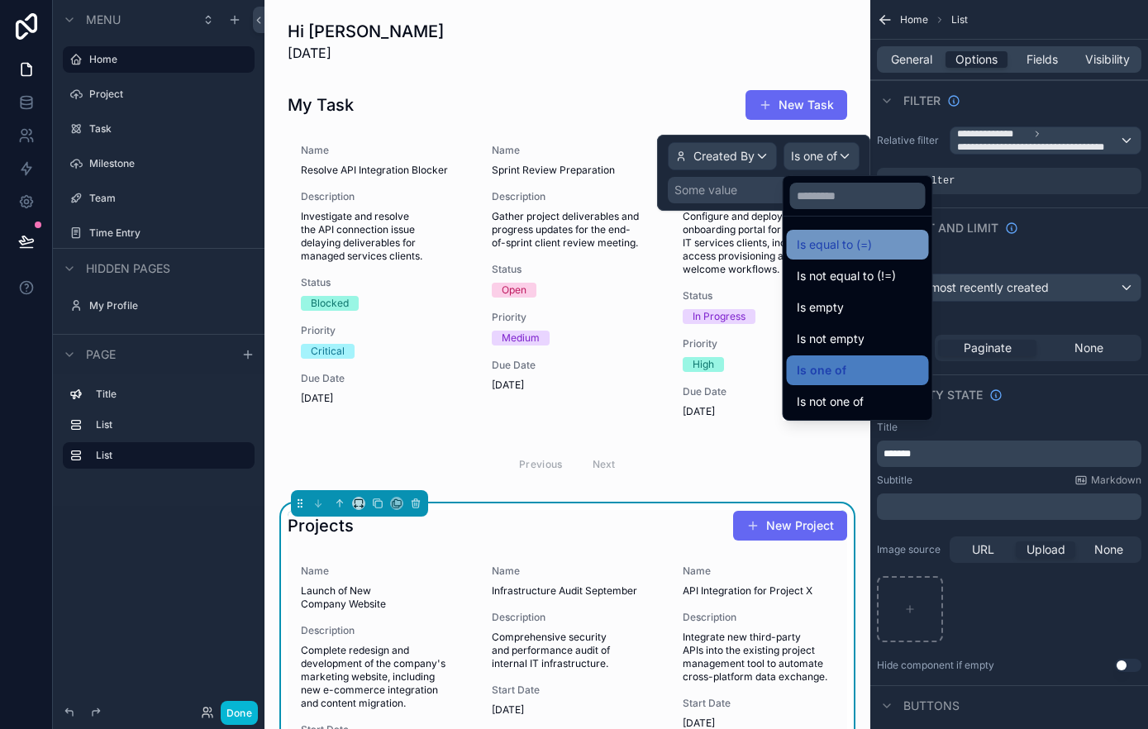
click at [842, 258] on div "Is equal to (=)" at bounding box center [858, 245] width 142 height 30
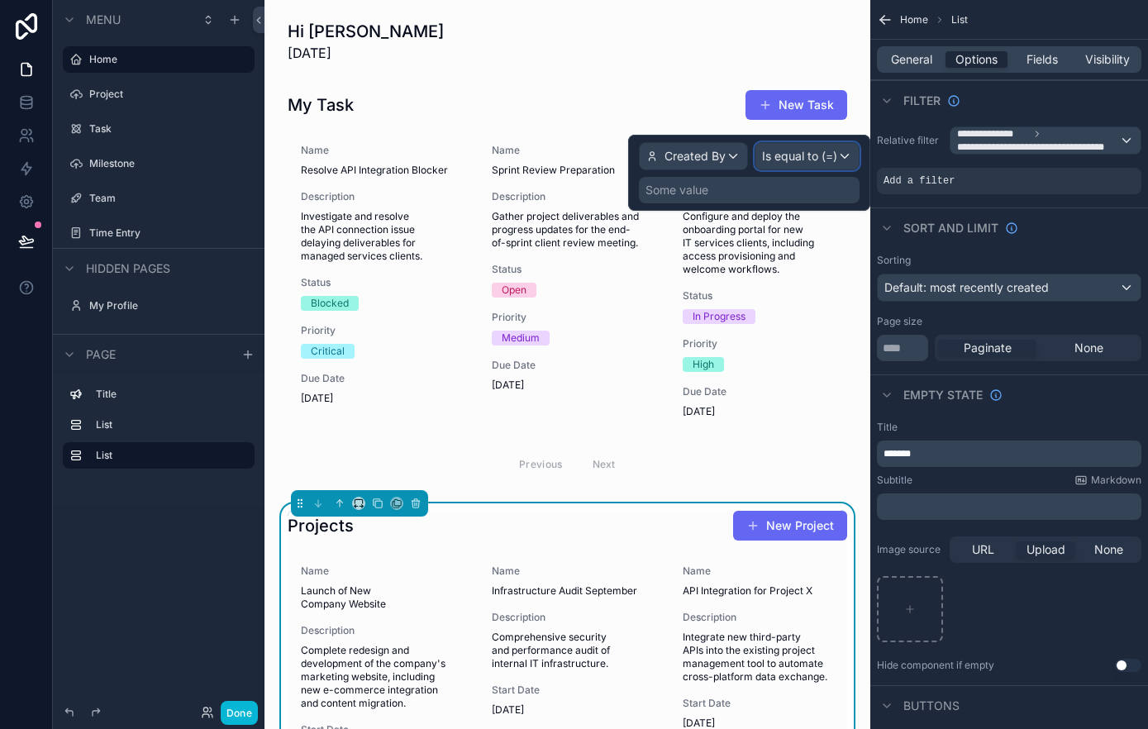
click at [839, 151] on div "Is equal to (=)" at bounding box center [807, 156] width 103 height 26
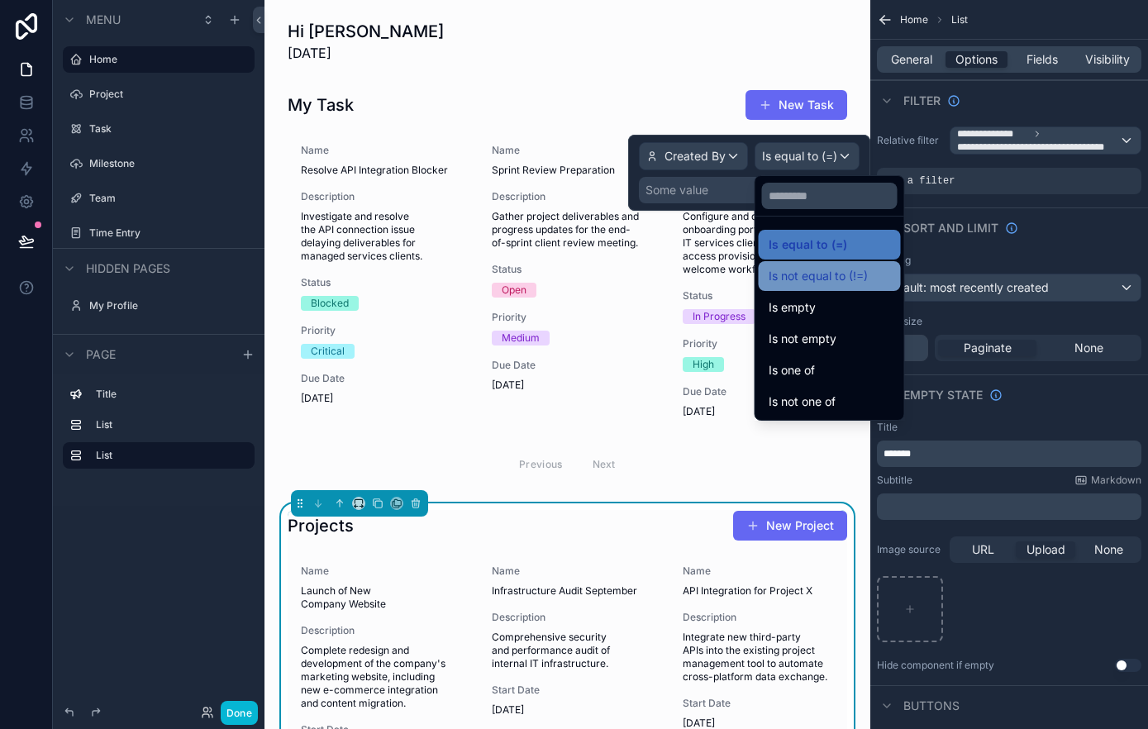
click at [827, 276] on span "Is not equal to (!=)" at bounding box center [818, 276] width 99 height 20
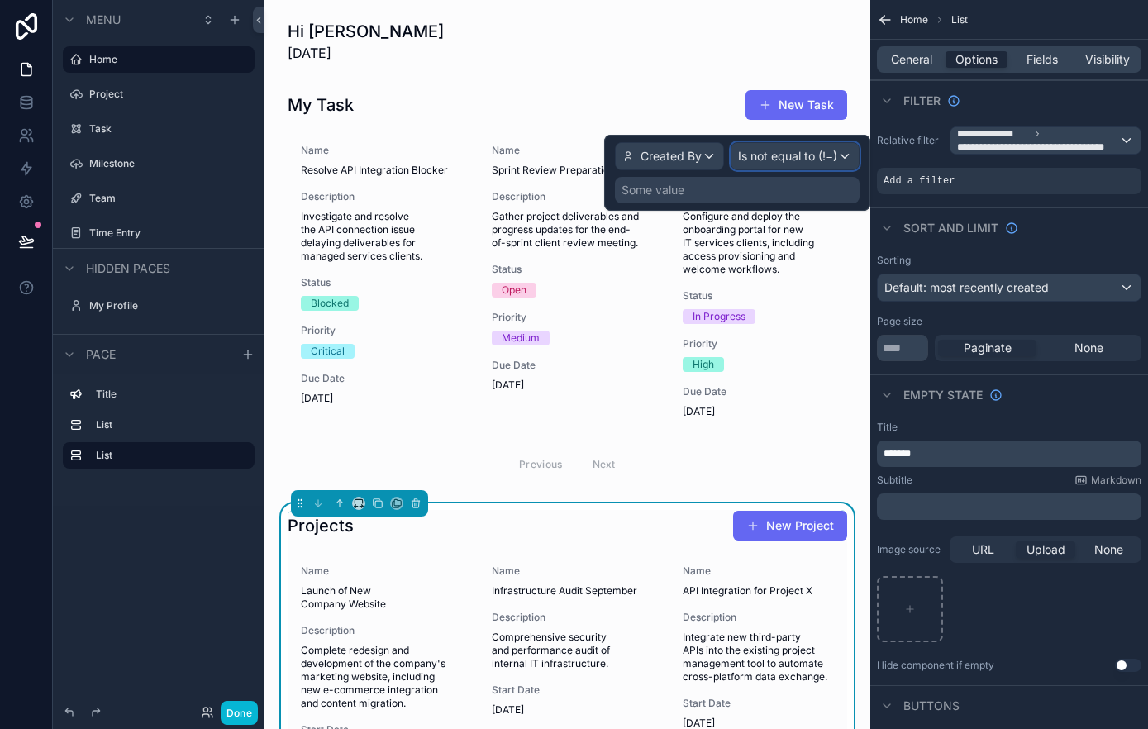
click at [833, 159] on span "Is not equal to (!=)" at bounding box center [787, 156] width 99 height 17
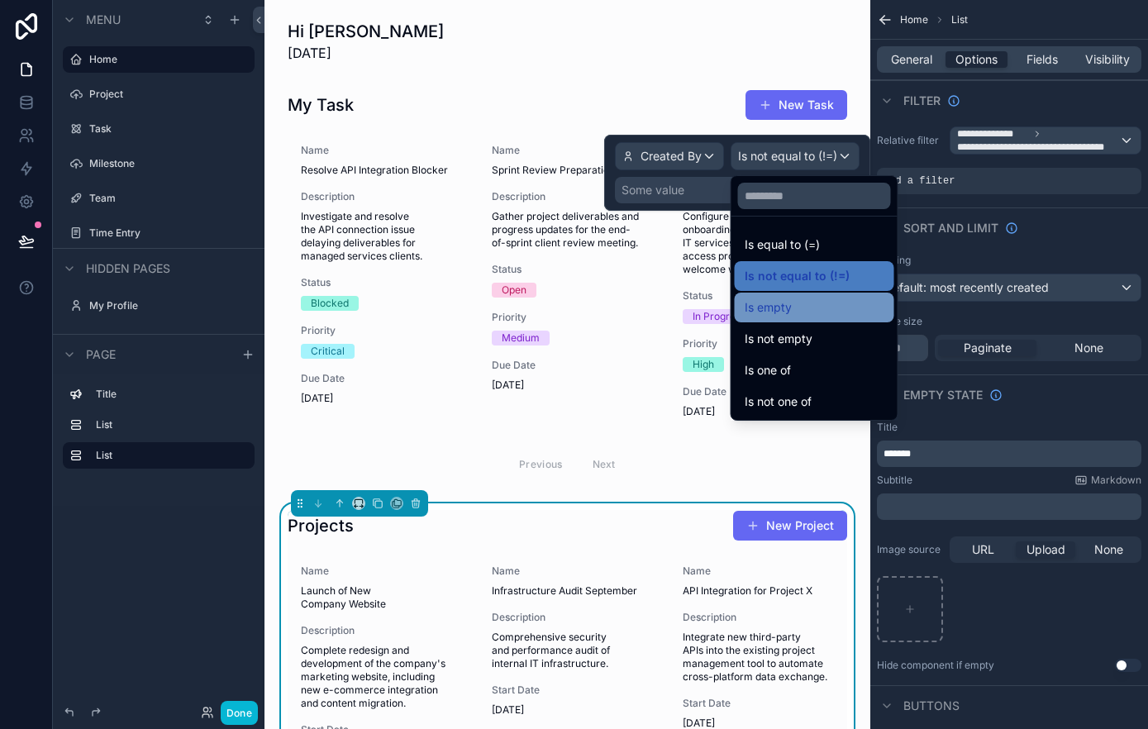
click at [807, 309] on div "Is empty" at bounding box center [815, 308] width 140 height 20
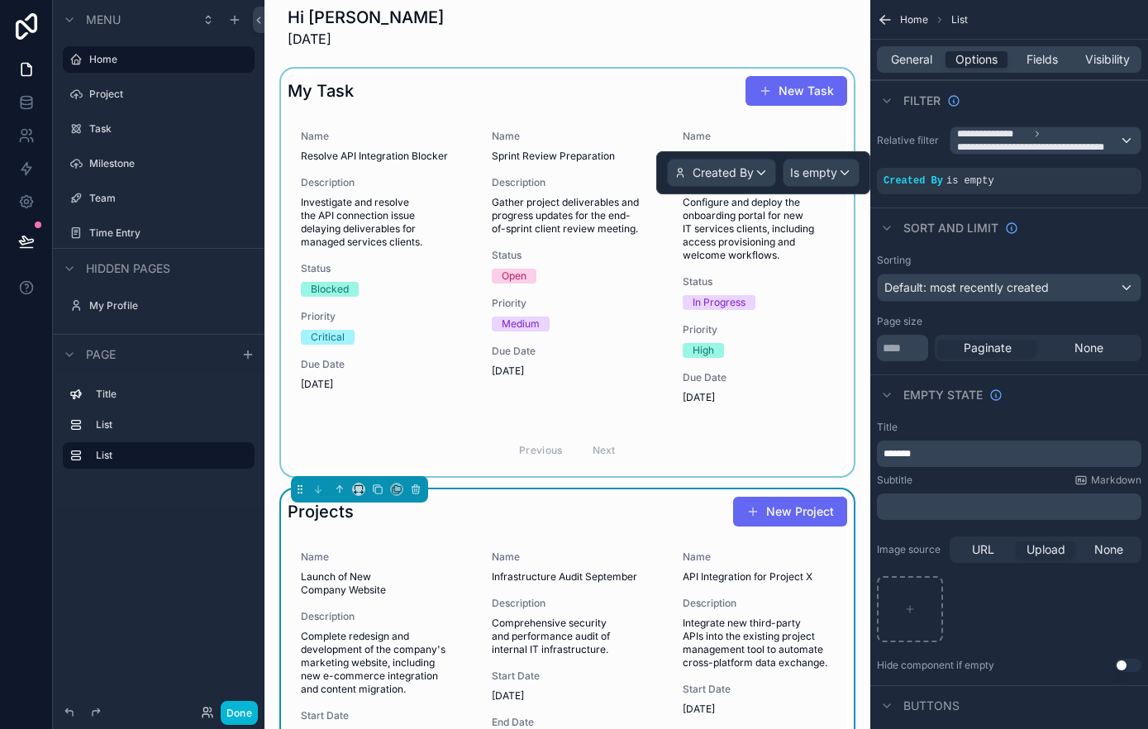
scroll to position [0, 0]
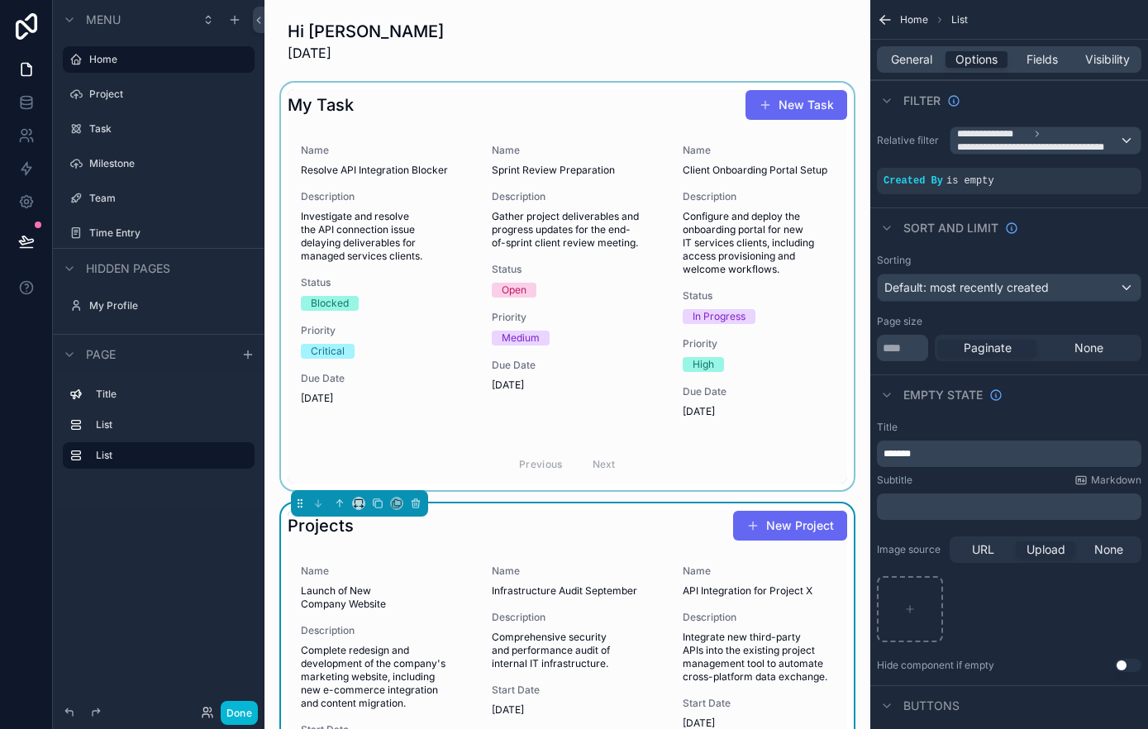
click at [561, 278] on div "scrollable content" at bounding box center [568, 287] width 580 height 408
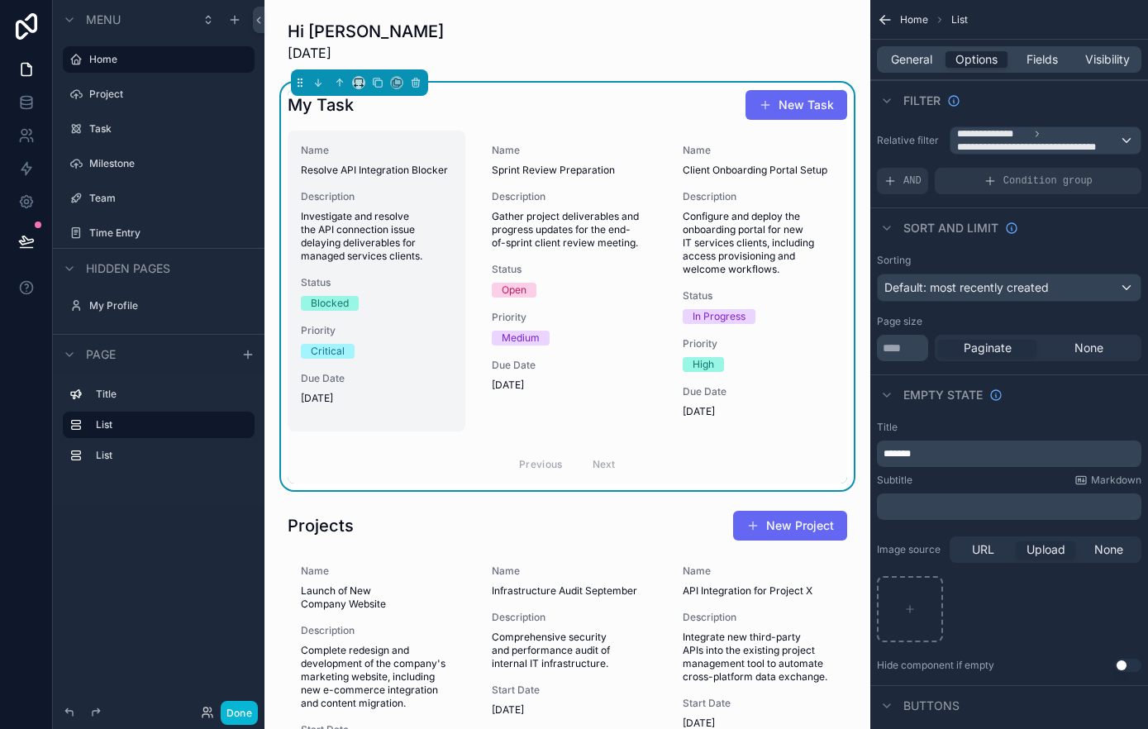
click at [379, 229] on span "Investigate and resolve the API connection issue delaying deliverables for mana…" at bounding box center [376, 236] width 151 height 53
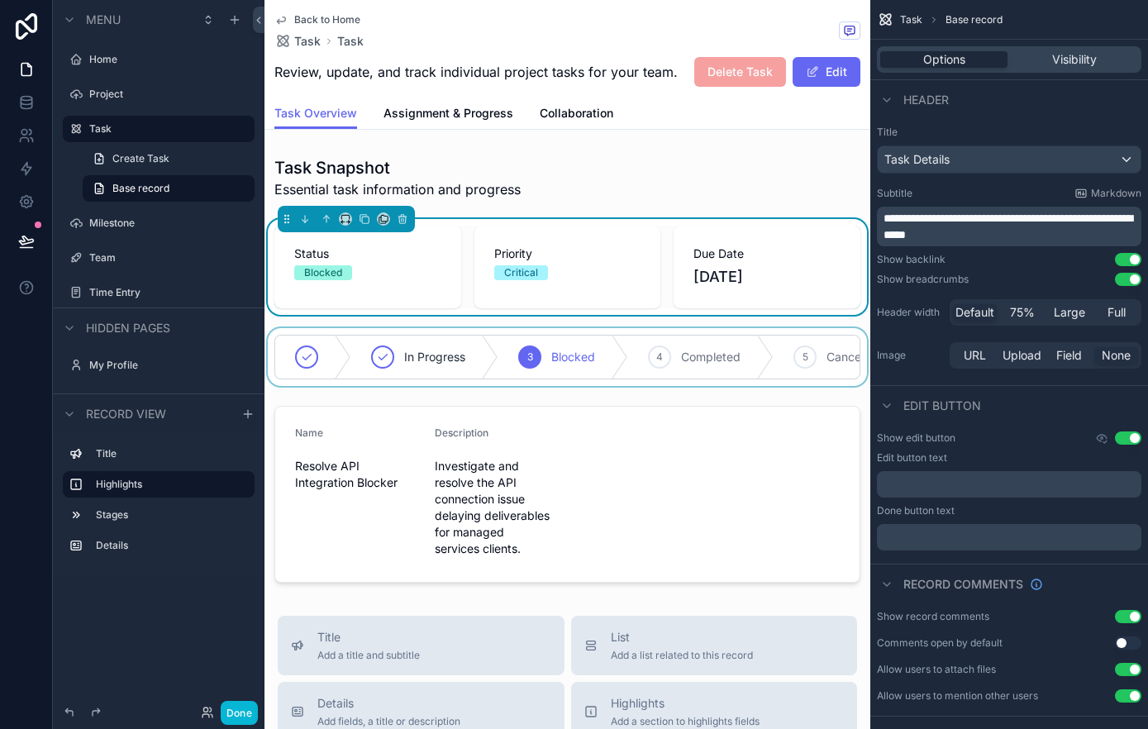
click at [418, 334] on div "scrollable content" at bounding box center [568, 357] width 606 height 58
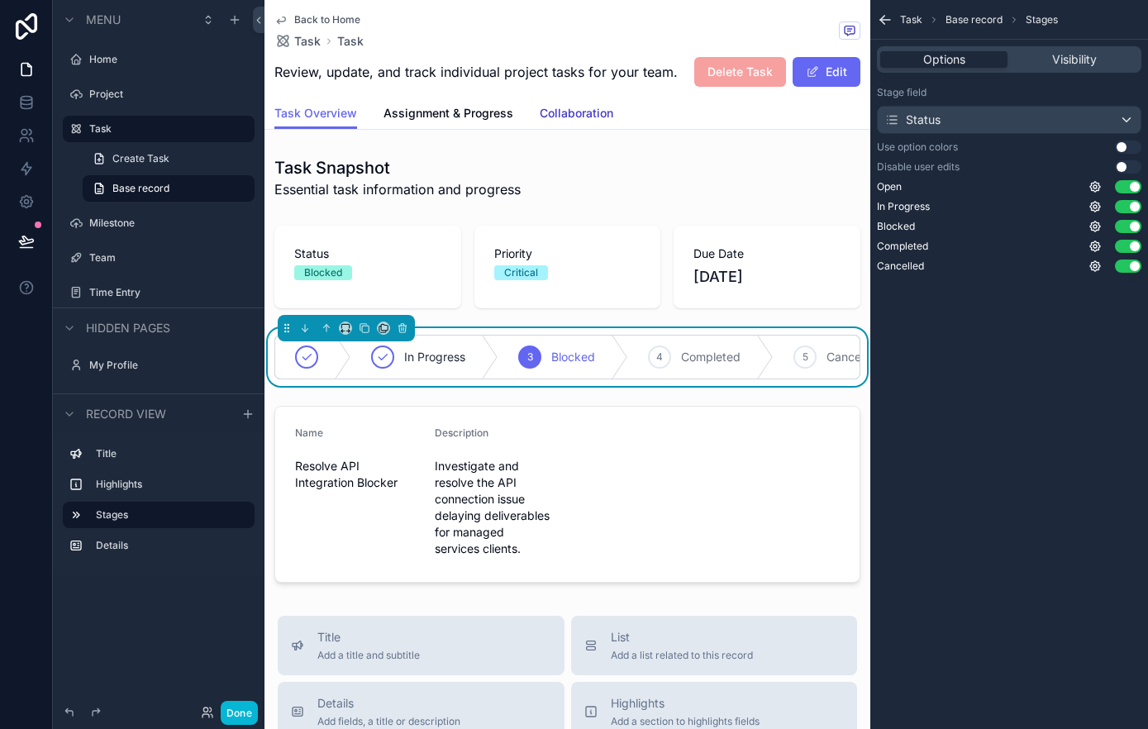
click at [598, 107] on span "Collaboration" at bounding box center [577, 113] width 74 height 17
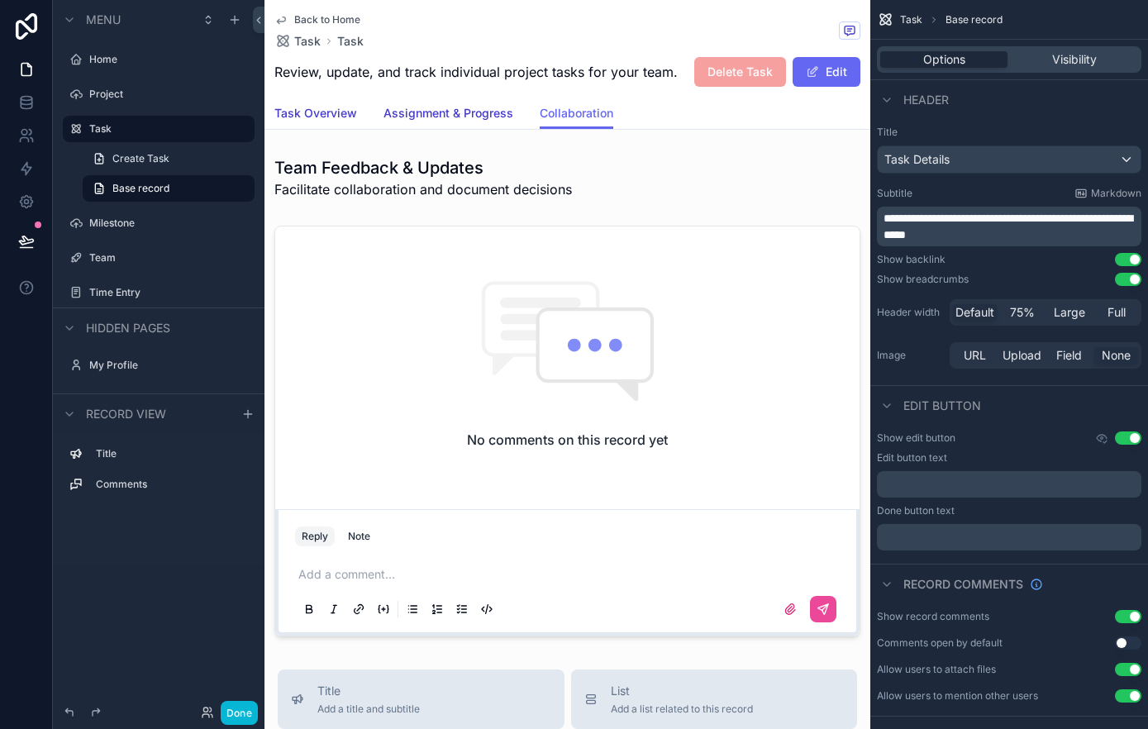
drag, startPoint x: 415, startPoint y: 116, endPoint x: 353, endPoint y: 109, distance: 62.4
click at [415, 116] on span "Assignment & Progress" at bounding box center [449, 113] width 130 height 17
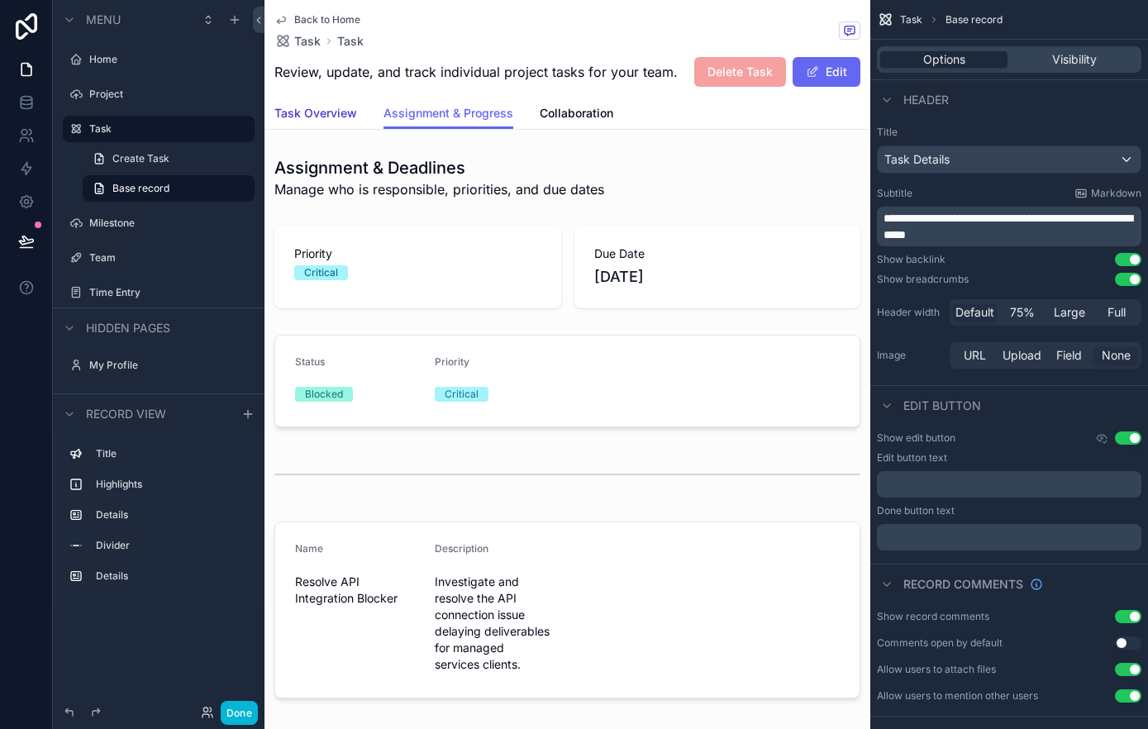
click at [320, 107] on span "Task Overview" at bounding box center [315, 113] width 83 height 17
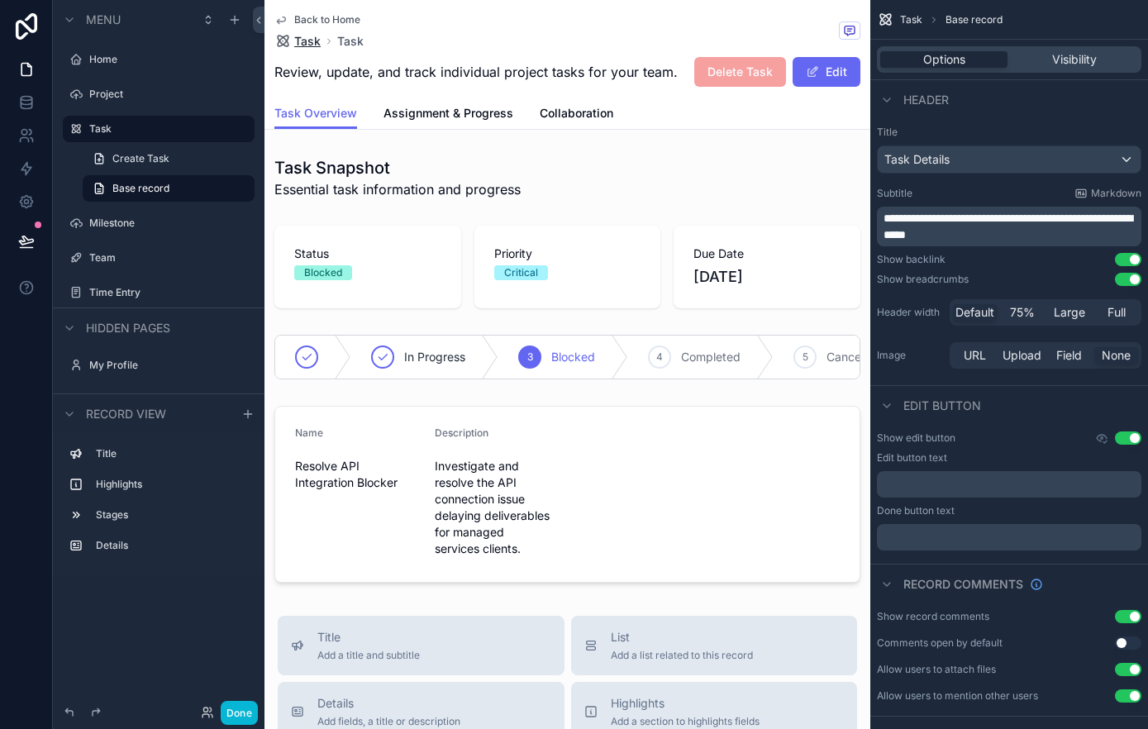
click at [314, 42] on span "Task" at bounding box center [307, 41] width 26 height 17
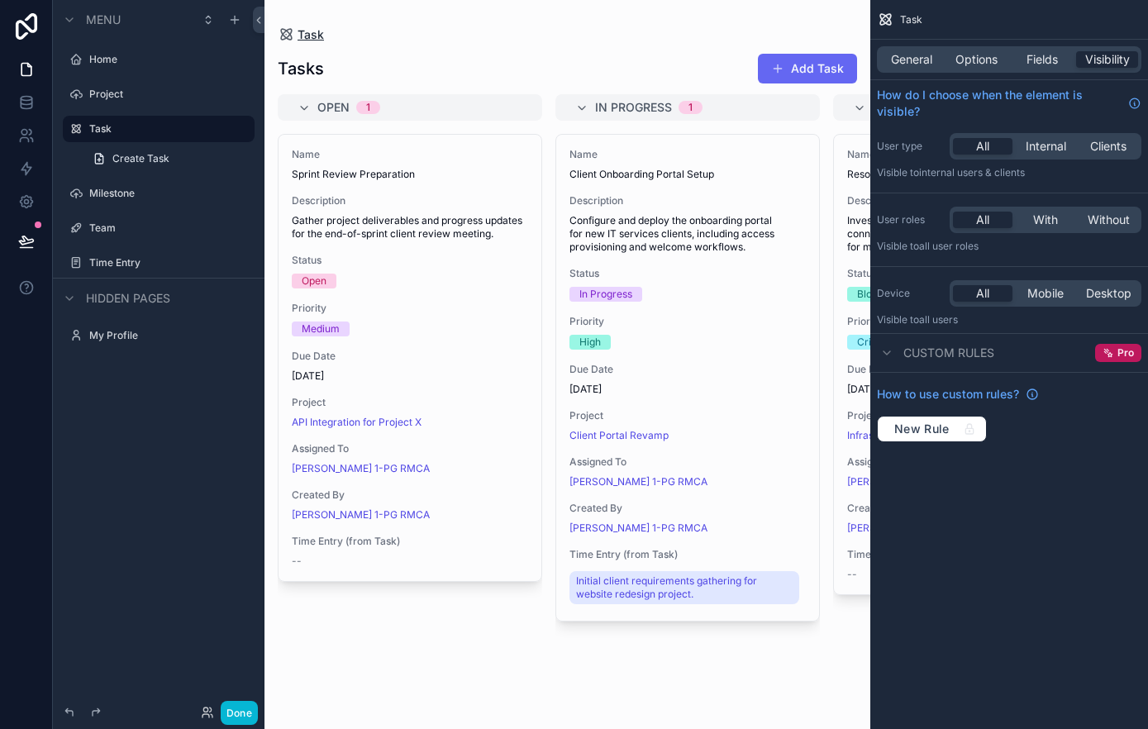
click at [305, 38] on span "Task" at bounding box center [311, 34] width 26 height 17
click at [255, 21] on icon at bounding box center [259, 20] width 12 height 12
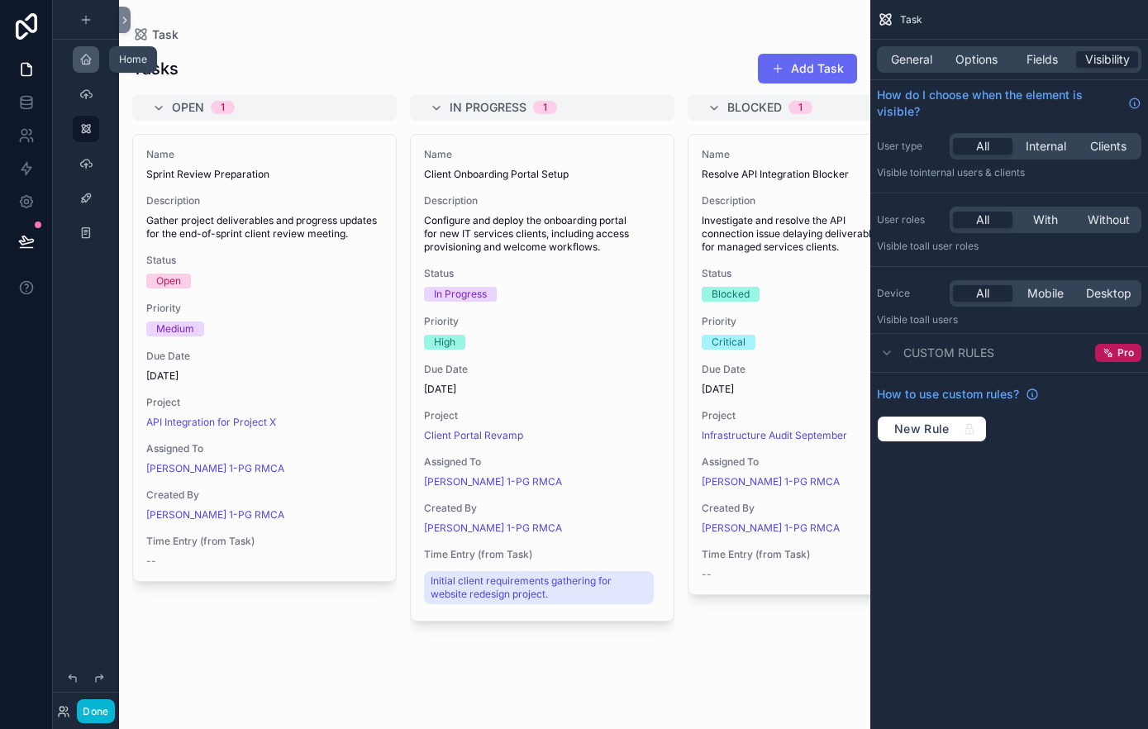
click at [77, 60] on div "scrollable content" at bounding box center [86, 59] width 20 height 26
click at [93, 61] on div "scrollable content" at bounding box center [86, 59] width 20 height 26
click at [93, 710] on button "Done" at bounding box center [95, 711] width 37 height 24
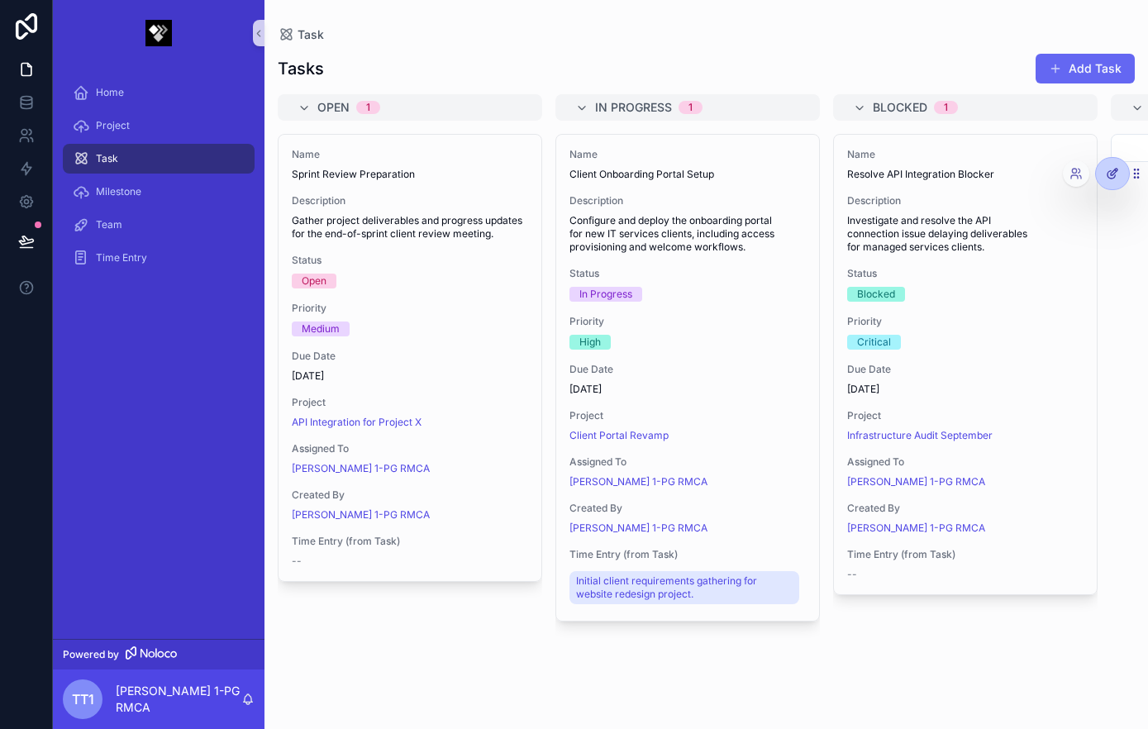
click at [1115, 181] on div at bounding box center [1112, 173] width 33 height 31
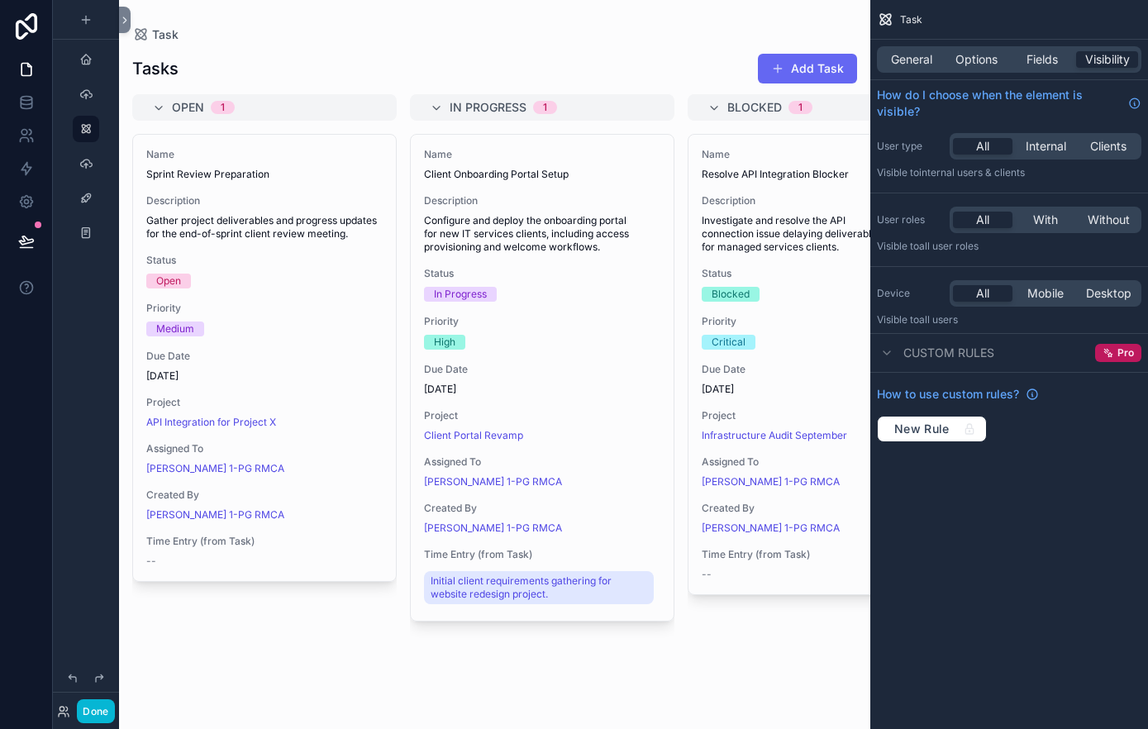
click at [236, 64] on div "scrollable content" at bounding box center [495, 364] width 752 height 729
click at [152, 65] on h1 "Tasks" at bounding box center [155, 68] width 46 height 23
click at [899, 61] on span "General" at bounding box center [911, 59] width 41 height 17
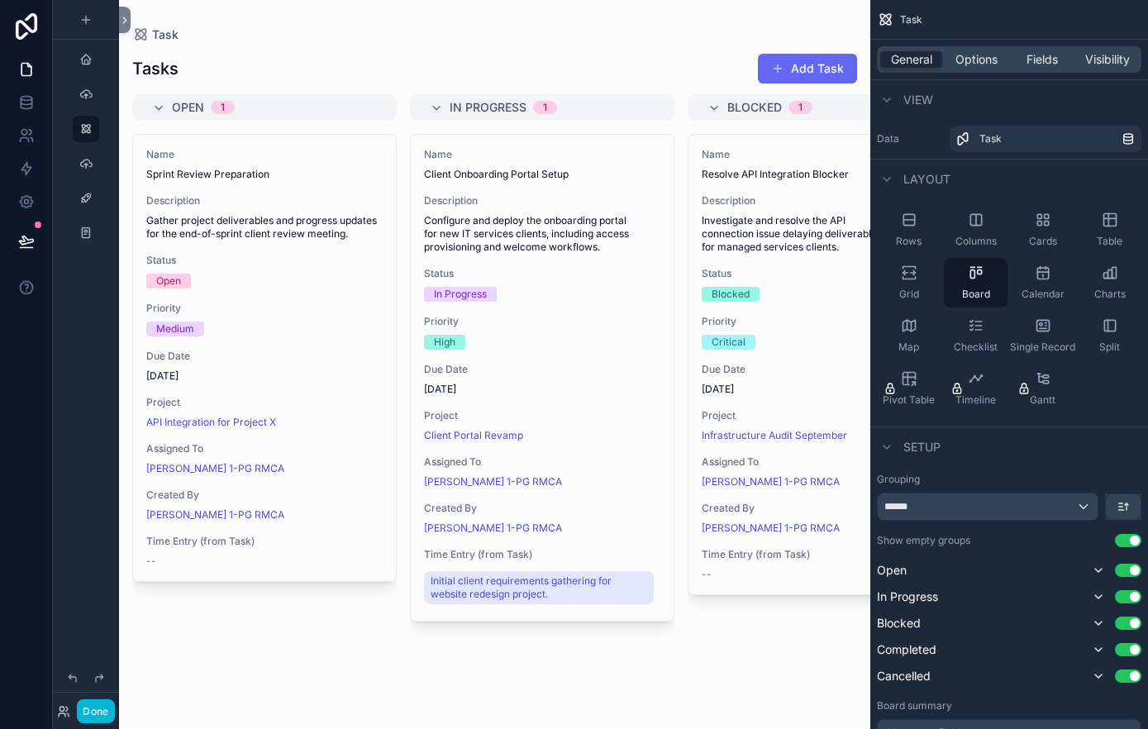
click at [255, 131] on div "Open 1 Name Sprint Review Preparation Description Gather project deliverables a…" at bounding box center [264, 401] width 265 height 615
click at [155, 69] on h1 "Tasks" at bounding box center [155, 68] width 46 height 23
click at [88, 62] on icon "scrollable content" at bounding box center [85, 59] width 13 height 13
click at [79, 62] on icon "scrollable content" at bounding box center [85, 59] width 13 height 13
click at [86, 61] on icon "scrollable content" at bounding box center [85, 59] width 13 height 13
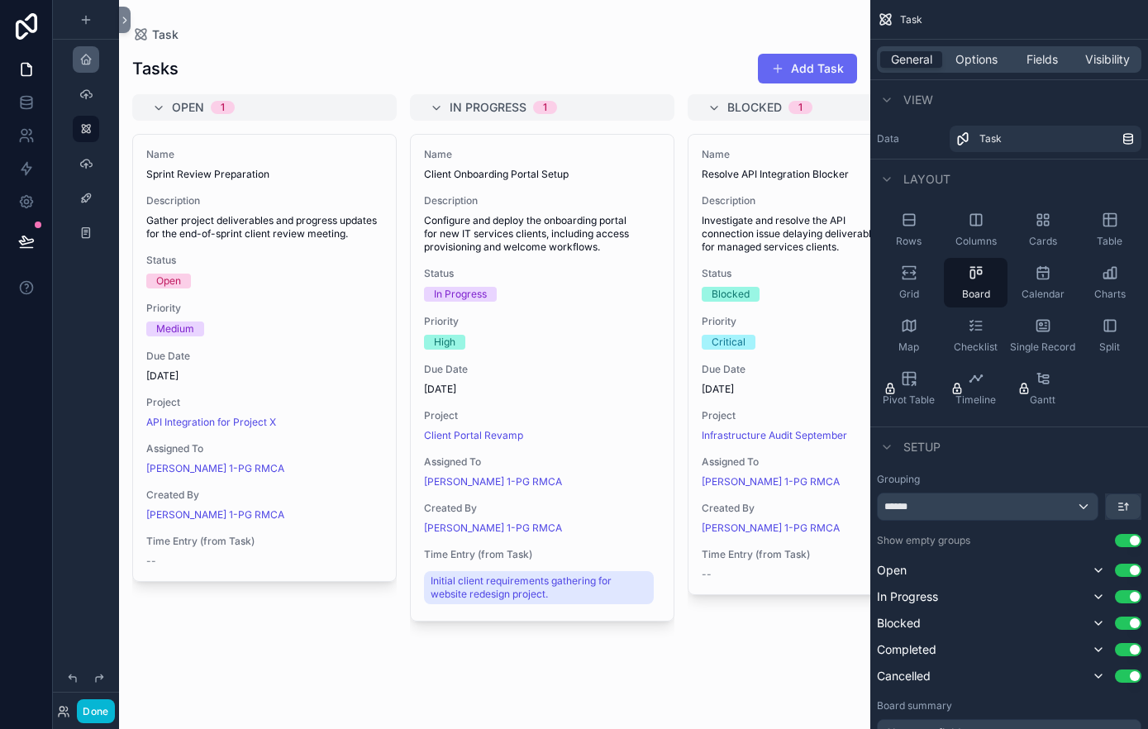
click at [84, 70] on div "scrollable content" at bounding box center [86, 59] width 20 height 26
drag, startPoint x: 969, startPoint y: 57, endPoint x: 951, endPoint y: 59, distance: 18.3
click at [968, 58] on span "Options" at bounding box center [977, 59] width 42 height 17
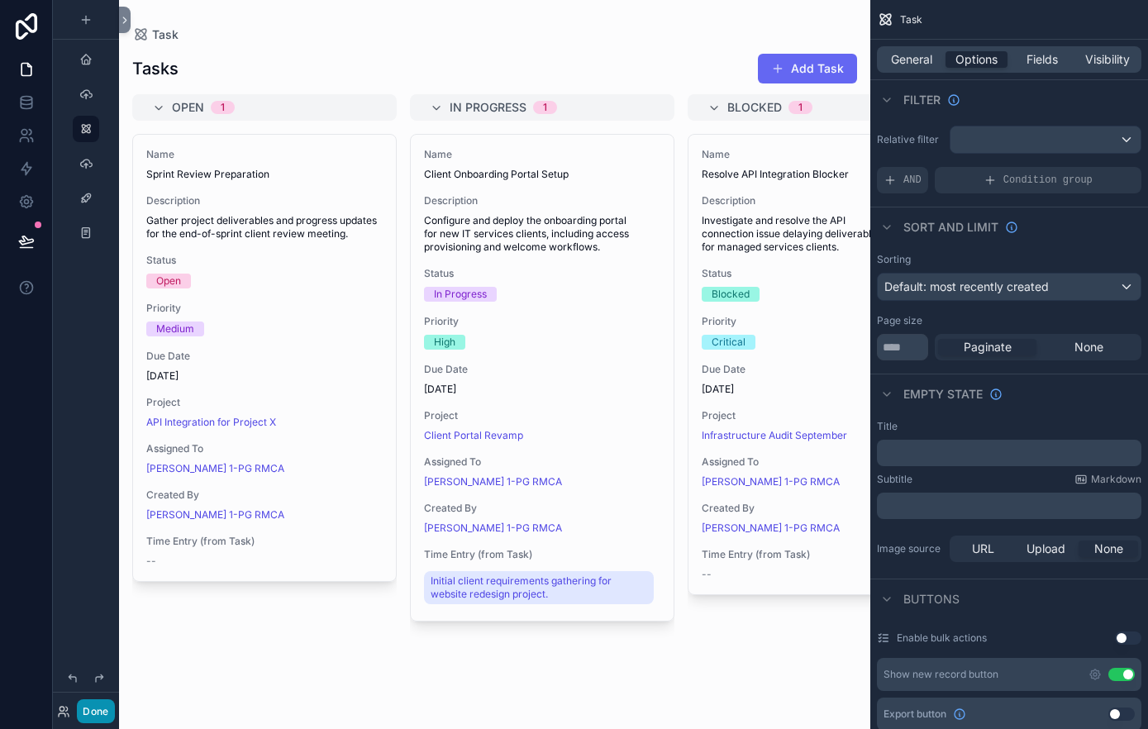
click at [90, 711] on button "Done" at bounding box center [95, 711] width 37 height 24
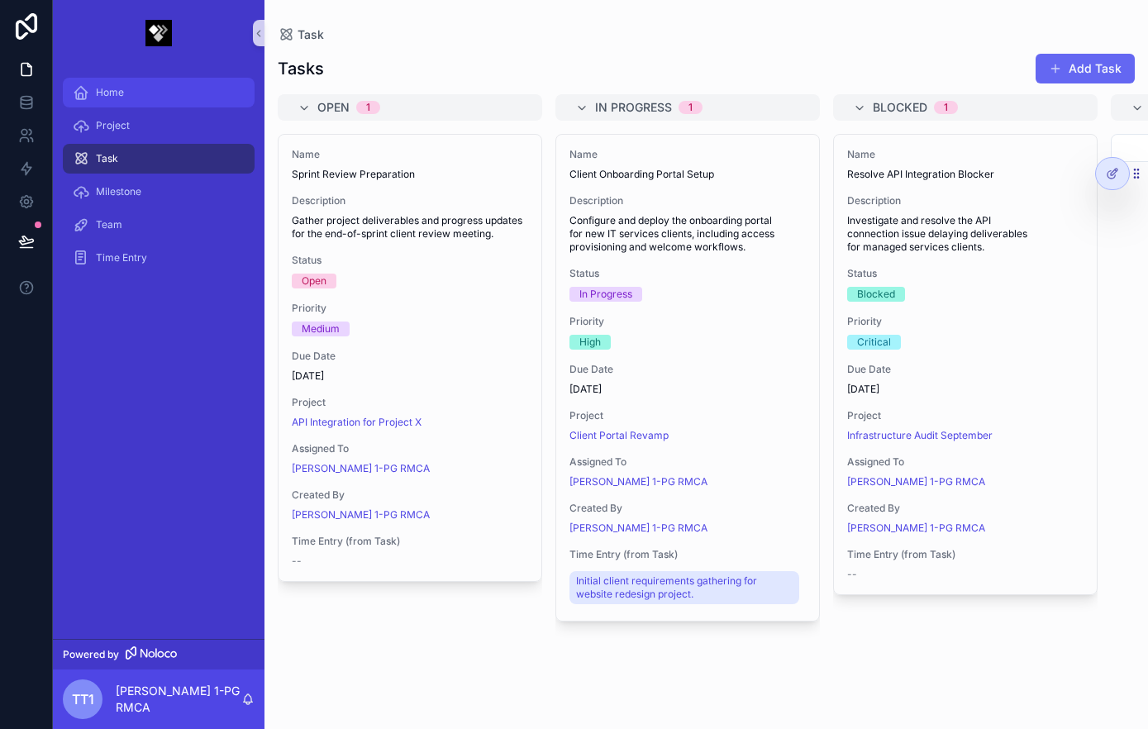
click at [134, 87] on div "Home" at bounding box center [159, 92] width 172 height 26
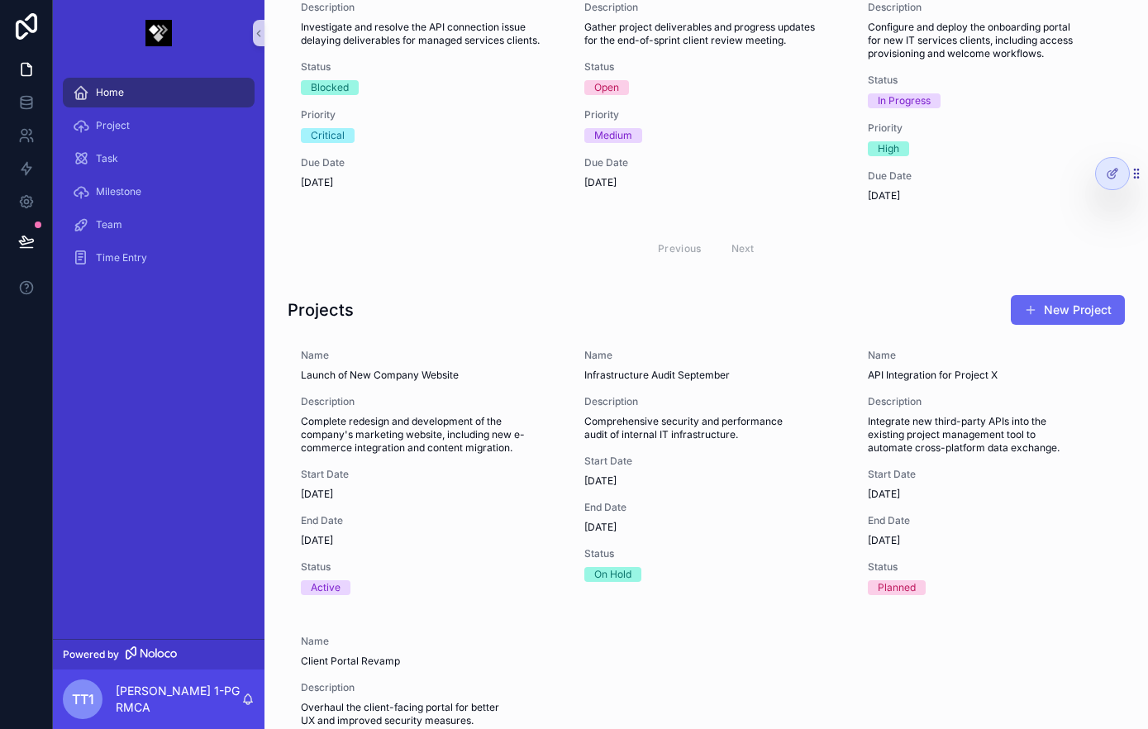
scroll to position [191, 0]
click at [1115, 170] on icon at bounding box center [1112, 173] width 13 height 13
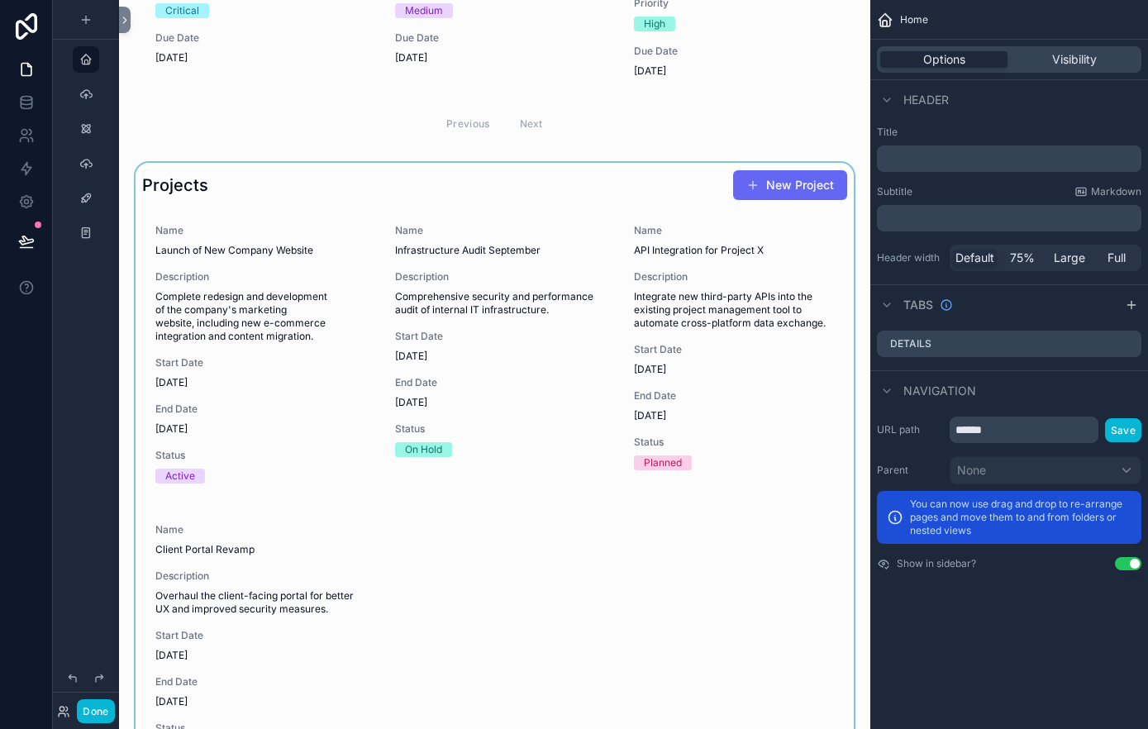
scroll to position [383, 0]
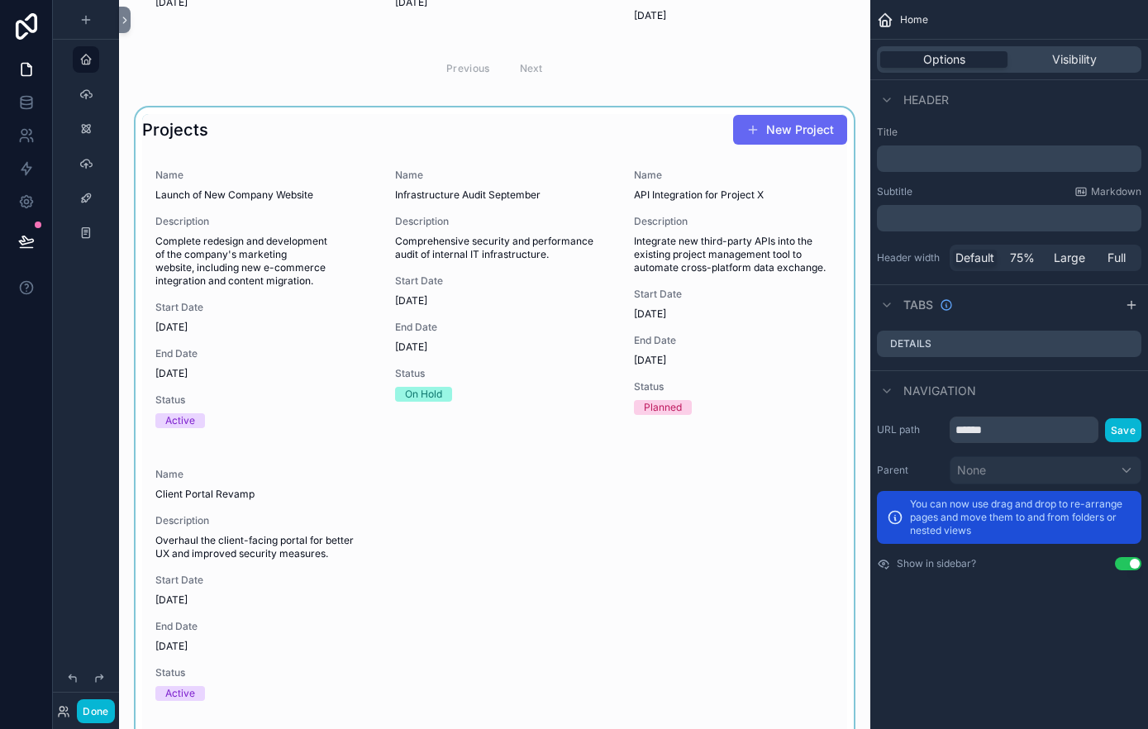
click at [629, 311] on div "scrollable content" at bounding box center [494, 440] width 725 height 666
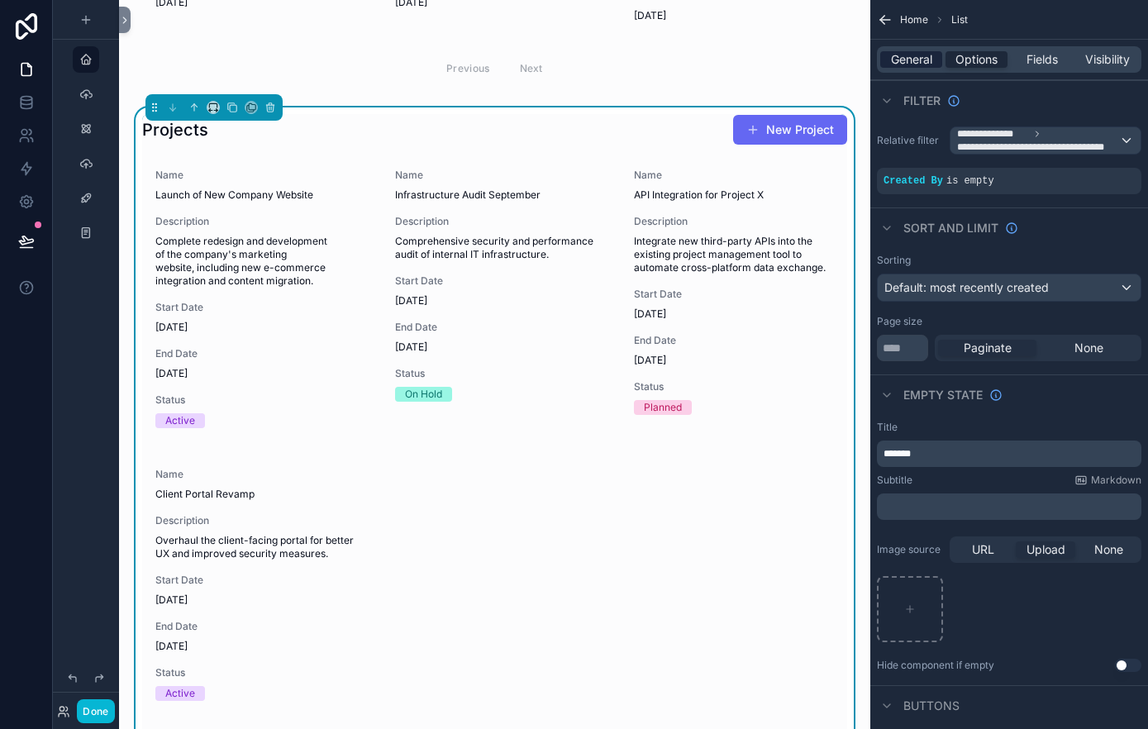
click at [916, 61] on span "General" at bounding box center [911, 59] width 41 height 17
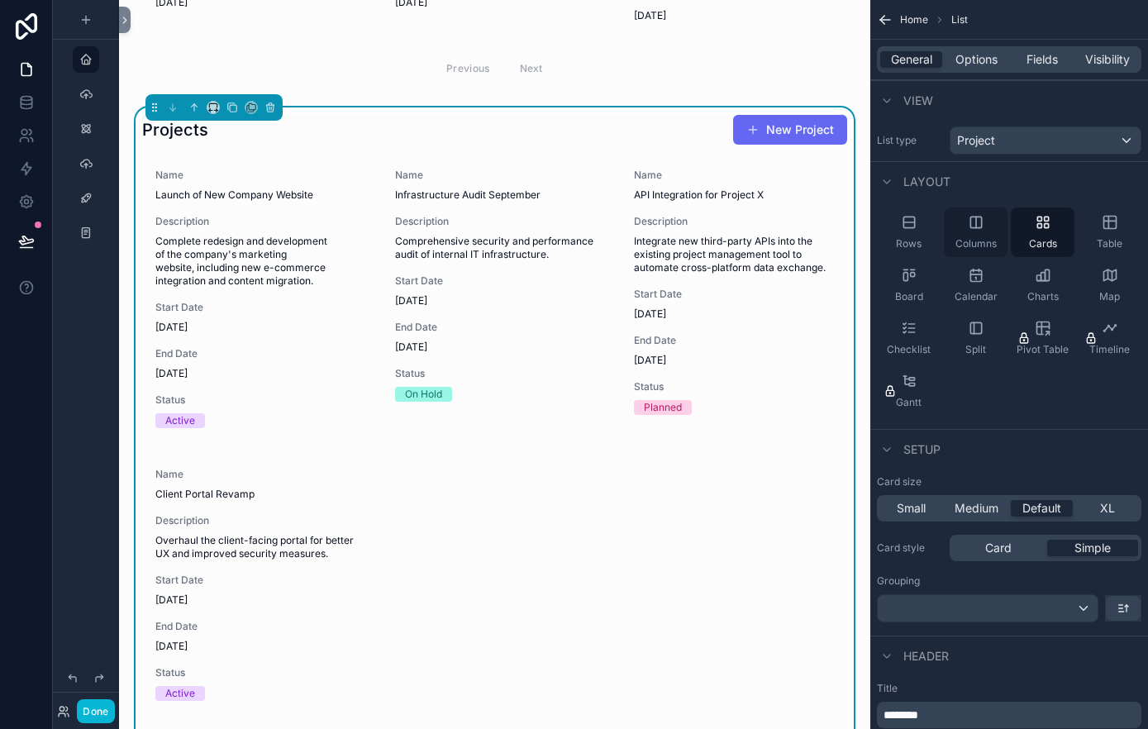
click at [976, 232] on div "Columns" at bounding box center [976, 233] width 64 height 50
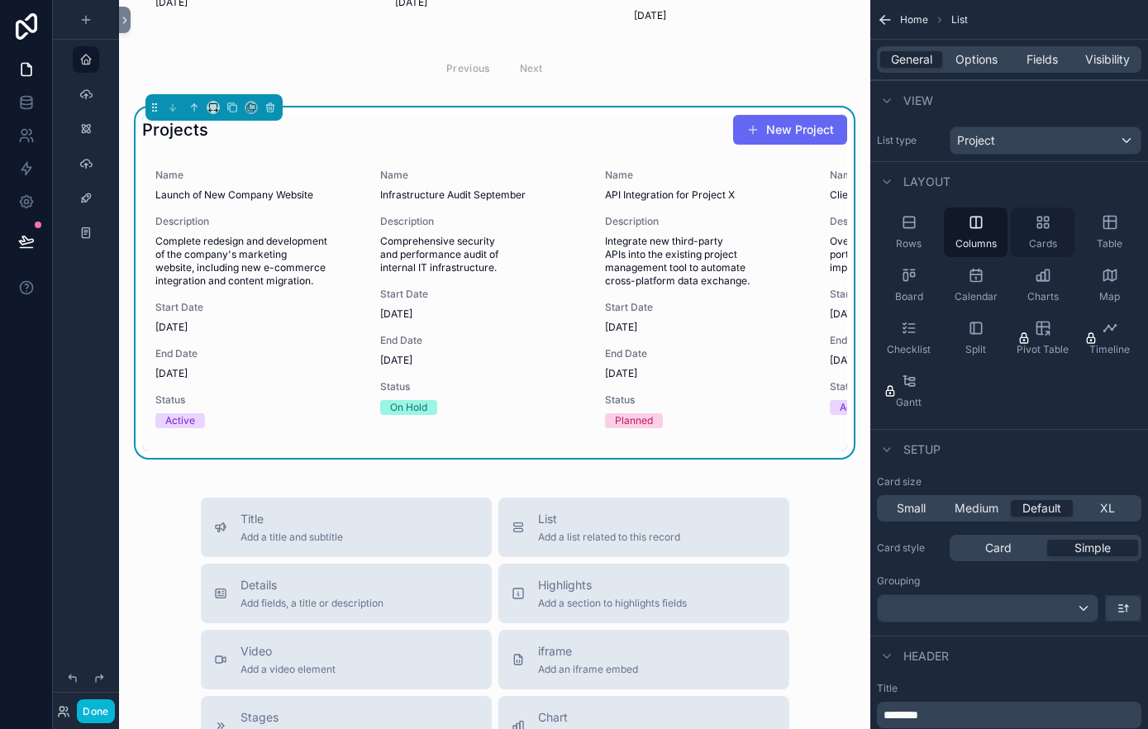
click at [1046, 231] on div "Cards" at bounding box center [1043, 233] width 64 height 50
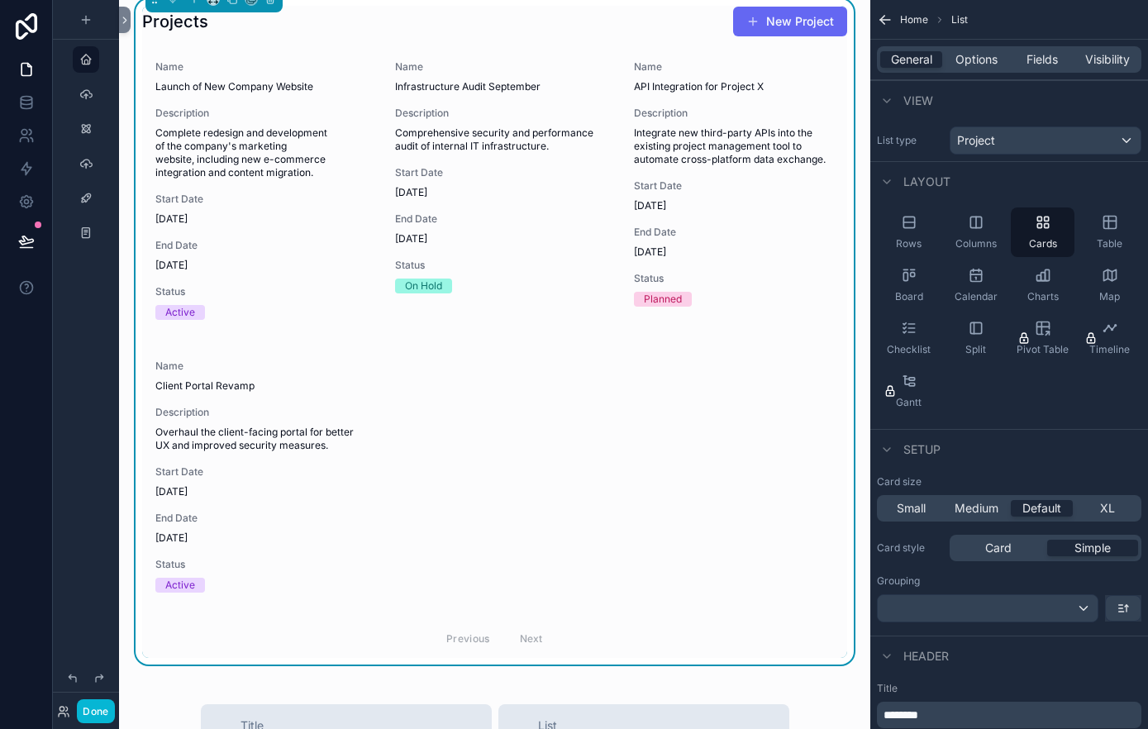
scroll to position [493, 0]
click at [1114, 221] on icon "scrollable content" at bounding box center [1110, 221] width 12 height 0
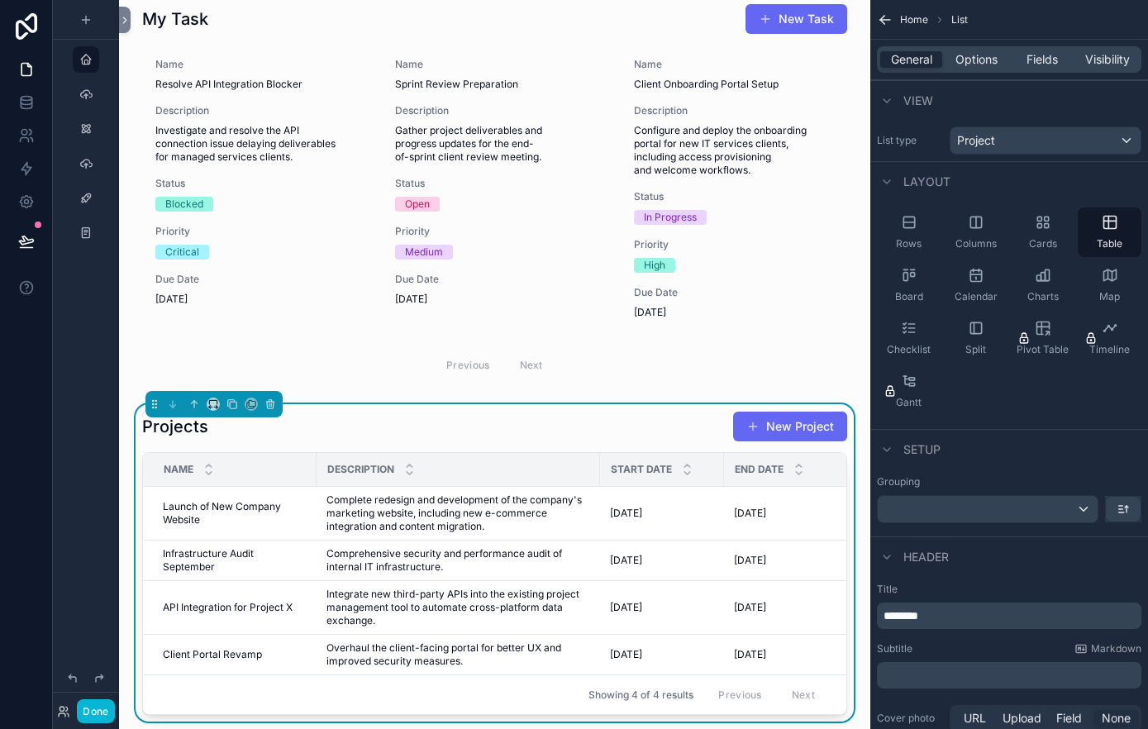
scroll to position [87, 0]
click at [902, 287] on div "Board" at bounding box center [909, 285] width 64 height 50
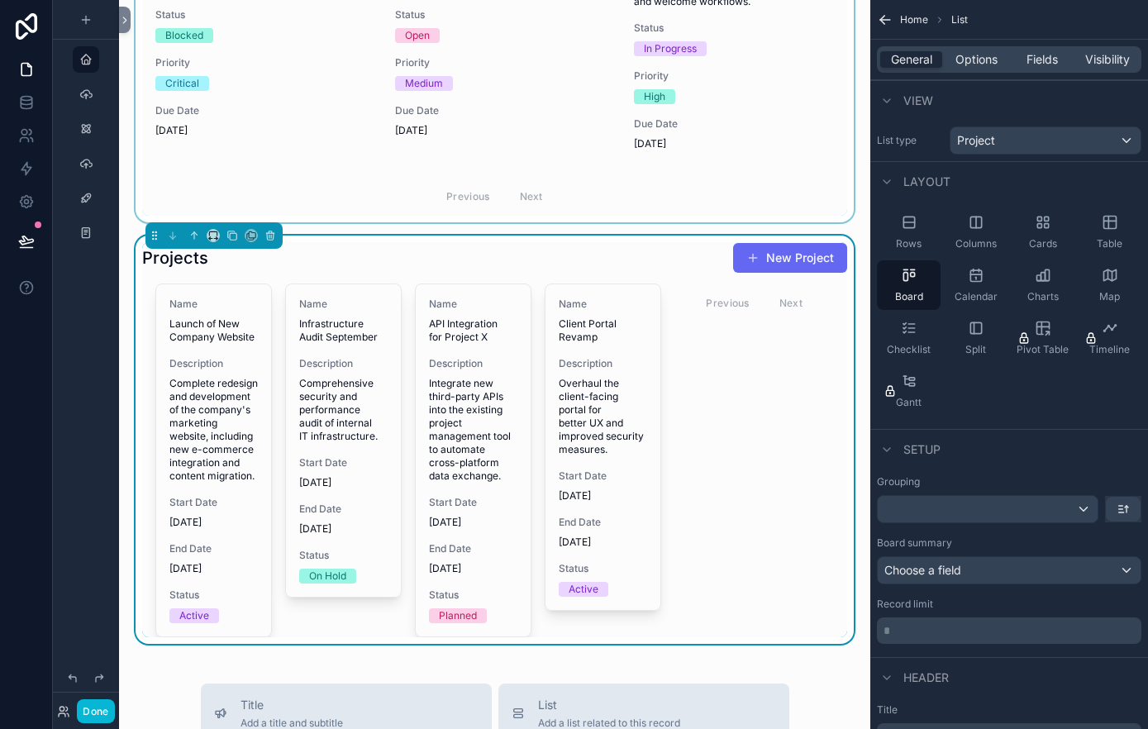
scroll to position [256, 0]
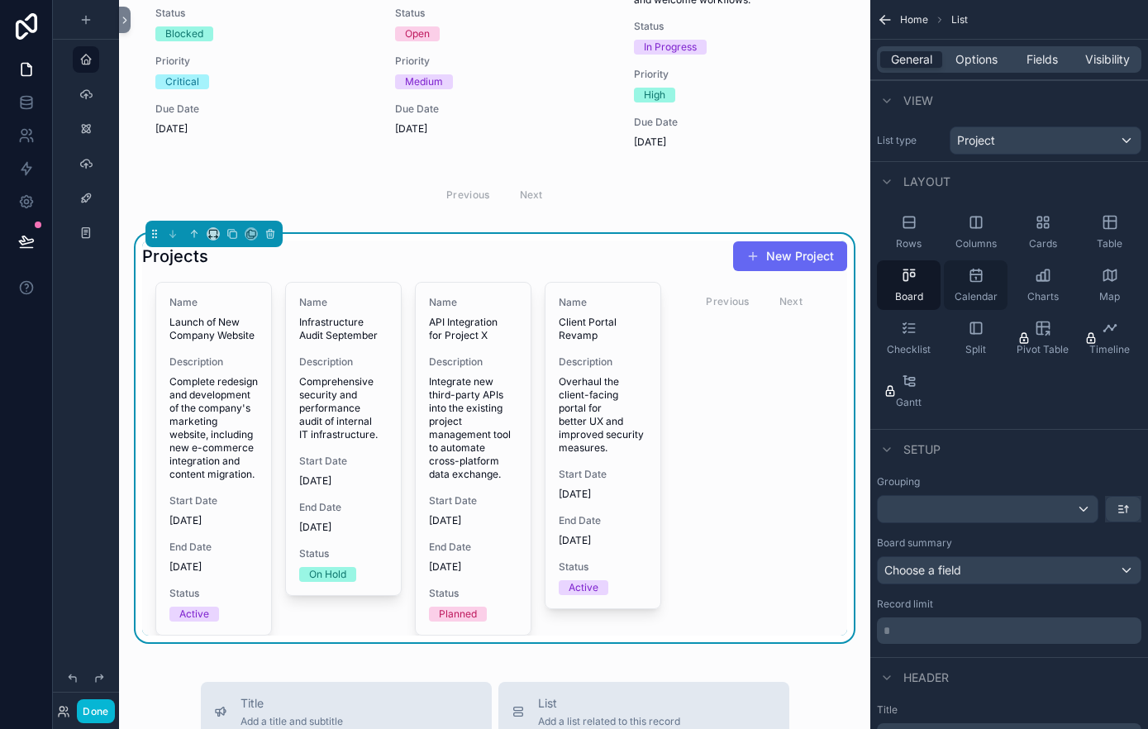
click at [977, 279] on icon "scrollable content" at bounding box center [976, 275] width 17 height 17
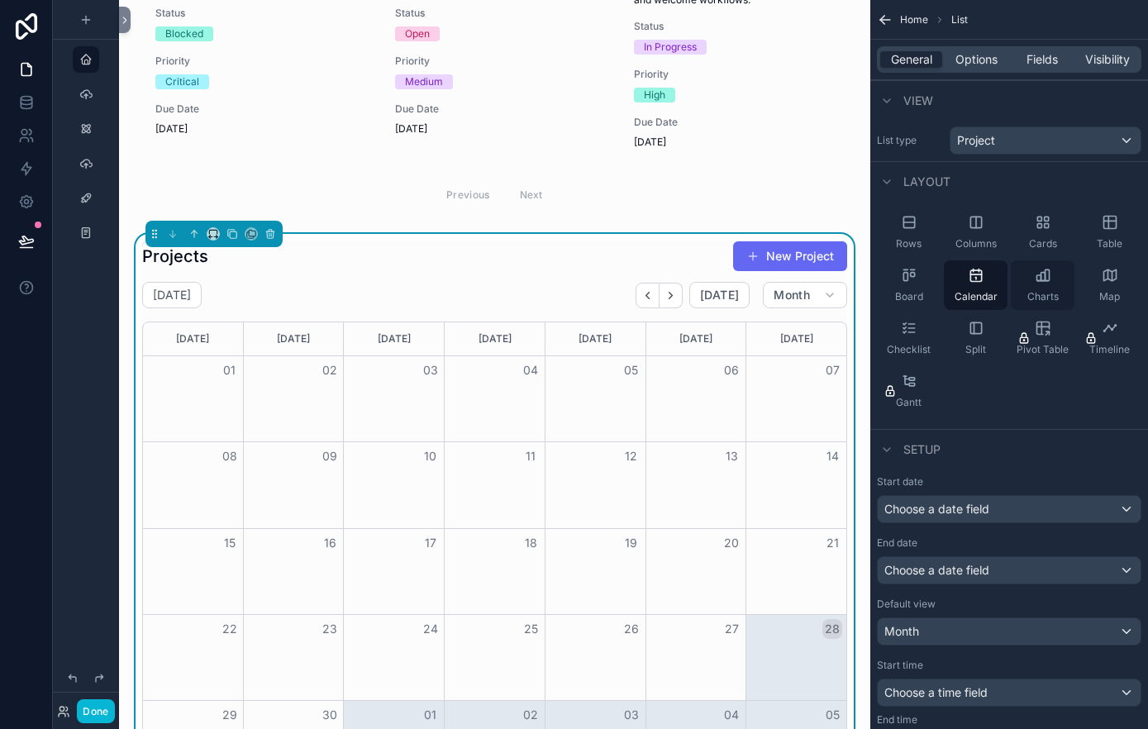
click at [1024, 274] on div "Charts" at bounding box center [1043, 285] width 64 height 50
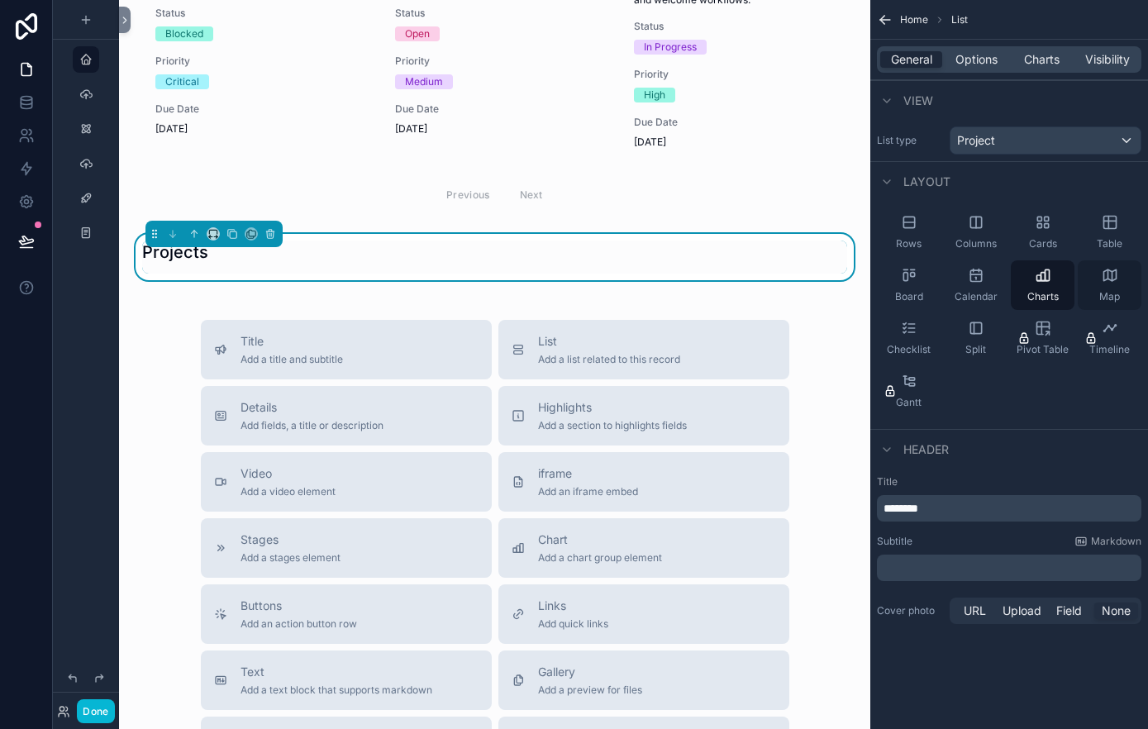
click at [1105, 276] on icon "scrollable content" at bounding box center [1110, 275] width 17 height 17
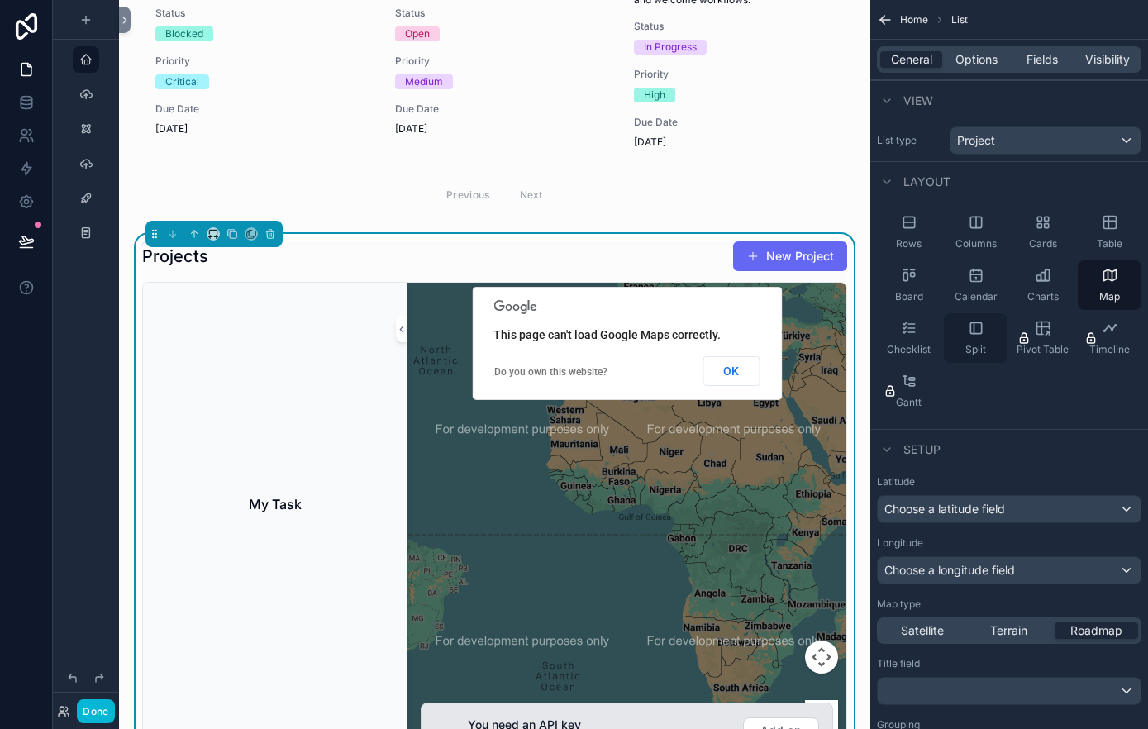
click at [982, 332] on icon "scrollable content" at bounding box center [976, 328] width 17 height 17
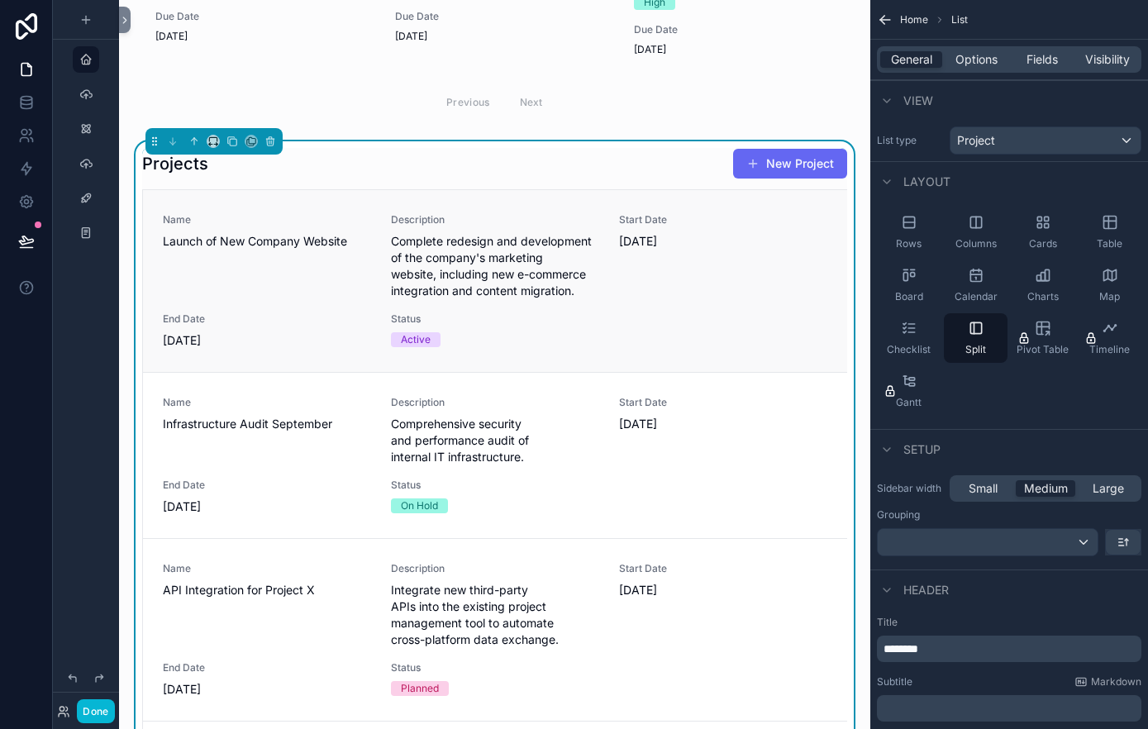
scroll to position [355, 0]
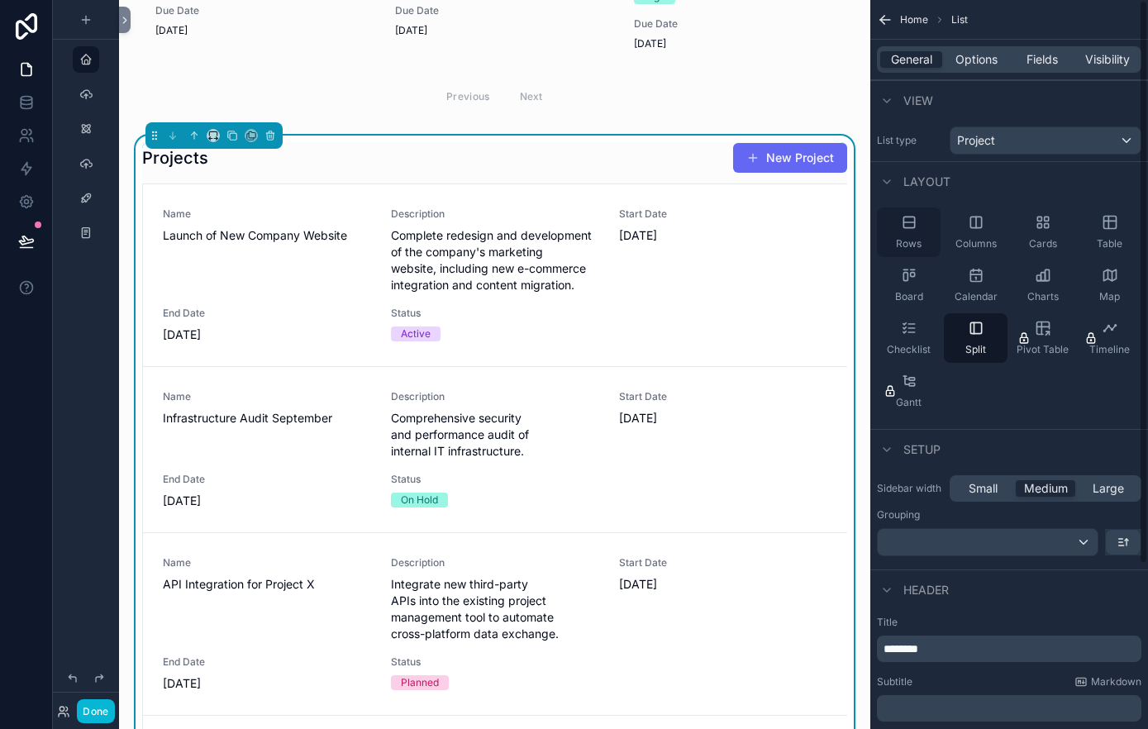
click at [906, 221] on icon "scrollable content" at bounding box center [909, 222] width 17 height 17
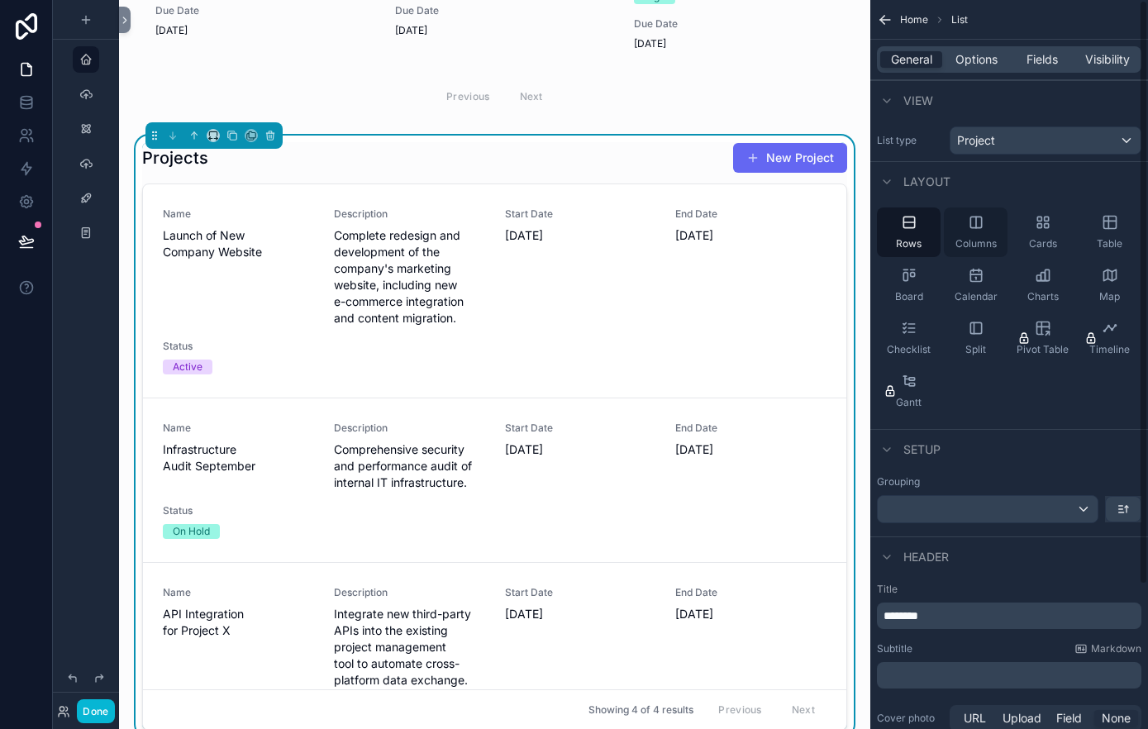
click at [983, 223] on icon "scrollable content" at bounding box center [976, 222] width 17 height 17
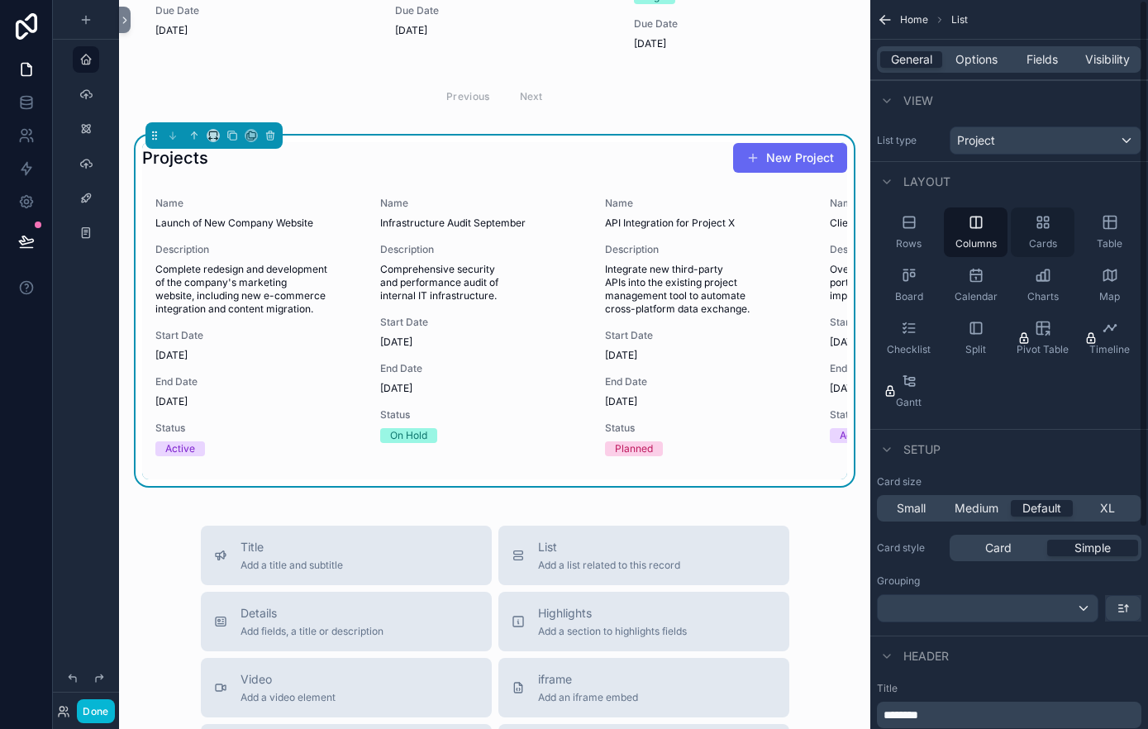
click at [1033, 234] on div "Cards" at bounding box center [1043, 233] width 64 height 50
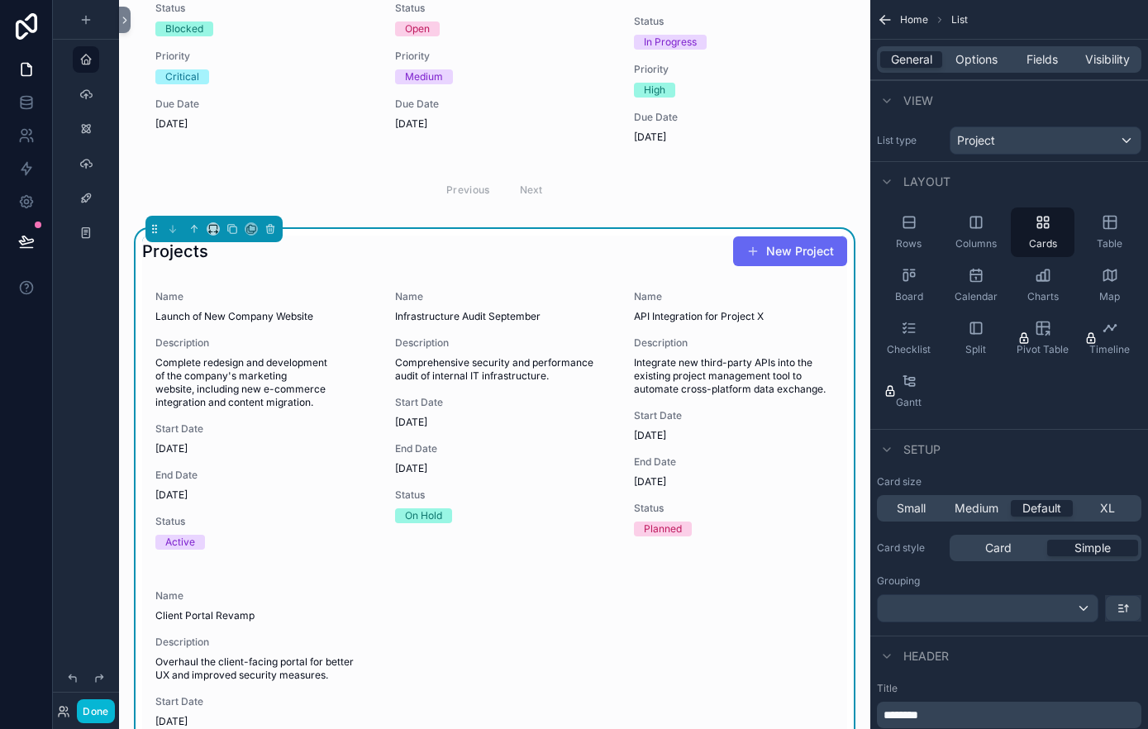
scroll to position [263, 0]
click at [1063, 146] on div "Project" at bounding box center [1046, 140] width 190 height 26
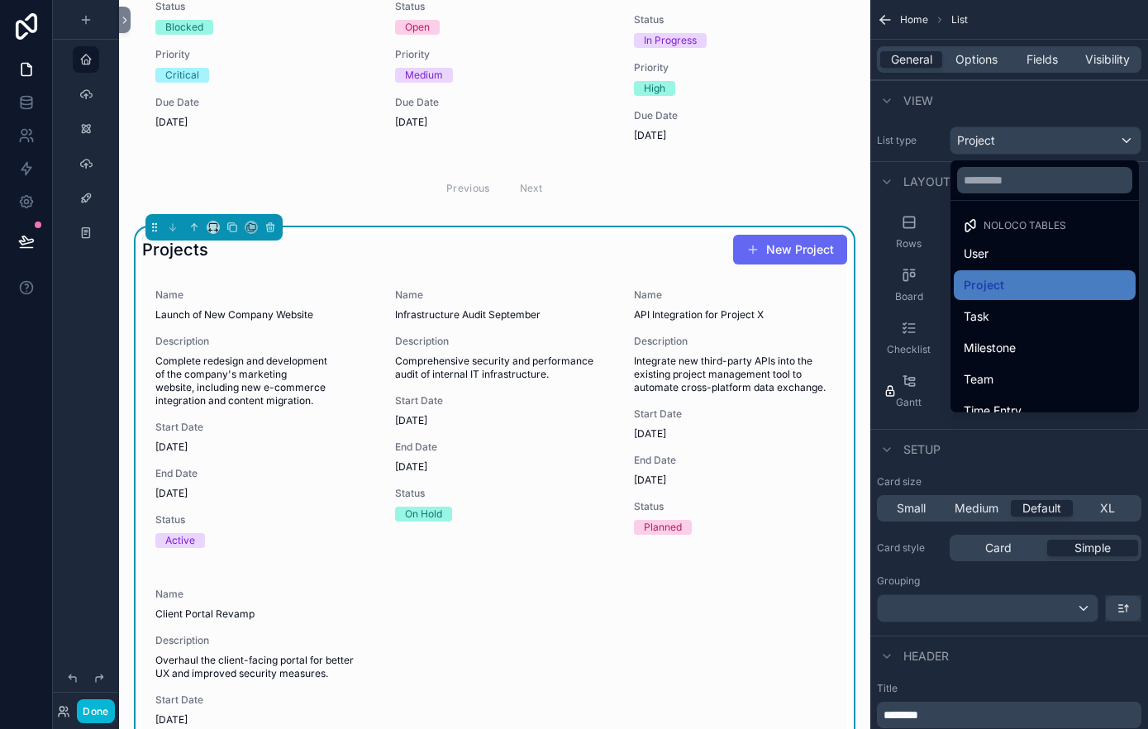
click at [1062, 146] on div "scrollable content" at bounding box center [574, 364] width 1148 height 729
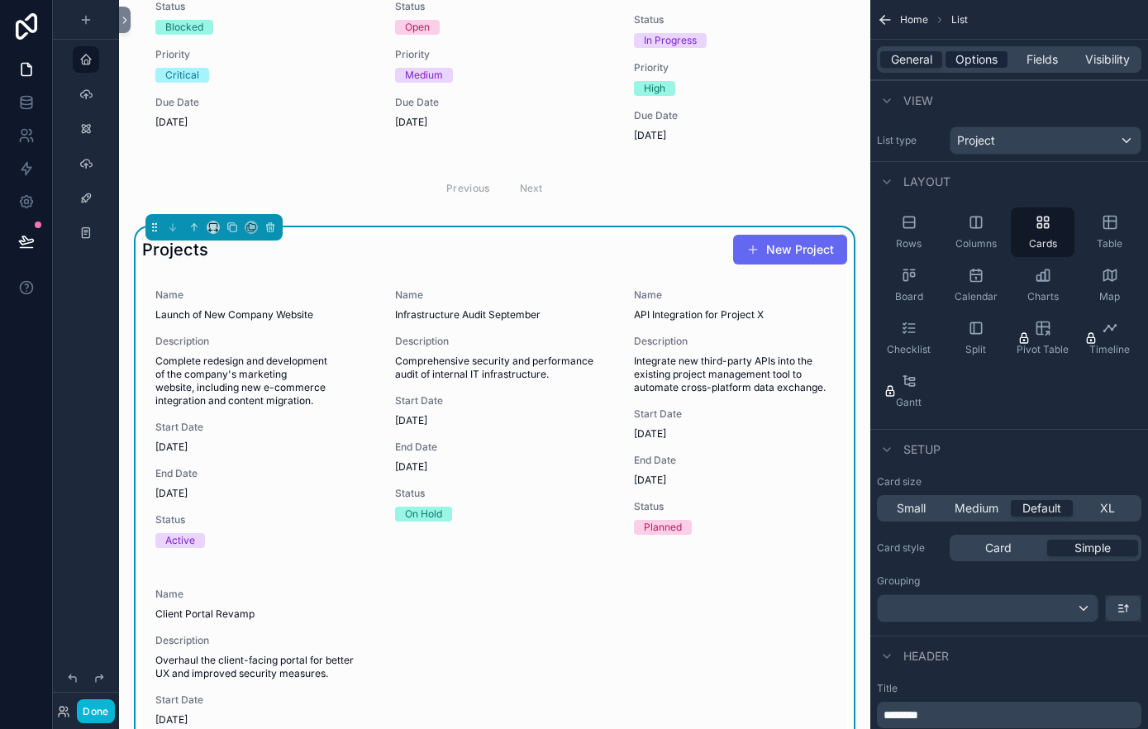
click at [971, 64] on span "Options" at bounding box center [977, 59] width 42 height 17
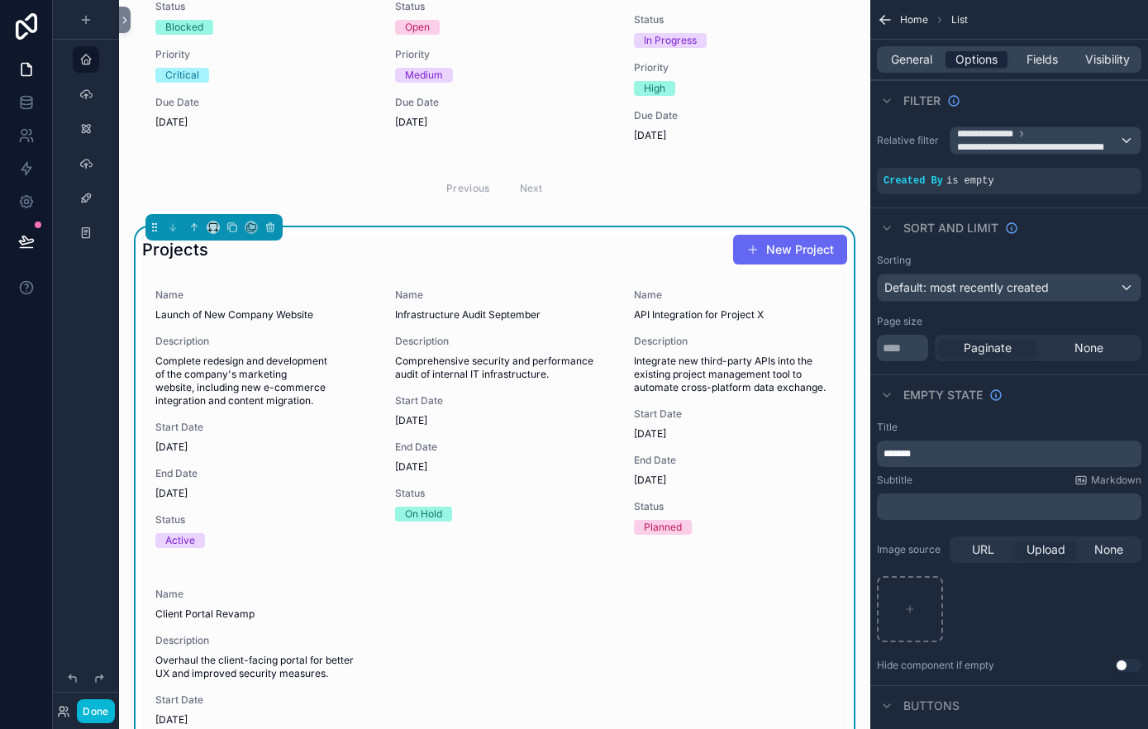
click at [971, 64] on span "Options" at bounding box center [977, 59] width 42 height 17
click at [980, 57] on span "Options" at bounding box center [977, 59] width 42 height 17
click at [1096, 346] on span "None" at bounding box center [1089, 348] width 29 height 17
click at [1002, 350] on span "Paginate" at bounding box center [988, 348] width 48 height 17
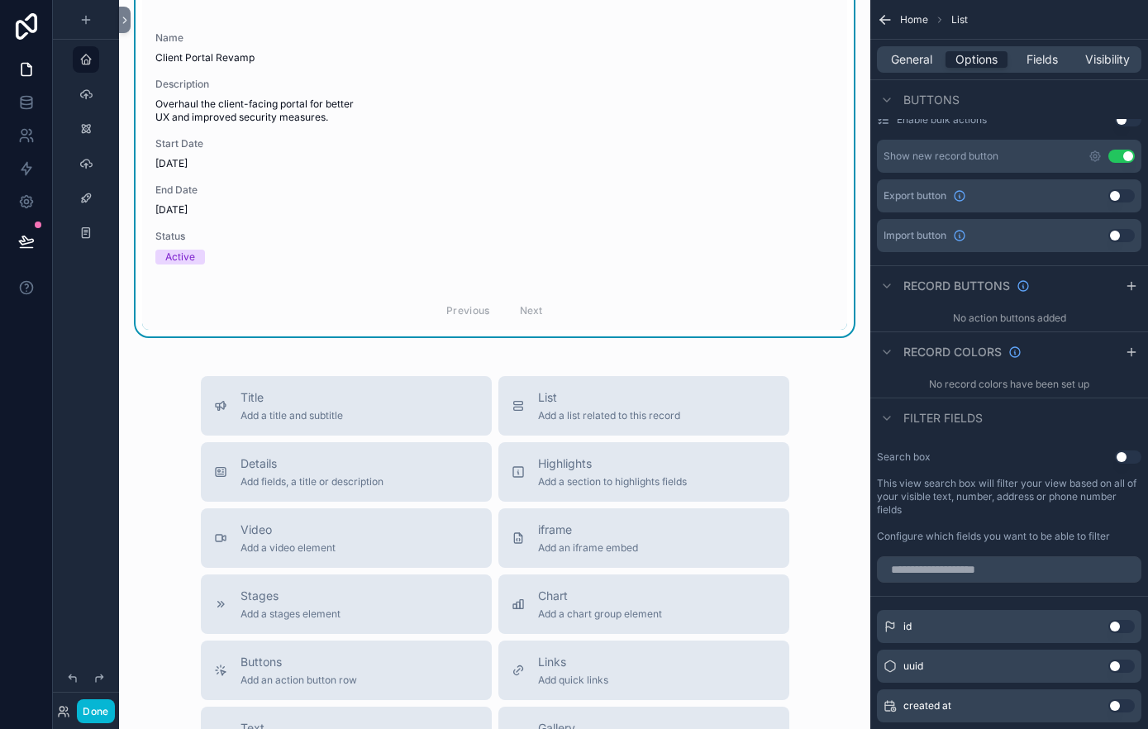
scroll to position [0, 0]
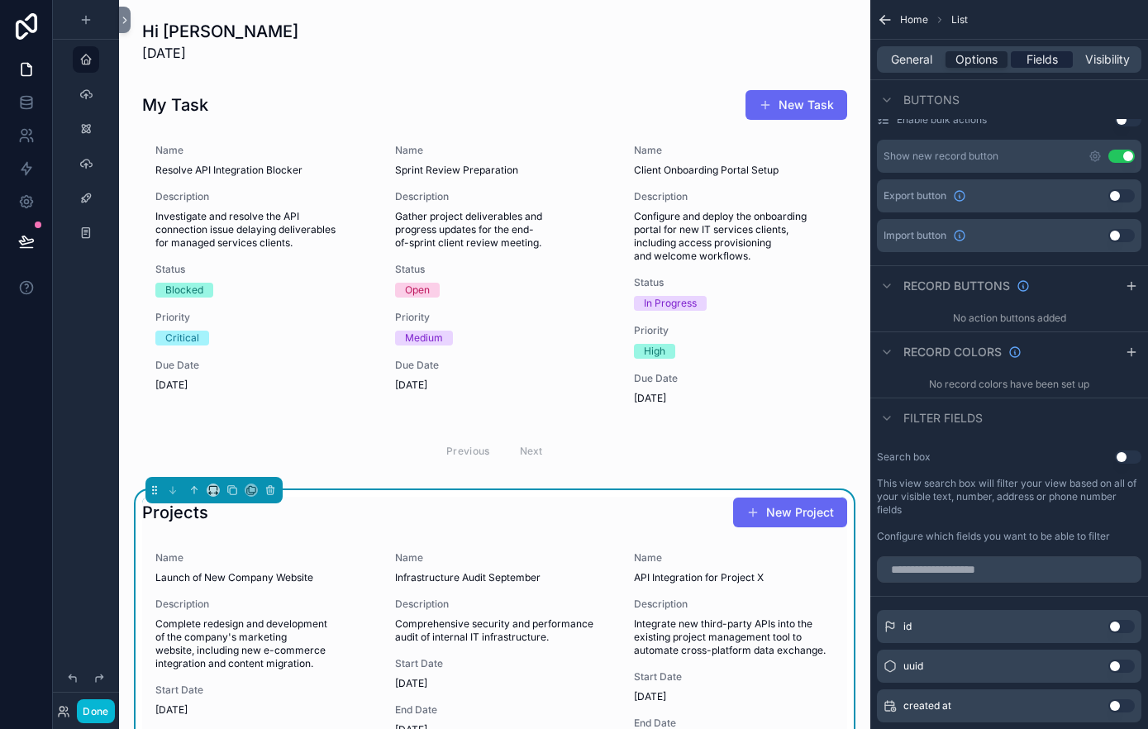
click at [1033, 60] on span "Fields" at bounding box center [1042, 59] width 31 height 17
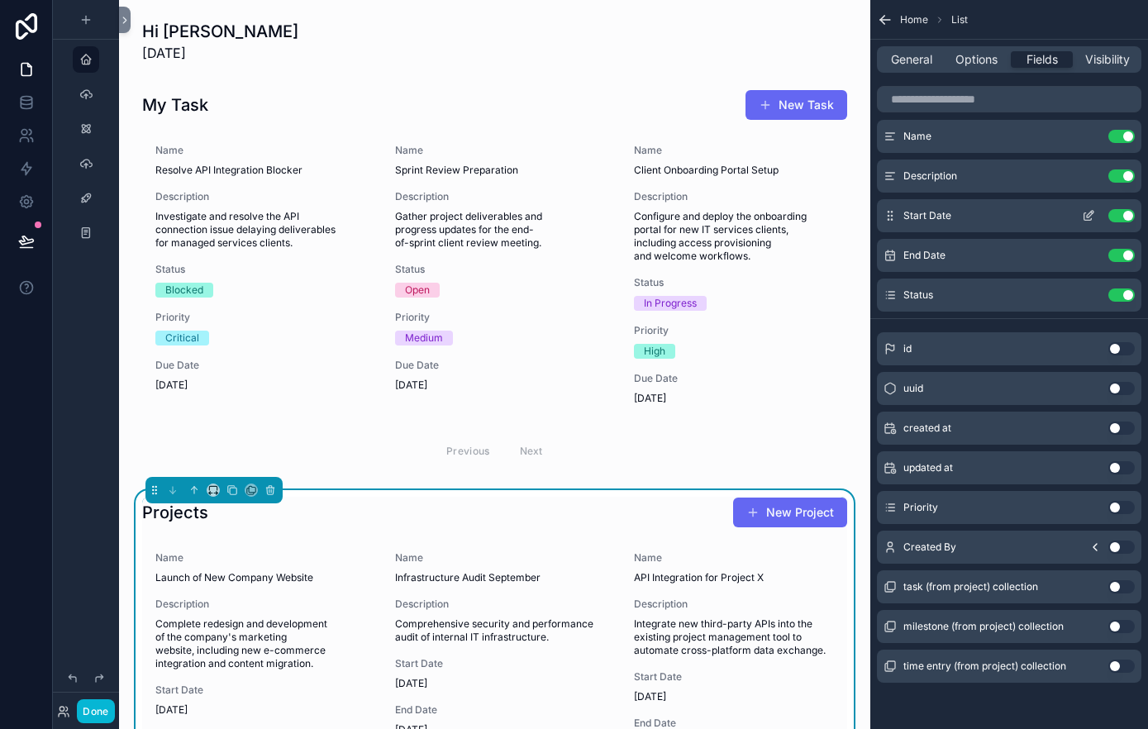
click at [1124, 173] on button "Use setting" at bounding box center [1122, 175] width 26 height 13
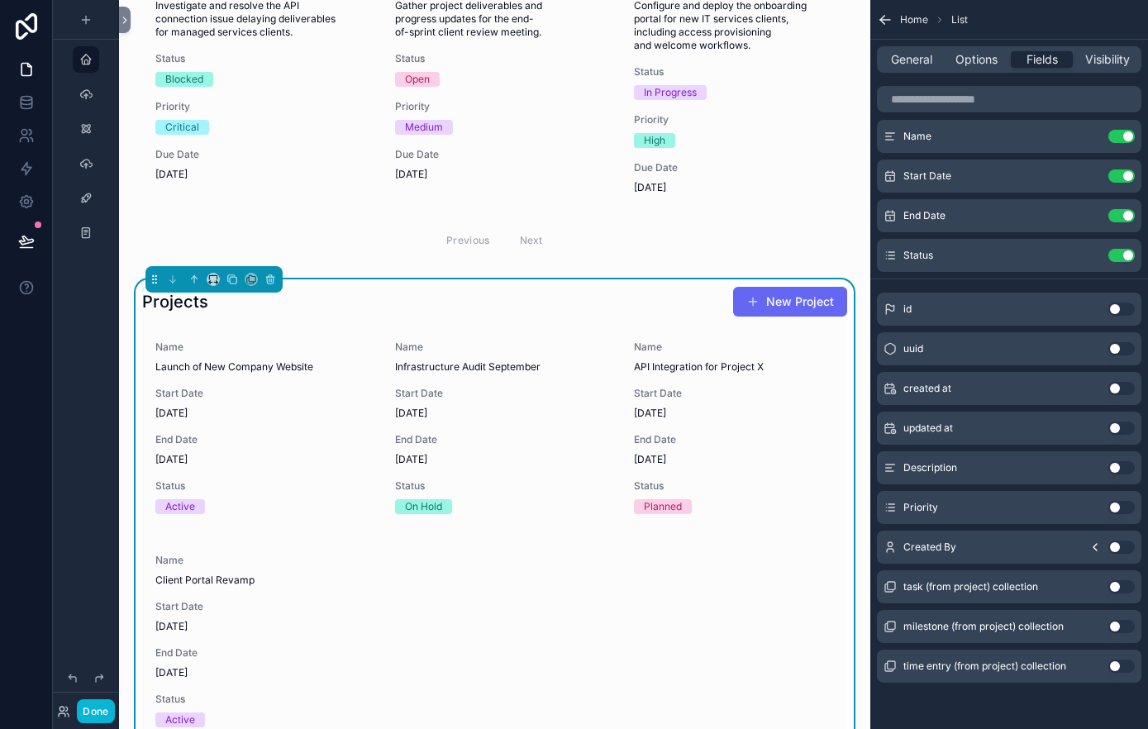
scroll to position [209, 0]
click at [1129, 176] on button "Use setting" at bounding box center [1122, 175] width 26 height 13
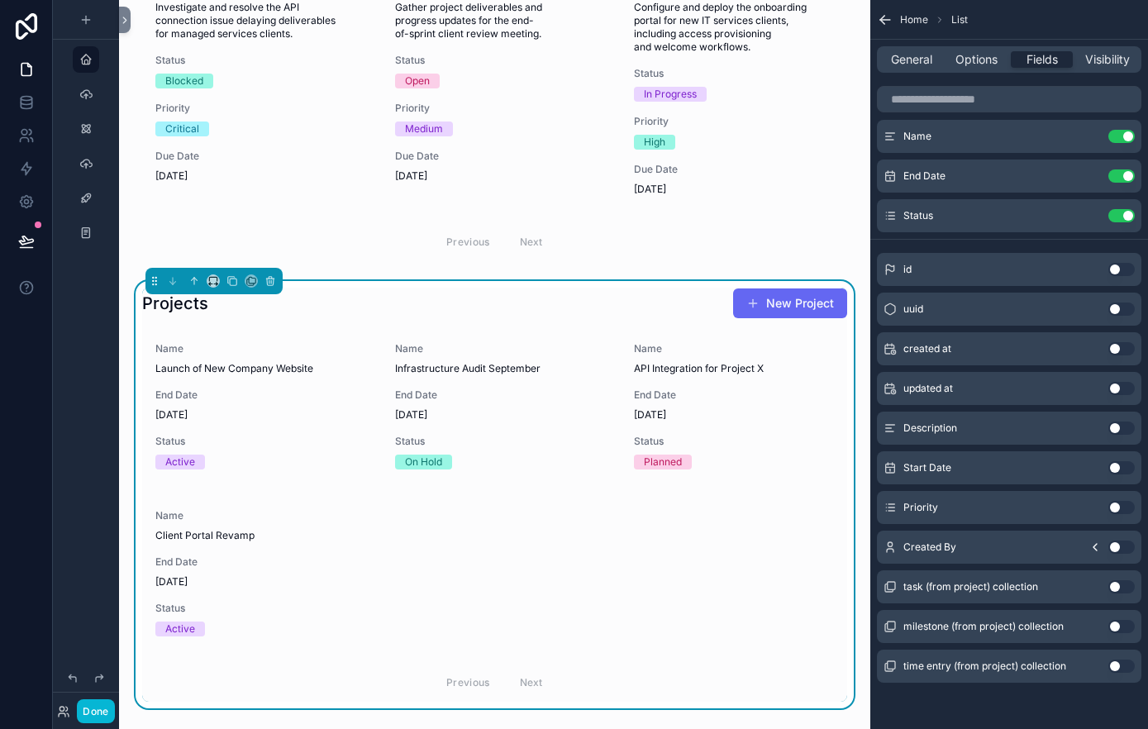
click at [1120, 548] on button "Use setting" at bounding box center [1122, 547] width 26 height 13
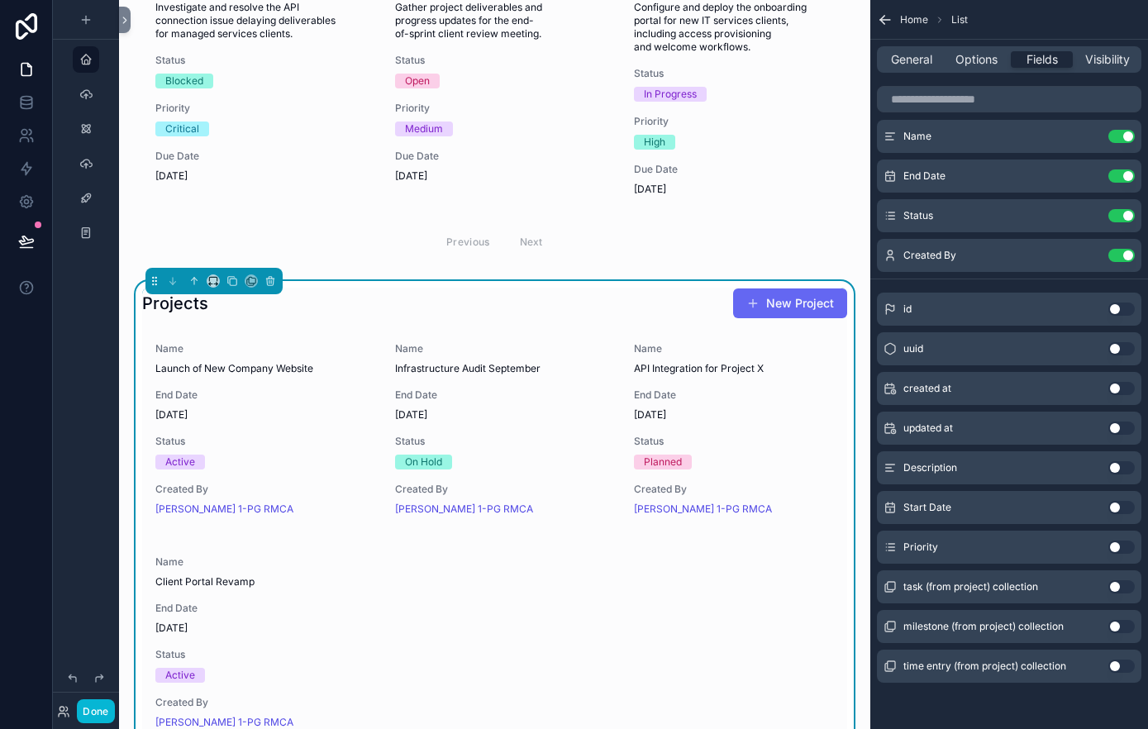
click at [1120, 548] on button "Use setting" at bounding box center [1122, 547] width 26 height 13
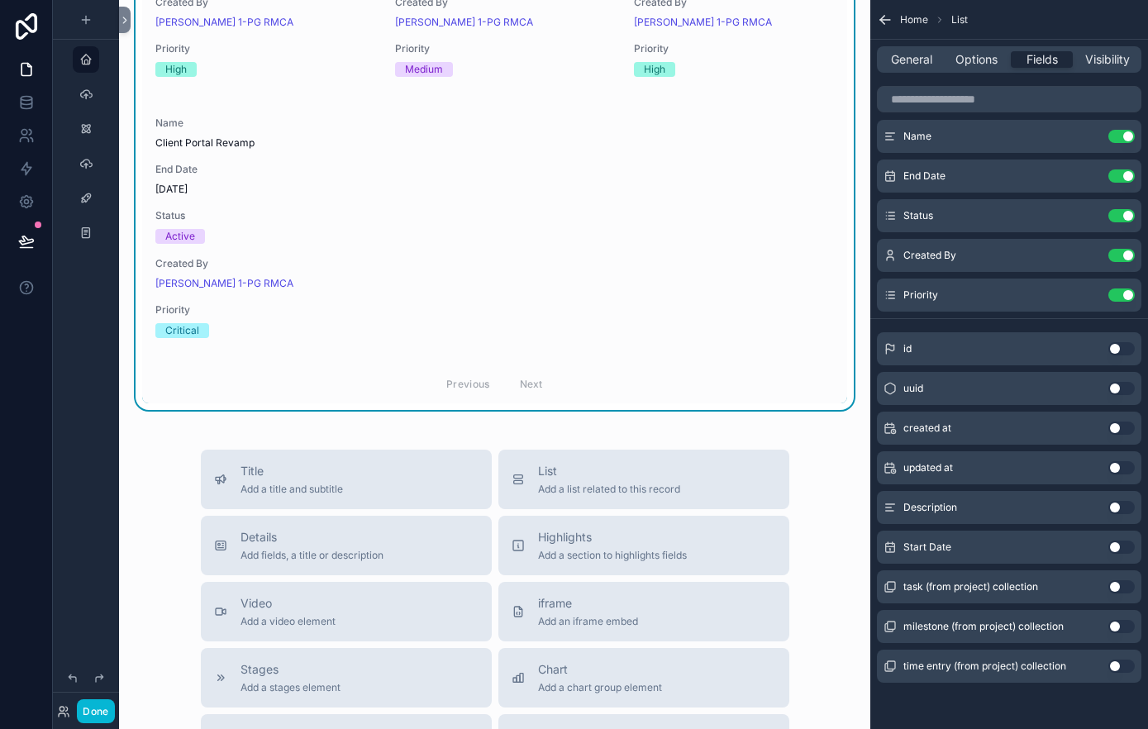
scroll to position [697, 0]
click at [825, 454] on div "Title Add a title and subtitle List Add a list related to this record Details A…" at bounding box center [494, 743] width 725 height 589
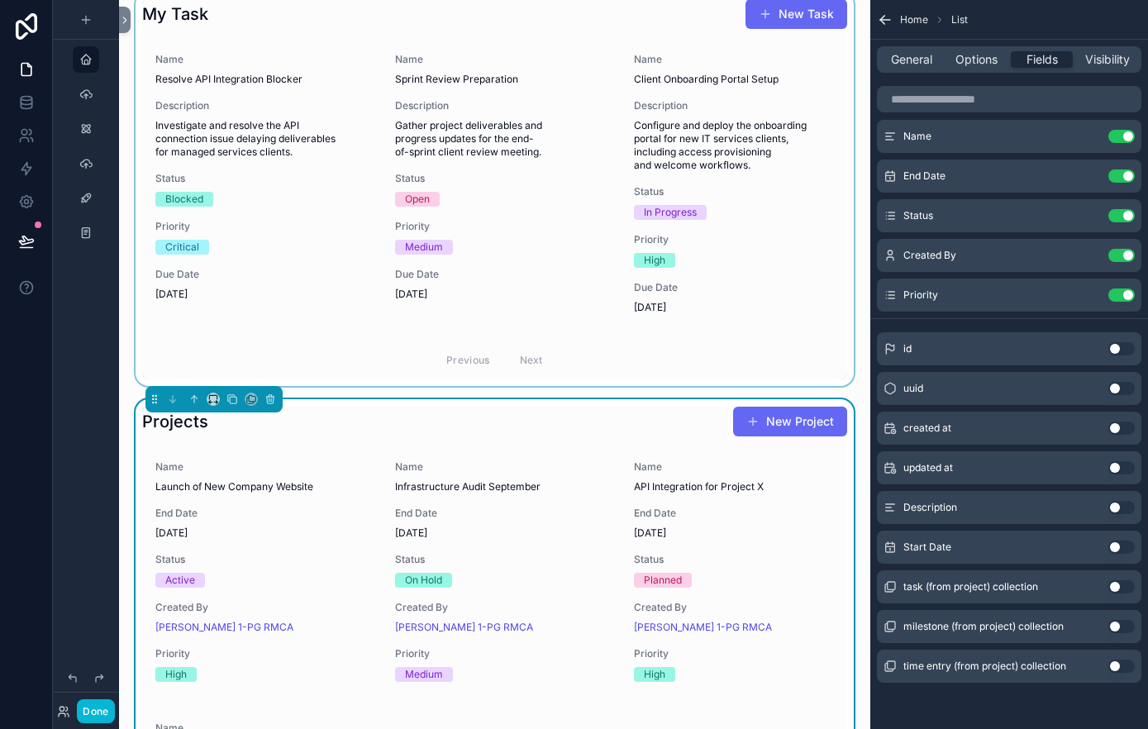
scroll to position [0, 0]
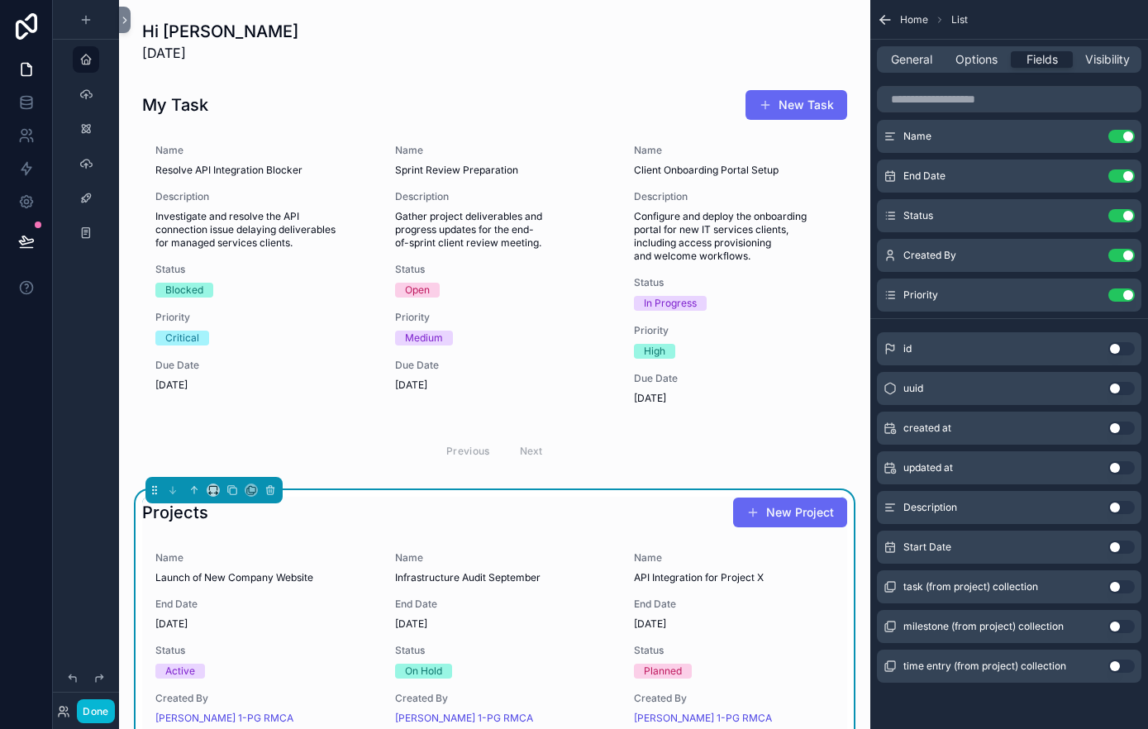
click at [885, 22] on icon "scrollable content" at bounding box center [885, 20] width 17 height 17
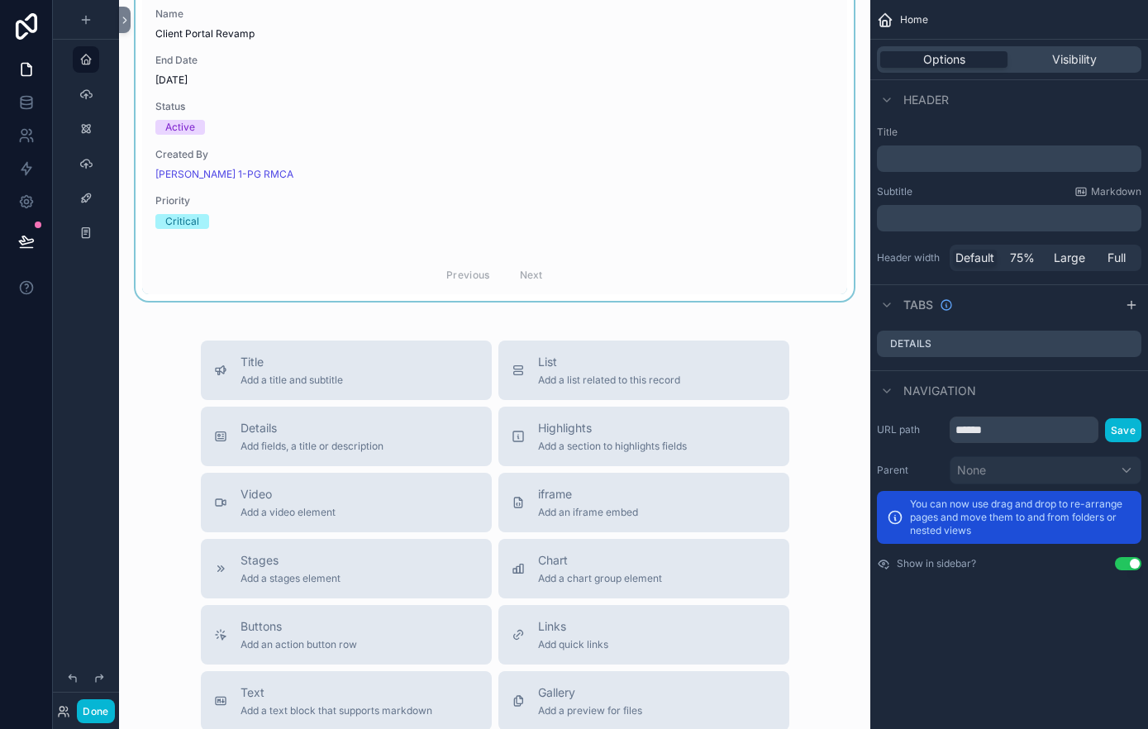
scroll to position [511, 0]
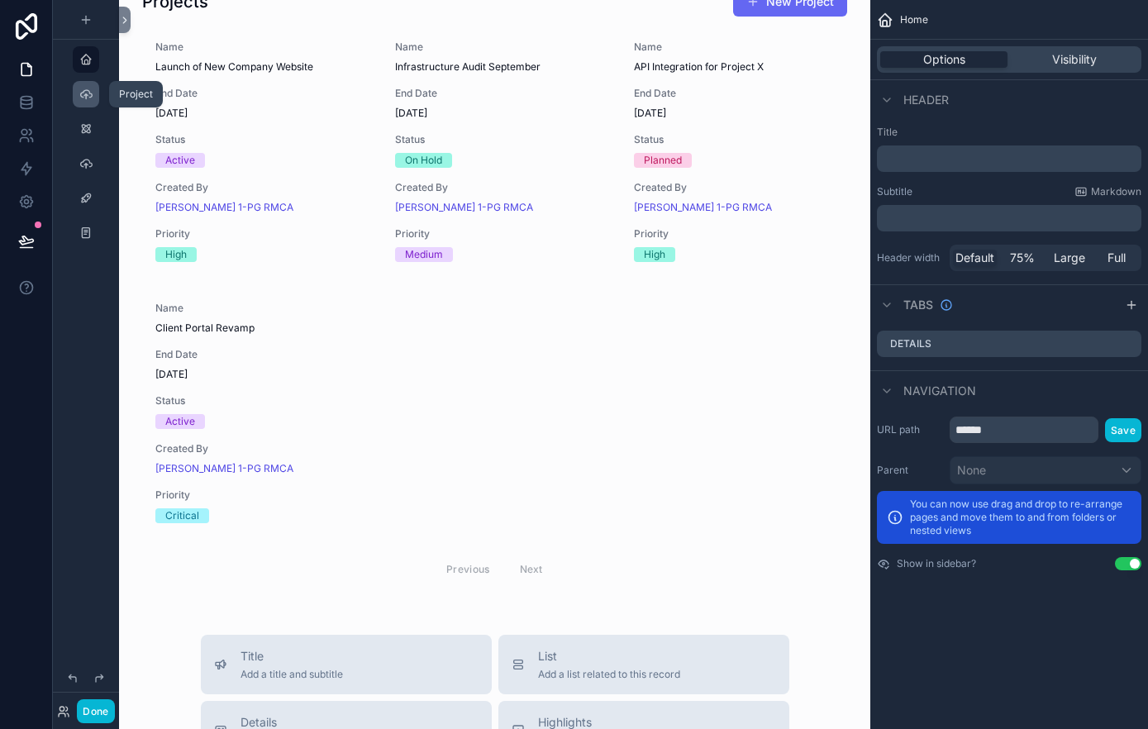
click at [94, 92] on div "scrollable content" at bounding box center [86, 94] width 20 height 26
click at [85, 93] on icon "scrollable content" at bounding box center [85, 94] width 13 height 13
click at [92, 88] on icon "scrollable content" at bounding box center [85, 94] width 13 height 13
click at [83, 100] on icon "scrollable content" at bounding box center [85, 94] width 13 height 13
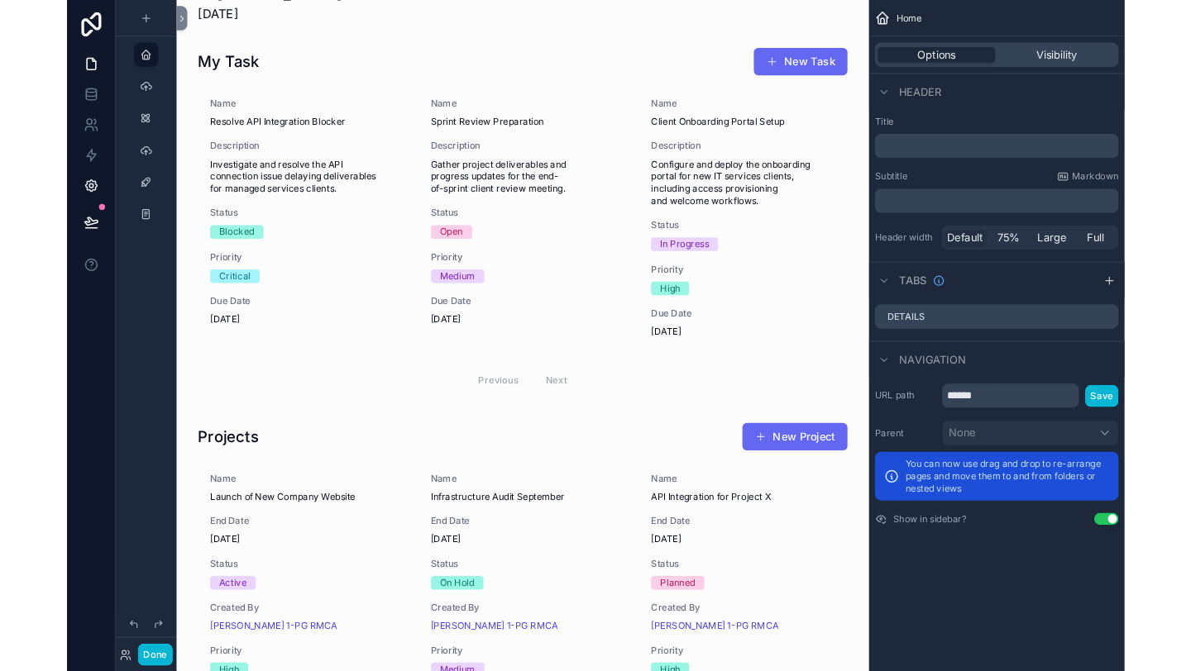
scroll to position [0, 0]
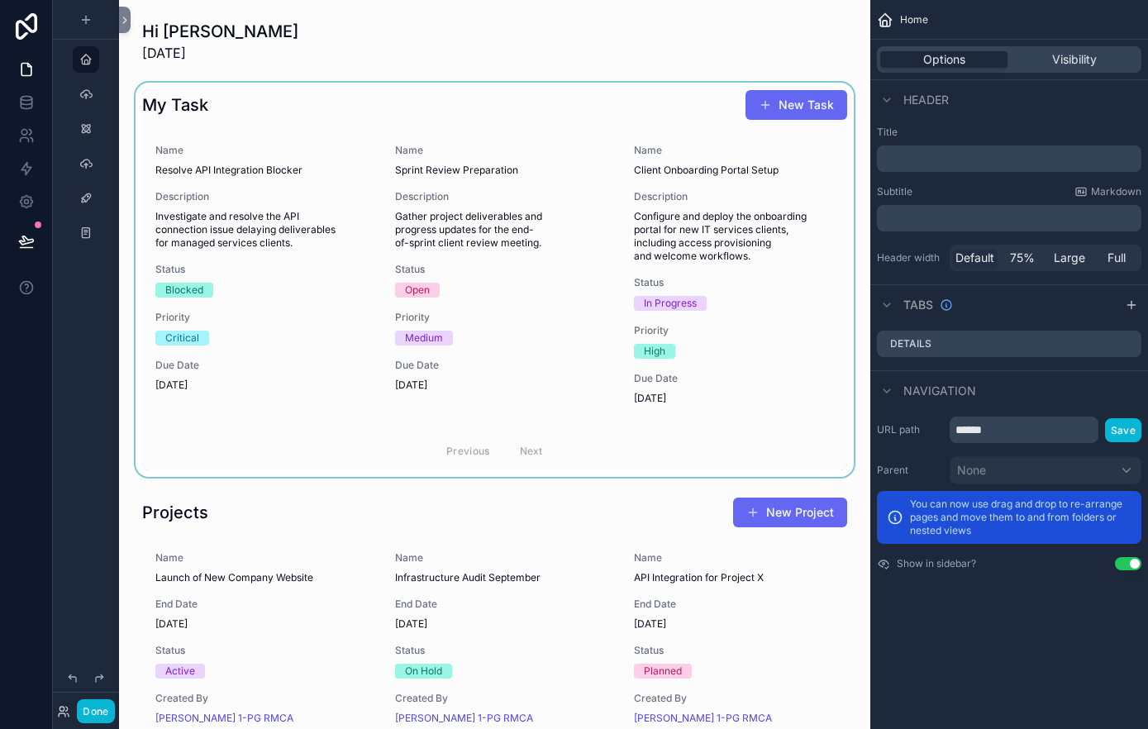
click at [577, 389] on div "scrollable content" at bounding box center [494, 280] width 725 height 394
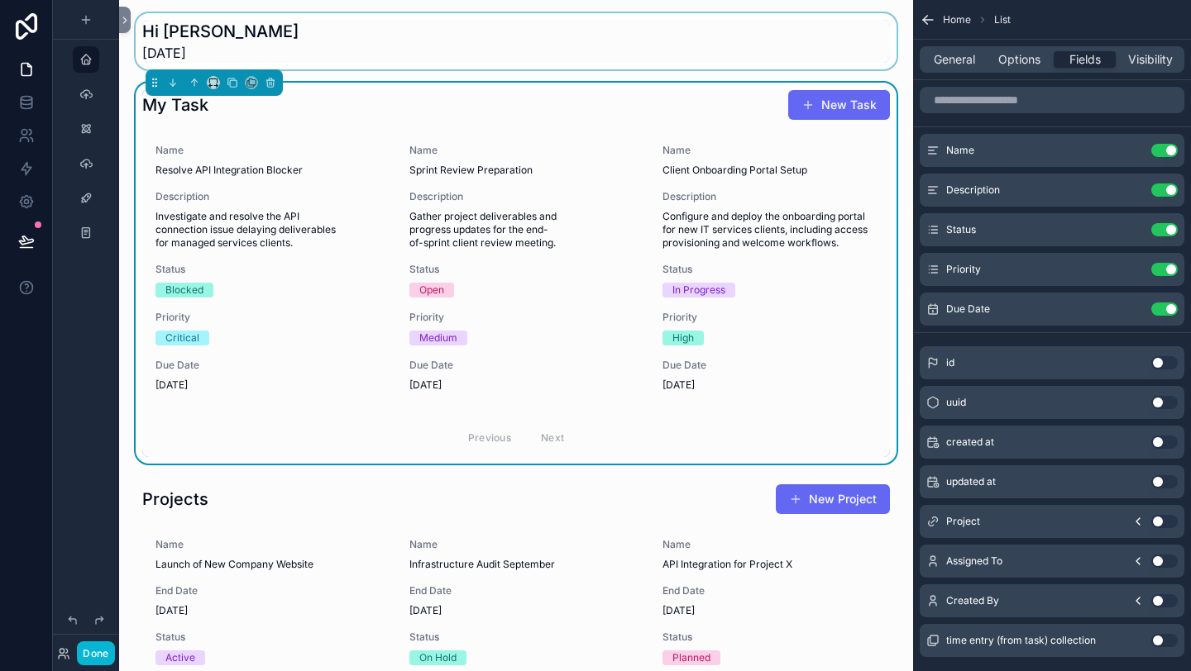
scroll to position [36, 0]
